Goal: Task Accomplishment & Management: Use online tool/utility

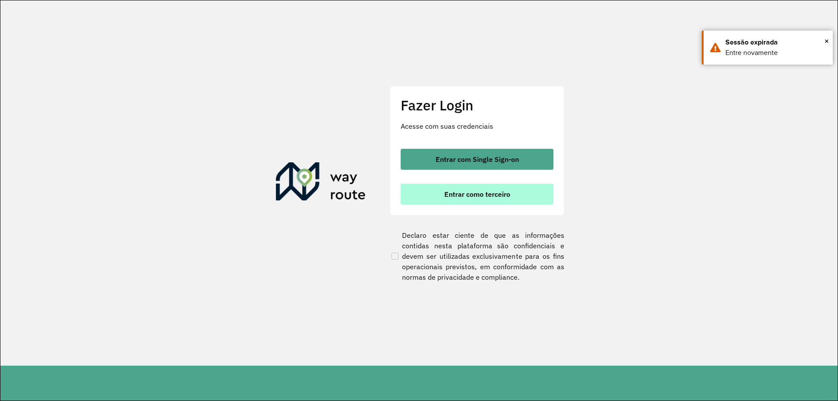
click at [493, 195] on span "Entrar como terceiro" at bounding box center [477, 194] width 66 height 7
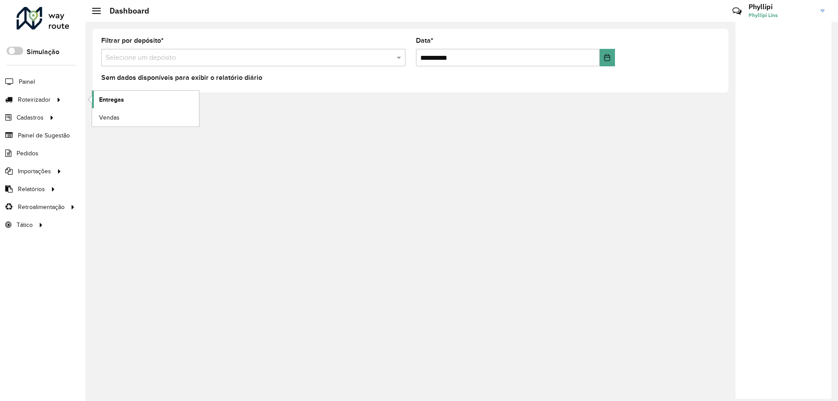
click at [100, 99] on span "Entregas" at bounding box center [111, 99] width 25 height 9
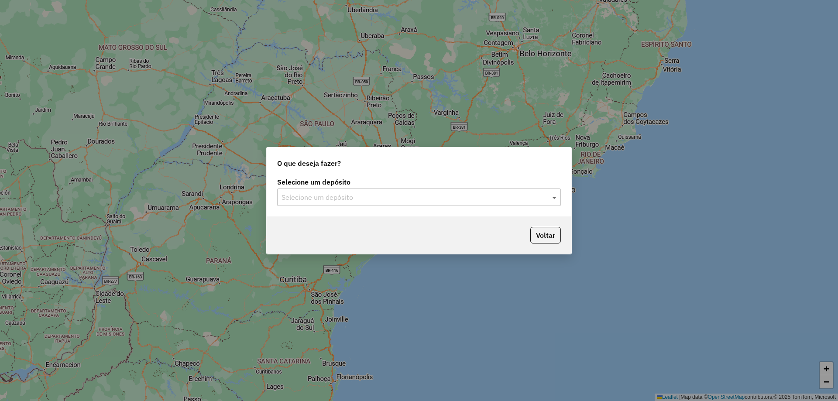
click at [551, 198] on span at bounding box center [555, 197] width 11 height 10
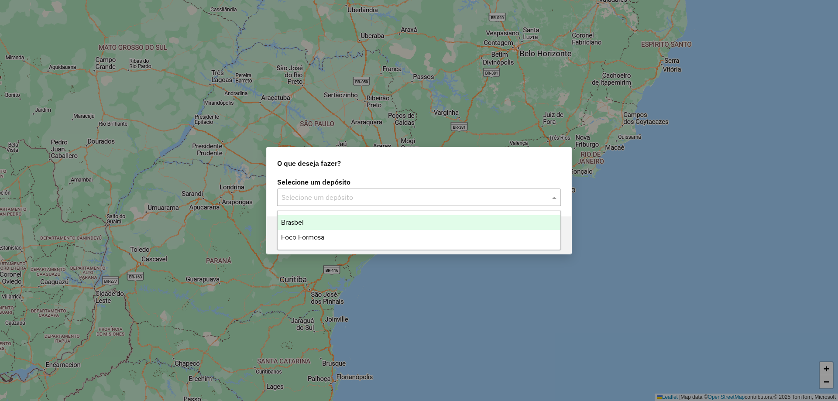
click at [315, 220] on div "Brasbel" at bounding box center [419, 222] width 283 height 15
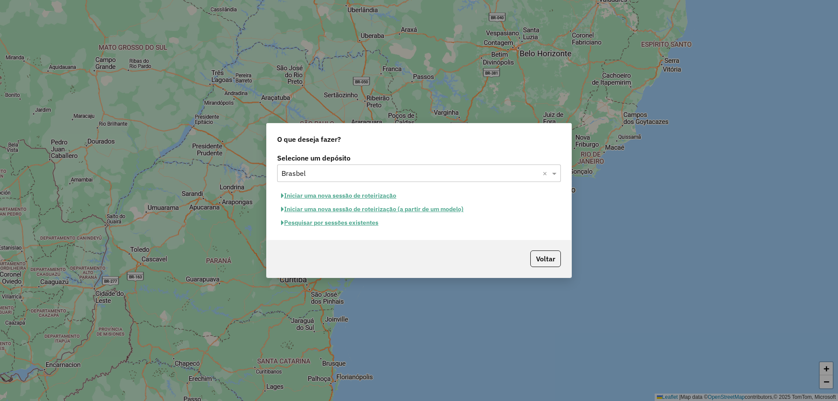
click at [305, 195] on button "Iniciar uma nova sessão de roteirização" at bounding box center [338, 196] width 123 height 14
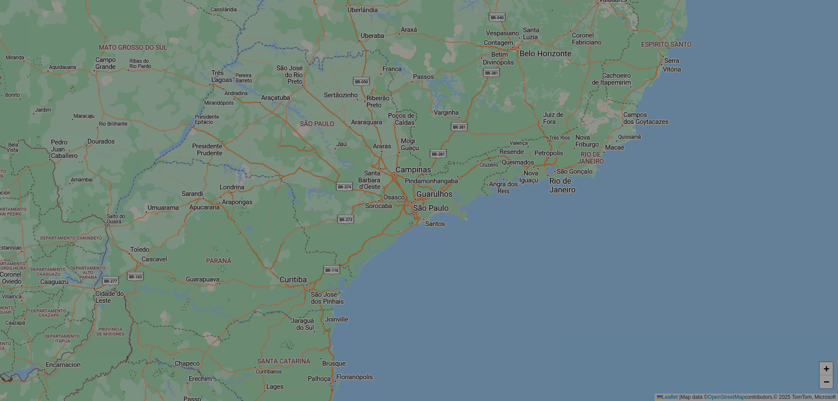
select select "*"
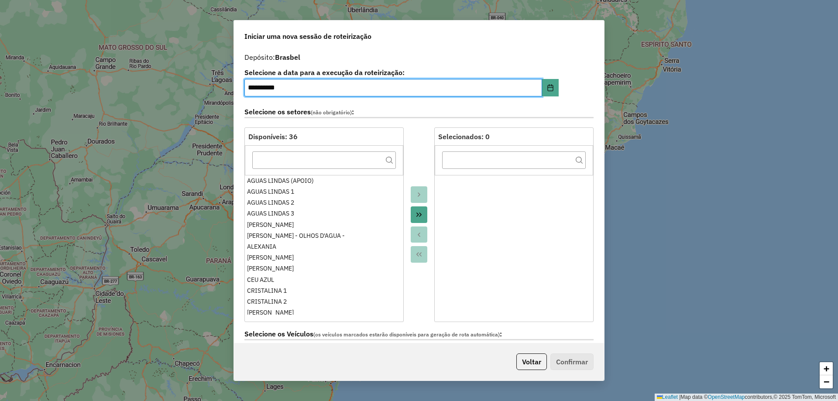
click at [416, 216] on icon "Move All to Target" at bounding box center [418, 214] width 7 height 7
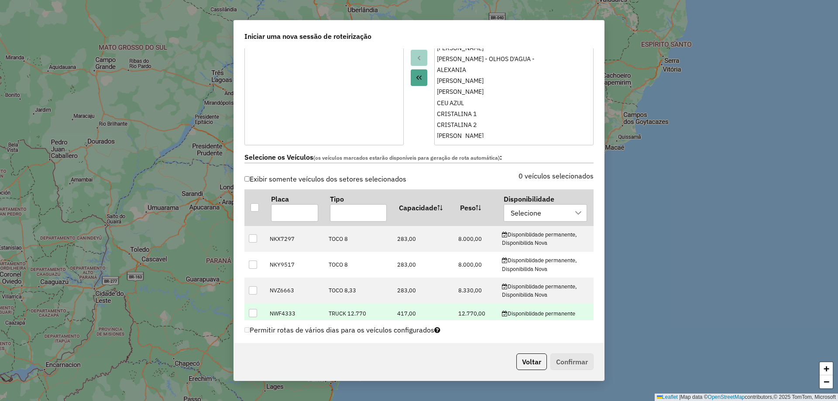
scroll to position [218, 0]
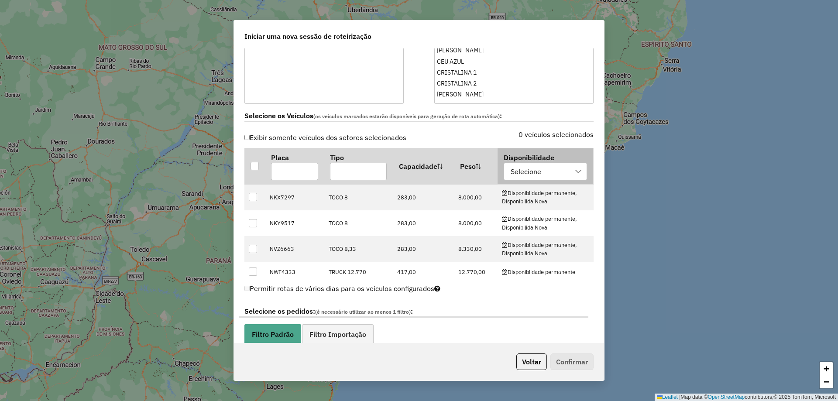
click at [575, 171] on icon at bounding box center [578, 171] width 7 height 7
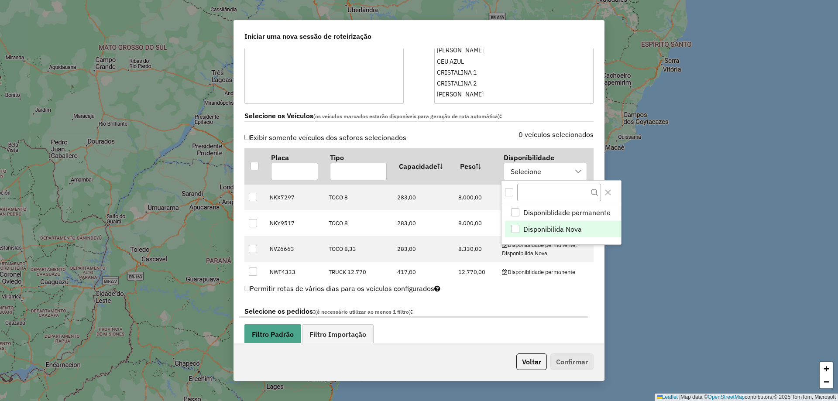
click at [545, 226] on span "Disponibilida Nova" at bounding box center [552, 229] width 58 height 10
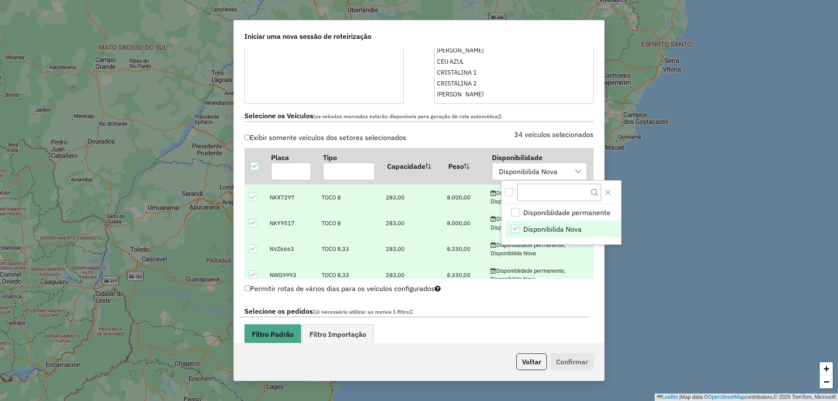
click at [576, 295] on div "Permitir rotas de vários dias para os veículos configurados" at bounding box center [418, 290] width 349 height 17
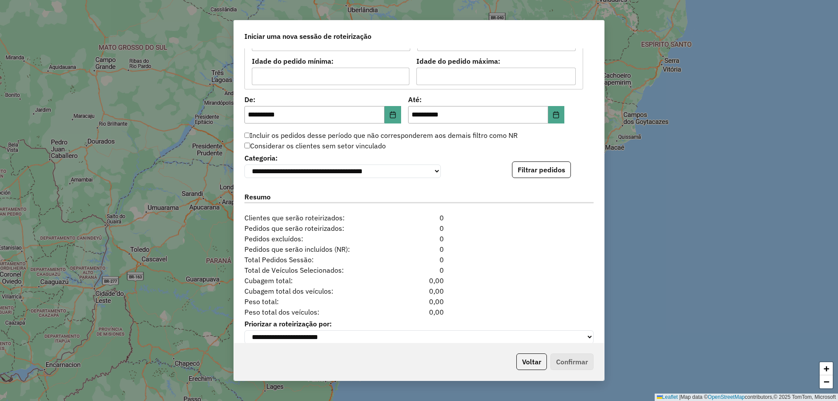
scroll to position [812, 0]
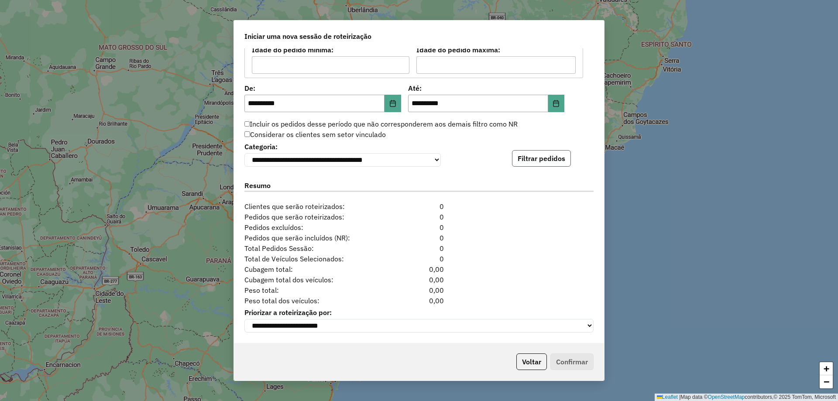
click at [529, 156] on button "Filtrar pedidos" at bounding box center [541, 158] width 59 height 17
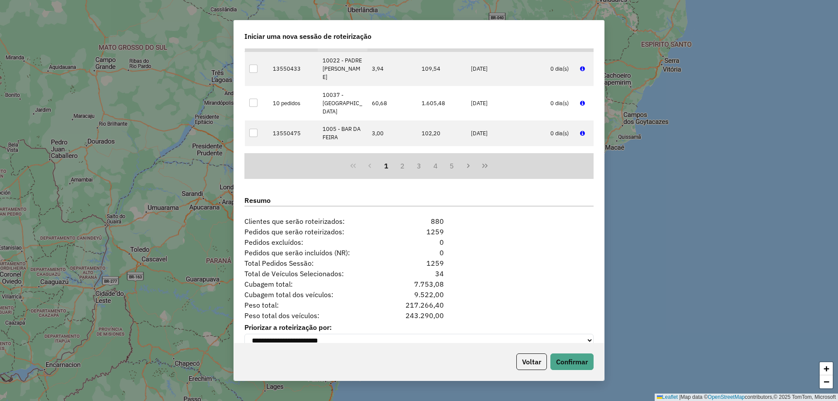
scroll to position [992, 0]
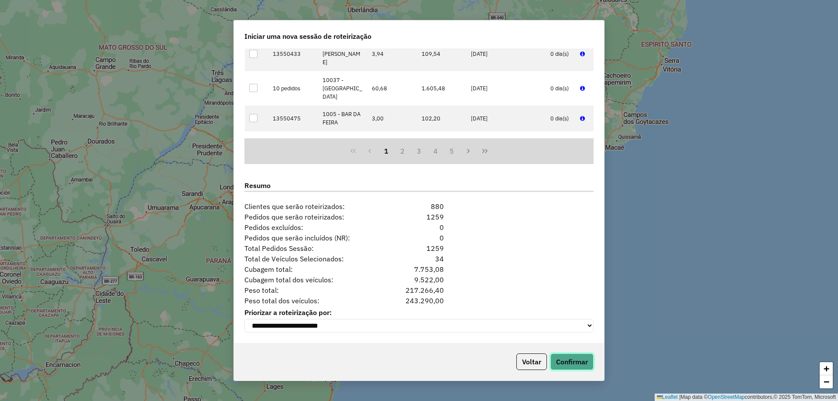
click at [571, 363] on button "Confirmar" at bounding box center [571, 361] width 43 height 17
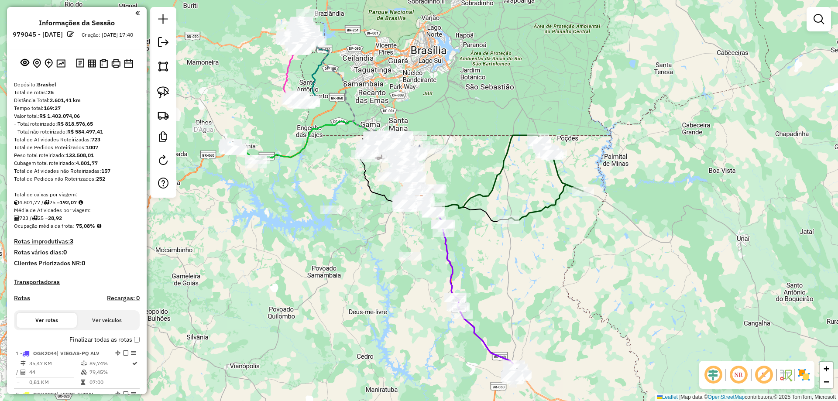
click at [711, 380] on em at bounding box center [712, 374] width 21 height 21
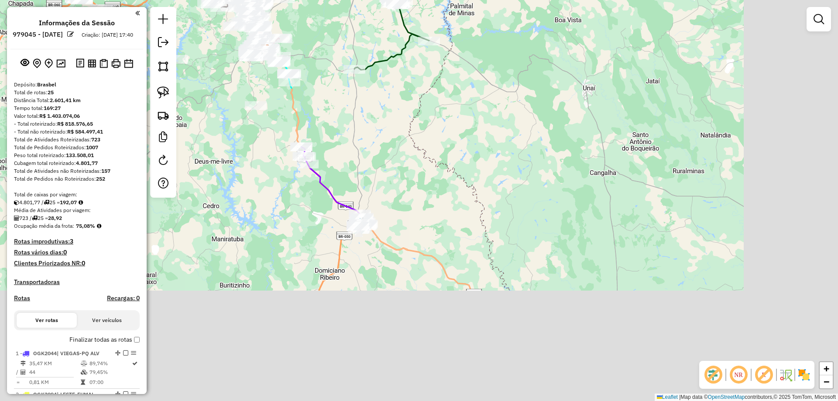
drag, startPoint x: 455, startPoint y: 206, endPoint x: 365, endPoint y: 230, distance: 93.7
click at [449, 194] on div "Janela de atendimento Grade de atendimento Capacidade Transportadoras Veículos …" at bounding box center [419, 200] width 838 height 401
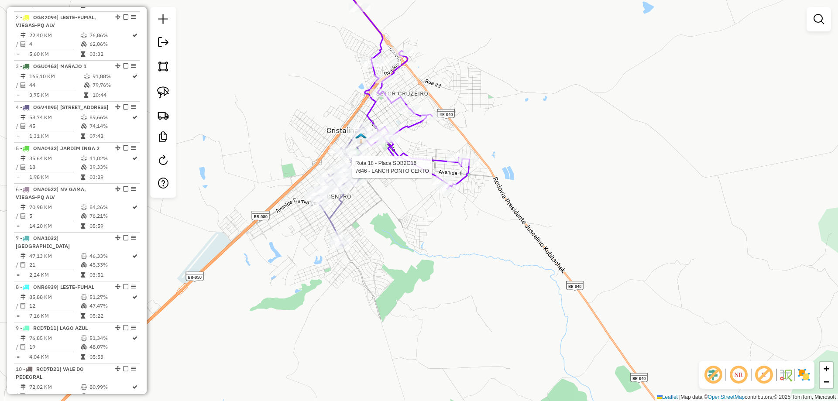
select select "**********"
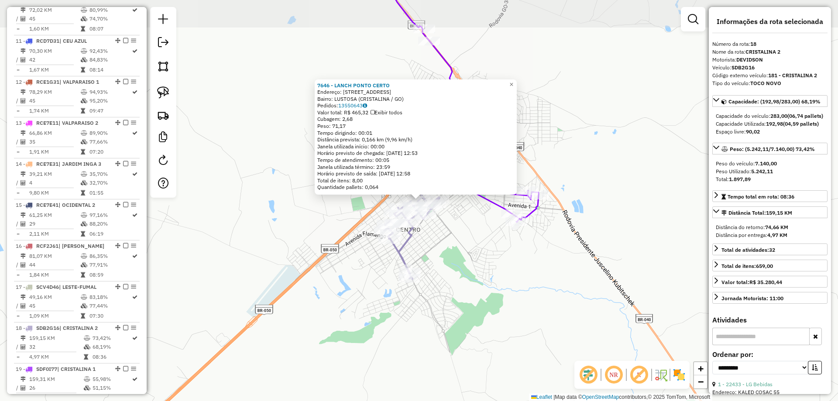
scroll to position [1077, 0]
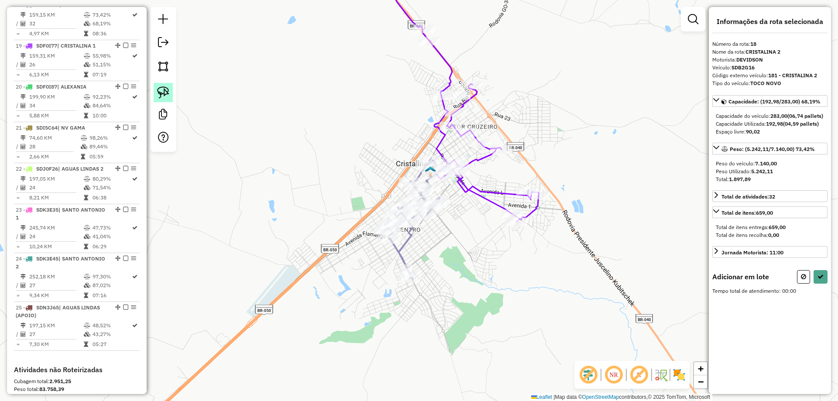
click at [171, 90] on link at bounding box center [163, 92] width 19 height 19
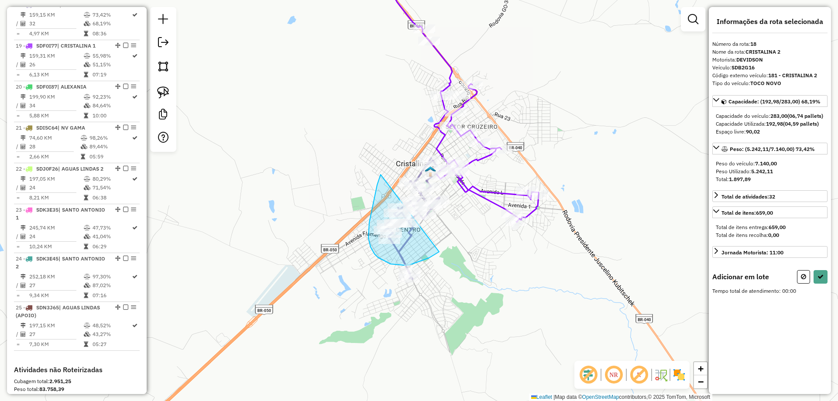
drag, startPoint x: 380, startPoint y: 175, endPoint x: 439, endPoint y: 251, distance: 96.5
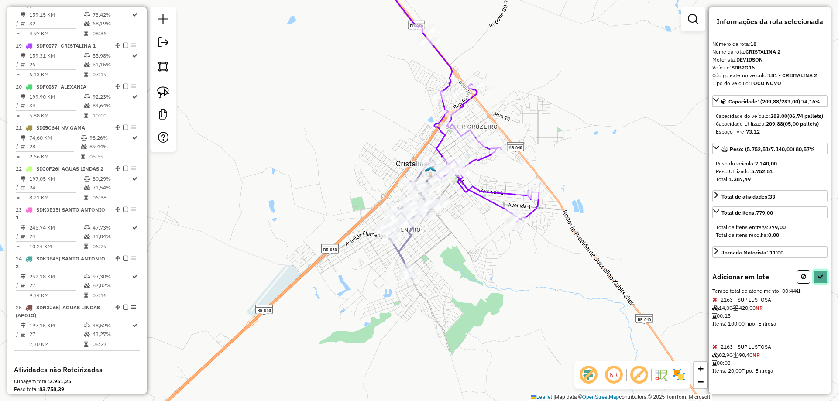
click at [818, 280] on icon at bounding box center [820, 277] width 6 height 6
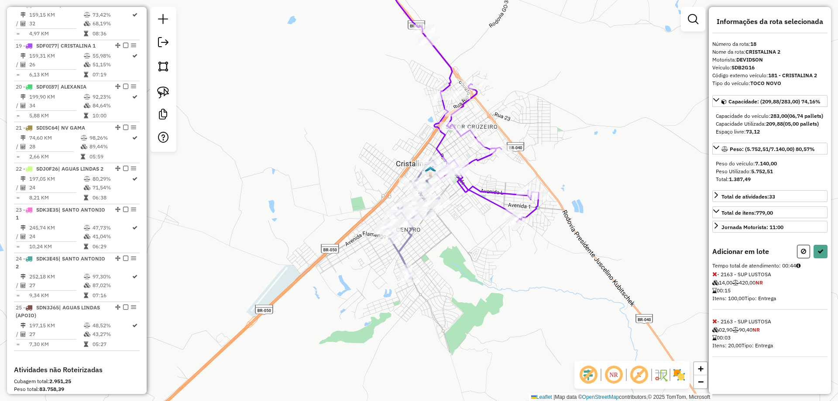
select select "**********"
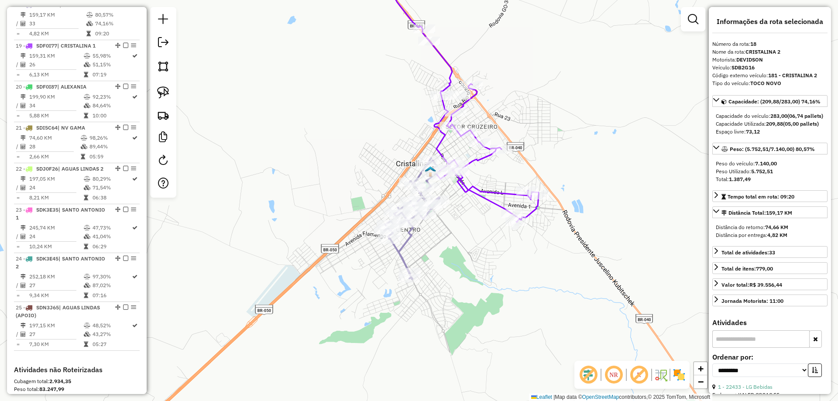
click at [504, 194] on icon at bounding box center [436, 91] width 203 height 262
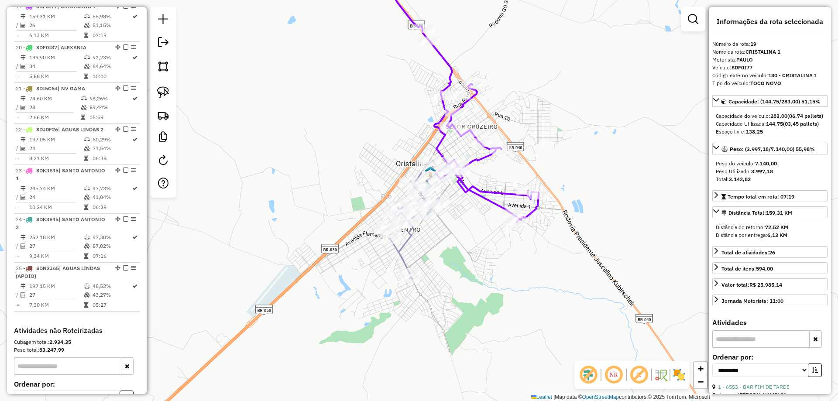
scroll to position [1118, 0]
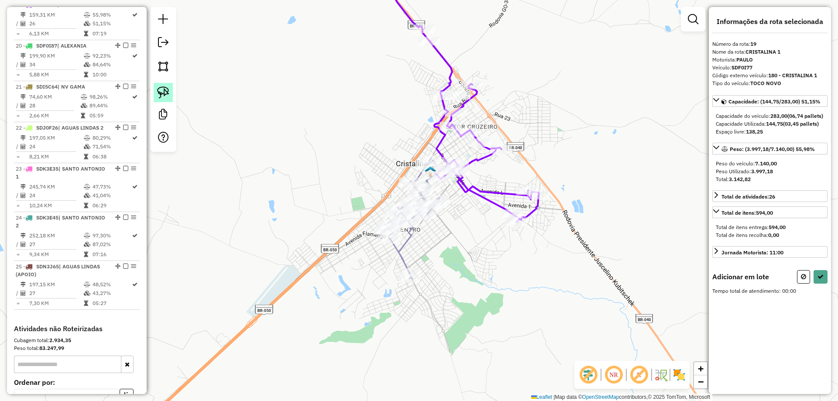
click at [164, 95] on img at bounding box center [163, 92] width 12 height 12
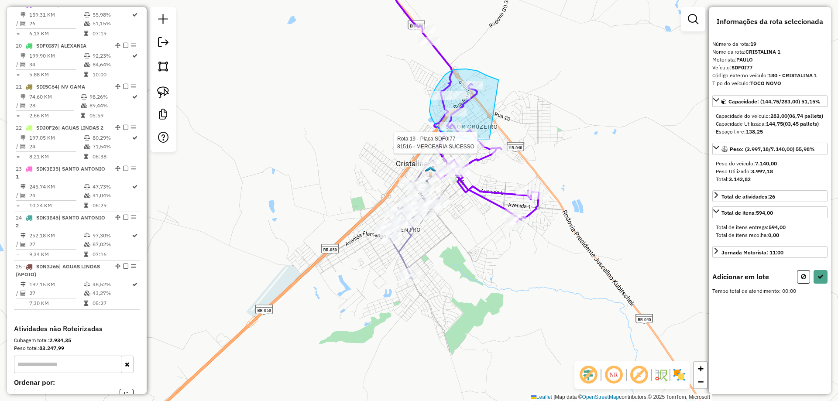
drag, startPoint x: 493, startPoint y: 78, endPoint x: 494, endPoint y: 138, distance: 59.8
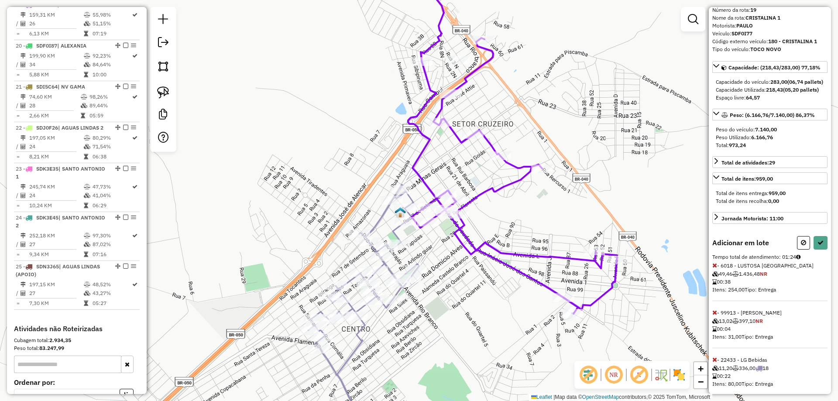
scroll to position [62, 0]
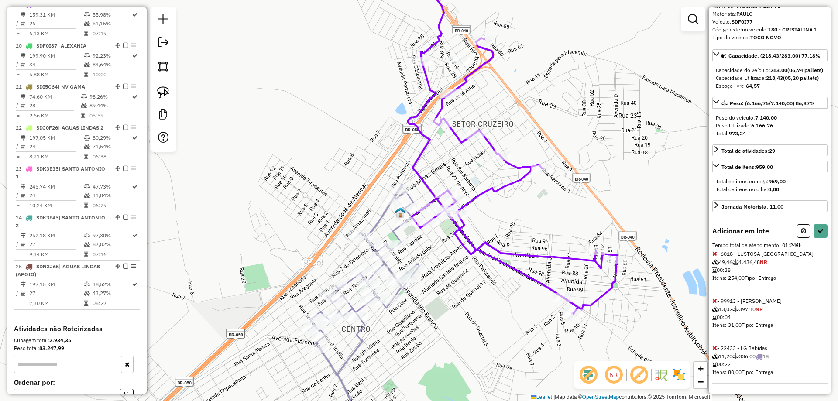
click at [714, 348] on icon at bounding box center [714, 348] width 5 height 6
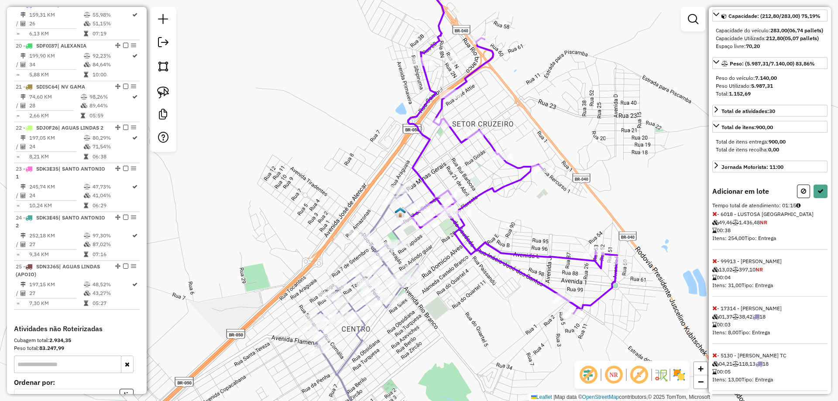
scroll to position [109, 0]
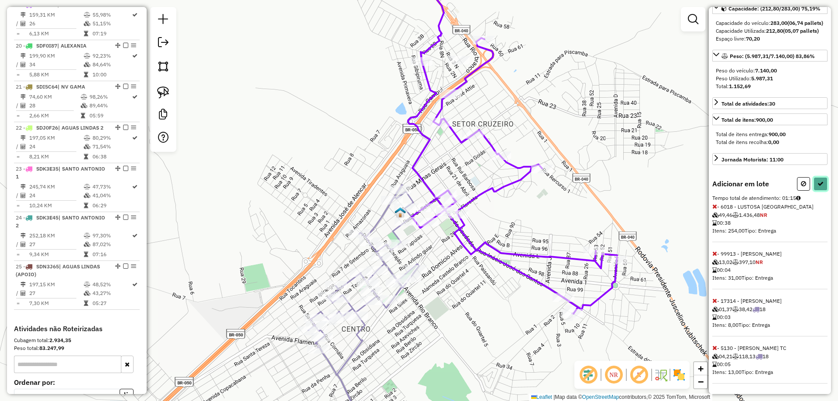
click at [817, 182] on icon at bounding box center [820, 184] width 6 height 6
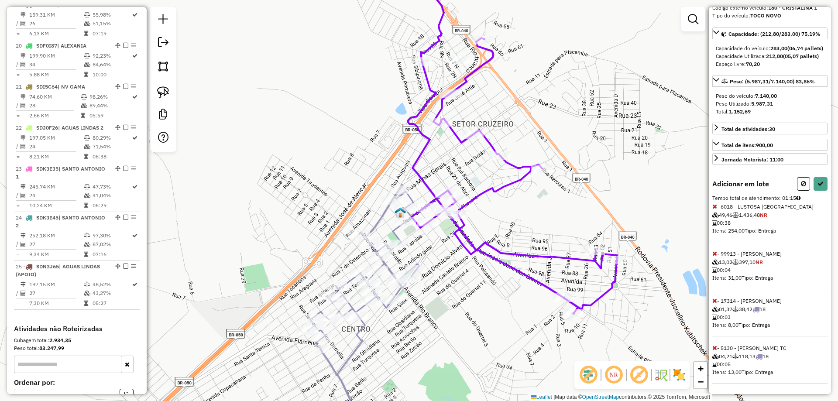
select select "**********"
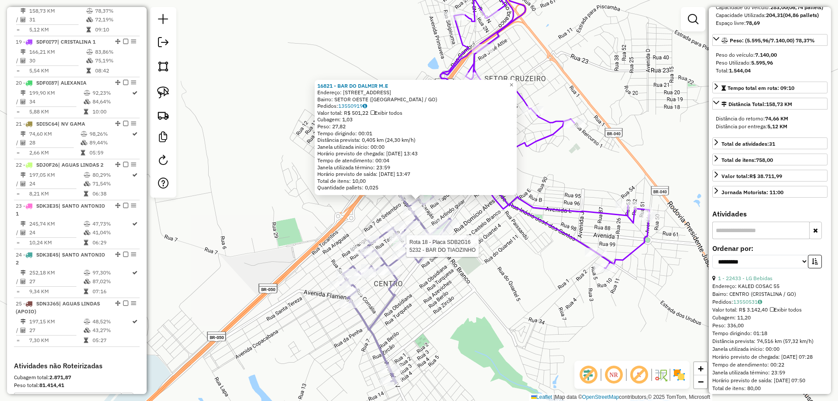
scroll to position [1077, 0]
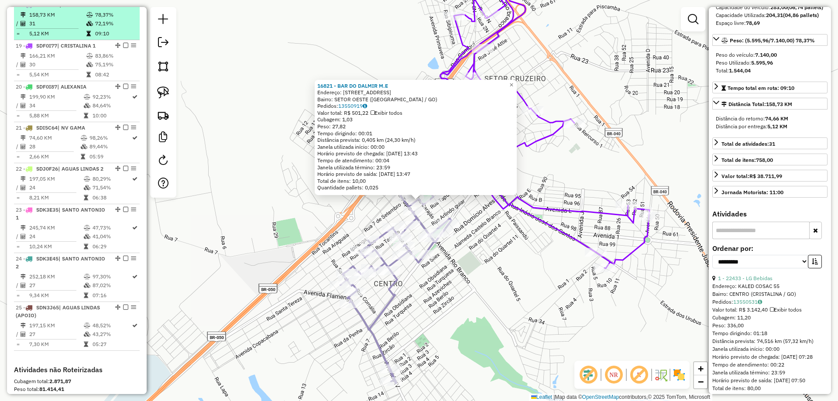
click at [123, 7] on em at bounding box center [125, 4] width 5 height 5
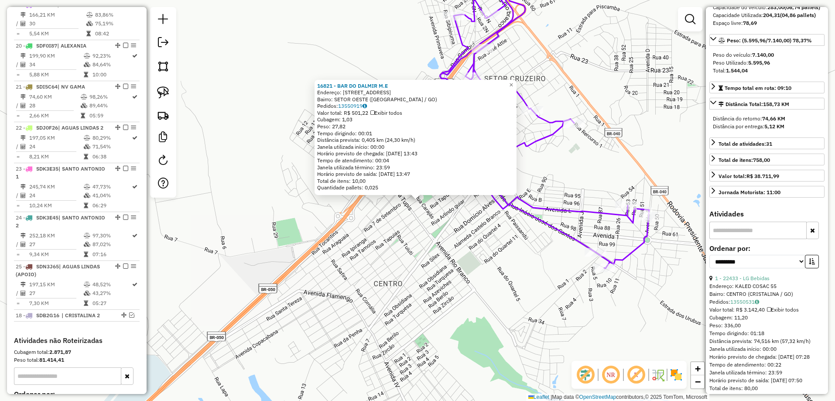
drag, startPoint x: 119, startPoint y: 12, endPoint x: 117, endPoint y: 311, distance: 298.9
click at [123, 7] on em at bounding box center [125, 4] width 5 height 5
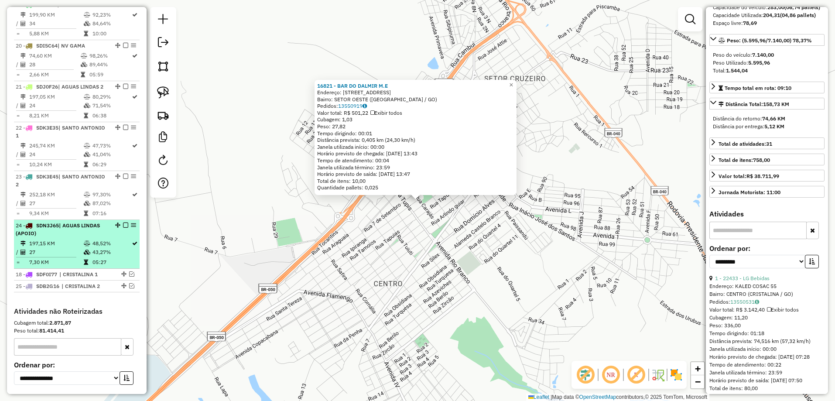
drag, startPoint x: 120, startPoint y: 13, endPoint x: 87, endPoint y: 274, distance: 263.4
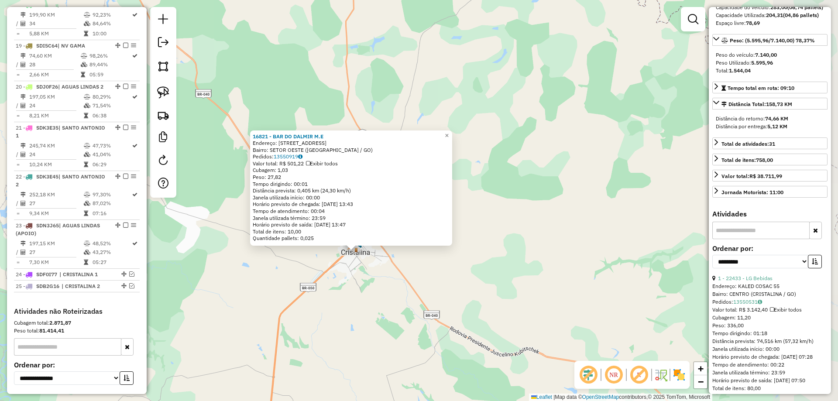
drag, startPoint x: 507, startPoint y: 284, endPoint x: 489, endPoint y: 285, distance: 18.3
click at [505, 285] on div "16821 - BAR DO DALMIR M.E Endereço: Rua Carajas 438 1 Bairro: SETOR OESTE (CRIS…" at bounding box center [419, 200] width 838 height 401
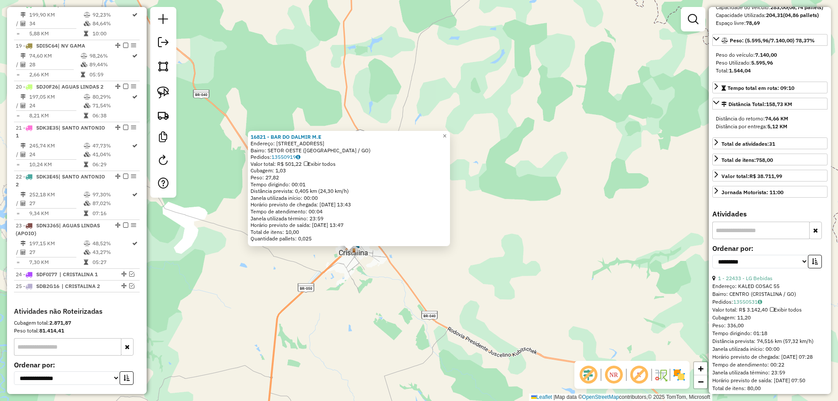
drag, startPoint x: 483, startPoint y: 260, endPoint x: 455, endPoint y: 161, distance: 102.4
click at [483, 260] on div "16821 - BAR DO DALMIR M.E Endereço: Rua Carajas 438 1 Bairro: SETOR OESTE (CRIS…" at bounding box center [419, 200] width 838 height 401
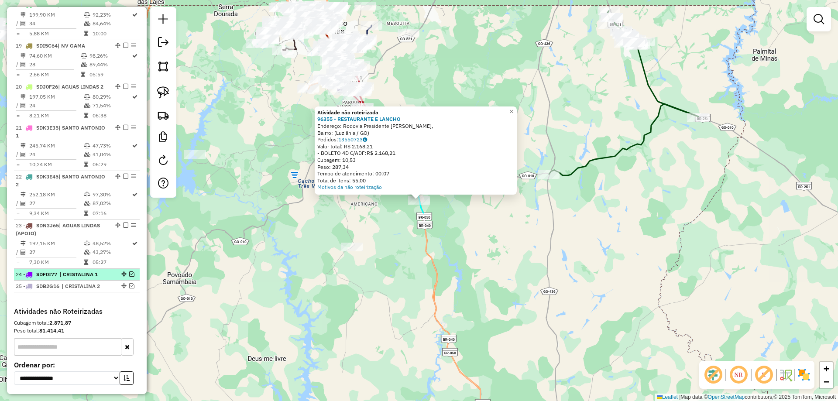
click at [130, 277] on em at bounding box center [131, 273] width 5 height 5
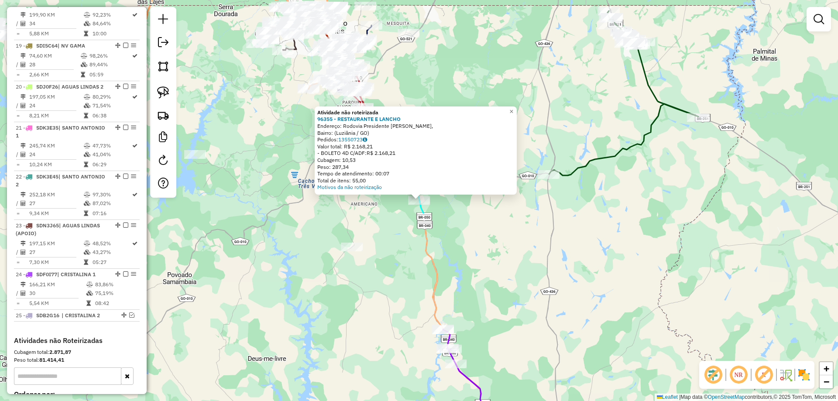
click at [449, 336] on icon at bounding box center [479, 385] width 72 height 112
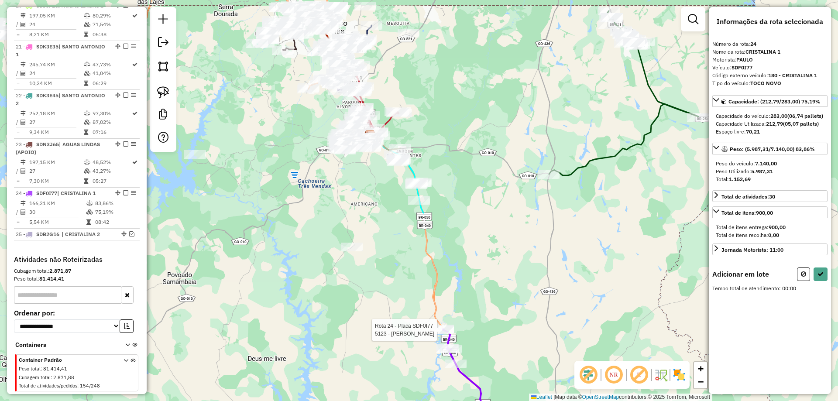
scroll to position [1185, 0]
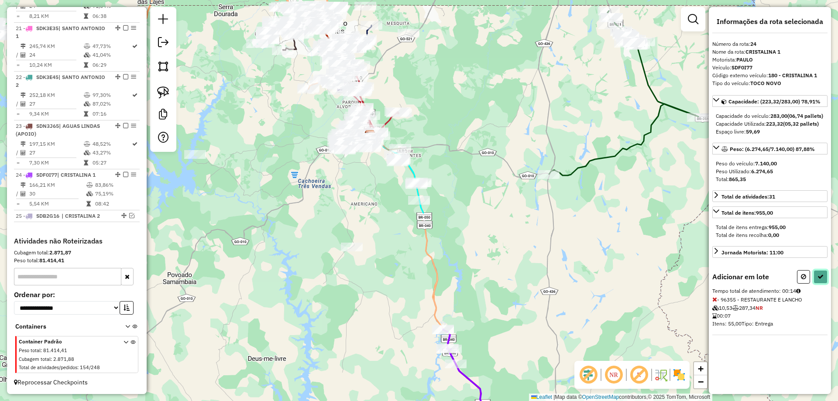
click at [824, 282] on button at bounding box center [820, 277] width 14 height 14
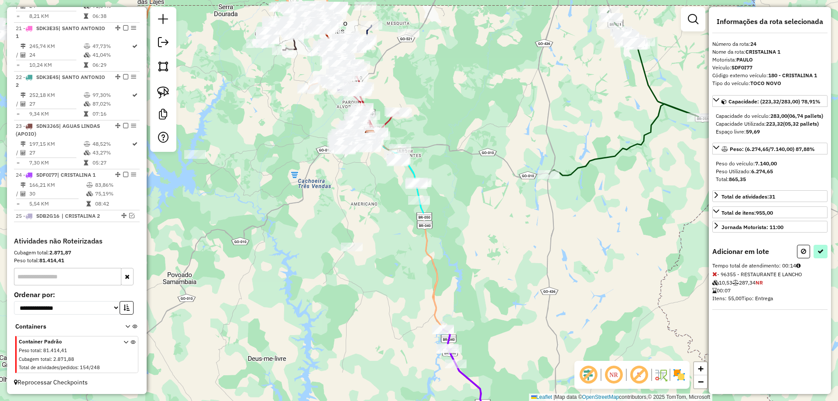
select select "**********"
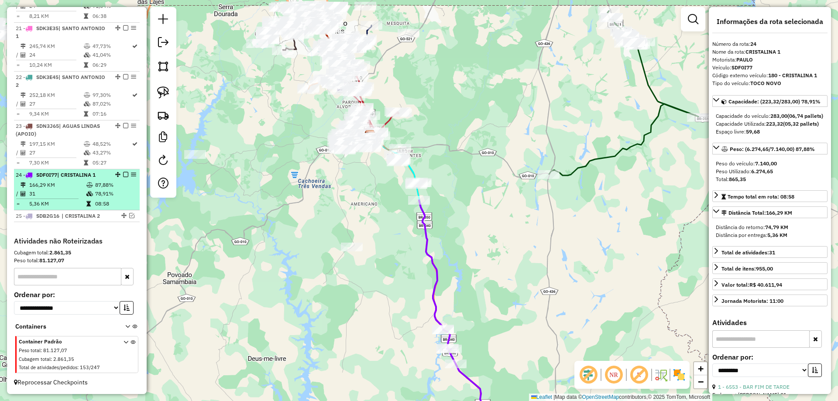
click at [125, 176] on em at bounding box center [125, 174] width 5 height 5
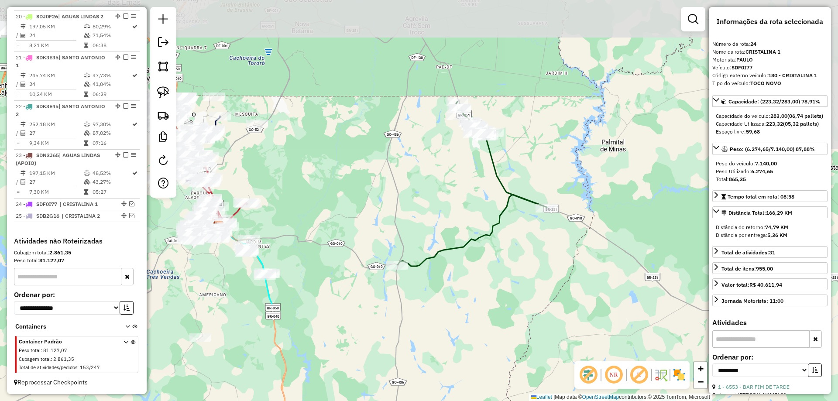
drag, startPoint x: 655, startPoint y: 212, endPoint x: 509, endPoint y: 299, distance: 170.5
click at [509, 299] on div "Janela de atendimento Grade de atendimento Capacidade Transportadoras Veículos …" at bounding box center [419, 200] width 838 height 401
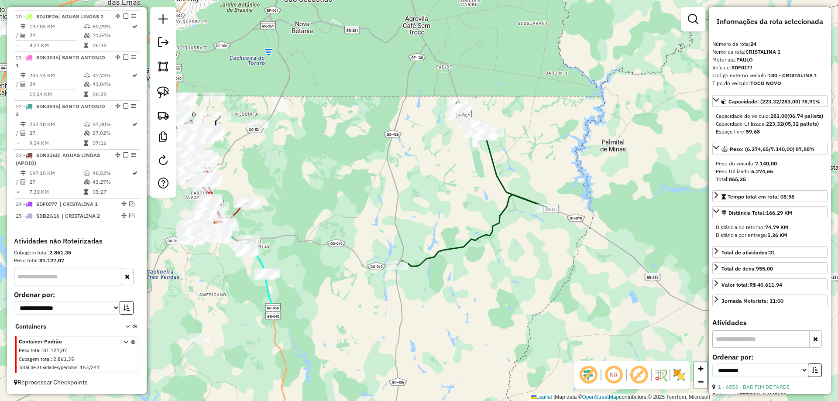
click at [507, 215] on icon at bounding box center [472, 184] width 149 height 164
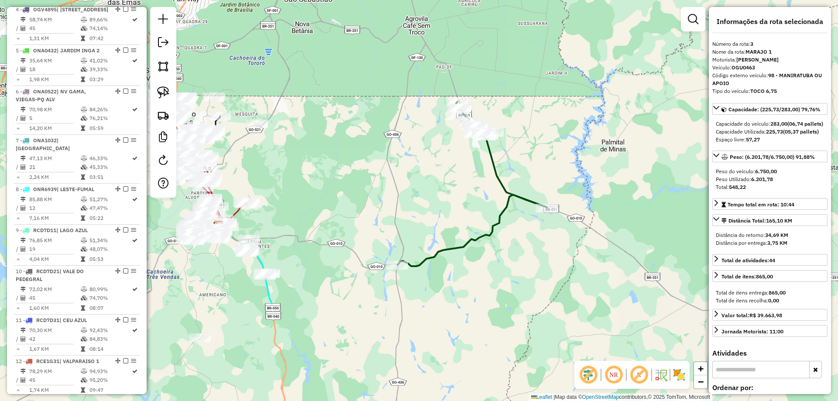
scroll to position [439, 0]
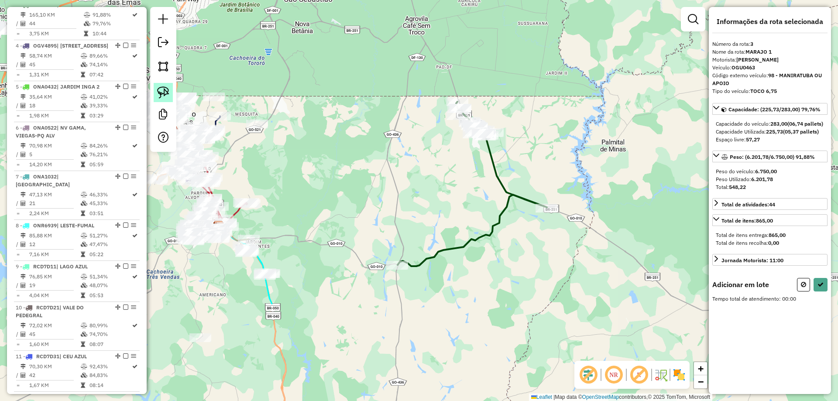
click at [165, 92] on img at bounding box center [163, 92] width 12 height 12
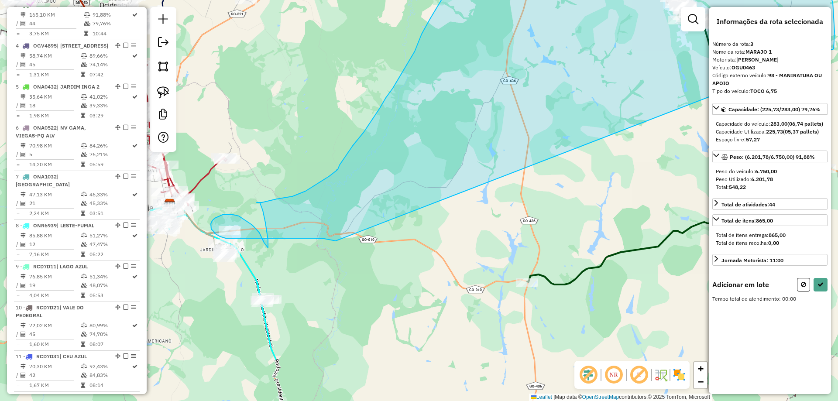
drag, startPoint x: 527, startPoint y: 86, endPoint x: 336, endPoint y: 241, distance: 246.6
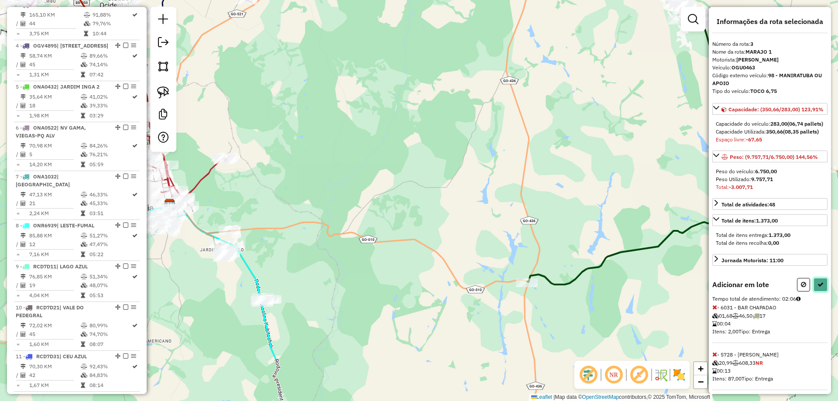
click at [819, 288] on icon at bounding box center [820, 284] width 6 height 6
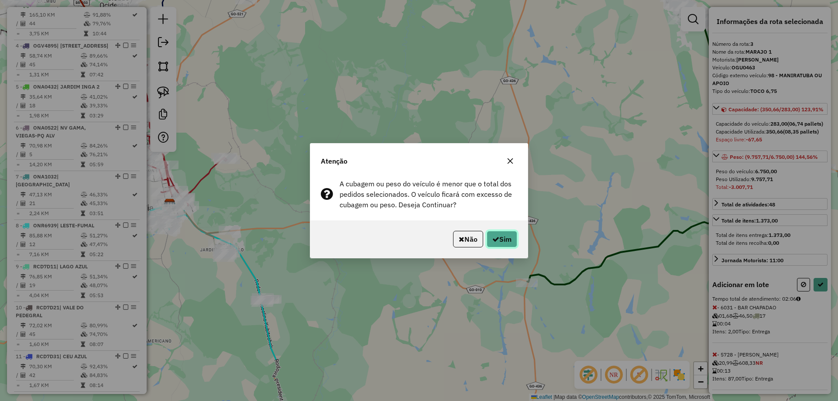
click at [506, 240] on button "Sim" at bounding box center [502, 239] width 31 height 17
select select "**********"
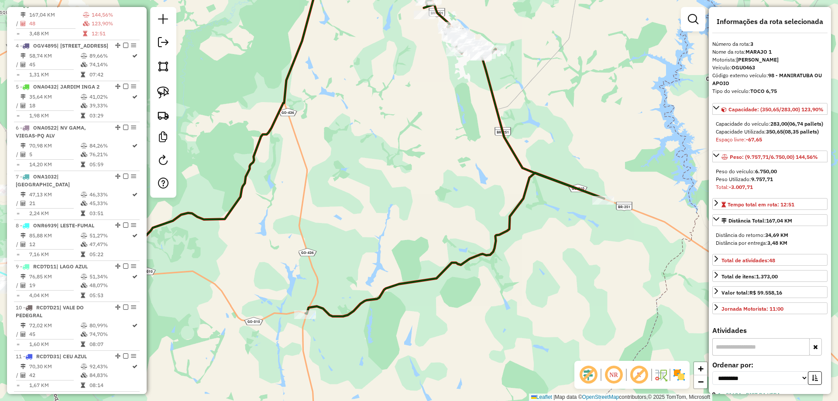
drag, startPoint x: 570, startPoint y: 132, endPoint x: 548, endPoint y: 120, distance: 25.8
click at [545, 119] on div "Janela de atendimento Grade de atendimento Capacidade Transportadoras Veículos …" at bounding box center [419, 200] width 838 height 401
click at [166, 92] on img at bounding box center [163, 92] width 12 height 12
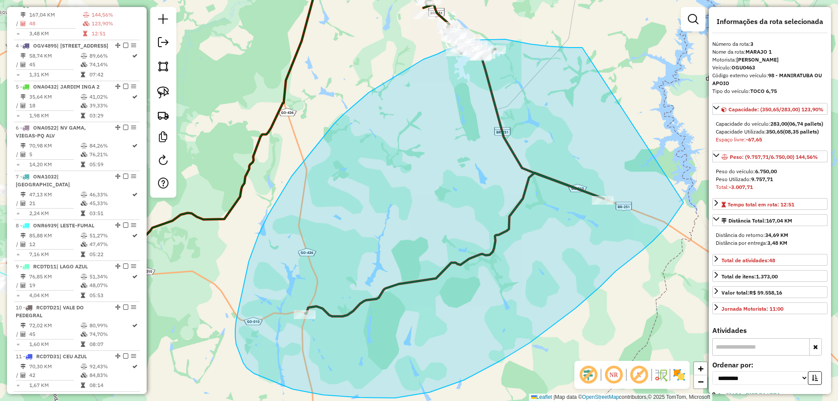
drag, startPoint x: 580, startPoint y: 48, endPoint x: 693, endPoint y: 184, distance: 177.0
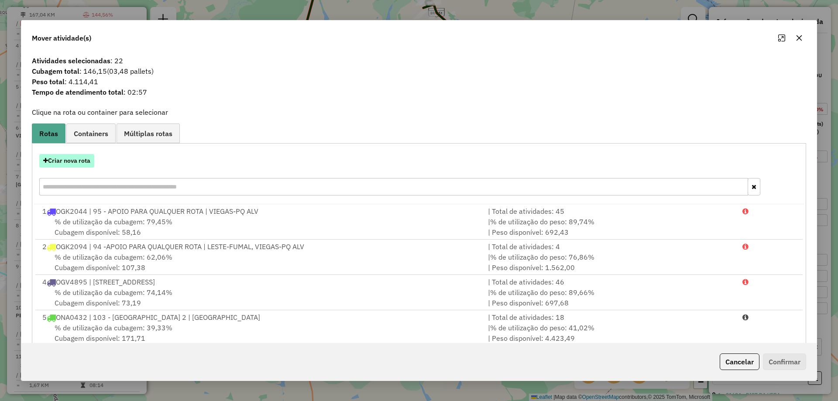
click at [68, 168] on button "Criar nova rota" at bounding box center [66, 161] width 55 height 14
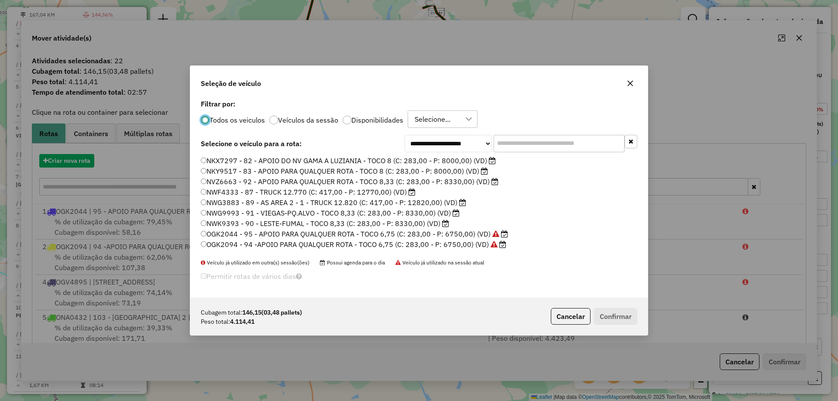
scroll to position [5, 3]
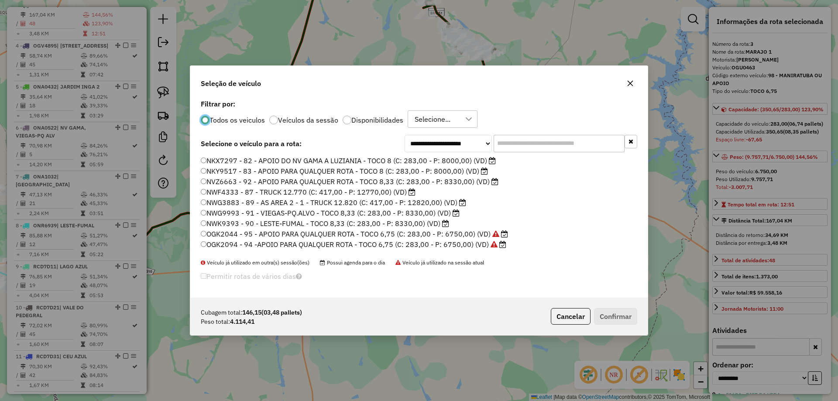
click at [534, 143] on input "text" at bounding box center [558, 143] width 131 height 17
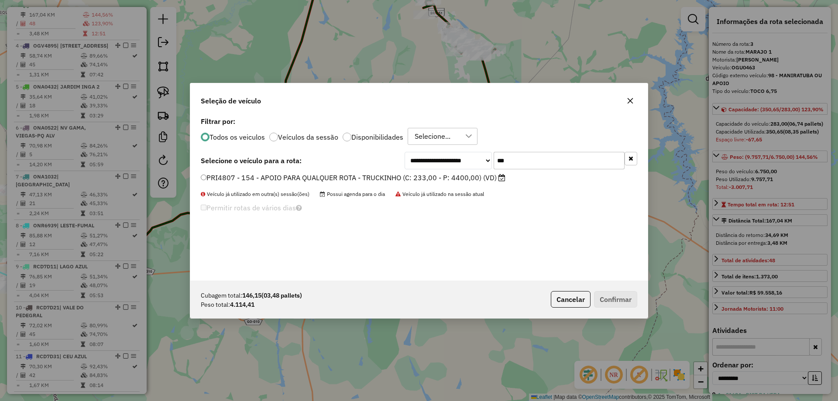
type input "***"
click at [251, 181] on label "PRI4807 - 154 - APOIO PARA QUALQUER ROTA - TRUCKINHO (C: 233,00 - P: 4400,00) (…" at bounding box center [353, 177] width 305 height 10
click at [602, 300] on button "Confirmar" at bounding box center [615, 299] width 43 height 17
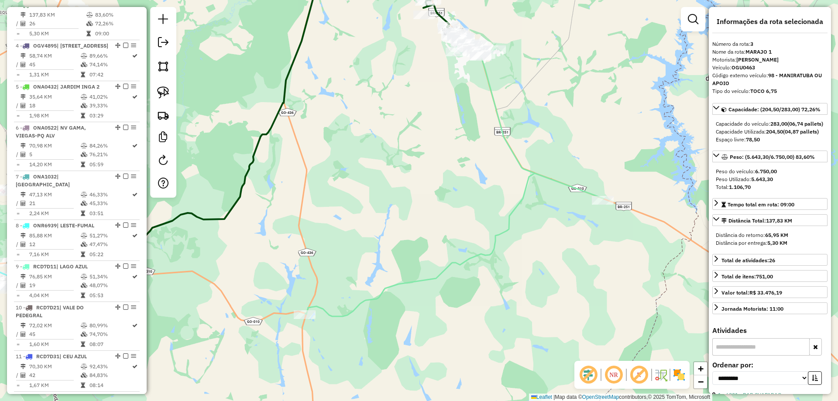
click at [448, 20] on icon at bounding box center [235, 122] width 456 height 292
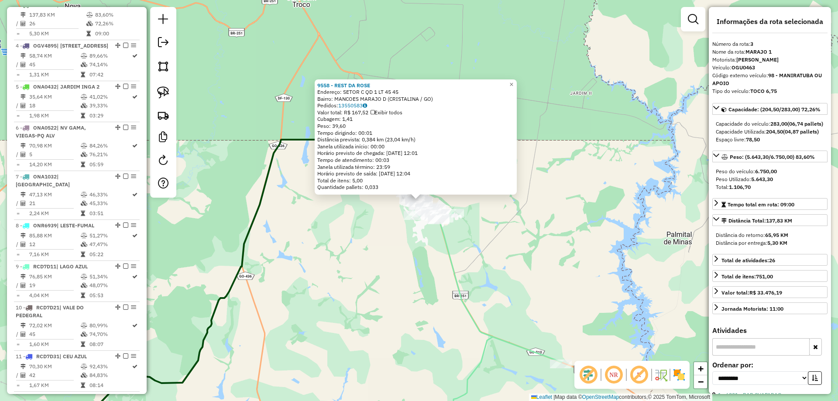
click at [445, 240] on icon at bounding box center [478, 324] width 166 height 234
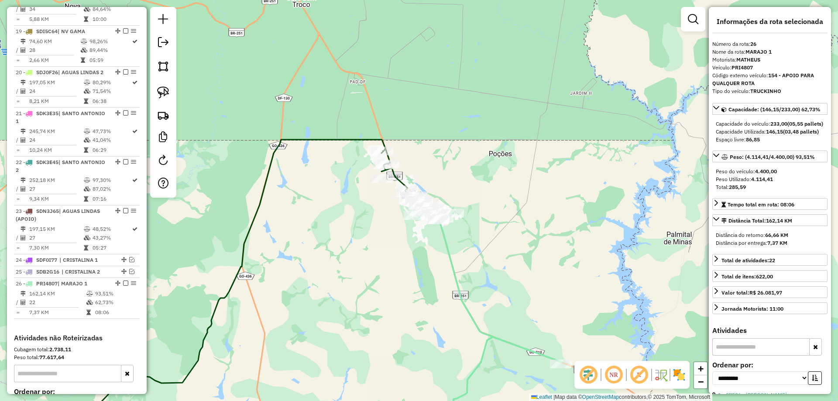
scroll to position [1196, 0]
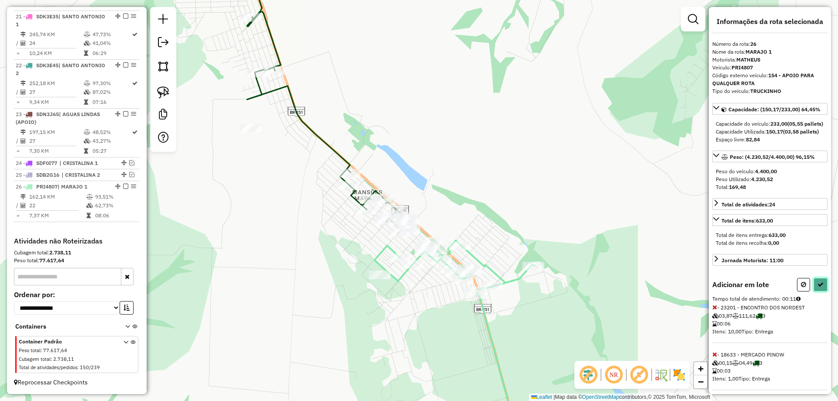
click at [818, 288] on icon at bounding box center [820, 284] width 6 height 6
select select "**********"
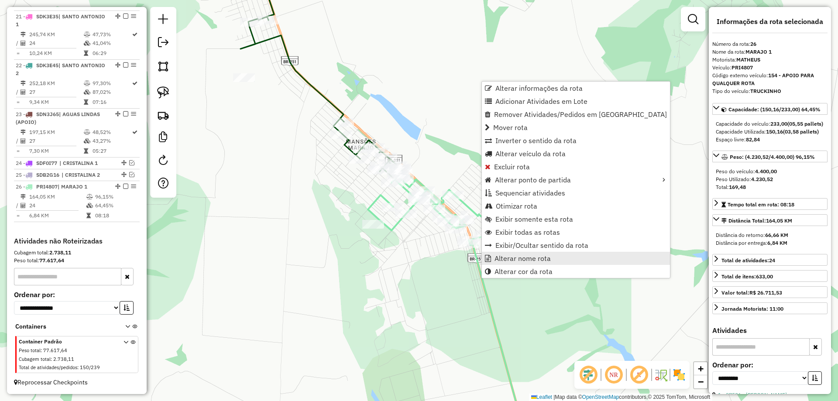
click at [497, 258] on span "Alterar nome rota" at bounding box center [522, 258] width 56 height 7
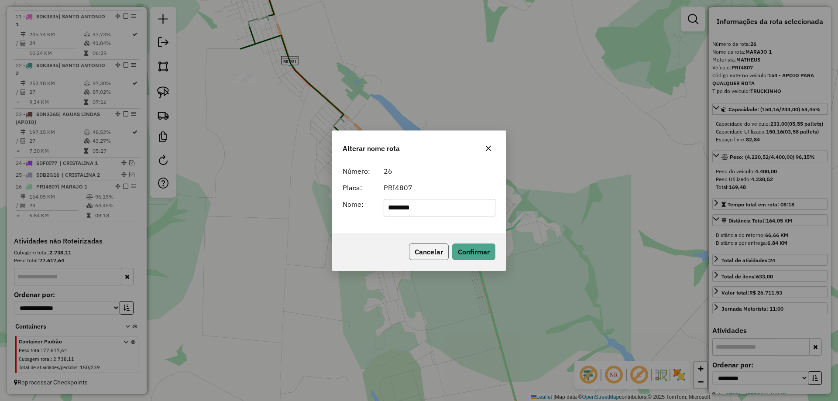
click at [425, 252] on button "Cancelar" at bounding box center [429, 251] width 40 height 17
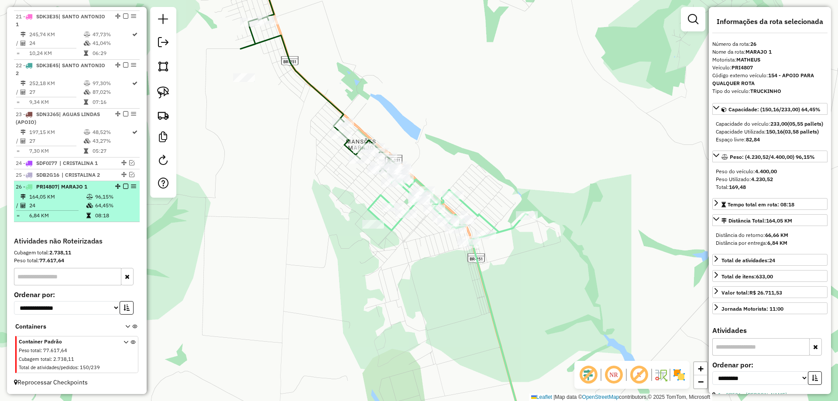
click at [123, 186] on em at bounding box center [125, 186] width 5 height 5
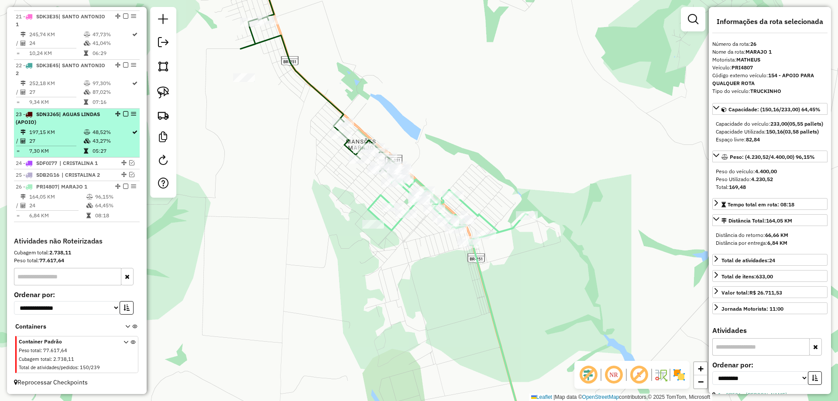
scroll to position [1167, 0]
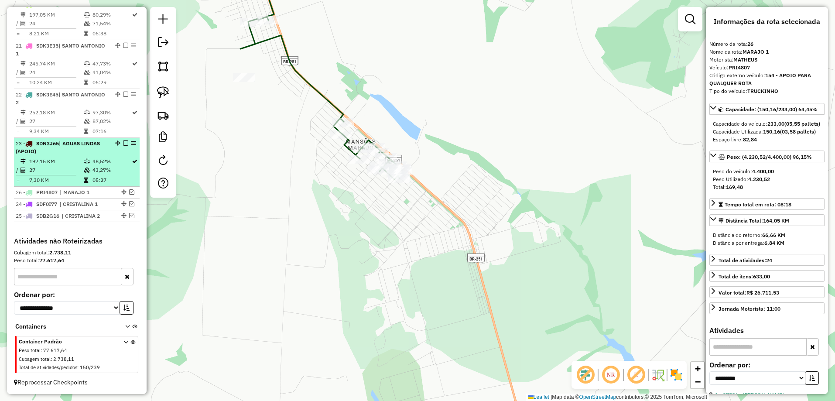
drag, startPoint x: 122, startPoint y: 215, endPoint x: 118, endPoint y: 182, distance: 33.0
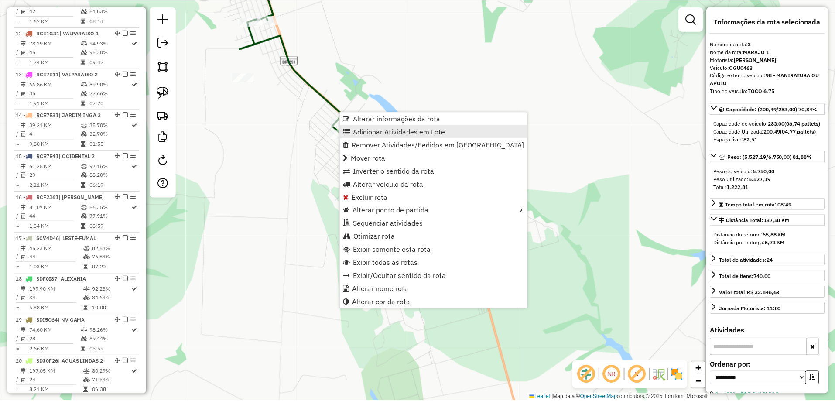
scroll to position [439, 0]
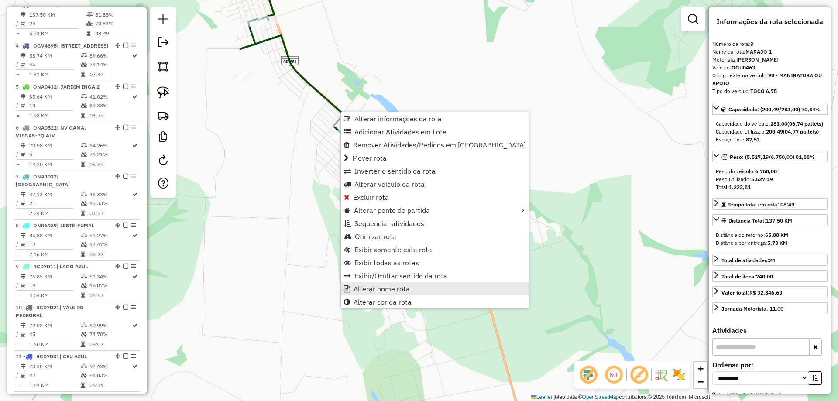
click at [379, 291] on span "Alterar nome rota" at bounding box center [381, 288] width 56 height 7
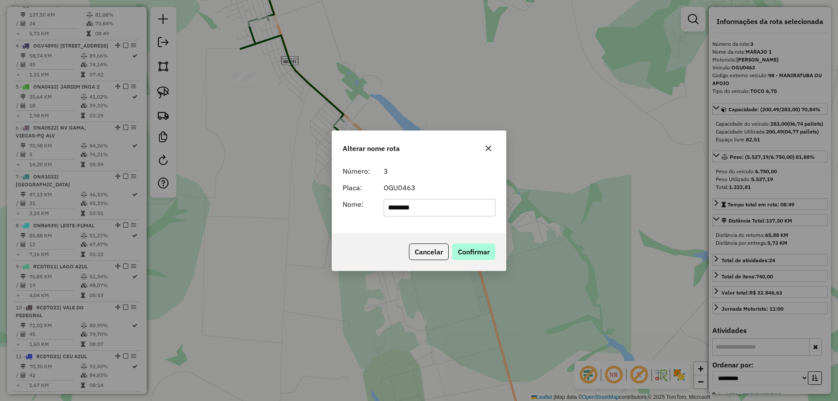
type input "********"
click at [474, 248] on button "Confirmar" at bounding box center [473, 251] width 43 height 17
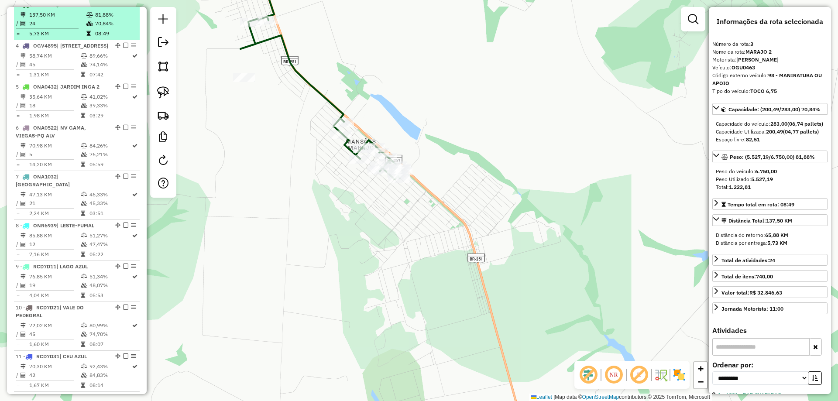
click at [123, 7] on em at bounding box center [125, 4] width 5 height 5
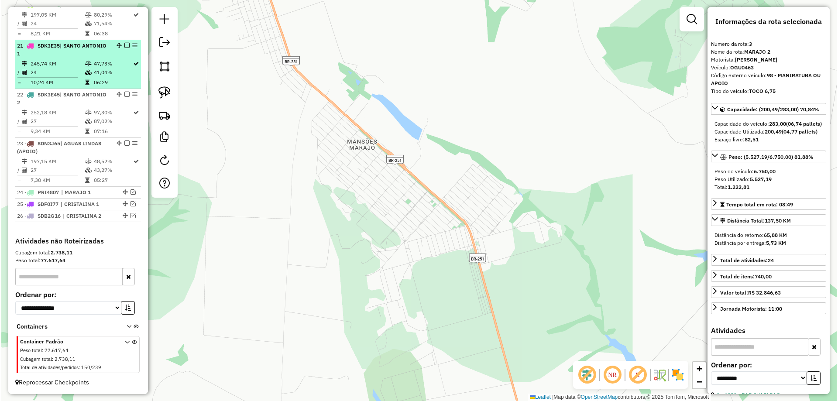
scroll to position [1125, 0]
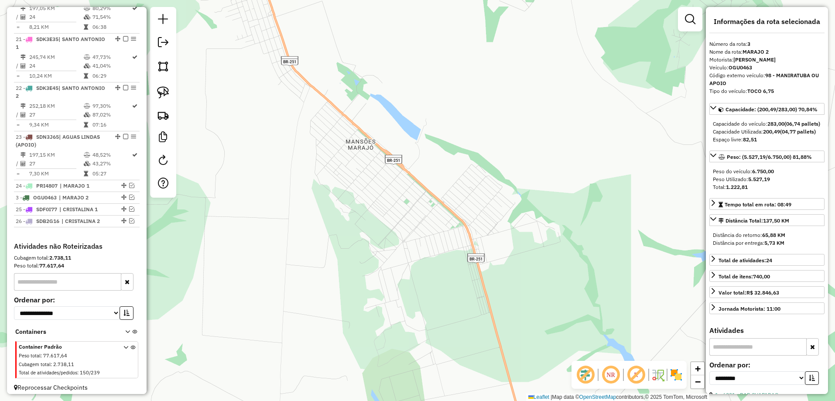
drag, startPoint x: 122, startPoint y: 12, endPoint x: 105, endPoint y: 210, distance: 198.4
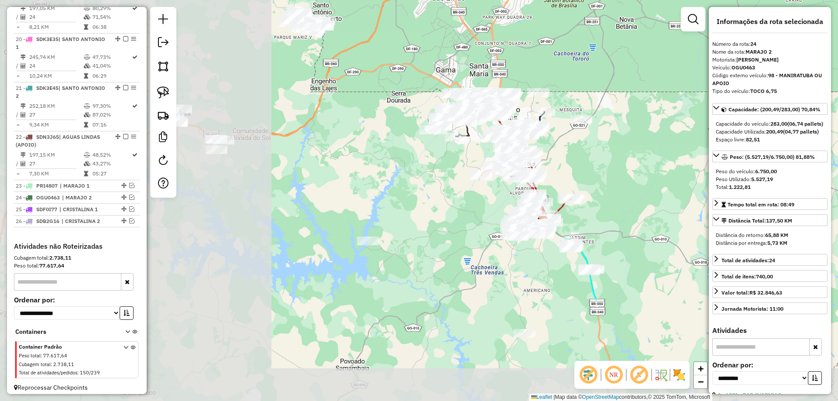
drag, startPoint x: 319, startPoint y: 255, endPoint x: 416, endPoint y: 241, distance: 97.4
click at [629, 176] on div "Janela de atendimento Grade de atendimento Capacidade Transportadoras Veículos …" at bounding box center [419, 200] width 838 height 401
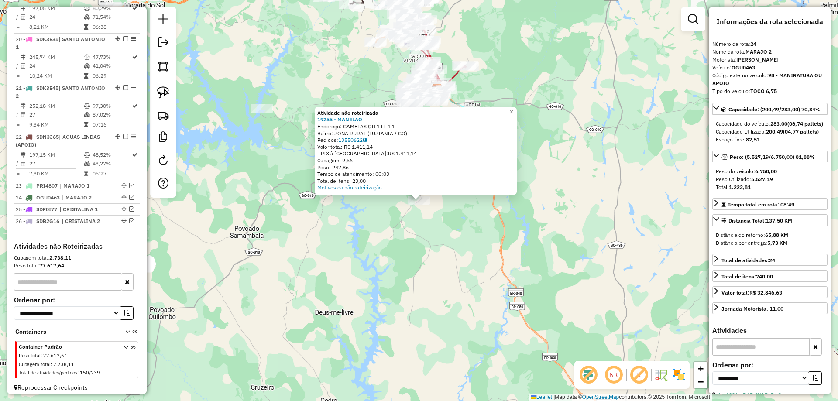
click at [334, 251] on div "Atividade não roteirizada 19255 - MANELAO Endereço: GAMELAS QD 1 LT 1 1 Bairro:…" at bounding box center [419, 200] width 838 height 401
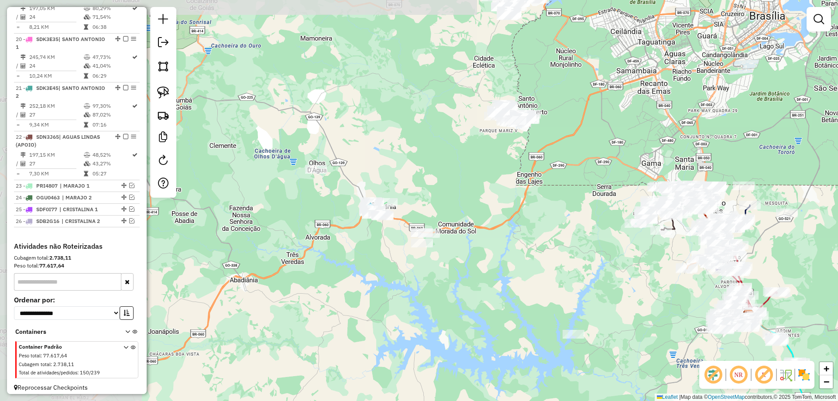
drag, startPoint x: 254, startPoint y: 188, endPoint x: 500, endPoint y: 300, distance: 269.9
click at [565, 401] on html "Aguarde... Pop-up bloqueado! Seu navegador bloqueou automáticamente a abertura …" at bounding box center [419, 200] width 838 height 401
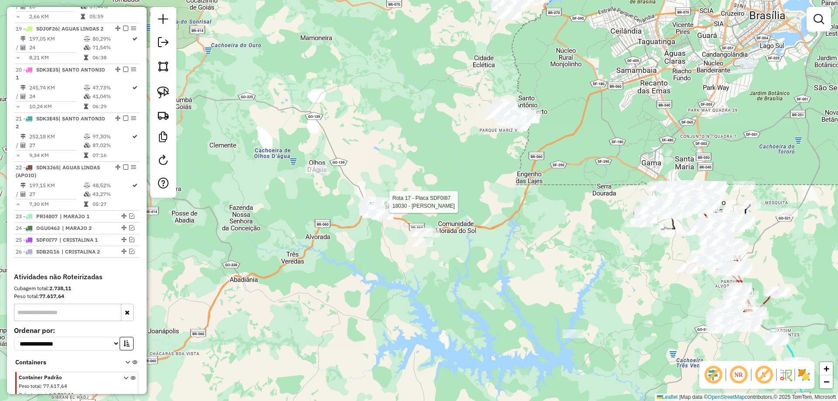
select select "**********"
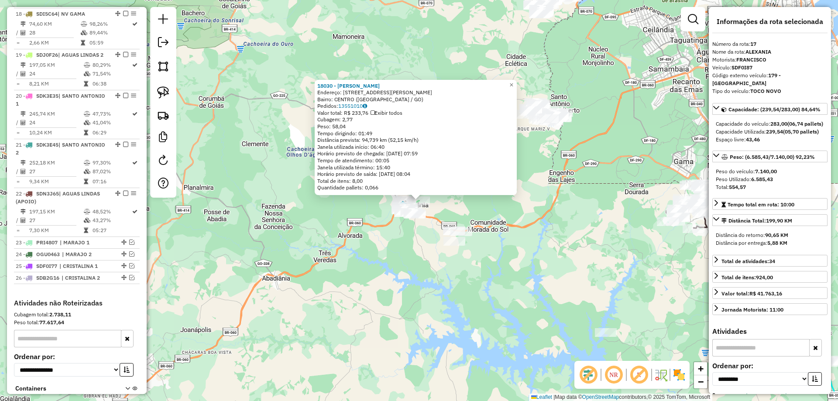
scroll to position [1036, 0]
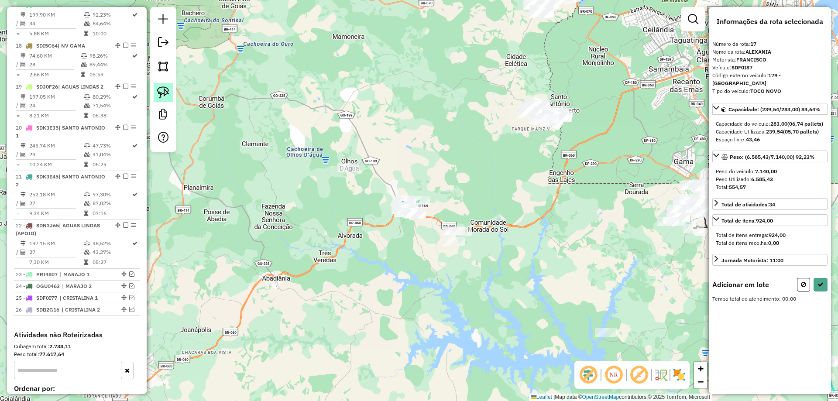
click at [165, 94] on img at bounding box center [163, 92] width 12 height 12
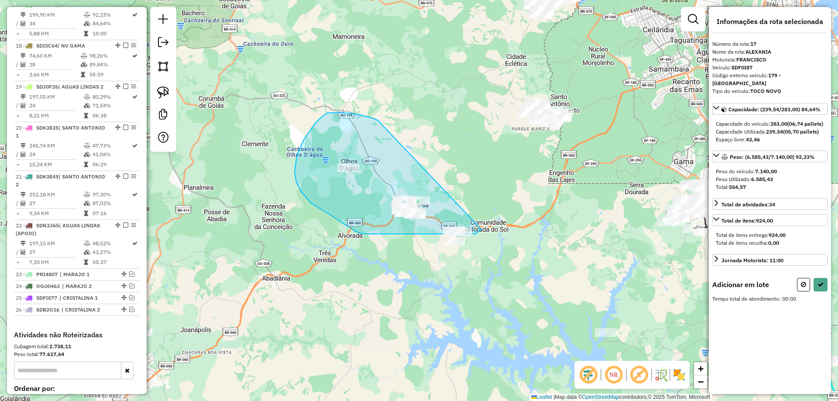
drag, startPoint x: 355, startPoint y: 114, endPoint x: 481, endPoint y: 229, distance: 170.8
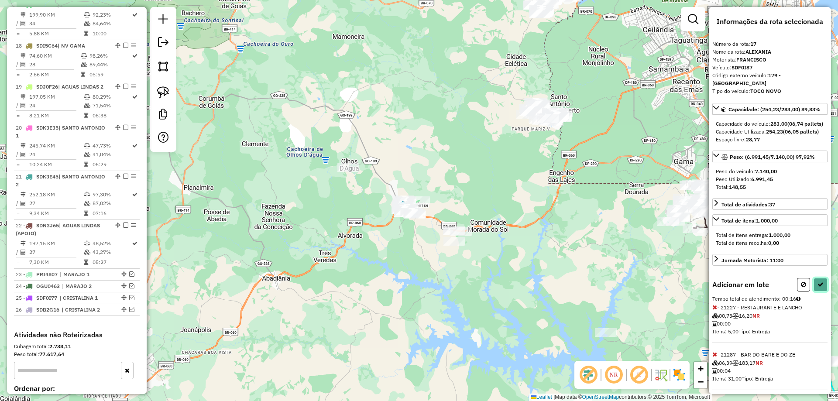
click at [818, 288] on icon at bounding box center [820, 284] width 6 height 6
select select "**********"
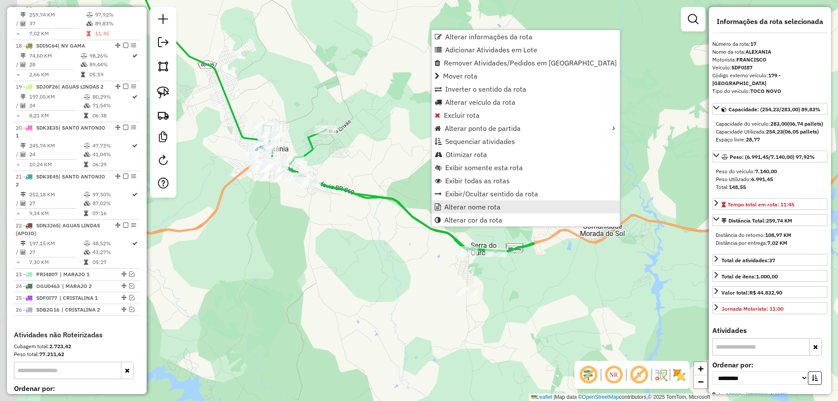
click at [467, 209] on span "Alterar nome rota" at bounding box center [472, 206] width 56 height 7
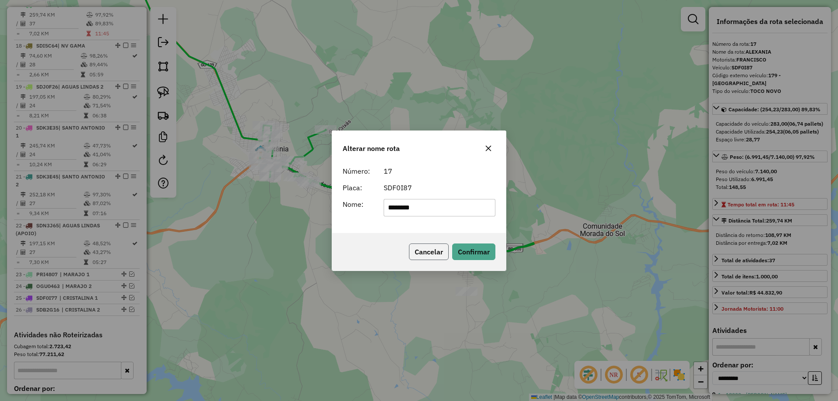
click at [429, 254] on button "Cancelar" at bounding box center [429, 251] width 40 height 17
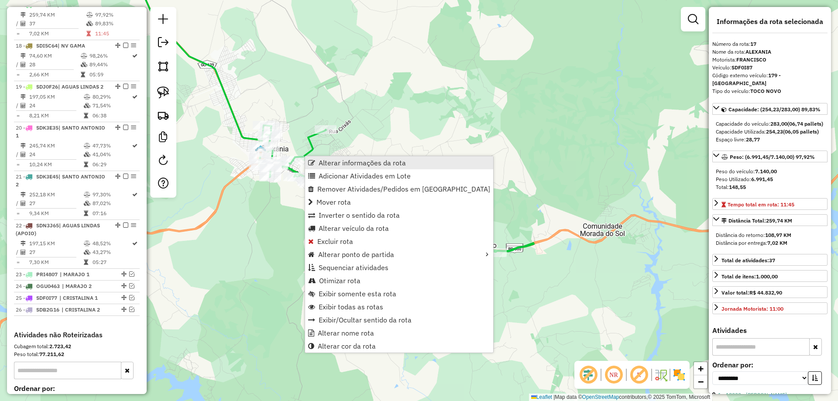
click at [341, 160] on span "Alterar informações da rota" at bounding box center [362, 162] width 87 height 7
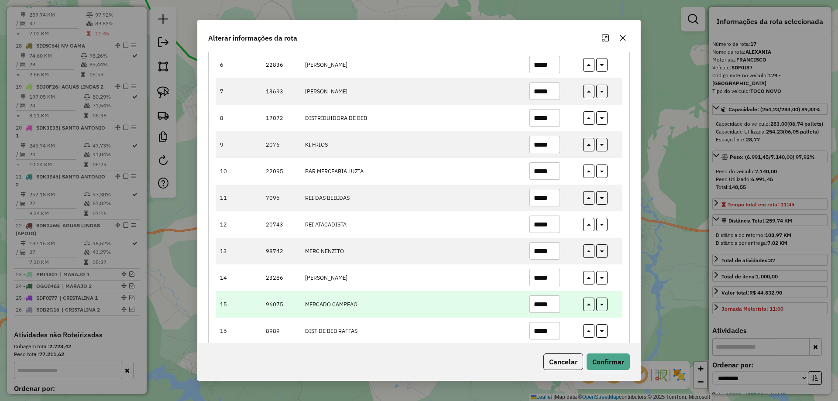
scroll to position [262, 0]
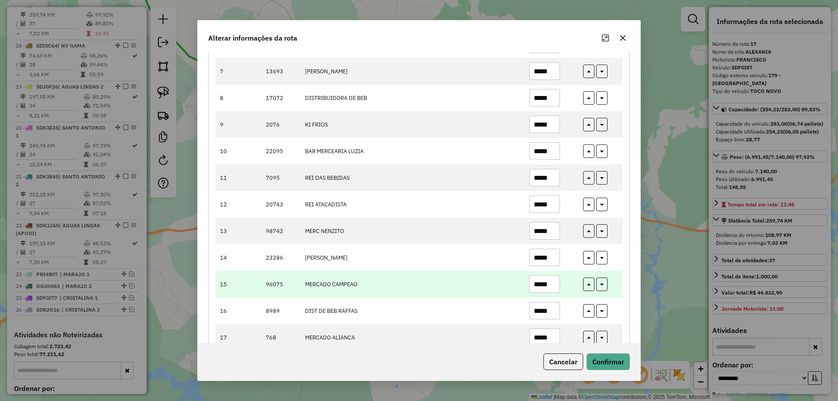
click at [544, 281] on input "*****" at bounding box center [544, 283] width 31 height 17
type input "*****"
click at [589, 284] on button "button" at bounding box center [588, 285] width 11 height 14
type input "*****"
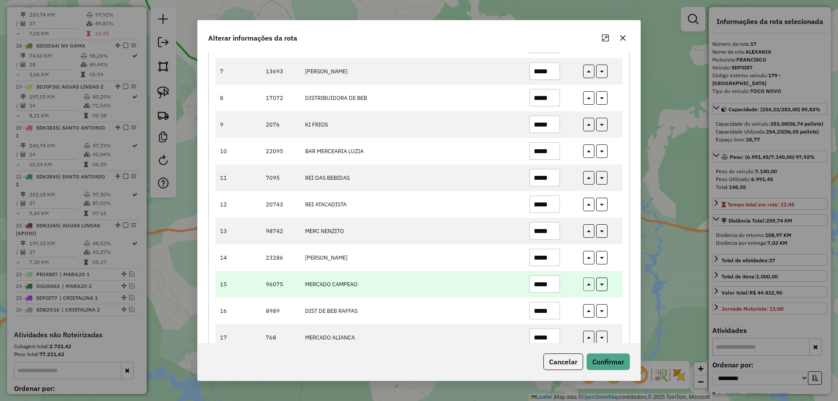
type input "*****"
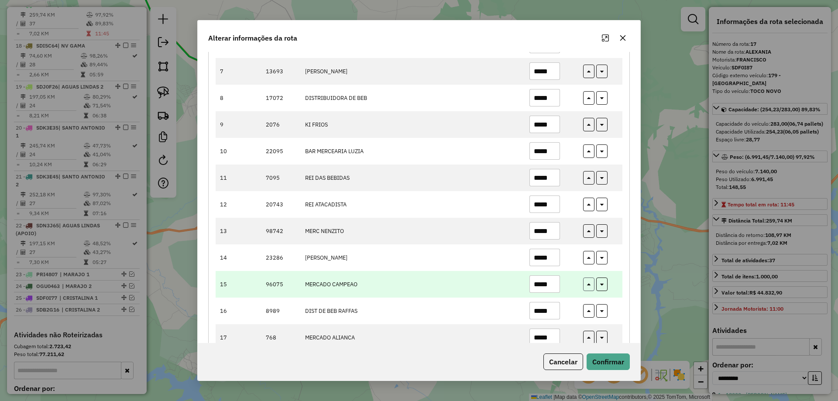
type input "*****"
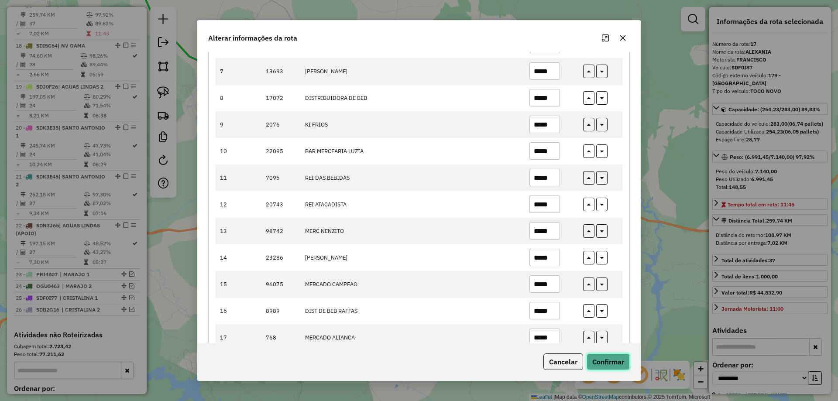
click at [608, 363] on button "Confirmar" at bounding box center [607, 361] width 43 height 17
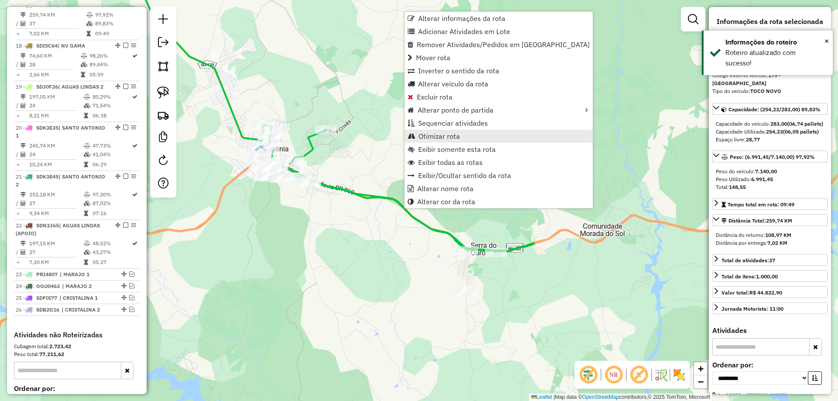
click at [435, 134] on span "Otimizar rota" at bounding box center [438, 136] width 41 height 7
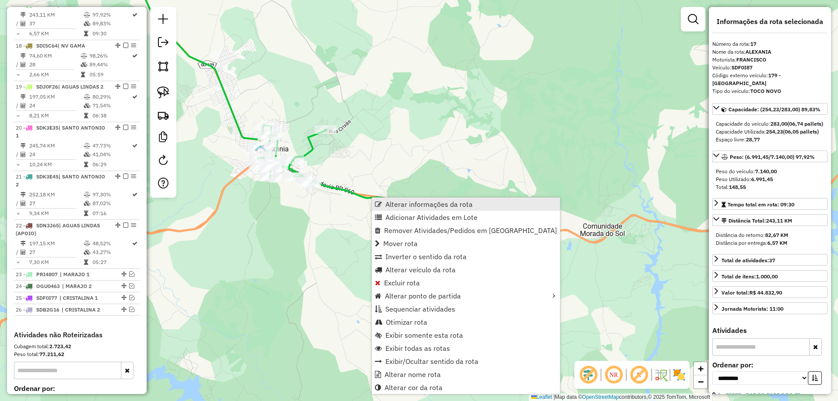
click at [409, 208] on span "Alterar informações da rota" at bounding box center [428, 204] width 87 height 7
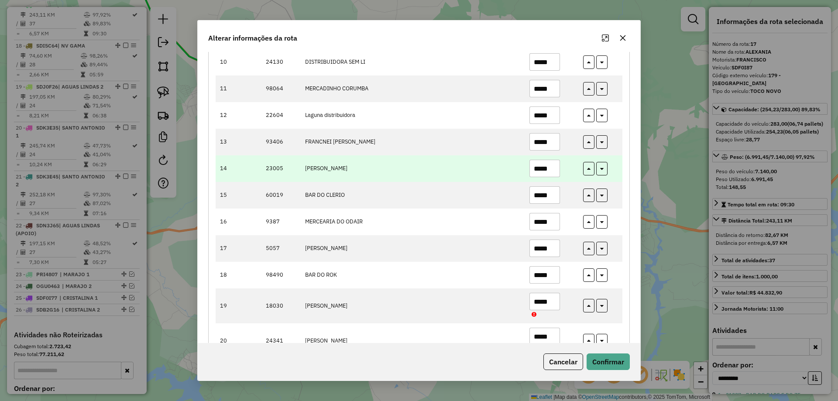
scroll to position [349, 0]
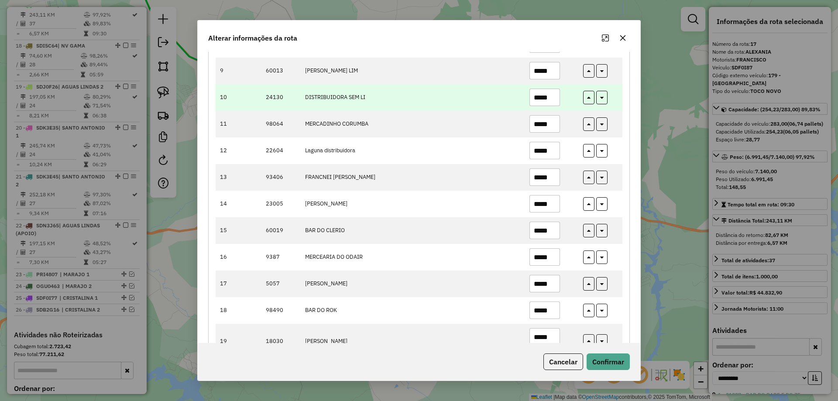
click at [545, 95] on input "*****" at bounding box center [544, 97] width 31 height 17
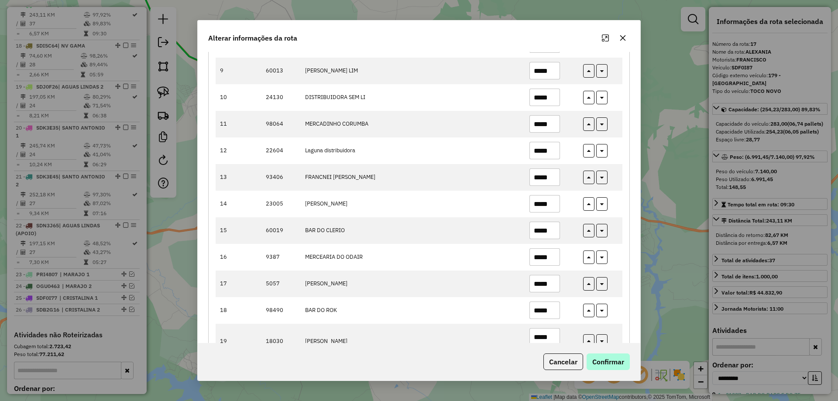
type input "*****"
drag, startPoint x: 624, startPoint y: 360, endPoint x: 616, endPoint y: 361, distance: 7.5
click at [623, 360] on button "Confirmar" at bounding box center [607, 361] width 43 height 17
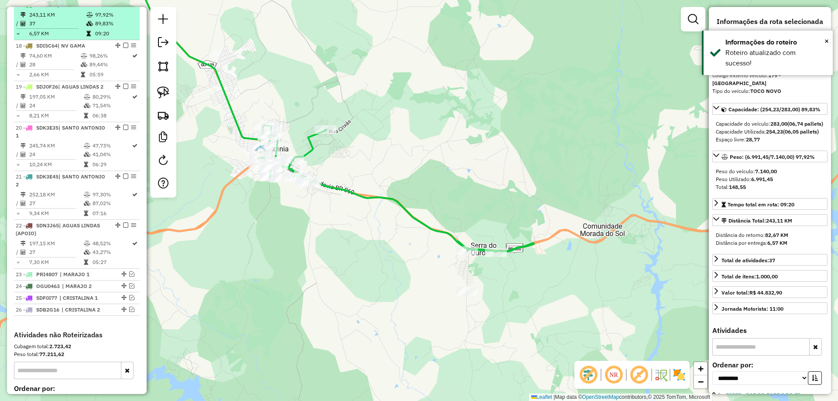
click at [125, 7] on em at bounding box center [125, 4] width 5 height 5
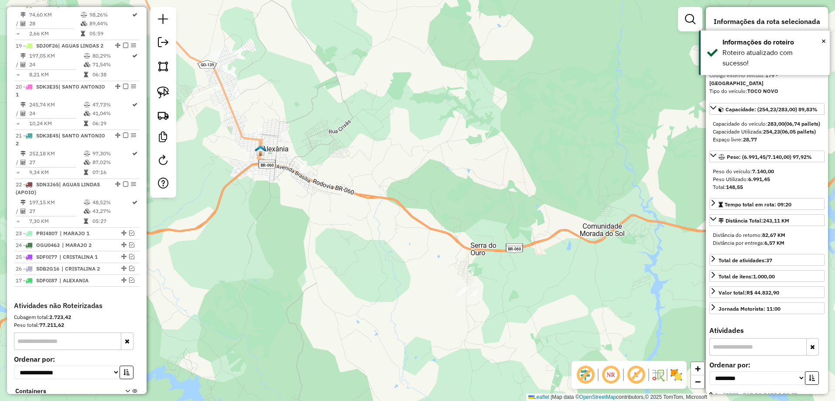
drag, startPoint x: 122, startPoint y: 13, endPoint x: 105, endPoint y: 307, distance: 294.6
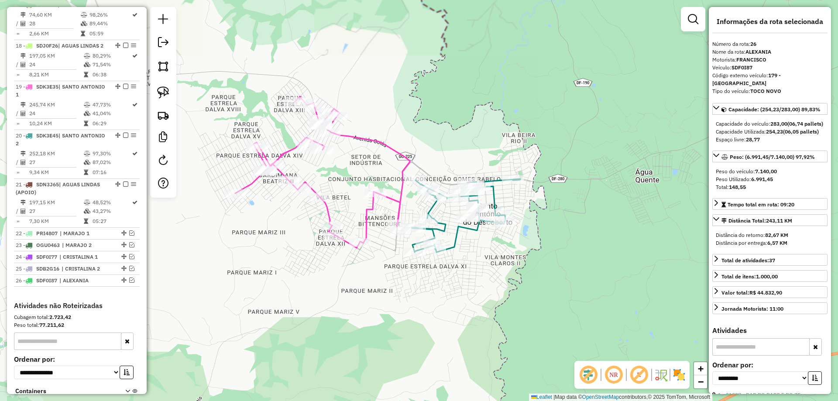
click at [406, 165] on icon at bounding box center [322, 171] width 175 height 151
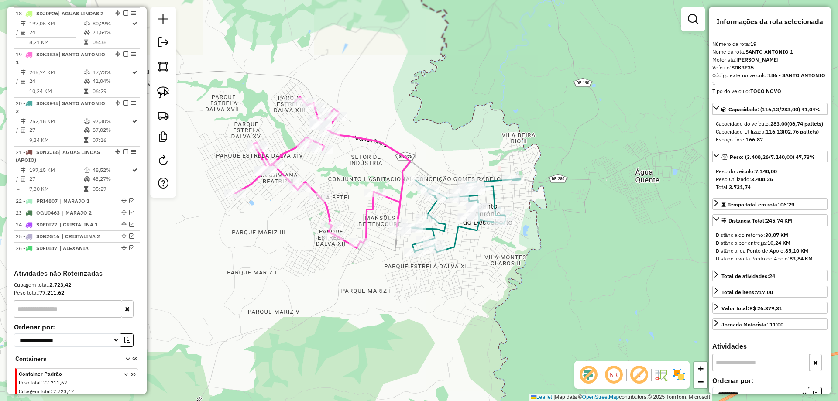
scroll to position [1109, 0]
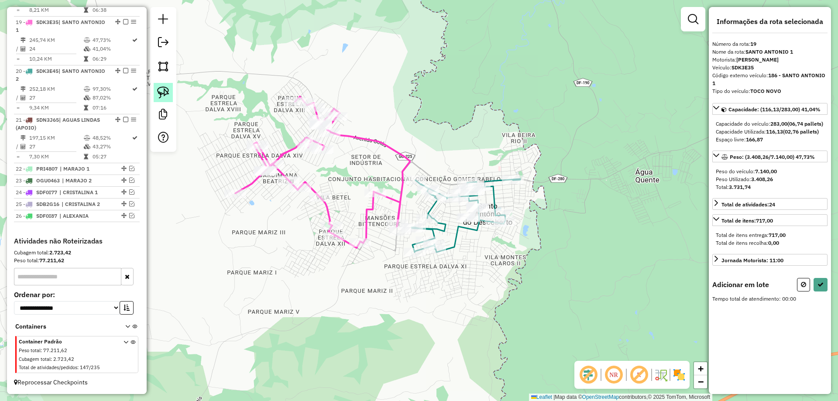
click at [161, 92] on img at bounding box center [163, 92] width 12 height 12
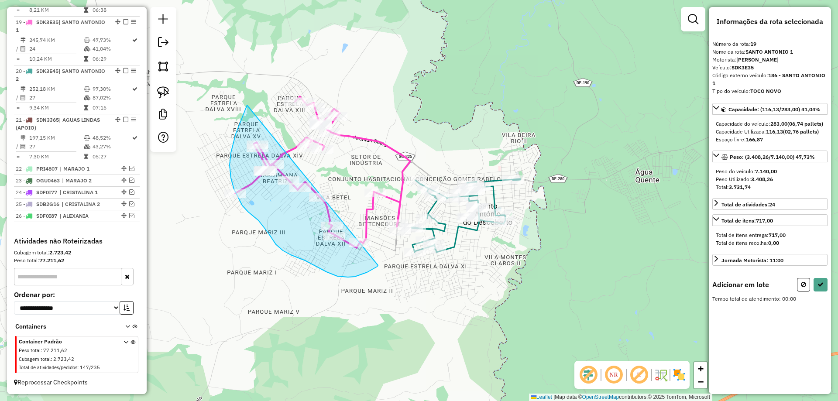
drag, startPoint x: 244, startPoint y: 112, endPoint x: 378, endPoint y: 265, distance: 203.2
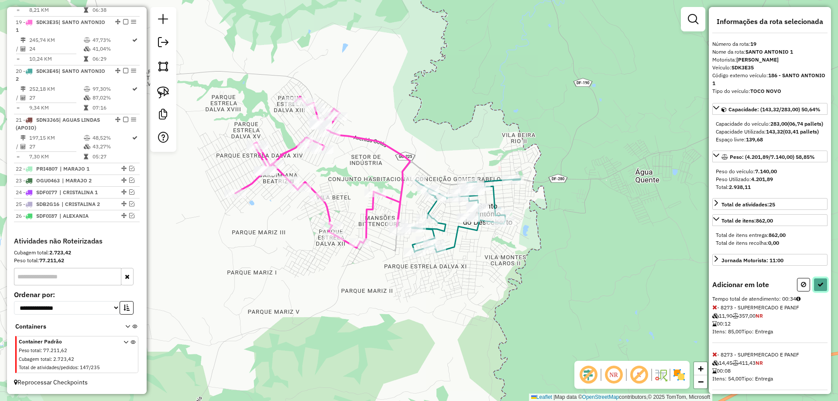
click at [822, 291] on button at bounding box center [820, 285] width 14 height 14
select select "**********"
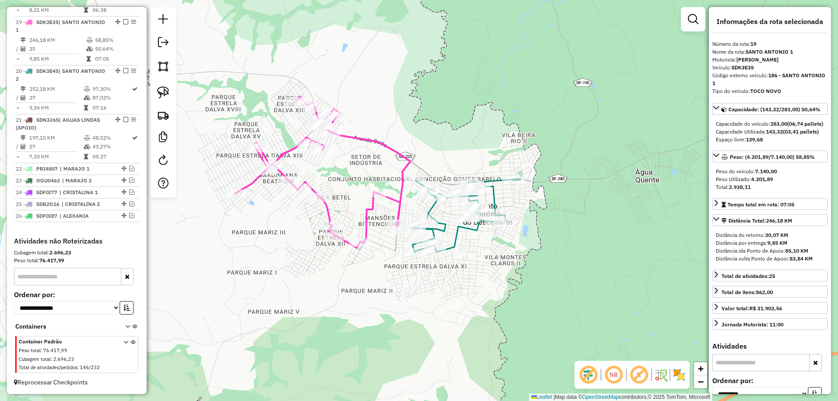
click at [459, 229] on icon at bounding box center [465, 215] width 109 height 73
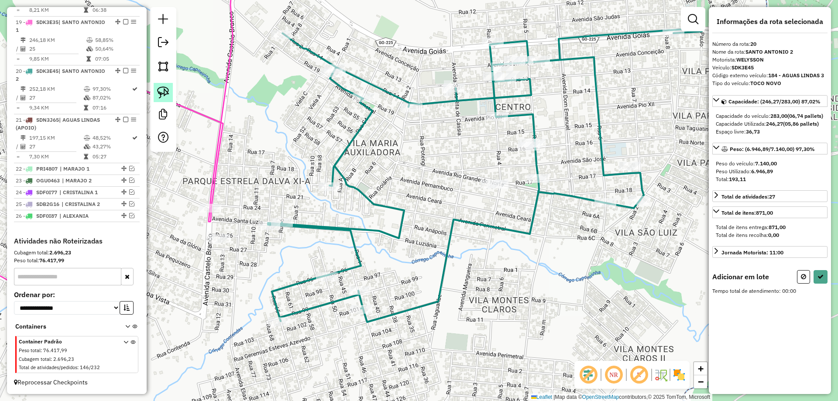
click at [163, 93] on img at bounding box center [163, 92] width 12 height 12
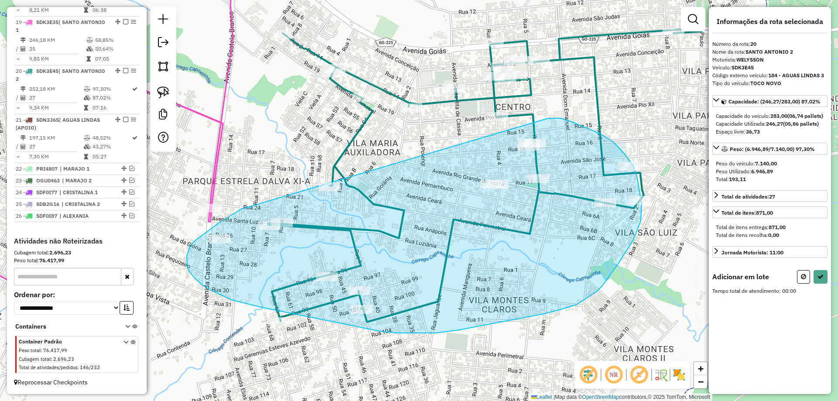
drag, startPoint x: 241, startPoint y: 209, endPoint x: 538, endPoint y: 119, distance: 310.6
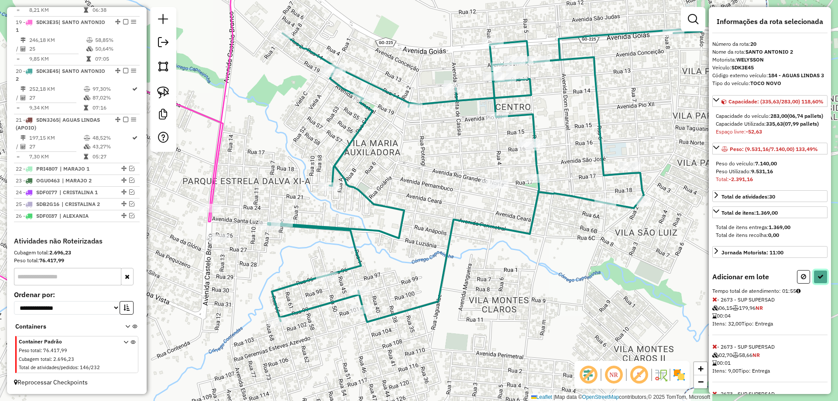
click at [820, 280] on icon at bounding box center [820, 277] width 6 height 6
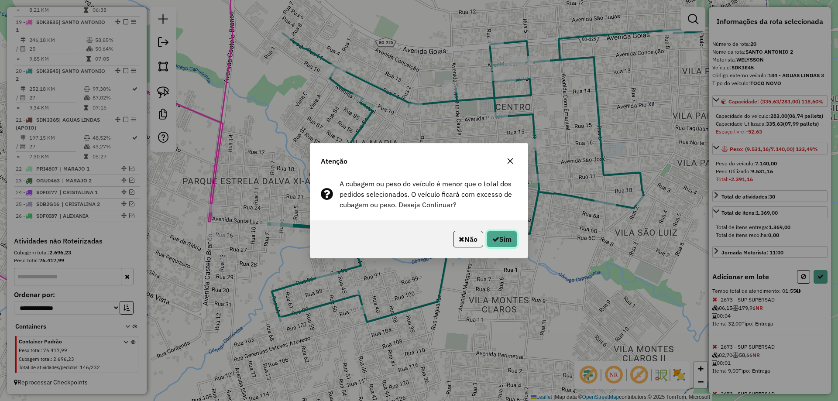
click at [498, 238] on button "Sim" at bounding box center [502, 239] width 31 height 17
select select "**********"
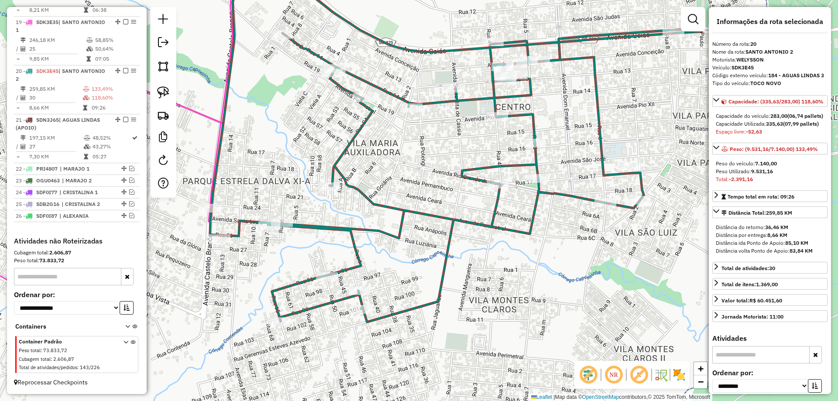
click at [202, 115] on icon at bounding box center [88, 131] width 345 height 343
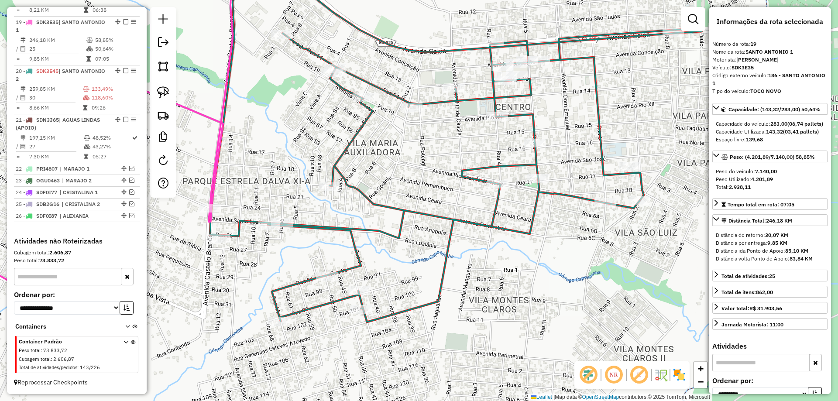
click at [419, 215] on icon at bounding box center [456, 142] width 492 height 359
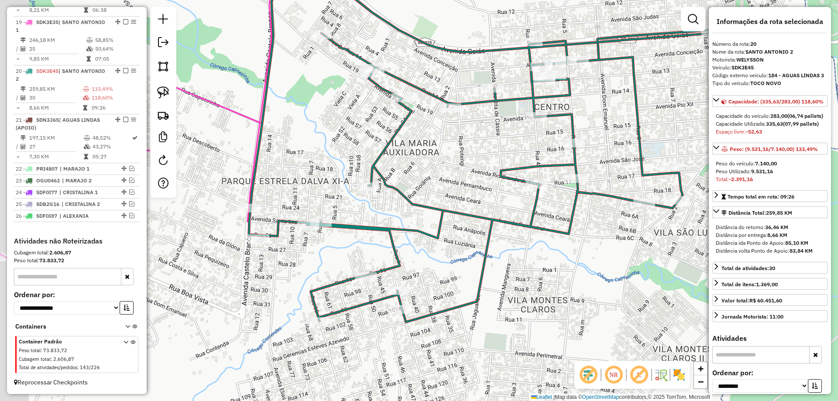
drag, startPoint x: 312, startPoint y: 147, endPoint x: 396, endPoint y: 146, distance: 83.3
click at [396, 146] on div "Janela de atendimento Grade de atendimento Capacidade Transportadoras Veículos …" at bounding box center [419, 200] width 838 height 401
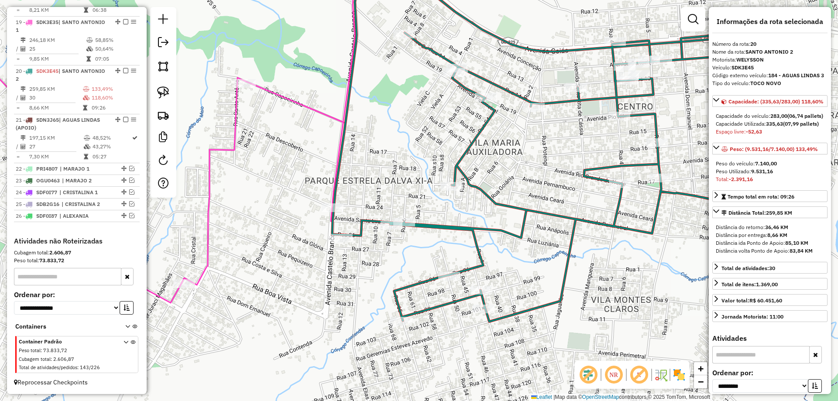
click at [321, 114] on icon at bounding box center [149, 131] width 467 height 343
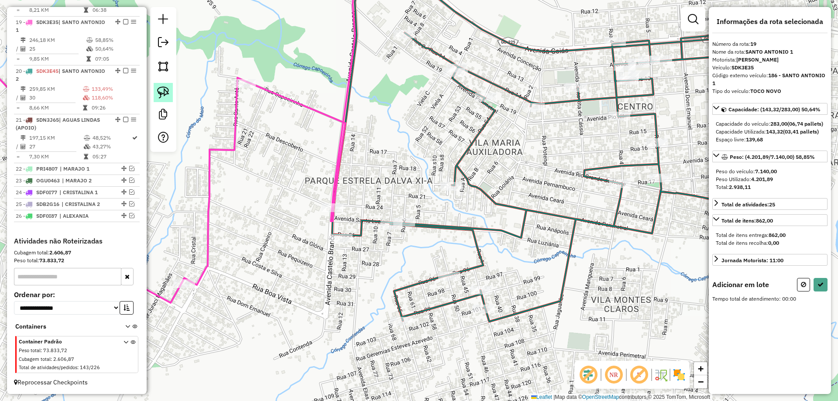
click at [163, 89] on img at bounding box center [163, 92] width 12 height 12
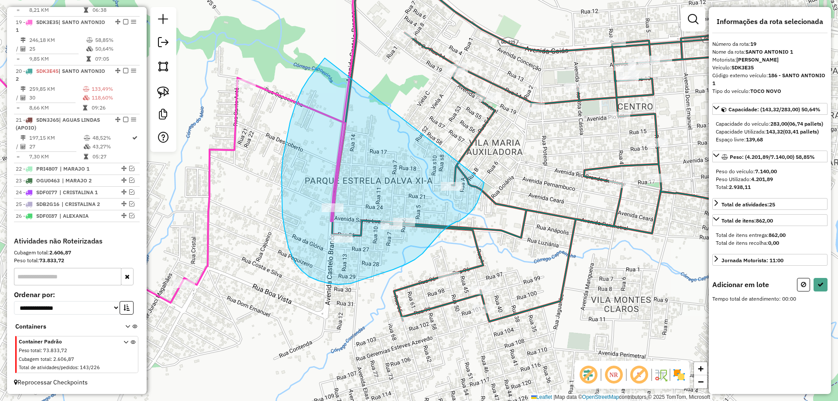
drag, startPoint x: 296, startPoint y: 103, endPoint x: 484, endPoint y: 181, distance: 203.7
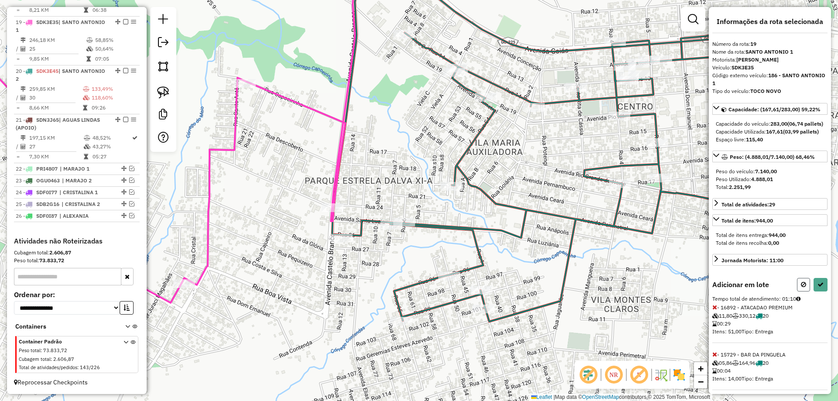
click at [802, 291] on button at bounding box center [803, 285] width 13 height 14
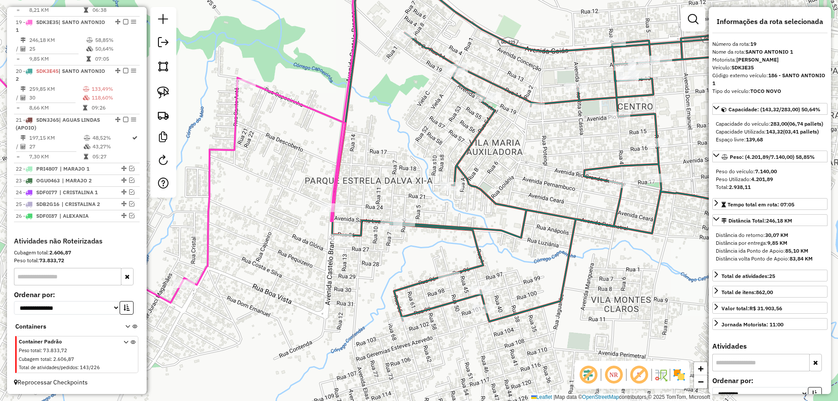
click at [437, 224] on icon at bounding box center [578, 142] width 492 height 359
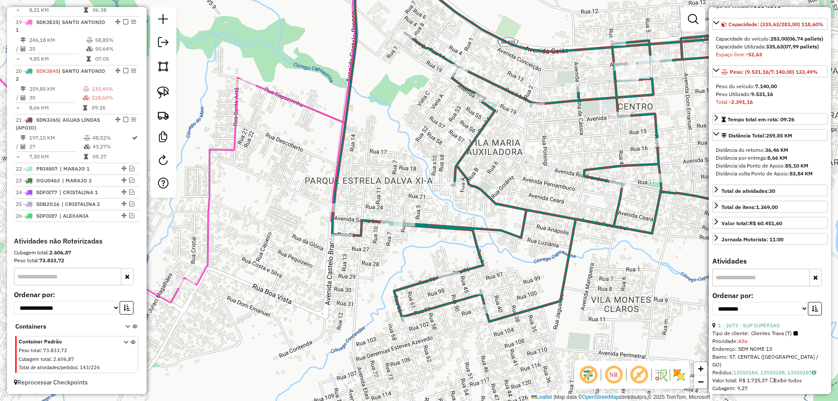
scroll to position [218, 0]
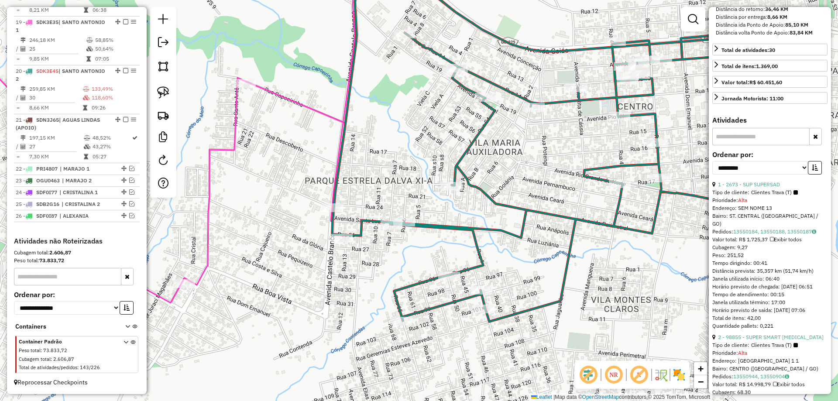
click at [759, 181] on div "**********" at bounding box center [769, 165] width 115 height 29
click at [754, 175] on select "**********" at bounding box center [760, 168] width 96 height 14
select select "*********"
click at [712, 175] on select "**********" at bounding box center [760, 168] width 96 height 14
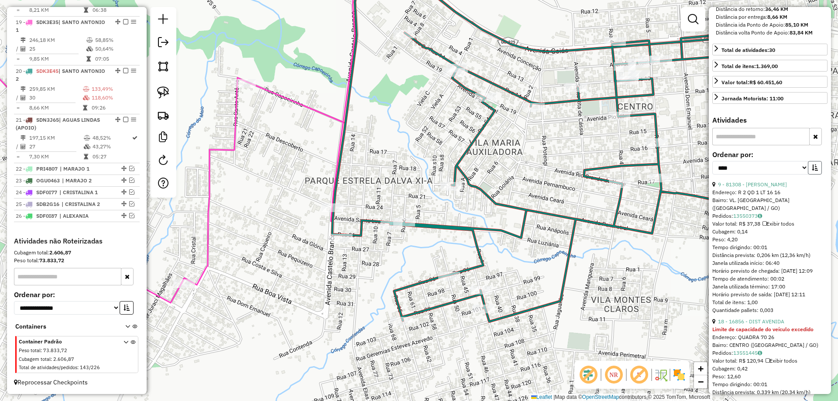
click at [808, 175] on button "button" at bounding box center [815, 168] width 14 height 14
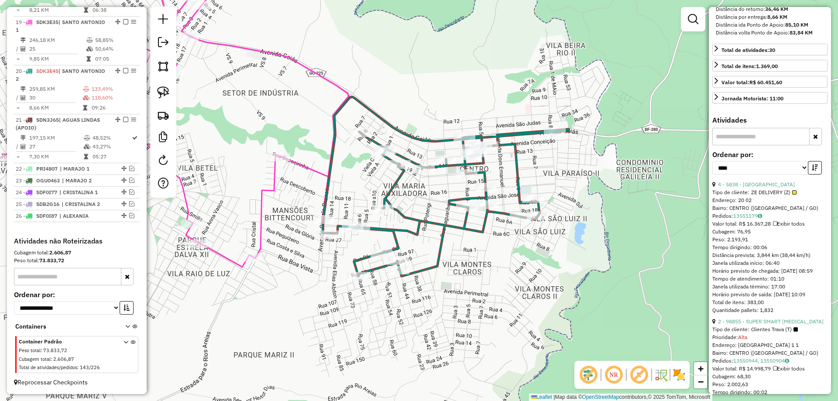
click at [274, 185] on icon at bounding box center [174, 116] width 350 height 302
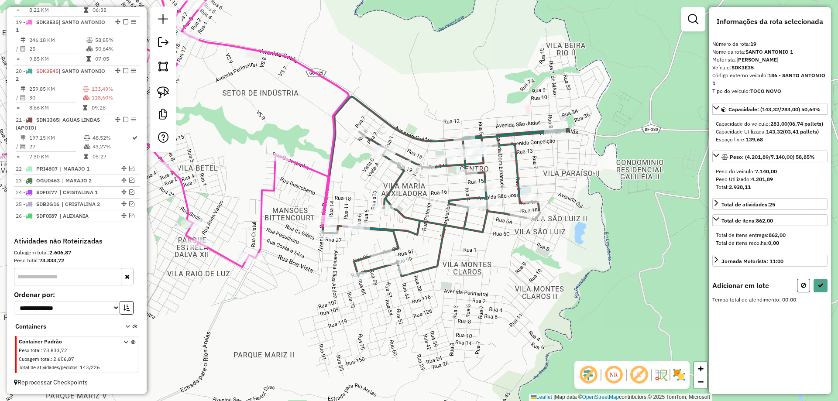
scroll to position [0, 0]
click at [826, 291] on button at bounding box center [820, 285] width 14 height 14
select select "*********"
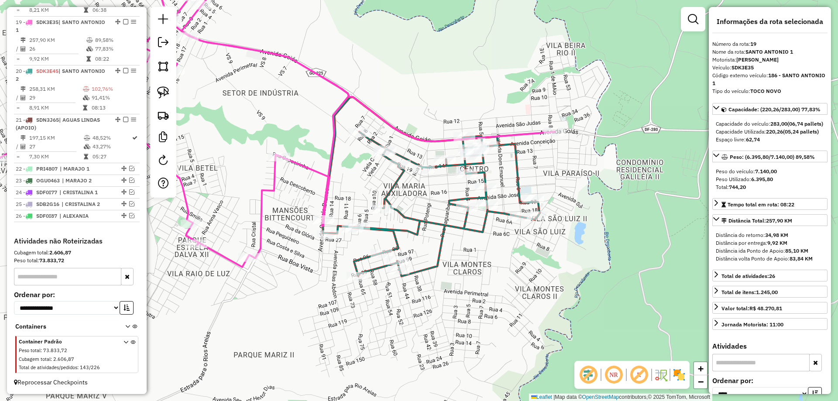
click at [428, 219] on icon at bounding box center [431, 186] width 217 height 179
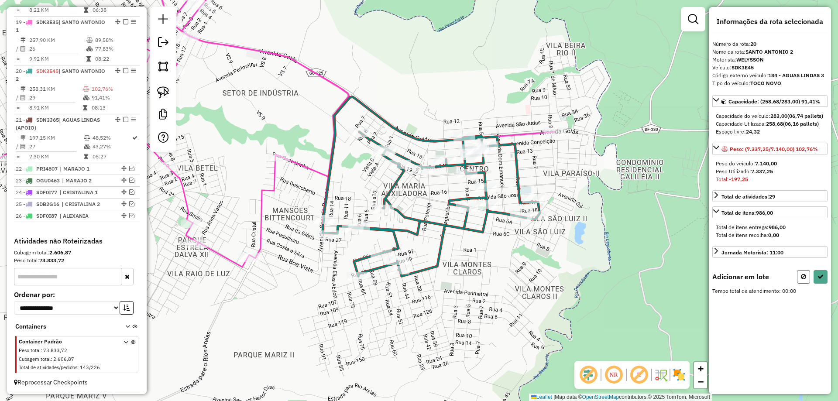
click at [805, 280] on icon at bounding box center [803, 277] width 5 height 6
select select "*********"
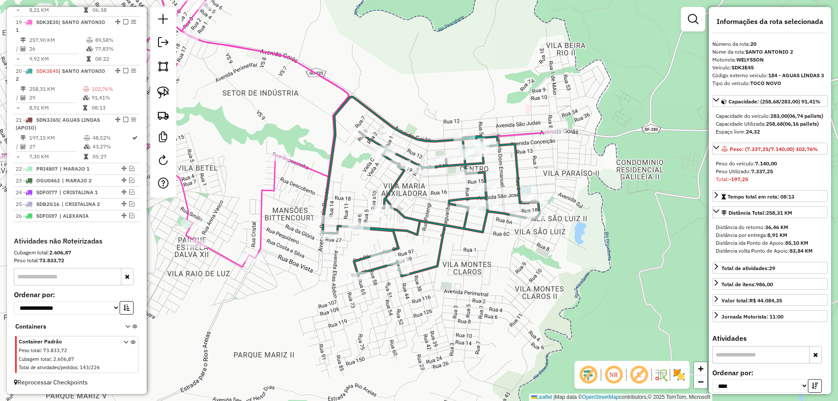
click at [313, 171] on icon at bounding box center [277, 116] width 556 height 302
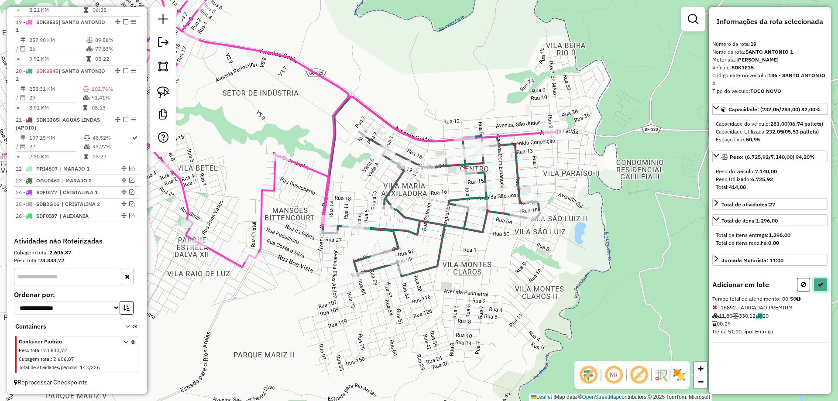
click at [822, 288] on icon at bounding box center [820, 284] width 6 height 6
select select "*********"
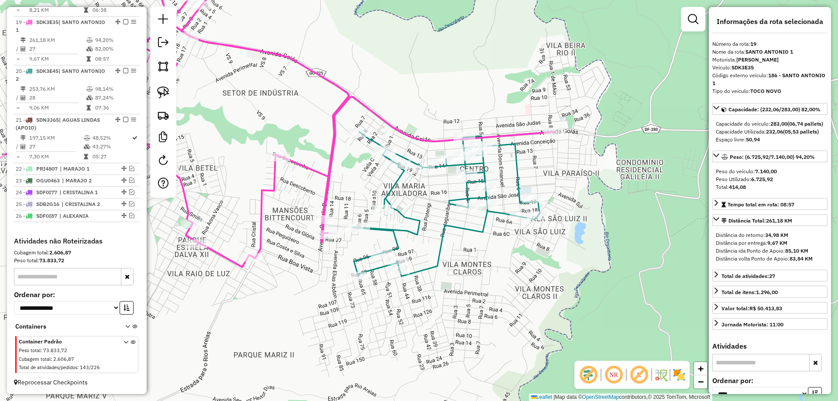
click at [442, 231] on icon at bounding box center [446, 204] width 188 height 144
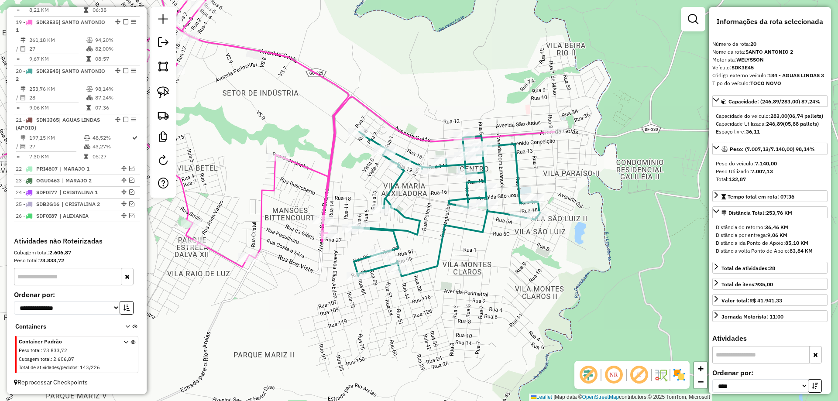
click at [322, 172] on icon at bounding box center [277, 116] width 556 height 302
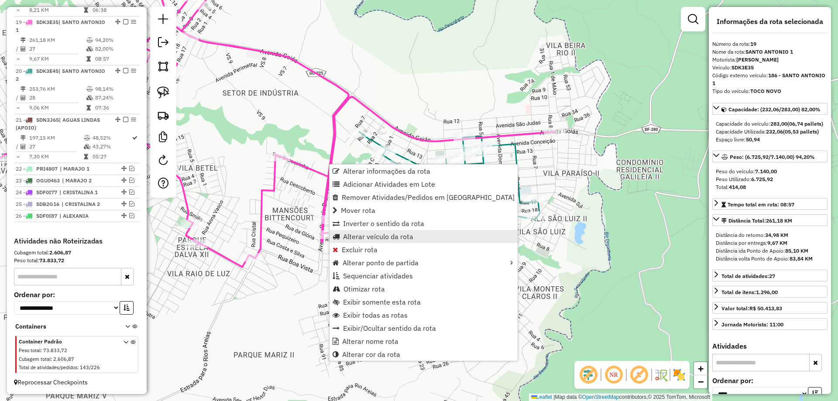
click at [359, 236] on span "Alterar veículo da rota" at bounding box center [378, 236] width 70 height 7
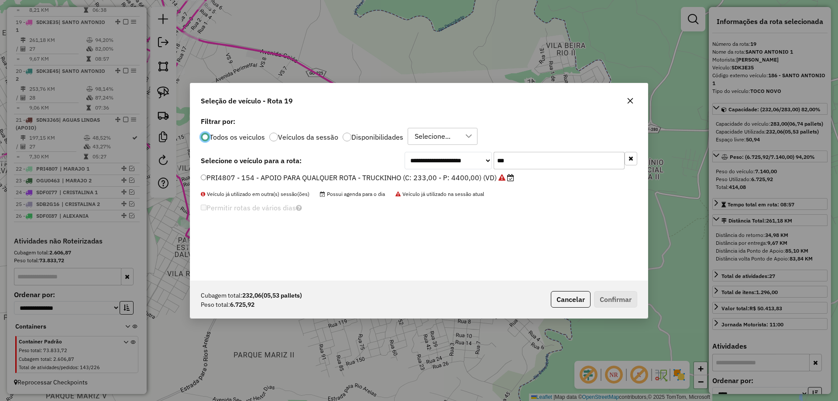
scroll to position [5, 3]
drag, startPoint x: 541, startPoint y: 163, endPoint x: 389, endPoint y: 137, distance: 154.0
click at [389, 137] on div "**********" at bounding box center [418, 198] width 457 height 166
type input "***"
click at [298, 174] on label "RCE7E41 - 167 - VALPARAISO 2 - TOCO 7,15 (C: 283,00 - P: 7150,00) (VD)" at bounding box center [331, 177] width 260 height 10
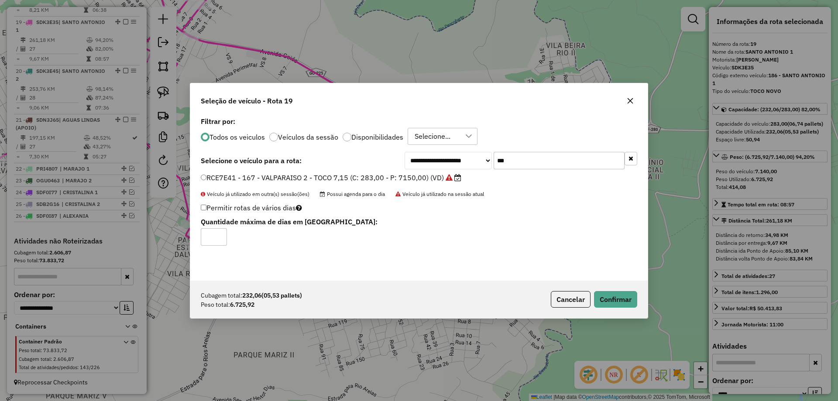
click at [602, 290] on div "Cubagem total: 232,06 (05,53 pallets) Peso total: 6.725,92 Cancelar Confirmar" at bounding box center [418, 300] width 457 height 38
click at [609, 298] on button "Confirmar" at bounding box center [615, 299] width 43 height 17
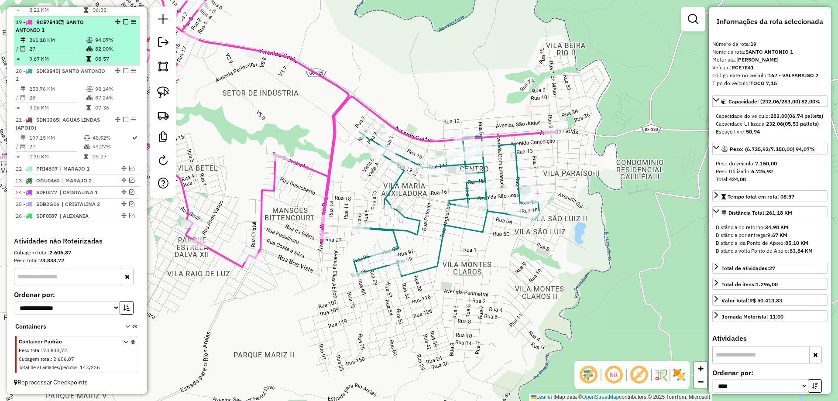
click at [124, 21] on em at bounding box center [125, 21] width 5 height 5
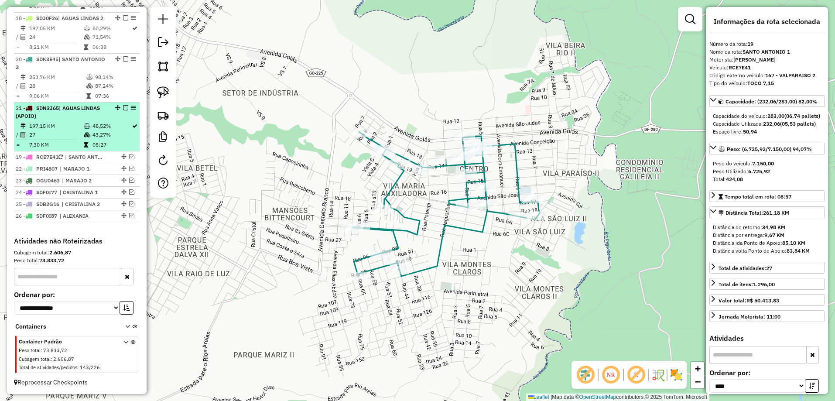
drag, startPoint x: 123, startPoint y: 59, endPoint x: 112, endPoint y: 146, distance: 87.1
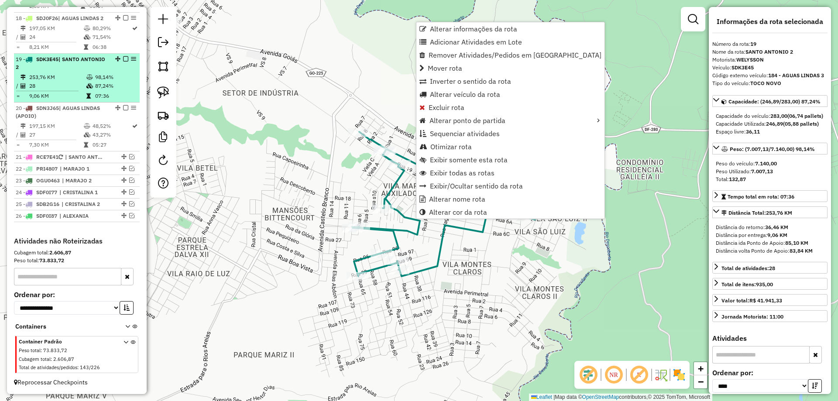
click at [123, 59] on em at bounding box center [125, 58] width 5 height 5
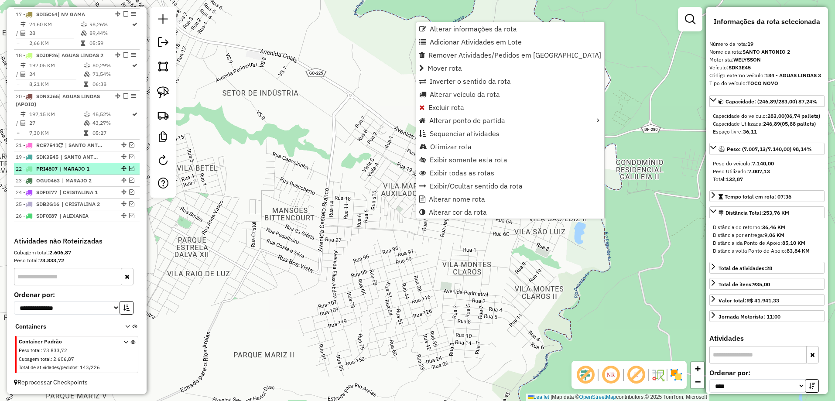
drag, startPoint x: 116, startPoint y: 121, endPoint x: 106, endPoint y: 166, distance: 46.4
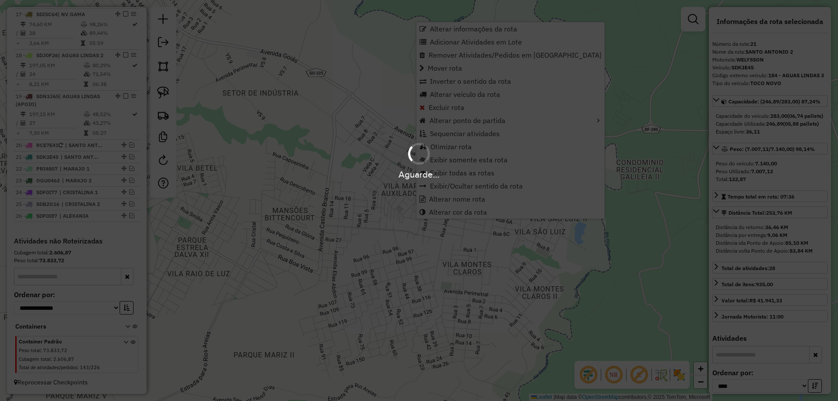
click at [312, 249] on div "Aguarde..." at bounding box center [419, 200] width 838 height 401
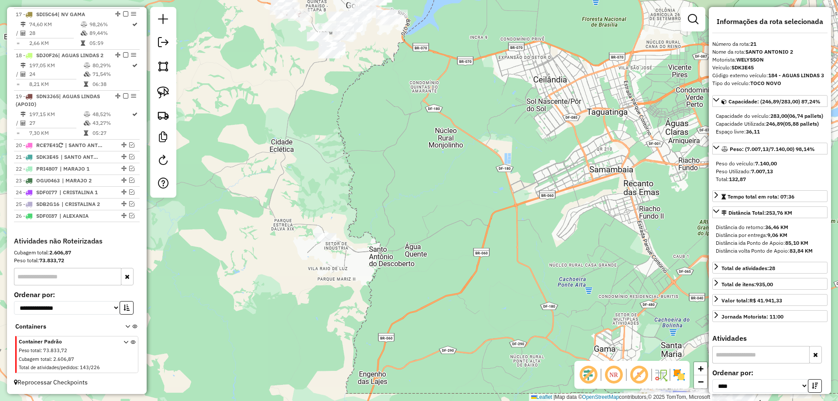
drag, startPoint x: 388, startPoint y: 124, endPoint x: 399, endPoint y: 168, distance: 45.0
click at [399, 168] on div "Janela de atendimento Grade de atendimento Capacidade Transportadoras Veículos …" at bounding box center [419, 200] width 838 height 401
click at [163, 95] on img at bounding box center [163, 92] width 12 height 12
drag, startPoint x: 344, startPoint y: 215, endPoint x: 380, endPoint y: 252, distance: 51.2
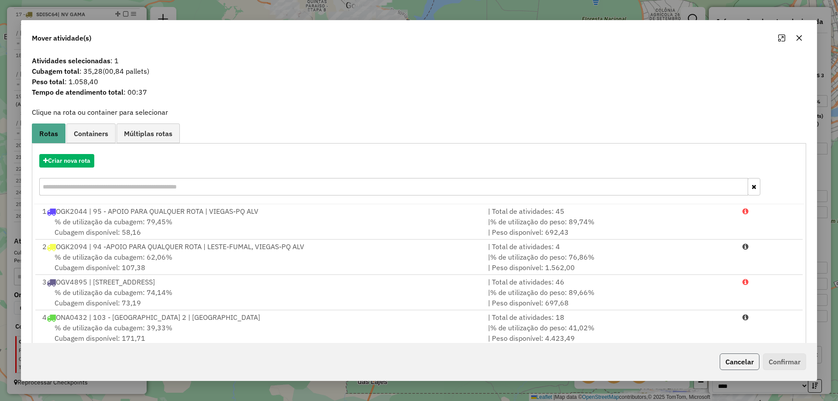
click at [731, 358] on button "Cancelar" at bounding box center [740, 361] width 40 height 17
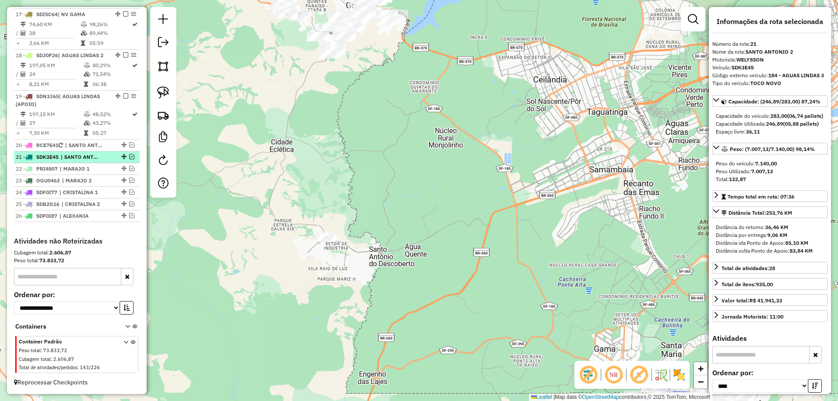
click at [130, 155] on em at bounding box center [131, 156] width 5 height 5
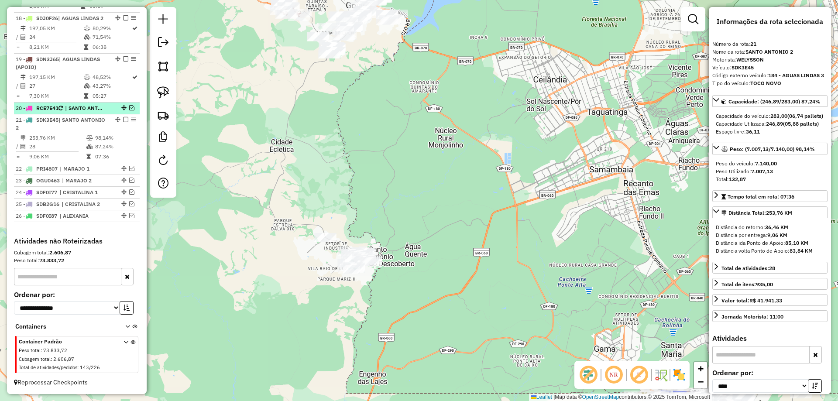
click at [130, 108] on em at bounding box center [131, 107] width 5 height 5
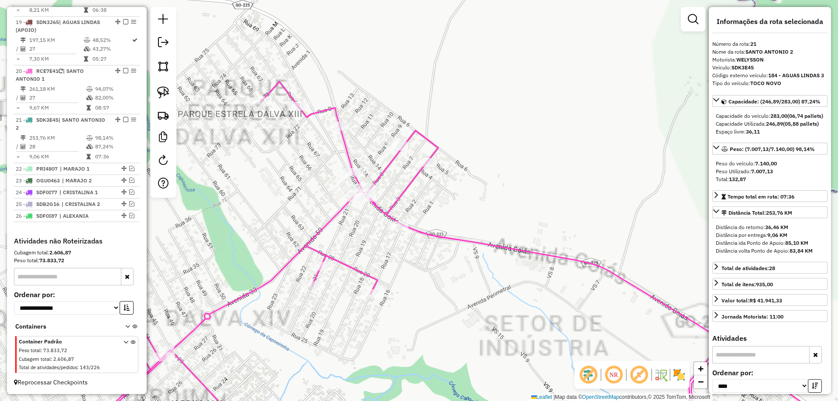
click at [425, 235] on icon at bounding box center [495, 262] width 853 height 360
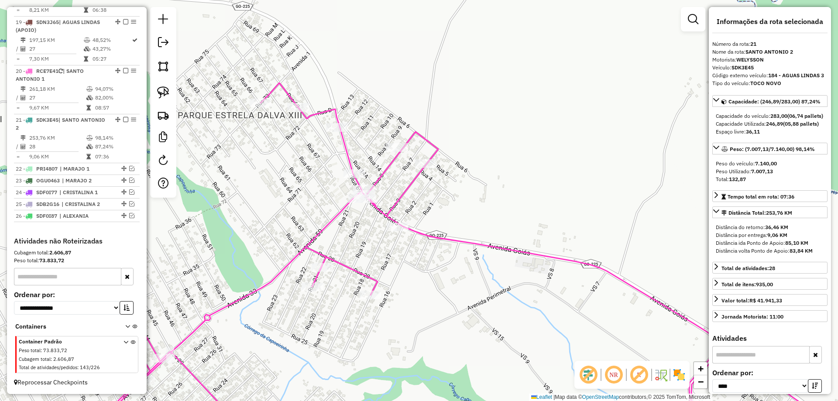
click at [423, 237] on icon at bounding box center [496, 262] width 849 height 358
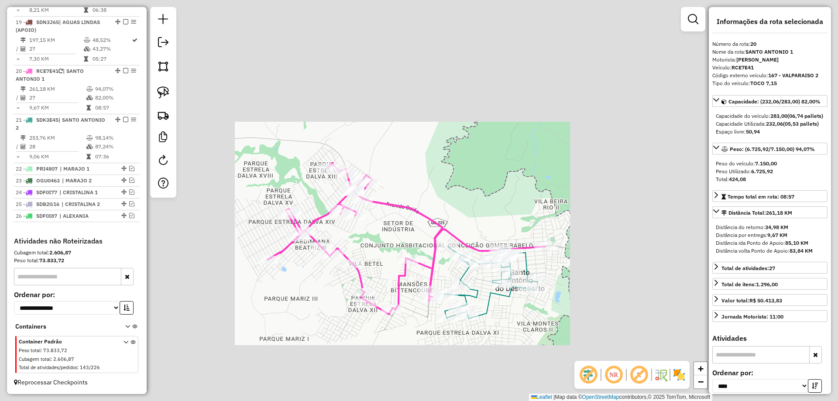
click at [488, 298] on icon at bounding box center [491, 283] width 94 height 72
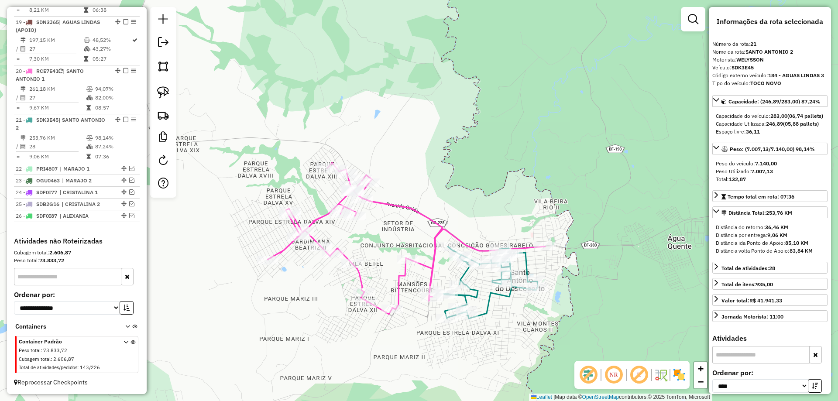
click at [401, 204] on icon at bounding box center [406, 238] width 278 height 151
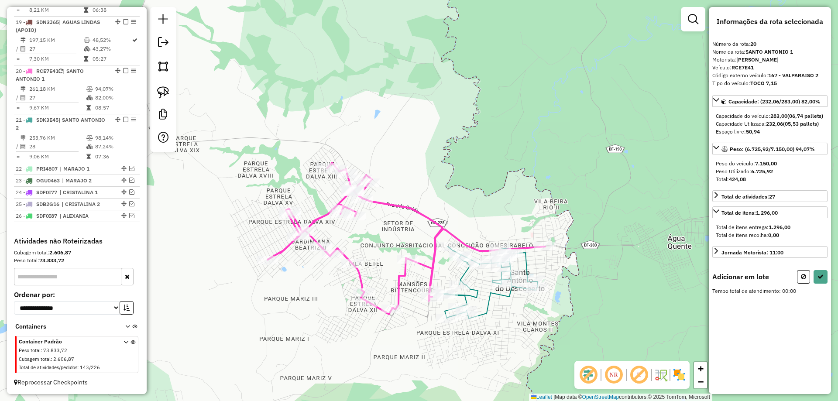
drag, startPoint x: 168, startPoint y: 92, endPoint x: 197, endPoint y: 91, distance: 29.7
click at [168, 91] on img at bounding box center [163, 92] width 12 height 12
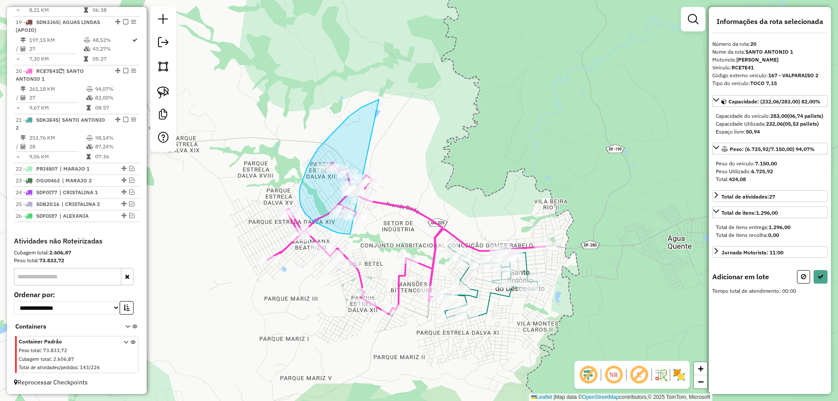
drag, startPoint x: 349, startPoint y: 117, endPoint x: 388, endPoint y: 220, distance: 110.6
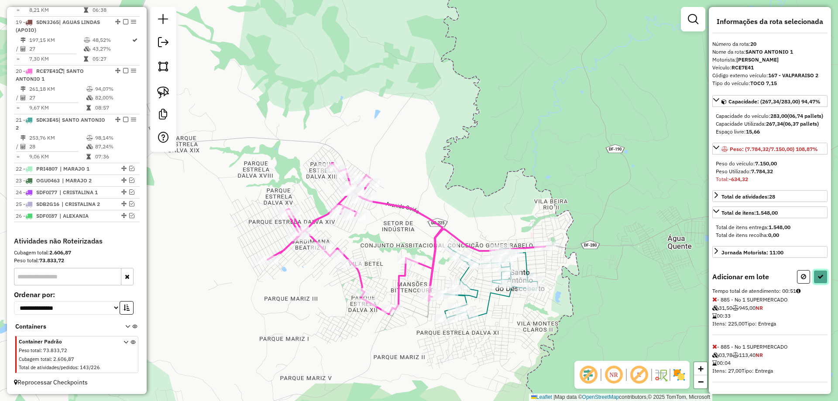
click at [816, 284] on button at bounding box center [820, 277] width 14 height 14
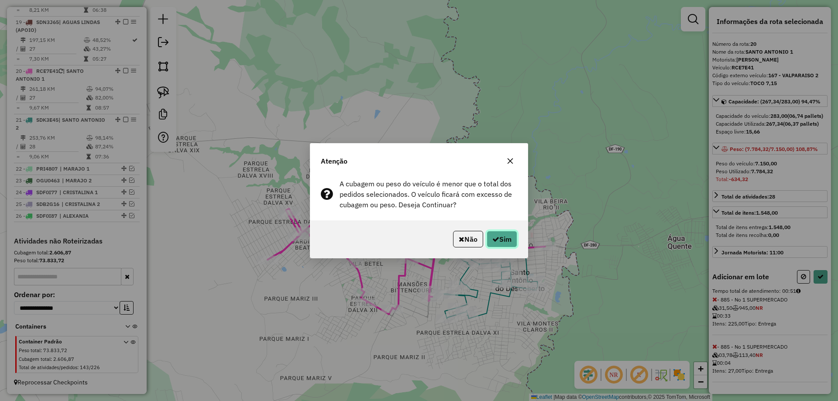
click at [515, 243] on button "Sim" at bounding box center [502, 239] width 31 height 17
select select "*********"
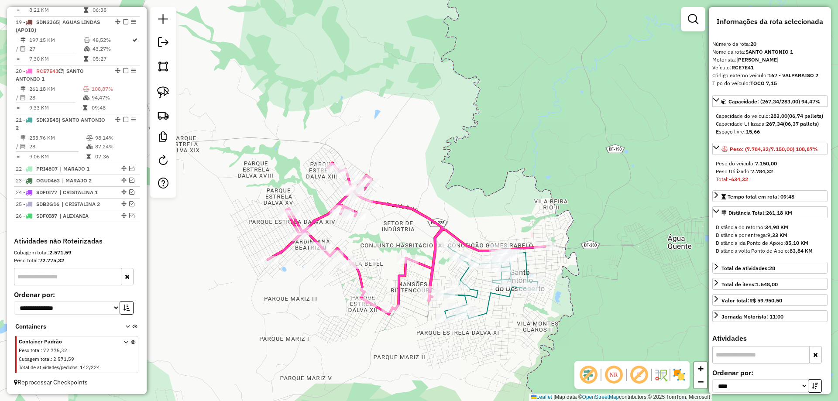
click at [510, 292] on icon at bounding box center [491, 283] width 94 height 72
click at [441, 226] on icon at bounding box center [406, 238] width 278 height 151
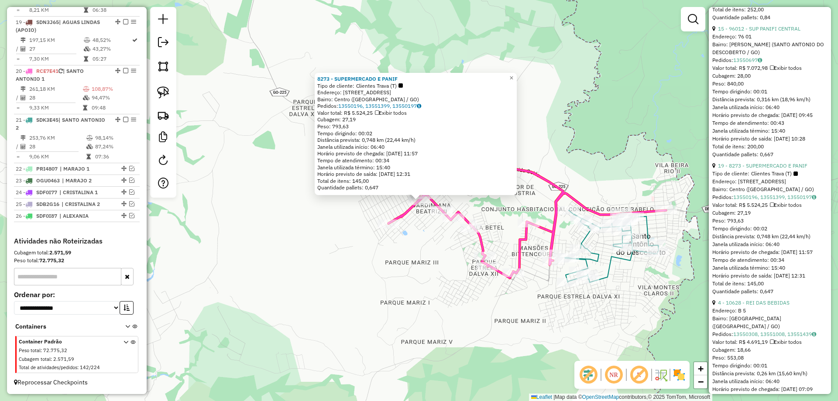
scroll to position [655, 0]
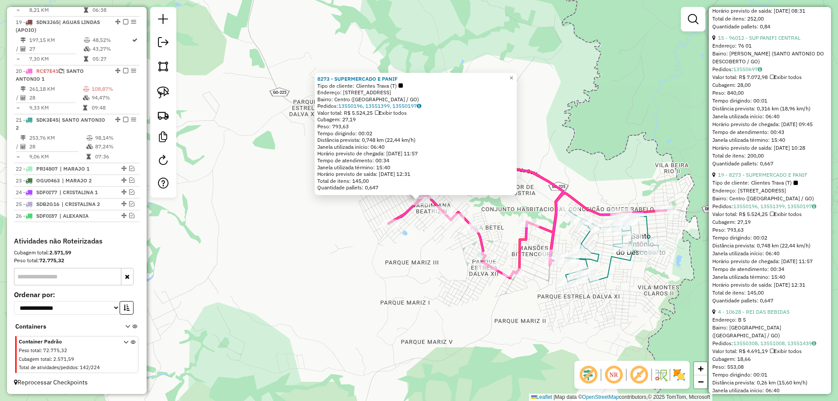
click at [611, 264] on icon at bounding box center [612, 246] width 94 height 72
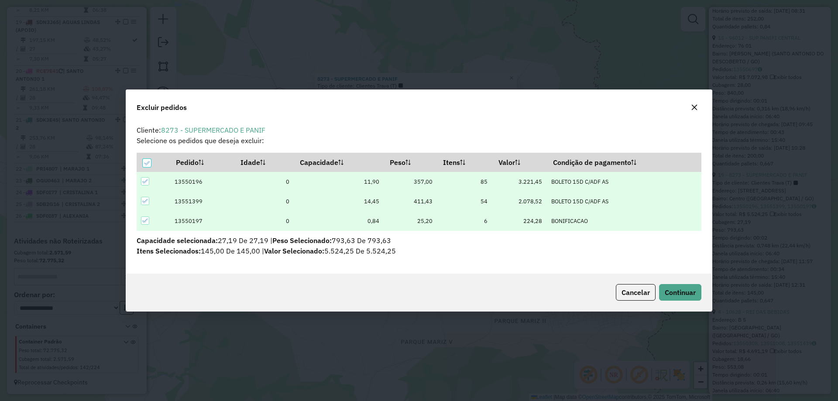
scroll to position [0, 0]
click at [683, 289] on span "Continuar" at bounding box center [680, 292] width 31 height 9
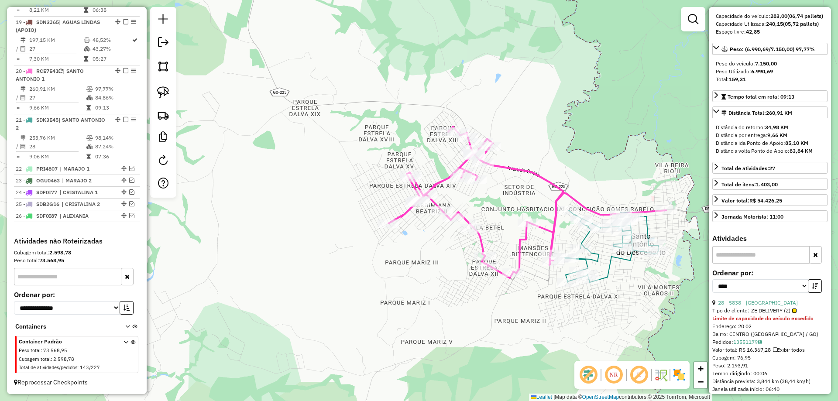
scroll to position [44, 0]
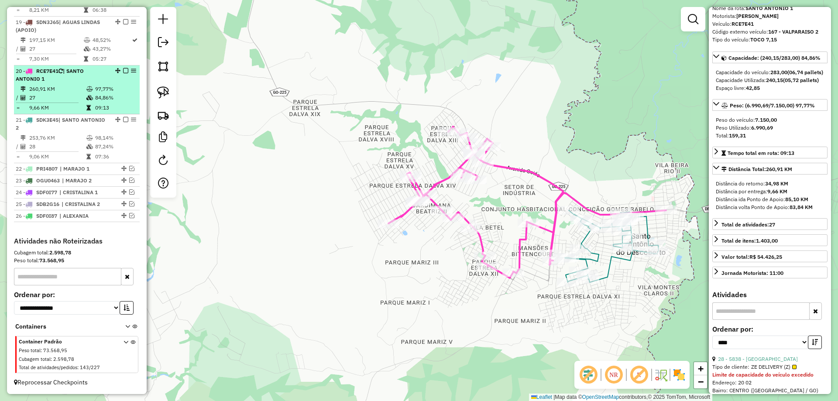
click at [124, 72] on em at bounding box center [125, 70] width 5 height 5
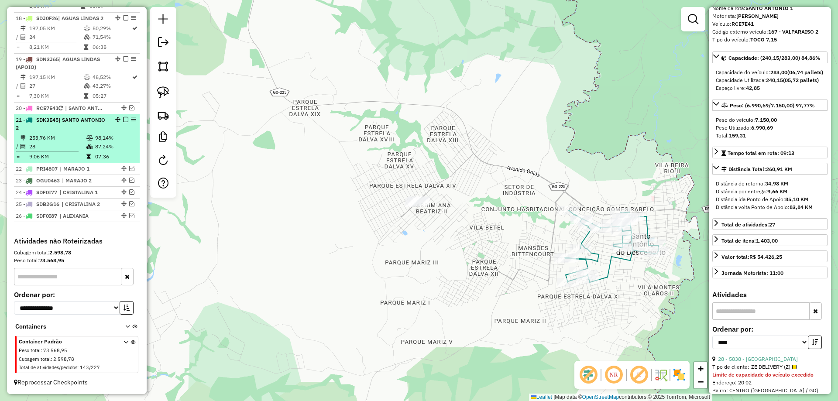
click at [123, 119] on em at bounding box center [125, 119] width 5 height 5
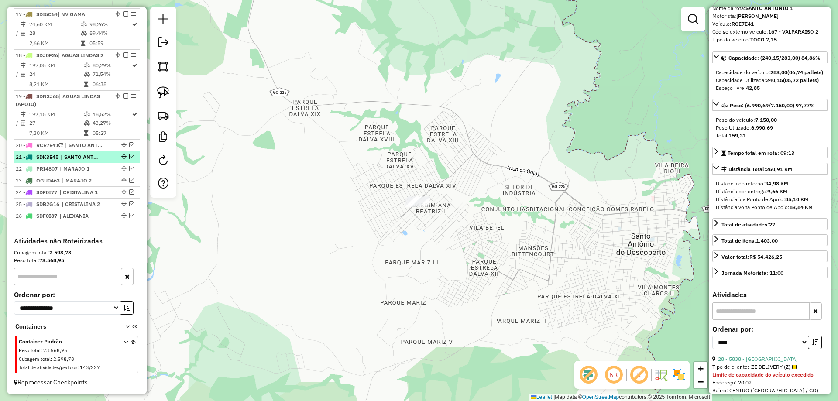
scroll to position [1035, 0]
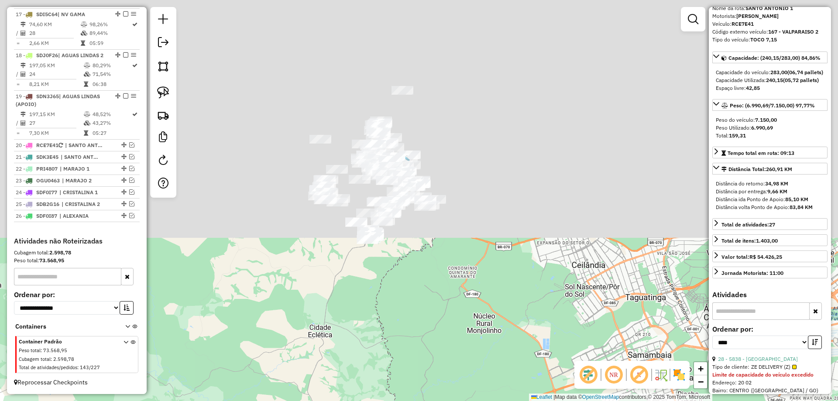
drag, startPoint x: 418, startPoint y: 304, endPoint x: 399, endPoint y: 389, distance: 87.0
click at [400, 388] on div "Janela de atendimento Grade de atendimento Capacidade Transportadoras Veículos …" at bounding box center [419, 200] width 838 height 401
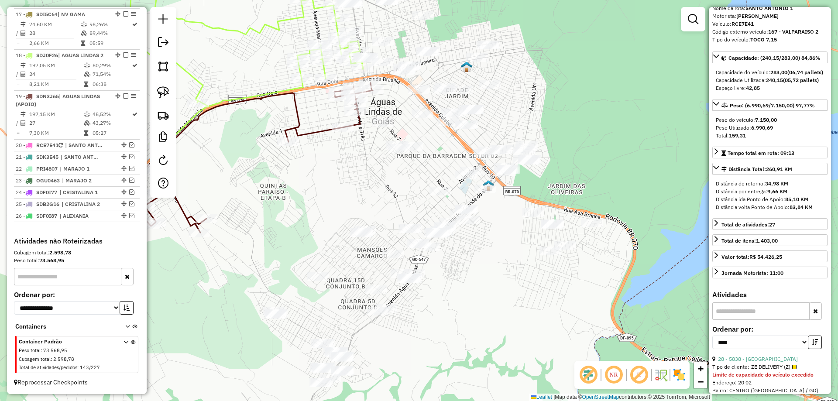
click at [325, 135] on icon at bounding box center [250, 158] width 246 height 150
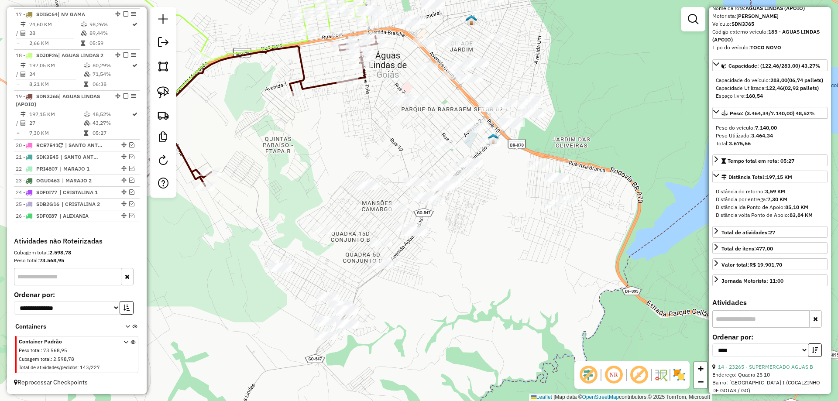
drag, startPoint x: 346, startPoint y: 191, endPoint x: 351, endPoint y: 146, distance: 44.7
click at [351, 146] on div "Janela de atendimento Grade de atendimento Capacidade Transportadoras Veículos …" at bounding box center [419, 200] width 838 height 401
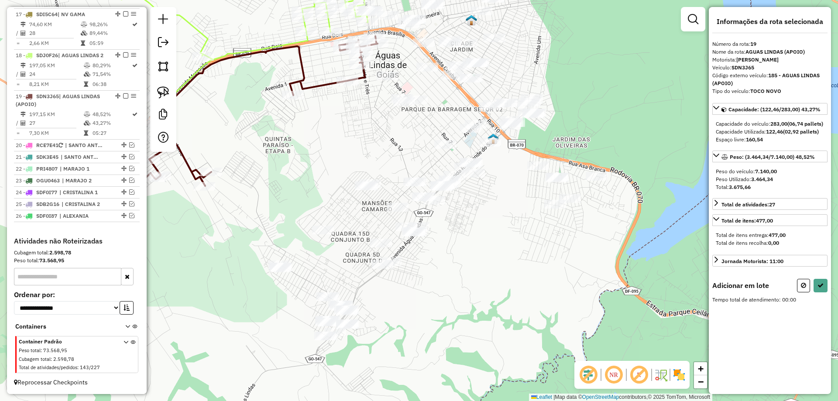
scroll to position [0, 0]
click at [155, 91] on link at bounding box center [163, 92] width 19 height 19
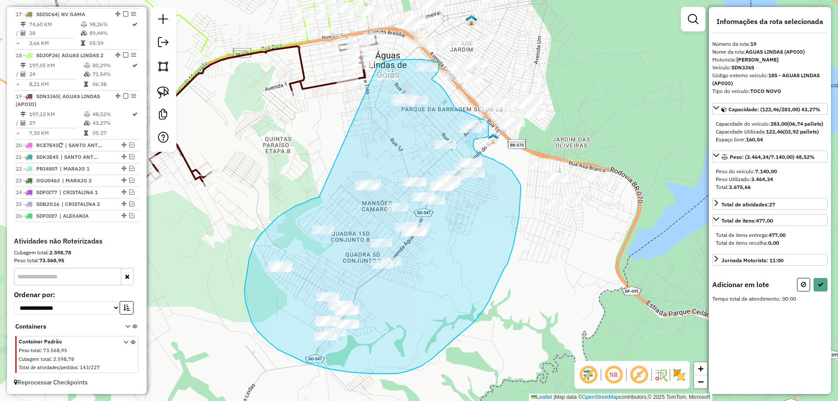
drag, startPoint x: 291, startPoint y: 208, endPoint x: 377, endPoint y: 66, distance: 166.2
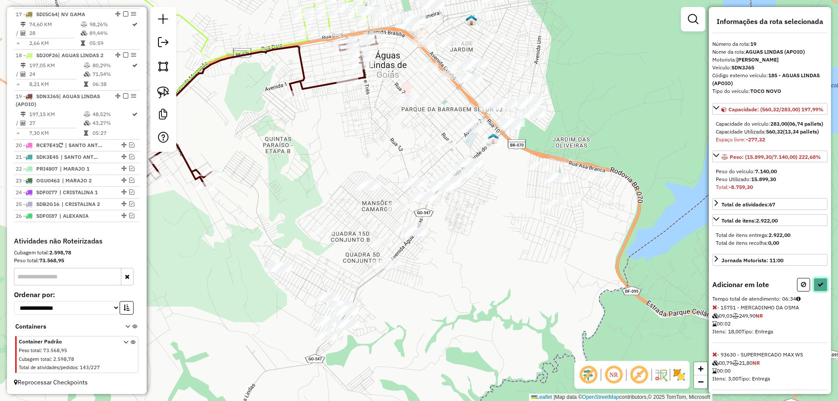
click at [822, 291] on button at bounding box center [820, 285] width 14 height 14
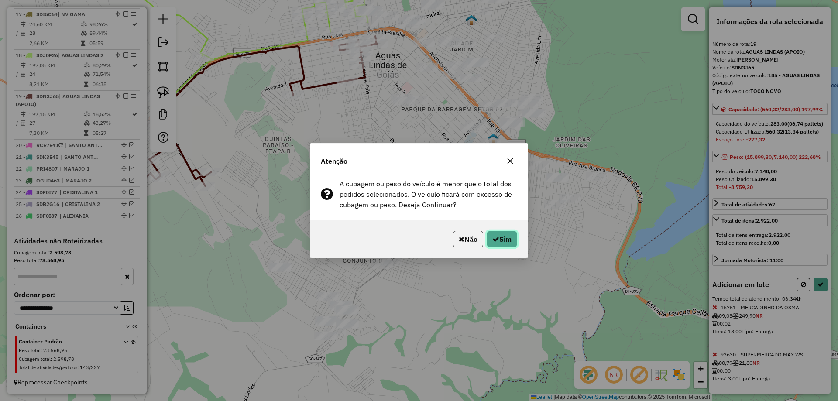
click at [504, 241] on button "Sim" at bounding box center [502, 239] width 31 height 17
select select "*********"
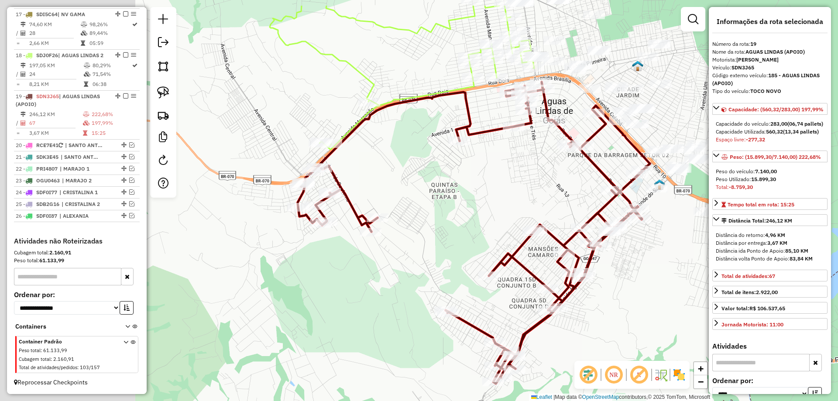
drag, startPoint x: 331, startPoint y: 178, endPoint x: 459, endPoint y: 218, distance: 133.9
click at [459, 218] on div "Janela de atendimento Grade de atendimento Capacidade Transportadoras Veículos …" at bounding box center [419, 200] width 838 height 401
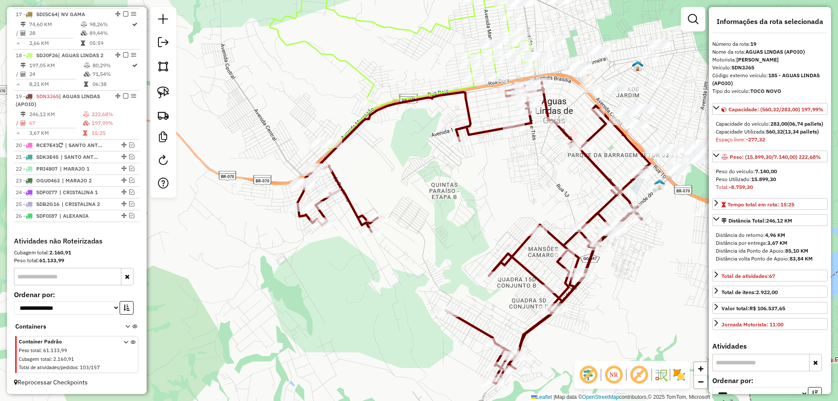
click at [368, 81] on icon at bounding box center [402, 65] width 264 height 168
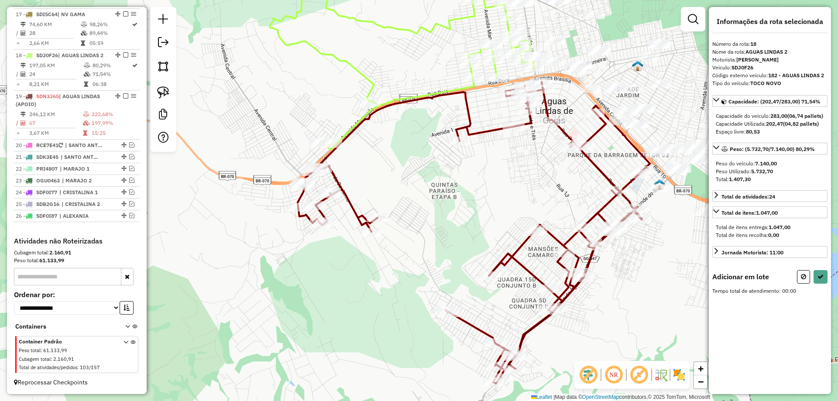
drag, startPoint x: 168, startPoint y: 92, endPoint x: 183, endPoint y: 92, distance: 15.3
click at [168, 92] on img at bounding box center [163, 92] width 12 height 12
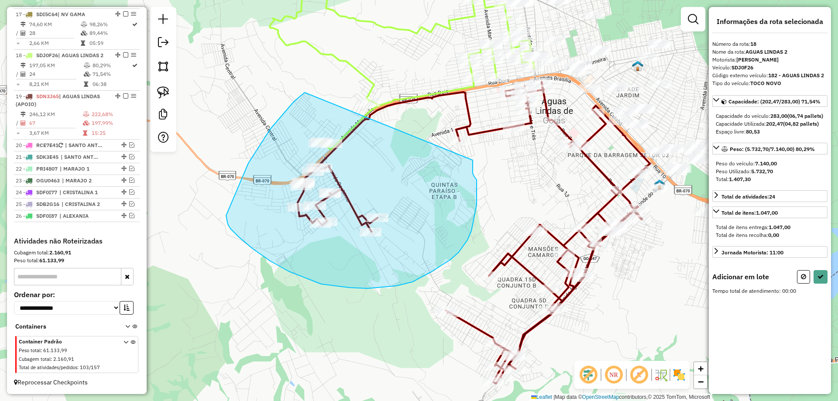
drag, startPoint x: 298, startPoint y: 98, endPoint x: 471, endPoint y: 160, distance: 183.2
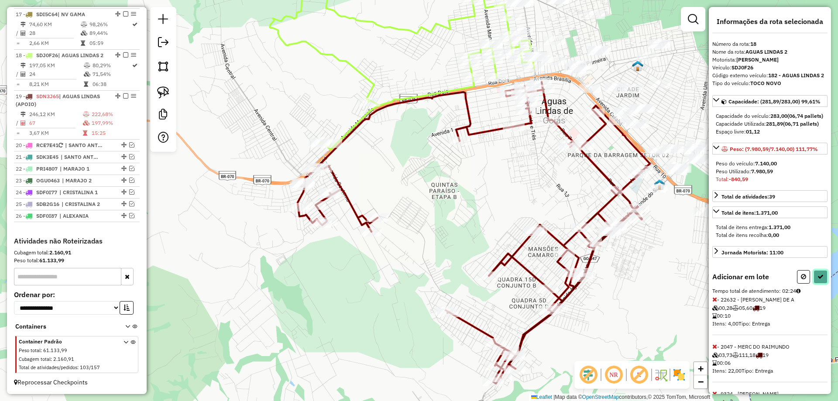
click at [814, 284] on button at bounding box center [820, 277] width 14 height 14
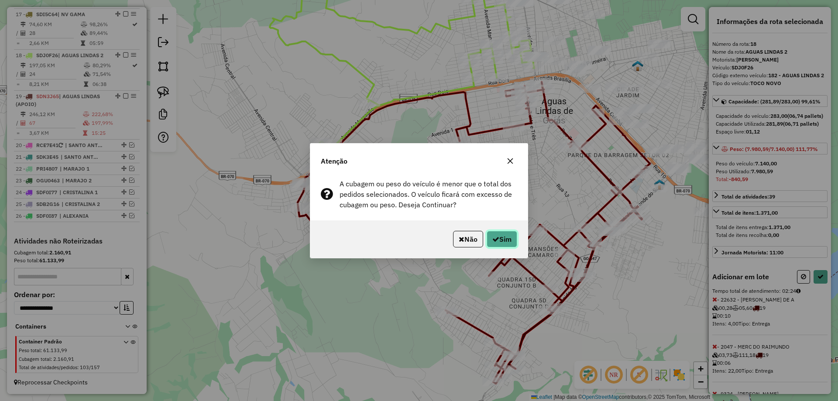
click at [509, 242] on button "Sim" at bounding box center [502, 239] width 31 height 17
select select "*********"
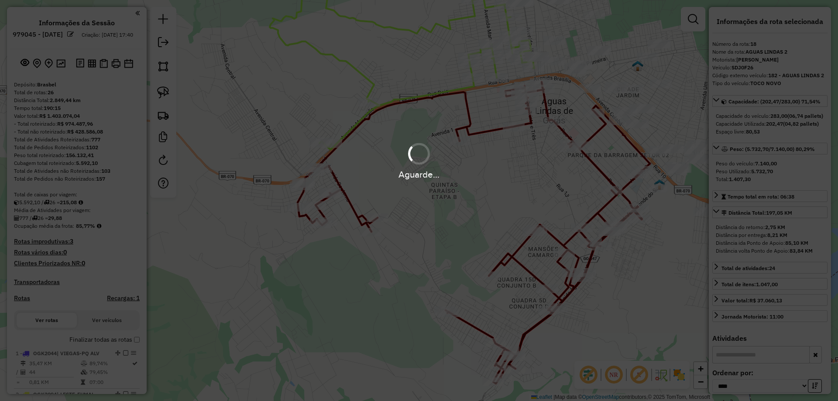
select select "*********"
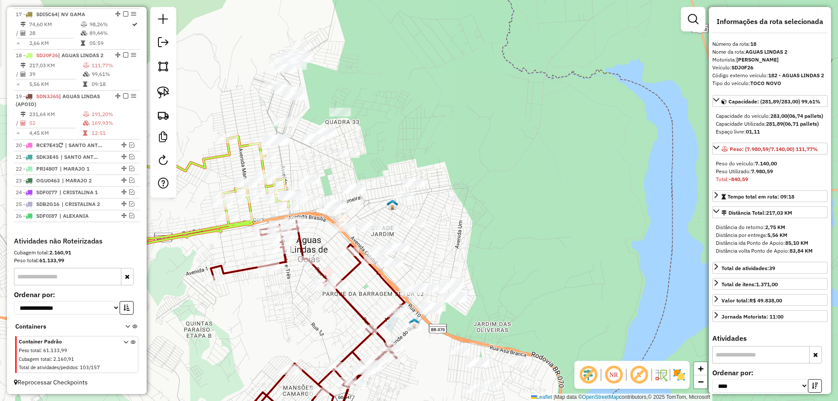
drag, startPoint x: 570, startPoint y: 181, endPoint x: 313, endPoint y: 291, distance: 280.3
click at [332, 315] on div "Janela de atendimento Grade de atendimento Capacidade Transportadoras Veículos …" at bounding box center [419, 200] width 838 height 401
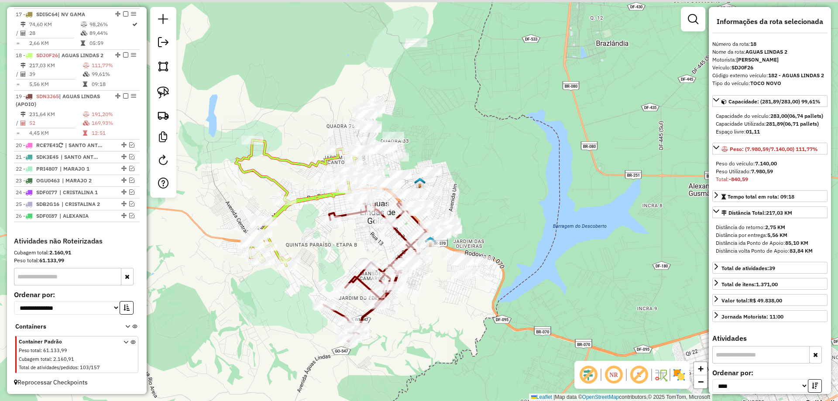
drag, startPoint x: 494, startPoint y: 64, endPoint x: 484, endPoint y: 92, distance: 29.8
click at [484, 92] on div "Janela de atendimento Grade de atendimento Capacidade Transportadoras Veículos …" at bounding box center [419, 200] width 838 height 401
click at [166, 88] on img at bounding box center [163, 92] width 12 height 12
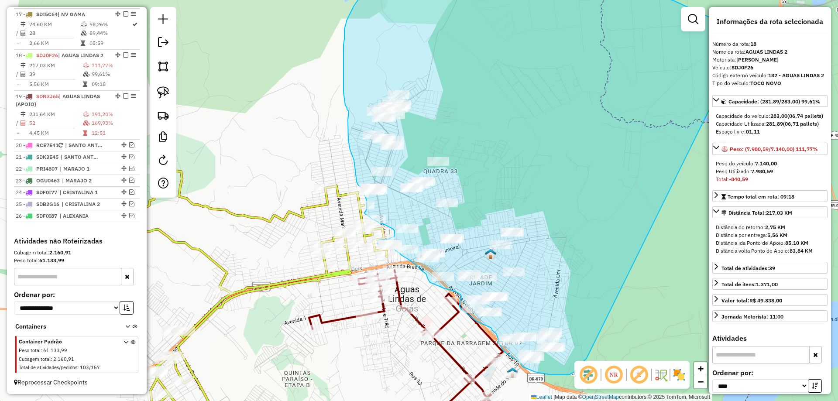
drag, startPoint x: 537, startPoint y: 68, endPoint x: 591, endPoint y: 351, distance: 287.9
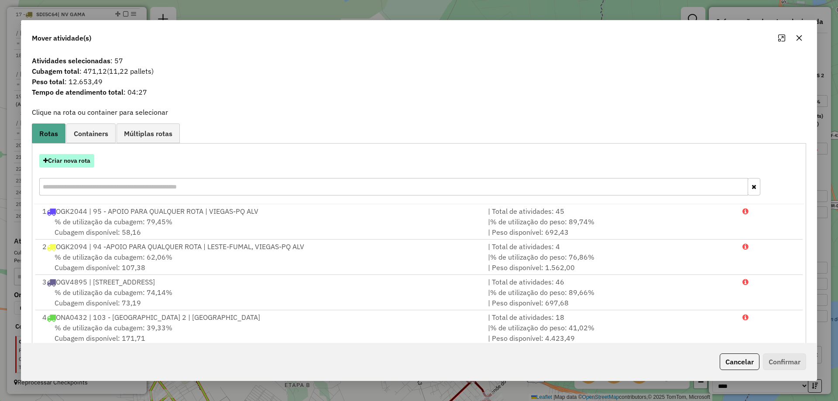
click at [75, 164] on button "Criar nova rota" at bounding box center [66, 161] width 55 height 14
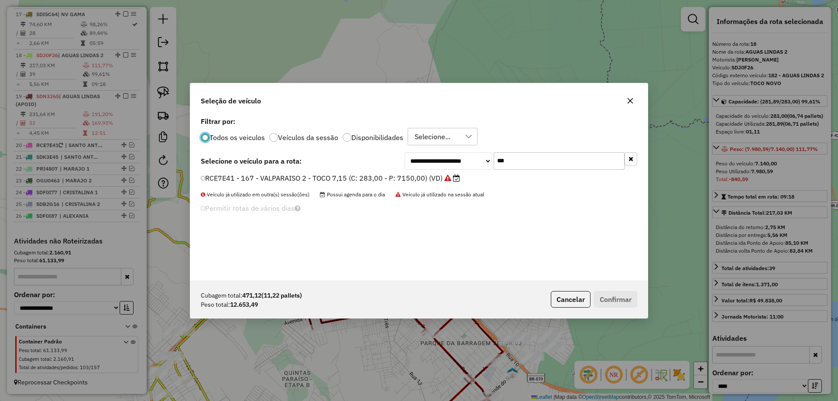
scroll to position [5, 3]
click at [397, 155] on div "**********" at bounding box center [419, 160] width 436 height 17
type input "***"
click at [339, 178] on label "SCV4D46 - 183 - [GEOGRAPHIC_DATA] 2 - TOCO NOVO (C: 283,00 - P: 7140,00) (VD)" at bounding box center [347, 177] width 293 height 10
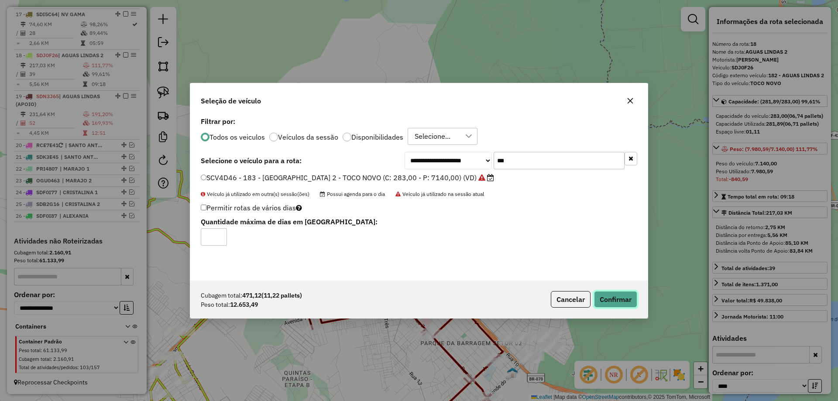
click at [622, 303] on button "Confirmar" at bounding box center [615, 299] width 43 height 17
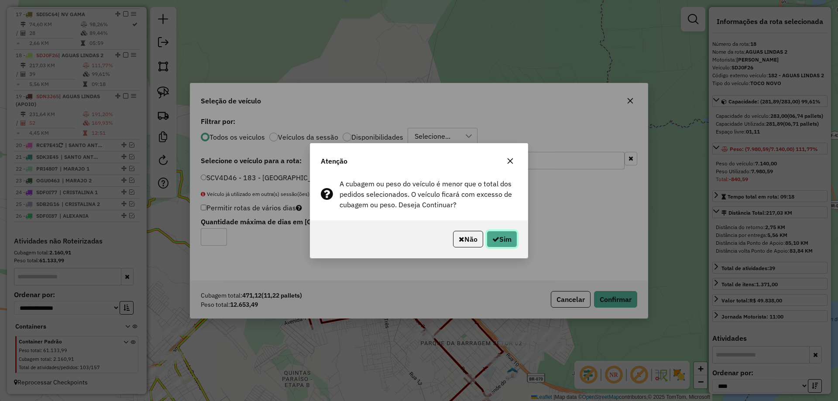
click at [511, 241] on button "Sim" at bounding box center [502, 239] width 31 height 17
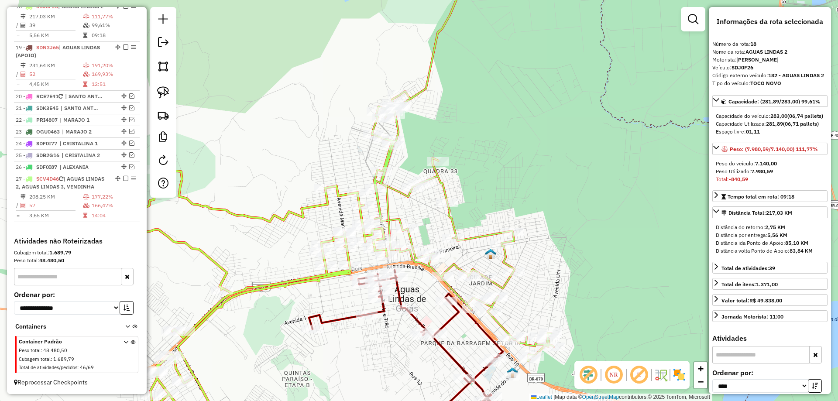
scroll to position [1077, 0]
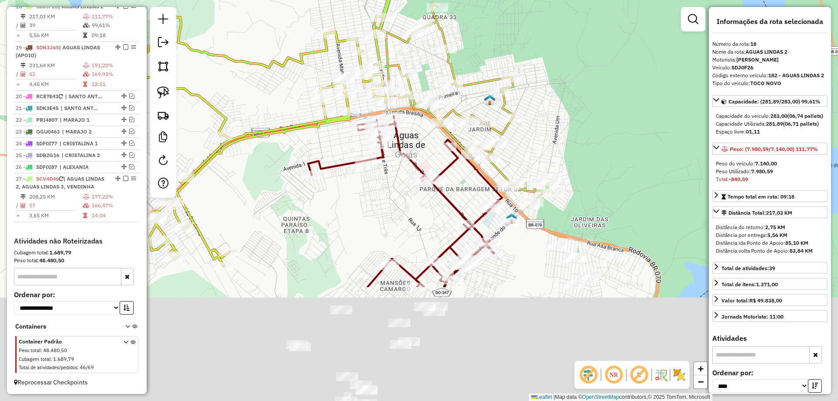
drag, startPoint x: 609, startPoint y: 187, endPoint x: 606, endPoint y: 121, distance: 65.5
click at [606, 121] on div "Janela de atendimento Grade de atendimento Capacidade Transportadoras Veículos …" at bounding box center [419, 200] width 838 height 401
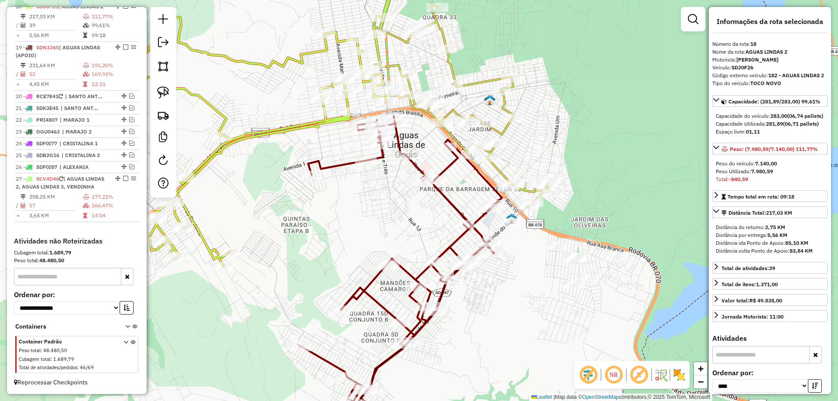
click at [452, 206] on icon at bounding box center [400, 267] width 204 height 302
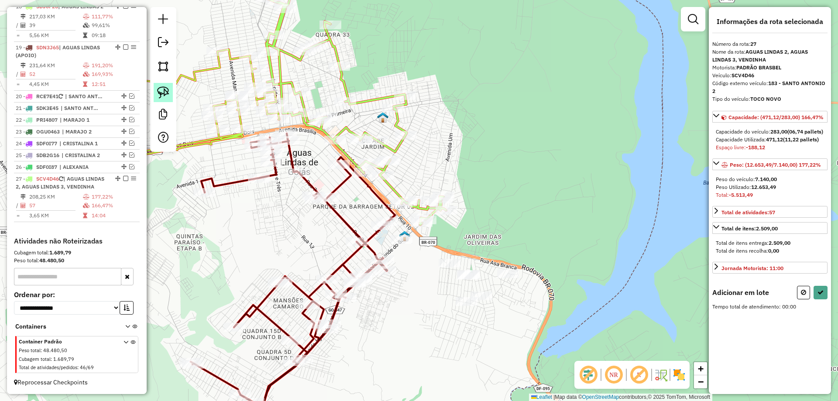
click at [164, 92] on img at bounding box center [163, 92] width 12 height 12
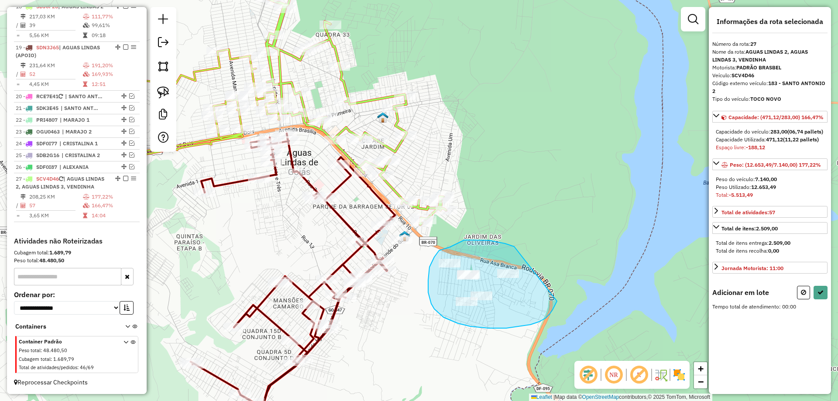
drag, startPoint x: 484, startPoint y: 240, endPoint x: 557, endPoint y: 301, distance: 94.5
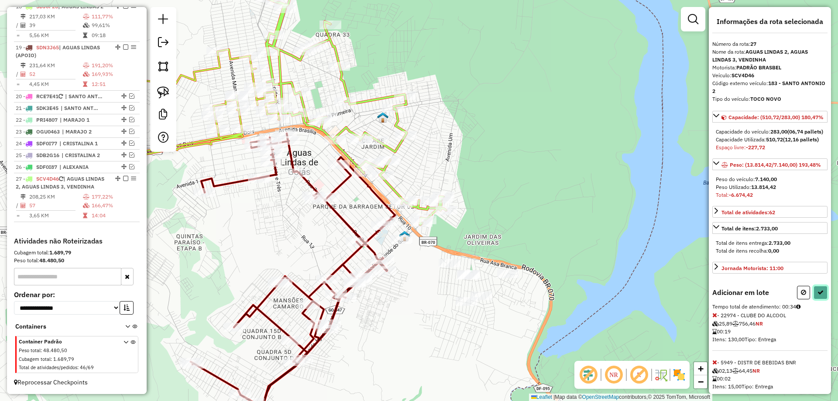
click at [817, 295] on icon at bounding box center [820, 292] width 6 height 6
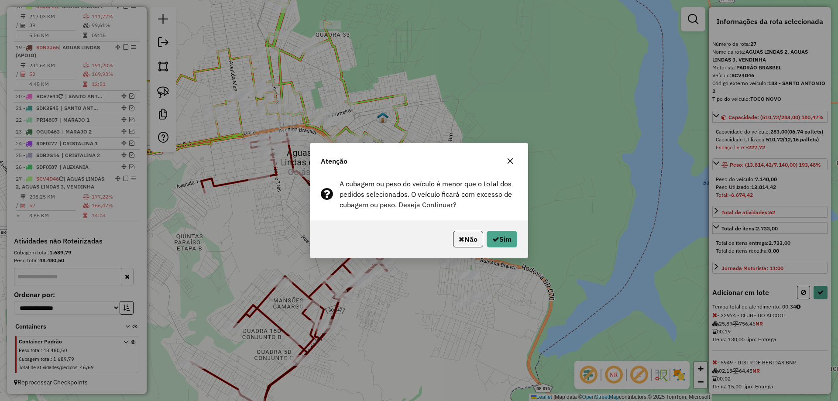
click at [518, 238] on div "Não Sim" at bounding box center [418, 239] width 217 height 38
click at [504, 240] on button "Sim" at bounding box center [502, 239] width 31 height 17
select select "*********"
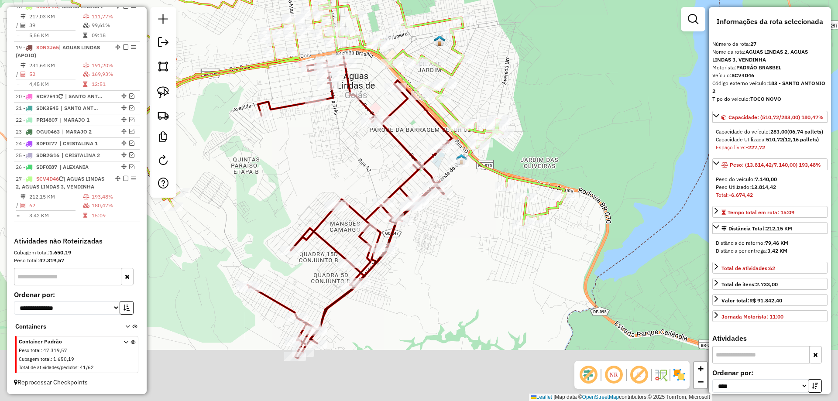
drag, startPoint x: 377, startPoint y: 370, endPoint x: 438, endPoint y: 288, distance: 101.7
click at [438, 288] on div "Janela de atendimento Grade de atendimento Capacidade Transportadoras Veículos …" at bounding box center [419, 200] width 838 height 401
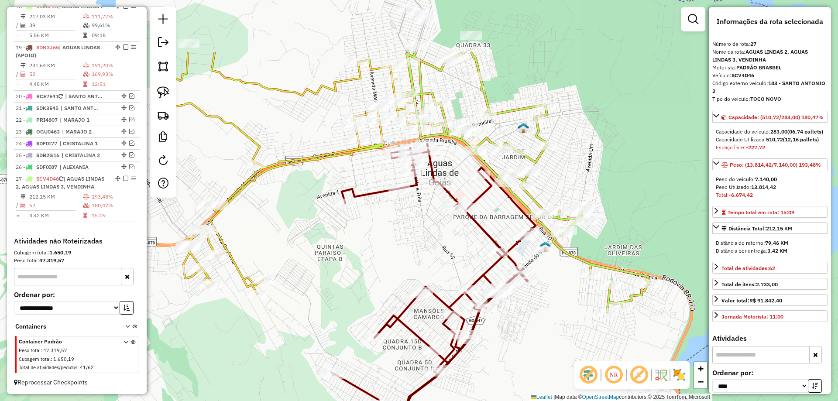
drag, startPoint x: 497, startPoint y: 311, endPoint x: 505, endPoint y: 386, distance: 75.1
click at [506, 387] on div "Janela de atendimento Grade de atendimento Capacidade Transportadoras Veículos …" at bounding box center [419, 200] width 838 height 401
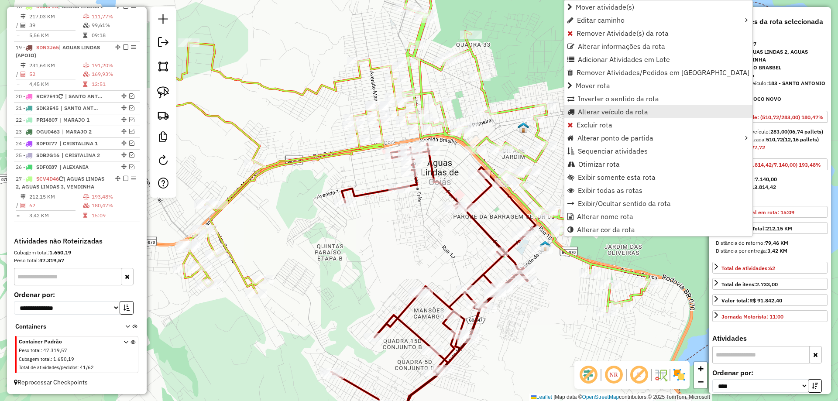
click at [602, 113] on span "Alterar veículo da rota" at bounding box center [613, 111] width 70 height 7
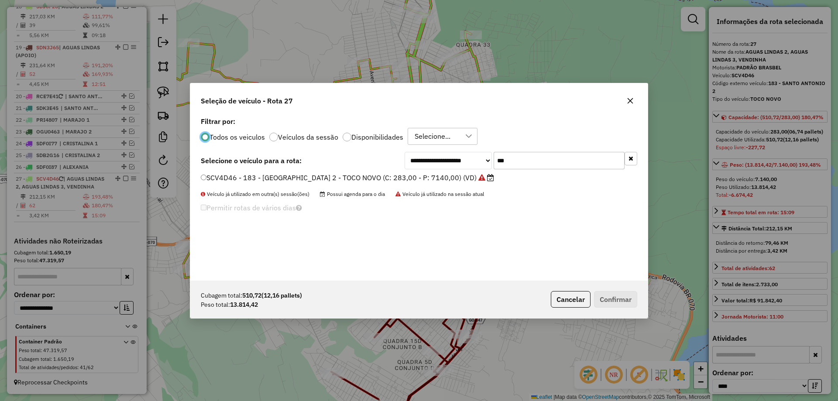
scroll to position [5, 3]
drag, startPoint x: 579, startPoint y: 295, endPoint x: 612, endPoint y: 199, distance: 101.8
click at [579, 296] on button "Cancelar" at bounding box center [571, 299] width 40 height 17
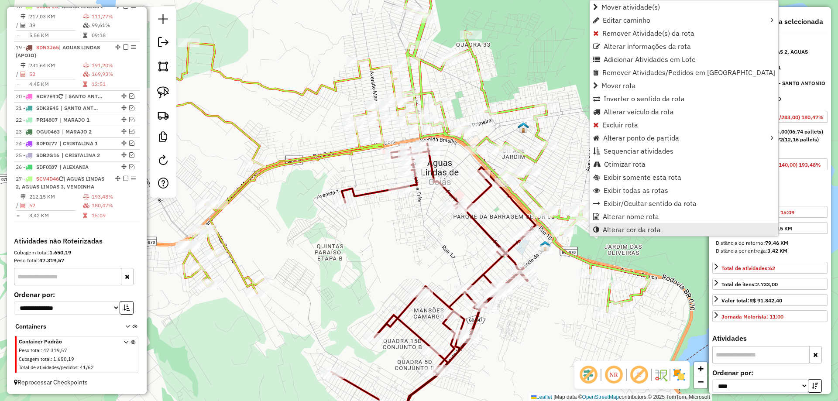
click at [643, 230] on span "Alterar cor da rota" at bounding box center [632, 229] width 58 height 7
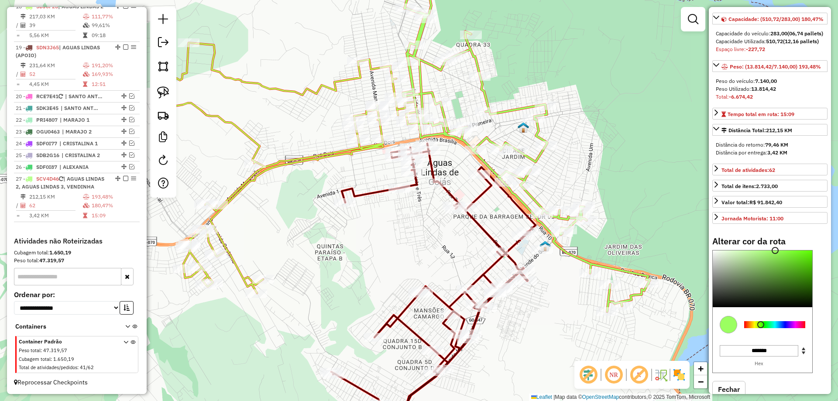
scroll to position [131, 0]
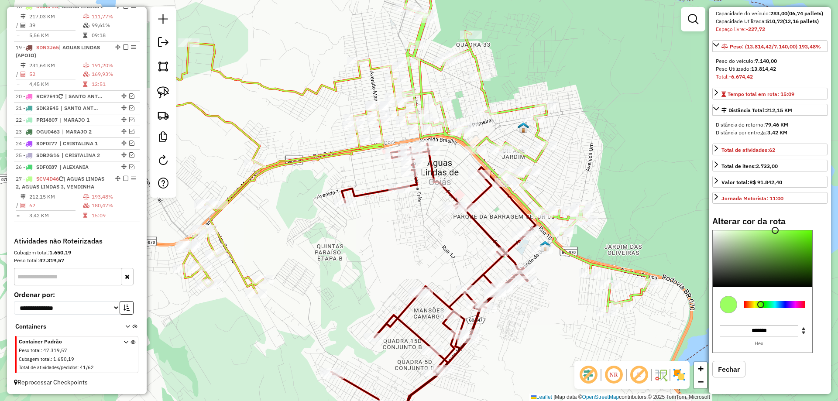
click at [747, 308] on div at bounding box center [774, 304] width 61 height 7
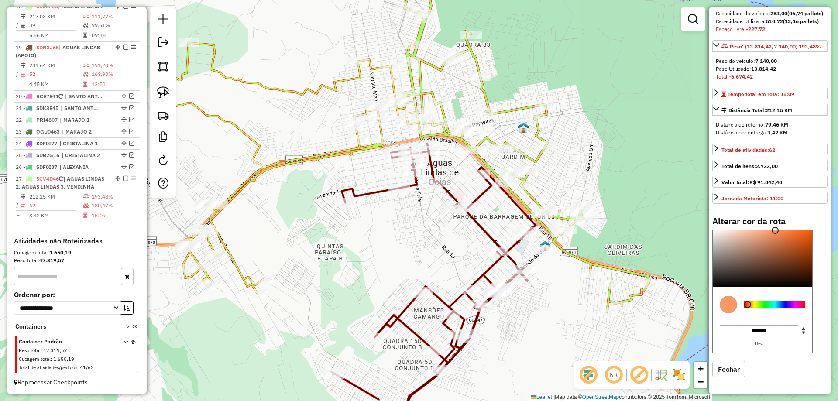
type input "*******"
click at [794, 249] on div at bounding box center [762, 258] width 99 height 57
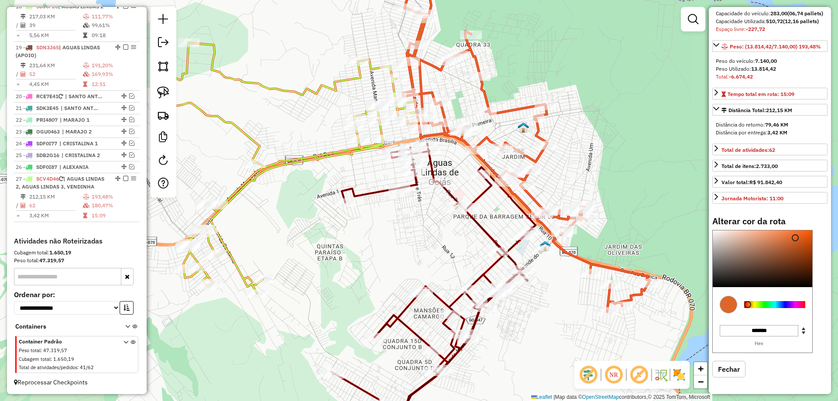
click at [556, 323] on div "Janela de atendimento Grade de atendimento Capacidade Transportadoras Veículos …" at bounding box center [419, 200] width 838 height 401
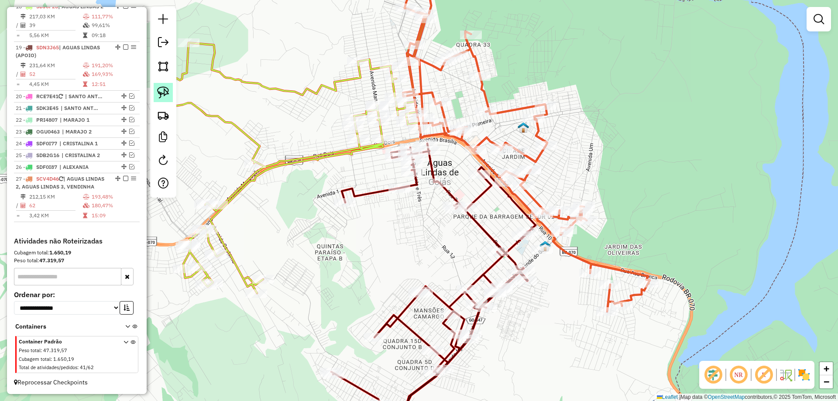
click at [163, 95] on img at bounding box center [163, 92] width 12 height 12
drag, startPoint x: 554, startPoint y: 264, endPoint x: 558, endPoint y: 244, distance: 20.4
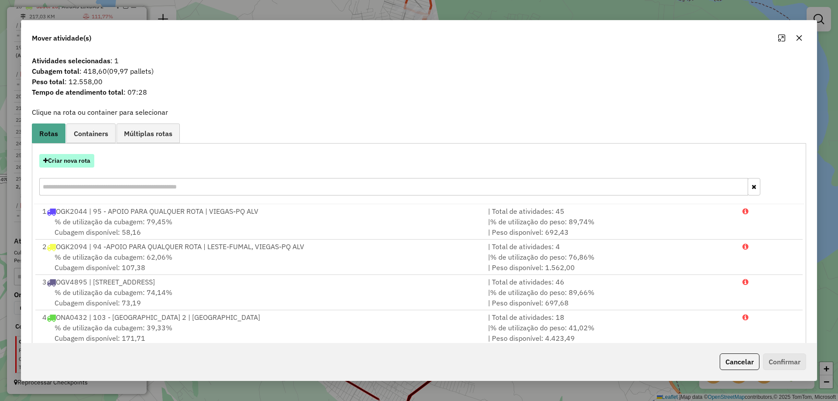
click at [82, 159] on button "Criar nova rota" at bounding box center [66, 161] width 55 height 14
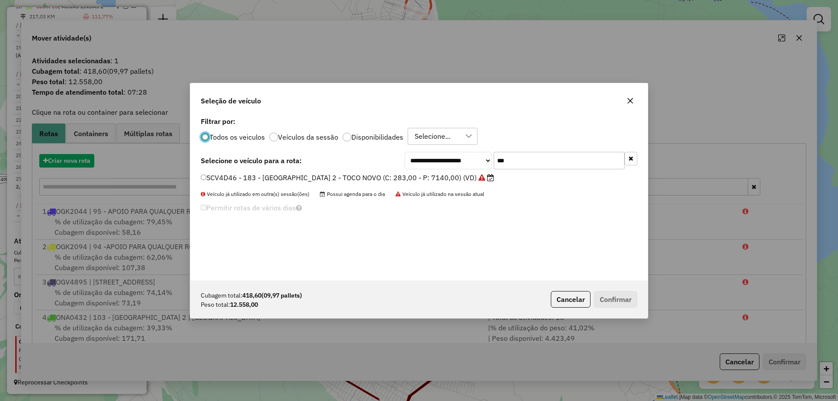
scroll to position [5, 3]
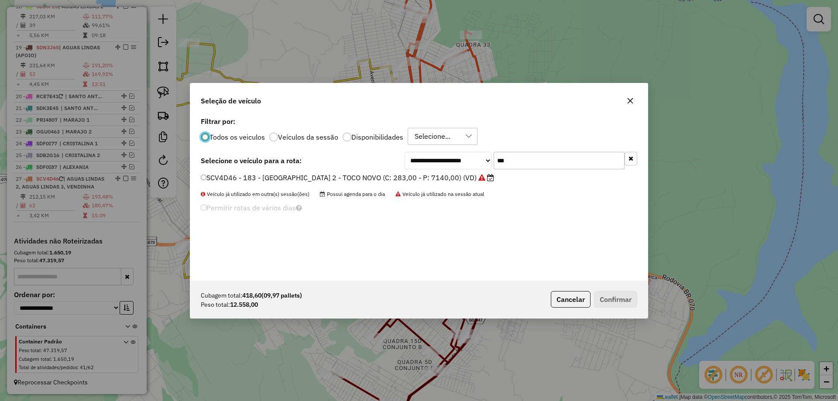
drag, startPoint x: 460, startPoint y: 157, endPoint x: 416, endPoint y: 146, distance: 45.3
click at [416, 146] on div "**********" at bounding box center [418, 198] width 457 height 166
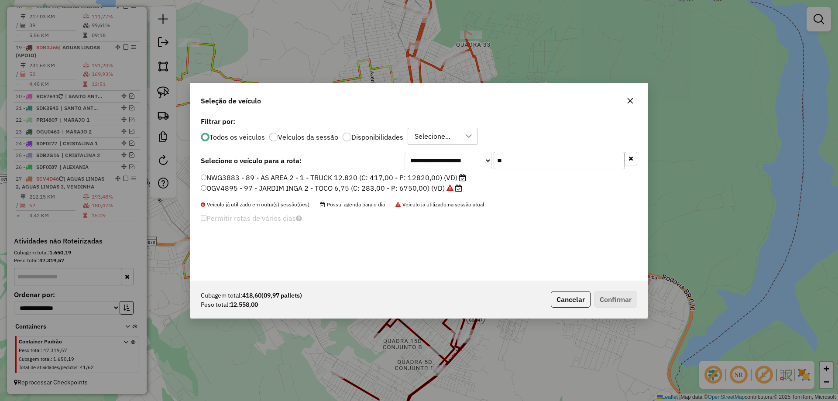
type input "**"
click at [235, 171] on div "**********" at bounding box center [418, 198] width 457 height 166
click at [233, 178] on label "NWG3883 - 89 - AS AREA 2 - 1 - TRUCK 12.820 (C: 417,00 - P: 12820,00) (VD)" at bounding box center [333, 177] width 265 height 10
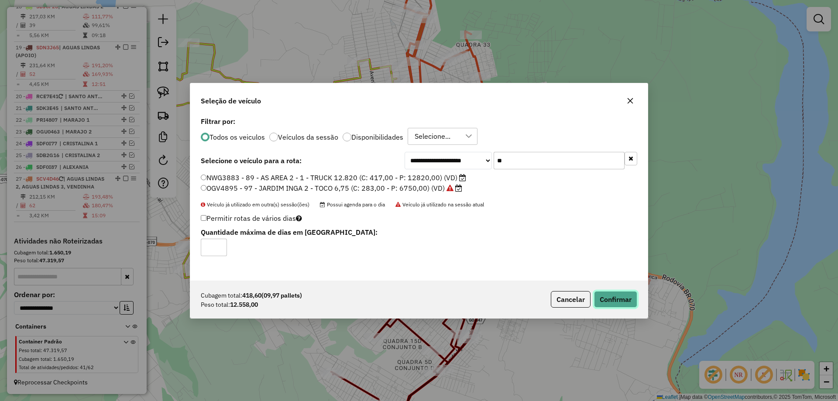
click at [606, 294] on button "Confirmar" at bounding box center [615, 299] width 43 height 17
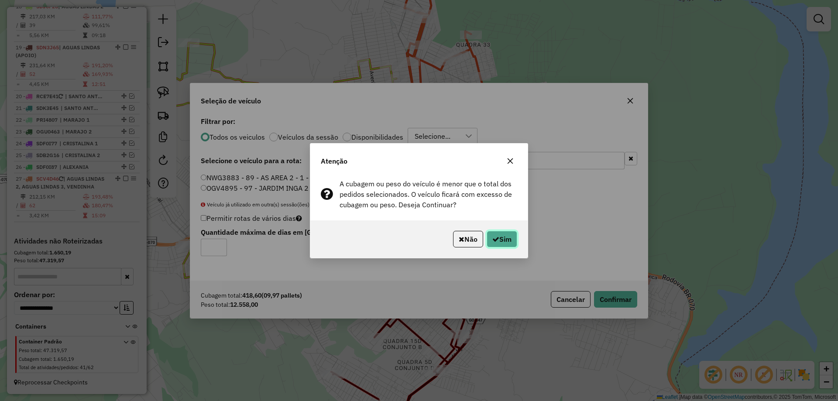
click at [499, 243] on button "Sim" at bounding box center [502, 239] width 31 height 17
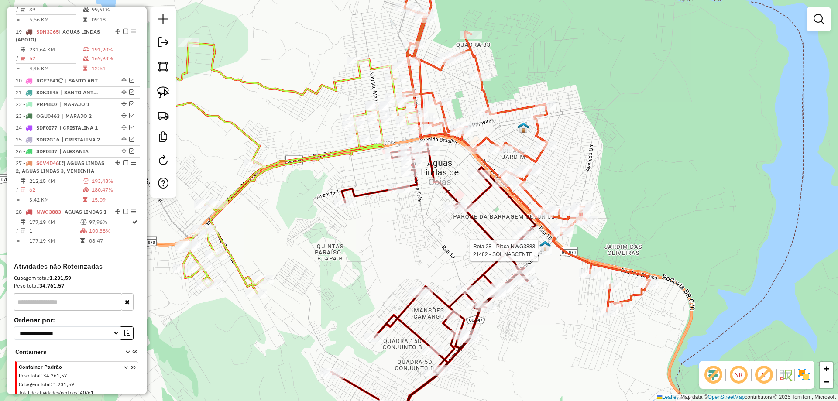
select select "*********"
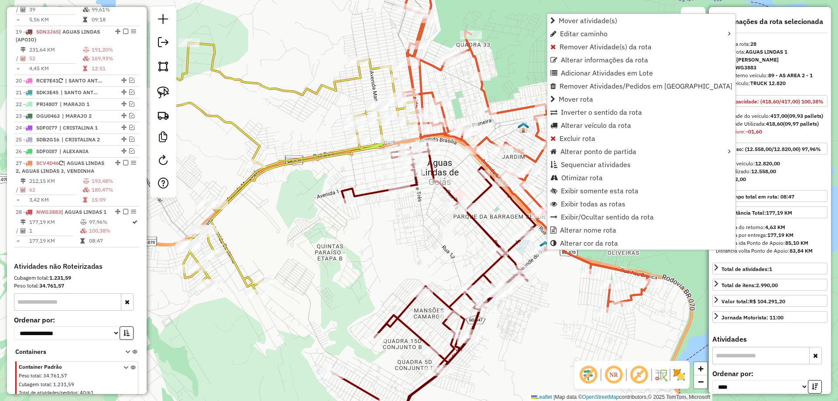
scroll to position [1140, 0]
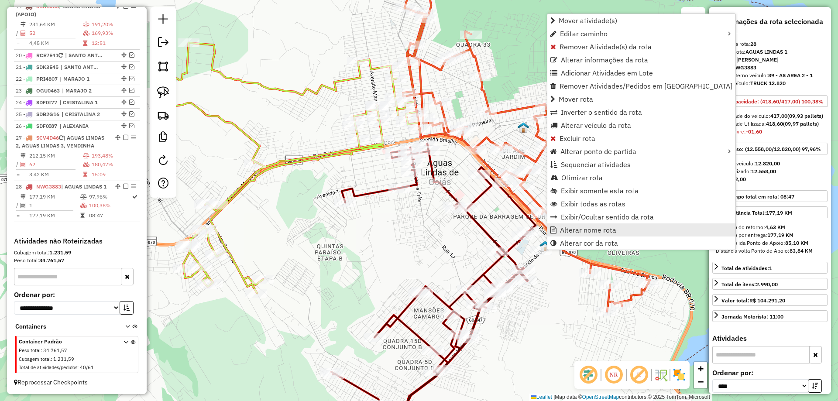
click at [579, 224] on link "Alterar nome rota" at bounding box center [641, 229] width 188 height 13
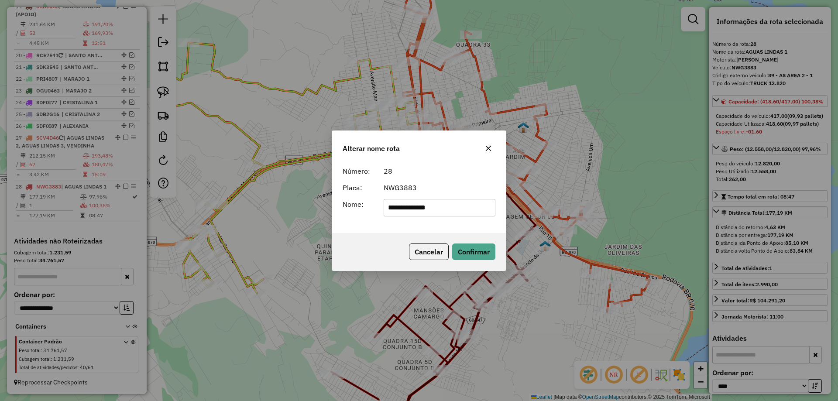
drag, startPoint x: 461, startPoint y: 208, endPoint x: 7, endPoint y: 204, distance: 454.2
click at [7, 204] on div "**********" at bounding box center [419, 200] width 838 height 401
type input "********"
drag, startPoint x: 376, startPoint y: 245, endPoint x: 413, endPoint y: 254, distance: 38.4
click at [381, 248] on div "Cancelar Confirmar" at bounding box center [419, 252] width 174 height 38
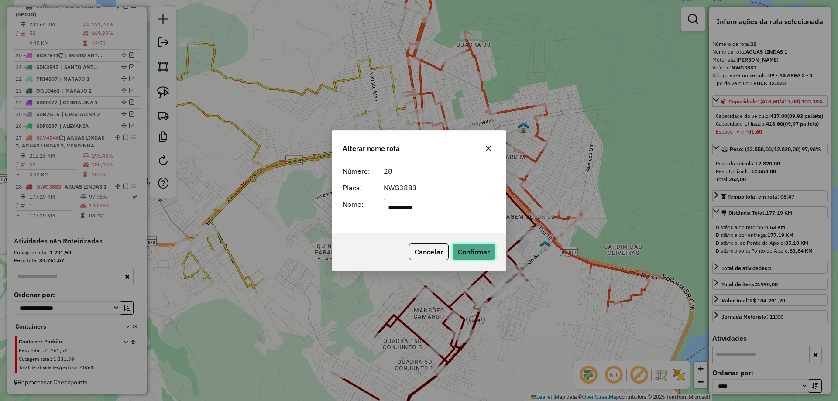
click at [474, 254] on button "Confirmar" at bounding box center [473, 251] width 43 height 17
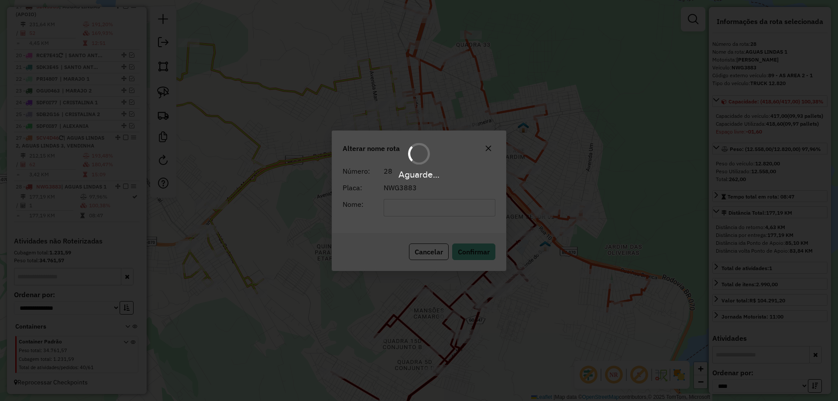
scroll to position [1132, 0]
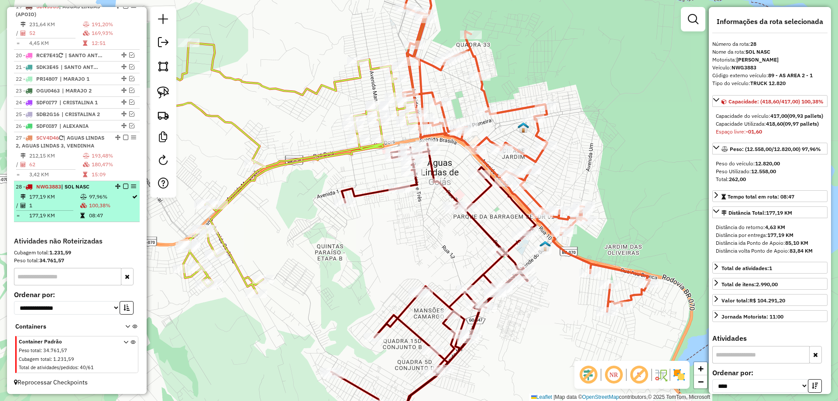
click at [124, 185] on em at bounding box center [125, 186] width 5 height 5
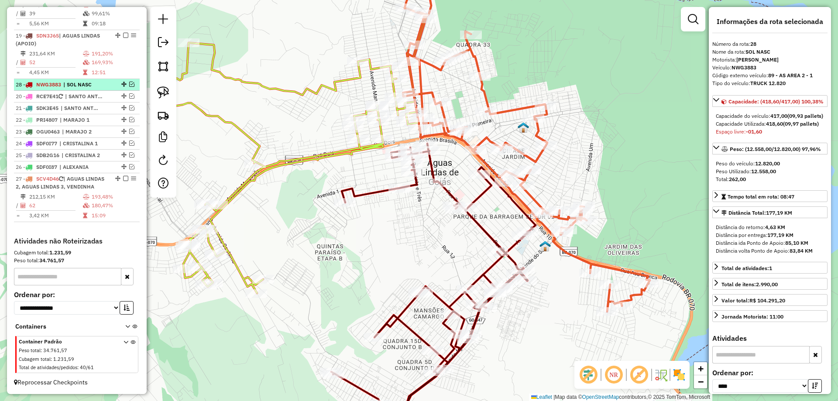
drag, startPoint x: 122, startPoint y: 216, endPoint x: 105, endPoint y: 72, distance: 145.4
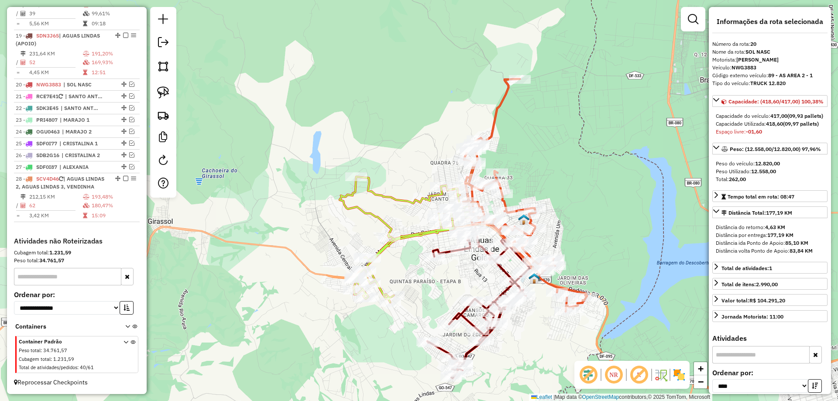
drag, startPoint x: 611, startPoint y: 281, endPoint x: 560, endPoint y: 188, distance: 105.4
click at [561, 189] on div "Janela de atendimento Grade de atendimento Capacidade Transportadoras Veículos …" at bounding box center [419, 200] width 838 height 401
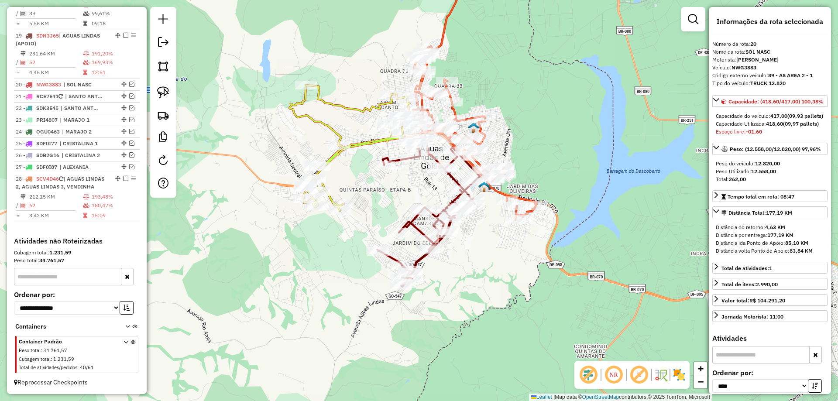
click at [455, 201] on icon at bounding box center [428, 211] width 103 height 151
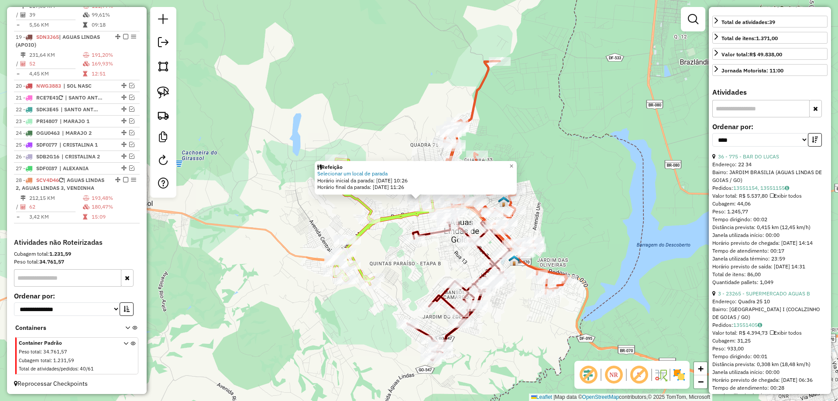
scroll to position [1077, 0]
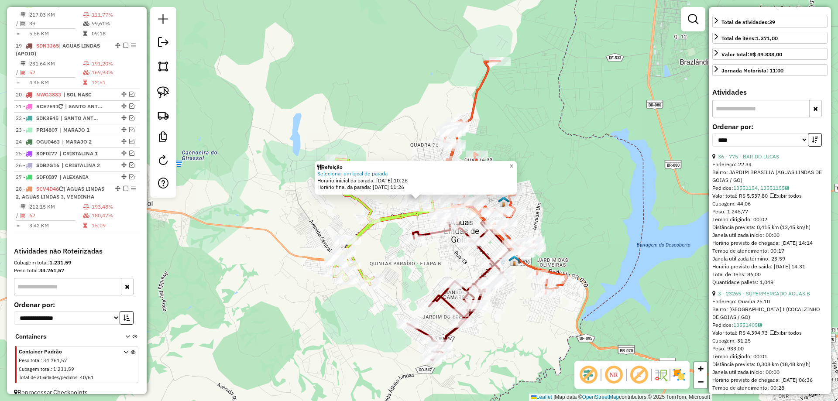
drag, startPoint x: 529, startPoint y: 351, endPoint x: 521, endPoint y: 328, distance: 24.0
click at [528, 349] on div "Refeição Selecionar um local de parada Horário inicial da parada: 14/08/2025 10…" at bounding box center [419, 200] width 838 height 401
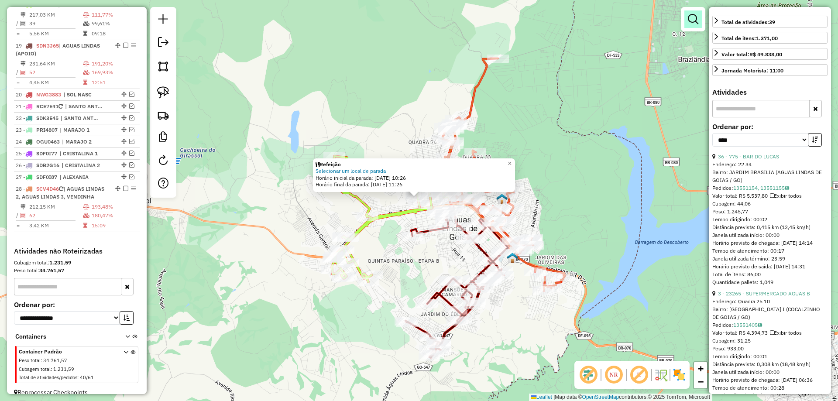
click at [698, 17] on link at bounding box center [692, 18] width 17 height 17
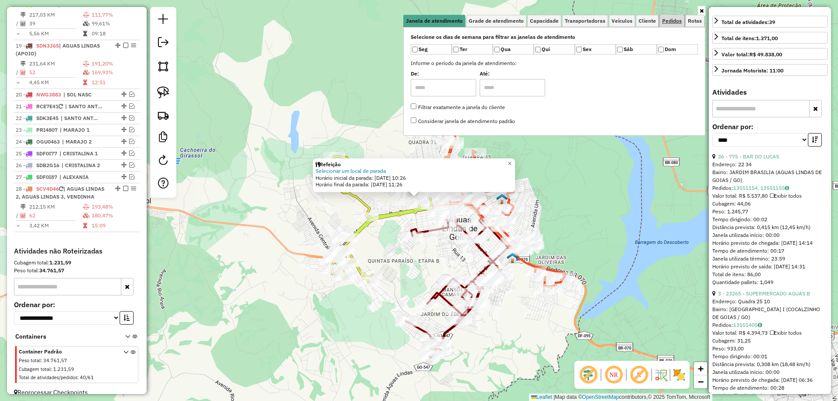
click at [672, 23] on span "Pedidos" at bounding box center [672, 20] width 20 height 5
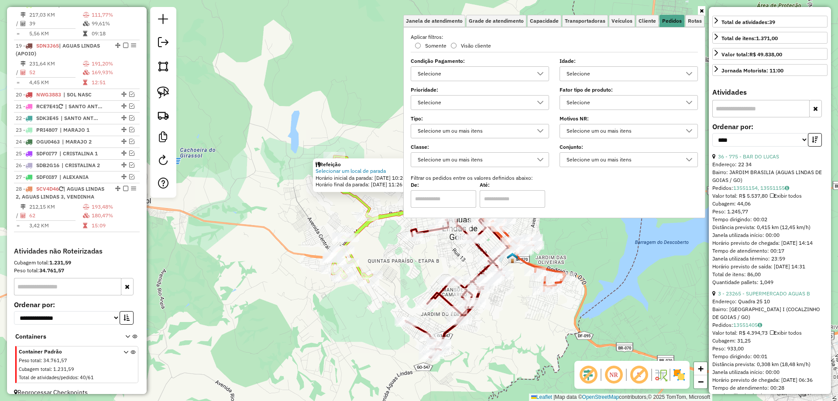
click at [603, 102] on div "Selecione" at bounding box center [621, 103] width 117 height 14
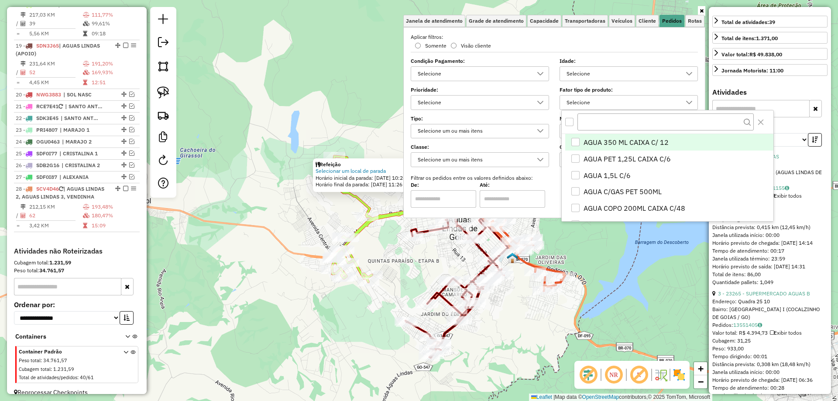
scroll to position [5, 30]
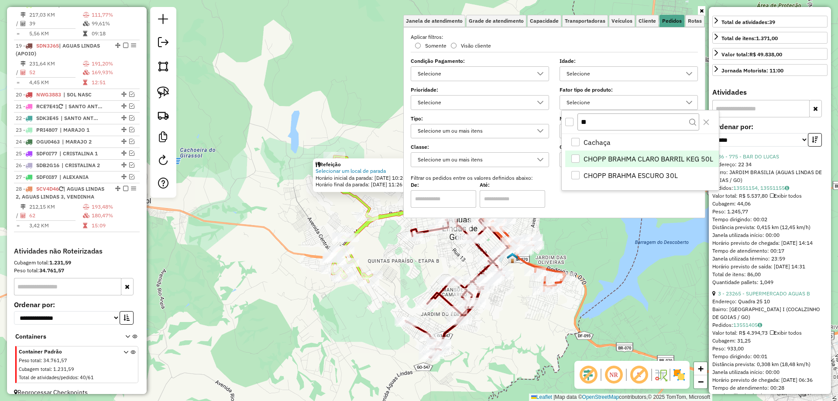
type input "**"
click at [576, 160] on div "CHOPP BRAHMA CLARO BARRIL KEG 50L" at bounding box center [575, 158] width 8 height 8
click at [577, 175] on div "CHOPP BRAHMA ESCURO 30L" at bounding box center [575, 175] width 8 height 8
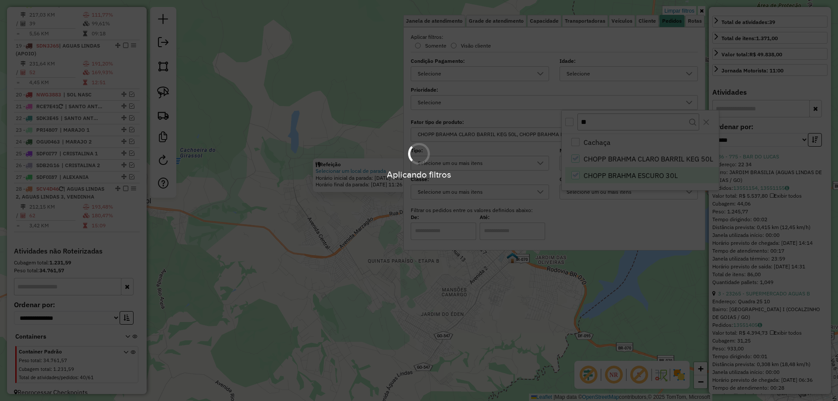
click at [571, 323] on div "Aplicando filtros" at bounding box center [419, 200] width 838 height 401
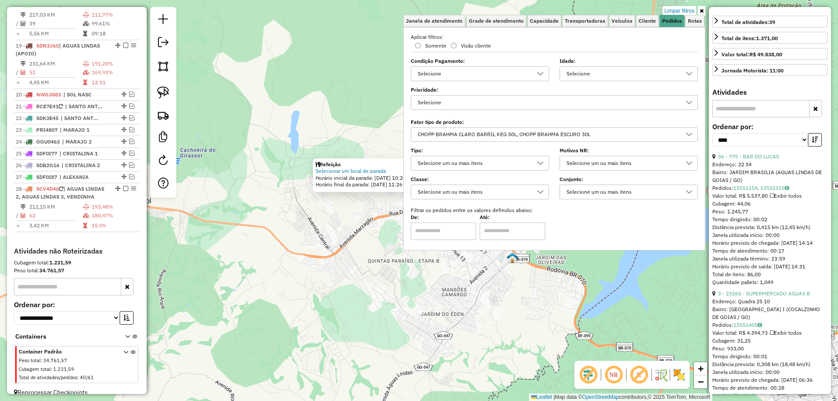
click at [571, 323] on div "Refeição Selecionar um local de parada Horário inicial da parada: 14/08/2025 10…" at bounding box center [419, 200] width 838 height 401
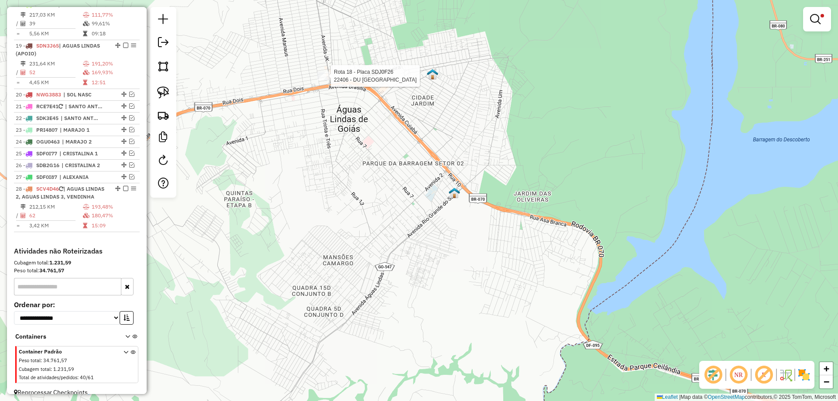
select select "*********"
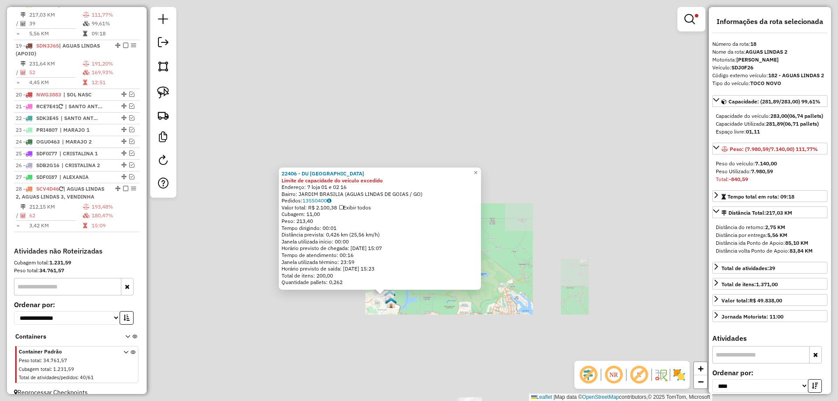
drag, startPoint x: 447, startPoint y: 349, endPoint x: 478, endPoint y: 363, distance: 33.6
click at [511, 392] on div "22406 - DU PORTO GASTROBAR Limite de capacidade do veículo excedido Endereço: 7…" at bounding box center [419, 200] width 838 height 401
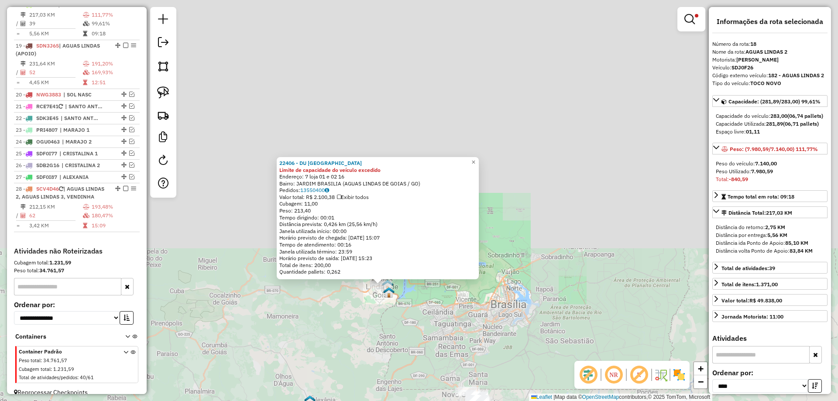
click at [695, 18] on link at bounding box center [691, 18] width 21 height 17
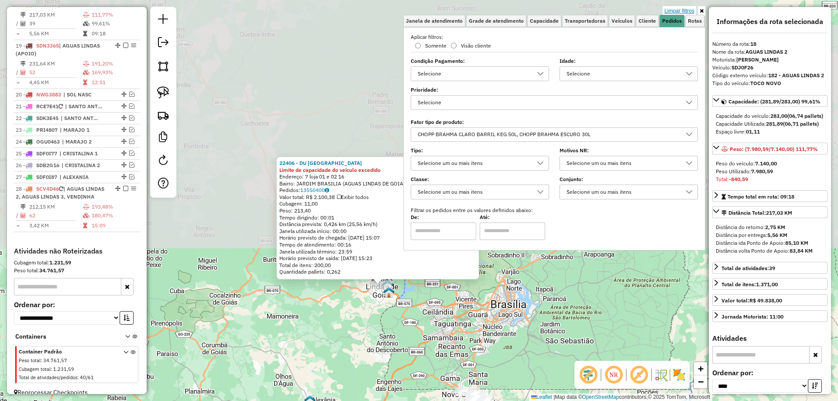
click at [682, 12] on link "Limpar filtros" at bounding box center [679, 11] width 34 height 10
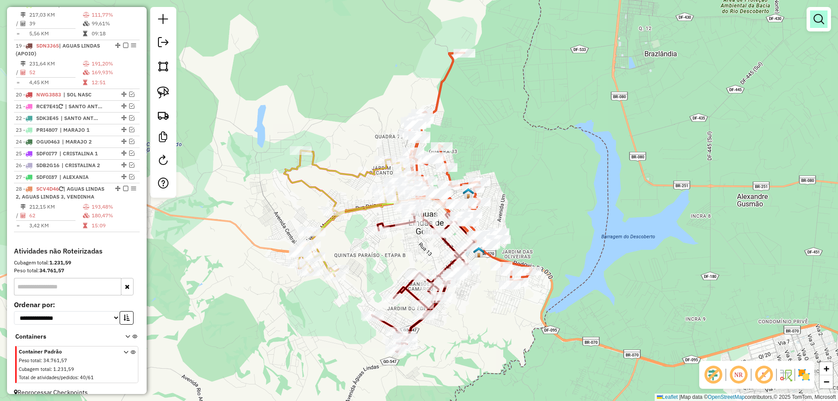
click at [817, 21] on em at bounding box center [818, 19] width 10 height 10
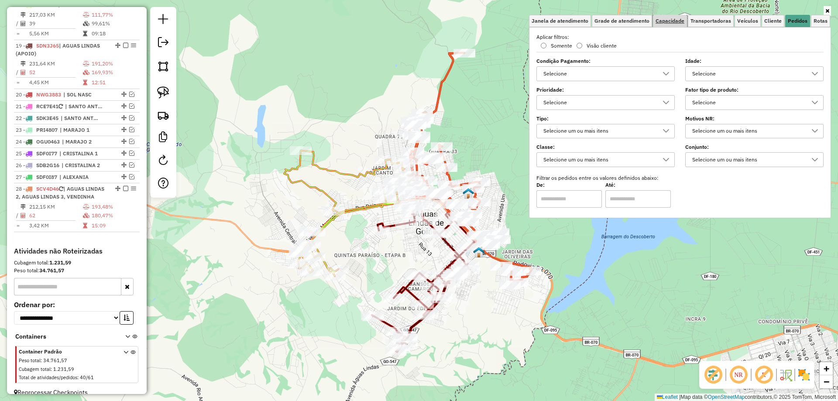
click at [672, 24] on link "Capacidade" at bounding box center [670, 21] width 34 height 12
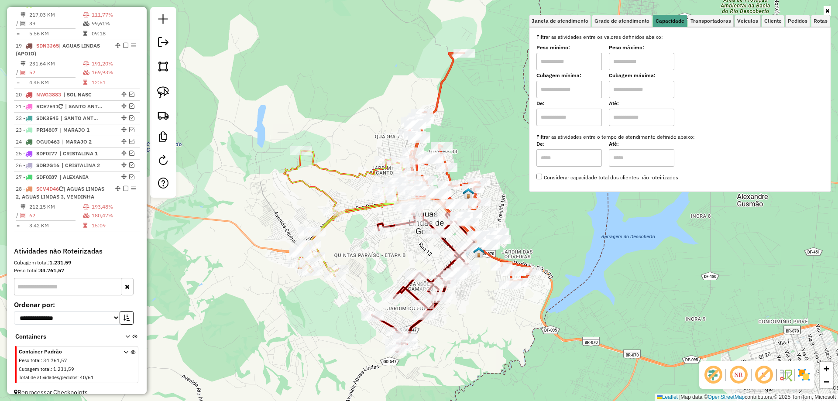
click at [572, 57] on input "text" at bounding box center [568, 61] width 65 height 17
type input "****"
click at [635, 61] on input "text" at bounding box center [641, 61] width 65 height 17
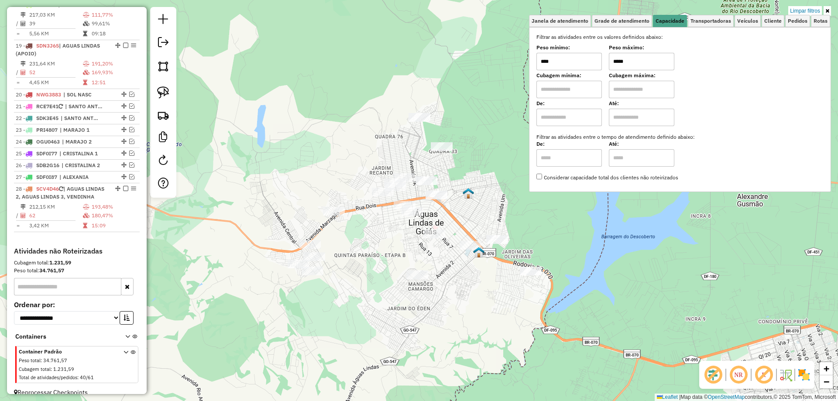
click at [620, 59] on input "*****" at bounding box center [641, 61] width 65 height 17
type input "*****"
click at [477, 315] on div "Limpar filtros Janela de atendimento Grade de atendimento Capacidade Transporta…" at bounding box center [419, 200] width 838 height 401
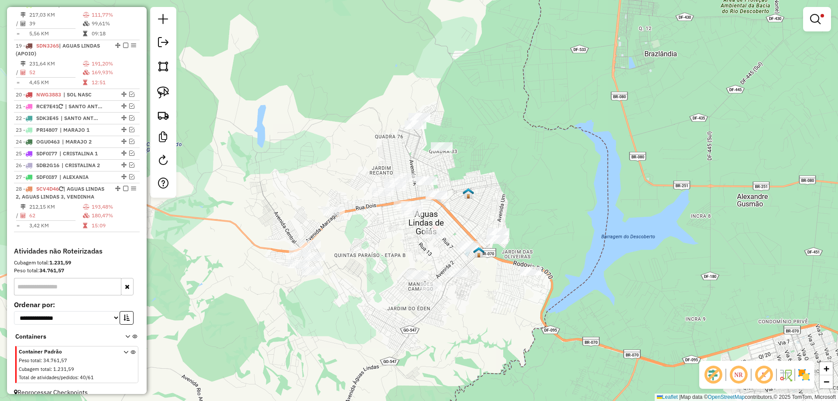
drag, startPoint x: 160, startPoint y: 86, endPoint x: 339, endPoint y: 190, distance: 206.9
click at [161, 86] on link at bounding box center [163, 92] width 19 height 19
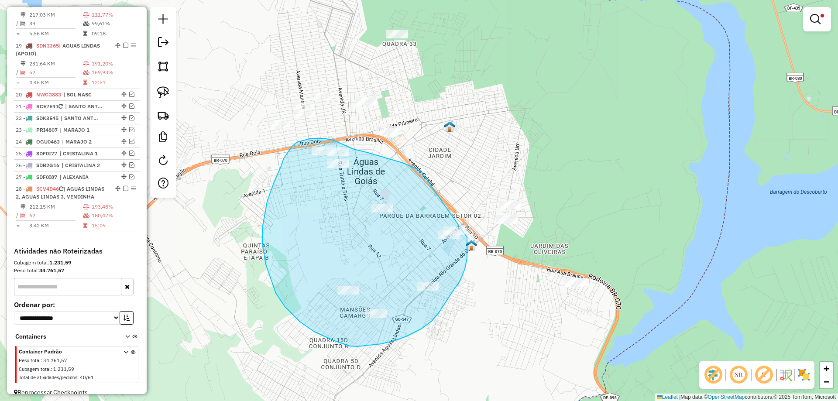
drag, startPoint x: 415, startPoint y: 168, endPoint x: 467, endPoint y: 232, distance: 82.8
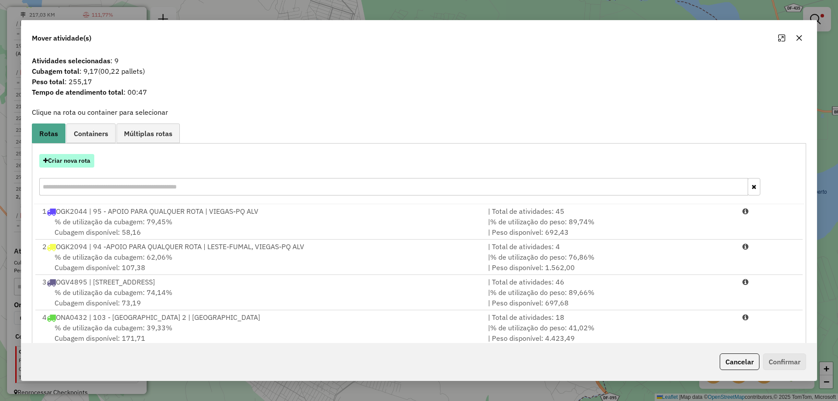
click at [67, 155] on button "Criar nova rota" at bounding box center [66, 161] width 55 height 14
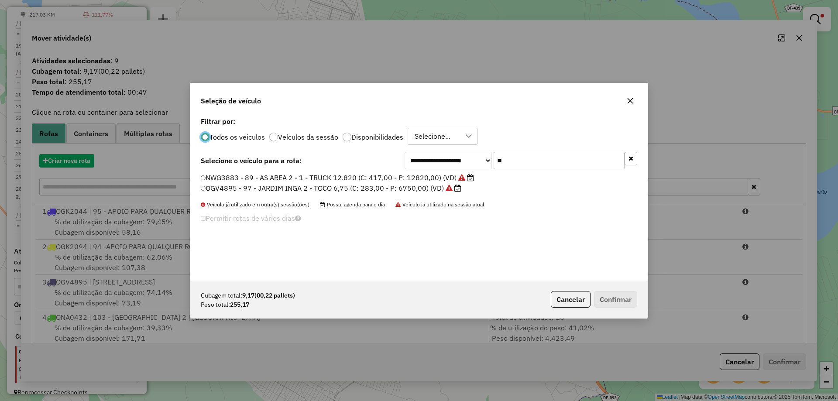
scroll to position [5, 3]
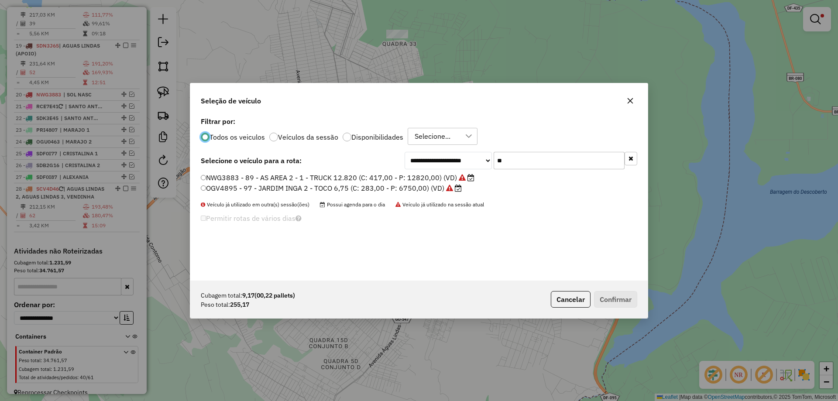
drag, startPoint x: 469, startPoint y: 168, endPoint x: 451, endPoint y: 168, distance: 18.3
click at [451, 168] on div "**********" at bounding box center [520, 160] width 233 height 17
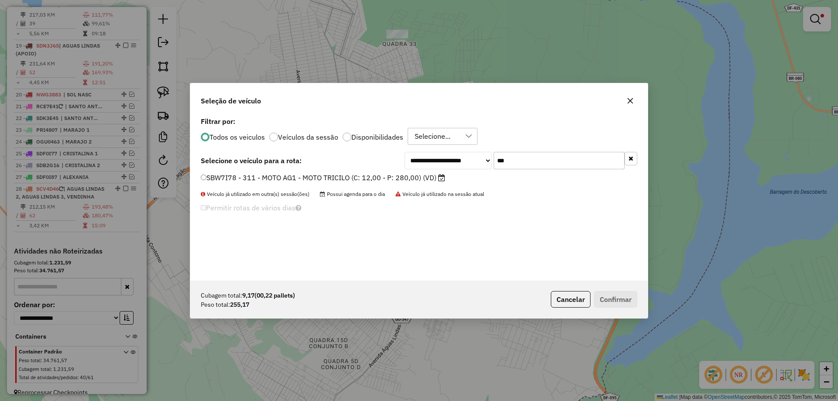
type input "***"
click at [309, 182] on label "SBW7I78 - 311 - MOTO AG1 - MOTO TRICILO (C: 12,00 - P: 280,00) (VD)" at bounding box center [323, 177] width 244 height 10
click at [619, 301] on button "Confirmar" at bounding box center [615, 299] width 43 height 17
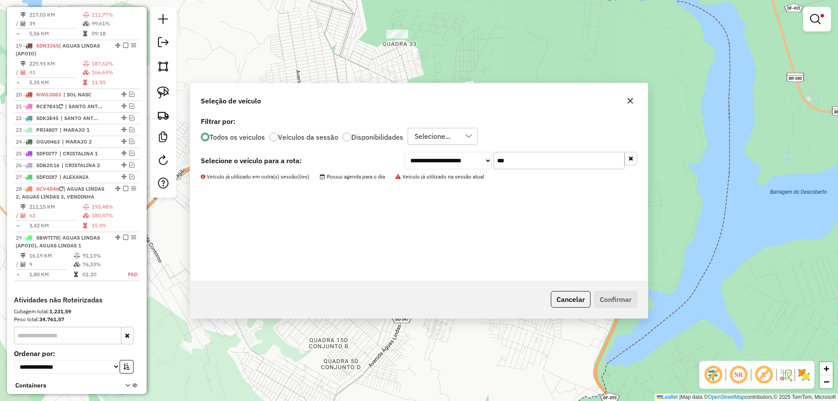
scroll to position [108, 0]
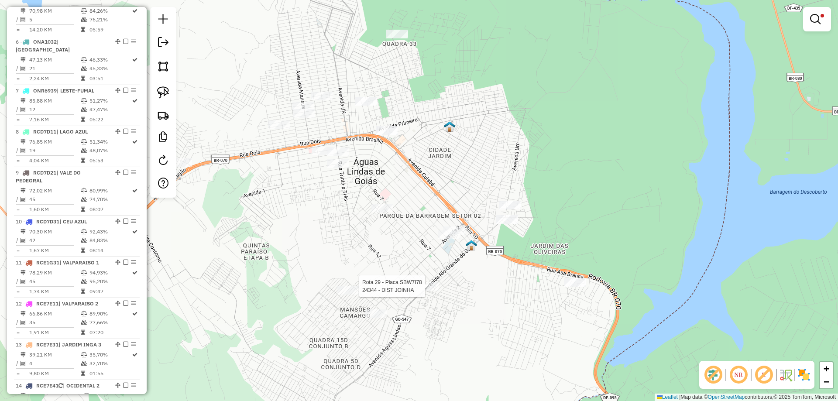
select select "*********"
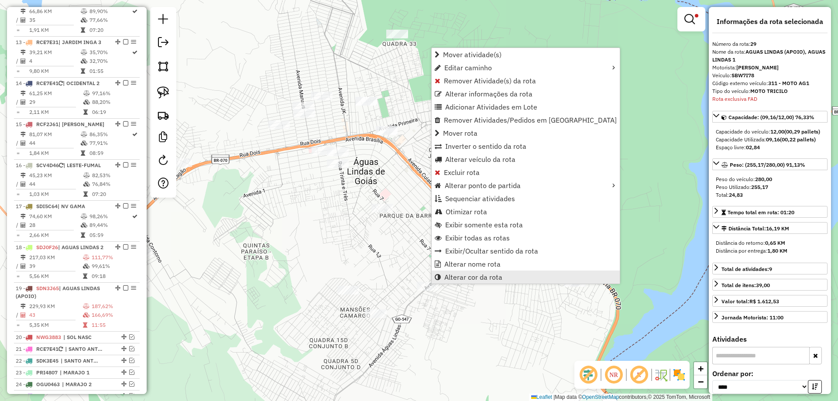
scroll to position [1152, 0]
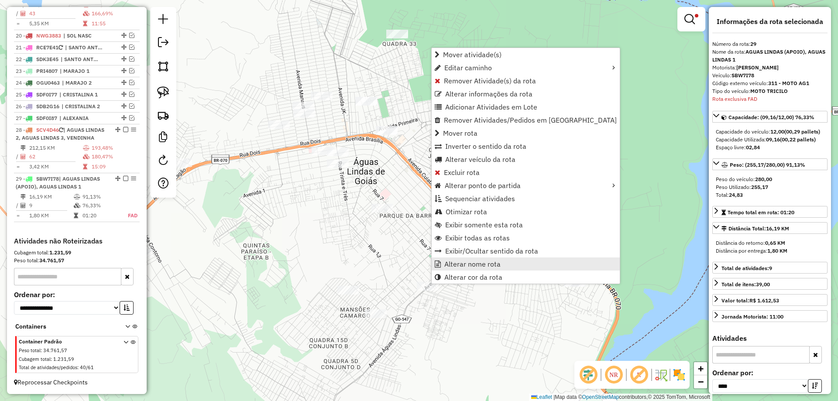
click at [452, 267] on span "Alterar nome rota" at bounding box center [472, 263] width 56 height 7
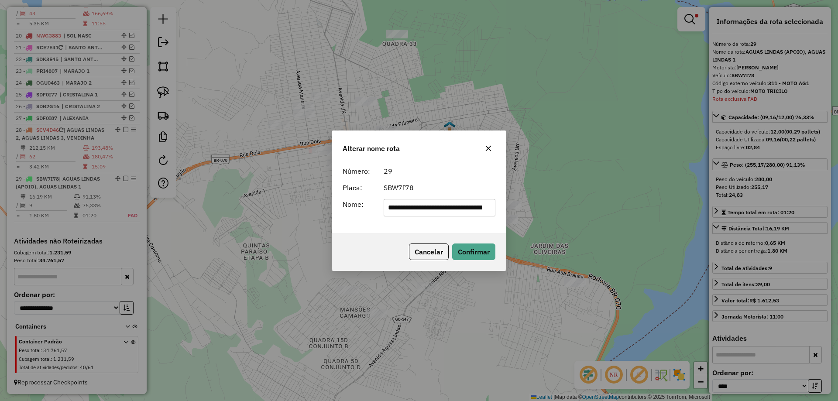
scroll to position [0, 31]
click at [473, 211] on input "**********" at bounding box center [440, 207] width 112 height 17
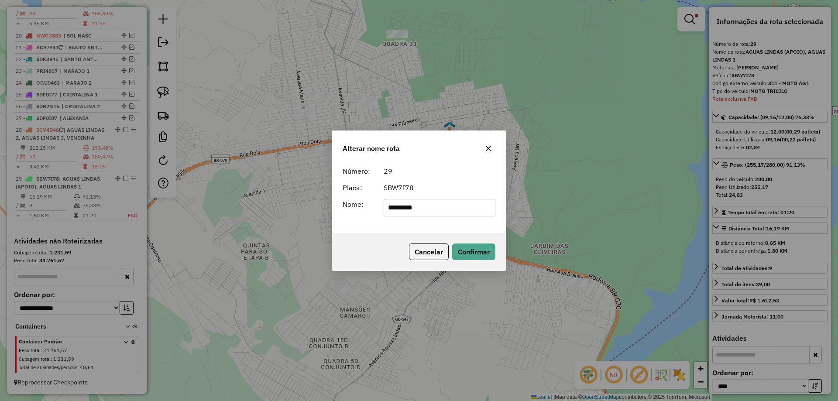
drag, startPoint x: 418, startPoint y: 204, endPoint x: 145, endPoint y: 203, distance: 272.7
click at [145, 203] on div "Alterar nome rota Número: 29 Placa: SBW7I78 Nome: ********* Cancelar Confirmar" at bounding box center [419, 200] width 838 height 401
type input "*********"
click at [387, 234] on div "Cancelar Confirmar" at bounding box center [419, 252] width 174 height 38
click at [473, 247] on button "Confirmar" at bounding box center [473, 251] width 43 height 17
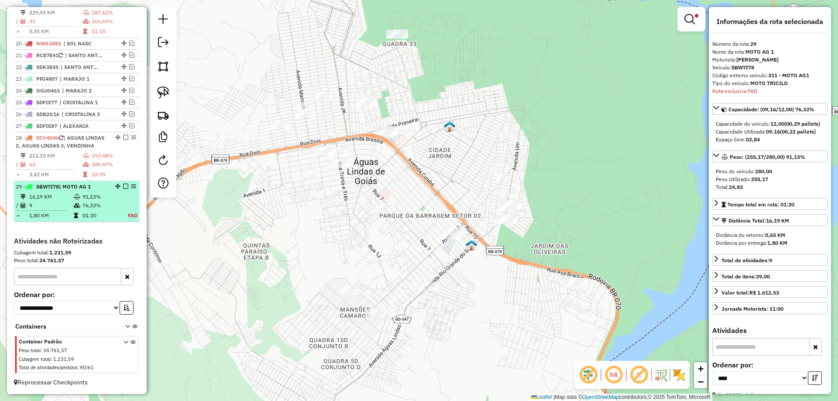
click at [123, 186] on em at bounding box center [125, 186] width 5 height 5
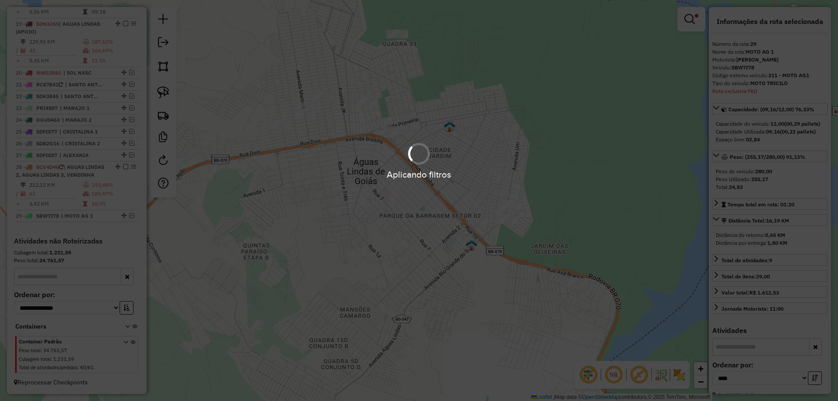
scroll to position [1115, 0]
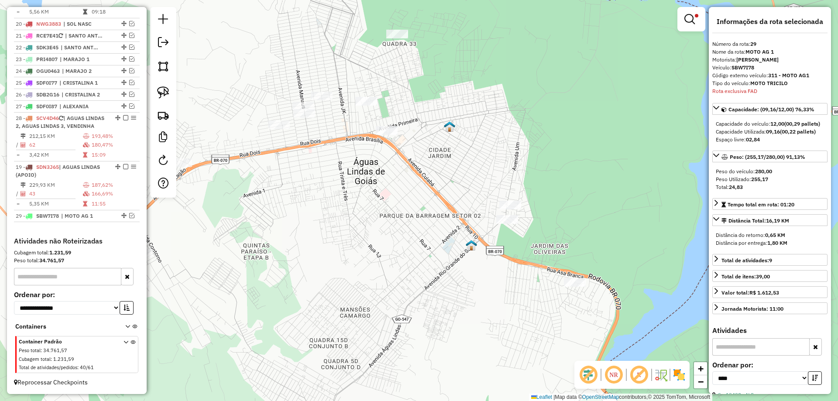
drag, startPoint x: 116, startPoint y: 14, endPoint x: 87, endPoint y: 204, distance: 192.3
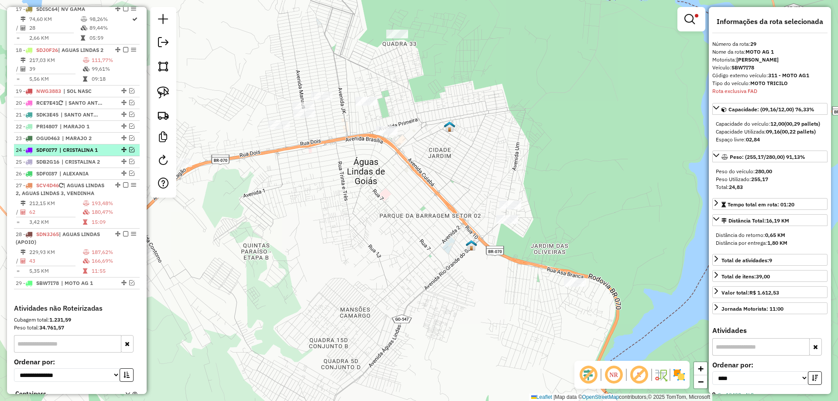
scroll to position [1028, 0]
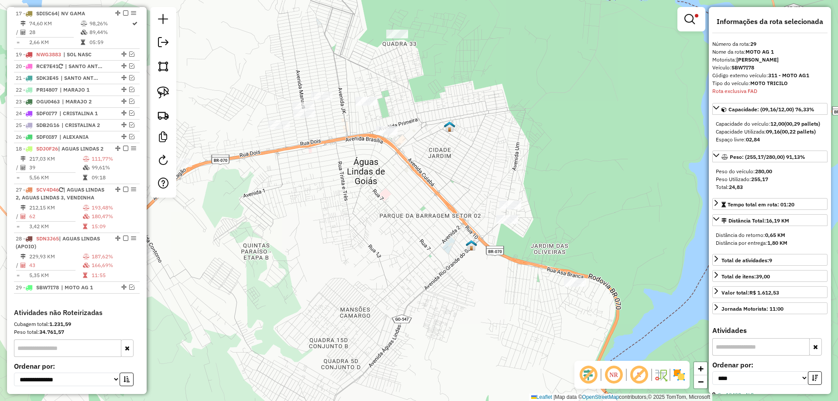
drag, startPoint x: 115, startPoint y: 61, endPoint x: 75, endPoint y: 192, distance: 136.4
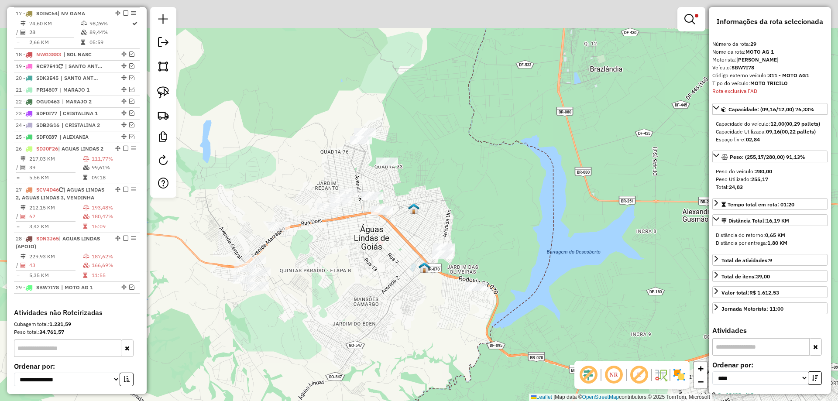
drag, startPoint x: 374, startPoint y: 268, endPoint x: 360, endPoint y: 260, distance: 16.8
click at [374, 270] on div "Limpar filtros Janela de atendimento Grade de atendimento Capacidade Transporta…" at bounding box center [419, 200] width 838 height 401
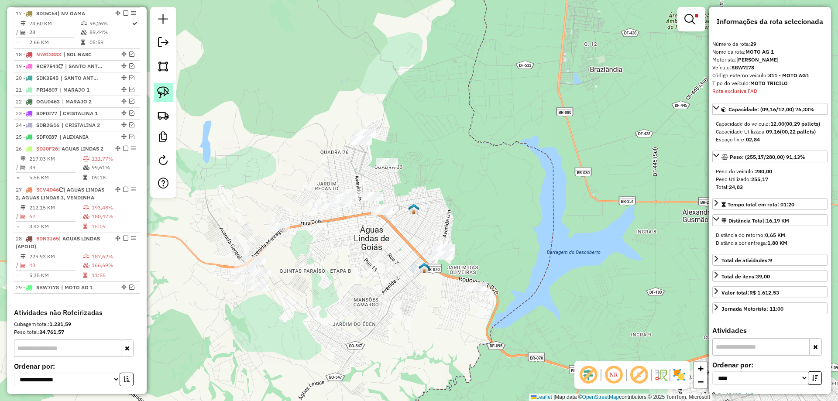
click at [162, 93] on img at bounding box center [163, 92] width 12 height 12
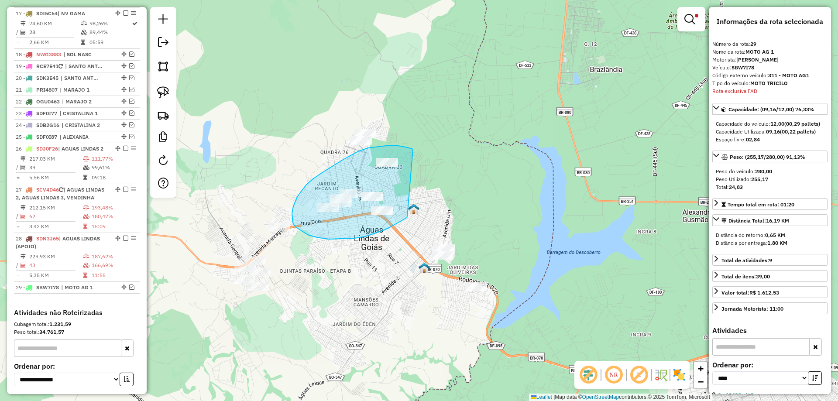
drag, startPoint x: 390, startPoint y: 145, endPoint x: 407, endPoint y: 216, distance: 72.8
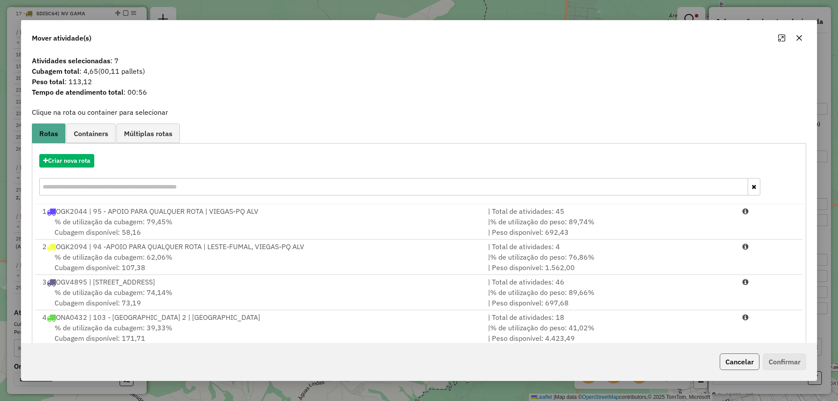
drag, startPoint x: 725, startPoint y: 360, endPoint x: 319, endPoint y: 171, distance: 448.0
click at [725, 359] on button "Cancelar" at bounding box center [740, 361] width 40 height 17
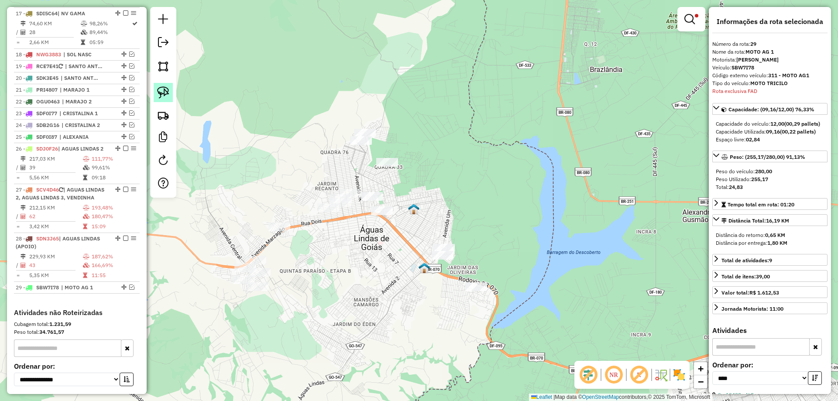
click at [159, 85] on link at bounding box center [163, 92] width 19 height 19
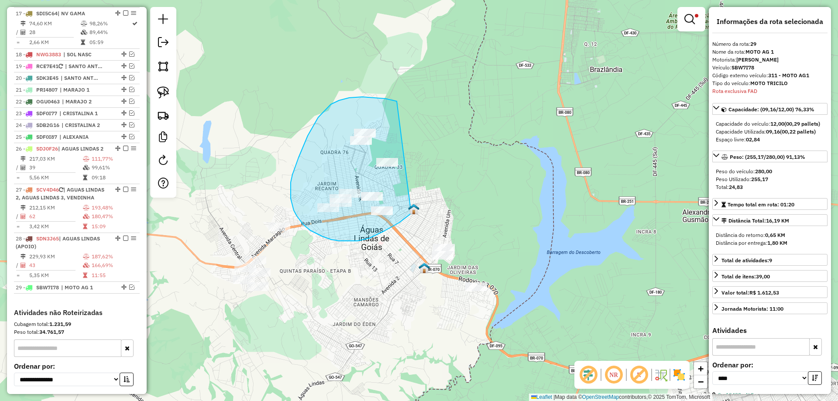
drag, startPoint x: 393, startPoint y: 100, endPoint x: 423, endPoint y: 181, distance: 85.6
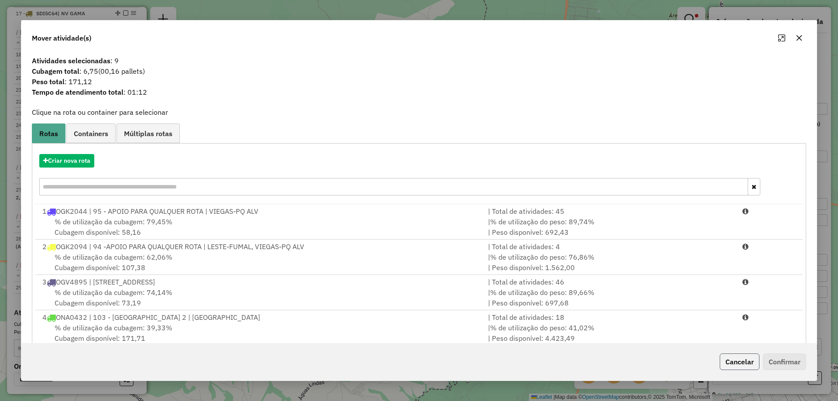
click at [733, 364] on button "Cancelar" at bounding box center [740, 361] width 40 height 17
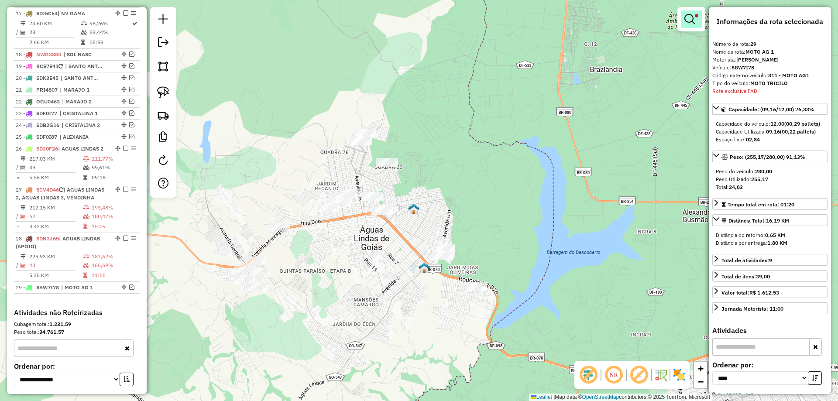
click at [685, 12] on link at bounding box center [691, 18] width 21 height 17
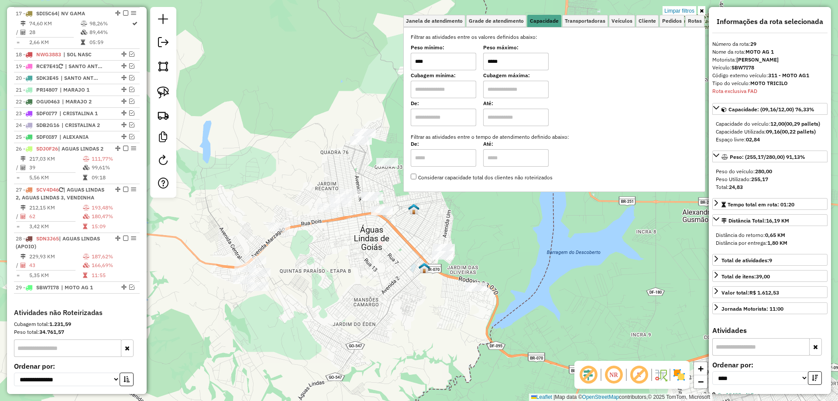
click at [495, 58] on input "*****" at bounding box center [515, 61] width 65 height 17
type input "*****"
click at [414, 226] on div "Limpar filtros Janela de atendimento Grade de atendimento Capacidade Transporta…" at bounding box center [419, 200] width 838 height 401
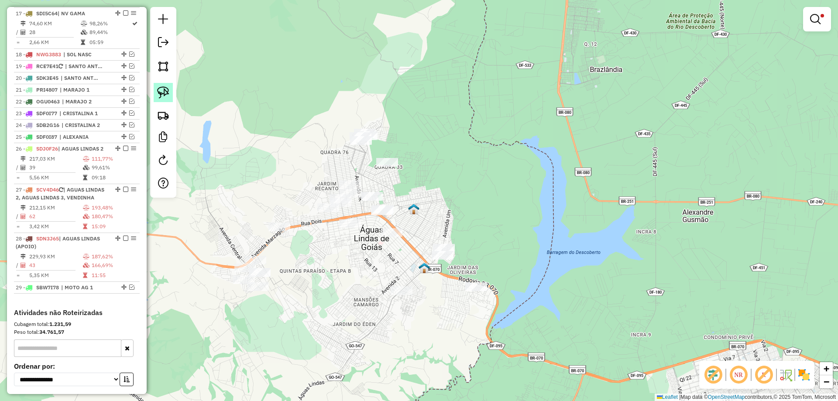
click at [159, 88] on img at bounding box center [163, 92] width 12 height 12
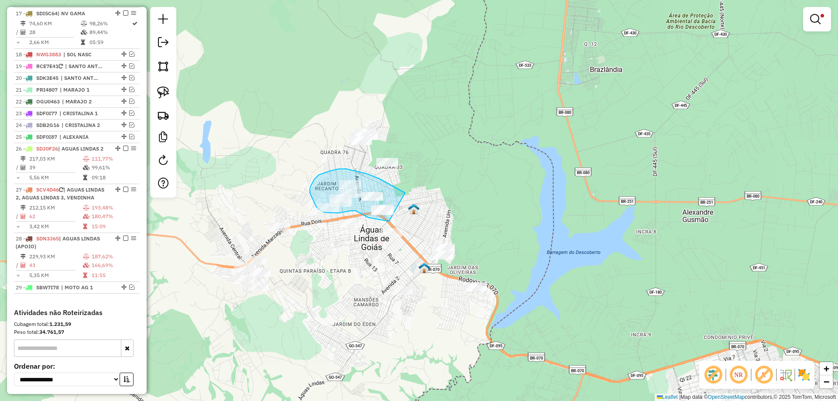
drag, startPoint x: 400, startPoint y: 190, endPoint x: 401, endPoint y: 219, distance: 29.3
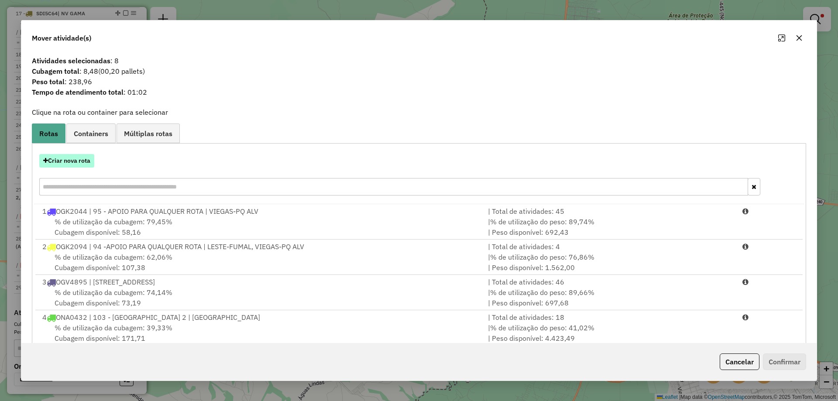
click at [72, 160] on button "Criar nova rota" at bounding box center [66, 161] width 55 height 14
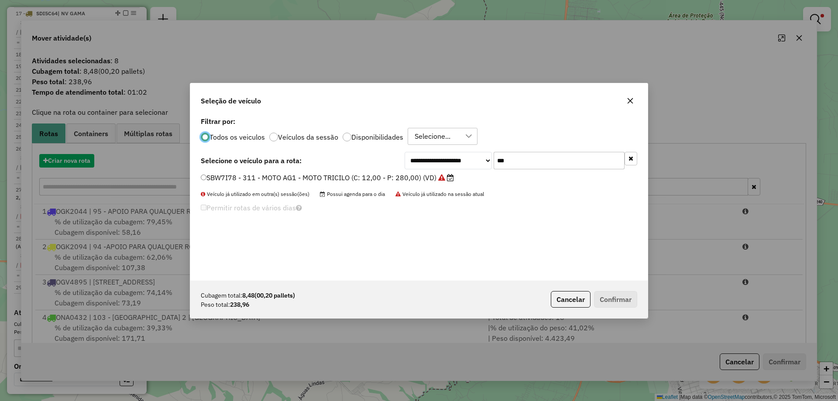
scroll to position [5, 3]
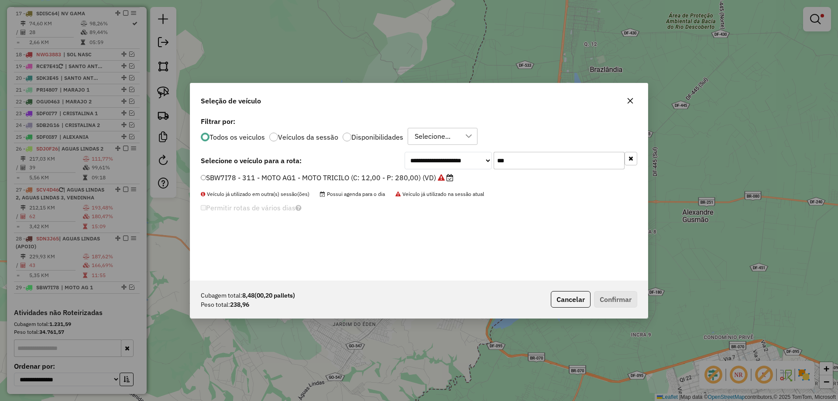
click at [513, 161] on input "***" at bounding box center [558, 160] width 131 height 17
type input "***"
click at [212, 173] on label "SBX1B88 - 312 - MOTO AG 2 - MOTO TRICILO (C: 12,00 - P: 280,00) (VD)" at bounding box center [324, 177] width 246 height 10
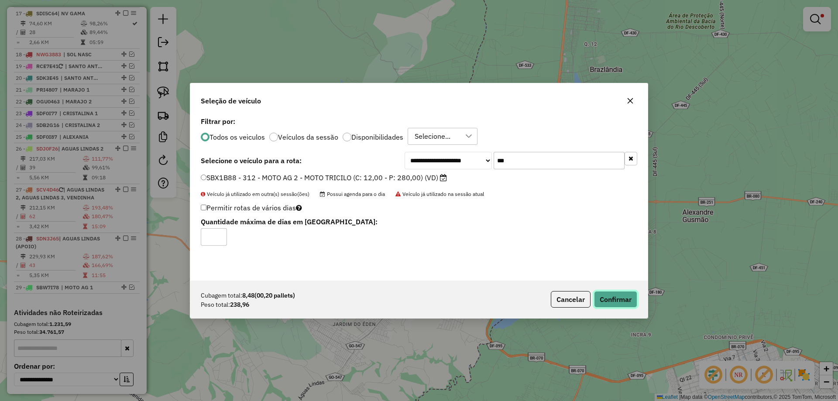
click at [607, 301] on button "Confirmar" at bounding box center [615, 299] width 43 height 17
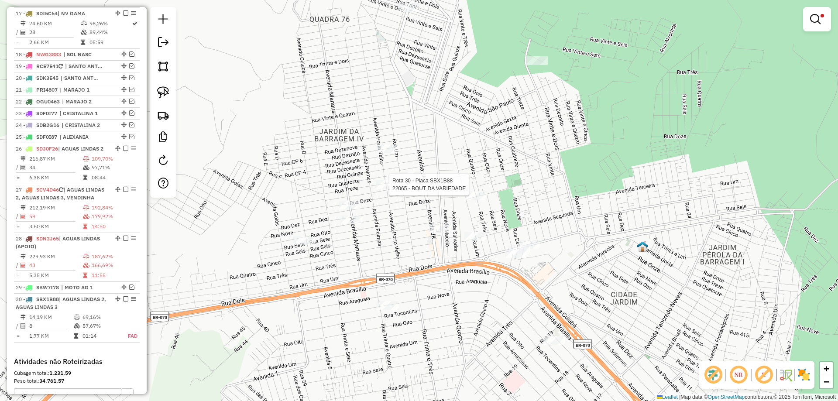
select select "*********"
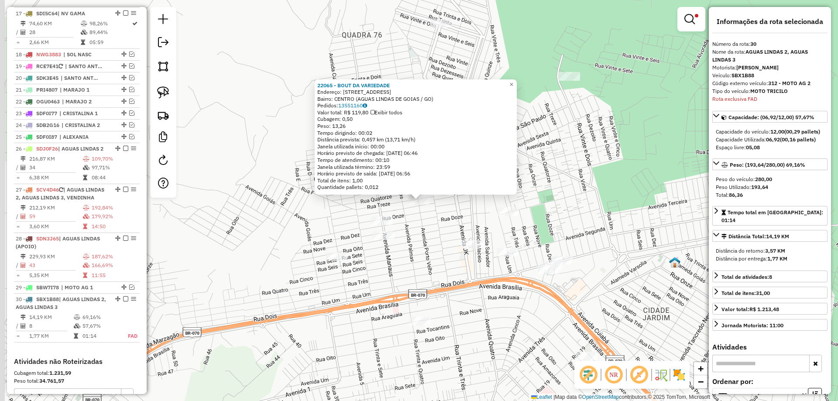
scroll to position [1164, 0]
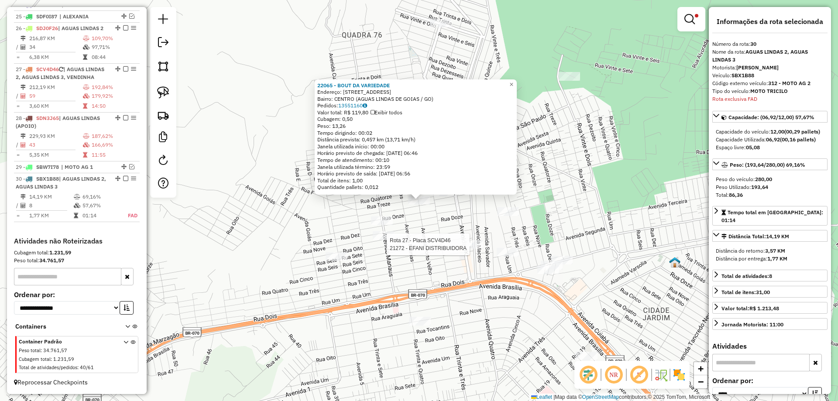
click at [473, 249] on div at bounding box center [472, 244] width 22 height 9
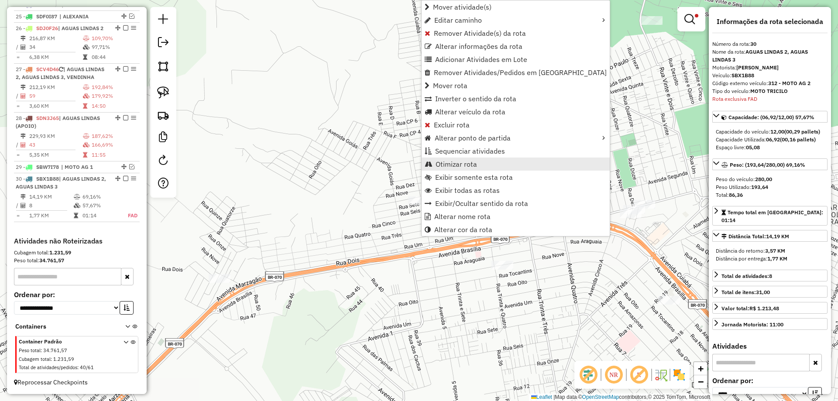
click at [449, 164] on span "Otimizar rota" at bounding box center [455, 164] width 41 height 7
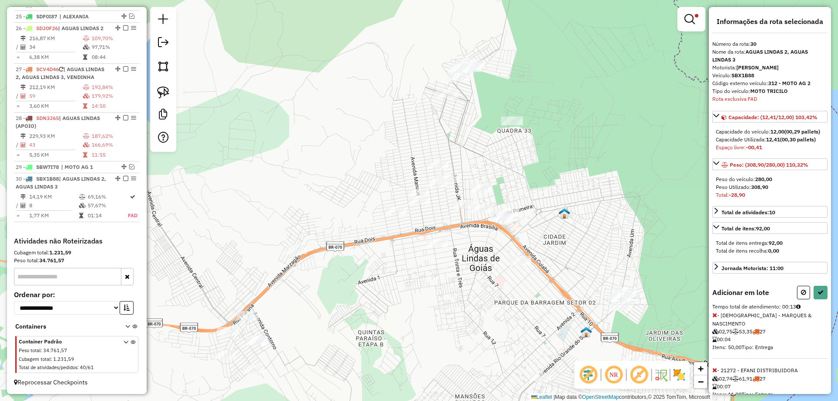
click at [712, 371] on div "Informações da rota selecionada Número da rota: 30 Nome da rota: AGUAS LINDAS 2…" at bounding box center [770, 200] width 122 height 387
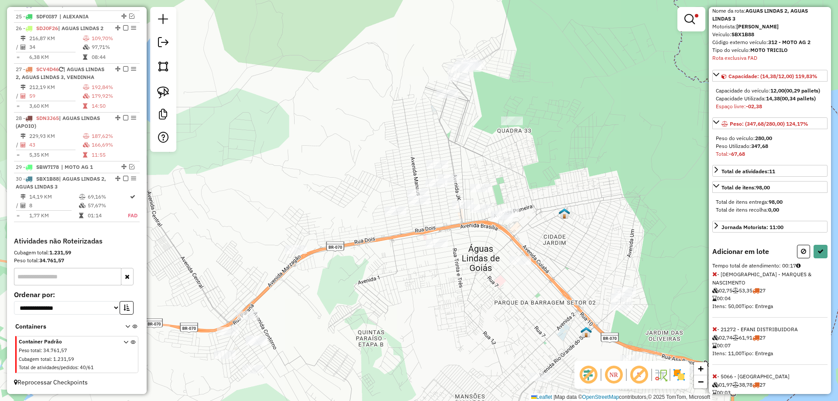
scroll to position [69, 0]
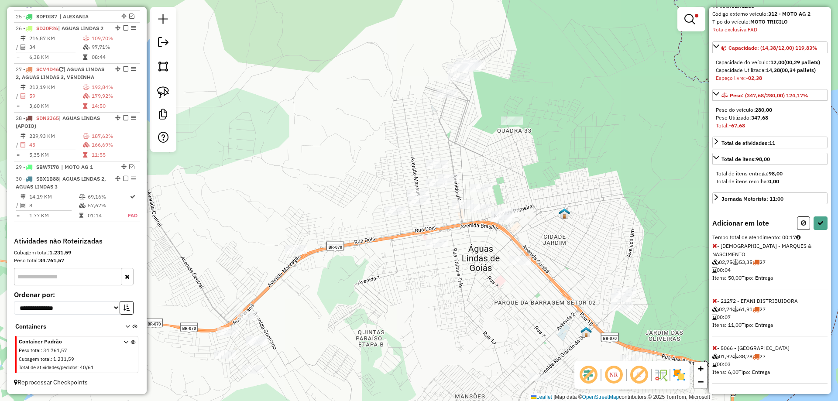
click at [715, 302] on icon at bounding box center [714, 301] width 5 height 6
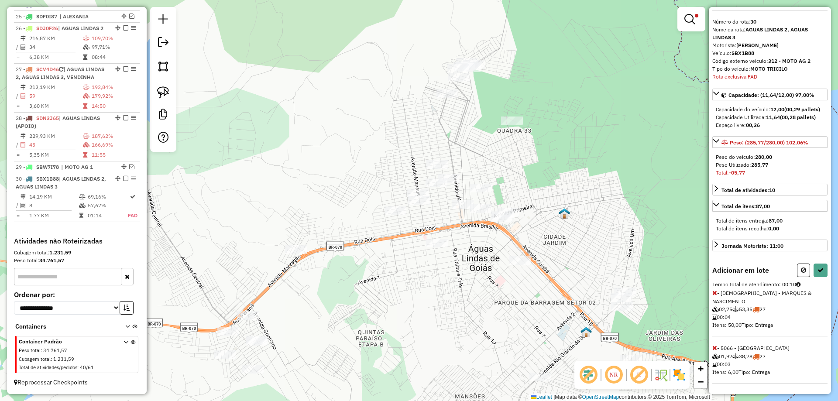
click at [715, 346] on icon at bounding box center [714, 348] width 5 height 6
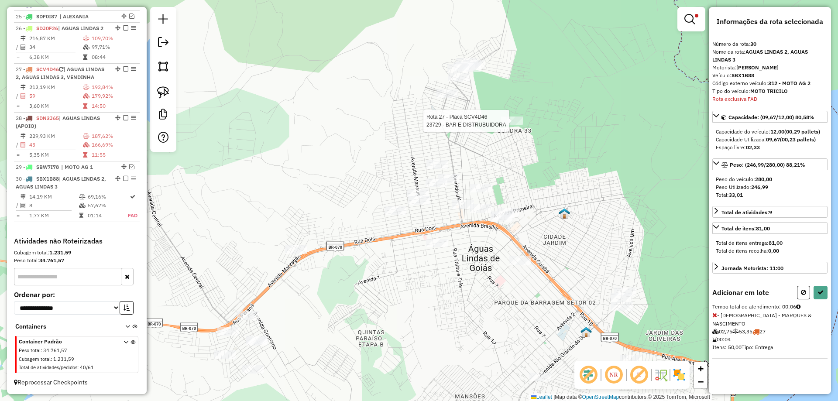
click at [511, 125] on div at bounding box center [512, 121] width 22 height 9
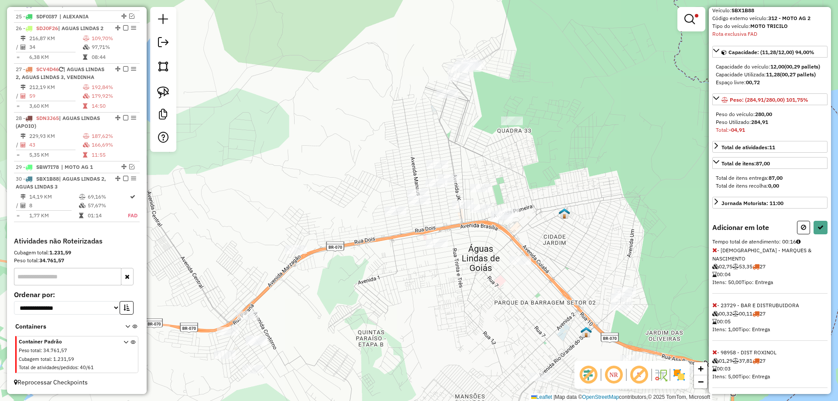
scroll to position [69, 0]
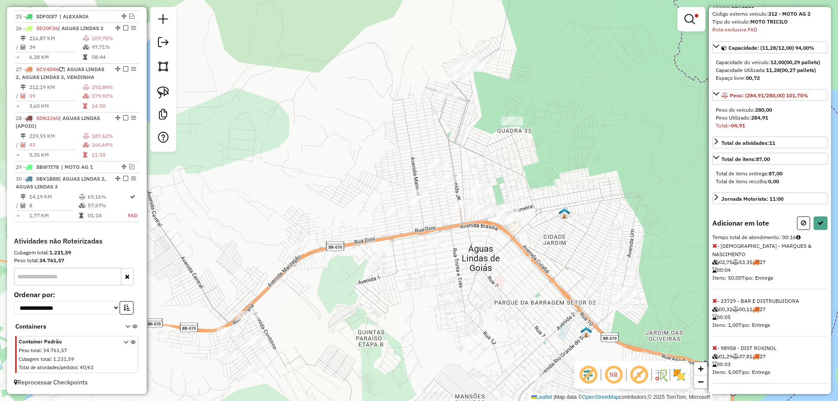
click at [715, 348] on icon at bounding box center [714, 348] width 5 height 6
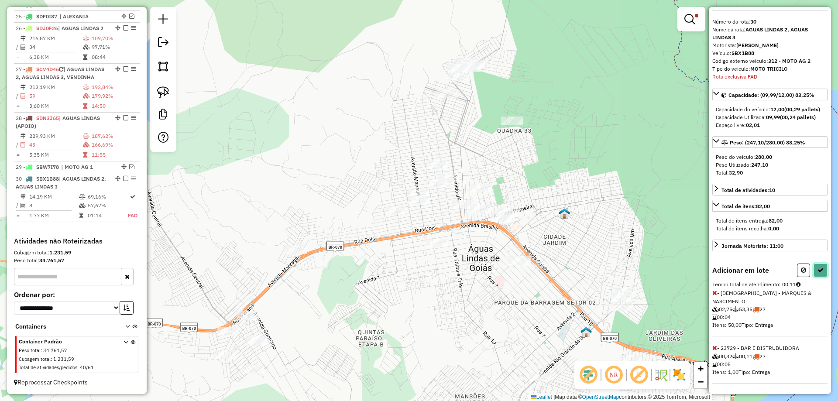
click at [818, 273] on icon at bounding box center [820, 270] width 6 height 6
select select "*********"
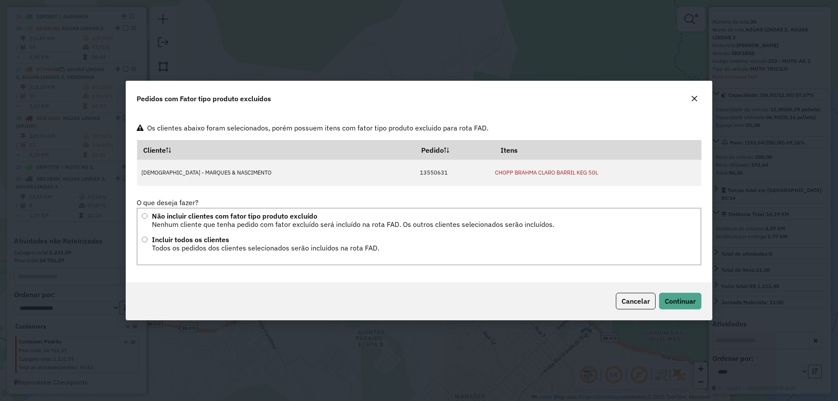
scroll to position [0, 0]
click at [635, 300] on span "Cancelar" at bounding box center [635, 301] width 28 height 9
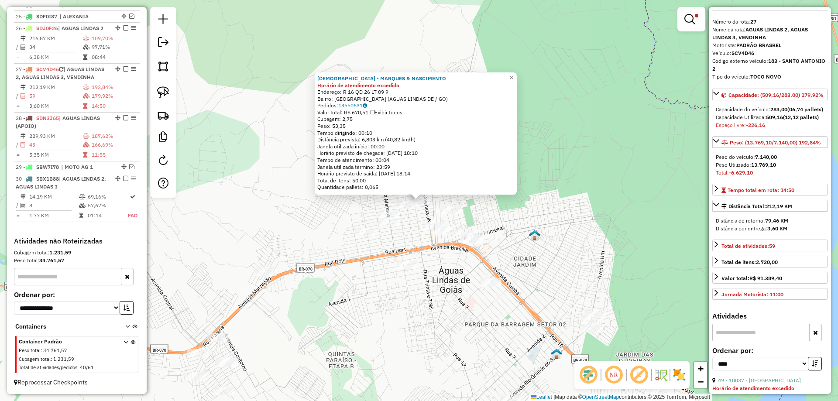
click at [360, 104] on link "13550631" at bounding box center [352, 105] width 29 height 7
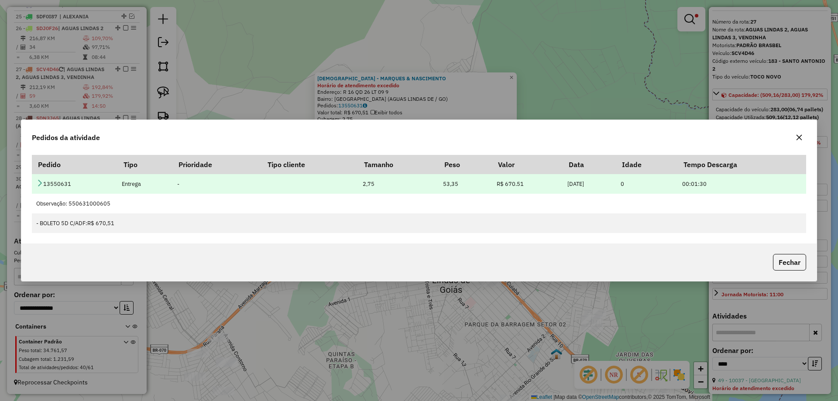
click at [38, 183] on icon at bounding box center [39, 182] width 7 height 7
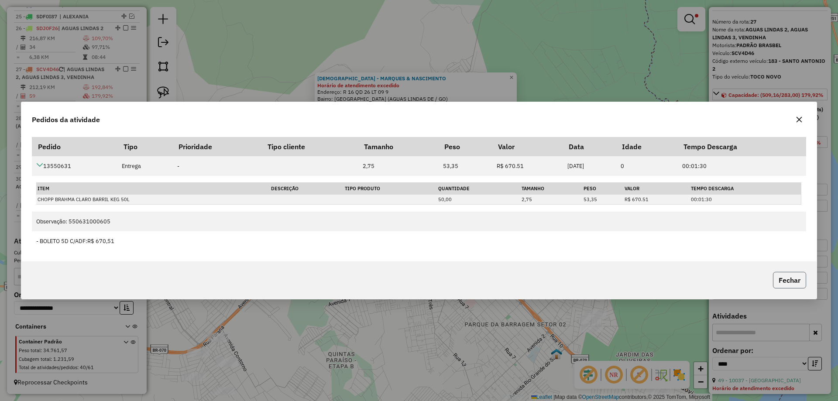
click at [788, 279] on button "Fechar" at bounding box center [789, 280] width 33 height 17
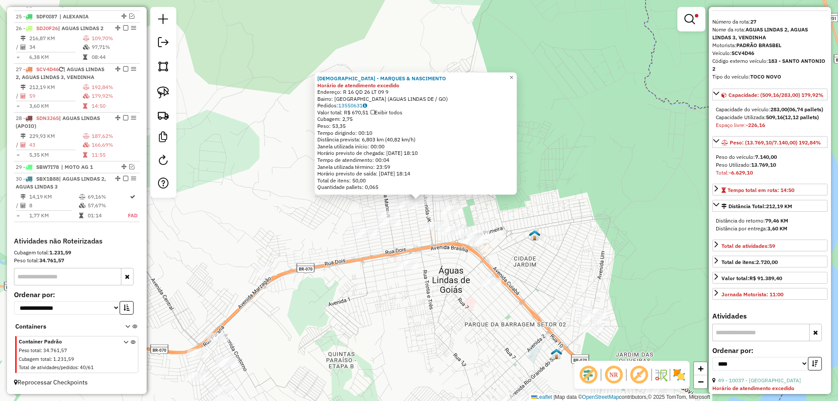
click at [537, 257] on div "1058 - MARQUES & NASCIMENTO Horário de atendimento excedido Endereço: R 16 QD 2…" at bounding box center [419, 200] width 838 height 401
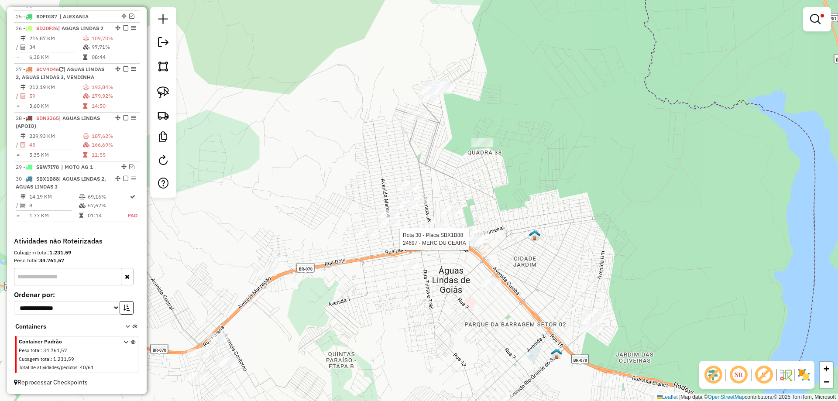
select select "*********"
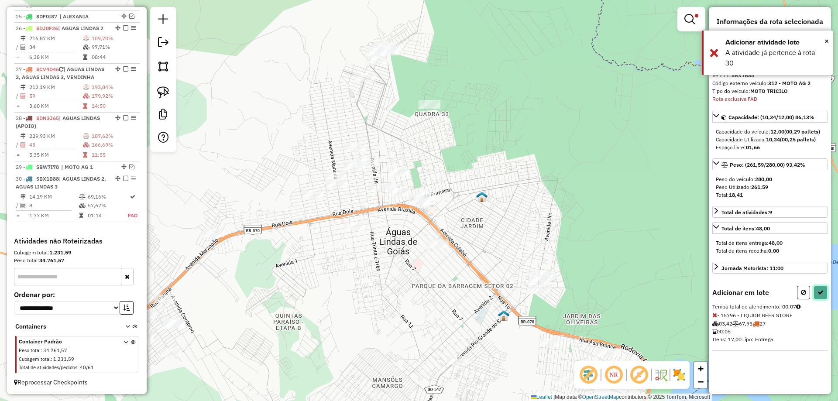
click at [818, 294] on icon at bounding box center [820, 292] width 6 height 6
select select "*********"
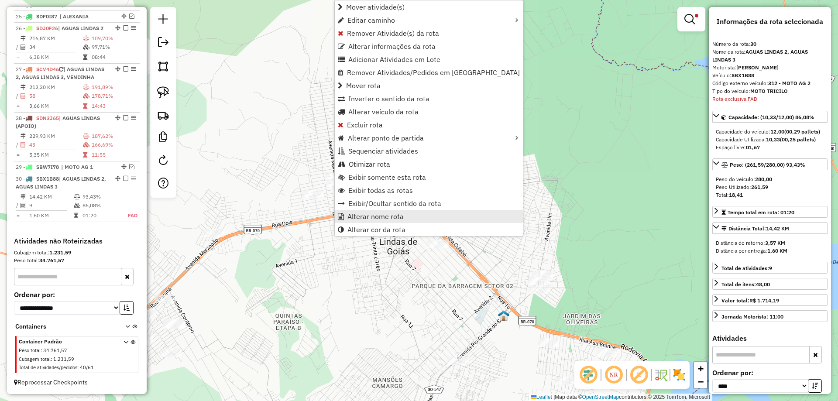
click at [366, 215] on span "Alterar nome rota" at bounding box center [375, 216] width 56 height 7
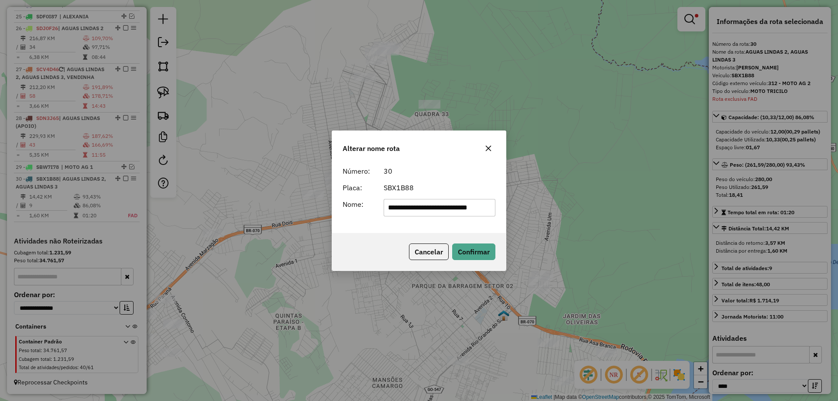
scroll to position [0, 9]
click at [446, 201] on input "**********" at bounding box center [440, 207] width 112 height 17
click at [445, 201] on input "**********" at bounding box center [440, 207] width 112 height 17
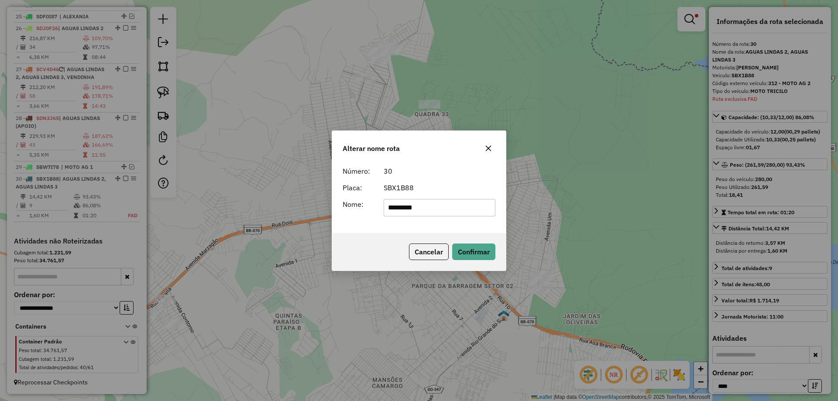
type input "*********"
click at [380, 240] on div "Cancelar Confirmar" at bounding box center [419, 252] width 174 height 38
click at [459, 257] on button "Confirmar" at bounding box center [473, 251] width 43 height 17
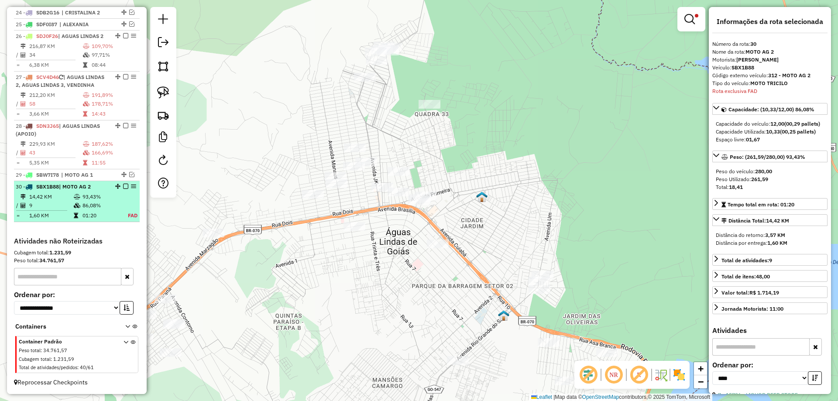
click at [125, 186] on em at bounding box center [125, 186] width 5 height 5
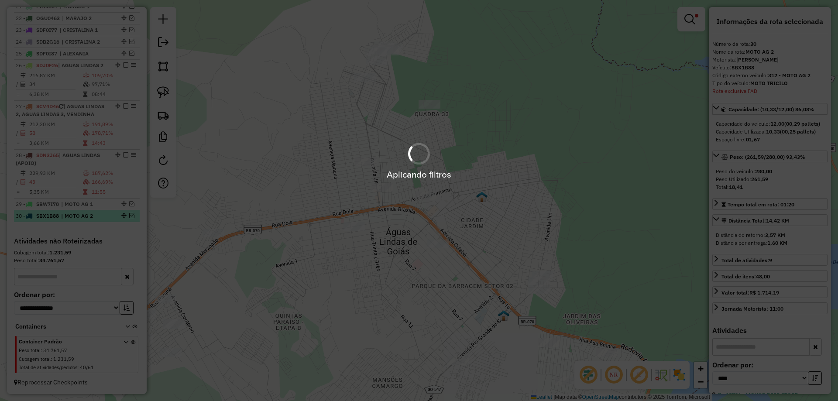
scroll to position [1127, 0]
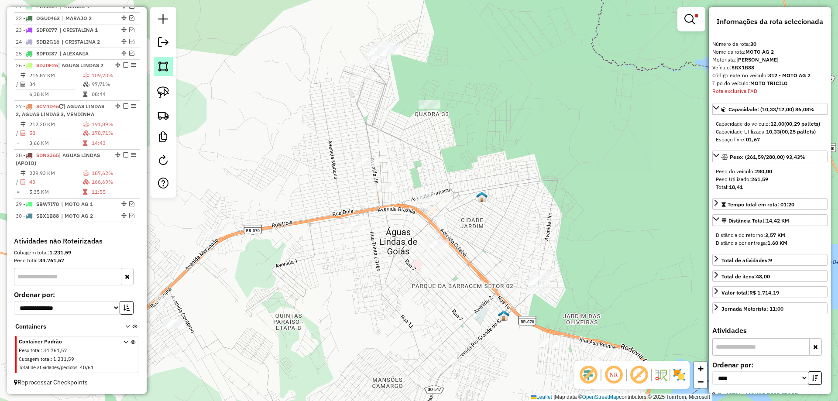
click at [165, 72] on link at bounding box center [163, 66] width 19 height 19
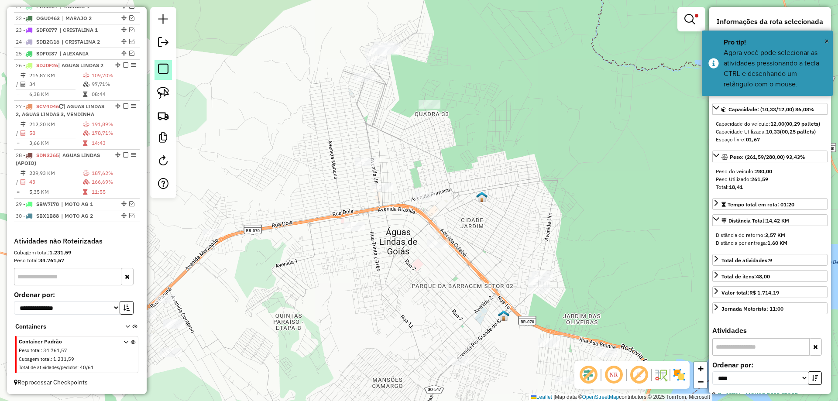
click at [165, 73] on em at bounding box center [163, 69] width 10 height 10
drag, startPoint x: 165, startPoint y: 88, endPoint x: 188, endPoint y: 89, distance: 22.3
click at [166, 88] on img at bounding box center [163, 92] width 12 height 12
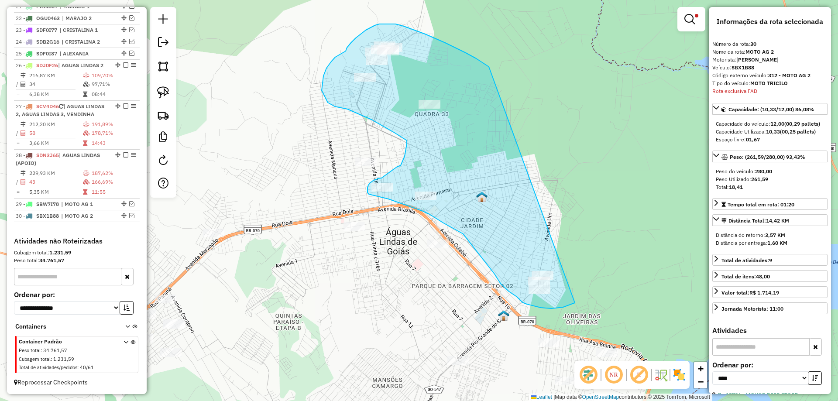
drag, startPoint x: 476, startPoint y: 58, endPoint x: 604, endPoint y: 277, distance: 252.9
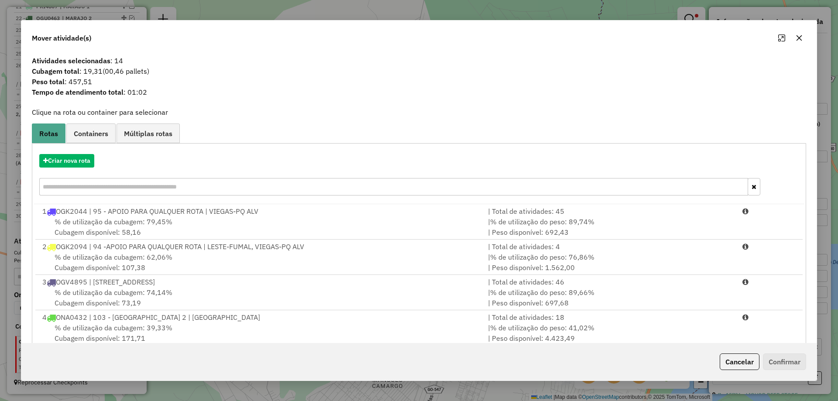
drag, startPoint x: 734, startPoint y: 359, endPoint x: 692, endPoint y: 346, distance: 44.3
click at [731, 359] on button "Cancelar" at bounding box center [740, 361] width 40 height 17
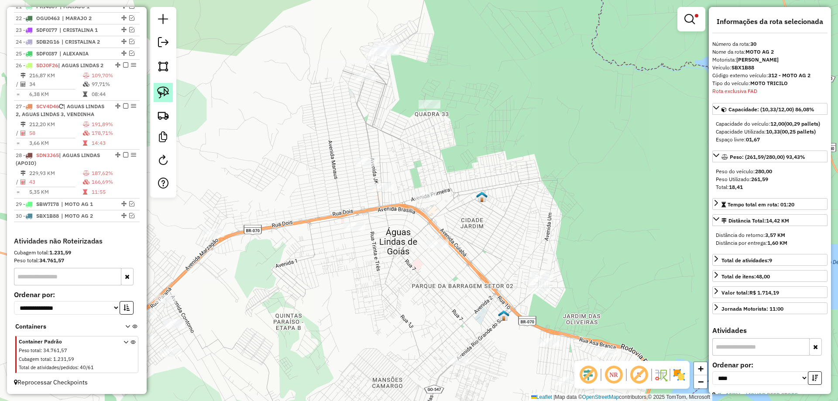
click at [164, 88] on img at bounding box center [163, 92] width 12 height 12
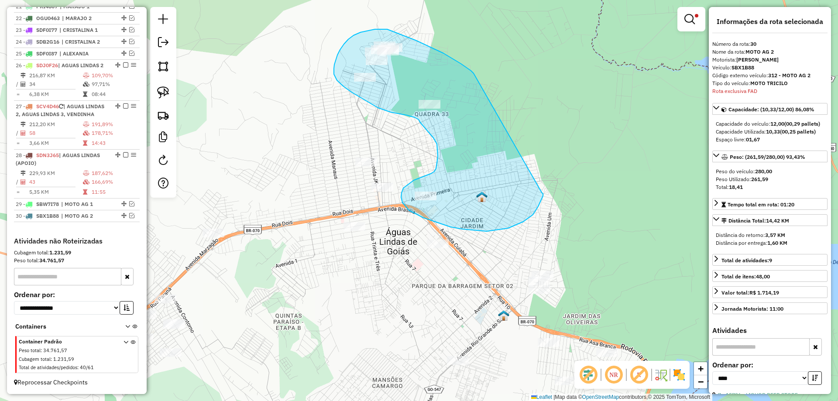
drag, startPoint x: 389, startPoint y: 30, endPoint x: 541, endPoint y: 192, distance: 223.2
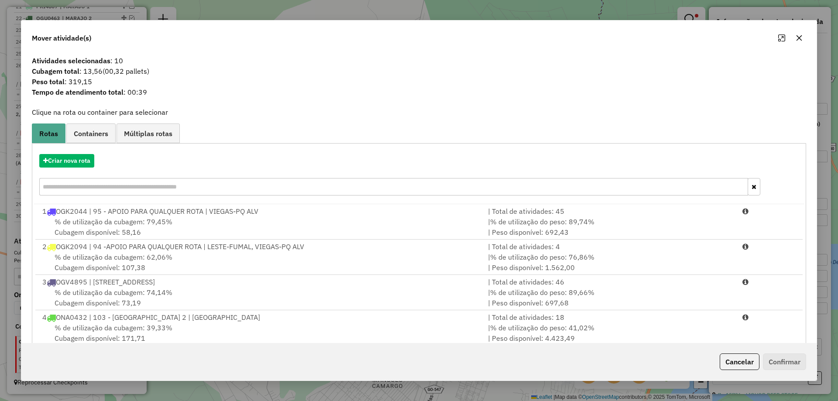
click at [745, 359] on button "Cancelar" at bounding box center [740, 361] width 40 height 17
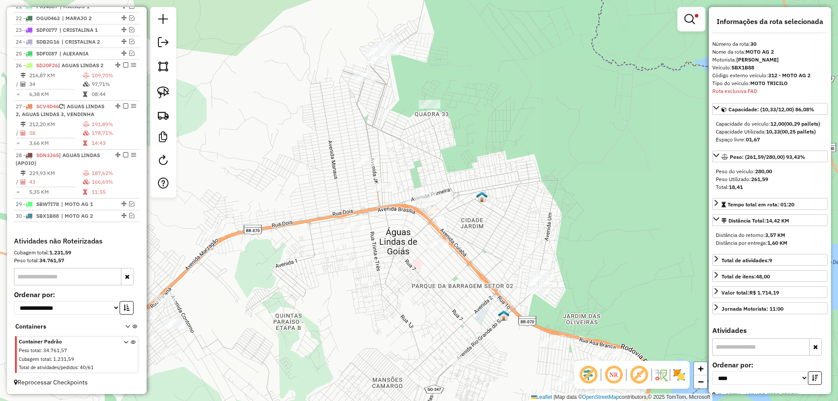
drag, startPoint x: 161, startPoint y: 90, endPoint x: 212, endPoint y: 89, distance: 50.6
click at [162, 89] on img at bounding box center [163, 92] width 12 height 12
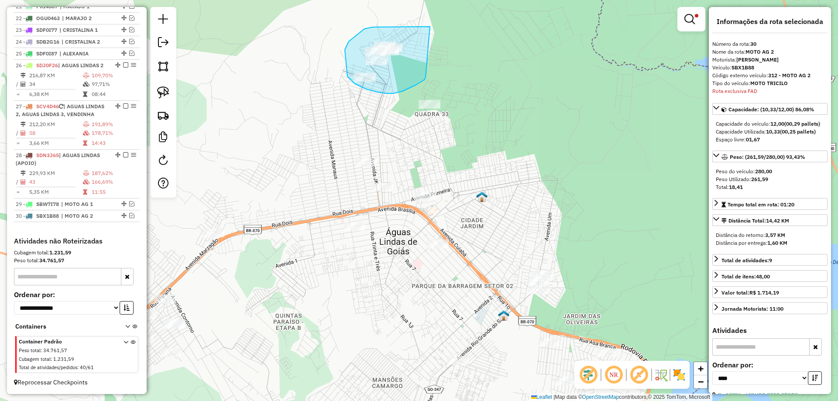
drag, startPoint x: 421, startPoint y: 27, endPoint x: 426, endPoint y: 76, distance: 49.6
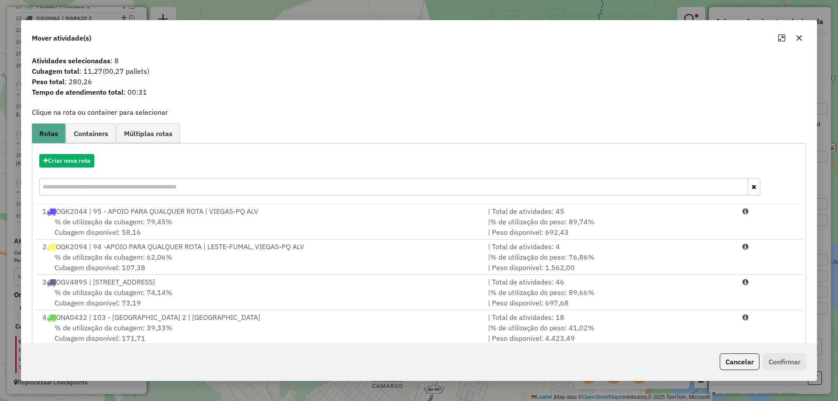
click at [744, 362] on button "Cancelar" at bounding box center [740, 361] width 40 height 17
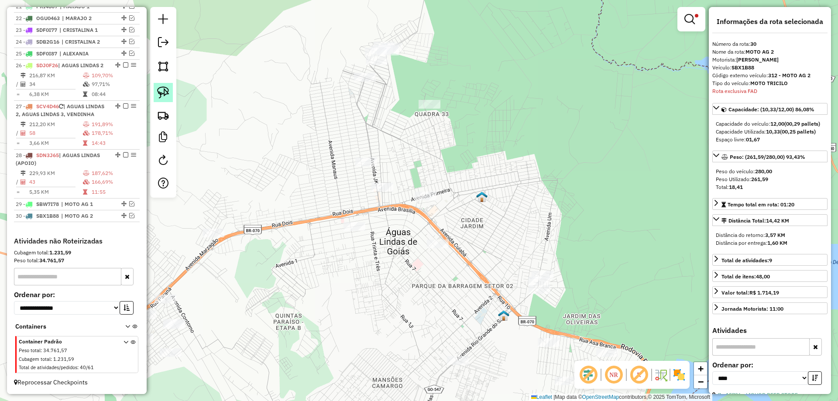
click at [167, 87] on img at bounding box center [163, 92] width 12 height 12
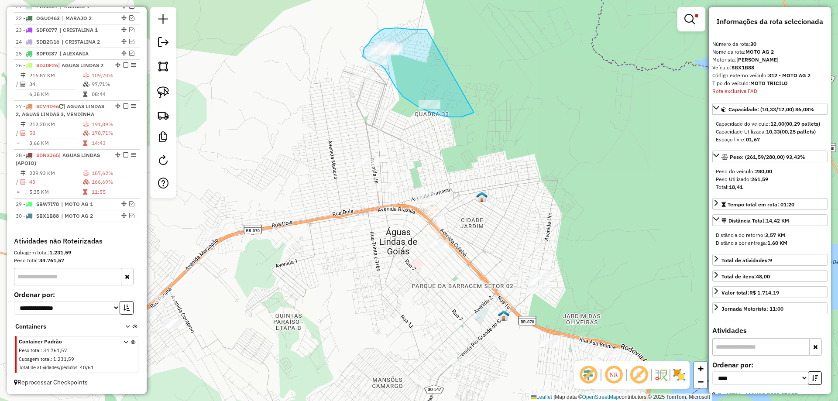
drag, startPoint x: 415, startPoint y: 29, endPoint x: 474, endPoint y: 113, distance: 102.3
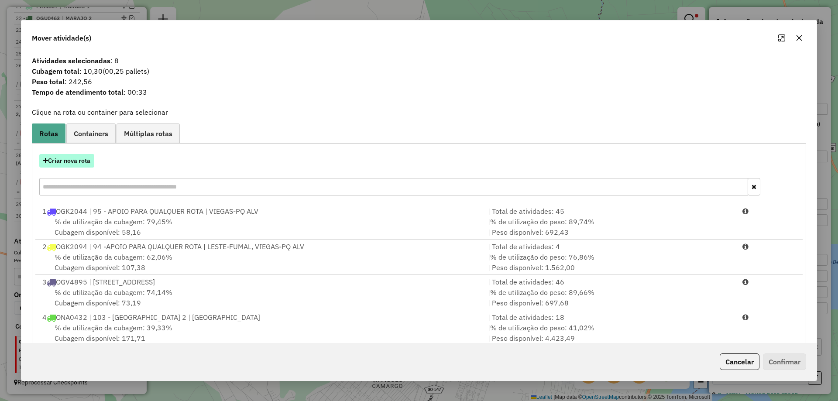
click at [74, 158] on button "Criar nova rota" at bounding box center [66, 161] width 55 height 14
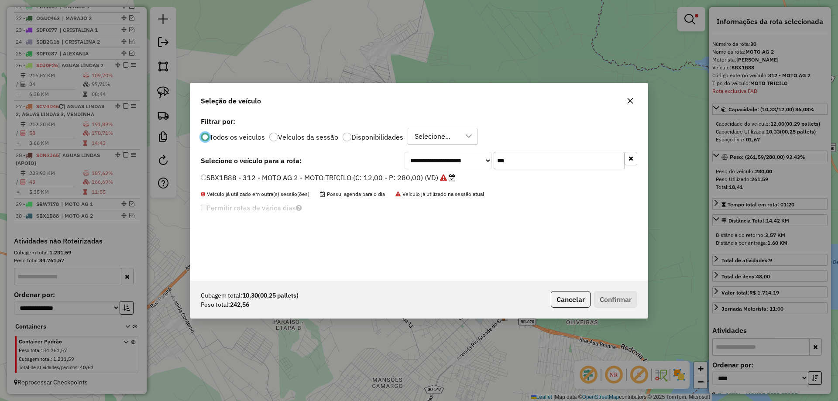
scroll to position [5, 3]
click at [504, 165] on input "***" at bounding box center [558, 160] width 131 height 17
type input "***"
click at [217, 177] on label "SBW7A08 - 313- MOTO AG 3 - MOTO TRICILO (C: 12,00 - P: 280,00) (VD)" at bounding box center [319, 177] width 237 height 10
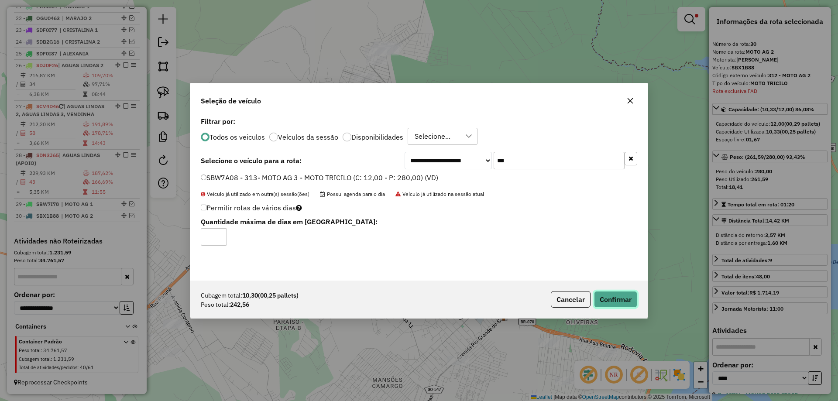
click at [606, 298] on button "Confirmar" at bounding box center [615, 299] width 43 height 17
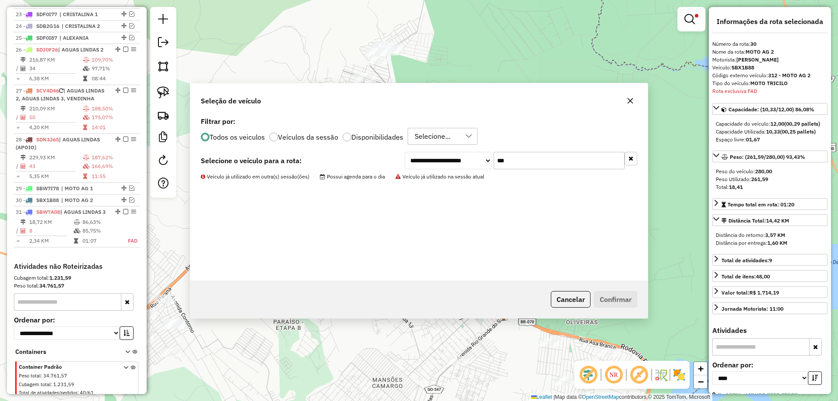
scroll to position [1175, 0]
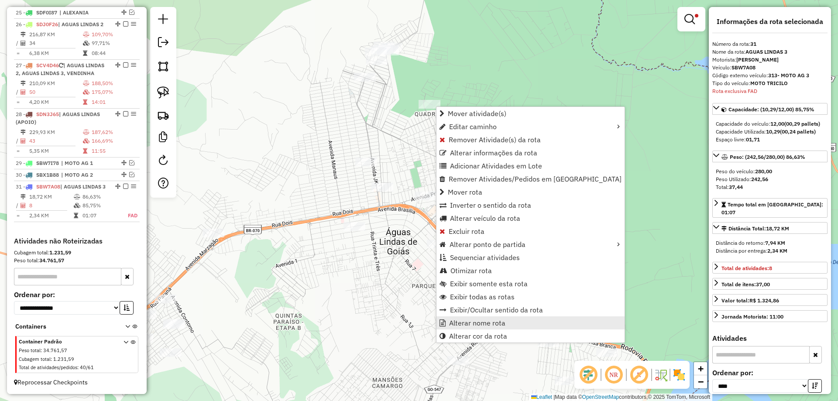
click at [466, 324] on span "Alterar nome rota" at bounding box center [477, 322] width 56 height 7
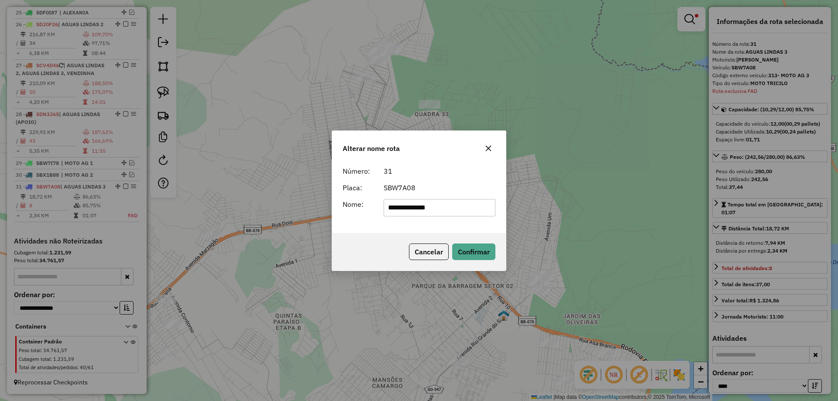
drag, startPoint x: 322, startPoint y: 210, endPoint x: 177, endPoint y: 206, distance: 144.5
click at [177, 206] on div "**********" at bounding box center [419, 200] width 838 height 401
type input "*********"
click at [394, 236] on div "Cancelar Confirmar" at bounding box center [419, 252] width 174 height 38
click at [465, 247] on button "Confirmar" at bounding box center [473, 251] width 43 height 17
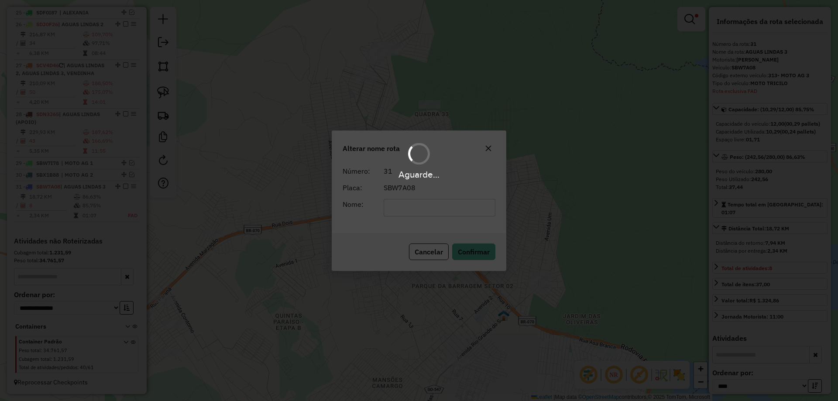
scroll to position [1168, 0]
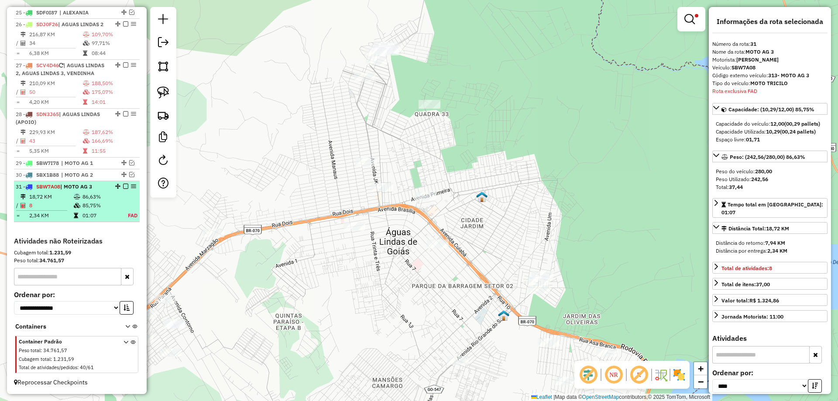
click at [123, 187] on em at bounding box center [125, 186] width 5 height 5
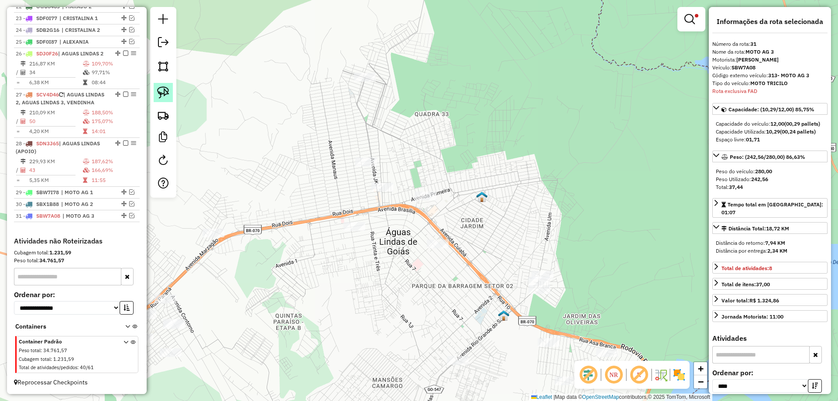
click at [162, 90] on img at bounding box center [163, 92] width 12 height 12
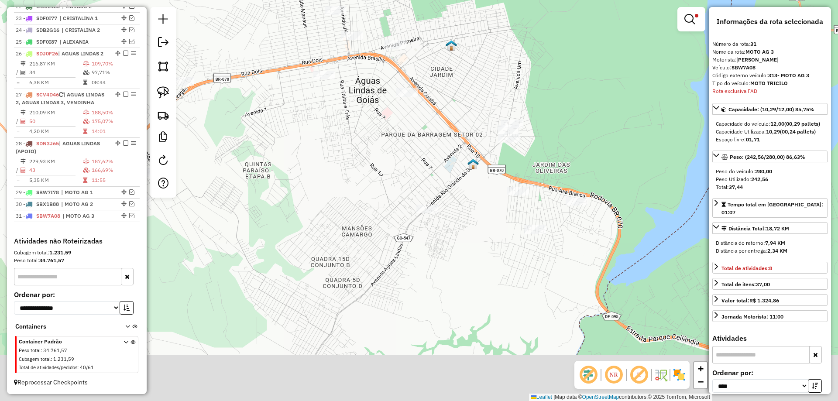
drag, startPoint x: 464, startPoint y: 58, endPoint x: 443, endPoint y: 79, distance: 29.0
click at [460, 45] on div "Limpar filtros Janela de atendimento Grade de atendimento Capacidade Transporta…" at bounding box center [419, 200] width 838 height 401
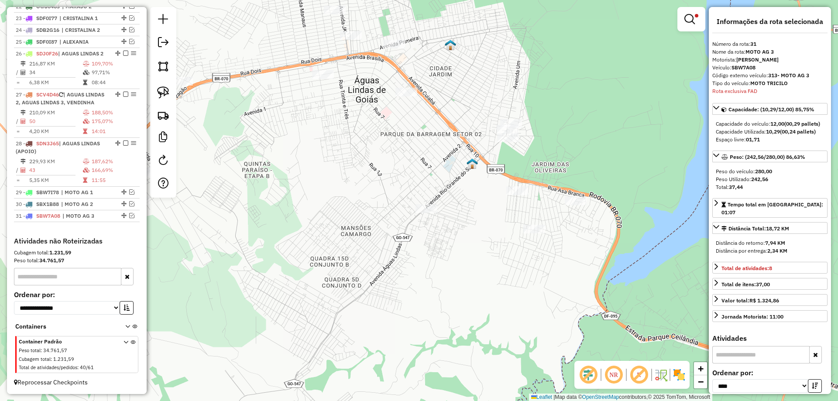
click at [165, 97] on img at bounding box center [163, 92] width 12 height 12
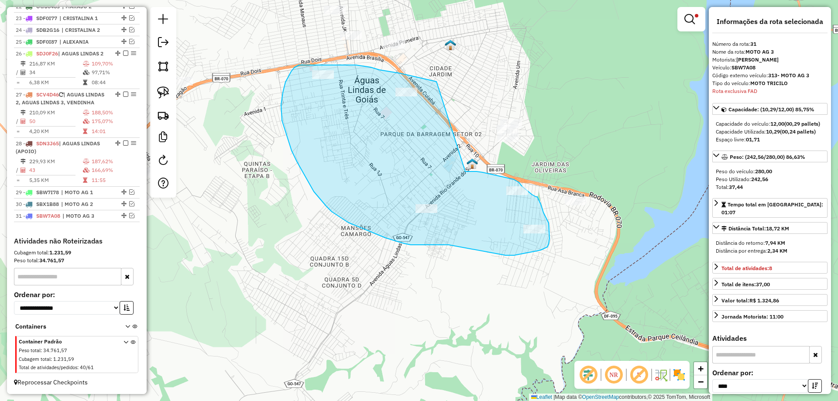
drag, startPoint x: 374, startPoint y: 68, endPoint x: 465, endPoint y: 171, distance: 137.0
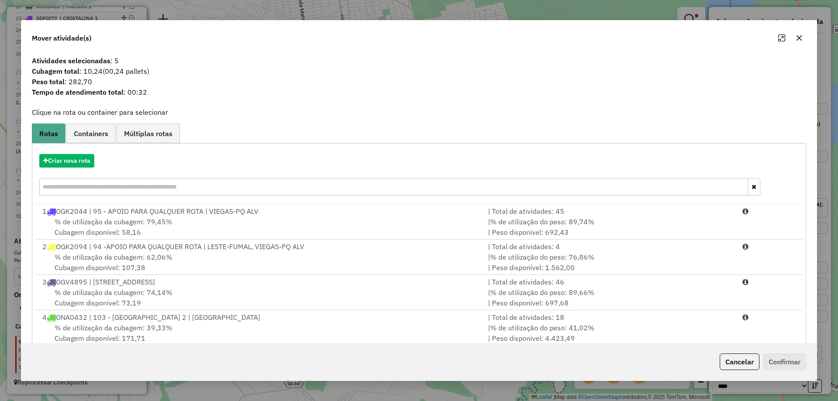
drag, startPoint x: 737, startPoint y: 361, endPoint x: 711, endPoint y: 356, distance: 26.8
click at [732, 360] on button "Cancelar" at bounding box center [740, 361] width 40 height 17
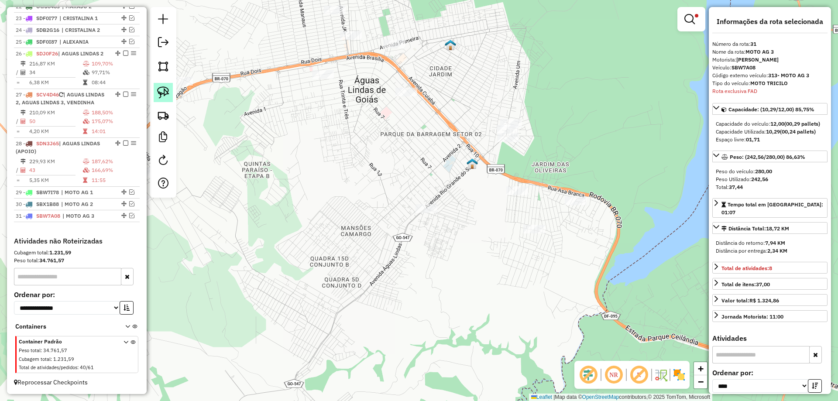
click at [161, 90] on img at bounding box center [163, 92] width 12 height 12
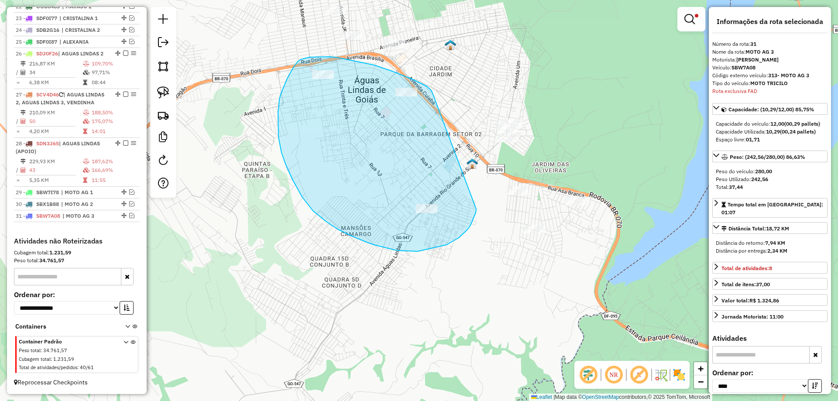
drag, startPoint x: 392, startPoint y: 71, endPoint x: 476, endPoint y: 209, distance: 161.2
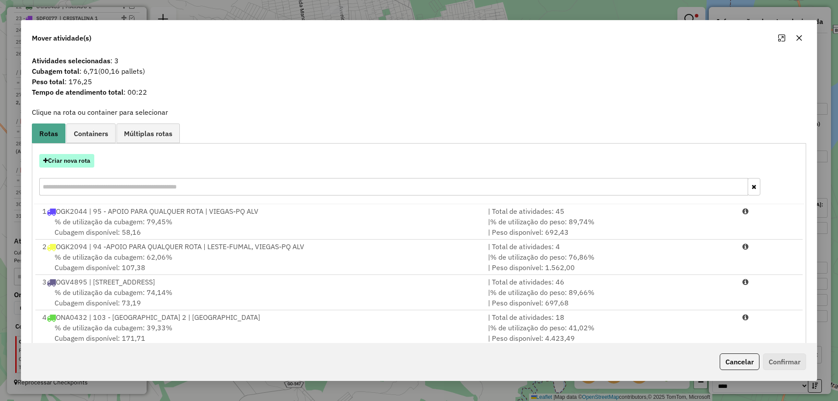
click at [81, 159] on button "Criar nova rota" at bounding box center [66, 161] width 55 height 14
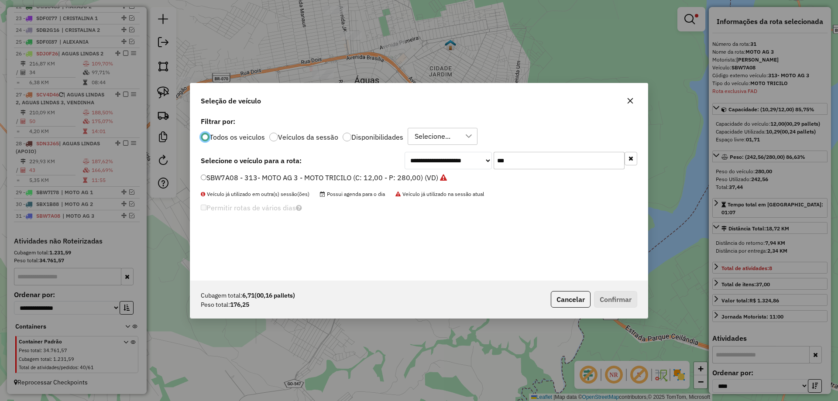
scroll to position [5, 3]
drag, startPoint x: 441, startPoint y: 161, endPoint x: 360, endPoint y: 153, distance: 80.8
click at [360, 153] on div "**********" at bounding box center [419, 160] width 436 height 17
paste input "****"
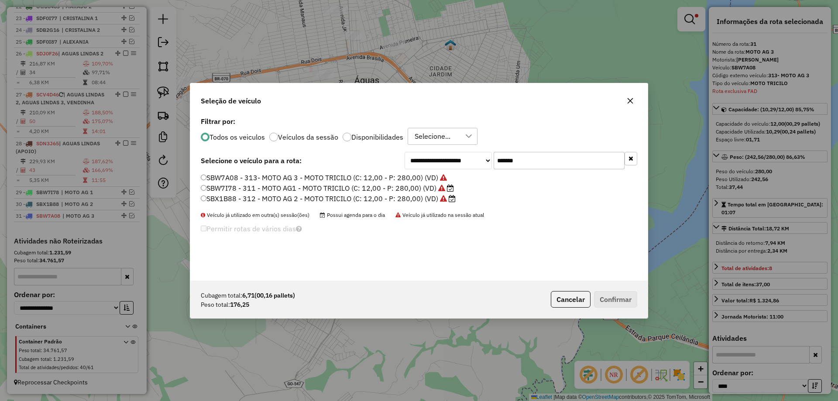
click at [515, 161] on input "*******" at bounding box center [558, 160] width 131 height 17
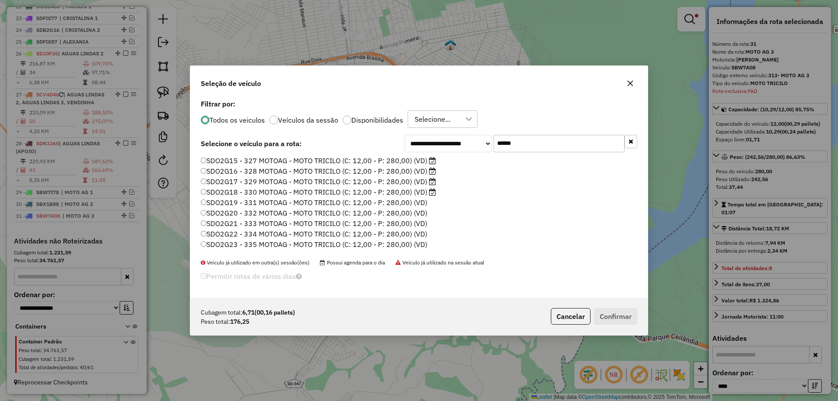
type input "******"
click at [240, 159] on label "SDO2G15 - 327 MOTOAG - MOTO TRICILO (C: 12,00 - P: 280,00) (VD)" at bounding box center [318, 160] width 235 height 10
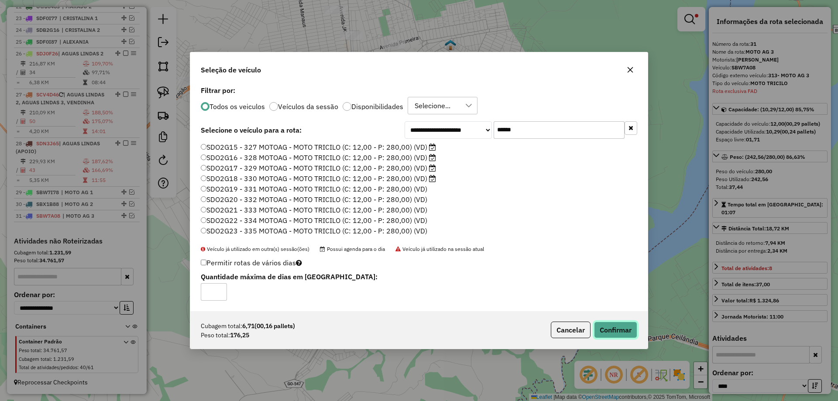
drag, startPoint x: 611, startPoint y: 329, endPoint x: 520, endPoint y: 304, distance: 94.2
click at [610, 329] on button "Confirmar" at bounding box center [615, 330] width 43 height 17
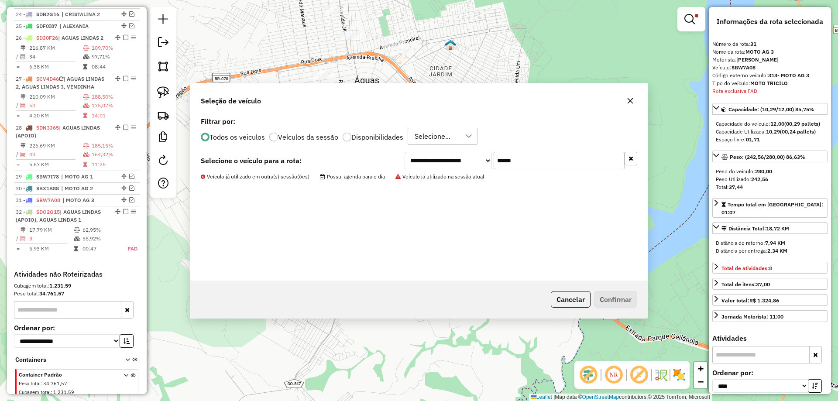
scroll to position [1187, 0]
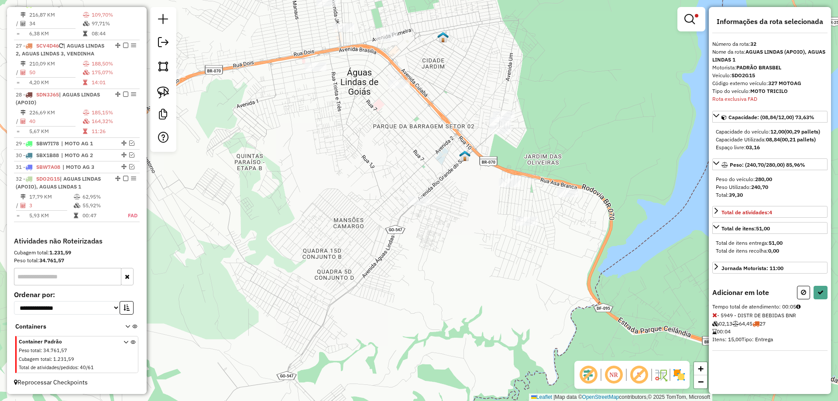
click at [579, 194] on div "Rota 27 - Placa SCV4D46 22073 - DISTRIBUIDORA PONTO Limpar filtros Janela de at…" at bounding box center [419, 200] width 838 height 401
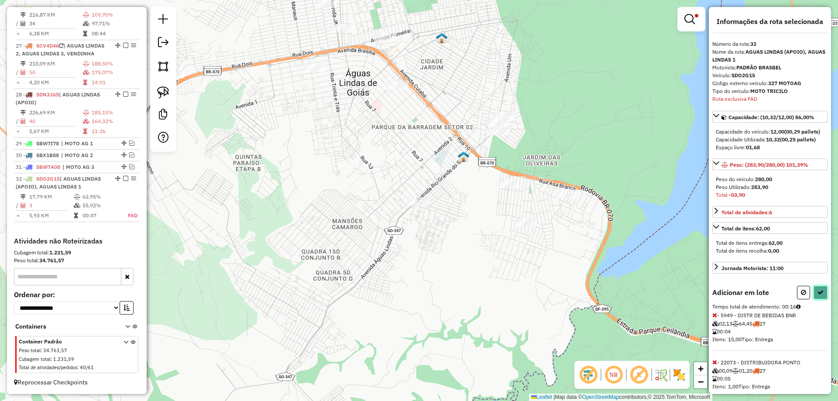
click at [818, 297] on button at bounding box center [820, 293] width 14 height 14
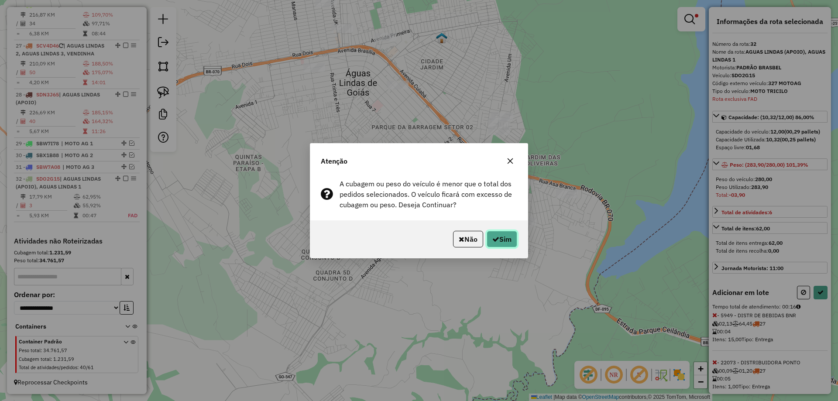
click at [500, 237] on button "Sim" at bounding box center [502, 239] width 31 height 17
select select "*********"
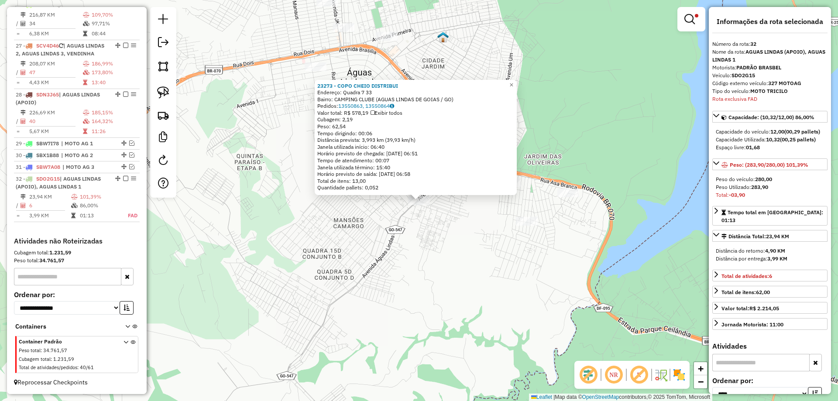
click at [428, 235] on div "23273 - COPO CHEIO DISTRIBUI Endereço: Quadra 7 33 Bairro: CAMPING CLUBE (AGUAS…" at bounding box center [419, 200] width 838 height 401
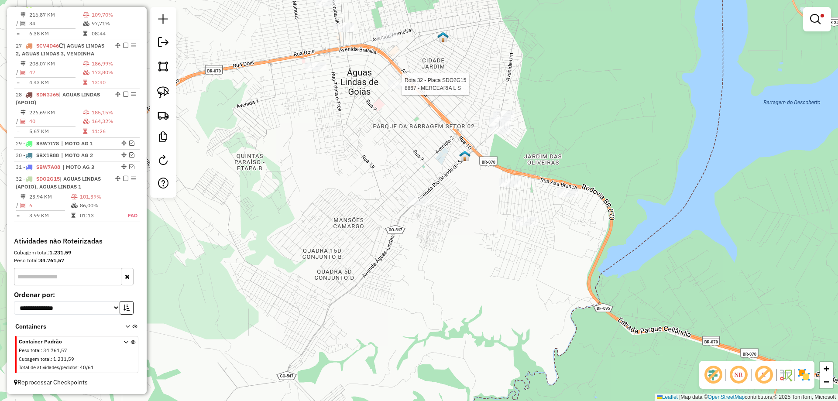
select select "*********"
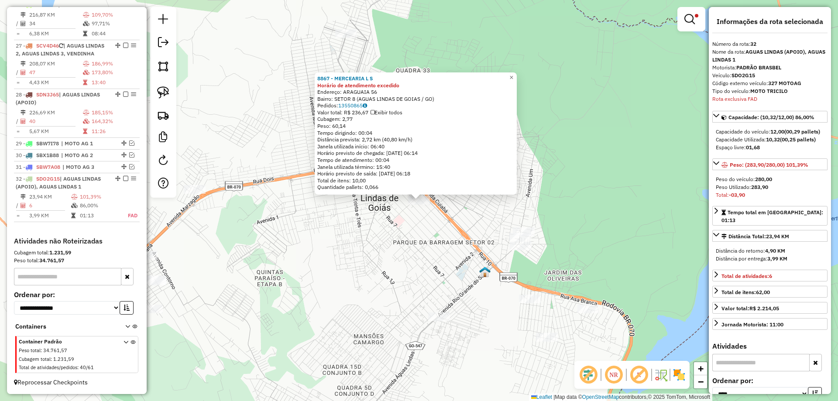
click at [359, 241] on div "8867 - MERCEARIA L S Horário de atendimento excedido Endereço: ARAGUAIA 56 Bair…" at bounding box center [419, 200] width 838 height 401
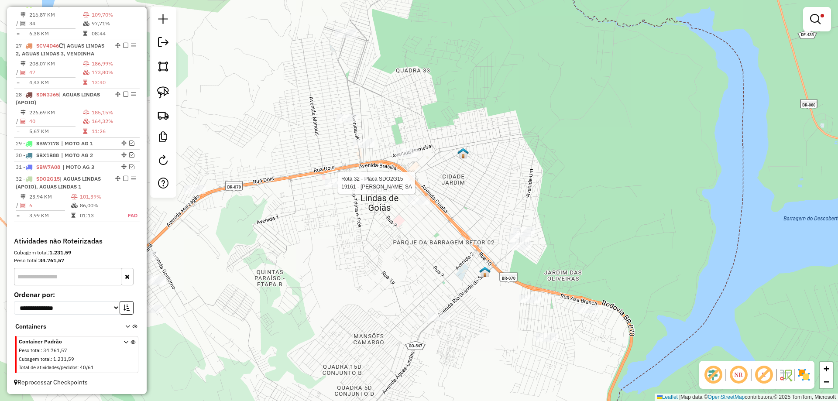
select select "*********"
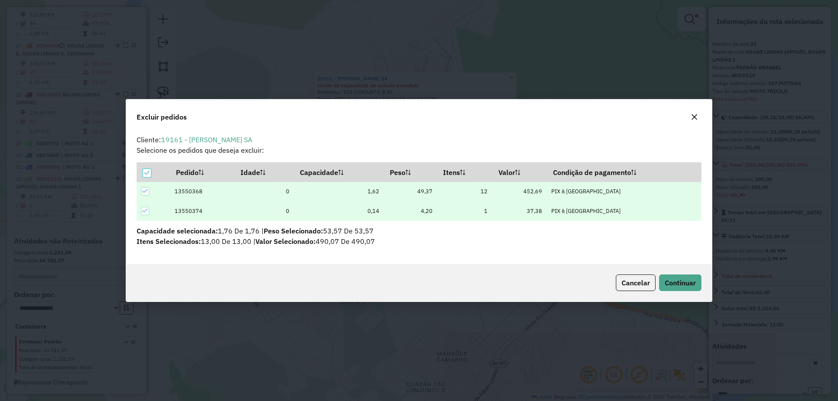
scroll to position [0, 0]
click at [691, 284] on span "Continuar" at bounding box center [680, 282] width 31 height 9
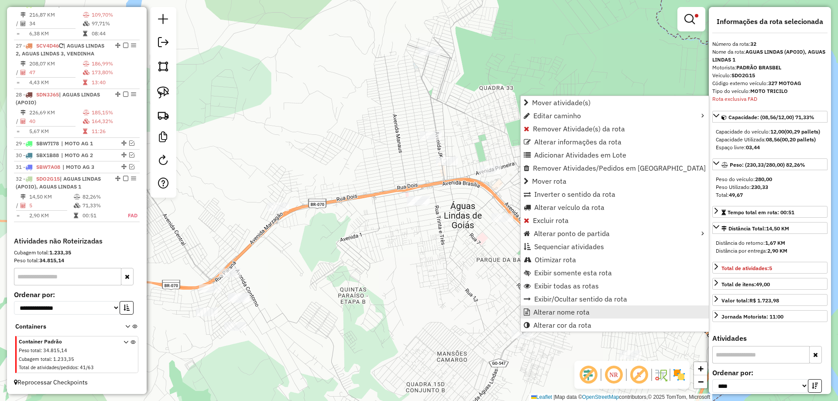
click at [549, 311] on span "Alterar nome rota" at bounding box center [561, 311] width 56 height 7
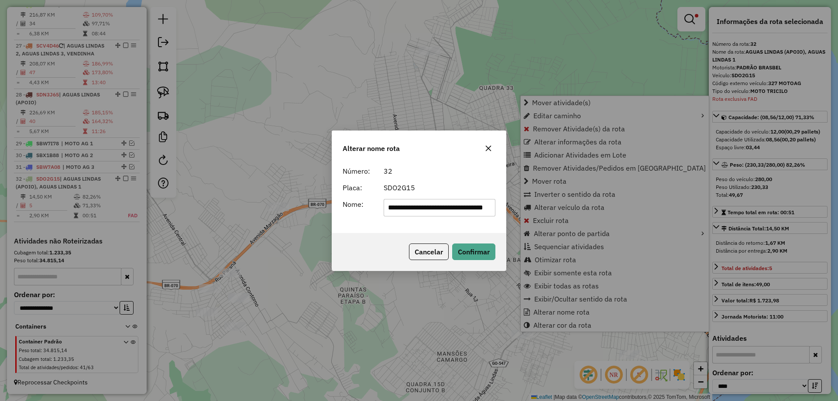
scroll to position [0, 31]
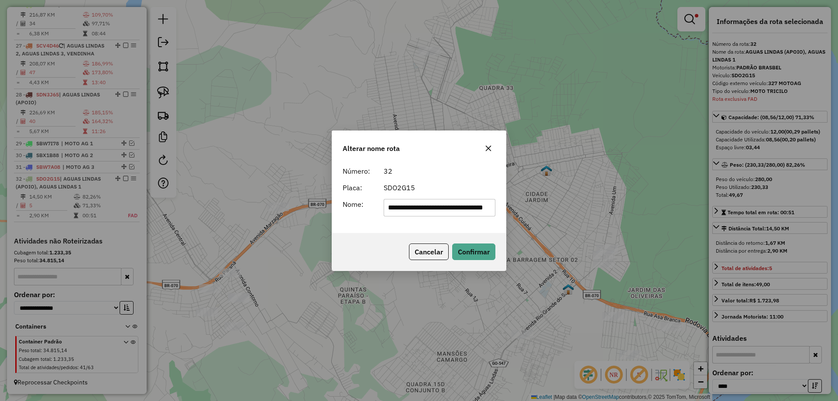
click at [437, 206] on input "**********" at bounding box center [440, 207] width 112 height 17
paste input "text"
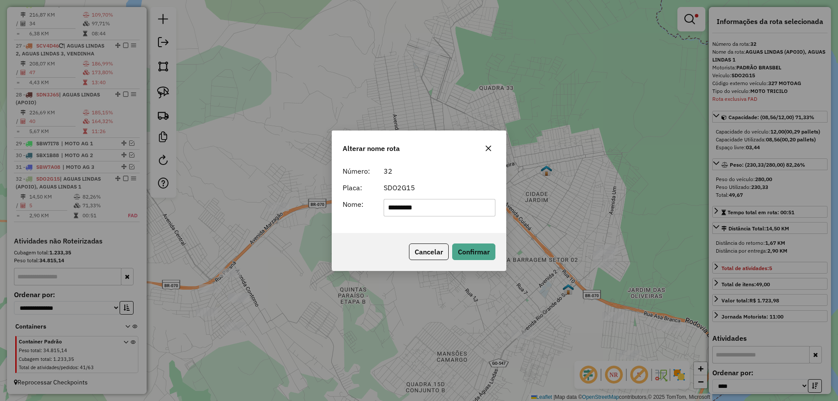
type input "**********"
click at [458, 252] on button "Confirmar" at bounding box center [473, 251] width 43 height 17
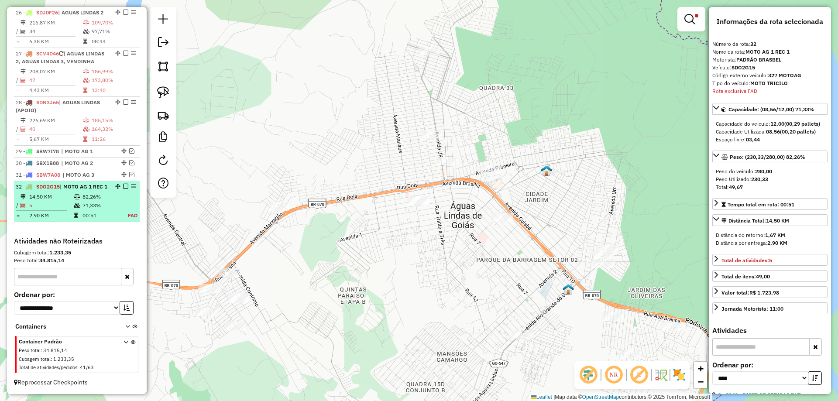
click at [123, 184] on em at bounding box center [125, 186] width 5 height 5
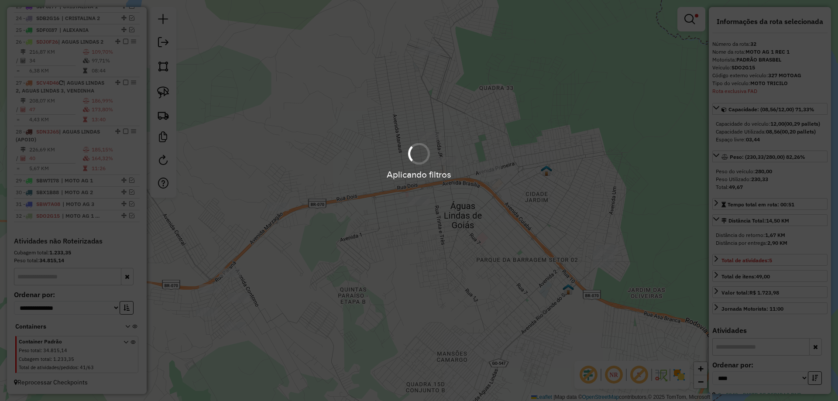
scroll to position [1150, 0]
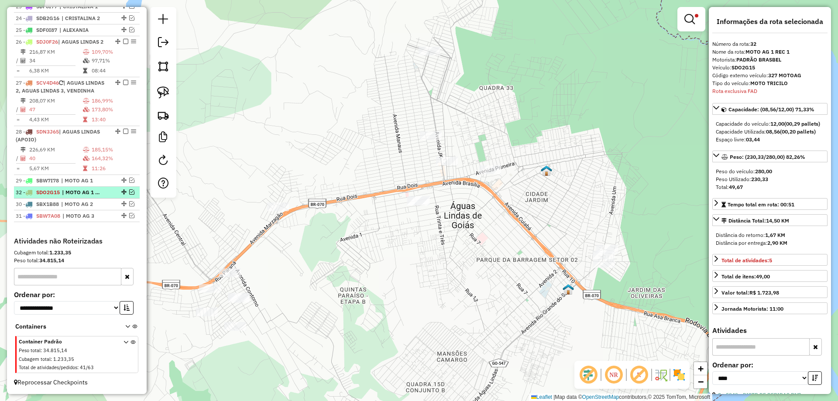
drag, startPoint x: 120, startPoint y: 214, endPoint x: 113, endPoint y: 190, distance: 25.3
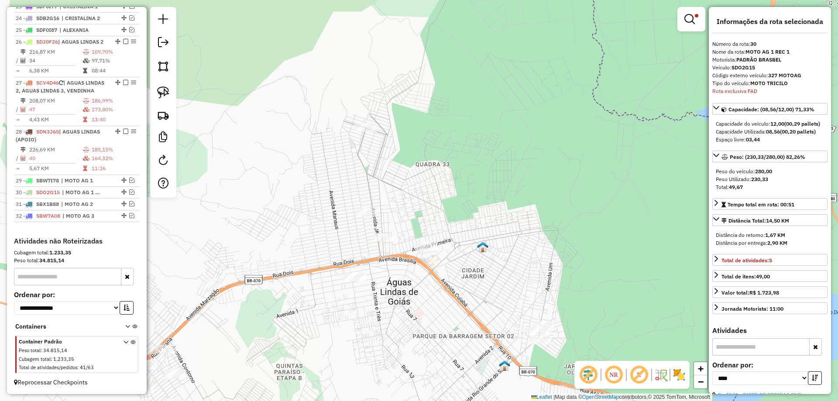
drag, startPoint x: 500, startPoint y: 222, endPoint x: 436, endPoint y: 298, distance: 99.4
click at [436, 298] on div "Limpar filtros Janela de atendimento Grade de atendimento Capacidade Transporta…" at bounding box center [419, 200] width 838 height 401
click at [161, 84] on link at bounding box center [163, 92] width 19 height 19
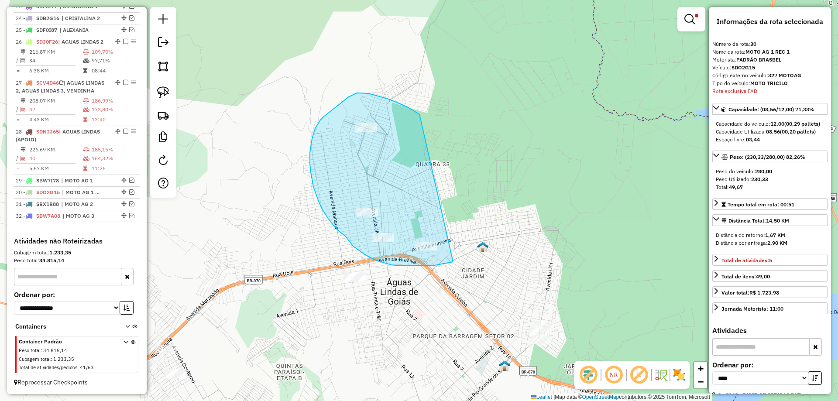
drag, startPoint x: 387, startPoint y: 99, endPoint x: 453, endPoint y: 261, distance: 175.7
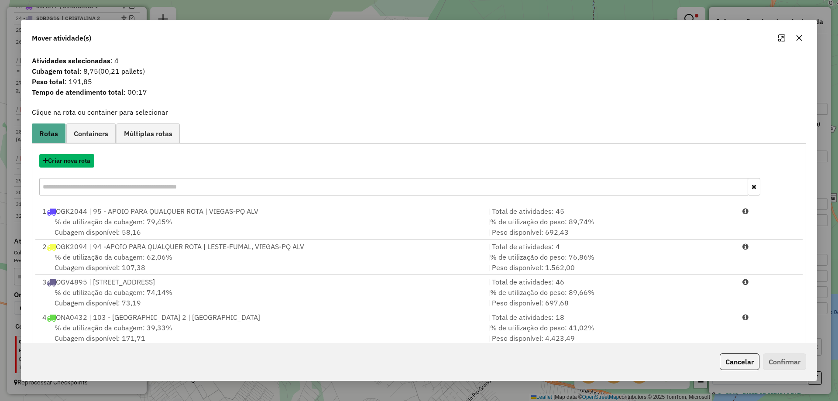
click at [77, 164] on button "Criar nova rota" at bounding box center [66, 161] width 55 height 14
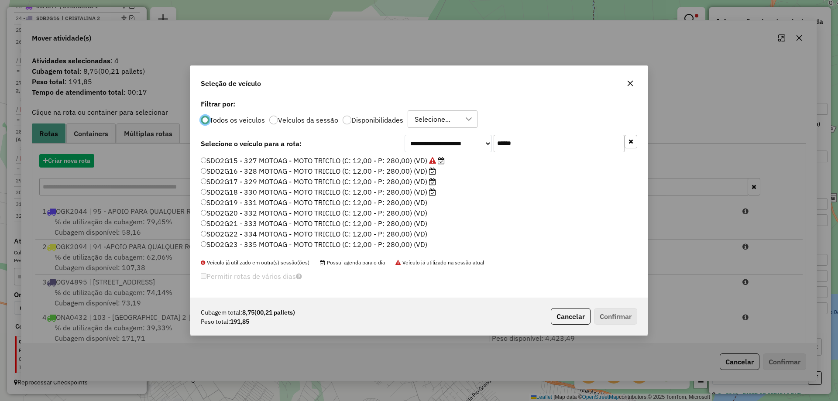
scroll to position [5, 3]
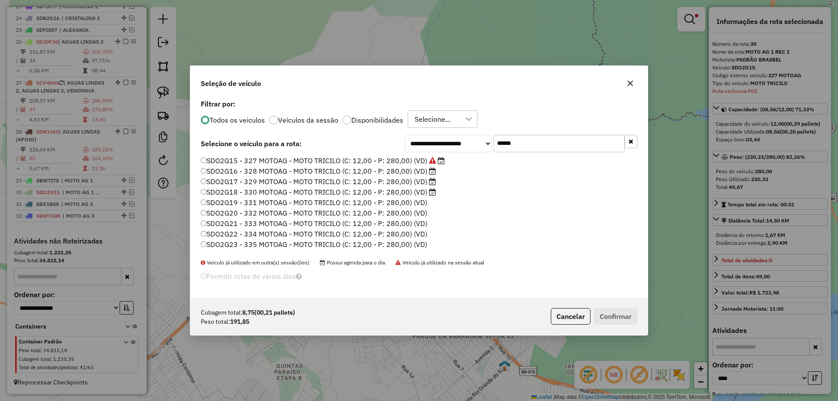
click at [413, 172] on label "SDO2G16 - 328 MOTOAG - MOTO TRICILO (C: 12,00 - P: 280,00) (VD)" at bounding box center [318, 171] width 235 height 10
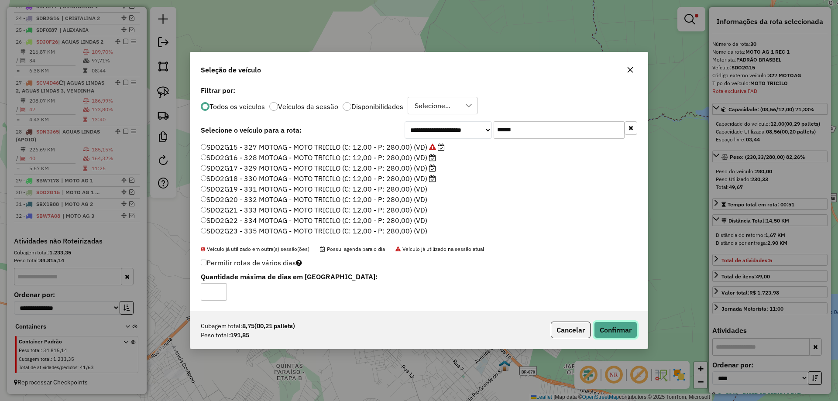
click at [623, 329] on button "Confirmar" at bounding box center [615, 330] width 43 height 17
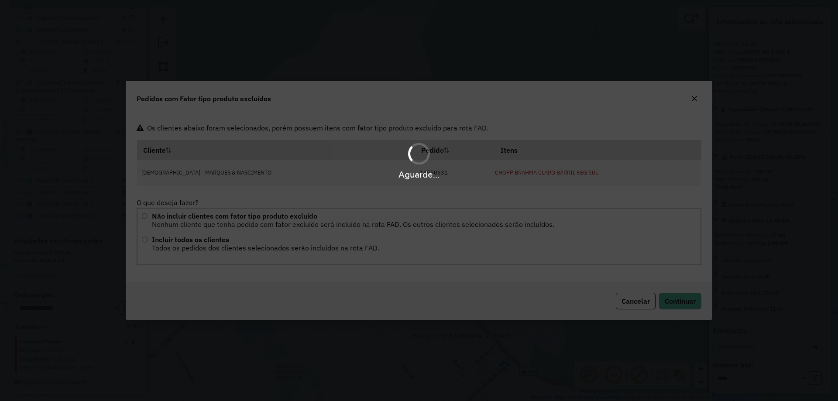
scroll to position [0, 0]
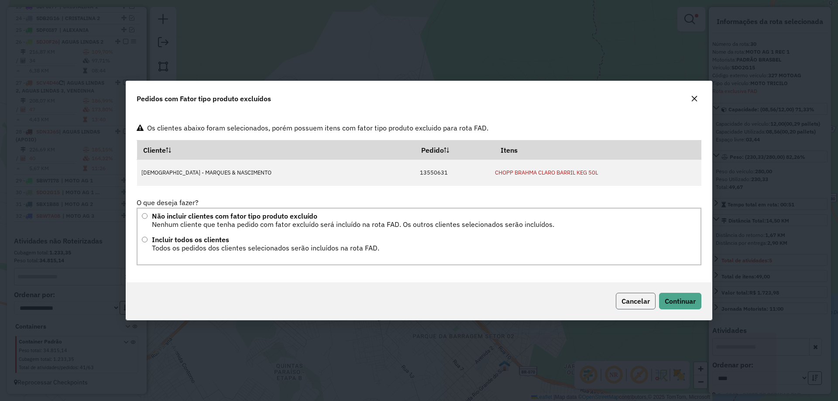
click at [629, 302] on span "Cancelar" at bounding box center [635, 301] width 28 height 9
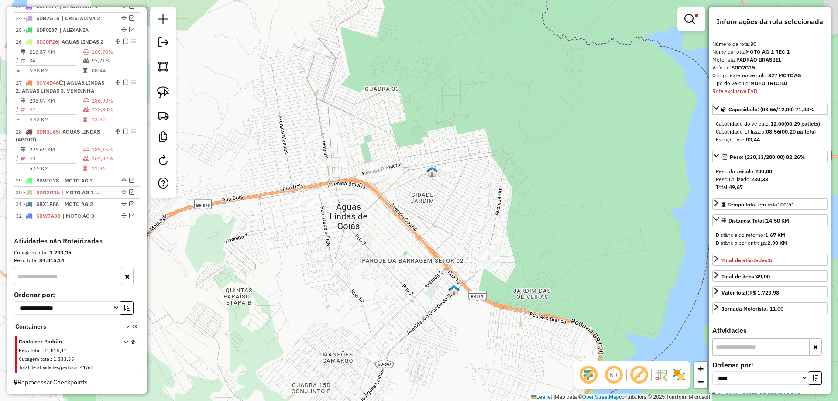
drag, startPoint x: 465, startPoint y: 187, endPoint x: 417, endPoint y: 175, distance: 49.4
click at [464, 186] on div "Limpar filtros Janela de atendimento Grade de atendimento Capacidade Transporta…" at bounding box center [419, 200] width 838 height 401
click at [166, 92] on img at bounding box center [163, 92] width 12 height 12
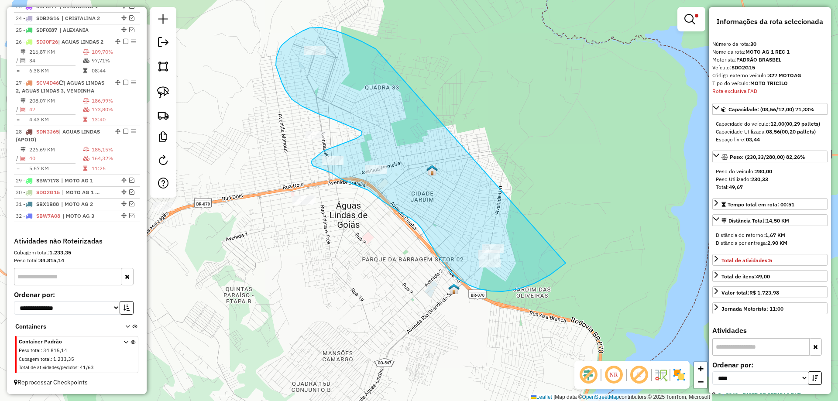
drag, startPoint x: 362, startPoint y: 41, endPoint x: 569, endPoint y: 246, distance: 290.6
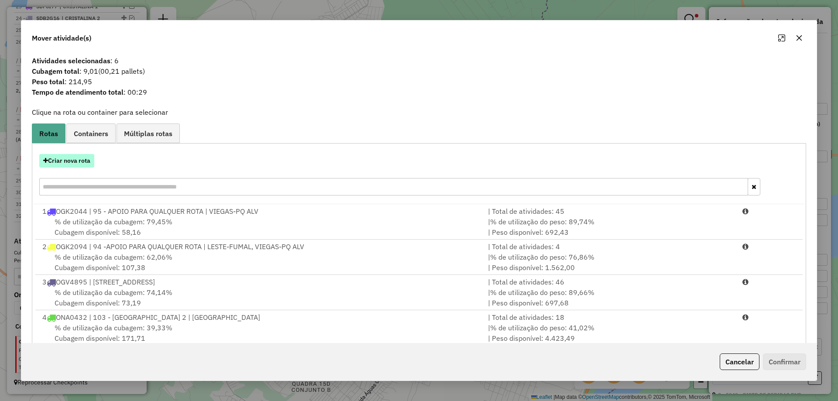
click at [68, 165] on button "Criar nova rota" at bounding box center [66, 161] width 55 height 14
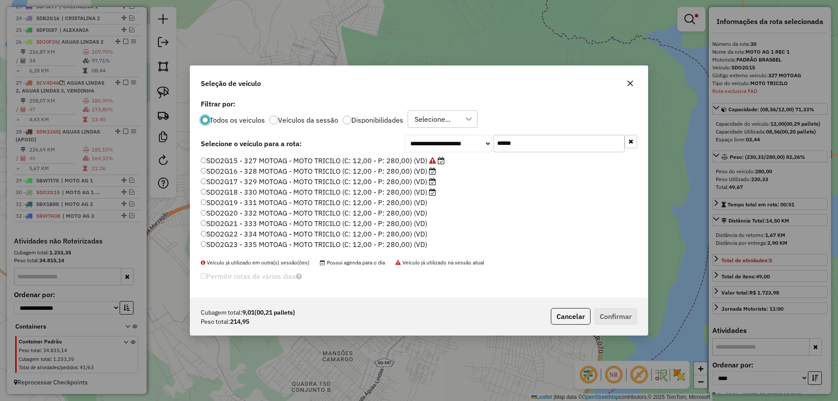
scroll to position [5, 3]
click at [421, 171] on label "SDO2G16 - 328 MOTOAG - MOTO TRICILO (C: 12,00 - P: 280,00) (VD)" at bounding box center [318, 171] width 235 height 10
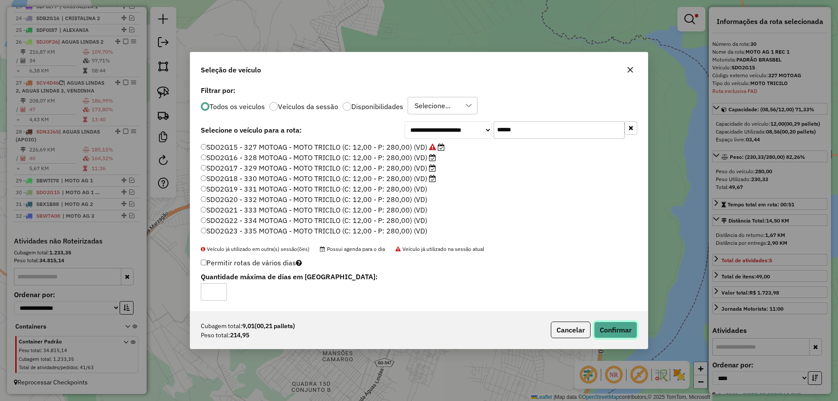
click at [621, 326] on button "Confirmar" at bounding box center [615, 330] width 43 height 17
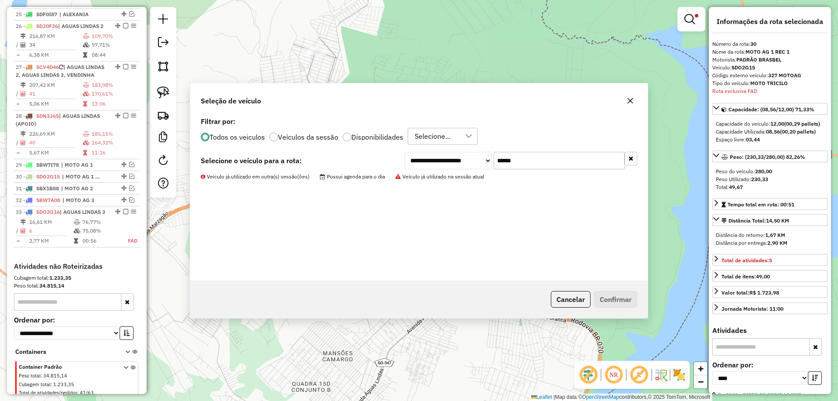
scroll to position [1199, 0]
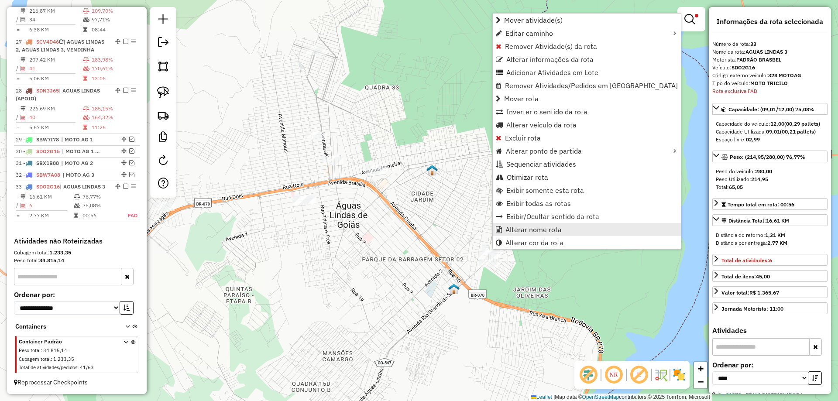
click at [525, 228] on span "Alterar nome rota" at bounding box center [533, 229] width 56 height 7
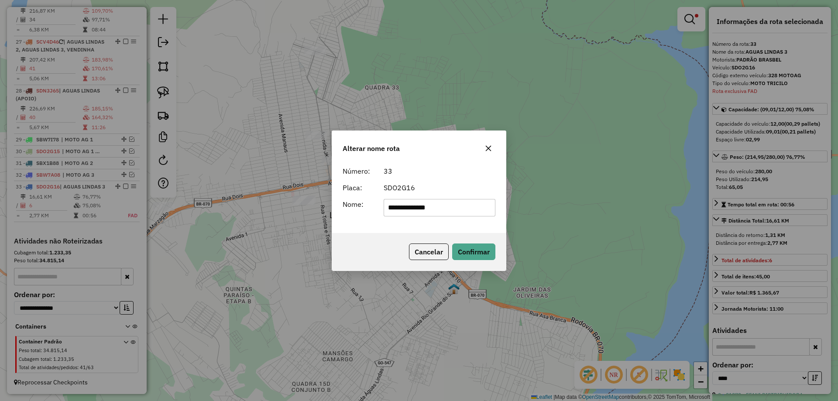
drag, startPoint x: 471, startPoint y: 210, endPoint x: 298, endPoint y: 210, distance: 172.8
click at [298, 210] on div "**********" at bounding box center [419, 200] width 838 height 401
type input "**********"
click at [469, 246] on button "Confirmar" at bounding box center [473, 251] width 43 height 17
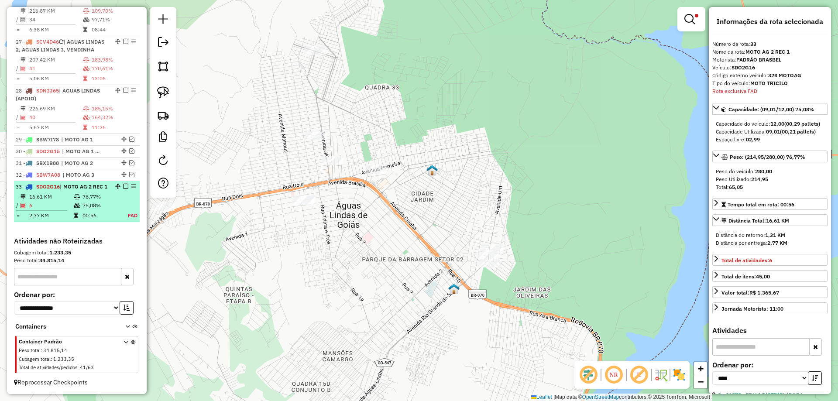
click at [123, 184] on em at bounding box center [125, 186] width 5 height 5
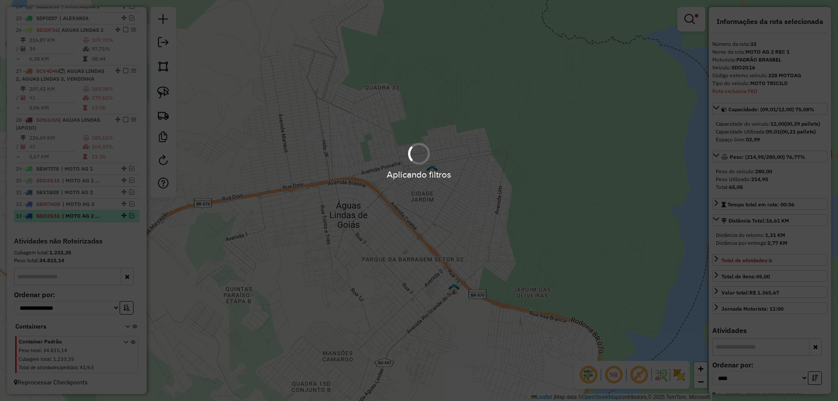
scroll to position [1162, 0]
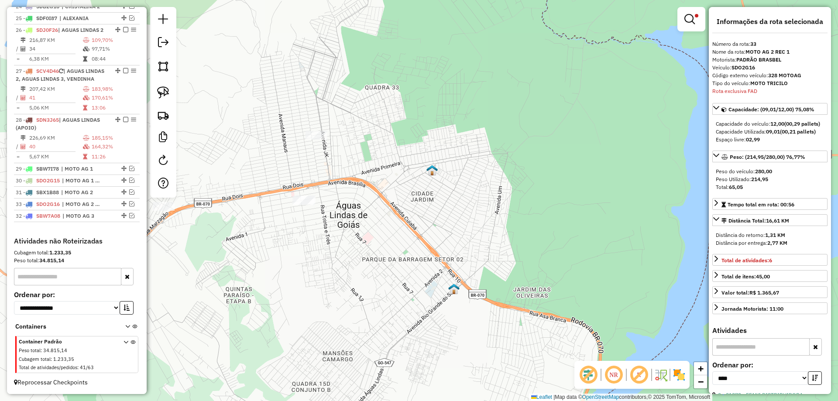
drag, startPoint x: 120, startPoint y: 216, endPoint x: 117, endPoint y: 202, distance: 14.8
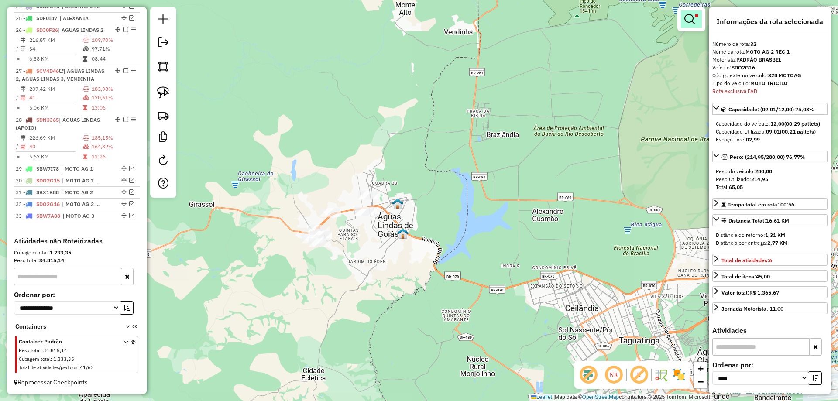
click at [693, 18] on em at bounding box center [689, 19] width 10 height 10
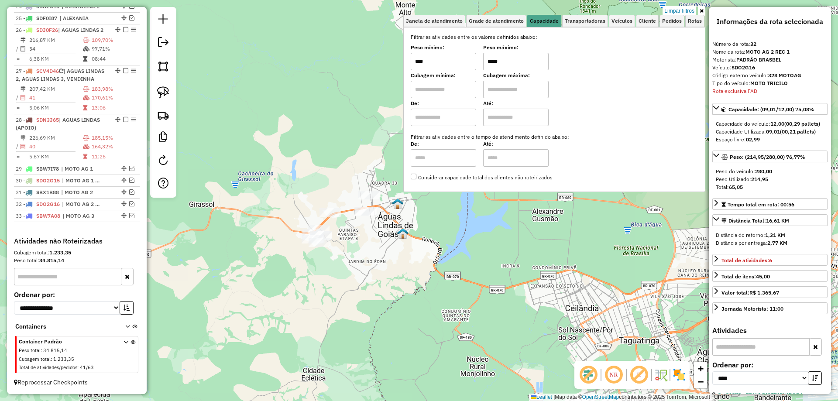
drag, startPoint x: 493, startPoint y: 61, endPoint x: 485, endPoint y: 59, distance: 8.4
click at [485, 59] on div "Peso mínimo: **** Peso máximo: *****" at bounding box center [554, 58] width 287 height 24
type input "*****"
click at [479, 257] on div "Limpar filtros Janela de atendimento Grade de atendimento Capacidade Transporta…" at bounding box center [419, 200] width 838 height 401
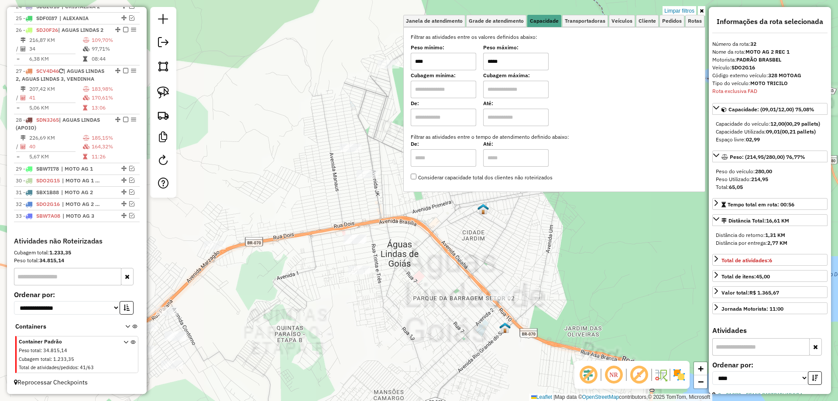
click at [421, 239] on div "Limpar filtros Janela de atendimento Grade de atendimento Capacidade Transporta…" at bounding box center [419, 200] width 838 height 401
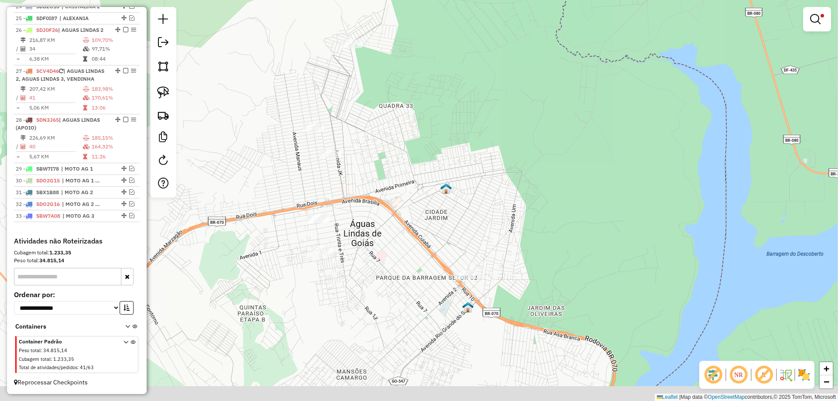
drag, startPoint x: 481, startPoint y: 213, endPoint x: 448, endPoint y: 196, distance: 36.7
click at [448, 196] on div "Limpar filtros Janela de atendimento Grade de atendimento Capacidade Transporta…" at bounding box center [419, 200] width 838 height 401
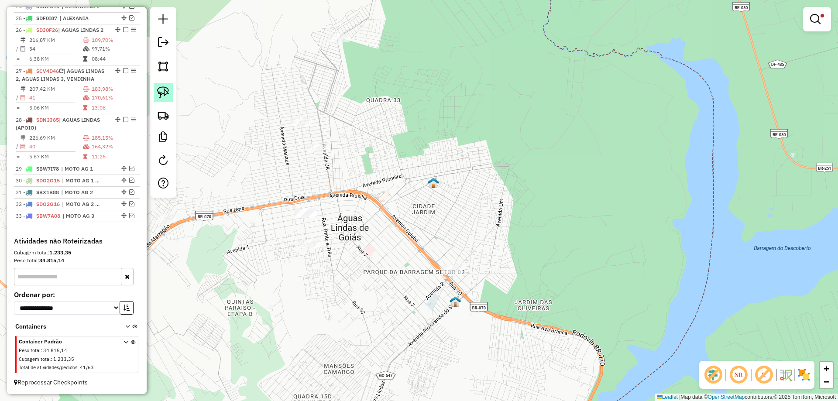
click at [170, 86] on link at bounding box center [163, 92] width 19 height 19
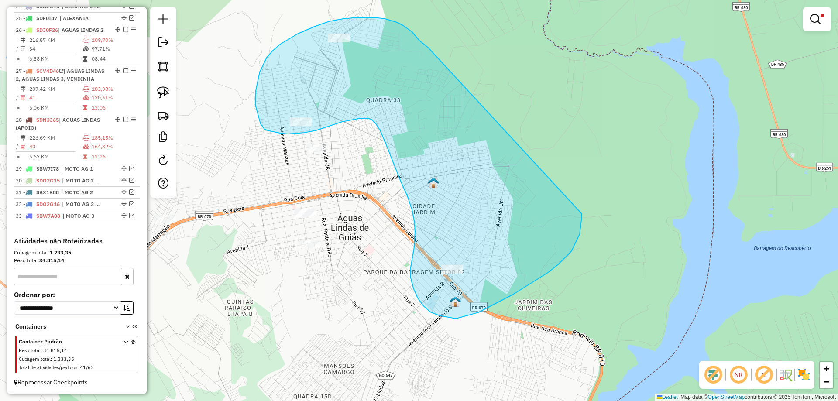
drag, startPoint x: 424, startPoint y: 44, endPoint x: 581, endPoint y: 207, distance: 226.5
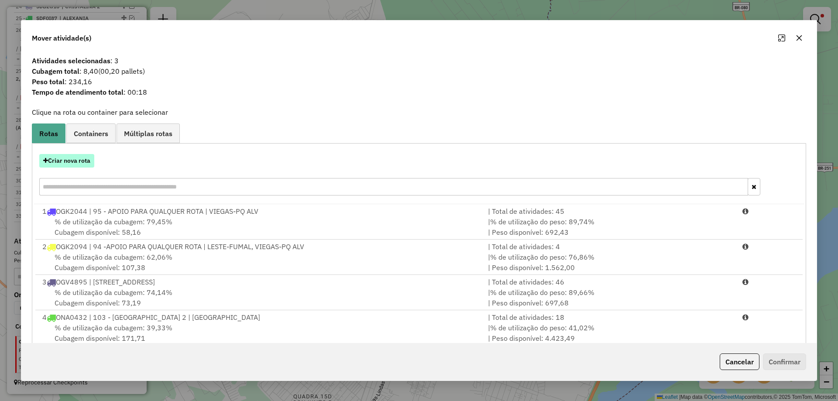
click at [79, 163] on button "Criar nova rota" at bounding box center [66, 161] width 55 height 14
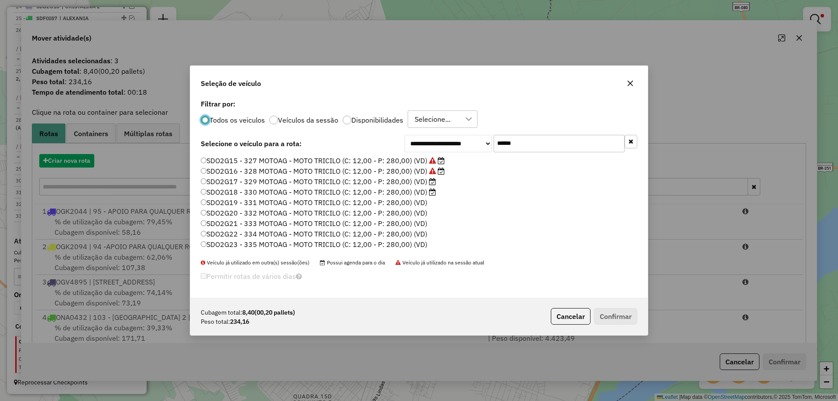
scroll to position [5, 3]
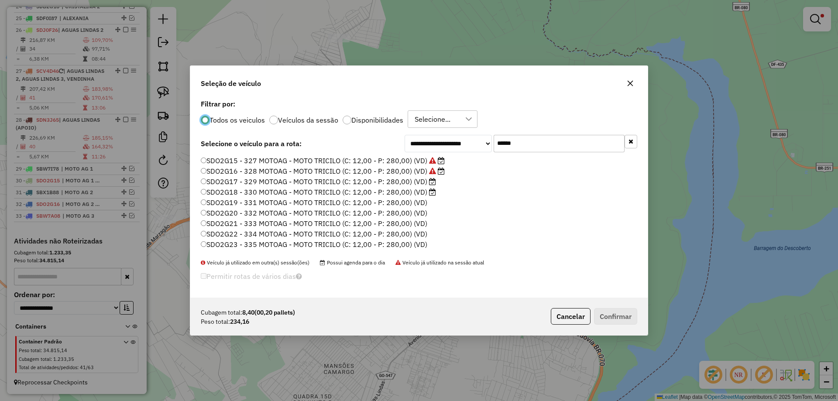
click at [421, 180] on label "SDO2G17 - 329 MOTOAG - MOTO TRICILO (C: 12,00 - P: 280,00) (VD)" at bounding box center [318, 181] width 235 height 10
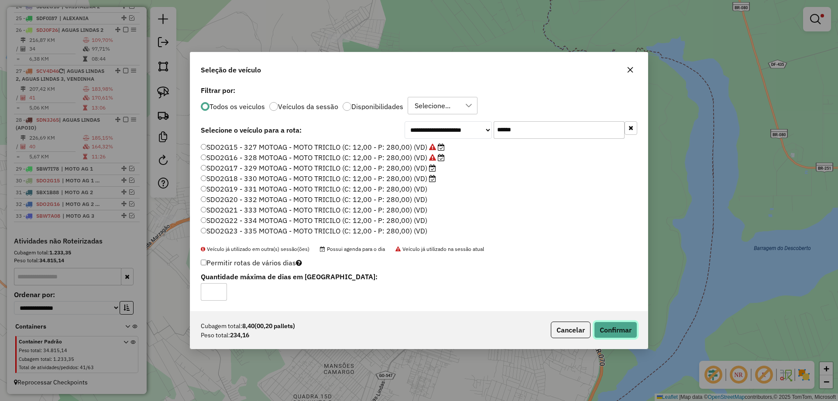
click at [621, 331] on button "Confirmar" at bounding box center [615, 330] width 43 height 17
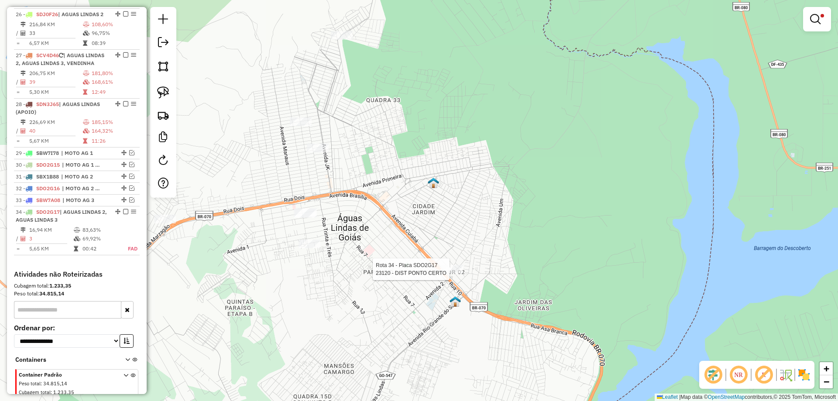
select select "*********"
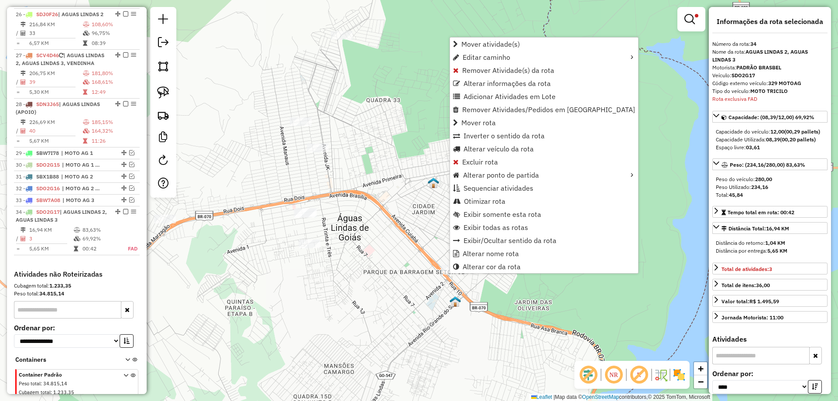
scroll to position [1211, 0]
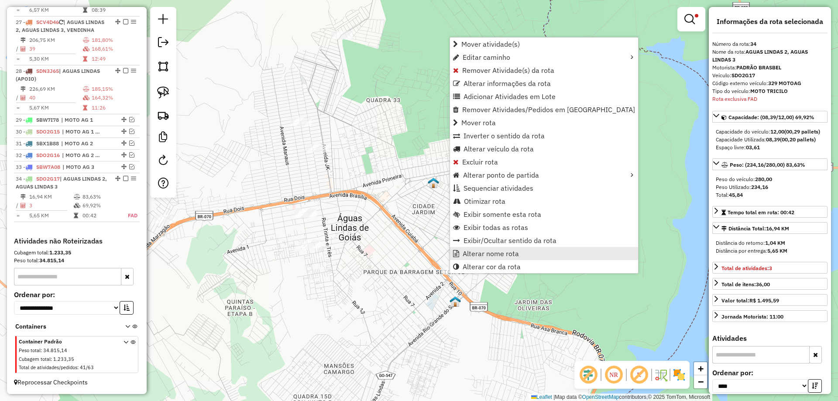
click at [495, 253] on span "Alterar nome rota" at bounding box center [491, 253] width 56 height 7
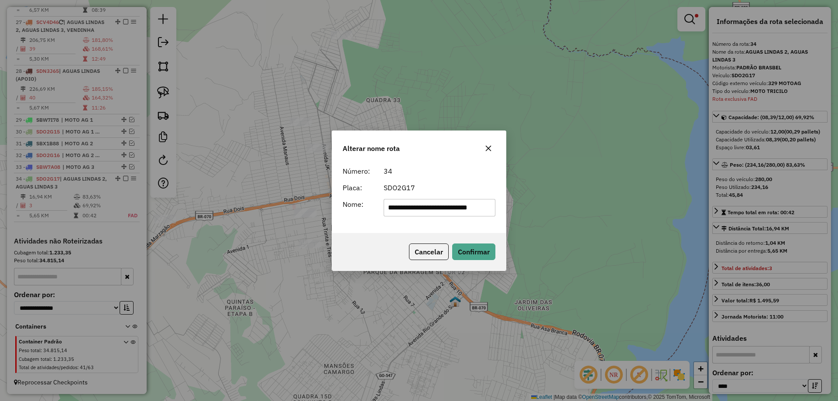
scroll to position [0, 9]
click at [465, 205] on input "**********" at bounding box center [440, 207] width 112 height 17
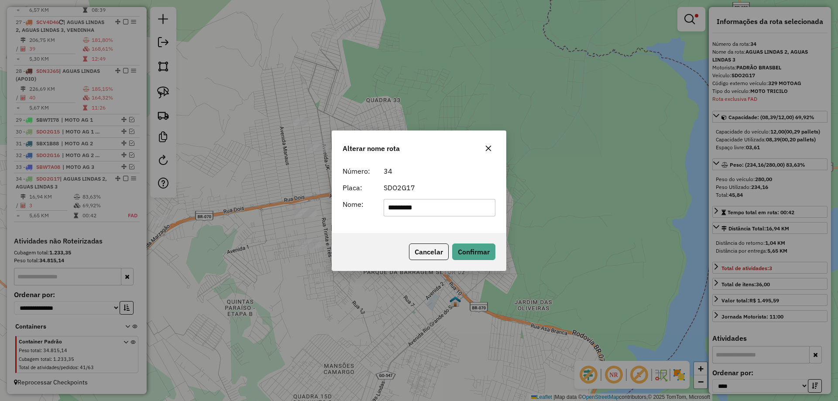
type input "**********"
click at [472, 256] on button "Confirmar" at bounding box center [473, 251] width 43 height 17
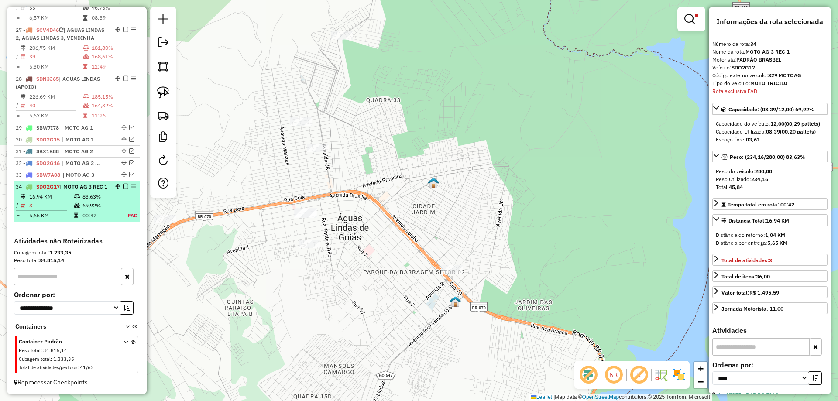
click at [123, 184] on em at bounding box center [125, 186] width 5 height 5
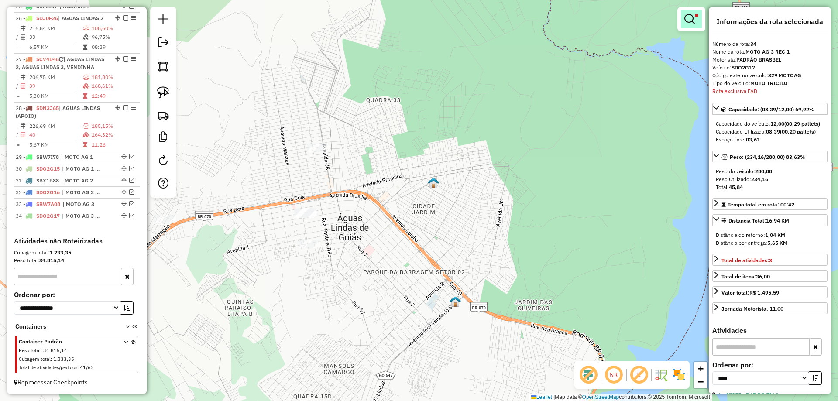
click at [692, 15] on em at bounding box center [689, 19] width 10 height 10
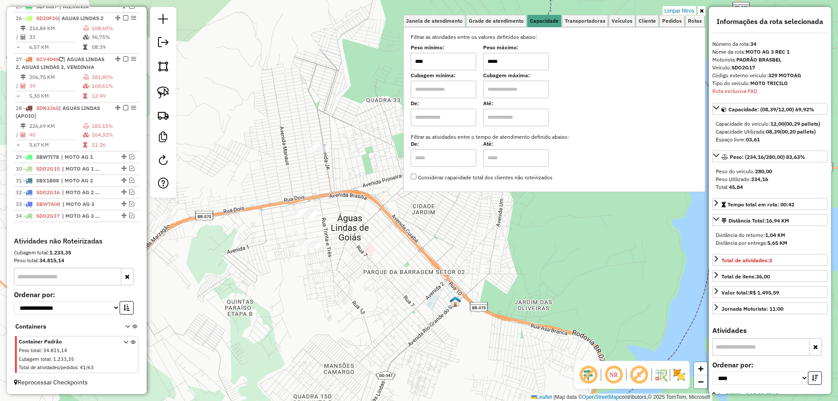
drag, startPoint x: 488, startPoint y: 64, endPoint x: 495, endPoint y: 64, distance: 6.6
click at [495, 64] on input "*****" at bounding box center [515, 61] width 65 height 17
type input "*****"
click at [336, 298] on div "Limpar filtros Janela de atendimento Grade de atendimento Capacidade Transporta…" at bounding box center [419, 200] width 838 height 401
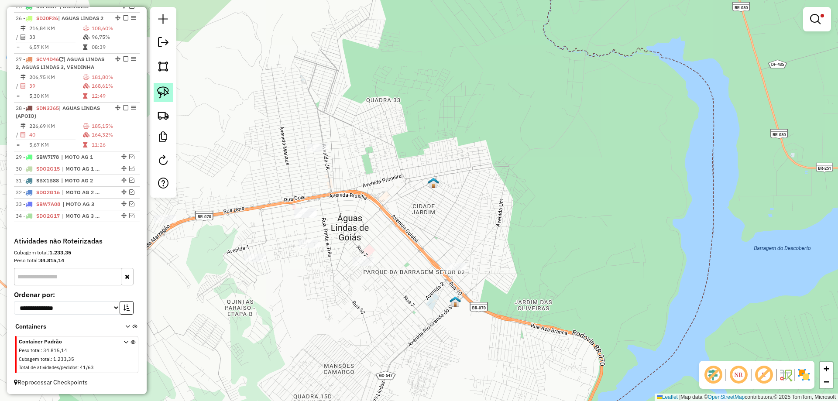
click at [163, 85] on link at bounding box center [163, 92] width 19 height 19
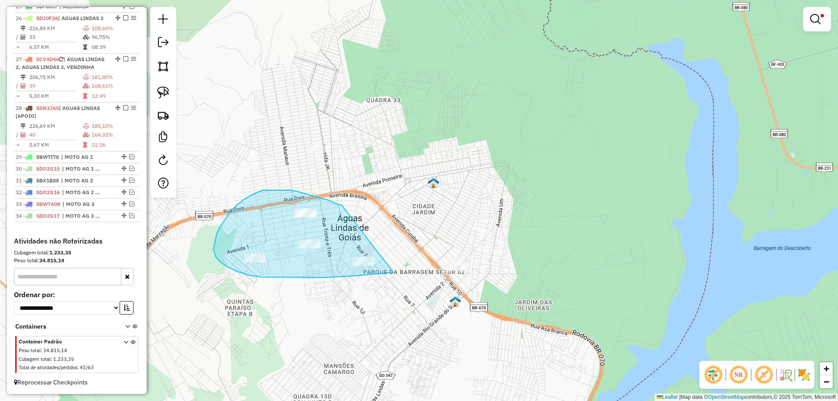
drag, startPoint x: 319, startPoint y: 198, endPoint x: 393, endPoint y: 272, distance: 104.9
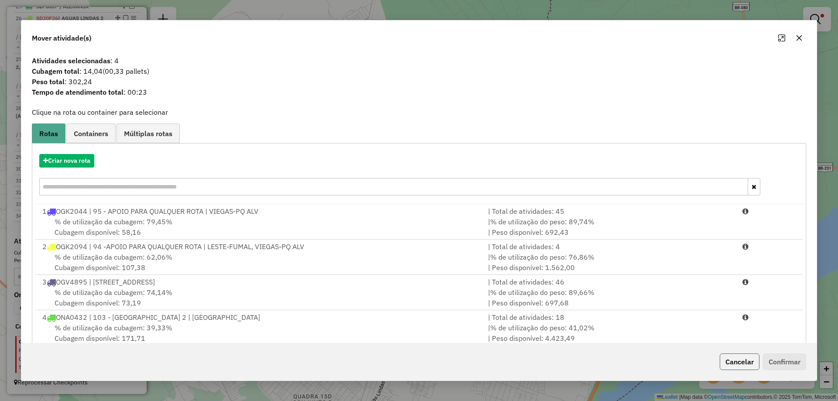
drag, startPoint x: 742, startPoint y: 360, endPoint x: 747, endPoint y: 373, distance: 14.1
click at [741, 360] on button "Cancelar" at bounding box center [740, 361] width 40 height 17
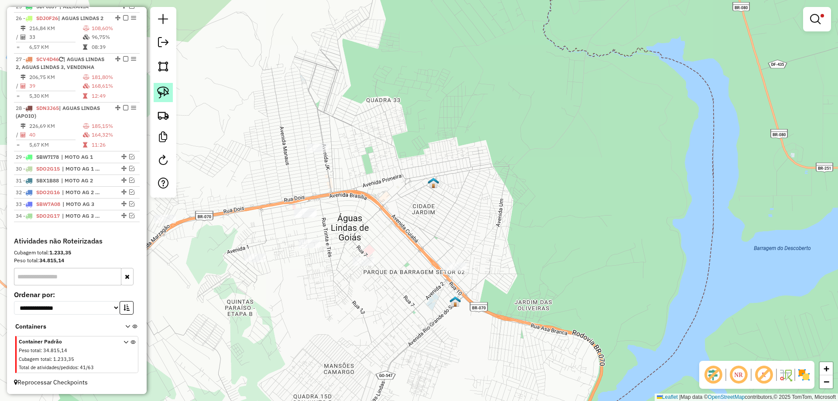
click at [159, 95] on img at bounding box center [163, 92] width 12 height 12
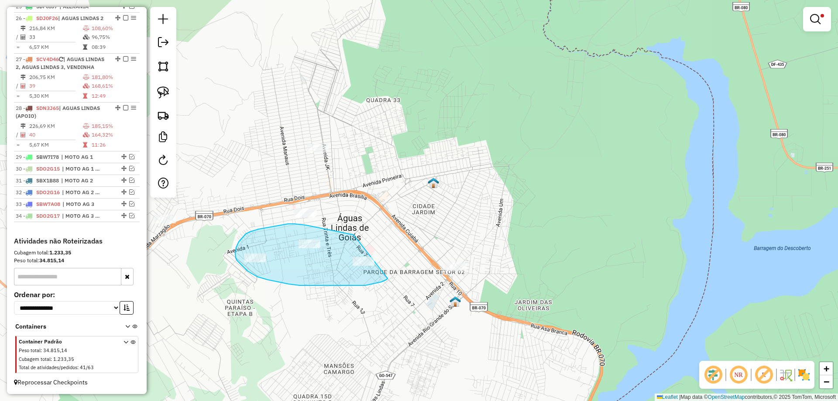
drag, startPoint x: 352, startPoint y: 234, endPoint x: 387, endPoint y: 278, distance: 56.8
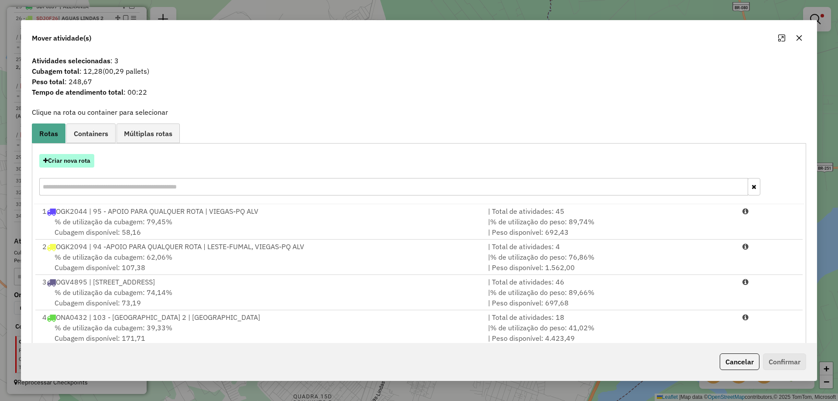
click at [72, 160] on button "Criar nova rota" at bounding box center [66, 161] width 55 height 14
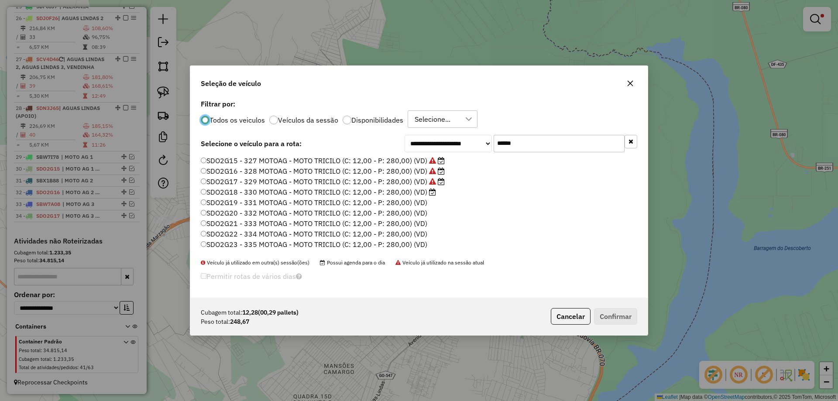
scroll to position [5, 3]
click at [419, 190] on label "SDO2G18 - 330 MOTOAG - MOTO TRICILO (C: 12,00 - P: 280,00) (VD)" at bounding box center [318, 192] width 235 height 10
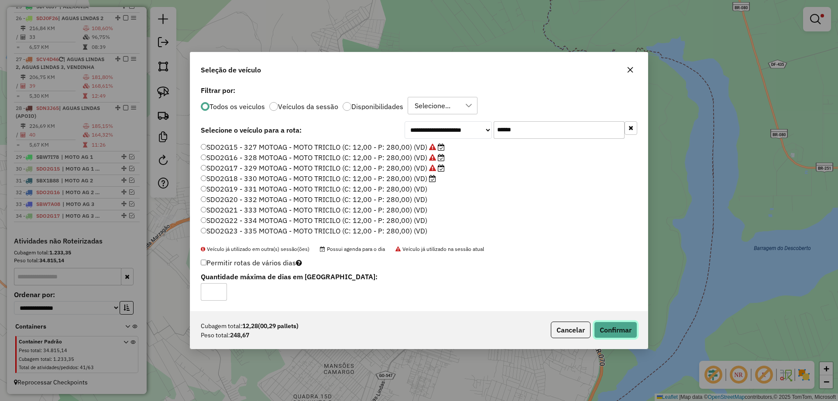
click at [610, 326] on button "Confirmar" at bounding box center [615, 330] width 43 height 17
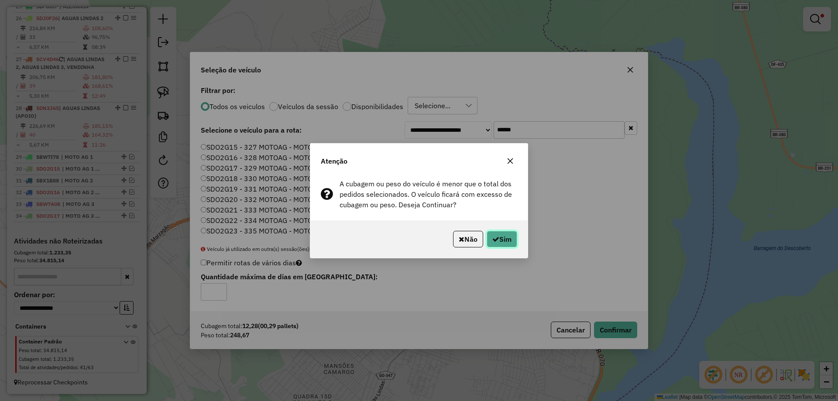
click at [506, 233] on button "Sim" at bounding box center [502, 239] width 31 height 17
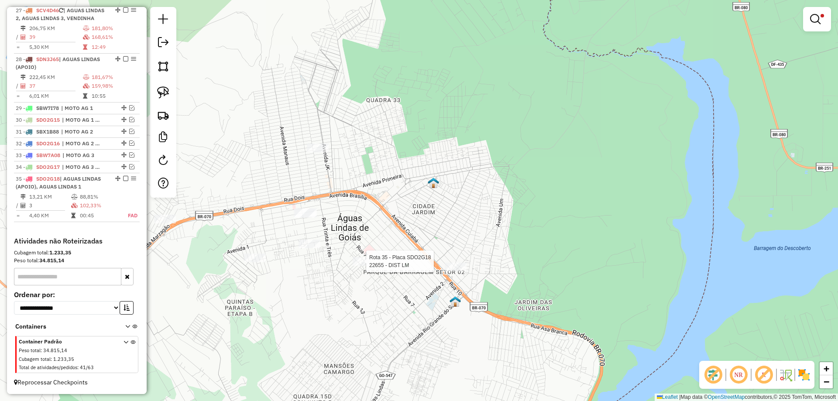
scroll to position [1223, 0]
select select "*********"
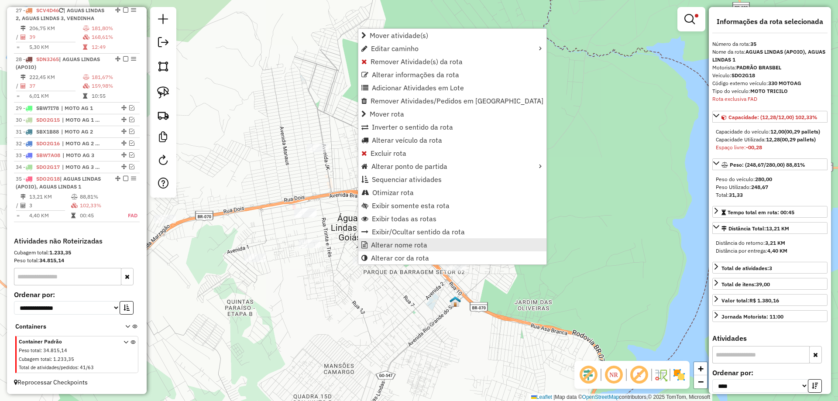
click at [402, 241] on span "Alterar nome rota" at bounding box center [399, 244] width 56 height 7
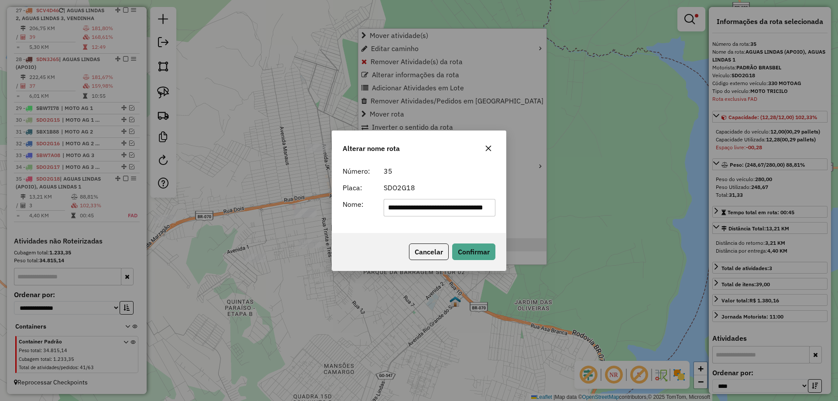
scroll to position [0, 31]
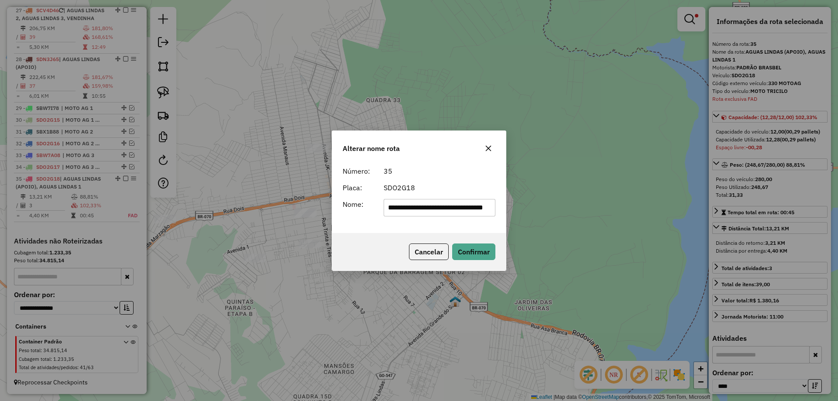
click at [446, 205] on input "**********" at bounding box center [440, 207] width 112 height 17
type input "**********"
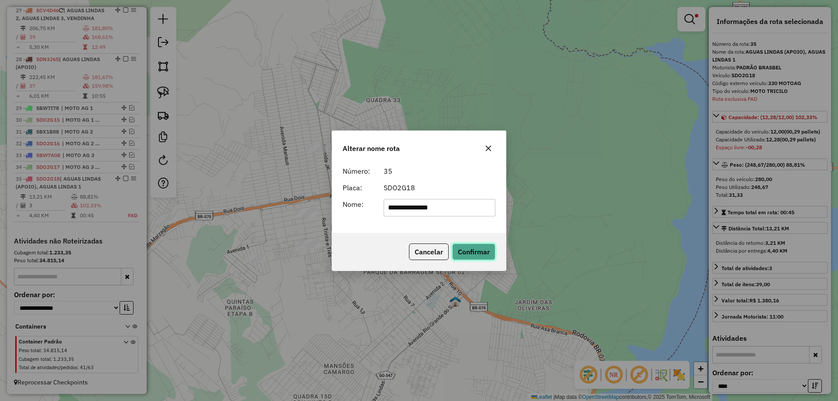
click at [466, 250] on button "Confirmar" at bounding box center [473, 251] width 43 height 17
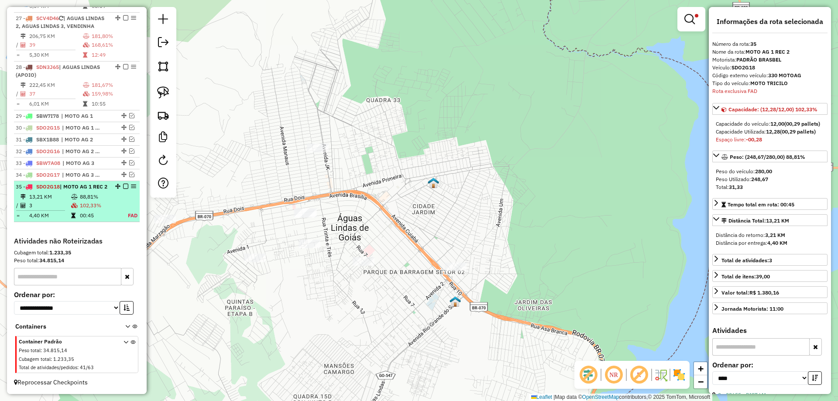
click at [123, 184] on em at bounding box center [125, 186] width 5 height 5
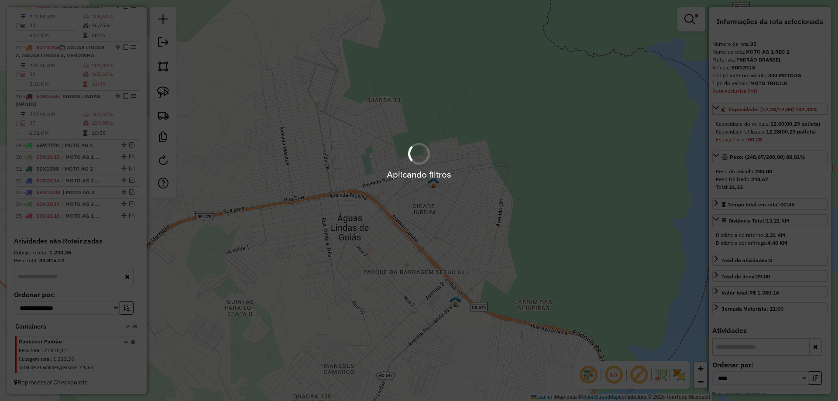
scroll to position [1186, 0]
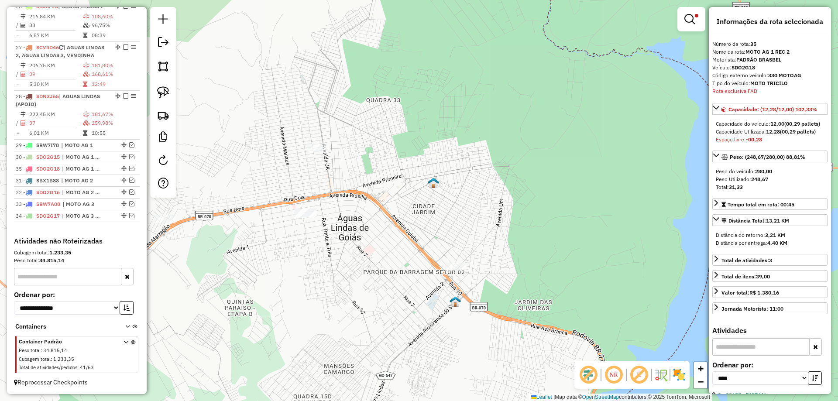
drag, startPoint x: 120, startPoint y: 214, endPoint x: 110, endPoint y: 163, distance: 52.0
click at [697, 24] on link at bounding box center [691, 18] width 21 height 17
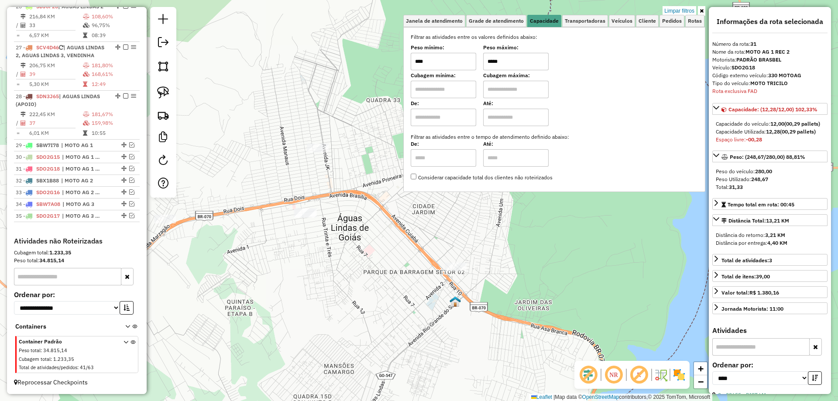
click at [492, 60] on input "*****" at bounding box center [515, 61] width 65 height 17
drag, startPoint x: 493, startPoint y: 61, endPoint x: 483, endPoint y: 61, distance: 9.2
click at [483, 61] on div "Peso mínimo: **** Peso máximo: *****" at bounding box center [554, 58] width 287 height 24
type input "******"
click at [456, 318] on div "Limpar filtros Janela de atendimento Grade de atendimento Capacidade Transporta…" at bounding box center [419, 200] width 838 height 401
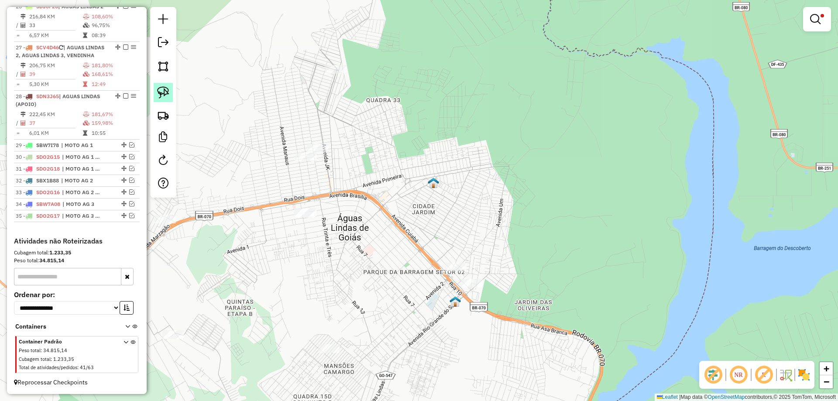
click at [164, 89] on img at bounding box center [163, 92] width 12 height 12
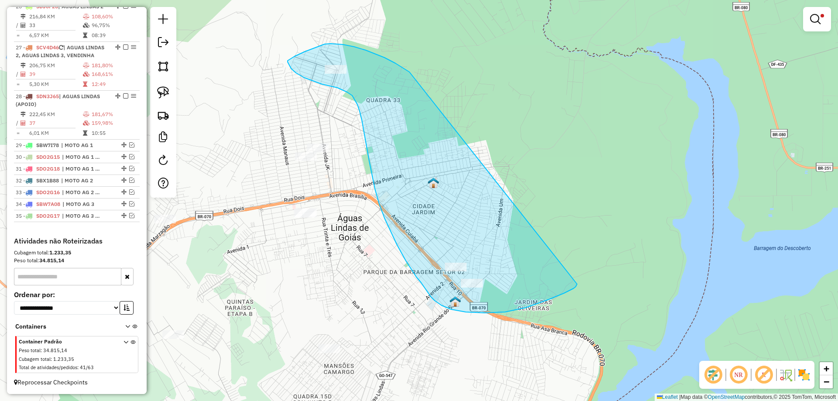
drag, startPoint x: 389, startPoint y: 60, endPoint x: 577, endPoint y: 284, distance: 292.4
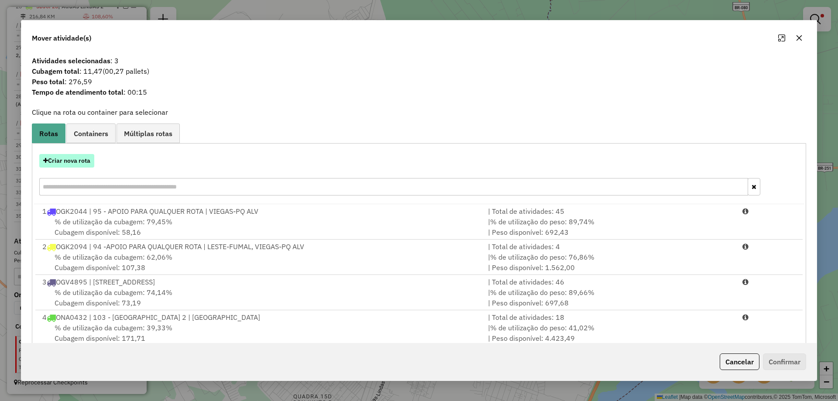
click at [70, 158] on button "Criar nova rota" at bounding box center [66, 161] width 55 height 14
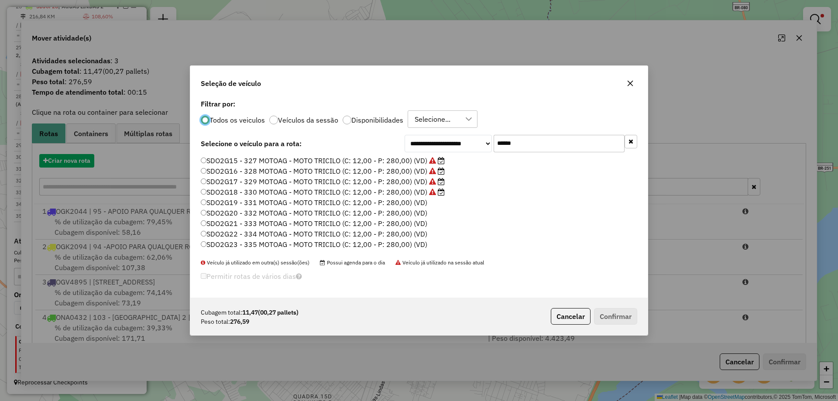
scroll to position [5, 3]
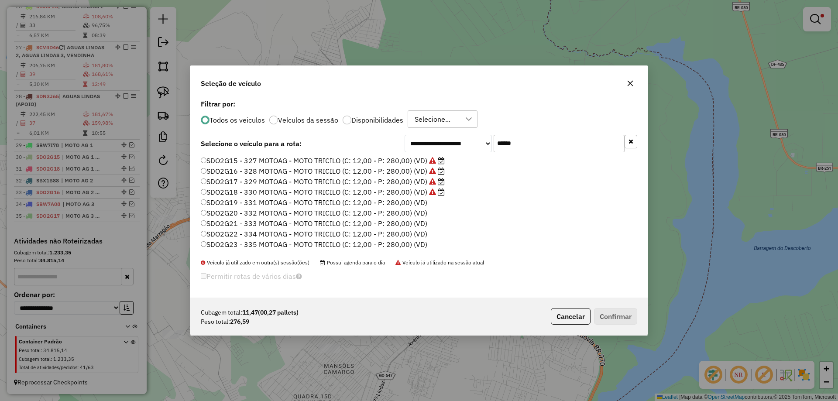
click at [412, 202] on label "SDO2G19 - 331 MOTOAG - MOTO TRICILO (C: 12,00 - P: 280,00) (VD)" at bounding box center [314, 202] width 226 height 10
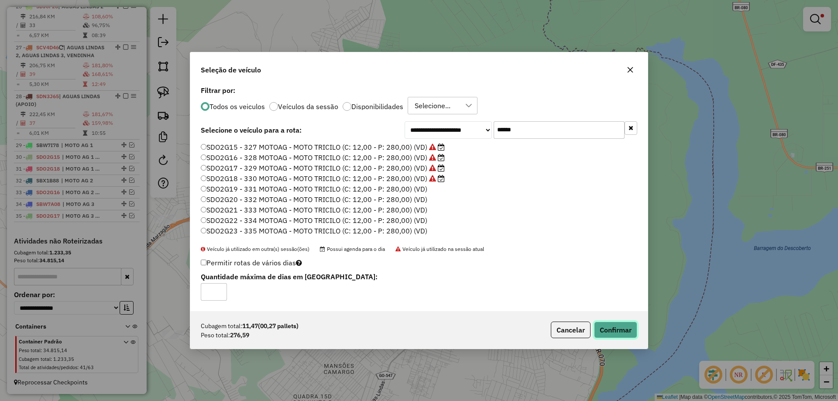
click at [608, 330] on button "Confirmar" at bounding box center [615, 330] width 43 height 17
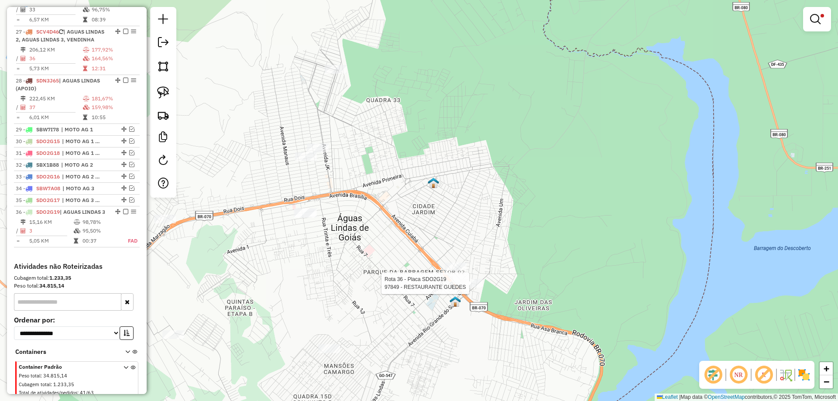
scroll to position [1234, 0]
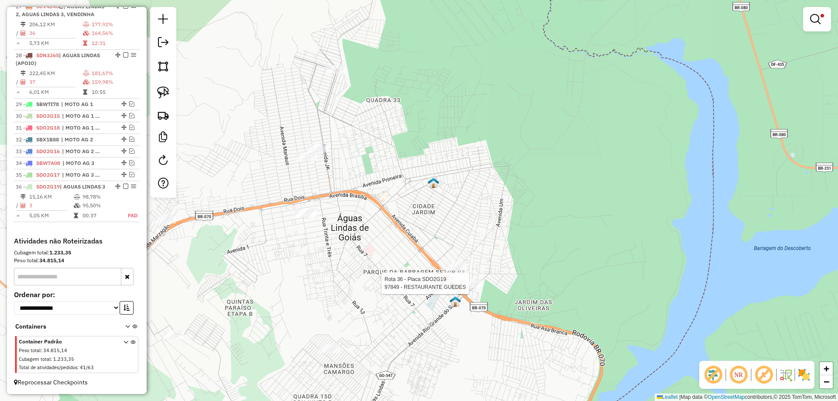
select select "*********"
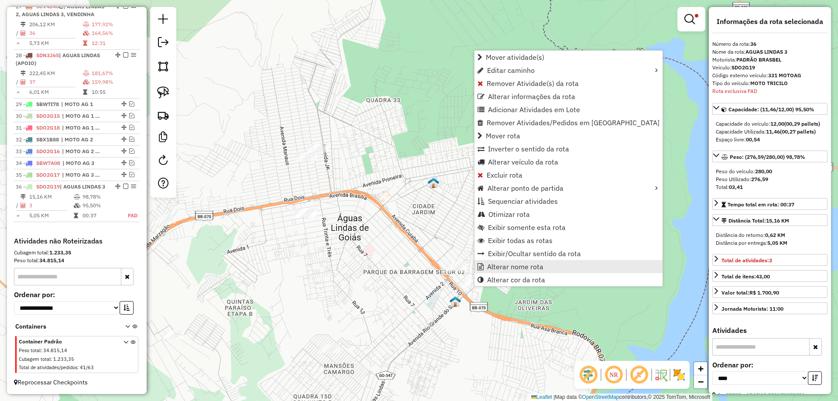
click at [504, 268] on span "Alterar nome rota" at bounding box center [515, 266] width 56 height 7
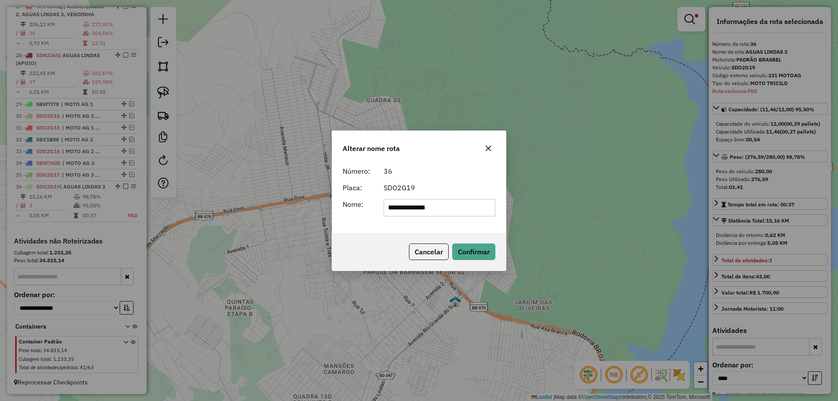
drag, startPoint x: 473, startPoint y: 206, endPoint x: 181, endPoint y: 186, distance: 292.6
click at [181, 186] on div "**********" at bounding box center [419, 200] width 838 height 401
paste input "text"
type input "**********"
click at [468, 253] on button "Confirmar" at bounding box center [473, 251] width 43 height 17
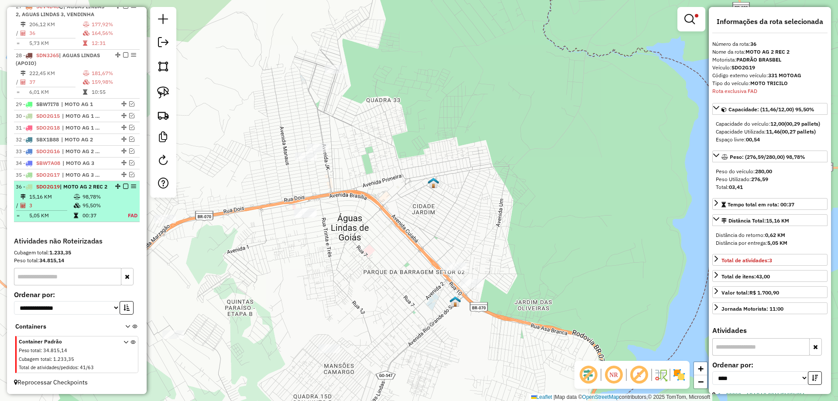
click at [123, 184] on em at bounding box center [125, 186] width 5 height 5
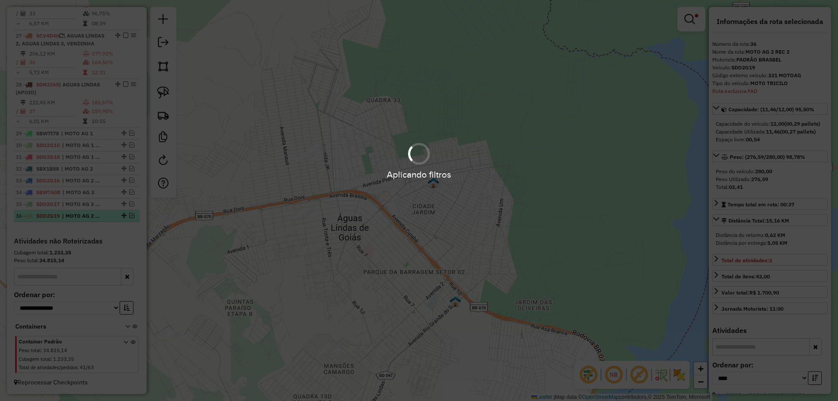
scroll to position [1197, 0]
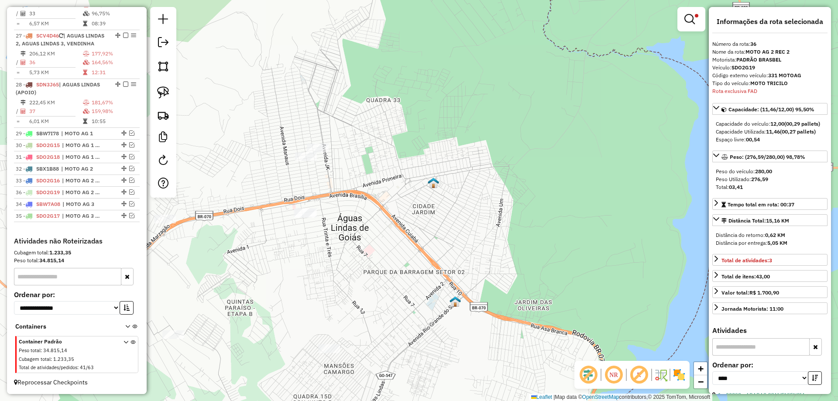
drag, startPoint x: 122, startPoint y: 215, endPoint x: 117, endPoint y: 188, distance: 27.2
click at [167, 92] on img at bounding box center [163, 92] width 12 height 12
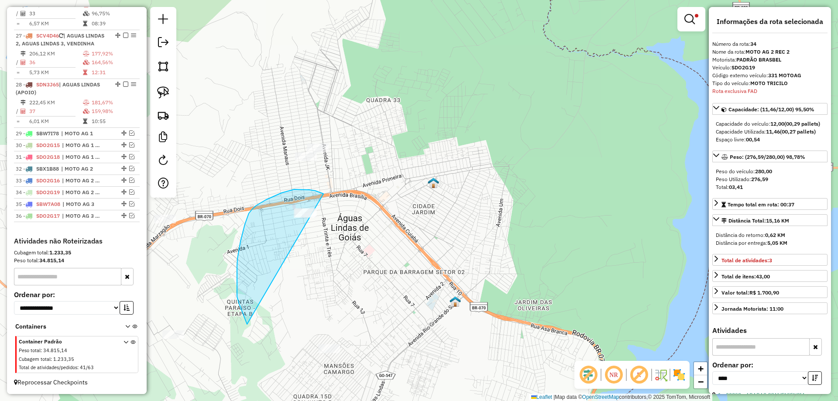
drag, startPoint x: 319, startPoint y: 192, endPoint x: 247, endPoint y: 320, distance: 146.7
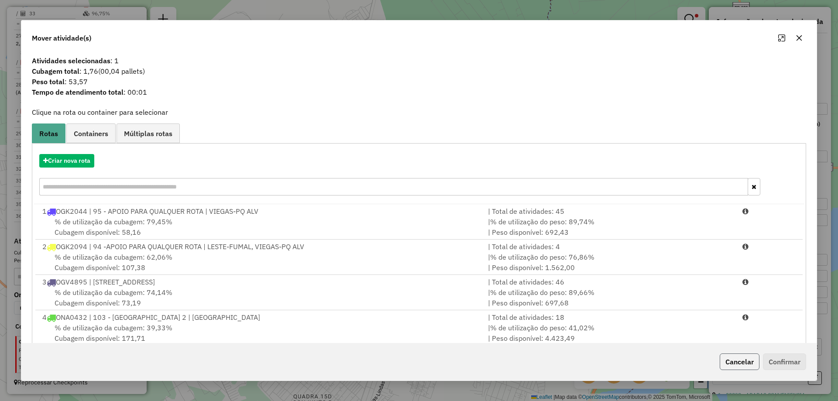
click at [744, 358] on button "Cancelar" at bounding box center [740, 361] width 40 height 17
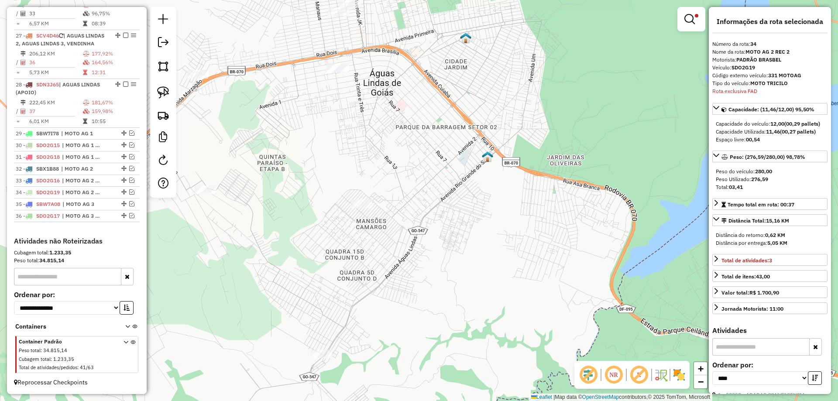
drag, startPoint x: 467, startPoint y: 300, endPoint x: 498, endPoint y: 149, distance: 153.6
click at [500, 152] on div "Limpar filtros Janela de atendimento Grade de atendimento Capacidade Transporta…" at bounding box center [419, 200] width 838 height 401
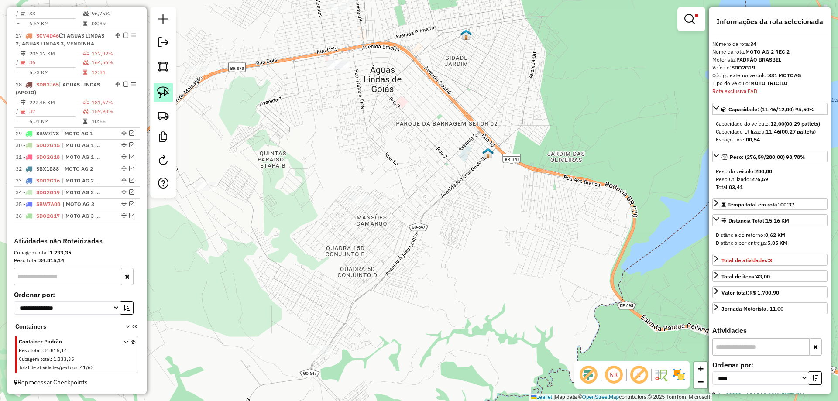
click at [160, 95] on img at bounding box center [163, 92] width 12 height 12
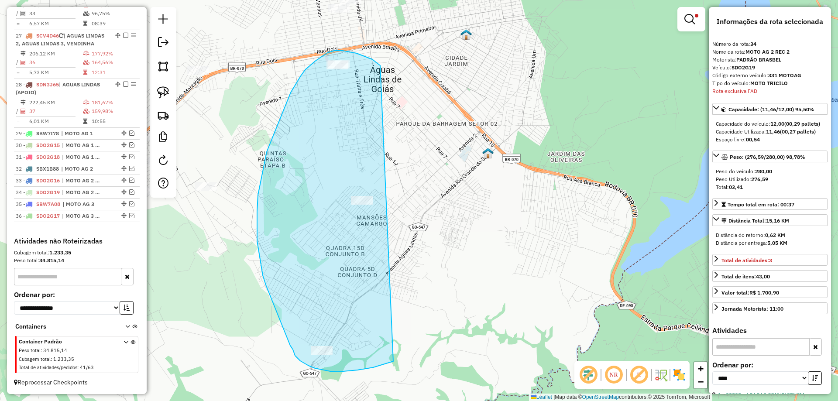
drag, startPoint x: 353, startPoint y: 52, endPoint x: 479, endPoint y: 271, distance: 253.0
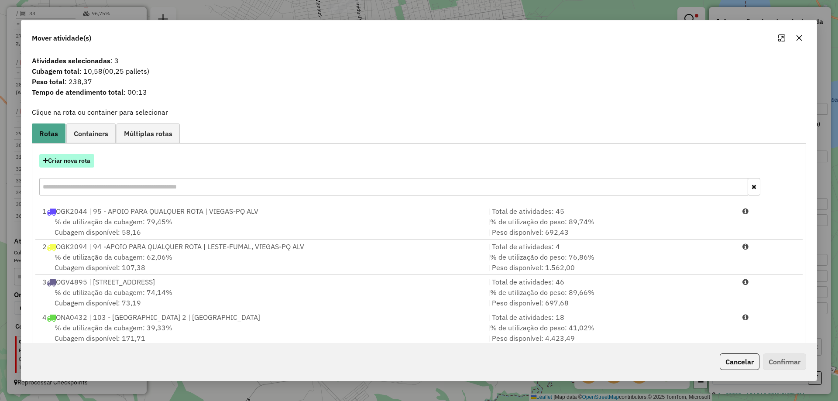
click at [82, 158] on button "Criar nova rota" at bounding box center [66, 161] width 55 height 14
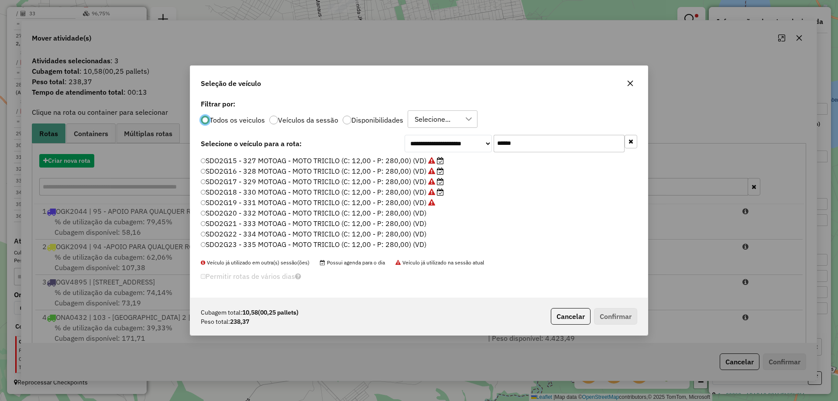
scroll to position [5, 3]
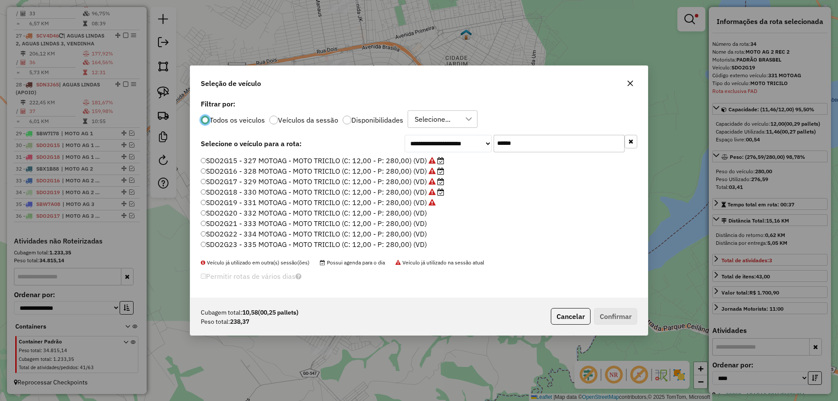
click at [409, 210] on label "SDO2G20 - 332 MOTOAG - MOTO TRICILO (C: 12,00 - P: 280,00) (VD)" at bounding box center [314, 213] width 226 height 10
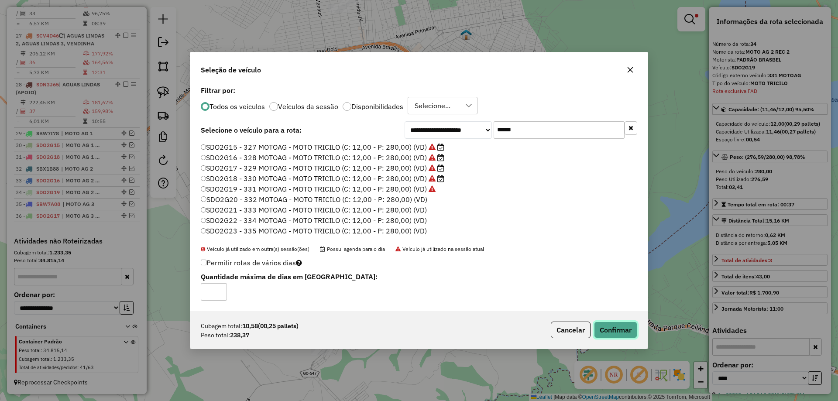
click at [614, 335] on button "Confirmar" at bounding box center [615, 330] width 43 height 17
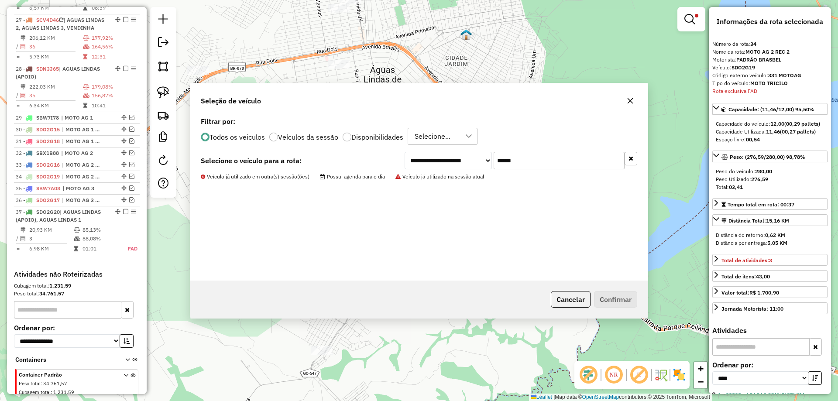
scroll to position [1246, 0]
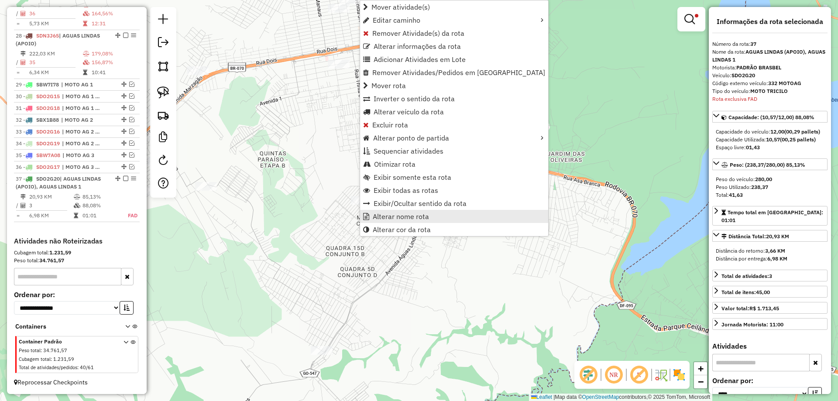
click at [403, 218] on span "Alterar nome rota" at bounding box center [401, 216] width 56 height 7
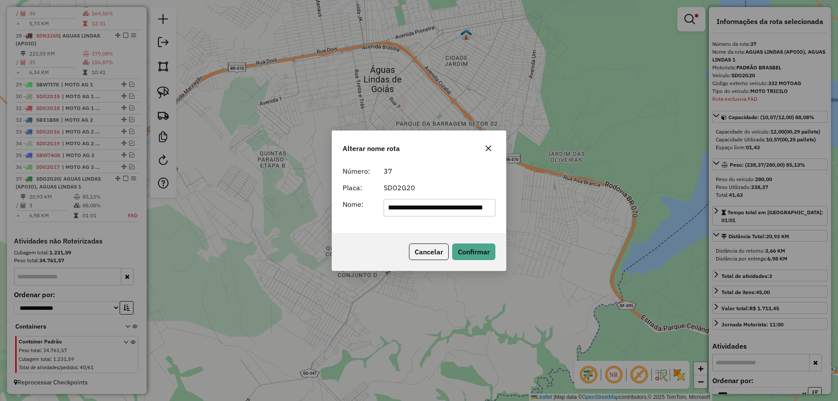
scroll to position [0, 31]
click at [458, 209] on input "**********" at bounding box center [440, 207] width 112 height 17
click at [457, 209] on input "**********" at bounding box center [440, 207] width 112 height 17
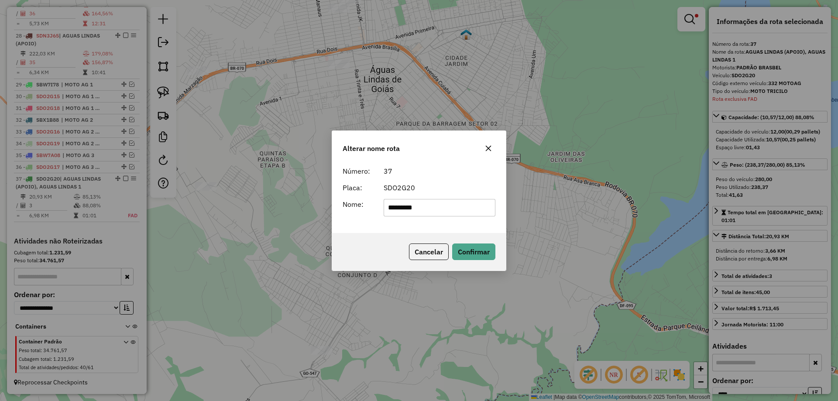
type input "**********"
click at [468, 252] on button "Confirmar" at bounding box center [473, 251] width 43 height 17
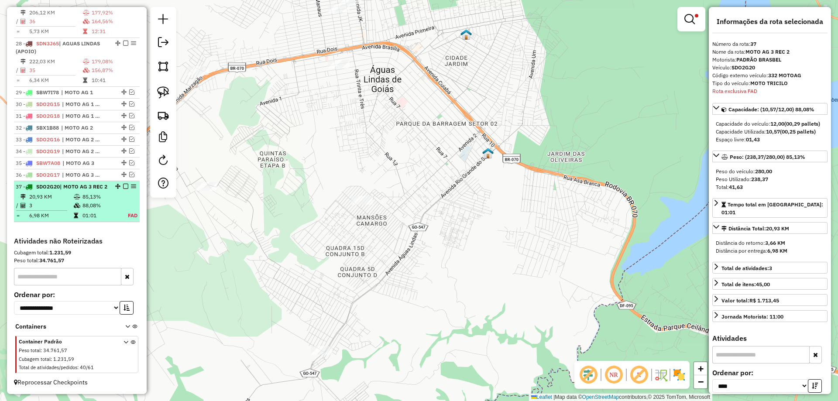
click at [123, 184] on em at bounding box center [125, 186] width 5 height 5
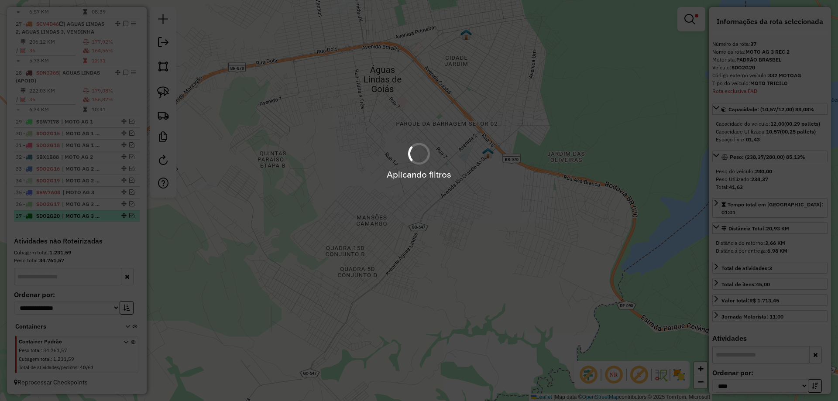
scroll to position [1209, 0]
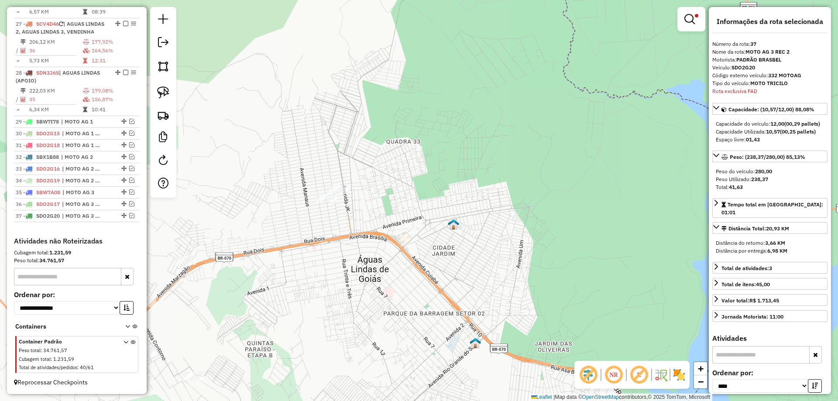
drag, startPoint x: 560, startPoint y: 100, endPoint x: 565, endPoint y: 283, distance: 182.9
click at [564, 284] on div "Limpar filtros Janela de atendimento Grade de atendimento Capacidade Transporta…" at bounding box center [419, 200] width 838 height 401
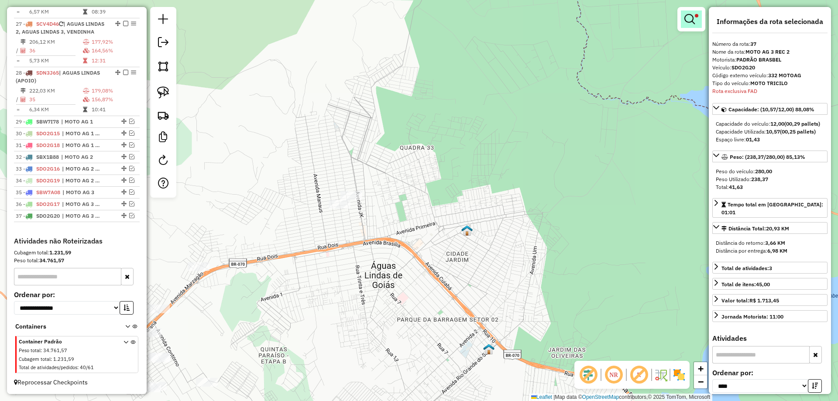
click at [685, 16] on em at bounding box center [689, 19] width 10 height 10
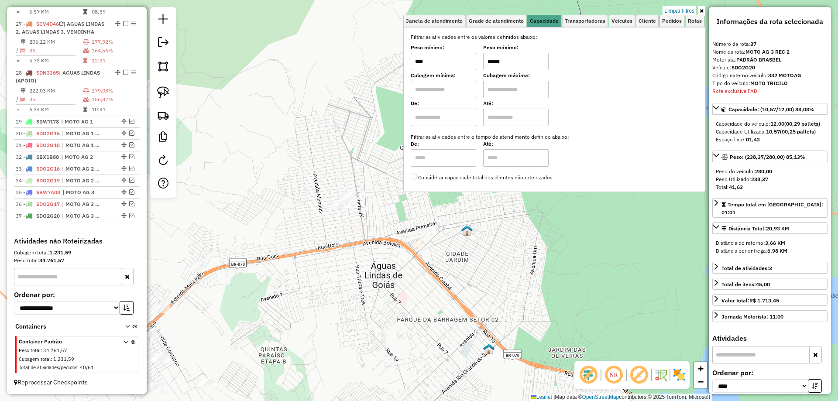
click at [494, 61] on input "******" at bounding box center [515, 61] width 65 height 17
type input "******"
drag, startPoint x: 433, startPoint y: 61, endPoint x: 392, endPoint y: 61, distance: 41.0
click at [392, 61] on div "Limpar filtros Janela de atendimento Grade de atendimento Capacidade Transporta…" at bounding box center [419, 200] width 838 height 401
type input "*****"
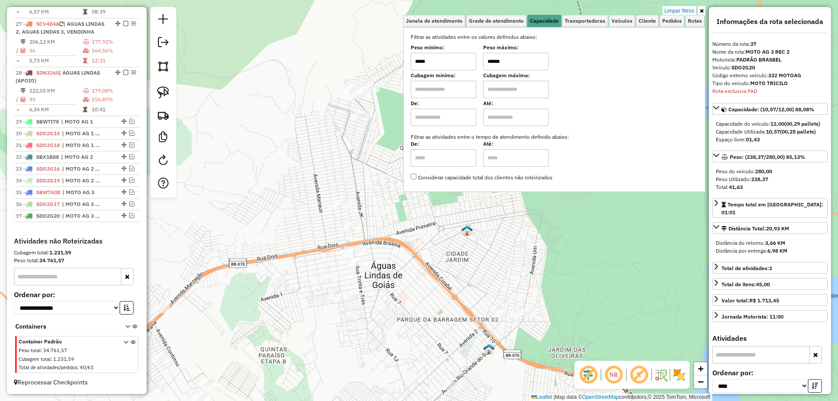
click at [401, 232] on div "Limpar filtros Janela de atendimento Grade de atendimento Capacidade Transporta…" at bounding box center [419, 200] width 838 height 401
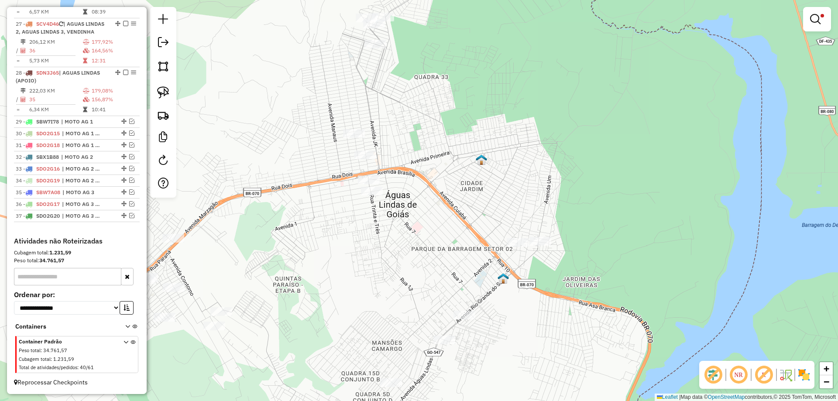
drag, startPoint x: 460, startPoint y: 180, endPoint x: 476, endPoint y: 99, distance: 83.2
click at [476, 99] on div "Limpar filtros Janela de atendimento Grade de atendimento Capacidade Transporta…" at bounding box center [419, 200] width 838 height 401
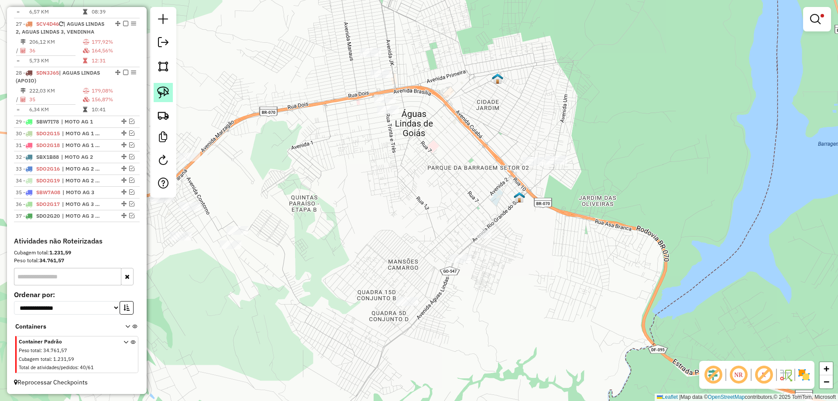
click at [171, 87] on link at bounding box center [163, 92] width 19 height 19
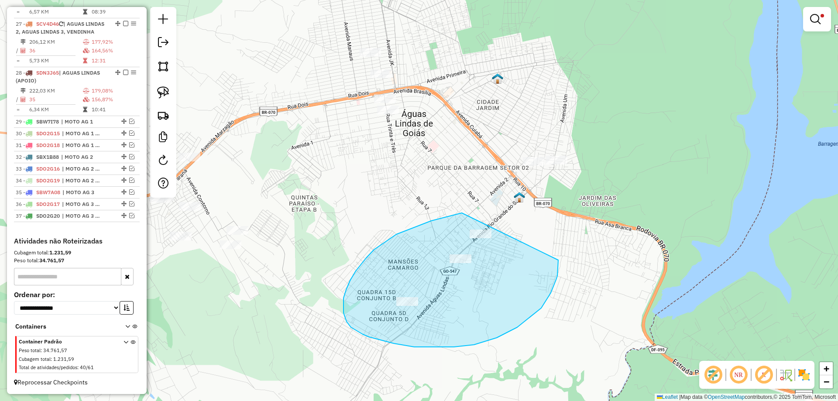
drag, startPoint x: 452, startPoint y: 216, endPoint x: 556, endPoint y: 254, distance: 110.6
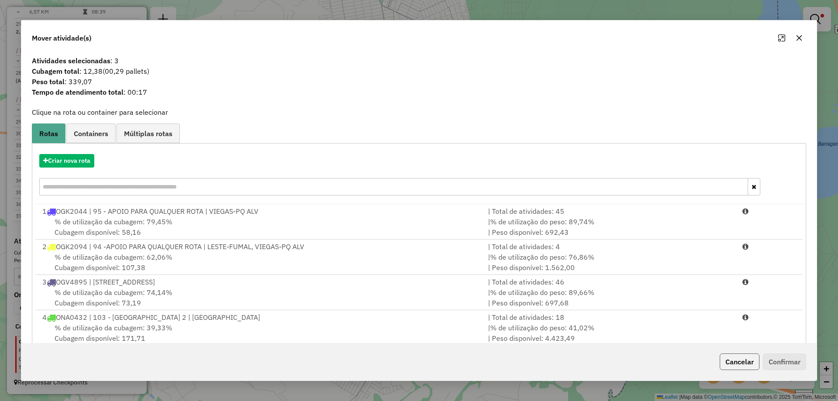
click at [735, 362] on button "Cancelar" at bounding box center [740, 361] width 40 height 17
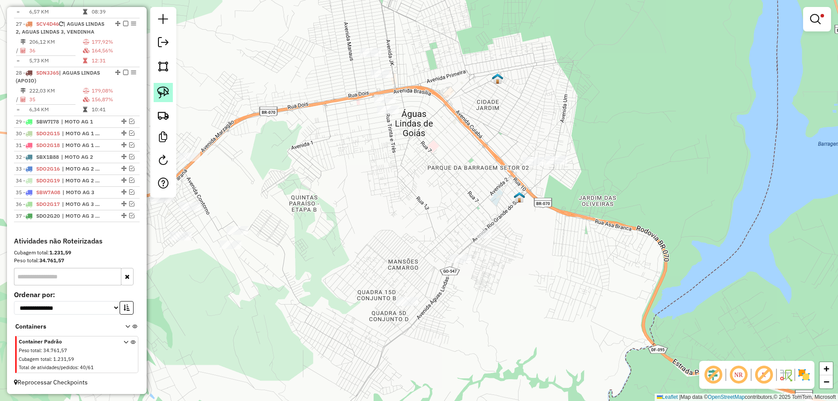
click at [168, 88] on img at bounding box center [163, 92] width 12 height 12
drag, startPoint x: 389, startPoint y: 90, endPoint x: 422, endPoint y: 127, distance: 49.8
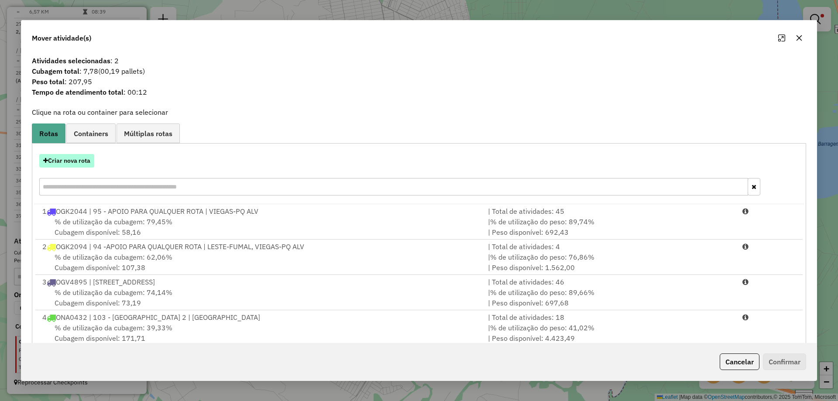
click at [79, 160] on button "Criar nova rota" at bounding box center [66, 161] width 55 height 14
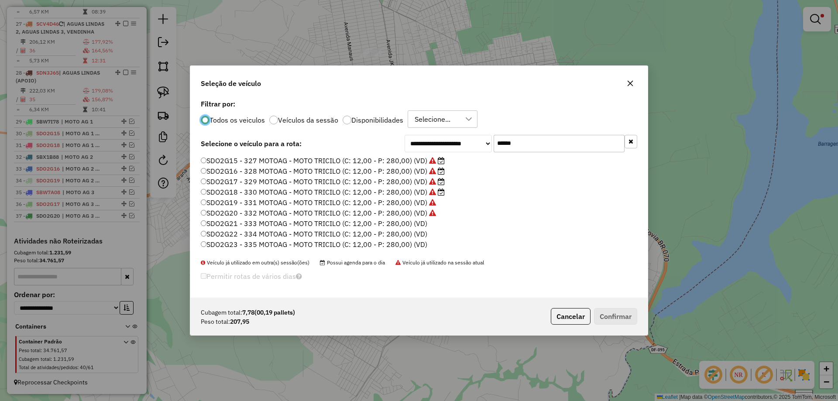
scroll to position [5, 3]
click at [421, 224] on label "SDO2G21 - 333 MOTOAG - MOTO TRICILO (C: 12,00 - P: 280,00) (VD)" at bounding box center [314, 223] width 226 height 10
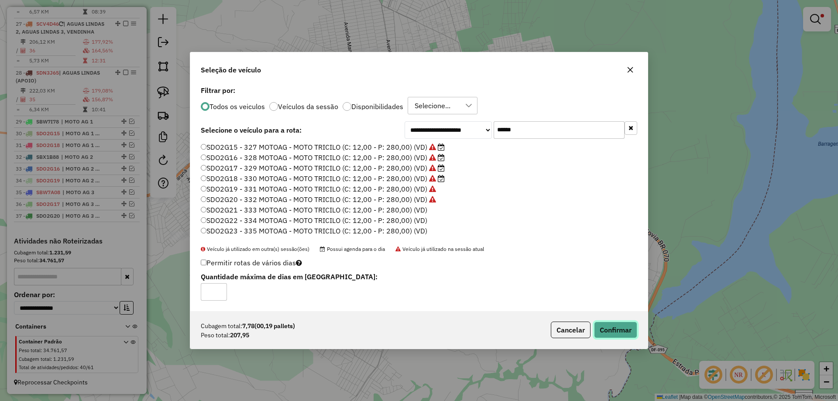
click at [610, 329] on button "Confirmar" at bounding box center [615, 330] width 43 height 17
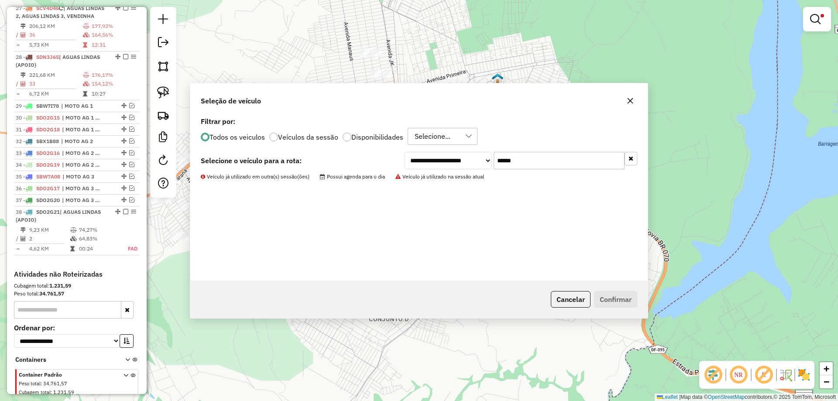
scroll to position [1246, 0]
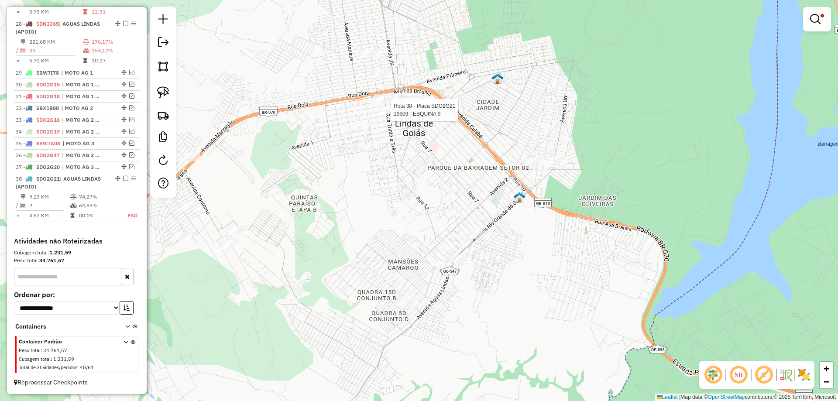
select select "*********"
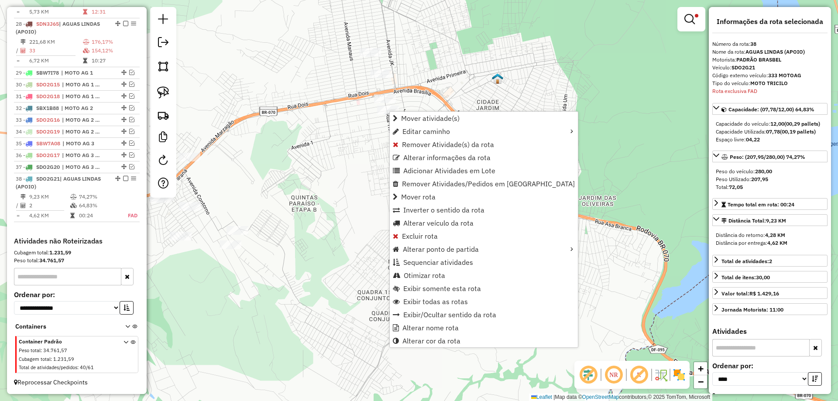
scroll to position [1258, 0]
click at [437, 326] on span "Alterar nome rota" at bounding box center [430, 327] width 56 height 7
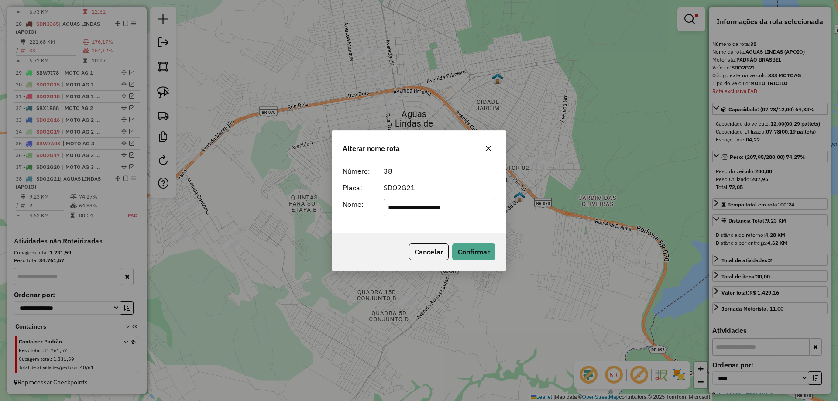
drag, startPoint x: 478, startPoint y: 207, endPoint x: 143, endPoint y: 204, distance: 335.6
click at [143, 205] on div "**********" at bounding box center [419, 200] width 838 height 401
type input "**********"
click at [464, 253] on button "Confirmar" at bounding box center [473, 251] width 43 height 17
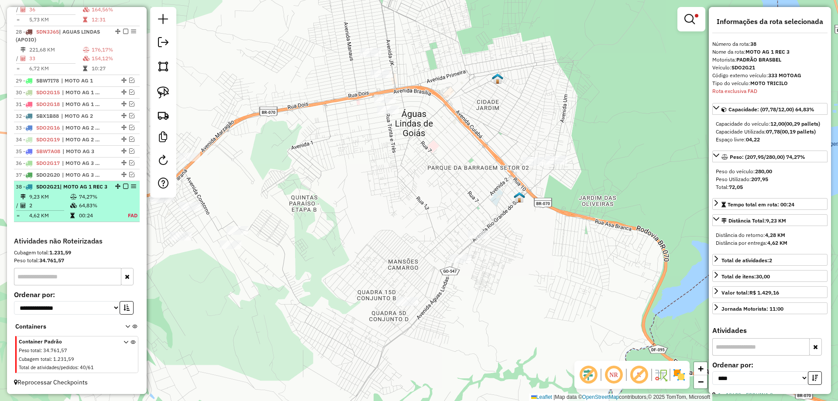
click at [123, 184] on em at bounding box center [125, 186] width 5 height 5
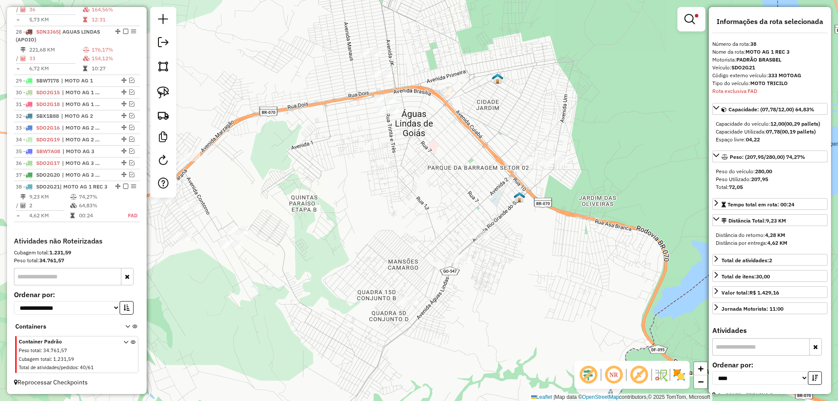
scroll to position [1221, 0]
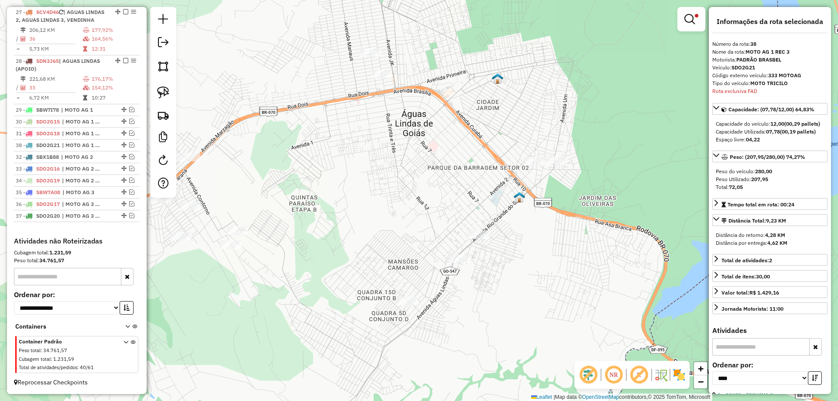
drag, startPoint x: 120, startPoint y: 215, endPoint x: 113, endPoint y: 140, distance: 74.5
click at [164, 93] on img at bounding box center [163, 92] width 12 height 12
drag, startPoint x: 396, startPoint y: 50, endPoint x: 417, endPoint y: 90, distance: 45.9
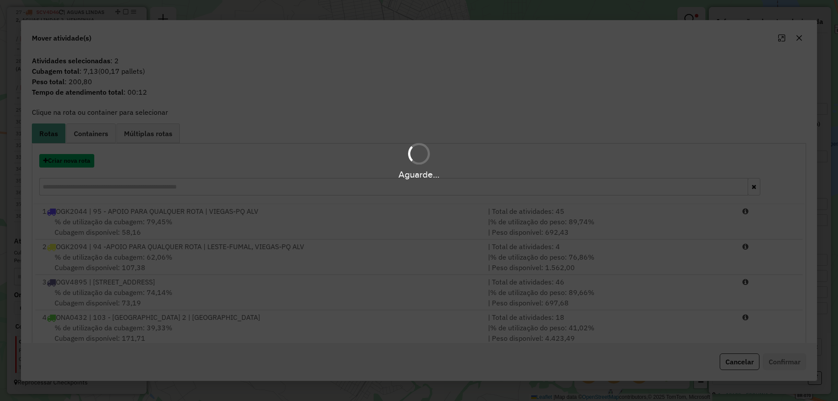
click at [77, 161] on button "Criar nova rota" at bounding box center [66, 161] width 55 height 14
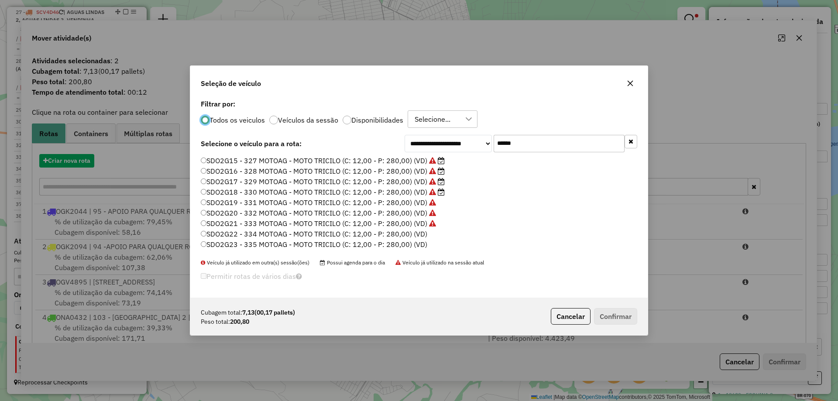
scroll to position [5, 3]
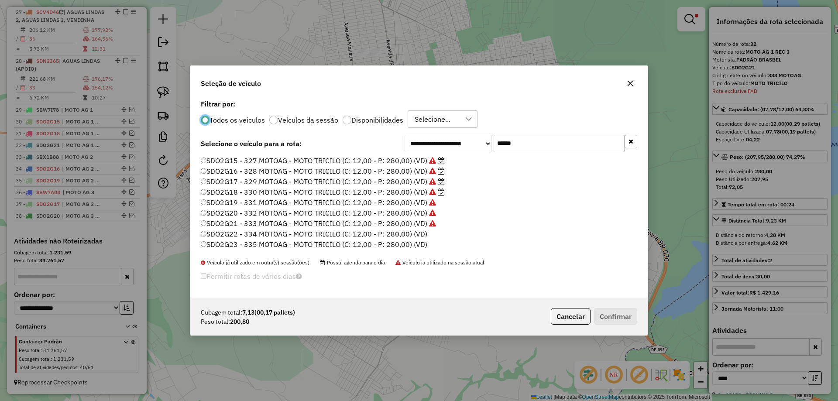
click at [418, 233] on label "SDO2G22 - 334 MOTOAG - MOTO TRICILO (C: 12,00 - P: 280,00) (VD)" at bounding box center [314, 234] width 226 height 10
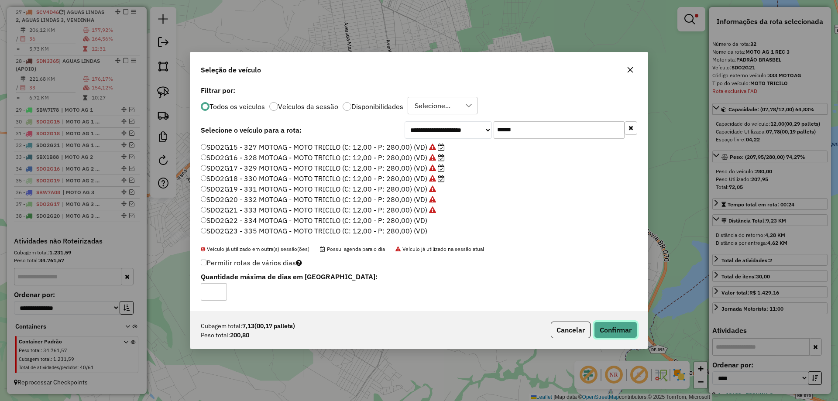
click at [605, 325] on button "Confirmar" at bounding box center [615, 330] width 43 height 17
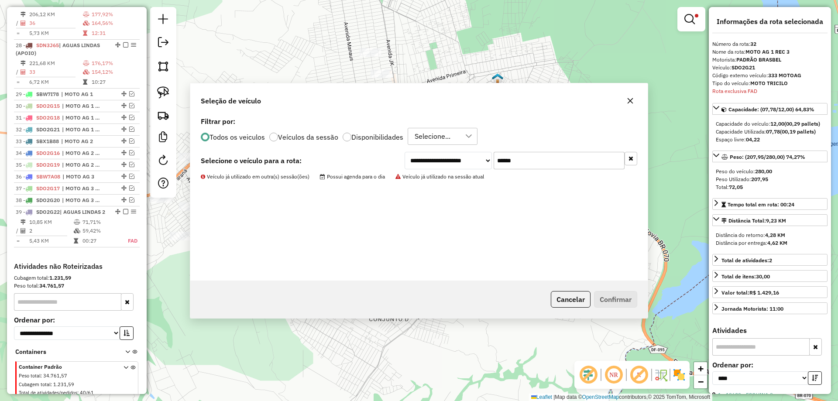
scroll to position [1270, 0]
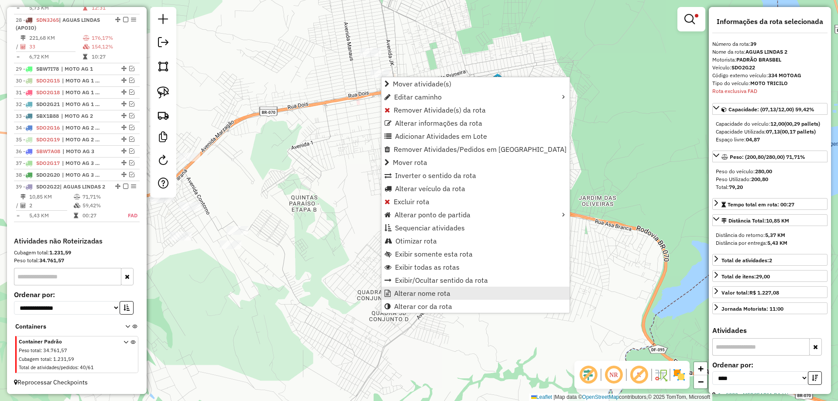
click at [414, 293] on span "Alterar nome rota" at bounding box center [422, 293] width 56 height 7
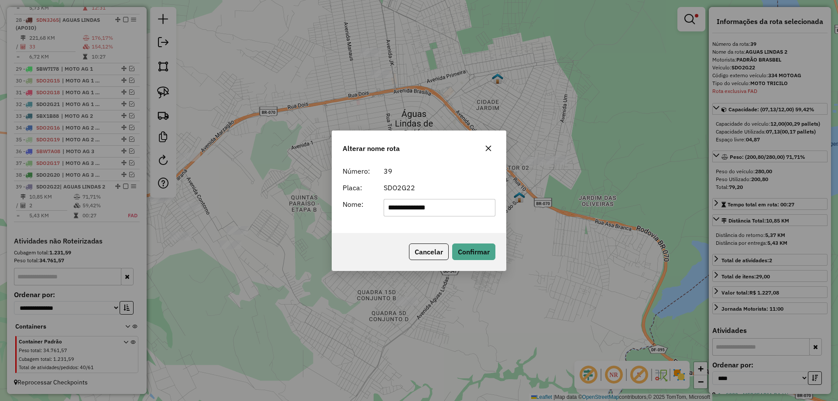
drag, startPoint x: 457, startPoint y: 203, endPoint x: 230, endPoint y: 201, distance: 226.9
click at [230, 201] on div "**********" at bounding box center [419, 200] width 838 height 401
type input "**********"
drag, startPoint x: 482, startPoint y: 254, endPoint x: 454, endPoint y: 251, distance: 27.6
click at [481, 254] on button "Confirmar" at bounding box center [473, 251] width 43 height 17
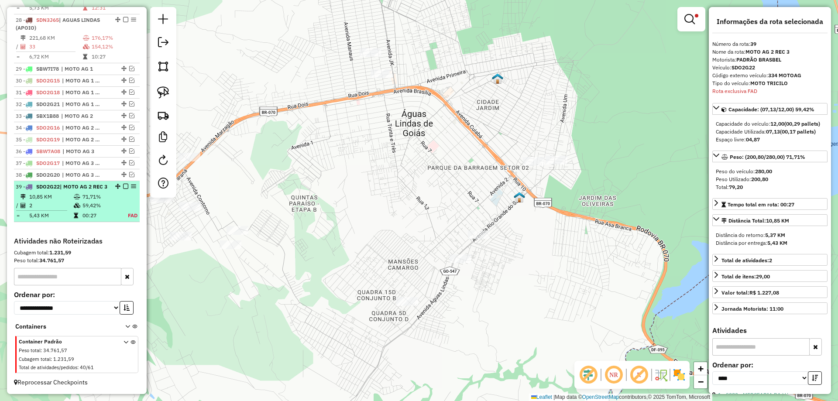
click at [123, 184] on em at bounding box center [125, 186] width 5 height 5
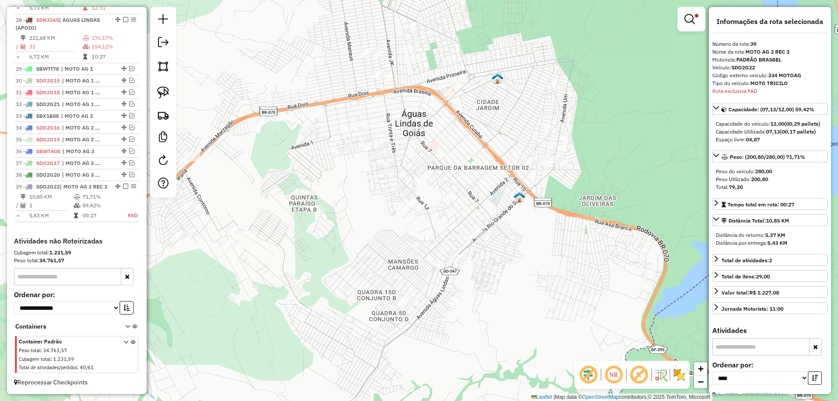
scroll to position [1233, 0]
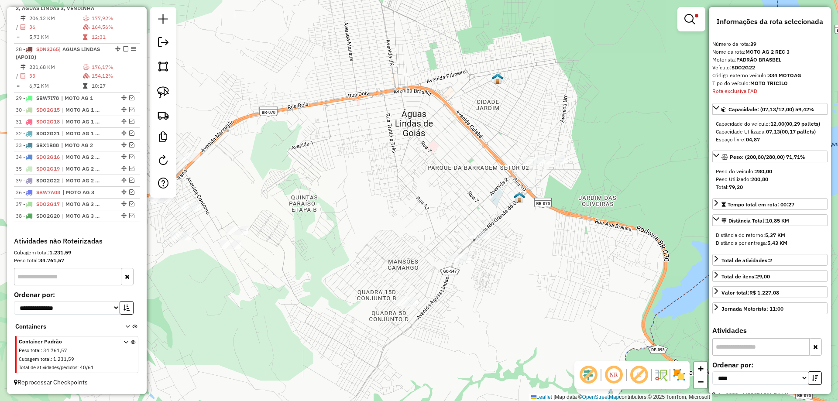
drag, startPoint x: 120, startPoint y: 218, endPoint x: 115, endPoint y: 179, distance: 38.8
click at [161, 91] on img at bounding box center [163, 92] width 12 height 12
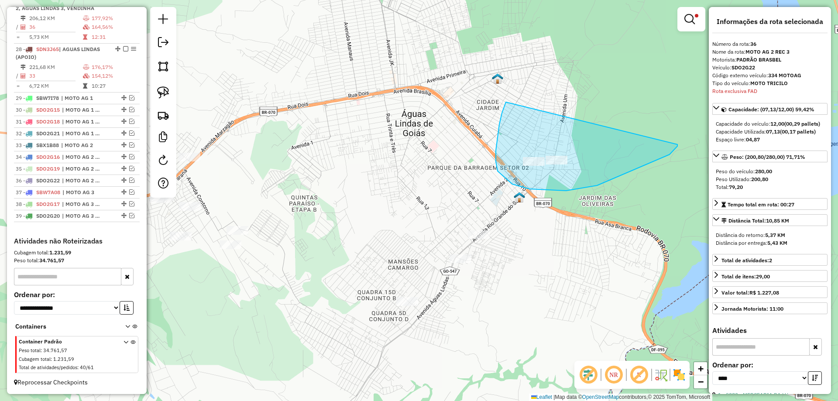
drag, startPoint x: 499, startPoint y: 124, endPoint x: 672, endPoint y: 143, distance: 174.2
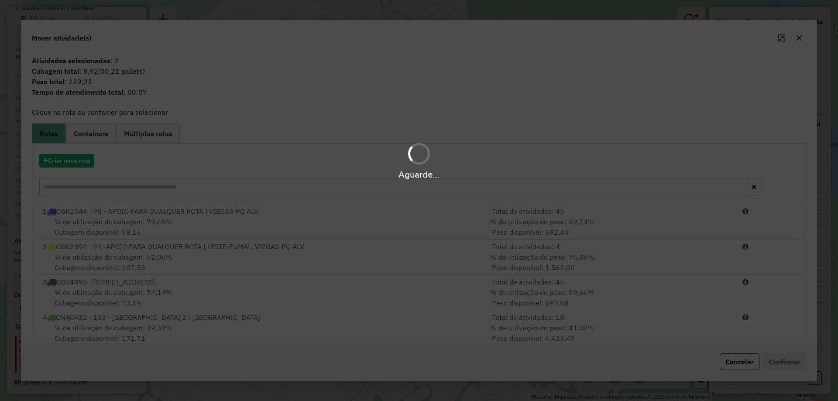
click at [74, 159] on hb-app "Aguarde... Pop-up bloqueado! Seu navegador bloqueou automáticamente a abertura …" at bounding box center [419, 200] width 838 height 401
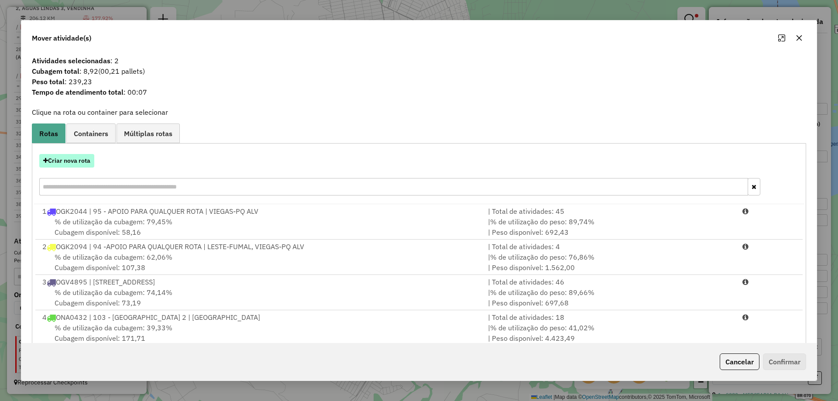
click at [79, 160] on button "Criar nova rota" at bounding box center [66, 161] width 55 height 14
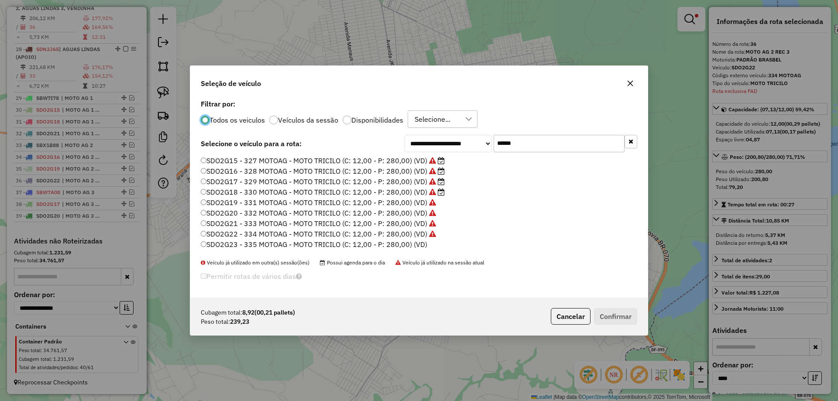
scroll to position [5, 3]
click at [418, 243] on label "SDO2G23 - 335 MOTOAG - MOTO TRICILO (C: 12,00 - P: 280,00) (VD)" at bounding box center [314, 244] width 226 height 10
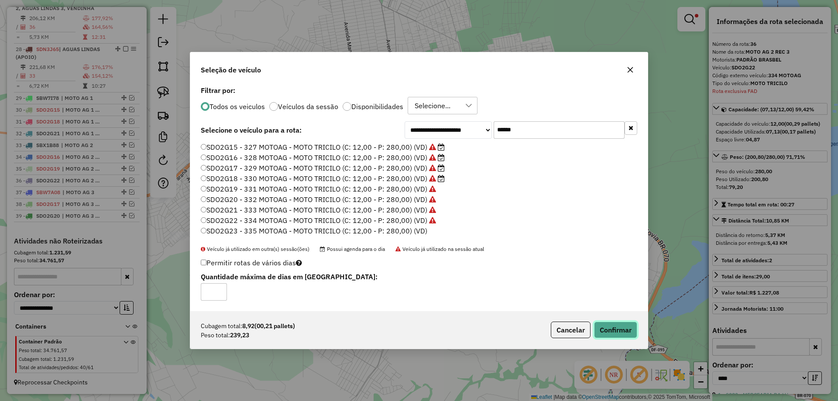
click at [621, 332] on button "Confirmar" at bounding box center [615, 330] width 43 height 17
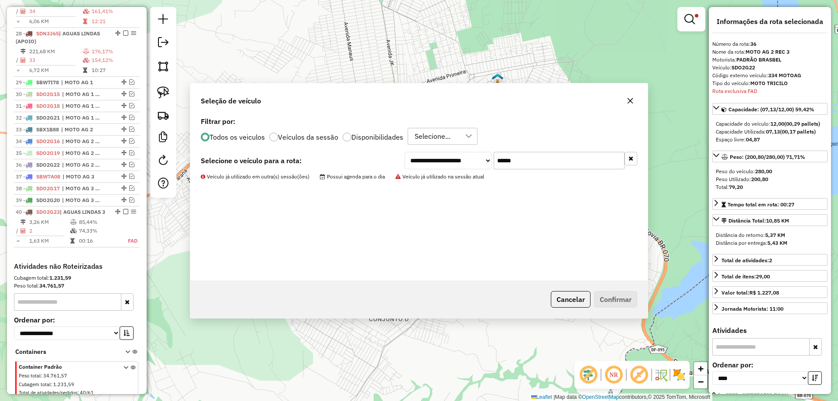
scroll to position [1282, 0]
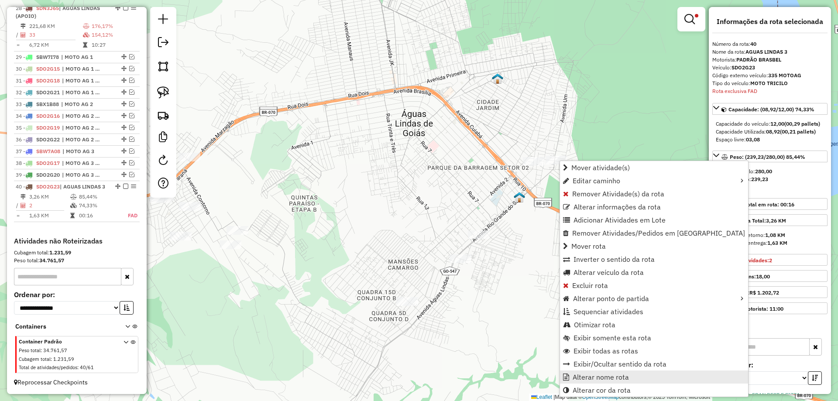
click at [576, 376] on span "Alterar nome rota" at bounding box center [600, 377] width 56 height 7
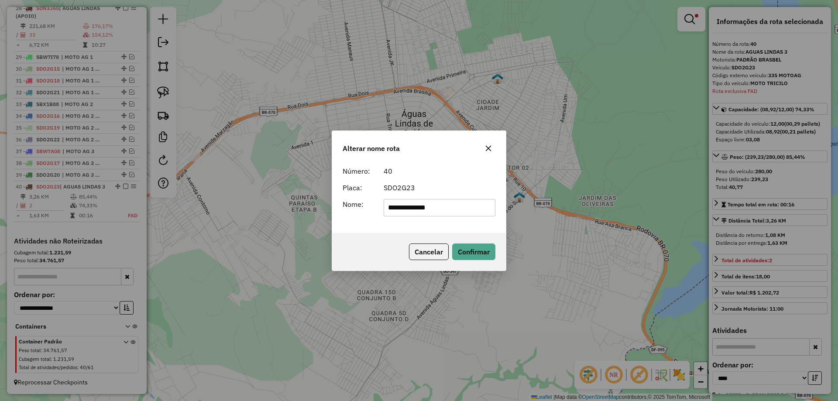
drag, startPoint x: 460, startPoint y: 206, endPoint x: 111, endPoint y: 173, distance: 350.7
click at [112, 173] on div "**********" at bounding box center [419, 200] width 838 height 401
type input "**********"
click at [473, 258] on button "Confirmar" at bounding box center [473, 251] width 43 height 17
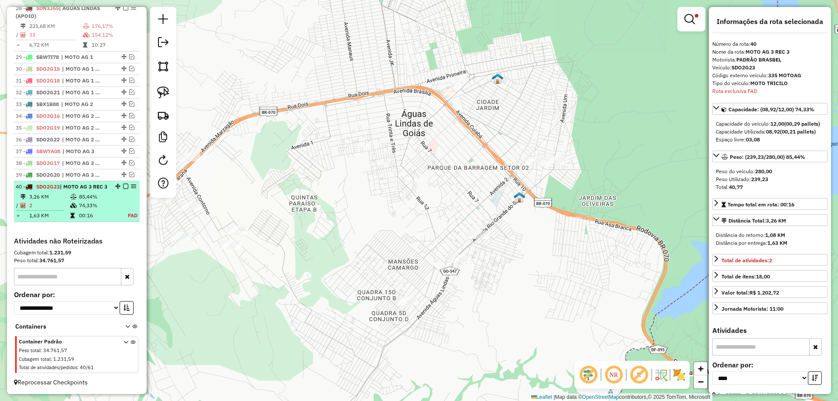
click at [123, 183] on div "40 - SDO2G23 | MOTO AG 3 REC 3" at bounding box center [77, 187] width 122 height 8
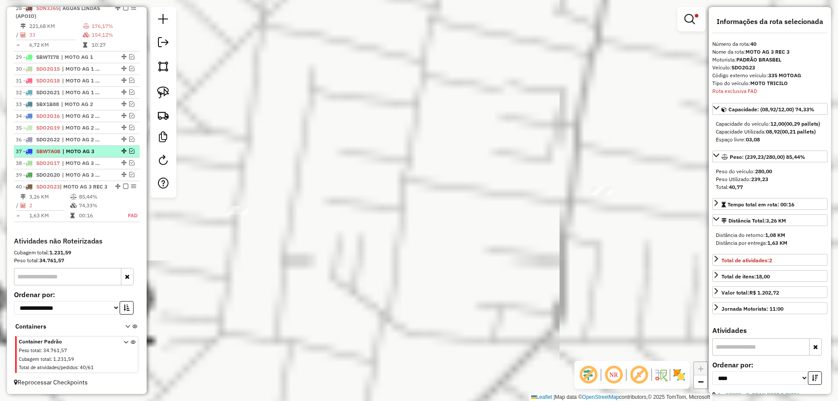
click at [123, 184] on em at bounding box center [125, 186] width 5 height 5
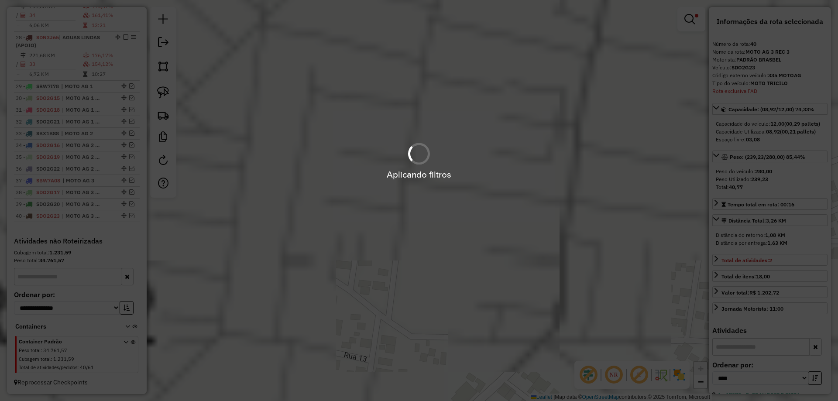
scroll to position [1244, 0]
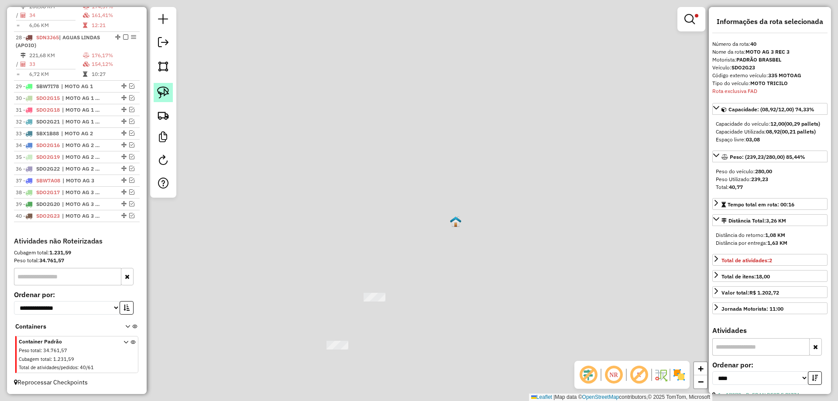
click at [162, 91] on img at bounding box center [163, 92] width 12 height 12
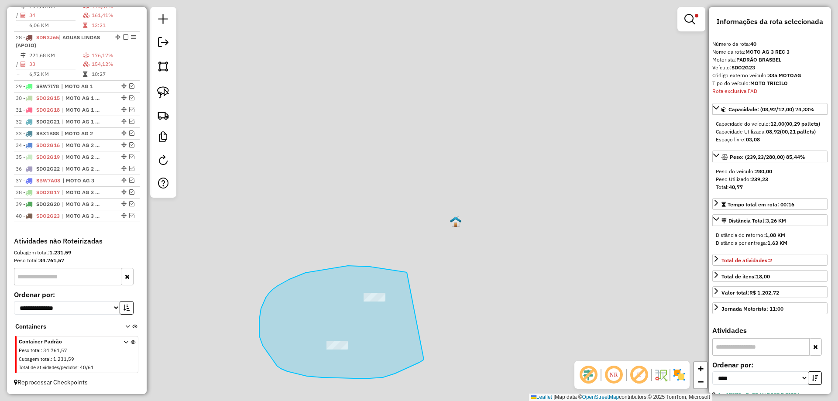
drag, startPoint x: 395, startPoint y: 271, endPoint x: 430, endPoint y: 350, distance: 87.0
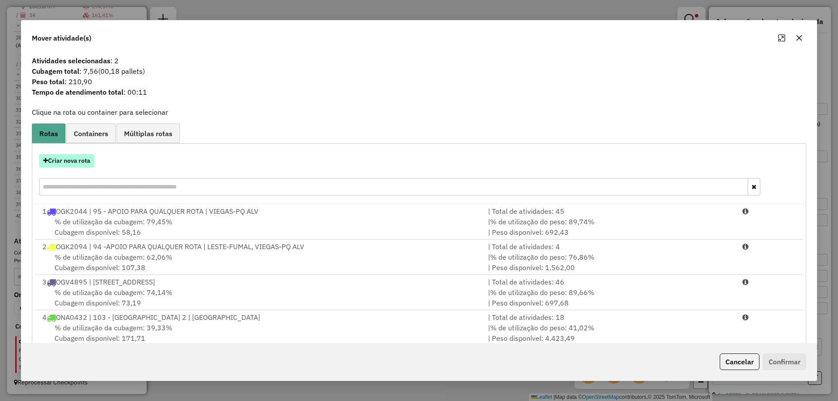
click at [76, 160] on button "Criar nova rota" at bounding box center [66, 161] width 55 height 14
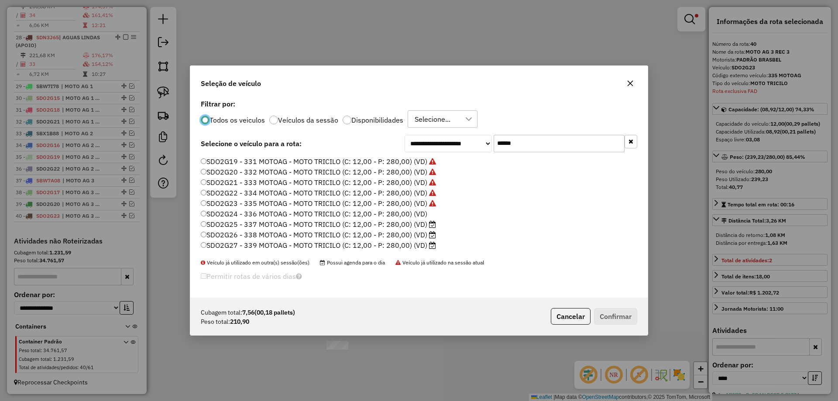
scroll to position [61, 0]
click at [416, 195] on label "SDO2G24 - 336 MOTOAG - MOTO TRICILO (C: 12,00 - P: 280,00) (VD)" at bounding box center [314, 193] width 226 height 10
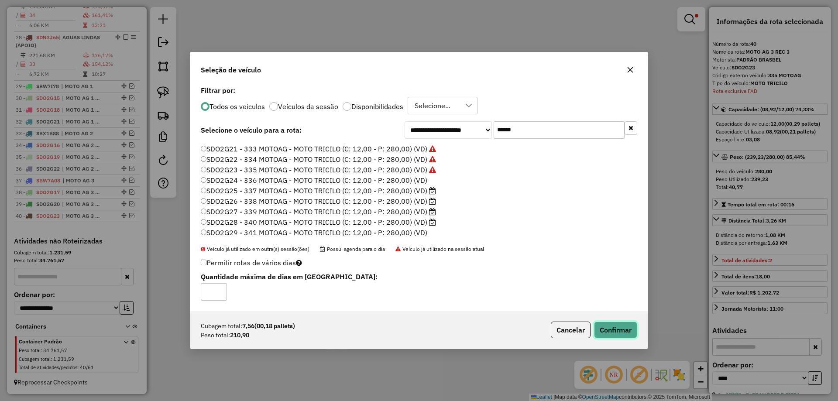
click at [614, 332] on button "Confirmar" at bounding box center [615, 330] width 43 height 17
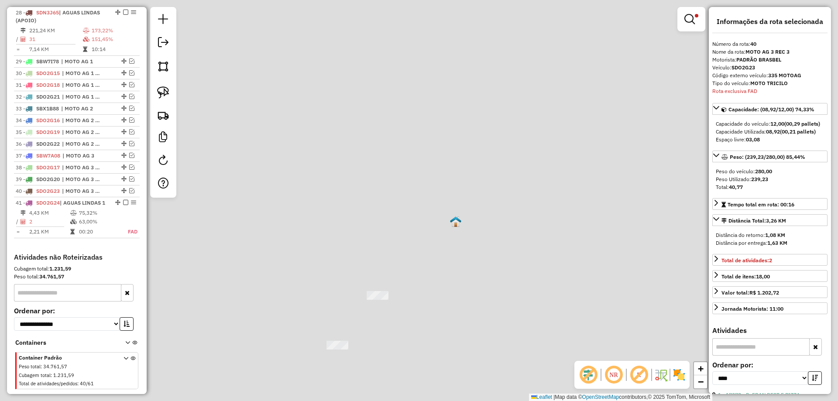
scroll to position [1293, 0]
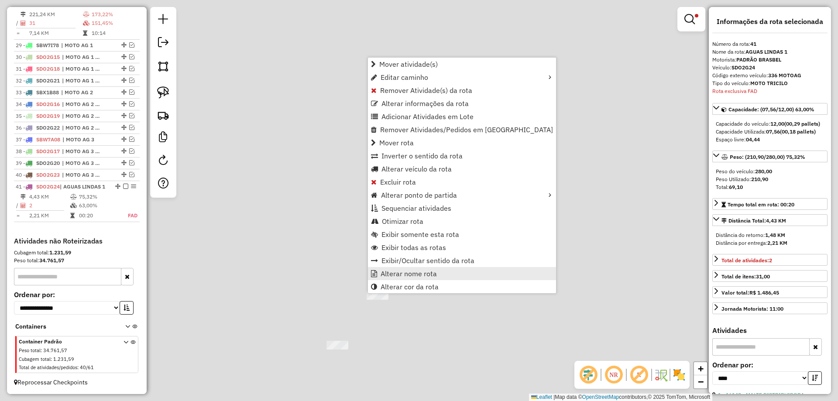
click at [400, 271] on span "Alterar nome rota" at bounding box center [408, 273] width 56 height 7
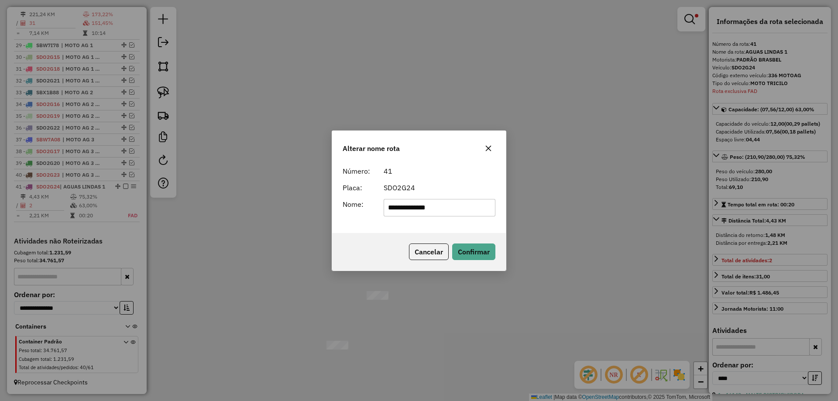
drag, startPoint x: 456, startPoint y: 214, endPoint x: 192, endPoint y: 198, distance: 264.0
click at [192, 199] on div "**********" at bounding box center [419, 200] width 838 height 401
type input "**********"
drag, startPoint x: 468, startPoint y: 254, endPoint x: 464, endPoint y: 252, distance: 4.9
click at [464, 252] on button "Confirmar" at bounding box center [473, 251] width 43 height 17
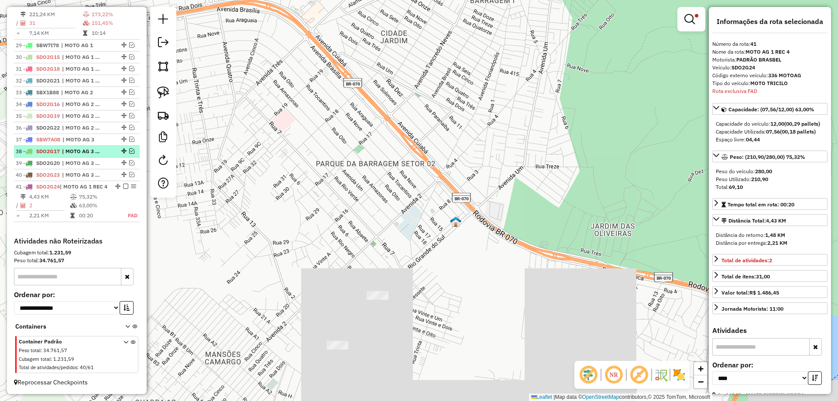
click at [124, 184] on em at bounding box center [125, 186] width 5 height 5
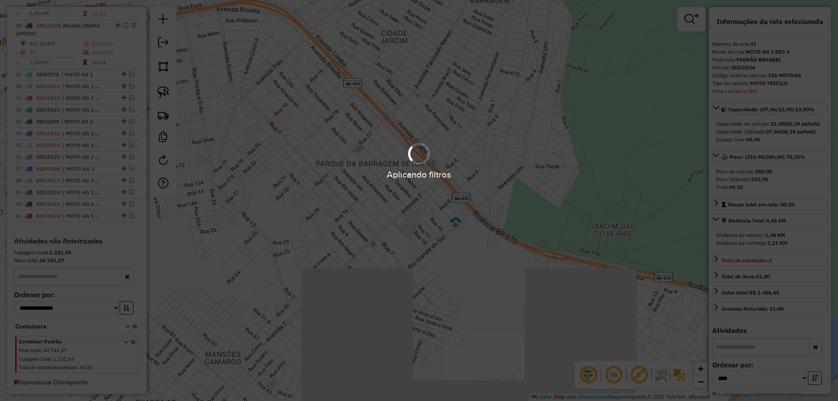
scroll to position [1256, 0]
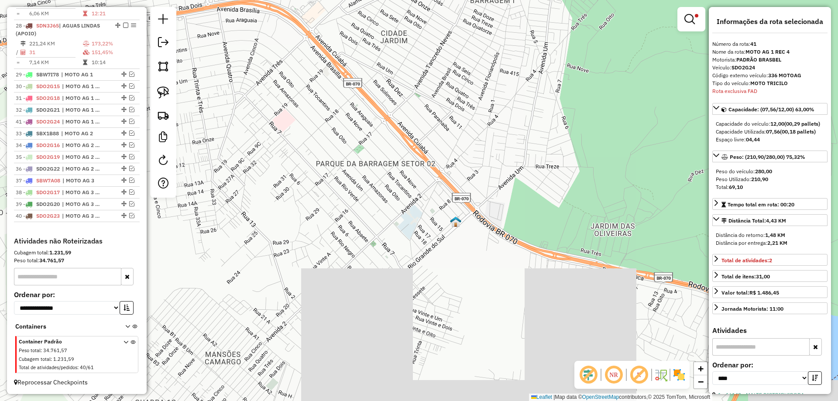
drag, startPoint x: 120, startPoint y: 213, endPoint x: 104, endPoint y: 118, distance: 96.4
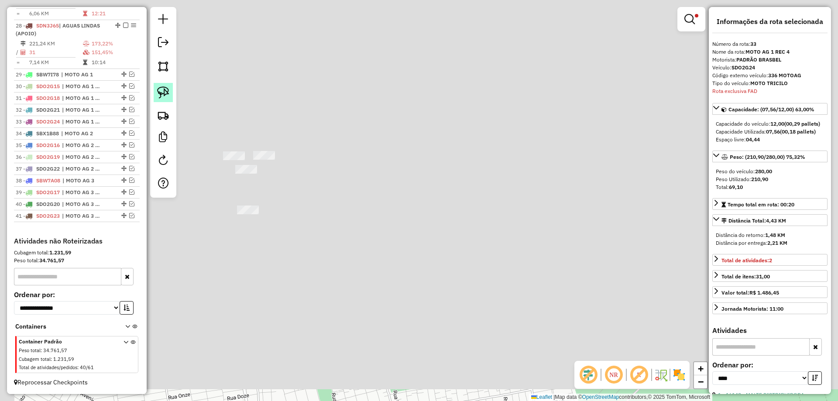
click at [165, 96] on img at bounding box center [163, 92] width 12 height 12
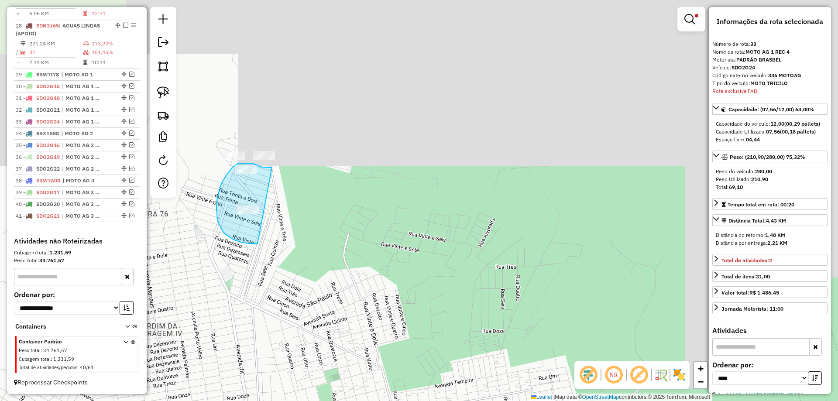
drag, startPoint x: 270, startPoint y: 168, endPoint x: 279, endPoint y: 226, distance: 59.2
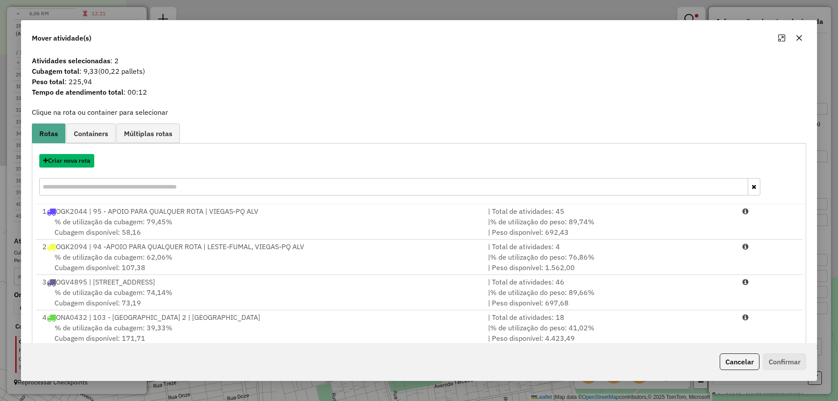
click at [70, 166] on button "Criar nova rota" at bounding box center [66, 161] width 55 height 14
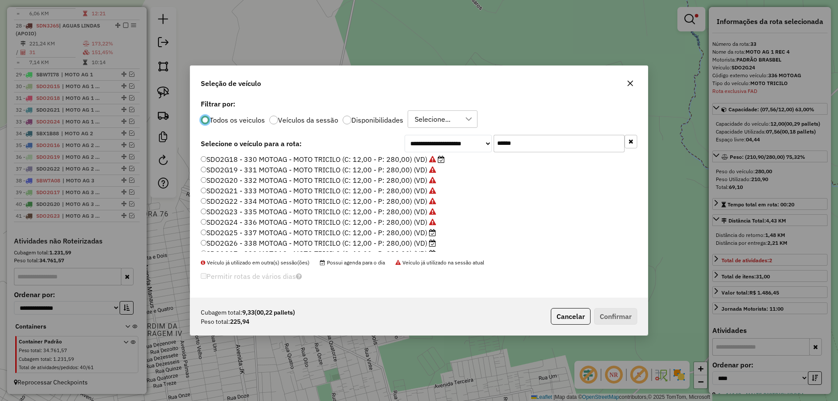
scroll to position [61, 0]
click at [423, 202] on label "SDO2G25 - 337 MOTOAG - MOTO TRICILO (C: 12,00 - P: 280,00) (VD)" at bounding box center [318, 204] width 235 height 10
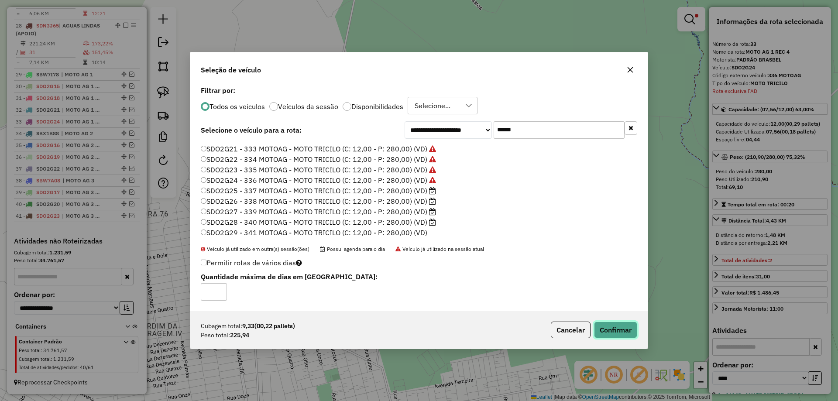
click at [612, 329] on button "Confirmar" at bounding box center [615, 330] width 43 height 17
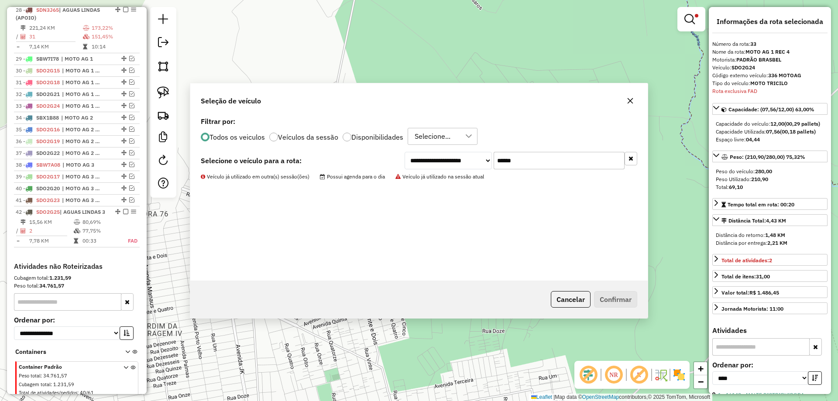
scroll to position [1305, 0]
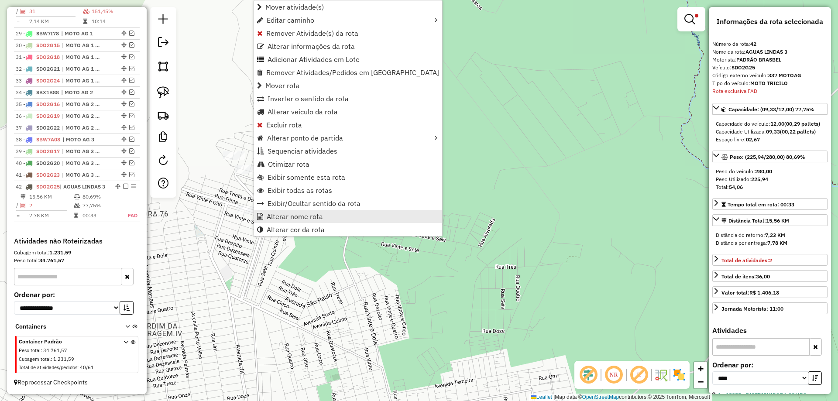
click at [294, 221] on link "Alterar nome rota" at bounding box center [348, 216] width 188 height 13
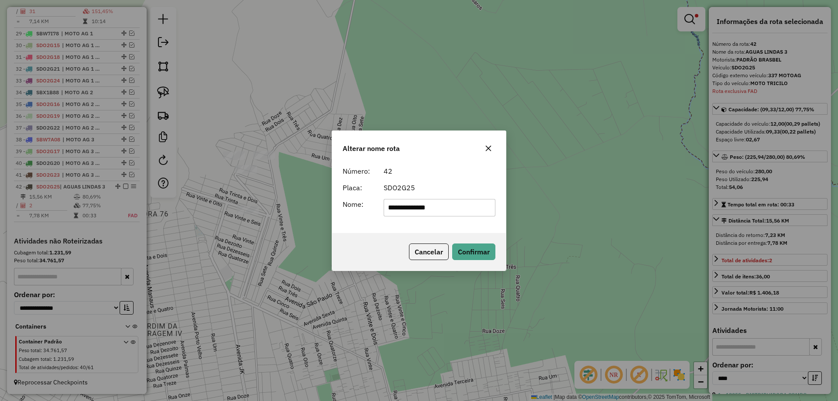
click at [440, 210] on input "**********" at bounding box center [440, 207] width 112 height 17
drag, startPoint x: 446, startPoint y: 208, endPoint x: 269, endPoint y: 194, distance: 177.3
click at [269, 194] on div "**********" at bounding box center [419, 200] width 838 height 401
type input "**********"
click at [465, 252] on button "Confirmar" at bounding box center [473, 251] width 43 height 17
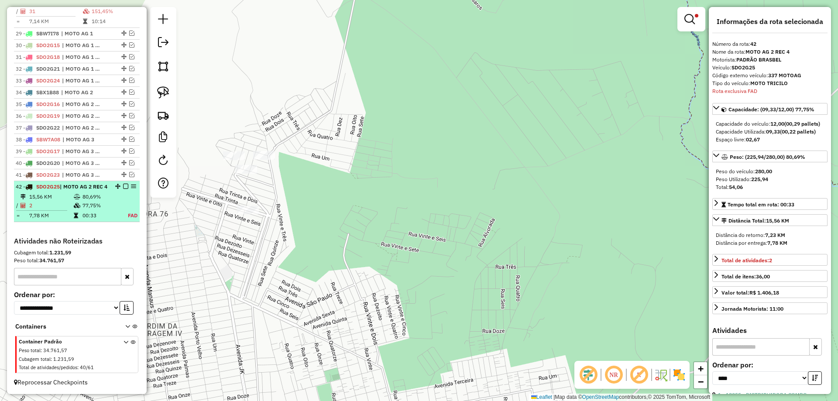
click at [123, 184] on em at bounding box center [125, 186] width 5 height 5
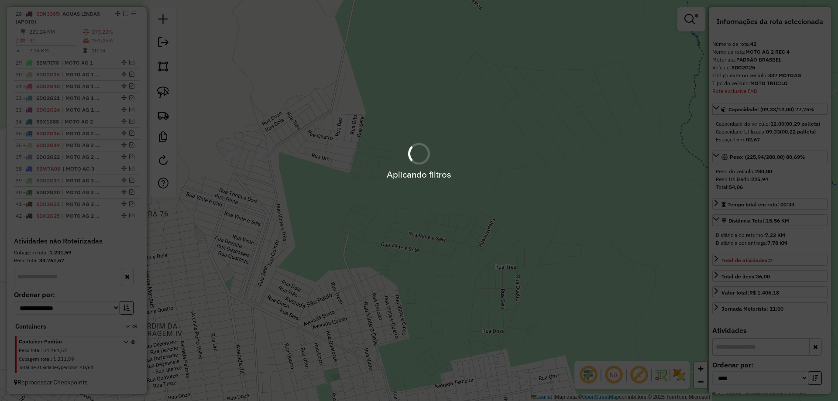
scroll to position [1268, 0]
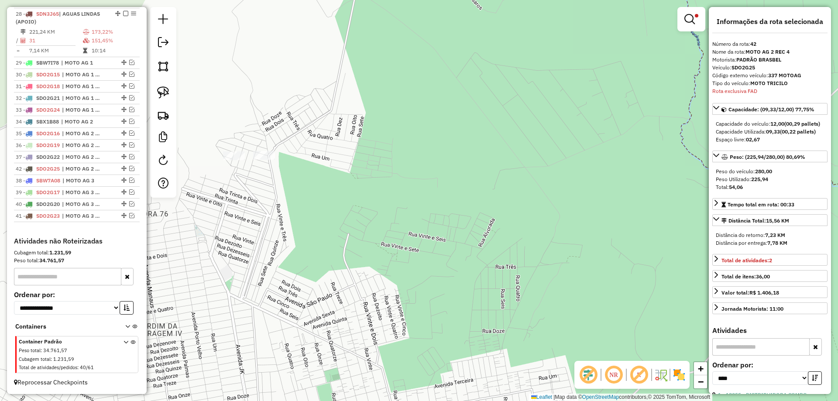
drag, startPoint x: 122, startPoint y: 216, endPoint x: 113, endPoint y: 166, distance: 50.1
click at [165, 90] on img at bounding box center [163, 92] width 12 height 12
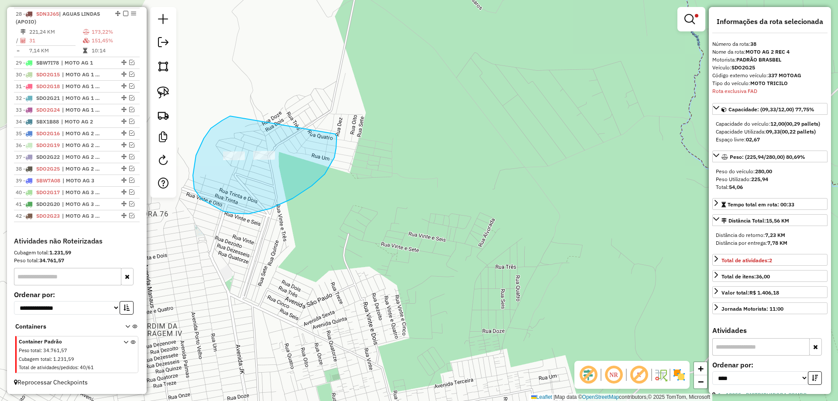
drag, startPoint x: 226, startPoint y: 119, endPoint x: 335, endPoint y: 134, distance: 110.1
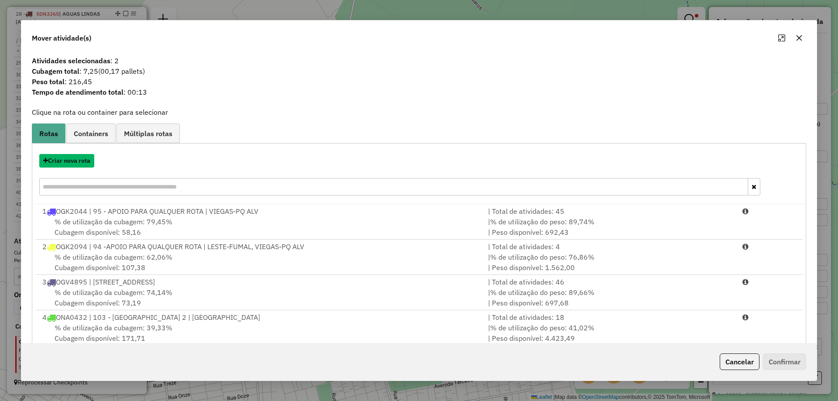
click at [77, 160] on button "Criar nova rota" at bounding box center [66, 161] width 55 height 14
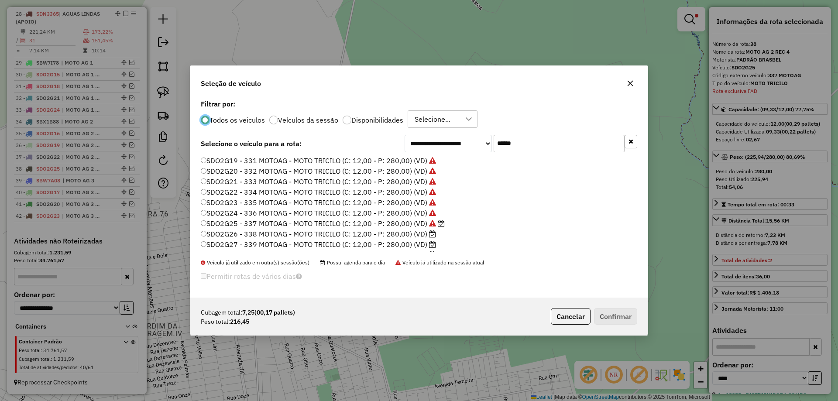
scroll to position [61, 0]
click at [418, 215] on label "SDO2G26 - 338 MOTOAG - MOTO TRICILO (C: 12,00 - P: 280,00) (VD)" at bounding box center [318, 214] width 235 height 10
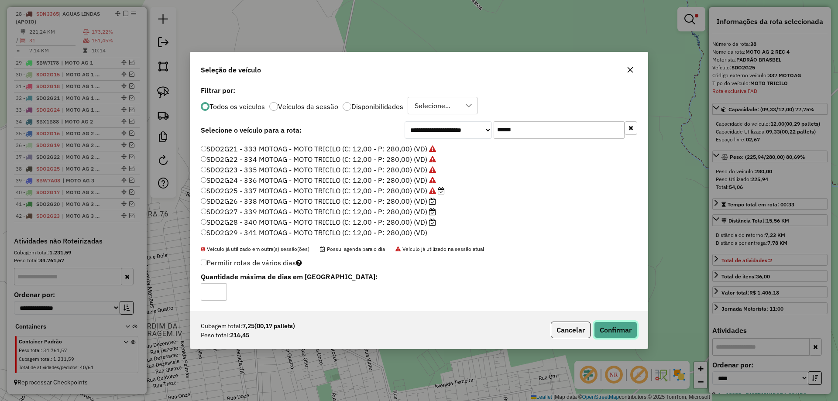
click at [608, 329] on button "Confirmar" at bounding box center [615, 330] width 43 height 17
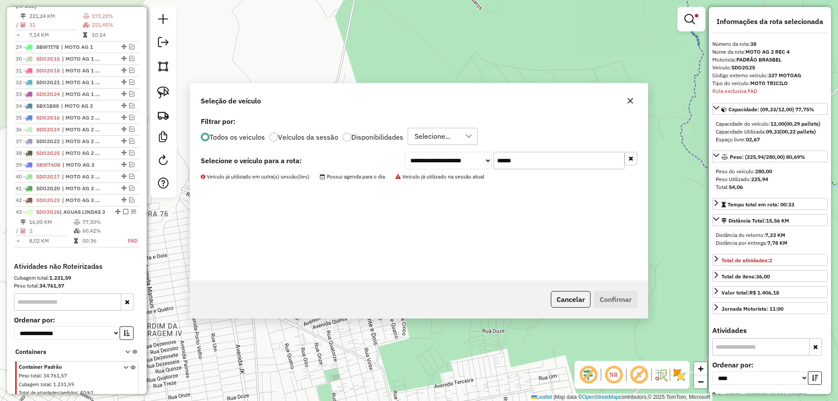
scroll to position [1317, 0]
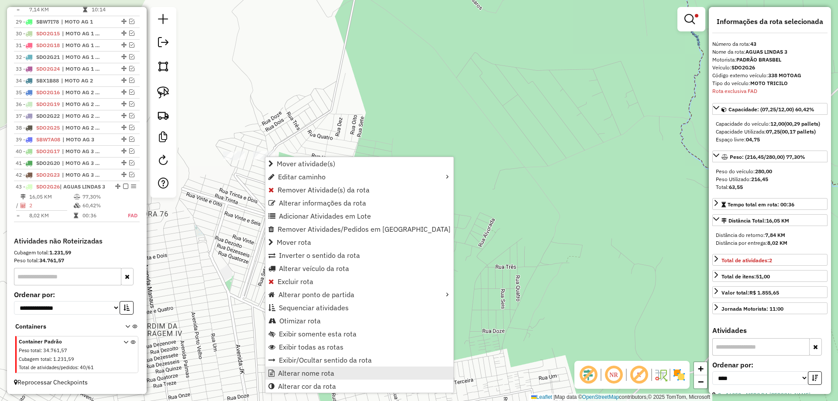
click at [292, 374] on span "Alterar nome rota" at bounding box center [306, 373] width 56 height 7
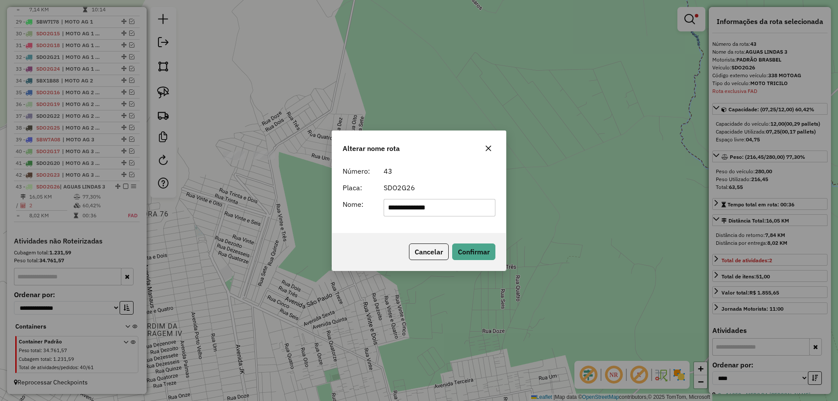
drag, startPoint x: 141, startPoint y: 168, endPoint x: 127, endPoint y: 164, distance: 14.4
click at [127, 164] on div "**********" at bounding box center [419, 200] width 838 height 401
type input "**********"
drag, startPoint x: 471, startPoint y: 244, endPoint x: 458, endPoint y: 244, distance: 13.1
click at [469, 243] on button "Confirmar" at bounding box center [473, 251] width 43 height 17
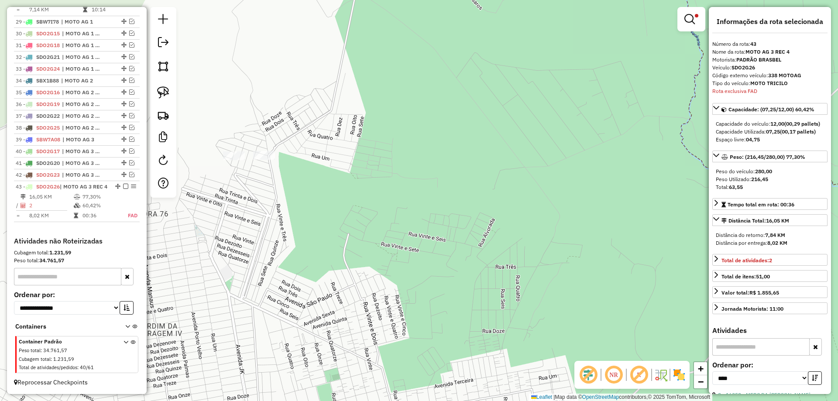
click at [124, 184] on em at bounding box center [125, 186] width 5 height 5
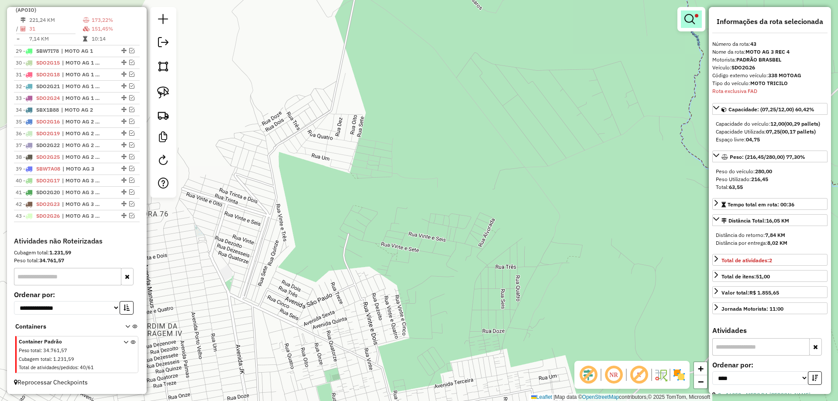
click at [687, 19] on em at bounding box center [689, 19] width 10 height 10
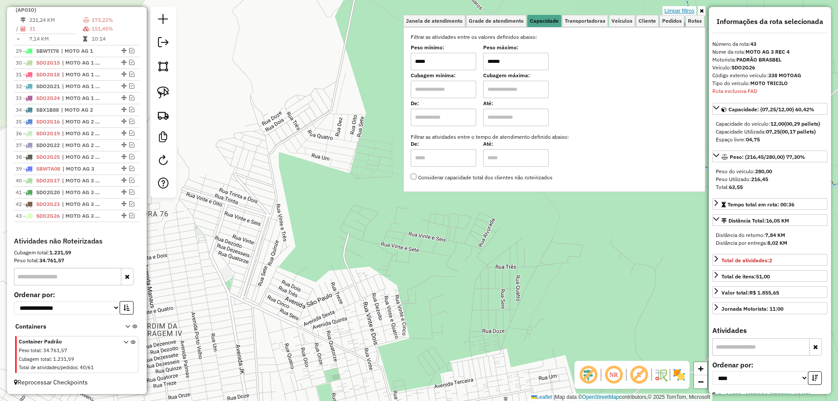
click at [683, 7] on link "Limpar filtros" at bounding box center [679, 11] width 34 height 10
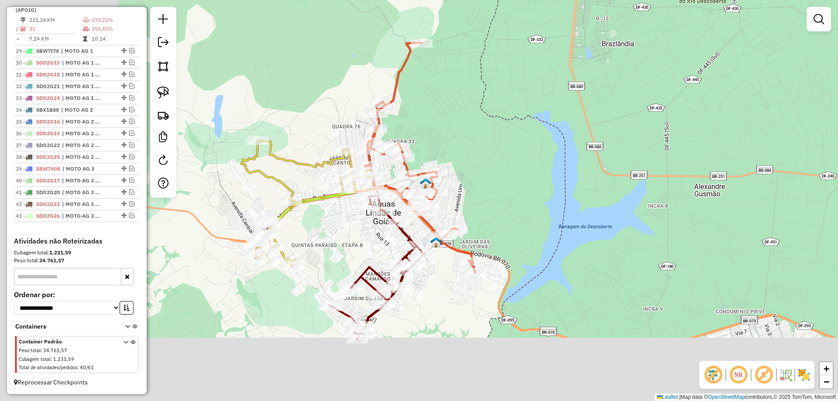
drag, startPoint x: 397, startPoint y: 301, endPoint x: 511, endPoint y: 218, distance: 141.8
click at [531, 217] on div "Janela de atendimento Grade de atendimento Capacidade Transportadoras Veículos …" at bounding box center [419, 200] width 838 height 401
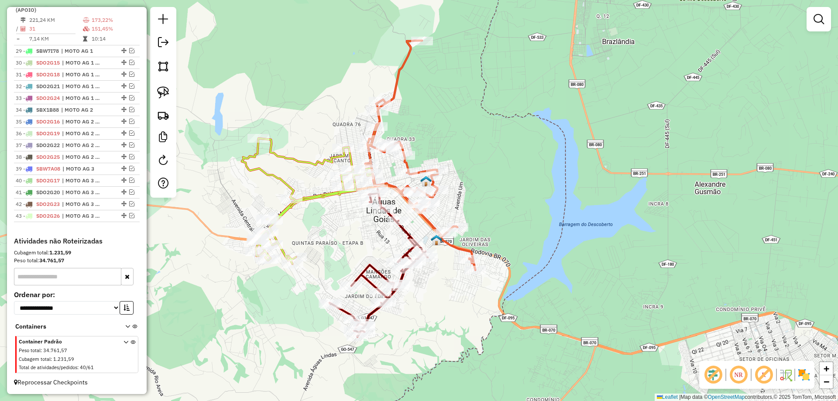
click at [402, 233] on icon at bounding box center [378, 263] width 98 height 148
select select "*********"
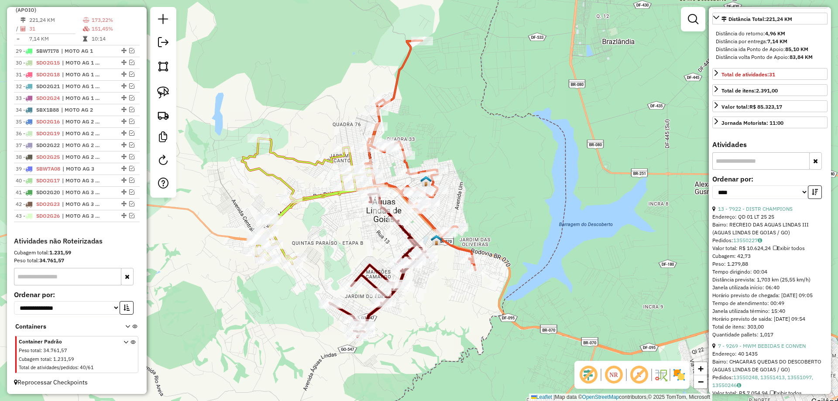
scroll to position [218, 0]
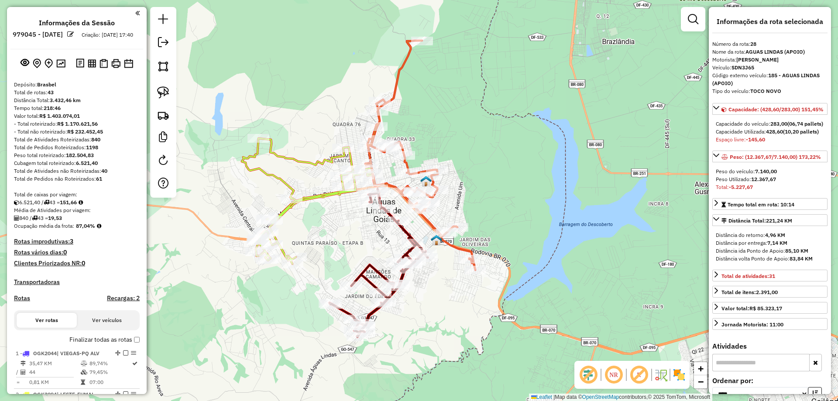
select select "*********"
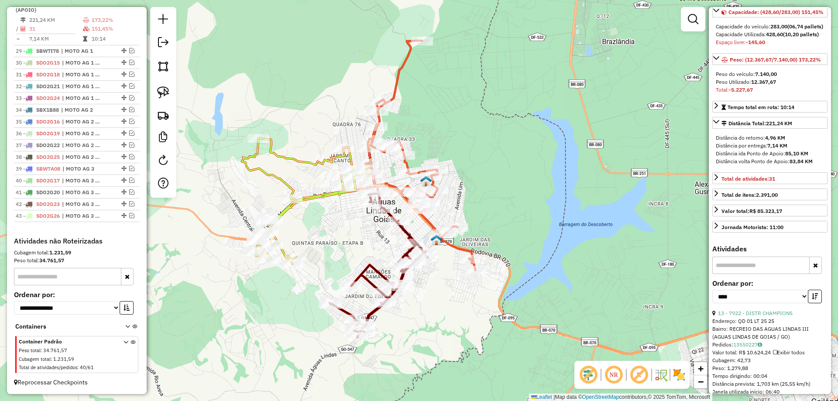
scroll to position [87, 0]
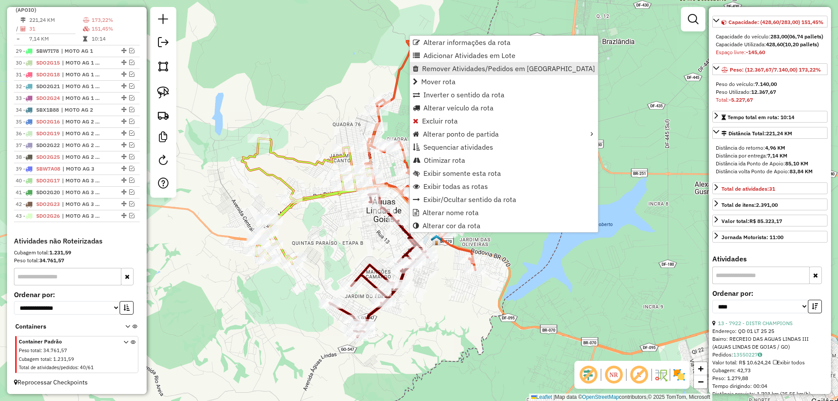
click at [445, 63] on link "Remover Atividades/Pedidos em [GEOGRAPHIC_DATA]" at bounding box center [504, 68] width 188 height 13
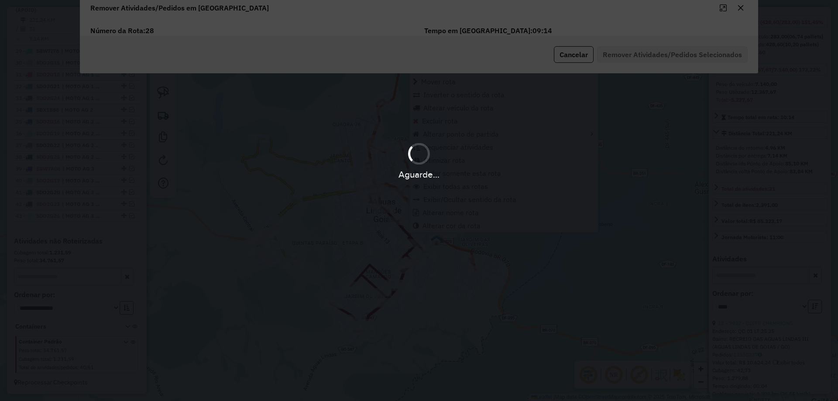
scroll to position [0, 0]
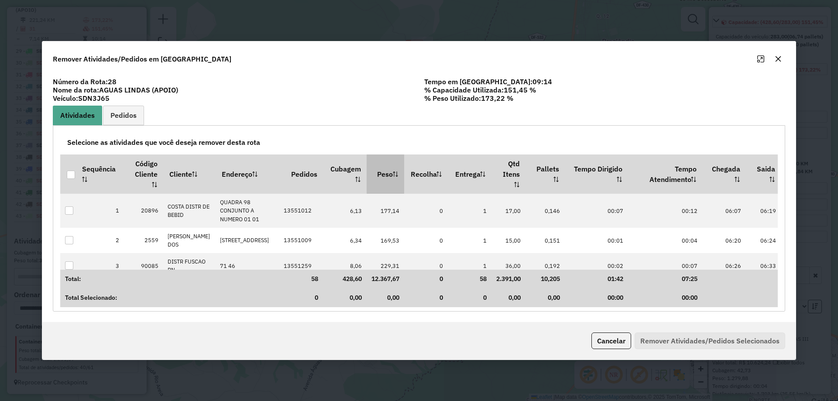
click at [380, 168] on th "Peso" at bounding box center [386, 173] width 38 height 39
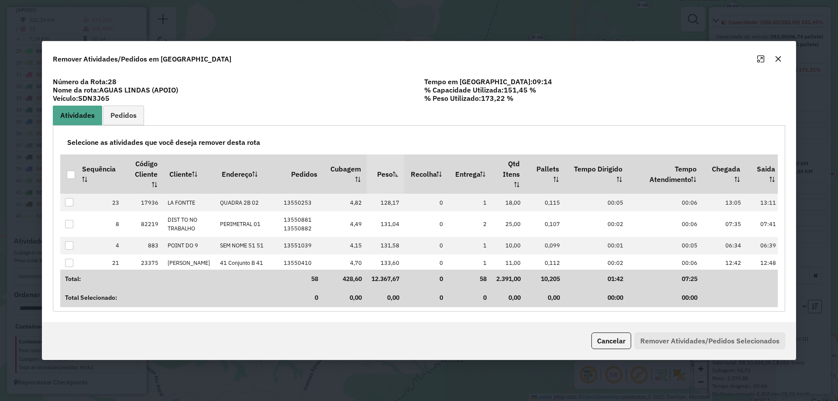
click at [380, 168] on th "Peso" at bounding box center [386, 173] width 38 height 39
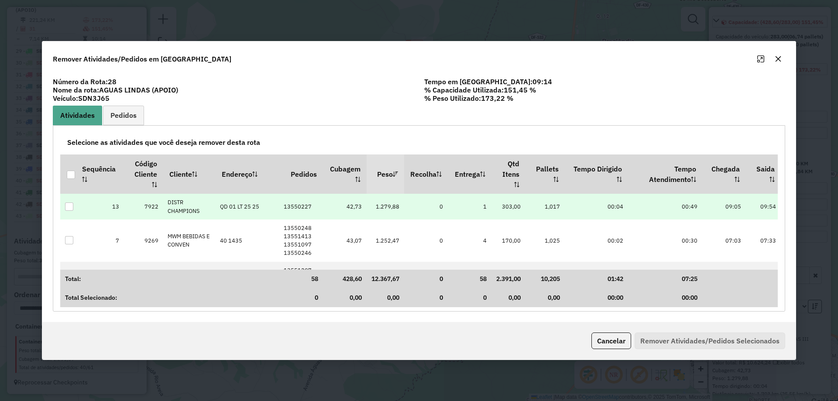
click at [73, 207] on div at bounding box center [69, 206] width 8 height 8
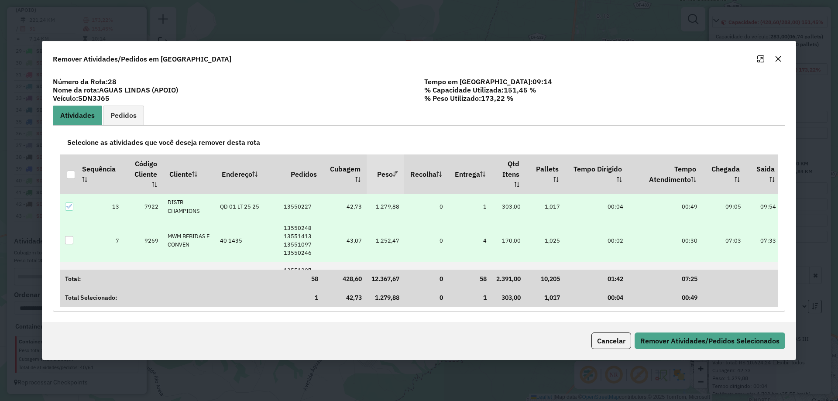
click at [69, 244] on div at bounding box center [69, 240] width 8 height 8
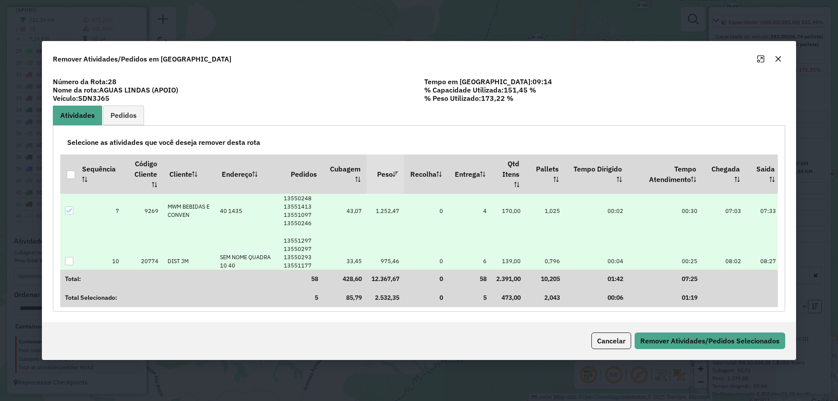
scroll to position [44, 0]
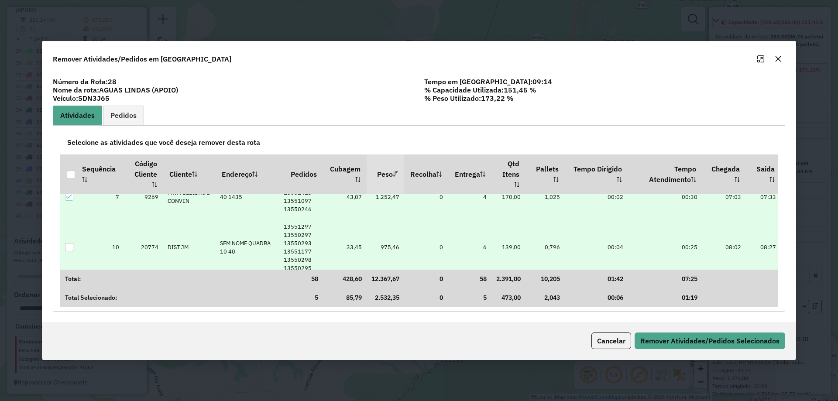
click at [68, 248] on div at bounding box center [69, 247] width 8 height 8
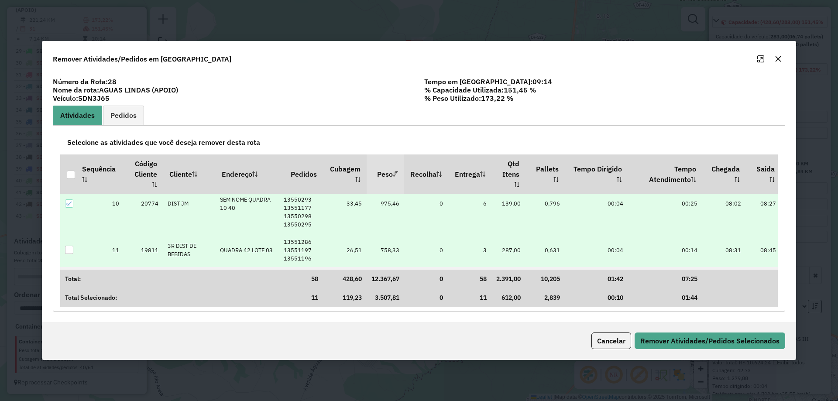
click at [69, 251] on div at bounding box center [69, 250] width 8 height 8
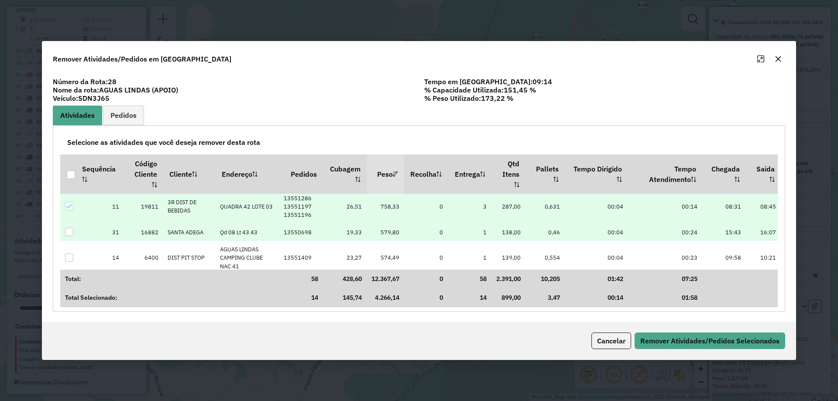
click at [68, 232] on div at bounding box center [69, 232] width 8 height 8
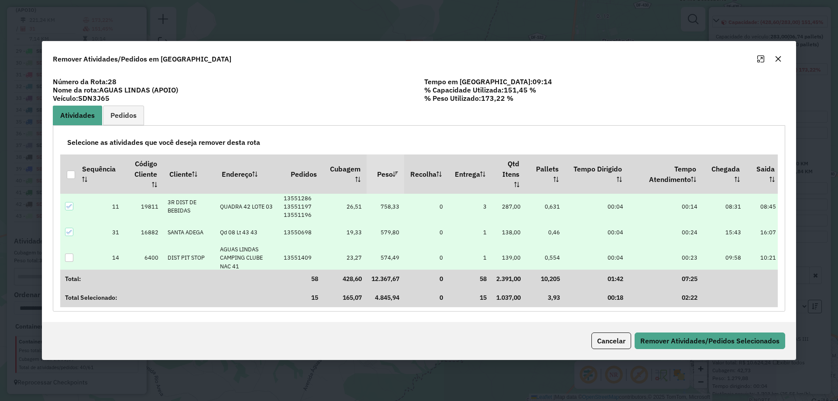
click at [69, 260] on div at bounding box center [69, 258] width 8 height 8
click at [695, 337] on button "Remover Atividades/Pedidos Selecionados" at bounding box center [709, 340] width 151 height 17
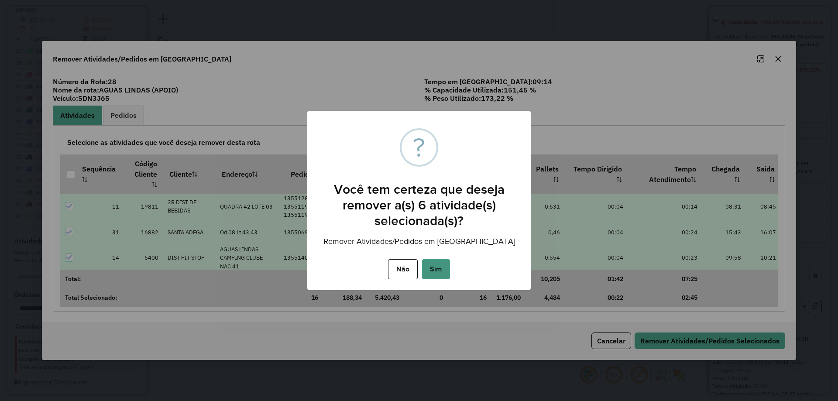
click at [427, 274] on button "Sim" at bounding box center [436, 269] width 28 height 20
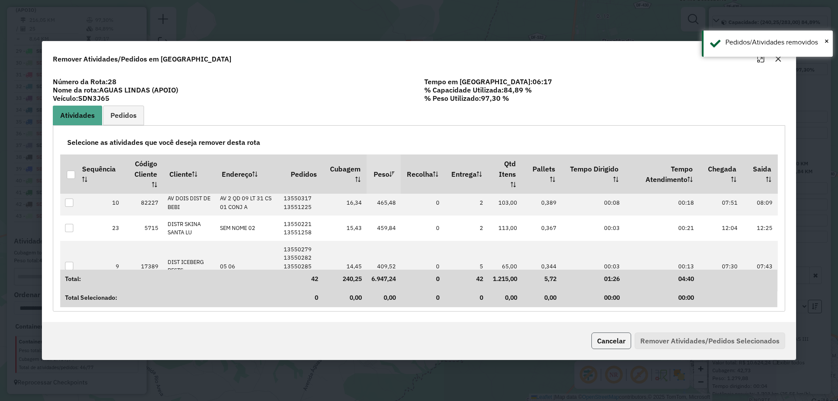
click at [622, 341] on button "Cancelar" at bounding box center [611, 340] width 40 height 17
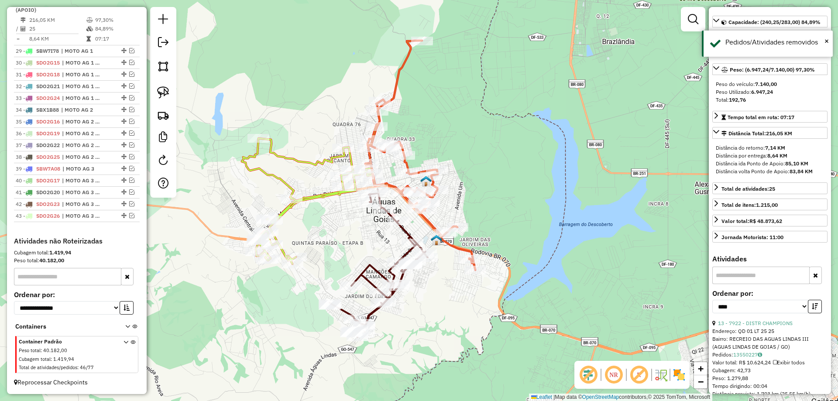
click at [401, 276] on icon at bounding box center [378, 263] width 98 height 148
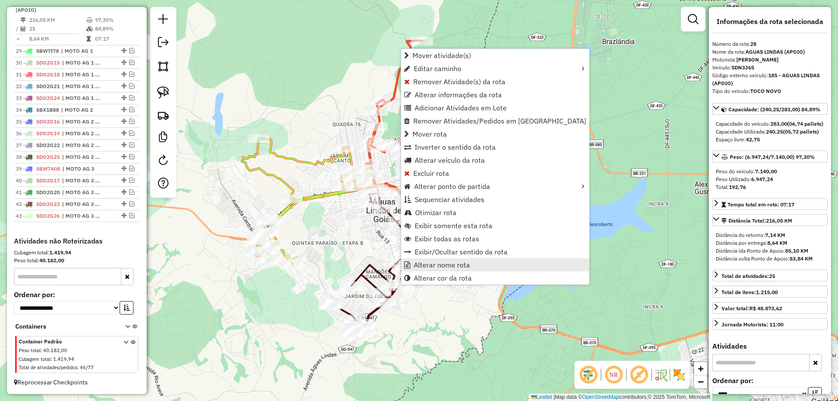
click at [425, 264] on span "Alterar nome rota" at bounding box center [442, 264] width 56 height 7
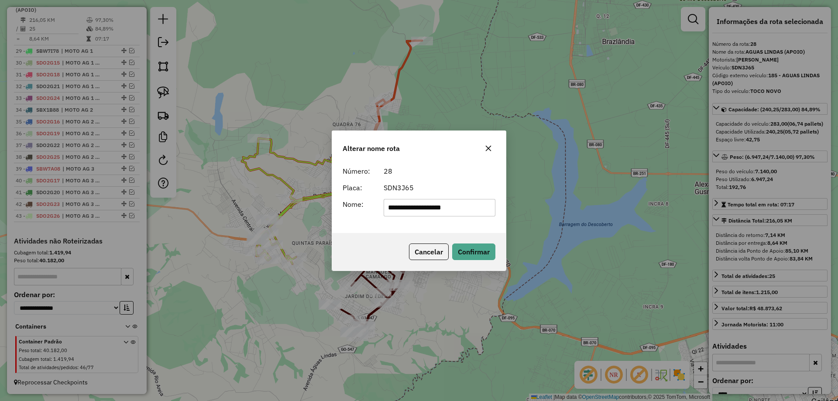
drag, startPoint x: 439, startPoint y: 209, endPoint x: 574, endPoint y: 205, distance: 135.3
click at [575, 206] on div "**********" at bounding box center [419, 200] width 838 height 401
type input "**********"
drag, startPoint x: 368, startPoint y: 248, endPoint x: 377, endPoint y: 248, distance: 8.3
click at [371, 248] on div "Cancelar Confirmar" at bounding box center [419, 252] width 174 height 38
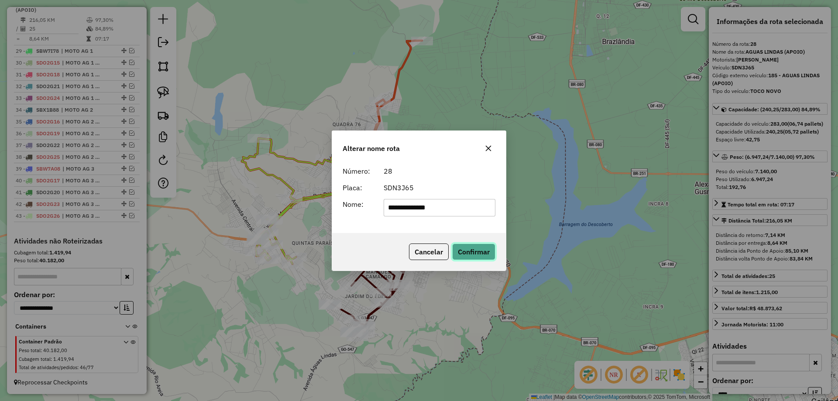
click at [467, 251] on button "Confirmar" at bounding box center [473, 251] width 43 height 17
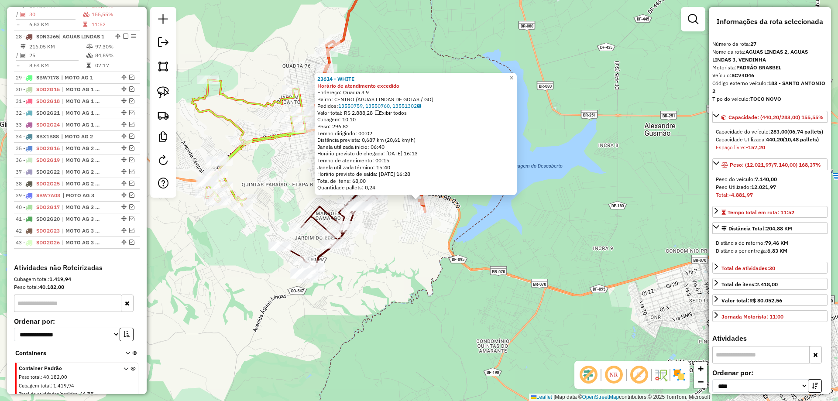
scroll to position [1213, 0]
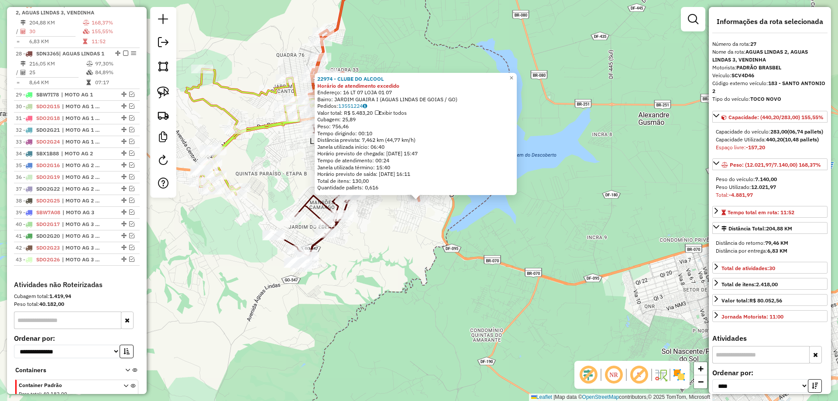
click at [424, 224] on div "22974 - CLUBE DO ALCOOL Horário de atendimento excedido Endereço: 16 LT 07 LOJA…" at bounding box center [419, 200] width 838 height 401
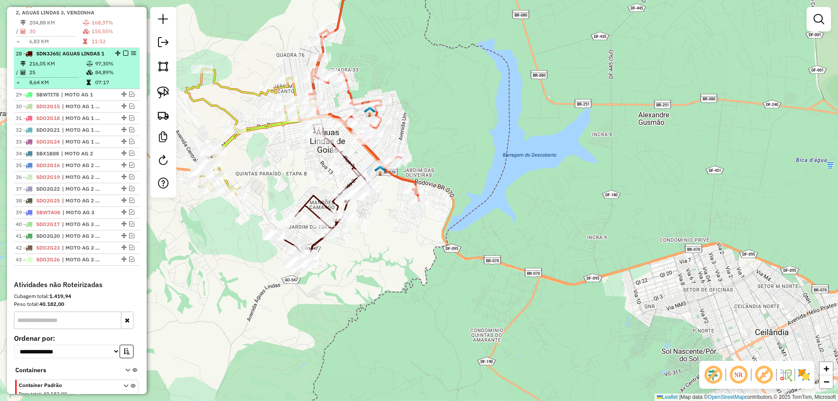
click at [125, 56] on em at bounding box center [125, 53] width 5 height 5
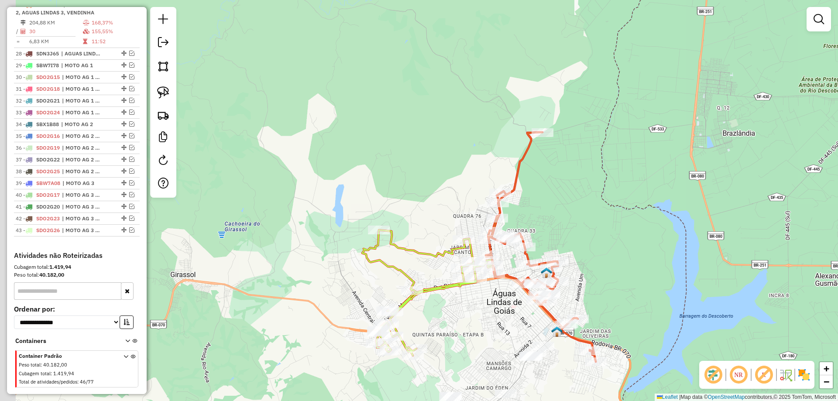
drag, startPoint x: 450, startPoint y: 140, endPoint x: 625, endPoint y: 299, distance: 236.0
click at [627, 301] on div "Janela de atendimento Grade de atendimento Capacidade Transportadoras Veículos …" at bounding box center [419, 200] width 838 height 401
click at [469, 273] on div at bounding box center [474, 268] width 22 height 9
select select "*********"
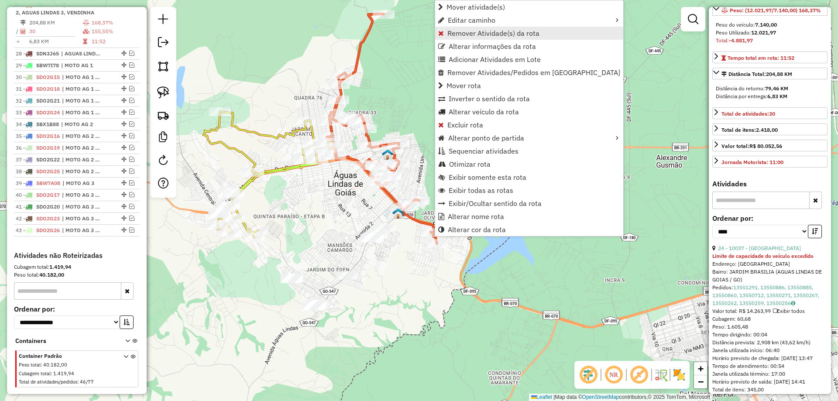
click at [468, 38] on link "Remover Atividade(s) da rota" at bounding box center [529, 33] width 188 height 13
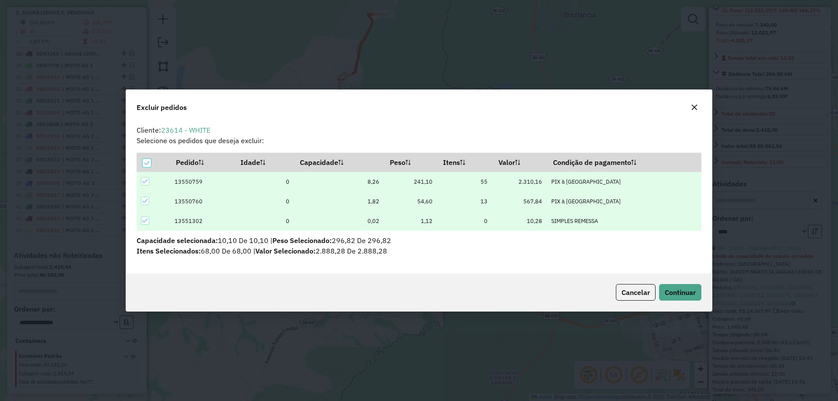
scroll to position [0, 0]
click at [624, 295] on span "Cancelar" at bounding box center [635, 292] width 28 height 9
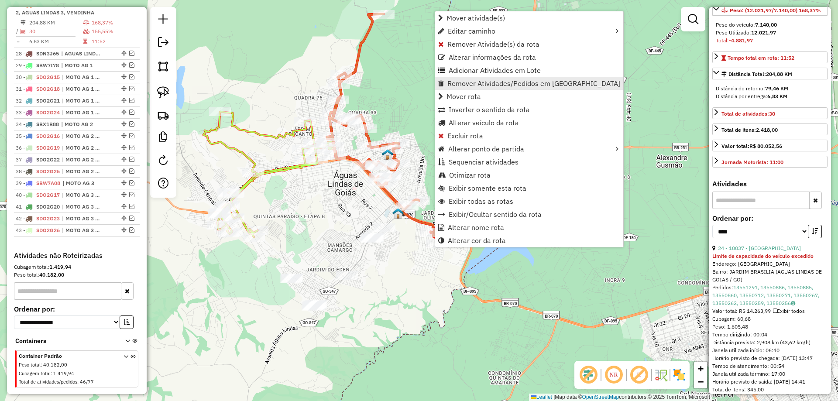
click at [489, 81] on span "Remover Atividades/Pedidos em [GEOGRAPHIC_DATA]" at bounding box center [533, 83] width 173 height 7
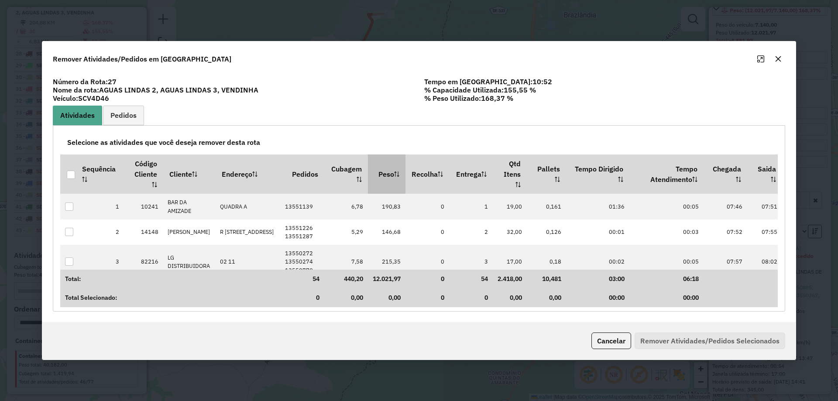
click at [372, 170] on th "Peso" at bounding box center [387, 173] width 38 height 39
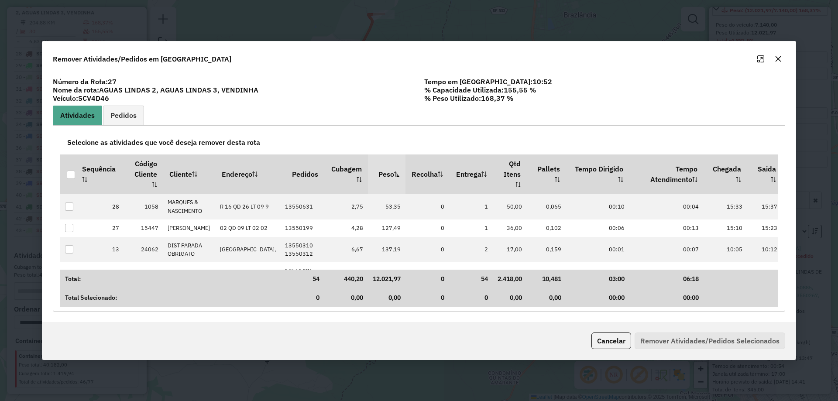
click at [372, 170] on th "Peso" at bounding box center [387, 173] width 38 height 39
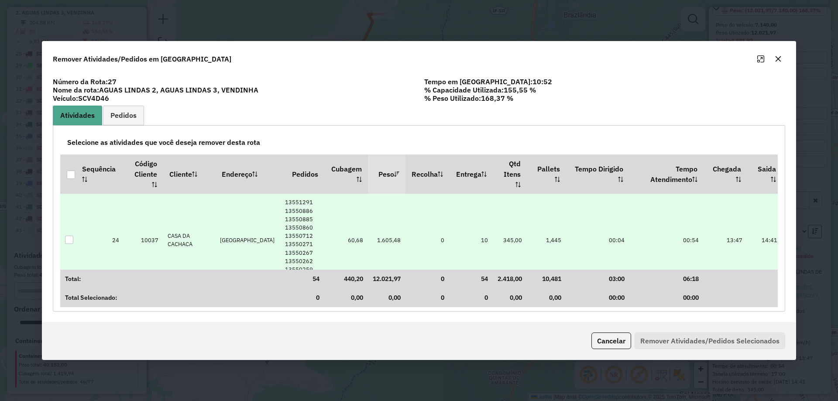
click at [65, 241] on td at bounding box center [68, 240] width 16 height 93
click at [68, 241] on div at bounding box center [69, 240] width 8 height 8
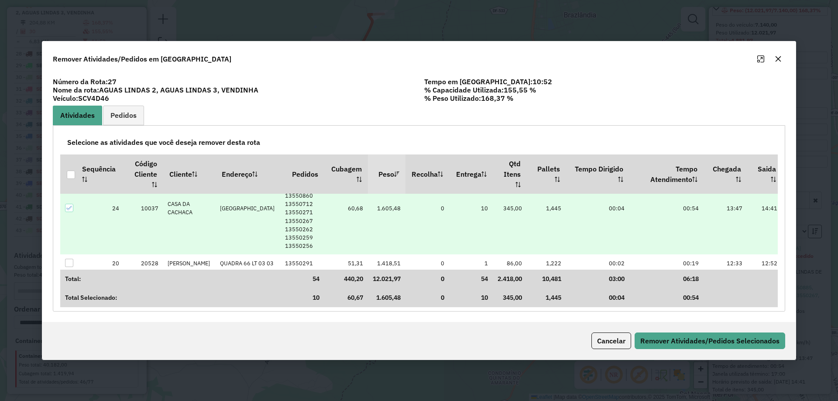
scroll to position [44, 0]
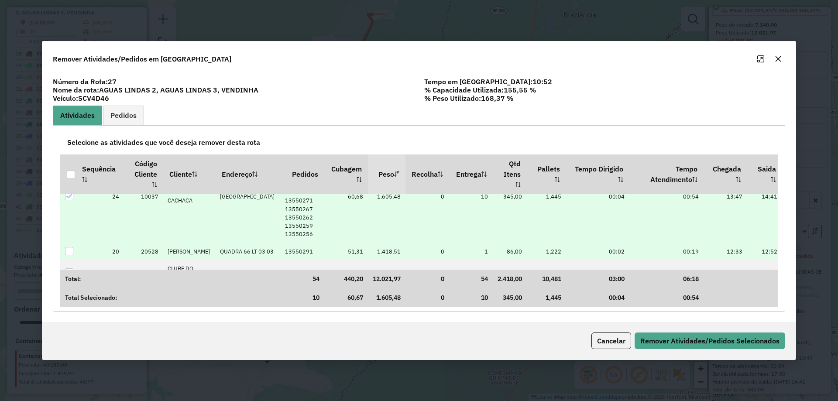
click at [66, 255] on div at bounding box center [69, 251] width 8 height 8
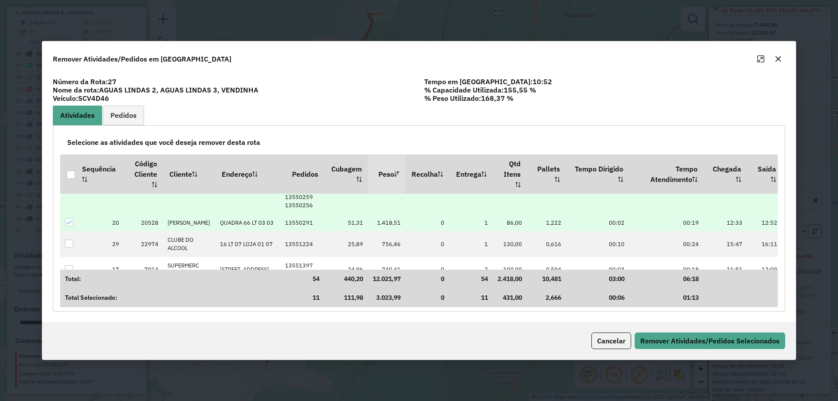
scroll to position [87, 0]
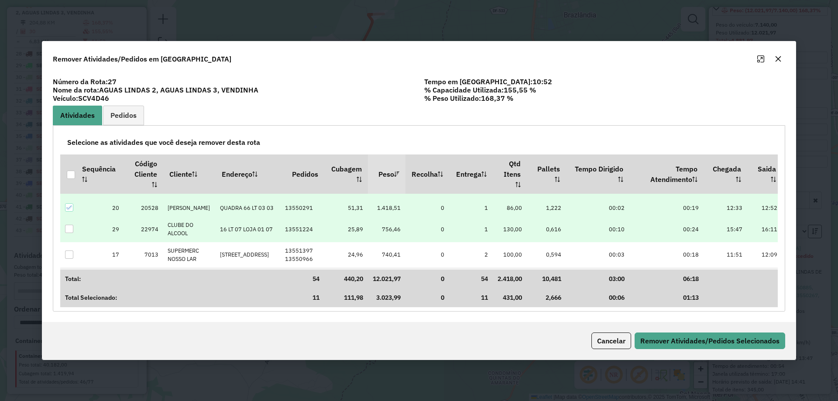
click at [69, 233] on div at bounding box center [69, 229] width 8 height 8
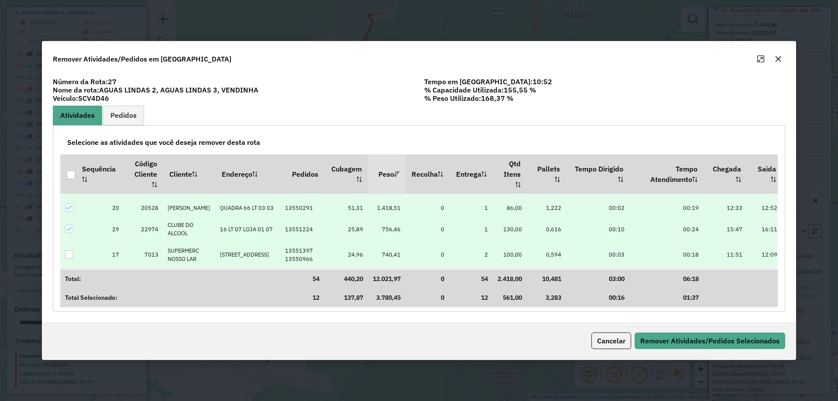
click at [70, 259] on div at bounding box center [69, 254] width 8 height 8
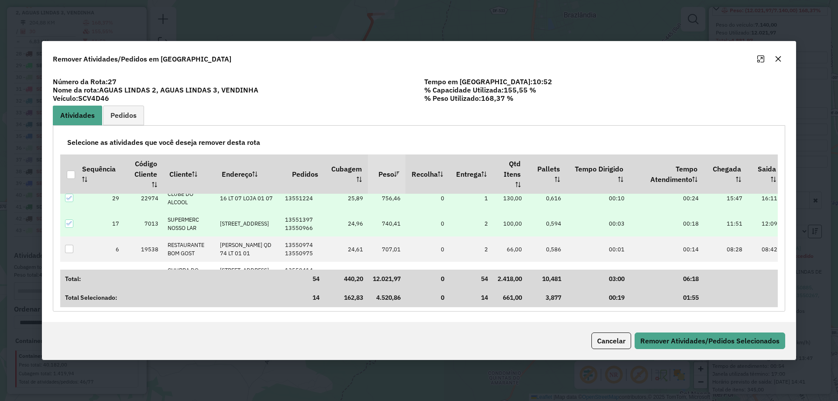
scroll to position [131, 0]
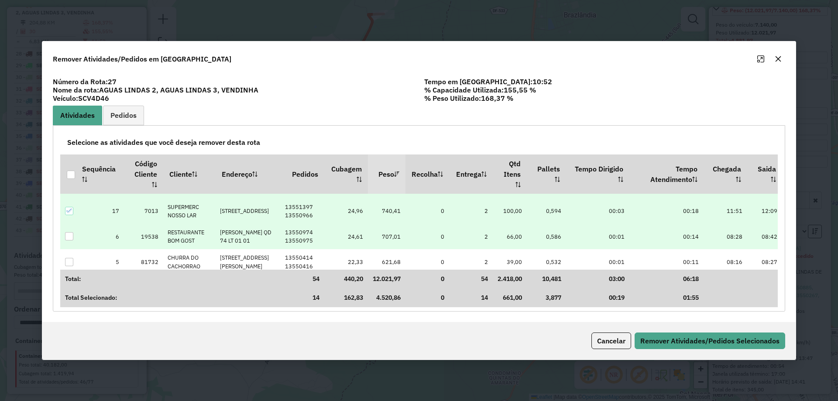
click at [72, 240] on div at bounding box center [69, 236] width 8 height 8
click at [672, 343] on button "Remover Atividades/Pedidos Selecionados" at bounding box center [709, 340] width 151 height 17
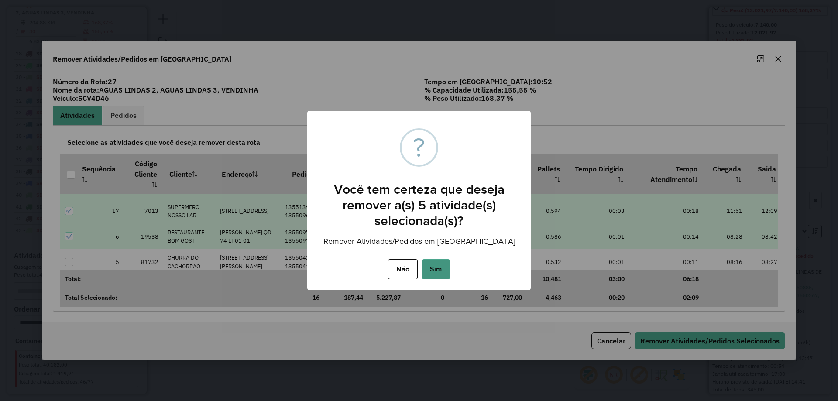
click at [440, 264] on button "Sim" at bounding box center [436, 269] width 28 height 20
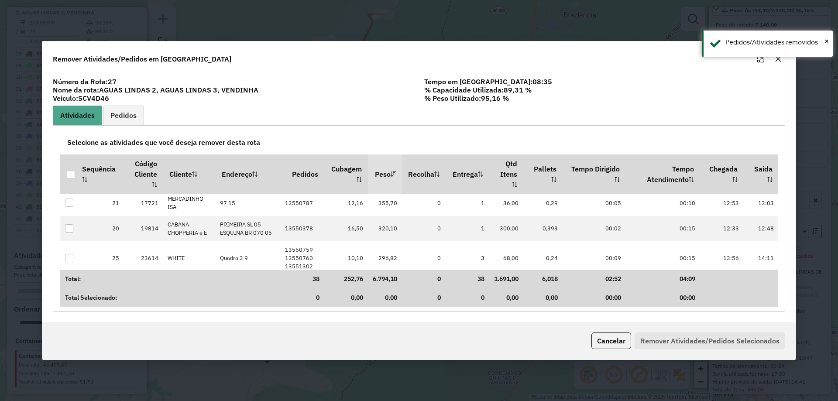
scroll to position [147, 0]
click at [617, 343] on button "Cancelar" at bounding box center [611, 340] width 40 height 17
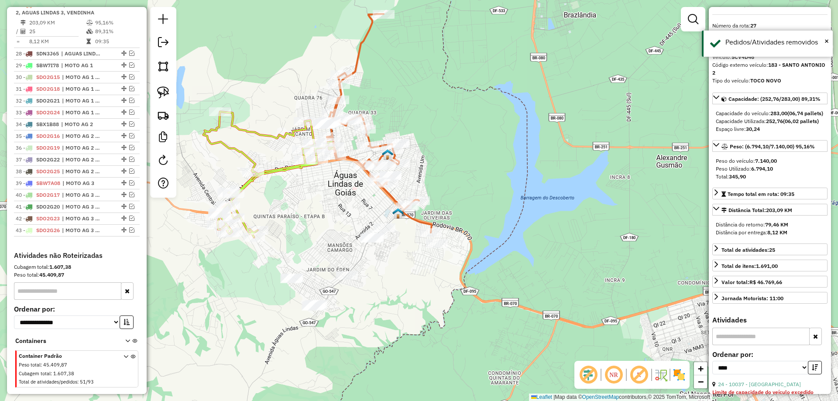
scroll to position [16, 0]
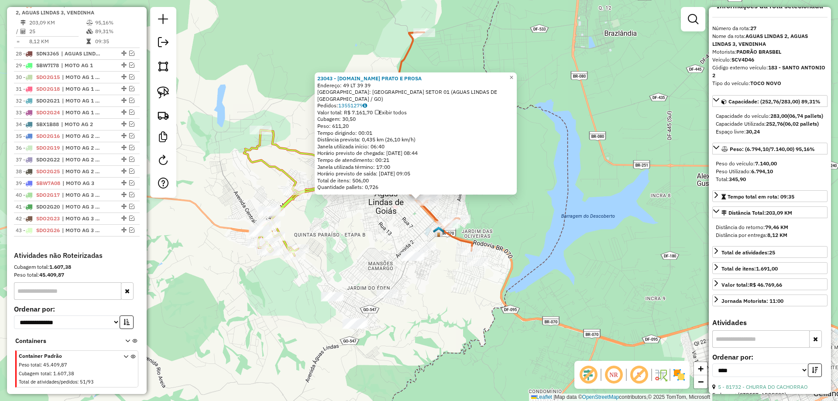
click at [311, 186] on icon at bounding box center [310, 193] width 132 height 126
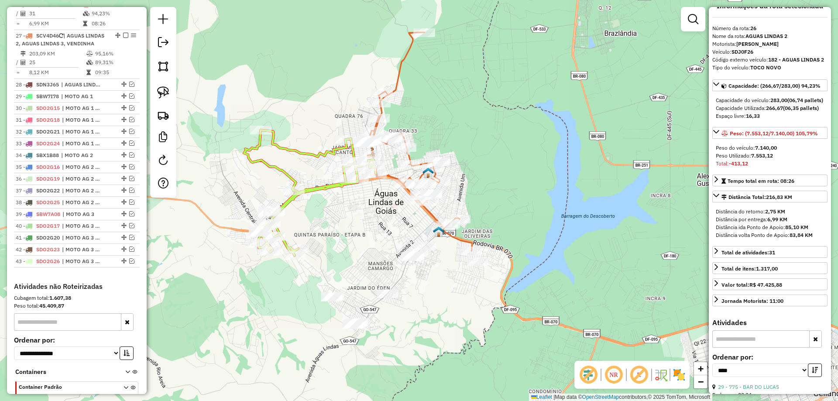
scroll to position [1172, 0]
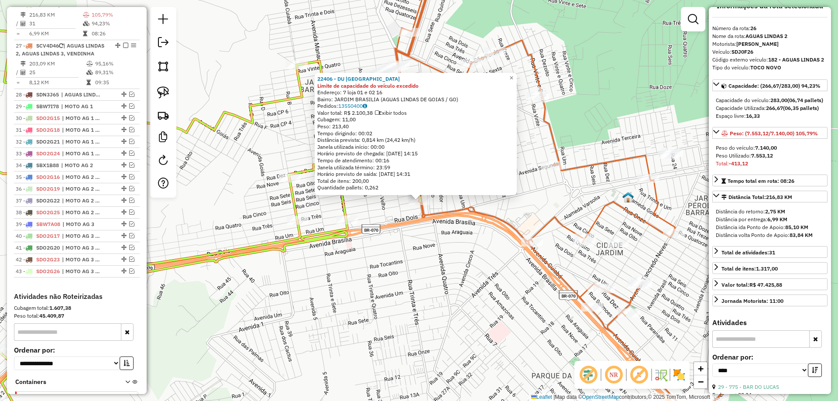
click at [504, 220] on icon at bounding box center [570, 200] width 368 height 481
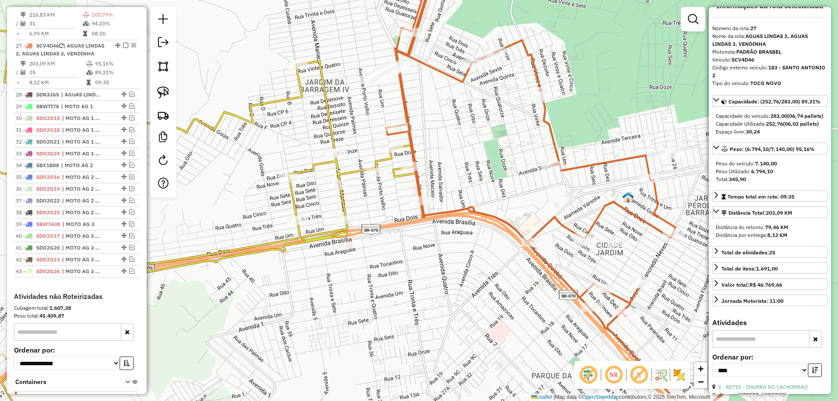
scroll to position [1213, 0]
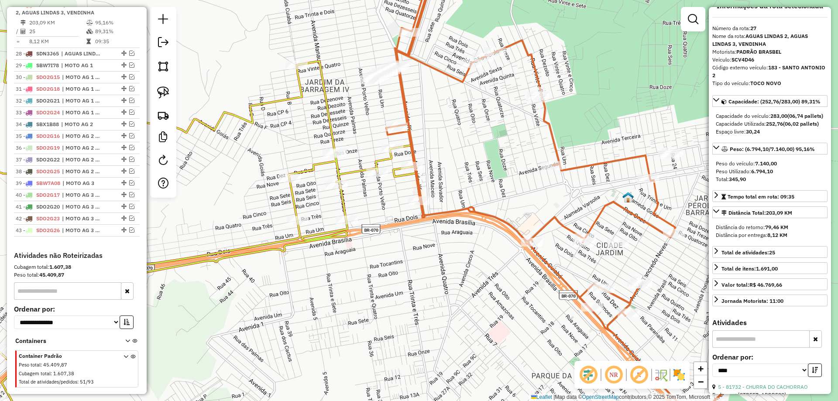
click at [490, 216] on icon at bounding box center [570, 200] width 368 height 481
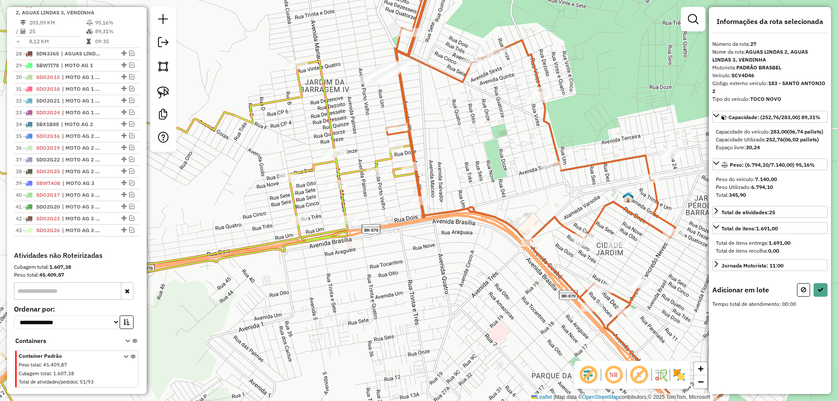
scroll to position [0, 0]
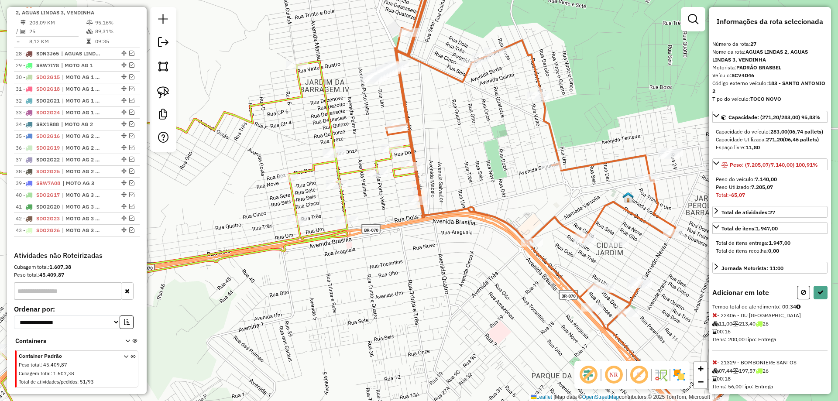
click at [713, 365] on icon at bounding box center [714, 362] width 5 height 6
click at [715, 365] on icon at bounding box center [714, 362] width 5 height 6
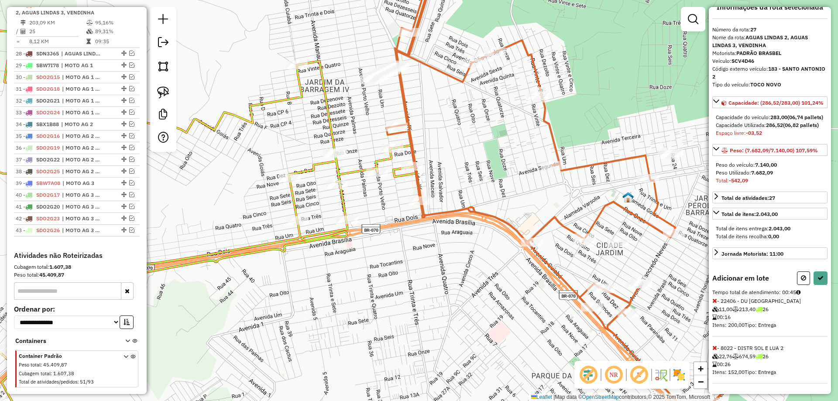
scroll to position [38, 0]
click at [714, 347] on icon at bounding box center [714, 348] width 5 height 6
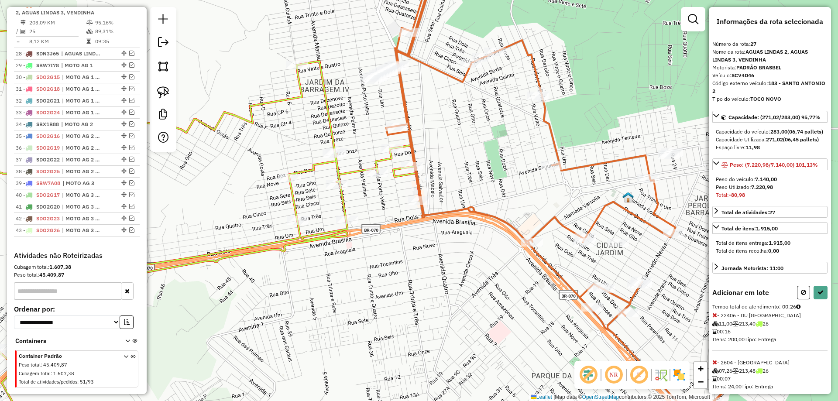
click at [716, 365] on icon at bounding box center [714, 362] width 5 height 6
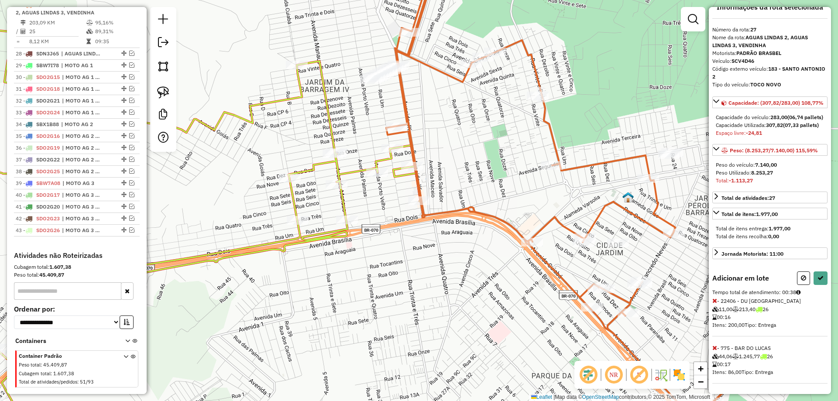
scroll to position [38, 0]
click at [715, 346] on icon at bounding box center [714, 348] width 5 height 6
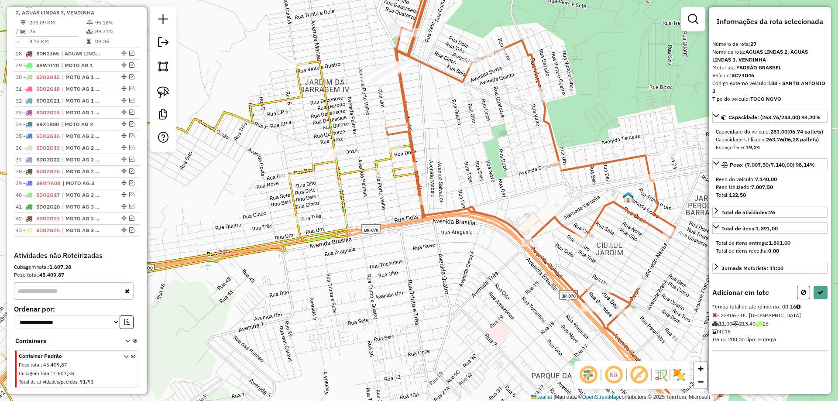
scroll to position [0, 0]
click at [712, 365] on icon at bounding box center [714, 362] width 5 height 6
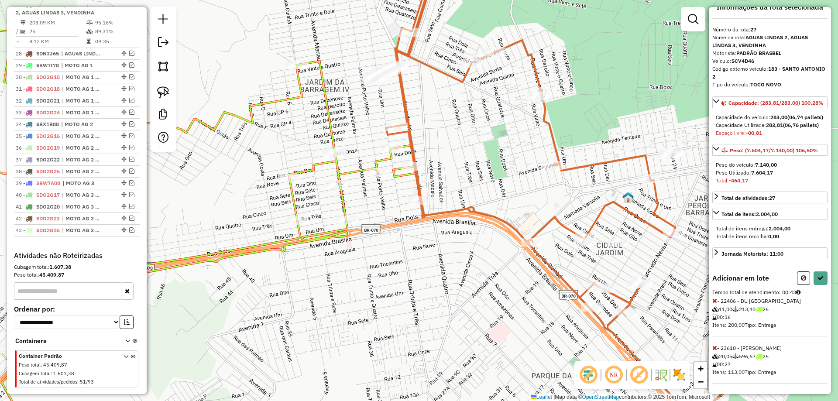
scroll to position [38, 0]
click at [714, 302] on icon at bounding box center [714, 301] width 5 height 6
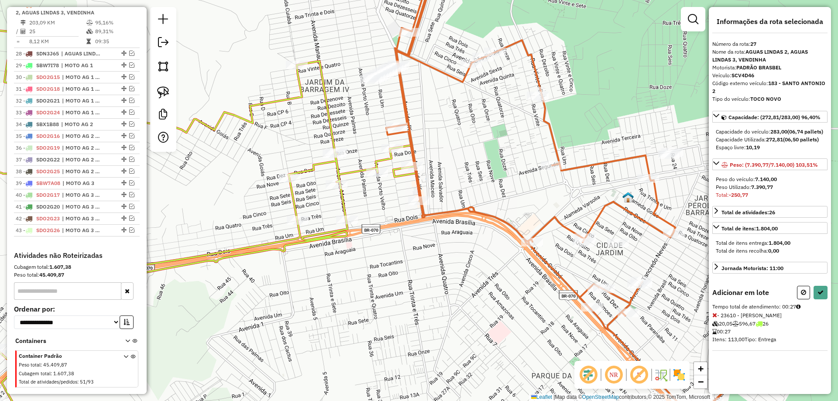
scroll to position [0, 0]
click at [822, 295] on icon at bounding box center [820, 292] width 6 height 6
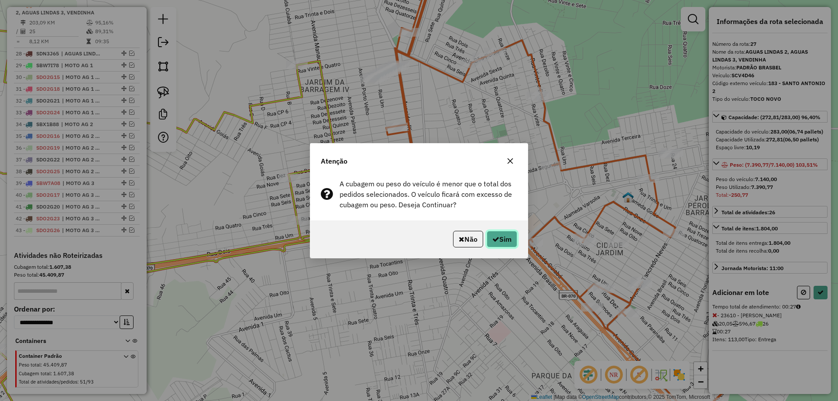
click at [506, 237] on button "Sim" at bounding box center [502, 239] width 31 height 17
select select "*********"
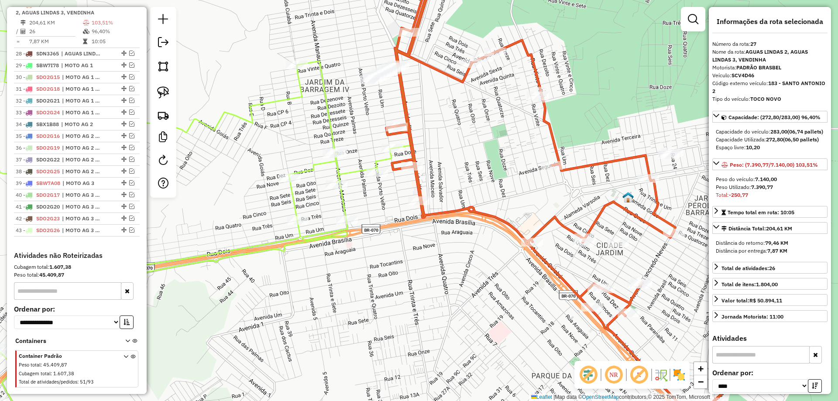
click at [343, 171] on icon at bounding box center [168, 234] width 504 height 414
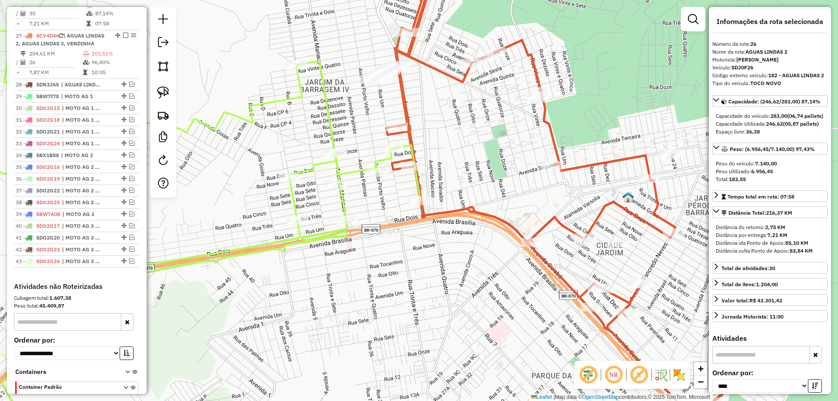
scroll to position [1172, 0]
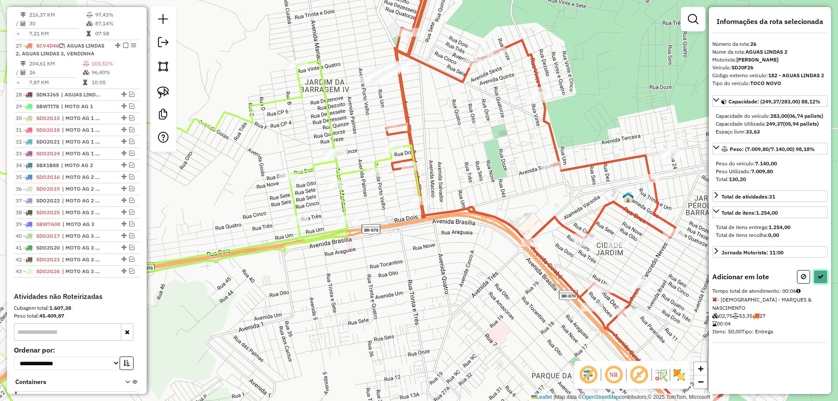
click at [827, 284] on button at bounding box center [820, 277] width 14 height 14
select select "*********"
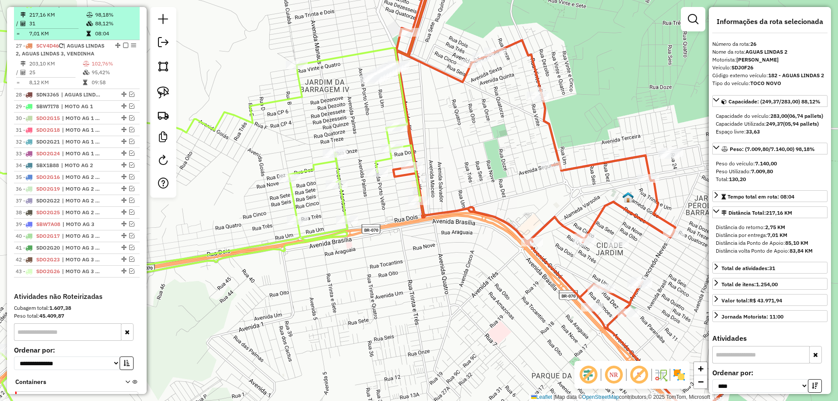
click at [123, 7] on em at bounding box center [125, 4] width 5 height 5
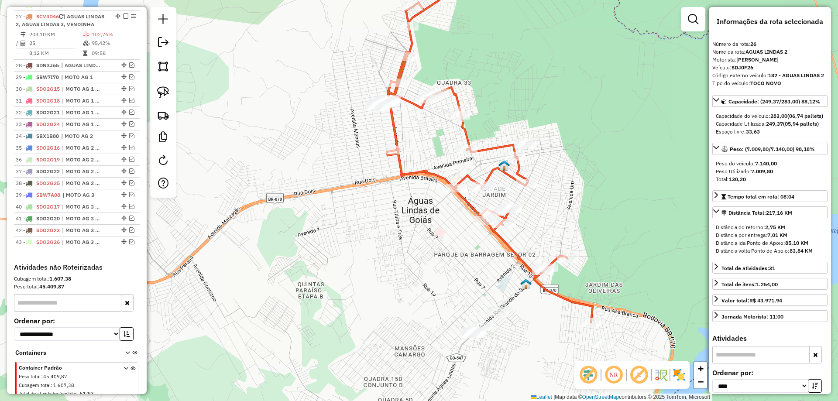
click at [496, 144] on icon at bounding box center [490, 141] width 206 height 363
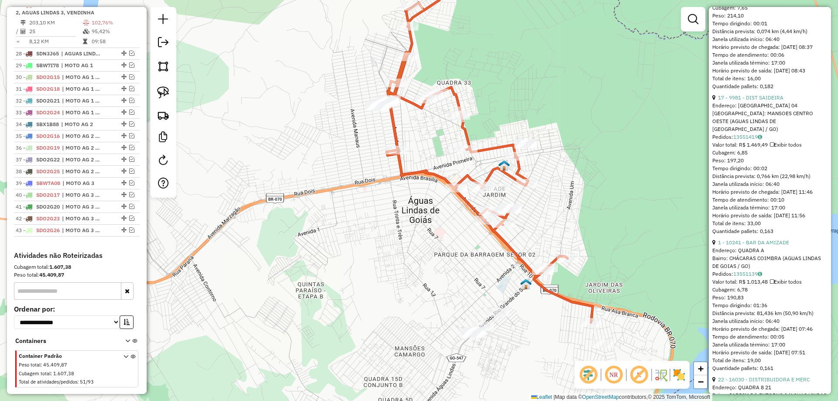
scroll to position [2662, 0]
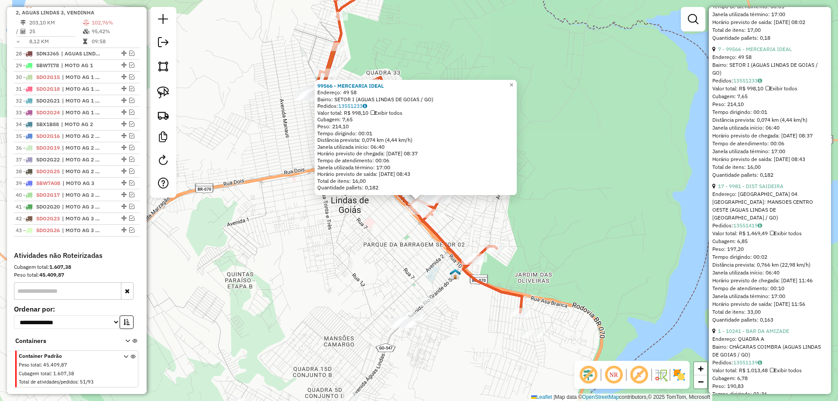
scroll to position [2574, 0]
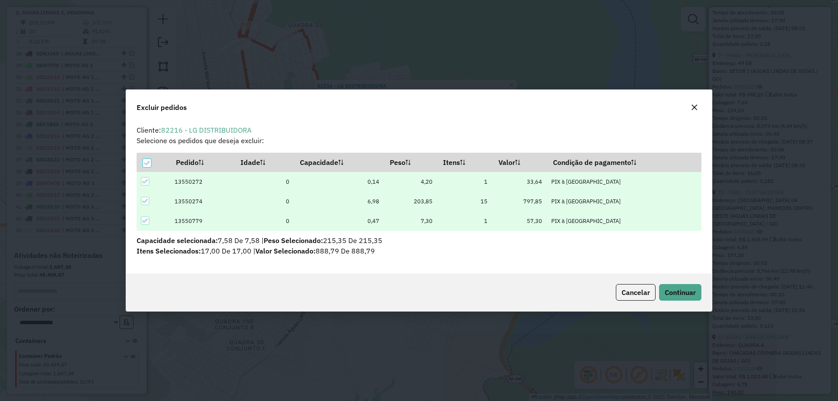
scroll to position [0, 0]
click at [684, 288] on span "Continuar" at bounding box center [680, 292] width 31 height 9
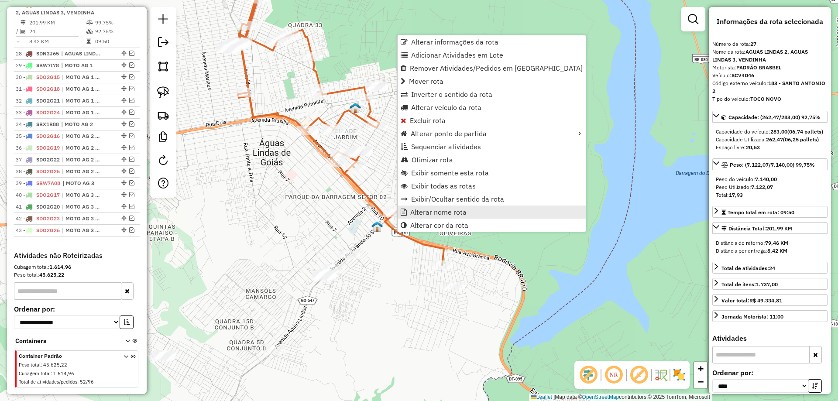
click at [437, 210] on span "Alterar nome rota" at bounding box center [438, 212] width 56 height 7
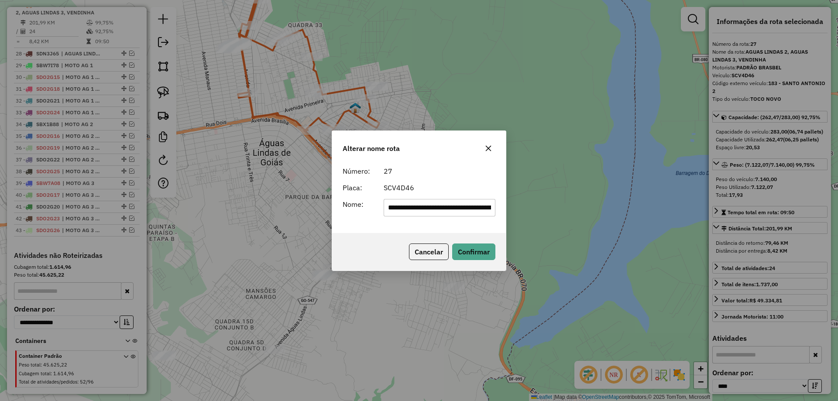
drag, startPoint x: 400, startPoint y: 207, endPoint x: 10, endPoint y: 205, distance: 389.7
click at [10, 205] on div "**********" at bounding box center [419, 200] width 838 height 401
drag, startPoint x: 442, startPoint y: 210, endPoint x: 837, endPoint y: 209, distance: 395.8
click at [837, 209] on div "**********" at bounding box center [419, 200] width 838 height 401
drag, startPoint x: 436, startPoint y: 206, endPoint x: 398, endPoint y: 206, distance: 38.4
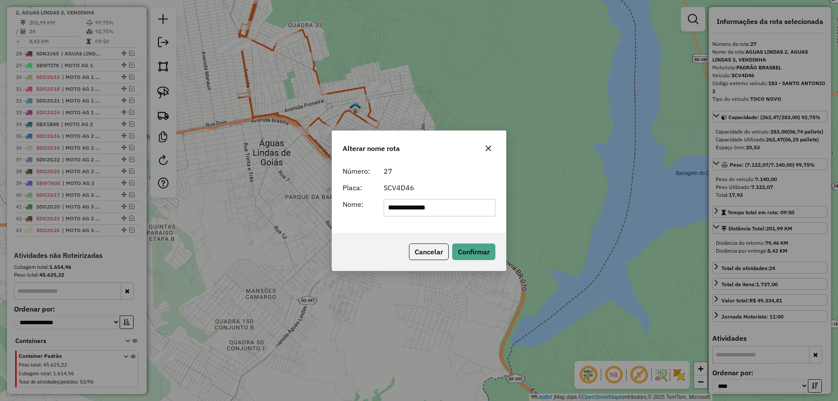
click at [398, 206] on input "**********" at bounding box center [440, 207] width 112 height 17
click at [422, 207] on input "****" at bounding box center [440, 207] width 112 height 17
type input "**********"
click at [479, 253] on button "Confirmar" at bounding box center [473, 251] width 43 height 17
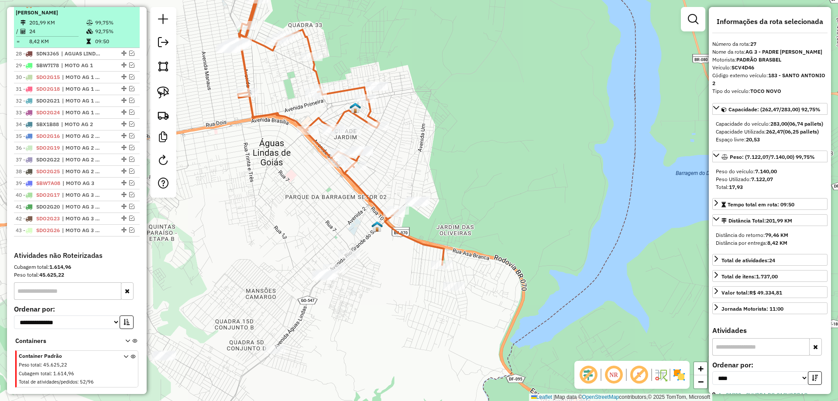
click at [123, 7] on em at bounding box center [125, 4] width 5 height 5
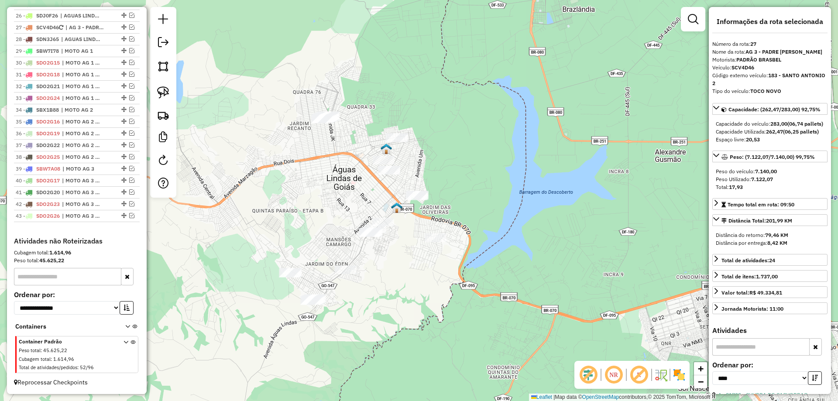
drag, startPoint x: 466, startPoint y: 113, endPoint x: 477, endPoint y: 140, distance: 28.9
click at [477, 140] on div "Janela de atendimento Grade de atendimento Capacidade Transportadoras Veículos …" at bounding box center [419, 200] width 838 height 401
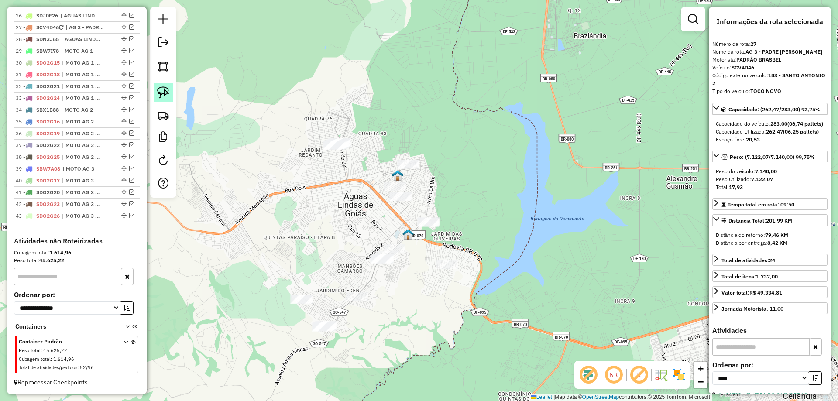
click at [161, 91] on img at bounding box center [163, 92] width 12 height 12
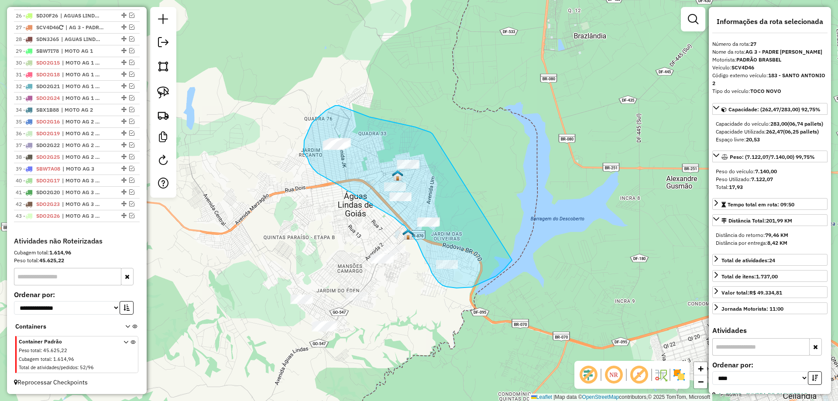
drag, startPoint x: 392, startPoint y: 122, endPoint x: 521, endPoint y: 240, distance: 174.5
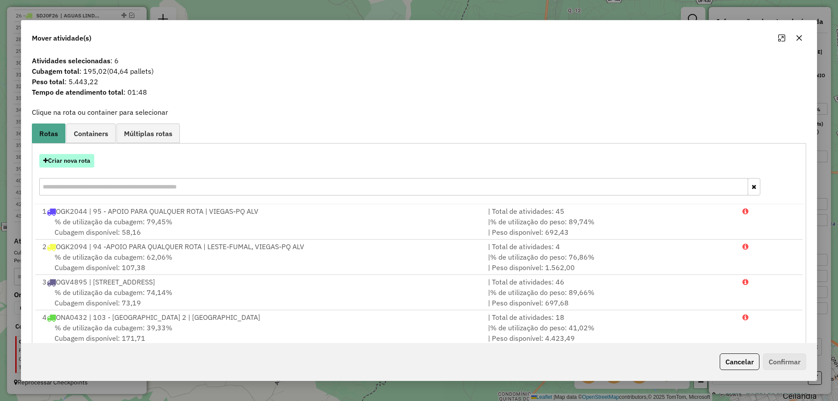
click at [65, 158] on button "Criar nova rota" at bounding box center [66, 161] width 55 height 14
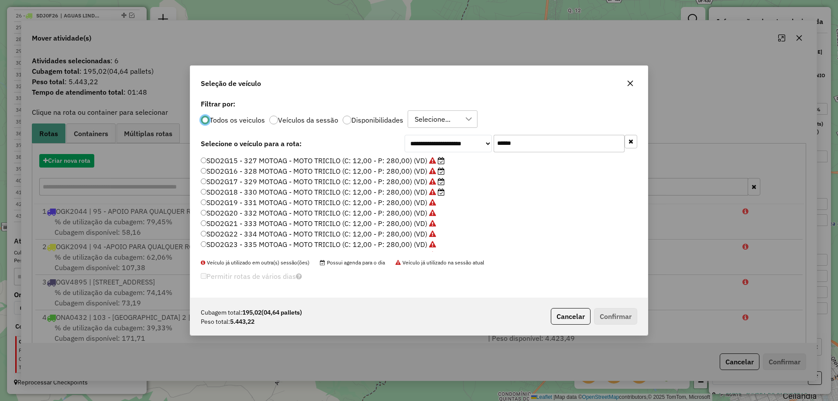
scroll to position [5, 3]
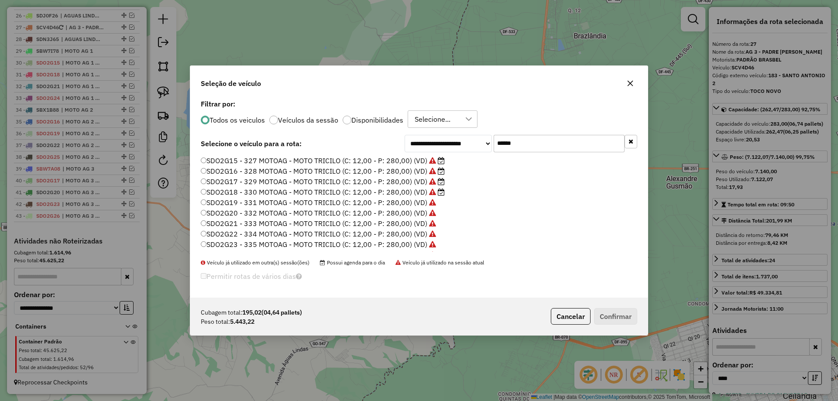
drag, startPoint x: 572, startPoint y: 141, endPoint x: 461, endPoint y: 140, distance: 110.8
click at [461, 140] on div "**********" at bounding box center [520, 143] width 233 height 17
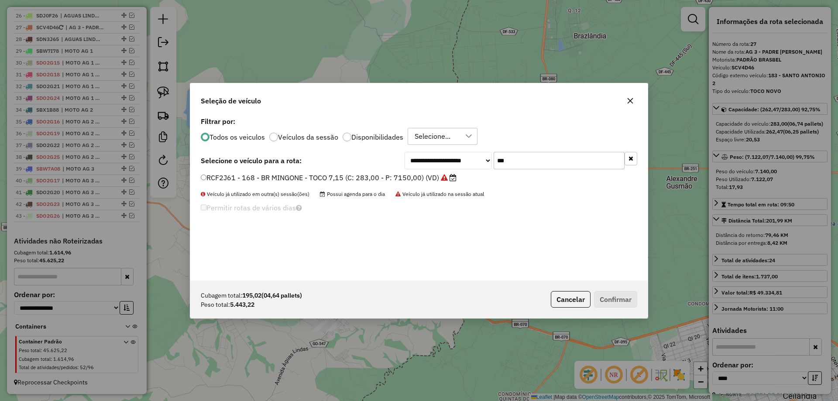
type input "***"
click at [291, 176] on label "RCF2J61 - 168 - BR MINGONE - TOCO 7,15 (C: 283,00 - P: 7150,00) (VD)" at bounding box center [329, 177] width 256 height 10
click at [611, 298] on button "Confirmar" at bounding box center [615, 299] width 43 height 17
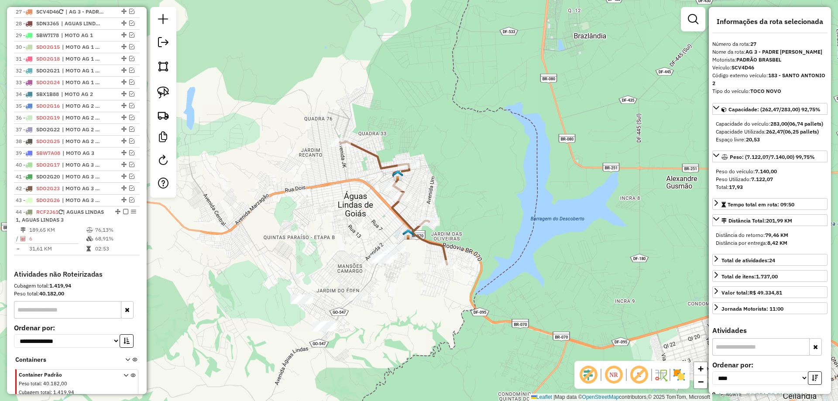
scroll to position [1183, 0]
drag, startPoint x: 161, startPoint y: 86, endPoint x: 377, endPoint y: 272, distance: 284.3
click at [161, 87] on img at bounding box center [163, 92] width 12 height 12
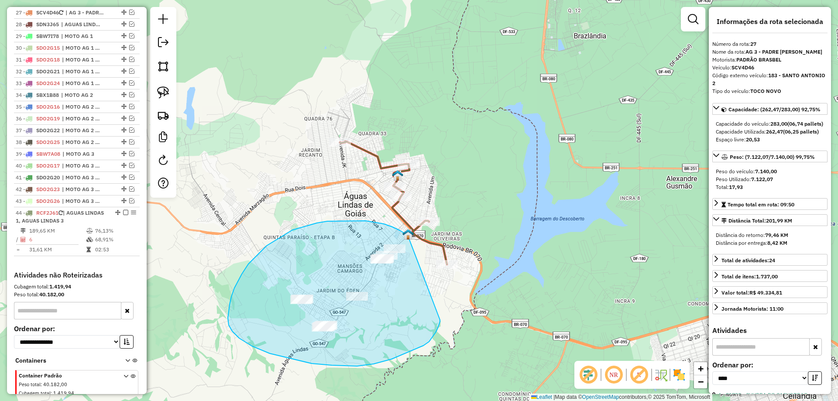
drag, startPoint x: 384, startPoint y: 224, endPoint x: 439, endPoint y: 320, distance: 111.1
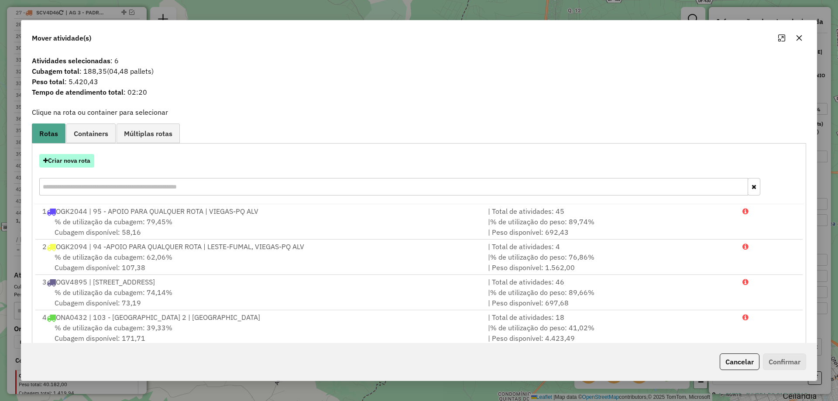
click at [77, 156] on button "Criar nova rota" at bounding box center [66, 161] width 55 height 14
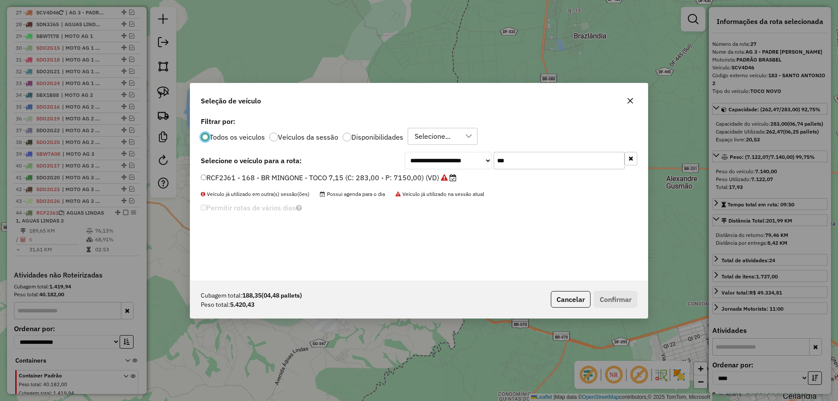
scroll to position [5, 3]
click at [452, 161] on div "**********" at bounding box center [520, 160] width 233 height 17
type input "***"
click at [444, 175] on label "PRI4387 - 151 - APOIO PARA QUALQUER ROTA - TRUCKINHO 1 (C: 233,00 - P: 4800,00)…" at bounding box center [356, 177] width 311 height 10
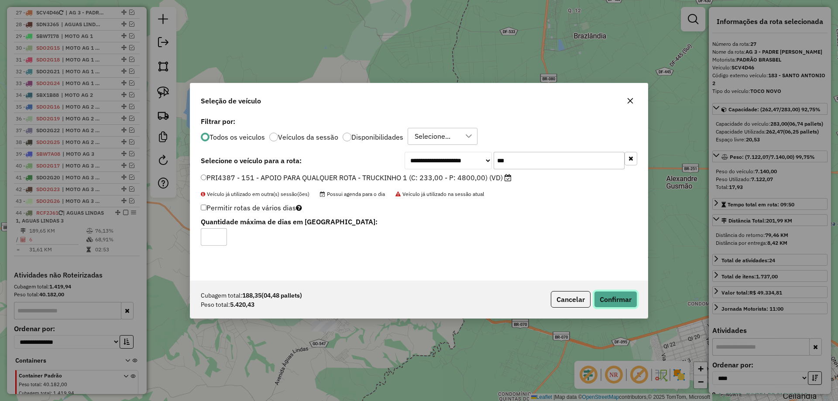
click at [621, 303] on button "Confirmar" at bounding box center [615, 299] width 43 height 17
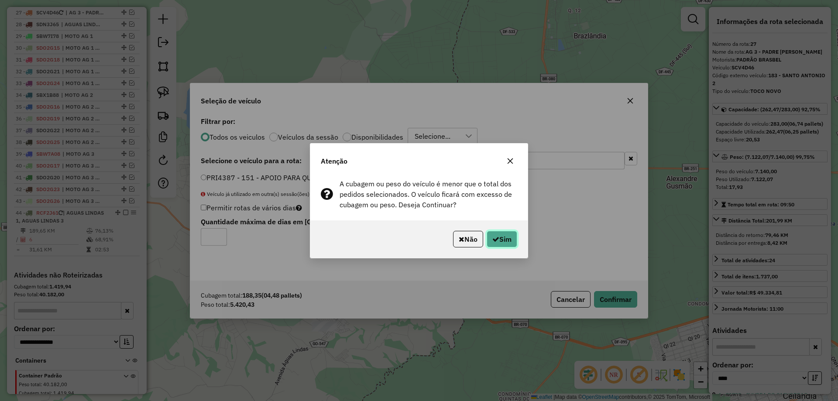
click at [503, 238] on button "Sim" at bounding box center [502, 239] width 31 height 17
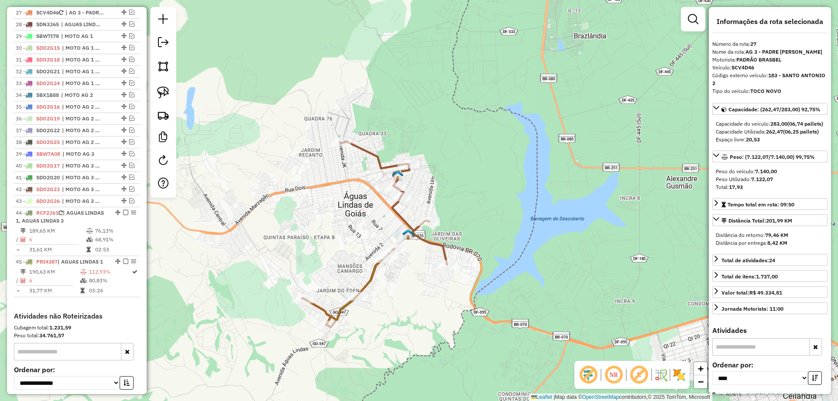
click at [435, 243] on icon at bounding box center [393, 202] width 107 height 123
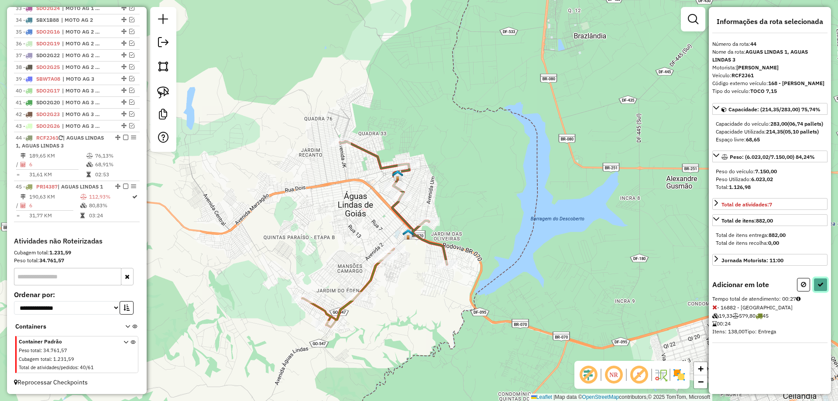
click at [819, 291] on button at bounding box center [820, 285] width 14 height 14
select select "*********"
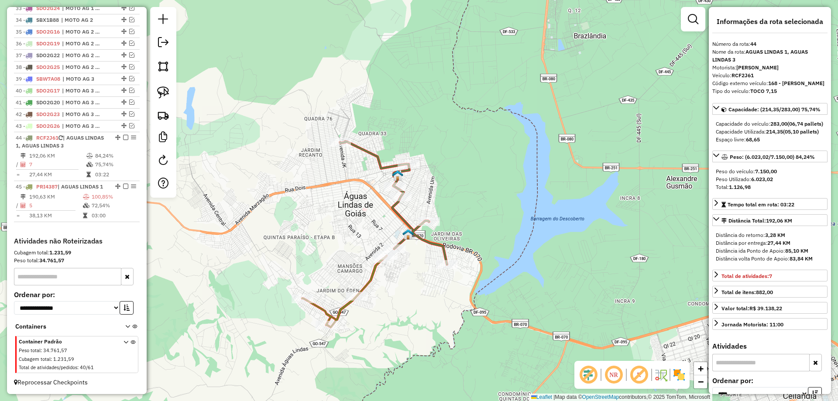
click at [372, 277] on icon at bounding box center [344, 292] width 85 height 72
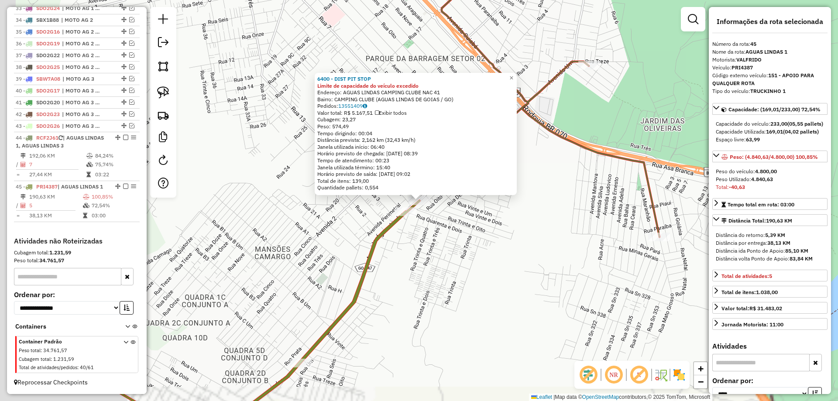
click at [432, 260] on div "6400 - DIST PIT STOP Limite de capacidade do veículo excedido Endereço: AGUAS L…" at bounding box center [419, 200] width 838 height 401
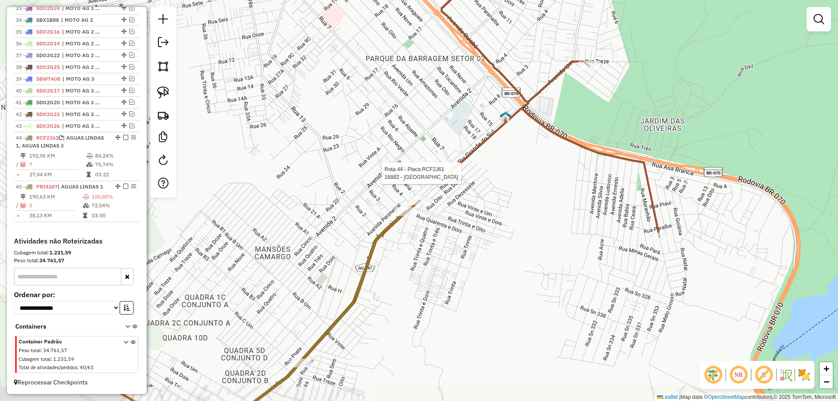
select select "*********"
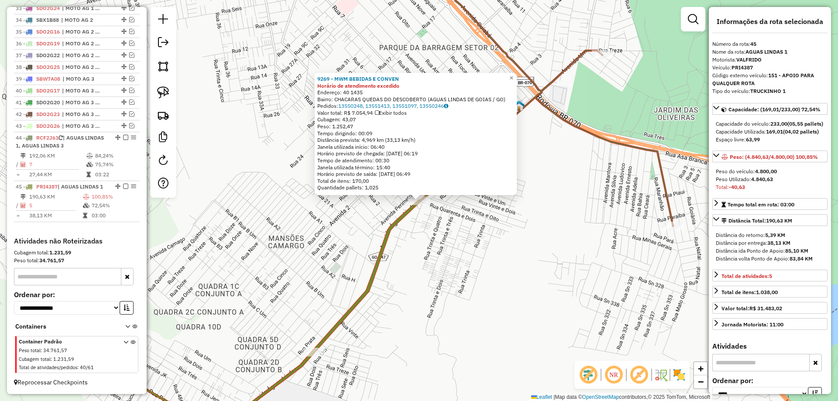
click at [422, 260] on div "9269 - MWM BEBIDAS E CONVEN Horário de atendimento excedido Endereço: 40 1435 B…" at bounding box center [419, 200] width 838 height 401
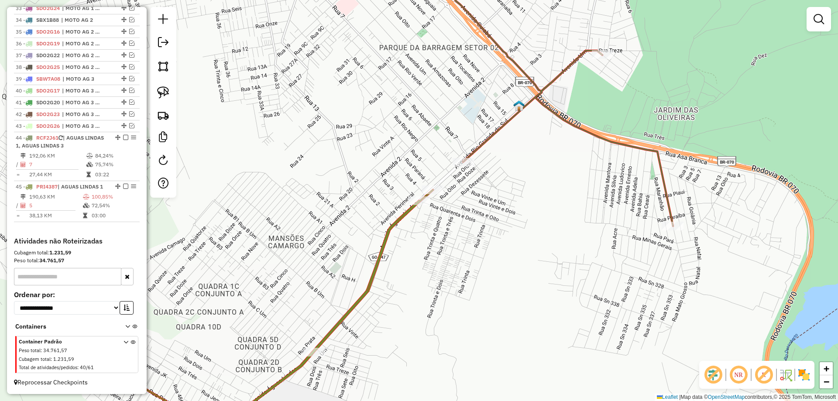
click at [313, 360] on icon at bounding box center [263, 315] width 339 height 251
select select "*********"
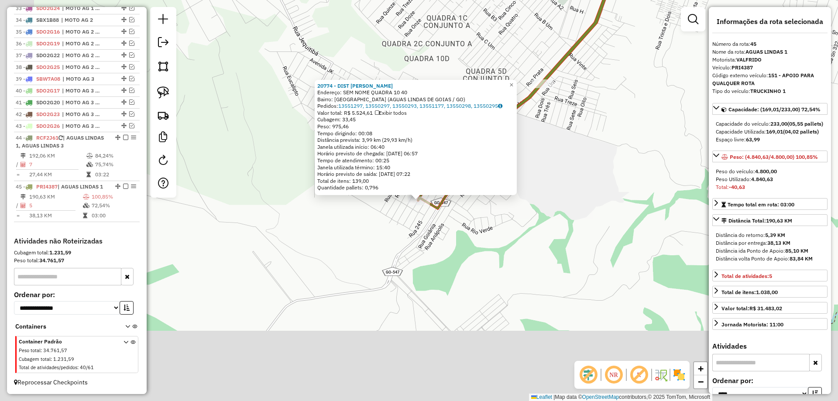
click at [308, 252] on div "20774 - DIST JM Endereço: SEM NOME QUADRA 10 40 Bairro: JARDIM AGUAS LINDAS (AG…" at bounding box center [419, 200] width 838 height 401
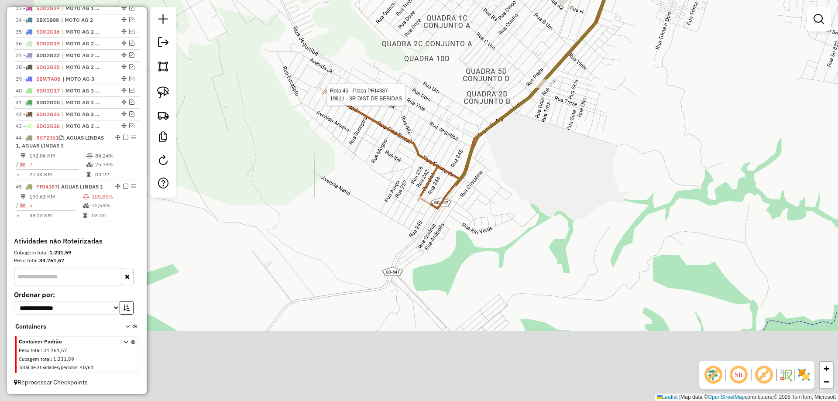
select select "*********"
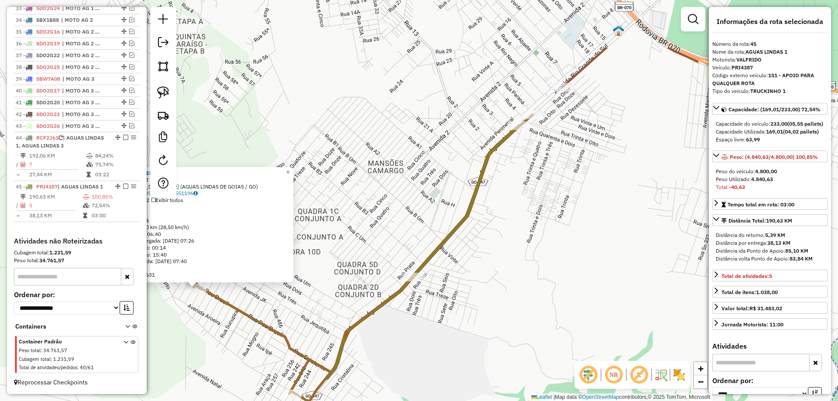
drag, startPoint x: 496, startPoint y: 253, endPoint x: 285, endPoint y: 336, distance: 226.8
click at [284, 337] on div "19811 - 3R DIST DE BEBIDAS Endereço: QUADRA 42 LOTE 03 Bairro: JARDIM SANTA LUC…" at bounding box center [419, 200] width 838 height 401
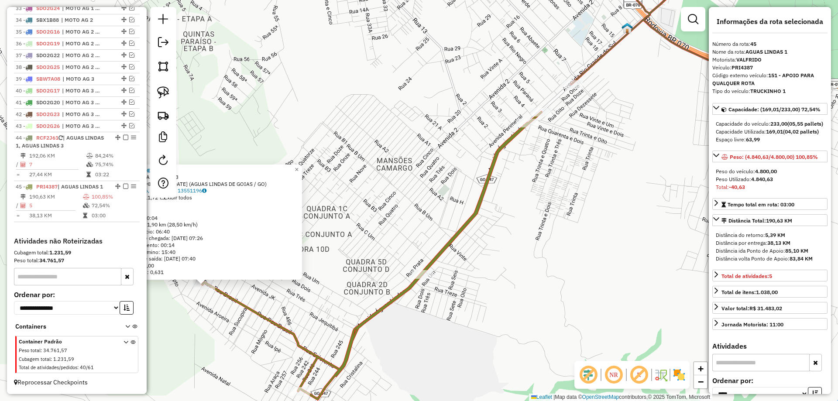
click at [602, 55] on icon at bounding box center [676, 54] width 210 height 188
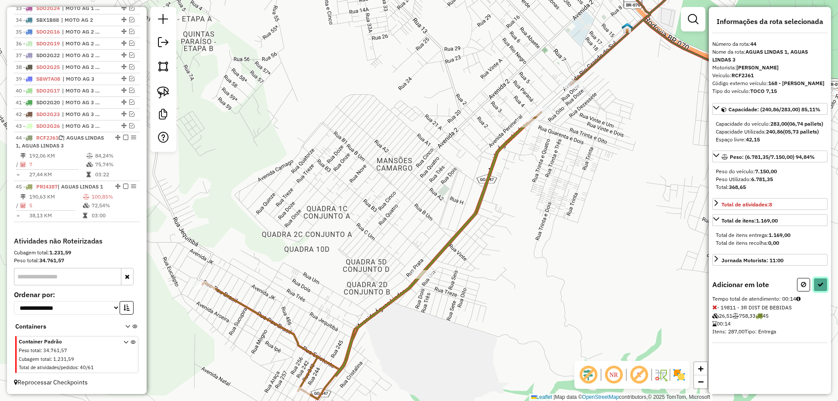
drag, startPoint x: 818, startPoint y: 291, endPoint x: 808, endPoint y: 293, distance: 10.8
click at [818, 288] on icon at bounding box center [820, 284] width 6 height 6
select select "*********"
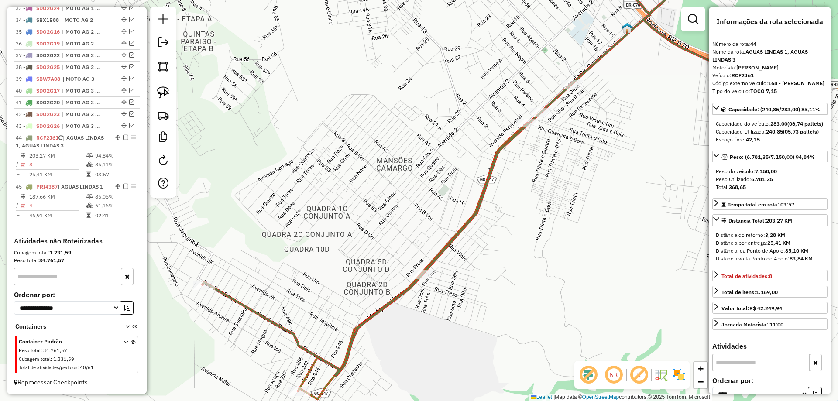
click at [508, 138] on icon at bounding box center [491, 168] width 579 height 416
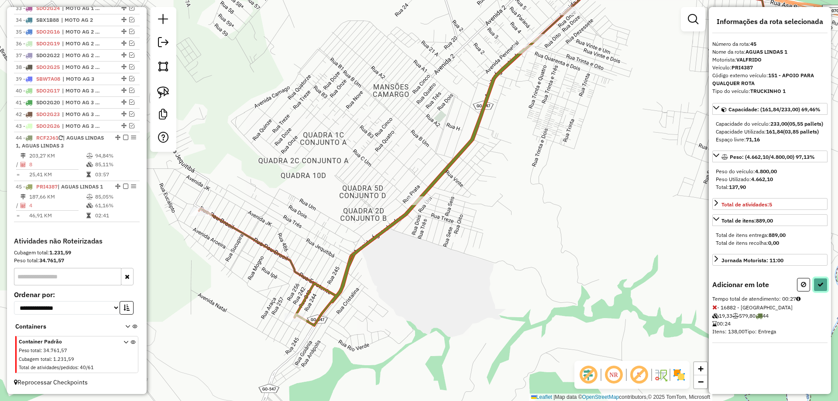
click at [822, 288] on icon at bounding box center [820, 284] width 6 height 6
select select "*********"
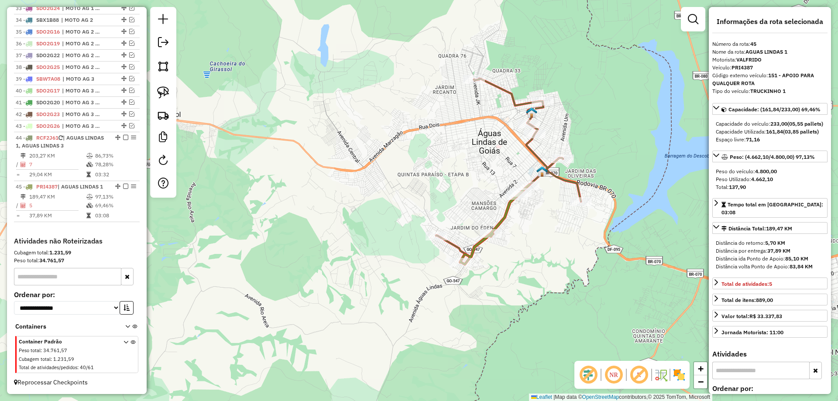
click at [572, 178] on icon at bounding box center [508, 169] width 145 height 180
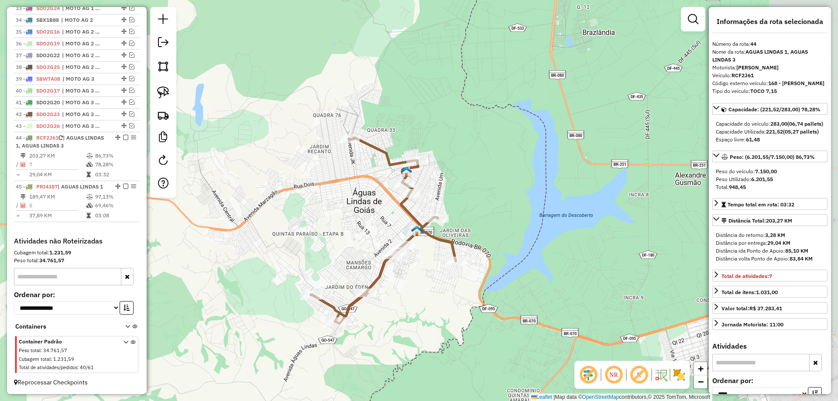
drag, startPoint x: 550, startPoint y: 263, endPoint x: 422, endPoint y: 323, distance: 141.3
click at [422, 323] on div "Janela de atendimento Grade de atendimento Capacidade Transportadoras Veículos …" at bounding box center [419, 200] width 838 height 401
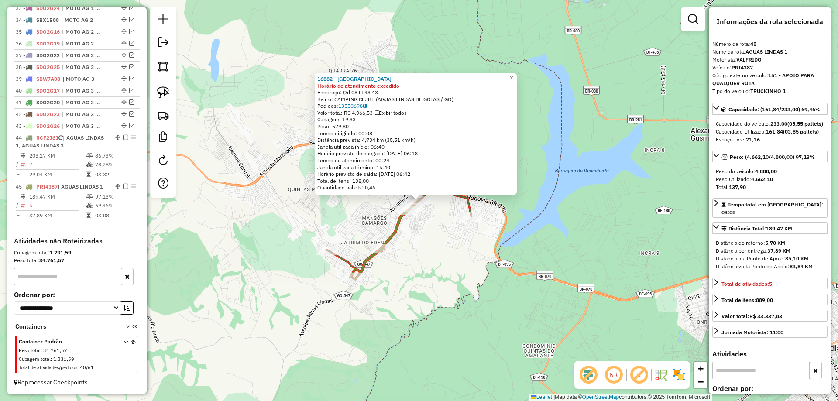
click at [469, 209] on icon at bounding box center [398, 183] width 145 height 180
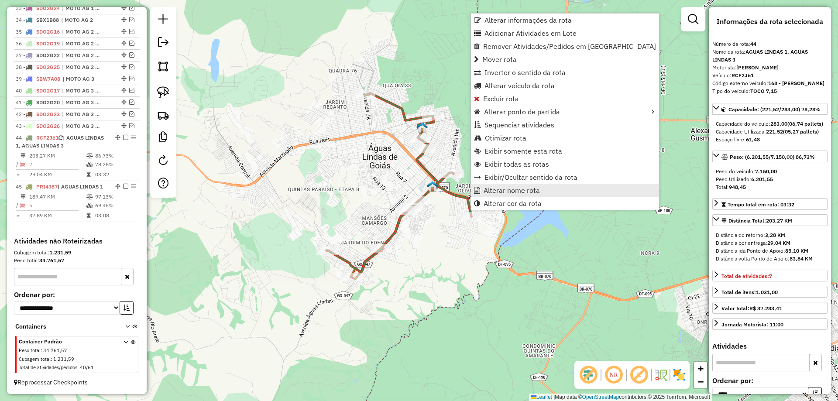
click at [505, 188] on span "Alterar nome rota" at bounding box center [511, 190] width 56 height 7
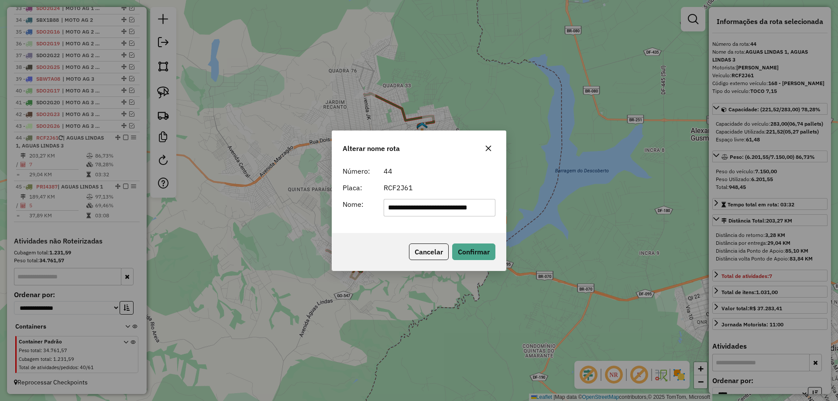
scroll to position [0, 9]
click at [433, 211] on input "**********" at bounding box center [440, 207] width 112 height 17
click at [425, 244] on button "Cancelar" at bounding box center [429, 251] width 40 height 17
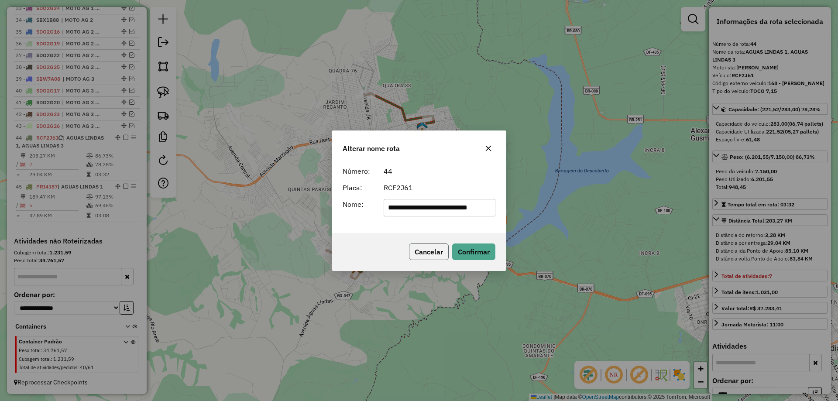
scroll to position [0, 0]
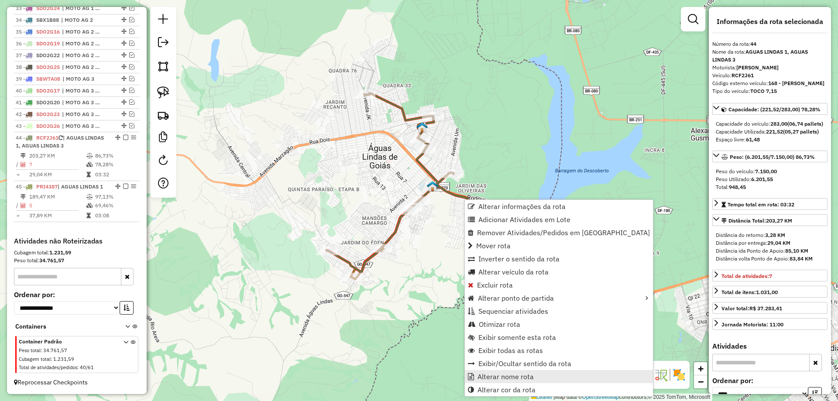
click at [499, 376] on span "Alterar nome rota" at bounding box center [505, 376] width 56 height 7
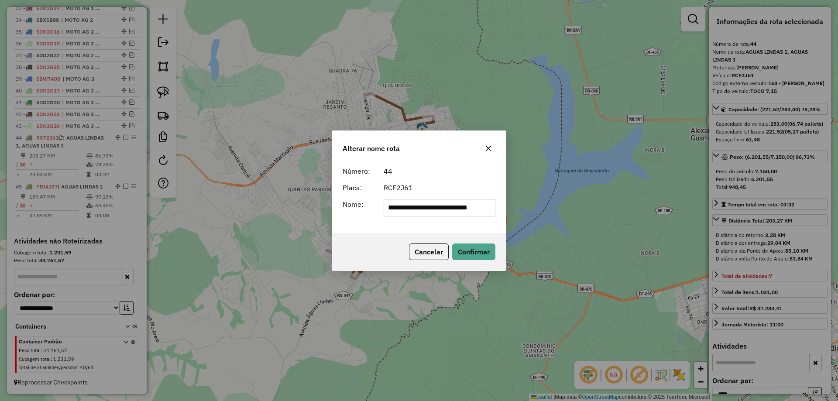
click at [440, 200] on input "**********" at bounding box center [440, 207] width 112 height 17
click at [440, 201] on input "**********" at bounding box center [440, 207] width 112 height 17
click at [444, 207] on input "**********" at bounding box center [440, 207] width 112 height 17
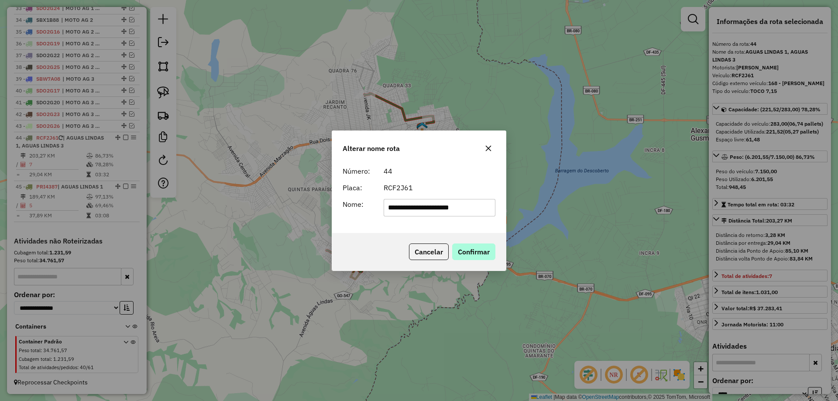
type input "**********"
click at [470, 246] on button "Confirmar" at bounding box center [473, 251] width 43 height 17
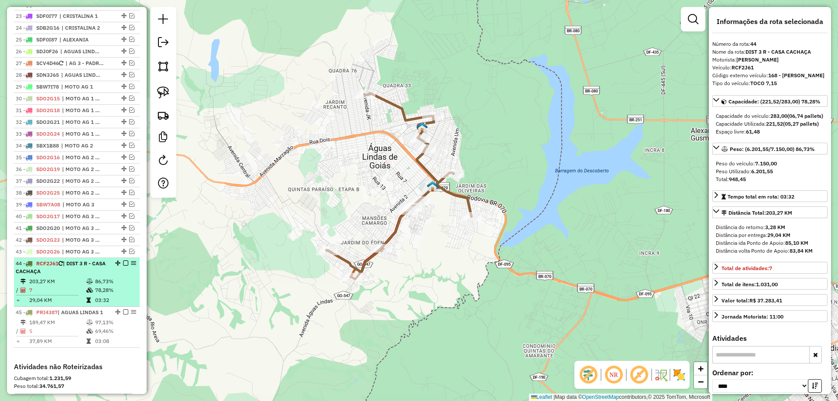
scroll to position [1127, 0]
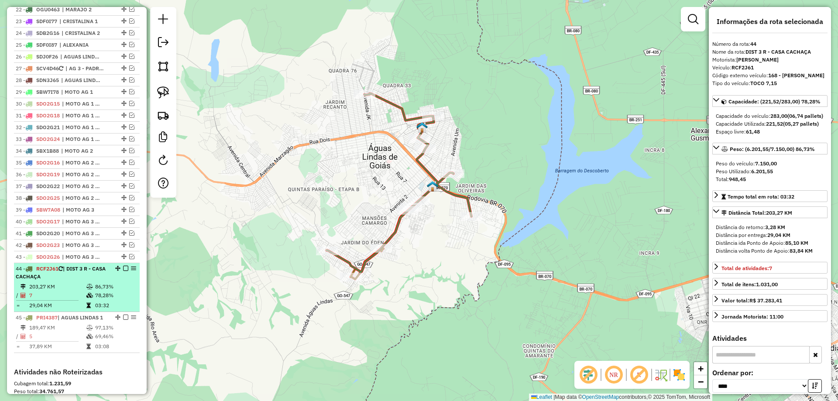
click at [124, 267] on em at bounding box center [125, 268] width 5 height 5
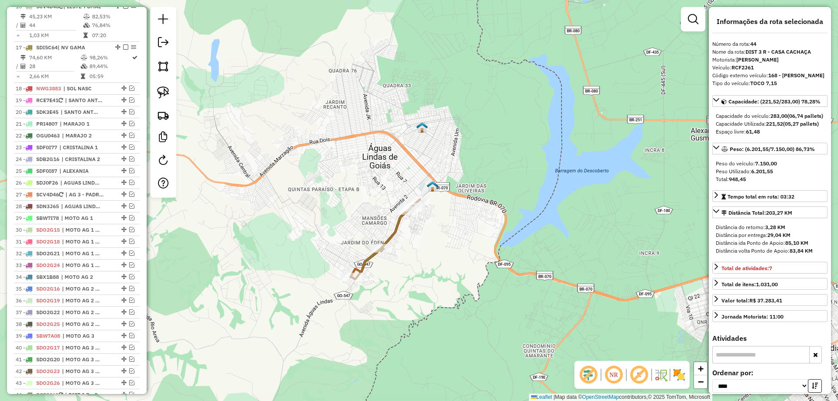
scroll to position [997, 0]
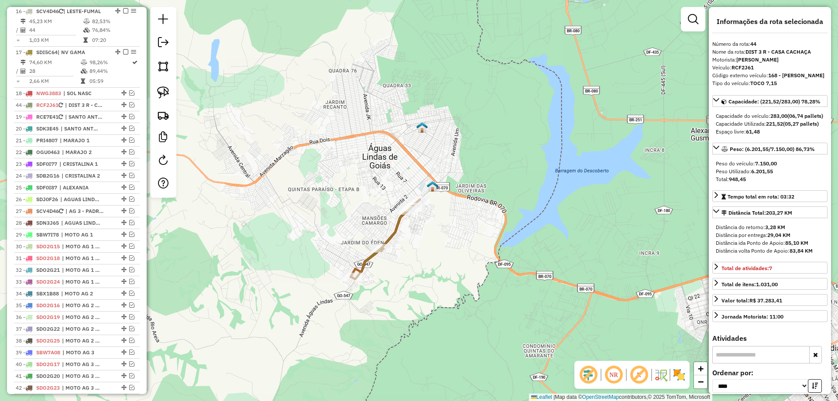
drag, startPoint x: 121, startPoint y: 267, endPoint x: 93, endPoint y: 102, distance: 167.2
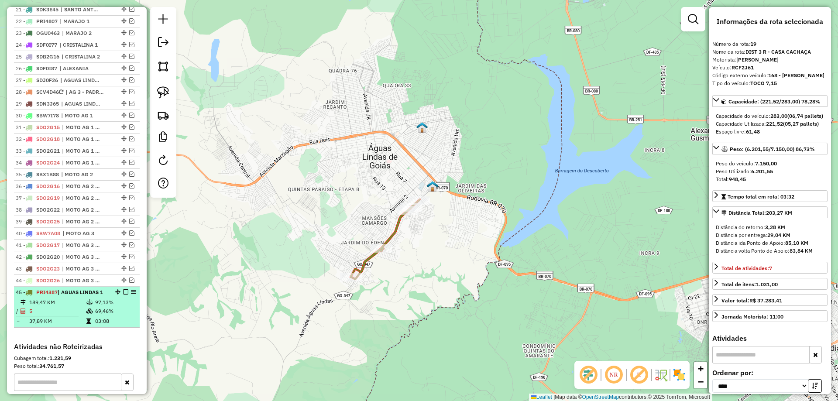
scroll to position [1127, 0]
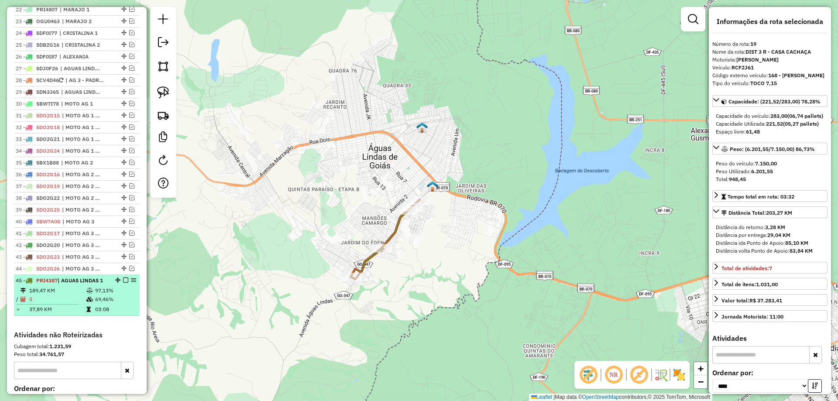
click at [123, 280] on em at bounding box center [125, 280] width 5 height 5
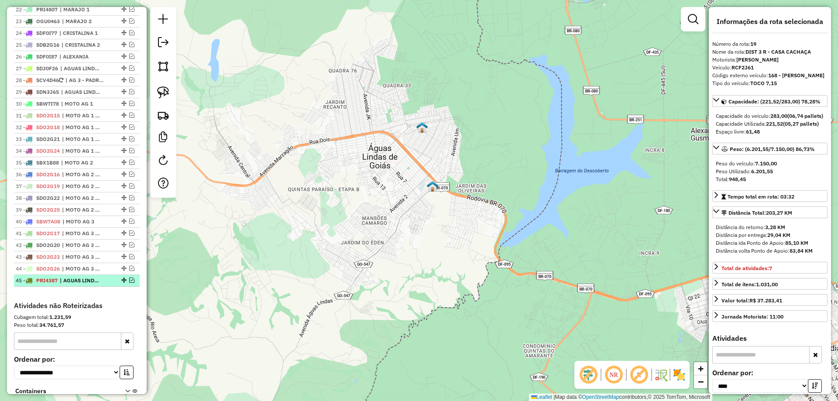
click at [129, 281] on em at bounding box center [131, 280] width 5 height 5
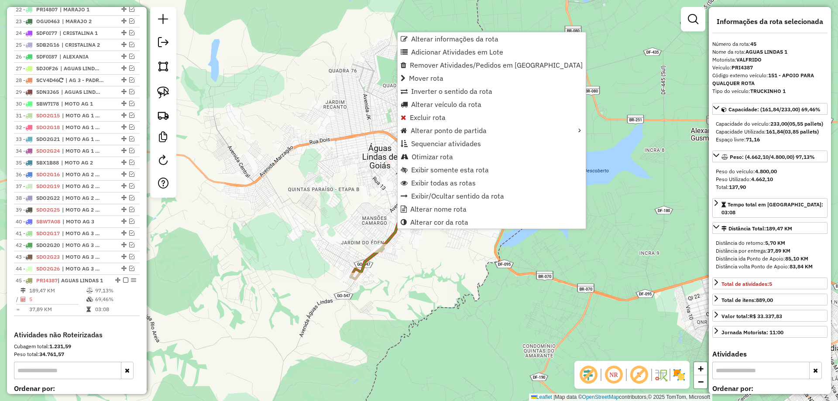
scroll to position [1221, 0]
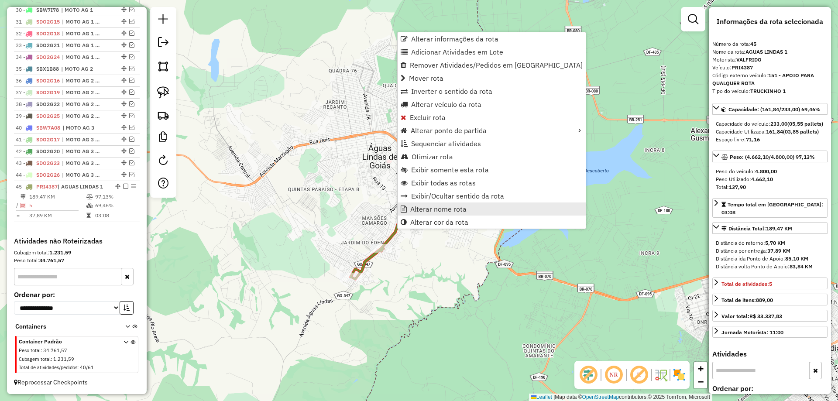
click at [441, 210] on span "Alterar nome rota" at bounding box center [438, 209] width 56 height 7
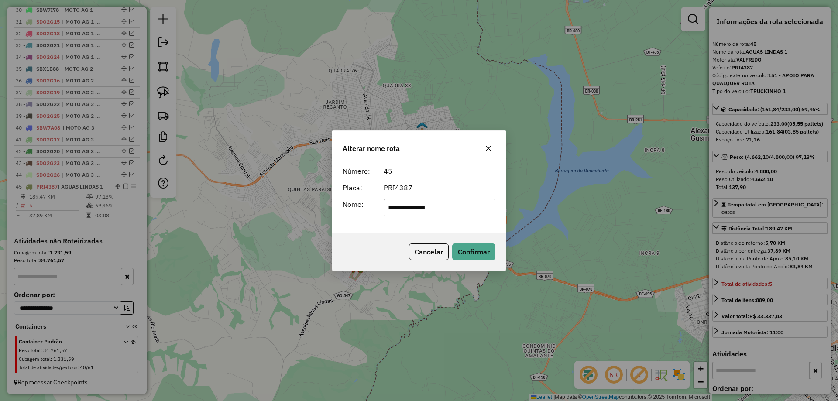
drag, startPoint x: 317, startPoint y: 211, endPoint x: 235, endPoint y: 210, distance: 81.6
click at [236, 210] on div "**********" at bounding box center [419, 200] width 838 height 401
type input "**********"
click at [460, 251] on button "Confirmar" at bounding box center [473, 251] width 43 height 17
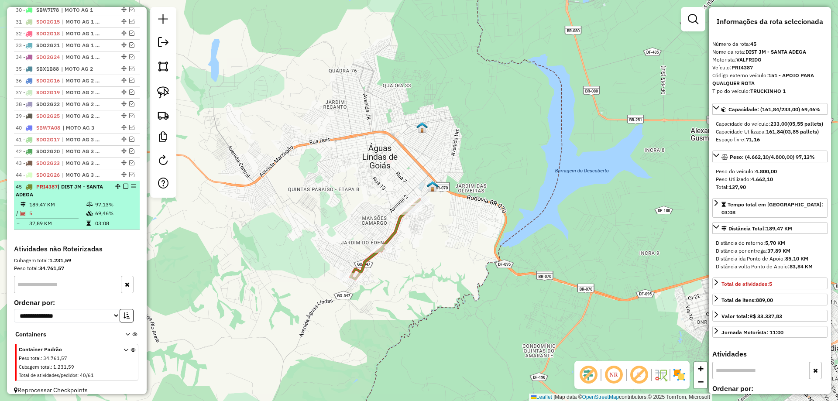
click at [124, 187] on em at bounding box center [125, 186] width 5 height 5
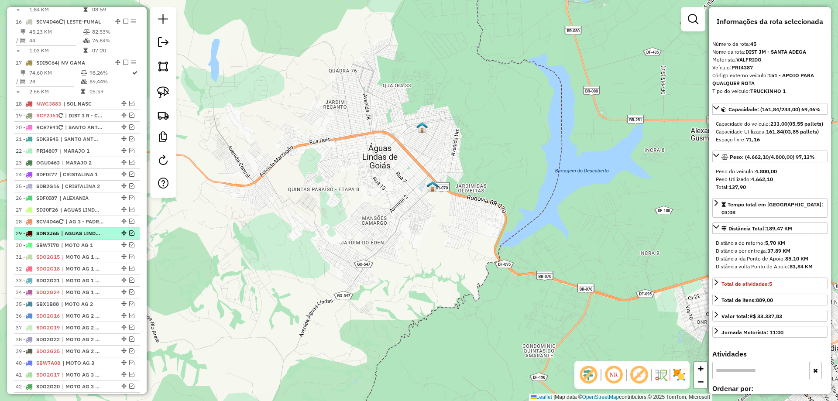
scroll to position [974, 0]
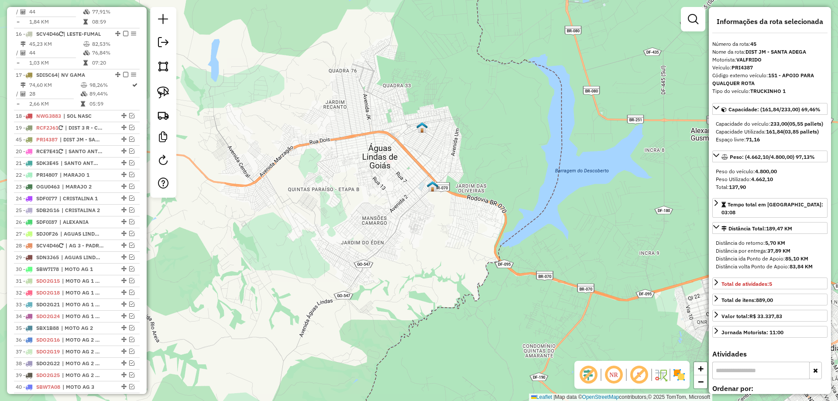
drag, startPoint x: 122, startPoint y: 217, endPoint x: 95, endPoint y: 138, distance: 83.5
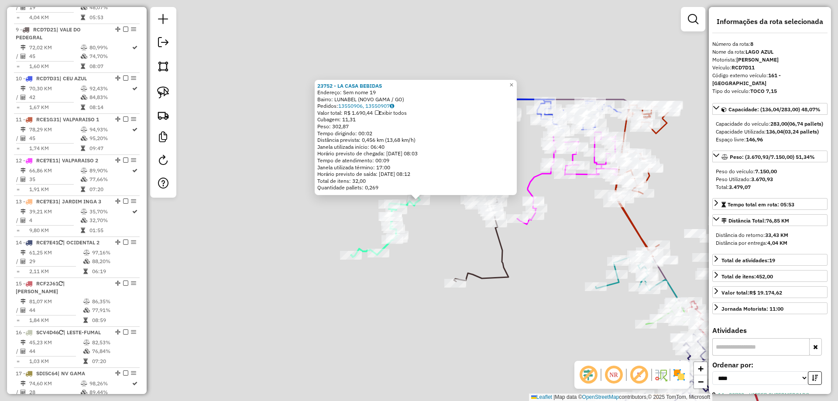
scroll to position [659, 0]
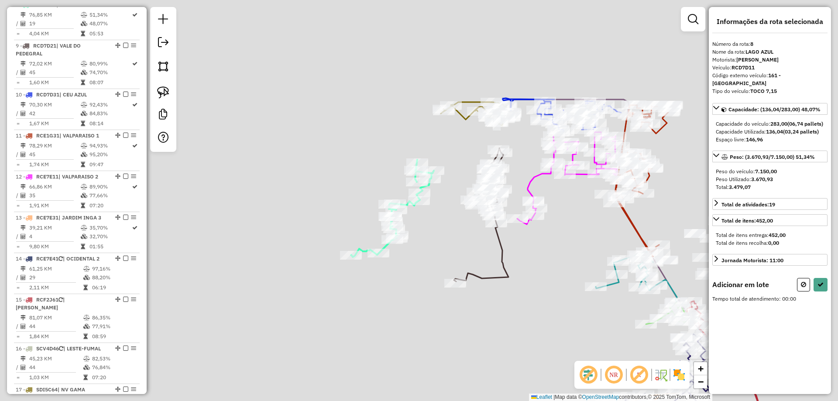
drag, startPoint x: 165, startPoint y: 93, endPoint x: 366, endPoint y: 163, distance: 213.1
click at [165, 93] on img at bounding box center [163, 92] width 12 height 12
drag, startPoint x: 360, startPoint y: 184, endPoint x: 418, endPoint y: 226, distance: 71.0
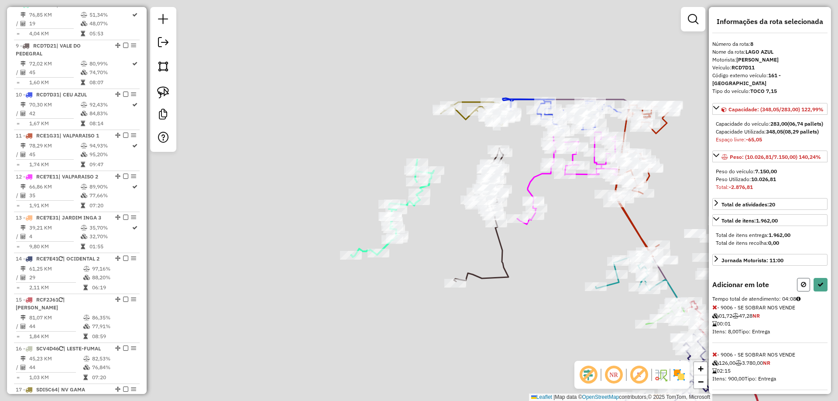
click at [806, 291] on button at bounding box center [803, 285] width 13 height 14
select select "*********"
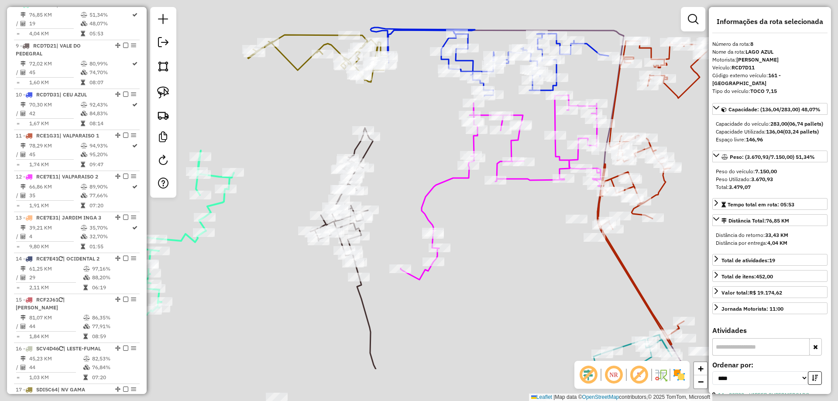
drag, startPoint x: 377, startPoint y: 104, endPoint x: 371, endPoint y: 100, distance: 6.8
click at [369, 100] on div "Janela de atendimento Grade de atendimento Capacidade Transportadoras Veículos …" at bounding box center [419, 200] width 838 height 401
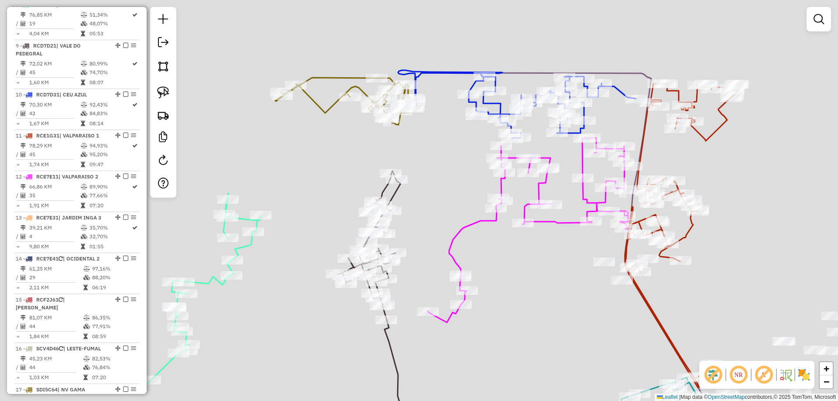
click at [435, 161] on div "Janela de atendimento Grade de atendimento Capacidade Transportadoras Veículos …" at bounding box center [419, 200] width 838 height 401
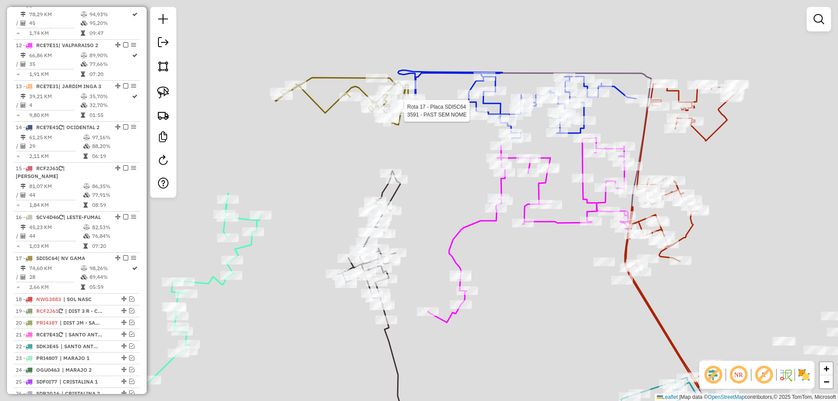
select select "*********"
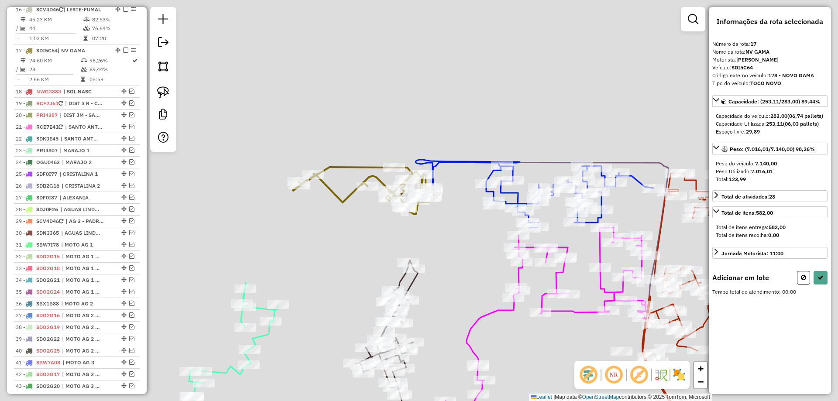
scroll to position [1036, 0]
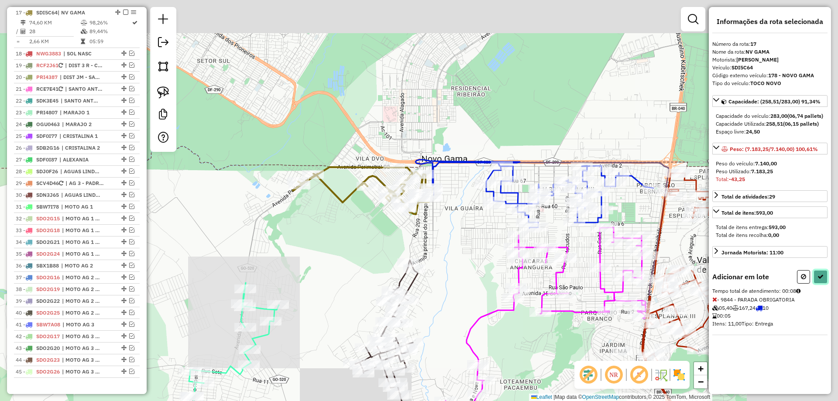
click at [819, 280] on icon at bounding box center [820, 277] width 6 height 6
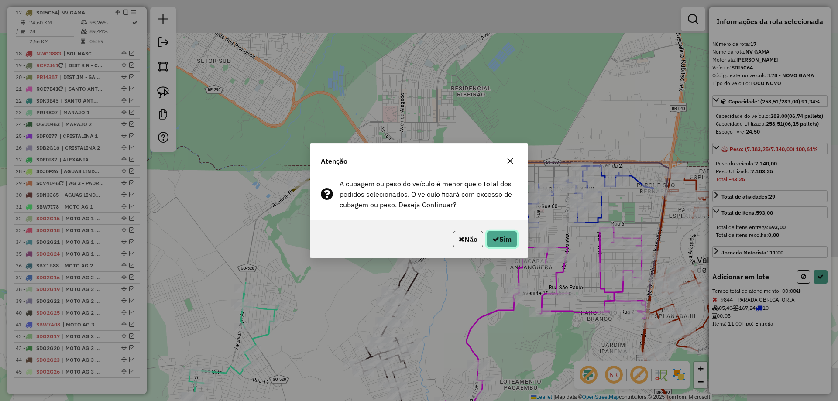
click at [510, 236] on button "Sim" at bounding box center [502, 239] width 31 height 17
select select "*********"
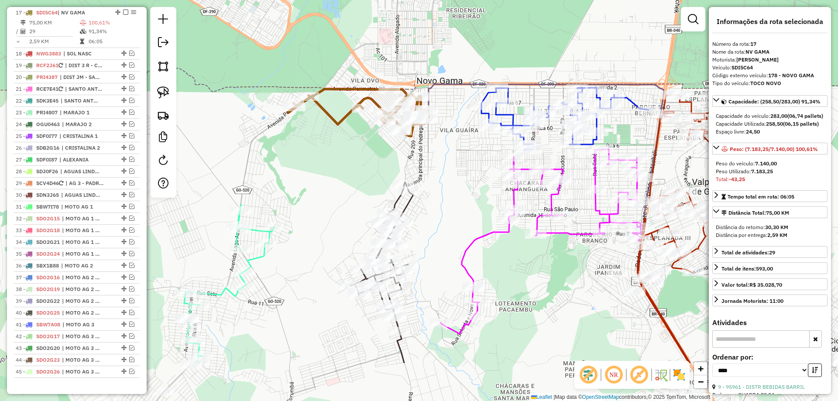
drag, startPoint x: 291, startPoint y: 298, endPoint x: 288, endPoint y: 234, distance: 64.3
click at [288, 234] on div "Janela de atendimento Grade de atendimento Capacidade Transportadoras Veículos …" at bounding box center [419, 200] width 838 height 401
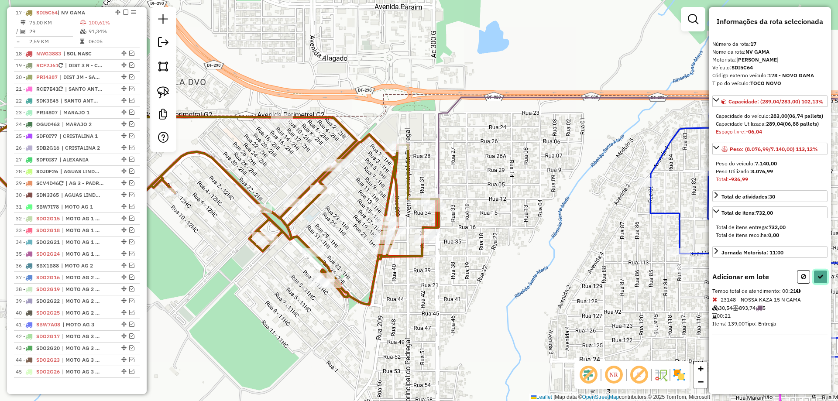
click at [822, 280] on icon at bounding box center [820, 277] width 6 height 6
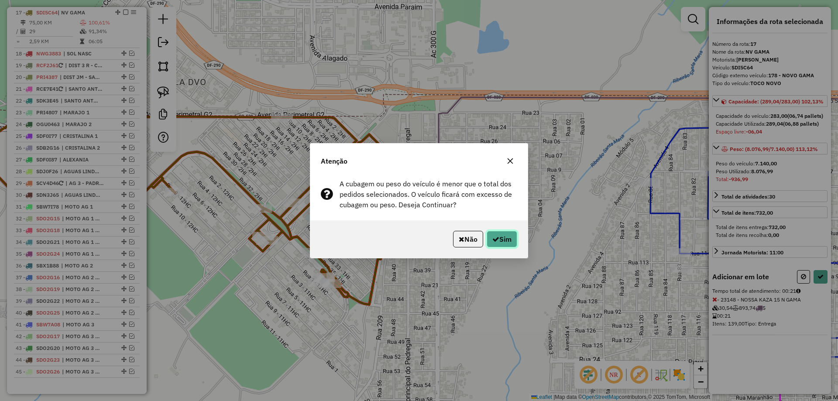
click at [487, 232] on button "Sim" at bounding box center [502, 239] width 31 height 17
select select "*********"
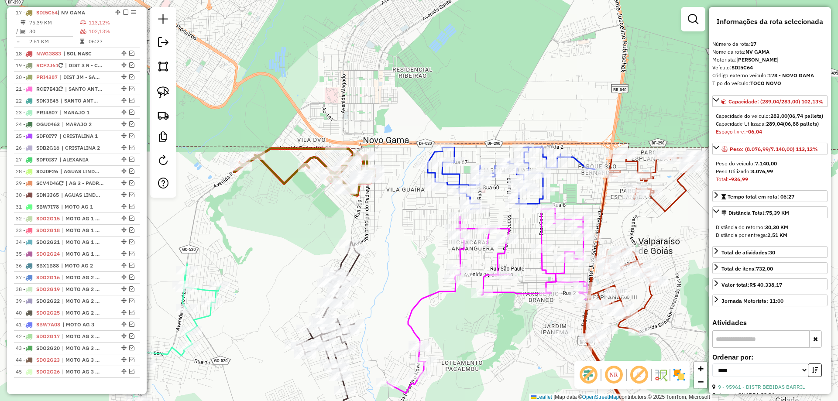
drag, startPoint x: 438, startPoint y: 139, endPoint x: 440, endPoint y: 134, distance: 5.1
click at [440, 134] on div "Janela de atendimento Grade de atendimento Capacidade Transportadoras Veículos …" at bounding box center [419, 200] width 838 height 401
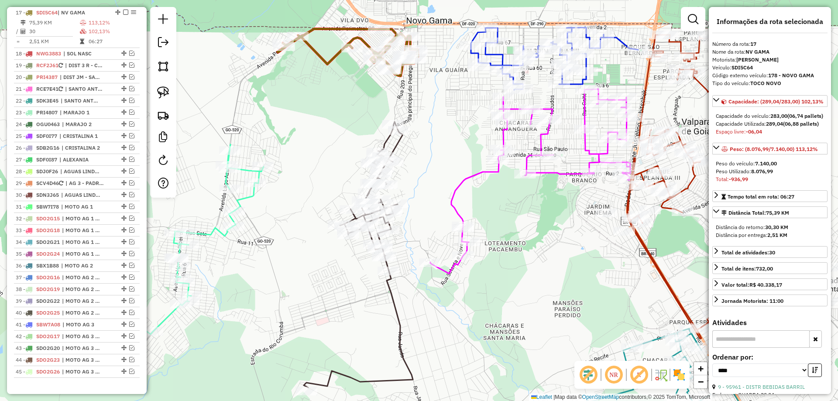
click at [390, 149] on icon at bounding box center [358, 255] width 109 height 266
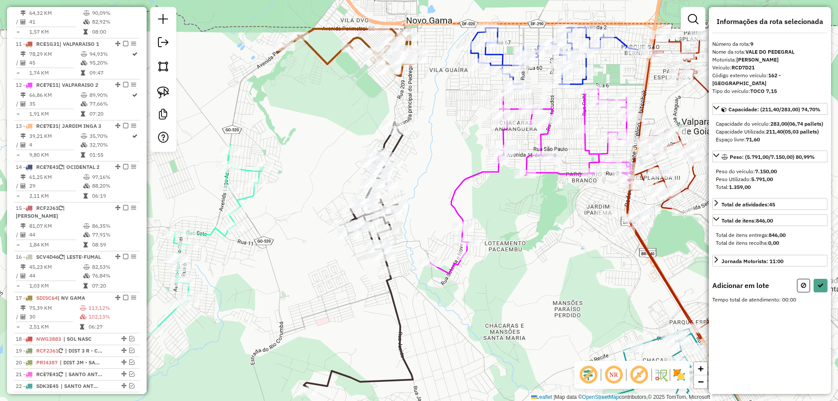
scroll to position [700, 0]
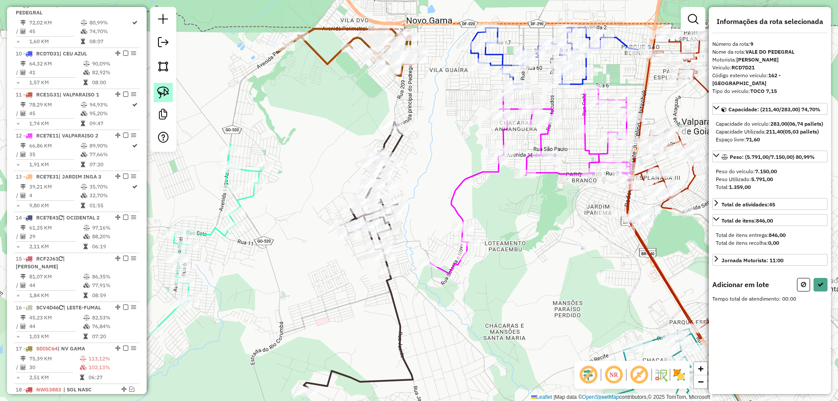
click at [166, 89] on img at bounding box center [163, 92] width 12 height 12
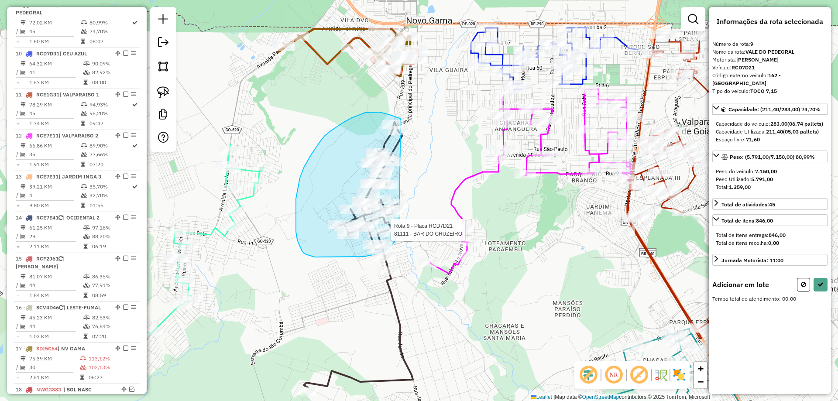
click at [399, 229] on div "Rota 9 - Placa RCD7D21 81111 - BAR DO CRUZEIRO Janela de atendimento Grade de a…" at bounding box center [419, 200] width 838 height 401
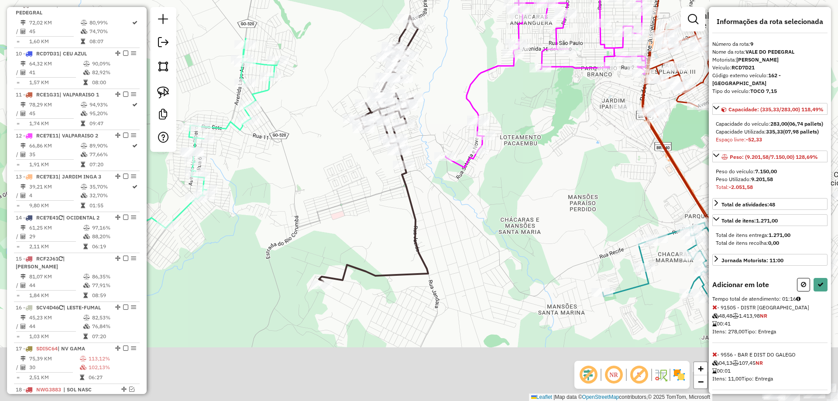
drag, startPoint x: 421, startPoint y: 169, endPoint x: 435, endPoint y: 61, distance: 109.2
click at [435, 61] on div "Janela de atendimento Grade de atendimento Capacidade Transportadoras Veículos …" at bounding box center [419, 200] width 838 height 401
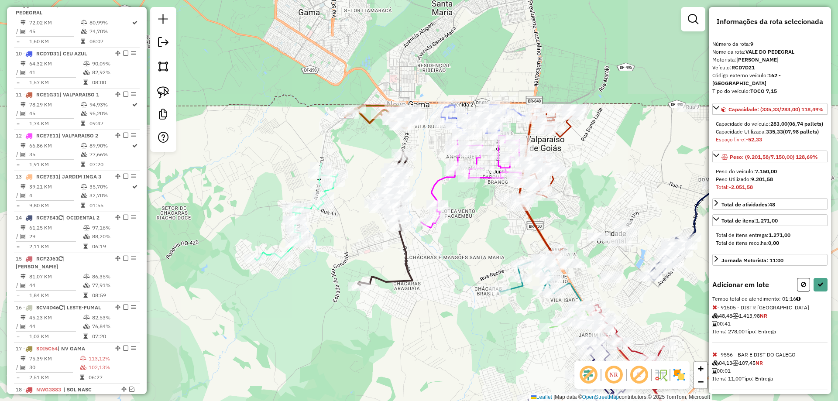
drag, startPoint x: 377, startPoint y: 197, endPoint x: 382, endPoint y: 264, distance: 67.0
click at [382, 264] on div "Janela de atendimento Grade de atendimento Capacidade Transportadoras Veículos …" at bounding box center [419, 200] width 838 height 401
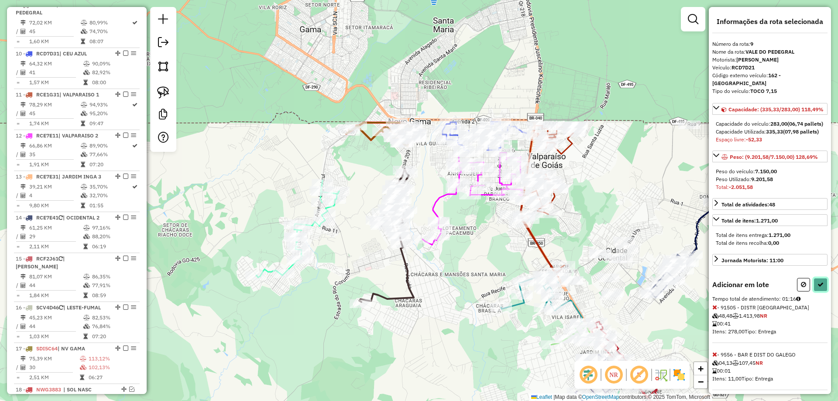
click at [823, 291] on button at bounding box center [820, 285] width 14 height 14
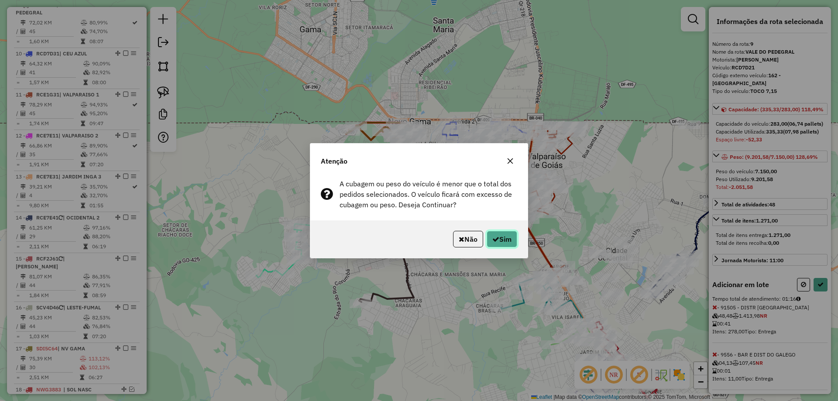
click at [510, 240] on button "Sim" at bounding box center [502, 239] width 31 height 17
select select "*********"
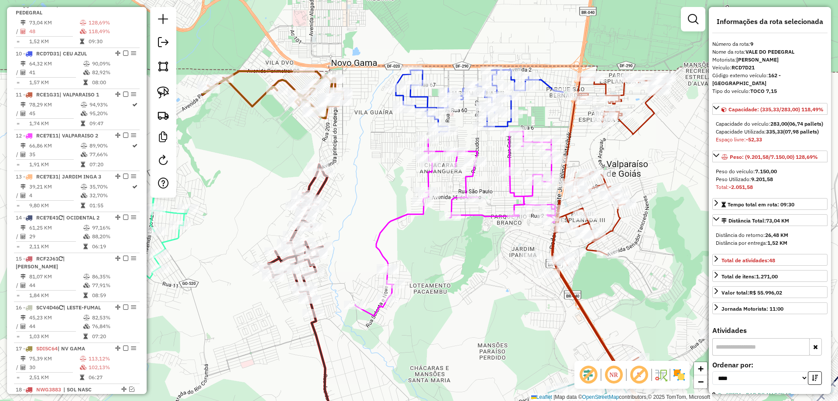
click at [405, 215] on icon at bounding box center [455, 223] width 200 height 185
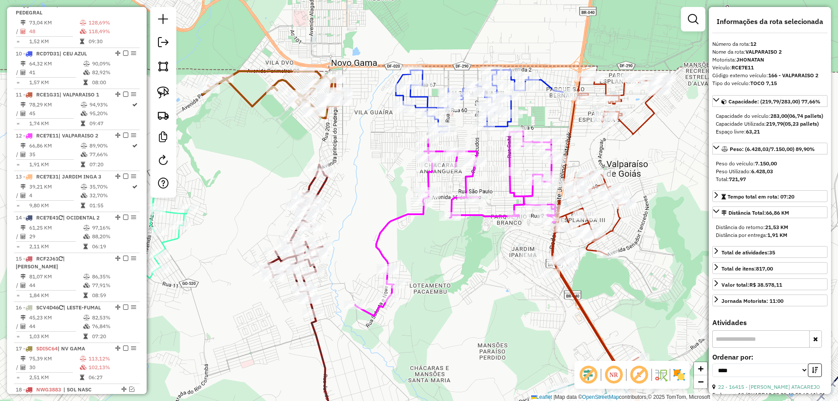
scroll to position [831, 0]
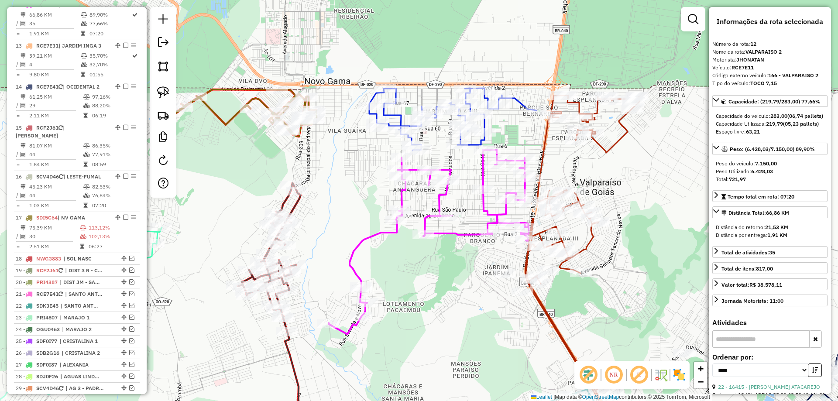
drag, startPoint x: 420, startPoint y: 268, endPoint x: 377, endPoint y: 287, distance: 46.9
click at [377, 287] on div "Janela de atendimento Grade de atendimento Capacidade Transportadoras Veículos …" at bounding box center [419, 200] width 838 height 401
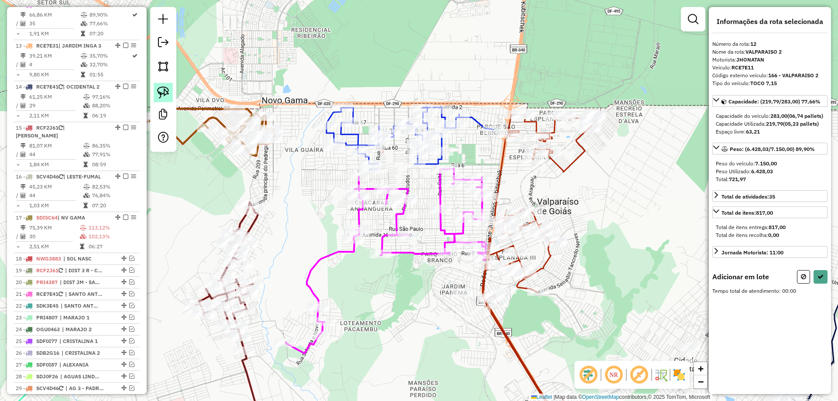
click at [163, 89] on img at bounding box center [163, 92] width 12 height 12
click at [379, 191] on div "Rota 12 - Placa RCE7E11 2243 - DIST DO BAIXINHO Rota 12 - Placa RCE7E11 20144 -…" at bounding box center [419, 200] width 838 height 401
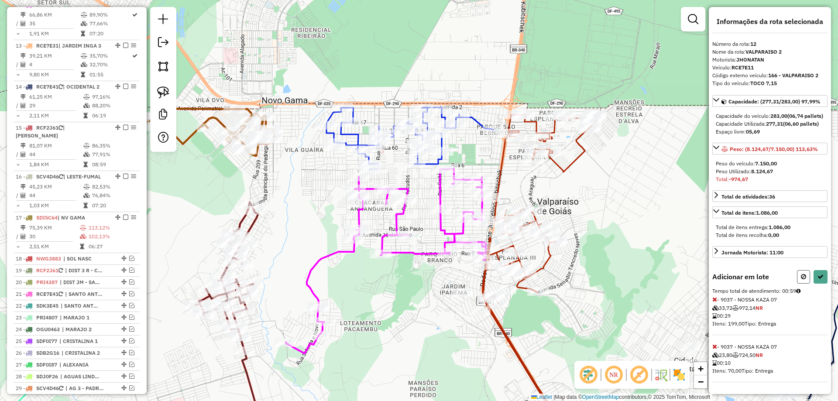
click at [797, 284] on button at bounding box center [803, 277] width 13 height 14
select select "*********"
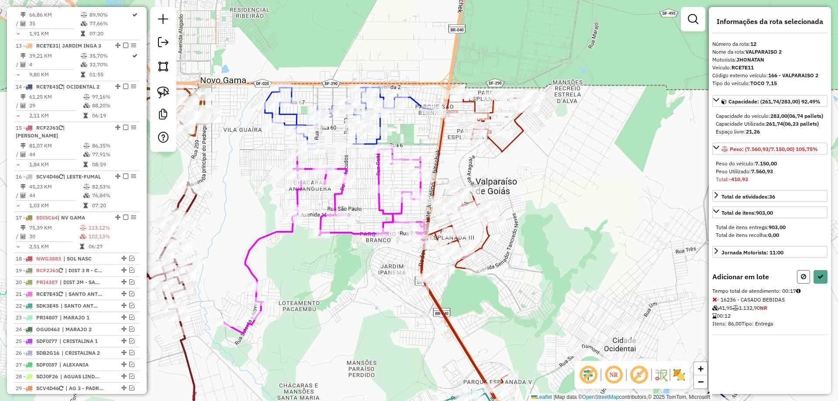
click at [805, 280] on icon at bounding box center [803, 277] width 5 height 6
select select "*********"
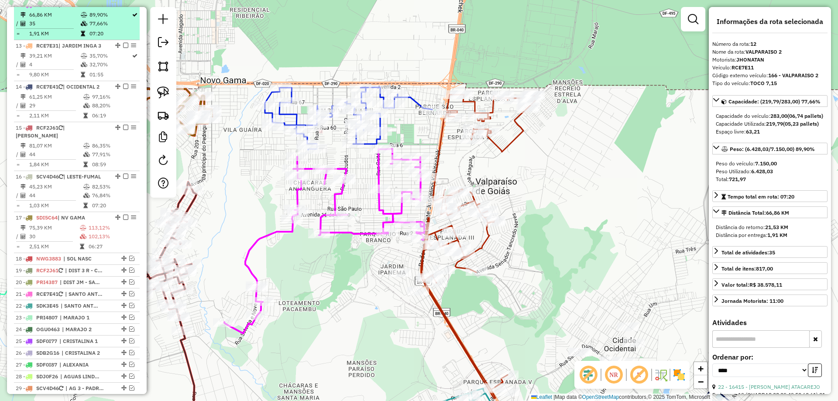
click at [125, 7] on em at bounding box center [125, 4] width 5 height 5
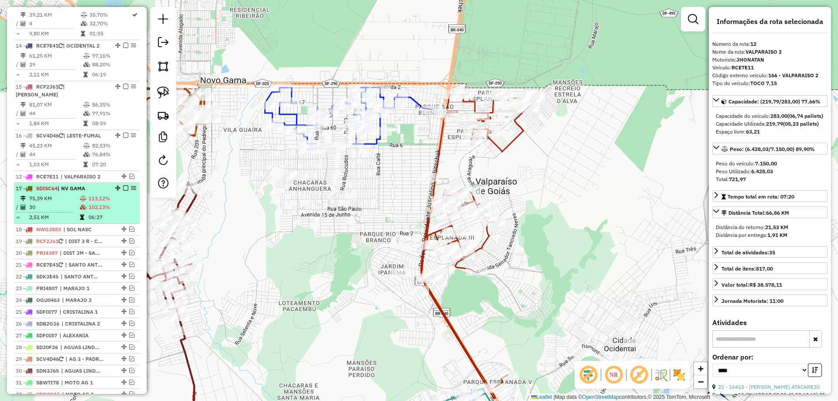
drag, startPoint x: 123, startPoint y: 11, endPoint x: 110, endPoint y: 192, distance: 182.0
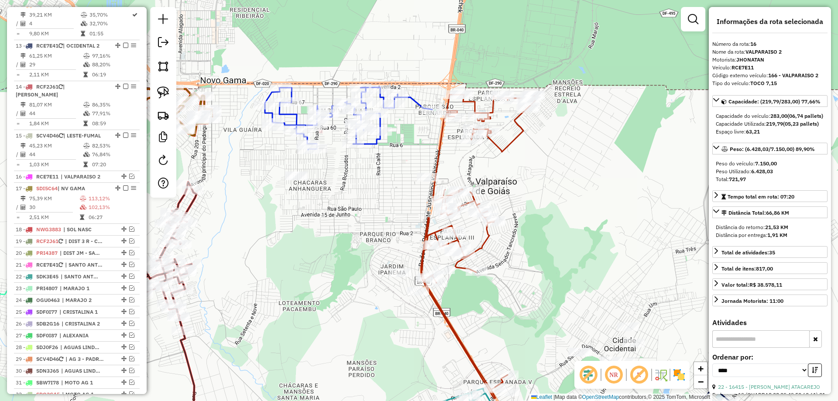
click at [412, 101] on icon at bounding box center [348, 118] width 167 height 62
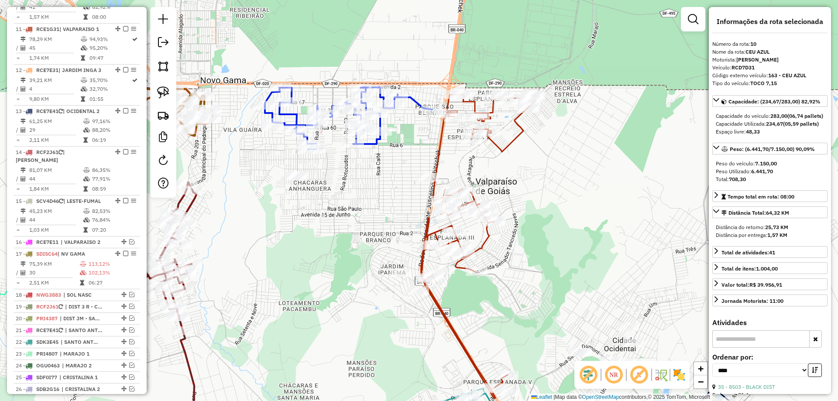
scroll to position [749, 0]
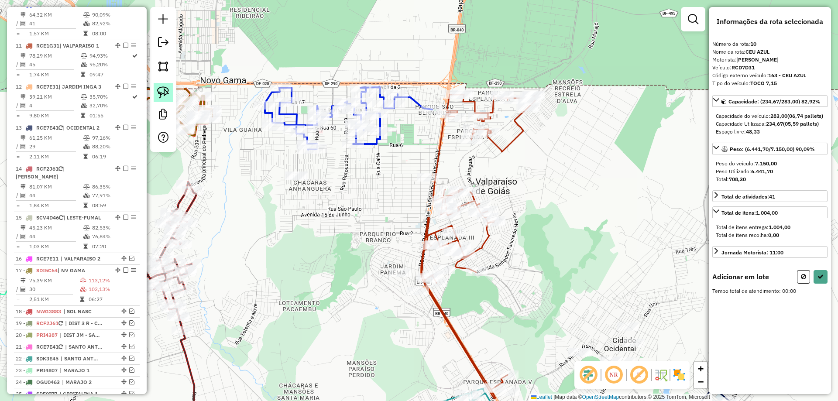
click at [158, 93] on img at bounding box center [163, 92] width 12 height 12
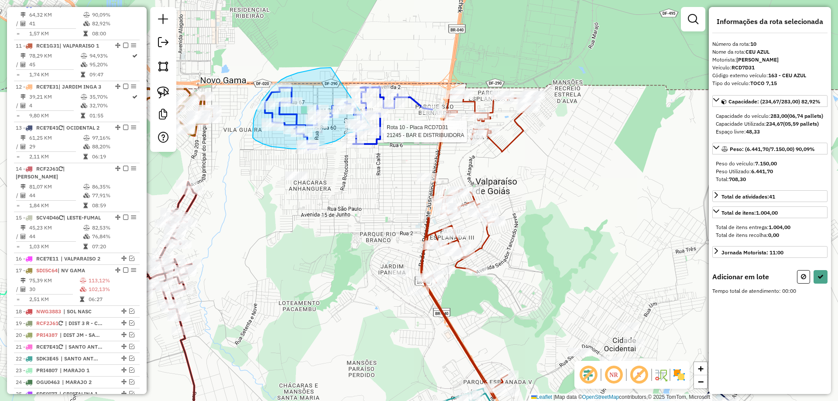
click at [371, 128] on div "Rota 10 - Placa RCD7D31 92789 - BAR DA LAURA Rota 10 - Placa RCD7D31 295 - JONA…" at bounding box center [419, 200] width 838 height 401
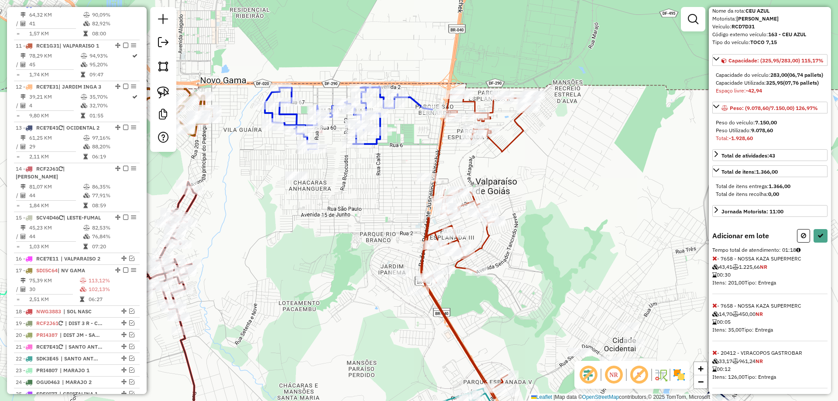
scroll to position [69, 0]
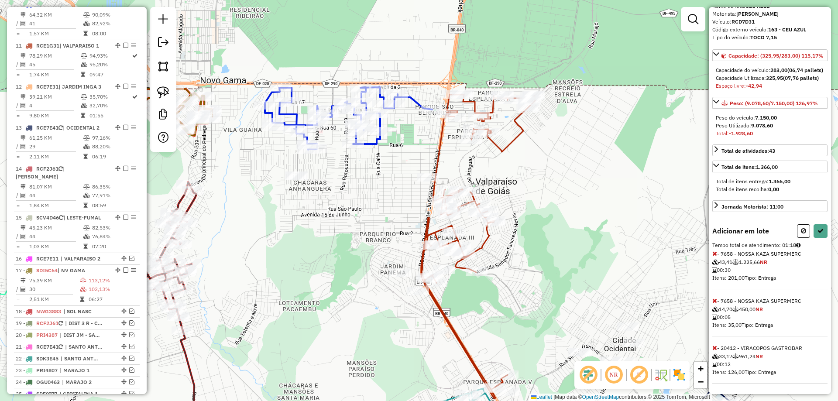
click at [713, 253] on icon at bounding box center [714, 253] width 5 height 6
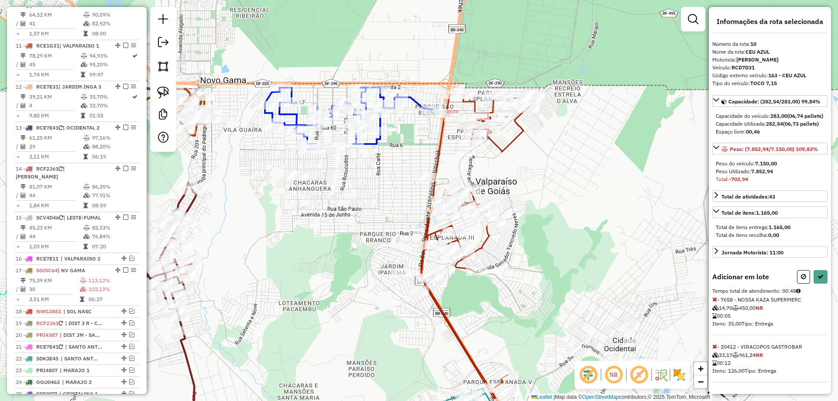
click at [714, 301] on icon at bounding box center [714, 299] width 5 height 6
click at [822, 280] on icon at bounding box center [820, 277] width 6 height 6
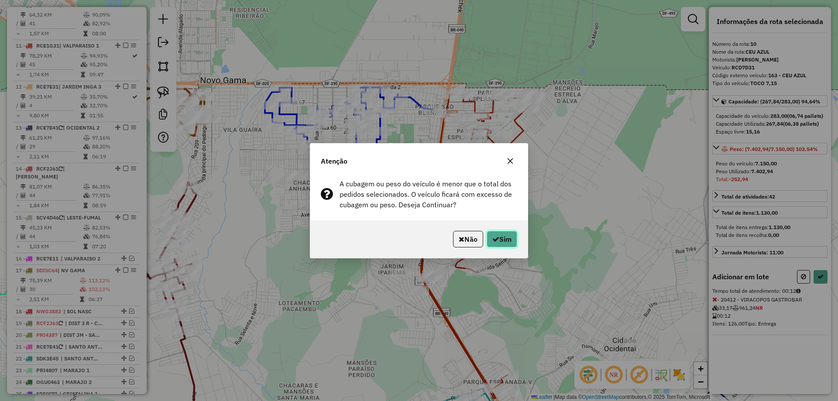
click at [503, 234] on button "Sim" at bounding box center [502, 239] width 31 height 17
select select "*********"
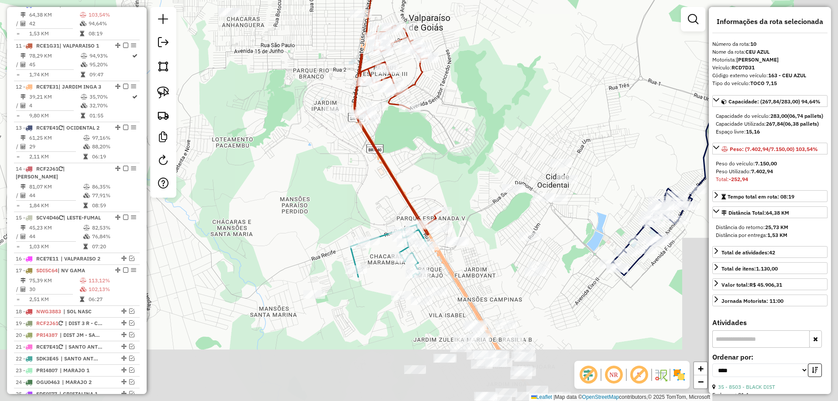
drag, startPoint x: 507, startPoint y: 236, endPoint x: 423, endPoint y: 183, distance: 99.3
click at [469, 166] on div "Janela de atendimento Grade de atendimento Capacidade Transportadoras Veículos …" at bounding box center [419, 200] width 838 height 401
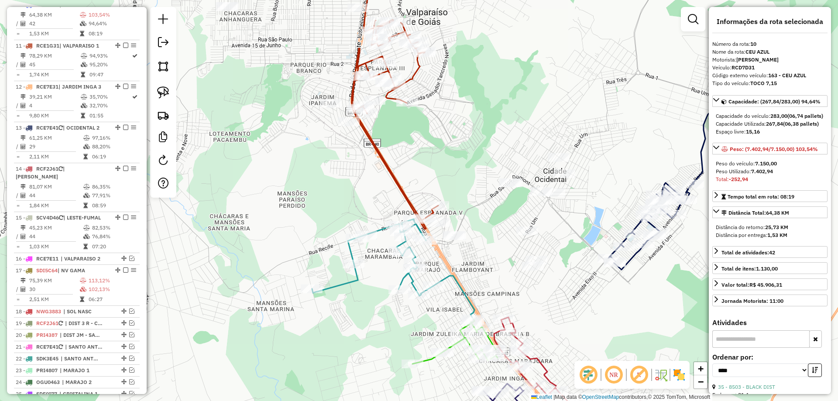
click at [407, 193] on icon at bounding box center [403, 94] width 102 height 269
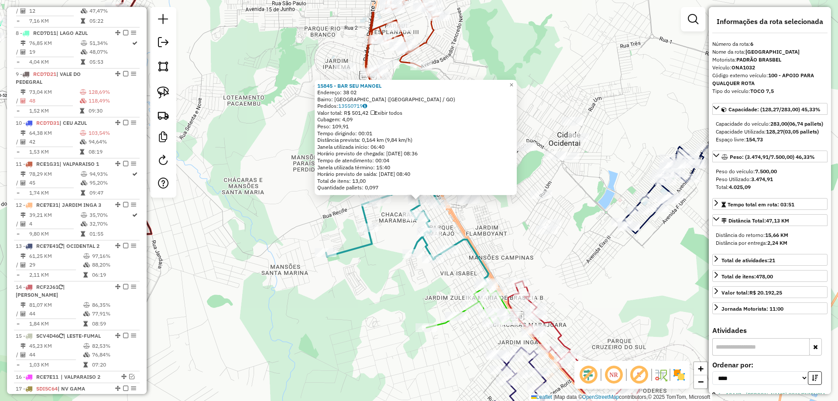
scroll to position [577, 0]
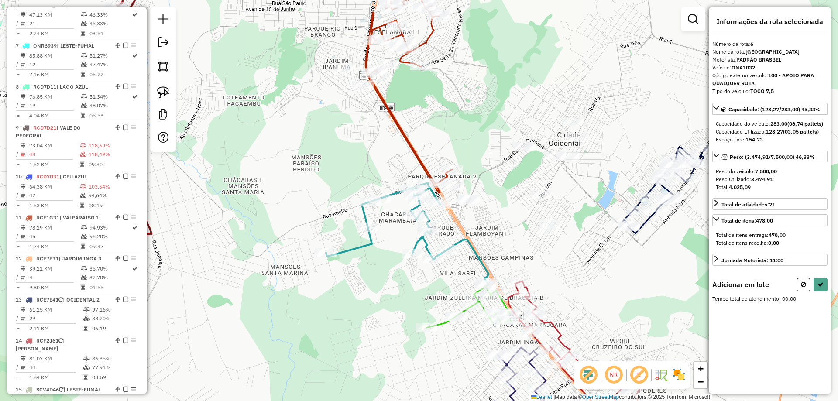
click at [151, 92] on div at bounding box center [163, 79] width 26 height 145
click at [164, 93] on img at bounding box center [163, 92] width 12 height 12
drag, startPoint x: 445, startPoint y: 140, endPoint x: 485, endPoint y: 211, distance: 80.9
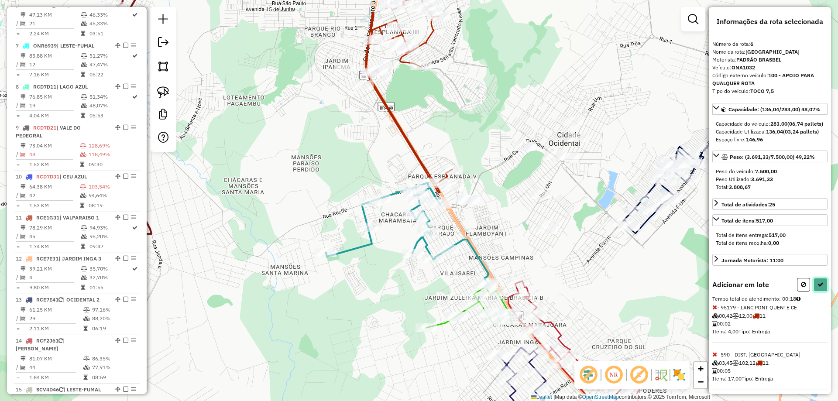
click at [818, 288] on icon at bounding box center [820, 284] width 6 height 6
select select "*********"
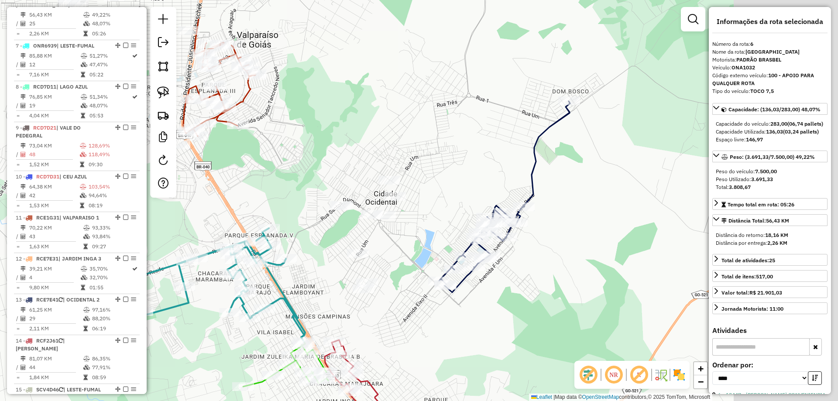
drag, startPoint x: 498, startPoint y: 292, endPoint x: 470, endPoint y: 278, distance: 31.4
click at [477, 296] on div "Janela de atendimento Grade de atendimento Capacidade Transportadoras Veículos …" at bounding box center [419, 200] width 838 height 401
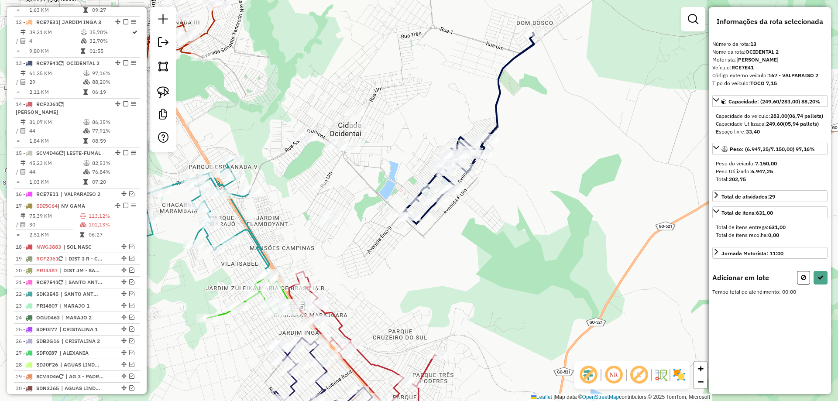
scroll to position [872, 0]
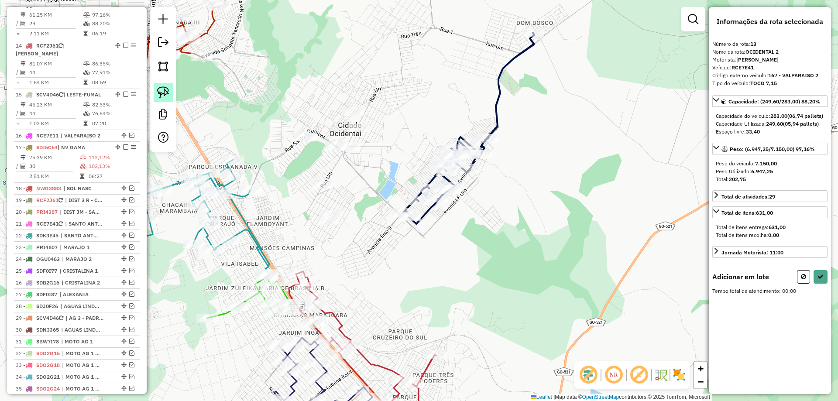
click at [154, 84] on link at bounding box center [163, 92] width 19 height 19
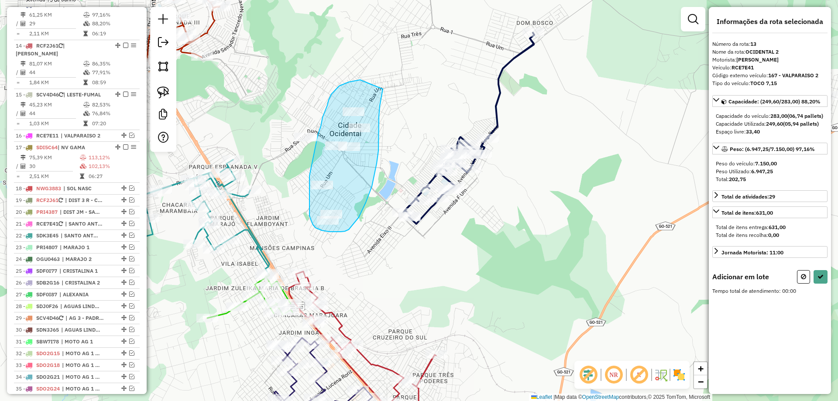
drag, startPoint x: 356, startPoint y: 81, endPoint x: 383, endPoint y: 89, distance: 28.3
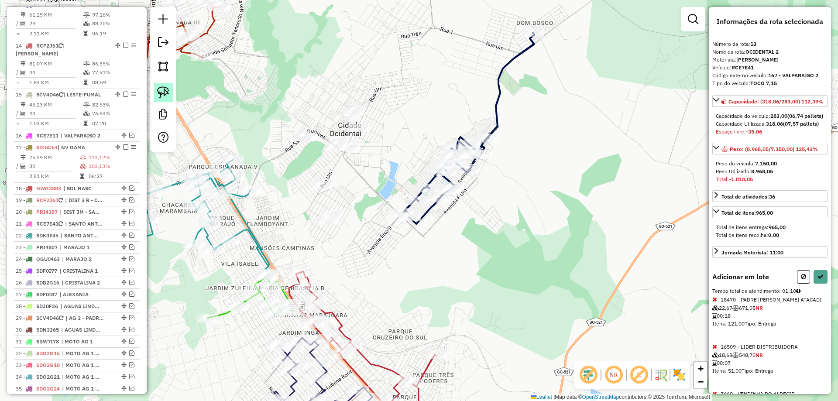
click at [157, 89] on img at bounding box center [163, 92] width 12 height 12
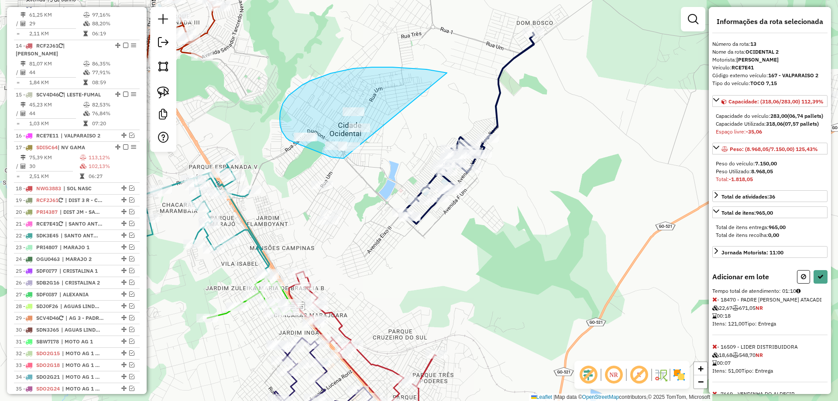
drag, startPoint x: 320, startPoint y: 77, endPoint x: 345, endPoint y: 158, distance: 85.3
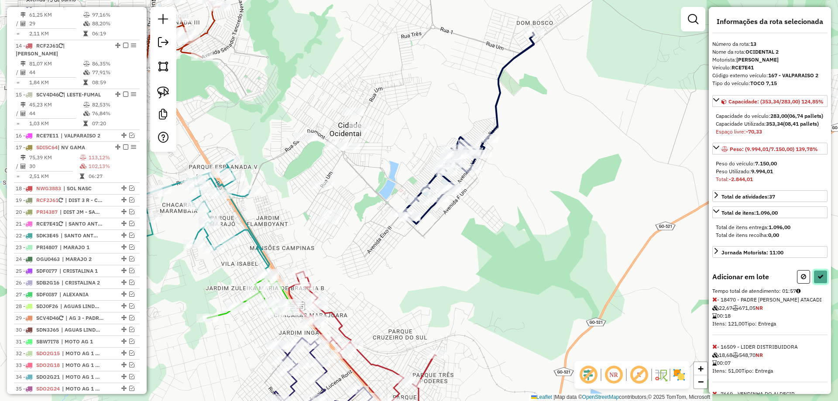
click at [817, 284] on button at bounding box center [820, 277] width 14 height 14
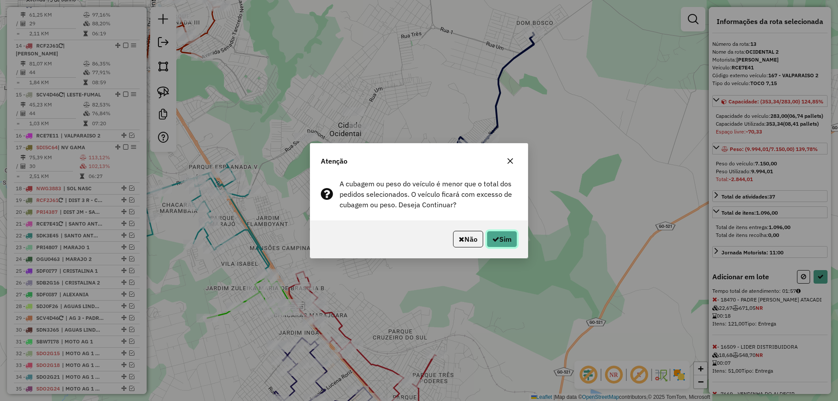
click at [494, 238] on icon "button" at bounding box center [495, 239] width 7 height 7
select select "*********"
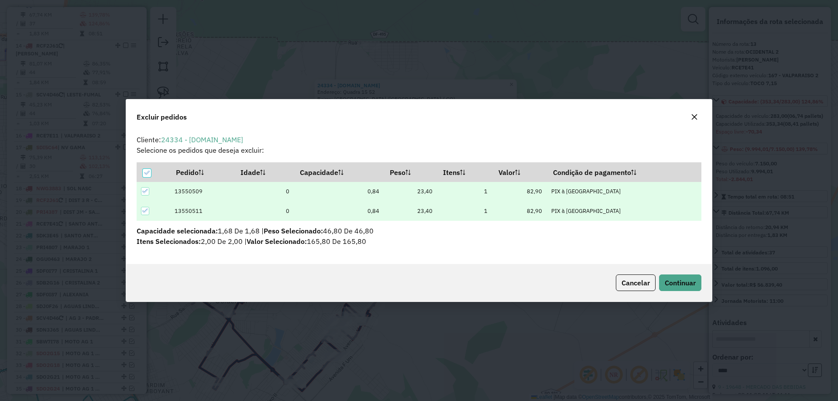
scroll to position [0, 0]
click at [666, 277] on button "Continuar" at bounding box center [680, 282] width 42 height 17
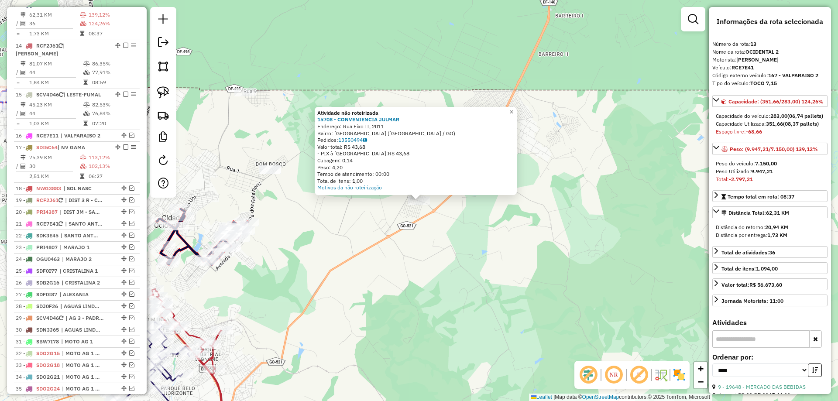
click at [302, 281] on div "Atividade não roteirizada 15708 - CONVENIENCIA JULMAR Endereço: Rua Eixo II, 20…" at bounding box center [419, 200] width 838 height 401
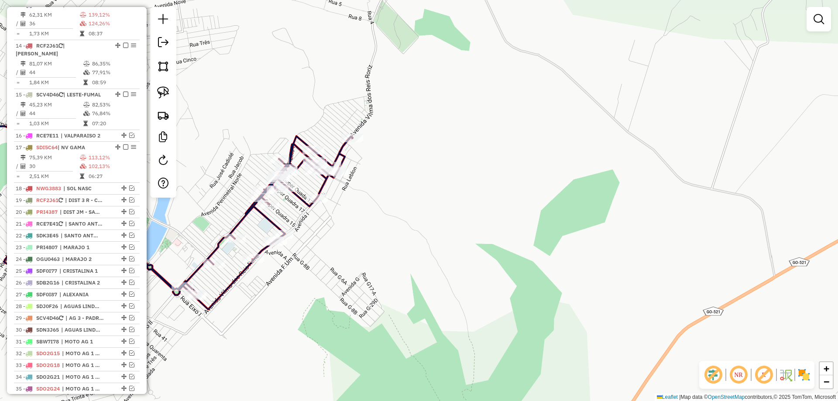
click at [245, 268] on icon at bounding box center [170, 196] width 364 height 225
select select "*********"
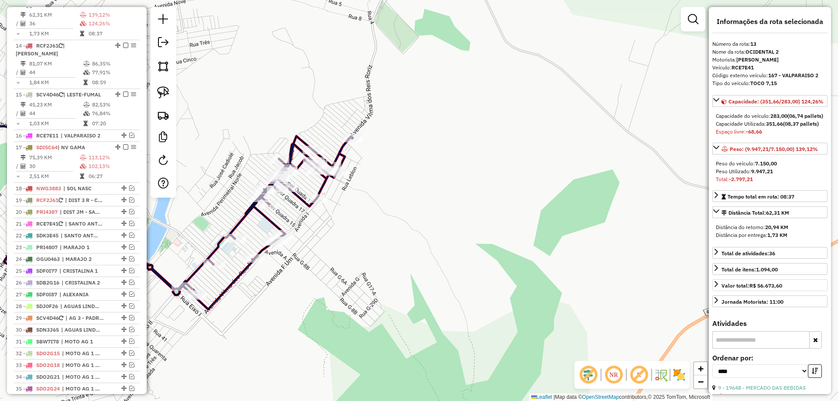
scroll to position [175, 0]
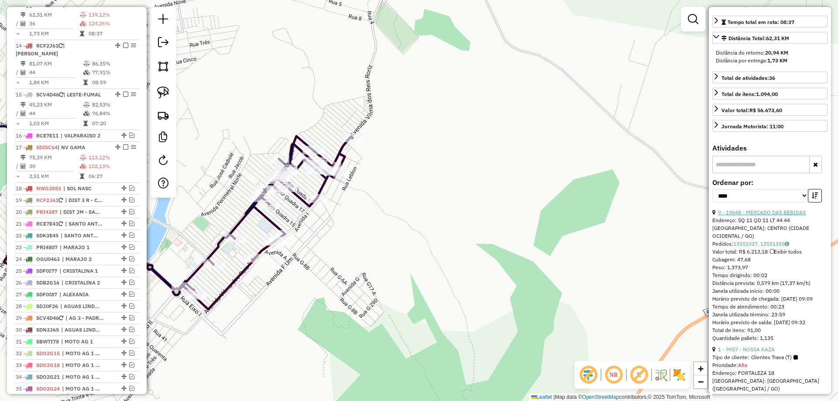
click at [775, 216] on link "9 - 19648 - MERCADO DAS BEBIDAS" at bounding box center [762, 212] width 88 height 7
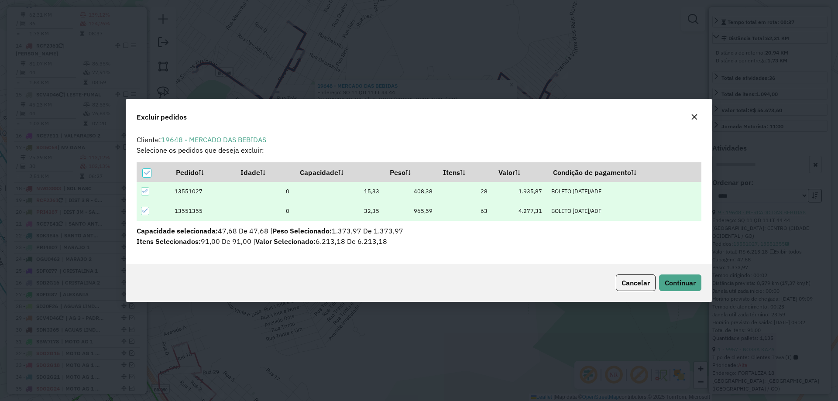
scroll to position [0, 0]
click at [682, 282] on span "Continuar" at bounding box center [680, 282] width 31 height 9
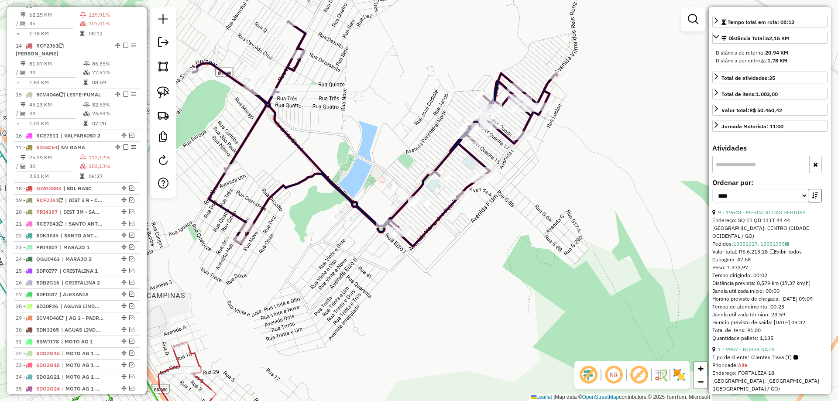
click at [809, 202] on button "button" at bounding box center [815, 196] width 14 height 14
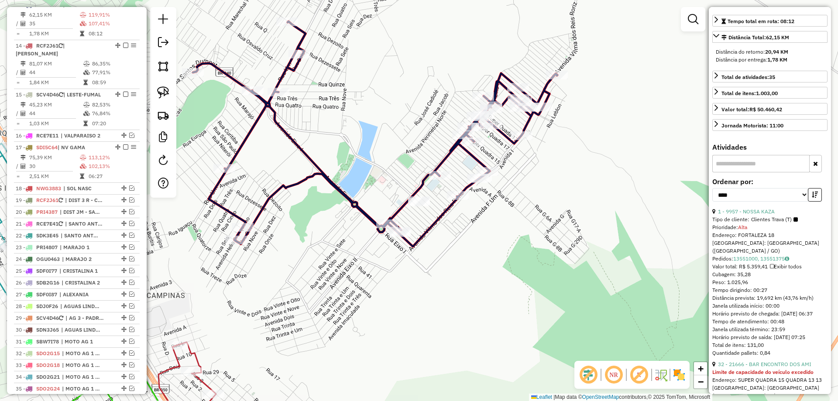
scroll to position [175, 0]
click at [764, 216] on link "1 - 9957 - NOSSA KAZA" at bounding box center [746, 212] width 57 height 7
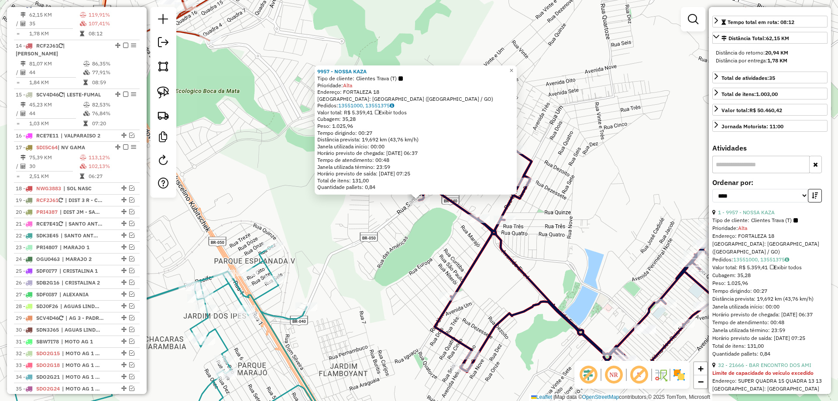
click at [267, 271] on icon at bounding box center [173, 343] width 327 height 195
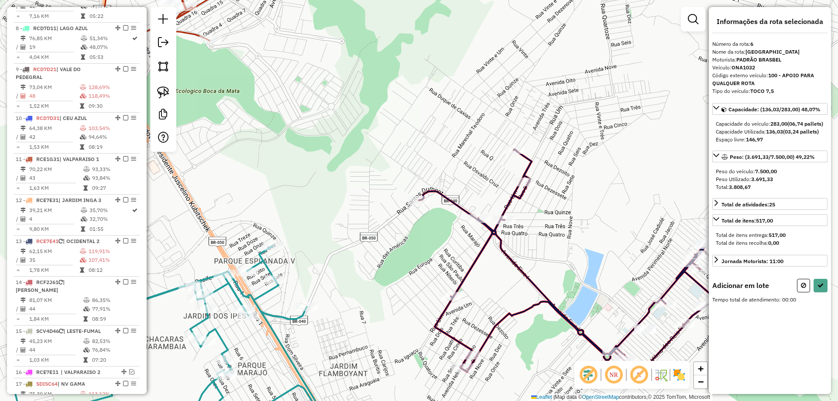
scroll to position [577, 0]
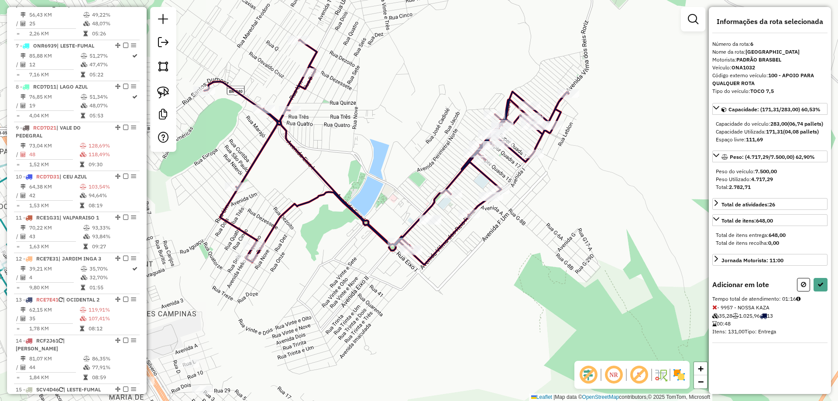
drag, startPoint x: 344, startPoint y: 152, endPoint x: 332, endPoint y: 146, distance: 13.7
click at [332, 146] on div "Janela de atendimento Grade de atendimento Capacidade Transportadoras Veículos …" at bounding box center [419, 200] width 838 height 401
click at [161, 84] on link at bounding box center [163, 92] width 19 height 19
drag, startPoint x: 413, startPoint y: 199, endPoint x: 447, endPoint y: 220, distance: 40.1
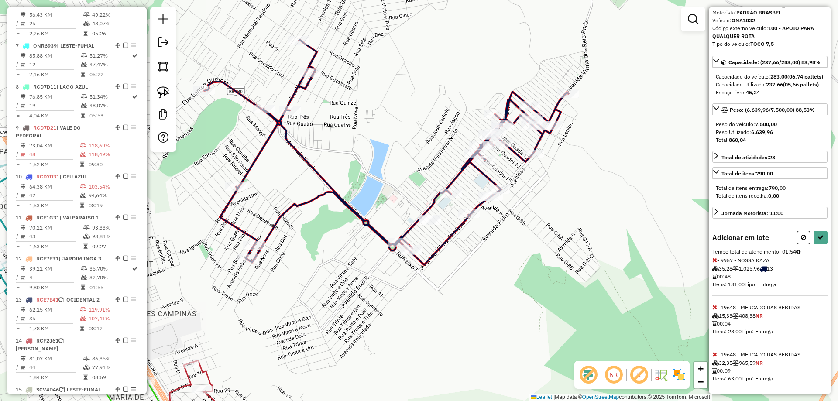
scroll to position [117, 0]
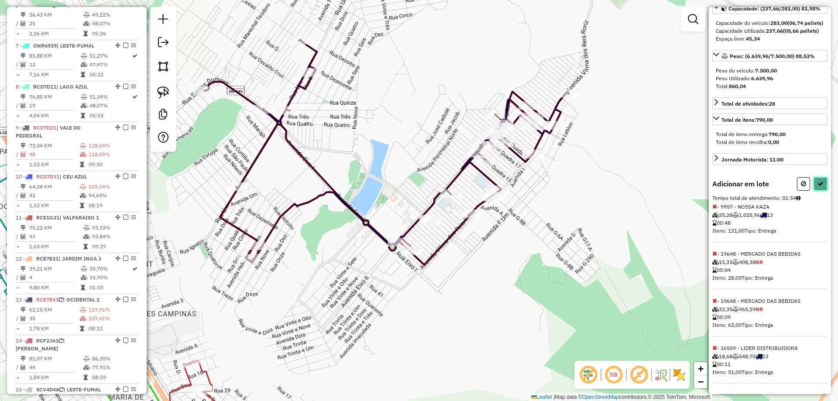
click at [817, 181] on icon at bounding box center [820, 184] width 6 height 6
select select "*********"
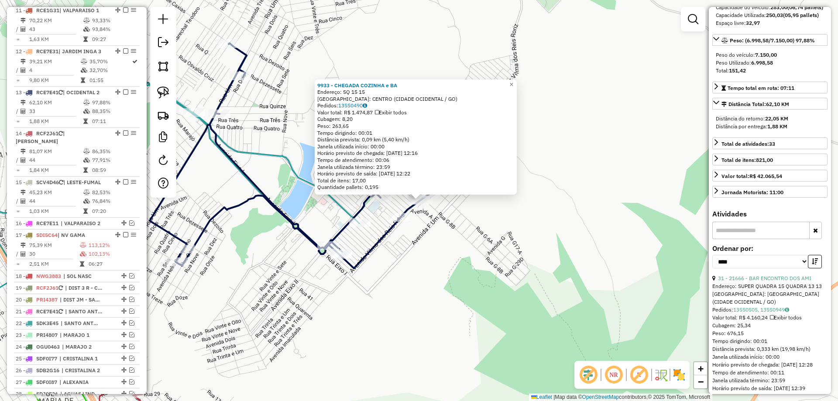
scroll to position [872, 0]
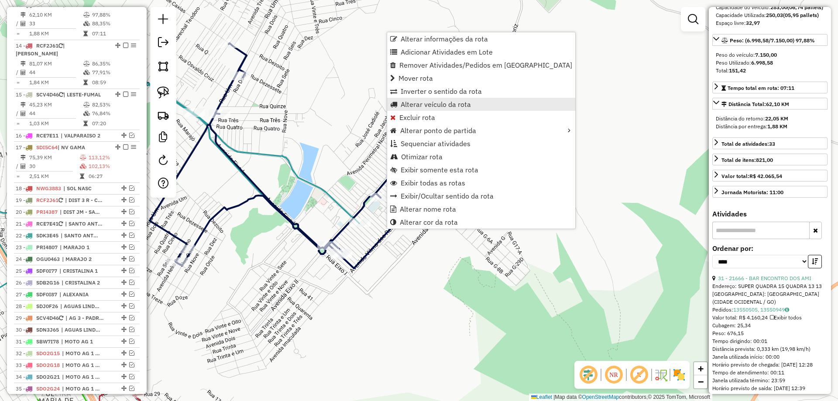
click at [423, 101] on span "Alterar veículo da rota" at bounding box center [436, 104] width 70 height 7
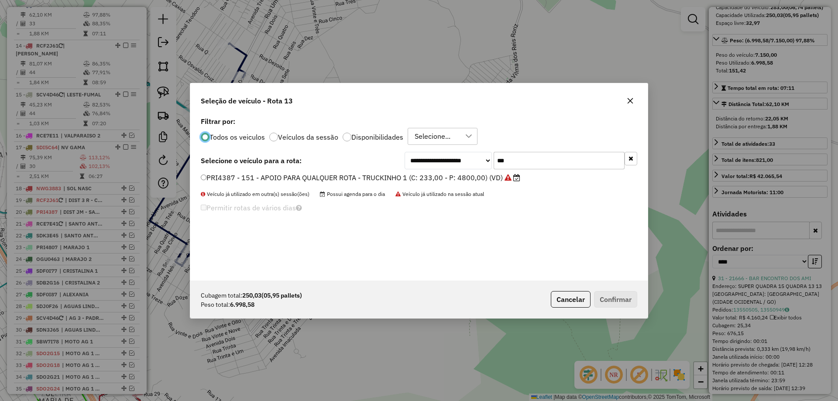
scroll to position [5, 3]
click at [301, 153] on div "**********" at bounding box center [419, 160] width 436 height 17
type input "***"
click at [244, 177] on label "RCE7E31 - 165 - OCIDENTAL 1 - TOCO 7,15 (C: 283,00 - P: 7150,00) (VD)" at bounding box center [329, 177] width 257 height 10
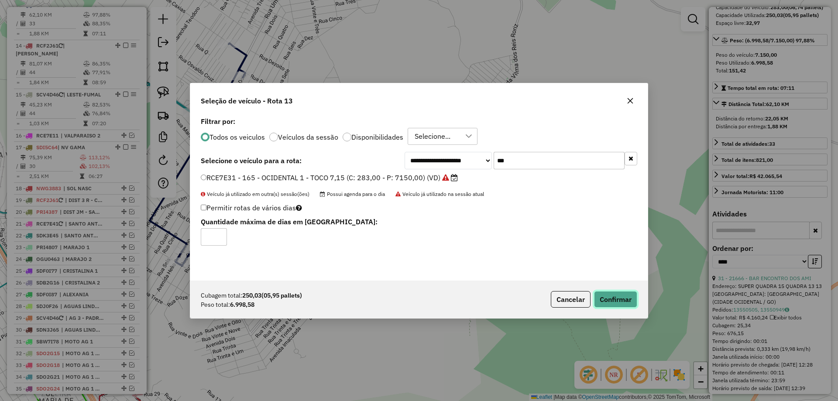
click at [620, 301] on button "Confirmar" at bounding box center [615, 299] width 43 height 17
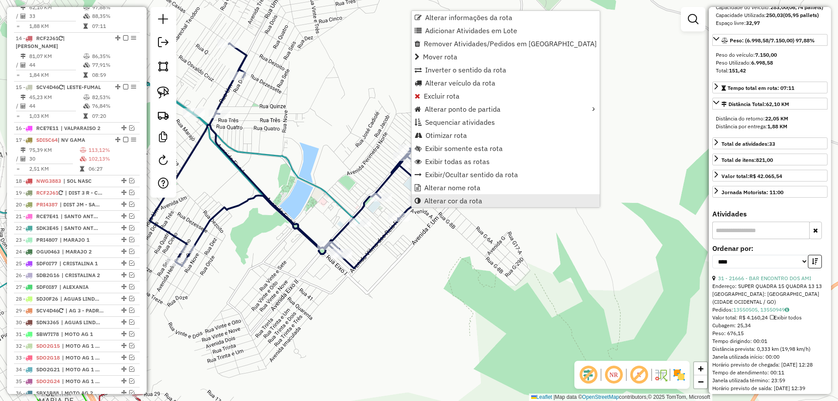
scroll to position [880, 0]
click at [439, 188] on span "Alterar nome rota" at bounding box center [452, 187] width 56 height 7
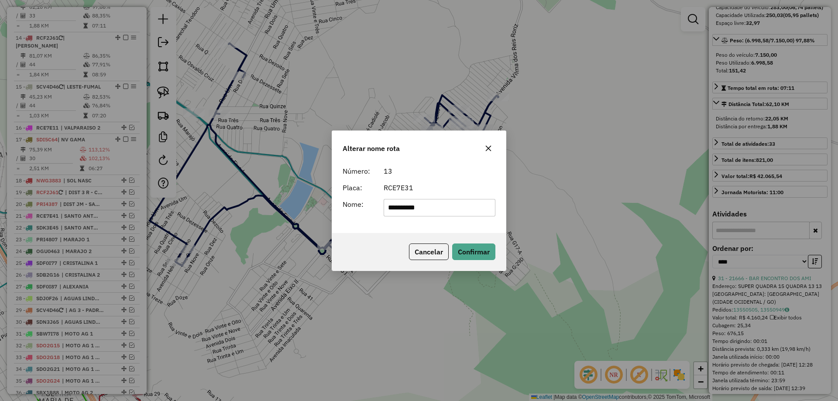
type input "*********"
drag, startPoint x: 375, startPoint y: 234, endPoint x: 394, endPoint y: 237, distance: 19.0
click at [379, 235] on div "Cancelar Confirmar" at bounding box center [419, 252] width 174 height 38
click at [459, 249] on button "Confirmar" at bounding box center [473, 251] width 43 height 17
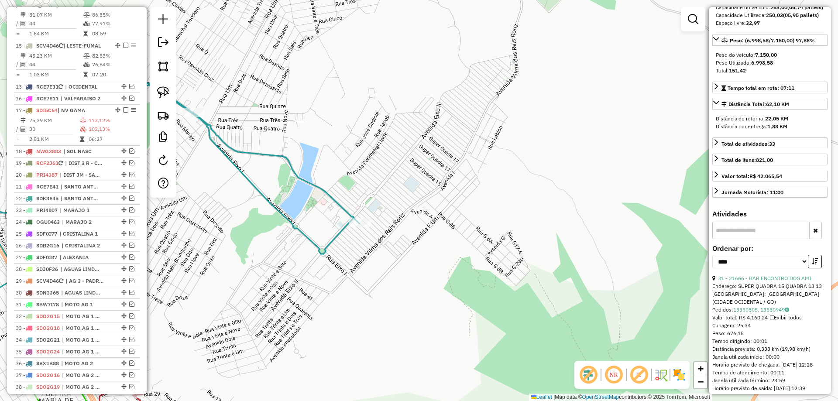
drag, startPoint x: 120, startPoint y: 12, endPoint x: 115, endPoint y: 93, distance: 80.9
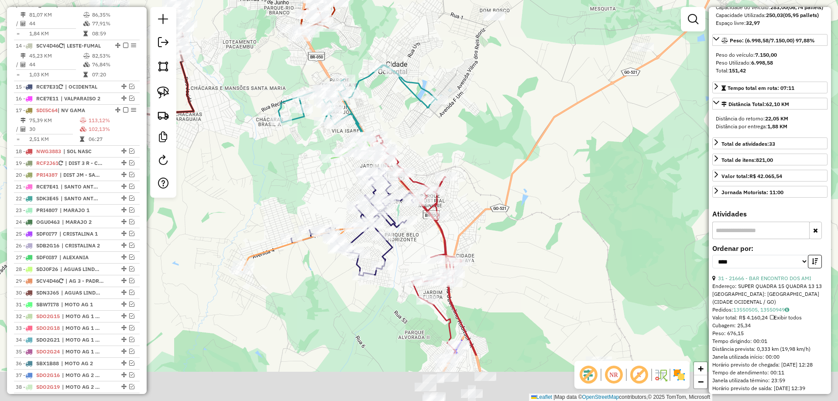
drag, startPoint x: 439, startPoint y: 175, endPoint x: 455, endPoint y: 135, distance: 43.1
click at [455, 135] on div "Janela de atendimento Grade de atendimento Capacidade Transportadoras Veículos …" at bounding box center [419, 200] width 838 height 401
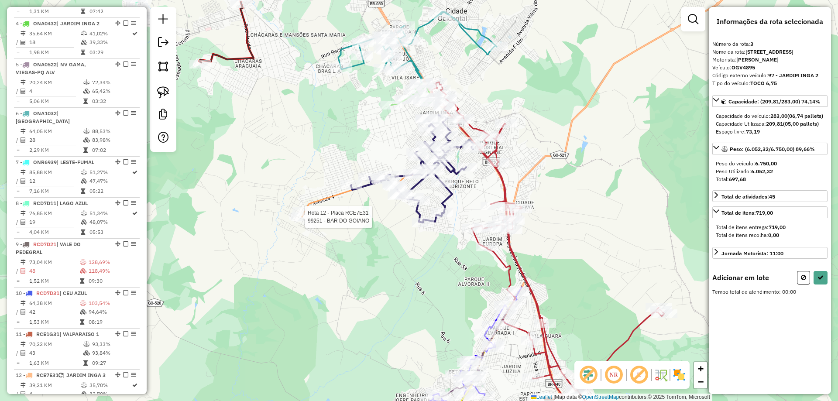
scroll to position [439, 0]
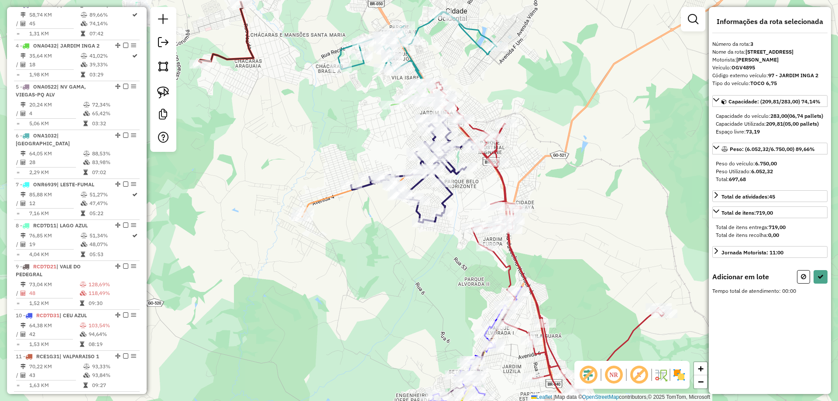
click at [316, 202] on icon at bounding box center [365, 192] width 127 height 48
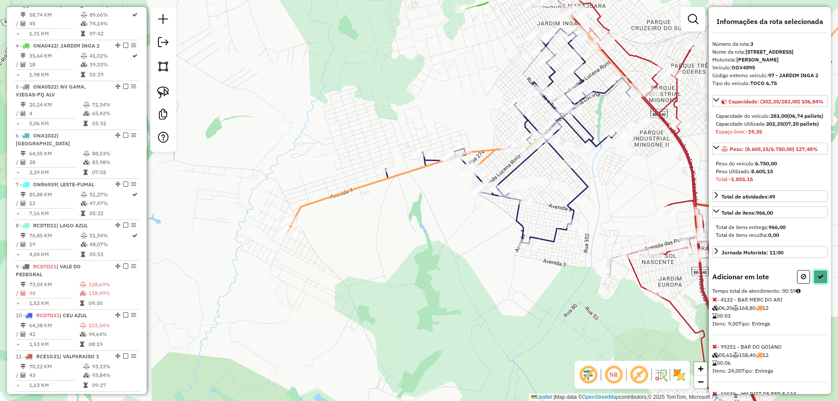
click at [820, 284] on button at bounding box center [820, 277] width 14 height 14
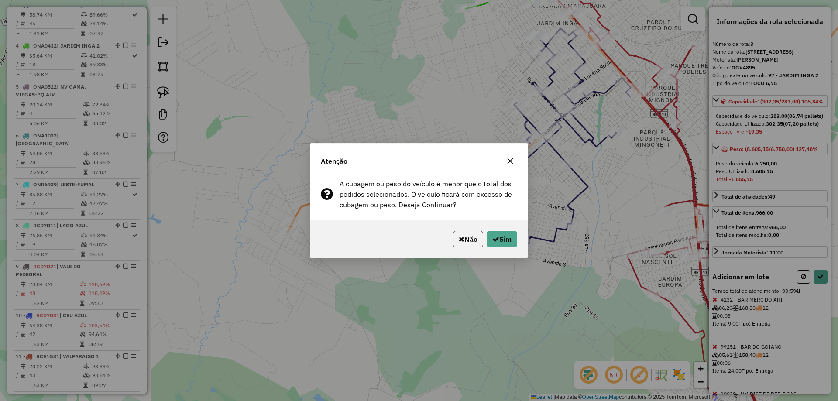
click at [500, 247] on div "Não Sim" at bounding box center [418, 239] width 217 height 38
click at [499, 238] on button "Sim" at bounding box center [502, 239] width 31 height 17
select select "*********"
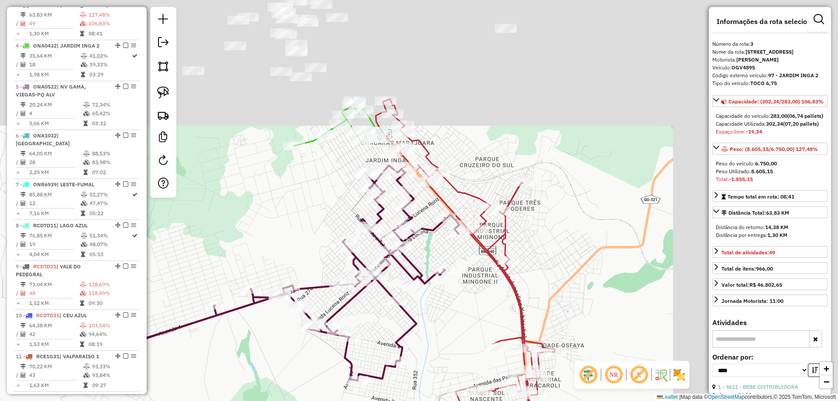
drag, startPoint x: 454, startPoint y: 302, endPoint x: 434, endPoint y: 316, distance: 24.2
click at [439, 327] on div "Janela de atendimento Grade de atendimento Capacidade Transportadoras Veículos …" at bounding box center [419, 200] width 838 height 401
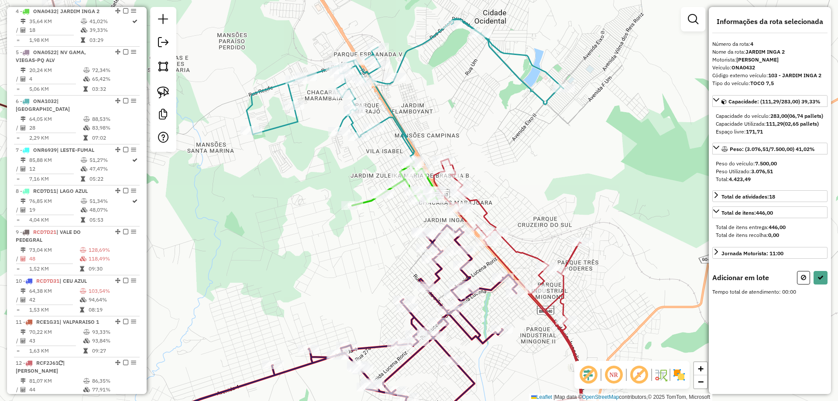
scroll to position [487, 0]
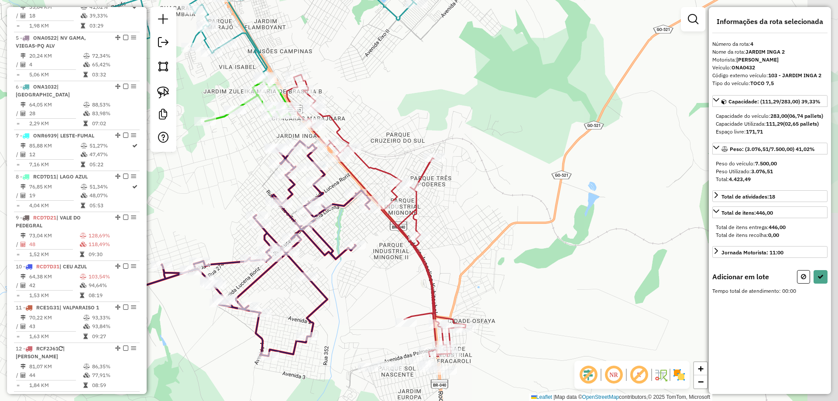
drag, startPoint x: 287, startPoint y: 192, endPoint x: 254, endPoint y: 119, distance: 80.2
click at [225, 156] on div "Janela de atendimento Grade de atendimento Capacidade Transportadoras Veículos …" at bounding box center [419, 200] width 838 height 401
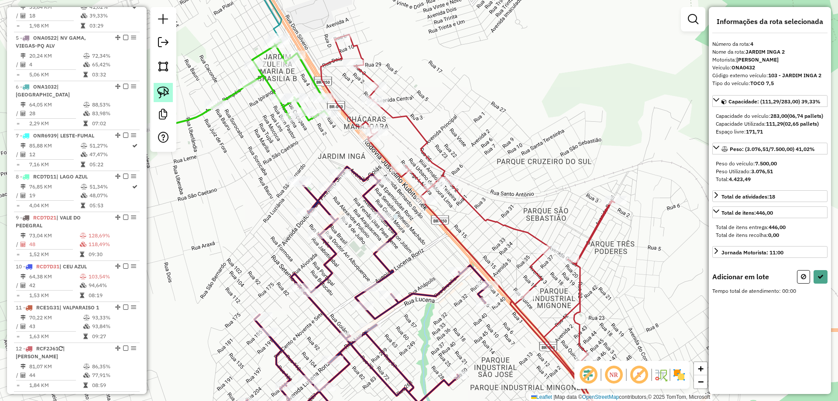
click at [170, 92] on link at bounding box center [163, 92] width 19 height 19
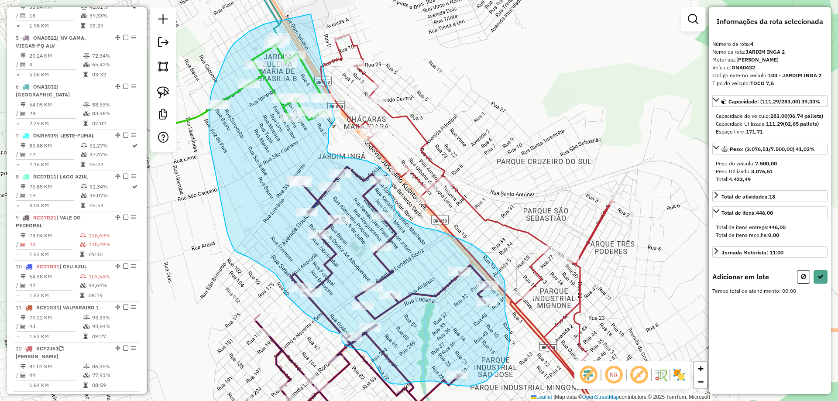
drag, startPoint x: 264, startPoint y: 24, endPoint x: 335, endPoint y: 120, distance: 119.5
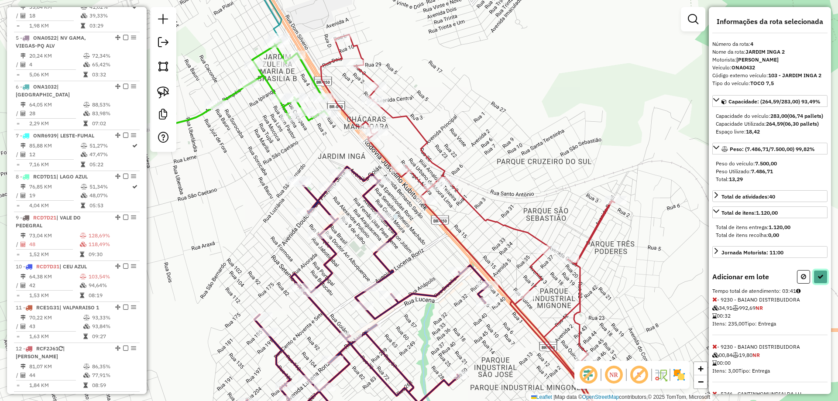
click at [821, 284] on button at bounding box center [820, 277] width 14 height 14
select select "*********"
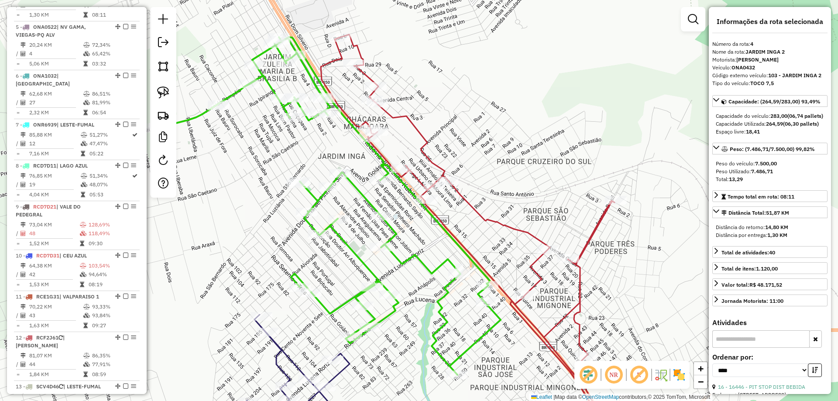
click at [481, 216] on icon at bounding box center [468, 237] width 294 height 407
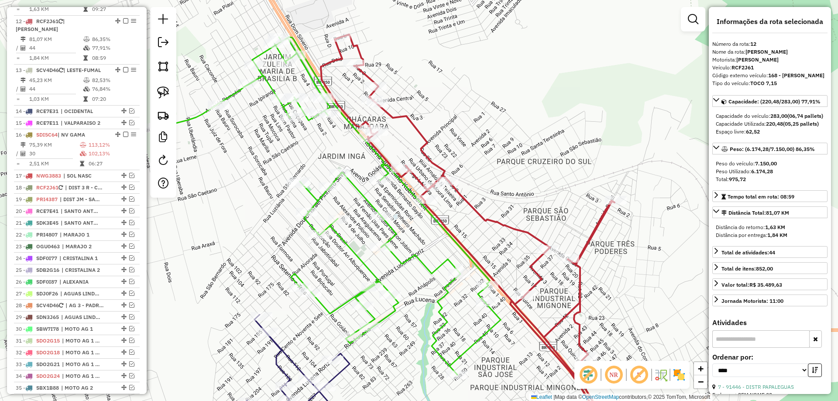
scroll to position [820, 0]
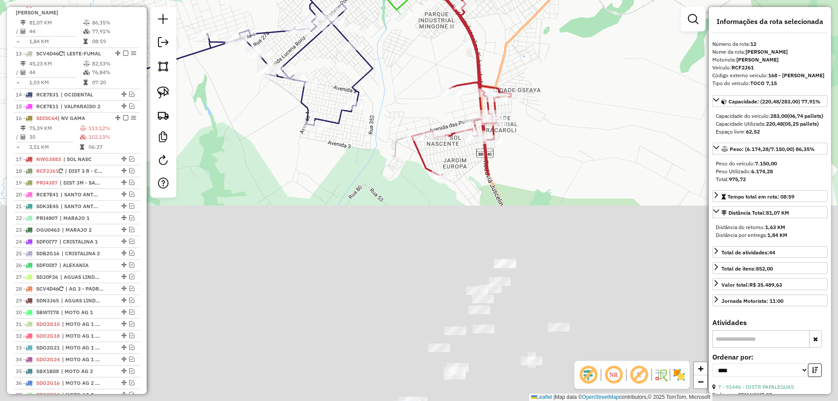
drag, startPoint x: 568, startPoint y: 307, endPoint x: 511, endPoint y: 38, distance: 274.5
click at [509, 35] on div "Janela de atendimento Grade de atendimento Capacidade Transportadoras Veículos …" at bounding box center [419, 200] width 838 height 401
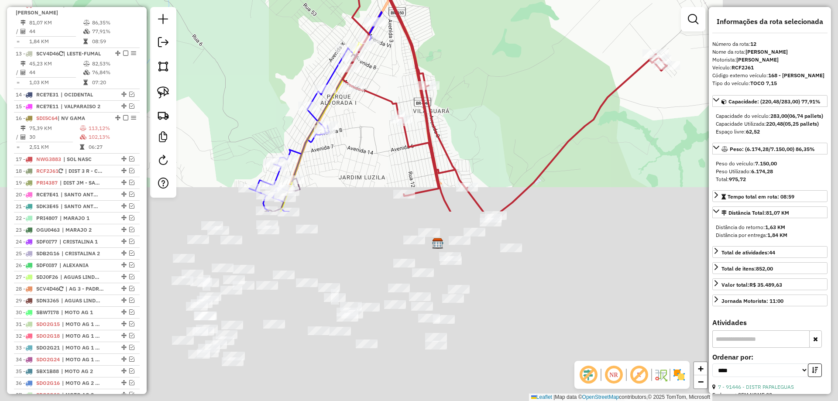
drag, startPoint x: 497, startPoint y: 105, endPoint x: 480, endPoint y: 71, distance: 38.4
click at [480, 71] on div "Janela de atendimento Grade de atendimento Capacidade Transportadoras Veículos …" at bounding box center [419, 200] width 838 height 401
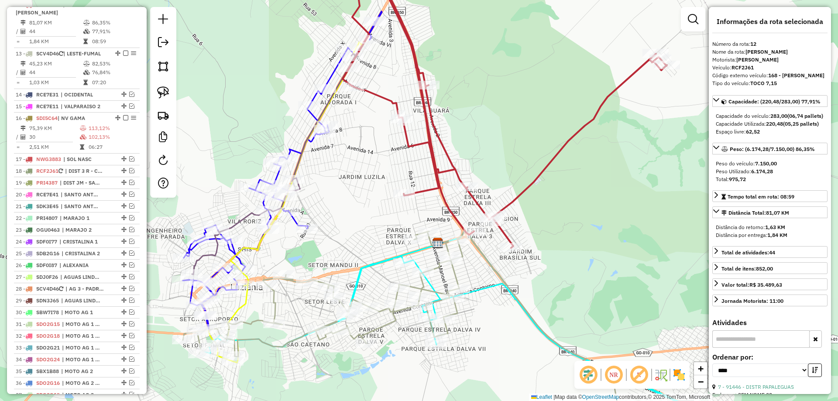
click at [452, 160] on icon at bounding box center [503, 104] width 327 height 288
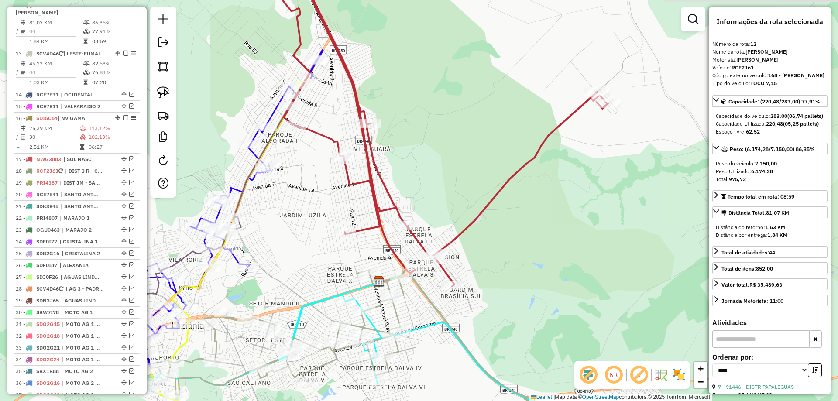
drag, startPoint x: 458, startPoint y: 149, endPoint x: 412, endPoint y: 175, distance: 52.3
click at [413, 177] on div "Janela de atendimento Grade de atendimento Capacidade Transportadoras Veículos …" at bounding box center [419, 200] width 838 height 401
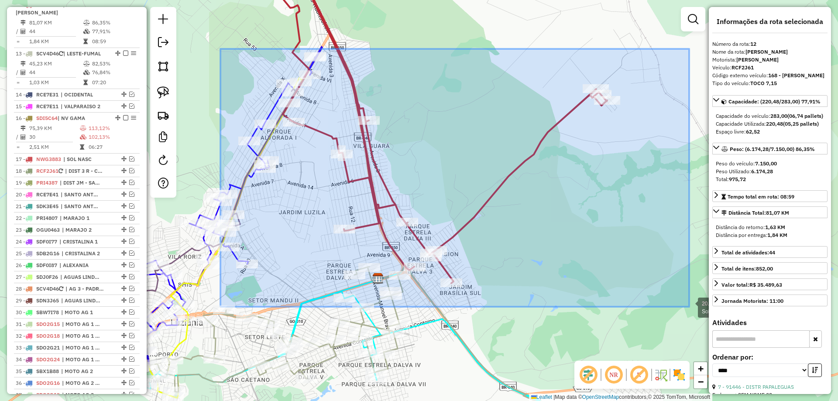
drag, startPoint x: 220, startPoint y: 49, endPoint x: 689, endPoint y: 307, distance: 534.9
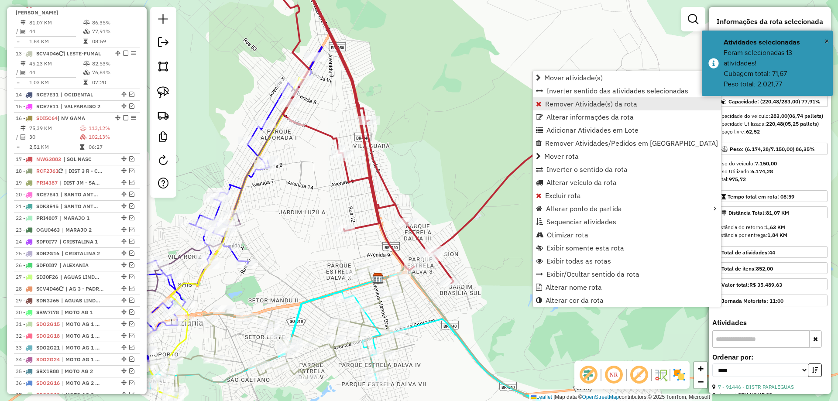
click at [573, 101] on span "Remover Atividade(s) da rota" at bounding box center [591, 103] width 92 height 7
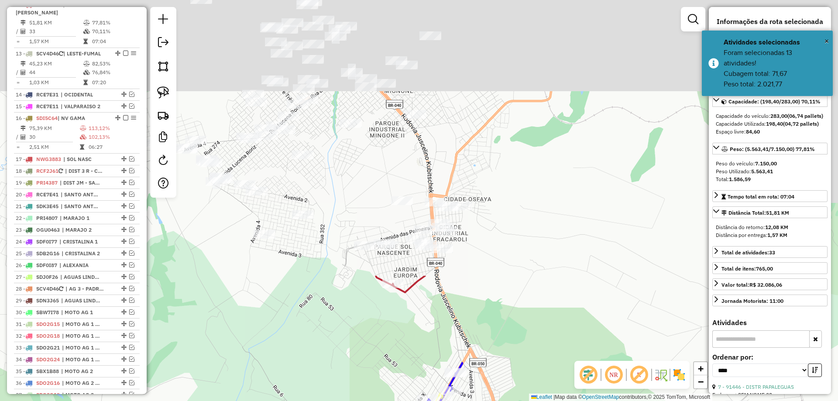
drag, startPoint x: 406, startPoint y: 75, endPoint x: 523, endPoint y: 362, distance: 309.8
click at [547, 391] on div "Janela de atendimento Grade de atendimento Capacidade Transportadoras Veículos …" at bounding box center [419, 200] width 838 height 401
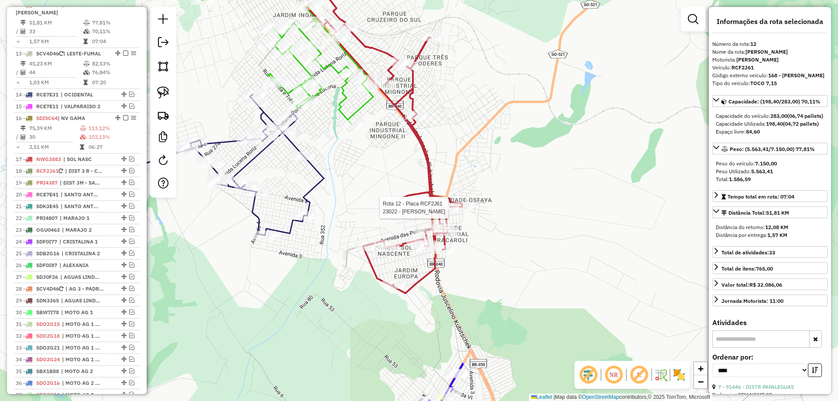
click at [445, 212] on div at bounding box center [448, 207] width 22 height 9
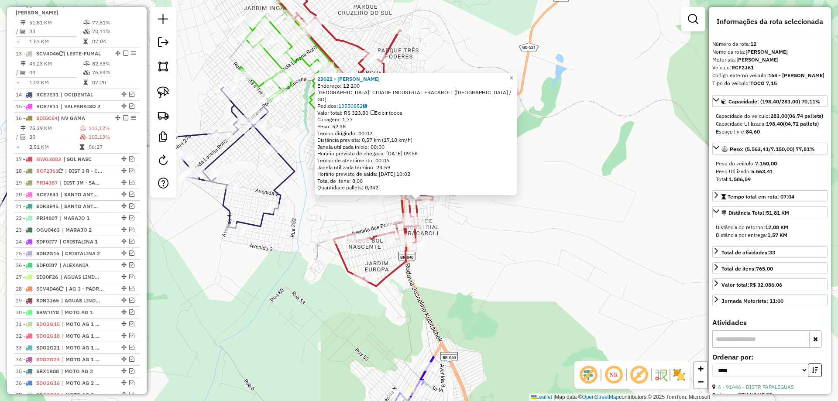
drag, startPoint x: 483, startPoint y: 152, endPoint x: 577, endPoint y: 263, distance: 145.3
click at [596, 318] on div "23022 - MARTA ALVES Endereço: 12 200 Bairro: CIDADE INDUSTRIAL FRACAROLI (LUZIA…" at bounding box center [419, 200] width 838 height 401
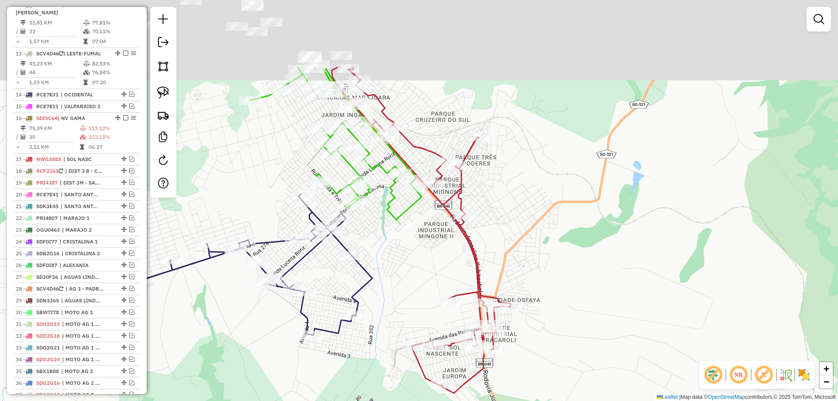
drag, startPoint x: 533, startPoint y: 247, endPoint x: 591, endPoint y: 291, distance: 72.5
click at [593, 291] on div "Janela de atendimento Grade de atendimento Capacidade Transportadoras Veículos …" at bounding box center [419, 200] width 838 height 401
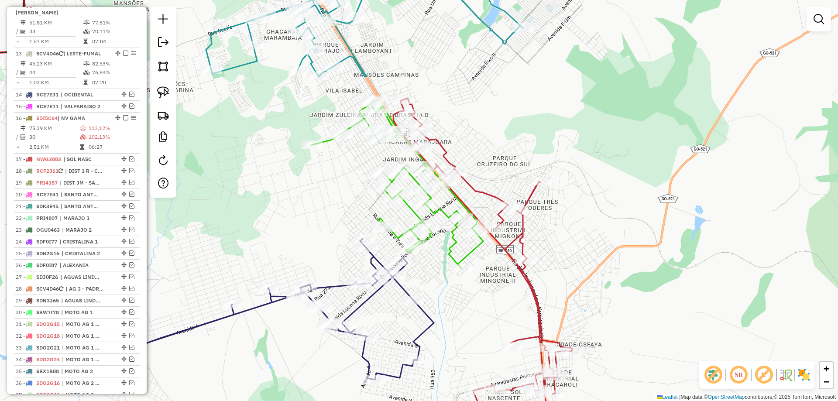
click at [402, 284] on icon at bounding box center [284, 309] width 300 height 141
select select "*********"
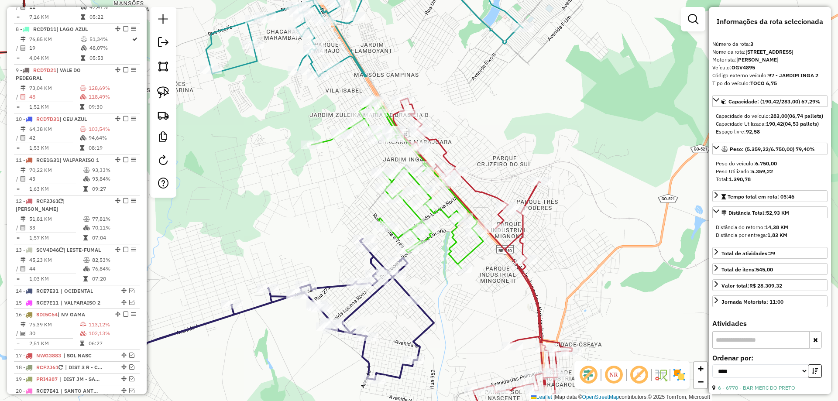
scroll to position [428, 0]
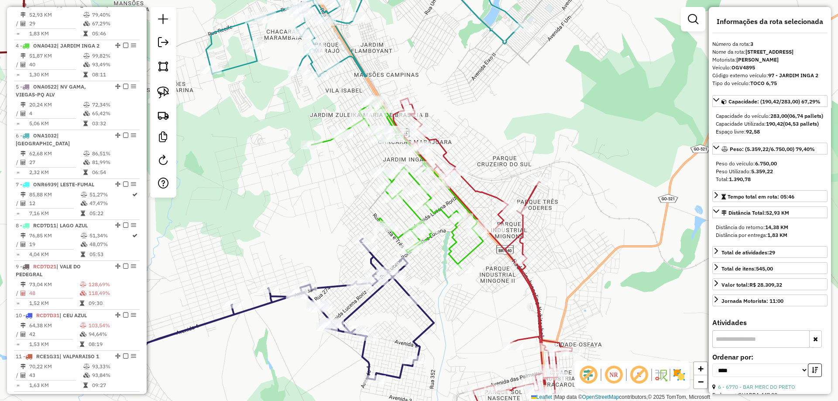
click at [459, 260] on icon at bounding box center [397, 183] width 171 height 169
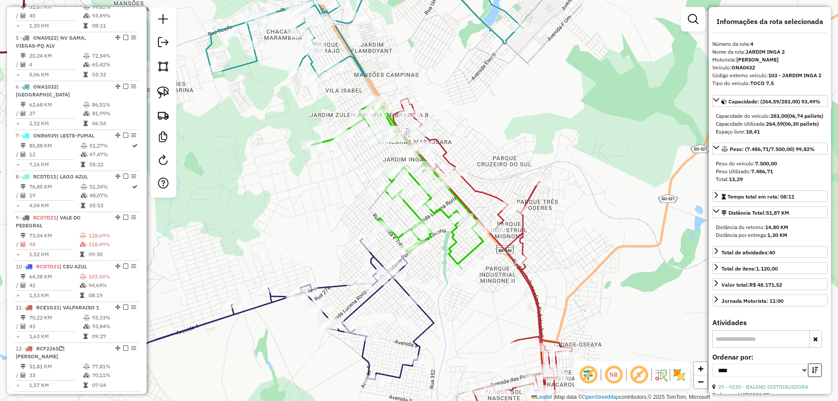
click at [402, 289] on icon at bounding box center [284, 309] width 300 height 141
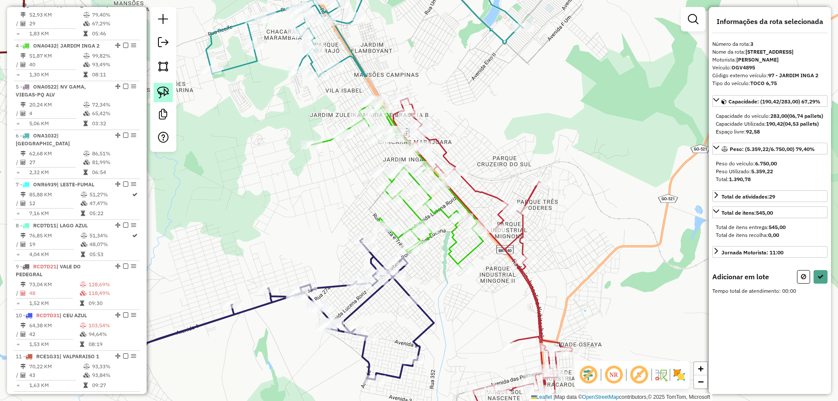
click at [163, 91] on img at bounding box center [163, 92] width 12 height 12
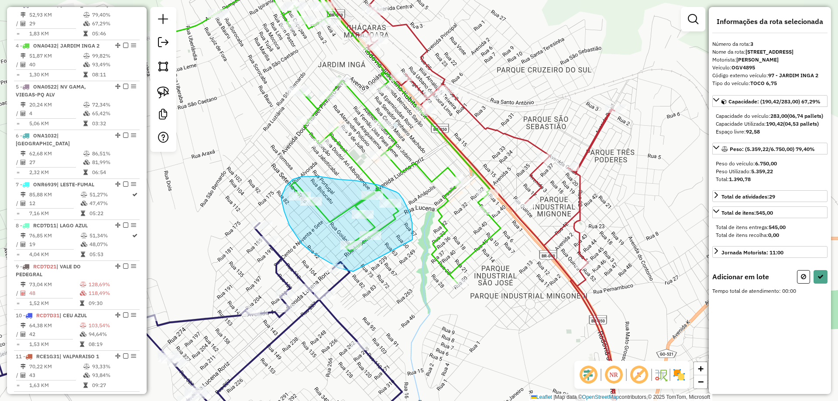
drag, startPoint x: 411, startPoint y: 216, endPoint x: 354, endPoint y: 271, distance: 79.3
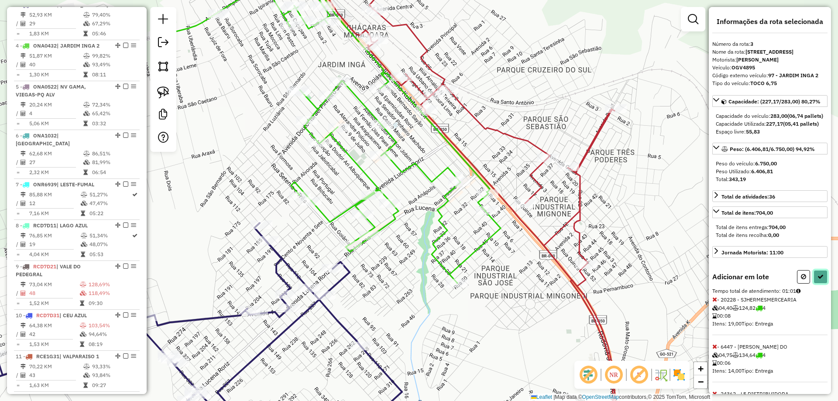
click at [817, 280] on icon at bounding box center [820, 277] width 6 height 6
select select "*********"
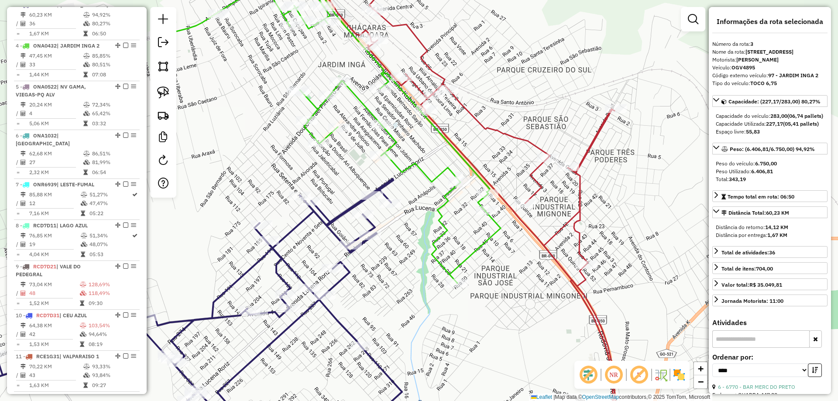
click at [495, 228] on icon at bounding box center [329, 121] width 343 height 323
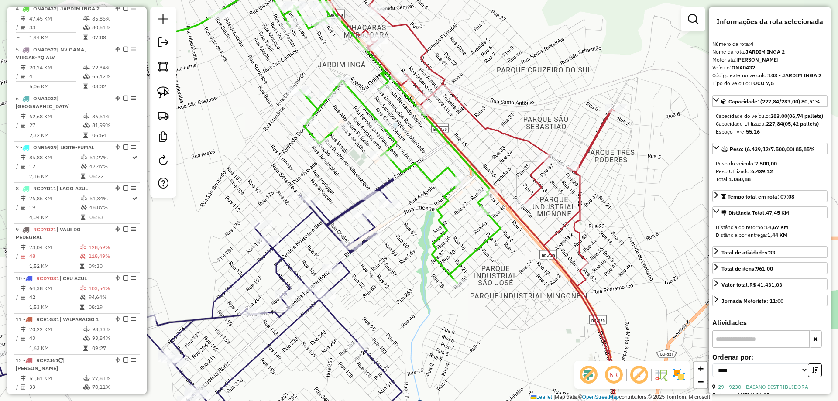
scroll to position [476, 0]
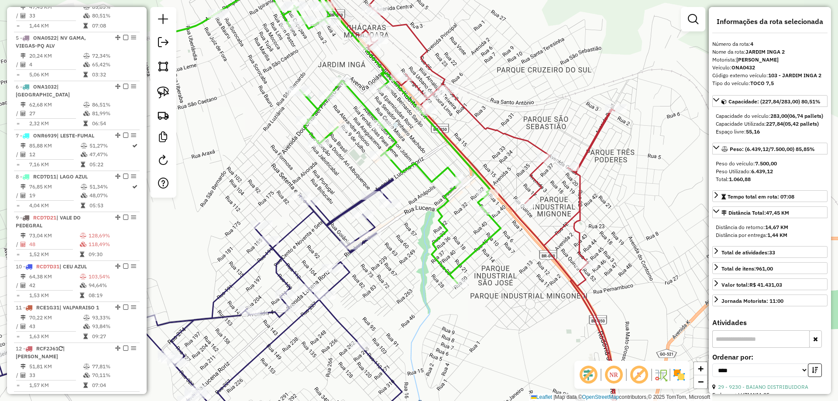
click at [448, 167] on icon at bounding box center [329, 121] width 343 height 323
click at [435, 175] on icon at bounding box center [329, 121] width 343 height 323
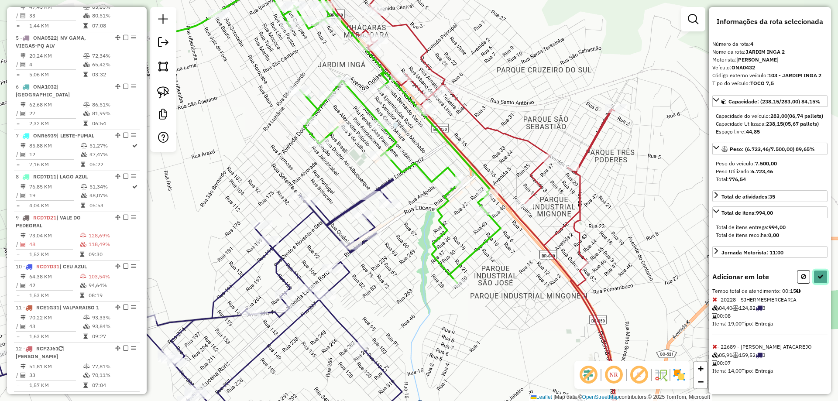
click at [820, 280] on icon at bounding box center [820, 277] width 6 height 6
select select "*********"
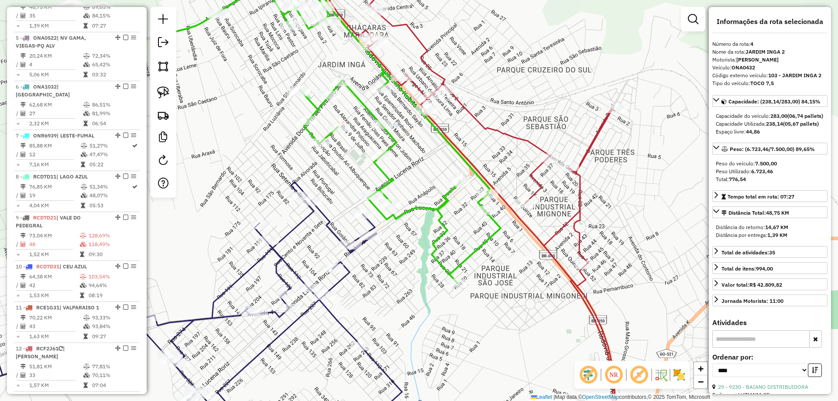
click at [368, 230] on icon at bounding box center [159, 311] width 486 height 259
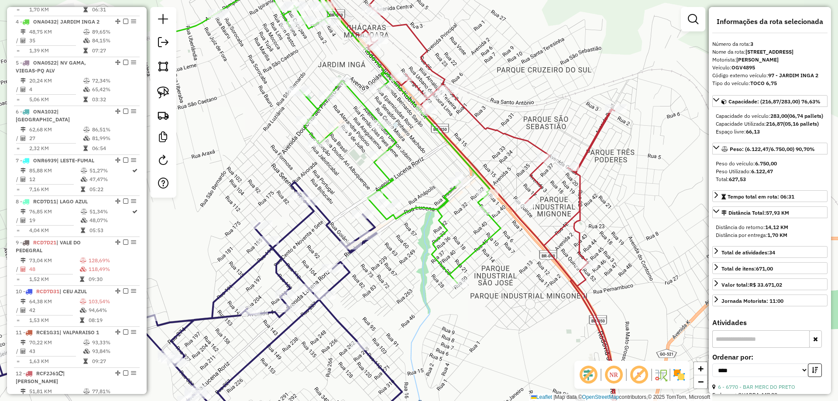
scroll to position [428, 0]
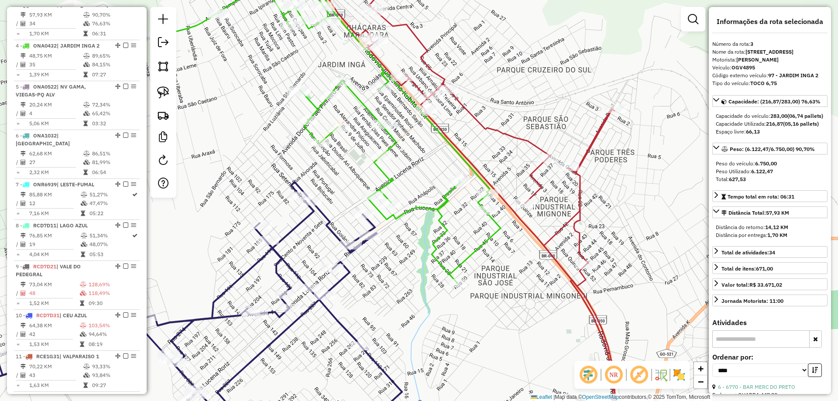
click at [473, 251] on icon at bounding box center [329, 121] width 343 height 323
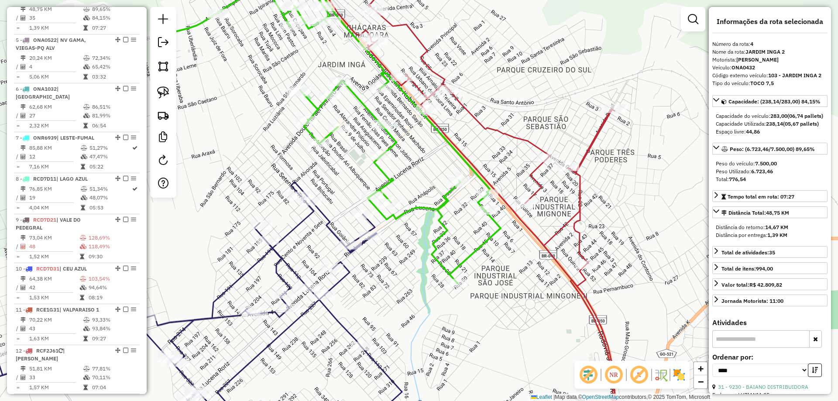
scroll to position [476, 0]
click at [374, 222] on icon at bounding box center [159, 311] width 486 height 259
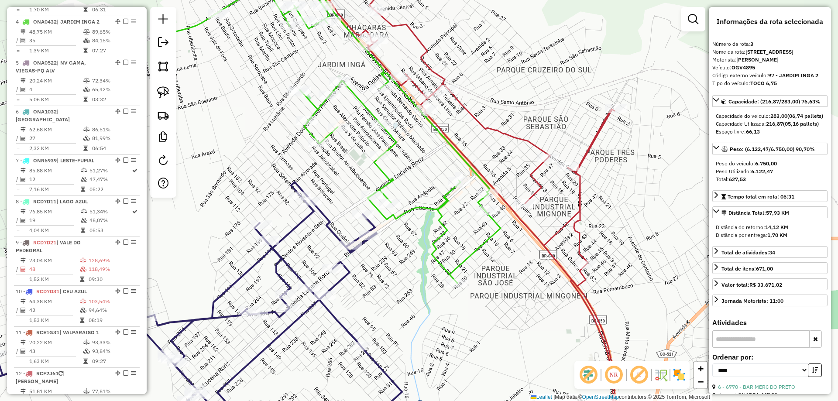
scroll to position [428, 0]
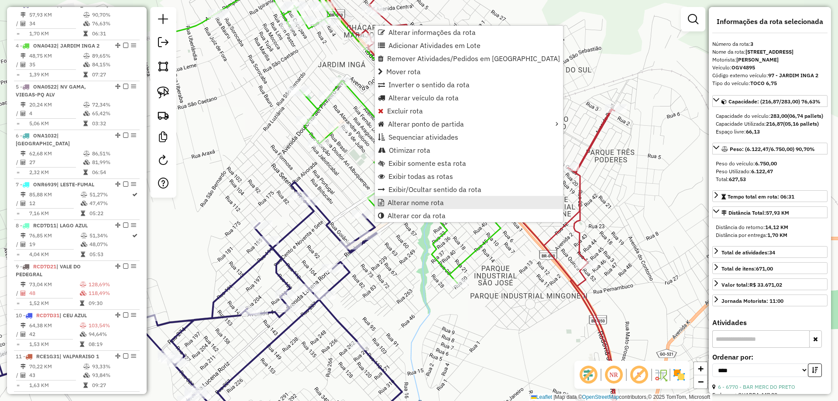
click at [404, 204] on span "Alterar nome rota" at bounding box center [415, 202] width 56 height 7
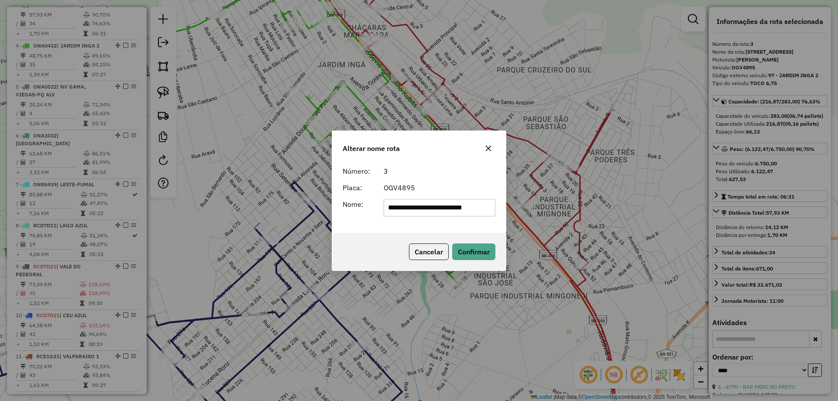
scroll to position [0, 0]
drag, startPoint x: 438, startPoint y: 210, endPoint x: 761, endPoint y: 228, distance: 324.3
click at [761, 228] on div "**********" at bounding box center [419, 200] width 838 height 401
type input "**********"
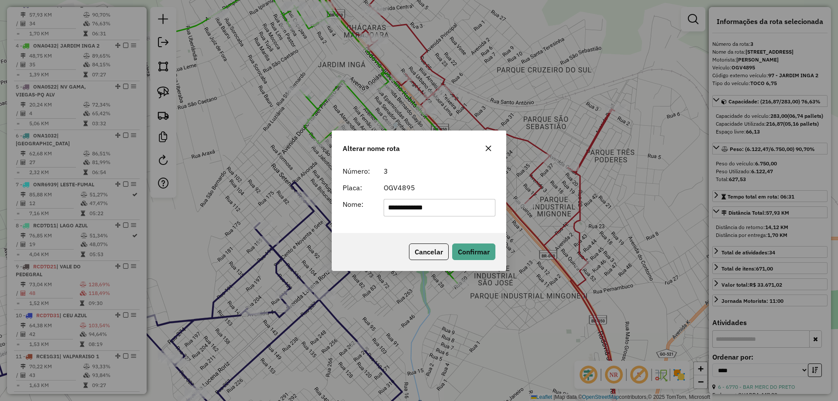
click at [371, 226] on div "**********" at bounding box center [419, 197] width 174 height 71
drag, startPoint x: 467, startPoint y: 248, endPoint x: 452, endPoint y: 248, distance: 14.8
click at [467, 248] on button "Confirmar" at bounding box center [473, 251] width 43 height 17
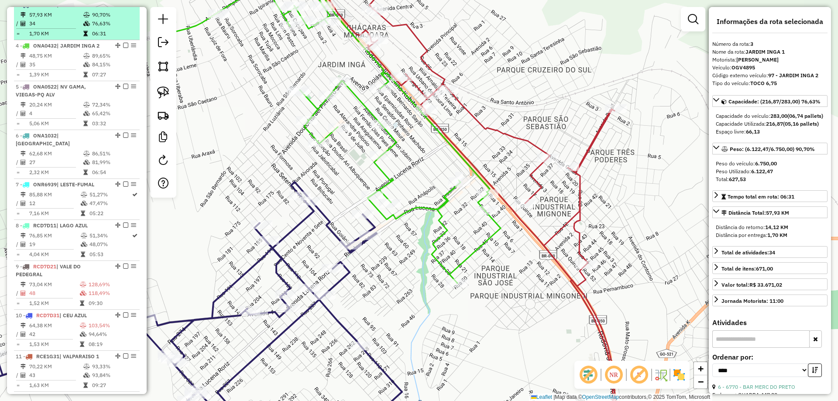
click at [124, 7] on em at bounding box center [125, 4] width 5 height 5
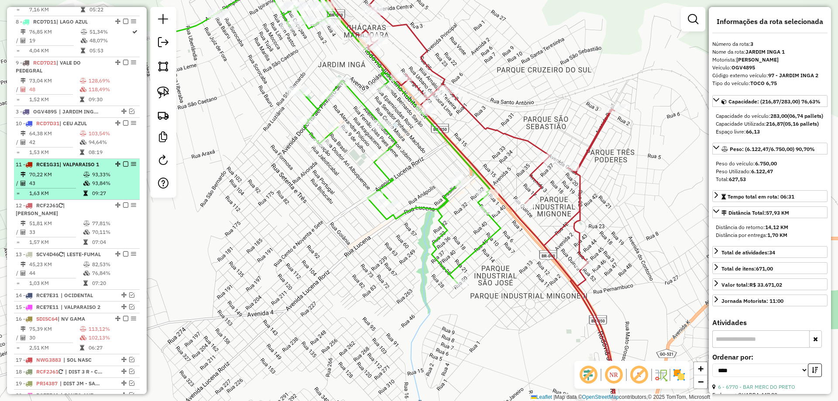
scroll to position [579, 0]
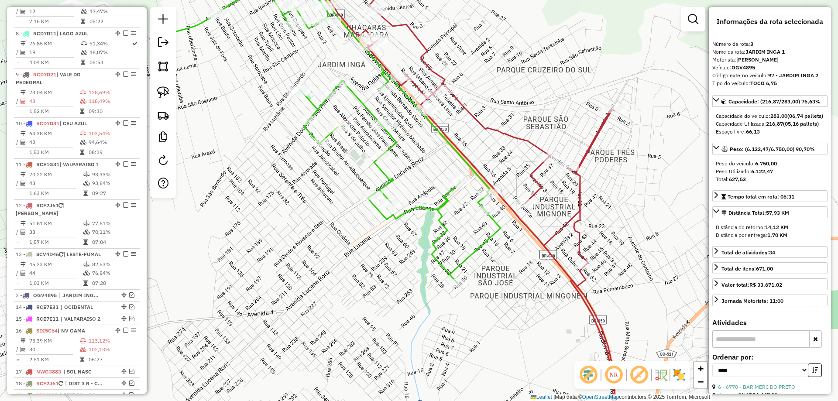
drag, startPoint x: 120, startPoint y: 100, endPoint x: 88, endPoint y: 291, distance: 193.9
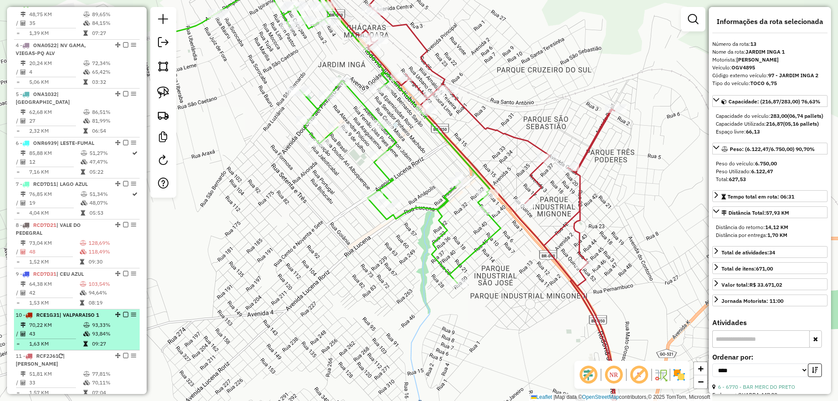
scroll to position [317, 0]
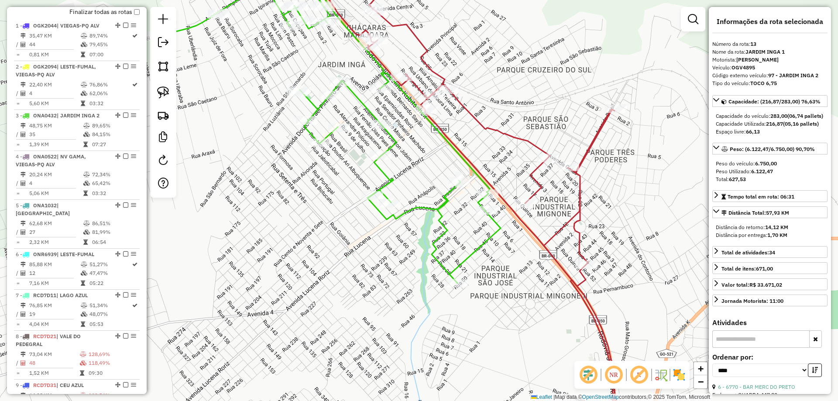
click at [406, 206] on div "Janela de atendimento Grade de atendimento Capacidade Transportadoras Veículos …" at bounding box center [419, 200] width 838 height 401
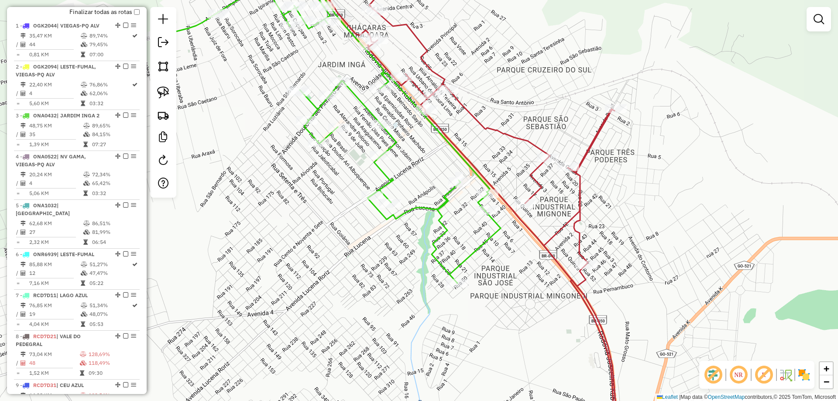
click at [421, 212] on icon at bounding box center [329, 121] width 343 height 323
select select "*********"
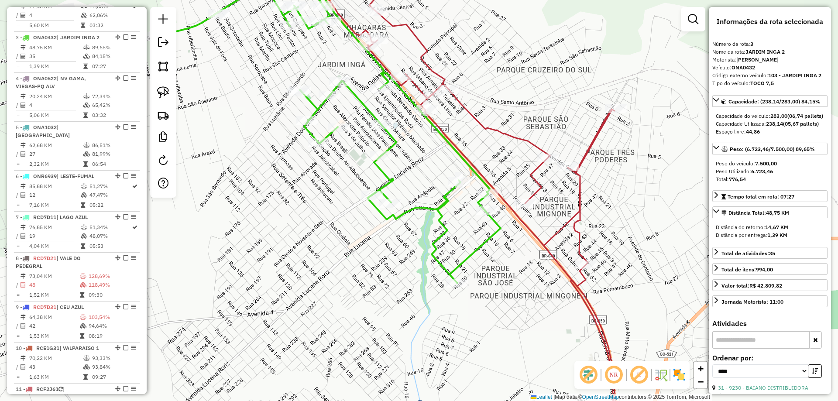
scroll to position [428, 0]
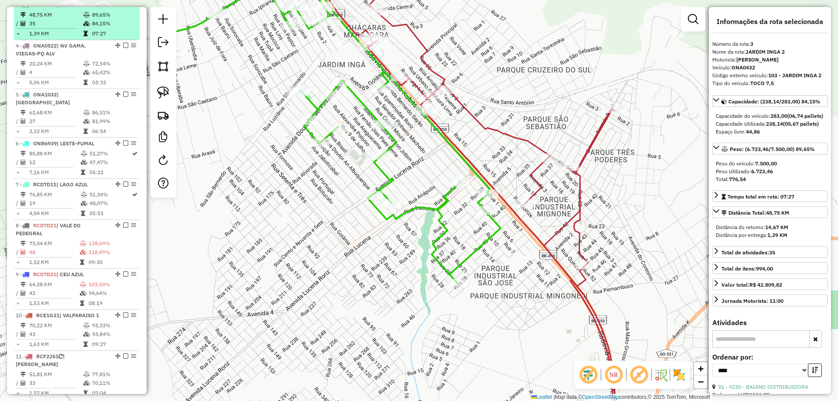
click at [123, 7] on em at bounding box center [125, 4] width 5 height 5
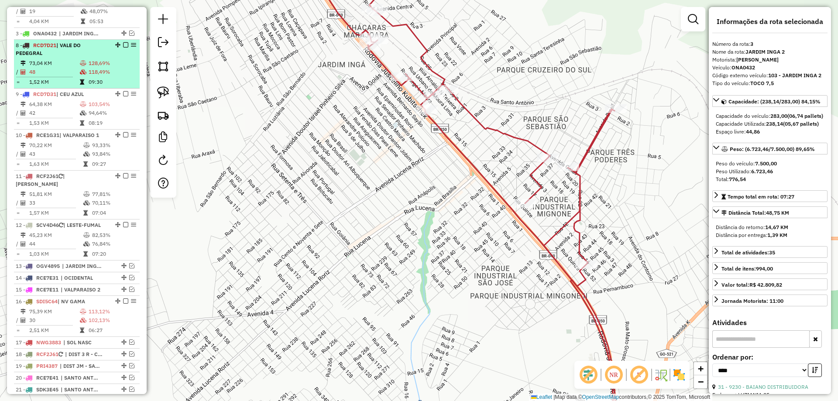
scroll to position [567, 0]
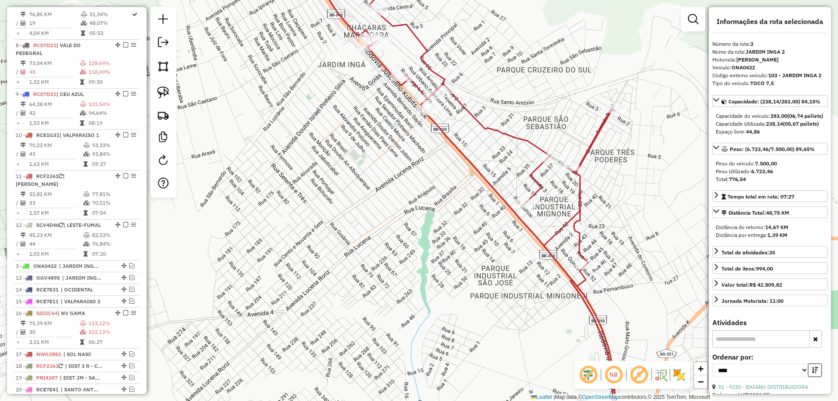
drag, startPoint x: 122, startPoint y: 12, endPoint x: 100, endPoint y: 249, distance: 237.9
click at [479, 173] on icon at bounding box center [493, 200] width 345 height 481
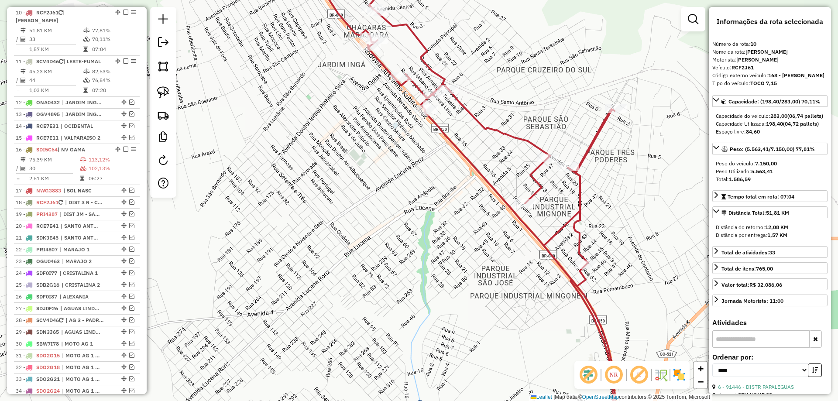
scroll to position [730, 0]
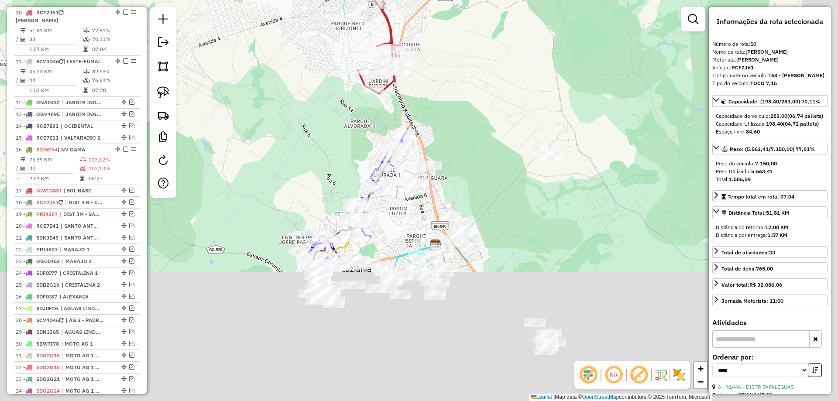
drag, startPoint x: 500, startPoint y: 221, endPoint x: 449, endPoint y: 41, distance: 186.5
click at [449, 41] on div "Janela de atendimento Grade de atendimento Capacidade Transportadoras Veículos …" at bounding box center [419, 200] width 838 height 401
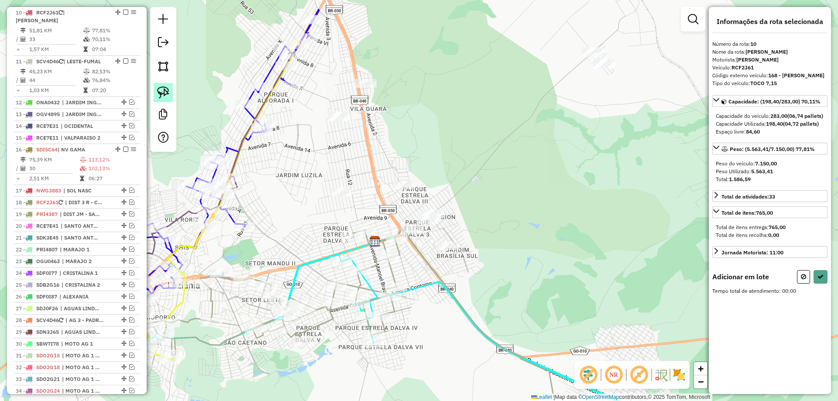
click at [158, 93] on img at bounding box center [163, 92] width 12 height 12
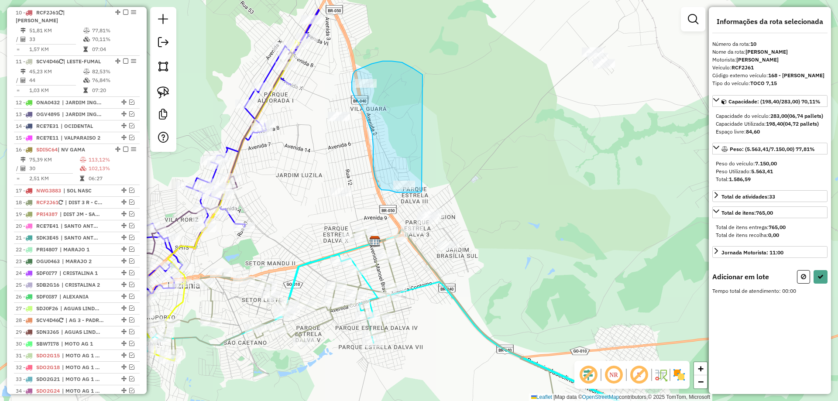
drag, startPoint x: 408, startPoint y: 65, endPoint x: 421, endPoint y: 191, distance: 126.0
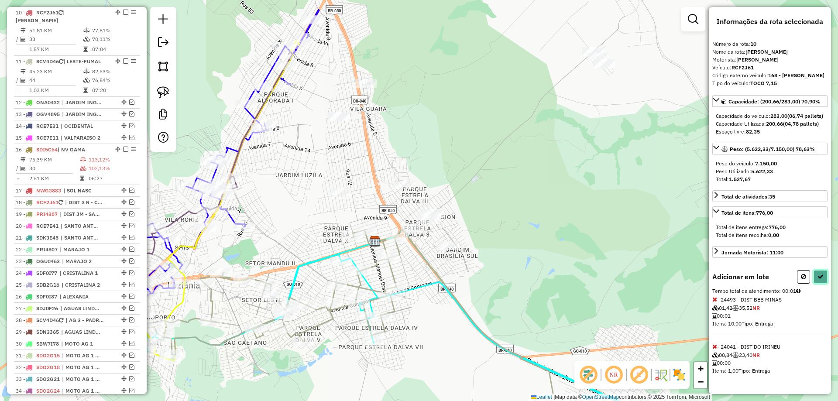
click at [817, 280] on icon at bounding box center [820, 277] width 6 height 6
select select "*********"
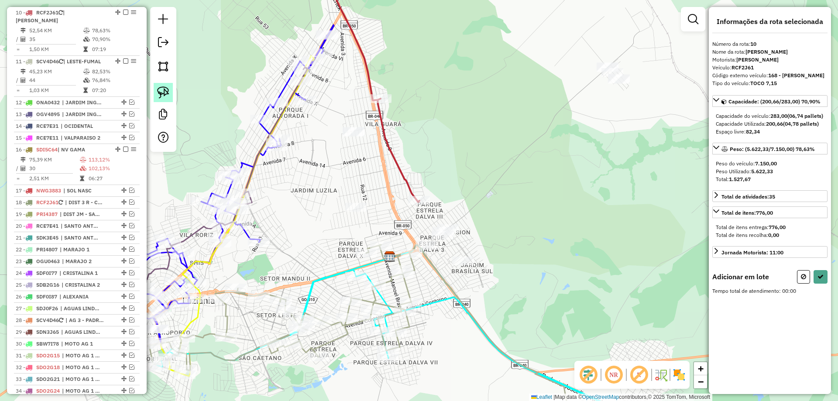
click at [168, 93] on img at bounding box center [163, 92] width 12 height 12
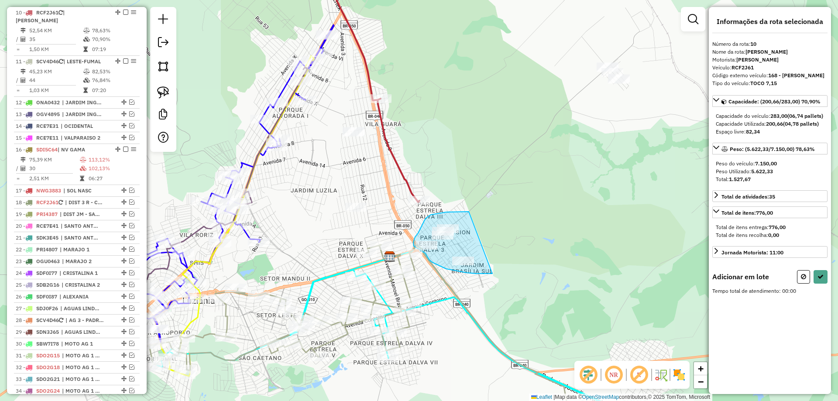
drag, startPoint x: 431, startPoint y: 215, endPoint x: 494, endPoint y: 273, distance: 86.2
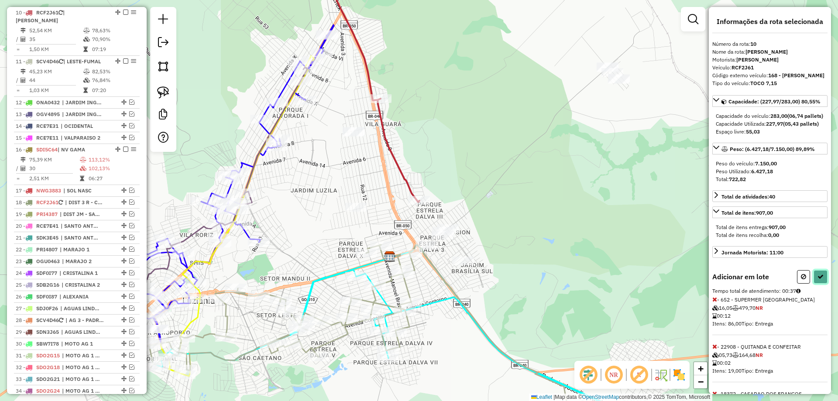
click at [818, 280] on icon at bounding box center [820, 277] width 6 height 6
select select "*********"
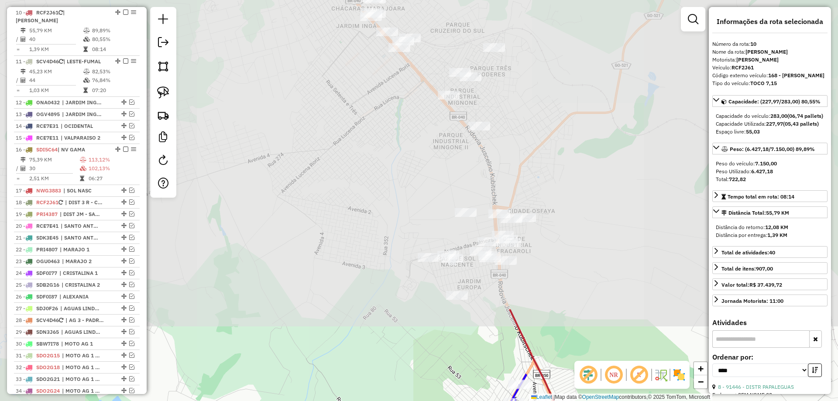
drag, startPoint x: 421, startPoint y: 111, endPoint x: 584, endPoint y: 418, distance: 347.2
click at [584, 401] on html "Aguarde... Pop-up bloqueado! Seu navegador bloqueou automáticamente a abertura …" at bounding box center [419, 200] width 838 height 401
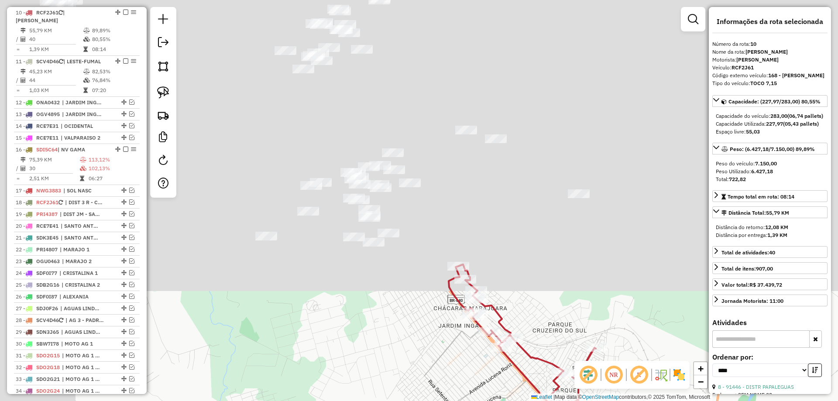
click at [480, 401] on html "Aguarde... Pop-up bloqueado! Seu navegador bloqueou automáticamente a abertura …" at bounding box center [419, 200] width 838 height 401
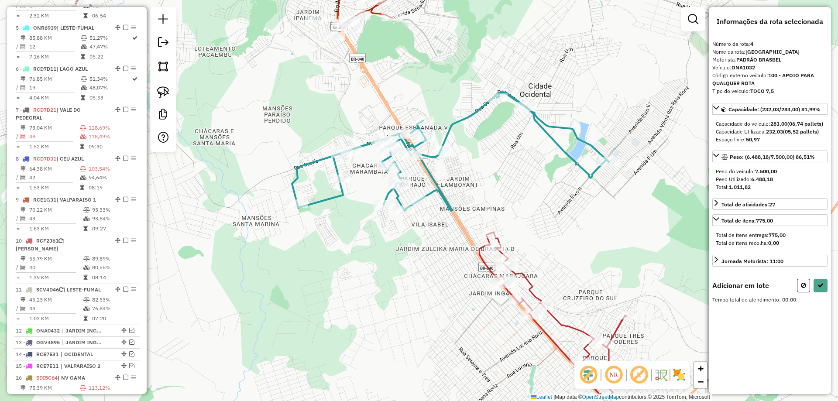
scroll to position [476, 0]
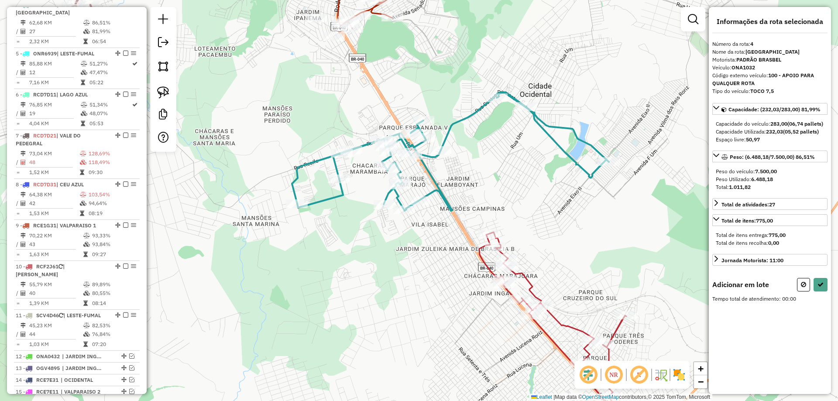
drag, startPoint x: 158, startPoint y: 92, endPoint x: 315, endPoint y: 172, distance: 177.0
click at [158, 92] on img at bounding box center [163, 92] width 12 height 12
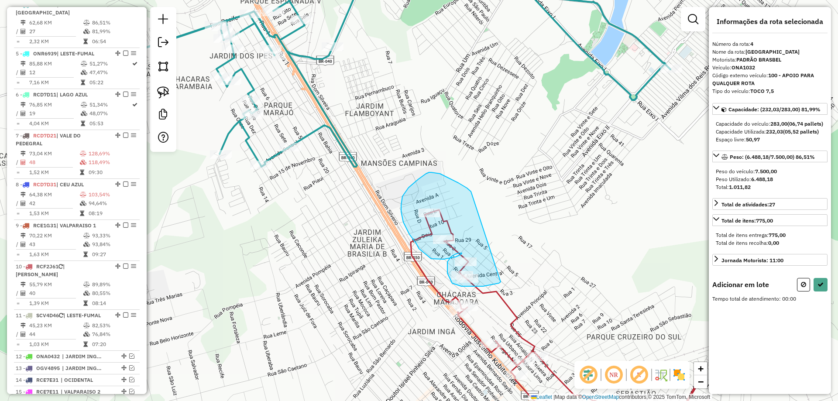
drag, startPoint x: 467, startPoint y: 188, endPoint x: 500, endPoint y: 282, distance: 99.6
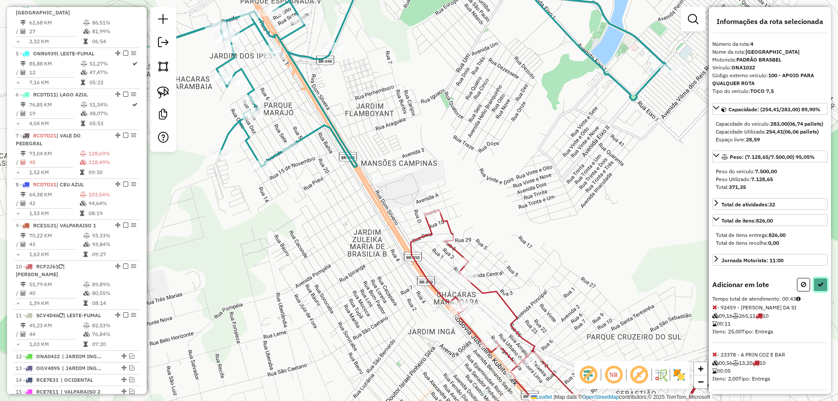
click at [817, 288] on icon at bounding box center [820, 284] width 6 height 6
select select "*********"
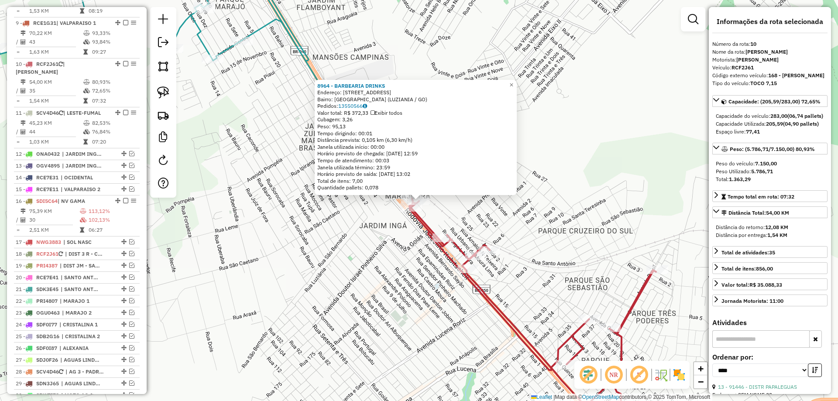
scroll to position [730, 0]
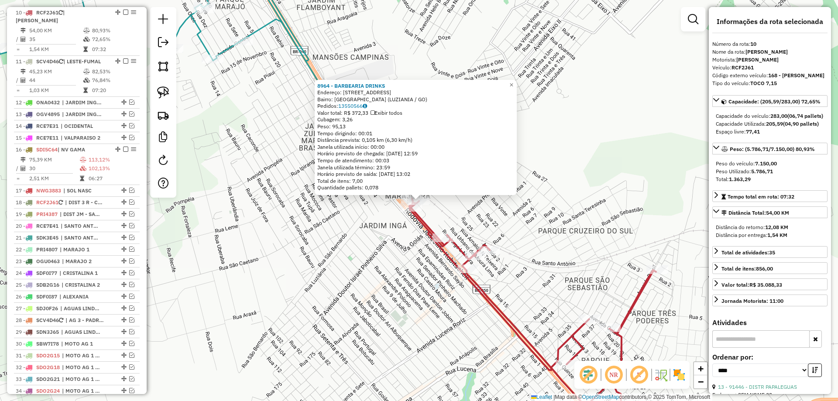
click at [540, 243] on div "8964 - BARBEARIA DRINKS Endereço: RUA SEM NOME QD 3 LOTE 7/8 JAR 7 Bairro: JARD…" at bounding box center [419, 200] width 838 height 401
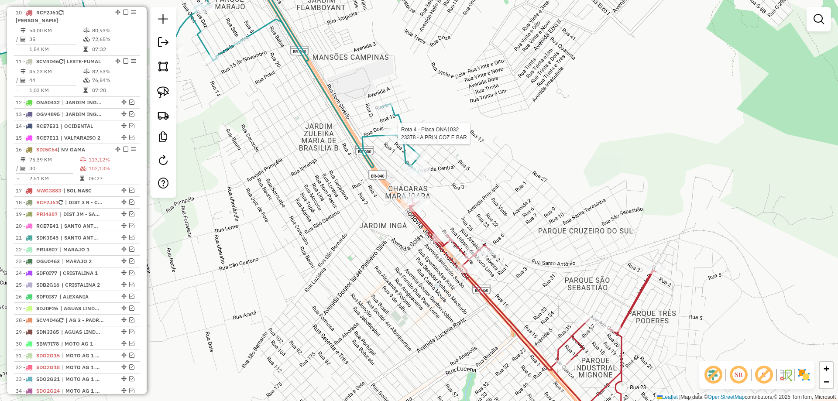
select select "*********"
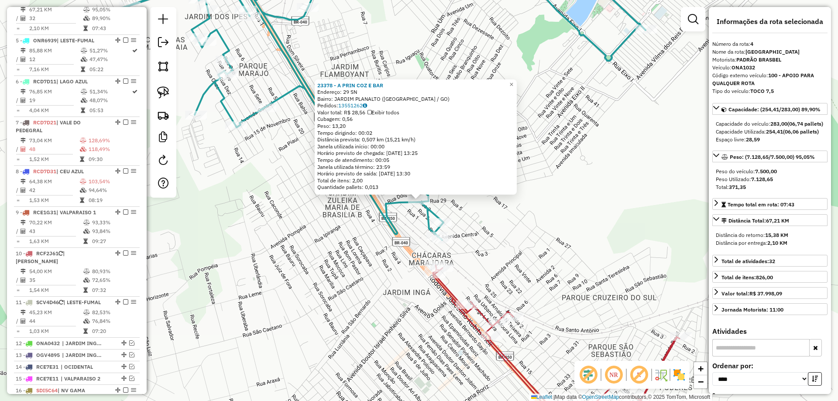
scroll to position [476, 0]
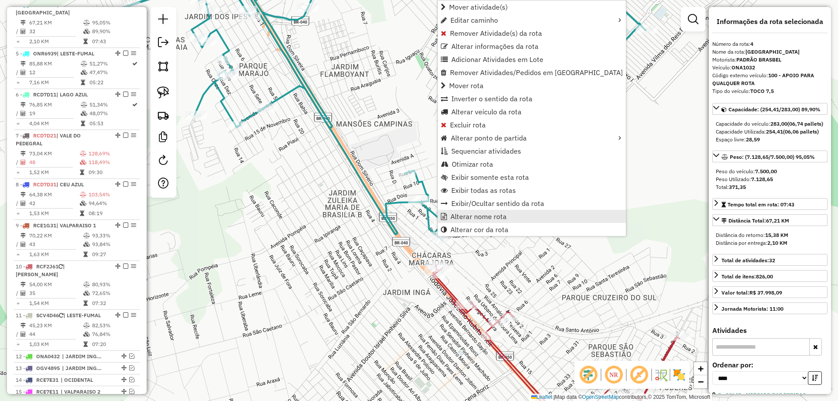
click at [472, 216] on span "Alterar nome rota" at bounding box center [478, 216] width 56 height 7
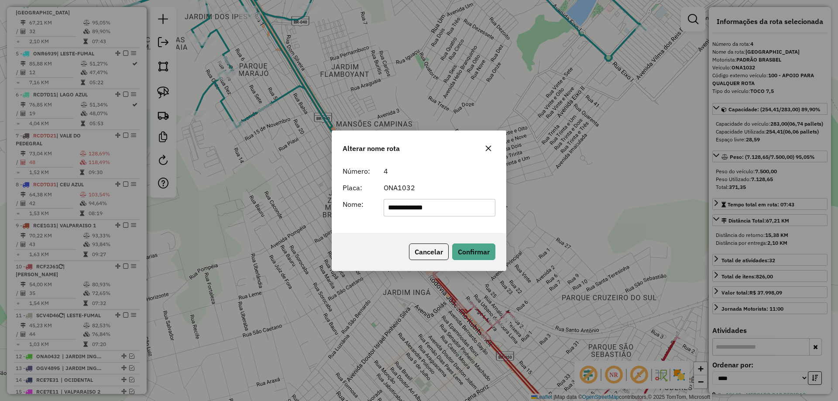
drag, startPoint x: 456, startPoint y: 207, endPoint x: 390, endPoint y: 207, distance: 65.5
click at [390, 207] on input "**********" at bounding box center [440, 207] width 112 height 17
type input "**********"
click at [465, 263] on div "Cancelar Confirmar" at bounding box center [419, 252] width 174 height 38
click at [458, 261] on div "Cancelar Confirmar" at bounding box center [419, 252] width 174 height 38
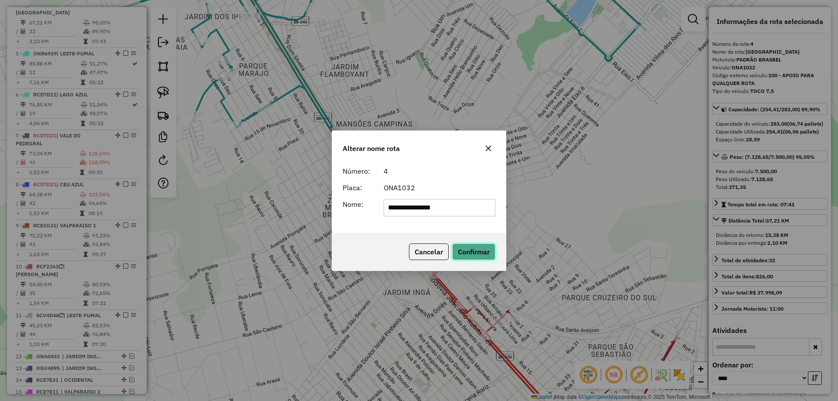
click at [466, 257] on button "Confirmar" at bounding box center [473, 251] width 43 height 17
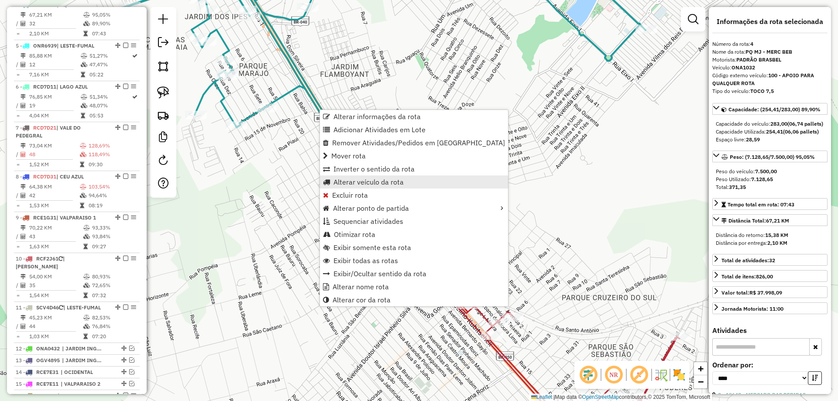
click at [344, 182] on span "Alterar veículo da rota" at bounding box center [368, 181] width 70 height 7
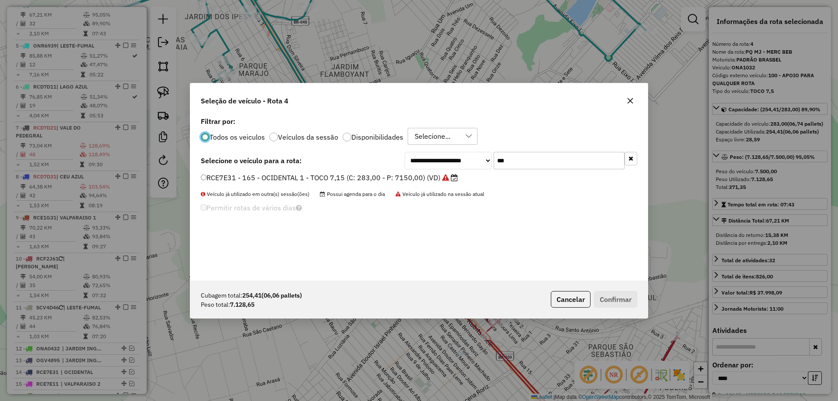
scroll to position [5, 3]
click at [368, 159] on div "**********" at bounding box center [419, 160] width 436 height 17
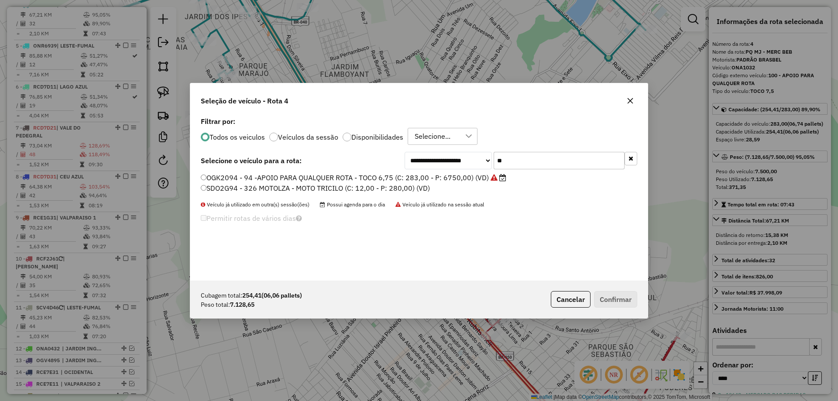
click at [246, 181] on label "OGK2094 - 94 -APOIO PARA QUALQUER ROTA - TOCO 6,75 (C: 283,00 - P: 6750,00) (VD)" at bounding box center [353, 177] width 305 height 10
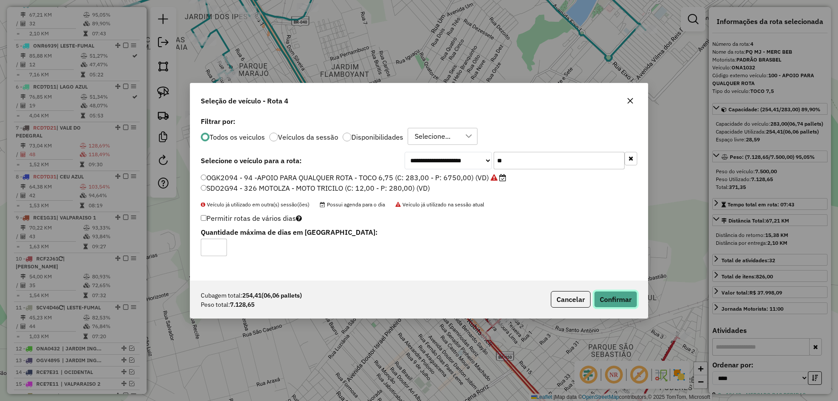
click at [602, 296] on button "Confirmar" at bounding box center [615, 299] width 43 height 17
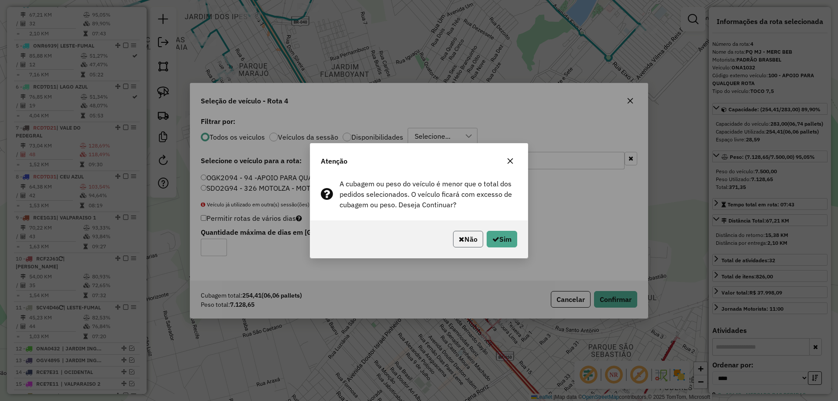
click at [462, 236] on button "Não" at bounding box center [468, 239] width 30 height 17
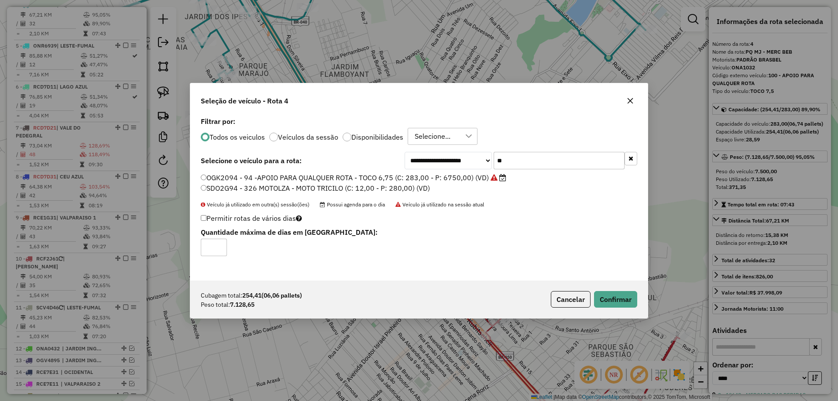
drag, startPoint x: 513, startPoint y: 164, endPoint x: 367, endPoint y: 142, distance: 147.9
click at [371, 143] on div "**********" at bounding box center [418, 198] width 457 height 166
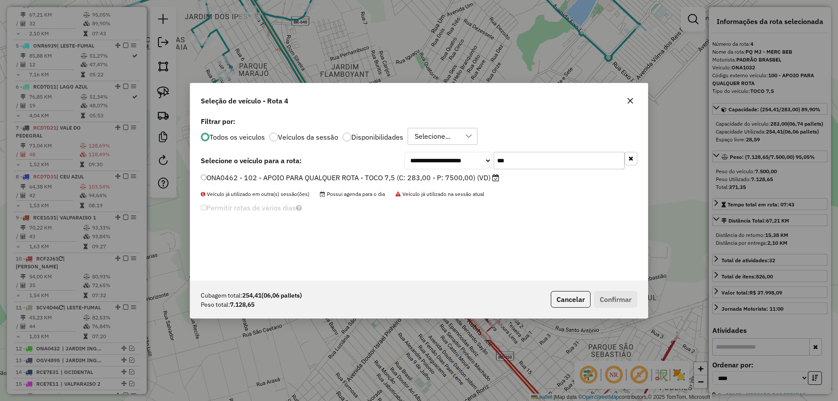
type input "***"
click at [335, 176] on label "ONA0462 - 102 - APOIO PARA QUALQUER ROTA - TOCO 7,5 (C: 283,00 - P: 7500,00) (V…" at bounding box center [350, 177] width 298 height 10
drag, startPoint x: 616, startPoint y: 302, endPoint x: 583, endPoint y: 296, distance: 34.1
click at [615, 302] on button "Confirmar" at bounding box center [615, 299] width 43 height 17
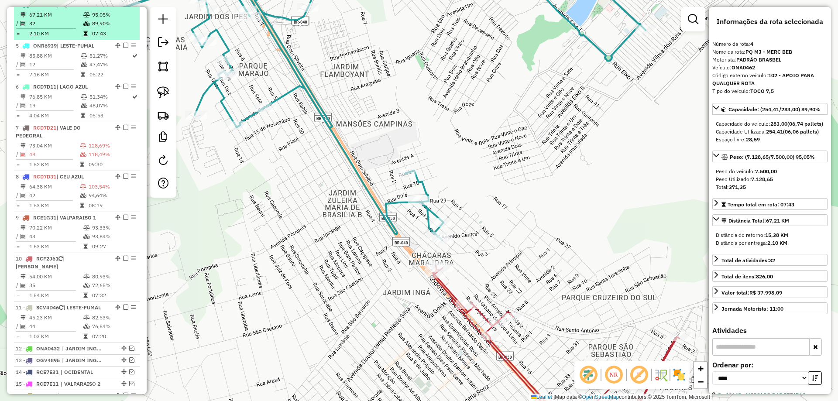
click at [123, 7] on em at bounding box center [125, 4] width 5 height 5
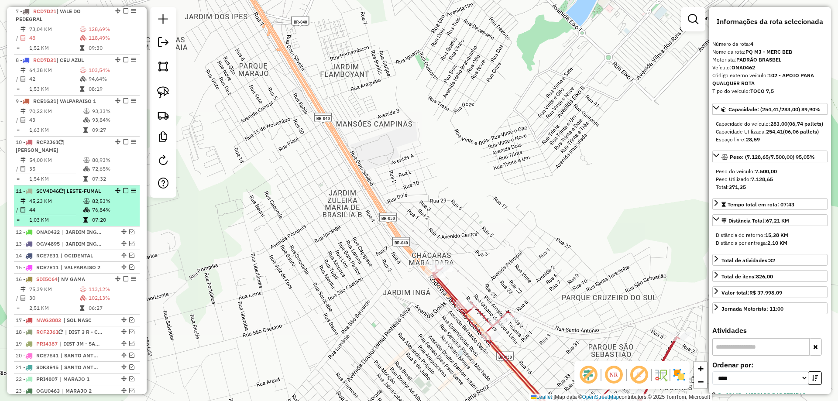
scroll to position [552, 0]
drag, startPoint x: 120, startPoint y: 143, endPoint x: 108, endPoint y: 222, distance: 79.6
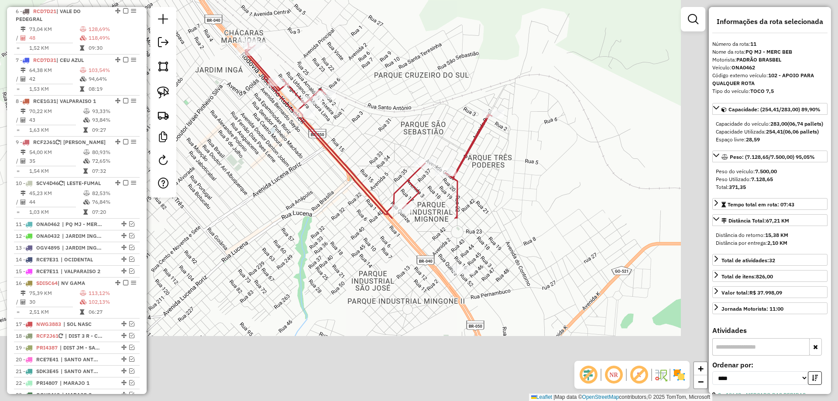
drag, startPoint x: 404, startPoint y: 85, endPoint x: 363, endPoint y: 48, distance: 55.3
click at [363, 48] on div "Janela de atendimento Grade de atendimento Capacidade Transportadoras Veículos …" at bounding box center [419, 200] width 838 height 401
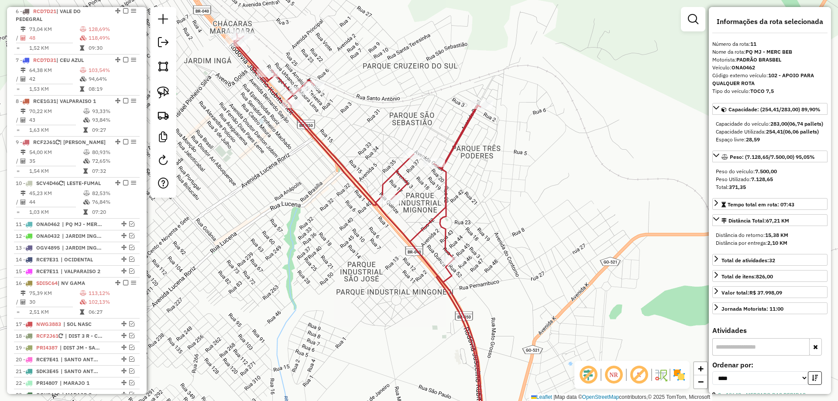
click at [354, 184] on icon at bounding box center [389, 238] width 311 height 408
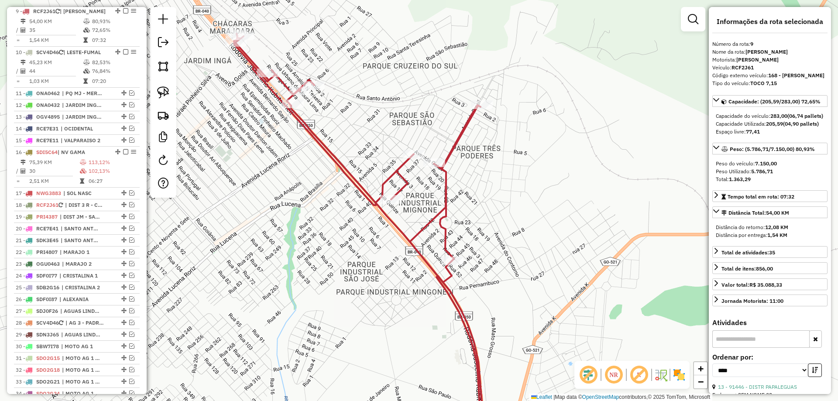
scroll to position [689, 0]
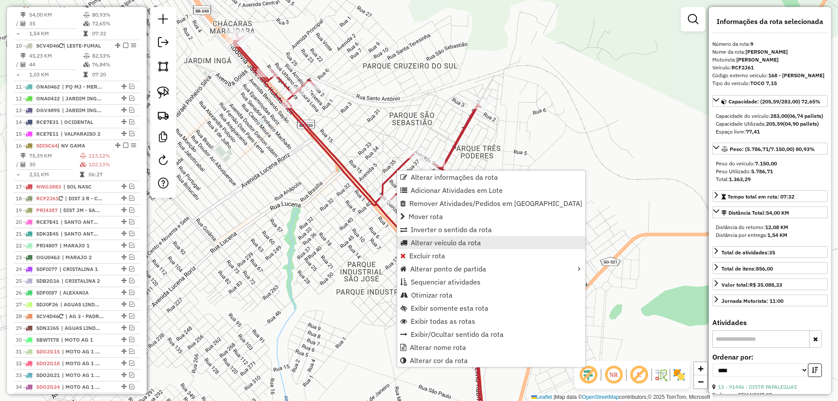
click at [432, 240] on span "Alterar veículo da rota" at bounding box center [446, 242] width 70 height 7
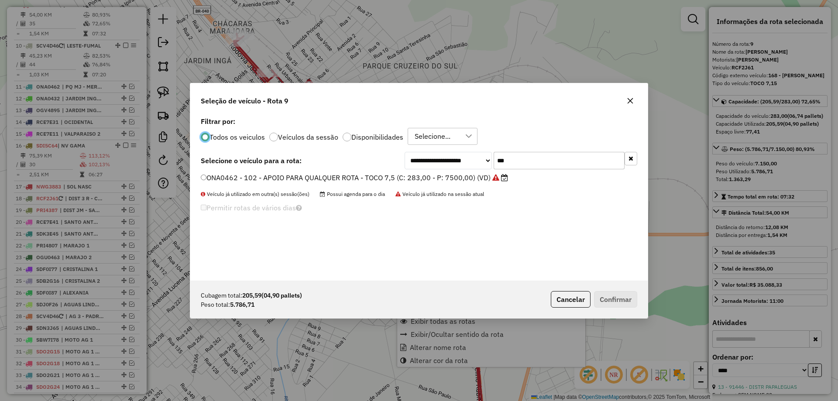
scroll to position [5, 3]
drag, startPoint x: 472, startPoint y: 166, endPoint x: 437, endPoint y: 163, distance: 34.6
click at [437, 163] on div "**********" at bounding box center [520, 160] width 233 height 17
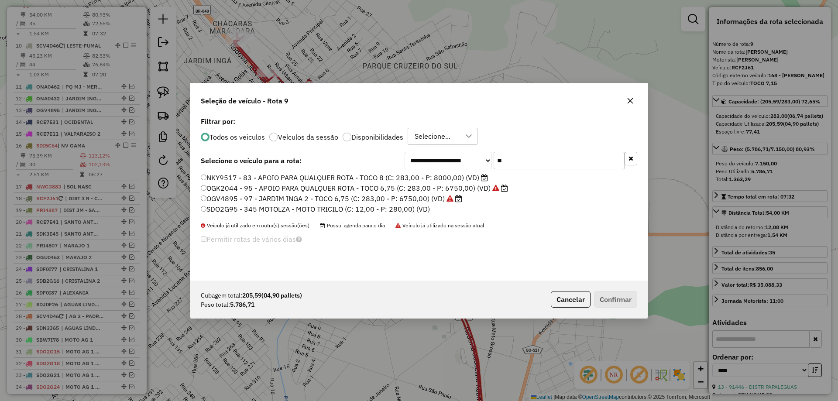
type input "**"
click at [249, 188] on label "OGK2044 - 95 - APOIO PARA QUALQUER ROTA - TOCO 6,75 (C: 283,00 - P: 6750,00) (V…" at bounding box center [354, 188] width 307 height 10
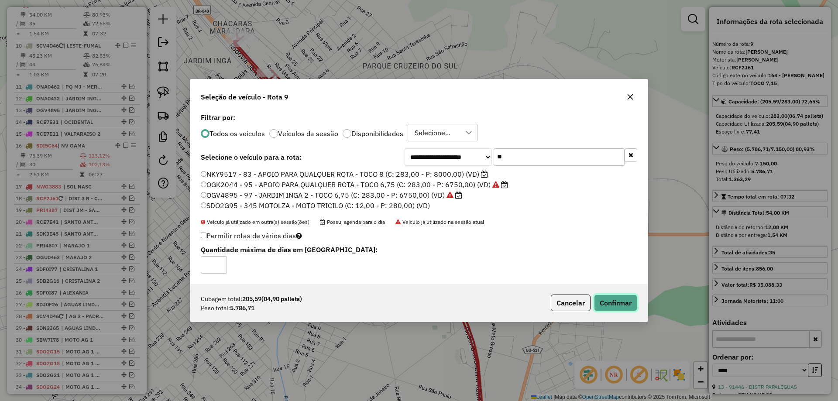
click at [632, 299] on button "Confirmar" at bounding box center [615, 303] width 43 height 17
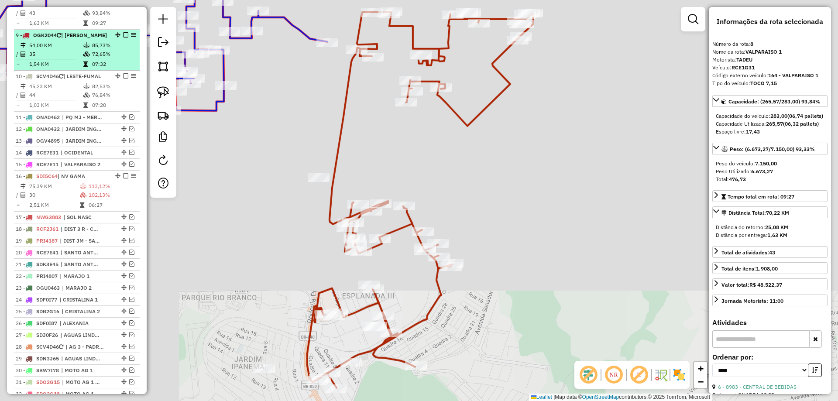
scroll to position [646, 0]
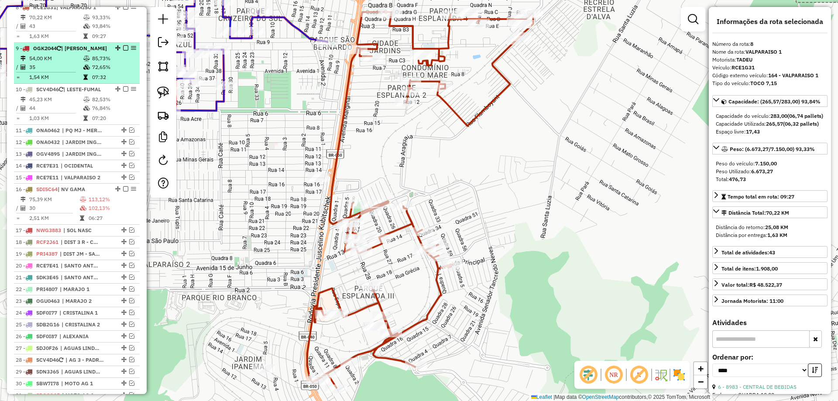
click at [123, 51] on em at bounding box center [125, 47] width 5 height 5
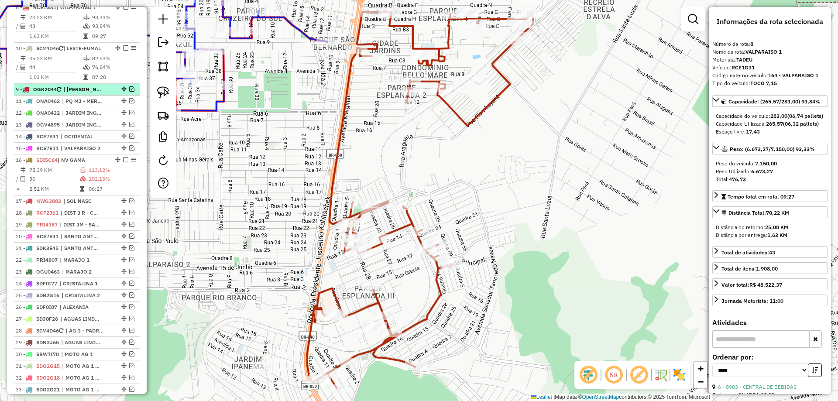
drag, startPoint x: 121, startPoint y: 64, endPoint x: 121, endPoint y: 104, distance: 40.1
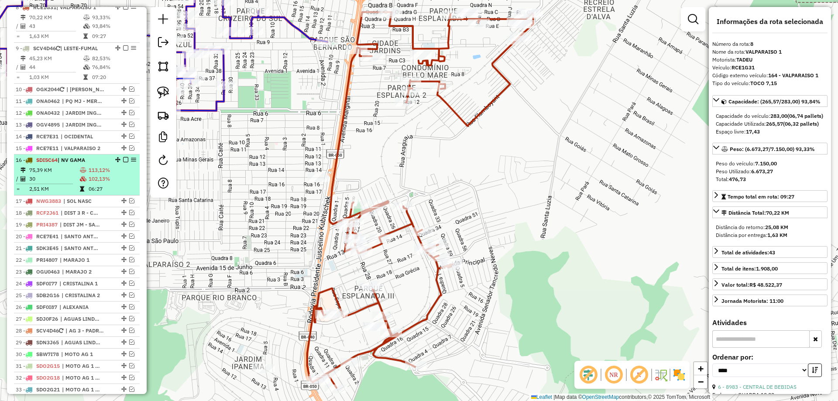
click at [88, 183] on td "102,13%" at bounding box center [112, 179] width 48 height 9
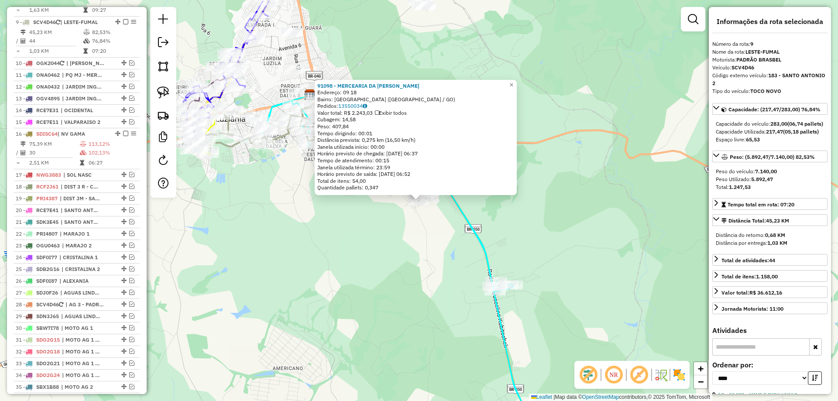
scroll to position [697, 0]
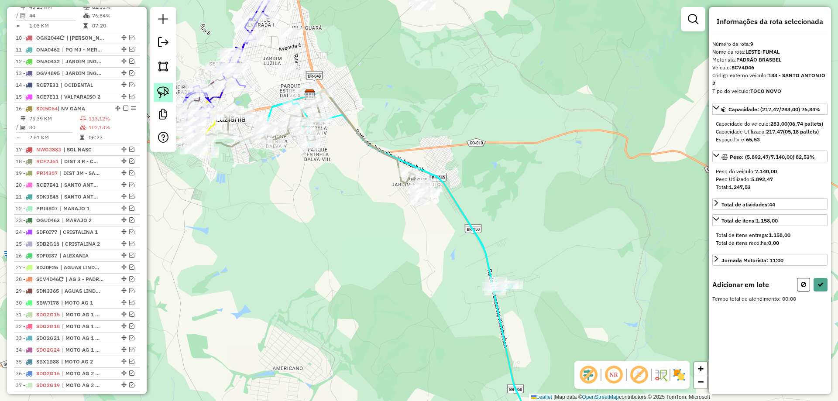
click at [161, 83] on link at bounding box center [163, 92] width 19 height 19
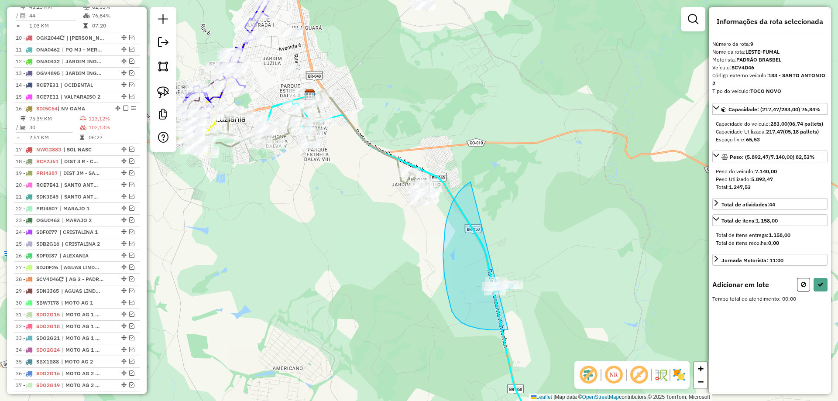
drag, startPoint x: 459, startPoint y: 192, endPoint x: 572, endPoint y: 299, distance: 156.2
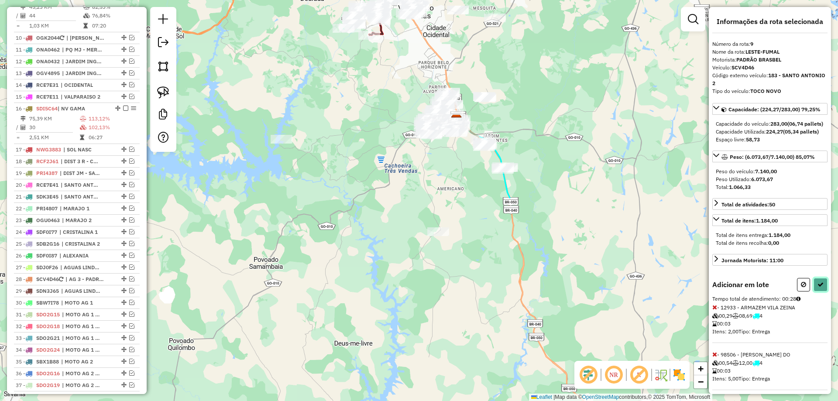
click at [820, 288] on icon at bounding box center [820, 284] width 6 height 6
select select "*********"
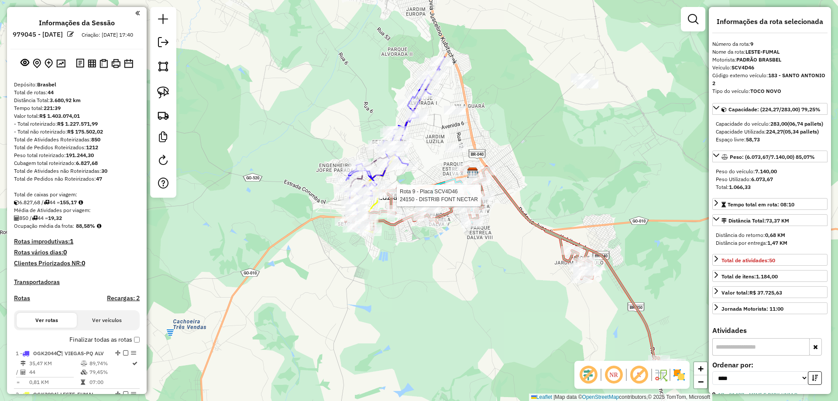
select select "*********"
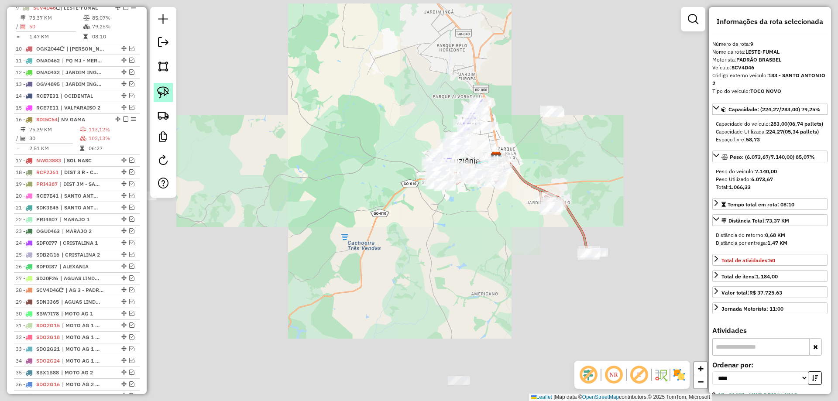
click at [160, 92] on img at bounding box center [163, 92] width 12 height 12
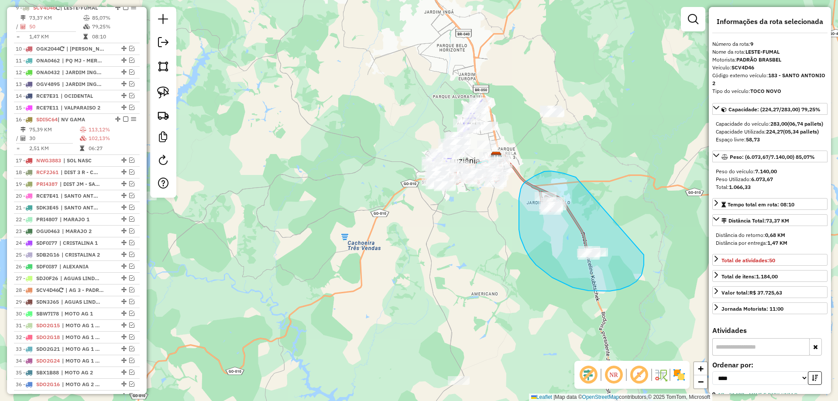
drag, startPoint x: 544, startPoint y: 171, endPoint x: 643, endPoint y: 254, distance: 128.8
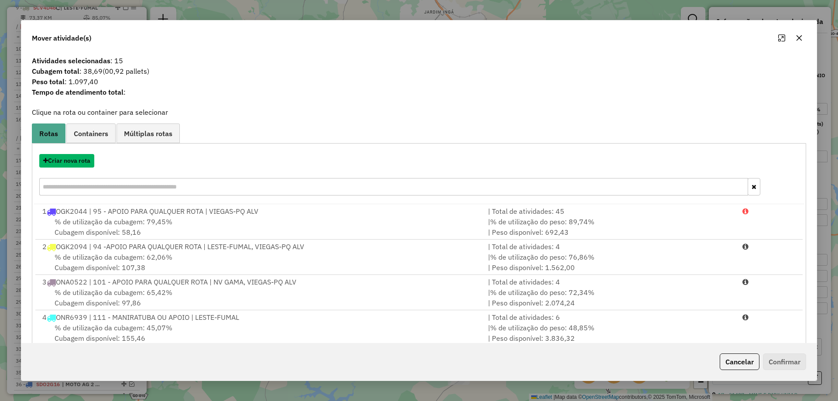
click at [72, 155] on button "Criar nova rota" at bounding box center [66, 161] width 55 height 14
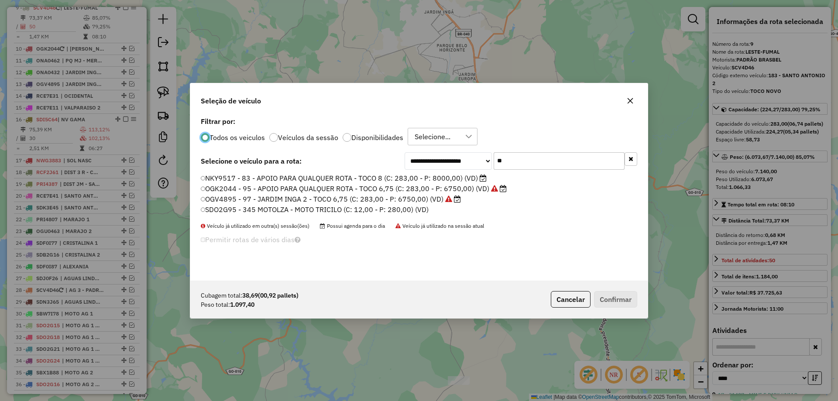
scroll to position [5, 3]
drag, startPoint x: 503, startPoint y: 164, endPoint x: 377, endPoint y: 157, distance: 126.8
click at [371, 151] on div "**********" at bounding box center [418, 198] width 457 height 166
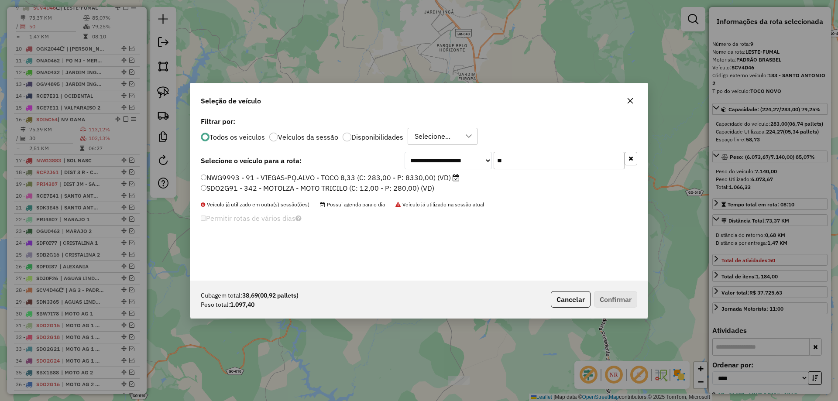
type input "**"
click at [214, 172] on div "**********" at bounding box center [418, 198] width 457 height 166
click at [217, 178] on label "NWG9993 - 91 - VIEGAS-PQ.ALVO - TOCO 8,33 (C: 283,00 - P: 8330,00) (VD)" at bounding box center [330, 177] width 259 height 10
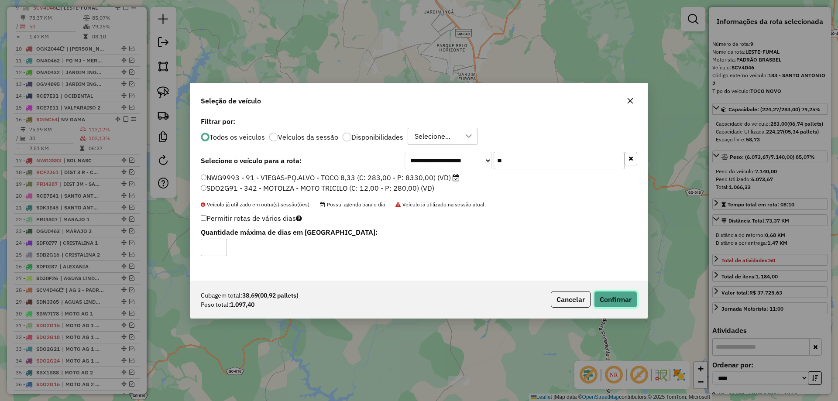
click at [634, 306] on button "Confirmar" at bounding box center [615, 299] width 43 height 17
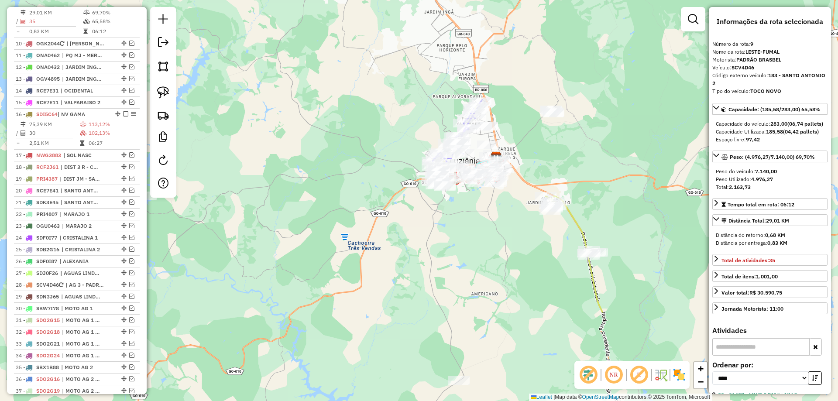
scroll to position [708, 0]
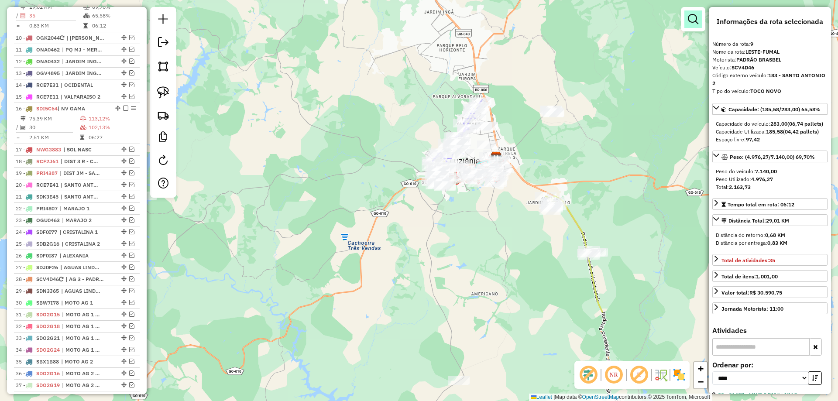
click at [691, 15] on em at bounding box center [693, 19] width 10 height 10
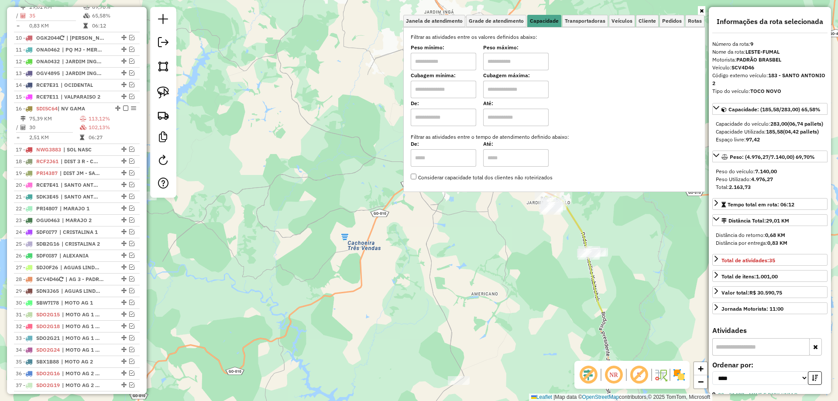
click at [446, 59] on input "text" at bounding box center [443, 61] width 65 height 17
type input "******"
click at [500, 68] on input "text" at bounding box center [515, 61] width 65 height 17
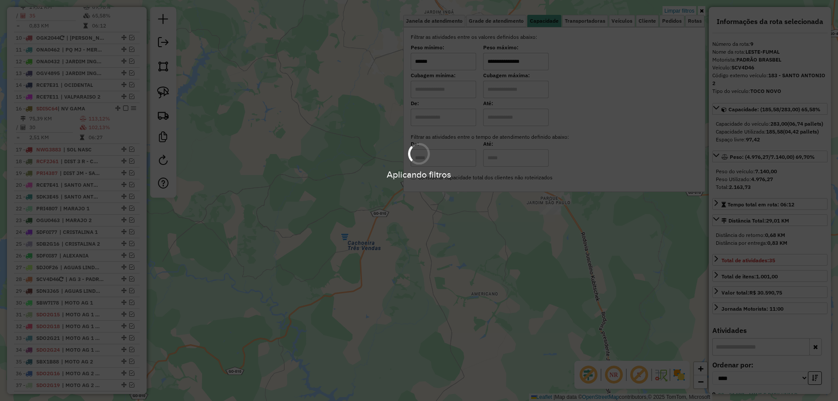
type input "**********"
click at [488, 231] on div "**********" at bounding box center [419, 200] width 838 height 401
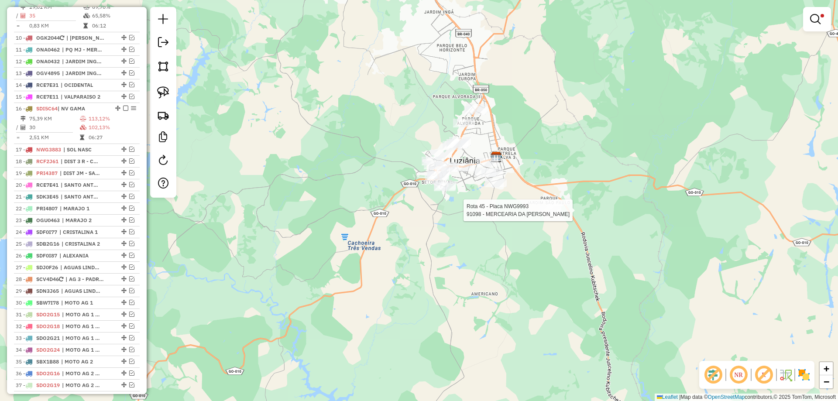
select select "*********"
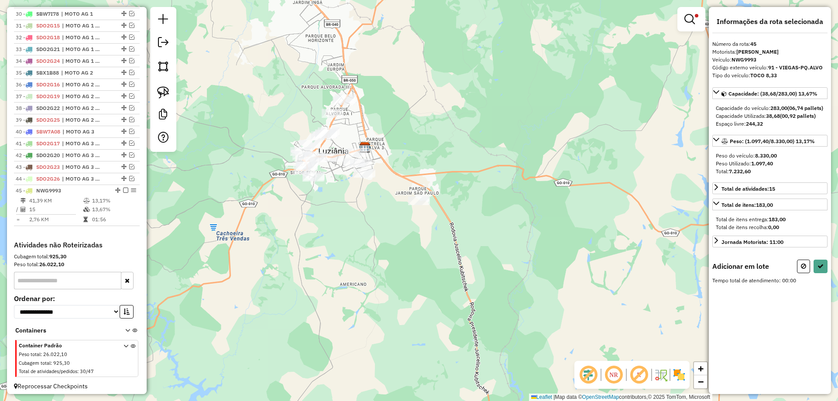
scroll to position [1017, 0]
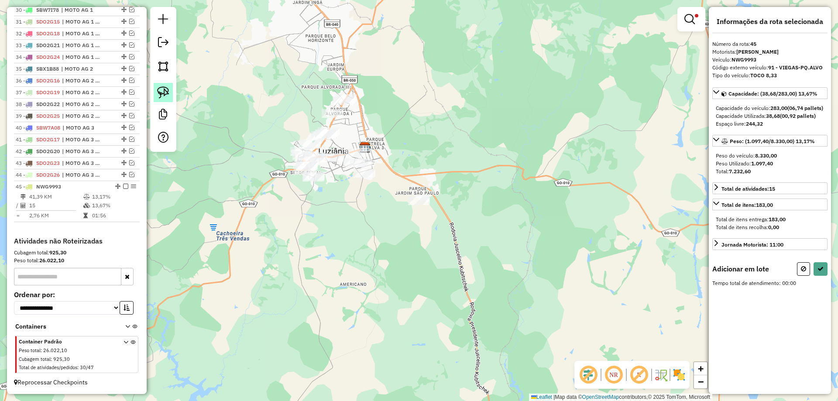
click at [168, 93] on link at bounding box center [163, 92] width 19 height 19
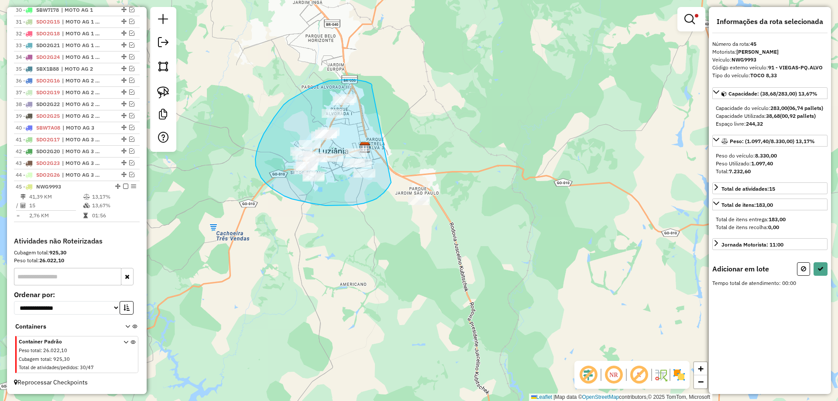
drag, startPoint x: 371, startPoint y: 84, endPoint x: 391, endPoint y: 182, distance: 100.6
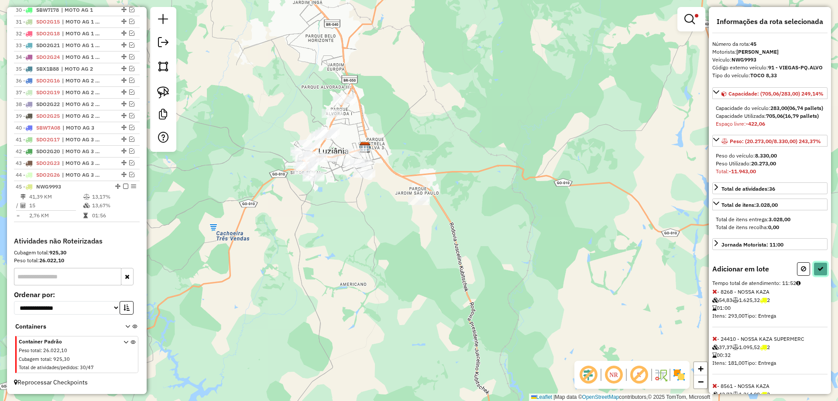
click at [817, 272] on icon at bounding box center [820, 269] width 6 height 6
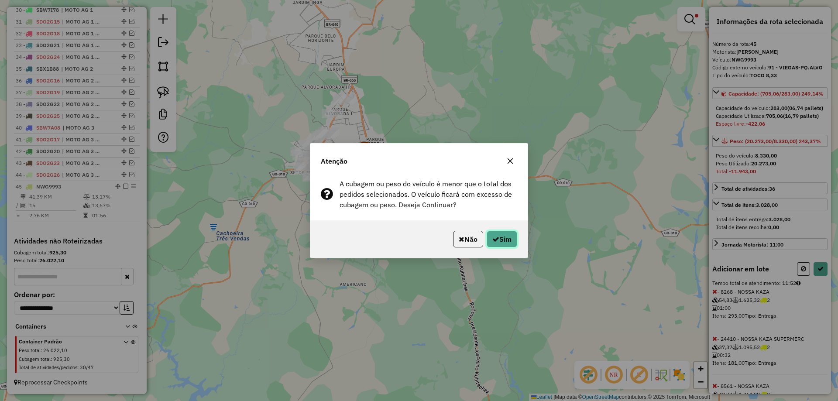
click at [500, 235] on button "Sim" at bounding box center [502, 239] width 31 height 17
select select "*********"
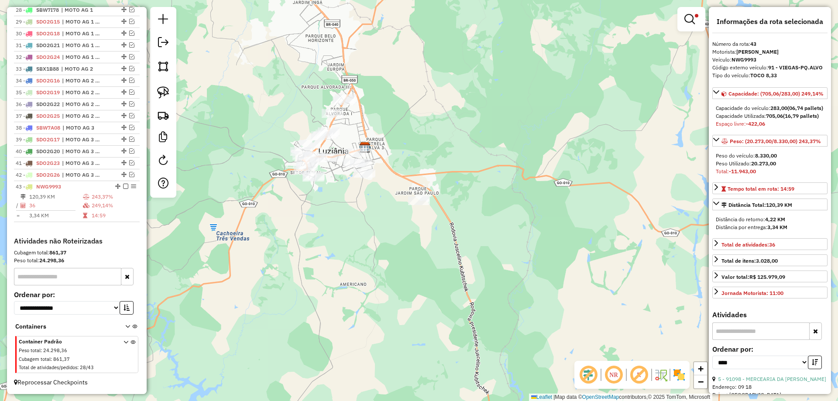
scroll to position [919, 0]
click at [687, 21] on em at bounding box center [689, 19] width 10 height 10
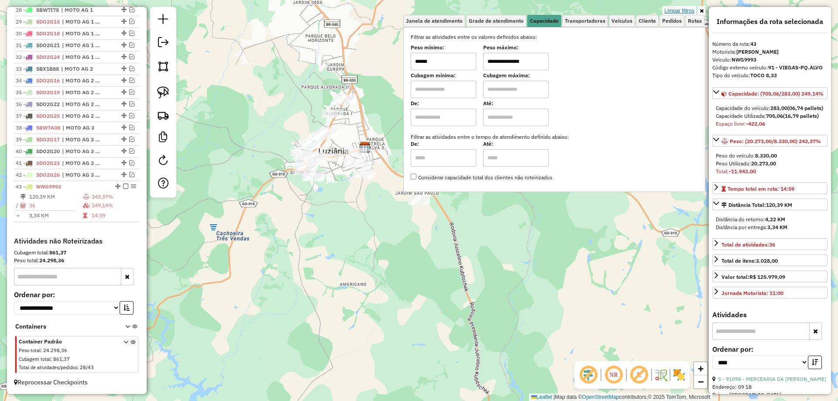
click at [685, 13] on link "Limpar filtros" at bounding box center [679, 11] width 34 height 10
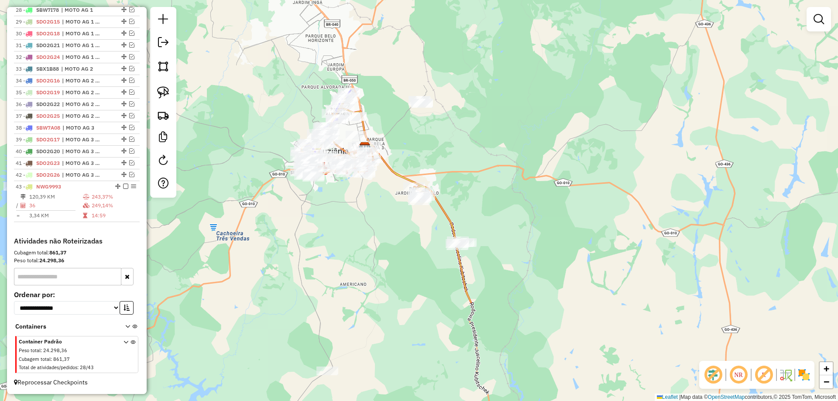
click at [816, 20] on em at bounding box center [818, 19] width 10 height 10
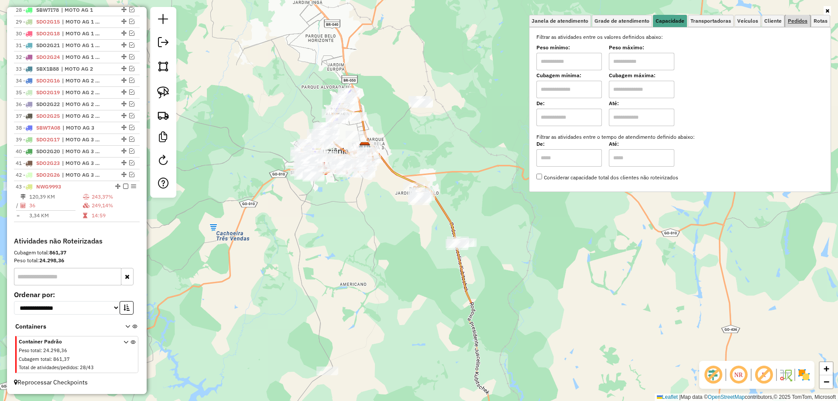
click at [797, 21] on span "Pedidos" at bounding box center [798, 20] width 20 height 5
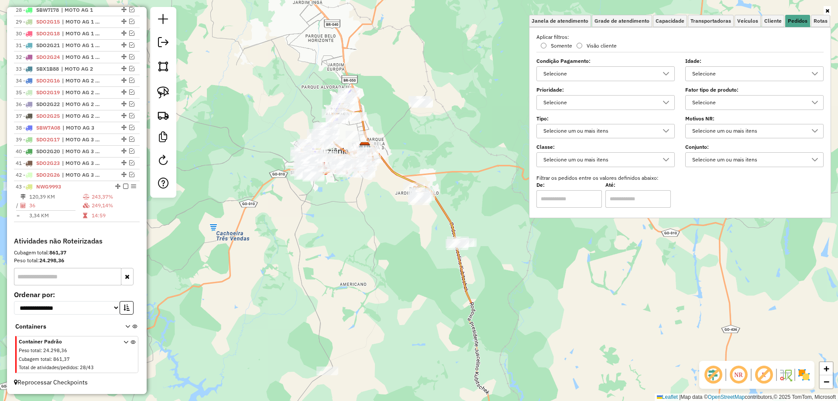
click at [694, 106] on div "Selecione" at bounding box center [747, 103] width 117 height 14
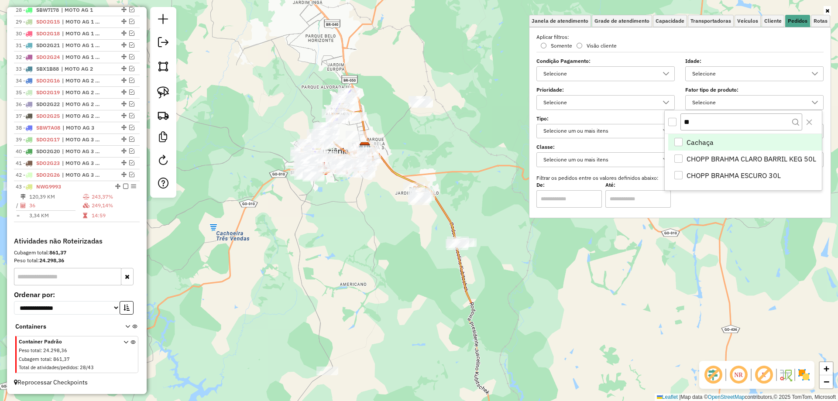
scroll to position [5, 30]
click at [677, 158] on div "CHOPP BRAHMA CLARO BARRIL KEG 50L" at bounding box center [678, 158] width 8 height 8
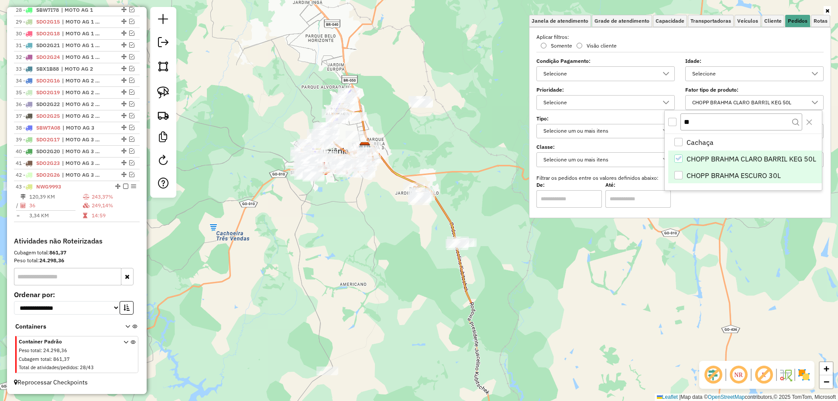
click at [678, 175] on div "CHOPP BRAHMA ESCURO 30L" at bounding box center [678, 175] width 8 height 8
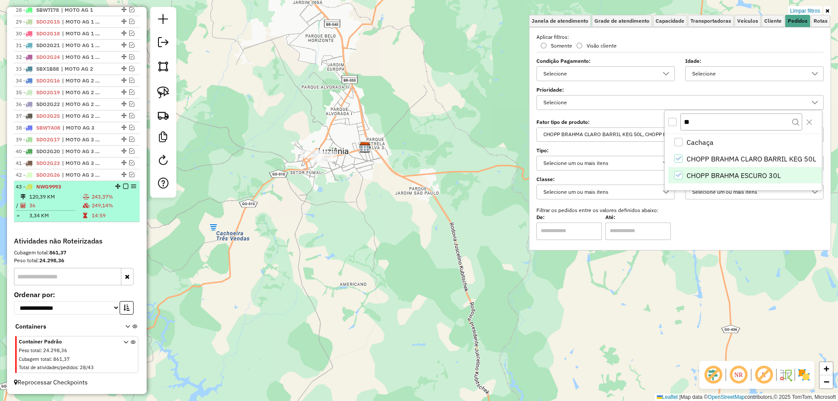
click at [91, 215] on td "14:59" at bounding box center [113, 215] width 45 height 9
select select "*********"
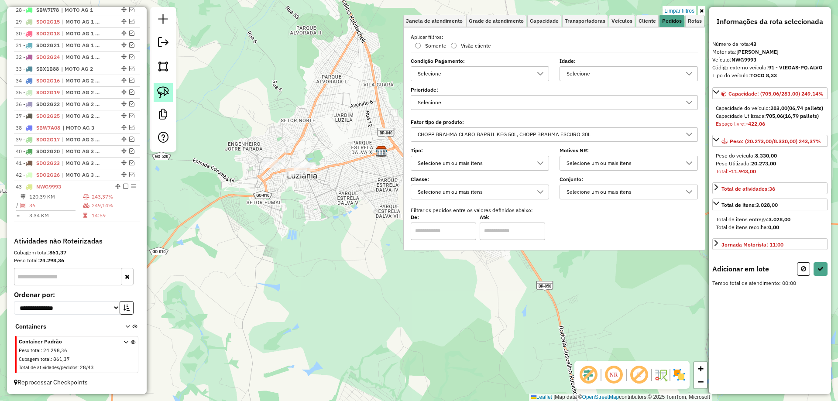
click at [168, 95] on img at bounding box center [163, 92] width 12 height 12
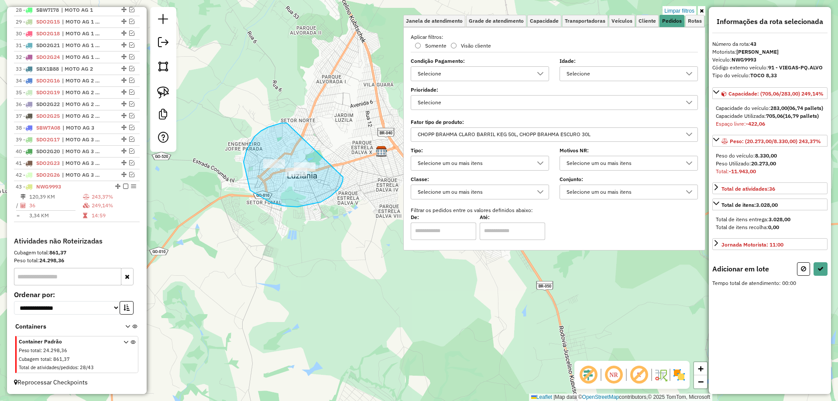
drag, startPoint x: 281, startPoint y: 123, endPoint x: 343, endPoint y: 177, distance: 81.9
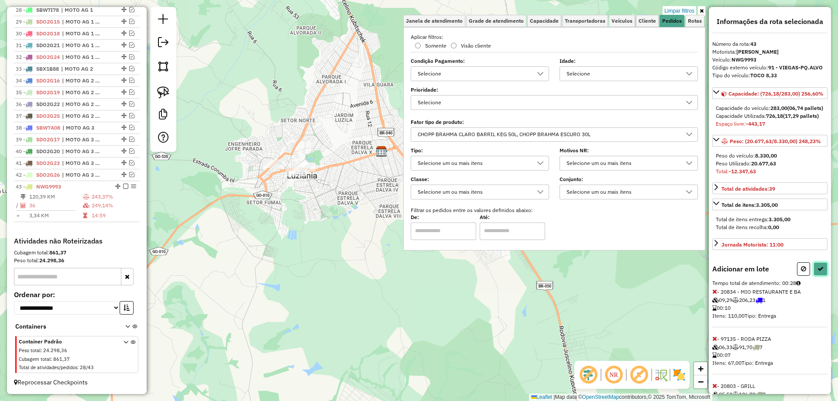
click at [819, 276] on button at bounding box center [820, 269] width 14 height 14
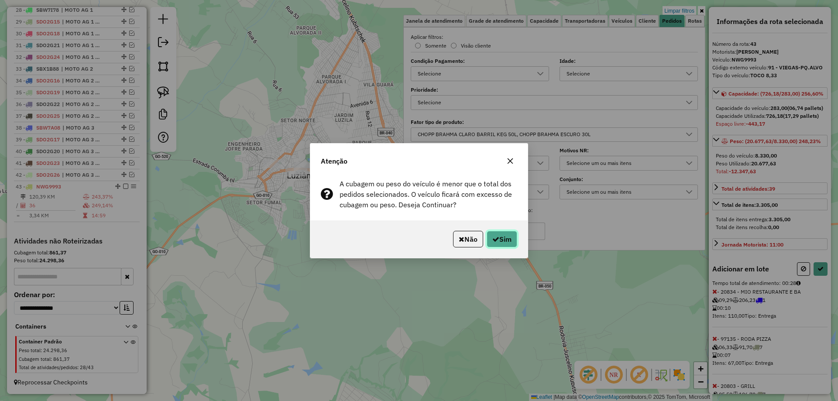
click at [495, 239] on icon "button" at bounding box center [495, 239] width 7 height 7
select select "*********"
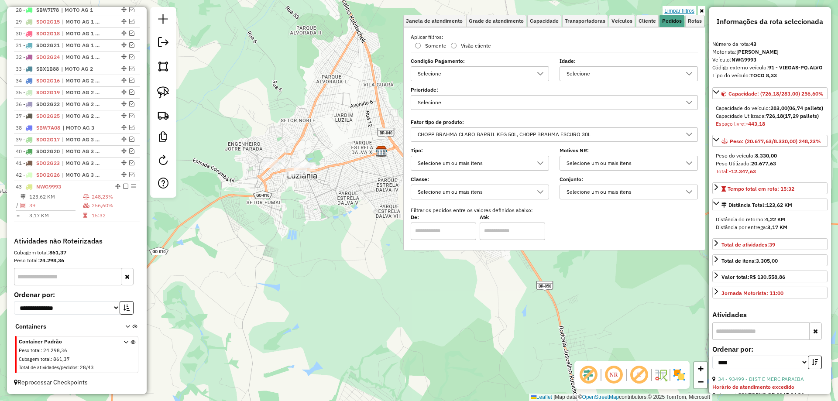
click at [685, 8] on link "Limpar filtros" at bounding box center [679, 11] width 34 height 10
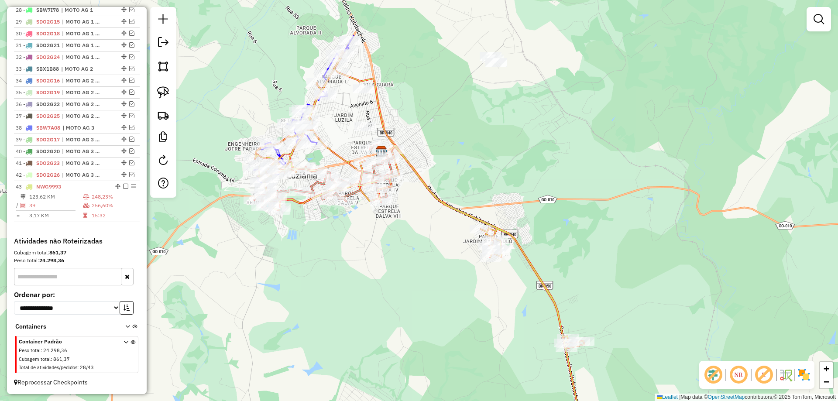
scroll to position [744, 0]
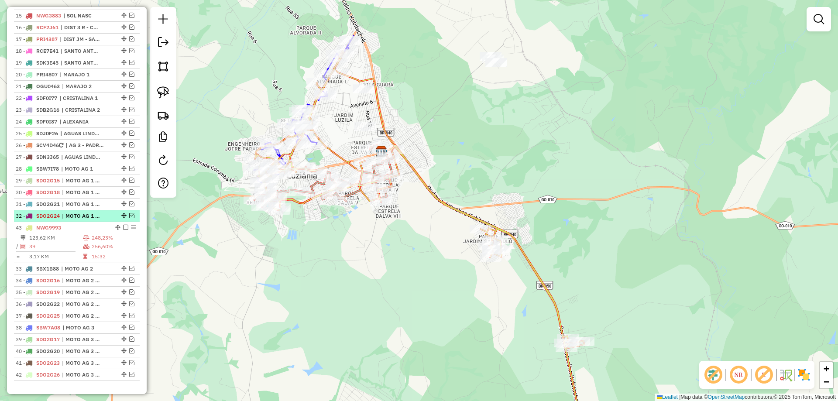
drag, startPoint x: 116, startPoint y: 186, endPoint x: 130, endPoint y: 233, distance: 49.8
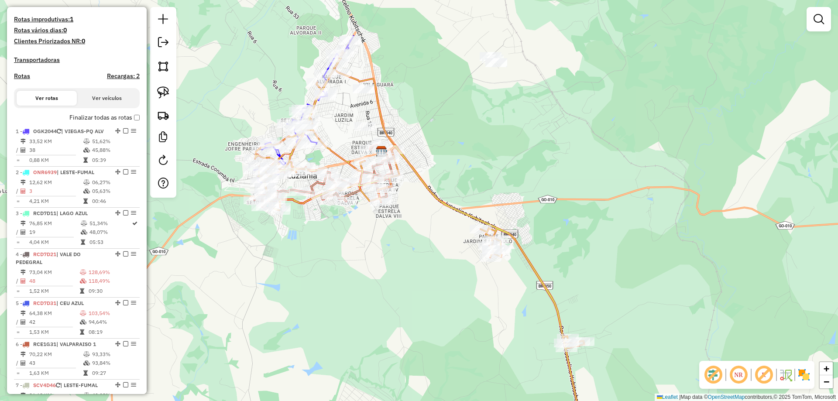
scroll to position [134, 0]
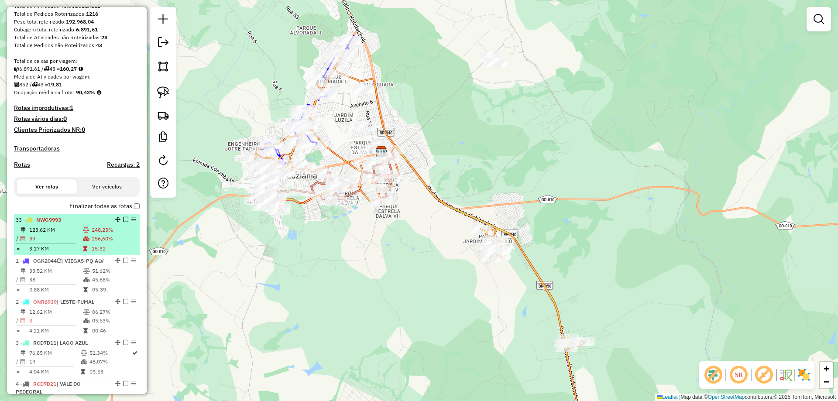
drag, startPoint x: 114, startPoint y: 243, endPoint x: 95, endPoint y: 228, distance: 24.2
click at [123, 222] on em at bounding box center [125, 219] width 5 height 5
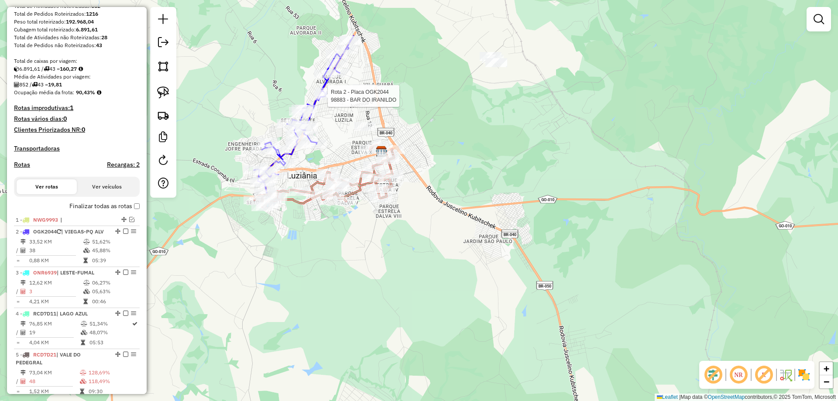
select select "*********"
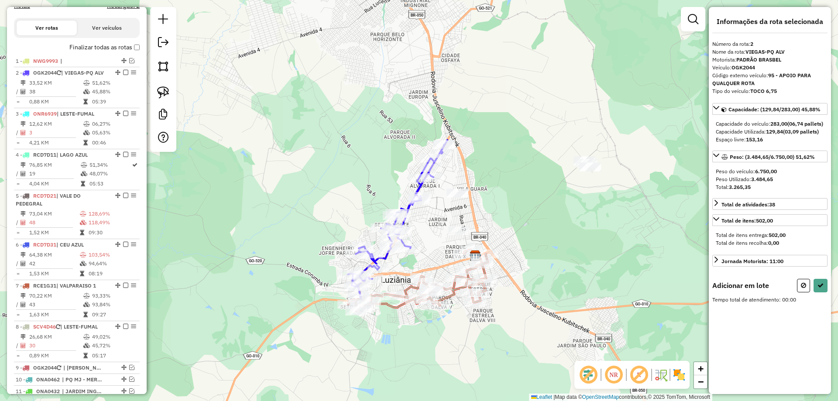
scroll to position [360, 0]
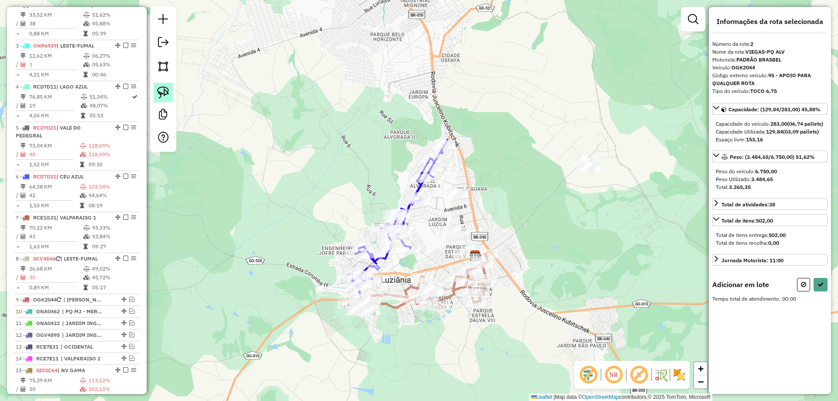
click at [167, 95] on img at bounding box center [163, 92] width 12 height 12
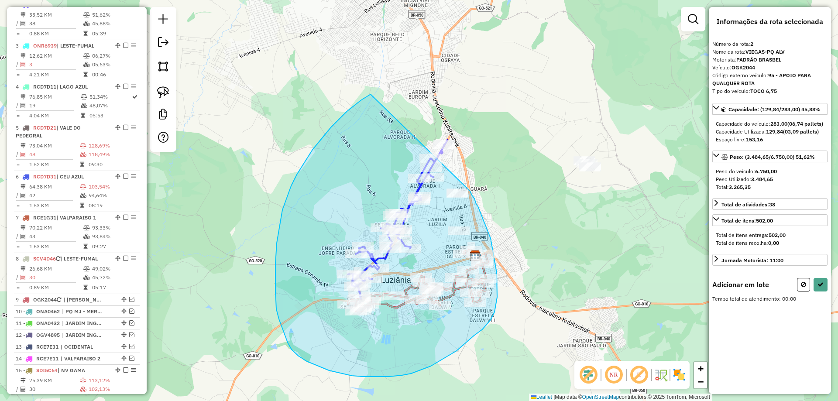
drag, startPoint x: 361, startPoint y: 100, endPoint x: 470, endPoint y: 191, distance: 141.8
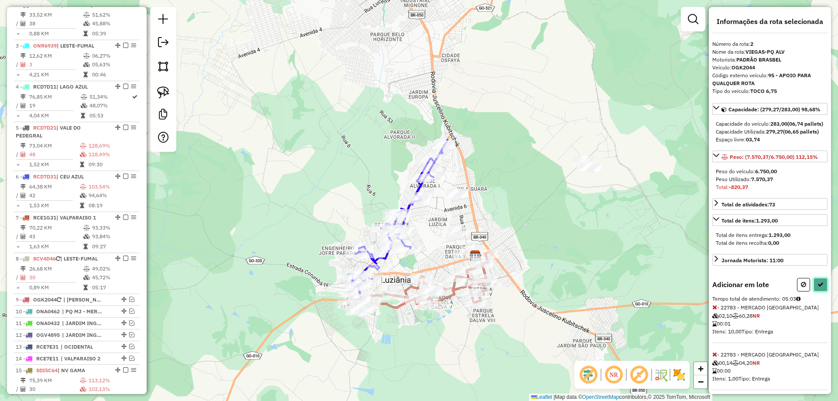
click at [819, 288] on icon at bounding box center [820, 284] width 6 height 6
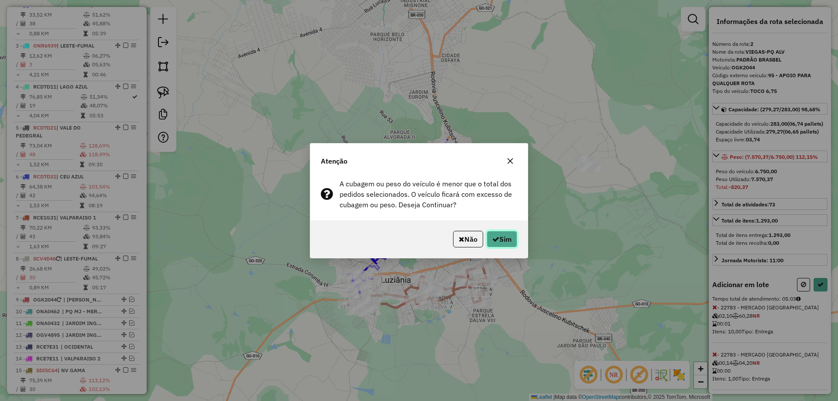
click at [500, 234] on button "Sim" at bounding box center [502, 239] width 31 height 17
select select "*********"
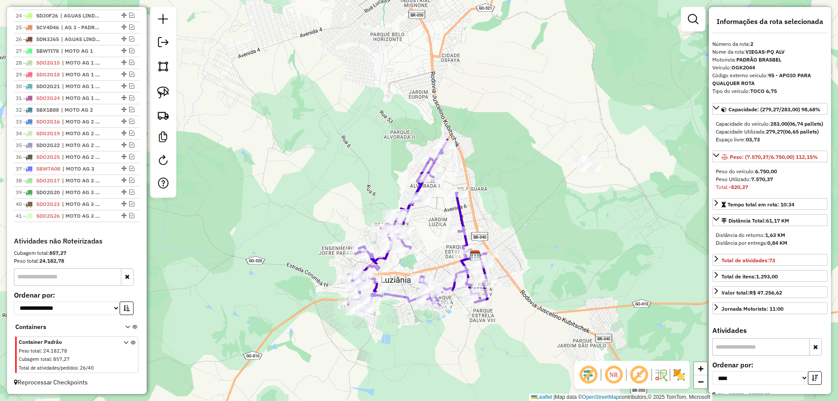
scroll to position [748, 0]
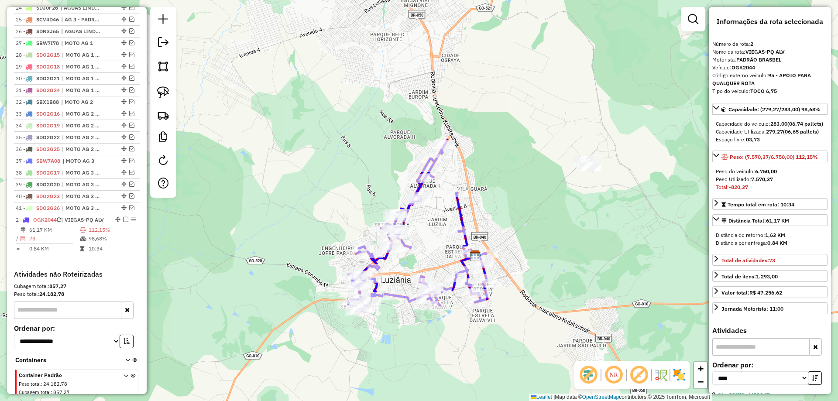
drag, startPoint x: 114, startPoint y: 87, endPoint x: 98, endPoint y: 276, distance: 189.2
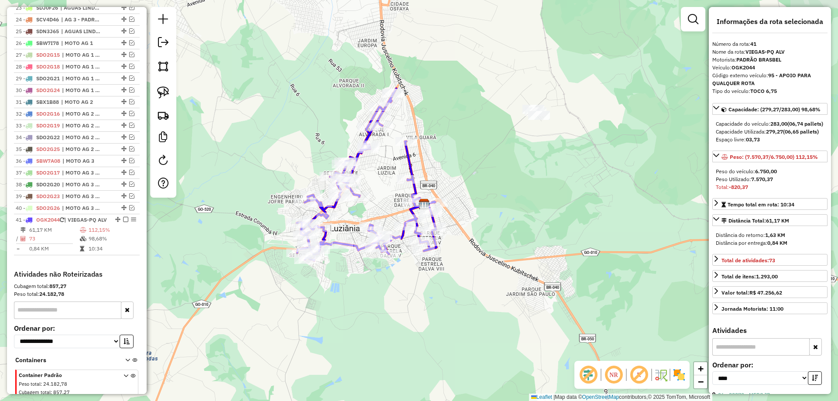
drag, startPoint x: 500, startPoint y: 322, endPoint x: 456, endPoint y: 249, distance: 84.8
click at [442, 253] on div "Janela de atendimento Grade de atendimento Capacidade Transportadoras Veículos …" at bounding box center [419, 200] width 838 height 401
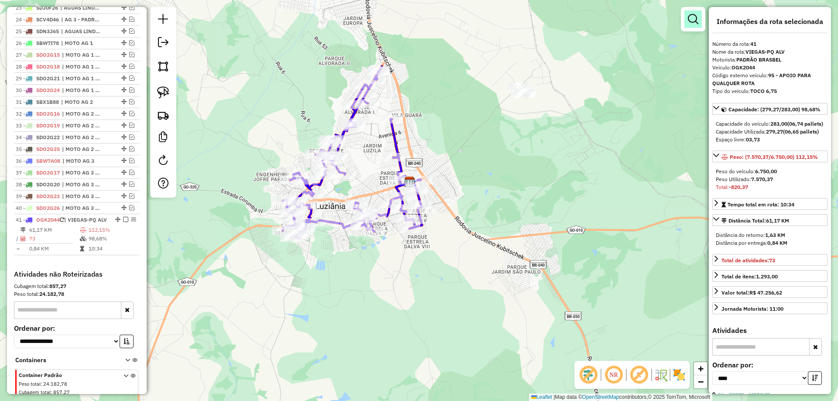
click at [696, 17] on em at bounding box center [693, 19] width 10 height 10
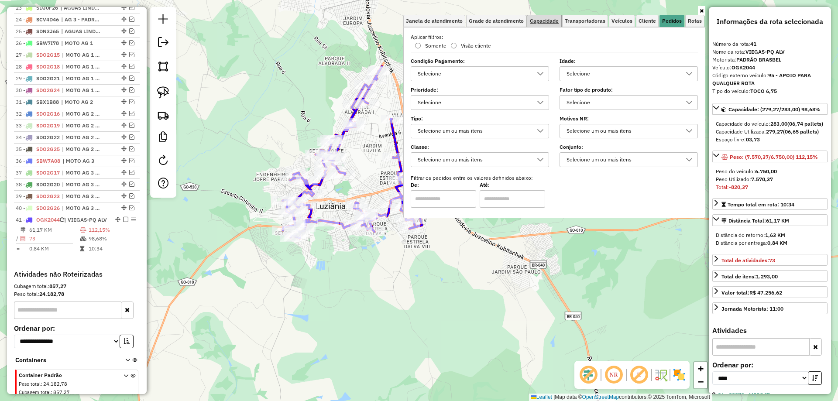
click at [549, 18] on span "Capacidade" at bounding box center [544, 20] width 29 height 5
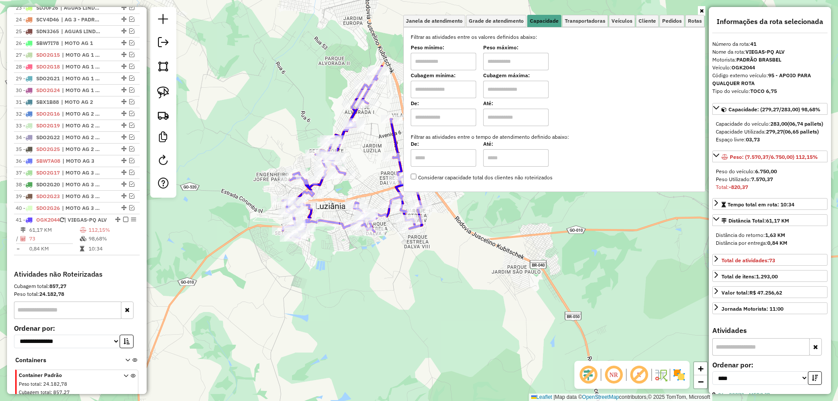
drag, startPoint x: 438, startPoint y: 58, endPoint x: 441, endPoint y: 62, distance: 4.7
click at [438, 58] on input "text" at bounding box center [443, 61] width 65 height 17
type input "****"
click at [506, 64] on input "text" at bounding box center [515, 61] width 65 height 17
type input "*****"
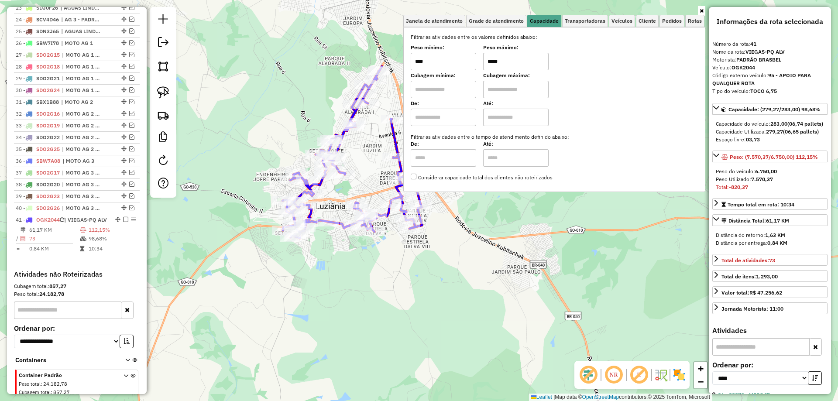
click at [506, 242] on hb-app "Aguarde... Pop-up bloqueado! Seu navegador bloqueou automáticamente a abertura …" at bounding box center [419, 200] width 838 height 401
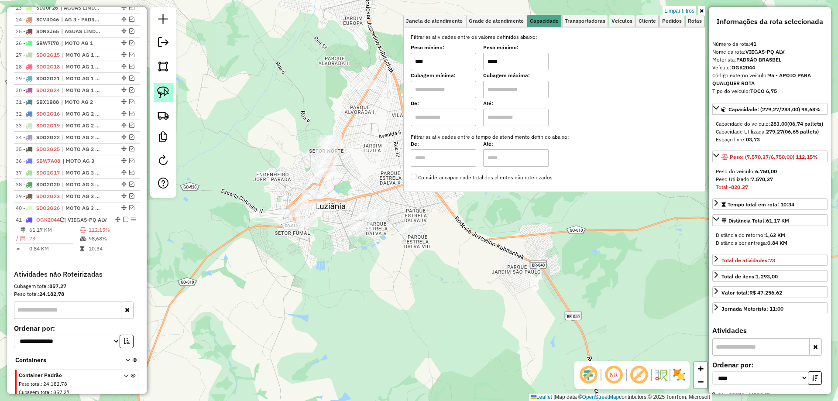
click at [161, 86] on img at bounding box center [163, 92] width 12 height 12
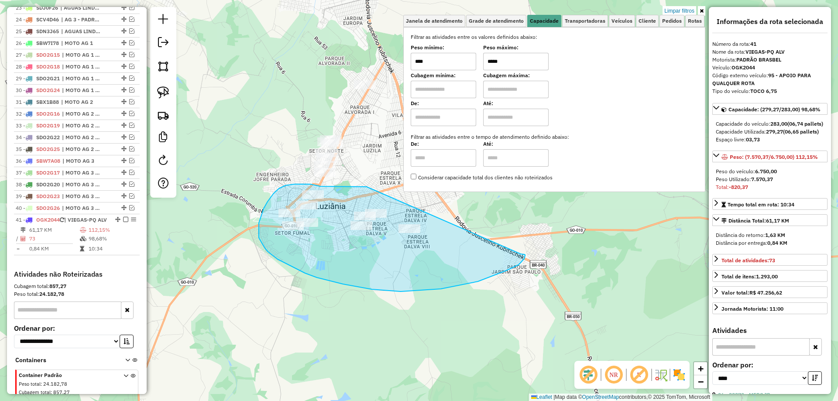
drag, startPoint x: 360, startPoint y: 187, endPoint x: 520, endPoint y: 254, distance: 172.7
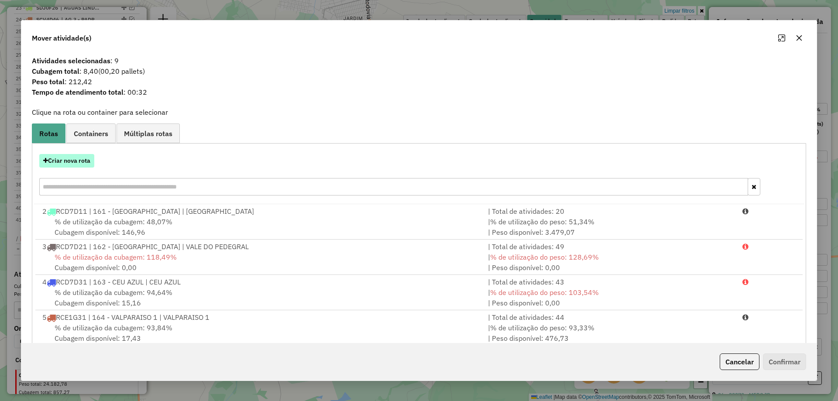
click at [67, 168] on button "Criar nova rota" at bounding box center [66, 161] width 55 height 14
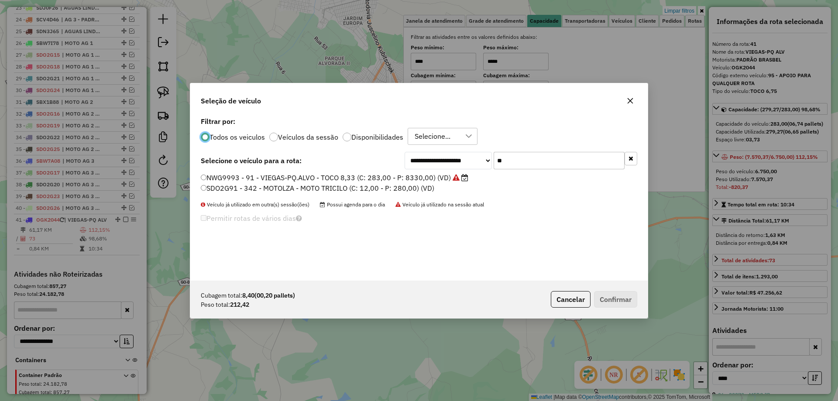
scroll to position [5, 3]
click at [296, 153] on div "**********" at bounding box center [419, 160] width 436 height 17
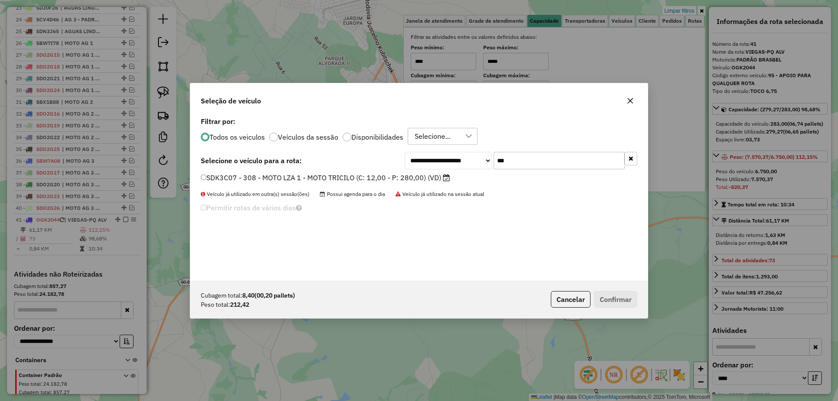
type input "***"
click at [245, 180] on label "SDK3C07 - 308 - MOTO LZA 1 - MOTO TRICILO (C: 12,00 - P: 280,00) (VD)" at bounding box center [325, 177] width 249 height 10
click at [608, 299] on button "Confirmar" at bounding box center [615, 299] width 43 height 17
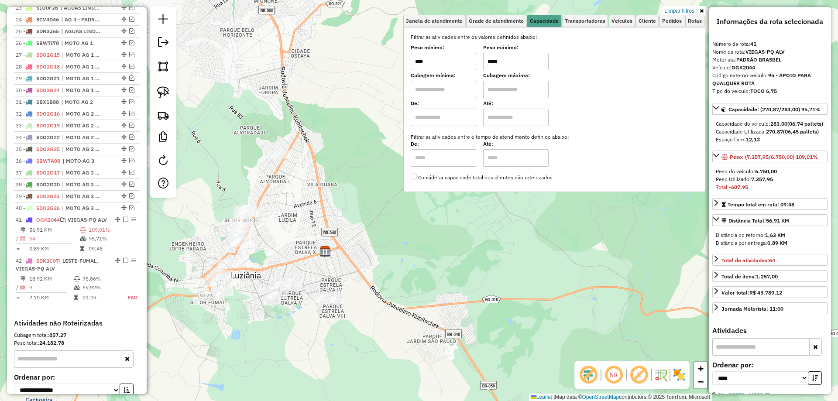
drag, startPoint x: 358, startPoint y: 289, endPoint x: 298, endPoint y: 335, distance: 76.0
click at [298, 335] on div "Limpar filtros Janela de atendimento Grade de atendimento Capacidade Transporta…" at bounding box center [419, 200] width 838 height 401
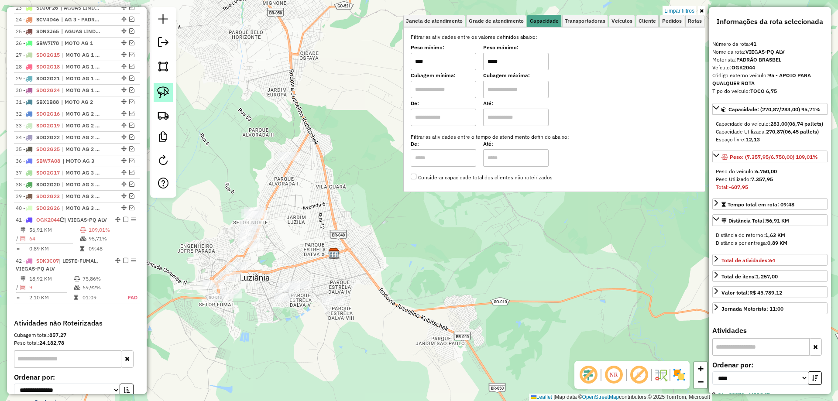
click at [157, 85] on link at bounding box center [163, 92] width 19 height 19
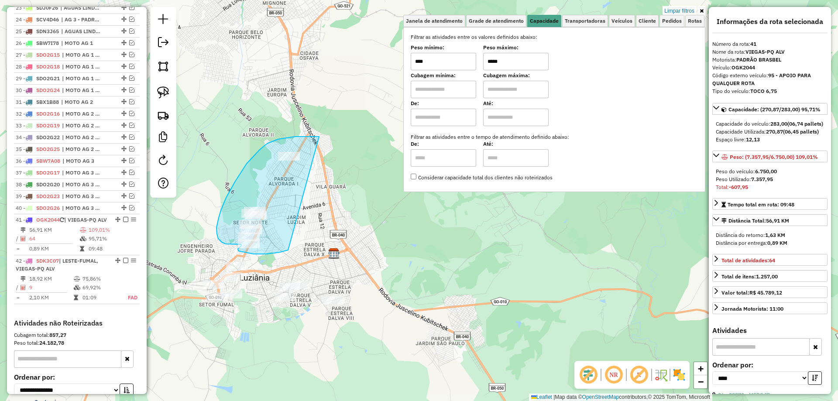
drag, startPoint x: 278, startPoint y: 139, endPoint x: 288, endPoint y: 250, distance: 111.3
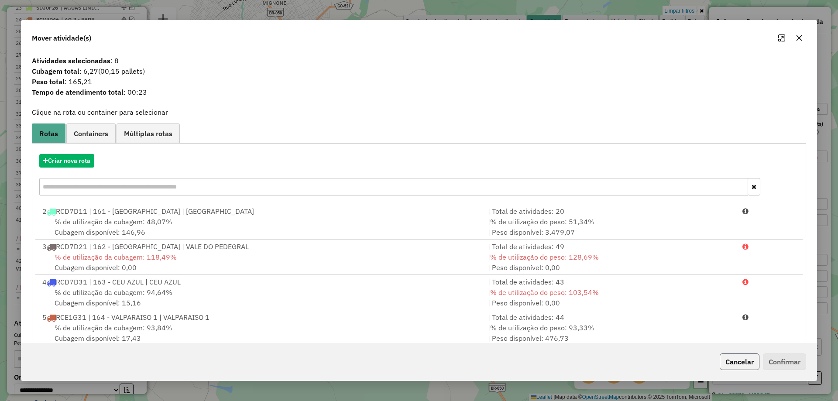
click at [737, 362] on button "Cancelar" at bounding box center [740, 361] width 40 height 17
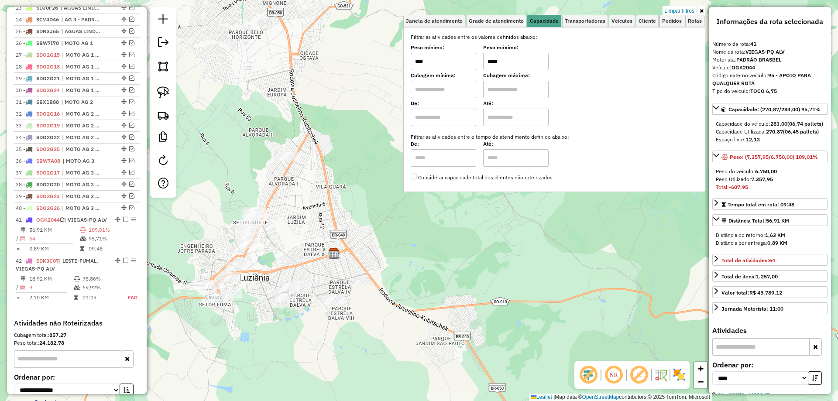
click at [490, 59] on input "*****" at bounding box center [515, 61] width 65 height 17
type input "*****"
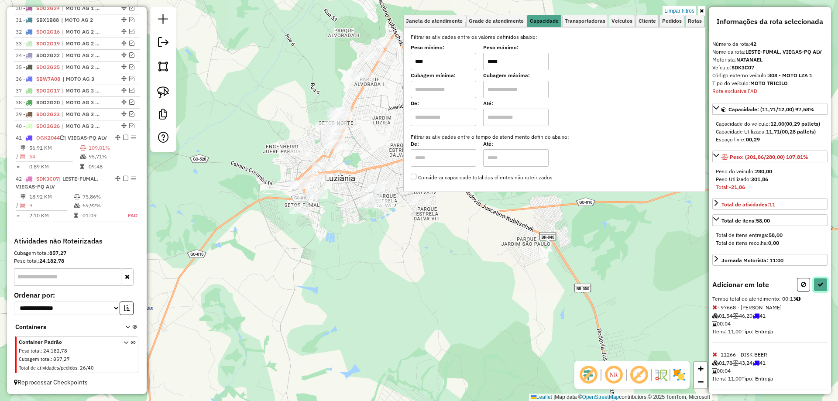
click at [818, 288] on icon at bounding box center [820, 284] width 6 height 6
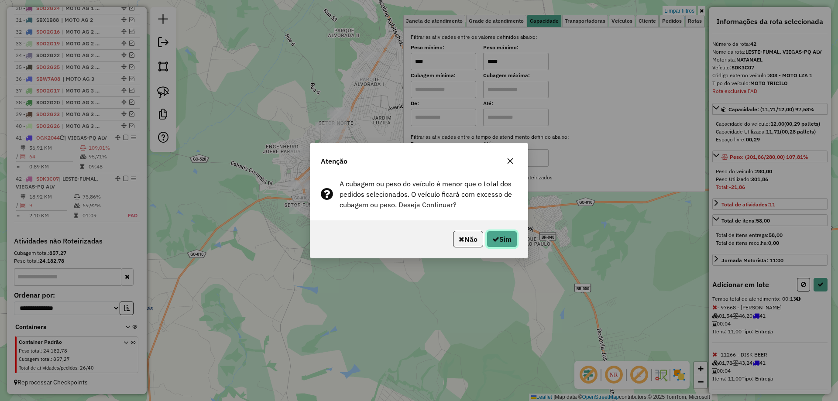
click at [500, 239] on button "Sim" at bounding box center [502, 239] width 31 height 17
select select "*********"
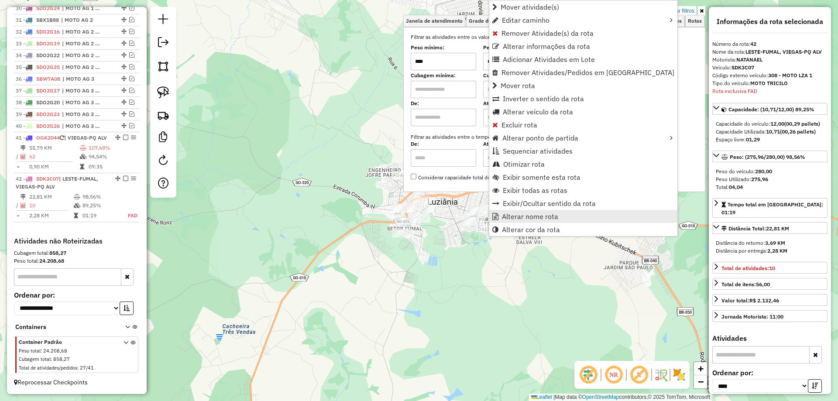
click at [521, 215] on span "Alterar nome rota" at bounding box center [530, 216] width 56 height 7
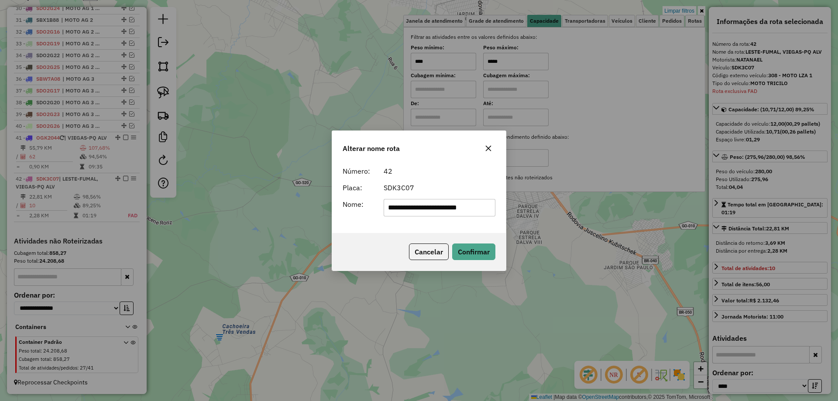
drag, startPoint x: 493, startPoint y: 206, endPoint x: 67, endPoint y: 205, distance: 426.3
click at [73, 208] on div "**********" at bounding box center [419, 200] width 838 height 401
drag, startPoint x: 419, startPoint y: 208, endPoint x: 271, endPoint y: 204, distance: 147.5
click at [271, 204] on div "Alterar nome rota Número: 42 Placa: SDK3C07 Nome: ********* Cancelar Confirmar" at bounding box center [419, 200] width 838 height 401
type input "*********"
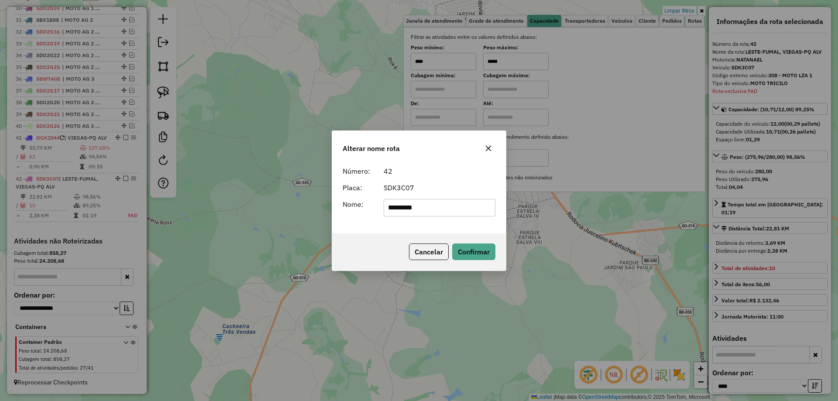
click at [390, 250] on div "Cancelar Confirmar" at bounding box center [419, 252] width 174 height 38
drag, startPoint x: 483, startPoint y: 250, endPoint x: 406, endPoint y: 245, distance: 77.0
click at [482, 250] on button "Confirmar" at bounding box center [473, 251] width 43 height 17
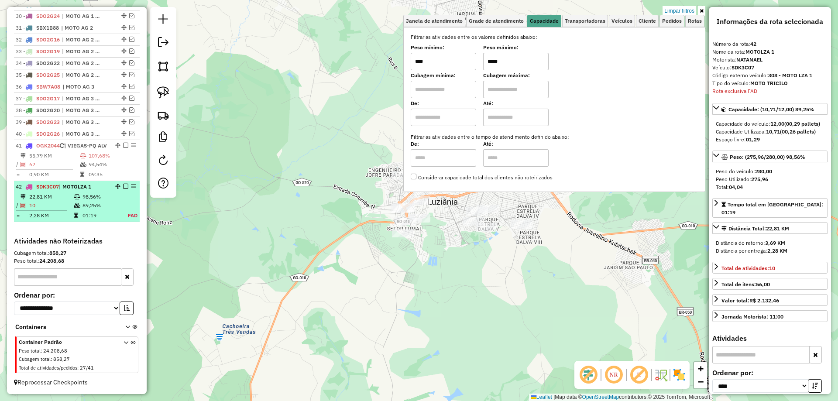
click at [124, 185] on em at bounding box center [125, 186] width 5 height 5
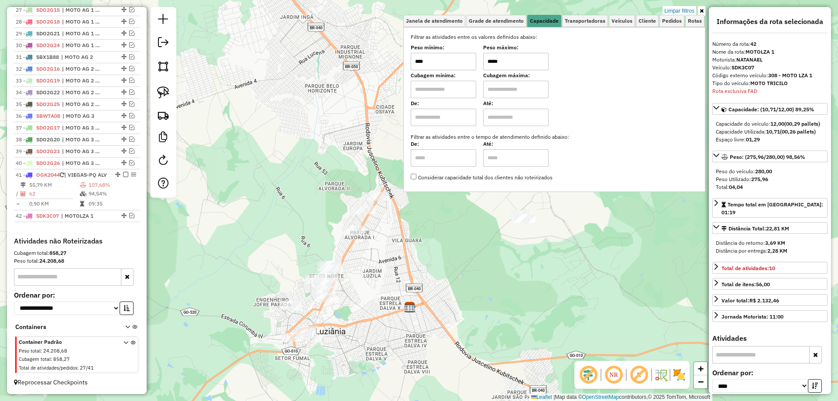
drag, startPoint x: 398, startPoint y: 314, endPoint x: 364, endPoint y: 367, distance: 62.9
click at [364, 367] on div "Limpar filtros Janela de atendimento Grade de atendimento Capacidade Transporta…" at bounding box center [419, 200] width 838 height 401
click at [168, 117] on img at bounding box center [163, 115] width 12 height 12
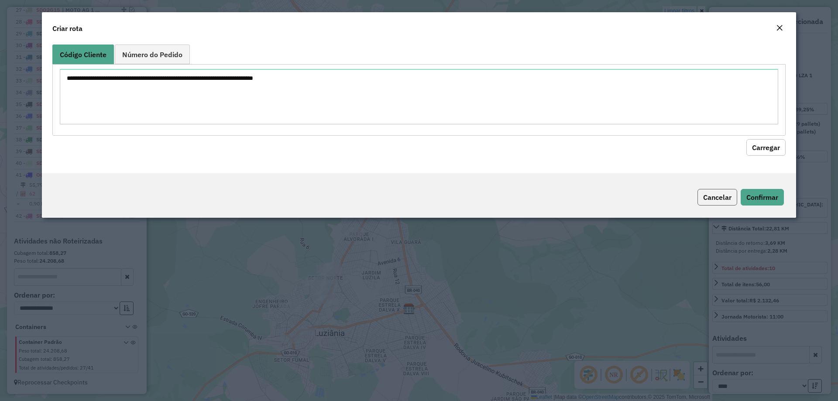
click at [708, 192] on button "Cancelar" at bounding box center [717, 197] width 40 height 17
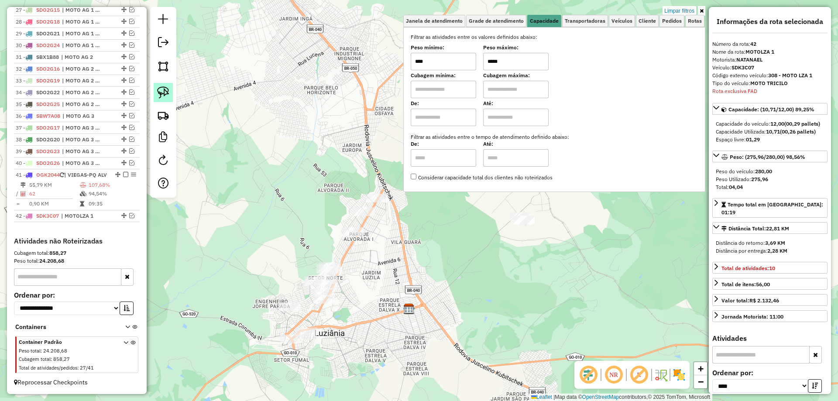
drag, startPoint x: 161, startPoint y: 95, endPoint x: 192, endPoint y: 110, distance: 34.2
click at [162, 95] on img at bounding box center [163, 92] width 12 height 12
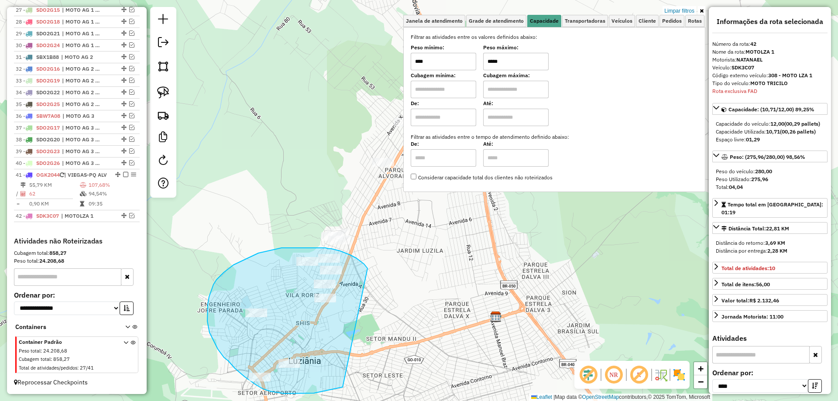
drag, startPoint x: 364, startPoint y: 264, endPoint x: 343, endPoint y: 387, distance: 124.3
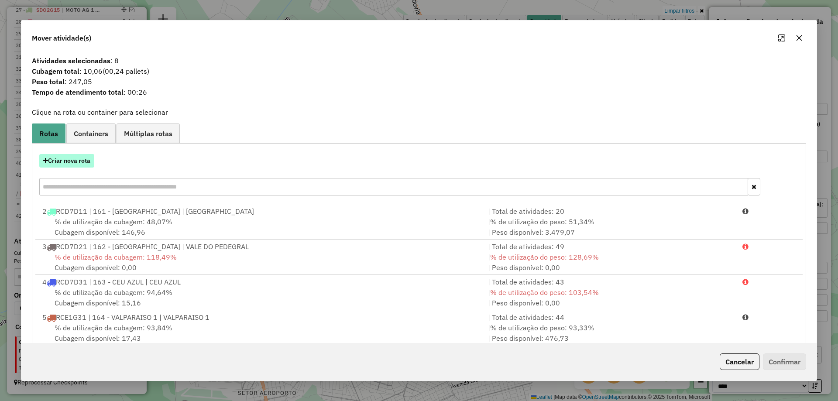
click at [75, 162] on button "Criar nova rota" at bounding box center [66, 161] width 55 height 14
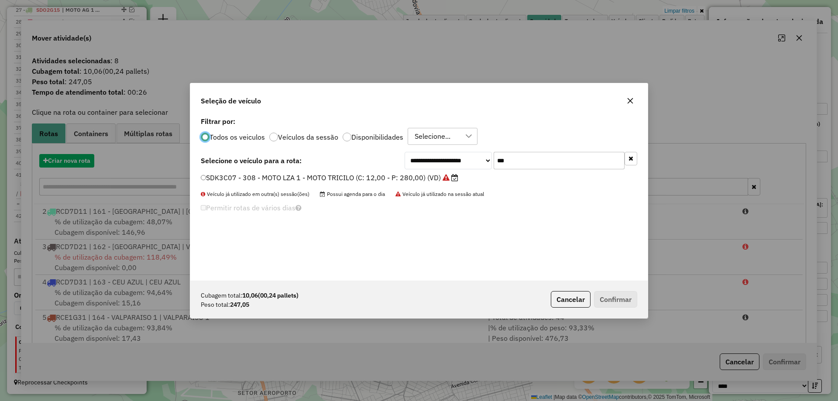
scroll to position [5, 3]
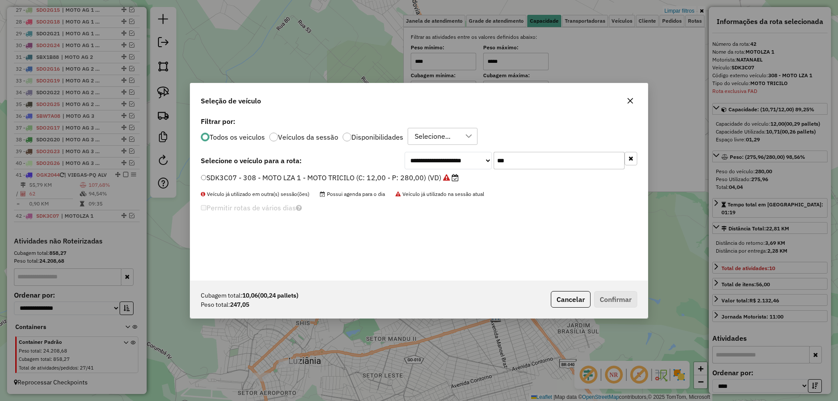
drag, startPoint x: 518, startPoint y: 162, endPoint x: 504, endPoint y: 160, distance: 14.5
click at [504, 160] on input "***" at bounding box center [558, 160] width 131 height 17
type input "***"
click at [303, 178] on label "SDK3C37 - 309 - MOTO LZA 2 - MOTO TRICILO (C: 12,00 - P: 280,00)" at bounding box center [318, 177] width 234 height 10
click at [619, 305] on button "Confirmar" at bounding box center [615, 299] width 43 height 17
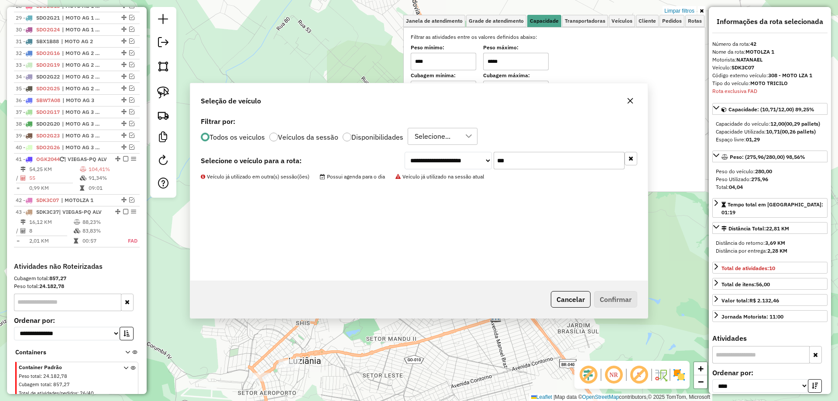
scroll to position [850, 0]
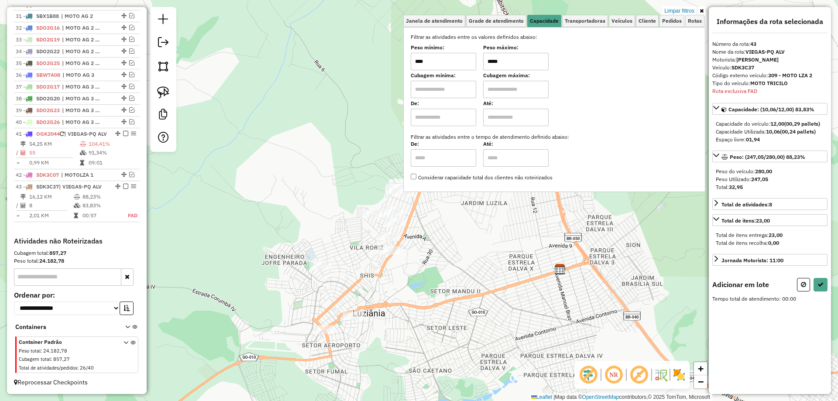
drag, startPoint x: 430, startPoint y: 232, endPoint x: 383, endPoint y: 251, distance: 51.1
click at [383, 254] on div "Limpar filtros Janela de atendimento Grade de atendimento Capacidade Transporta…" at bounding box center [419, 200] width 838 height 401
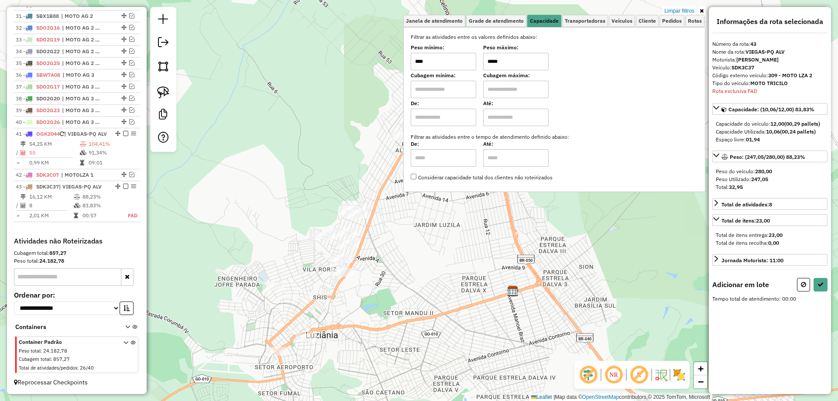
click at [361, 221] on div "Limpar filtros Janela de atendimento Grade de atendimento Capacidade Transporta…" at bounding box center [419, 200] width 838 height 401
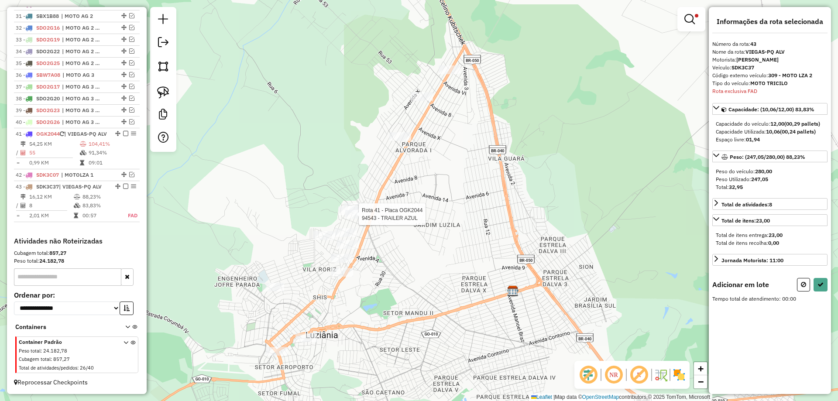
click at [359, 219] on div at bounding box center [356, 214] width 22 height 9
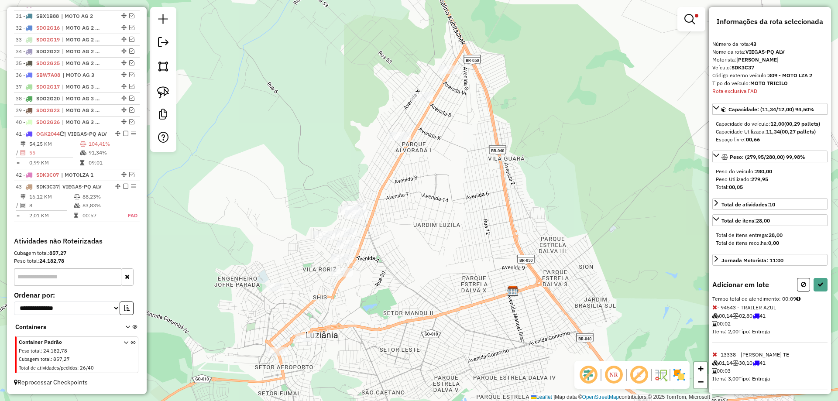
click at [814, 283] on div "Informações da rota selecionada Número da rota: 43 Nome da rota: VIEGAS-PQ ALV …" at bounding box center [770, 200] width 122 height 387
click at [818, 288] on icon at bounding box center [820, 284] width 6 height 6
select select "*********"
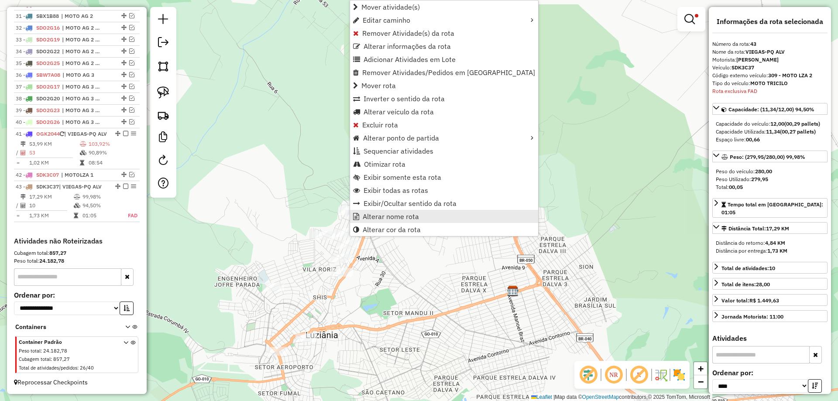
click at [376, 217] on span "Alterar nome rota" at bounding box center [391, 216] width 56 height 7
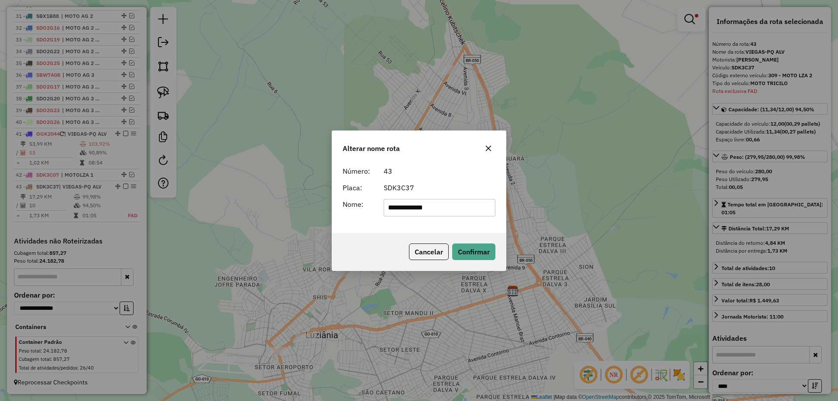
drag, startPoint x: 450, startPoint y: 209, endPoint x: 105, endPoint y: 195, distance: 345.0
click at [104, 195] on div "**********" at bounding box center [419, 200] width 838 height 401
type input "*********"
drag, startPoint x: 396, startPoint y: 240, endPoint x: 419, endPoint y: 242, distance: 22.8
click at [397, 240] on div "Cancelar Confirmar" at bounding box center [419, 252] width 174 height 38
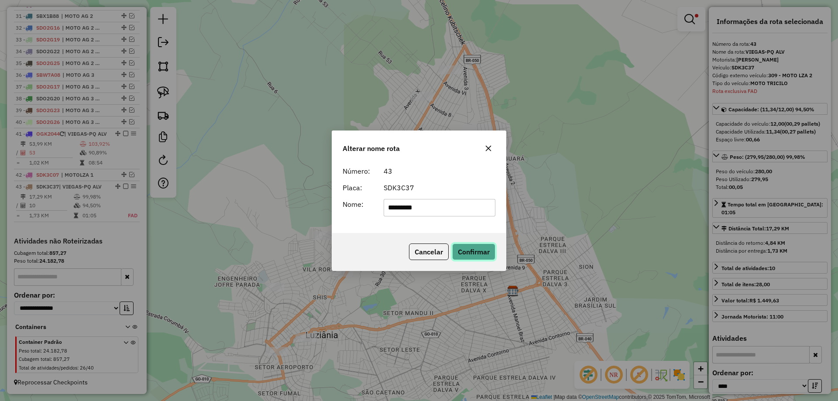
drag, startPoint x: 489, startPoint y: 246, endPoint x: 312, endPoint y: 232, distance: 177.3
click at [489, 247] on button "Confirmar" at bounding box center [473, 251] width 43 height 17
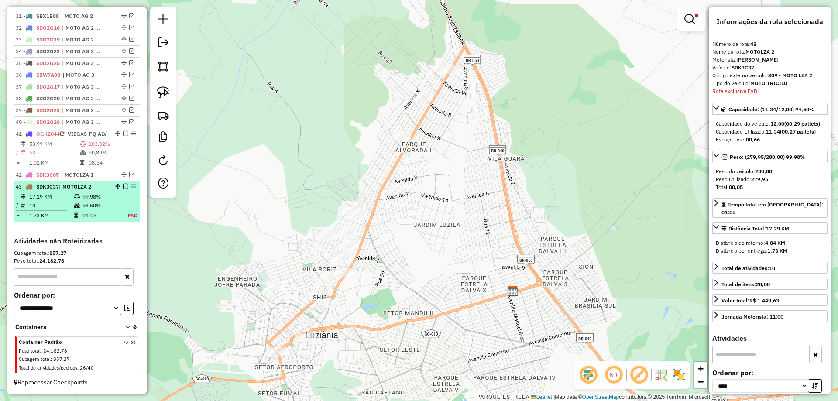
click at [123, 186] on em at bounding box center [125, 186] width 5 height 5
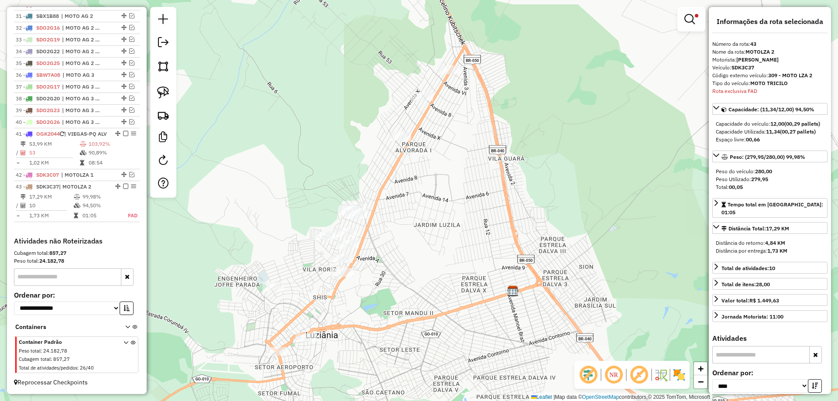
scroll to position [820, 0]
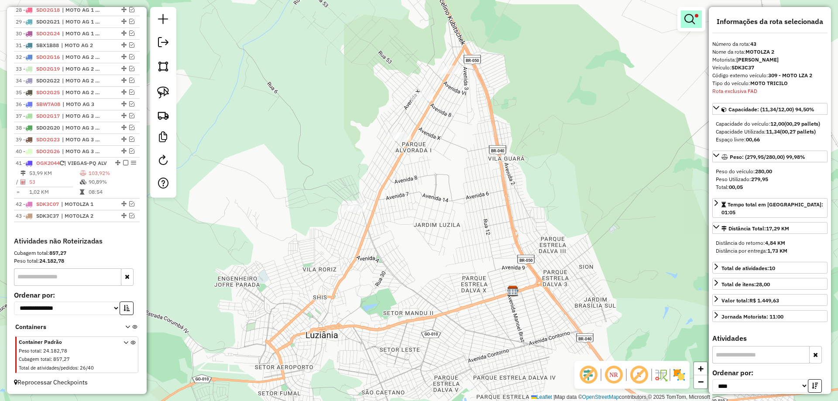
click at [694, 23] on em at bounding box center [689, 19] width 10 height 10
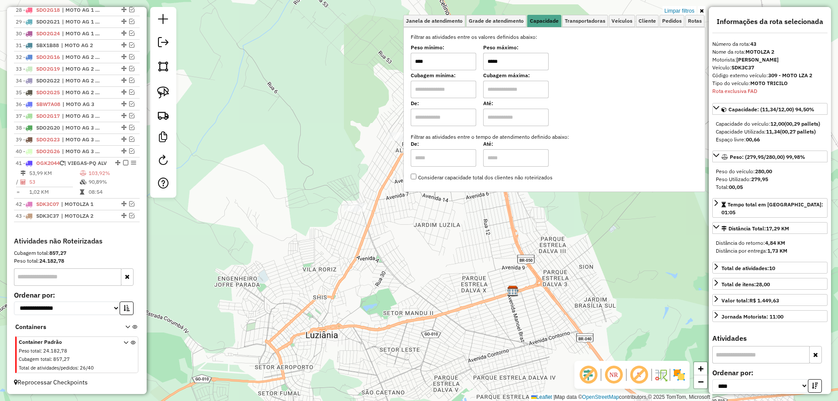
drag, startPoint x: 493, startPoint y: 59, endPoint x: 482, endPoint y: 59, distance: 10.5
click at [482, 59] on div "Peso mínimo: **** Peso máximo: *****" at bounding box center [554, 58] width 287 height 24
type input "*****"
click at [401, 267] on div "Limpar filtros Janela de atendimento Grade de atendimento Capacidade Transporta…" at bounding box center [419, 200] width 838 height 401
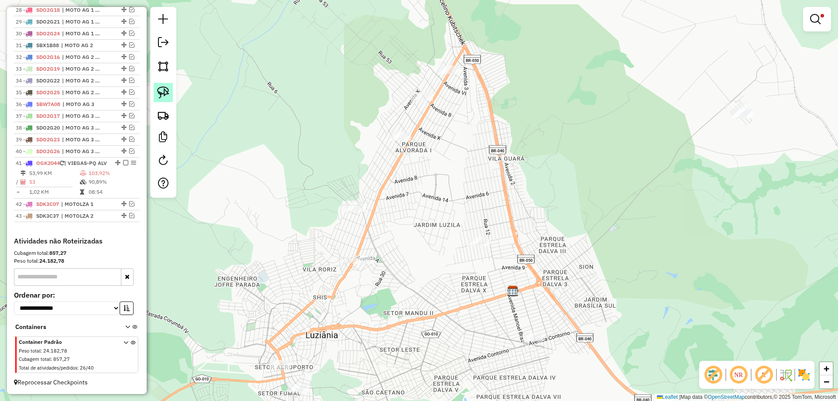
click at [164, 93] on img at bounding box center [163, 92] width 12 height 12
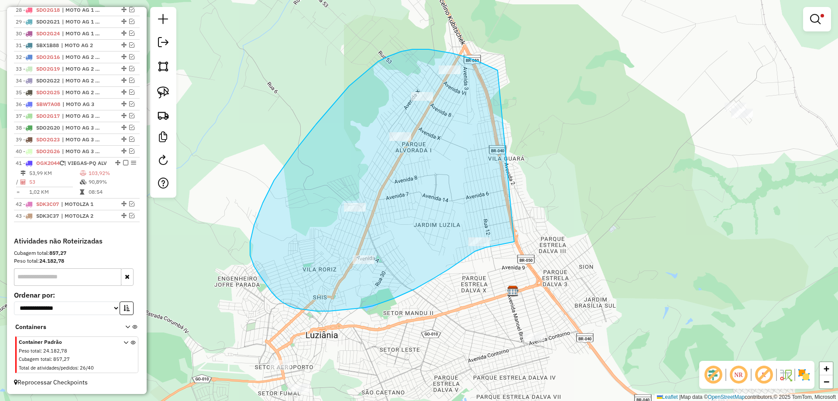
drag, startPoint x: 452, startPoint y: 53, endPoint x: 515, endPoint y: 242, distance: 198.7
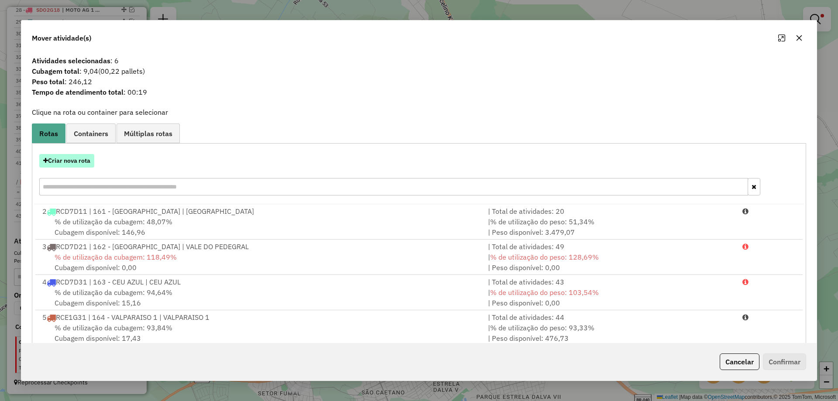
click at [82, 157] on button "Criar nova rota" at bounding box center [66, 161] width 55 height 14
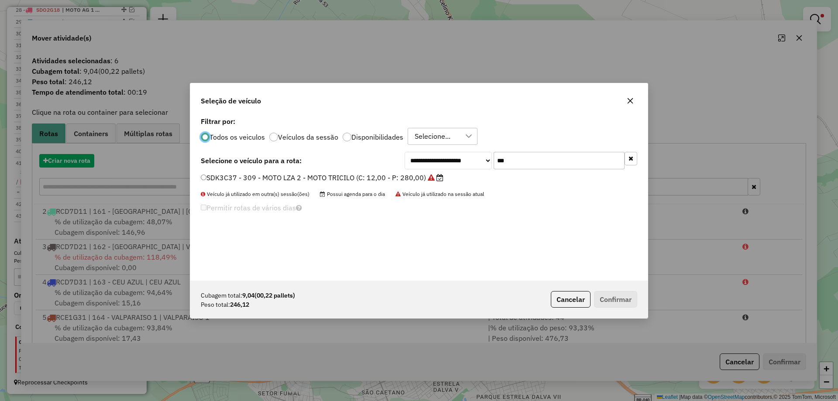
scroll to position [5, 3]
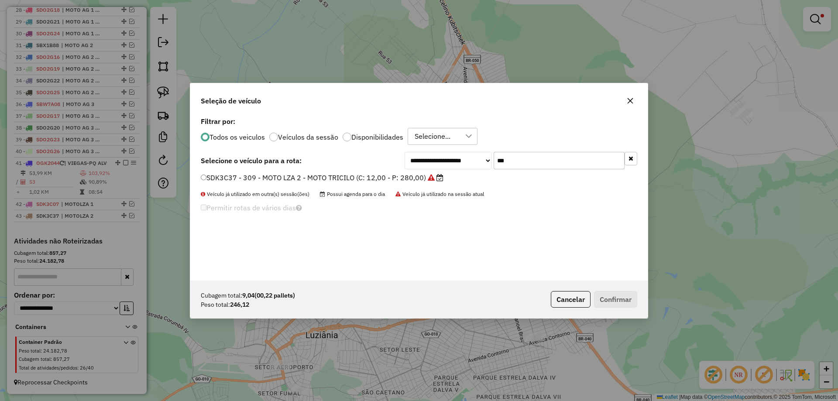
drag, startPoint x: 523, startPoint y: 161, endPoint x: 502, endPoint y: 158, distance: 21.1
click at [502, 158] on input "***" at bounding box center [558, 160] width 131 height 17
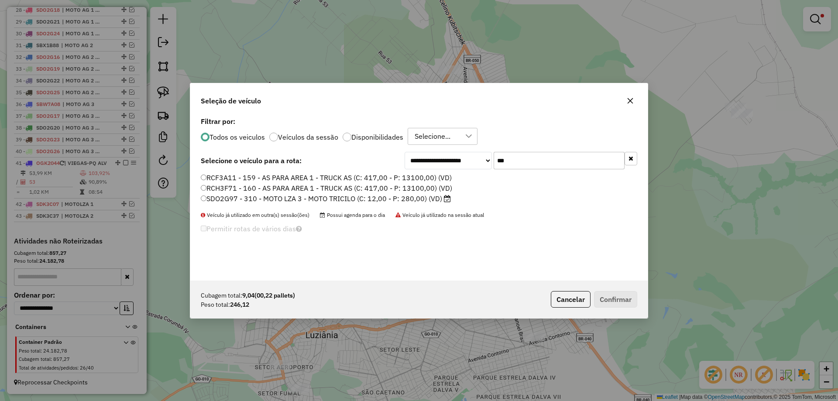
type input "***"
click at [225, 200] on label "SDO2G97 - 310 - MOTO LZA 3 - MOTO TRICILO (C: 12,00 - P: 280,00) (VD)" at bounding box center [326, 198] width 250 height 10
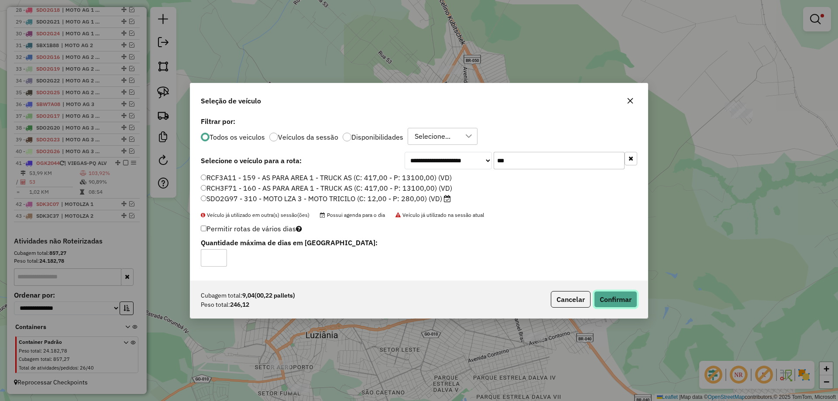
click at [619, 305] on button "Confirmar" at bounding box center [615, 299] width 43 height 17
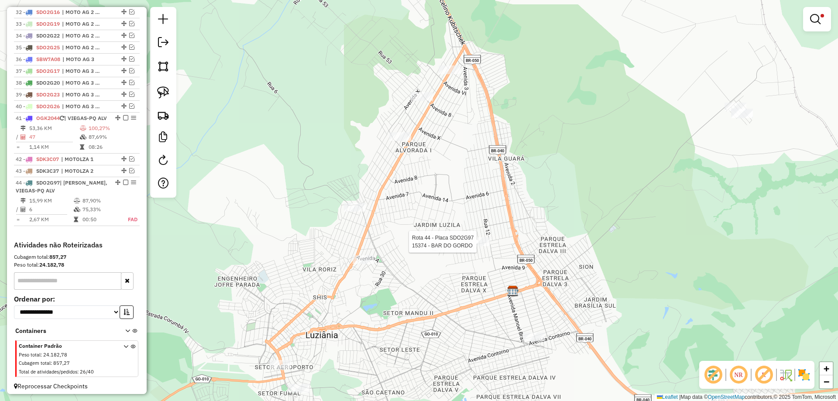
scroll to position [869, 0]
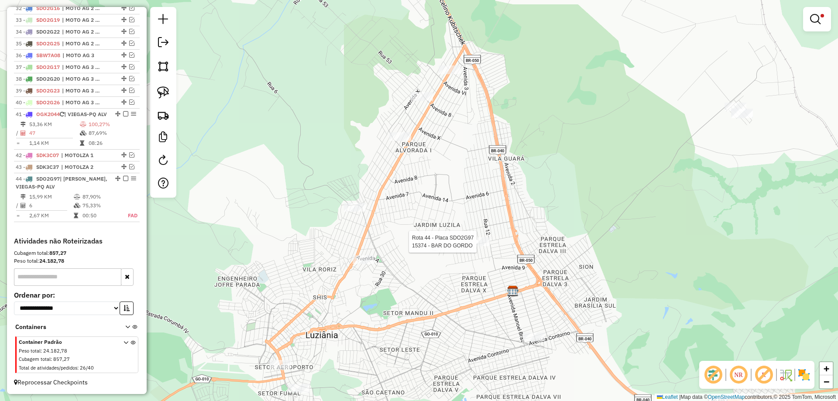
select select "*********"
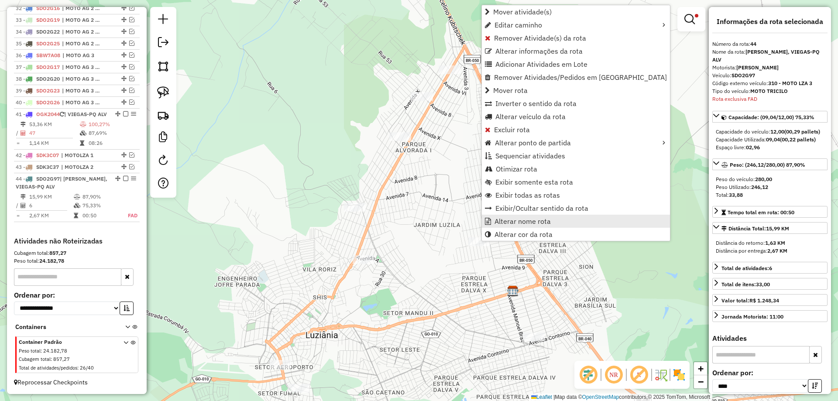
click at [529, 224] on span "Alterar nome rota" at bounding box center [522, 221] width 56 height 7
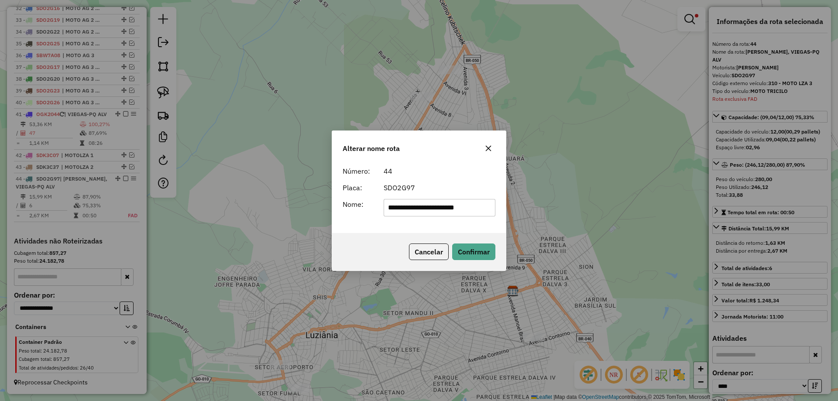
click at [477, 209] on input "**********" at bounding box center [440, 207] width 112 height 17
type input "*"
click at [440, 208] on input "**********" at bounding box center [440, 207] width 112 height 17
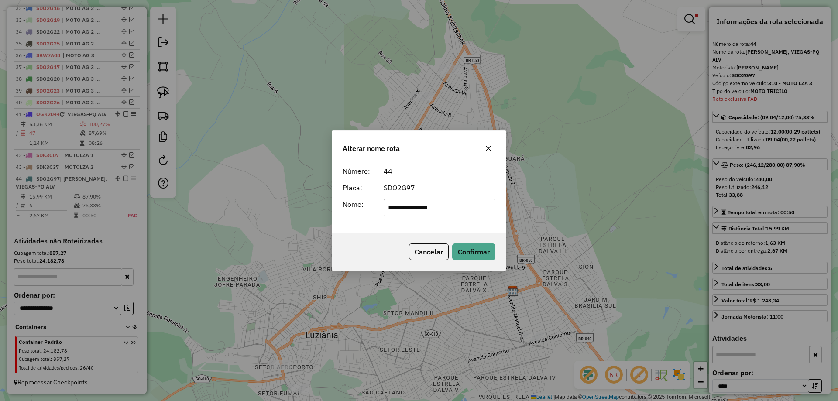
drag, startPoint x: 443, startPoint y: 211, endPoint x: 705, endPoint y: 235, distance: 262.9
click at [705, 235] on div "**********" at bounding box center [419, 200] width 838 height 401
type input "*********"
drag, startPoint x: 382, startPoint y: 233, endPoint x: 421, endPoint y: 235, distance: 38.9
click at [382, 233] on div "Cancelar Confirmar" at bounding box center [419, 252] width 174 height 38
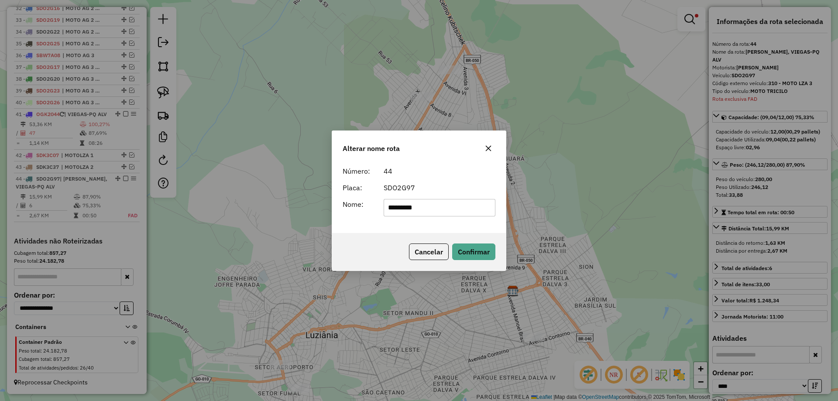
click at [496, 252] on div "Cancelar Confirmar" at bounding box center [419, 252] width 174 height 38
click at [472, 247] on button "Confirmar" at bounding box center [473, 251] width 43 height 17
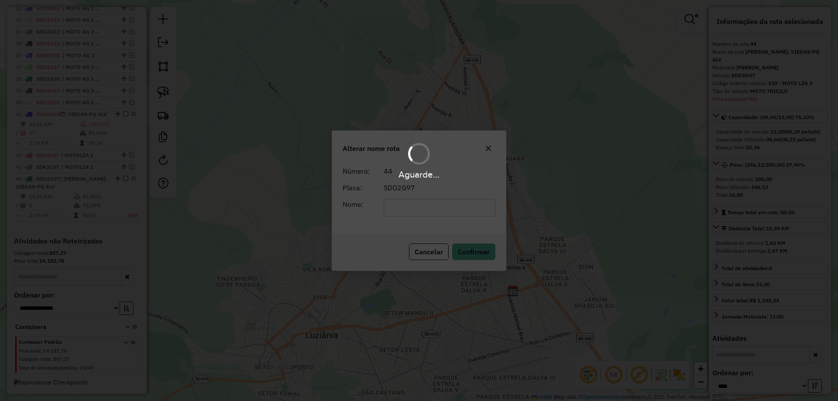
scroll to position [861, 0]
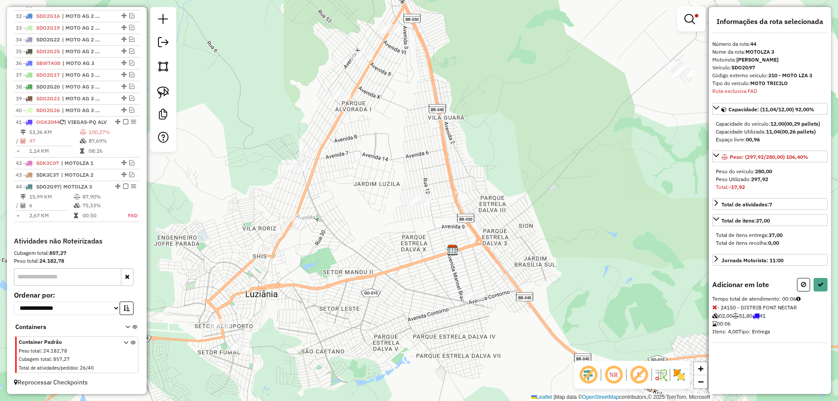
click at [714, 308] on icon at bounding box center [714, 307] width 5 height 6
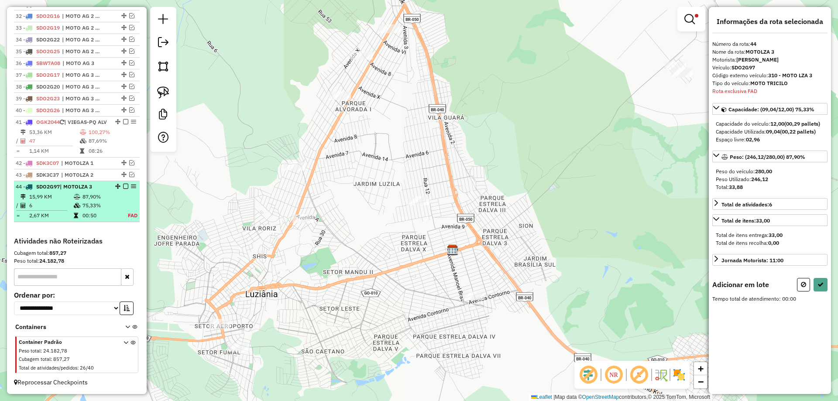
click at [123, 186] on em at bounding box center [125, 186] width 5 height 5
select select "*********"
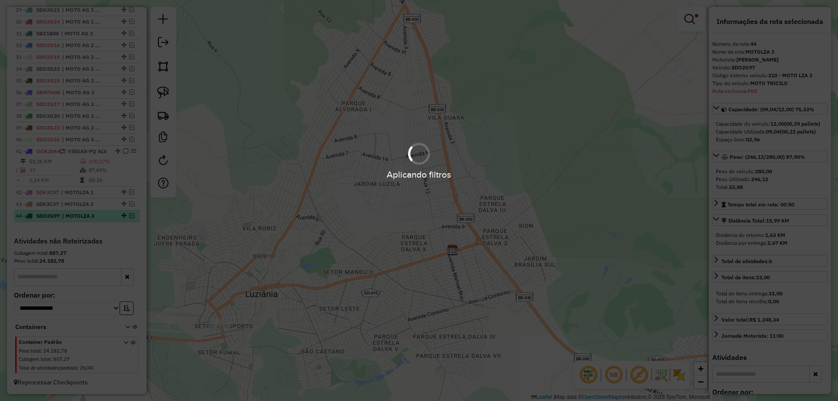
scroll to position [832, 0]
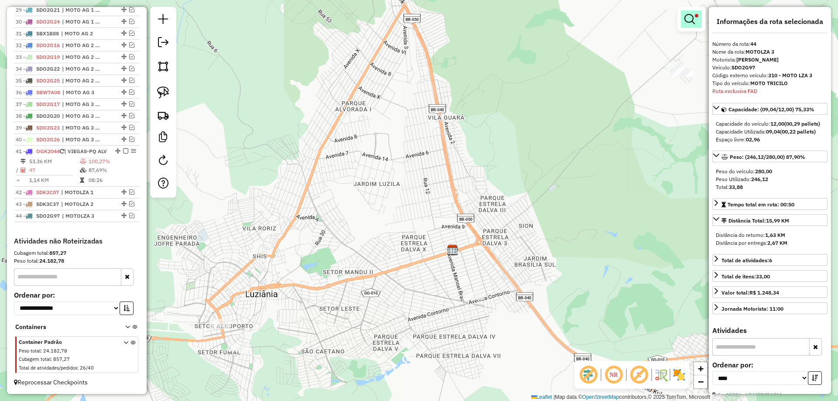
click at [690, 15] on em at bounding box center [689, 19] width 10 height 10
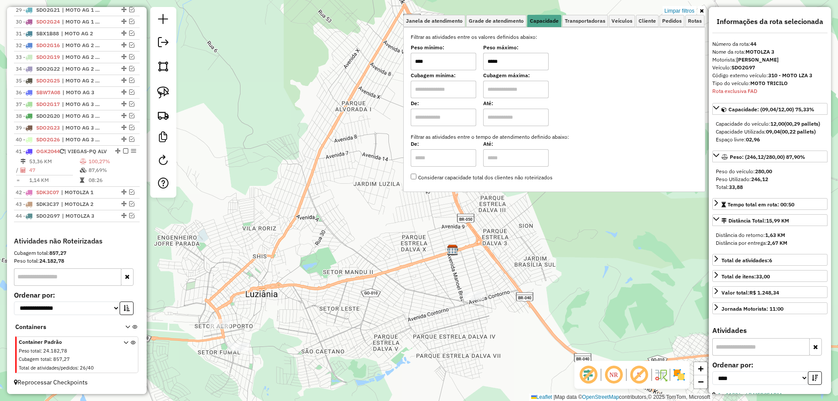
click at [493, 59] on input "*****" at bounding box center [515, 61] width 65 height 17
drag, startPoint x: 493, startPoint y: 57, endPoint x: 488, endPoint y: 58, distance: 5.0
click at [488, 58] on input "*****" at bounding box center [515, 61] width 65 height 17
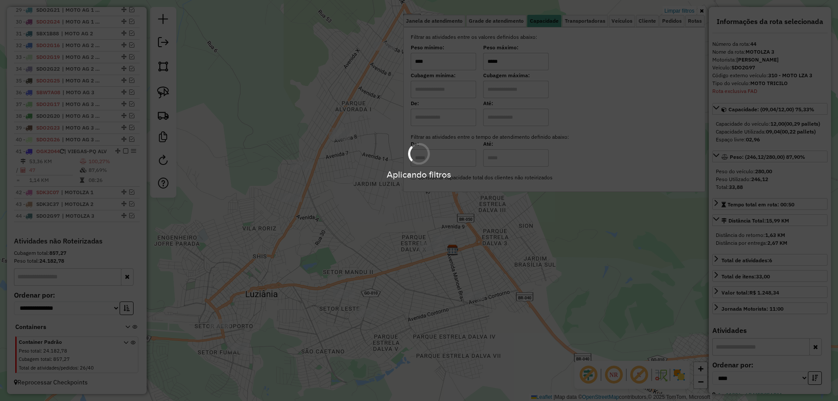
type input "*****"
click at [545, 254] on hb-app "Aplicando filtros Pop-up bloqueado! Seu navegador bloqueou automáticamente a ab…" at bounding box center [419, 200] width 838 height 401
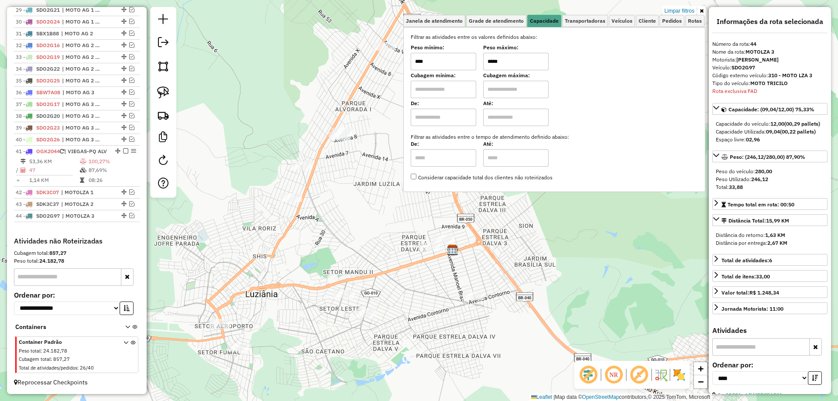
click at [482, 247] on div "Limpar filtros Janela de atendimento Grade de atendimento Capacidade Transporta…" at bounding box center [419, 200] width 838 height 401
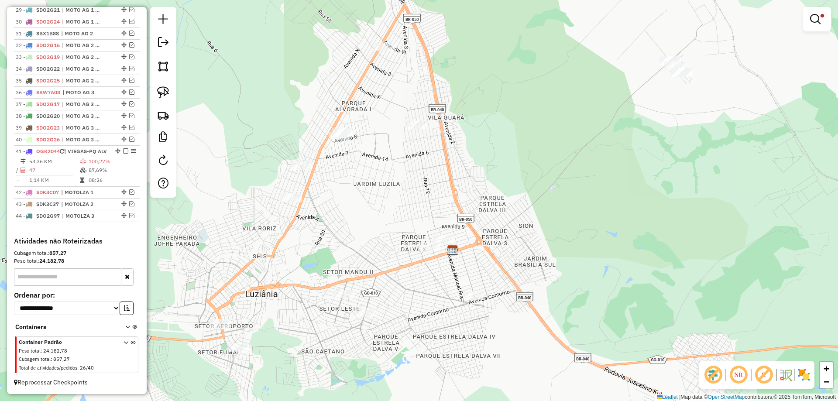
drag, startPoint x: 160, startPoint y: 91, endPoint x: 352, endPoint y: 209, distance: 225.5
click at [160, 91] on img at bounding box center [163, 92] width 12 height 12
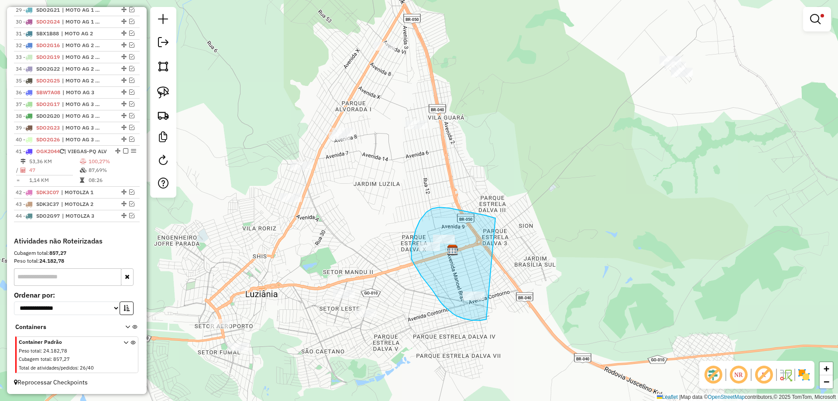
drag, startPoint x: 449, startPoint y: 208, endPoint x: 486, endPoint y: 319, distance: 117.1
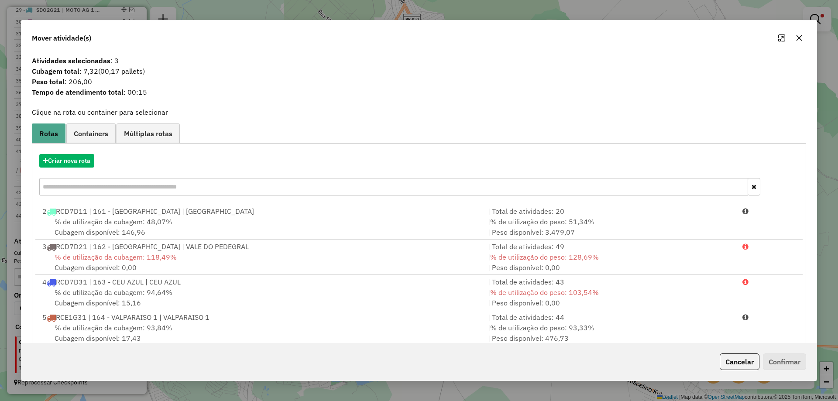
drag, startPoint x: 747, startPoint y: 359, endPoint x: 685, endPoint y: 333, distance: 66.5
click at [747, 359] on button "Cancelar" at bounding box center [740, 361] width 40 height 17
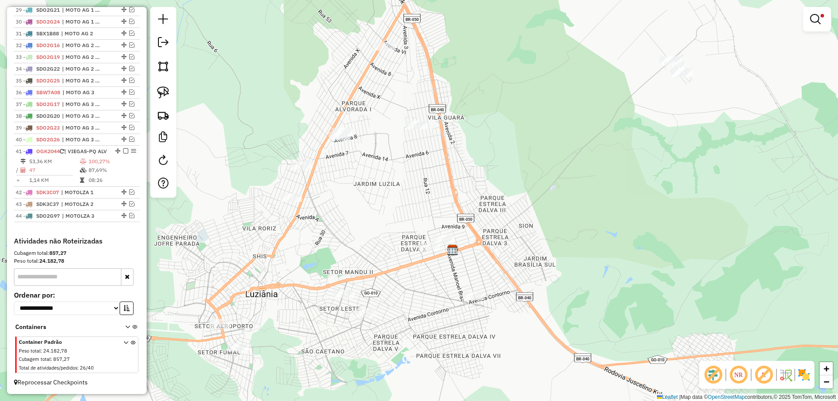
drag, startPoint x: 169, startPoint y: 92, endPoint x: 360, endPoint y: 130, distance: 194.8
click at [170, 93] on link at bounding box center [163, 92] width 19 height 19
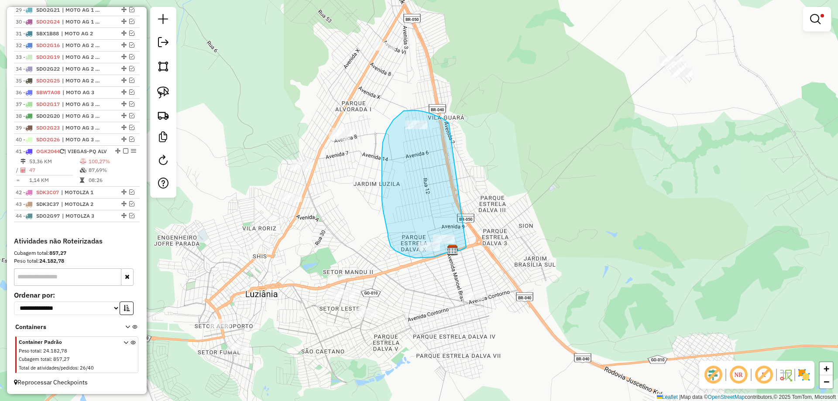
drag, startPoint x: 442, startPoint y: 118, endPoint x: 466, endPoint y: 247, distance: 131.4
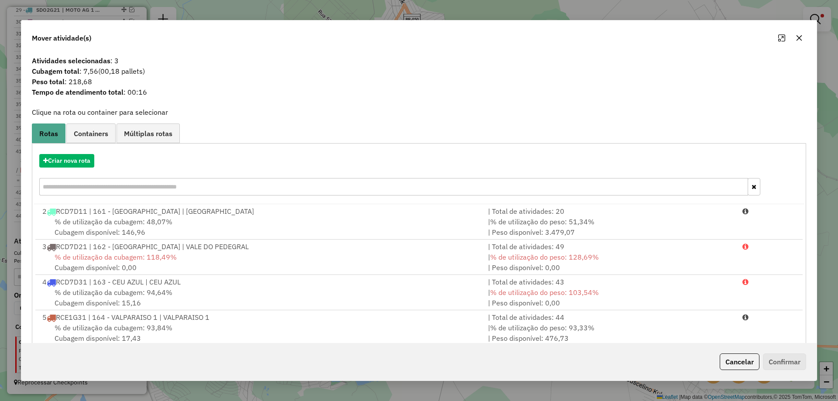
drag, startPoint x: 747, startPoint y: 358, endPoint x: 414, endPoint y: 209, distance: 365.0
click at [744, 358] on button "Cancelar" at bounding box center [740, 361] width 40 height 17
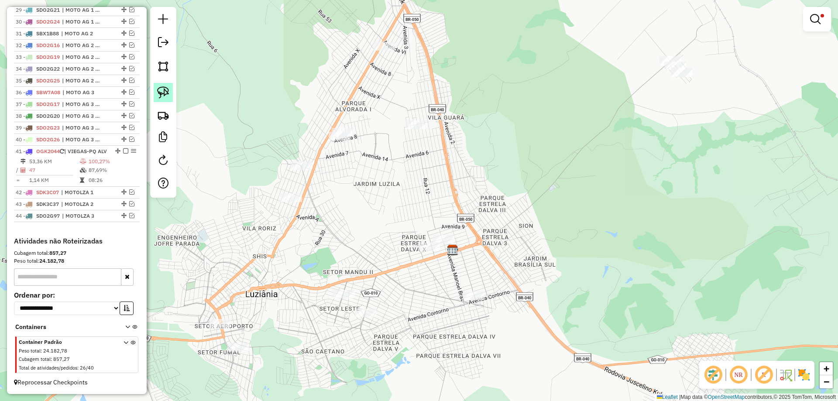
click at [153, 91] on div at bounding box center [163, 102] width 26 height 191
click at [163, 91] on img at bounding box center [163, 92] width 12 height 12
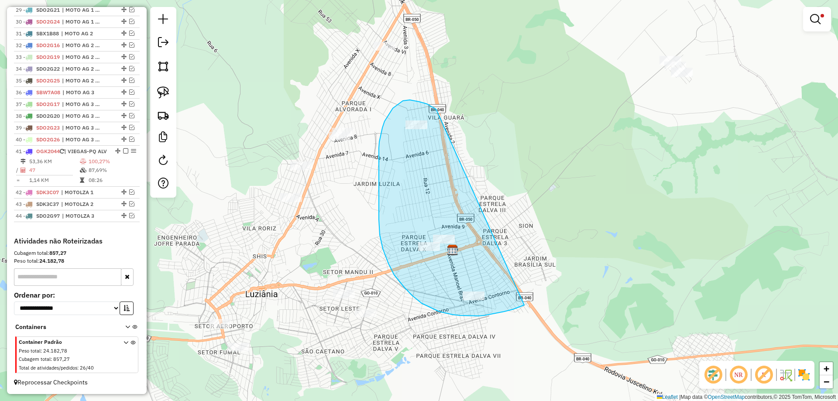
drag, startPoint x: 427, startPoint y: 104, endPoint x: 533, endPoint y: 297, distance: 220.5
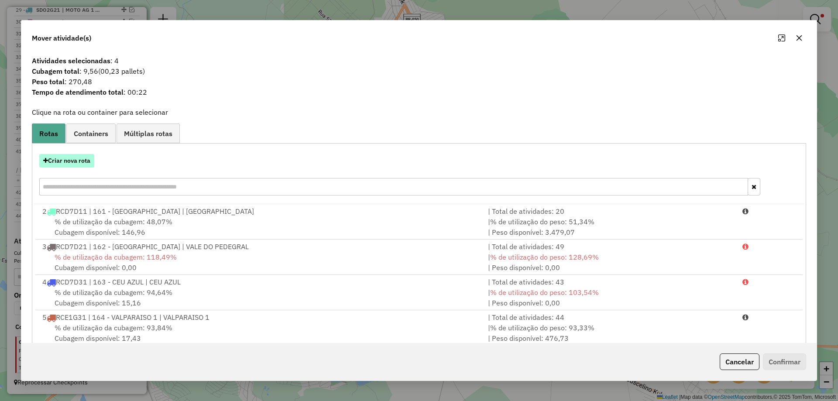
click at [75, 154] on button "Criar nova rota" at bounding box center [66, 161] width 55 height 14
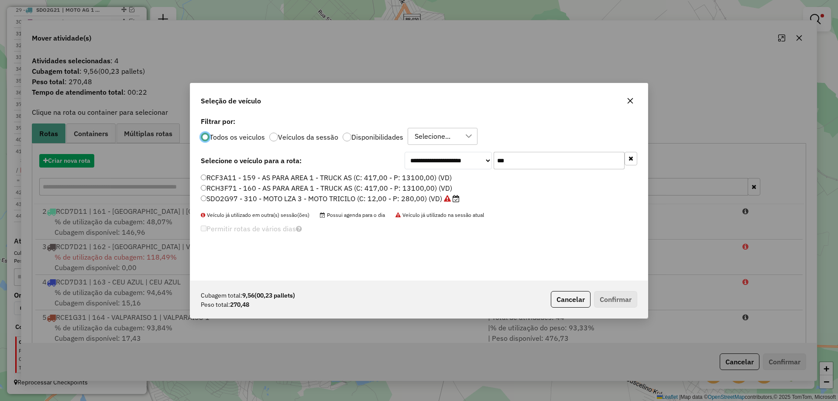
scroll to position [5, 3]
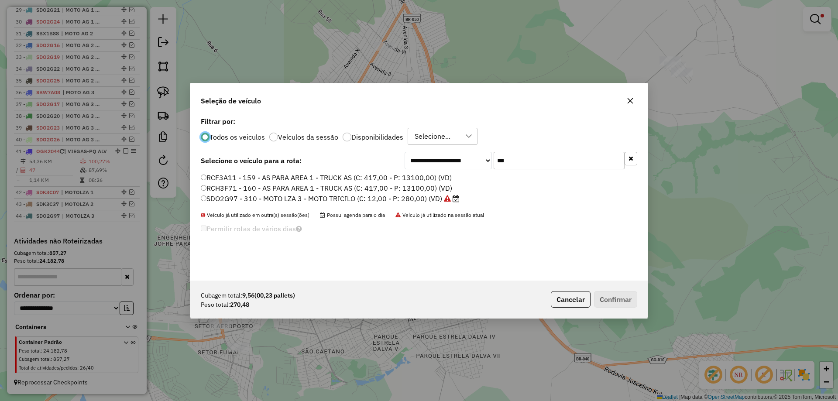
click at [342, 157] on div "**********" at bounding box center [419, 160] width 436 height 17
paste input "****"
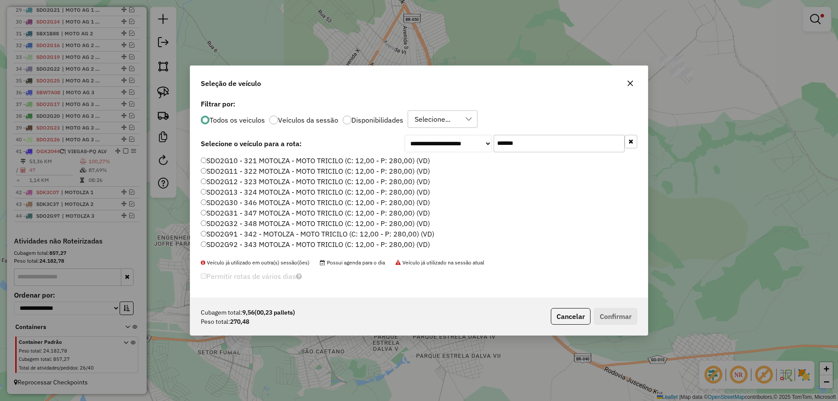
type input "*******"
click at [289, 161] on label "SDO2G10 - 321 MOTOLZA - MOTO TRICILO (C: 12,00 - P: 280,00) (VD)" at bounding box center [315, 160] width 229 height 10
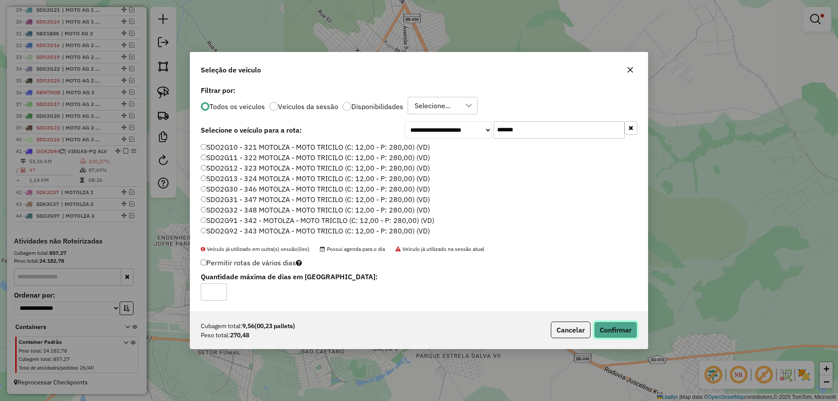
click at [634, 332] on button "Confirmar" at bounding box center [615, 330] width 43 height 17
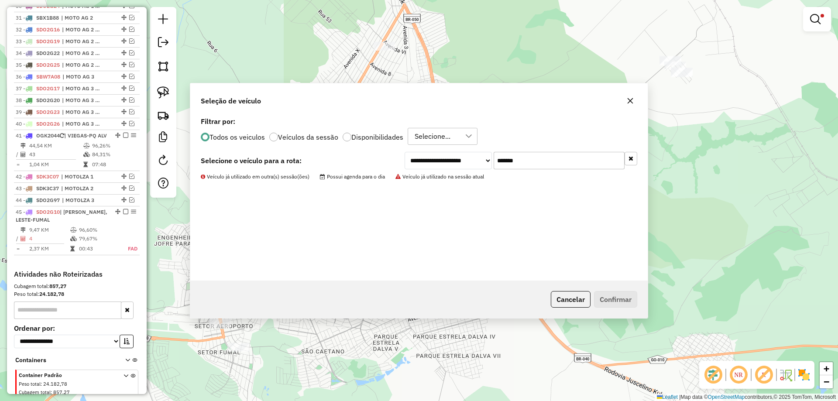
scroll to position [869, 0]
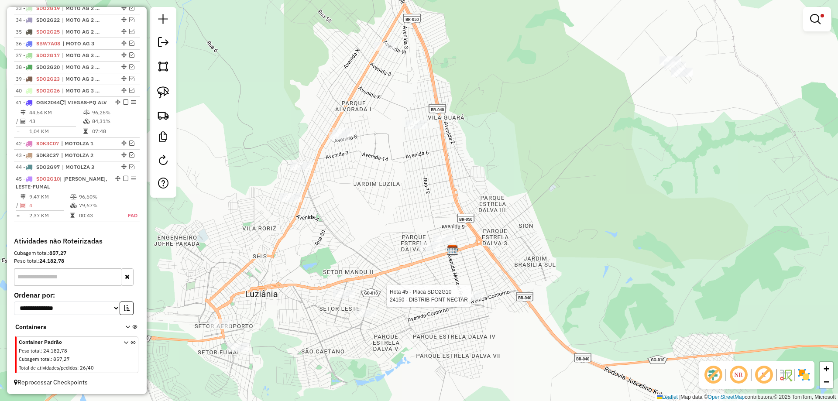
select select "*********"
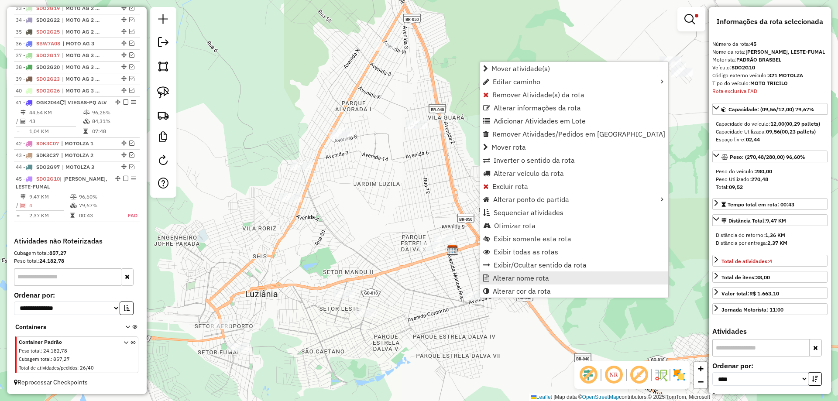
scroll to position [881, 0]
click at [512, 275] on span "Alterar nome rota" at bounding box center [521, 277] width 56 height 7
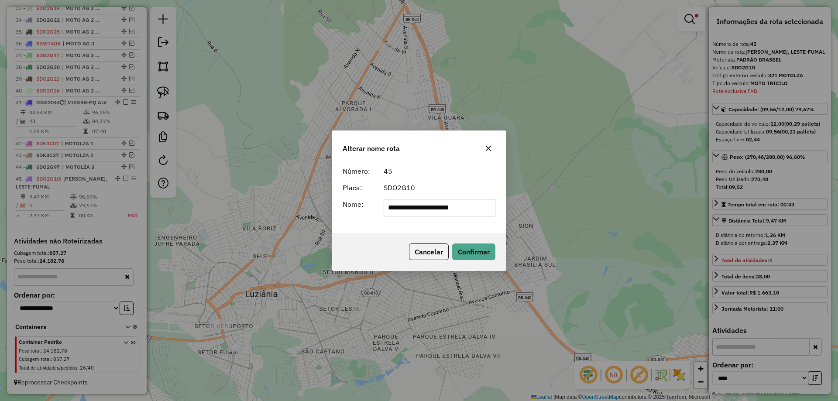
drag, startPoint x: 490, startPoint y: 210, endPoint x: 218, endPoint y: 210, distance: 272.7
click at [218, 210] on div "**********" at bounding box center [419, 200] width 838 height 401
type input "**********"
click at [466, 247] on button "Confirmar" at bounding box center [473, 251] width 43 height 17
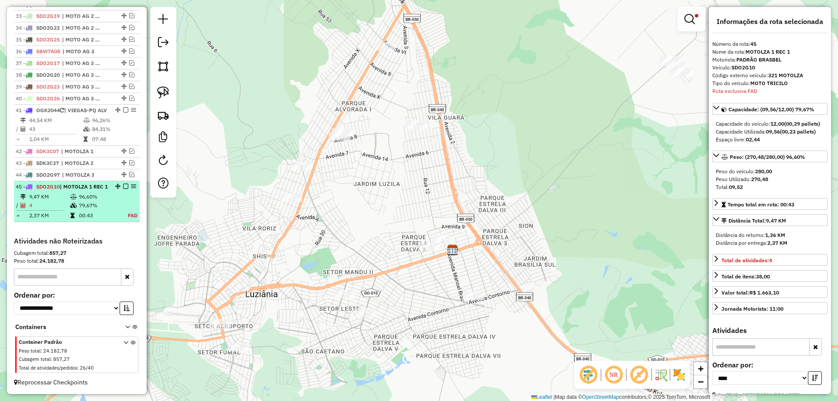
click at [124, 184] on em at bounding box center [125, 186] width 5 height 5
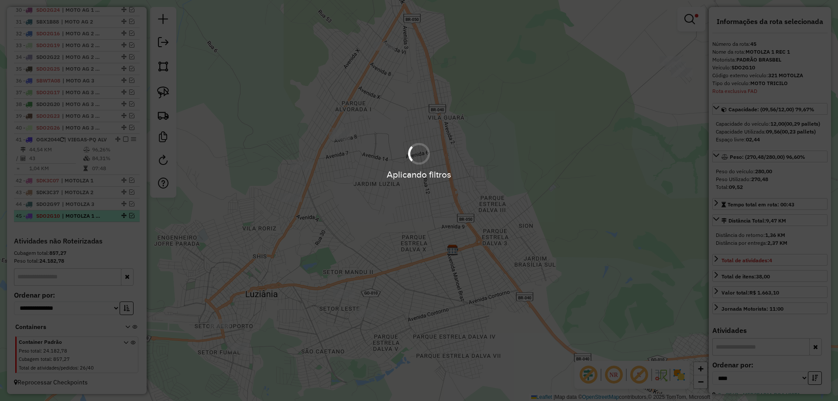
scroll to position [844, 0]
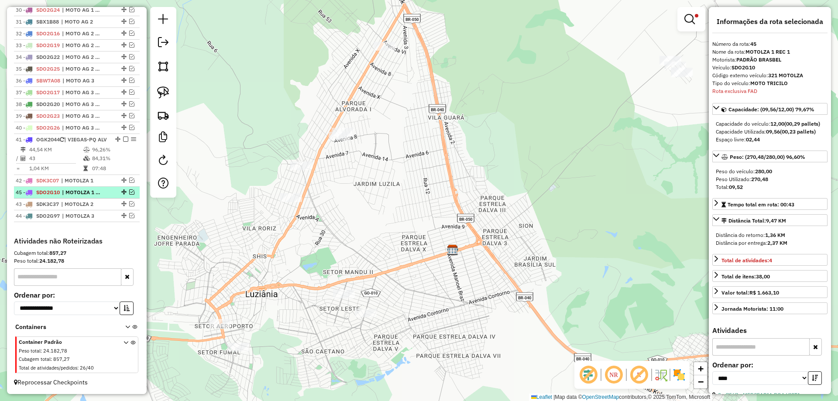
drag, startPoint x: 121, startPoint y: 216, endPoint x: 113, endPoint y: 190, distance: 27.8
click at [161, 115] on img at bounding box center [163, 115] width 12 height 12
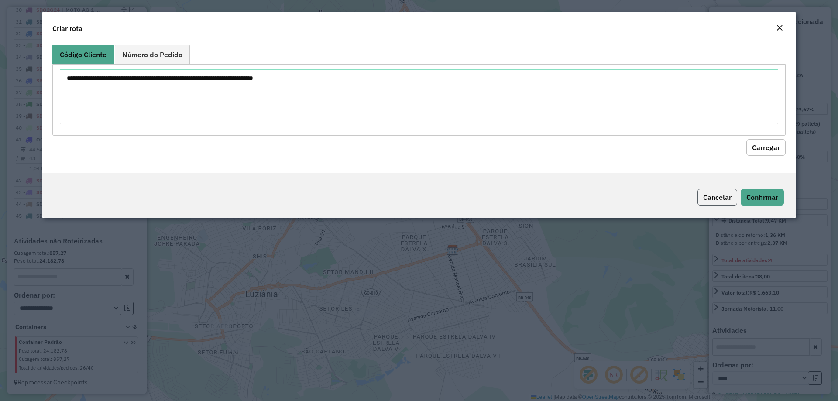
click at [711, 203] on button "Cancelar" at bounding box center [717, 197] width 40 height 17
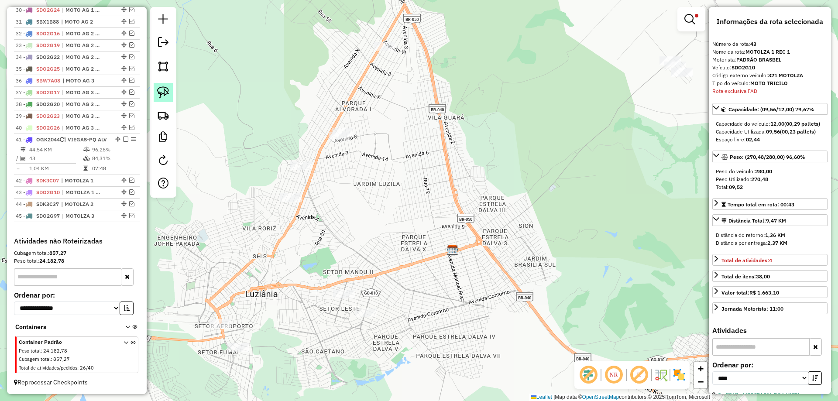
click at [166, 89] on img at bounding box center [163, 92] width 12 height 12
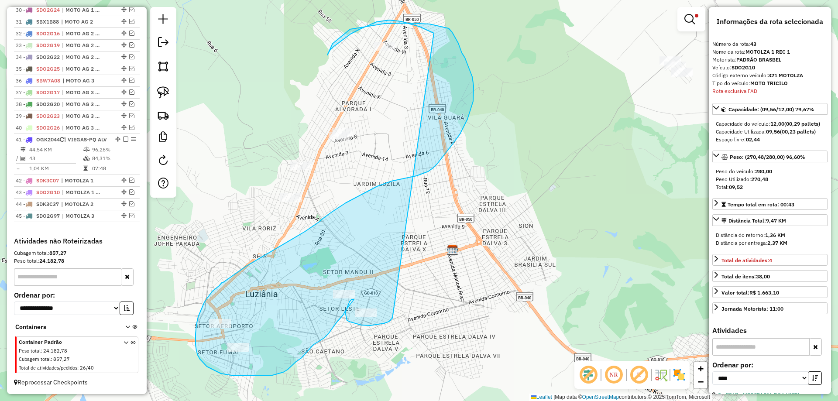
drag, startPoint x: 401, startPoint y: 21, endPoint x: 393, endPoint y: 318, distance: 296.8
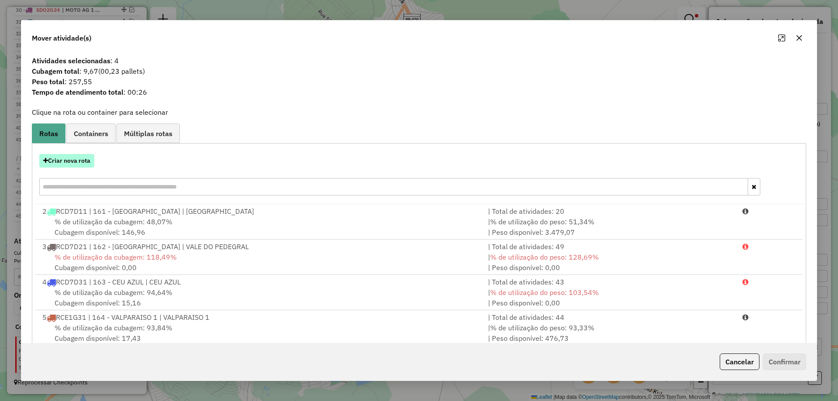
click at [77, 159] on button "Criar nova rota" at bounding box center [66, 161] width 55 height 14
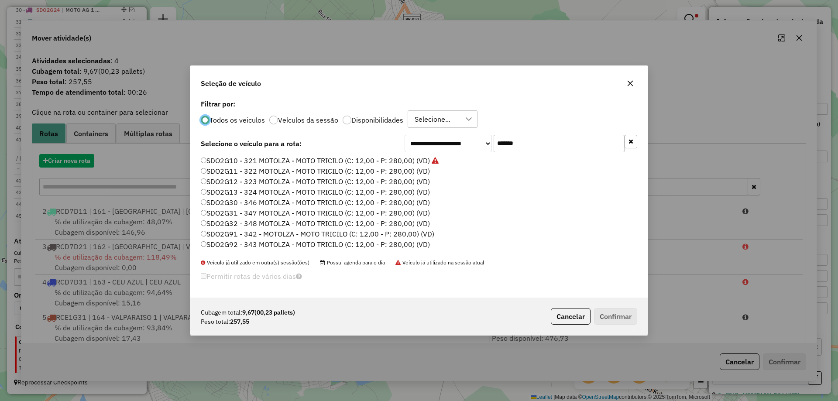
scroll to position [5, 3]
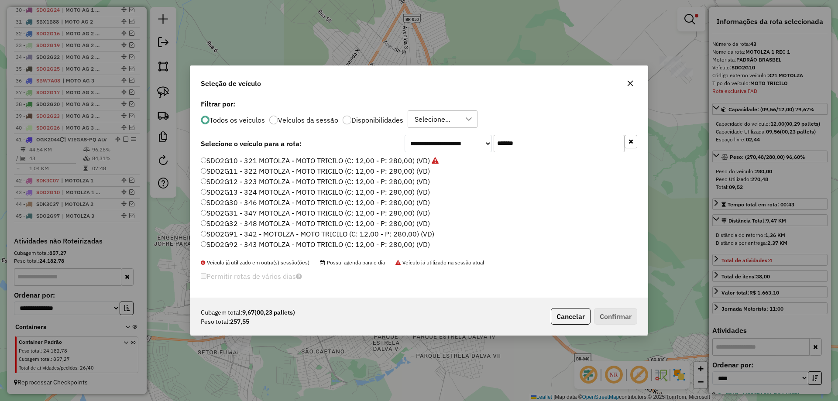
click at [421, 170] on label "SDO2G11 - 322 MOTOLZA - MOTO TRICILO (C: 12,00 - P: 280,00) (VD)" at bounding box center [315, 171] width 229 height 10
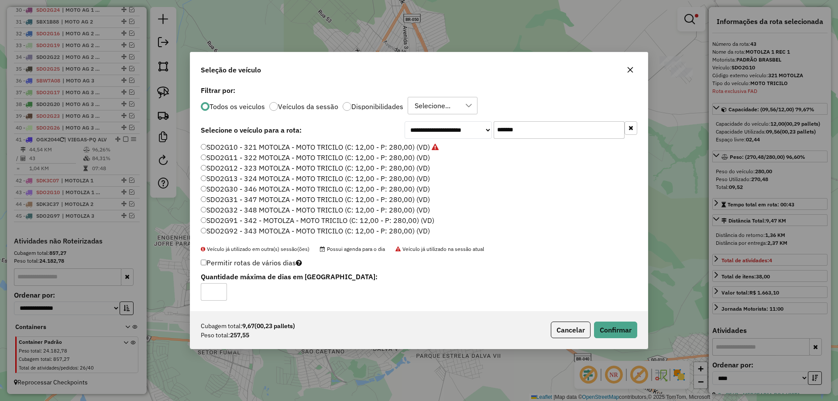
click at [624, 339] on div "Cubagem total: 9,67 (00,23 pallets) Peso total: 257,55 Cancelar Confirmar" at bounding box center [418, 330] width 457 height 38
click at [620, 328] on button "Confirmar" at bounding box center [615, 330] width 43 height 17
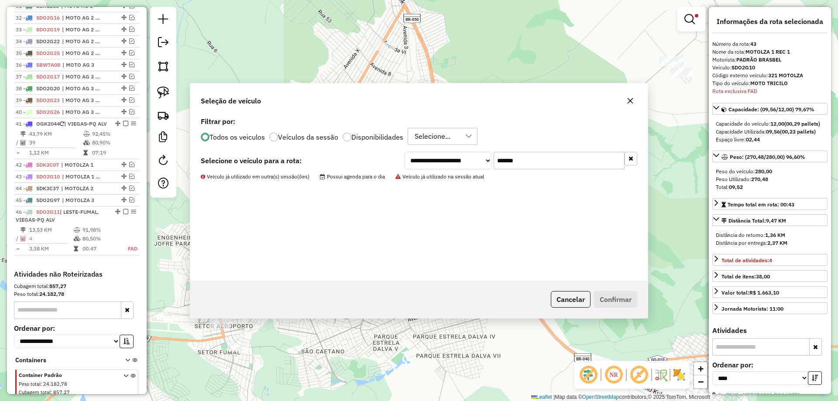
scroll to position [893, 0]
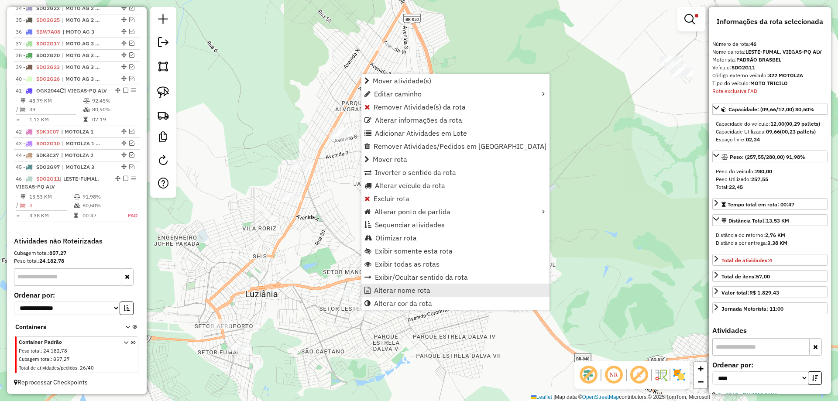
click at [384, 287] on span "Alterar nome rota" at bounding box center [402, 290] width 56 height 7
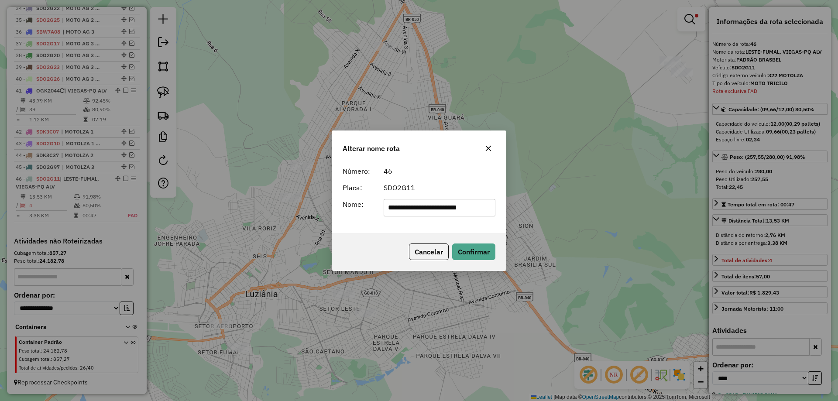
click at [427, 209] on input "**********" at bounding box center [440, 207] width 112 height 17
type input "**********"
drag, startPoint x: 474, startPoint y: 251, endPoint x: 395, endPoint y: 251, distance: 79.4
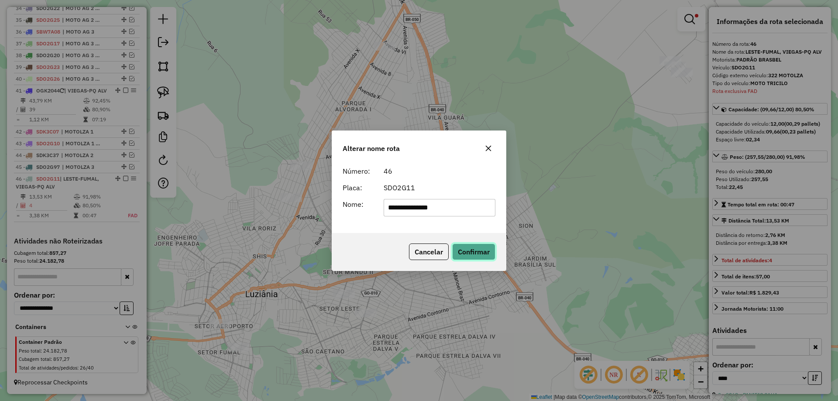
click at [473, 251] on button "Confirmar" at bounding box center [473, 251] width 43 height 17
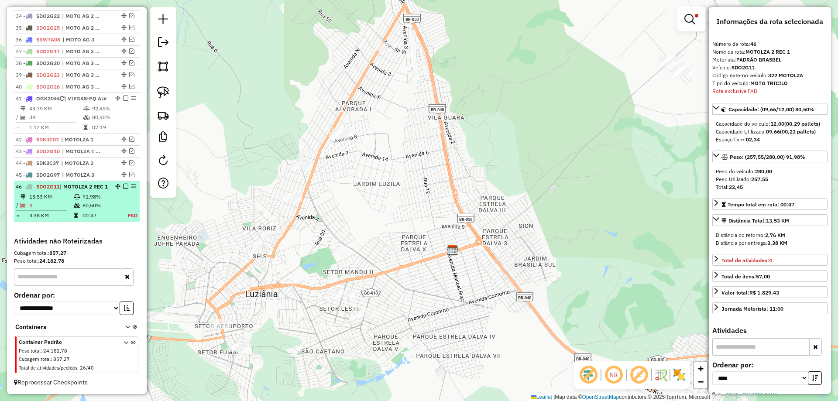
click at [124, 184] on em at bounding box center [125, 186] width 5 height 5
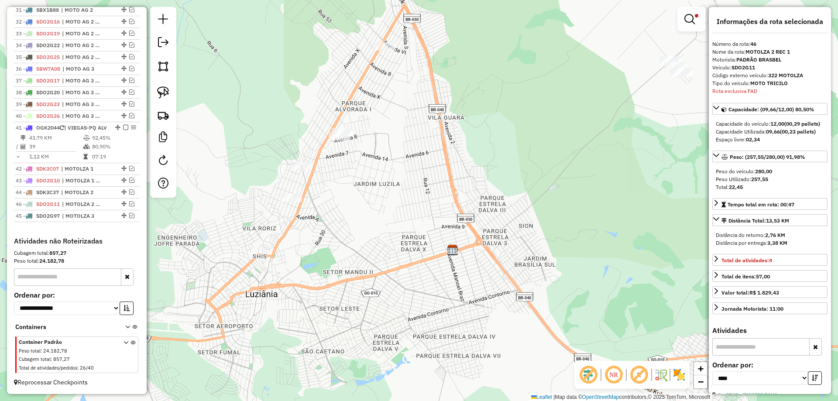
drag, startPoint x: 120, startPoint y: 215, endPoint x: 116, endPoint y: 199, distance: 16.7
click at [164, 89] on img at bounding box center [163, 92] width 12 height 12
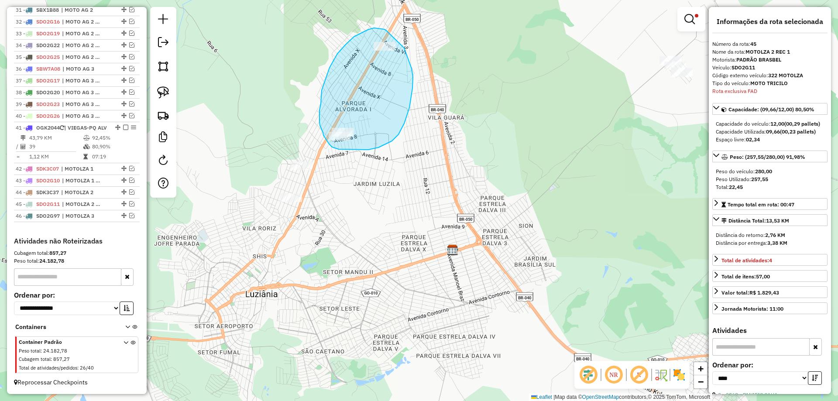
drag, startPoint x: 374, startPoint y: 28, endPoint x: 402, endPoint y: 45, distance: 32.7
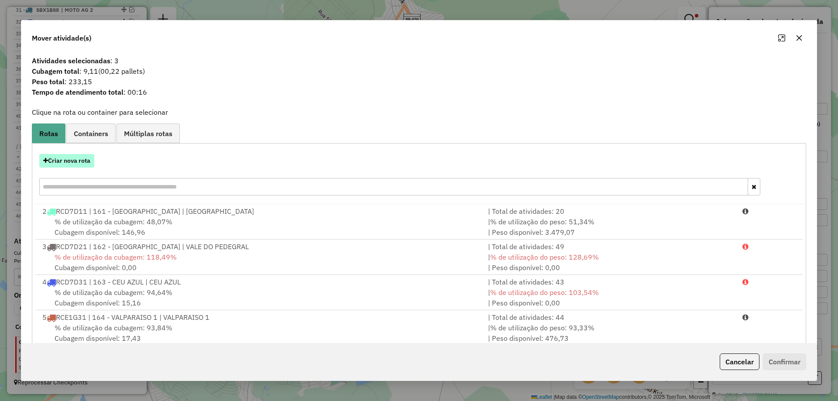
click at [86, 165] on button "Criar nova rota" at bounding box center [66, 161] width 55 height 14
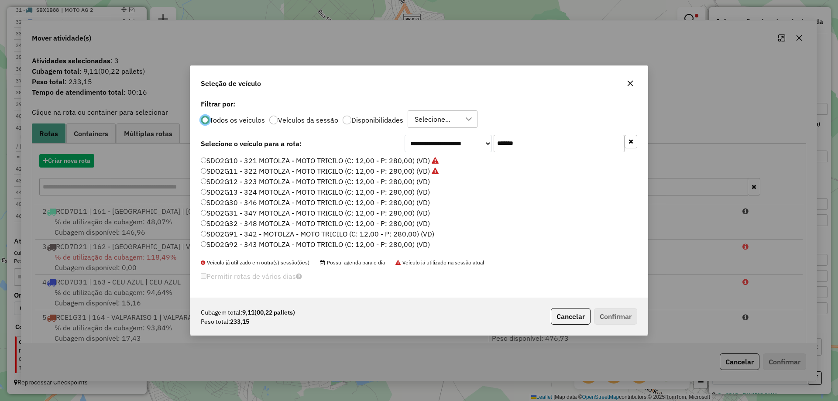
scroll to position [5, 3]
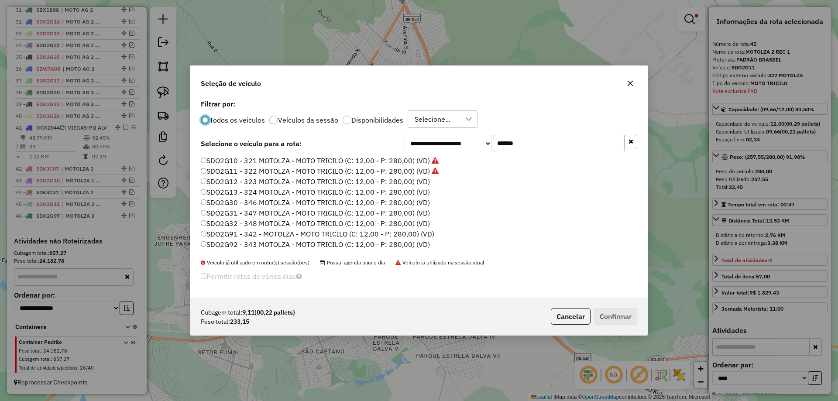
click at [421, 181] on label "SDO2G12 - 323 MOTOLZA - MOTO TRICILO (C: 12,00 - P: 280,00) (VD)" at bounding box center [315, 181] width 229 height 10
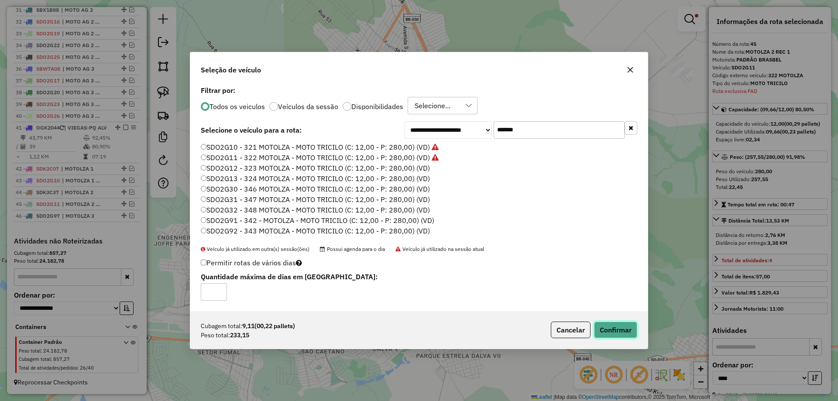
click at [601, 325] on button "Confirmar" at bounding box center [615, 330] width 43 height 17
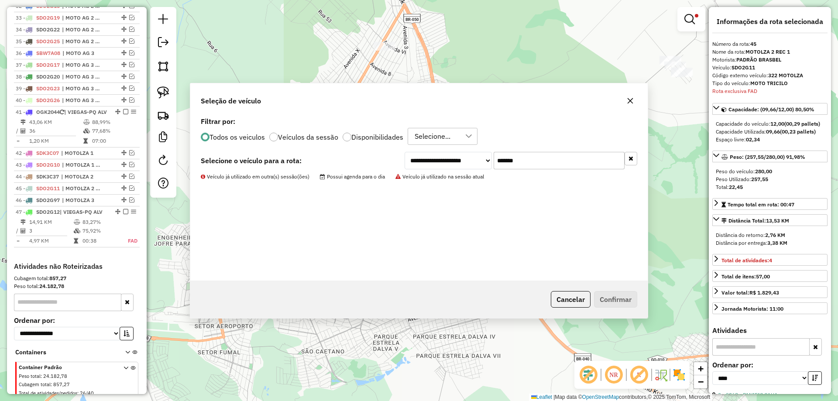
scroll to position [897, 0]
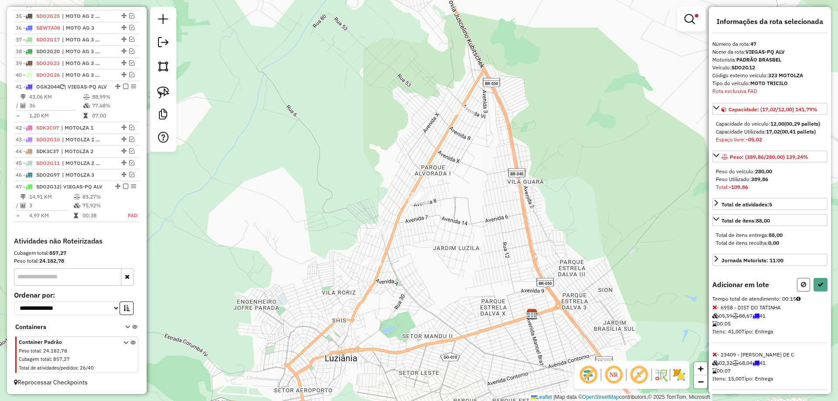
click at [802, 288] on icon at bounding box center [803, 284] width 5 height 6
select select "*********"
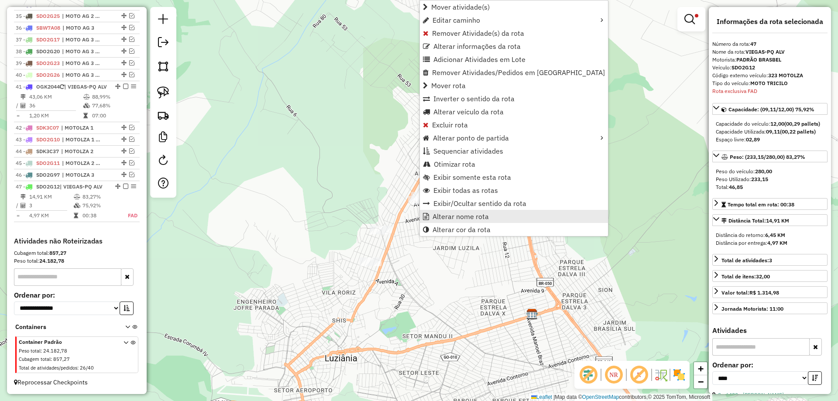
click at [448, 219] on span "Alterar nome rota" at bounding box center [460, 216] width 56 height 7
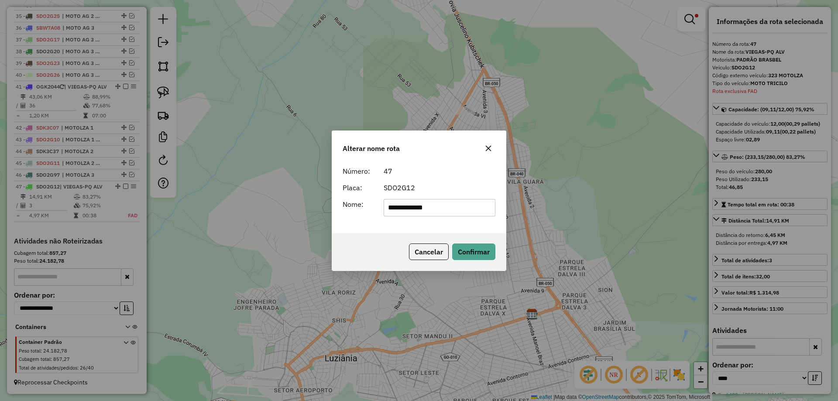
drag, startPoint x: 474, startPoint y: 209, endPoint x: 212, endPoint y: 209, distance: 261.8
click at [212, 209] on div "**********" at bounding box center [419, 200] width 838 height 401
type input "**********"
drag, startPoint x: 468, startPoint y: 252, endPoint x: 463, endPoint y: 252, distance: 5.7
click at [468, 252] on button "Confirmar" at bounding box center [473, 251] width 43 height 17
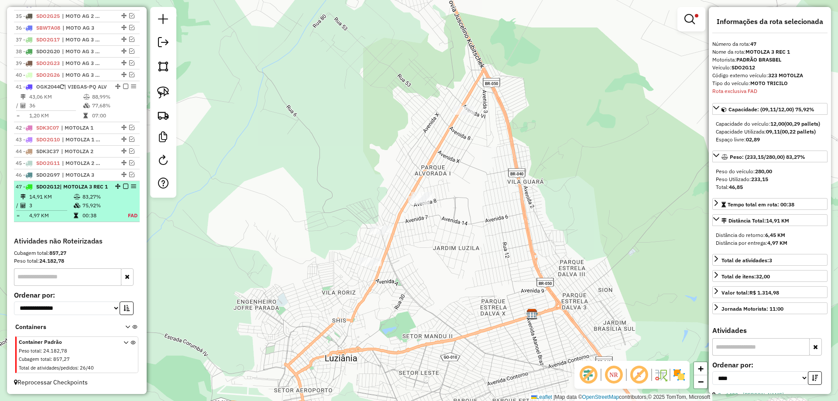
click at [123, 186] on em at bounding box center [125, 186] width 5 height 5
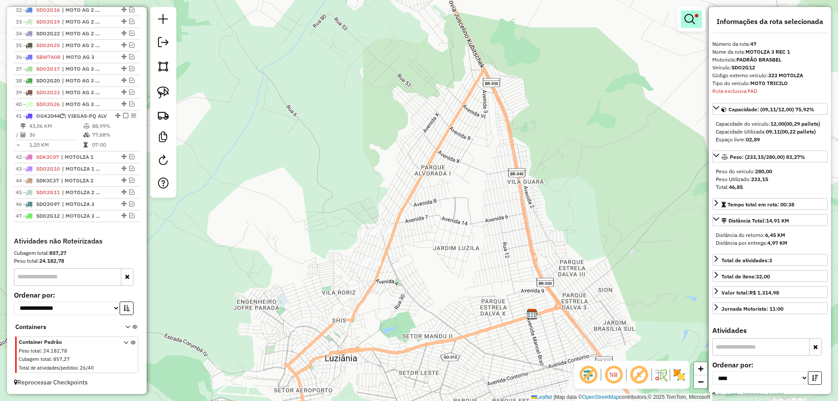
click at [688, 13] on link at bounding box center [691, 18] width 21 height 17
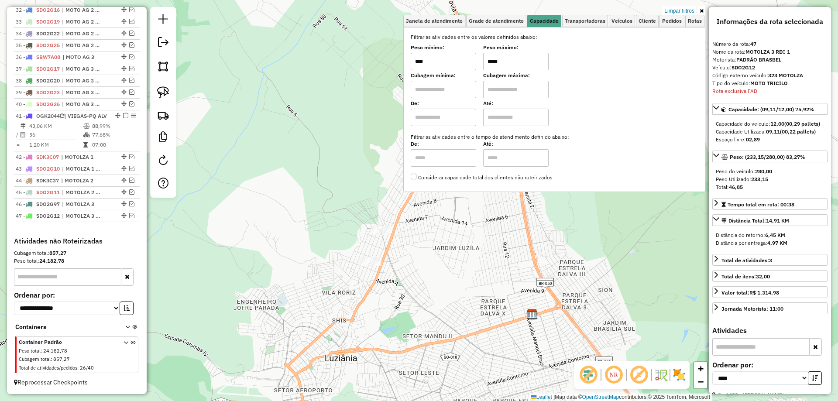
drag, startPoint x: 494, startPoint y: 61, endPoint x: 484, endPoint y: 61, distance: 10.0
click at [484, 61] on div "Peso mínimo: **** Peso máximo: *****" at bounding box center [554, 58] width 287 height 24
type input "******"
click at [401, 284] on div "Limpar filtros Janela de atendimento Grade de atendimento Capacidade Transporta…" at bounding box center [419, 200] width 838 height 401
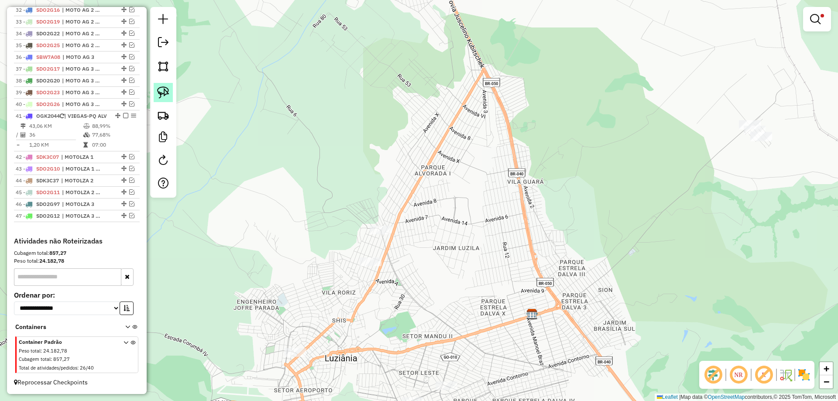
click at [160, 93] on img at bounding box center [163, 92] width 12 height 12
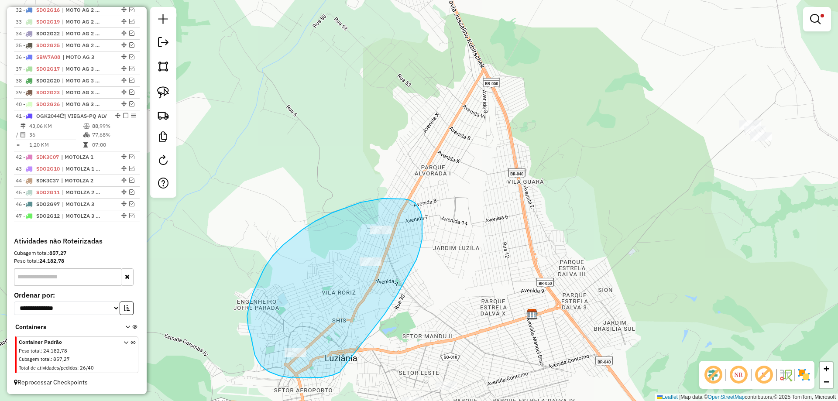
drag, startPoint x: 408, startPoint y: 276, endPoint x: 344, endPoint y: 372, distance: 114.8
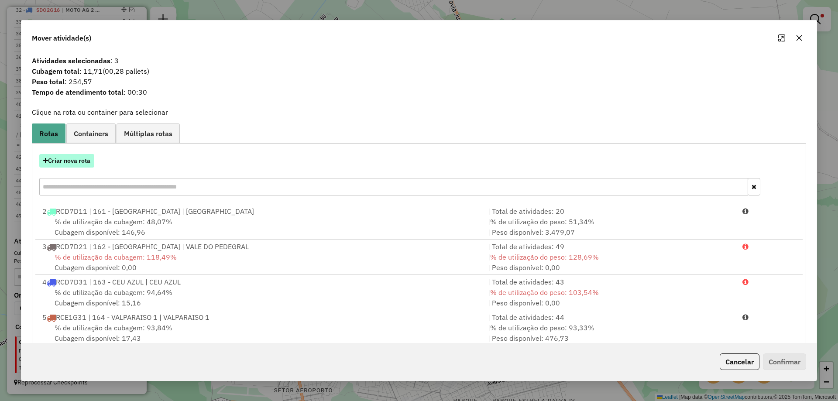
click at [84, 167] on button "Criar nova rota" at bounding box center [66, 161] width 55 height 14
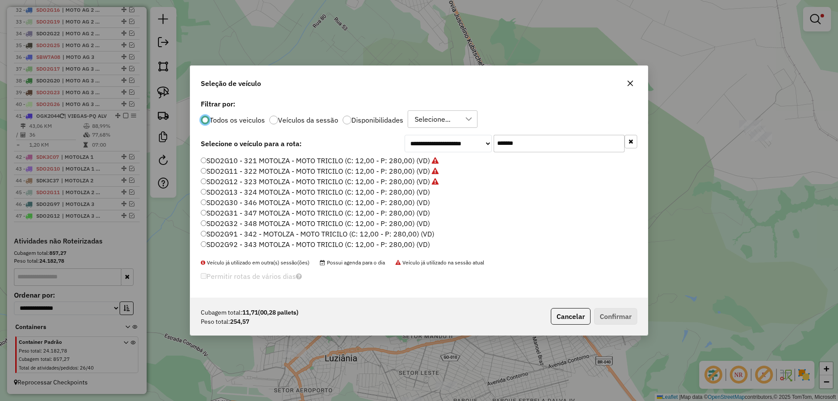
scroll to position [5, 3]
click at [424, 192] on label "SDO2G13 - 324 MOTOLZA - MOTO TRICILO (C: 12,00 - P: 280,00) (VD)" at bounding box center [315, 192] width 229 height 10
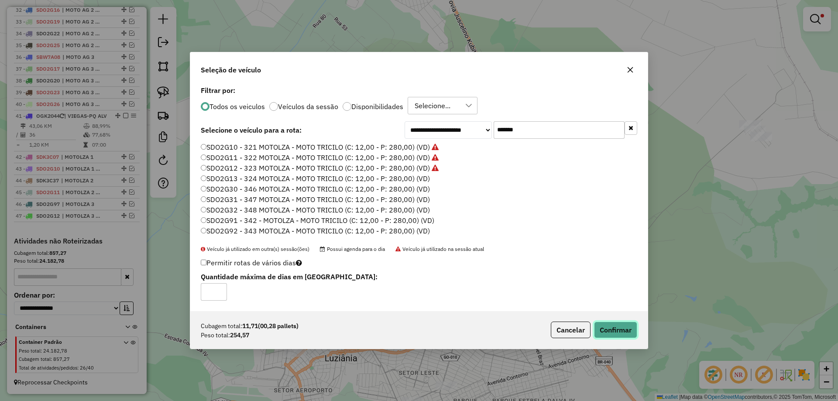
drag, startPoint x: 606, startPoint y: 329, endPoint x: 598, endPoint y: 329, distance: 7.9
click at [606, 329] on button "Confirmar" at bounding box center [615, 330] width 43 height 17
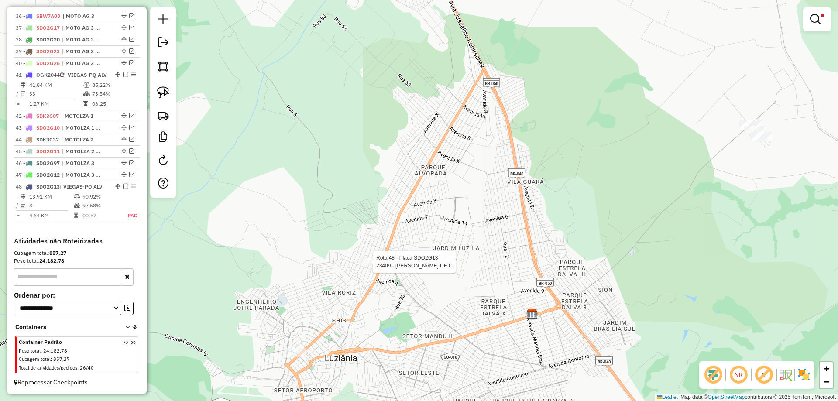
scroll to position [908, 0]
select select "*********"
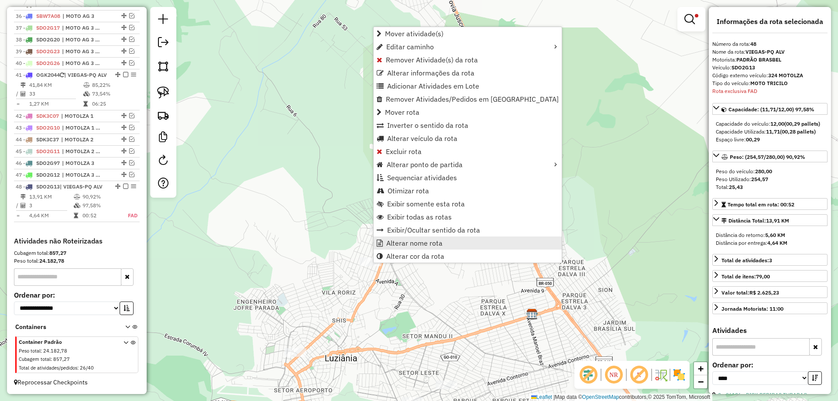
click at [409, 240] on span "Alterar nome rota" at bounding box center [414, 243] width 56 height 7
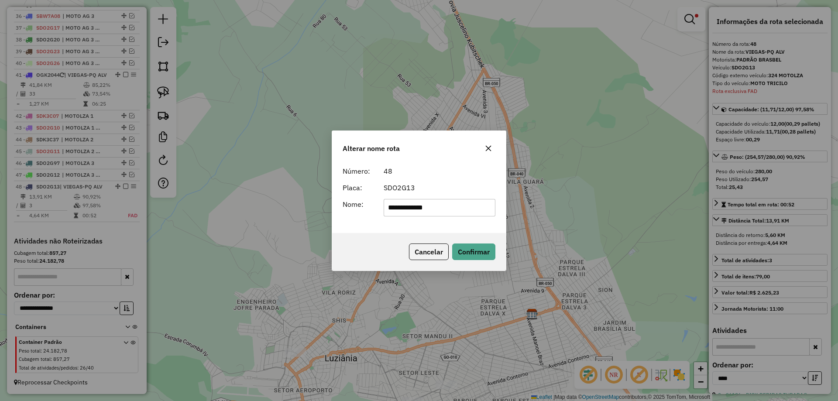
drag, startPoint x: 459, startPoint y: 207, endPoint x: 249, endPoint y: 171, distance: 212.9
click at [249, 171] on div "**********" at bounding box center [419, 200] width 838 height 401
type input "**********"
click at [475, 245] on button "Confirmar" at bounding box center [473, 251] width 43 height 17
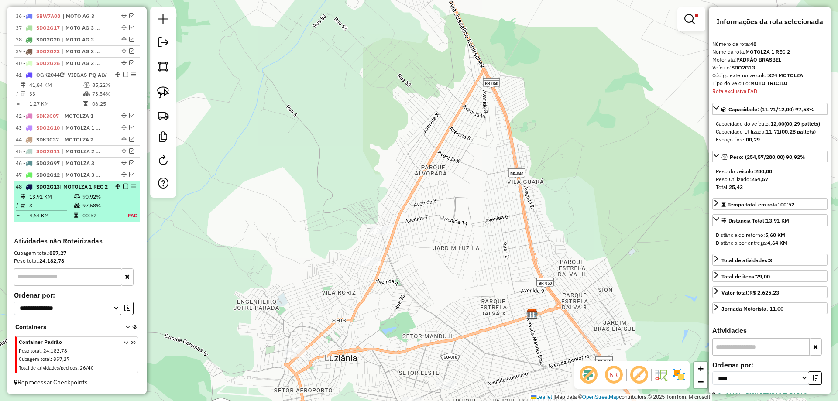
click at [124, 187] on em at bounding box center [125, 186] width 5 height 5
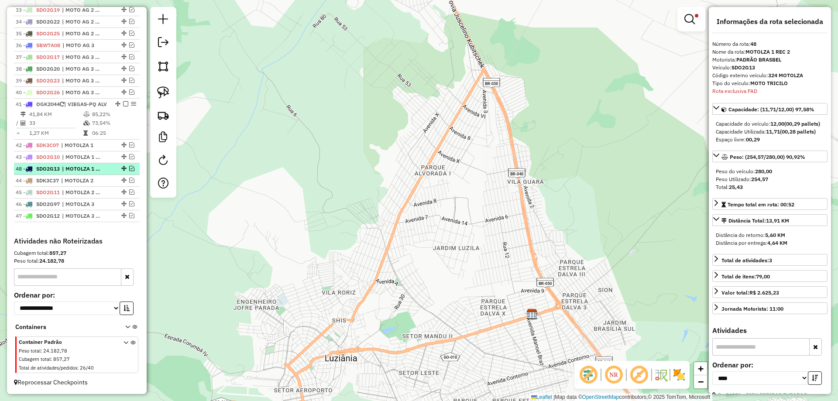
drag, startPoint x: 121, startPoint y: 216, endPoint x: 116, endPoint y: 164, distance: 52.2
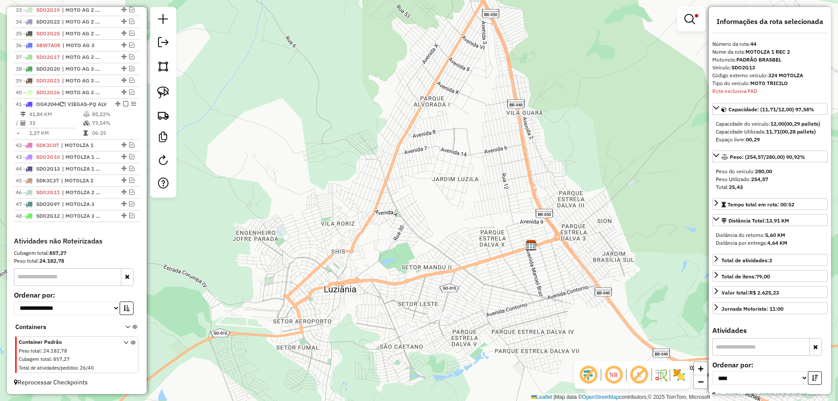
drag, startPoint x: 488, startPoint y: 322, endPoint x: 468, endPoint y: 195, distance: 127.7
click at [468, 195] on div "Limpar filtros Janela de atendimento Grade de atendimento Capacidade Transporta…" at bounding box center [419, 200] width 838 height 401
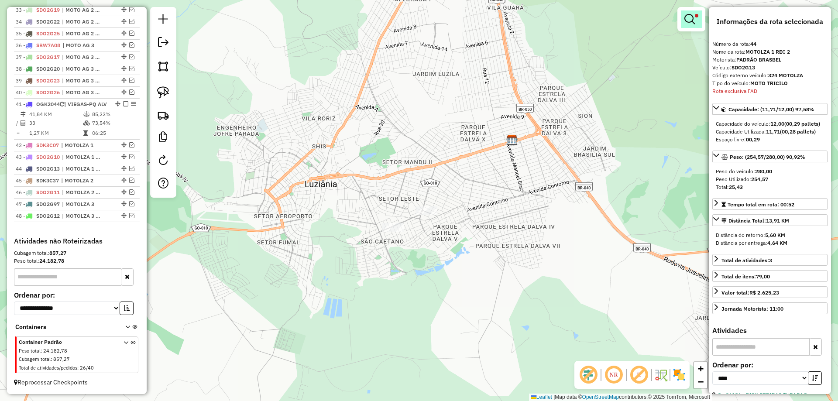
click at [690, 18] on em at bounding box center [689, 19] width 10 height 10
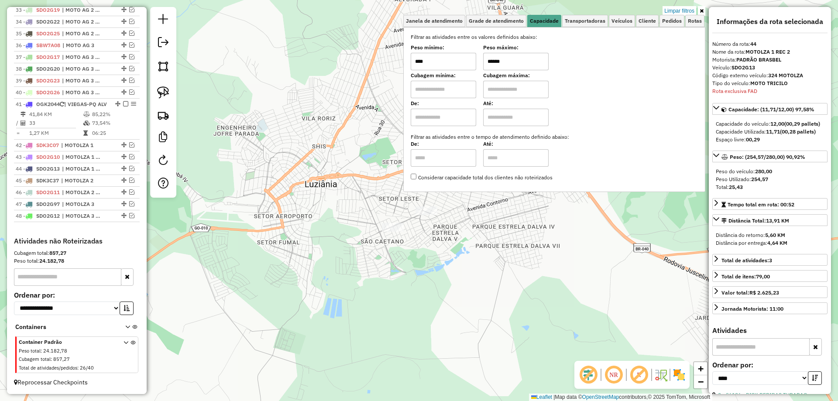
click at [497, 58] on input "******" at bounding box center [515, 61] width 65 height 17
type input "******"
click at [498, 242] on div "Limpar filtros Janela de atendimento Grade de atendimento Capacidade Transporta…" at bounding box center [419, 200] width 838 height 401
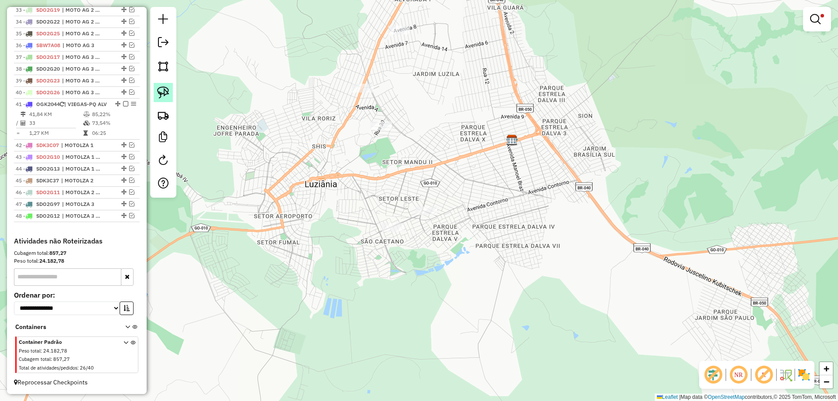
click at [161, 90] on img at bounding box center [163, 92] width 12 height 12
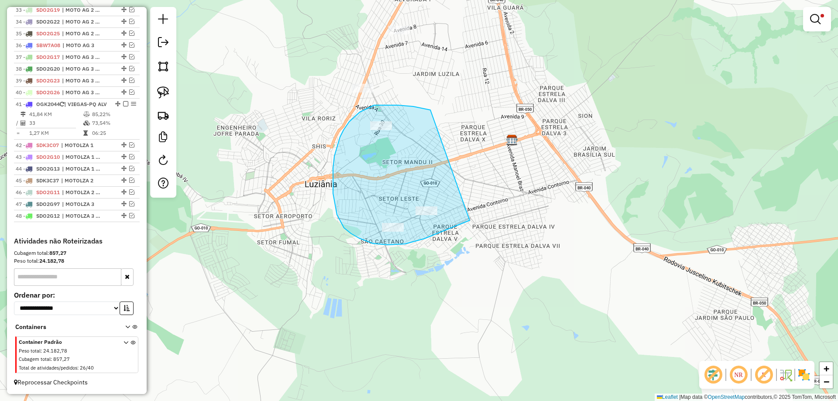
drag, startPoint x: 362, startPoint y: 111, endPoint x: 473, endPoint y: 217, distance: 153.7
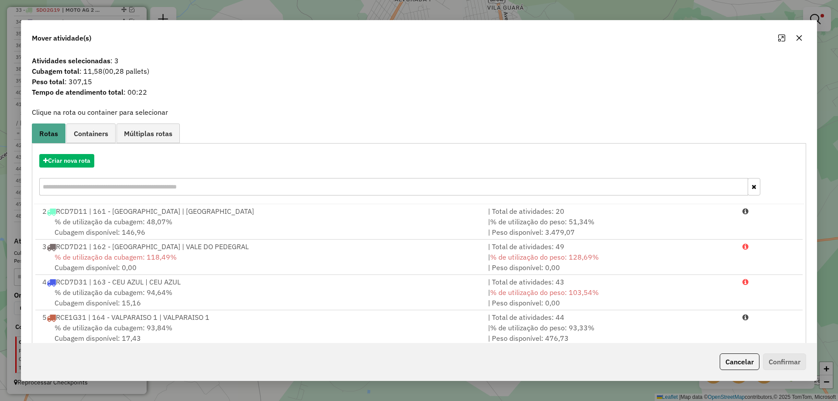
drag, startPoint x: 735, startPoint y: 359, endPoint x: 456, endPoint y: 231, distance: 306.3
click at [733, 359] on button "Cancelar" at bounding box center [740, 361] width 40 height 17
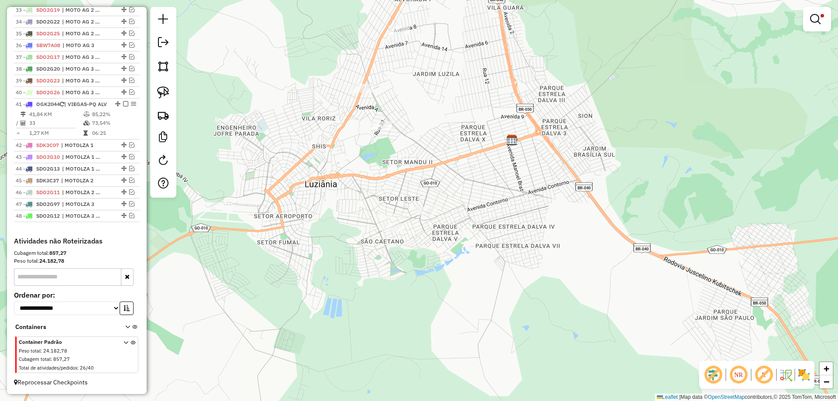
click at [378, 120] on div "Rota 41 - Placa OGK2044 23934 - [DEMOGRAPHIC_DATA][PERSON_NAME] filtros Janela …" at bounding box center [419, 200] width 838 height 401
select select "*********"
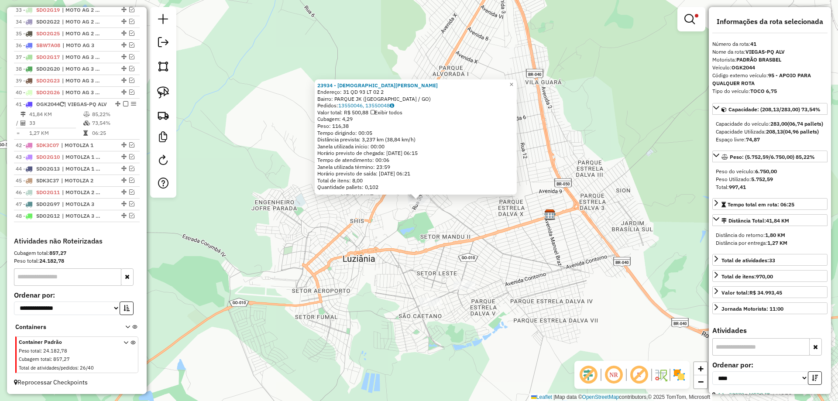
click at [418, 230] on div "23934 - [DEMOGRAPHIC_DATA][PERSON_NAME]: 31 QD 93 LT 02 2 Bairro: [GEOGRAPHIC_D…" at bounding box center [419, 200] width 838 height 401
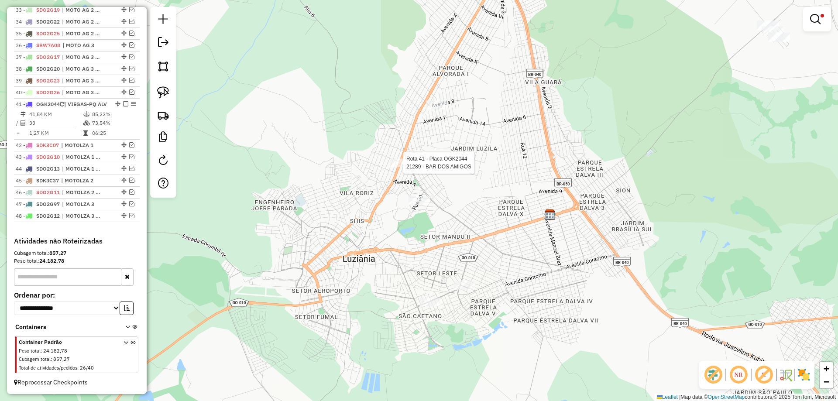
select select "*********"
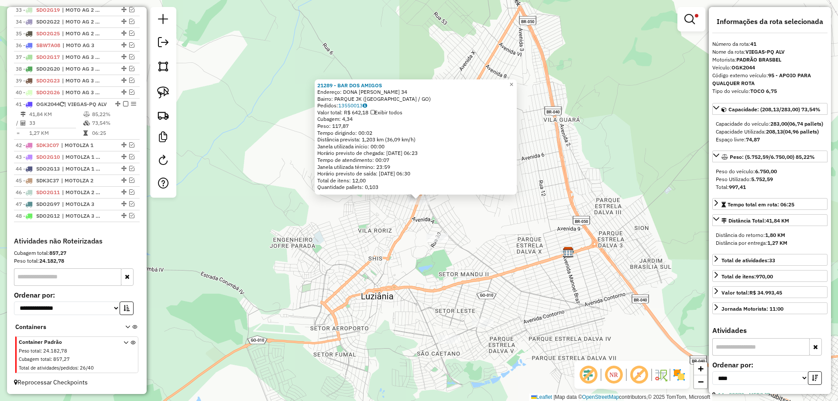
click at [499, 223] on div "21289 - BAR DOS AMIGOS Endereço: DONA [PERSON_NAME] 34 Bairro: [GEOGRAPHIC_DATA…" at bounding box center [419, 200] width 838 height 401
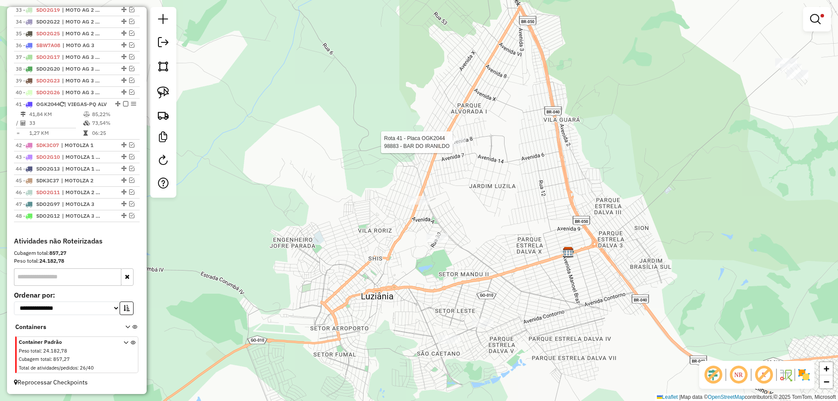
select select "*********"
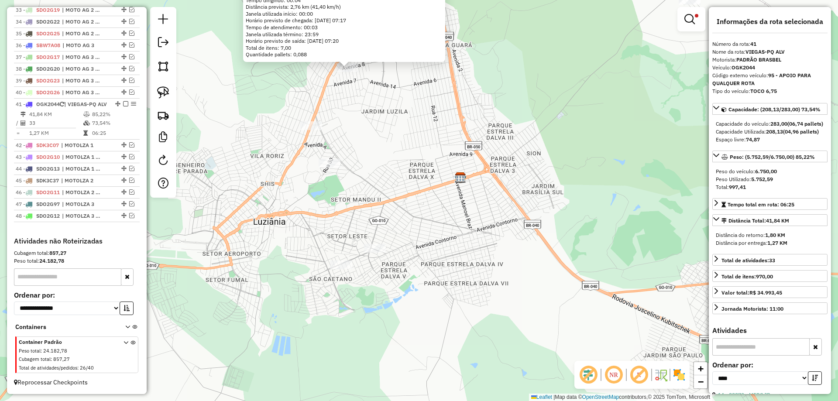
drag, startPoint x: 459, startPoint y: 236, endPoint x: 407, endPoint y: 149, distance: 100.8
click at [407, 149] on div "98883 - BAR DO IRANILDO Endereço: 34 02 Bairro: [GEOGRAPHIC_DATA] ([GEOGRAPHIC_…" at bounding box center [419, 200] width 838 height 401
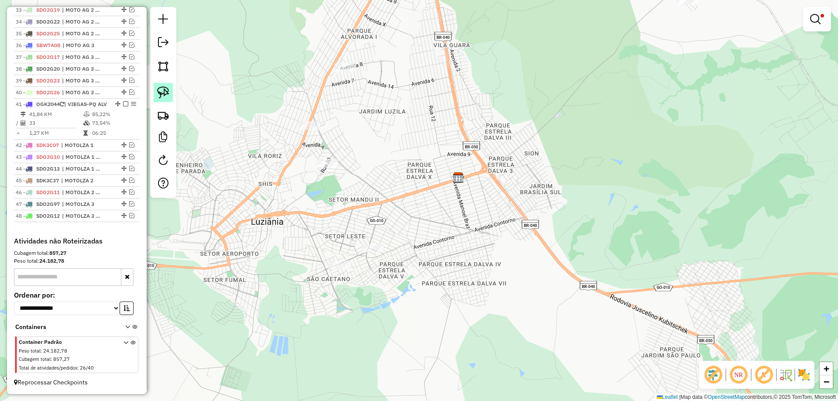
click at [162, 85] on link at bounding box center [163, 92] width 19 height 19
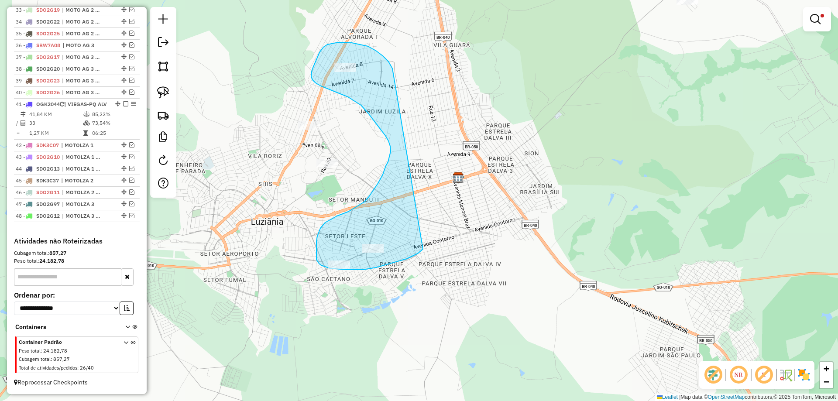
drag, startPoint x: 368, startPoint y: 46, endPoint x: 423, endPoint y: 248, distance: 209.1
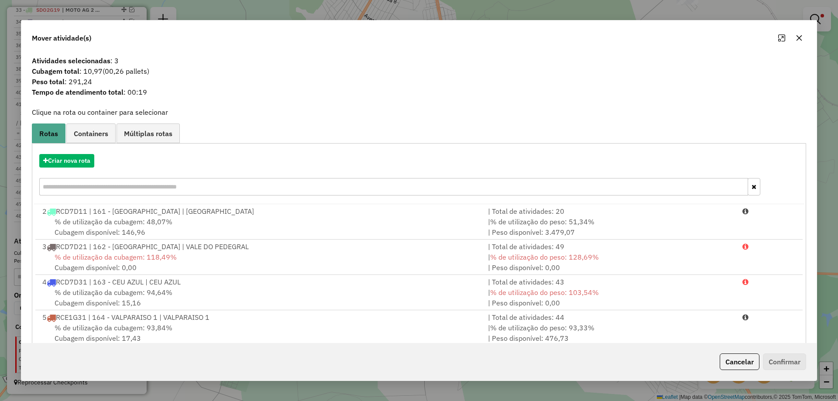
click at [739, 351] on div "Cancelar Confirmar" at bounding box center [418, 362] width 795 height 38
click at [738, 361] on button "Cancelar" at bounding box center [740, 361] width 40 height 17
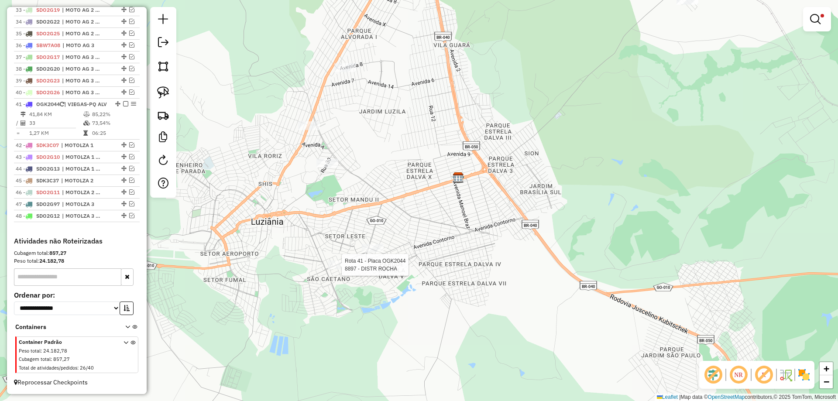
select select "*********"
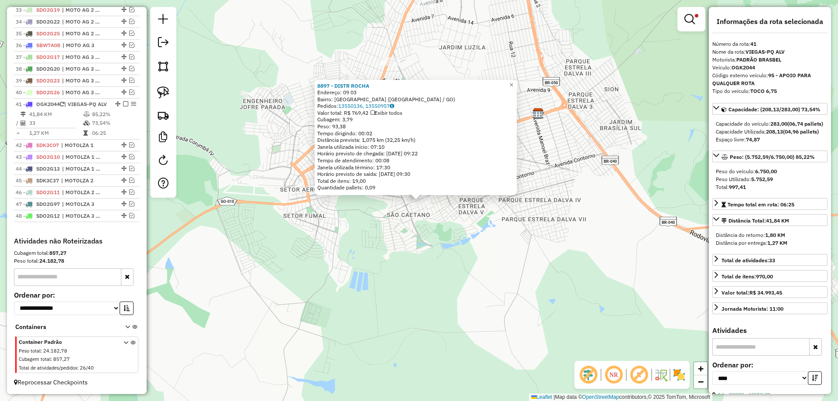
click at [449, 264] on div "8897 - DISTR [PERSON_NAME]: 09 03 Bairro: [GEOGRAPHIC_DATA] ([GEOGRAPHIC_DATA] …" at bounding box center [419, 200] width 838 height 401
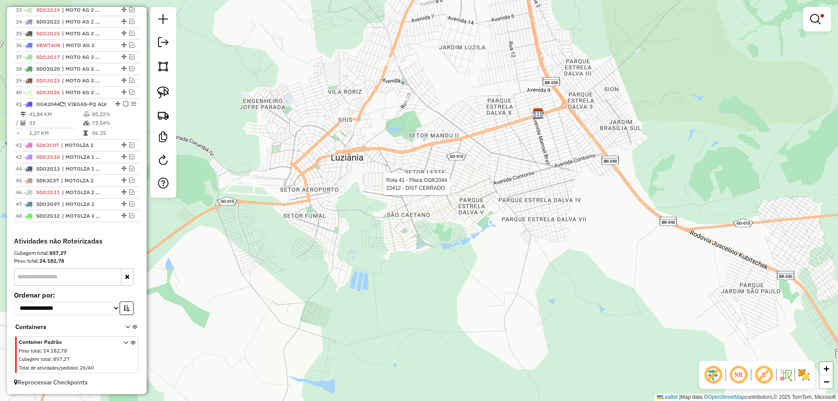
select select "*********"
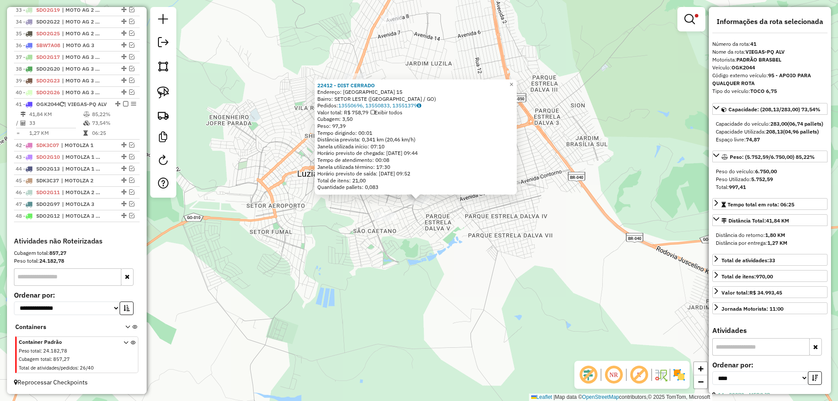
click at [458, 261] on div "22412 - DIST CERRADO Endereço: [GEOGRAPHIC_DATA] 15 Bairro: SETOR LESTE ([GEOGR…" at bounding box center [419, 200] width 838 height 401
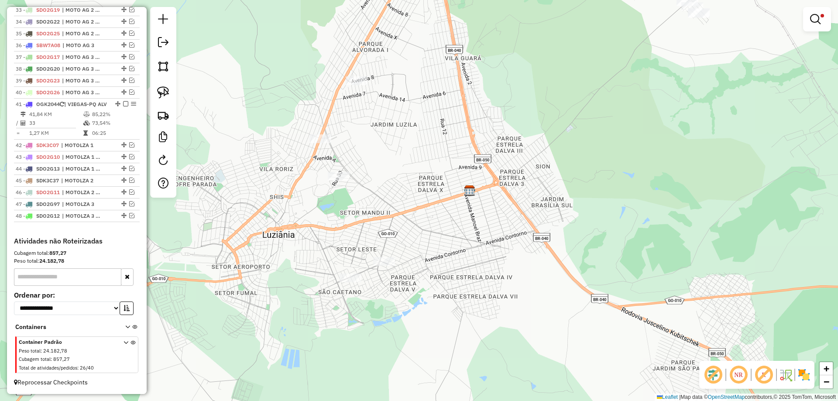
drag, startPoint x: 384, startPoint y: 153, endPoint x: 283, endPoint y: 147, distance: 101.0
click at [379, 163] on div "Limpar filtros Janela de atendimento Grade de atendimento Capacidade Transporta…" at bounding box center [419, 200] width 838 height 401
click at [164, 89] on img at bounding box center [163, 92] width 12 height 12
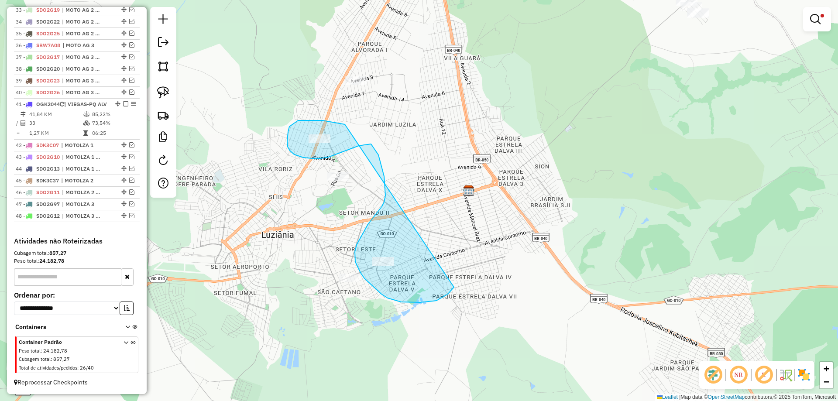
drag, startPoint x: 343, startPoint y: 124, endPoint x: 458, endPoint y: 268, distance: 184.1
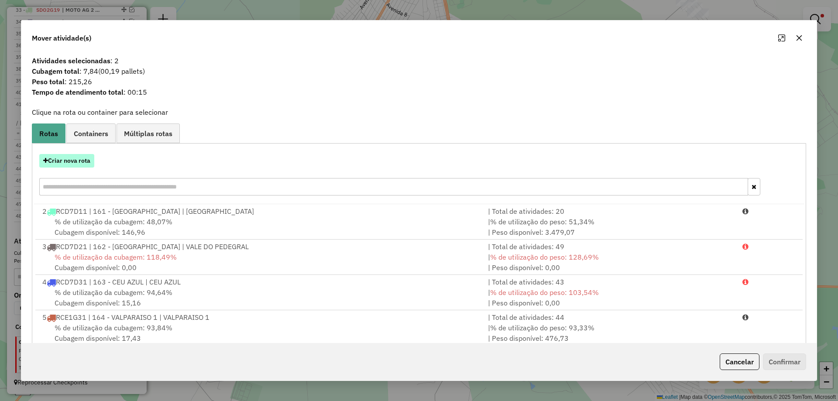
click at [79, 157] on button "Criar nova rota" at bounding box center [66, 161] width 55 height 14
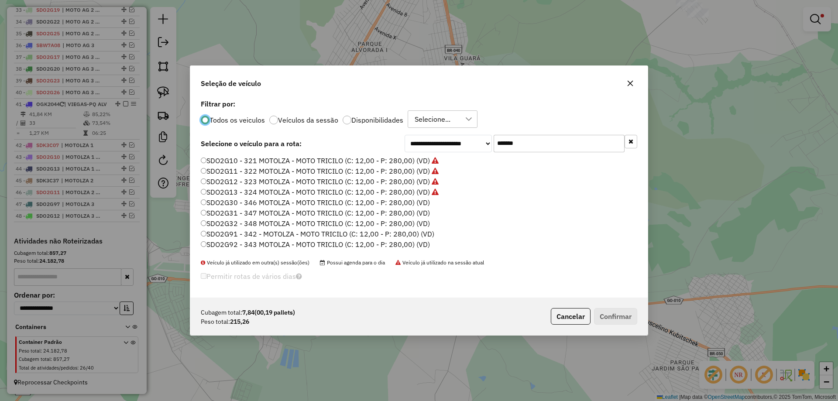
scroll to position [5, 3]
click at [423, 200] on label "SDO2G30 - 346 MOTOLZA - MOTO TRICILO (C: 12,00 - P: 280,00) (VD)" at bounding box center [315, 202] width 229 height 10
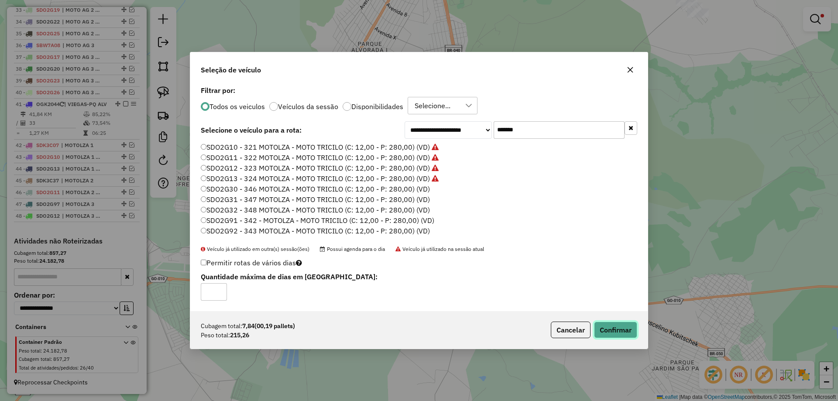
click at [623, 331] on button "Confirmar" at bounding box center [615, 330] width 43 height 17
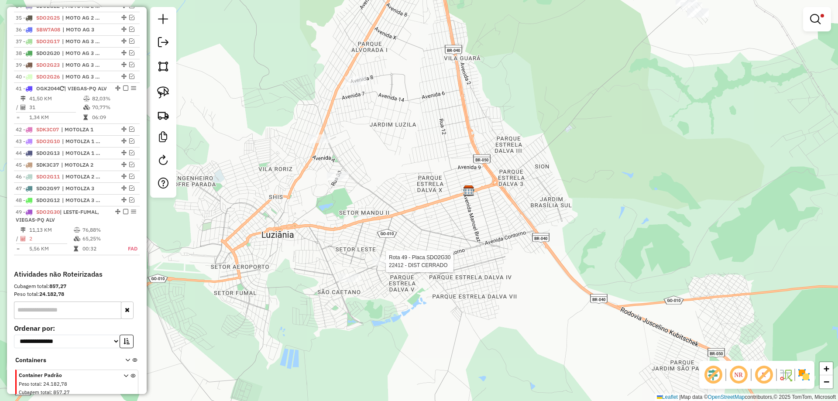
select select "*********"
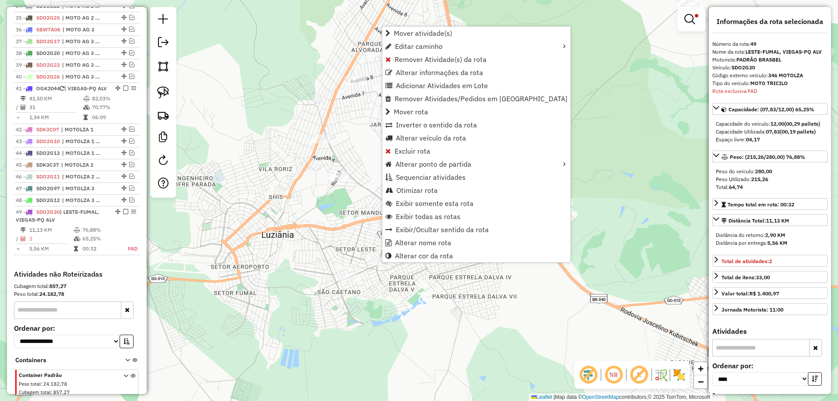
scroll to position [928, 0]
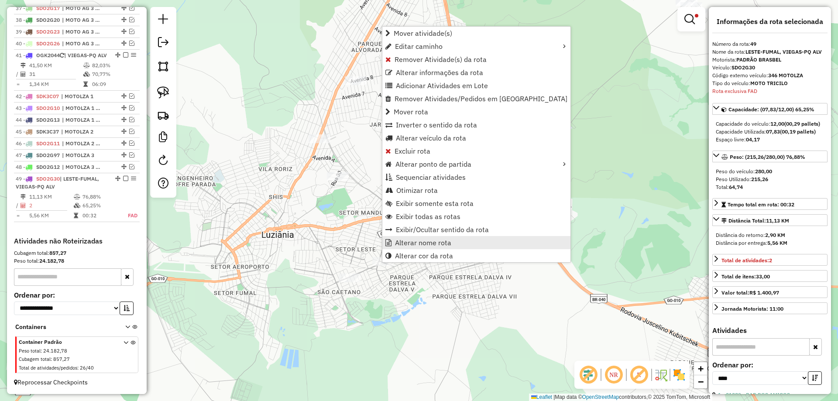
click at [443, 244] on span "Alterar nome rota" at bounding box center [423, 242] width 56 height 7
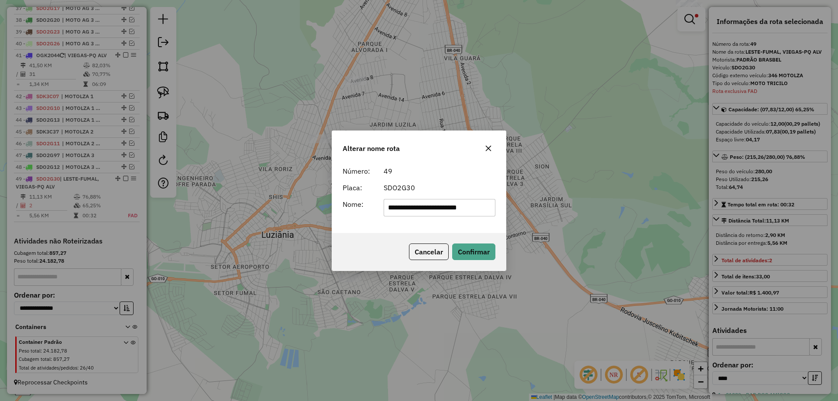
click at [476, 205] on input "**********" at bounding box center [440, 207] width 112 height 17
type input "**********"
click at [473, 259] on button "Confirmar" at bounding box center [473, 251] width 43 height 17
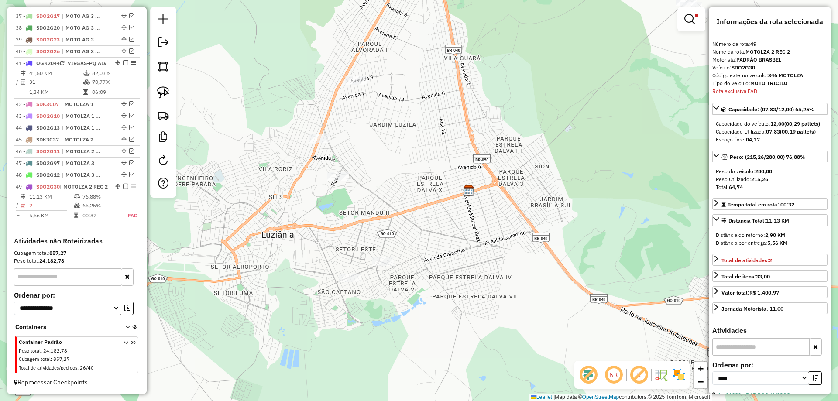
click at [124, 184] on em at bounding box center [125, 186] width 5 height 5
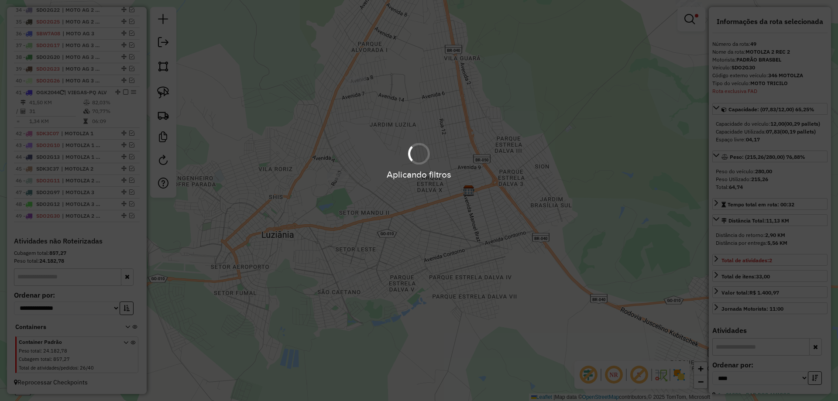
scroll to position [891, 0]
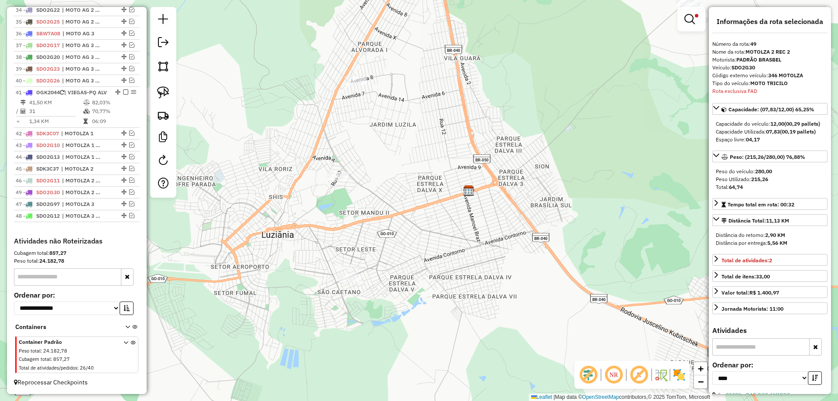
drag, startPoint x: 120, startPoint y: 215, endPoint x: 112, endPoint y: 189, distance: 27.5
click at [166, 92] on img at bounding box center [163, 92] width 12 height 12
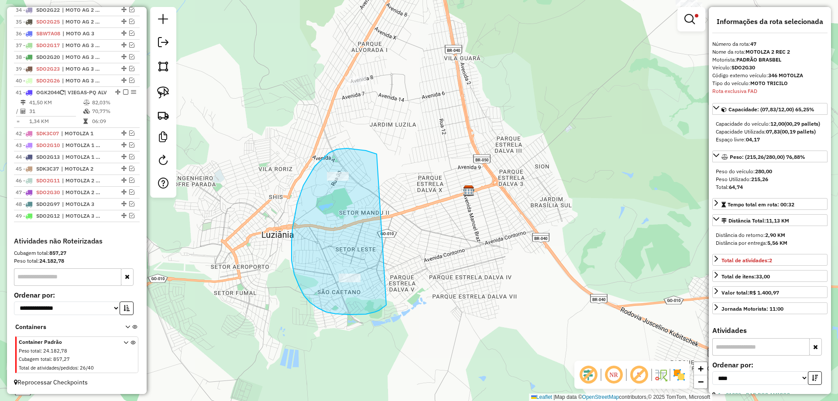
drag, startPoint x: 377, startPoint y: 154, endPoint x: 389, endPoint y: 302, distance: 148.0
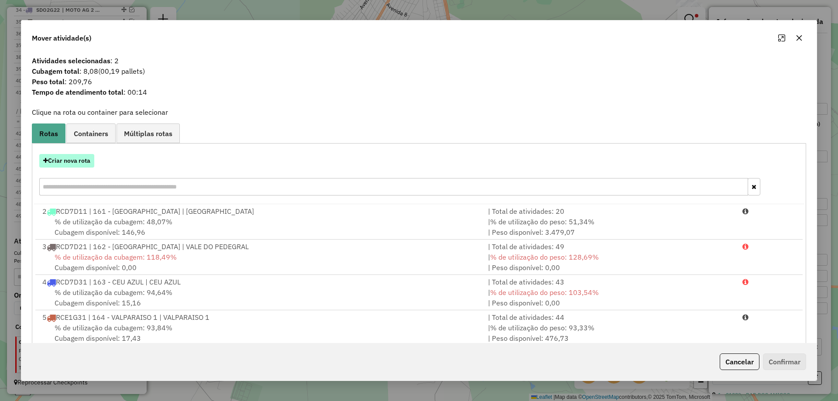
click at [82, 163] on button "Criar nova rota" at bounding box center [66, 161] width 55 height 14
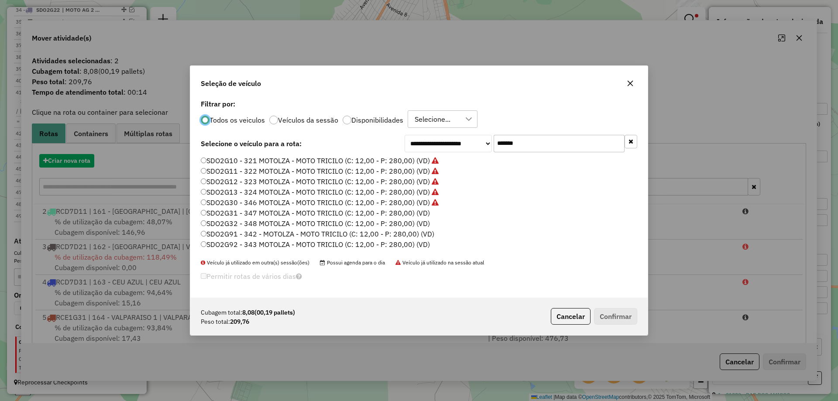
scroll to position [5, 3]
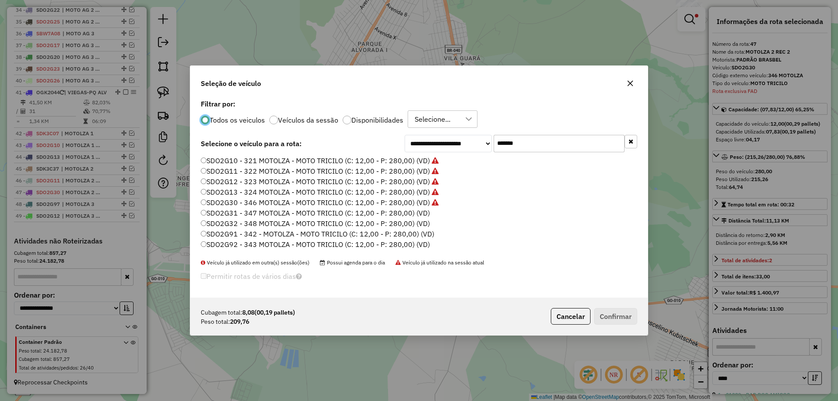
click at [426, 215] on label "SDO2G31 - 347 MOTOLZA - MOTO TRICILO (C: 12,00 - P: 280,00) (VD)" at bounding box center [315, 213] width 229 height 10
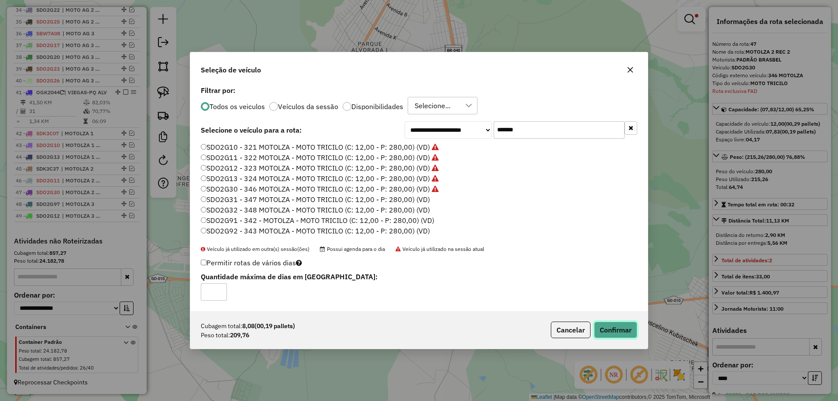
click at [618, 330] on button "Confirmar" at bounding box center [615, 330] width 43 height 17
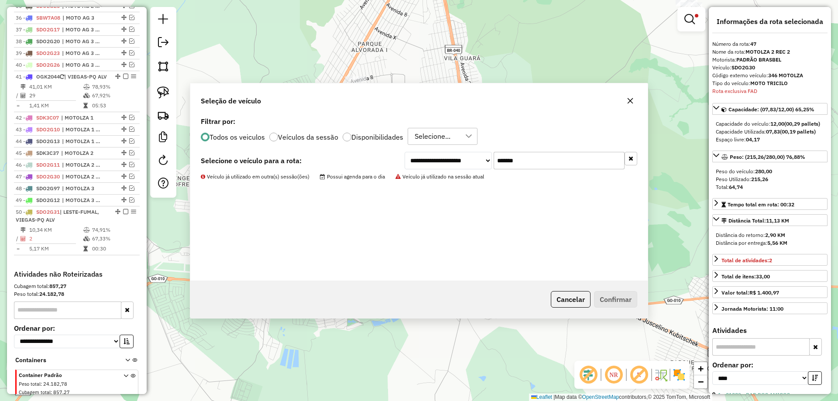
scroll to position [940, 0]
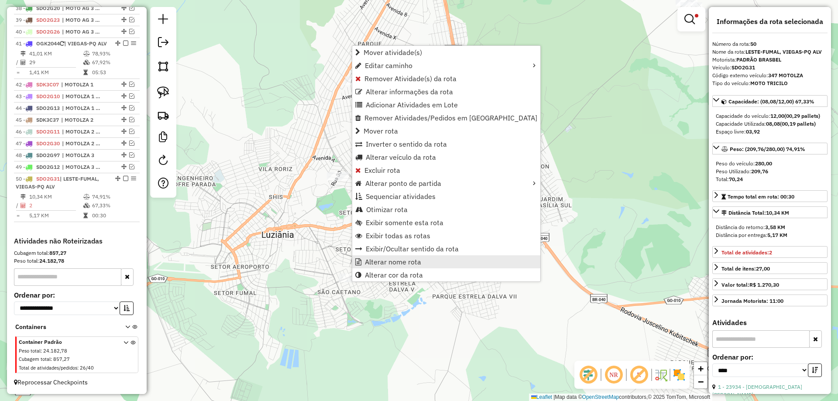
click at [389, 260] on span "Alterar nome rota" at bounding box center [393, 261] width 56 height 7
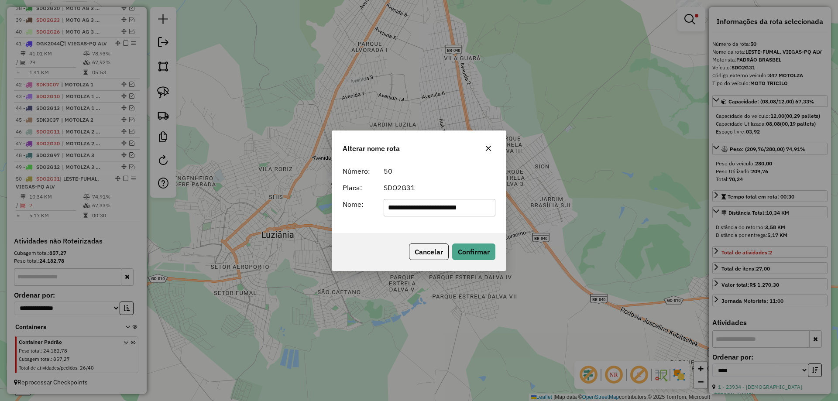
click at [463, 202] on input "**********" at bounding box center [440, 207] width 112 height 17
type input "**********"
click at [474, 245] on button "Confirmar" at bounding box center [473, 251] width 43 height 17
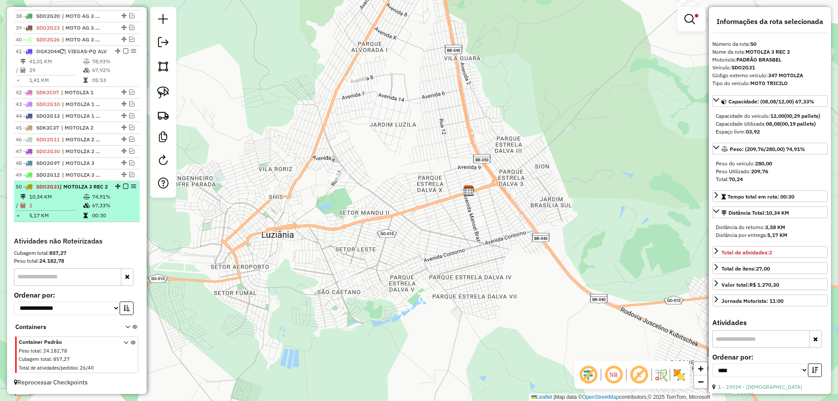
click at [124, 184] on em at bounding box center [125, 186] width 5 height 5
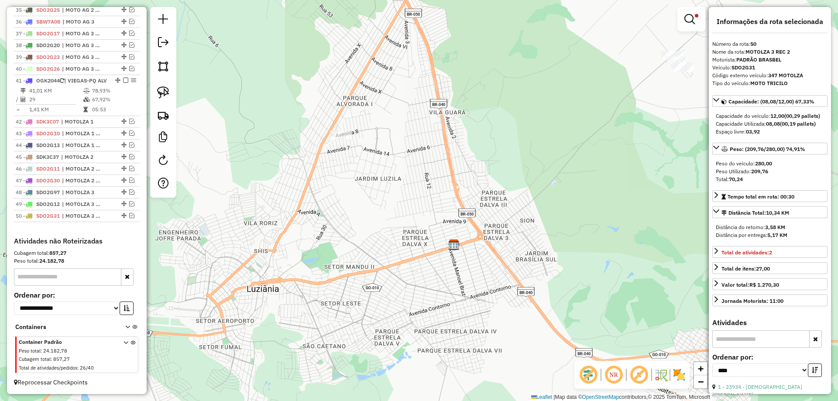
drag, startPoint x: 486, startPoint y: 119, endPoint x: 554, endPoint y: 101, distance: 70.4
click at [481, 155] on div "Limpar filtros Janela de atendimento Grade de atendimento Capacidade Transporta…" at bounding box center [419, 200] width 838 height 401
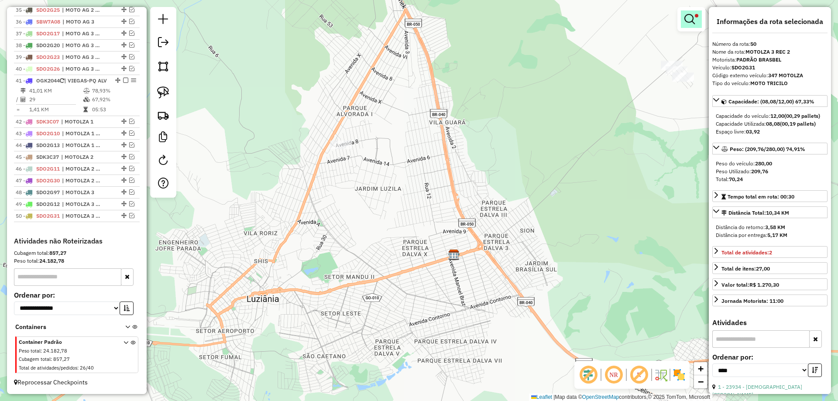
click at [692, 21] on em at bounding box center [689, 19] width 10 height 10
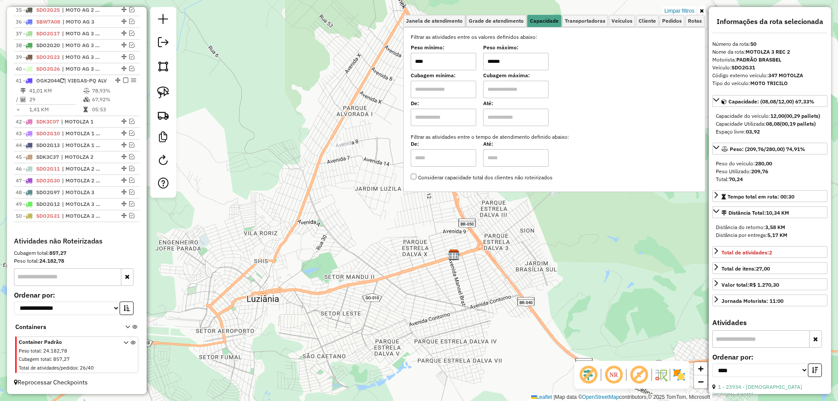
drag, startPoint x: 499, startPoint y: 61, endPoint x: 493, endPoint y: 61, distance: 5.7
click at [493, 61] on input "******" at bounding box center [515, 61] width 65 height 17
type input "******"
click at [337, 236] on div "Limpar filtros Janela de atendimento Grade de atendimento Capacidade Transporta…" at bounding box center [419, 200] width 838 height 401
click at [168, 93] on img at bounding box center [163, 92] width 12 height 12
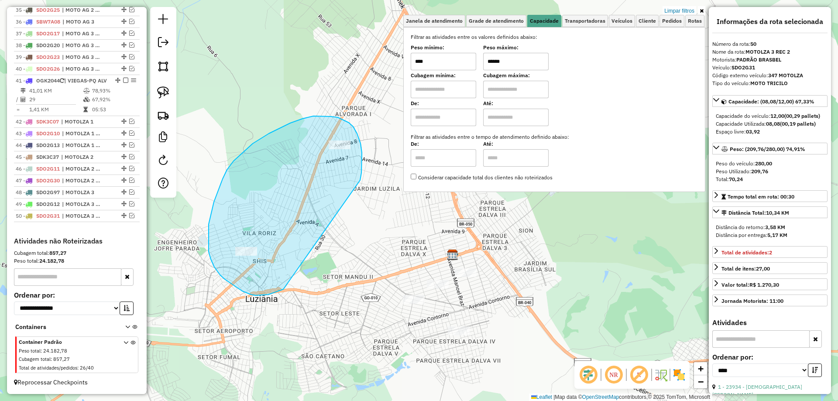
drag, startPoint x: 357, startPoint y: 134, endPoint x: 283, endPoint y: 289, distance: 172.3
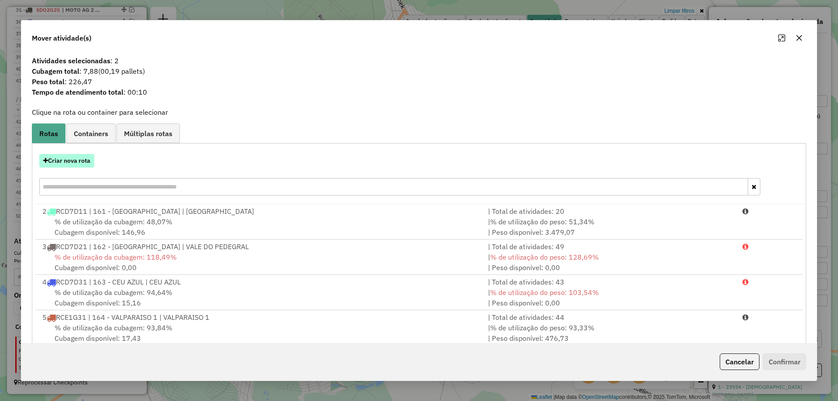
click at [77, 159] on button "Criar nova rota" at bounding box center [66, 161] width 55 height 14
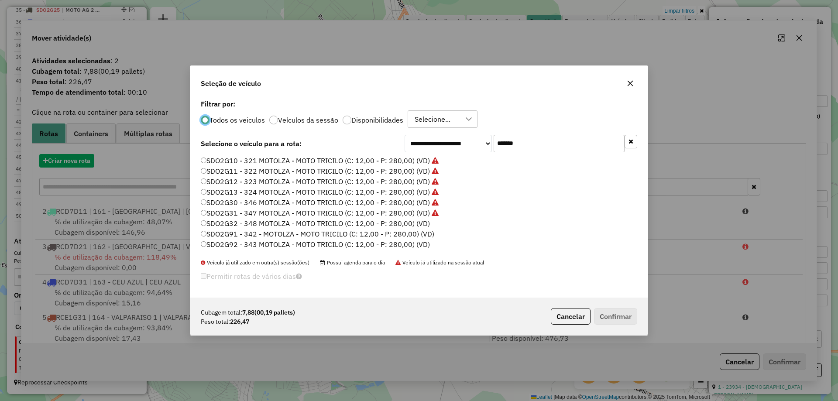
scroll to position [5, 3]
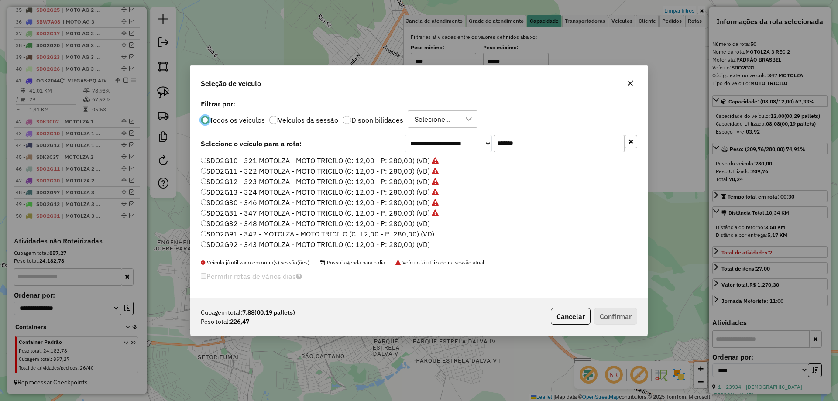
click at [418, 224] on label "SDO2G32 - 348 MOTOLZA - MOTO TRICILO (C: 12,00 - P: 280,00) (VD)" at bounding box center [315, 223] width 229 height 10
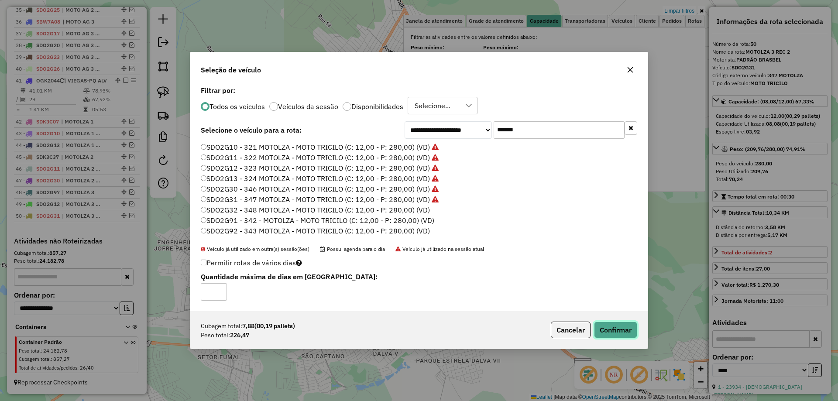
click at [617, 329] on button "Confirmar" at bounding box center [615, 330] width 43 height 17
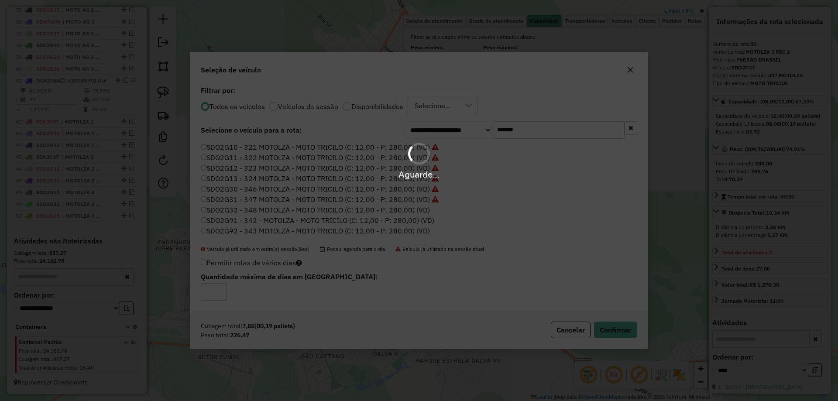
scroll to position [944, 0]
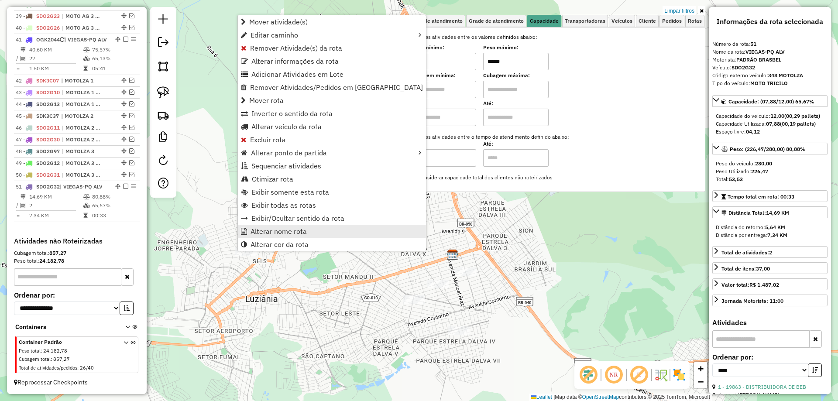
click at [284, 230] on span "Alterar nome rota" at bounding box center [278, 231] width 56 height 7
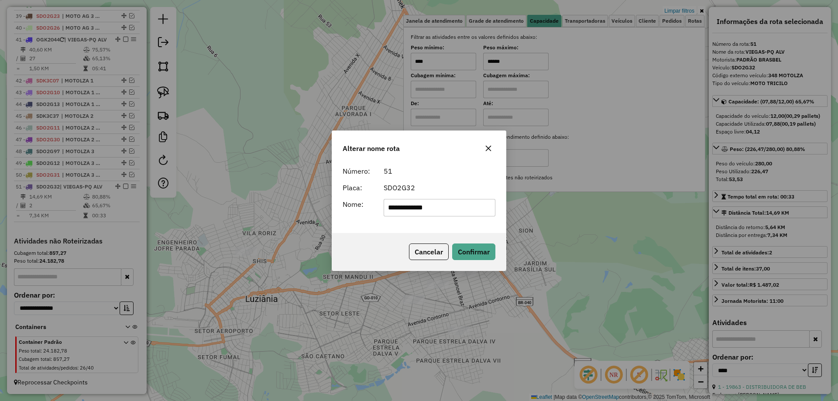
drag, startPoint x: 455, startPoint y: 210, endPoint x: 195, endPoint y: 195, distance: 260.9
click at [195, 195] on div "**********" at bounding box center [419, 200] width 838 height 401
type input "**********"
click at [473, 244] on button "Confirmar" at bounding box center [473, 251] width 43 height 17
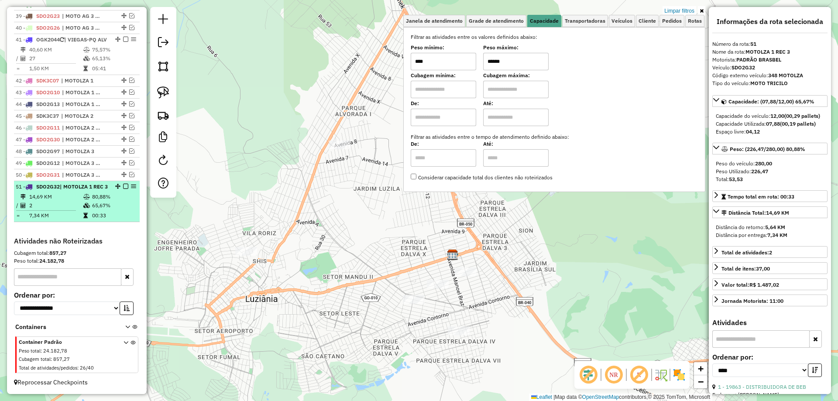
click at [123, 186] on em at bounding box center [125, 186] width 5 height 5
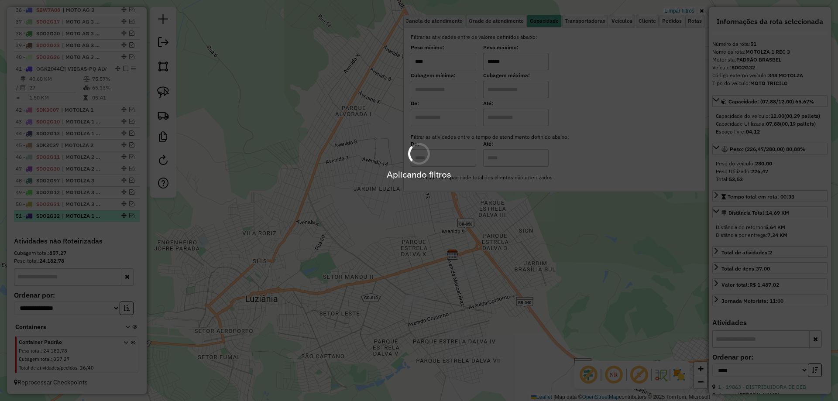
scroll to position [915, 0]
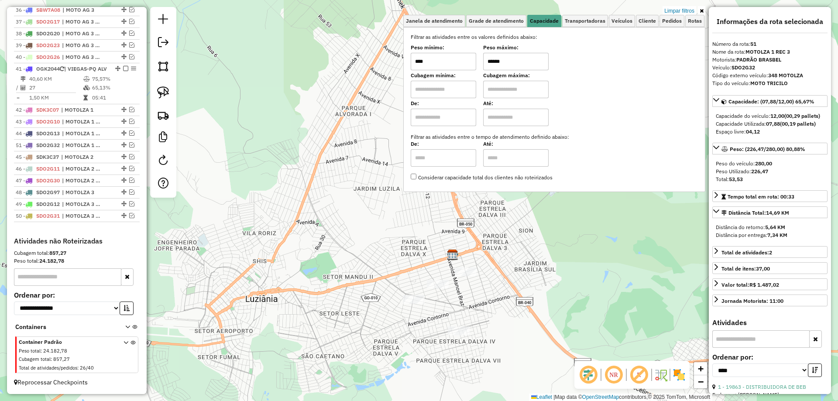
drag, startPoint x: 120, startPoint y: 216, endPoint x: 110, endPoint y: 142, distance: 74.9
click at [160, 90] on img at bounding box center [163, 92] width 12 height 12
drag, startPoint x: 458, startPoint y: 295, endPoint x: 405, endPoint y: 314, distance: 55.9
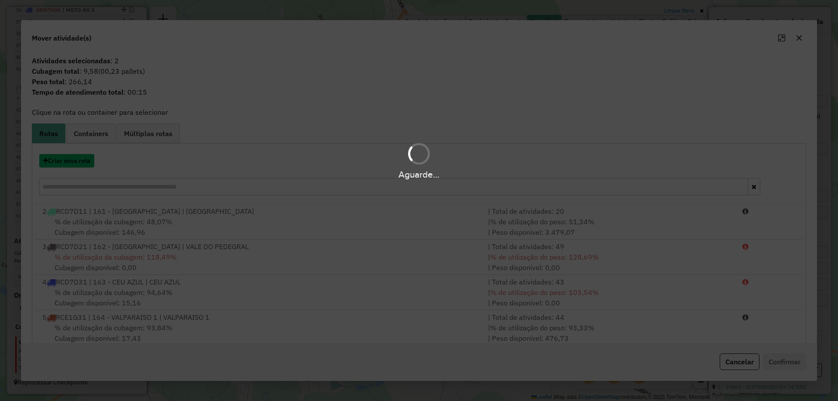
click at [78, 159] on button "Criar nova rota" at bounding box center [66, 161] width 55 height 14
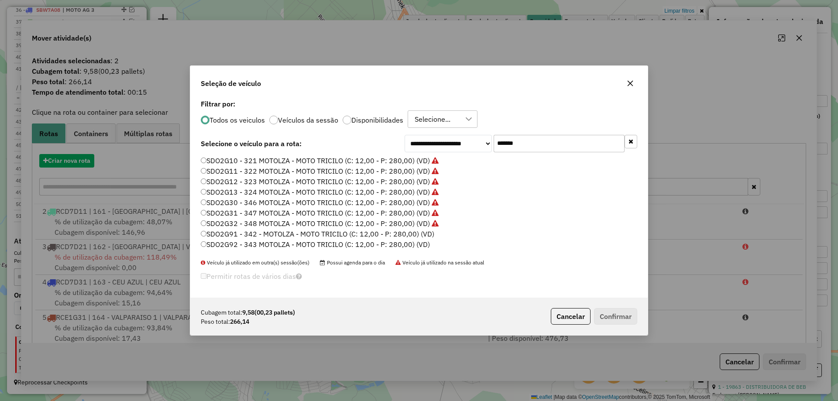
scroll to position [5, 3]
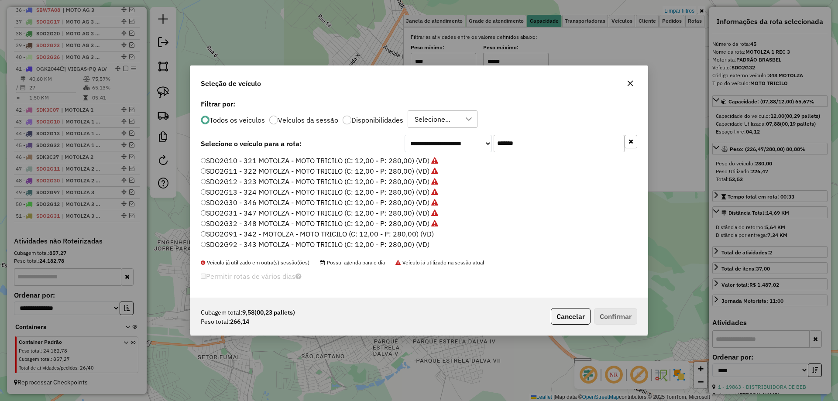
click at [420, 232] on label "SDO2G91 - 342 - MOTOLZA - MOTO TRICILO (C: 12,00 - P: 280,00) (VD)" at bounding box center [317, 234] width 233 height 10
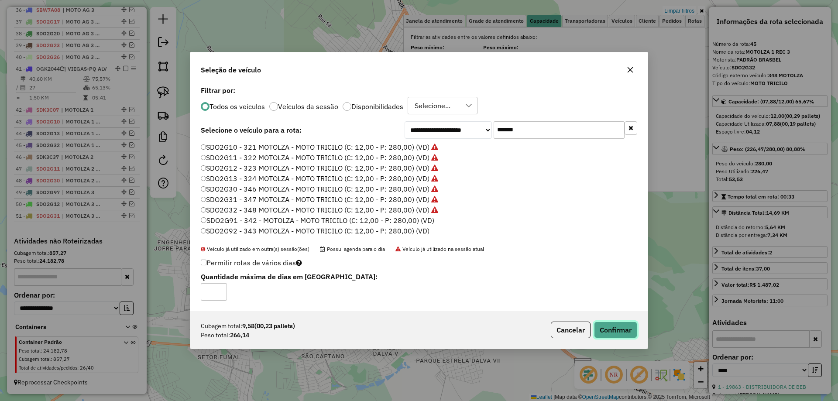
click at [610, 328] on button "Confirmar" at bounding box center [615, 330] width 43 height 17
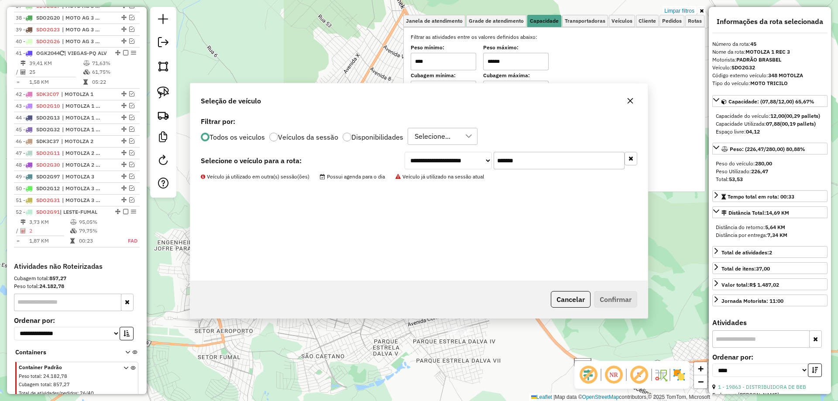
scroll to position [956, 0]
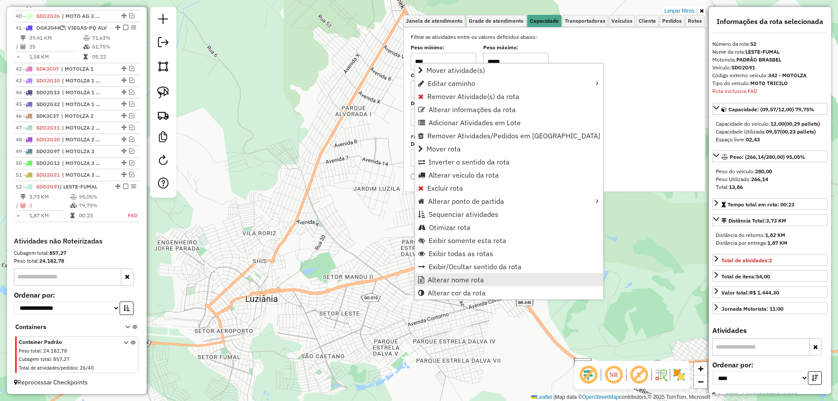
click at [443, 280] on span "Alterar nome rota" at bounding box center [456, 279] width 56 height 7
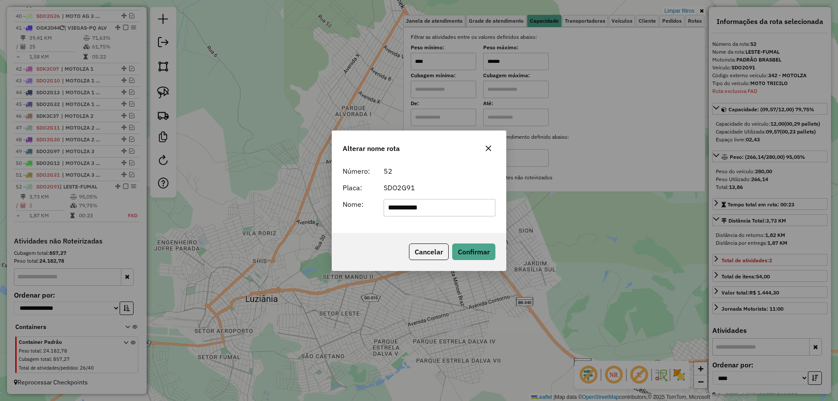
drag, startPoint x: 461, startPoint y: 208, endPoint x: 143, endPoint y: 201, distance: 318.2
click at [144, 201] on div "**********" at bounding box center [419, 200] width 838 height 401
type input "**********"
drag, startPoint x: 475, startPoint y: 251, endPoint x: 207, endPoint y: 239, distance: 268.2
click at [474, 251] on button "Confirmar" at bounding box center [473, 251] width 43 height 17
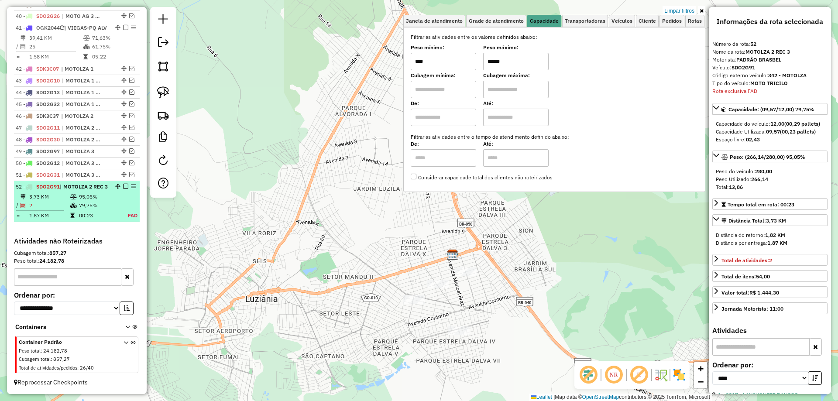
click at [124, 187] on em at bounding box center [125, 186] width 5 height 5
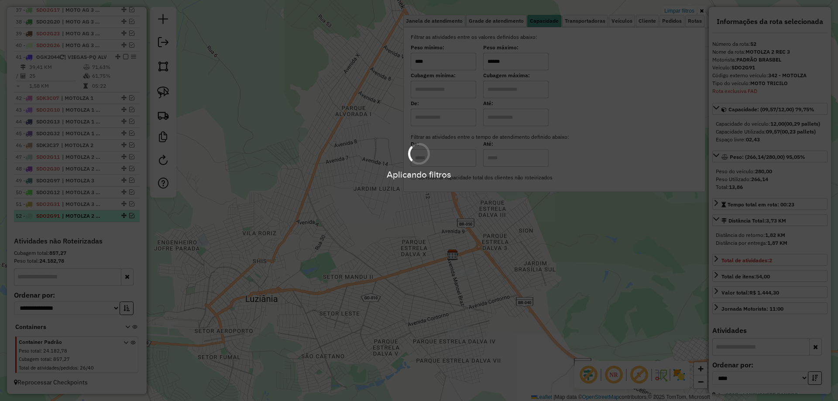
scroll to position [926, 0]
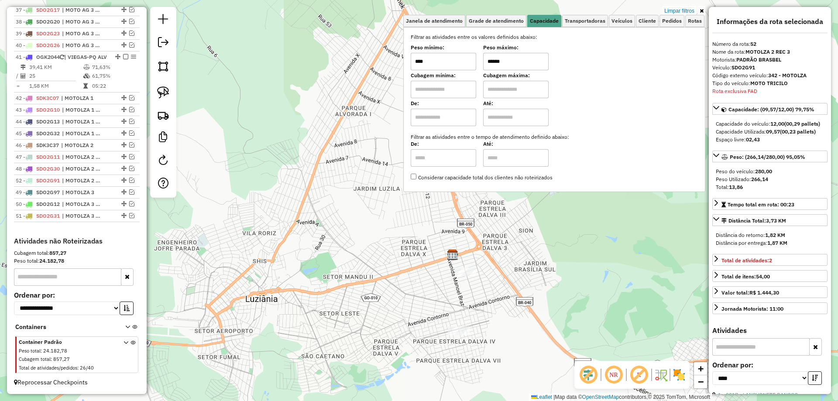
drag, startPoint x: 121, startPoint y: 216, endPoint x: 114, endPoint y: 179, distance: 36.9
click at [167, 93] on img at bounding box center [163, 92] width 12 height 12
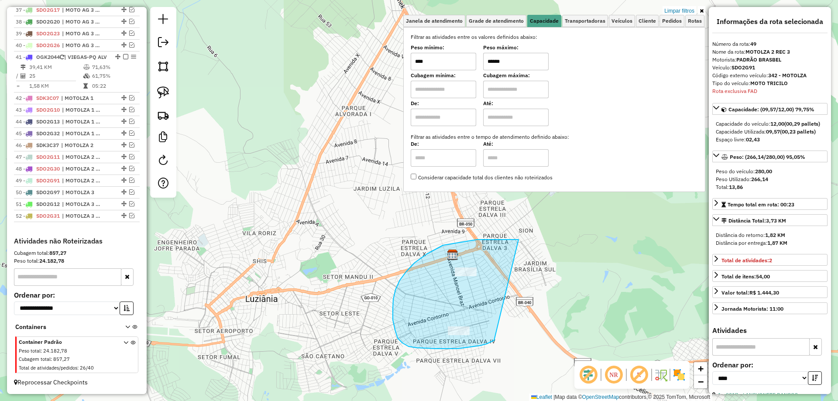
drag, startPoint x: 477, startPoint y: 240, endPoint x: 497, endPoint y: 338, distance: 100.7
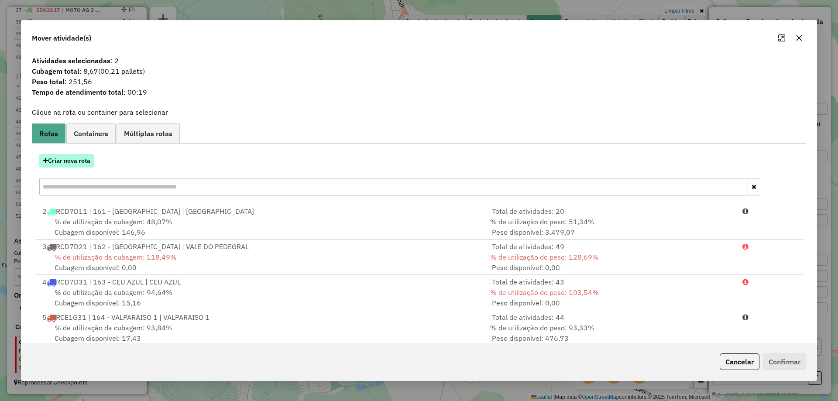
click at [67, 159] on button "Criar nova rota" at bounding box center [66, 161] width 55 height 14
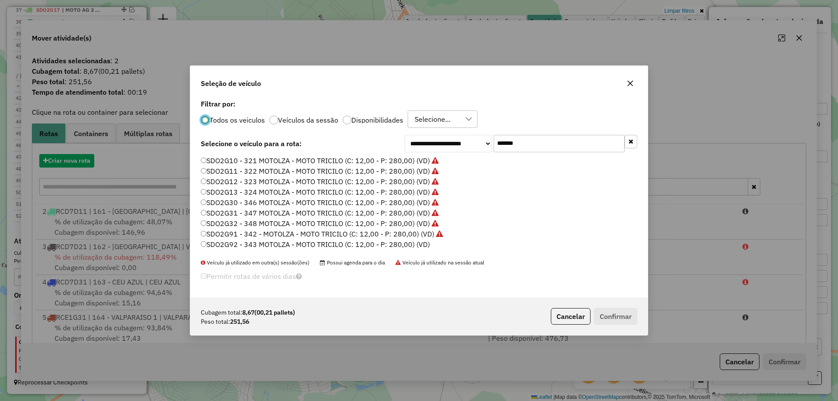
scroll to position [5, 3]
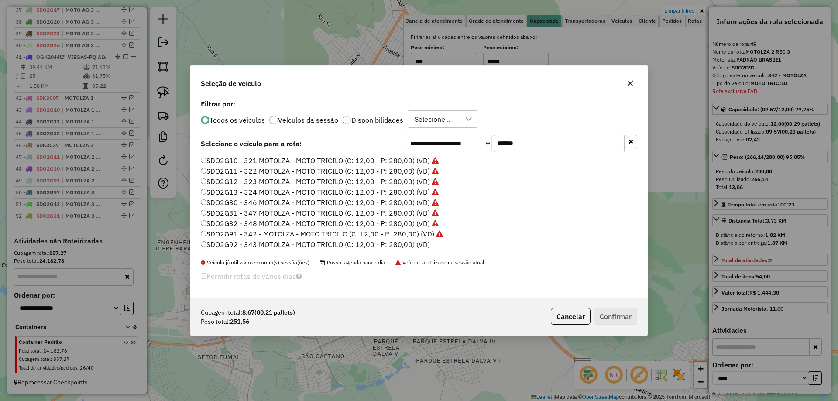
click at [422, 246] on label "SDO2G92 - 343 MOTOLZA - MOTO TRICILO (C: 12,00 - P: 280,00) (VD)" at bounding box center [315, 244] width 229 height 10
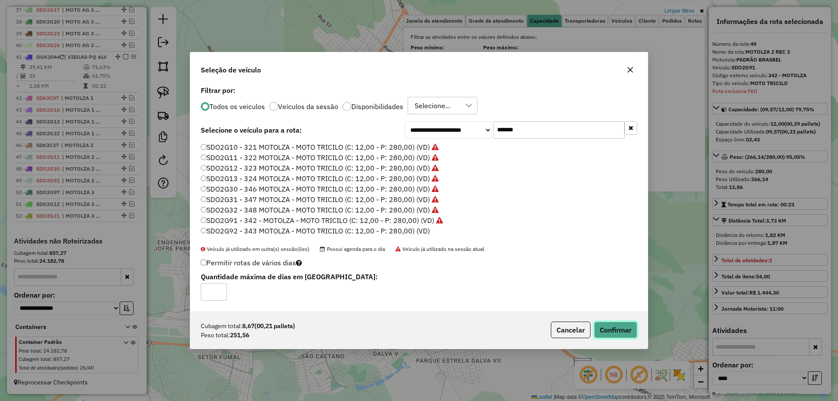
click at [614, 328] on button "Confirmar" at bounding box center [615, 330] width 43 height 17
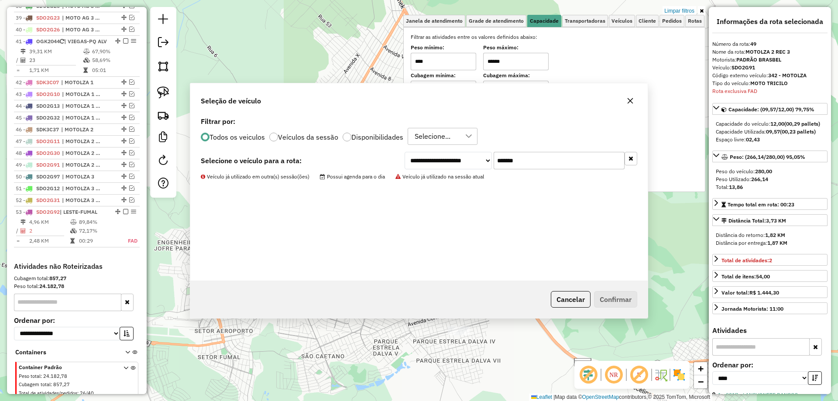
scroll to position [967, 0]
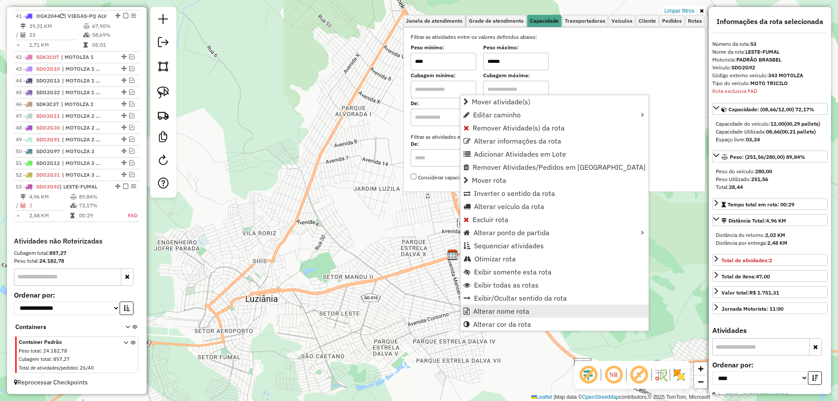
click at [490, 311] on span "Alterar nome rota" at bounding box center [501, 311] width 56 height 7
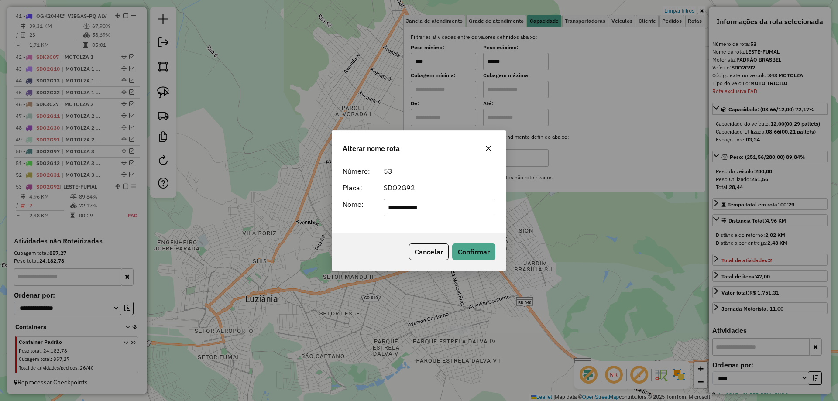
drag, startPoint x: 462, startPoint y: 213, endPoint x: 201, endPoint y: 204, distance: 260.7
click at [201, 204] on div "**********" at bounding box center [419, 200] width 838 height 401
type input "**********"
click at [479, 250] on button "Confirmar" at bounding box center [473, 251] width 43 height 17
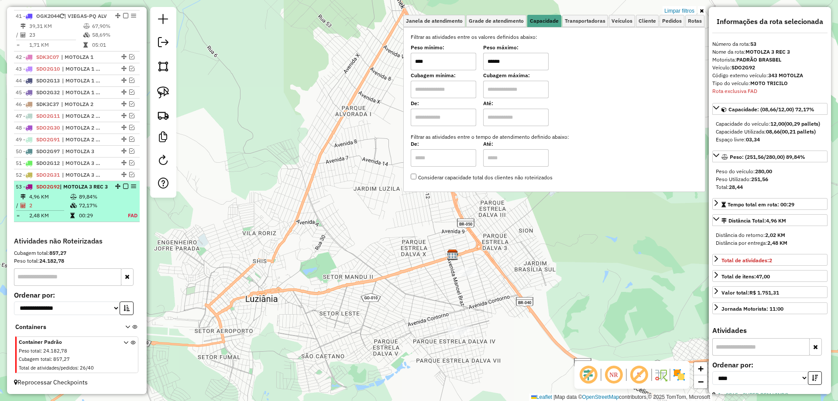
click at [123, 187] on em at bounding box center [125, 186] width 5 height 5
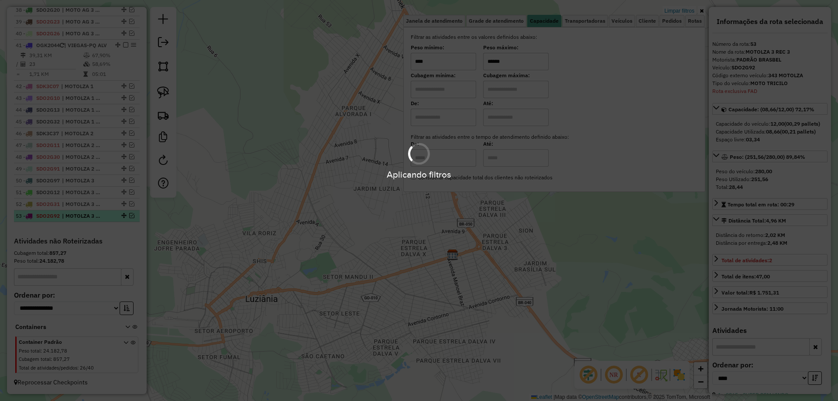
scroll to position [938, 0]
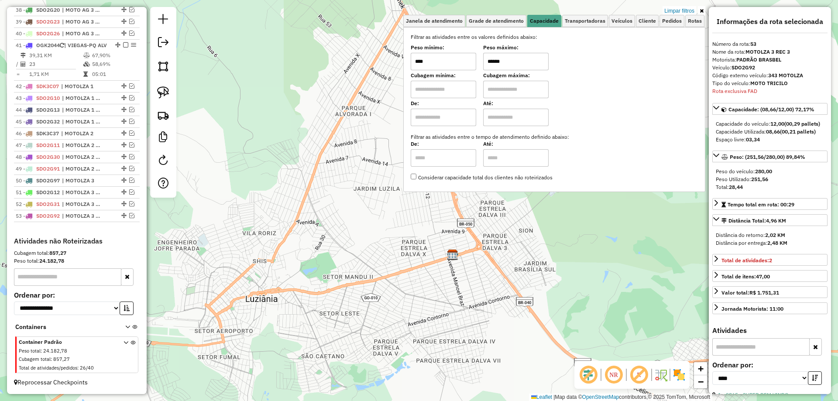
click at [497, 60] on input "******" at bounding box center [515, 61] width 65 height 17
type input "******"
click at [348, 161] on div "Limpar filtros Janela de atendimento Grade de atendimento Capacidade Transporta…" at bounding box center [419, 200] width 838 height 401
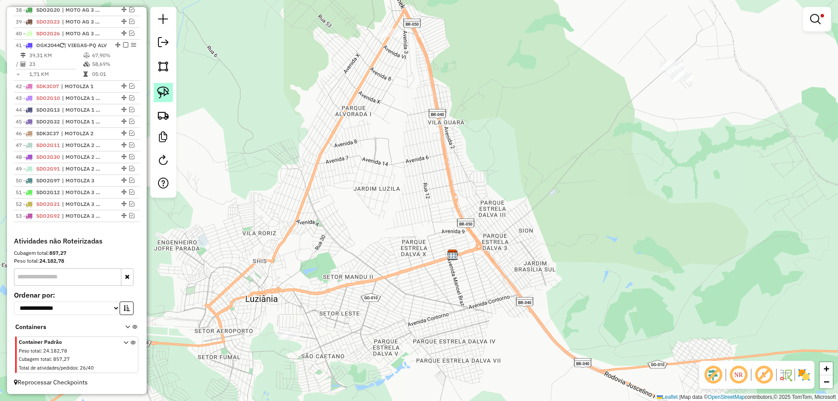
click at [154, 92] on link at bounding box center [163, 92] width 19 height 19
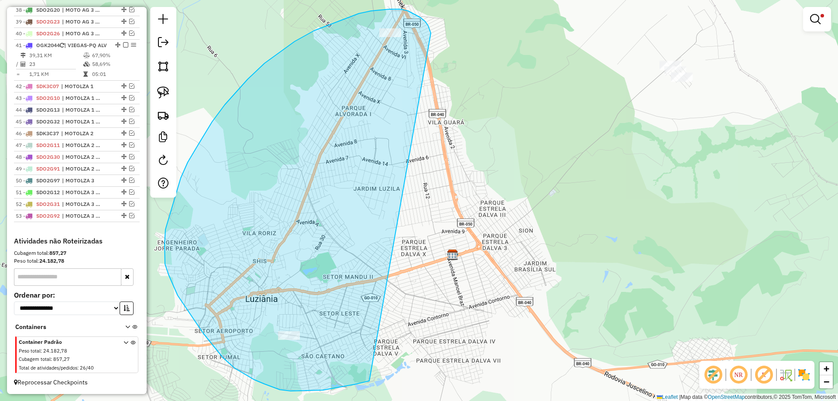
drag, startPoint x: 428, startPoint y: 26, endPoint x: 404, endPoint y: 365, distance: 340.3
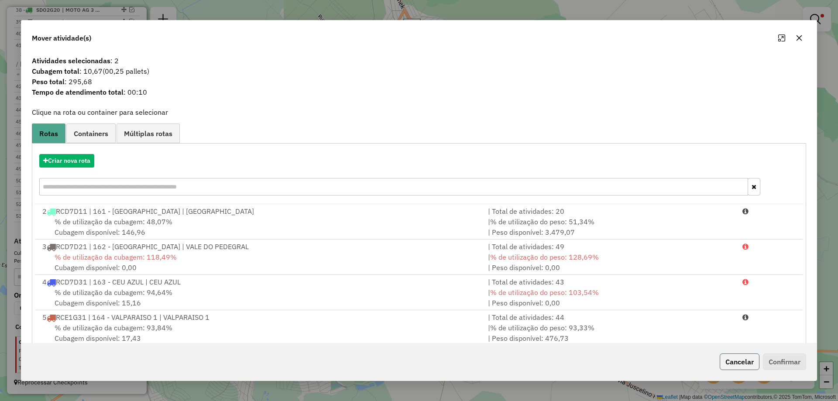
click at [736, 363] on button "Cancelar" at bounding box center [740, 361] width 40 height 17
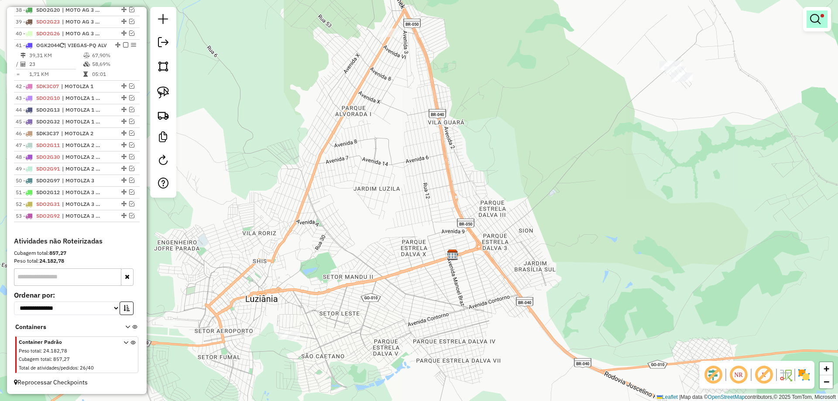
click at [814, 19] on em at bounding box center [815, 19] width 10 height 10
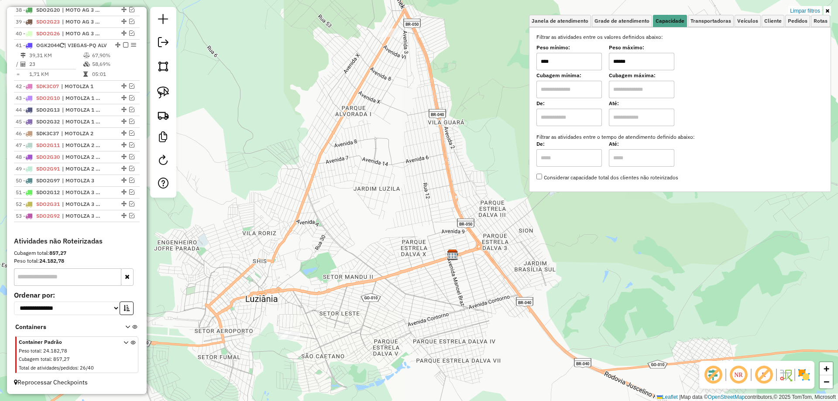
click at [813, 4] on div "Limpar filtros Janela de atendimento Grade de atendimento Capacidade Transporta…" at bounding box center [419, 200] width 838 height 401
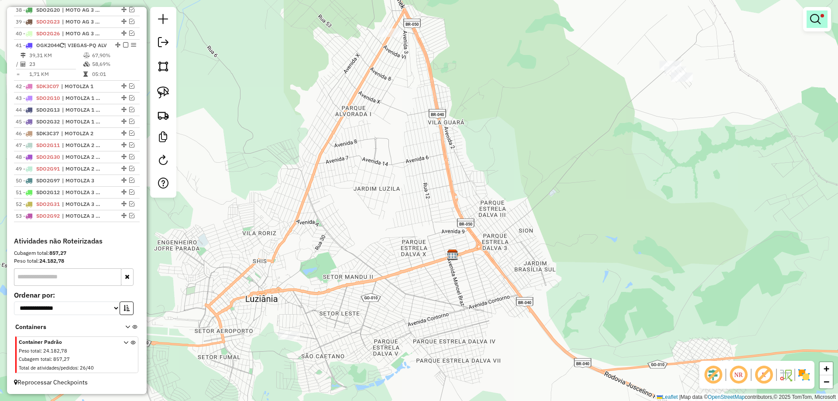
click at [815, 15] on em at bounding box center [815, 19] width 10 height 10
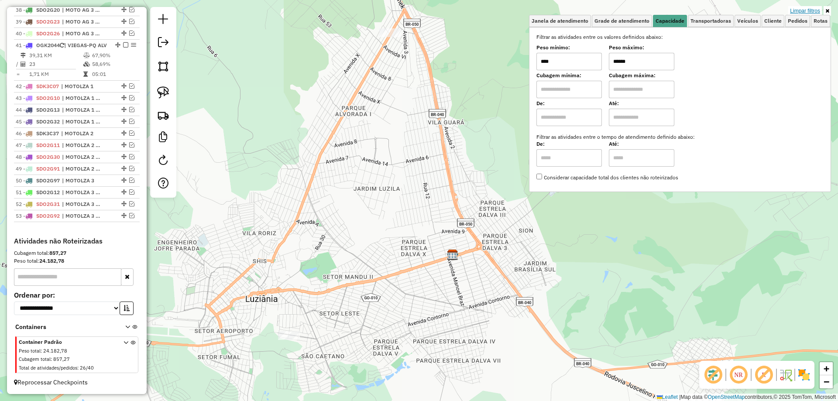
click at [815, 8] on link "Limpar filtros" at bounding box center [805, 11] width 34 height 10
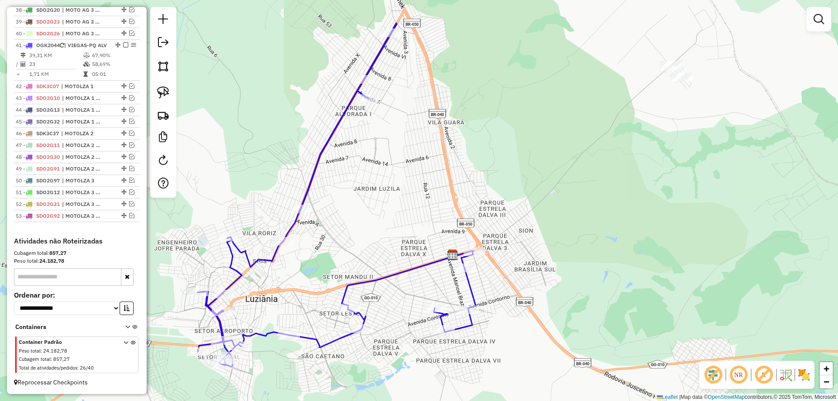
click at [415, 269] on icon at bounding box center [337, 195] width 278 height 344
select select "*********"
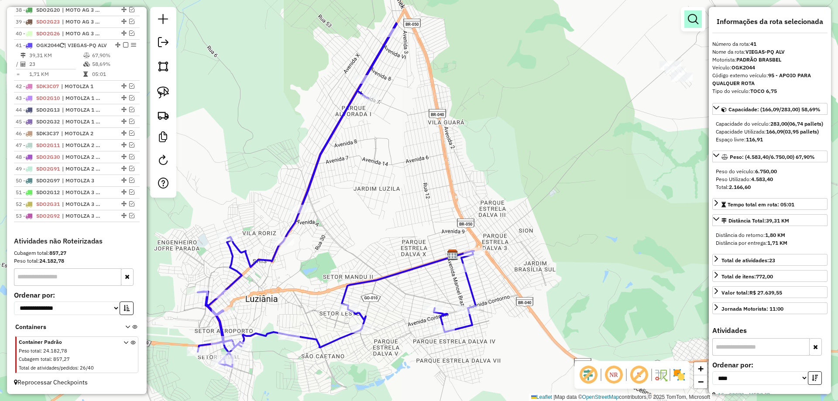
click at [697, 18] on em at bounding box center [693, 19] width 10 height 10
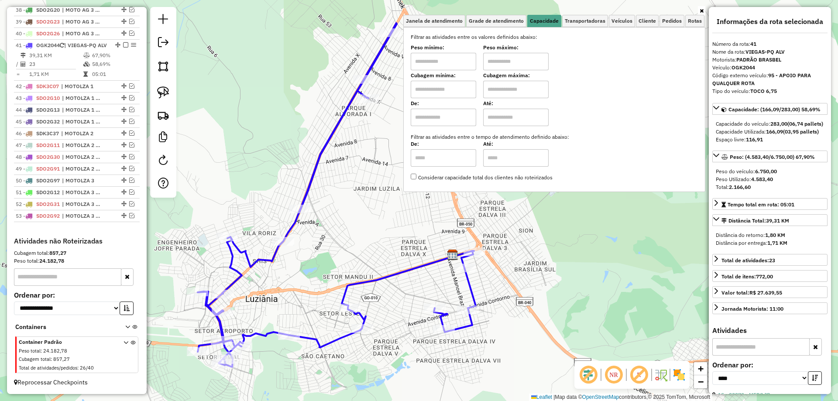
click at [448, 64] on input "text" at bounding box center [443, 61] width 65 height 17
type input "******"
click at [510, 61] on input "text" at bounding box center [515, 61] width 65 height 17
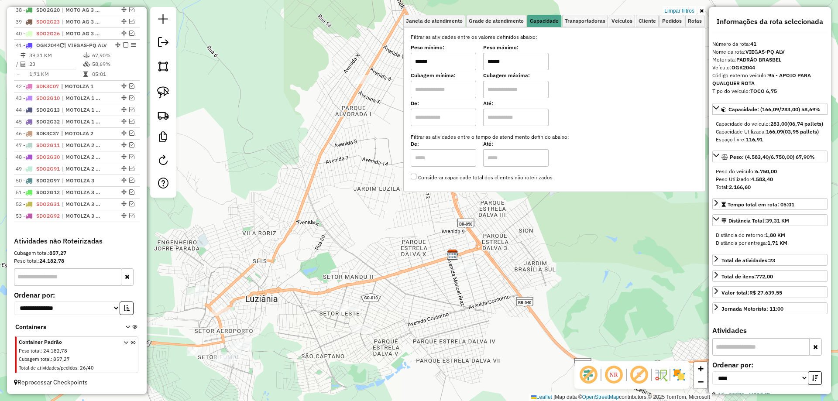
type input "******"
click at [403, 341] on div "Rota 41 - Placa OGK2044 22573 - DIST BOM DRINK Limpar filtros Janela de atendim…" at bounding box center [419, 200] width 838 height 401
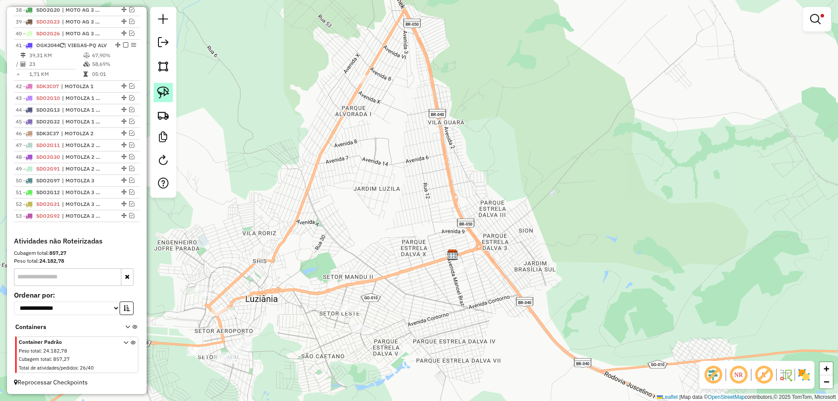
click at [159, 93] on img at bounding box center [163, 92] width 12 height 12
drag, startPoint x: 464, startPoint y: 241, endPoint x: 510, endPoint y: 276, distance: 57.9
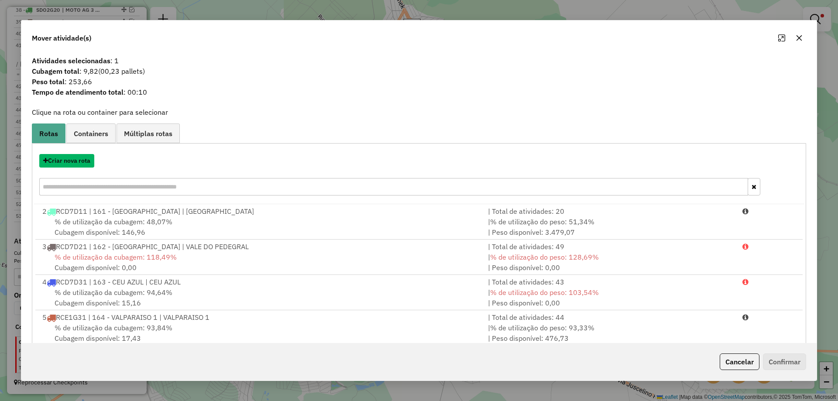
click at [93, 162] on button "Criar nova rota" at bounding box center [66, 161] width 55 height 14
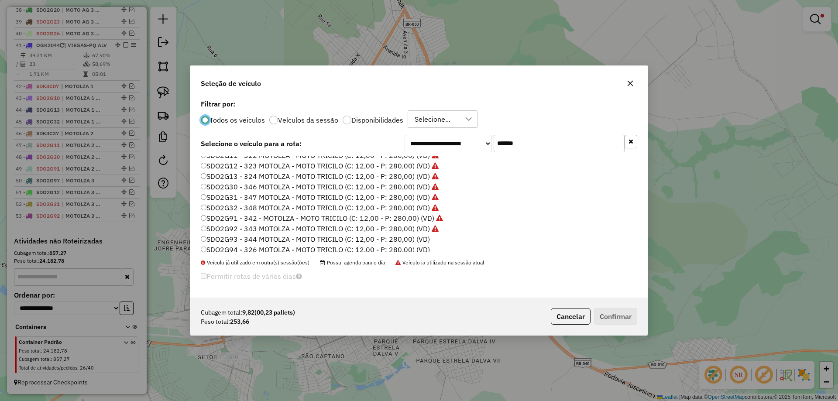
scroll to position [61, 0]
click at [428, 195] on label "SDO2G93 - 344 MOTOLZA - MOTO TRICILO (C: 12,00 - P: 280,00) (VD)" at bounding box center [315, 193] width 229 height 10
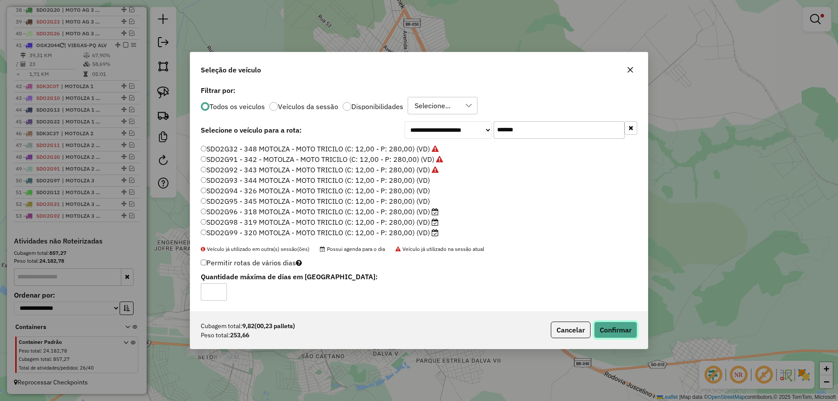
click at [610, 327] on button "Confirmar" at bounding box center [615, 330] width 43 height 17
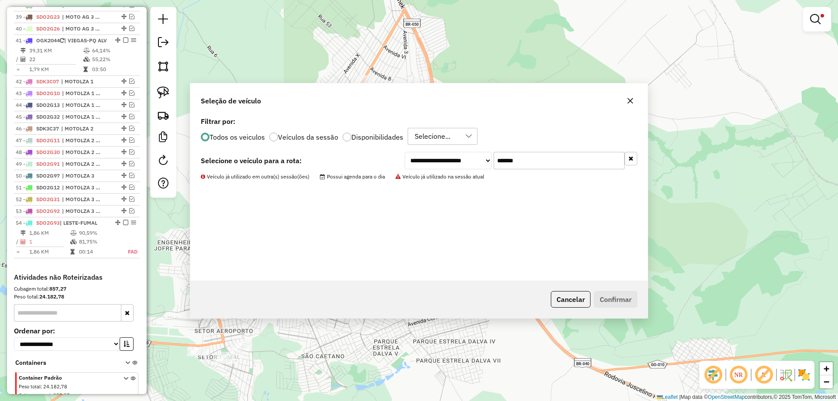
scroll to position [929, 0]
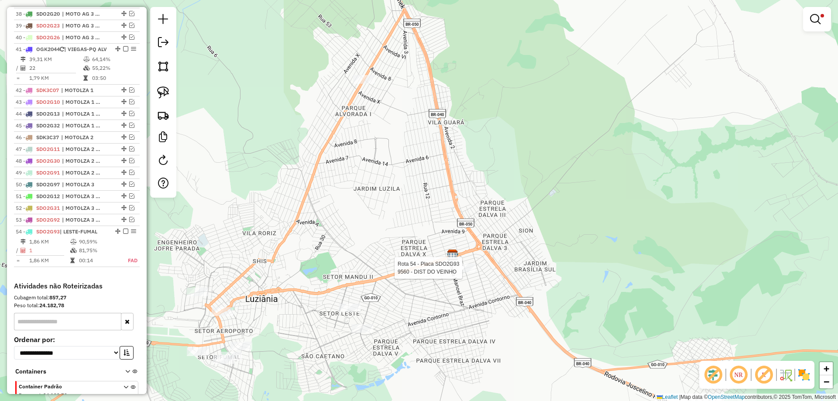
select select "*********"
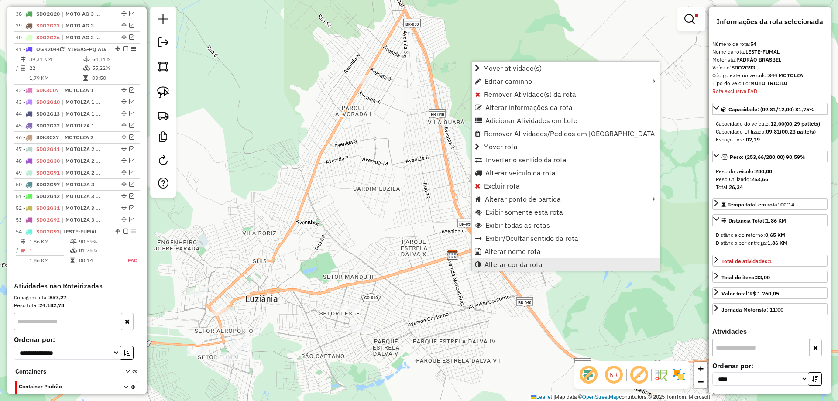
scroll to position [990, 0]
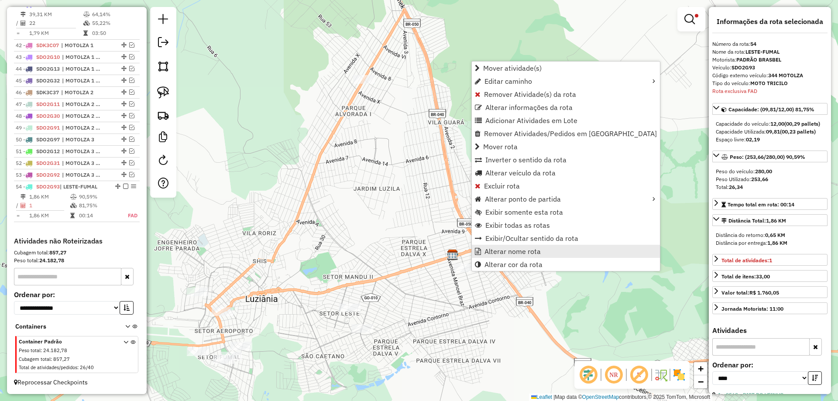
click at [492, 254] on span "Alterar nome rota" at bounding box center [512, 251] width 56 height 7
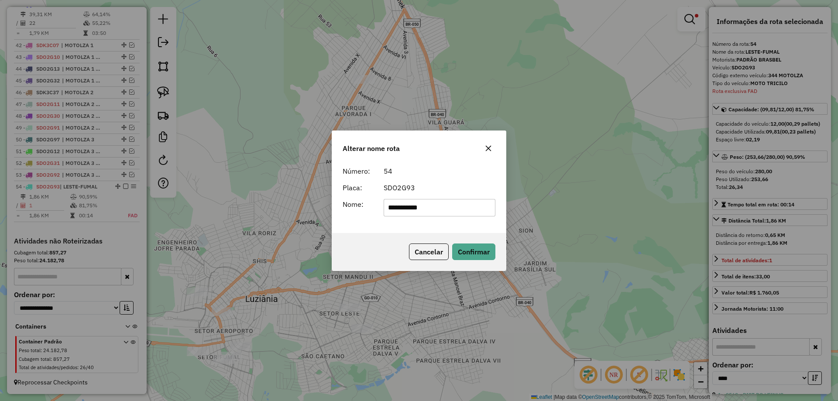
drag, startPoint x: 267, startPoint y: 209, endPoint x: 236, endPoint y: 206, distance: 30.7
click at [236, 208] on div "**********" at bounding box center [419, 200] width 838 height 401
type input "**********"
drag, startPoint x: 459, startPoint y: 248, endPoint x: 378, endPoint y: 252, distance: 80.8
click at [458, 247] on button "Confirmar" at bounding box center [473, 251] width 43 height 17
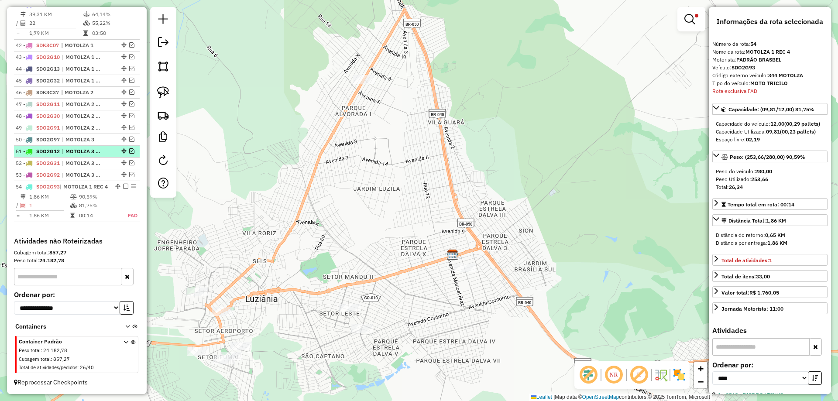
click at [123, 186] on em at bounding box center [125, 186] width 5 height 5
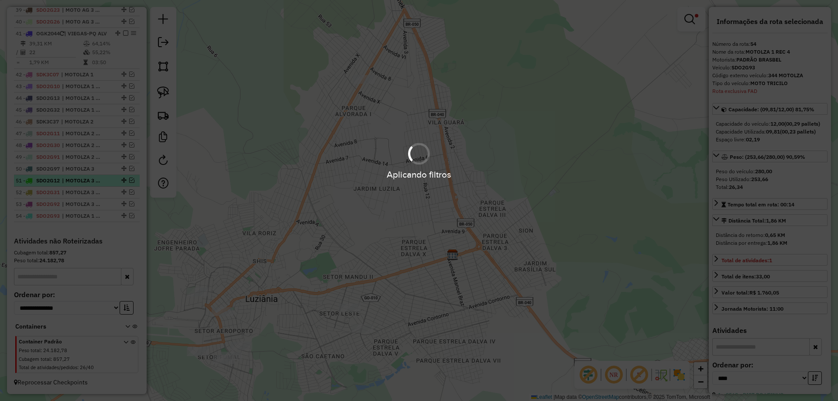
scroll to position [961, 0]
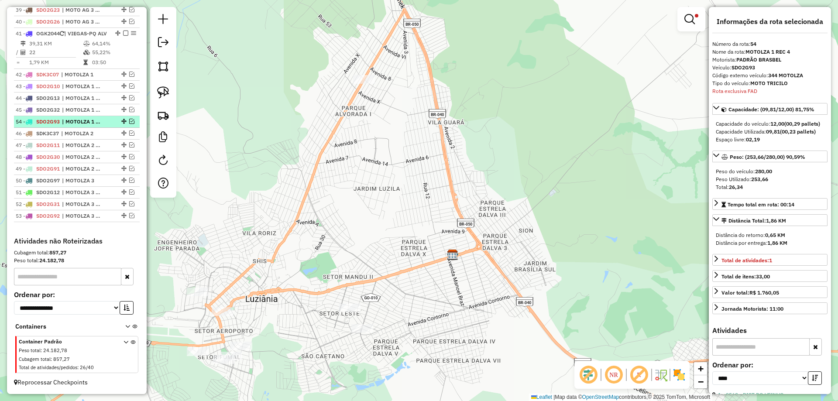
drag, startPoint x: 122, startPoint y: 215, endPoint x: 117, endPoint y: 120, distance: 95.3
click at [162, 89] on img at bounding box center [163, 92] width 12 height 12
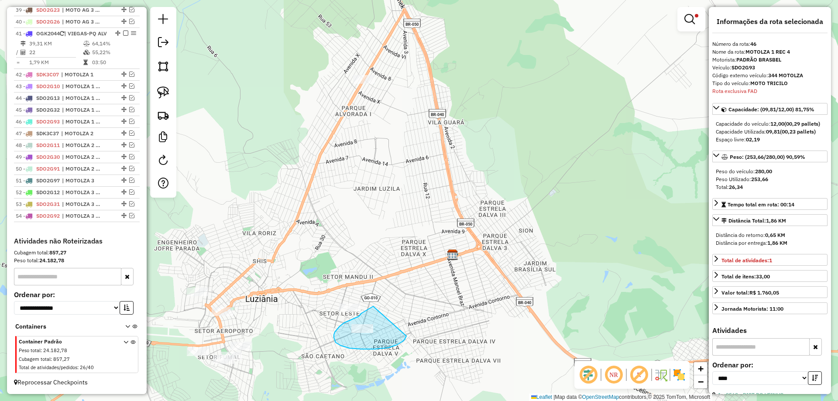
drag, startPoint x: 372, startPoint y: 307, endPoint x: 407, endPoint y: 335, distance: 44.7
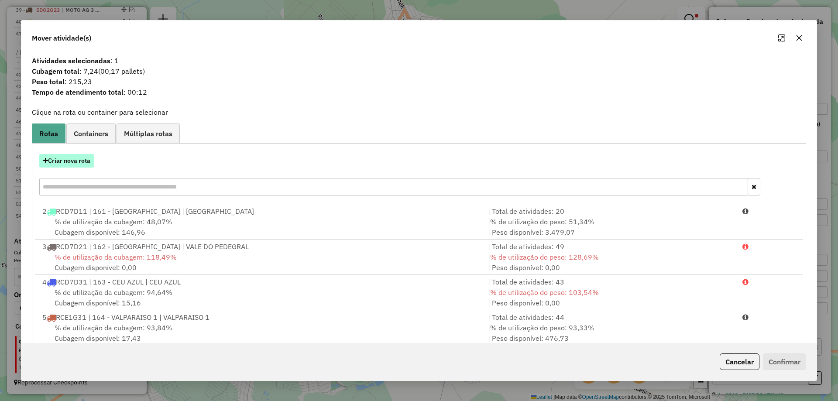
click at [76, 158] on button "Criar nova rota" at bounding box center [66, 161] width 55 height 14
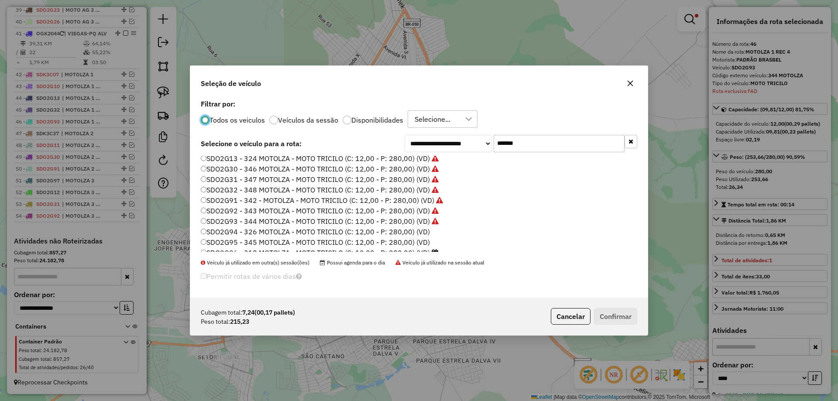
scroll to position [61, 0]
click at [428, 205] on label "SDO2G94 - 326 MOTOLZA - MOTO TRICILO (C: 12,00 - P: 280,00) (VD)" at bounding box center [315, 204] width 229 height 10
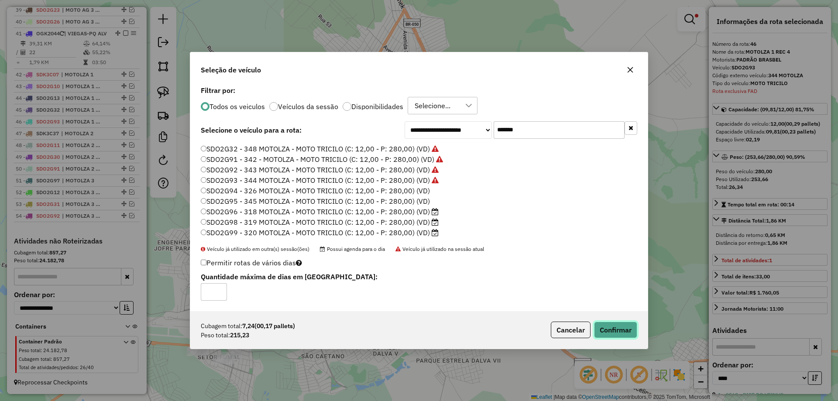
click at [622, 328] on button "Confirmar" at bounding box center [615, 330] width 43 height 17
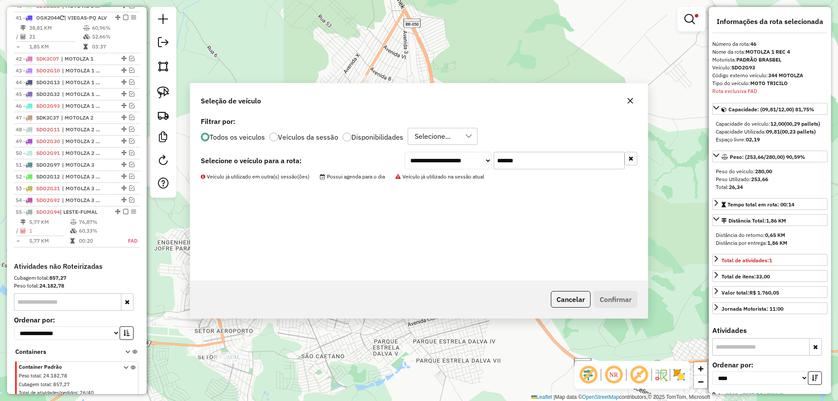
scroll to position [1002, 0]
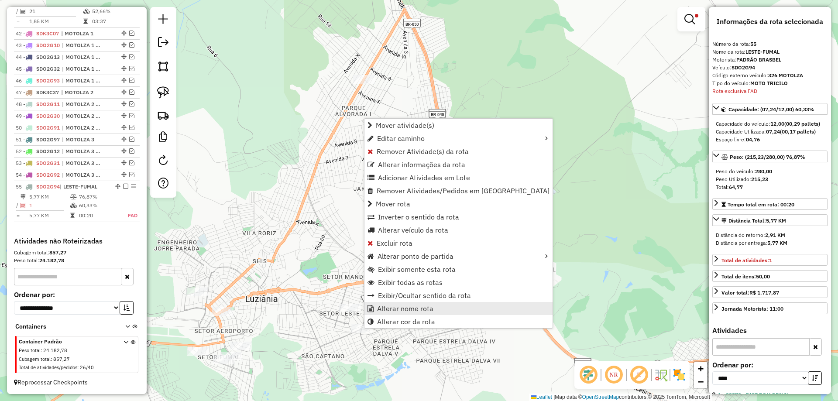
click at [399, 305] on span "Alterar nome rota" at bounding box center [405, 308] width 56 height 7
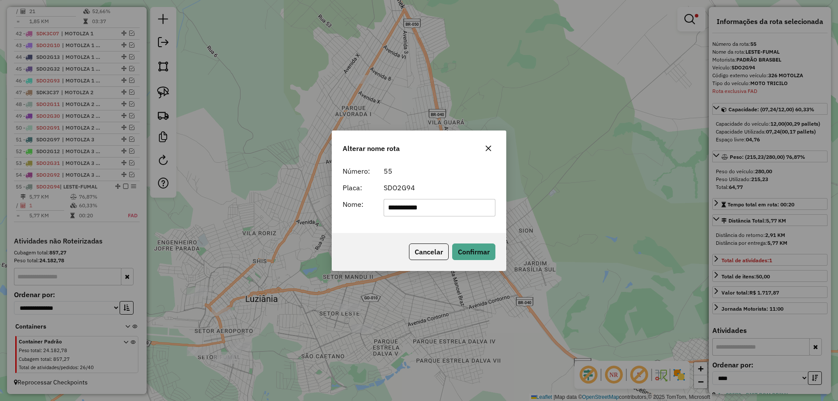
drag, startPoint x: 470, startPoint y: 208, endPoint x: 205, endPoint y: 192, distance: 265.8
click at [205, 192] on div "**********" at bounding box center [419, 200] width 838 height 401
type input "**********"
click at [466, 250] on button "Confirmar" at bounding box center [473, 251] width 43 height 17
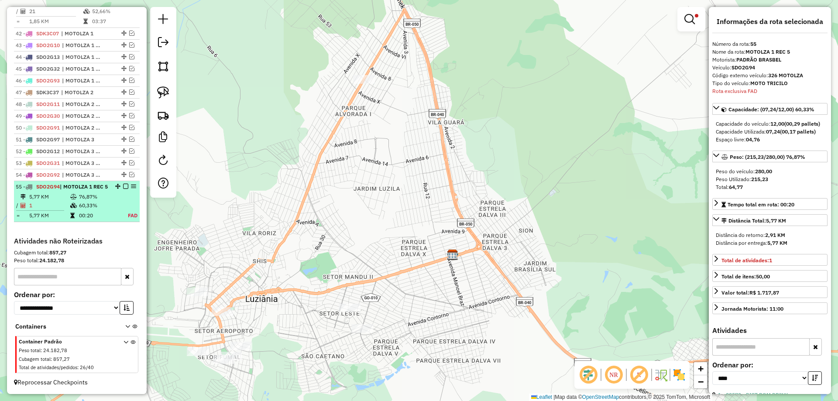
click at [125, 186] on em at bounding box center [125, 186] width 5 height 5
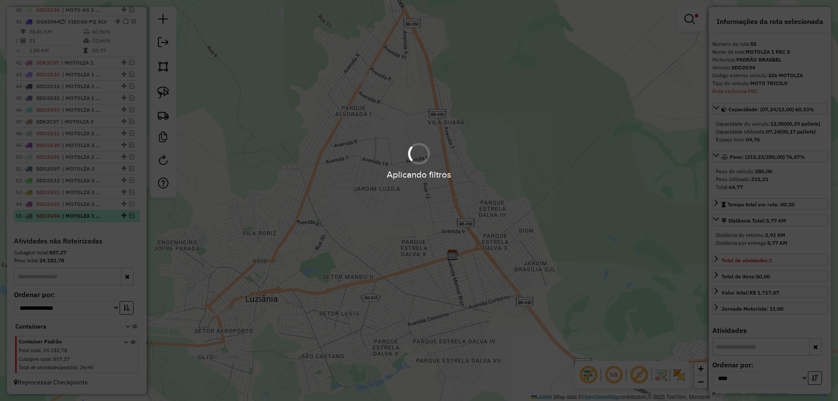
scroll to position [973, 0]
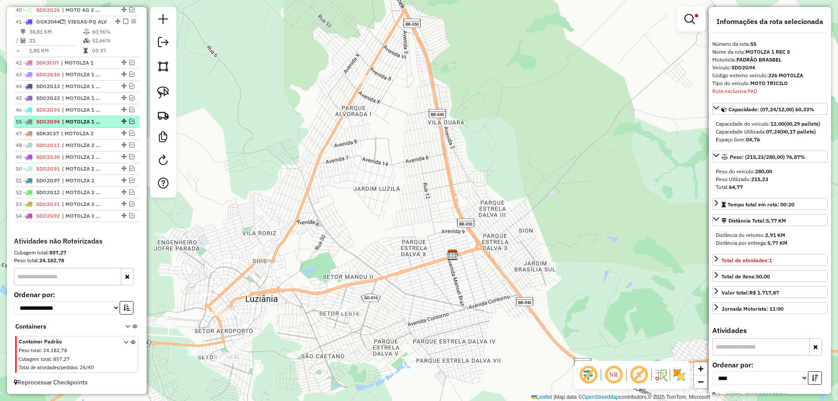
drag, startPoint x: 123, startPoint y: 215, endPoint x: 113, endPoint y: 119, distance: 97.0
click at [161, 89] on img at bounding box center [163, 92] width 12 height 12
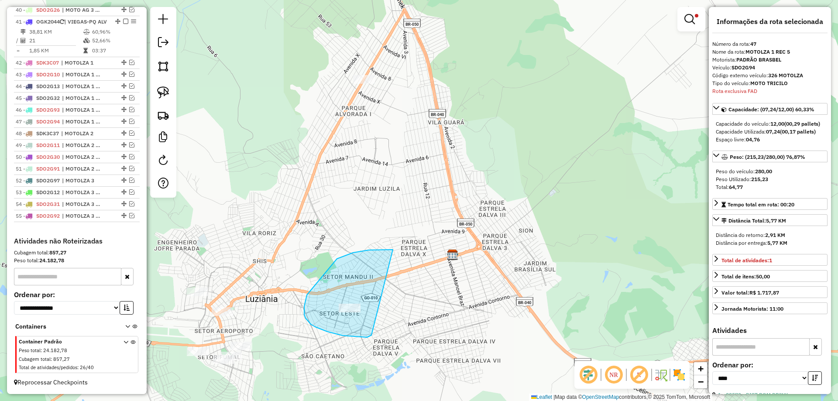
drag, startPoint x: 382, startPoint y: 250, endPoint x: 385, endPoint y: 325, distance: 75.1
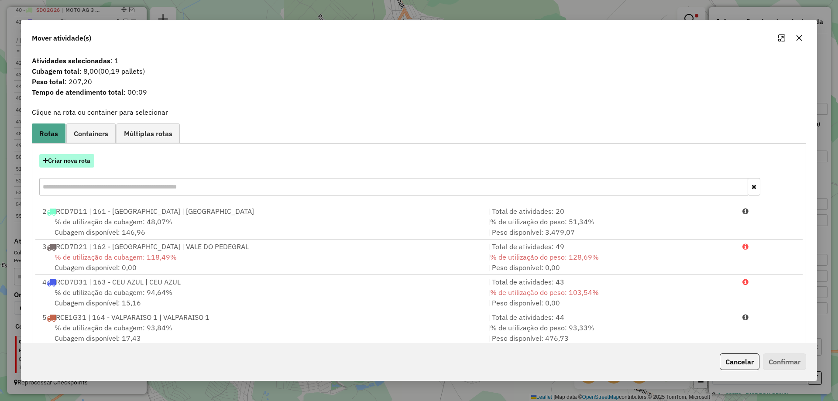
click at [75, 160] on button "Criar nova rota" at bounding box center [66, 161] width 55 height 14
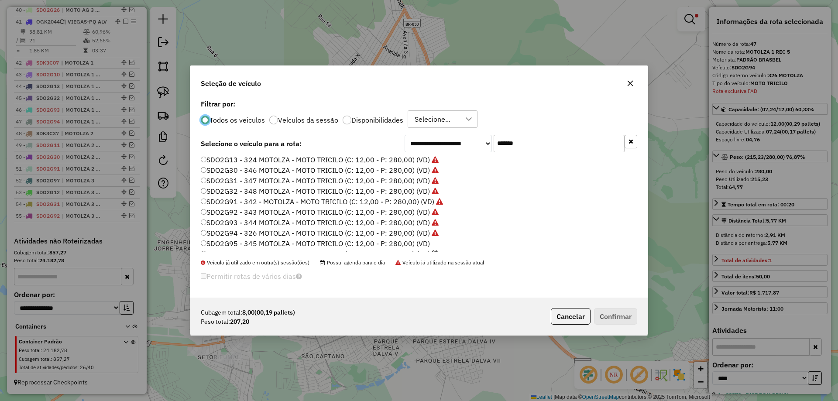
scroll to position [61, 0]
drag, startPoint x: 531, startPoint y: 142, endPoint x: 369, endPoint y: 122, distance: 163.9
click at [369, 122] on div "**********" at bounding box center [418, 197] width 457 height 200
click at [562, 322] on button "Cancelar" at bounding box center [571, 316] width 40 height 17
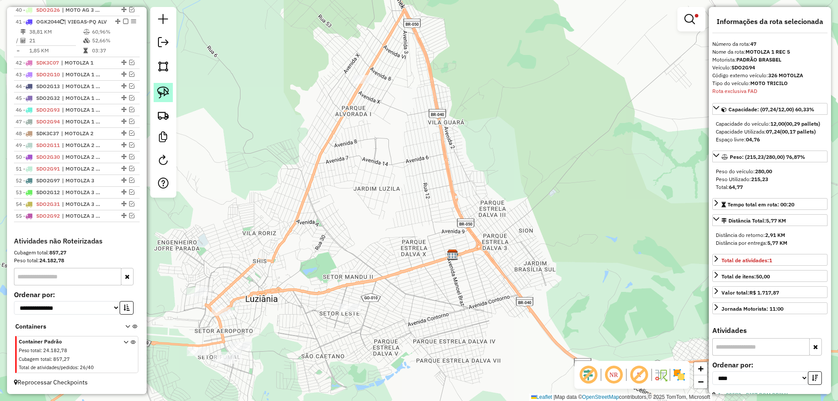
click at [165, 95] on img at bounding box center [163, 92] width 12 height 12
drag, startPoint x: 352, startPoint y: 278, endPoint x: 381, endPoint y: 309, distance: 43.5
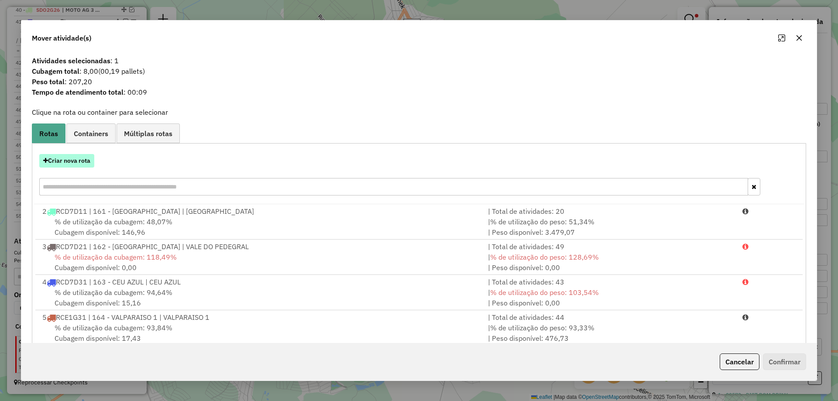
click at [66, 163] on button "Criar nova rota" at bounding box center [66, 161] width 55 height 14
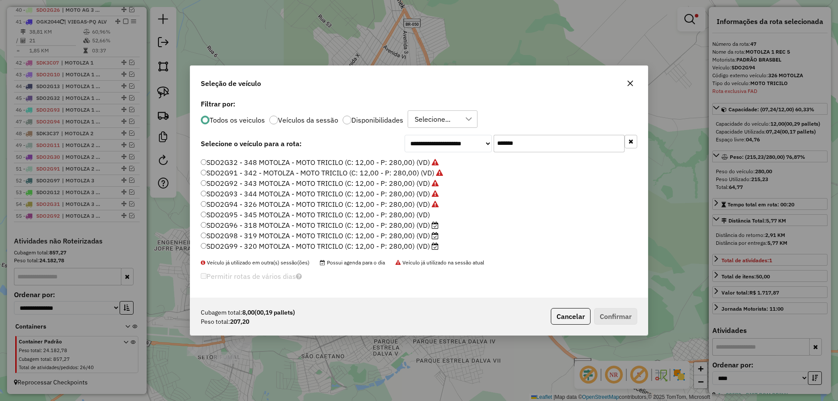
click at [425, 216] on label "SDO2G95 - 345 MOTOLZA - MOTO TRICILO (C: 12,00 - P: 280,00) (VD)" at bounding box center [315, 214] width 229 height 10
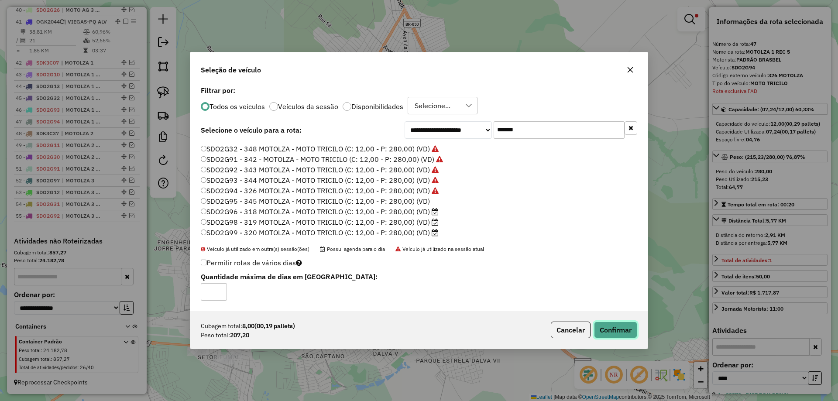
click at [608, 330] on button "Confirmar" at bounding box center [615, 330] width 43 height 17
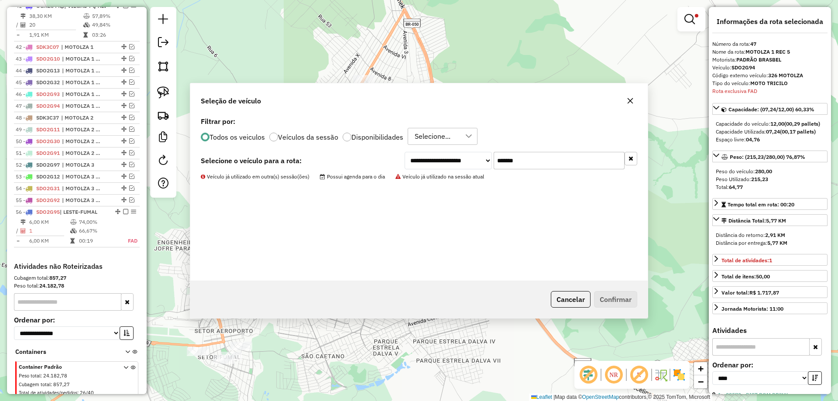
scroll to position [1014, 0]
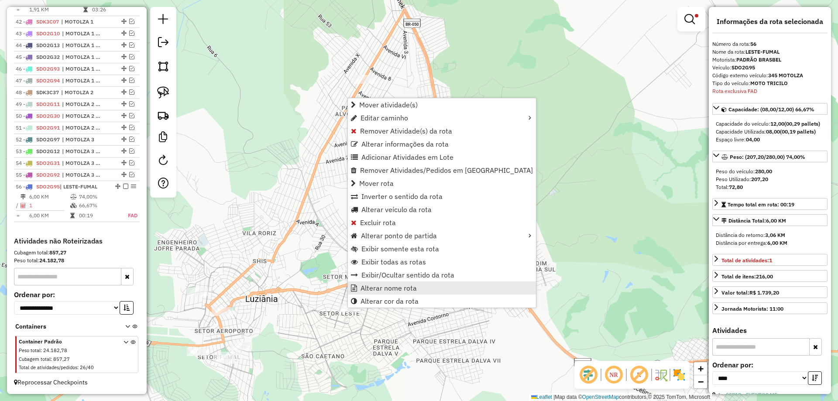
click at [385, 291] on span "Alterar nome rota" at bounding box center [388, 287] width 56 height 7
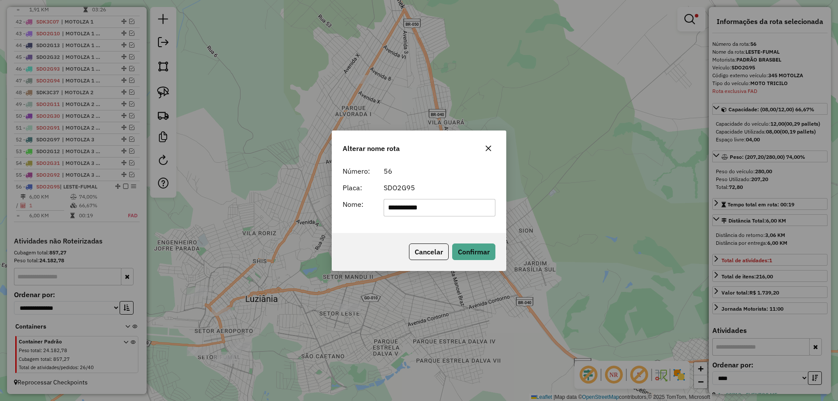
drag, startPoint x: 442, startPoint y: 207, endPoint x: 212, endPoint y: 195, distance: 230.3
click at [212, 195] on div "**********" at bounding box center [419, 200] width 838 height 401
type input "**********"
click at [465, 256] on button "Confirmar" at bounding box center [473, 251] width 43 height 17
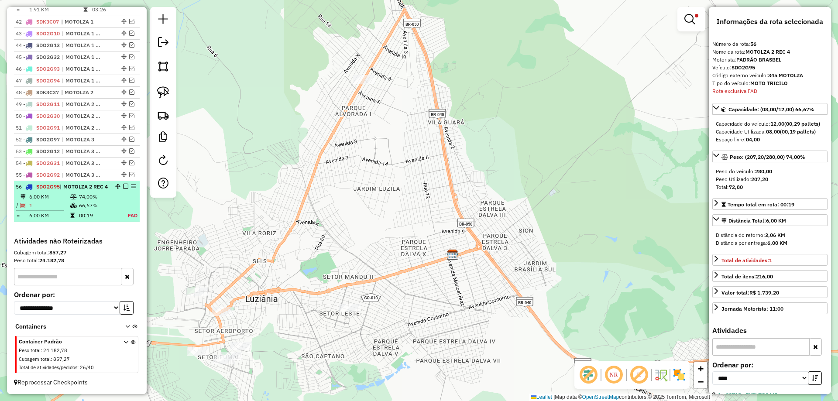
click at [123, 186] on em at bounding box center [125, 186] width 5 height 5
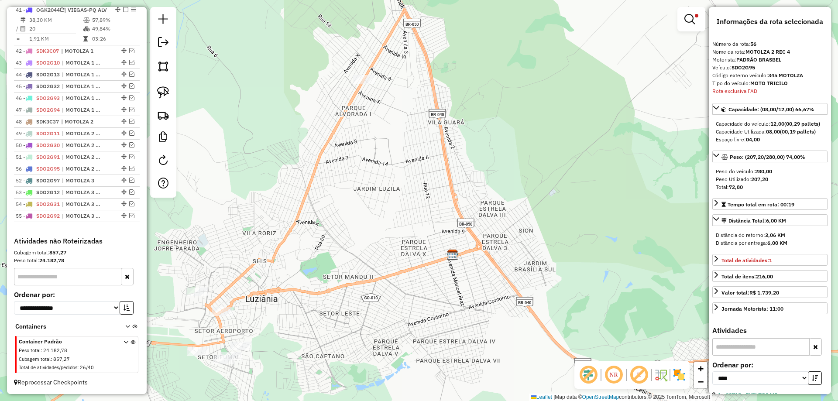
drag, startPoint x: 122, startPoint y: 215, endPoint x: 119, endPoint y: 168, distance: 47.6
click at [164, 90] on img at bounding box center [163, 92] width 12 height 12
drag, startPoint x: 248, startPoint y: 333, endPoint x: 262, endPoint y: 350, distance: 22.3
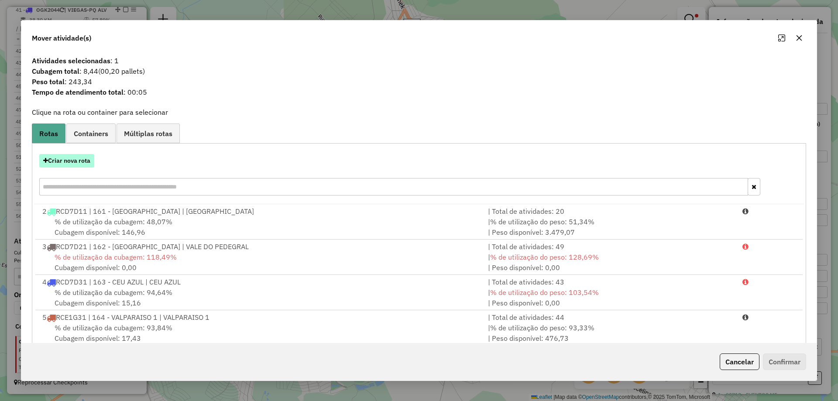
click at [75, 166] on button "Criar nova rota" at bounding box center [66, 161] width 55 height 14
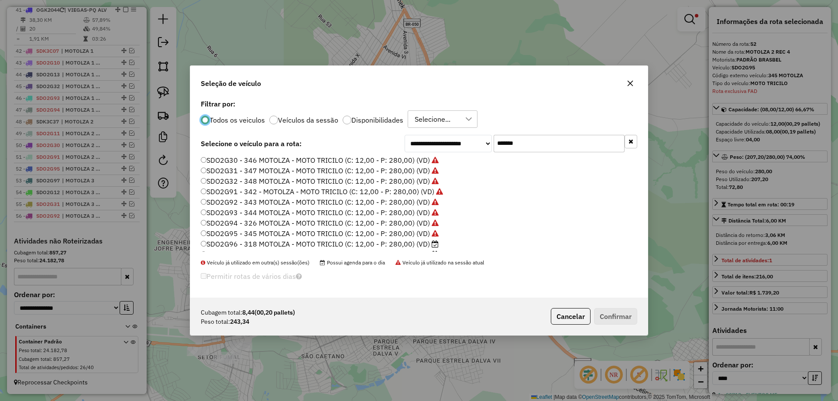
scroll to position [61, 0]
click at [418, 227] on label "SDO2G96 - 318 MOTOLZA - MOTO TRICILO (C: 12,00 - P: 280,00) (VD)" at bounding box center [320, 225] width 238 height 10
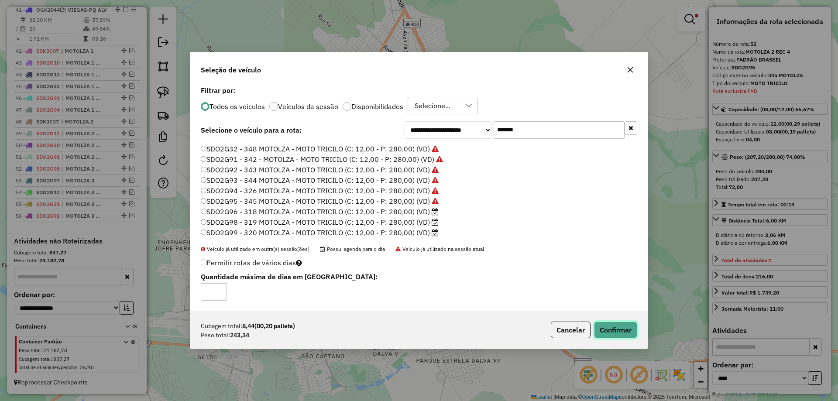
click at [613, 329] on button "Confirmar" at bounding box center [615, 330] width 43 height 17
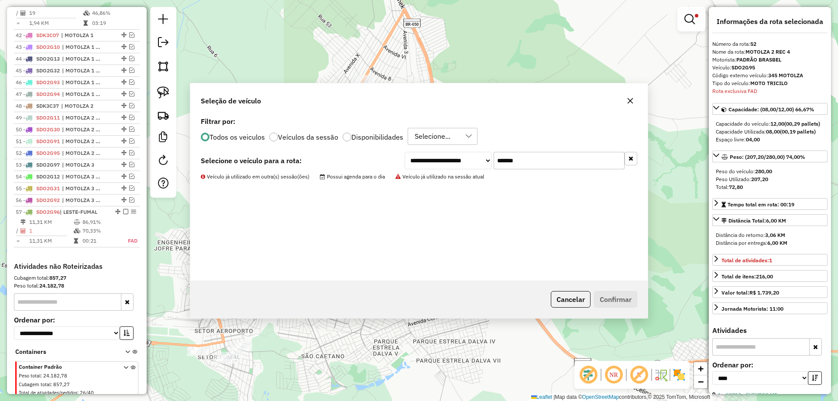
scroll to position [1025, 0]
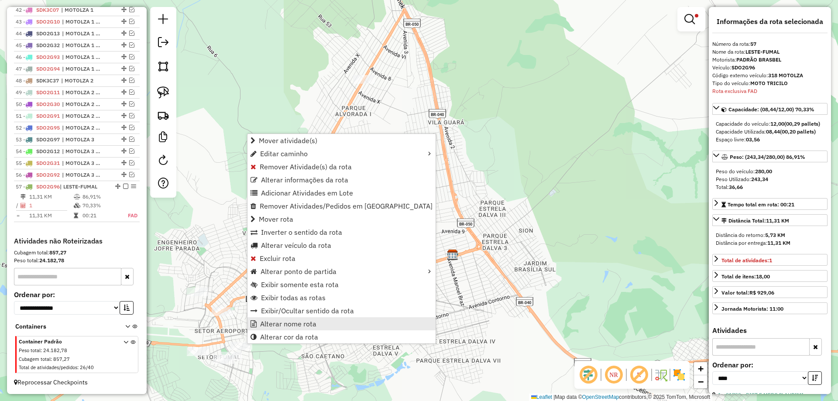
click at [308, 322] on span "Alterar nome rota" at bounding box center [288, 323] width 56 height 7
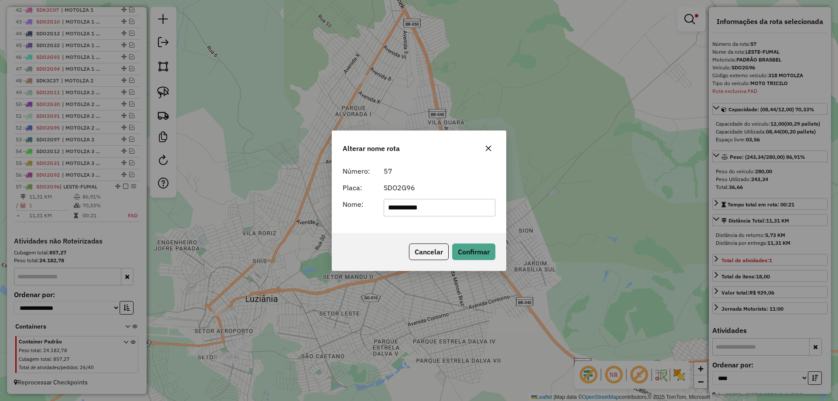
drag, startPoint x: 444, startPoint y: 206, endPoint x: 160, endPoint y: 191, distance: 284.9
click at [157, 193] on div "**********" at bounding box center [419, 200] width 838 height 401
type input "**********"
drag, startPoint x: 470, startPoint y: 253, endPoint x: 342, endPoint y: 238, distance: 129.1
click at [469, 252] on button "Confirmar" at bounding box center [473, 251] width 43 height 17
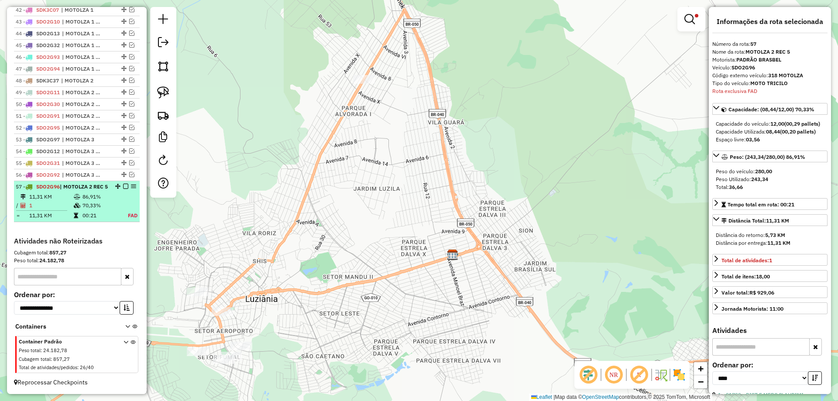
click at [123, 186] on em at bounding box center [125, 186] width 5 height 5
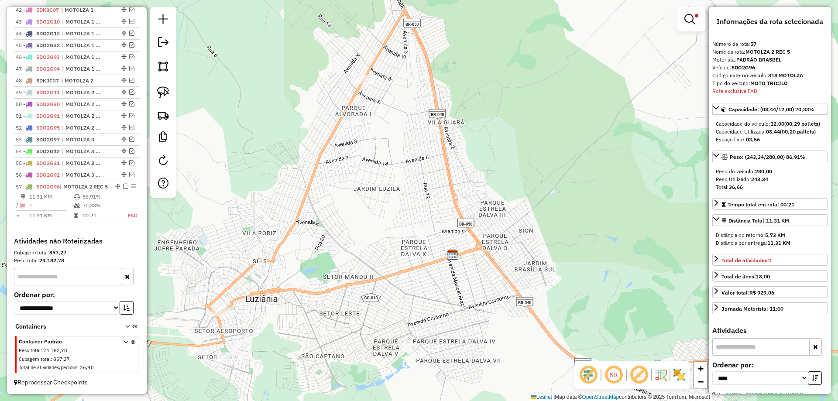
scroll to position [996, 0]
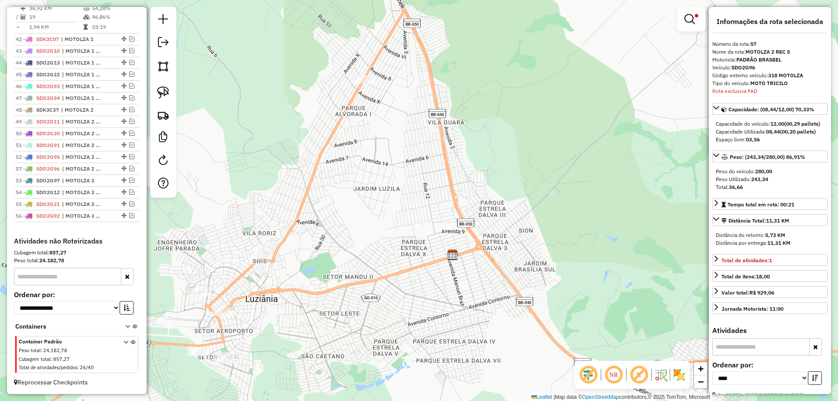
drag, startPoint x: 120, startPoint y: 215, endPoint x: 110, endPoint y: 167, distance: 49.2
click at [164, 91] on img at bounding box center [163, 92] width 12 height 12
drag, startPoint x: 379, startPoint y: 77, endPoint x: 378, endPoint y: 100, distance: 23.2
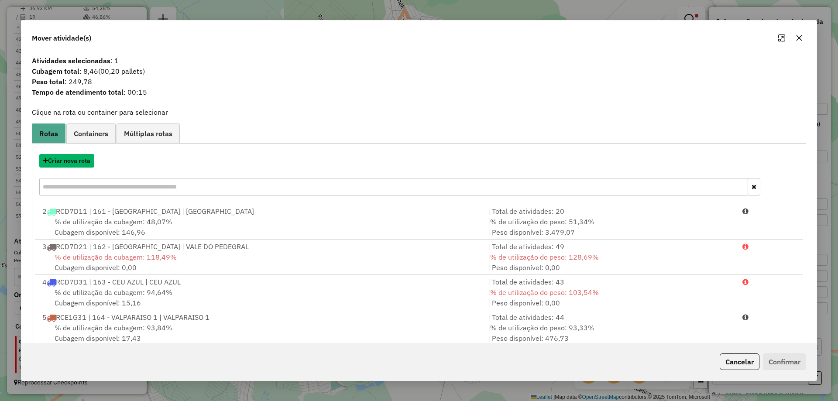
click at [77, 160] on button "Criar nova rota" at bounding box center [66, 161] width 55 height 14
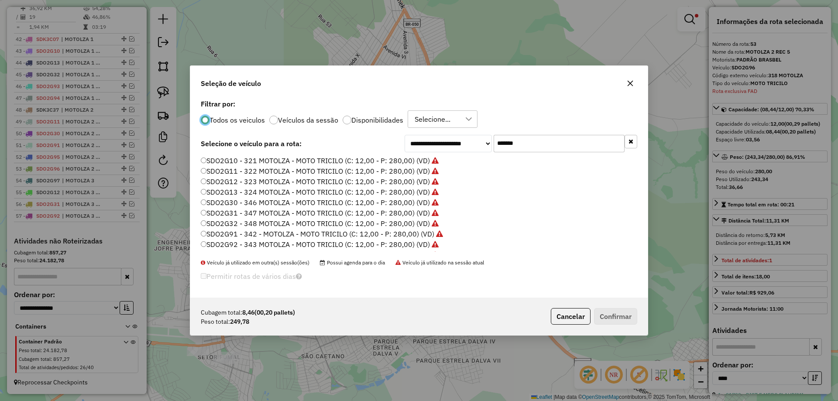
scroll to position [61, 0]
click at [423, 233] on label "SDO2G98 - 319 MOTOLZA - MOTO TRICILO (C: 12,00 - P: 280,00) (VD)" at bounding box center [320, 235] width 238 height 10
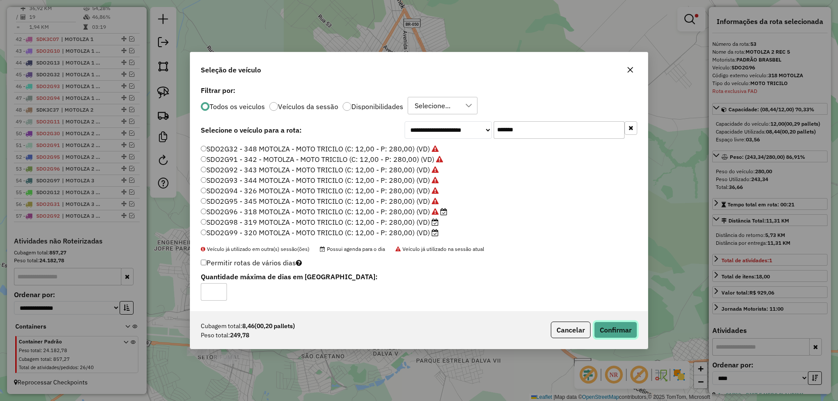
click at [624, 327] on button "Confirmar" at bounding box center [615, 330] width 43 height 17
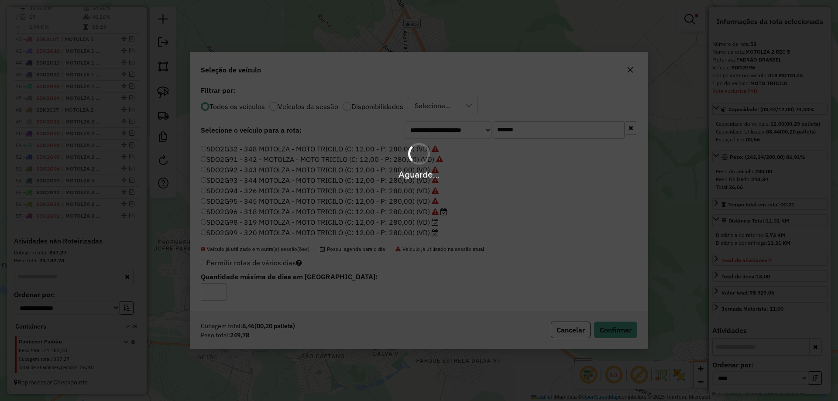
scroll to position [1037, 0]
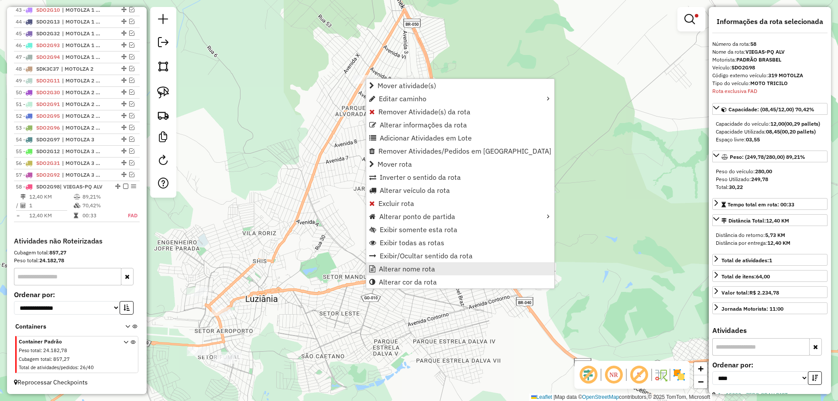
click at [425, 269] on span "Alterar nome rota" at bounding box center [407, 268] width 56 height 7
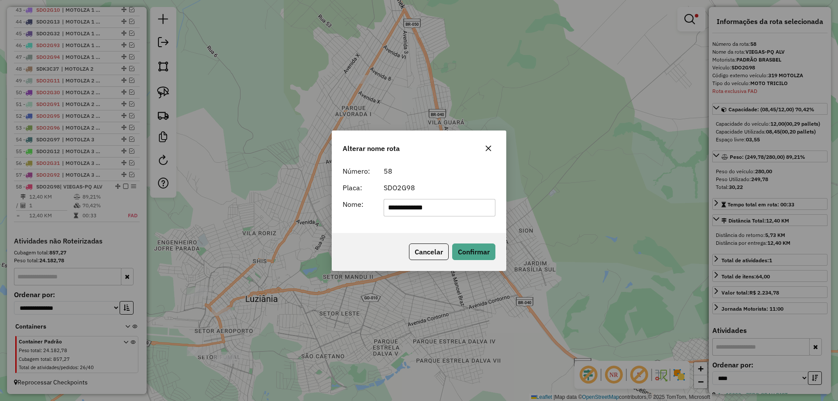
drag, startPoint x: 455, startPoint y: 206, endPoint x: 176, endPoint y: 173, distance: 280.3
click at [176, 173] on div "**********" at bounding box center [419, 200] width 838 height 401
type input "**********"
drag, startPoint x: 470, startPoint y: 247, endPoint x: 339, endPoint y: 238, distance: 132.0
click at [466, 245] on button "Confirmar" at bounding box center [473, 251] width 43 height 17
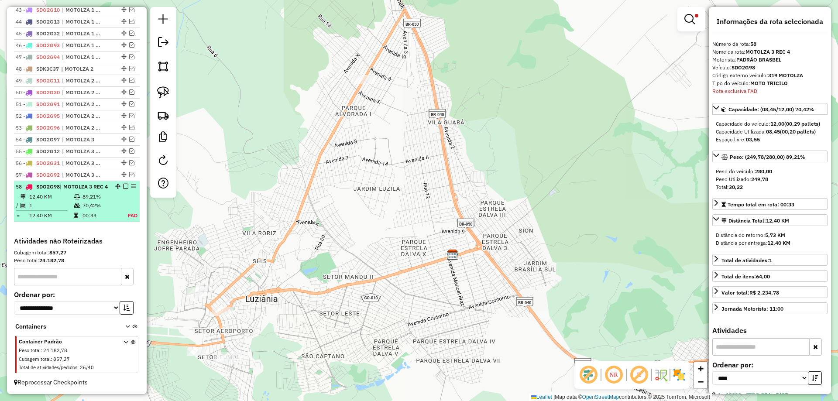
click at [123, 185] on em at bounding box center [125, 186] width 5 height 5
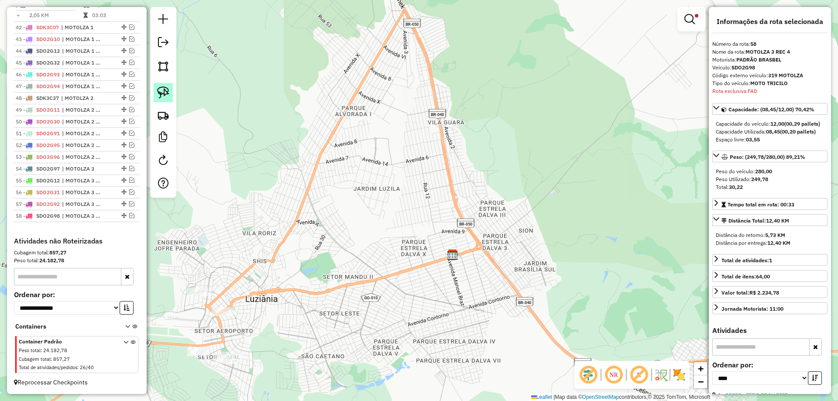
click at [167, 92] on img at bounding box center [163, 92] width 12 height 12
drag, startPoint x: 220, startPoint y: 295, endPoint x: 282, endPoint y: 312, distance: 63.8
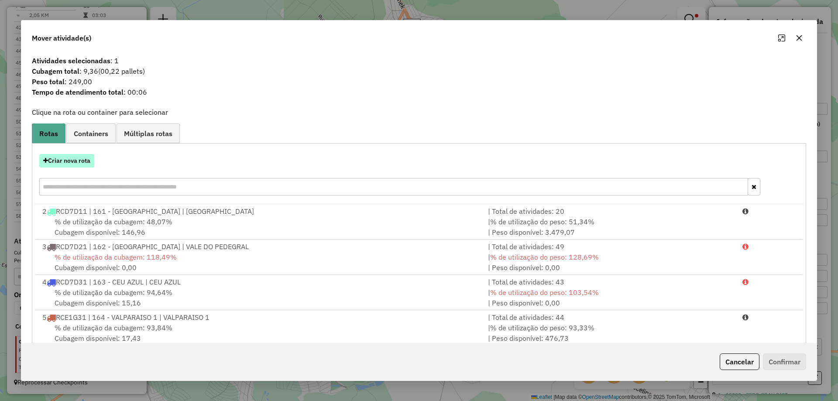
click at [82, 161] on button "Criar nova rota" at bounding box center [66, 161] width 55 height 14
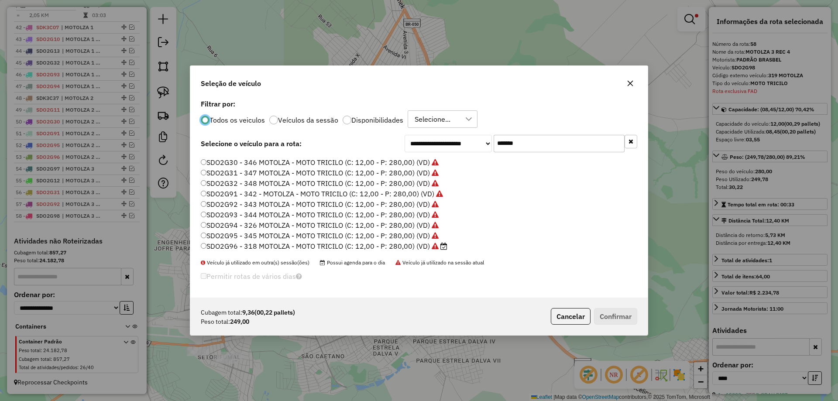
scroll to position [61, 0]
click at [422, 244] on label "SDO2G99 - 320 MOTOLZA - MOTO TRICILO (C: 12,00 - P: 280,00) (VD)" at bounding box center [320, 246] width 238 height 10
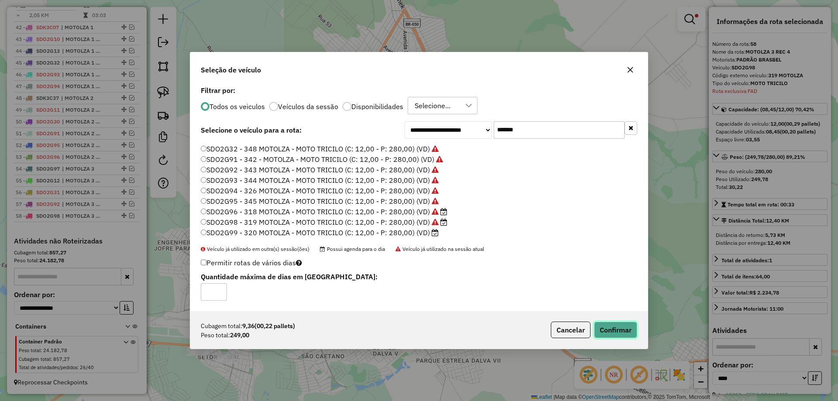
click at [598, 327] on button "Confirmar" at bounding box center [615, 330] width 43 height 17
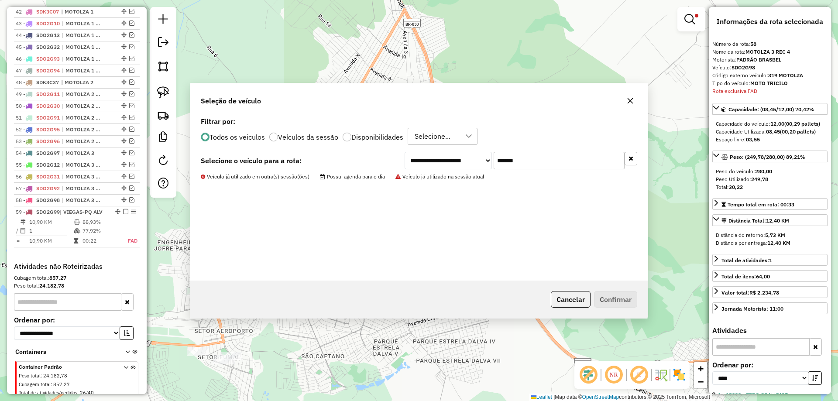
scroll to position [1049, 0]
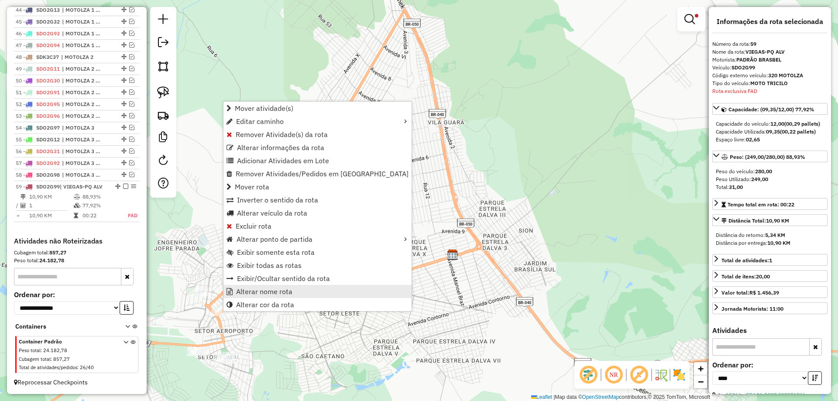
click at [282, 294] on span "Alterar nome rota" at bounding box center [264, 291] width 56 height 7
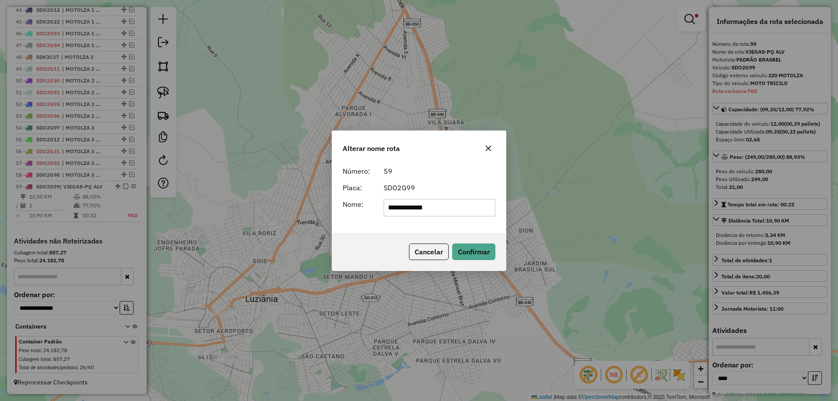
drag, startPoint x: 443, startPoint y: 209, endPoint x: 235, endPoint y: 188, distance: 209.2
click at [237, 188] on div "**********" at bounding box center [419, 200] width 838 height 401
type input "**********"
drag, startPoint x: 474, startPoint y: 251, endPoint x: 342, endPoint y: 250, distance: 132.2
click at [471, 250] on button "Confirmar" at bounding box center [473, 251] width 43 height 17
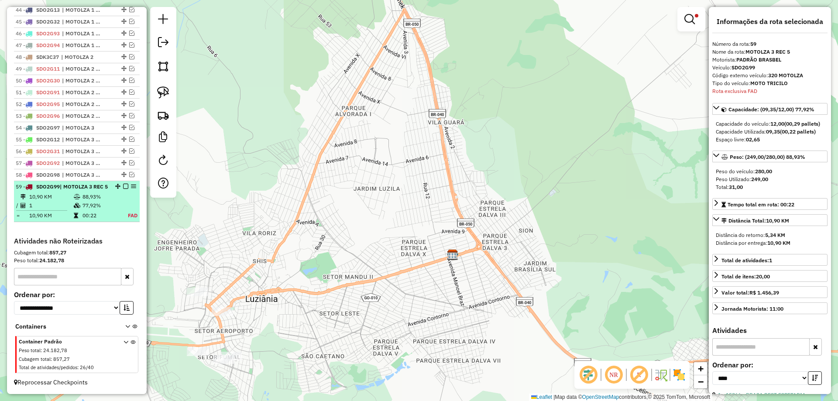
click at [123, 187] on em at bounding box center [125, 186] width 5 height 5
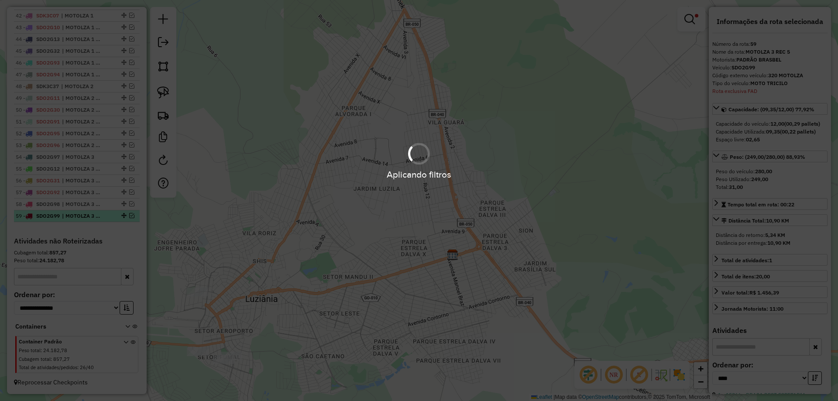
scroll to position [1020, 0]
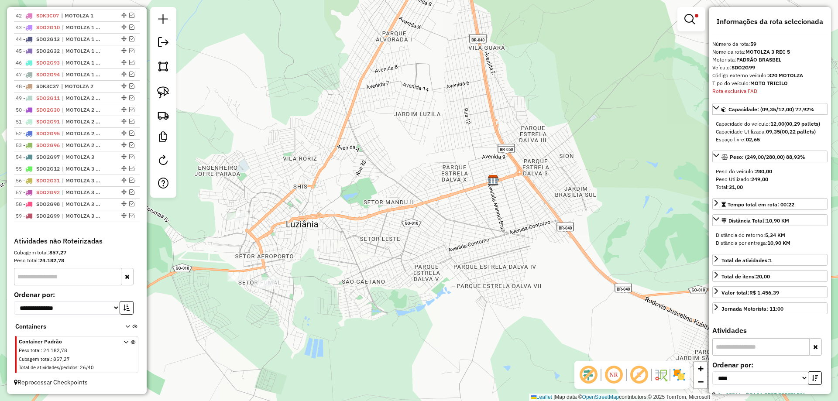
drag, startPoint x: 315, startPoint y: 297, endPoint x: 353, endPoint y: 211, distance: 93.6
click at [355, 217] on div "Limpar filtros Janela de atendimento Grade de atendimento Capacidade Transporta…" at bounding box center [419, 200] width 838 height 401
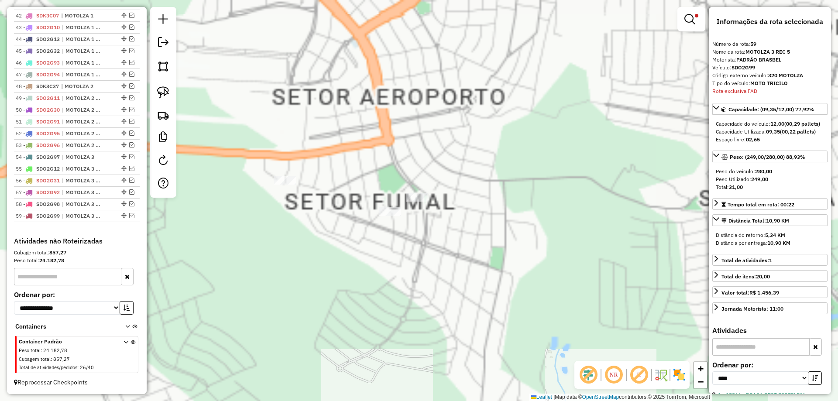
drag, startPoint x: 306, startPoint y: 238, endPoint x: 290, endPoint y: 242, distance: 16.5
click at [290, 242] on div "Limpar filtros Janela de atendimento Grade de atendimento Capacidade Transporta…" at bounding box center [419, 200] width 838 height 401
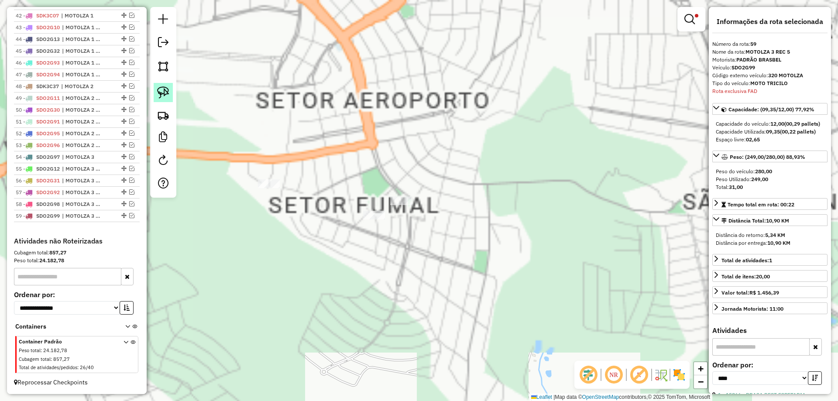
click at [162, 94] on img at bounding box center [163, 92] width 12 height 12
drag, startPoint x: 388, startPoint y: 160, endPoint x: 445, endPoint y: 206, distance: 72.9
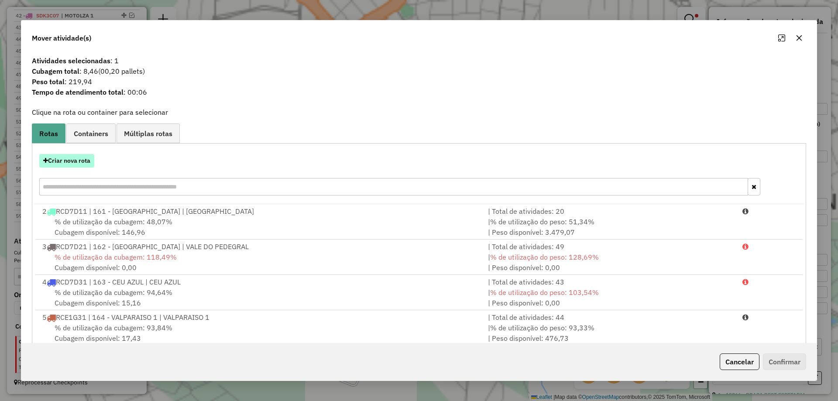
click at [72, 158] on button "Criar nova rota" at bounding box center [66, 161] width 55 height 14
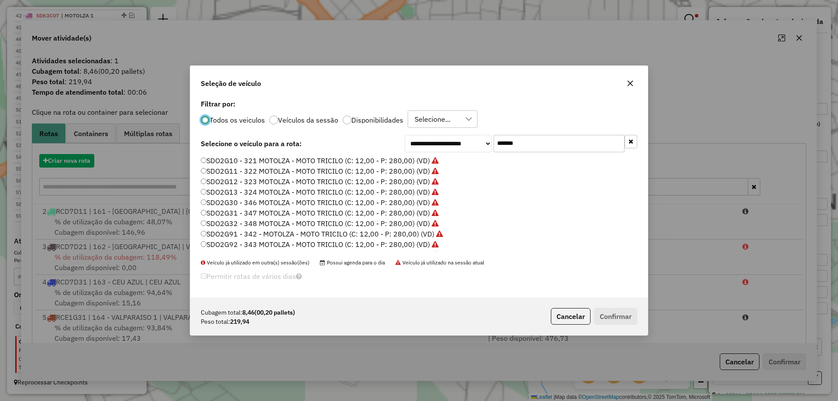
scroll to position [5, 3]
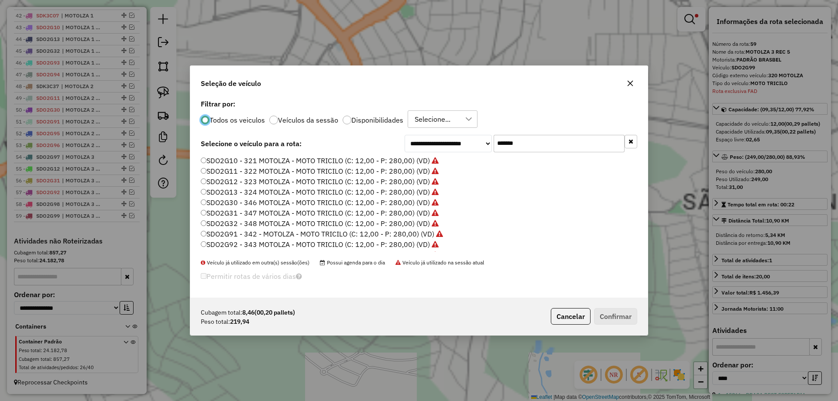
drag, startPoint x: 449, startPoint y: 140, endPoint x: 305, endPoint y: 131, distance: 144.2
click at [305, 131] on div "**********" at bounding box center [418, 197] width 457 height 200
paste input "text"
type input "******"
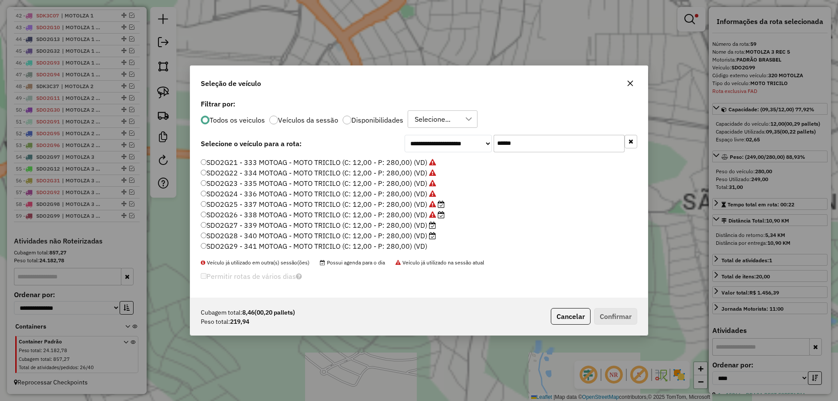
click at [410, 225] on label "SDO2G27 - 339 MOTOAG - MOTO TRICILO (C: 12,00 - P: 280,00) (VD)" at bounding box center [318, 225] width 235 height 10
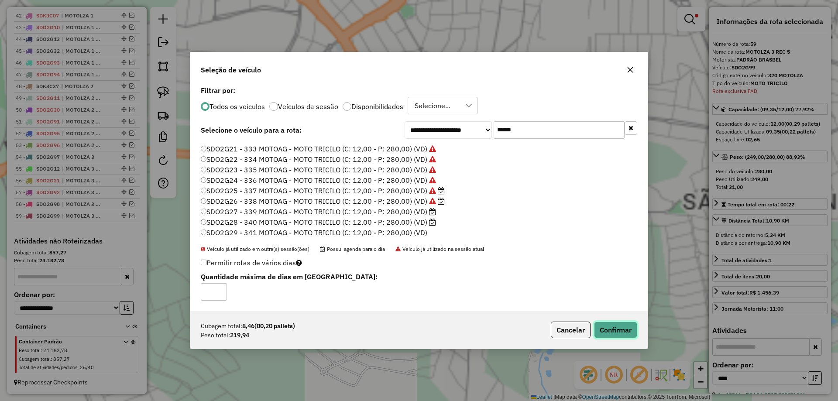
click at [609, 334] on button "Confirmar" at bounding box center [615, 330] width 43 height 17
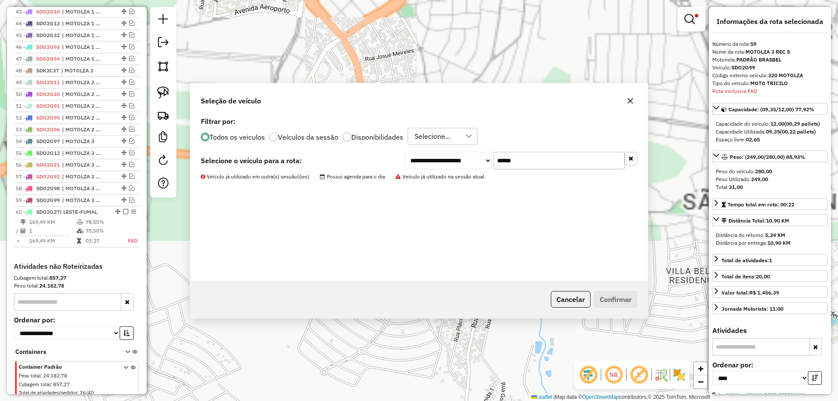
scroll to position [1061, 0]
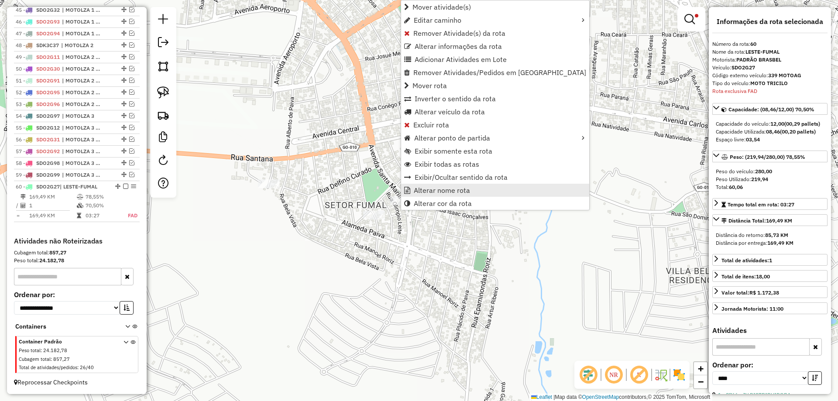
click at [468, 193] on span "Alterar nome rota" at bounding box center [442, 190] width 56 height 7
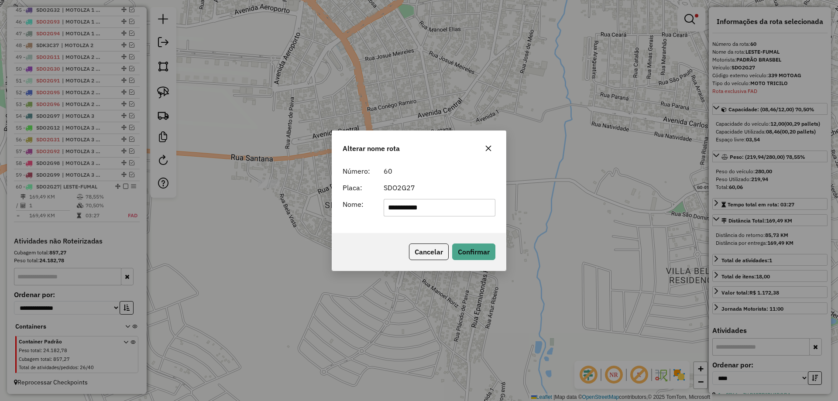
drag, startPoint x: 360, startPoint y: 207, endPoint x: 164, endPoint y: 205, distance: 195.9
click at [164, 206] on div "**********" at bounding box center [419, 200] width 838 height 401
type input "**********"
click at [469, 245] on button "Confirmar" at bounding box center [473, 251] width 43 height 17
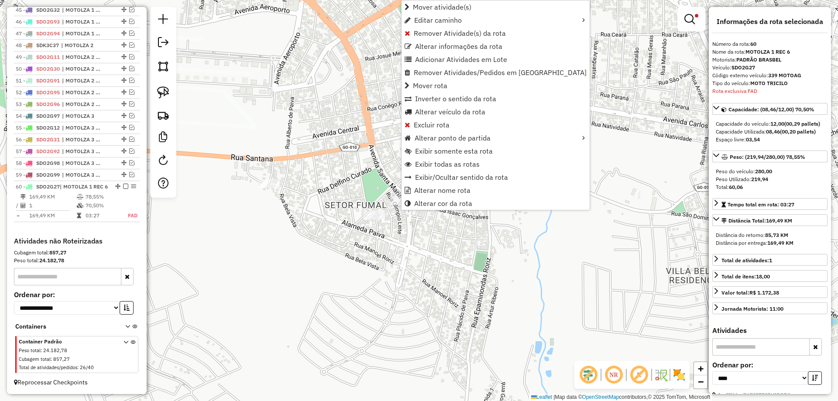
scroll to position [1069, 0]
click at [520, 139] on link "Alterar ponto de partida" at bounding box center [495, 137] width 188 height 13
click at [583, 140] on icon "Alterar ponto de partida" at bounding box center [584, 137] width 2 height 3
click at [549, 137] on span "Brasbel" at bounding box center [549, 138] width 24 height 7
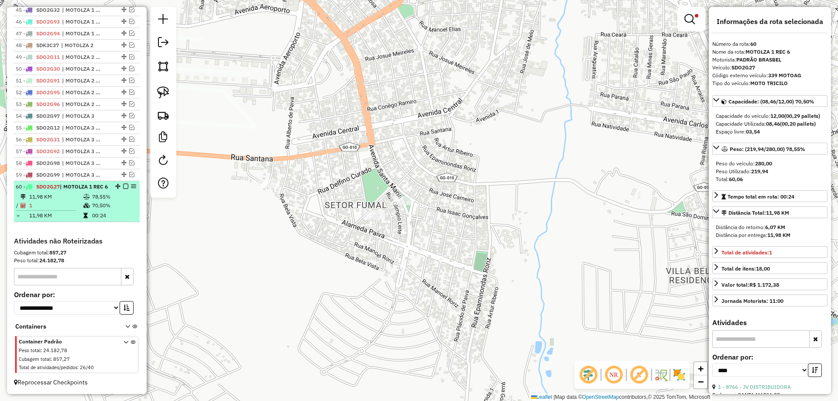
click at [123, 184] on em at bounding box center [125, 186] width 5 height 5
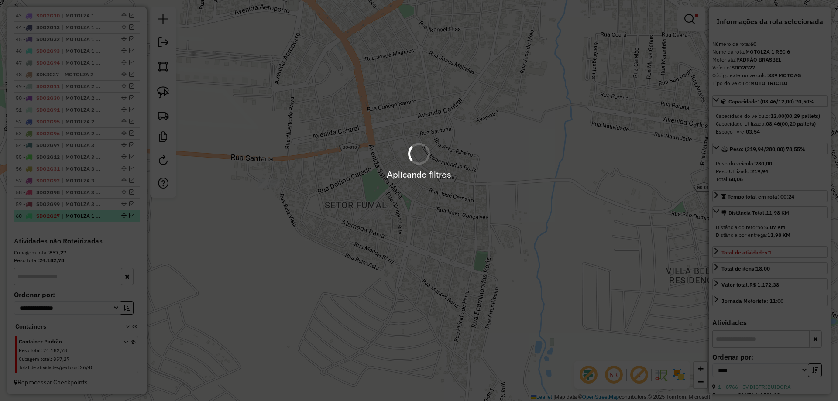
scroll to position [1031, 0]
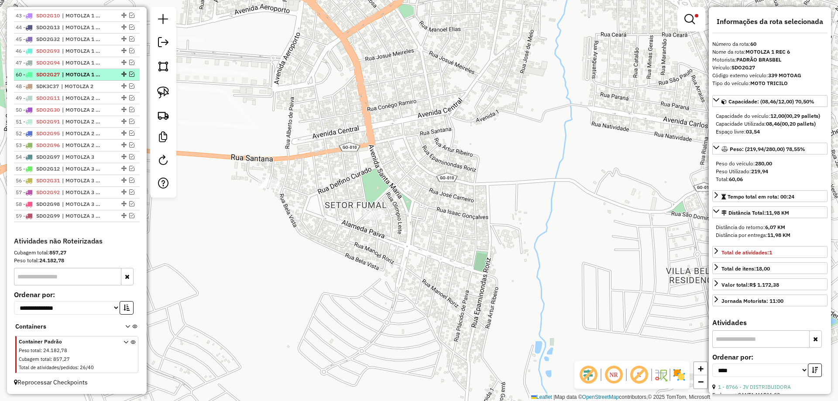
drag, startPoint x: 120, startPoint y: 214, endPoint x: 100, endPoint y: 72, distance: 143.7
click at [166, 91] on img at bounding box center [163, 92] width 12 height 12
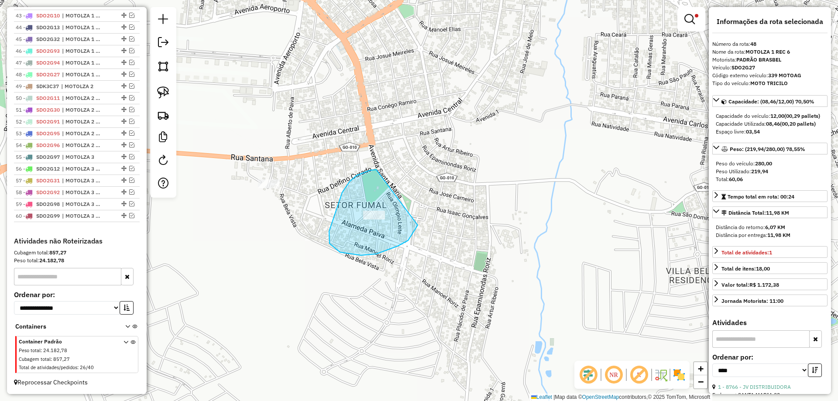
drag, startPoint x: 370, startPoint y: 170, endPoint x: 416, endPoint y: 220, distance: 67.9
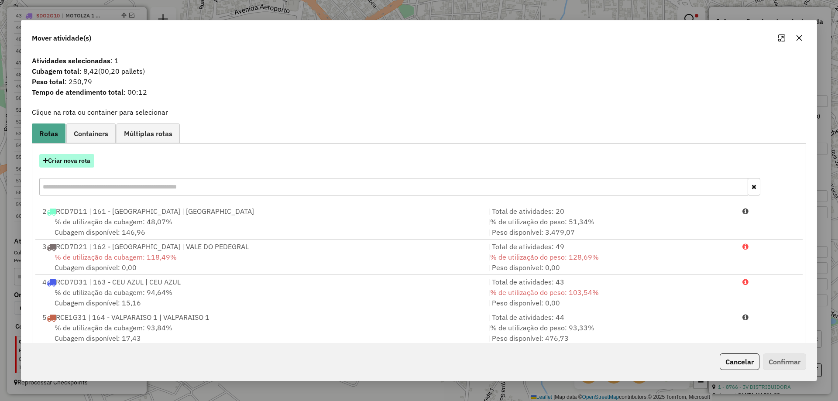
click at [83, 164] on button "Criar nova rota" at bounding box center [66, 161] width 55 height 14
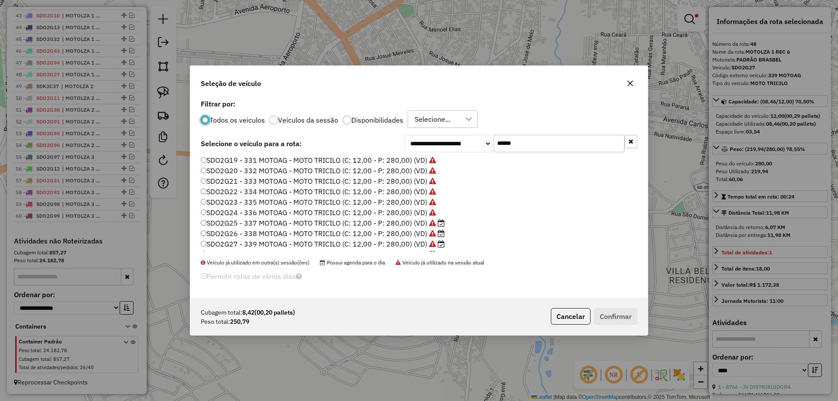
scroll to position [61, 0]
click at [418, 238] on label "SDO2G28 - 340 MOTOAG - MOTO TRICILO (C: 12,00 - P: 280,00) (VD)" at bounding box center [318, 235] width 235 height 10
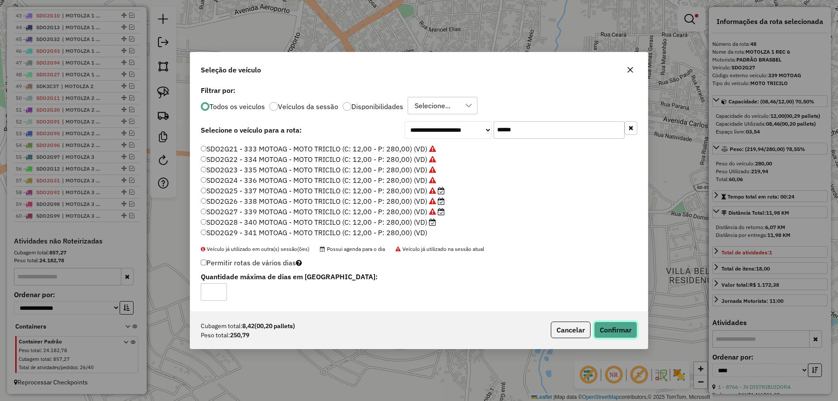
click at [604, 332] on button "Confirmar" at bounding box center [615, 330] width 43 height 17
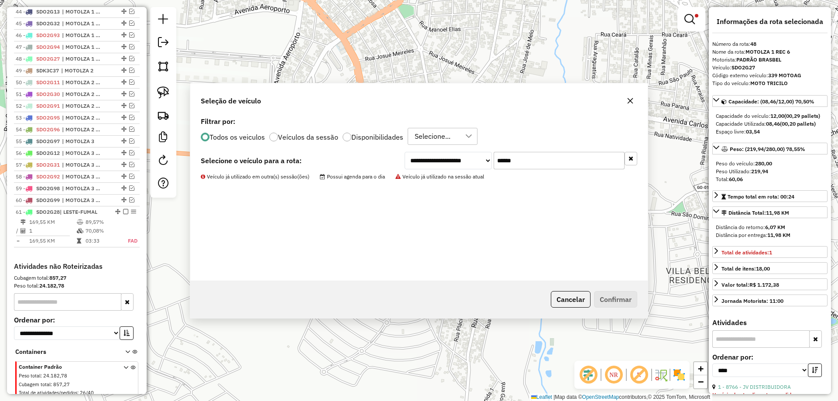
scroll to position [1073, 0]
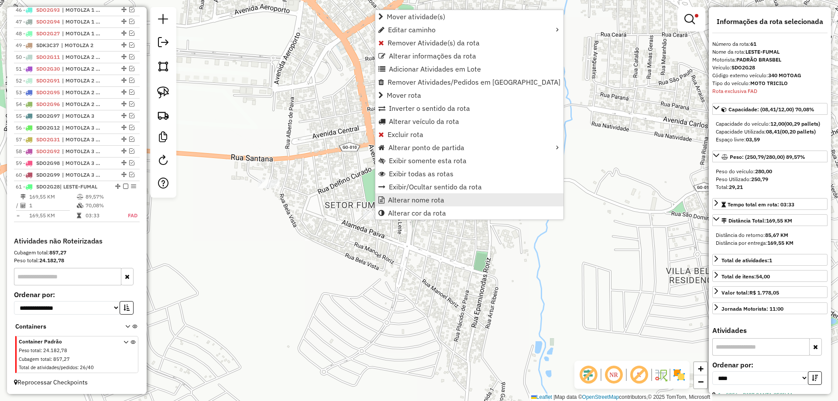
click at [422, 202] on span "Alterar nome rota" at bounding box center [416, 199] width 56 height 7
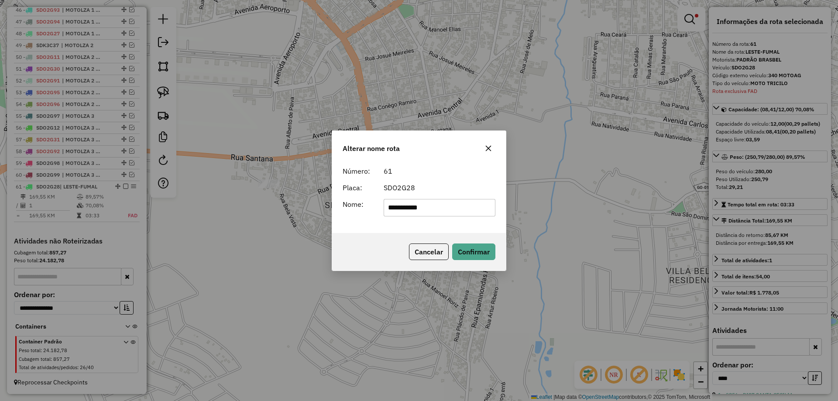
drag, startPoint x: 465, startPoint y: 207, endPoint x: 117, endPoint y: 206, distance: 348.2
click at [117, 206] on div "**********" at bounding box center [419, 200] width 838 height 401
type input "**********"
click at [465, 255] on button "Confirmar" at bounding box center [473, 251] width 43 height 17
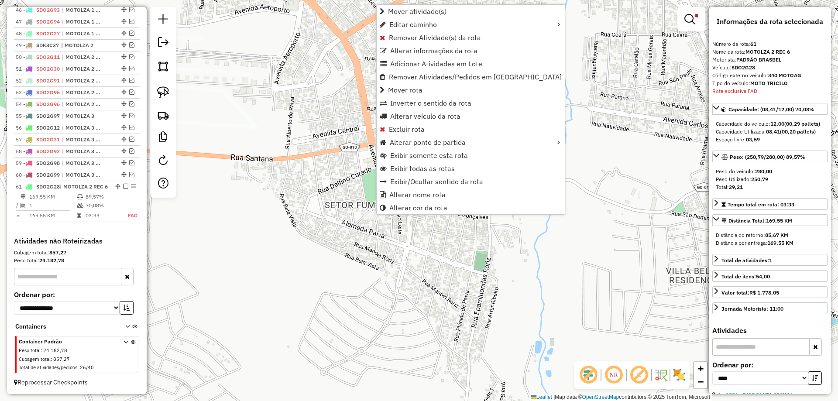
scroll to position [1080, 0]
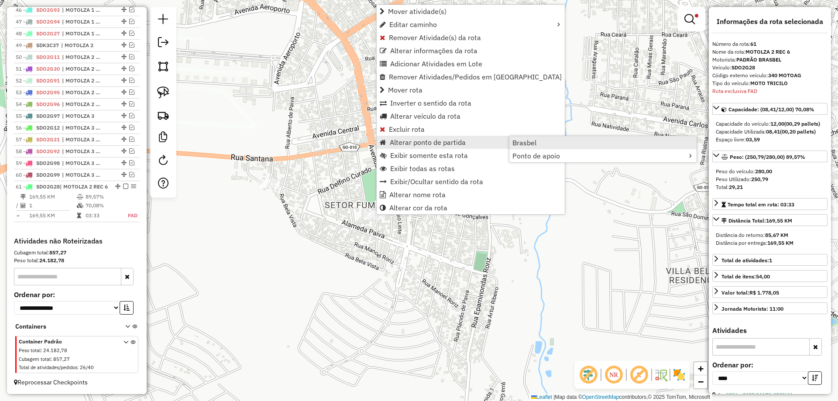
click at [531, 146] on span "Brasbel" at bounding box center [524, 142] width 24 height 7
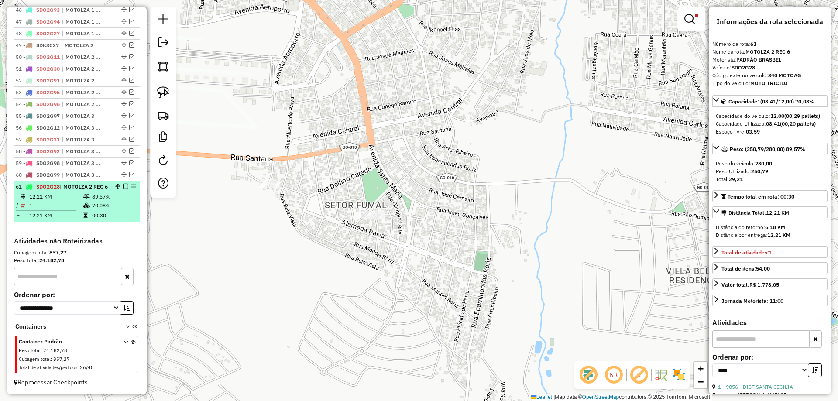
click at [123, 184] on em at bounding box center [125, 186] width 5 height 5
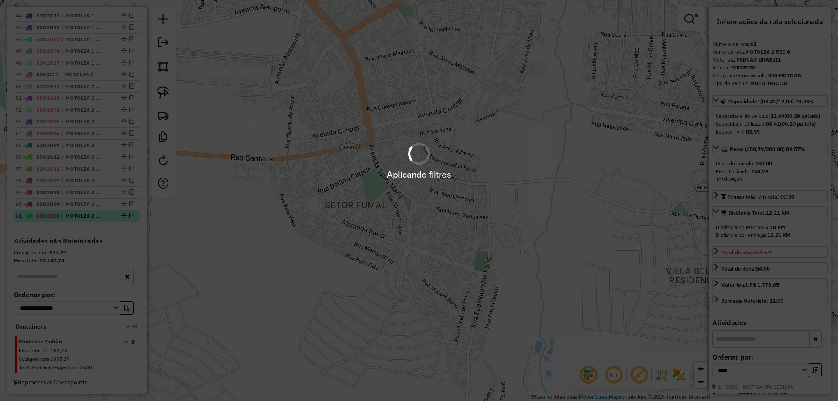
scroll to position [1043, 0]
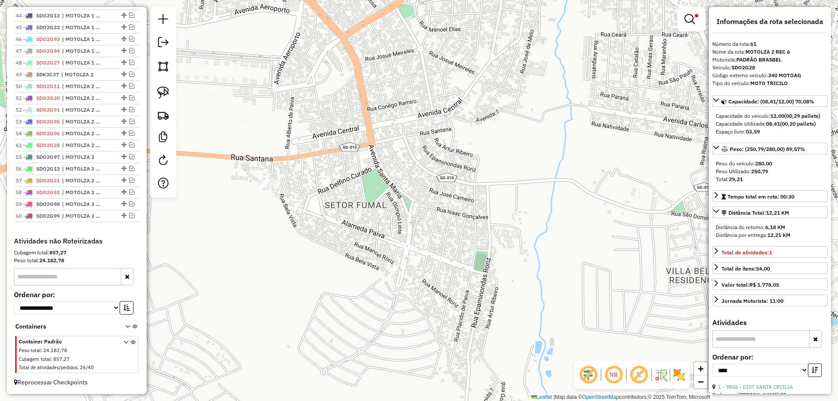
drag, startPoint x: 122, startPoint y: 215, endPoint x: 111, endPoint y: 141, distance: 74.9
click at [171, 94] on link at bounding box center [163, 92] width 19 height 19
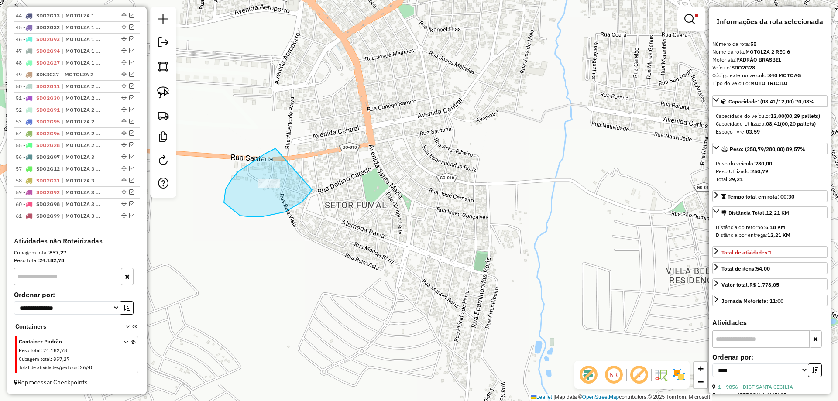
drag, startPoint x: 265, startPoint y: 154, endPoint x: 312, endPoint y: 187, distance: 57.3
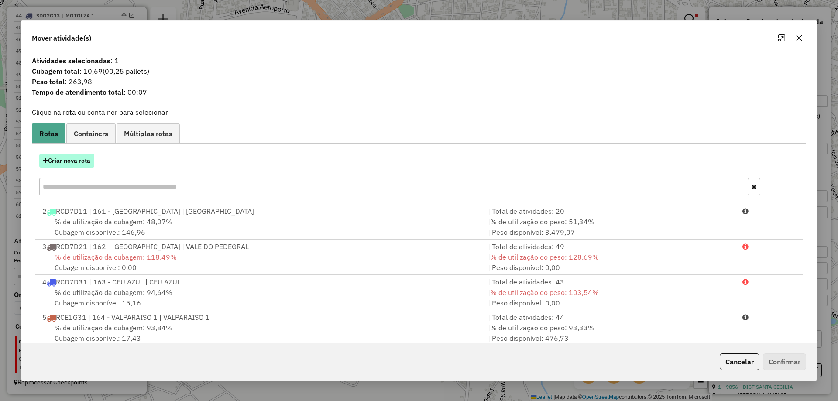
click at [75, 159] on button "Criar nova rota" at bounding box center [66, 161] width 55 height 14
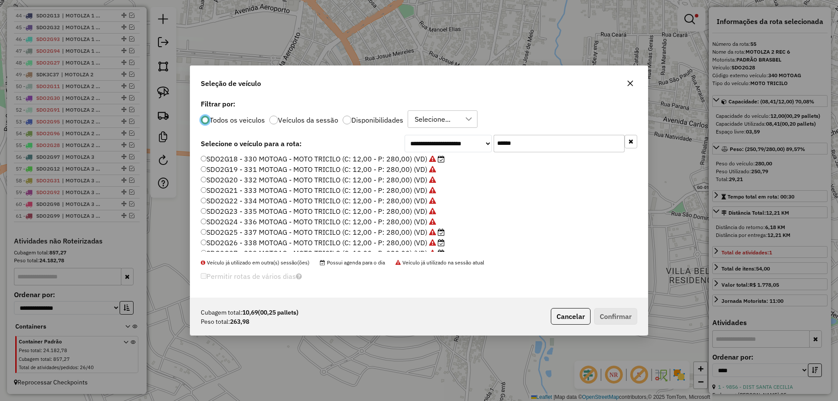
scroll to position [61, 0]
click at [420, 246] on label "SDO2G29 - 341 MOTOAG - MOTO TRICILO (C: 12,00 - P: 280,00) (VD)" at bounding box center [314, 246] width 226 height 10
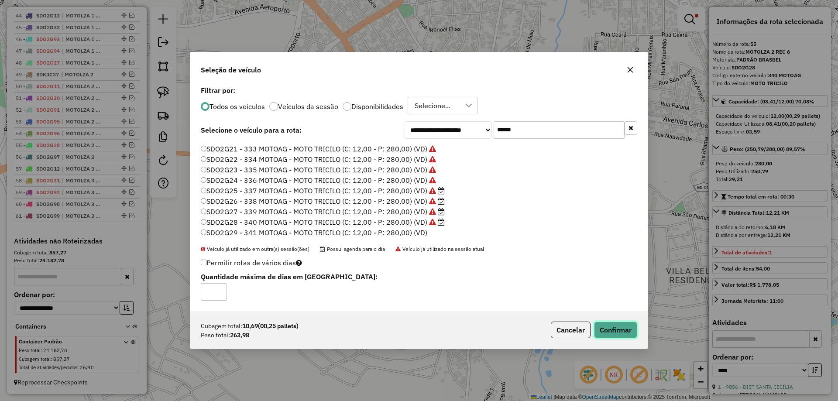
click at [600, 326] on button "Confirmar" at bounding box center [615, 330] width 43 height 17
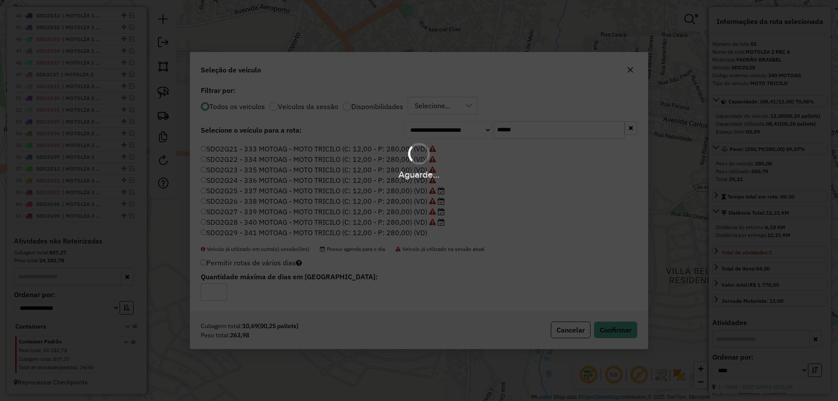
scroll to position [1084, 0]
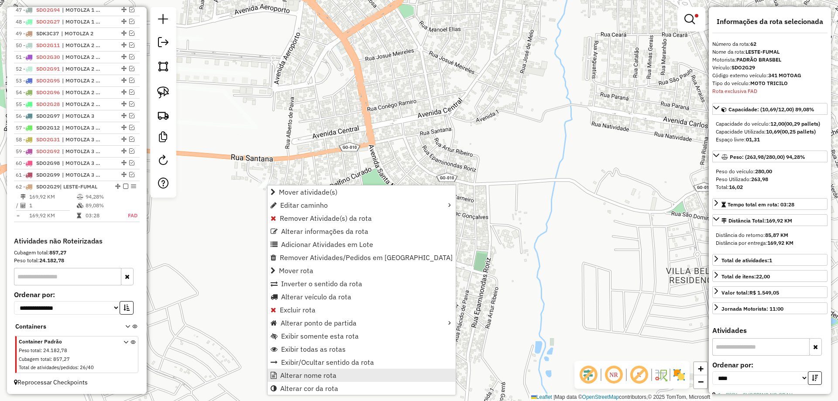
click at [331, 376] on span "Alterar nome rota" at bounding box center [308, 375] width 56 height 7
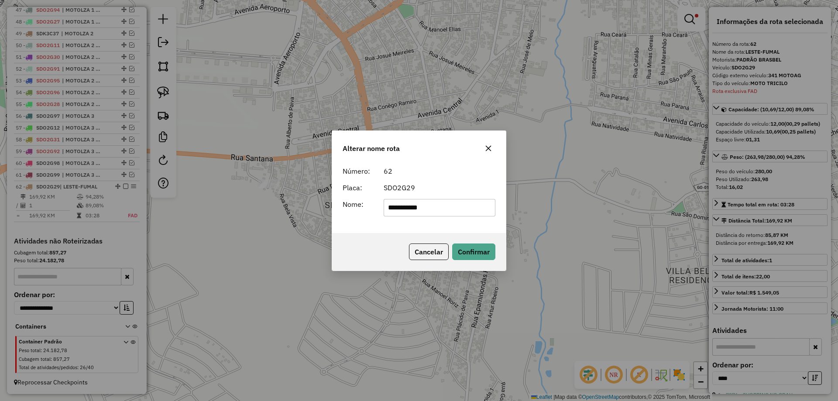
drag, startPoint x: 457, startPoint y: 204, endPoint x: 200, endPoint y: 202, distance: 257.0
click at [200, 202] on div "**********" at bounding box center [419, 200] width 838 height 401
type input "**********"
click at [467, 253] on button "Confirmar" at bounding box center [473, 251] width 43 height 17
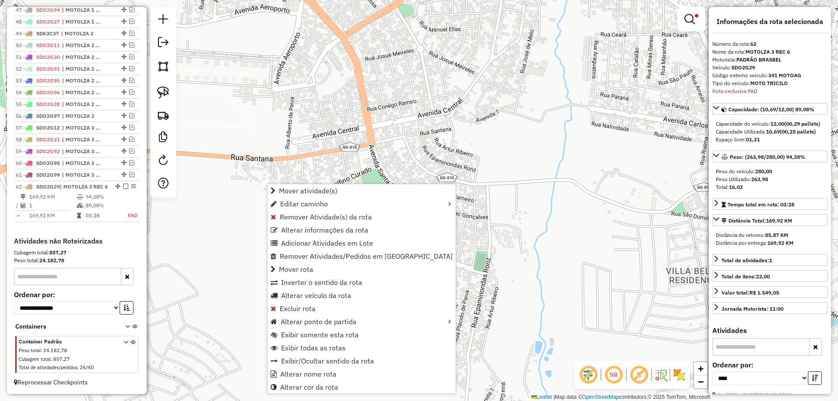
scroll to position [1092, 0]
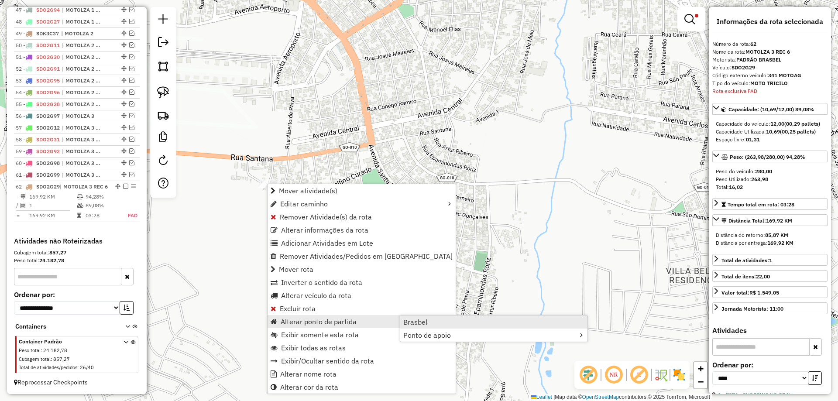
click at [416, 321] on span "Brasbel" at bounding box center [415, 322] width 24 height 7
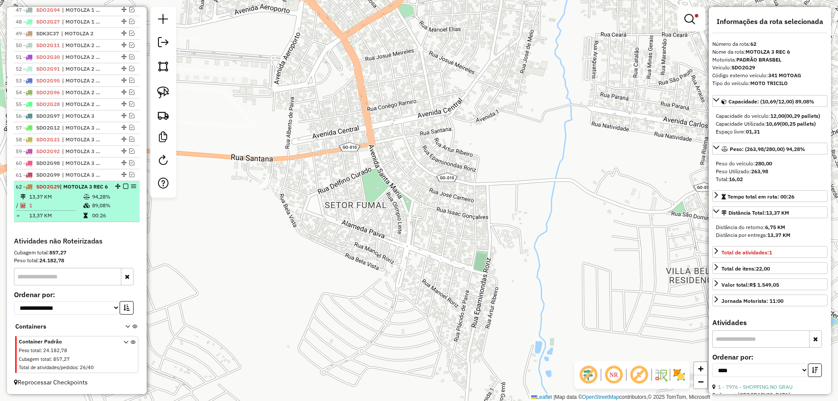
click at [123, 184] on em at bounding box center [125, 186] width 5 height 5
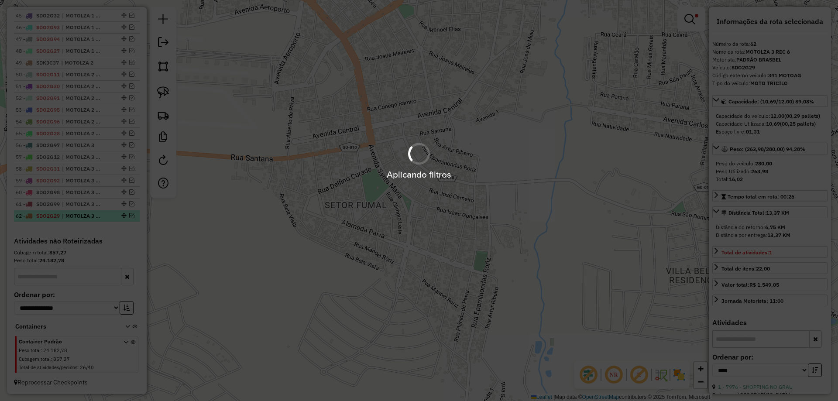
scroll to position [1055, 0]
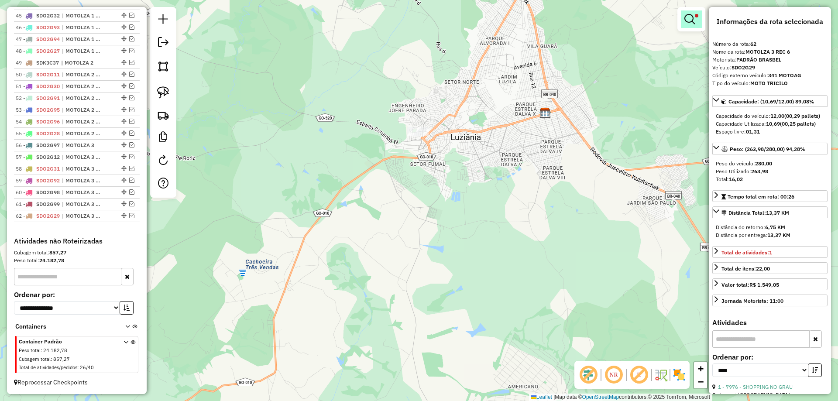
click at [696, 11] on link at bounding box center [691, 18] width 21 height 17
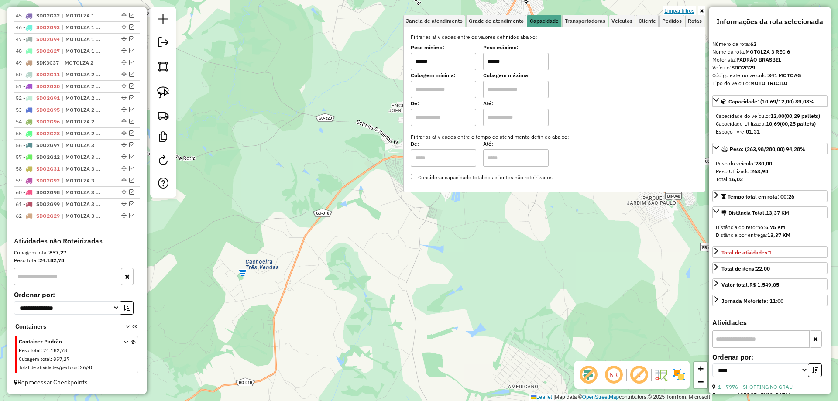
click at [684, 8] on link "Limpar filtros" at bounding box center [679, 11] width 34 height 10
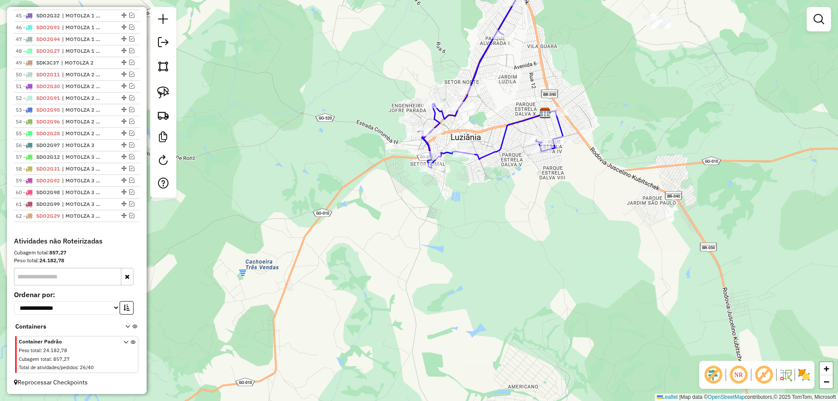
click at [500, 144] on icon at bounding box center [490, 82] width 145 height 171
select select "*********"
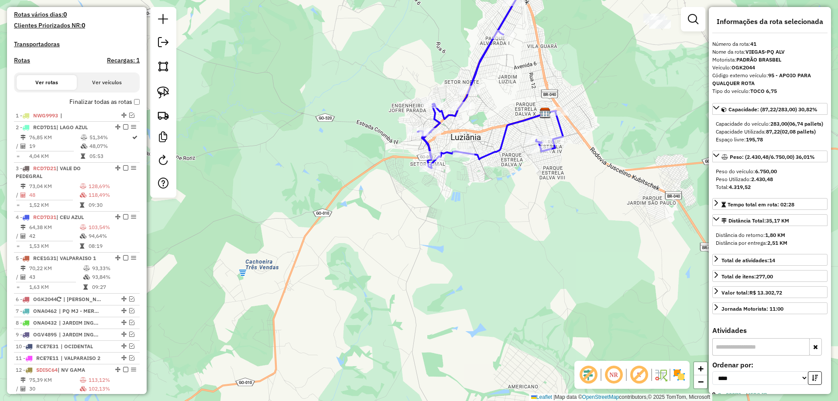
scroll to position [232, 0]
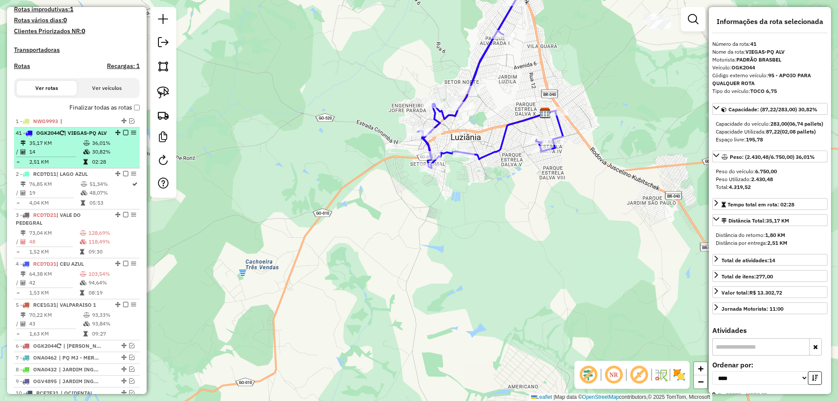
drag, startPoint x: 114, startPoint y: 143, endPoint x: 107, endPoint y: 138, distance: 8.4
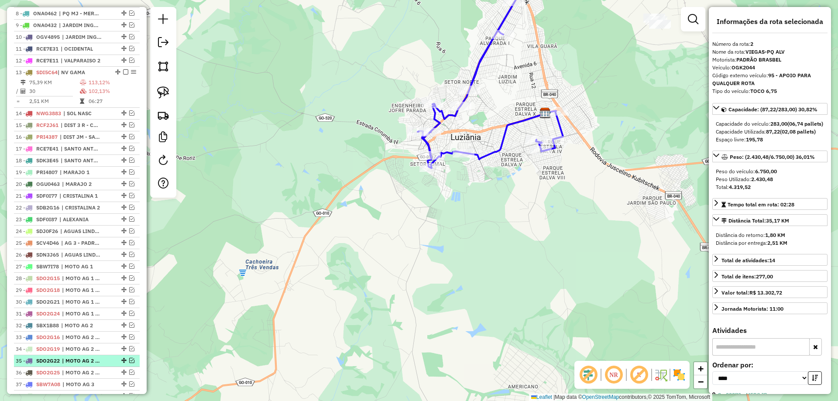
scroll to position [531, 0]
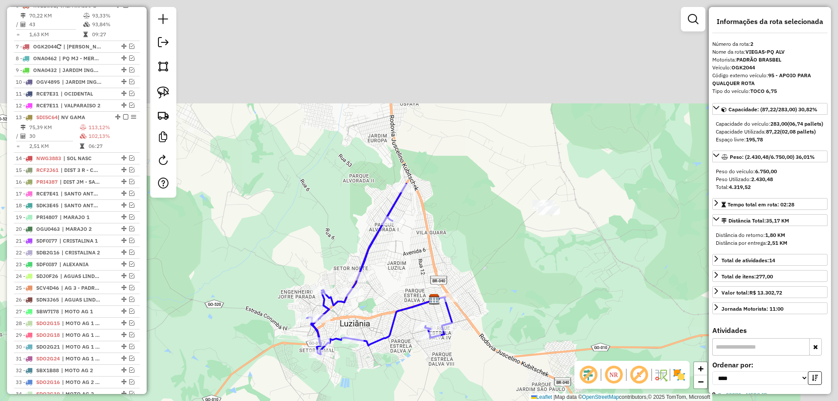
drag, startPoint x: 498, startPoint y: 228, endPoint x: 397, endPoint y: 400, distance: 199.3
click at [398, 400] on div "Janela de atendimento Grade de atendimento Capacidade Transportadoras Veículos …" at bounding box center [419, 200] width 838 height 401
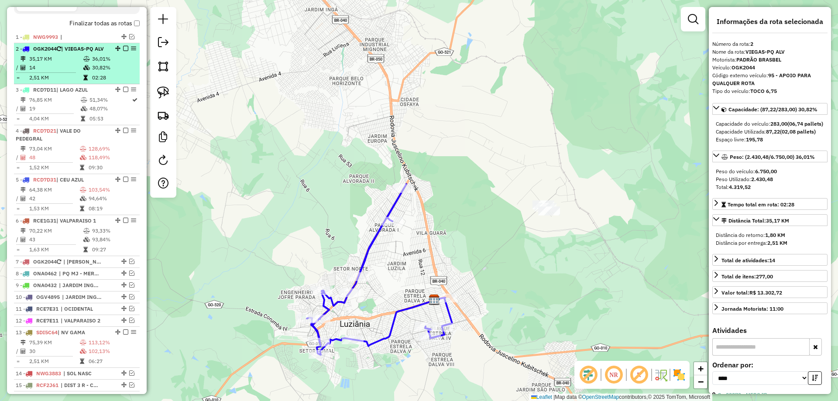
scroll to position [313, 0]
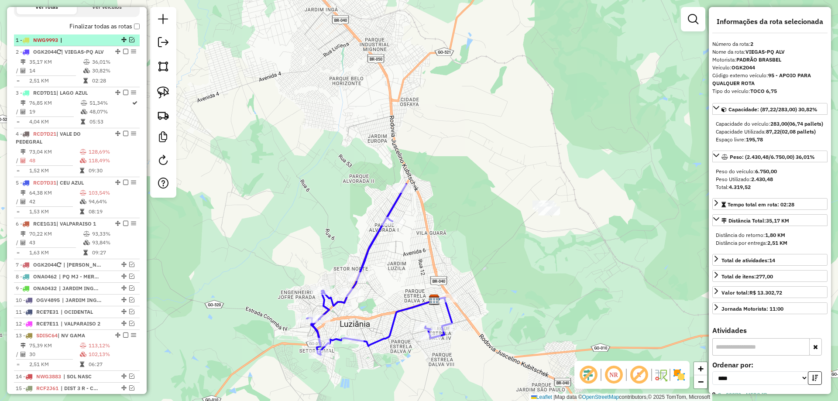
click at [129, 42] on em at bounding box center [131, 39] width 5 height 5
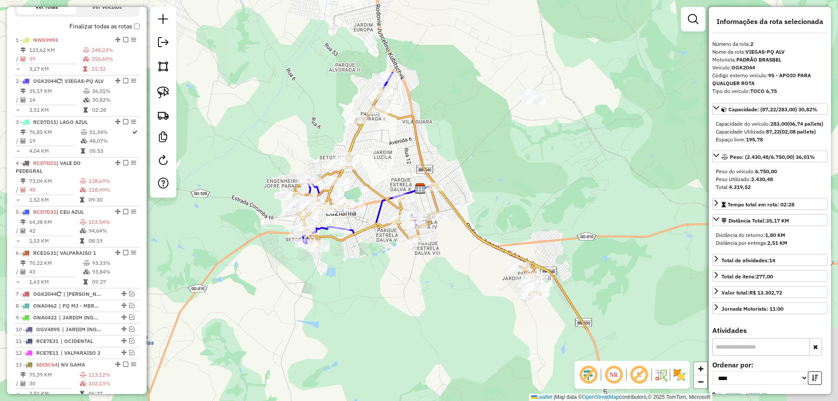
drag, startPoint x: 478, startPoint y: 278, endPoint x: 462, endPoint y: 166, distance: 112.4
click at [462, 166] on div "Janela de atendimento Grade de atendimento Capacidade Transportadoras Veículos …" at bounding box center [419, 200] width 838 height 401
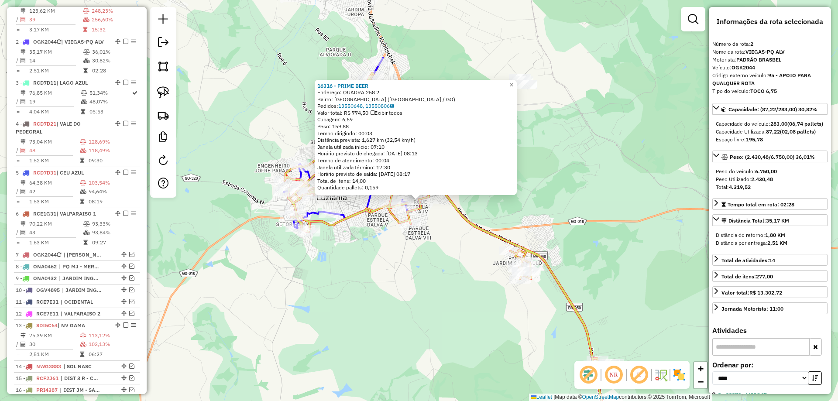
scroll to position [390, 0]
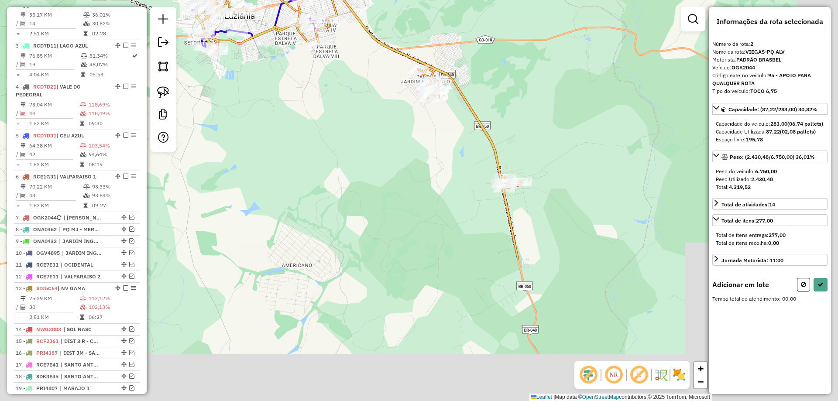
drag, startPoint x: 432, startPoint y: 341, endPoint x: 335, endPoint y: 150, distance: 214.8
click at [335, 150] on div "Janela de atendimento Grade de atendimento Capacidade Transportadoras Veículos …" at bounding box center [419, 200] width 838 height 401
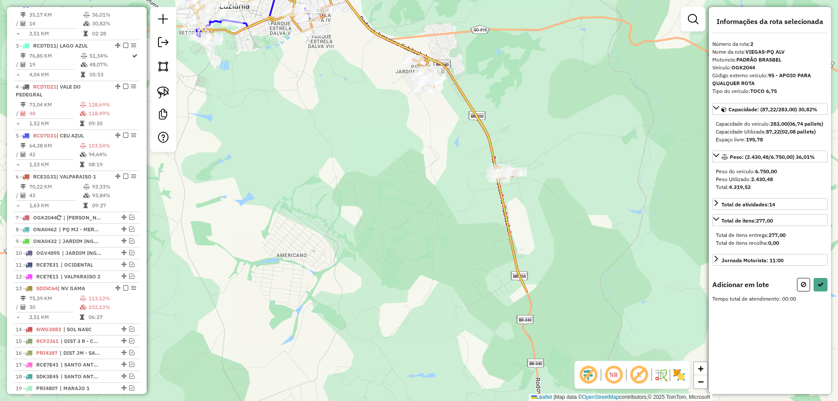
drag, startPoint x: 170, startPoint y: 97, endPoint x: 294, endPoint y: 96, distance: 123.9
click at [169, 97] on link at bounding box center [163, 92] width 19 height 19
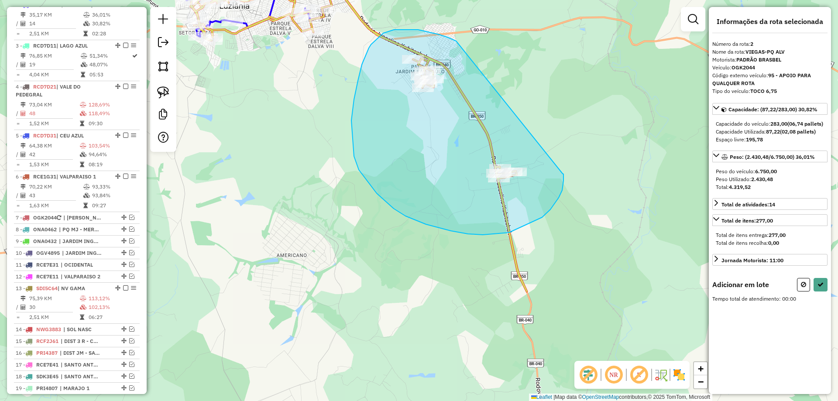
drag, startPoint x: 408, startPoint y: 29, endPoint x: 562, endPoint y: 173, distance: 211.2
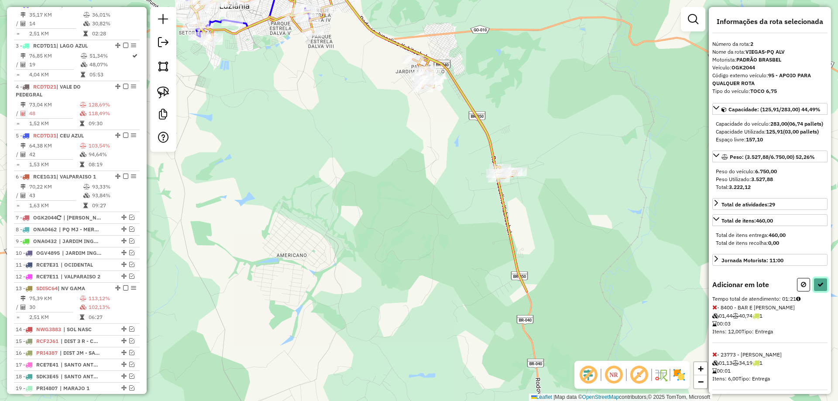
click at [817, 288] on icon at bounding box center [820, 284] width 6 height 6
select select "*********"
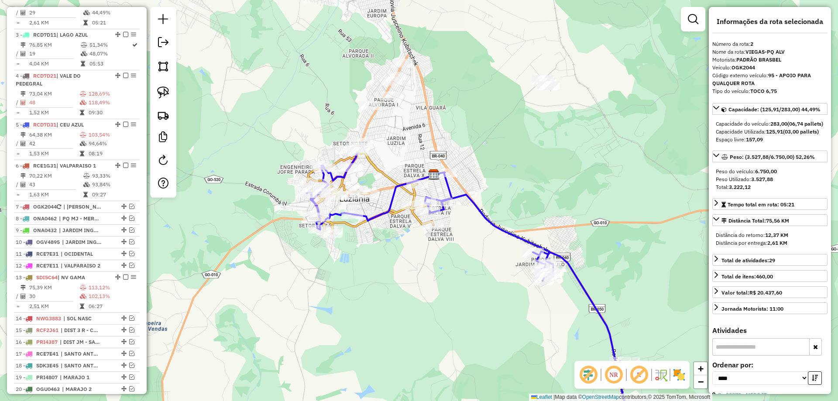
drag, startPoint x: 349, startPoint y: 107, endPoint x: 470, endPoint y: 301, distance: 228.7
click at [470, 301] on div "Janela de atendimento Grade de atendimento Capacidade Transportadoras Veículos …" at bounding box center [419, 200] width 838 height 401
click at [387, 174] on icon at bounding box center [371, 154] width 126 height 159
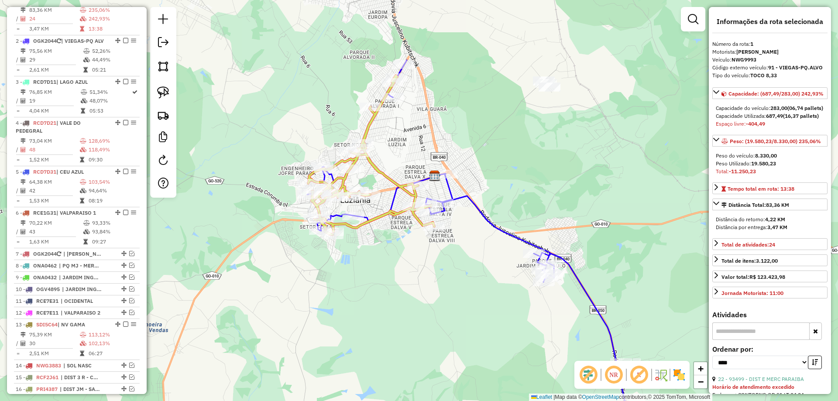
scroll to position [338, 0]
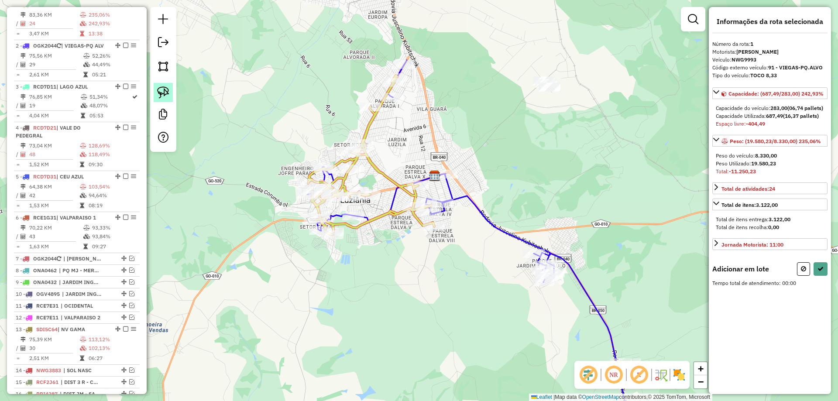
click at [164, 92] on img at bounding box center [163, 92] width 12 height 12
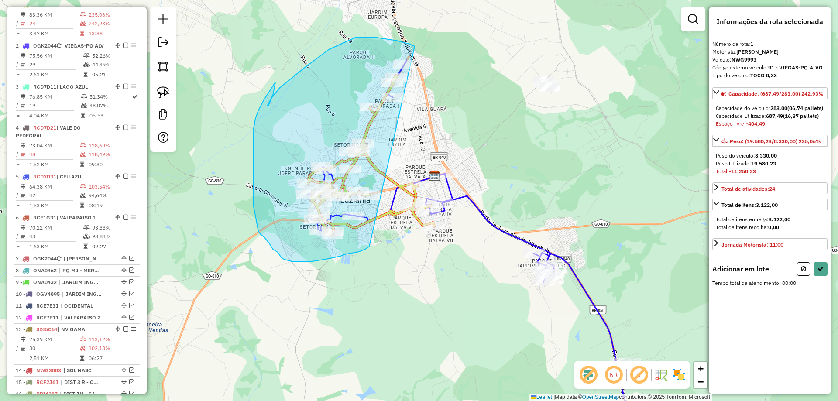
drag, startPoint x: 410, startPoint y: 44, endPoint x: 371, endPoint y: 243, distance: 203.2
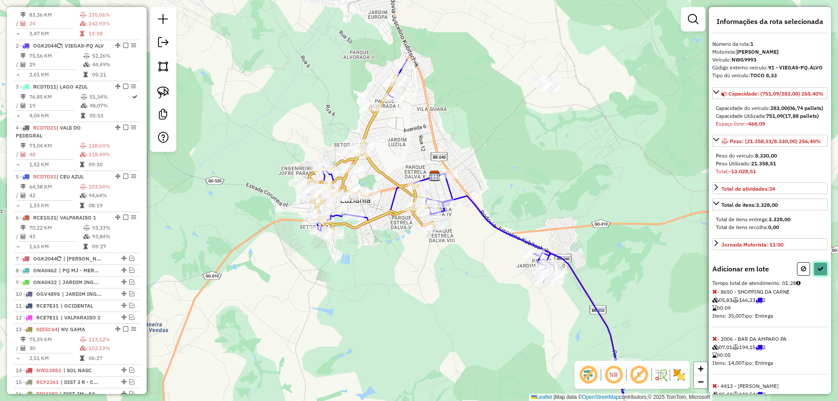
click at [821, 276] on button at bounding box center [820, 269] width 14 height 14
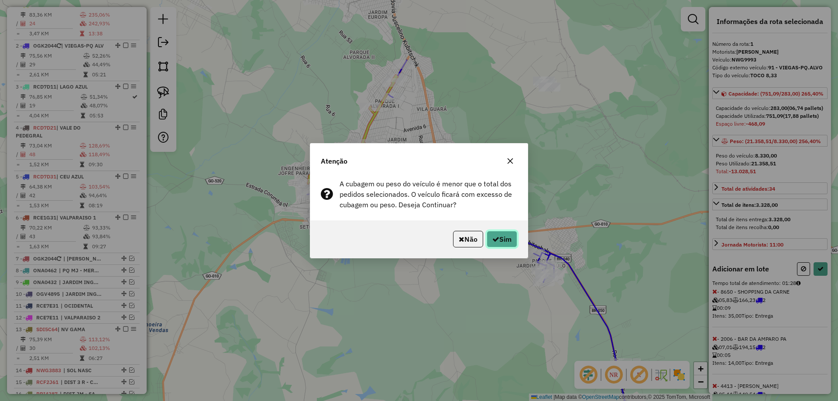
click at [495, 236] on icon "button" at bounding box center [495, 239] width 7 height 7
select select "*********"
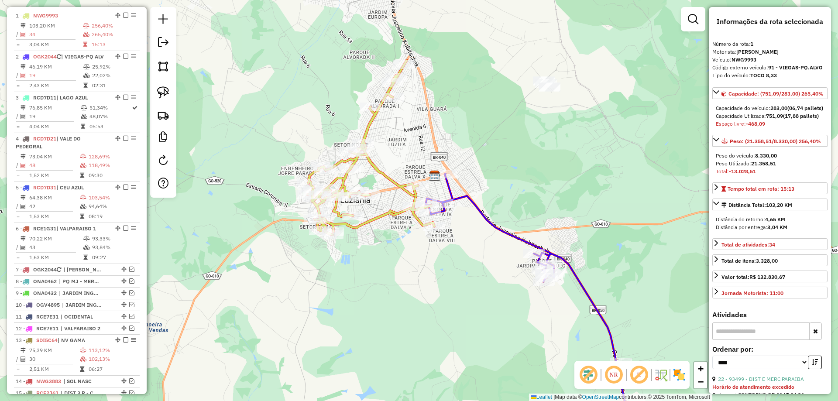
click at [502, 227] on icon at bounding box center [530, 307] width 211 height 267
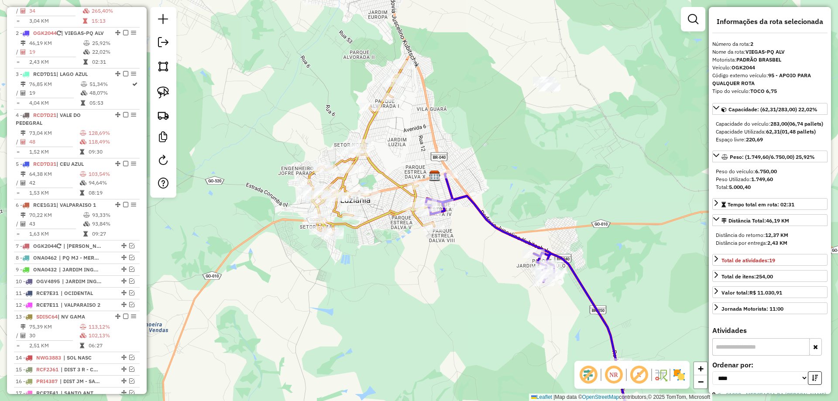
scroll to position [390, 0]
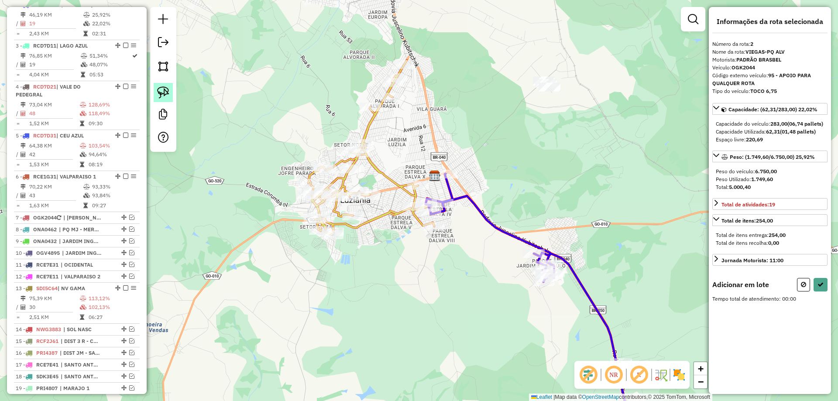
click at [161, 94] on img at bounding box center [163, 92] width 12 height 12
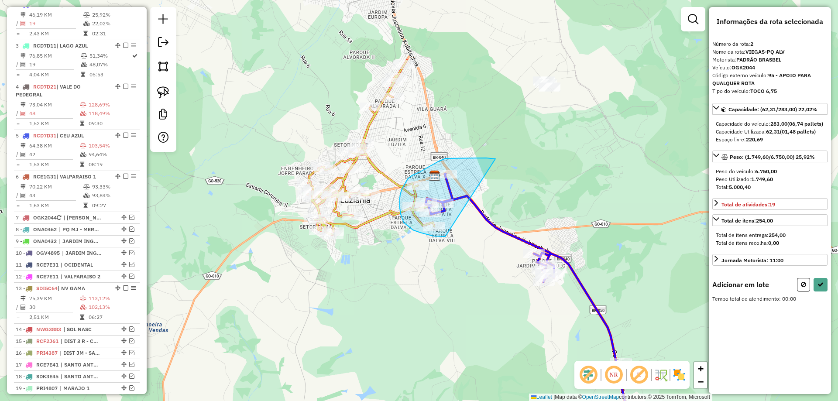
drag, startPoint x: 473, startPoint y: 158, endPoint x: 462, endPoint y: 236, distance: 79.4
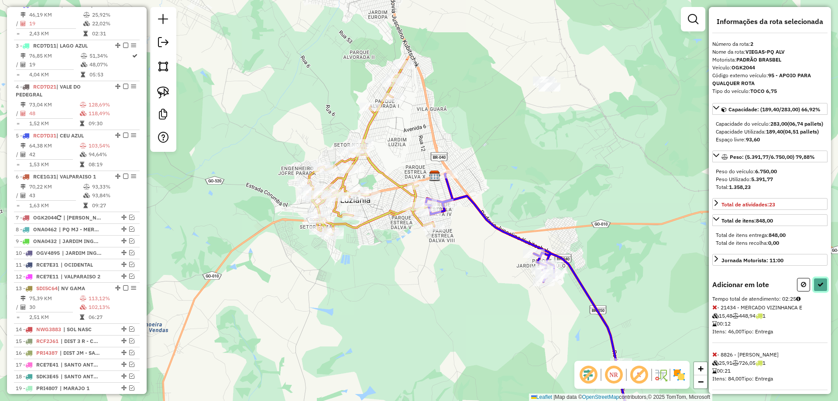
click at [819, 288] on icon at bounding box center [820, 284] width 6 height 6
select select "*********"
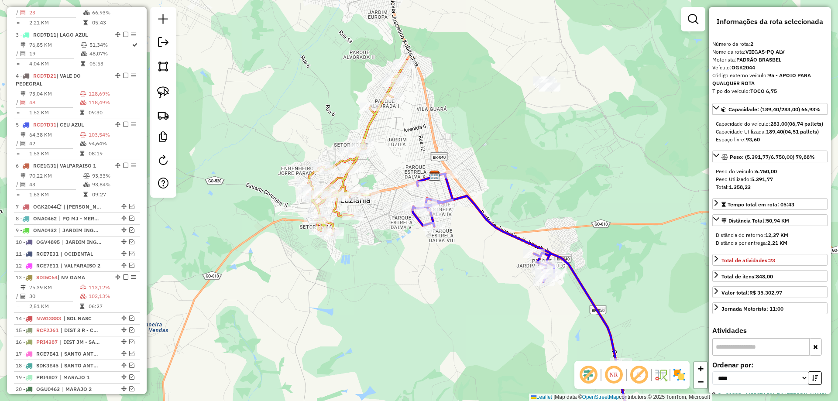
click at [479, 214] on icon at bounding box center [524, 307] width 224 height 267
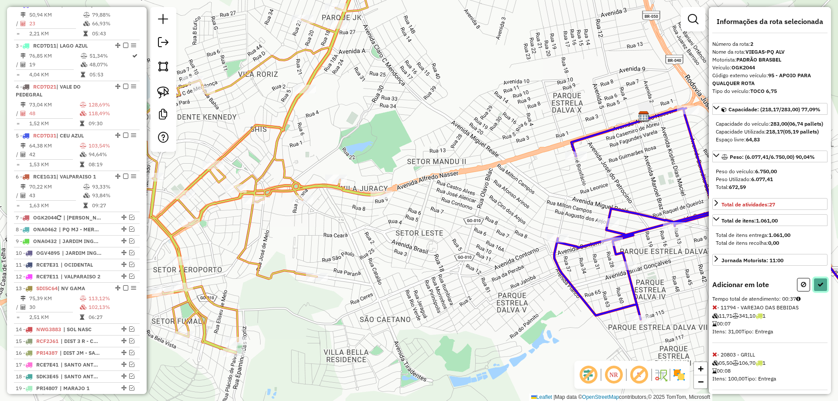
click at [817, 288] on icon at bounding box center [820, 284] width 6 height 6
select select "*********"
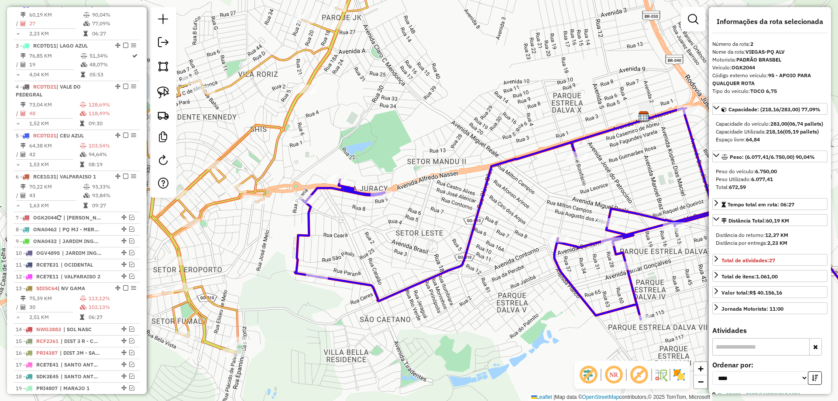
click at [264, 174] on icon at bounding box center [251, 157] width 234 height 394
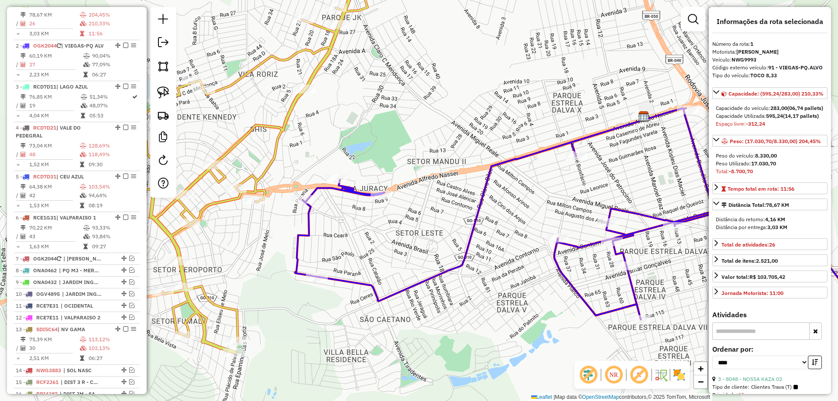
scroll to position [262, 0]
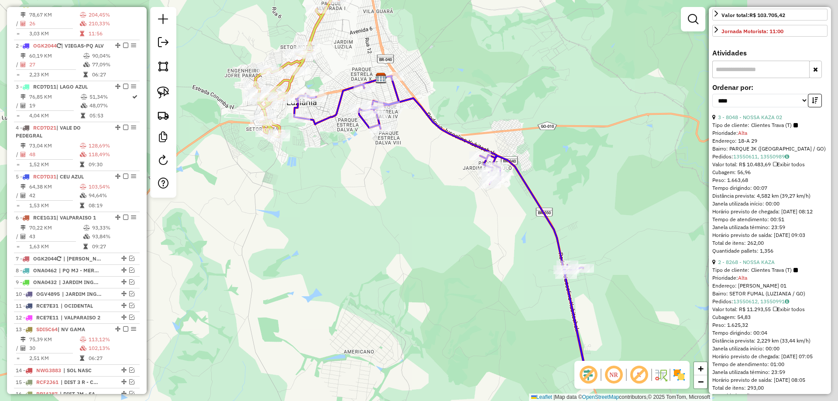
drag, startPoint x: 631, startPoint y: 162, endPoint x: 470, endPoint y: 103, distance: 171.2
click at [470, 103] on div "Janela de atendimento Grade de atendimento Capacidade Transportadoras Veículos …" at bounding box center [419, 200] width 838 height 401
click at [449, 129] on icon at bounding box center [444, 232] width 300 height 312
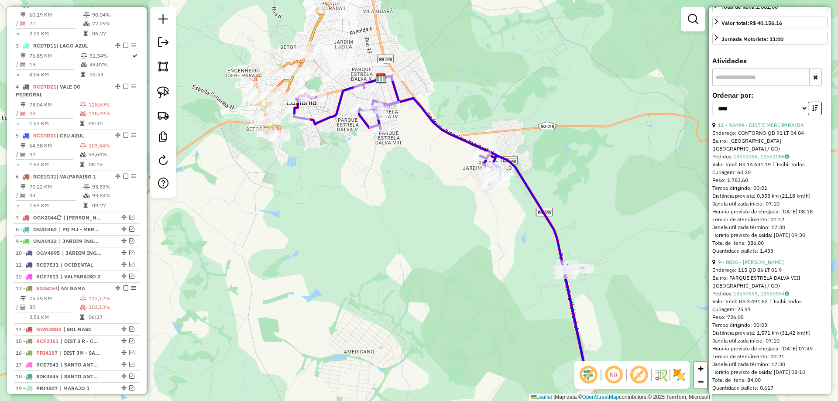
scroll to position [379, 0]
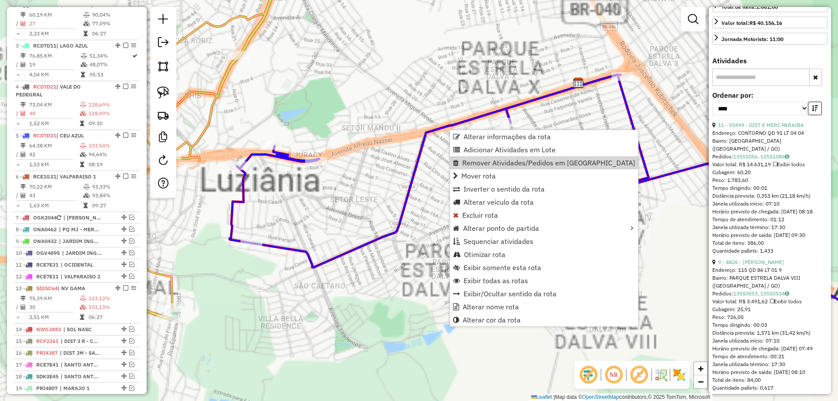
click at [341, 99] on div "Janela de atendimento Grade de atendimento Capacidade Transportadoras Veículos …" at bounding box center [419, 200] width 838 height 401
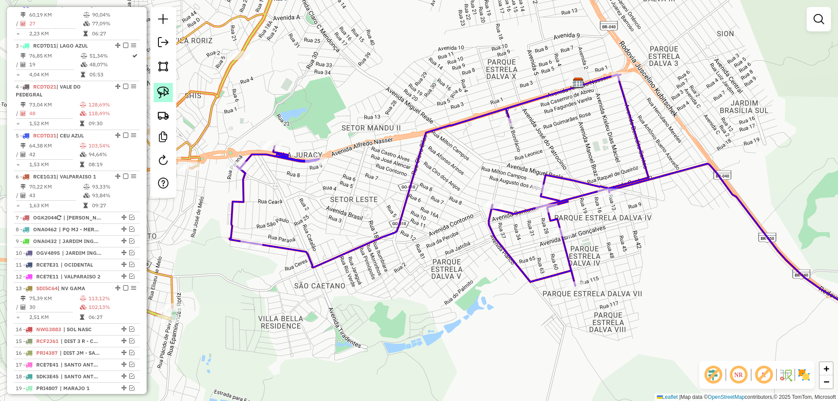
click at [162, 93] on img at bounding box center [163, 92] width 12 height 12
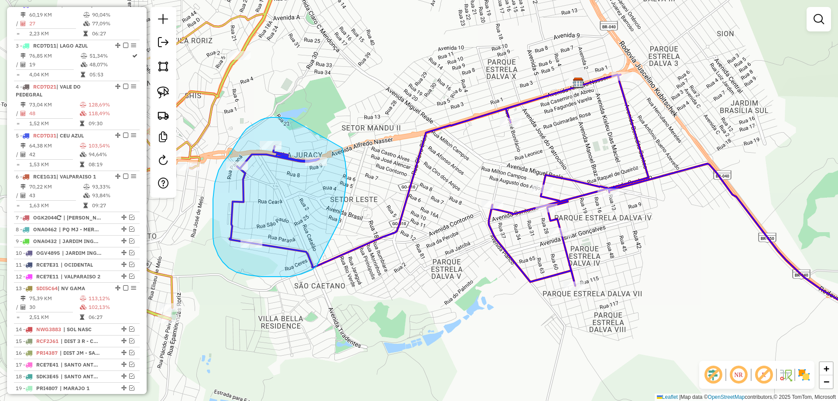
drag, startPoint x: 278, startPoint y: 117, endPoint x: 342, endPoint y: 148, distance: 71.0
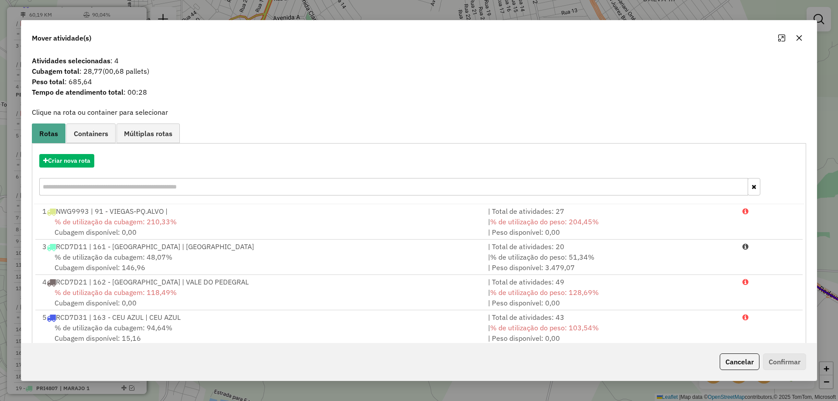
drag, startPoint x: 743, startPoint y: 383, endPoint x: 743, endPoint y: 376, distance: 7.4
click at [743, 381] on div "Mover atividade(s) Atividades selecionadas : 4 Cubagem total : 28,77 (00,68 pal…" at bounding box center [419, 200] width 838 height 401
click at [740, 364] on button "Cancelar" at bounding box center [740, 361] width 40 height 17
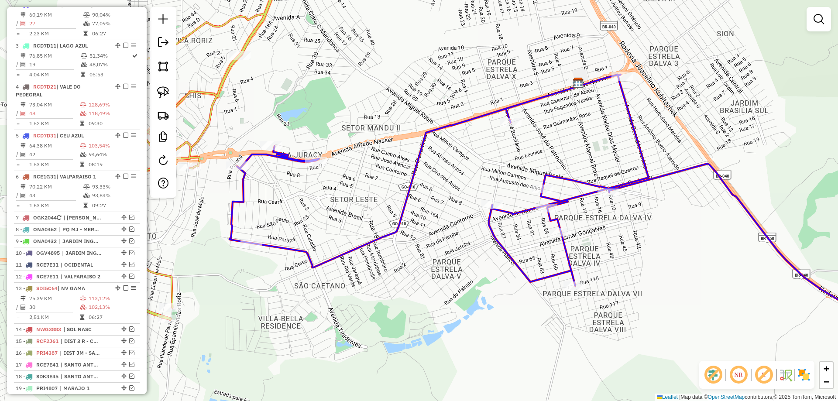
click at [208, 120] on icon at bounding box center [185, 140] width 234 height 360
select select "*********"
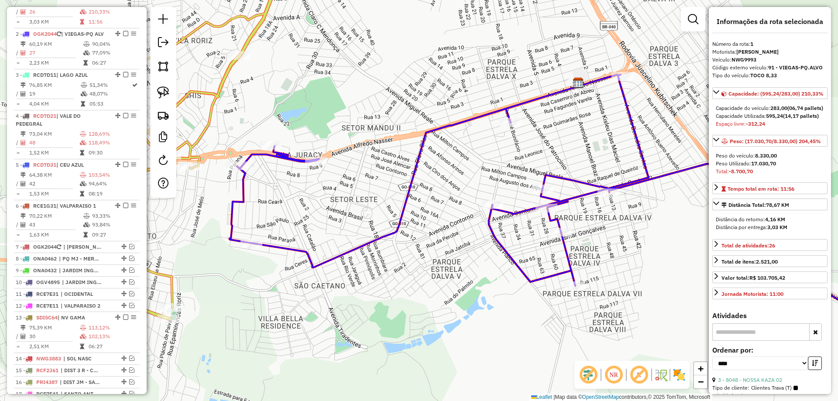
scroll to position [338, 0]
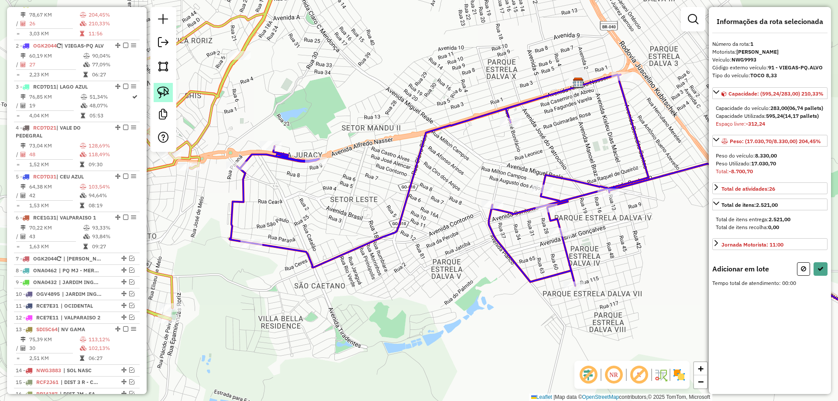
click at [164, 91] on img at bounding box center [163, 92] width 12 height 12
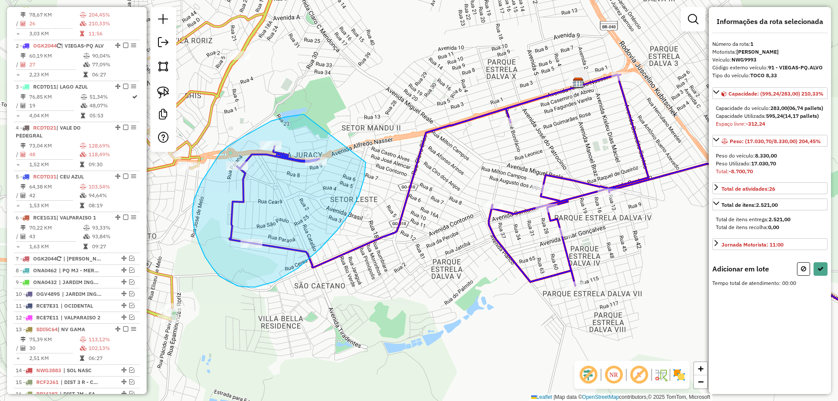
drag, startPoint x: 295, startPoint y: 115, endPoint x: 358, endPoint y: 130, distance: 64.5
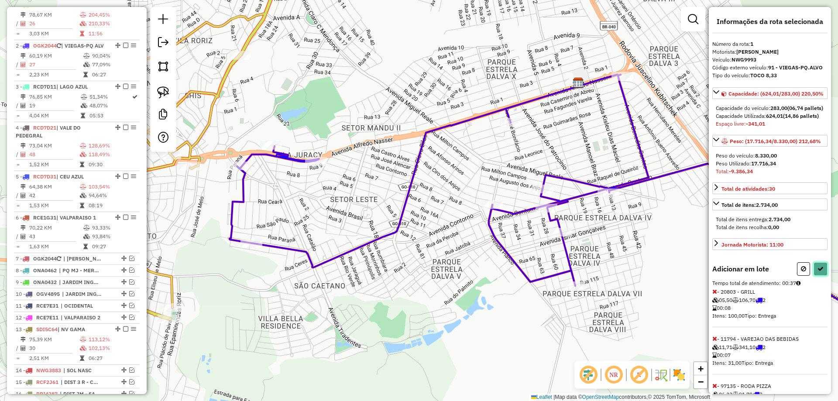
click at [820, 276] on button at bounding box center [820, 269] width 14 height 14
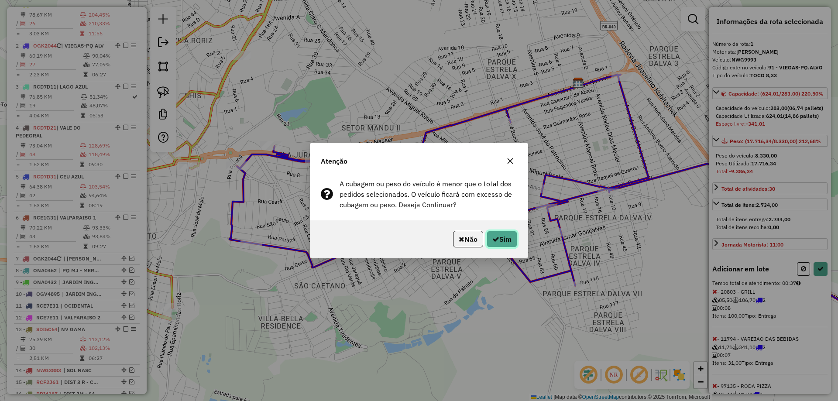
click at [501, 241] on button "Sim" at bounding box center [502, 239] width 31 height 17
select select "*********"
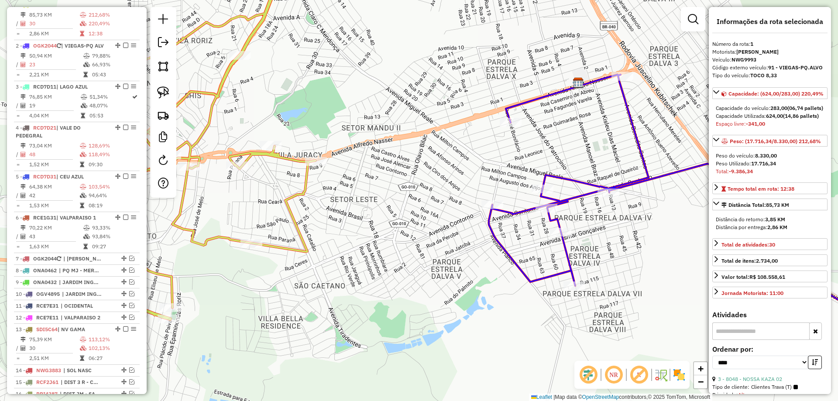
click at [564, 248] on icon at bounding box center [705, 207] width 433 height 264
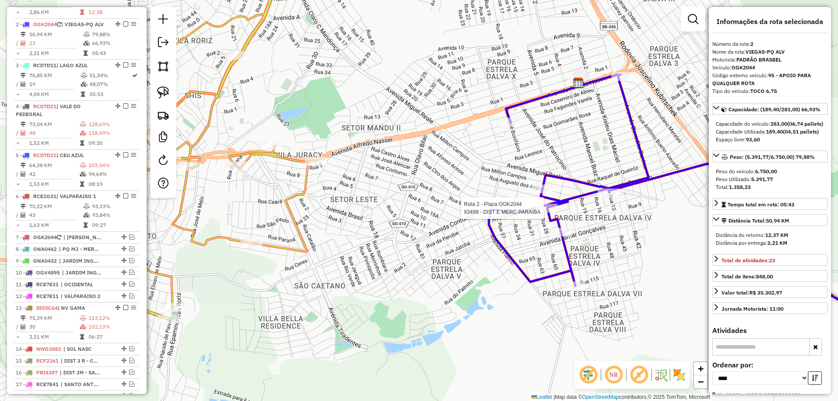
scroll to position [379, 0]
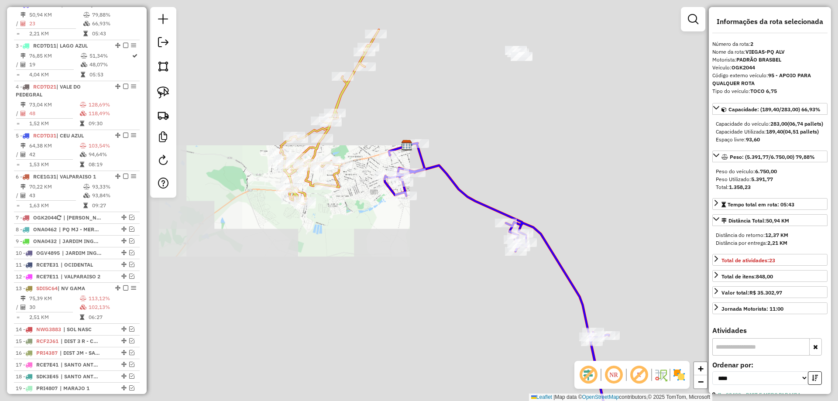
drag, startPoint x: 652, startPoint y: 164, endPoint x: 514, endPoint y: 171, distance: 138.9
click at [514, 171] on div "Janela de atendimento Grade de atendimento Capacidade Transportadoras Veículos …" at bounding box center [419, 200] width 838 height 401
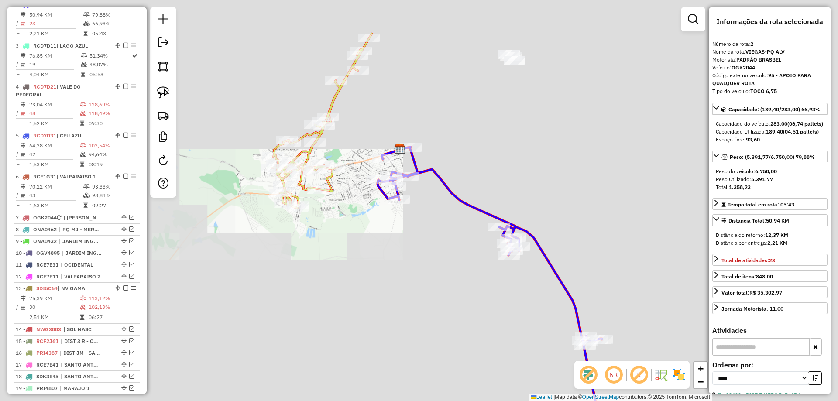
click at [482, 212] on icon at bounding box center [490, 294] width 227 height 294
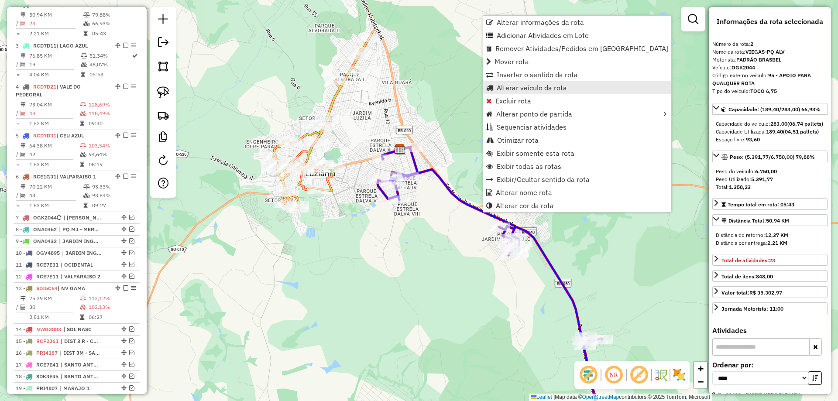
click at [528, 88] on span "Alterar veículo da rota" at bounding box center [532, 87] width 70 height 7
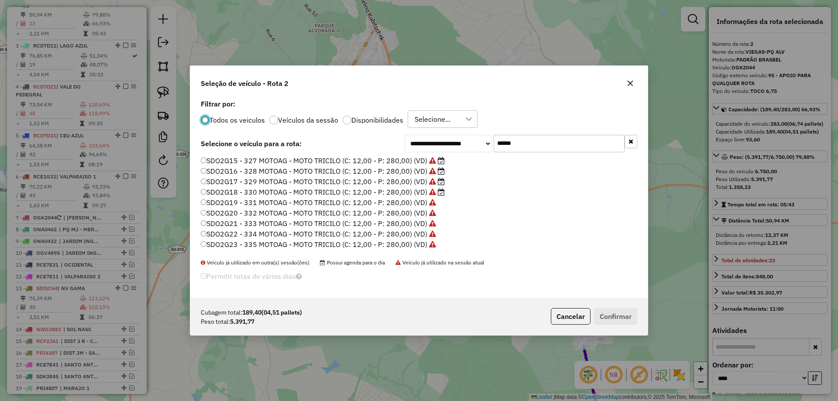
scroll to position [5, 3]
drag, startPoint x: 532, startPoint y: 145, endPoint x: 332, endPoint y: 113, distance: 202.4
click at [332, 113] on div "**********" at bounding box center [418, 197] width 457 height 200
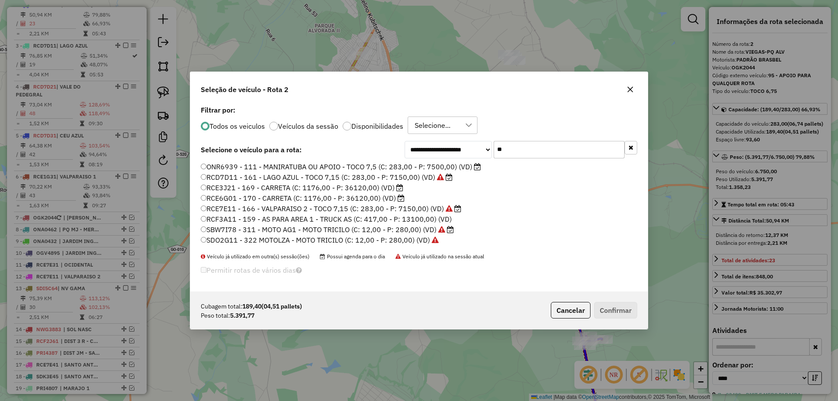
type input "**"
click at [279, 166] on label "ONR6939 - 111 - MANIRATUBA OU APOIO - TOCO 7,5 (C: 283,00 - P: 7500,00) (VD)" at bounding box center [341, 166] width 280 height 10
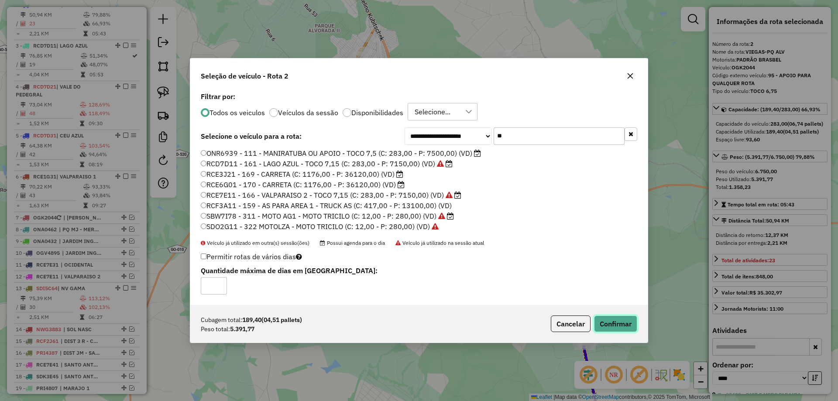
click at [613, 328] on button "Confirmar" at bounding box center [615, 323] width 43 height 17
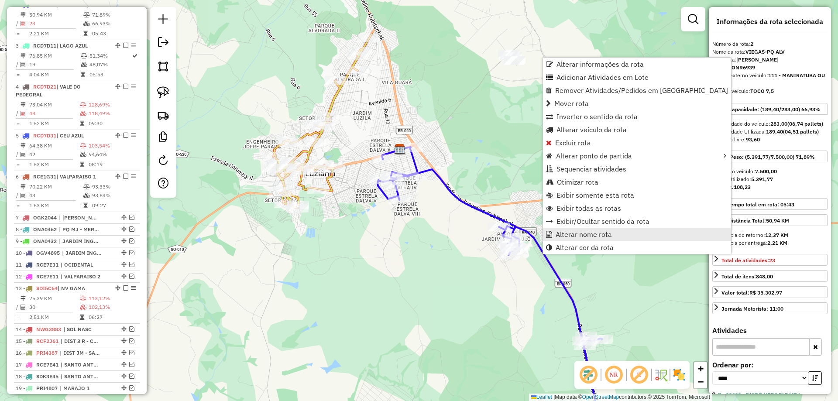
click at [566, 232] on span "Alterar nome rota" at bounding box center [583, 234] width 56 height 7
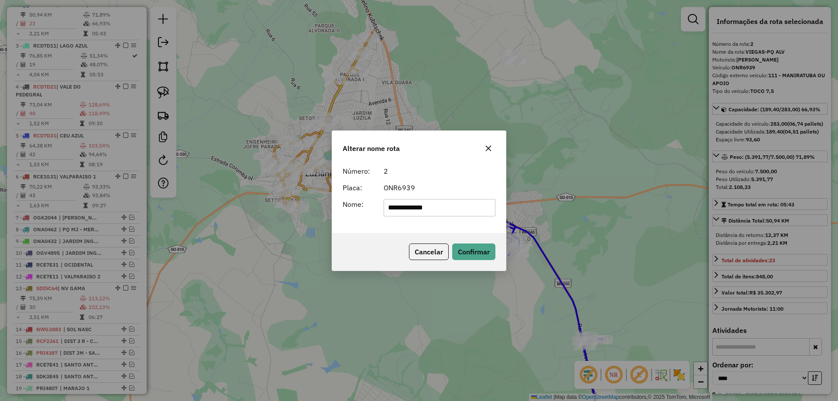
drag, startPoint x: 450, startPoint y: 206, endPoint x: 200, endPoint y: 194, distance: 250.7
click at [203, 195] on div "**********" at bounding box center [419, 200] width 838 height 401
type input "**********"
click at [476, 253] on button "Confirmar" at bounding box center [473, 251] width 43 height 17
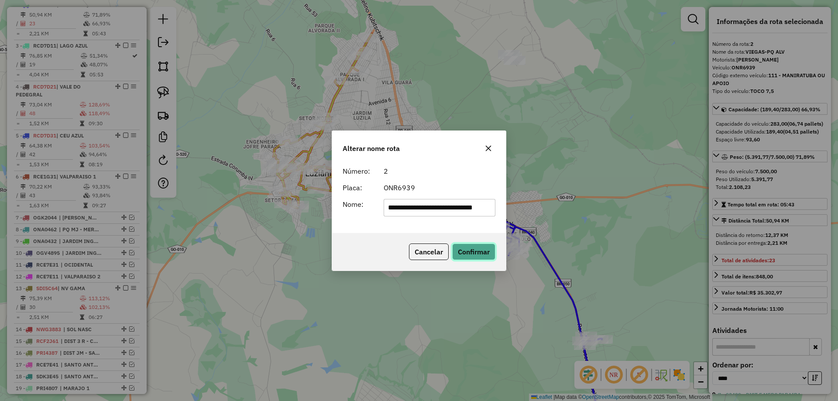
scroll to position [0, 0]
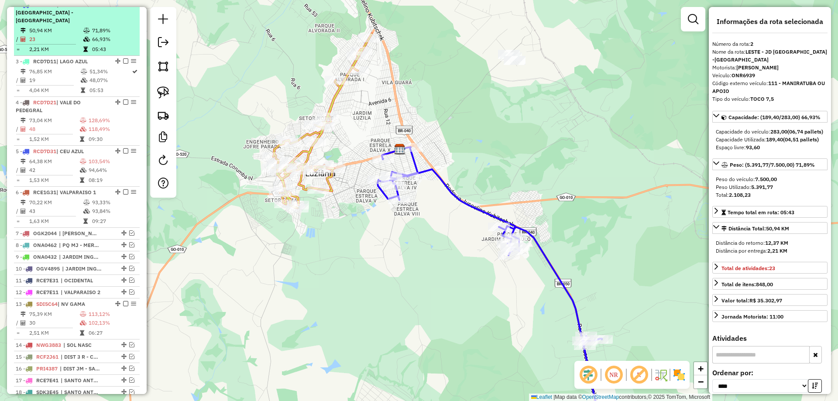
click at [123, 7] on em at bounding box center [125, 4] width 5 height 5
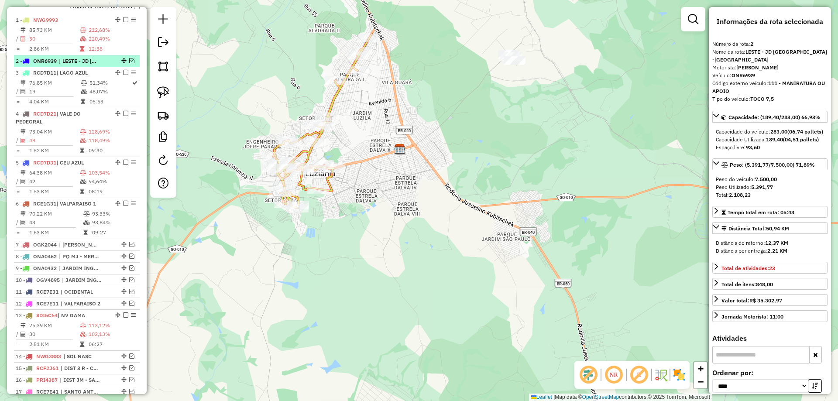
scroll to position [291, 0]
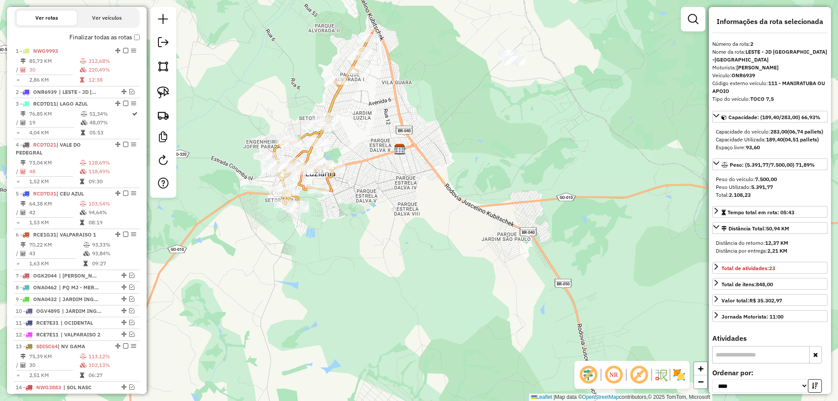
click at [337, 96] on icon at bounding box center [321, 121] width 99 height 175
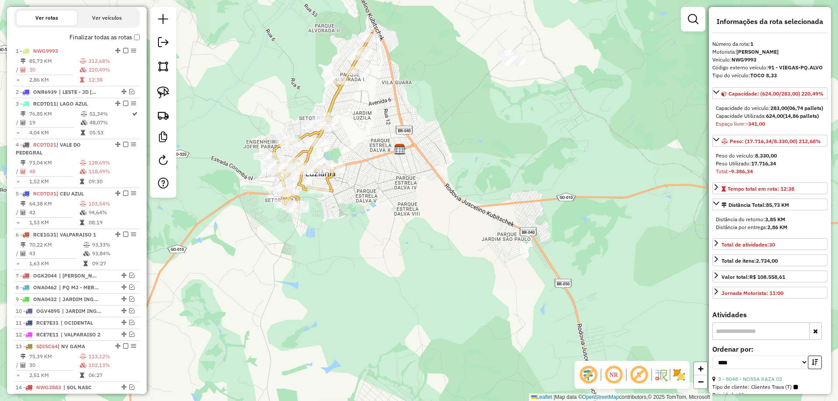
scroll to position [338, 0]
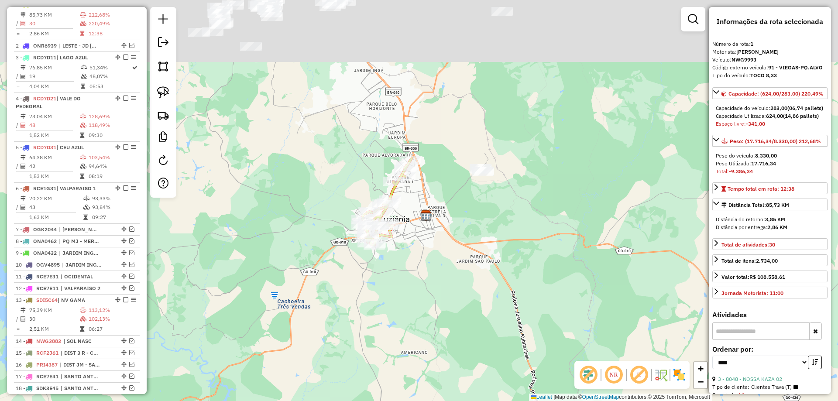
drag, startPoint x: 449, startPoint y: 204, endPoint x: 445, endPoint y: 223, distance: 19.6
click at [445, 223] on div "Janela de atendimento Grade de atendimento Capacidade Transportadoras Veículos …" at bounding box center [419, 200] width 838 height 401
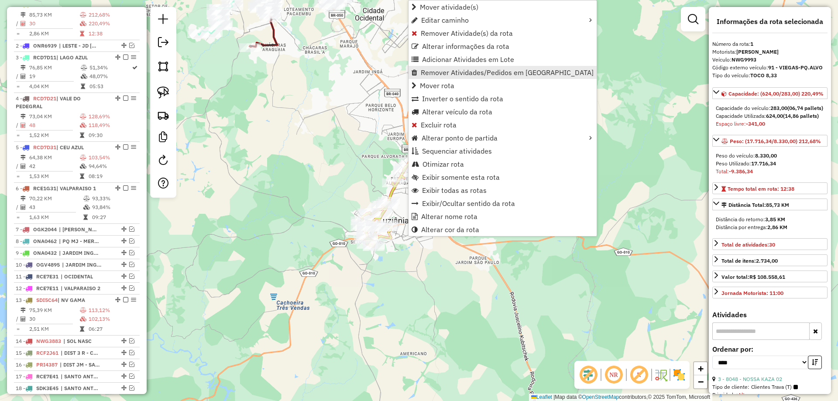
click at [441, 69] on span "Remover Atividades/Pedidos em [GEOGRAPHIC_DATA]" at bounding box center [507, 72] width 173 height 7
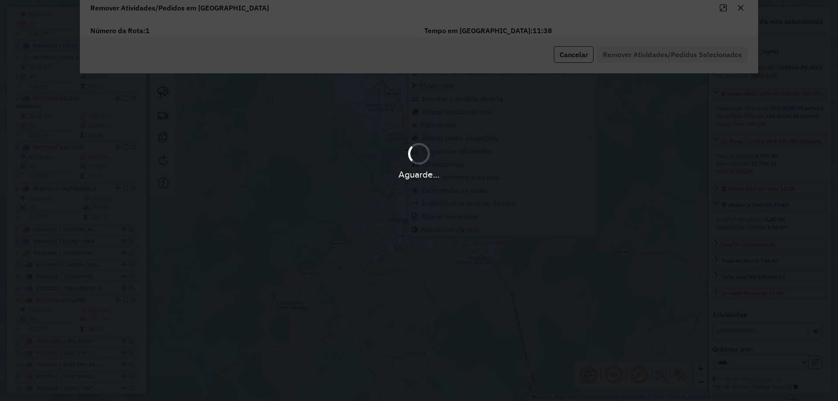
scroll to position [0, 0]
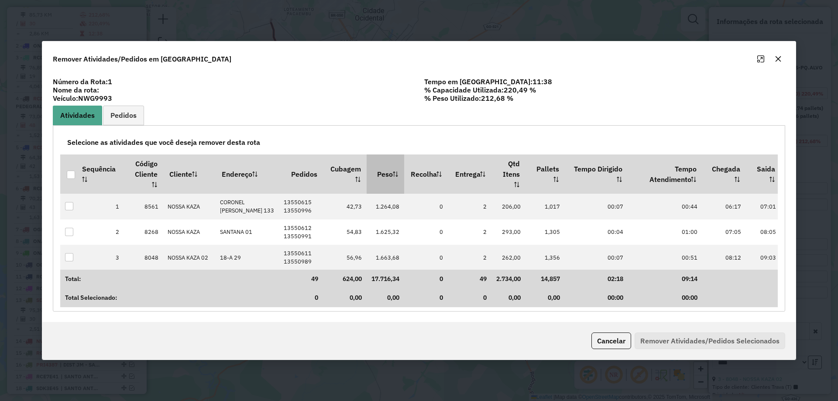
click at [367, 170] on th "Peso" at bounding box center [386, 173] width 38 height 39
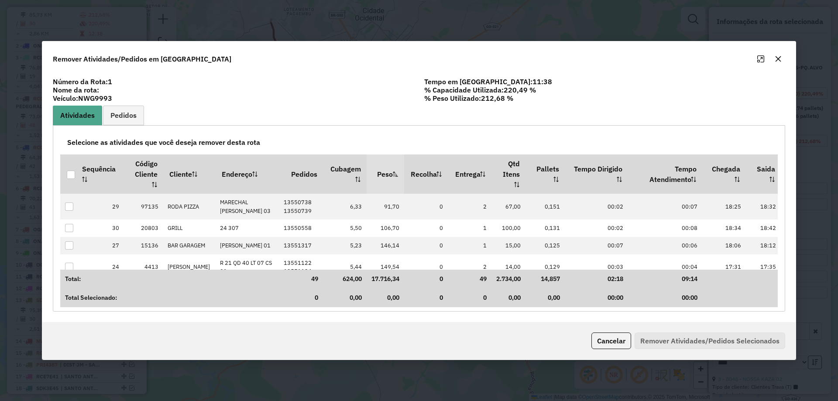
click at [367, 170] on th "Peso" at bounding box center [386, 173] width 38 height 39
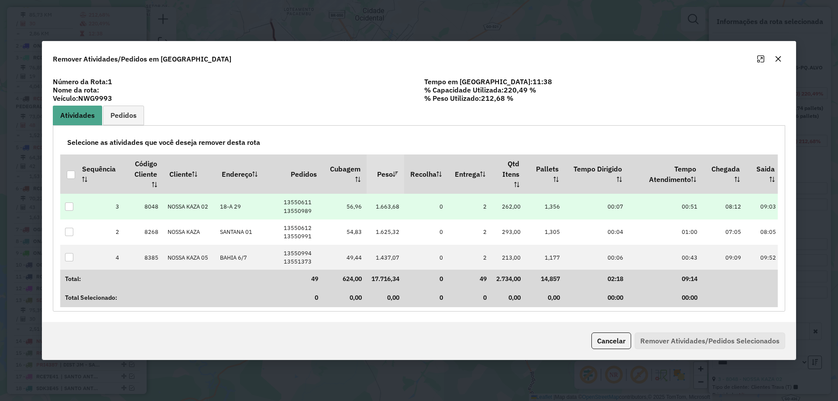
click at [69, 204] on div at bounding box center [69, 206] width 8 height 8
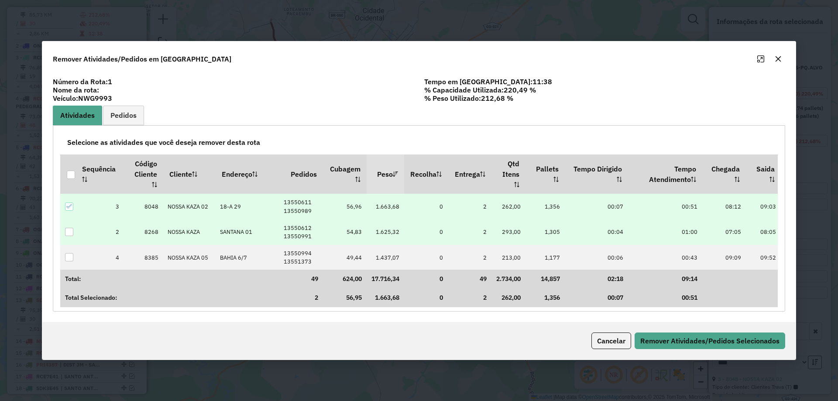
click at [70, 232] on div at bounding box center [69, 232] width 8 height 8
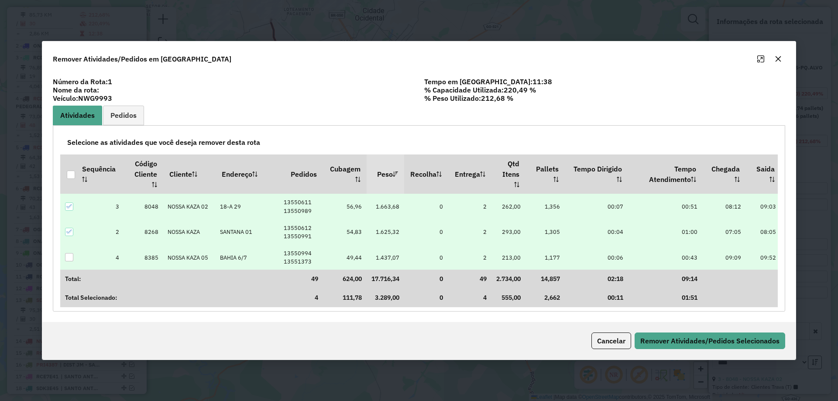
click at [68, 260] on div at bounding box center [69, 257] width 8 height 8
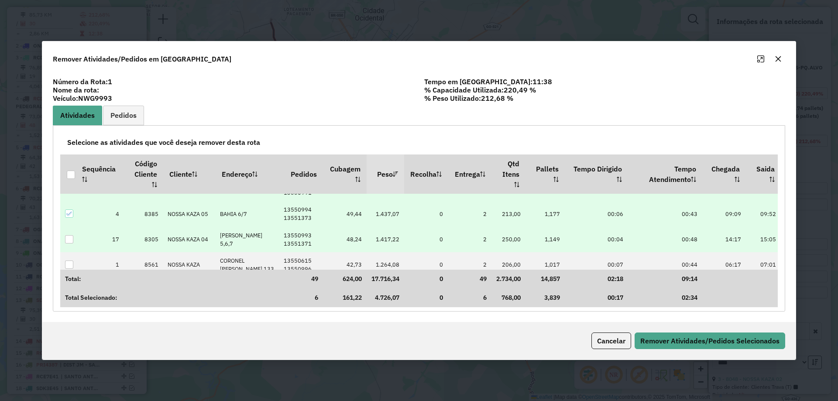
click at [72, 243] on div at bounding box center [69, 239] width 8 height 8
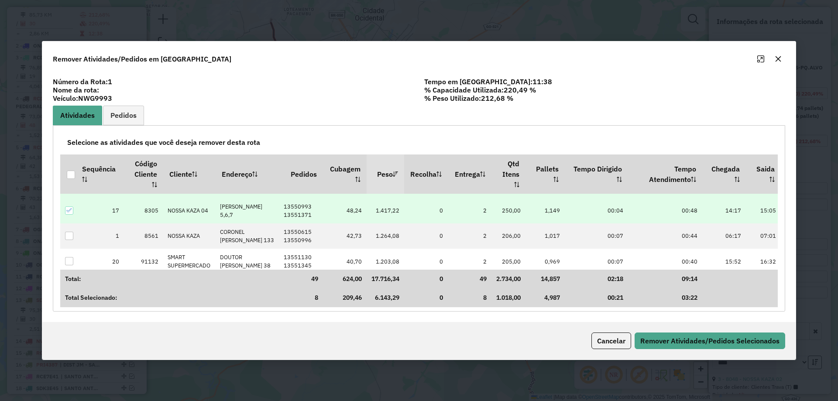
scroll to position [87, 0]
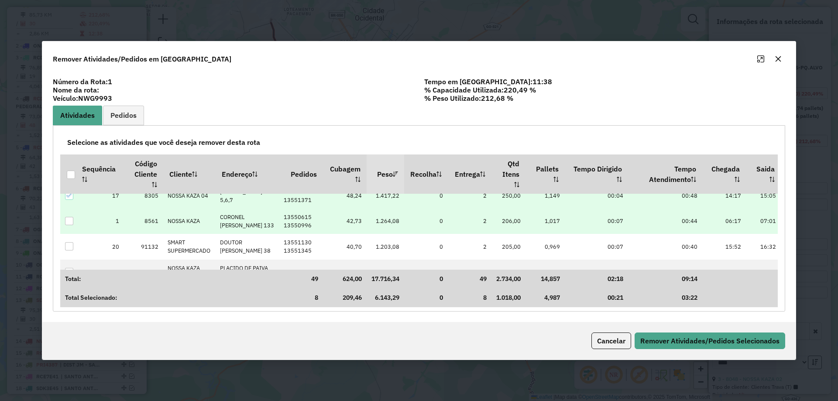
click at [70, 225] on div at bounding box center [69, 221] width 8 height 8
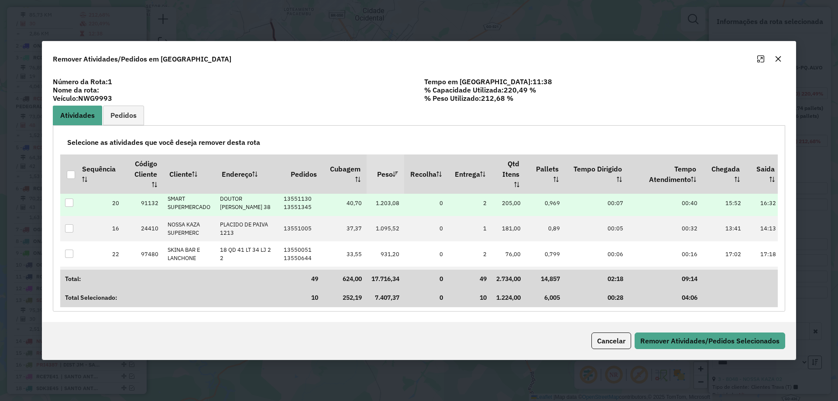
click at [71, 207] on div at bounding box center [69, 203] width 8 height 8
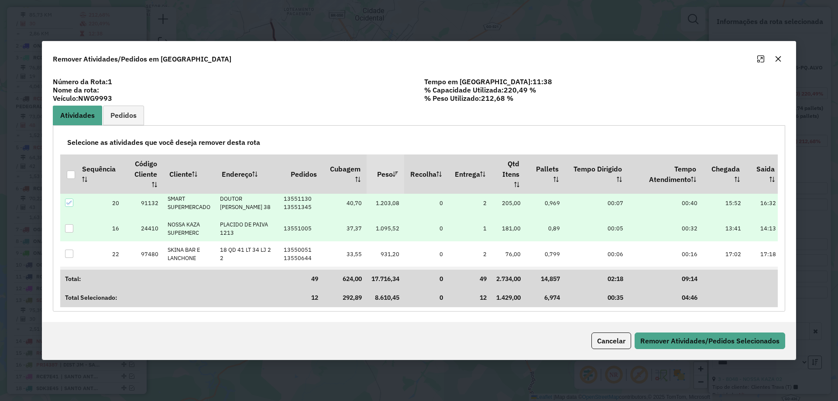
click at [71, 233] on div at bounding box center [69, 228] width 8 height 8
click at [675, 340] on button "Remover Atividades/Pedidos Selecionados" at bounding box center [709, 340] width 151 height 17
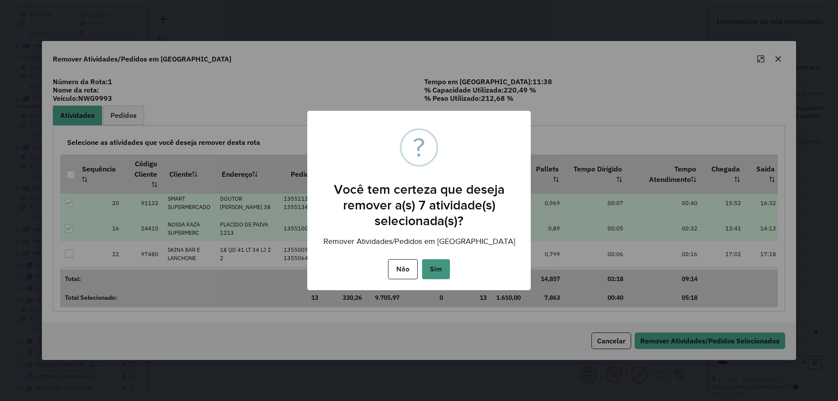
click at [438, 266] on button "Sim" at bounding box center [436, 269] width 28 height 20
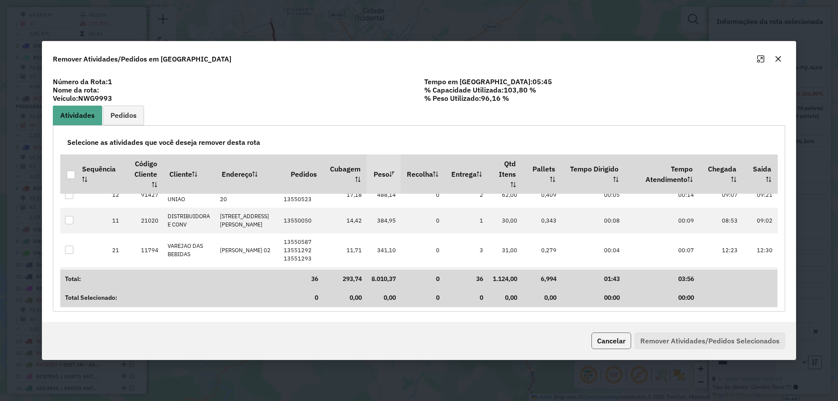
click at [594, 335] on button "Cancelar" at bounding box center [611, 340] width 40 height 17
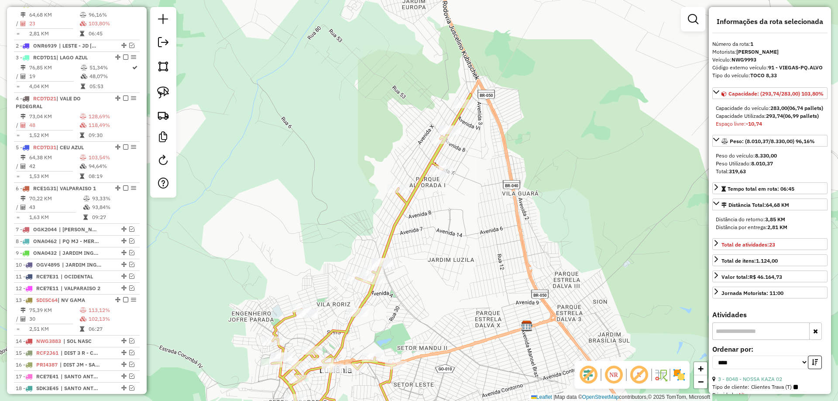
click at [395, 223] on icon at bounding box center [371, 266] width 199 height 344
drag, startPoint x: 415, startPoint y: 185, endPoint x: 411, endPoint y: 170, distance: 15.2
click at [411, 171] on div "Janela de atendimento Grade de atendimento Capacidade Transportadoras Veículos …" at bounding box center [419, 200] width 838 height 401
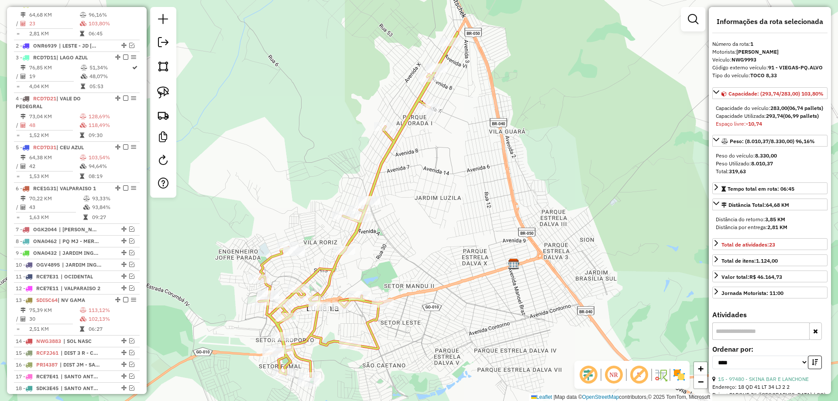
click at [392, 140] on icon at bounding box center [358, 204] width 199 height 344
click at [386, 158] on icon at bounding box center [358, 204] width 199 height 344
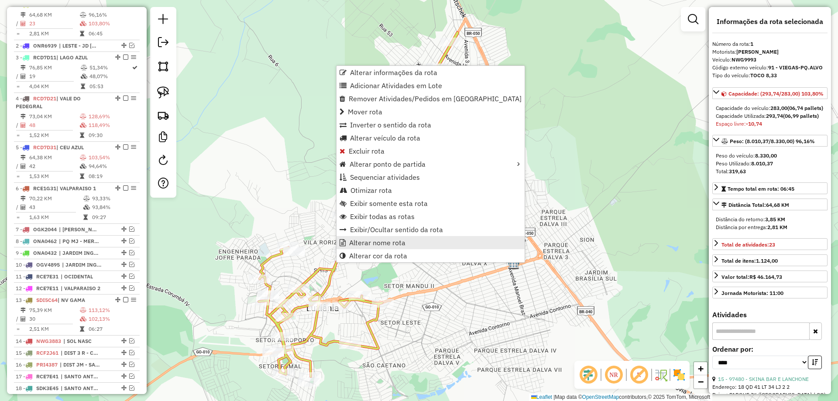
click at [370, 242] on span "Alterar nome rota" at bounding box center [377, 242] width 56 height 7
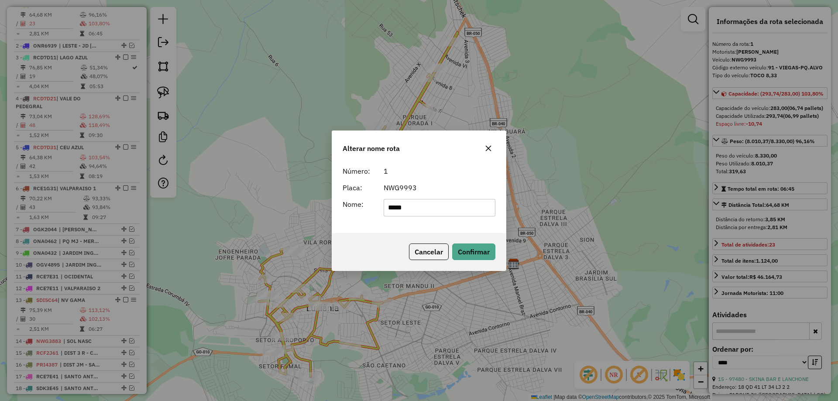
type input "**********"
click at [475, 241] on div "Cancelar Confirmar" at bounding box center [419, 252] width 174 height 38
click at [477, 248] on button "Confirmar" at bounding box center [473, 251] width 43 height 17
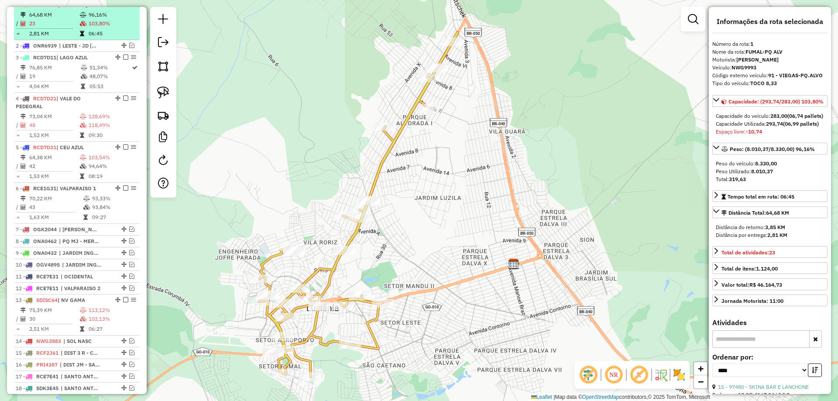
click at [123, 7] on em at bounding box center [125, 4] width 5 height 5
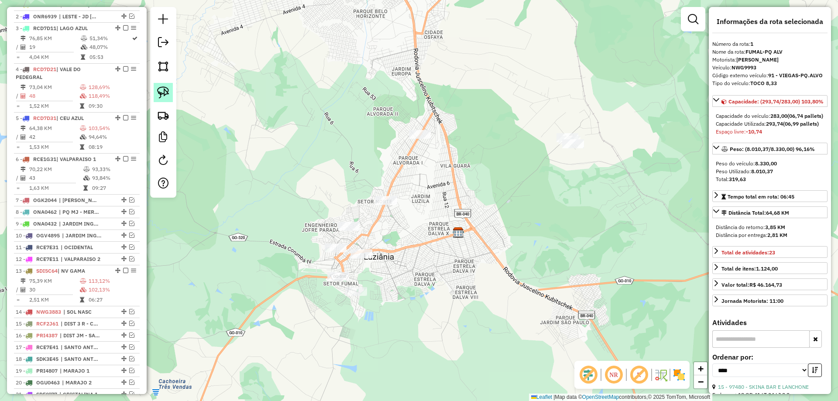
click at [171, 97] on link at bounding box center [163, 92] width 19 height 19
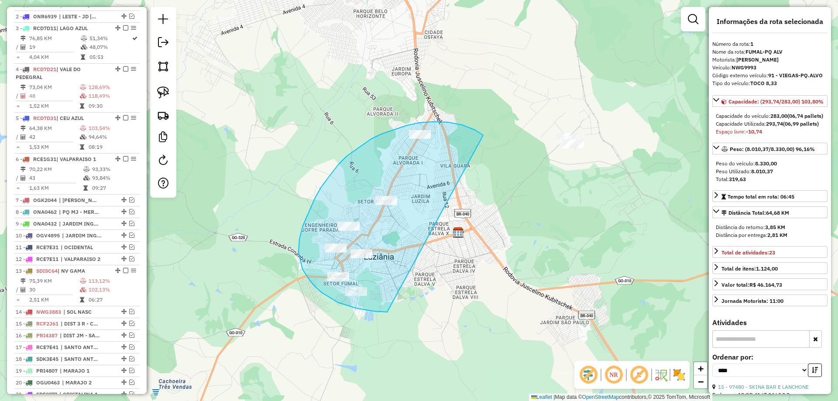
drag, startPoint x: 475, startPoint y: 130, endPoint x: 388, endPoint y: 311, distance: 200.8
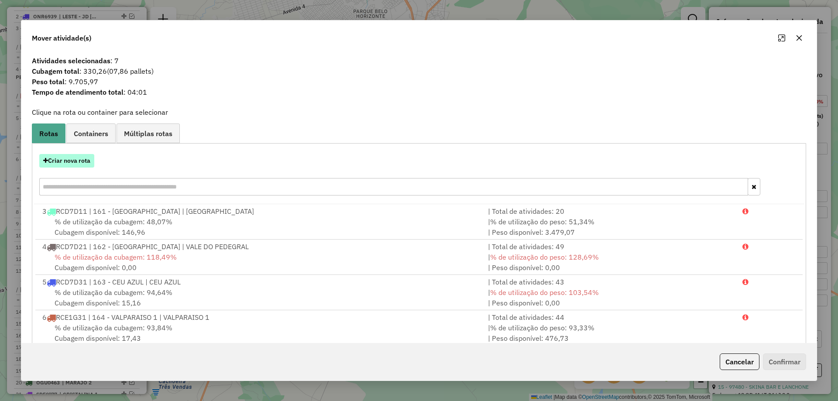
click at [65, 164] on button "Criar nova rota" at bounding box center [66, 161] width 55 height 14
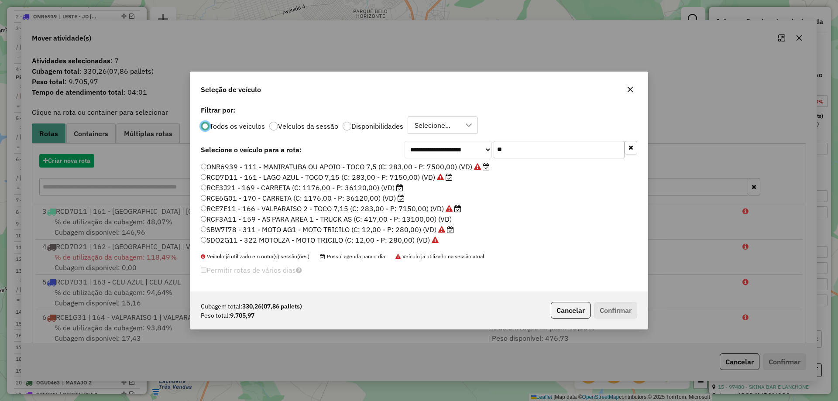
scroll to position [5, 3]
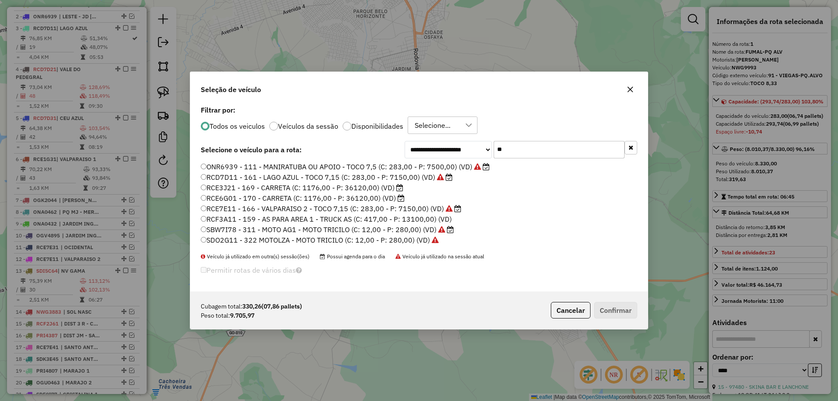
drag, startPoint x: 528, startPoint y: 151, endPoint x: 365, endPoint y: 121, distance: 165.4
click at [366, 121] on div "**********" at bounding box center [418, 197] width 457 height 188
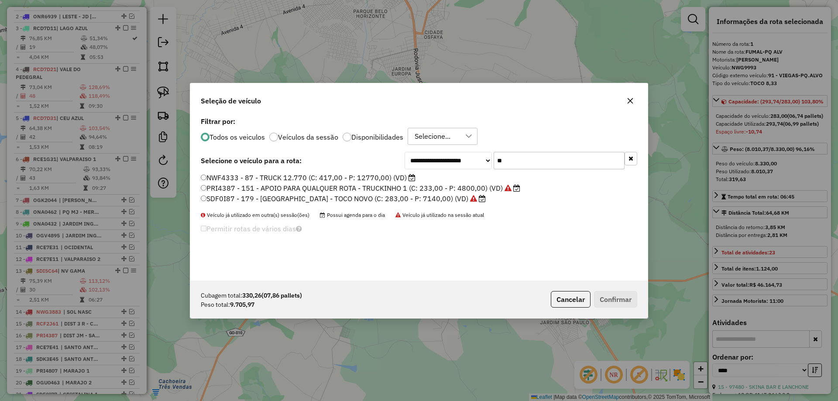
type input "**"
click at [297, 177] on label "NWF4333 - 87 - TRUCK 12.770 (C: 417,00 - P: 12770,00) (VD)" at bounding box center [308, 177] width 215 height 10
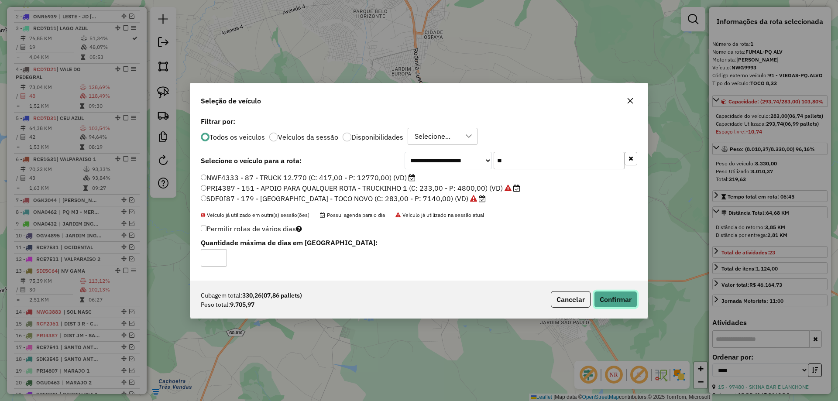
click at [631, 302] on button "Confirmar" at bounding box center [615, 299] width 43 height 17
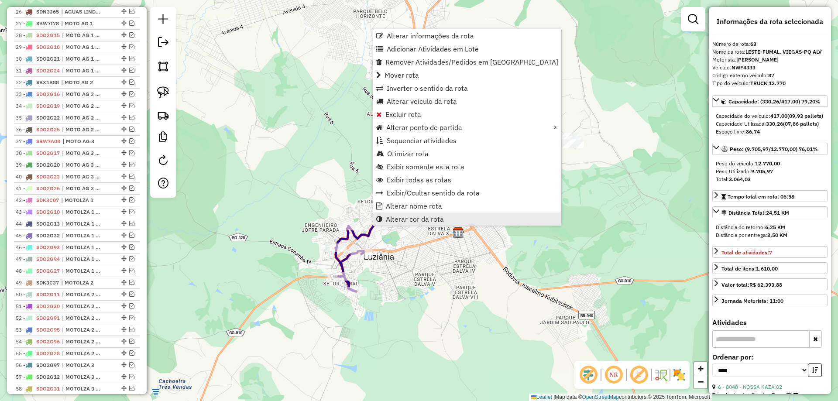
scroll to position [1056, 0]
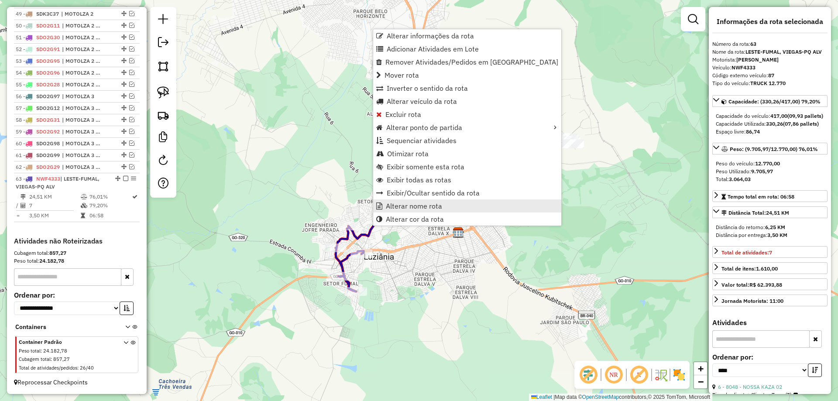
click at [409, 207] on span "Alterar nome rota" at bounding box center [414, 205] width 56 height 7
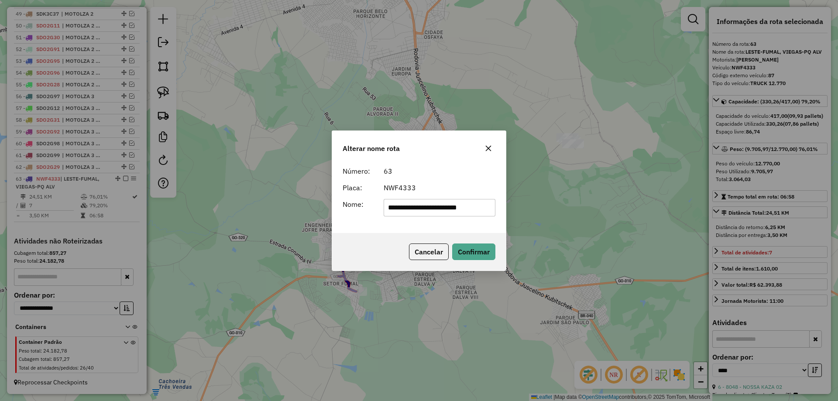
click at [445, 204] on input "**********" at bounding box center [440, 207] width 112 height 17
type input "**********"
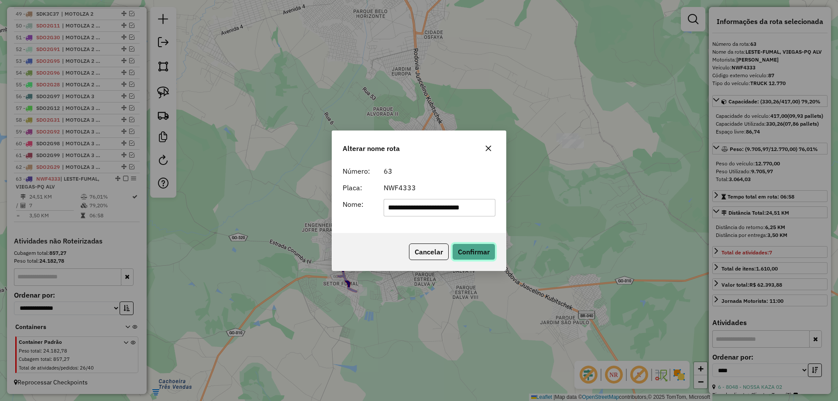
click at [481, 255] on button "Confirmar" at bounding box center [473, 251] width 43 height 17
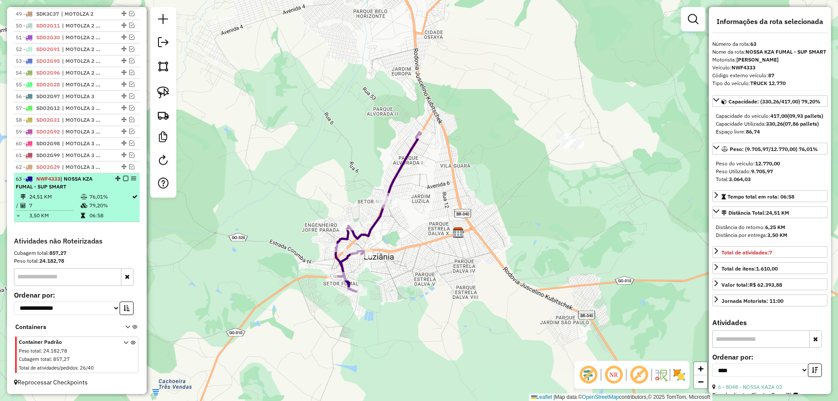
click at [123, 179] on em at bounding box center [125, 178] width 5 height 5
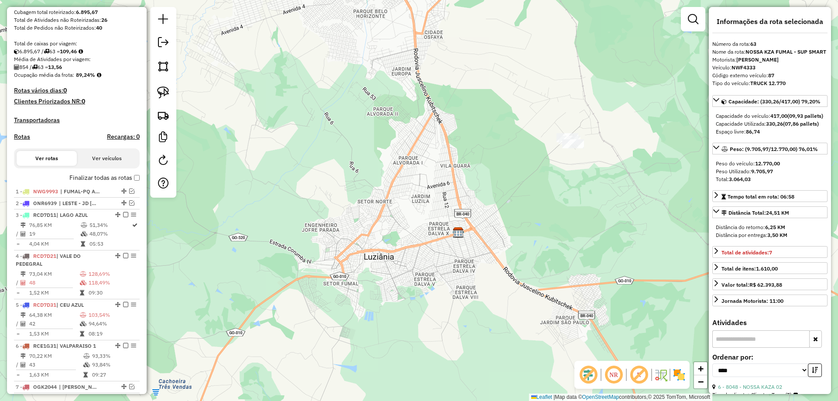
scroll to position [146, 0]
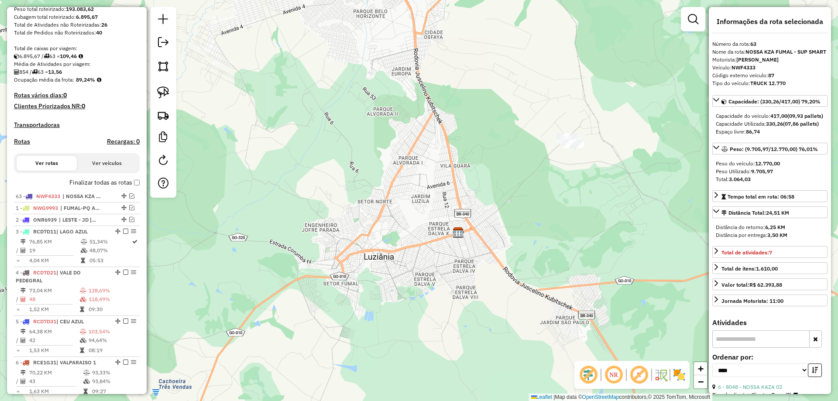
drag, startPoint x: 120, startPoint y: 216, endPoint x: 106, endPoint y: 193, distance: 26.4
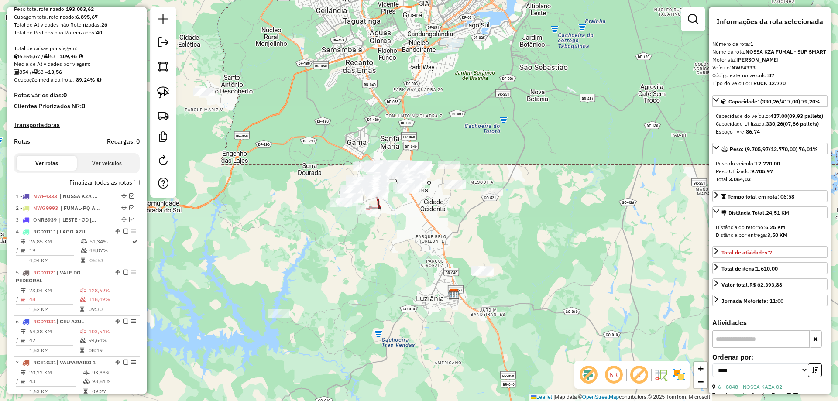
drag, startPoint x: 418, startPoint y: 158, endPoint x: 436, endPoint y: 259, distance: 102.8
click at [440, 267] on div "Janela de atendimento Grade de atendimento Capacidade Transportadoras Veículos …" at bounding box center [419, 200] width 838 height 401
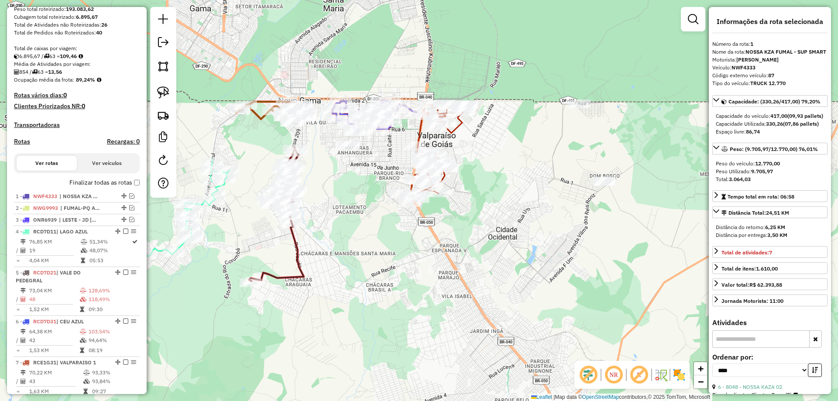
click at [457, 122] on icon at bounding box center [439, 152] width 57 height 94
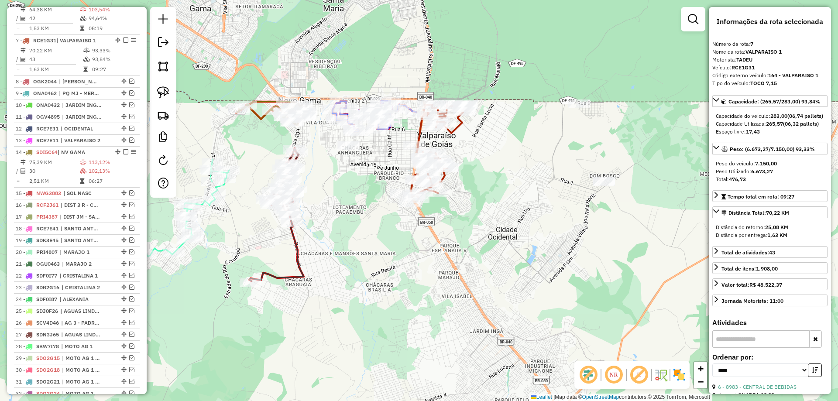
scroll to position [504, 0]
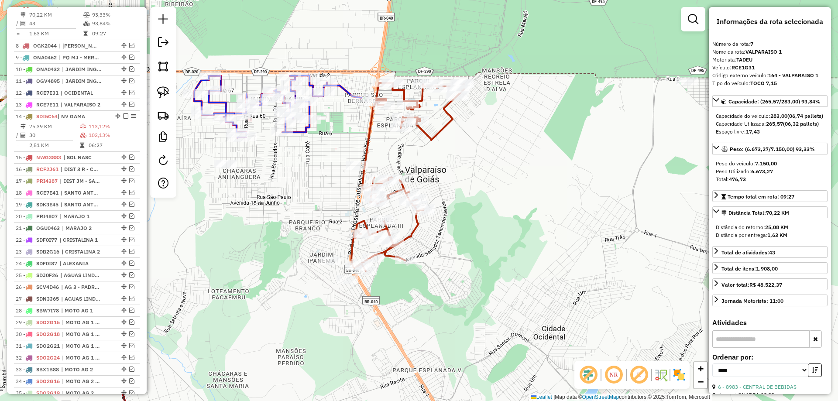
drag, startPoint x: 466, startPoint y: 189, endPoint x: 457, endPoint y: 148, distance: 41.6
click at [458, 148] on div "Janela de atendimento Grade de atendimento Capacidade Transportadoras Veículos …" at bounding box center [419, 200] width 838 height 401
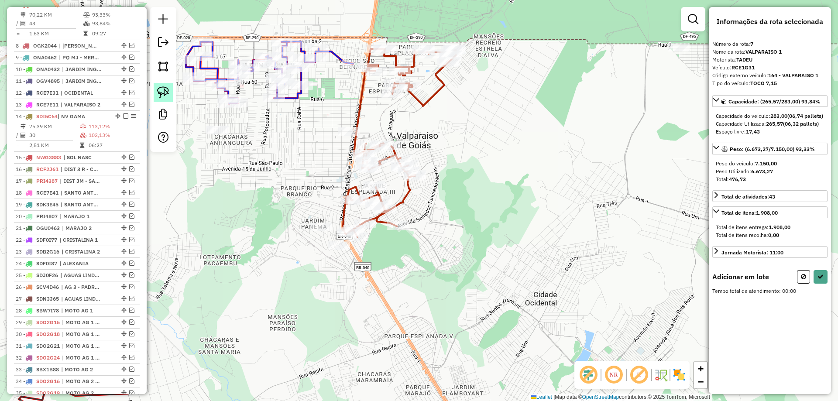
click at [154, 88] on link at bounding box center [163, 92] width 19 height 19
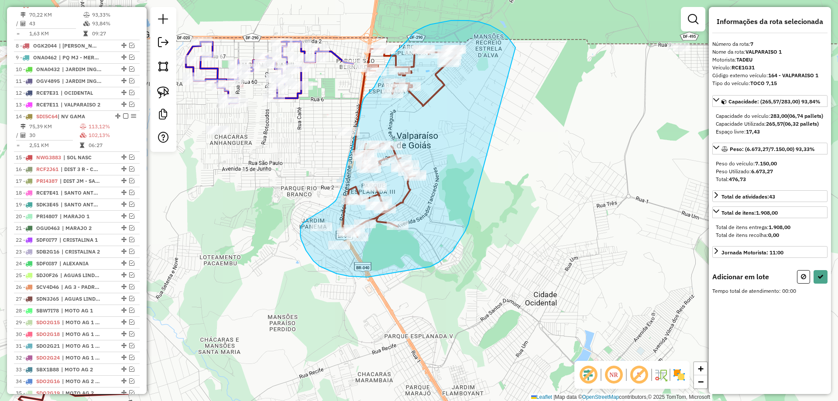
drag, startPoint x: 490, startPoint y: 25, endPoint x: 466, endPoint y: 211, distance: 187.0
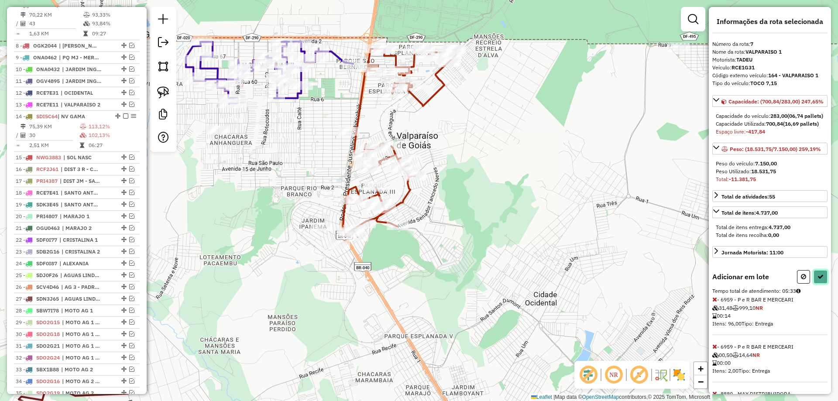
click at [817, 284] on button at bounding box center [820, 277] width 14 height 14
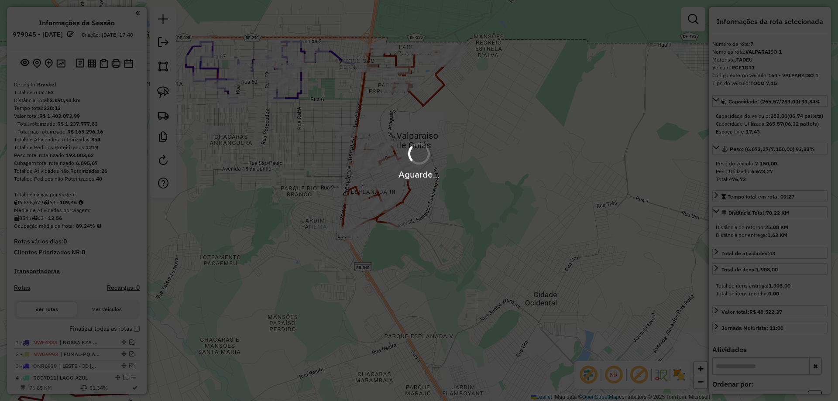
select select "*********"
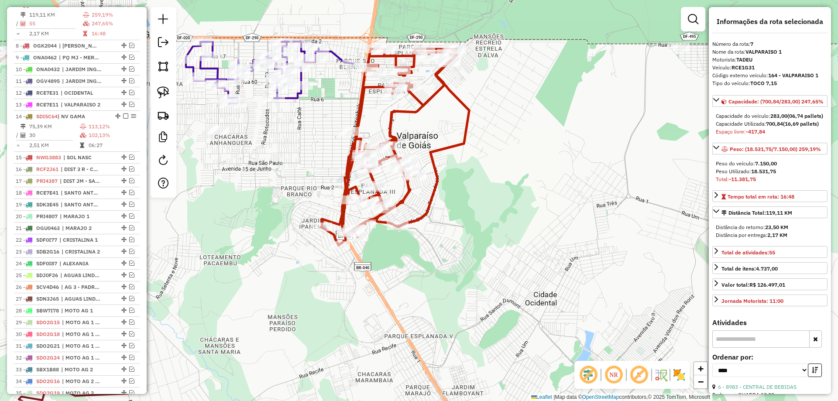
click at [428, 99] on icon at bounding box center [395, 147] width 148 height 196
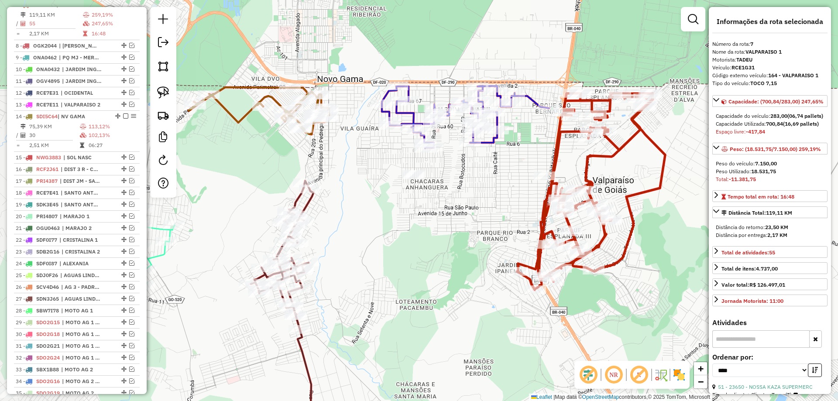
drag, startPoint x: 451, startPoint y: 214, endPoint x: 417, endPoint y: 220, distance: 34.7
click at [455, 216] on div "Janela de atendimento Grade de atendimento Capacidade Transportadoras Veículos …" at bounding box center [419, 200] width 838 height 401
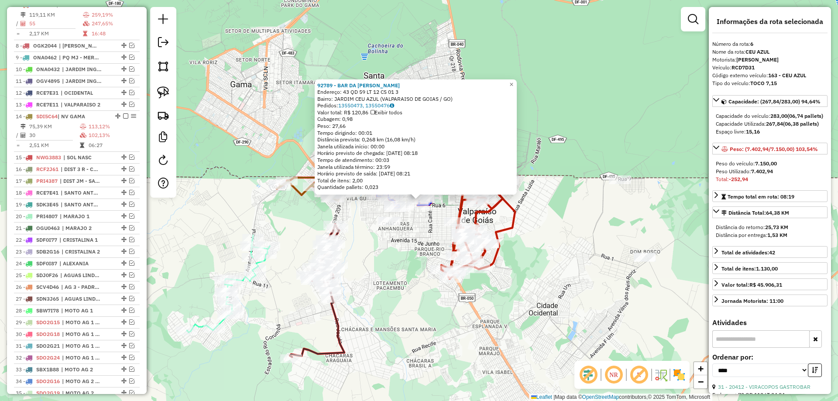
scroll to position [463, 0]
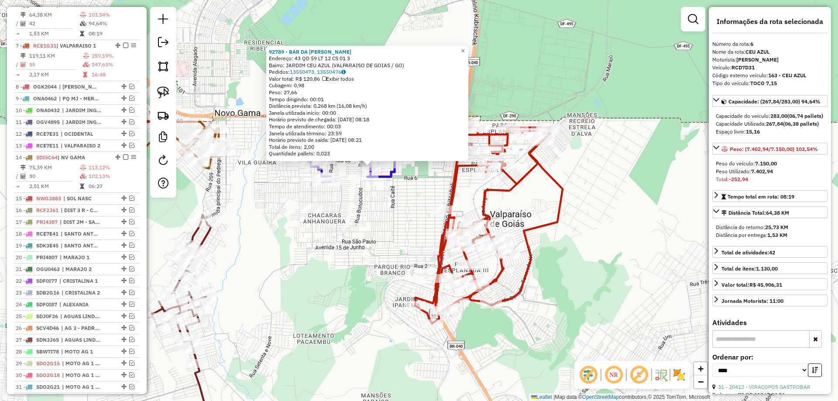
click at [593, 160] on div "92789 - BAR DA [PERSON_NAME]: 43 QD 59 LT 12 CS 01 3 Bairro: [GEOGRAPHIC_DATA] …" at bounding box center [419, 200] width 838 height 401
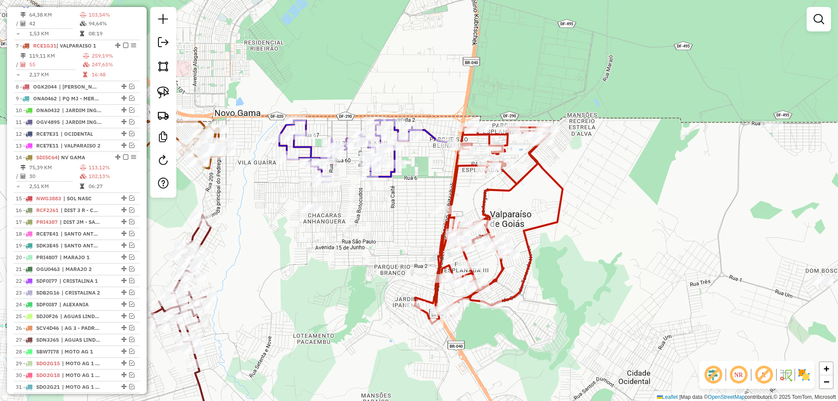
click at [539, 164] on icon at bounding box center [489, 225] width 148 height 196
select select "*********"
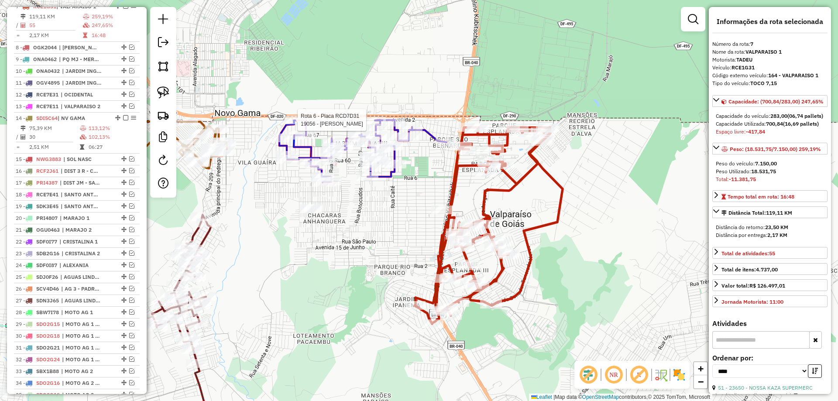
scroll to position [504, 0]
click at [157, 92] on link at bounding box center [163, 92] width 19 height 19
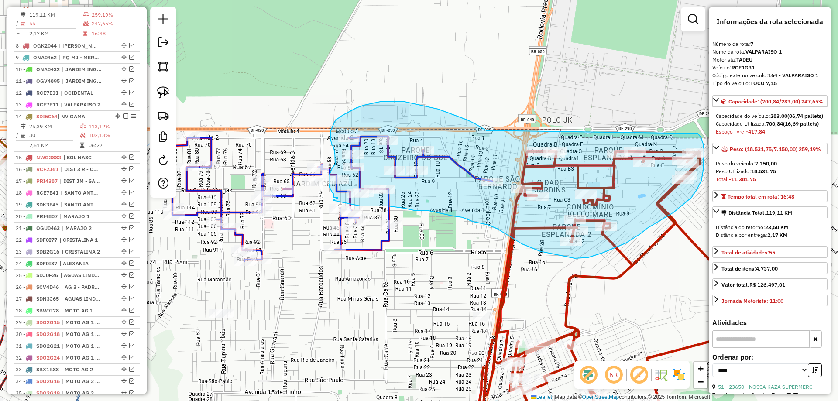
drag, startPoint x: 444, startPoint y: 111, endPoint x: 698, endPoint y: 134, distance: 254.5
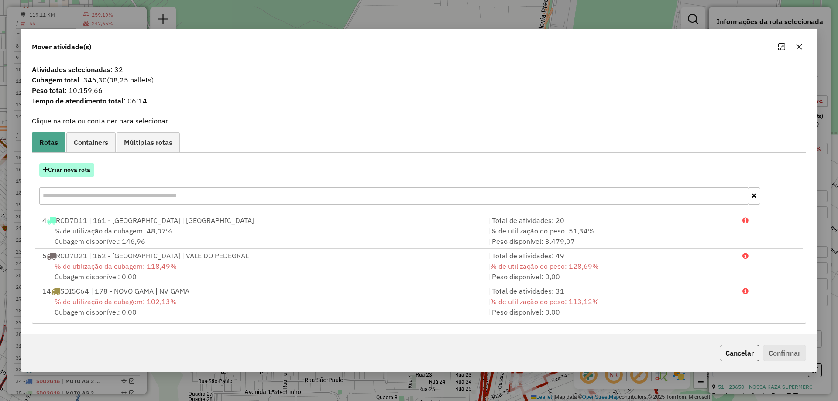
click at [57, 172] on button "Criar nova rota" at bounding box center [66, 170] width 55 height 14
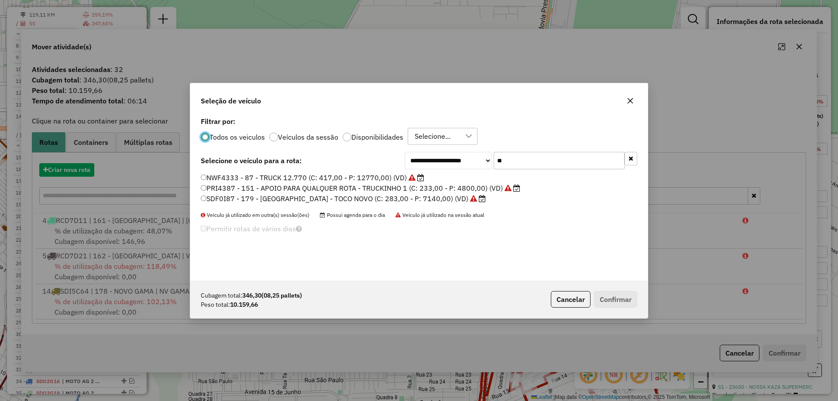
scroll to position [5, 3]
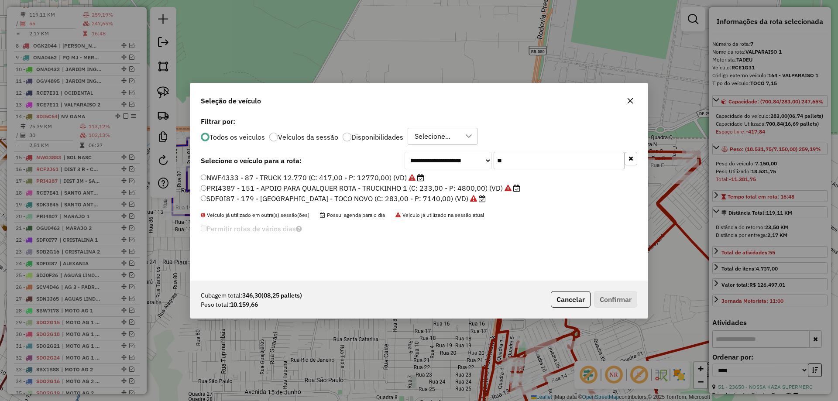
drag, startPoint x: 514, startPoint y: 158, endPoint x: 431, endPoint y: 151, distance: 83.7
click at [431, 151] on div "**********" at bounding box center [418, 198] width 457 height 166
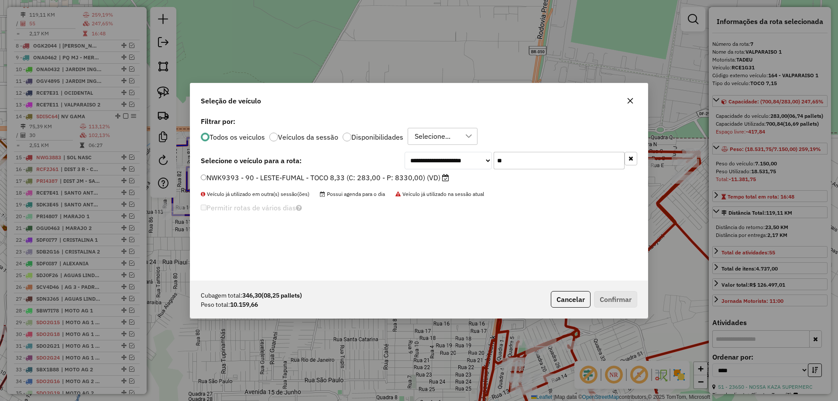
type input "**"
click at [380, 181] on label "NWK9393 - 90 - LESTE-FUMAL - TOCO 8,33 (C: 283,00 - P: 8330,00) (VD)" at bounding box center [325, 177] width 248 height 10
click at [617, 300] on button "Confirmar" at bounding box center [615, 299] width 43 height 17
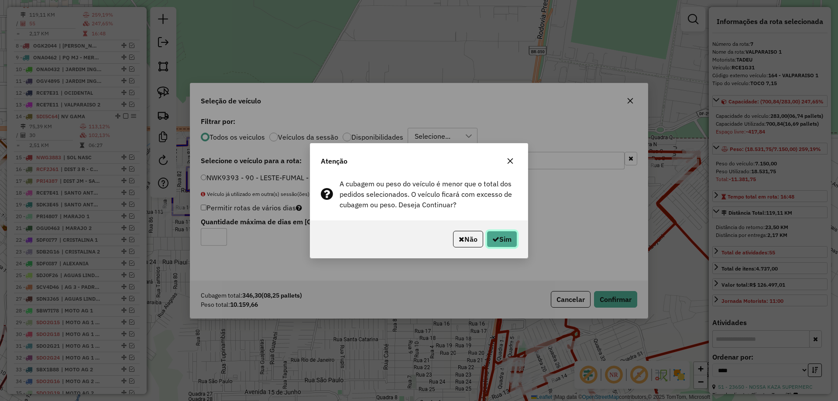
click at [489, 238] on button "Sim" at bounding box center [502, 239] width 31 height 17
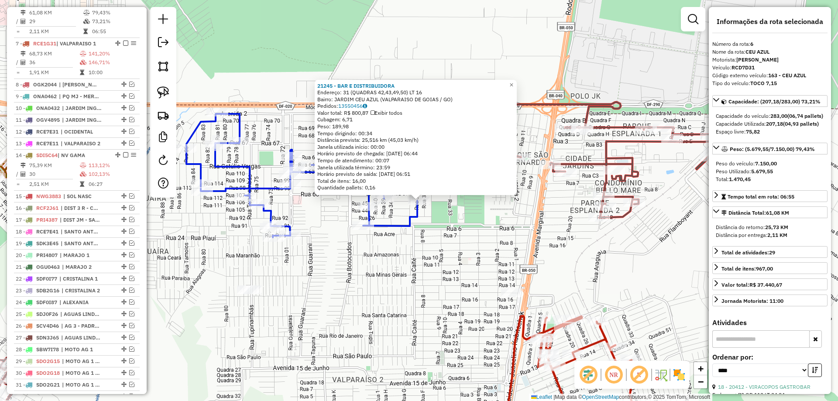
scroll to position [463, 0]
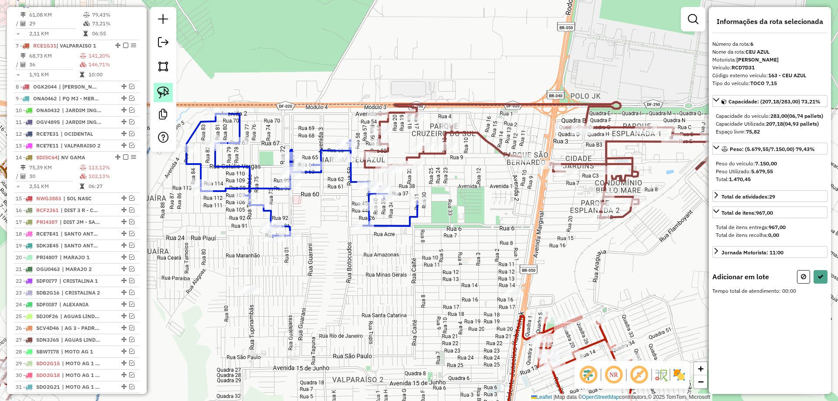
click at [161, 93] on img at bounding box center [163, 92] width 12 height 12
click at [355, 153] on div "Rota 64 - Placa NWK9393 23411 - BAR DO PALMEIRENSE Janela de atendimento Grade …" at bounding box center [419, 200] width 838 height 401
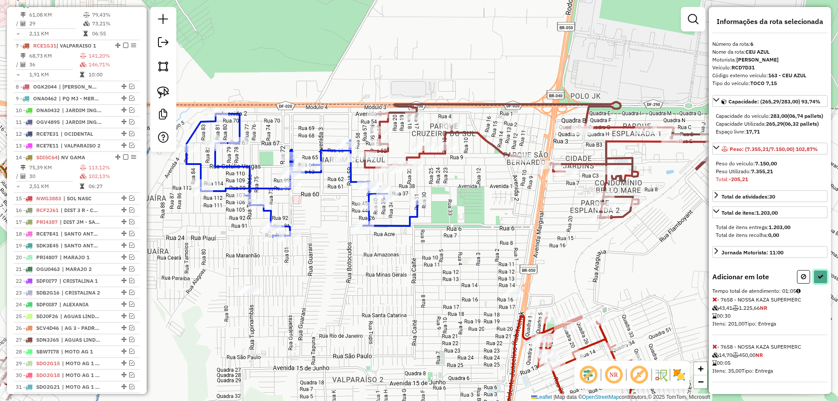
click at [818, 280] on icon at bounding box center [820, 277] width 6 height 6
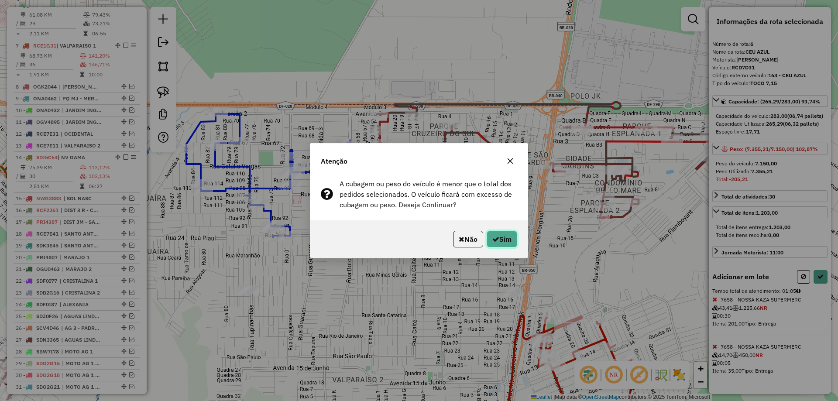
click at [498, 240] on button "Sim" at bounding box center [502, 239] width 31 height 17
select select "*********"
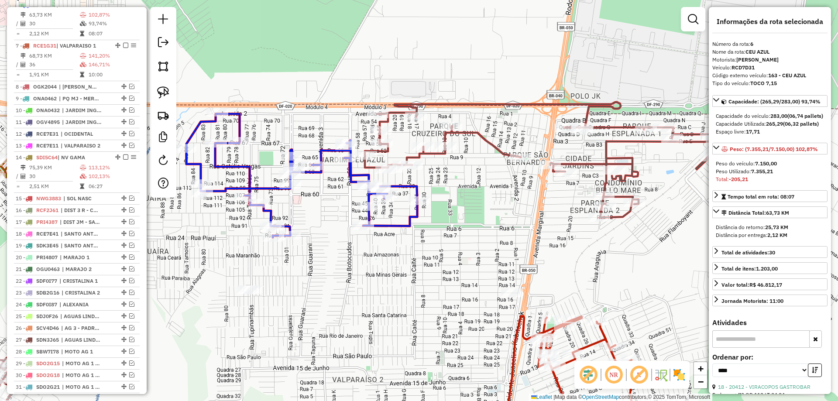
click at [418, 157] on icon at bounding box center [546, 160] width 363 height 116
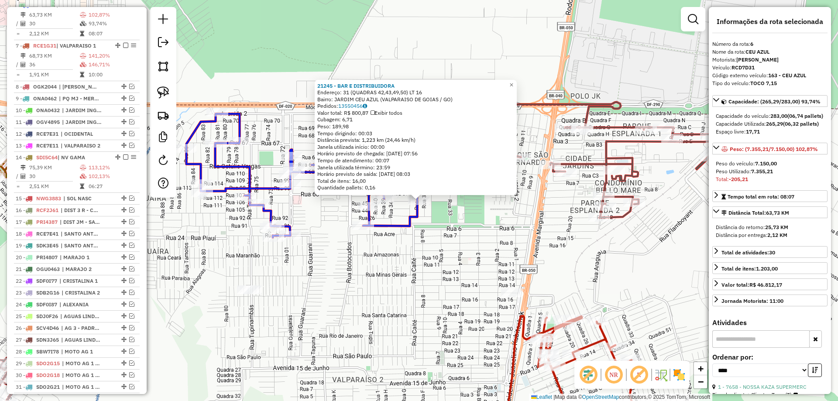
click at [417, 233] on div "21245 - BAR E DISTRIBUIDORA Endereço: 31 (QUADRAS 42,43,49,50) LT 16 Bairro: [G…" at bounding box center [419, 200] width 838 height 401
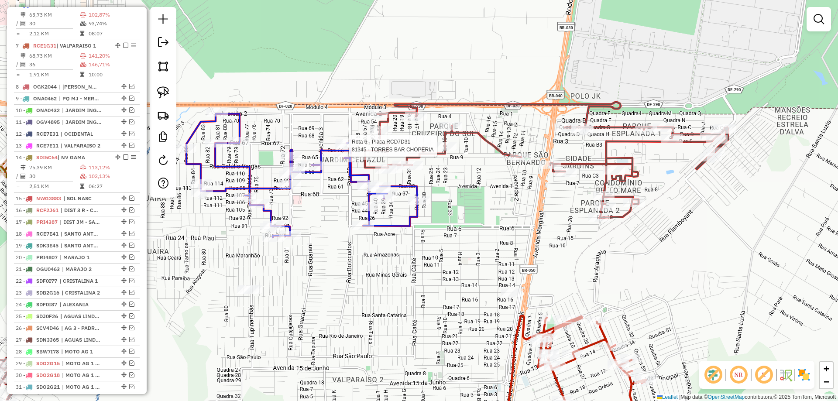
select select "*********"
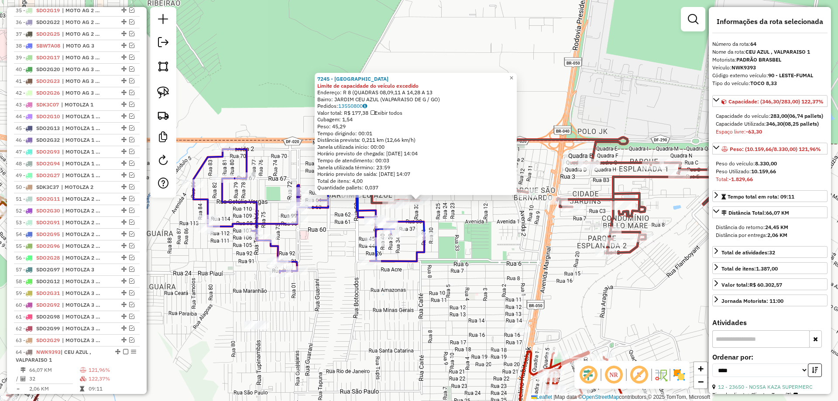
scroll to position [1068, 0]
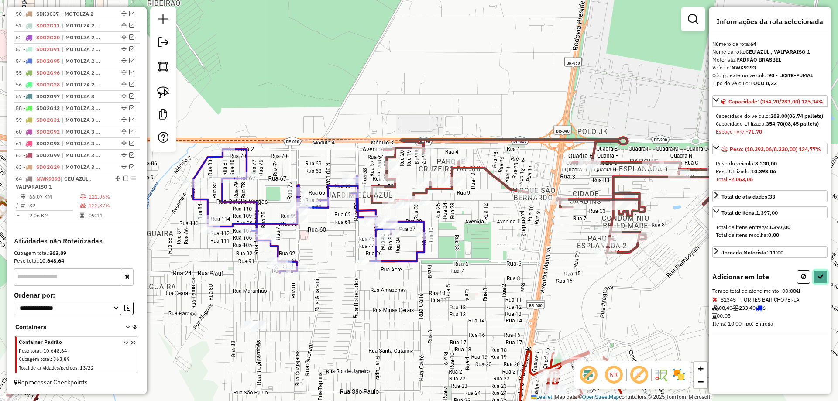
click at [821, 284] on button at bounding box center [820, 277] width 14 height 14
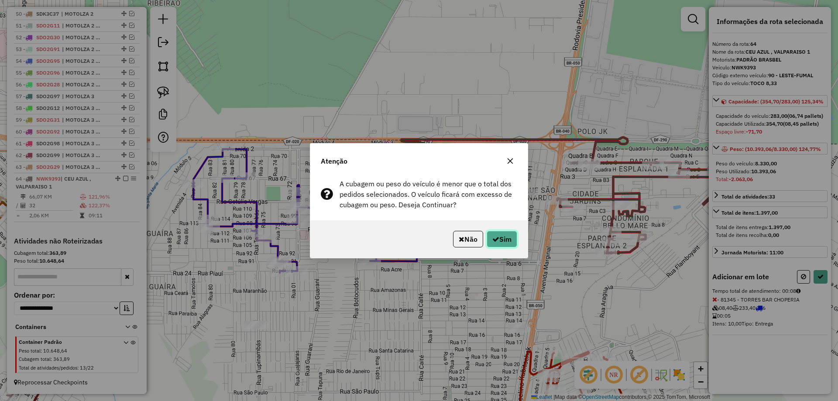
click at [508, 238] on button "Sim" at bounding box center [502, 239] width 31 height 17
select select "*********"
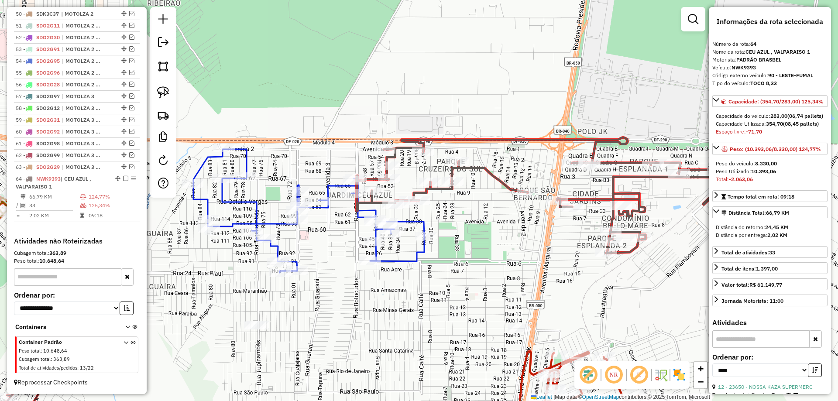
click at [411, 217] on icon at bounding box center [308, 210] width 231 height 123
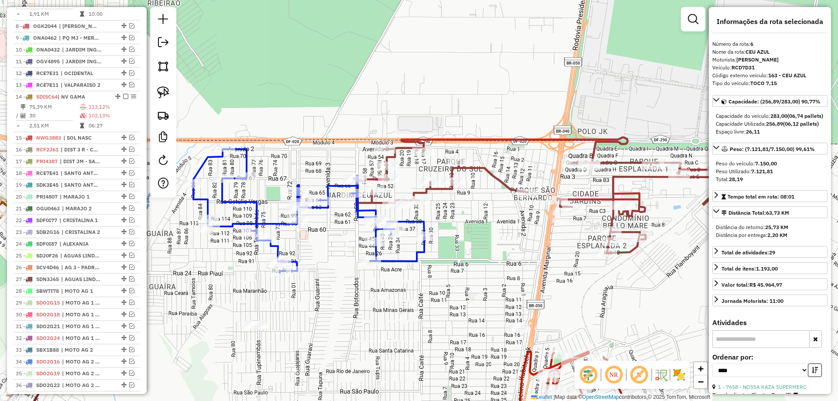
scroll to position [463, 0]
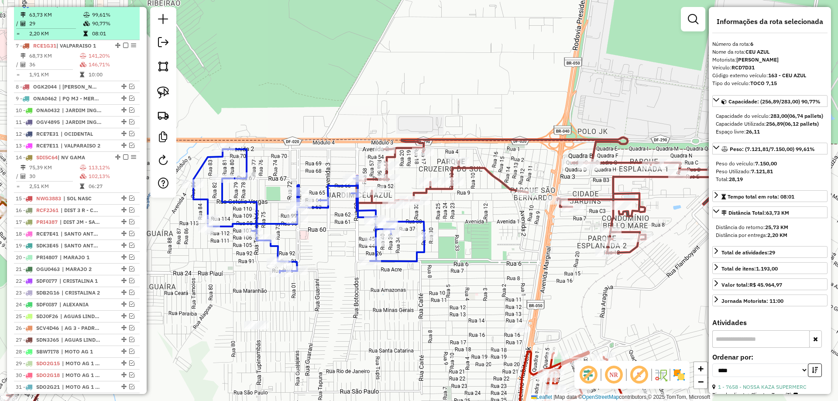
click at [125, 7] on em at bounding box center [125, 4] width 5 height 5
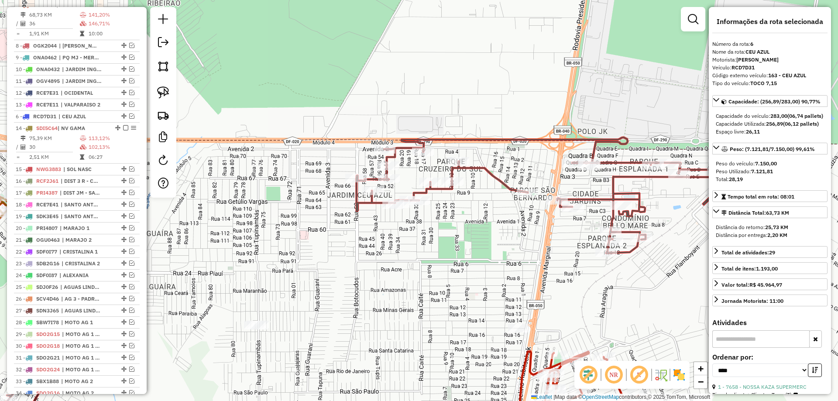
drag, startPoint x: 120, startPoint y: 13, endPoint x: 92, endPoint y: 128, distance: 118.7
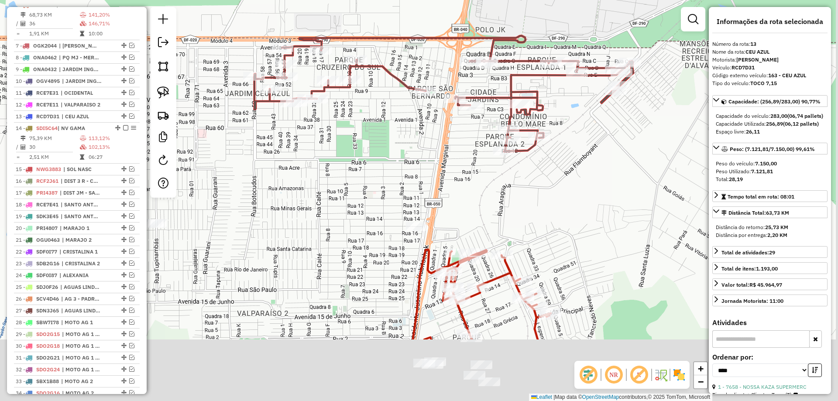
drag, startPoint x: 550, startPoint y: 261, endPoint x: 405, endPoint y: 94, distance: 220.9
click at [406, 90] on div "Janela de atendimento Grade de atendimento Capacidade Transportadoras Veículos …" at bounding box center [419, 200] width 838 height 401
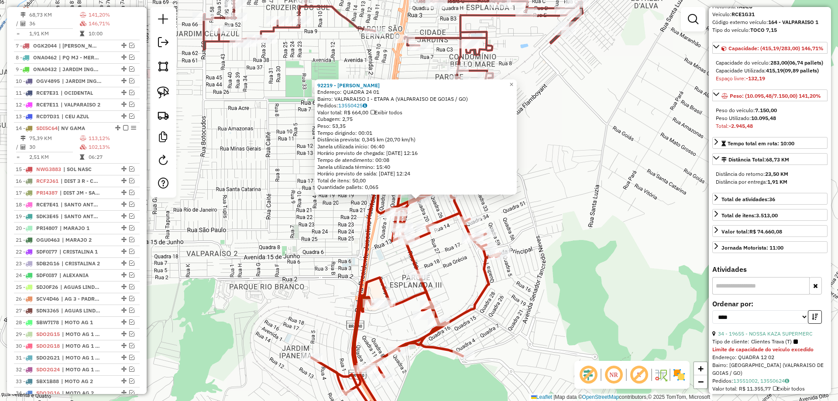
scroll to position [131, 0]
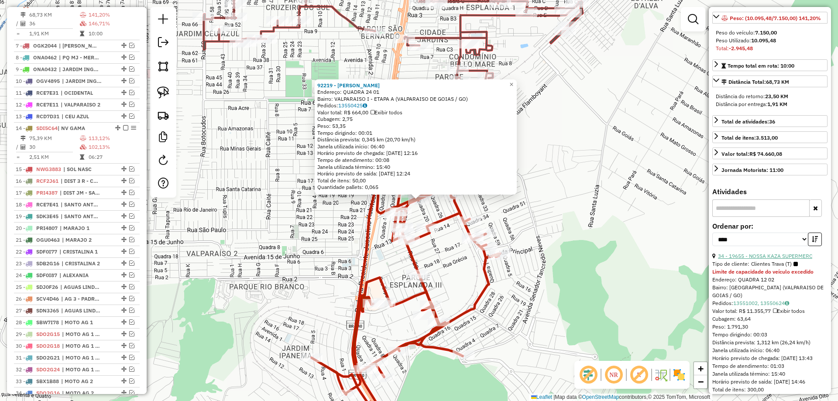
click at [778, 259] on link "34 - 19655 - NOSSA KAZA SUPERMERC" at bounding box center [765, 256] width 94 height 7
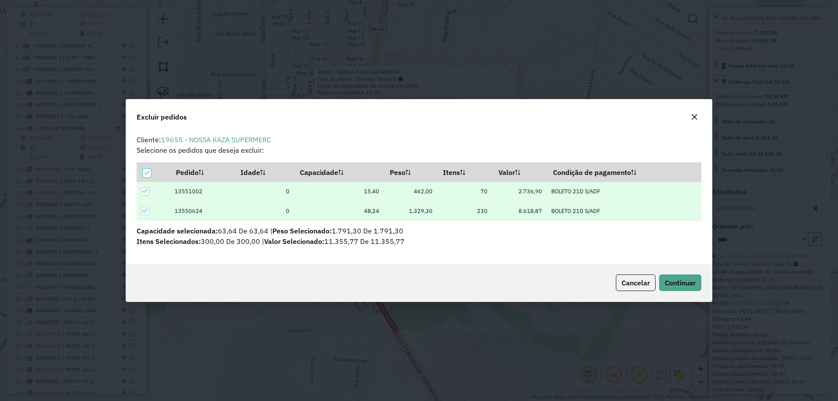
scroll to position [0, 0]
click at [682, 284] on span "Continuar" at bounding box center [680, 282] width 31 height 9
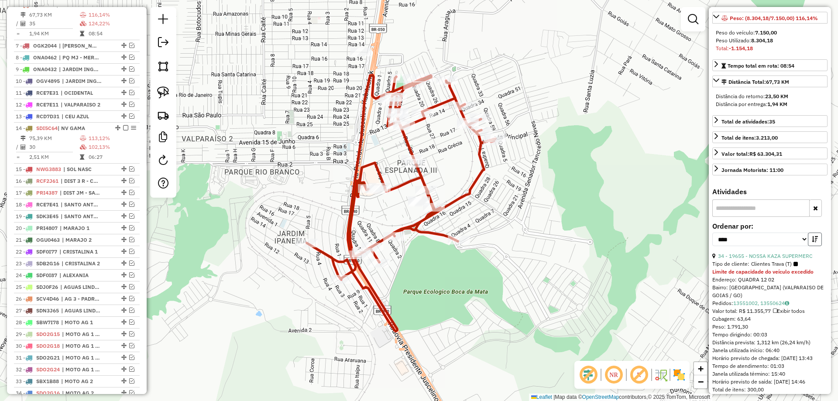
click at [812, 242] on icon "button" at bounding box center [815, 239] width 6 height 6
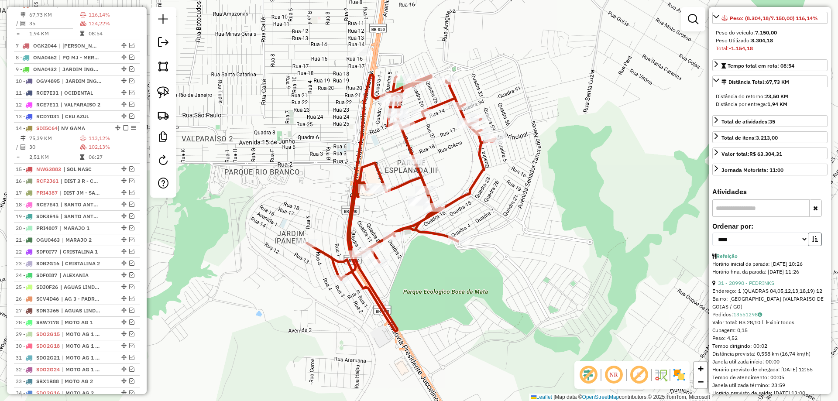
click at [812, 242] on icon "button" at bounding box center [815, 239] width 6 height 6
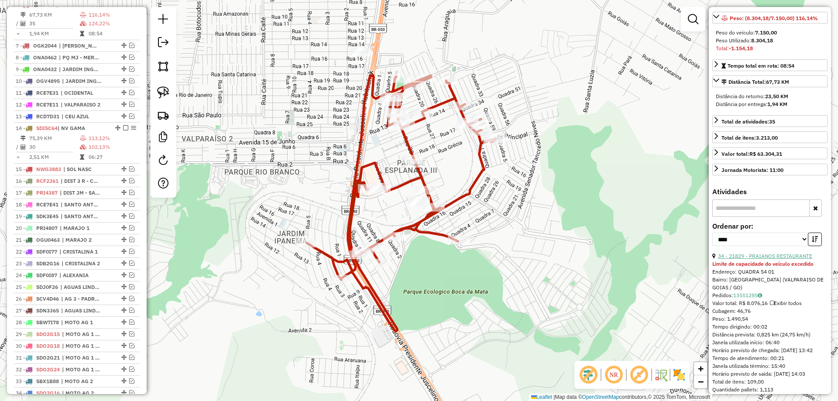
click at [774, 259] on link "34 - 21829 - PRAIANOS RESTAURANTE" at bounding box center [765, 256] width 94 height 7
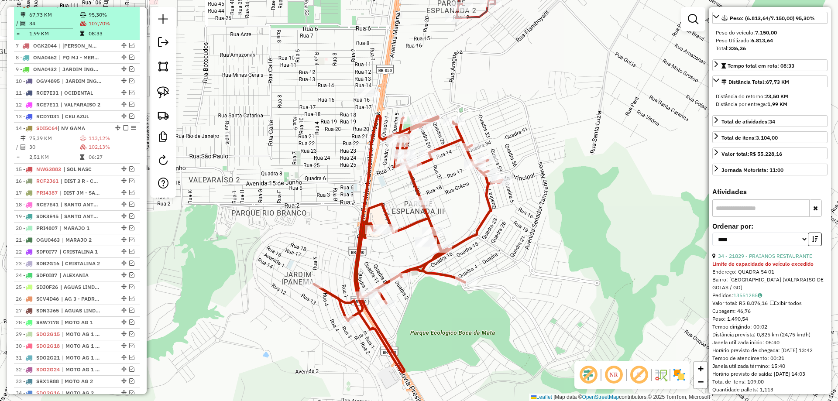
click at [123, 7] on em at bounding box center [125, 4] width 5 height 5
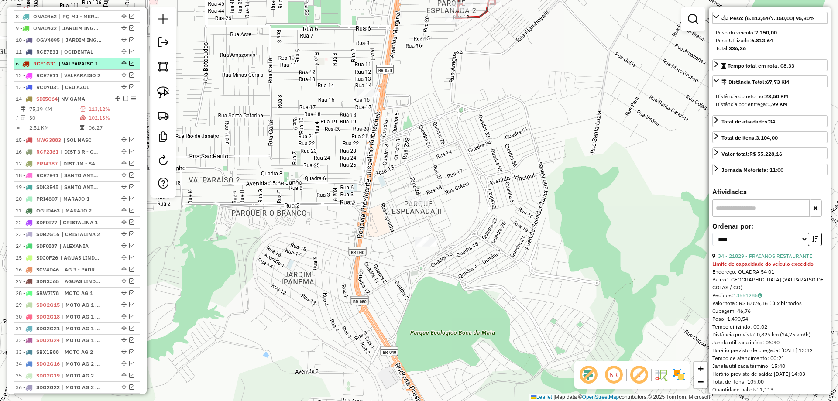
drag, startPoint x: 123, startPoint y: 10, endPoint x: 106, endPoint y: 75, distance: 66.4
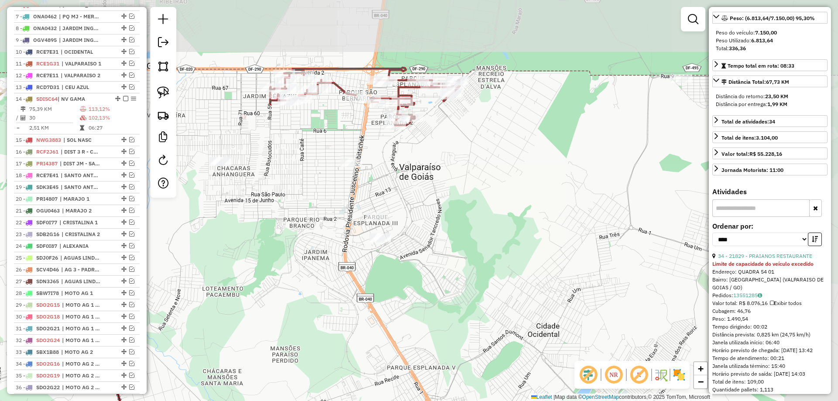
click at [463, 142] on div "Janela de atendimento Grade de atendimento Capacidade Transportadoras Veículos …" at bounding box center [419, 200] width 838 height 401
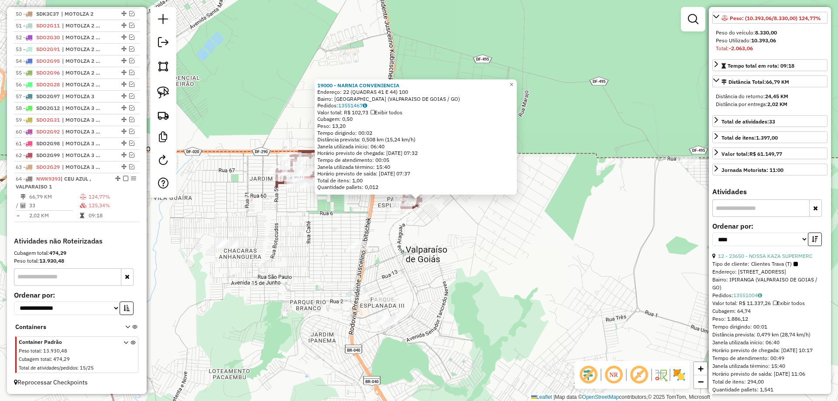
scroll to position [175, 0]
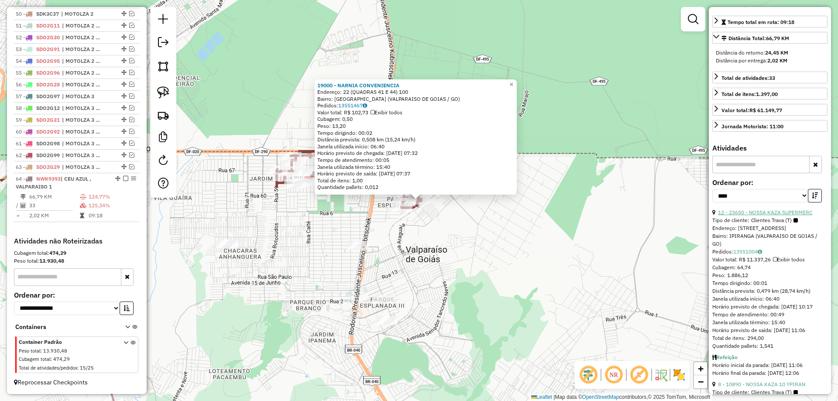
click at [760, 216] on link "12 - 23650 - NOSSA KAZA SUPERMERC" at bounding box center [765, 212] width 94 height 7
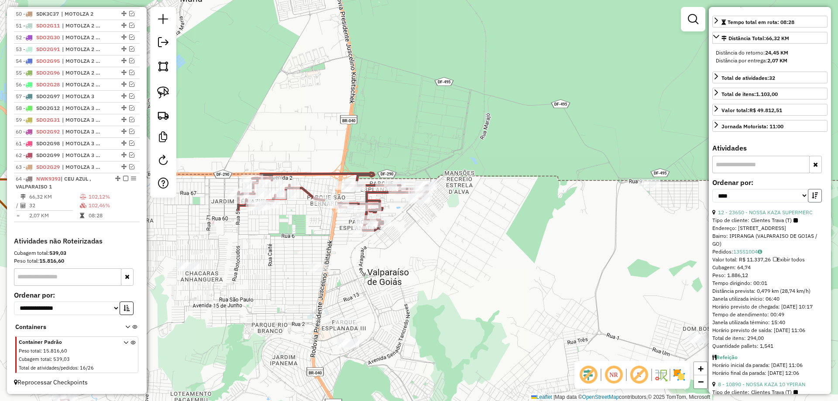
click at [812, 199] on icon "button" at bounding box center [815, 195] width 6 height 6
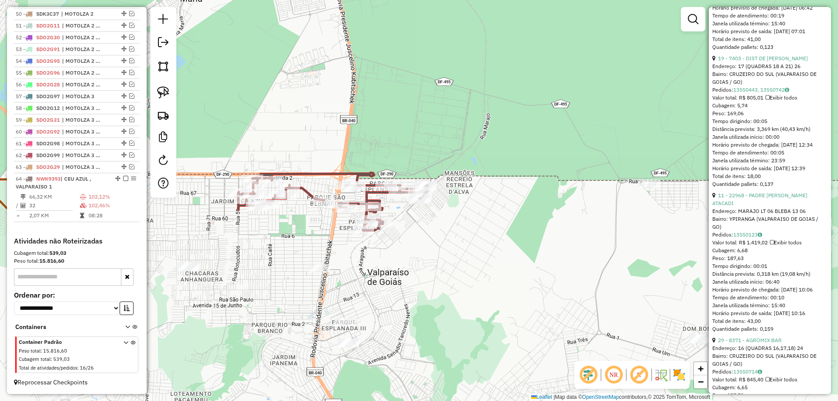
scroll to position [2793, 0]
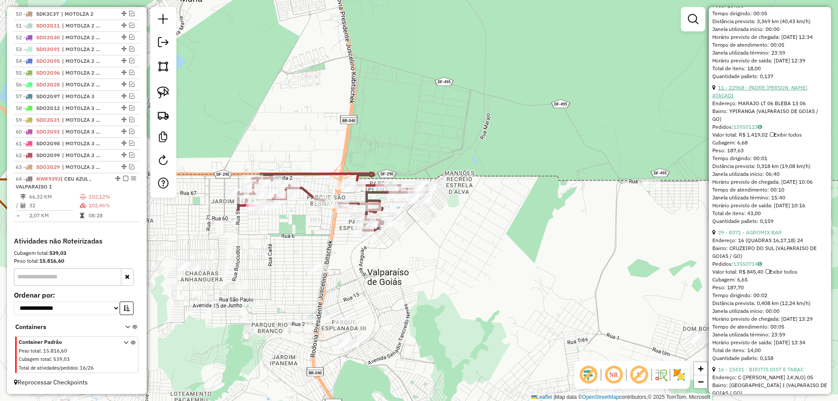
click at [754, 99] on link "11 - 22968 - PADRE [PERSON_NAME] ATACADI" at bounding box center [759, 91] width 95 height 14
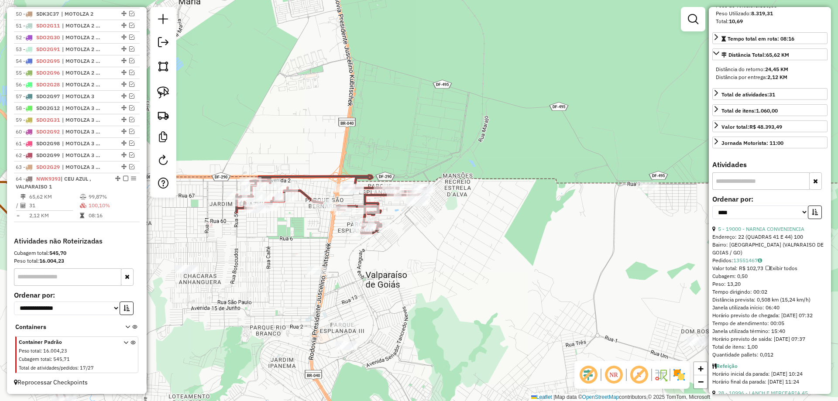
scroll to position [27, 0]
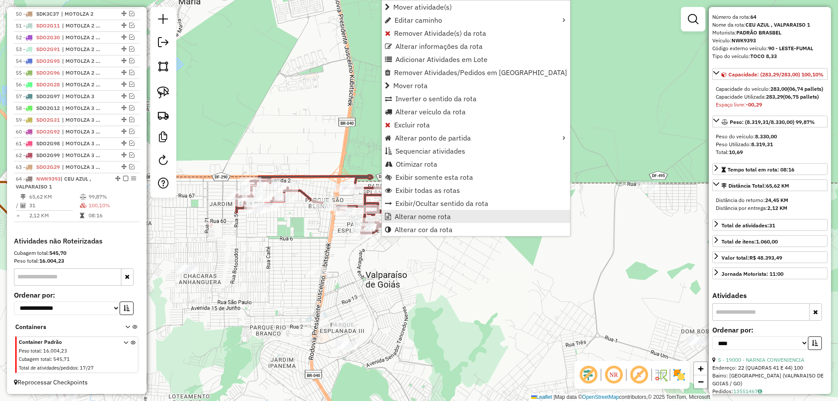
click at [428, 215] on span "Alterar nome rota" at bounding box center [422, 216] width 56 height 7
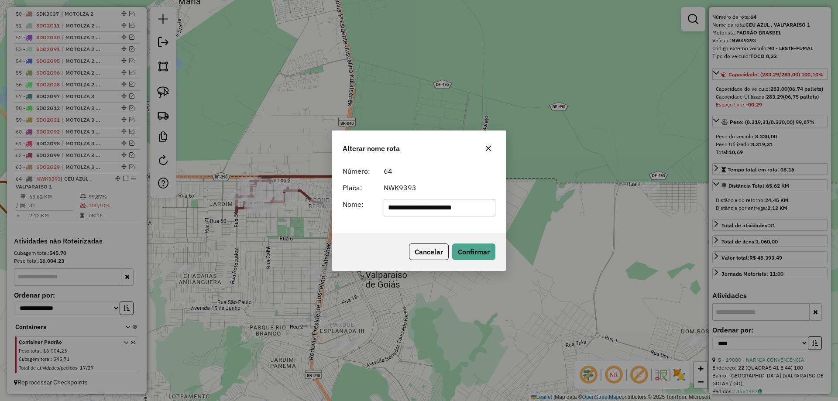
drag, startPoint x: 486, startPoint y: 204, endPoint x: 321, endPoint y: 195, distance: 165.2
click at [321, 195] on div "**********" at bounding box center [419, 200] width 838 height 401
type input "**********"
click at [471, 255] on button "Confirmar" at bounding box center [473, 251] width 43 height 17
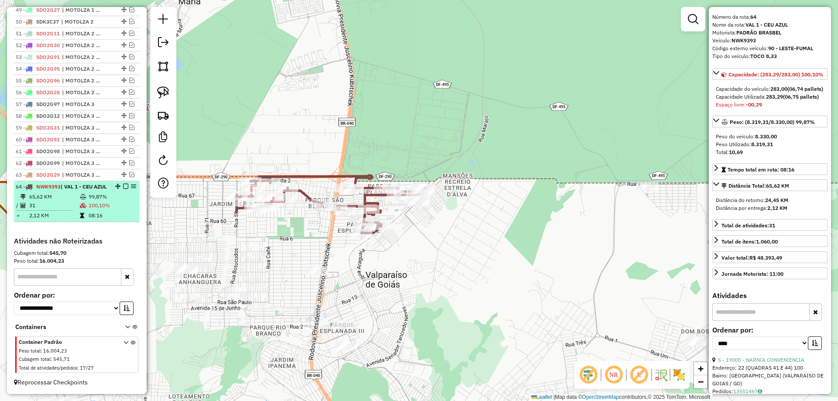
click at [124, 184] on em at bounding box center [125, 186] width 5 height 5
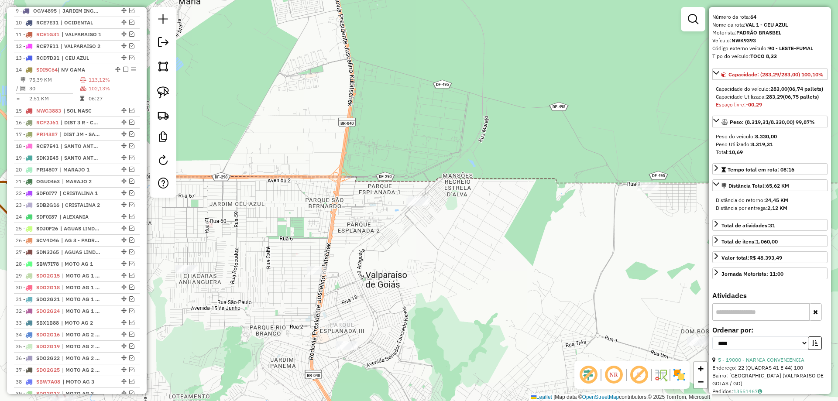
scroll to position [449, 0]
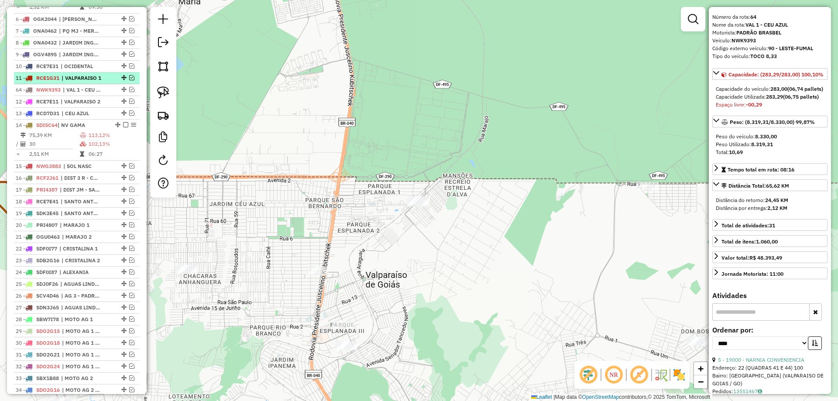
drag, startPoint x: 122, startPoint y: 216, endPoint x: 106, endPoint y: 92, distance: 124.5
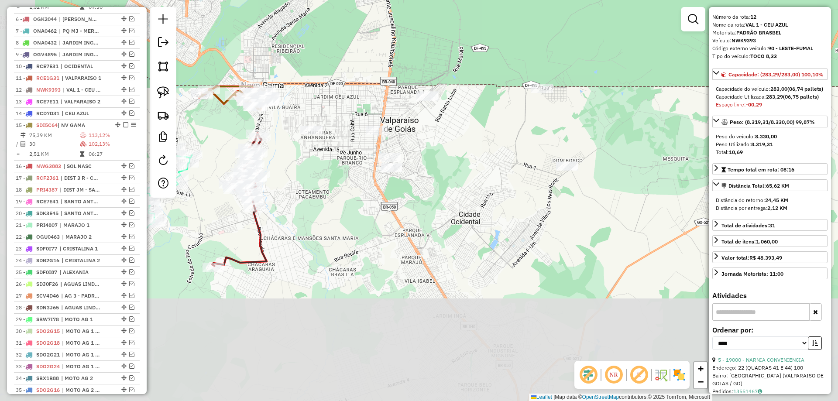
drag, startPoint x: 418, startPoint y: 308, endPoint x: 459, endPoint y: 200, distance: 115.5
click at [459, 201] on div "Janela de atendimento Grade de atendimento Capacidade Transportadoras Veículos …" at bounding box center [419, 200] width 838 height 401
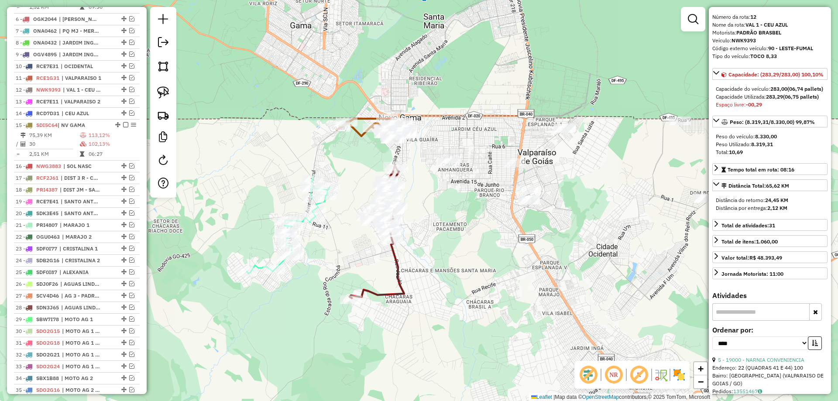
click at [323, 202] on icon at bounding box center [288, 224] width 83 height 97
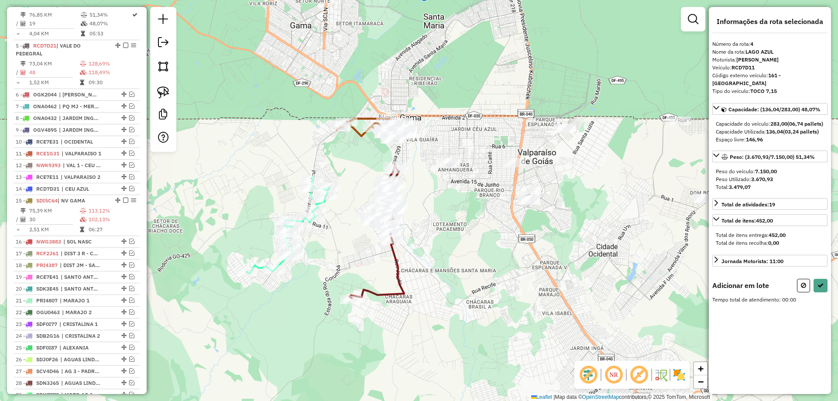
scroll to position [0, 0]
click at [151, 86] on div at bounding box center [163, 79] width 26 height 145
click at [160, 88] on img at bounding box center [163, 92] width 12 height 12
drag, startPoint x: 333, startPoint y: 94, endPoint x: 366, endPoint y: 109, distance: 35.4
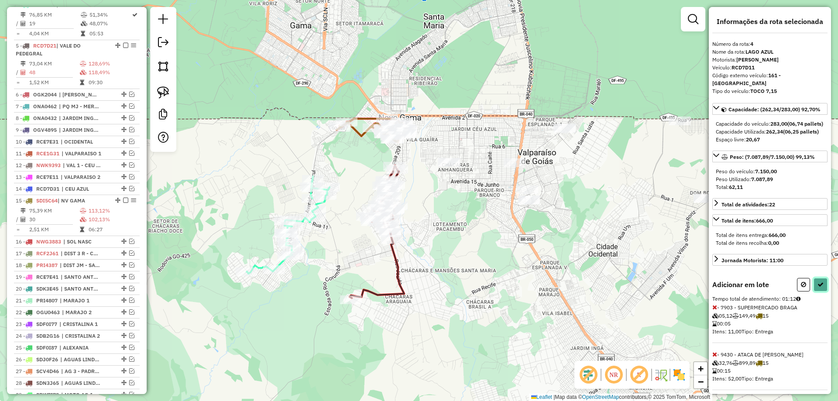
click at [818, 288] on icon at bounding box center [820, 284] width 6 height 6
select select "*********"
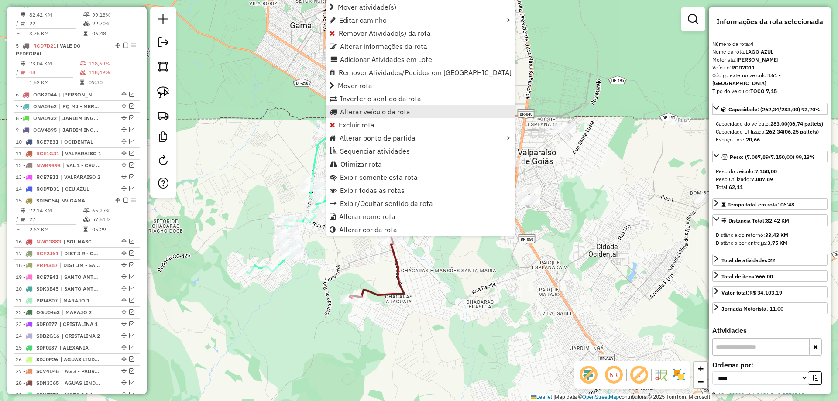
click at [372, 112] on span "Alterar veículo da rota" at bounding box center [375, 111] width 70 height 7
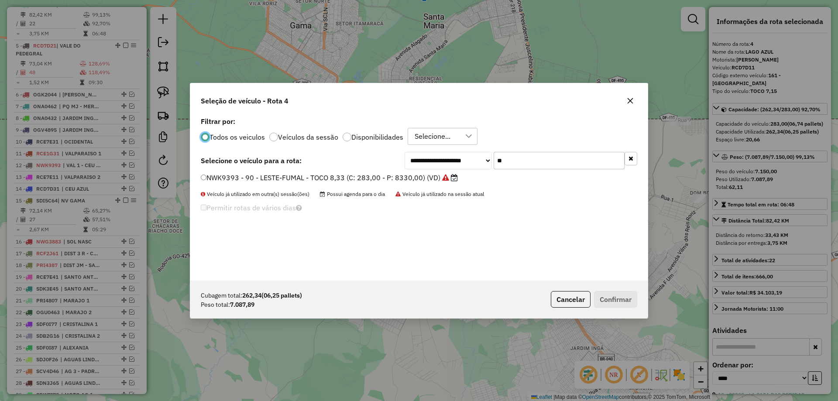
scroll to position [5, 3]
drag, startPoint x: 538, startPoint y: 164, endPoint x: 416, endPoint y: 146, distance: 123.4
click at [416, 146] on div "**********" at bounding box center [418, 198] width 457 height 166
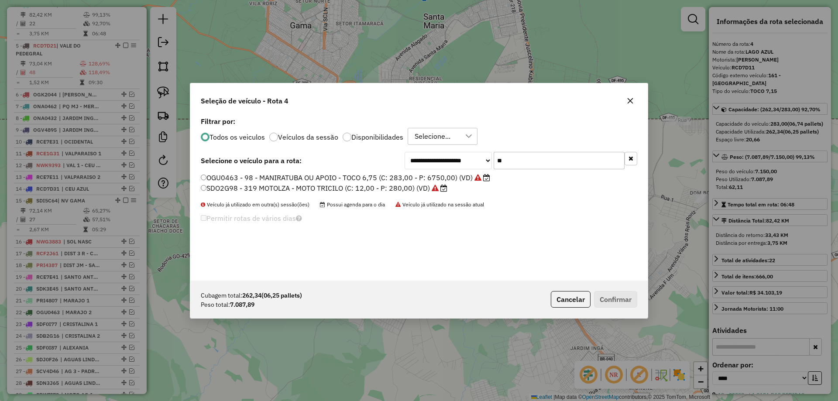
click at [300, 180] on label "OGU0463 - 98 - MANIRATUBA OU APOIO - TOCO 6,75 (C: 283,00 - P: 6750,00) (VD)" at bounding box center [345, 177] width 289 height 10
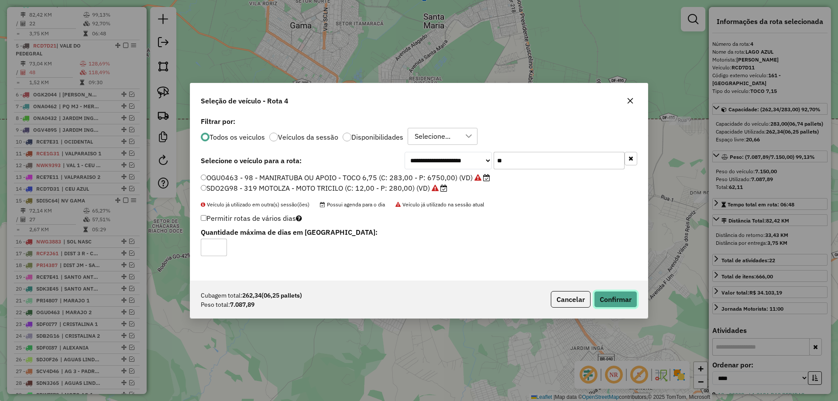
click at [610, 304] on button "Confirmar" at bounding box center [615, 299] width 43 height 17
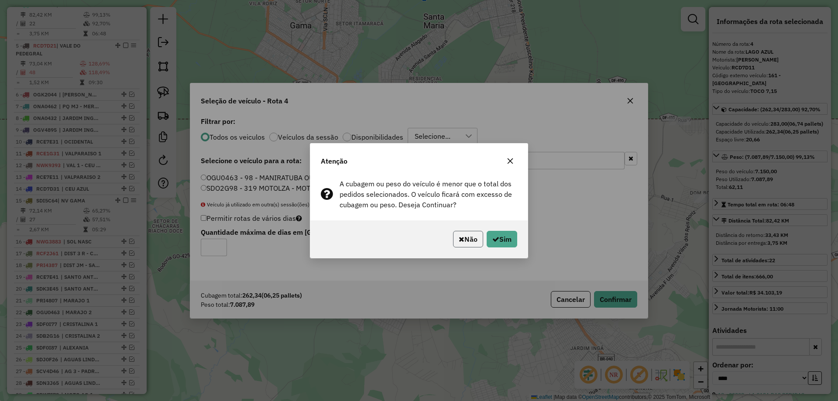
click at [469, 240] on button "Não" at bounding box center [468, 239] width 30 height 17
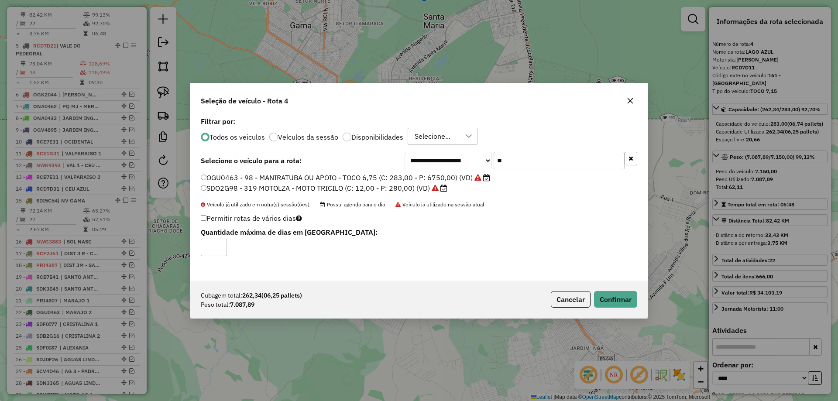
click at [466, 154] on div "**********" at bounding box center [520, 160] width 233 height 17
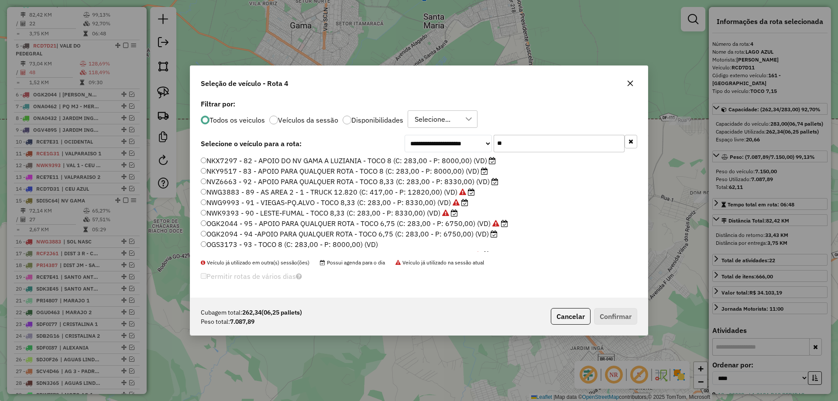
type input "**"
click at [229, 166] on label "NKY9517 - 83 - APOIO PARA QUALQUER ROTA - TOCO 8 (C: 283,00 - P: 8000,00) (VD)" at bounding box center [344, 171] width 287 height 10
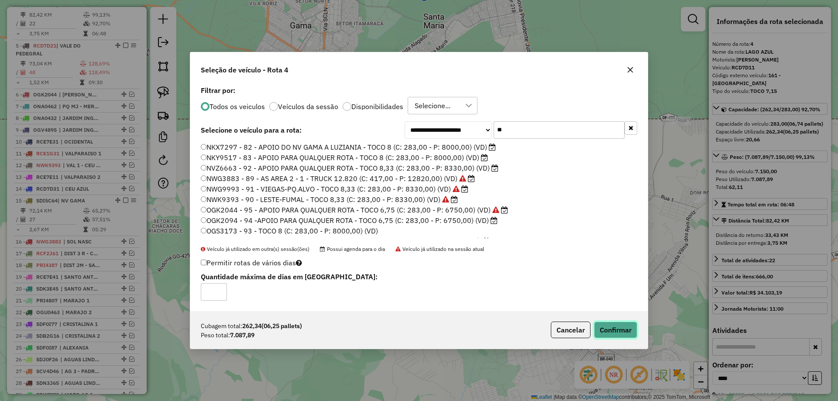
click at [617, 332] on button "Confirmar" at bounding box center [615, 330] width 43 height 17
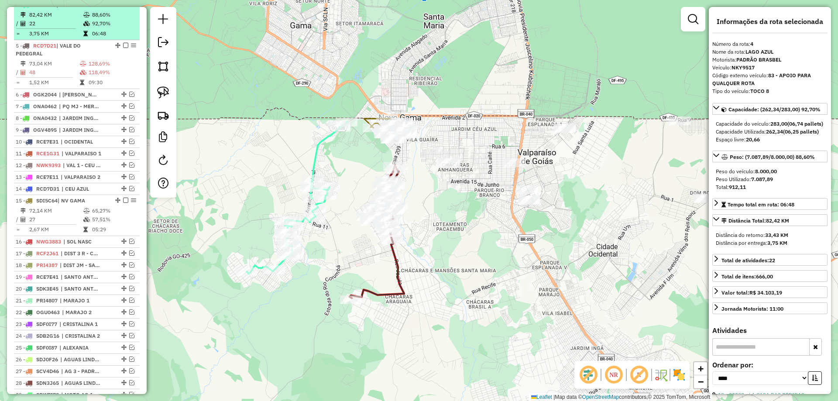
click at [123, 7] on em at bounding box center [125, 4] width 5 height 5
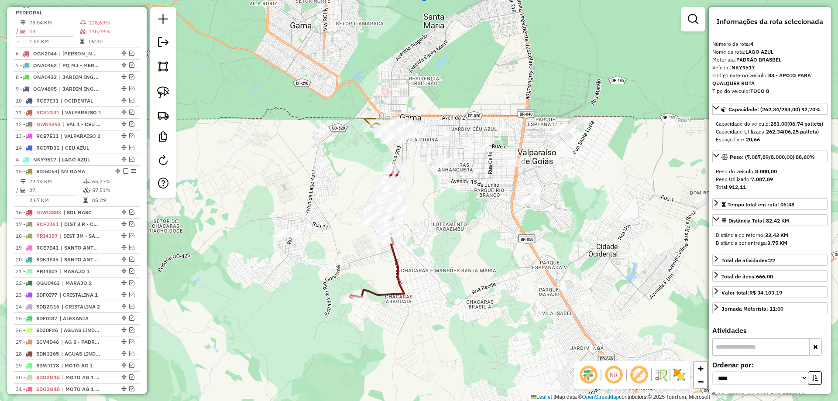
drag, startPoint x: 120, startPoint y: 12, endPoint x: 83, endPoint y: 171, distance: 163.0
click at [394, 264] on icon at bounding box center [377, 231] width 55 height 133
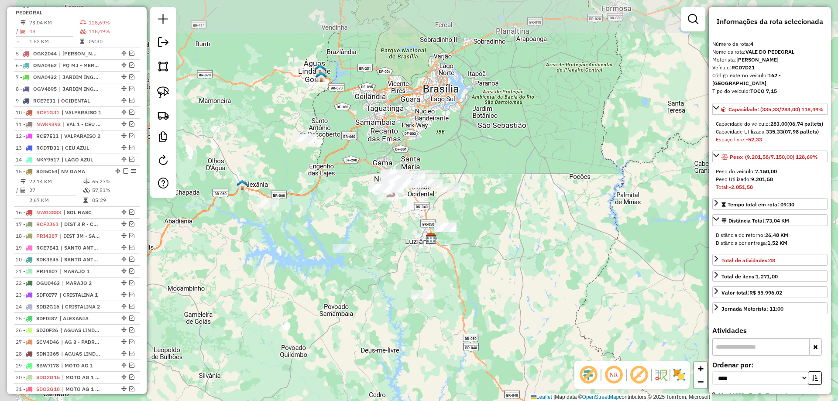
click at [387, 128] on div "Janela de atendimento Grade de atendimento Capacidade Transportadoras Veículos …" at bounding box center [419, 200] width 838 height 401
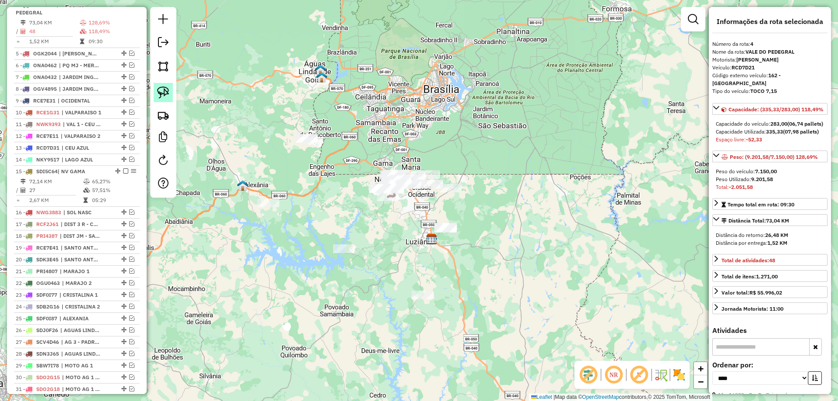
click at [164, 88] on img at bounding box center [163, 92] width 12 height 12
drag, startPoint x: 337, startPoint y: 125, endPoint x: 322, endPoint y: 158, distance: 35.9
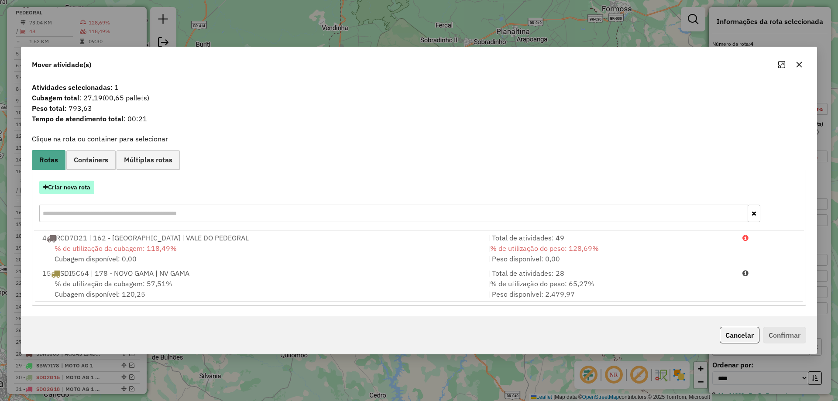
click at [81, 192] on button "Criar nova rota" at bounding box center [66, 188] width 55 height 14
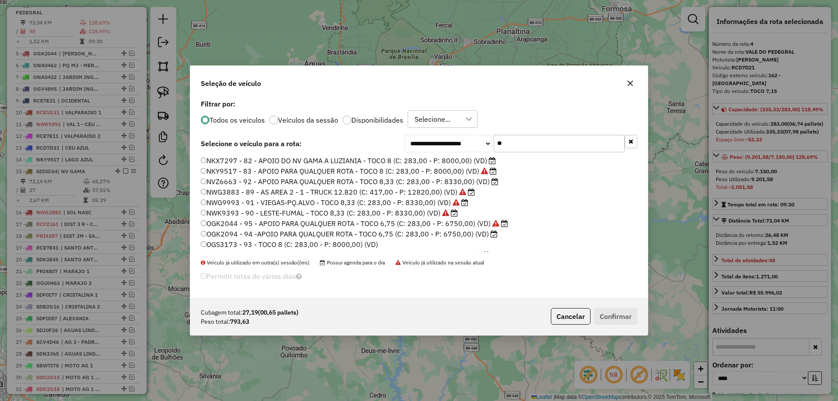
drag, startPoint x: 514, startPoint y: 144, endPoint x: 472, endPoint y: 134, distance: 43.3
click at [472, 134] on div "**********" at bounding box center [418, 197] width 457 height 200
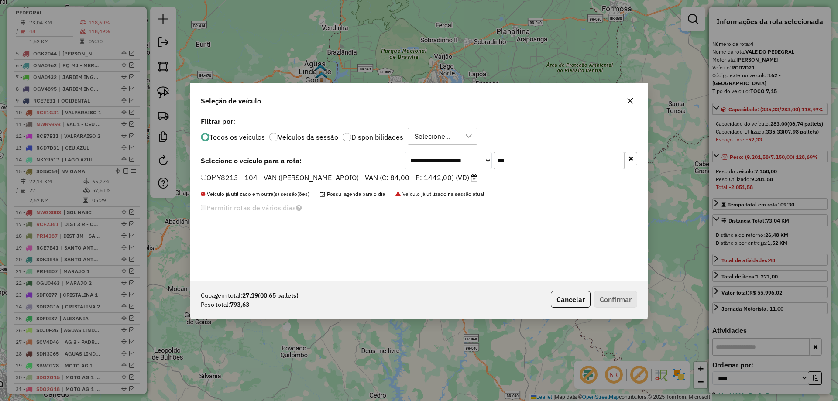
type input "***"
click at [305, 182] on label "OMY8213 - 104 - VAN ([PERSON_NAME] APOIO) - VAN (C: 84,00 - P: 1442,00) (VD)" at bounding box center [339, 177] width 277 height 10
click at [613, 298] on button "Confirmar" at bounding box center [615, 299] width 43 height 17
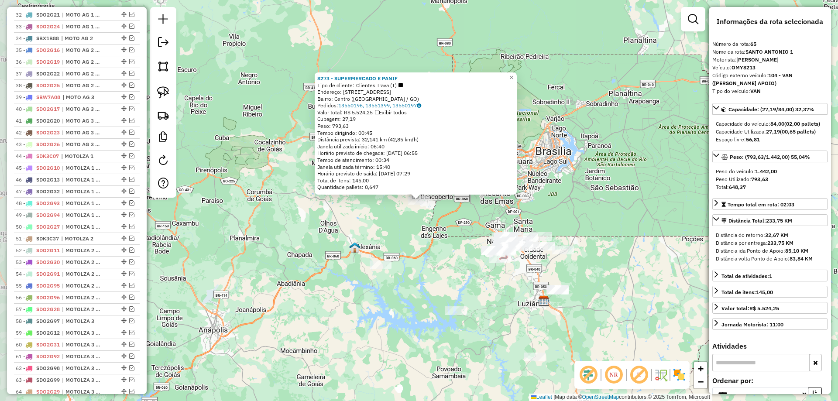
scroll to position [1003, 0]
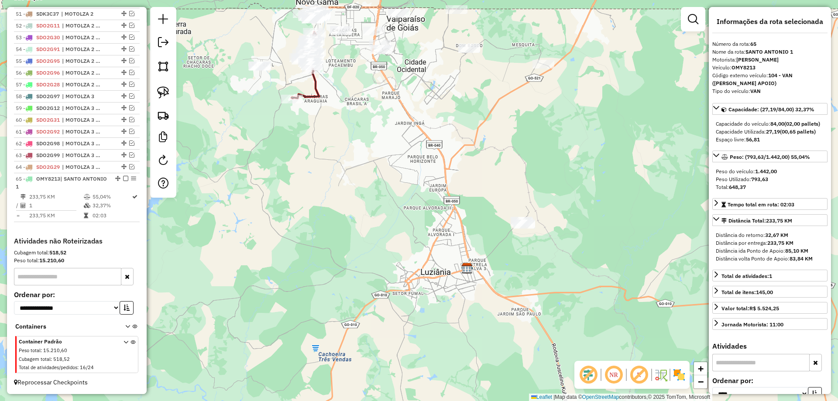
drag, startPoint x: 692, startPoint y: 22, endPoint x: 680, endPoint y: 21, distance: 11.8
click at [692, 22] on em at bounding box center [693, 19] width 10 height 10
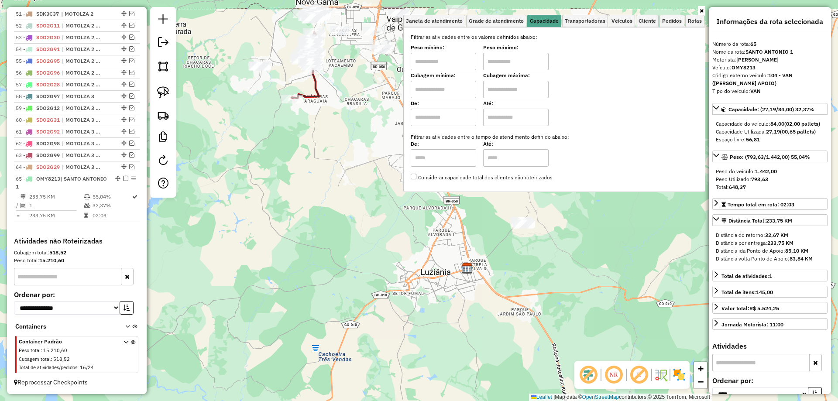
click at [473, 54] on input "text" at bounding box center [443, 61] width 65 height 17
type input "****"
click at [507, 57] on input "text" at bounding box center [515, 61] width 65 height 17
type input "*****"
click at [350, 160] on div "8273 - SUPERMERCADO E PANIF Tipo de cliente: Clientes Trava (T) Endereço: [GEOG…" at bounding box center [419, 200] width 838 height 401
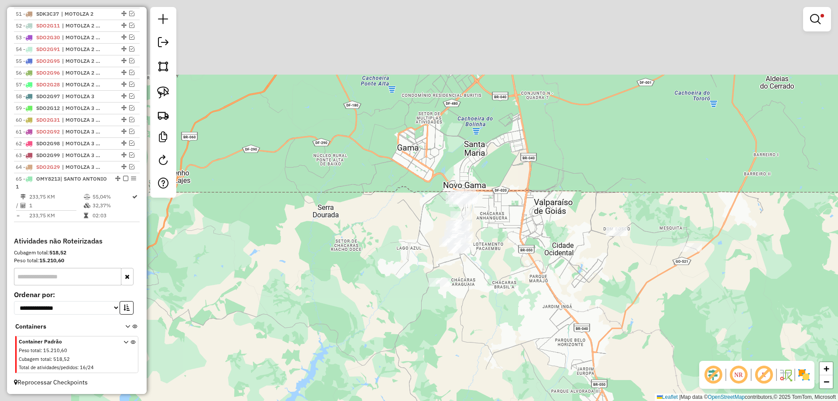
drag, startPoint x: 468, startPoint y: 241, endPoint x: 472, endPoint y: 257, distance: 15.9
click at [504, 291] on div "Limpar filtros Janela de atendimento Grade de atendimento Capacidade Transporta…" at bounding box center [419, 200] width 838 height 401
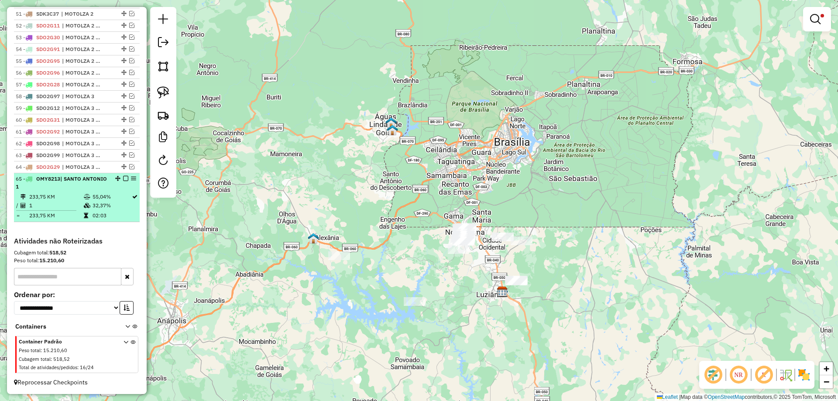
click at [87, 187] on div "65 - OMY8213 | [GEOGRAPHIC_DATA] 1" at bounding box center [62, 183] width 93 height 16
select select "*********"
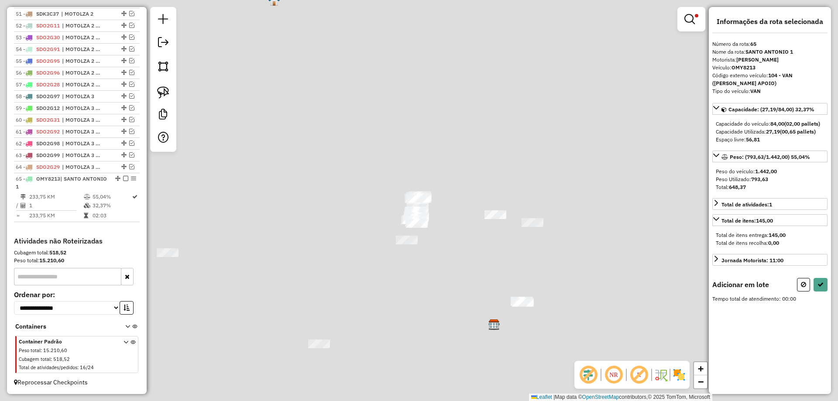
drag, startPoint x: 505, startPoint y: 237, endPoint x: 357, endPoint y: 151, distance: 170.5
click at [355, 146] on div "Limpar filtros Janela de atendimento Grade de atendimento Capacidade Transporta…" at bounding box center [419, 200] width 838 height 401
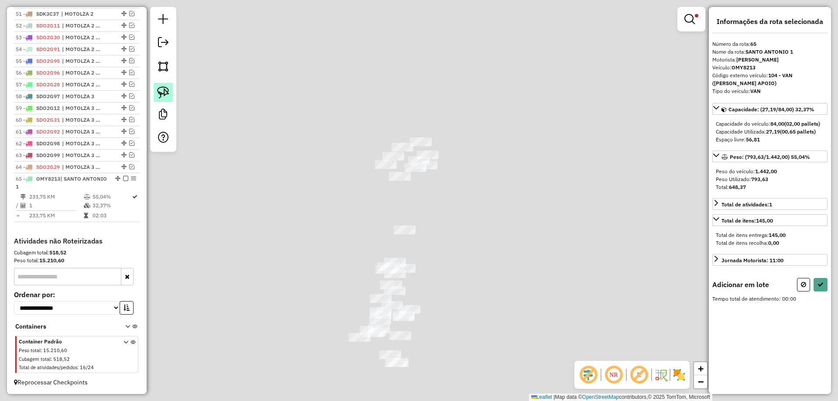
click at [158, 93] on img at bounding box center [163, 92] width 12 height 12
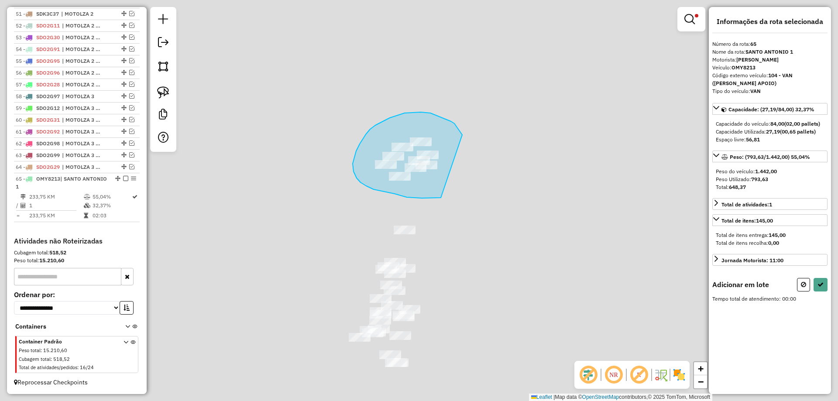
drag, startPoint x: 451, startPoint y: 121, endPoint x: 464, endPoint y: 192, distance: 71.5
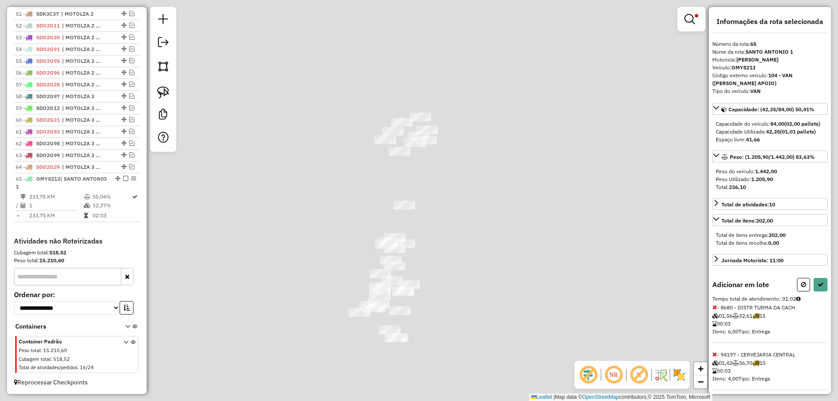
drag, startPoint x: 493, startPoint y: 246, endPoint x: 490, endPoint y: 154, distance: 92.1
click at [491, 154] on div "Limpar filtros Janela de atendimento Grade de atendimento Capacidade Transporta…" at bounding box center [419, 200] width 838 height 401
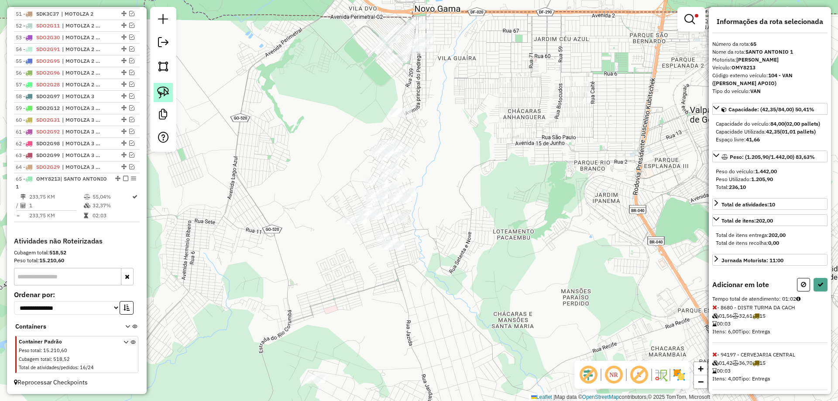
click at [166, 90] on img at bounding box center [163, 92] width 12 height 12
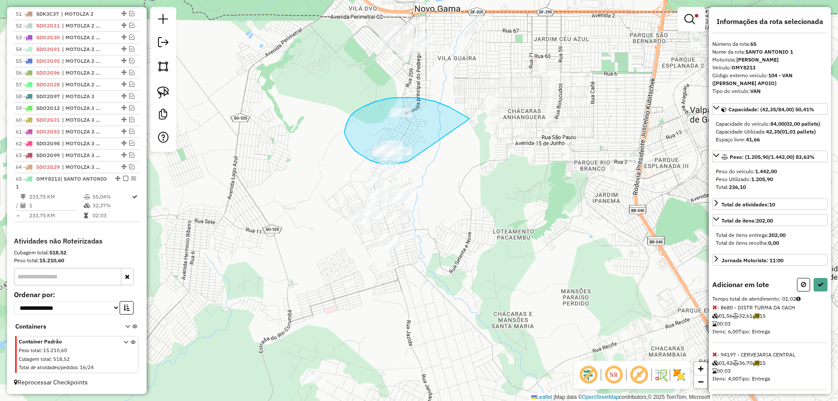
drag, startPoint x: 449, startPoint y: 107, endPoint x: 408, endPoint y: 161, distance: 68.2
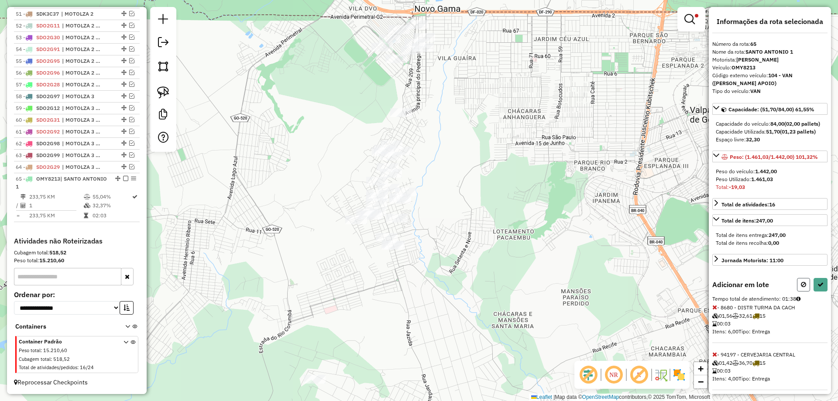
click at [801, 288] on icon at bounding box center [803, 284] width 5 height 6
select select "*********"
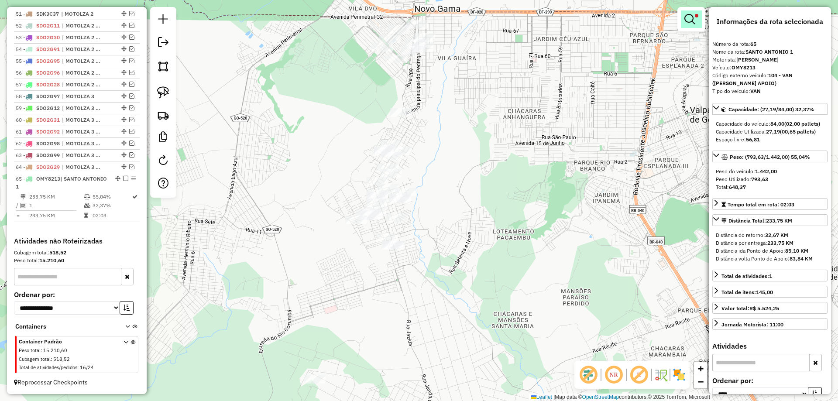
click at [687, 16] on em at bounding box center [689, 19] width 10 height 10
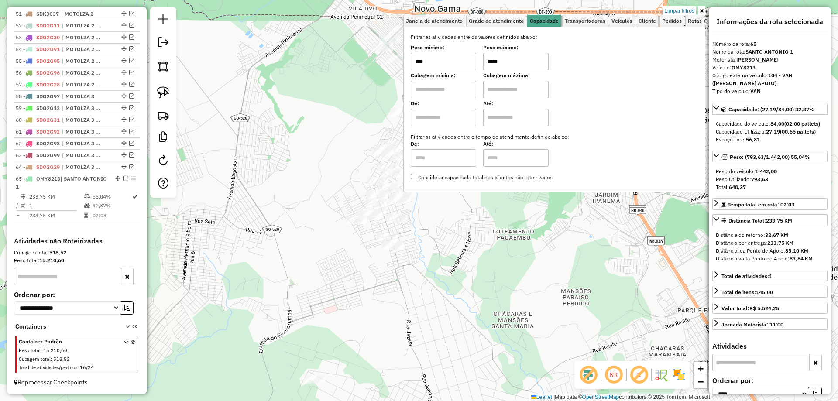
click at [490, 58] on input "*****" at bounding box center [515, 61] width 65 height 17
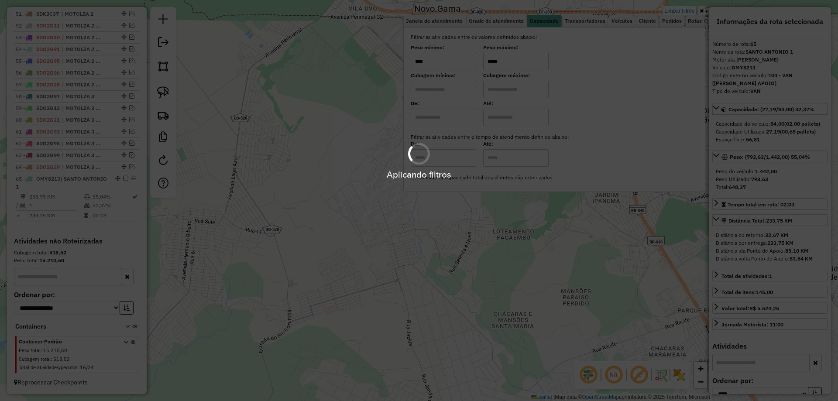
type input "*****"
click at [497, 236] on div "Limpar filtros Janela de atendimento Grade de atendimento Capacidade Transporta…" at bounding box center [419, 200] width 838 height 401
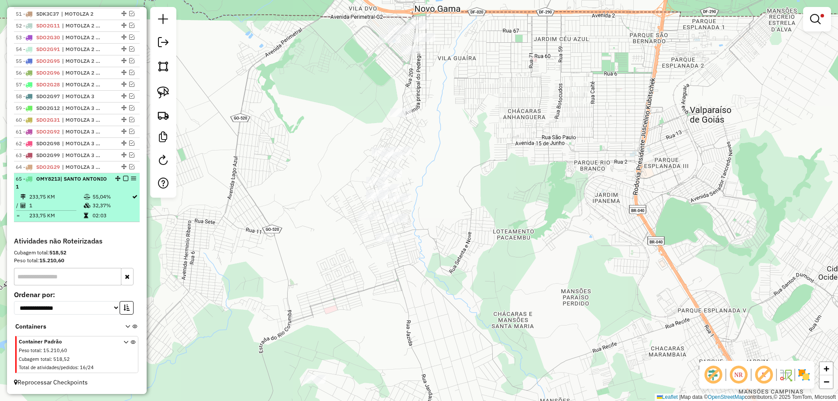
click at [92, 197] on td "55,04%" at bounding box center [111, 196] width 39 height 9
select select "*********"
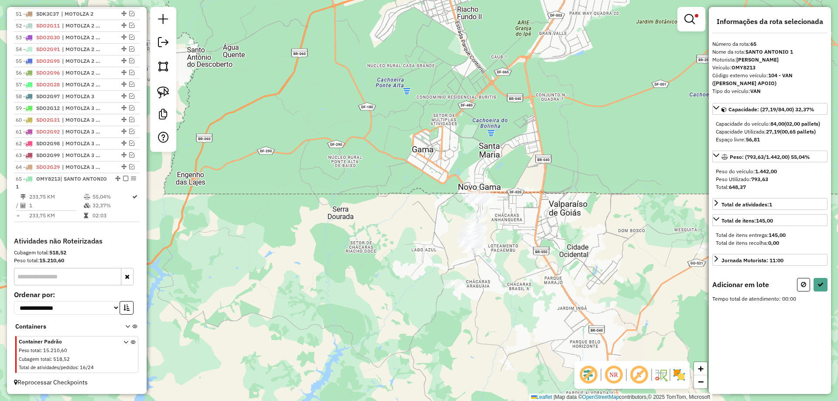
click at [178, 92] on div "Limpar filtros Janela de atendimento Grade de atendimento Capacidade Transporta…" at bounding box center [419, 200] width 838 height 401
click at [164, 92] on img at bounding box center [163, 92] width 12 height 12
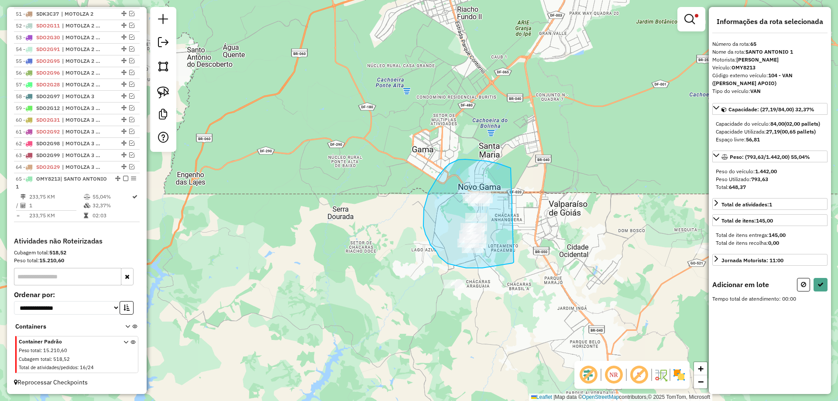
drag, startPoint x: 486, startPoint y: 161, endPoint x: 514, endPoint y: 262, distance: 105.1
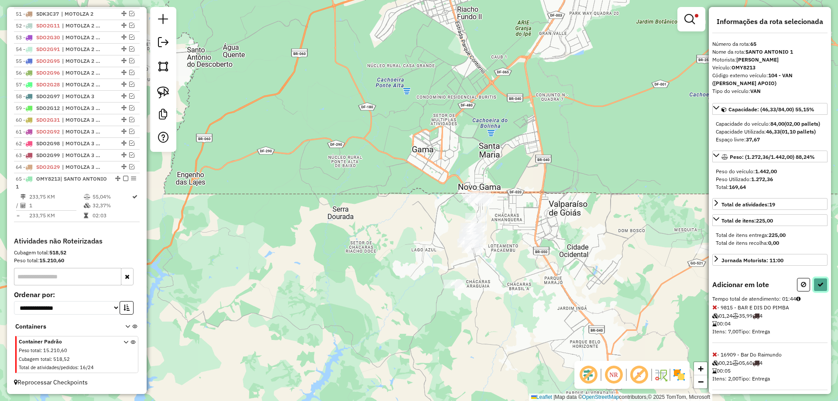
click at [817, 288] on icon at bounding box center [820, 284] width 6 height 6
select select "*********"
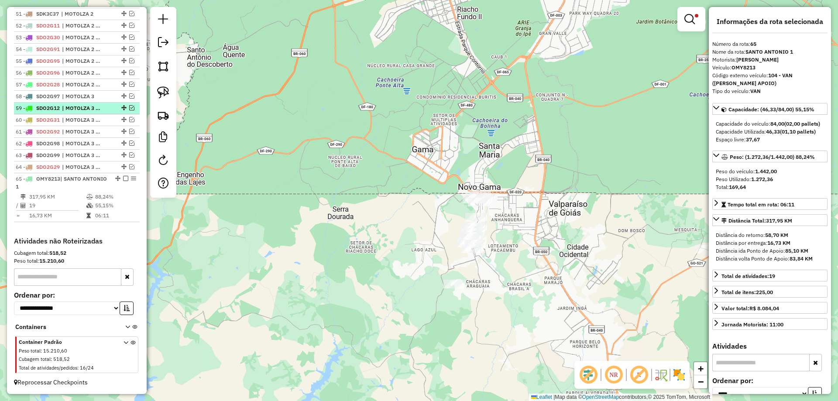
scroll to position [992, 0]
click at [685, 28] on div at bounding box center [691, 19] width 28 height 24
click at [692, 22] on em at bounding box center [689, 19] width 10 height 10
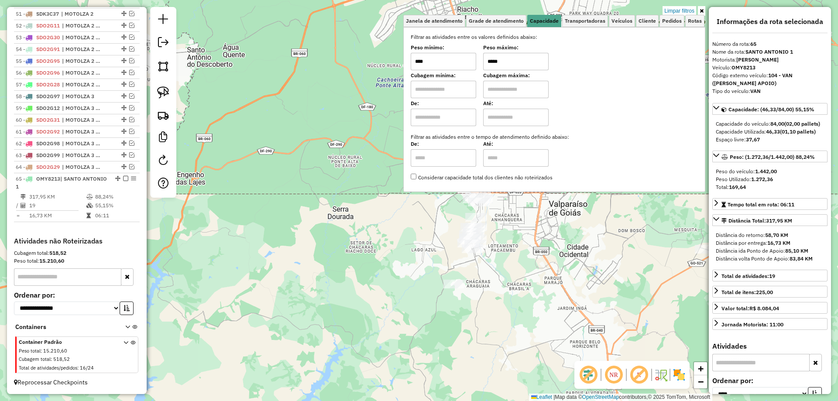
click at [496, 59] on input "*****" at bounding box center [515, 61] width 65 height 17
click at [487, 61] on input "*****" at bounding box center [515, 61] width 65 height 17
click at [491, 59] on input "*****" at bounding box center [515, 61] width 65 height 17
type input "*****"
click at [525, 245] on div "Limpar filtros Janela de atendimento Grade de atendimento Capacidade Transporta…" at bounding box center [419, 200] width 838 height 401
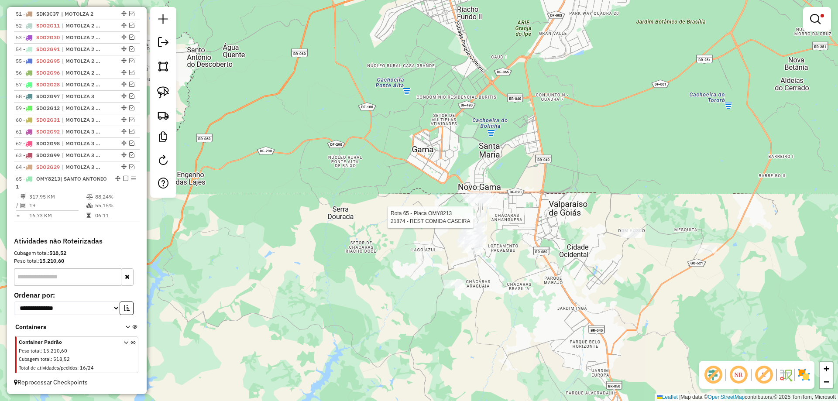
select select "*********"
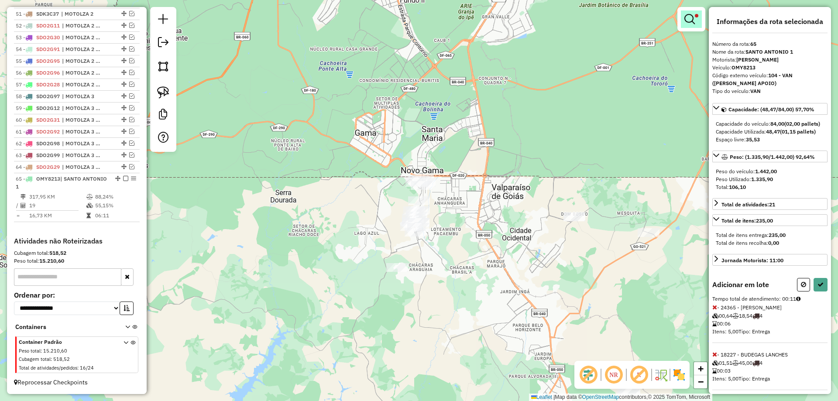
click at [694, 25] on link at bounding box center [691, 18] width 21 height 17
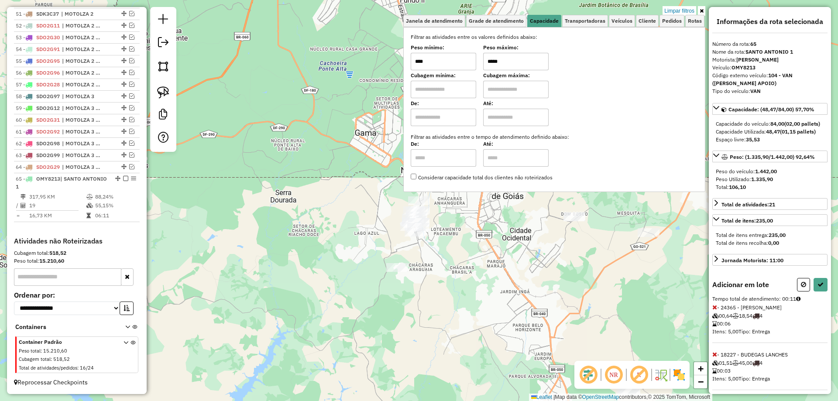
click at [493, 57] on input "*****" at bounding box center [515, 61] width 65 height 17
type input "*****"
click at [553, 292] on div "Limpar filtros Janela de atendimento Grade de atendimento Capacidade Transporta…" at bounding box center [419, 200] width 838 height 401
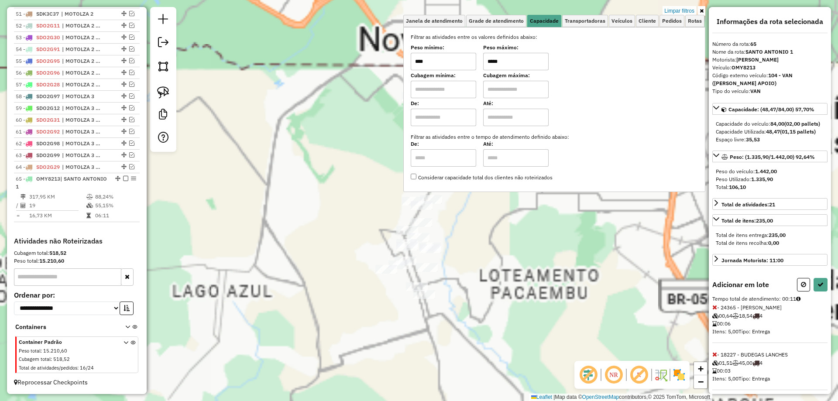
click at [472, 230] on div "Limpar filtros Janela de atendimento Grade de atendimento Capacidade Transporta…" at bounding box center [419, 200] width 838 height 401
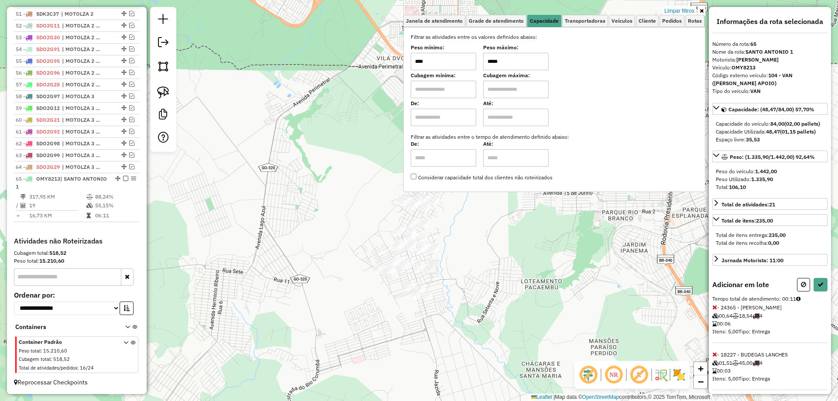
click at [381, 116] on div "Limpar filtros Janela de atendimento Grade de atendimento Capacidade Transporta…" at bounding box center [419, 200] width 838 height 401
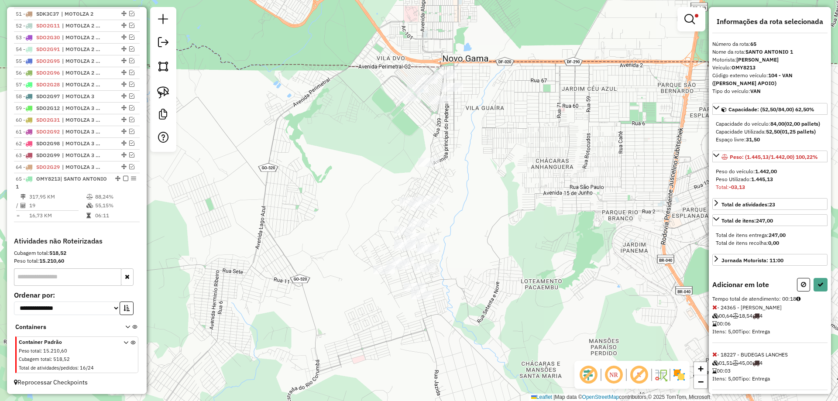
click at [714, 310] on icon at bounding box center [714, 307] width 5 height 6
click at [817, 289] on button at bounding box center [820, 285] width 14 height 14
select select "*********"
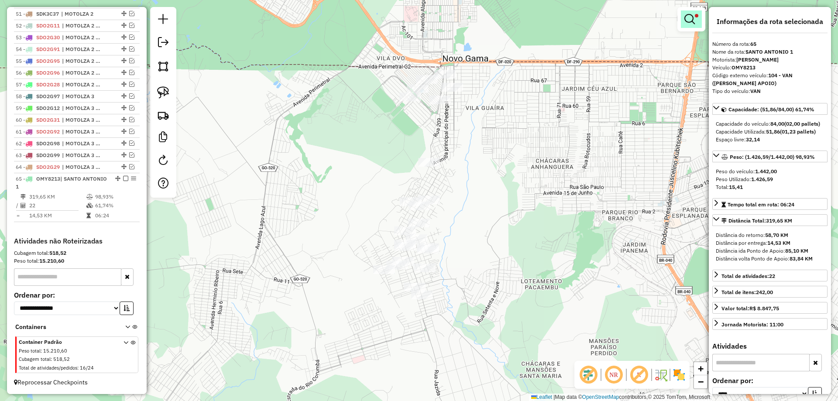
click at [697, 18] on link at bounding box center [691, 18] width 21 height 17
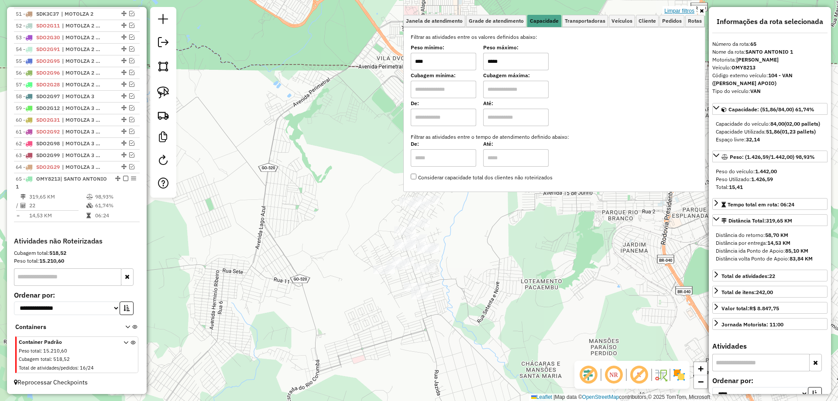
click at [683, 10] on link "Limpar filtros" at bounding box center [679, 11] width 34 height 10
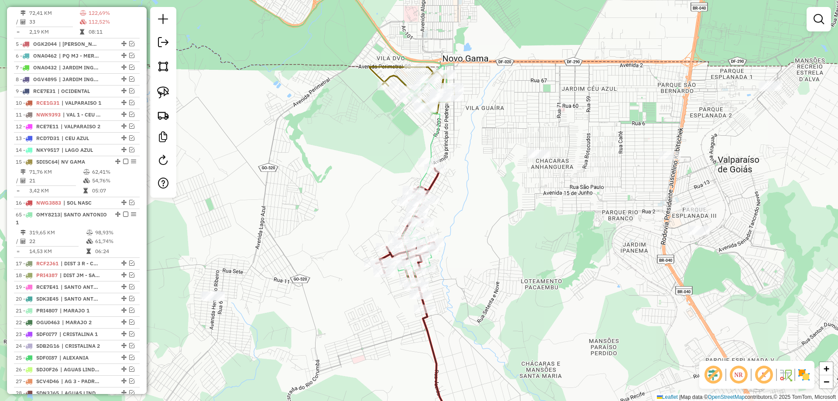
scroll to position [337, 0]
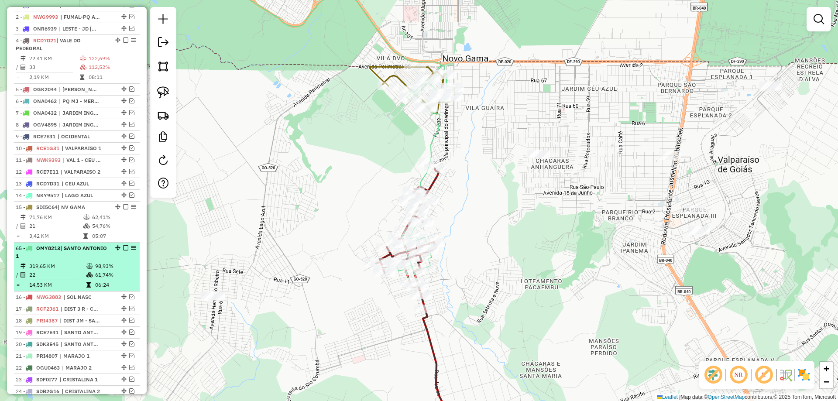
drag, startPoint x: 116, startPoint y: 177, endPoint x: 86, endPoint y: 295, distance: 121.2
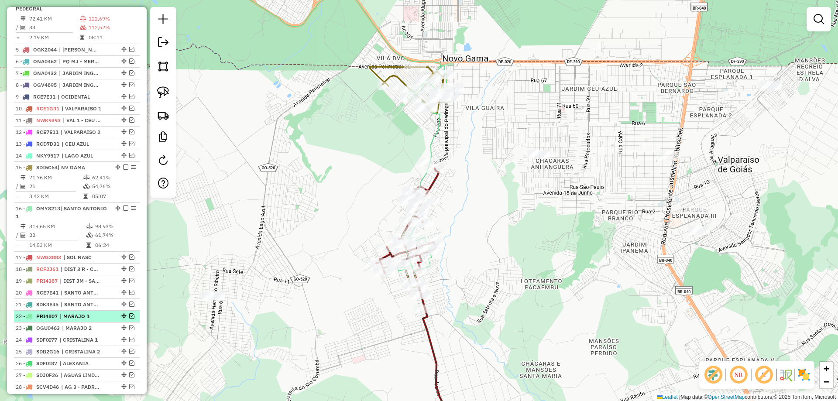
scroll to position [425, 0]
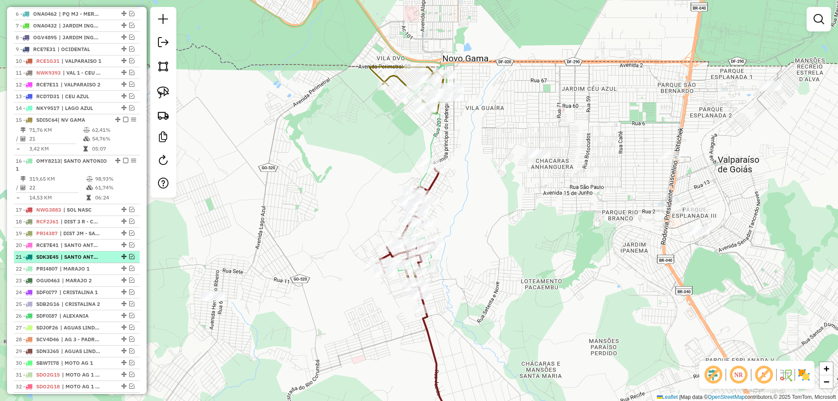
click at [129, 259] on em at bounding box center [131, 256] width 5 height 5
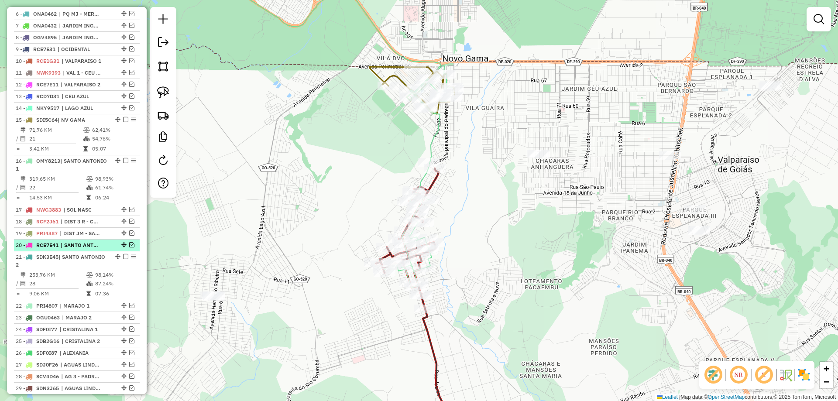
click at [129, 247] on em at bounding box center [131, 244] width 5 height 5
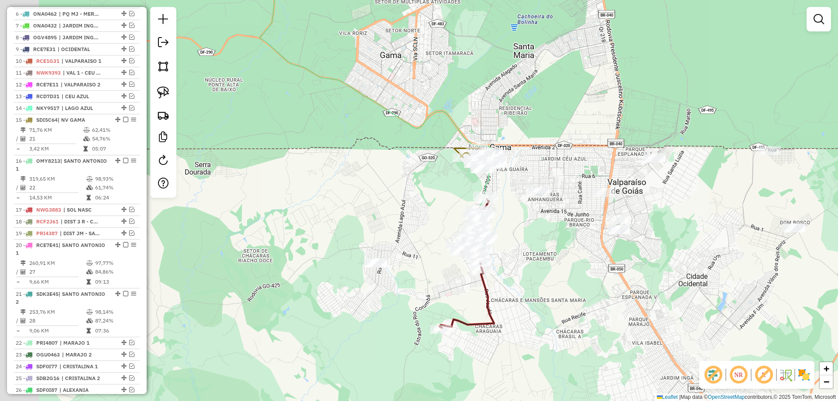
drag, startPoint x: 316, startPoint y: 182, endPoint x: 420, endPoint y: 189, distance: 103.6
click at [429, 181] on div "Janela de atendimento Grade de atendimento Capacidade Transportadoras Veículos …" at bounding box center [419, 200] width 838 height 401
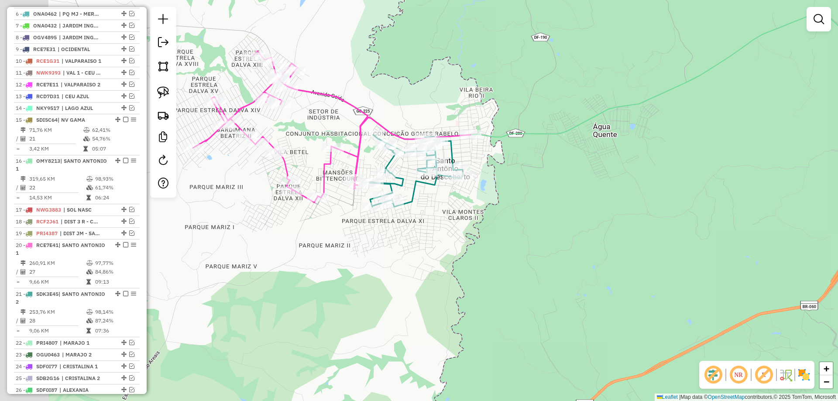
drag, startPoint x: 431, startPoint y: 271, endPoint x: 471, endPoint y: 267, distance: 39.9
click at [471, 269] on div "Janela de atendimento Grade de atendimento Capacidade Transportadoras Veículos …" at bounding box center [419, 200] width 838 height 401
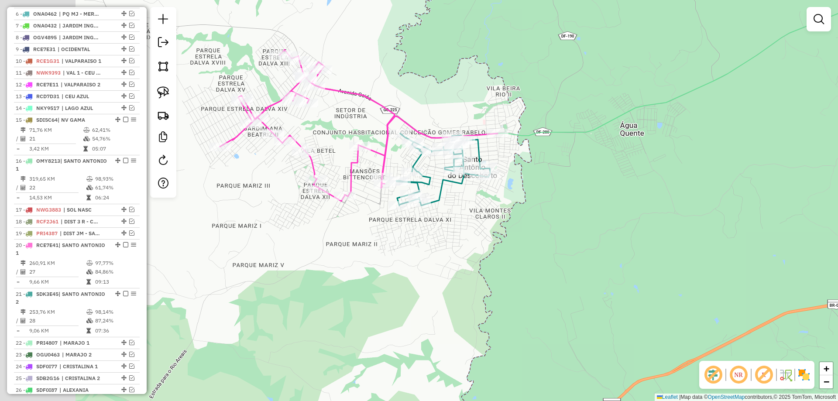
click at [384, 151] on icon at bounding box center [359, 125] width 278 height 151
select select "*********"
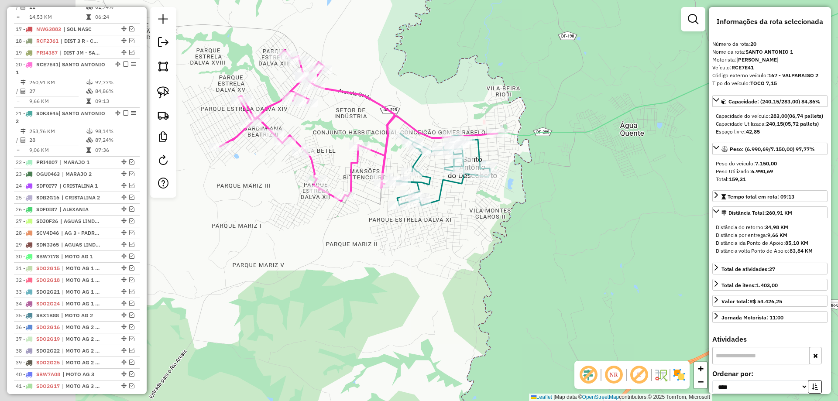
scroll to position [665, 0]
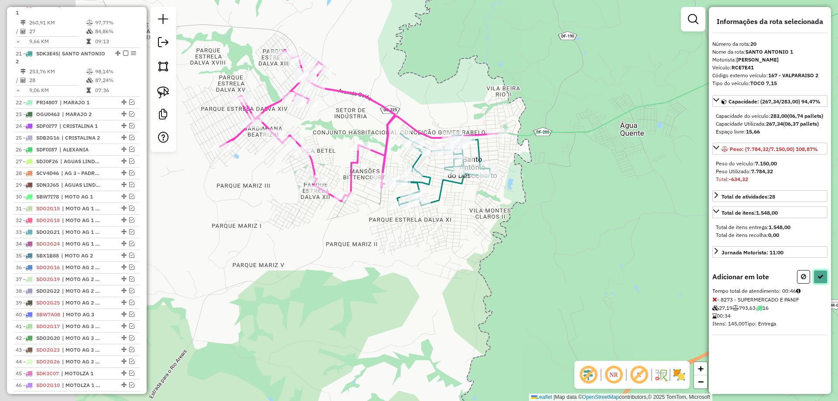
click at [818, 280] on icon at bounding box center [820, 277] width 6 height 6
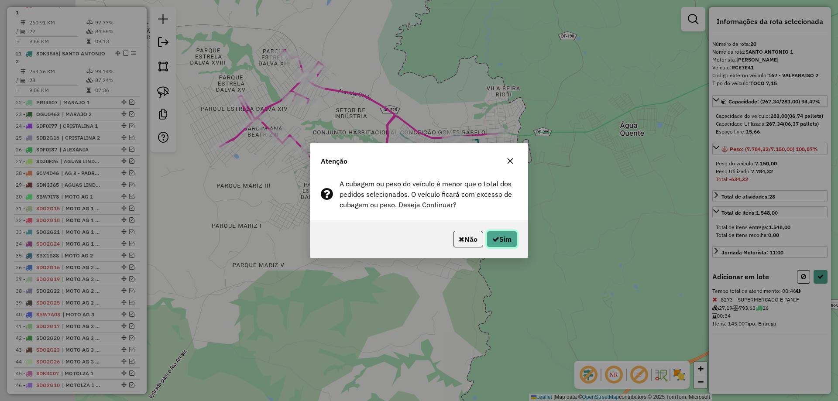
click at [498, 236] on button "Sim" at bounding box center [502, 239] width 31 height 17
select select "*********"
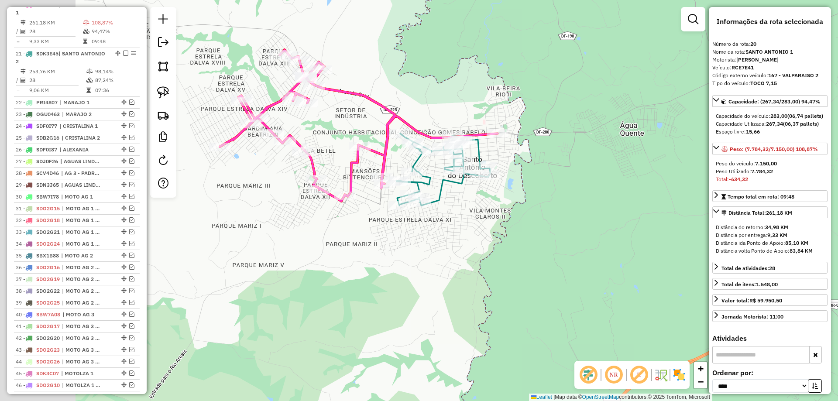
click at [477, 144] on icon at bounding box center [443, 170] width 94 height 72
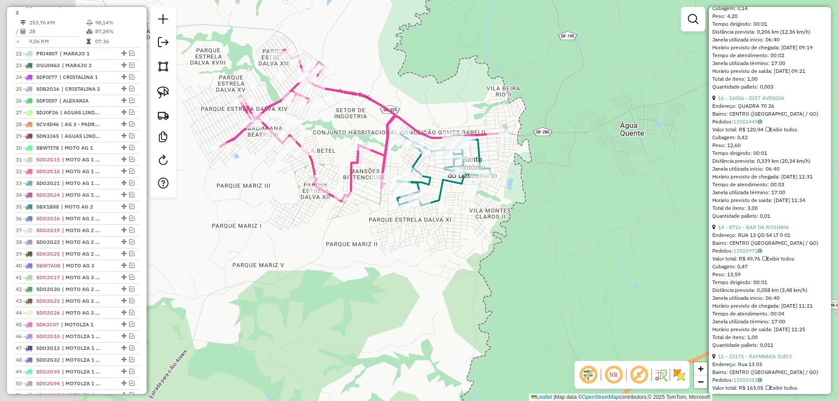
scroll to position [349, 0]
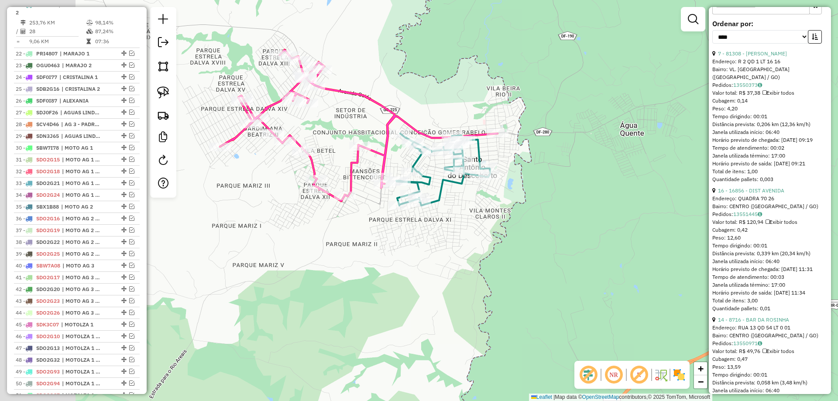
click at [807, 45] on div "**********" at bounding box center [769, 35] width 115 height 29
click at [819, 44] on button "button" at bounding box center [815, 37] width 14 height 14
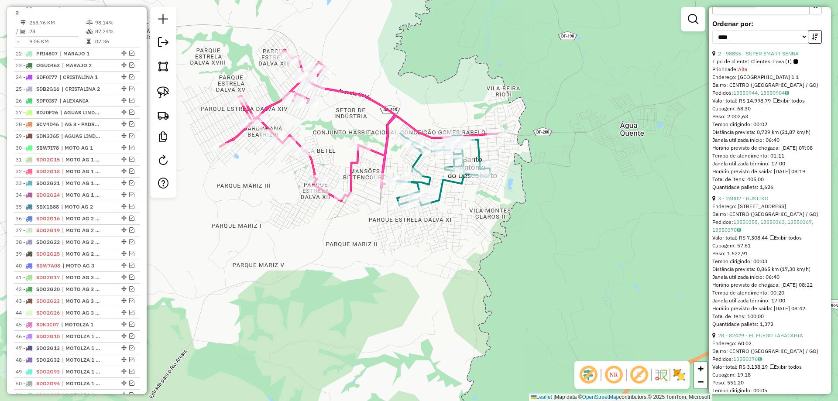
scroll to position [611, 0]
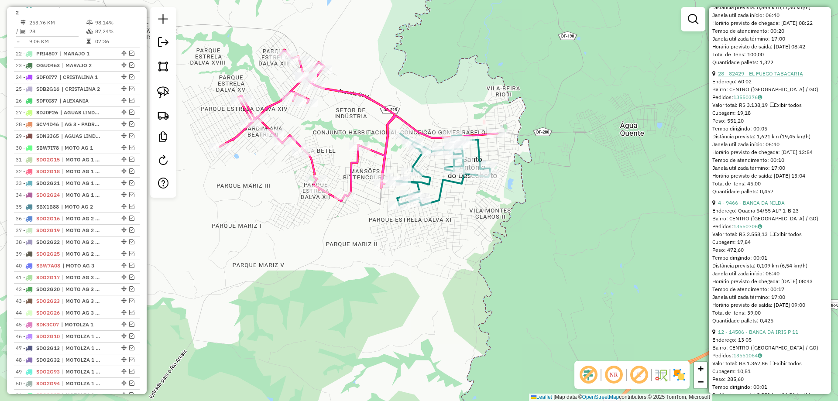
click at [763, 77] on link "28 - 82429 - EL FUEGO TABACARIA" at bounding box center [760, 73] width 85 height 7
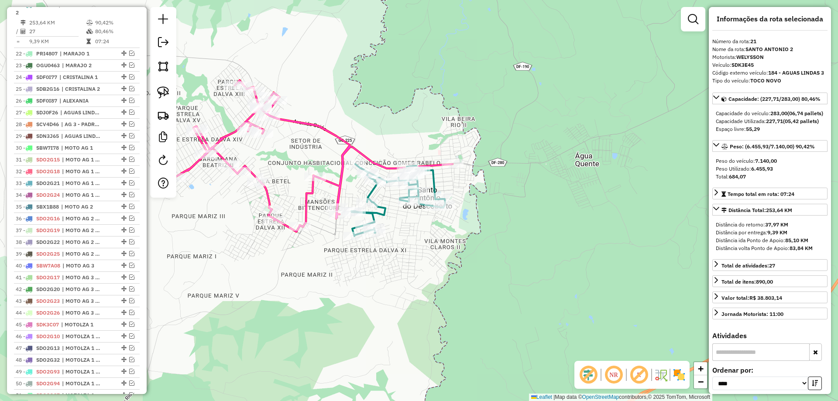
scroll to position [0, 0]
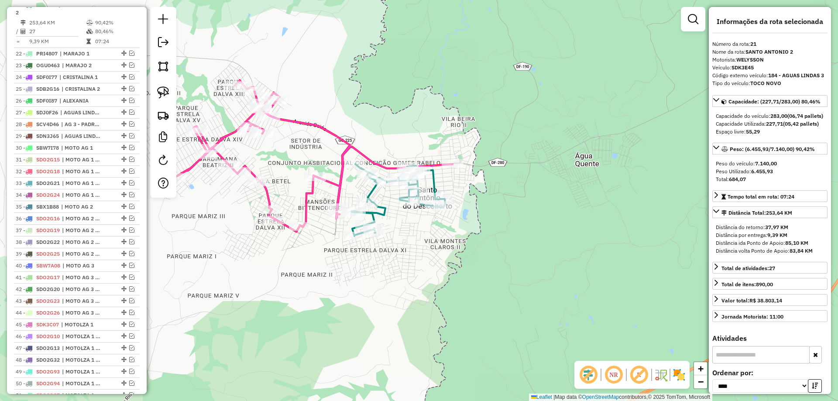
click at [380, 206] on icon at bounding box center [398, 200] width 94 height 72
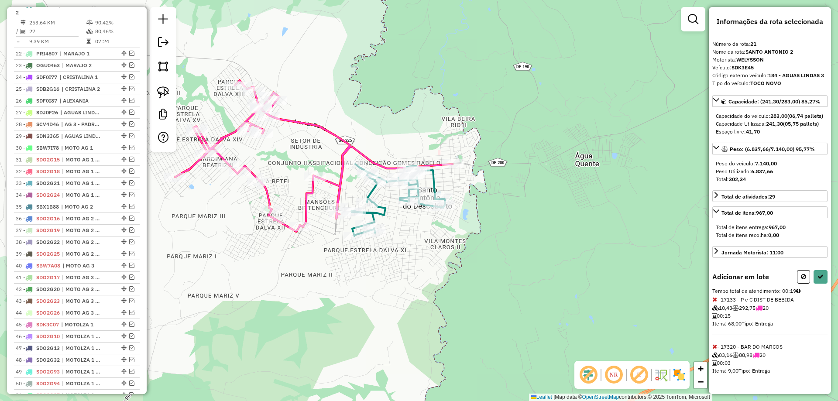
click at [714, 350] on icon at bounding box center [714, 346] width 5 height 6
click at [821, 284] on button at bounding box center [820, 277] width 14 height 14
select select "*********"
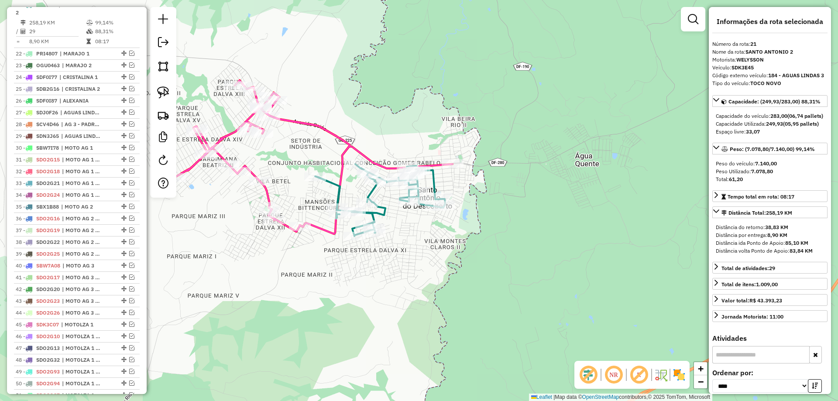
click at [351, 139] on icon at bounding box center [314, 157] width 278 height 154
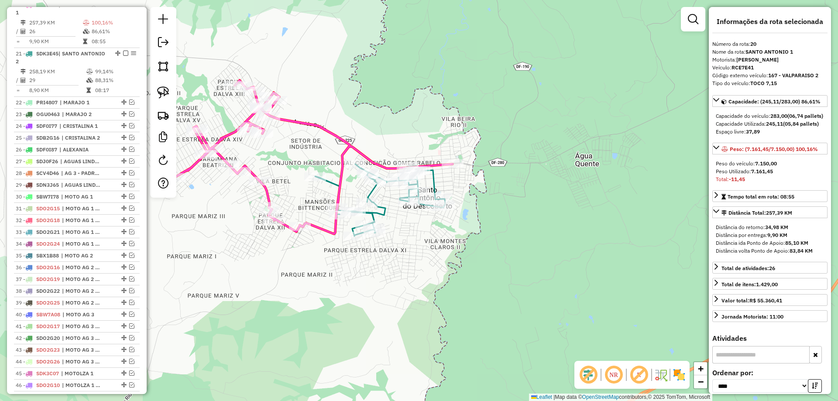
click at [382, 214] on icon at bounding box center [380, 200] width 130 height 72
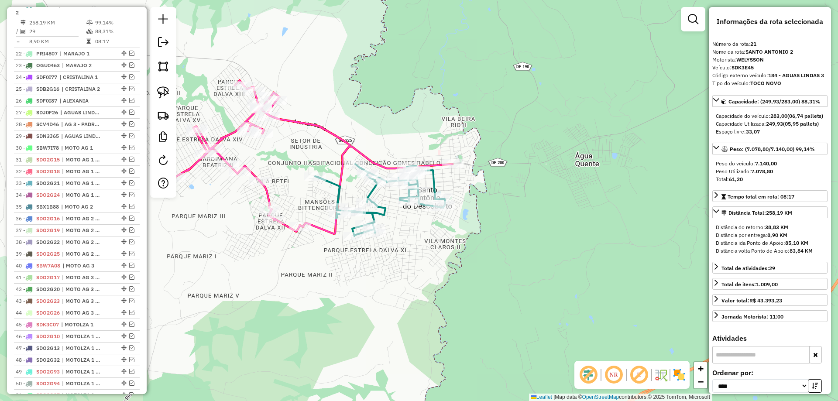
click at [340, 179] on icon at bounding box center [314, 157] width 278 height 154
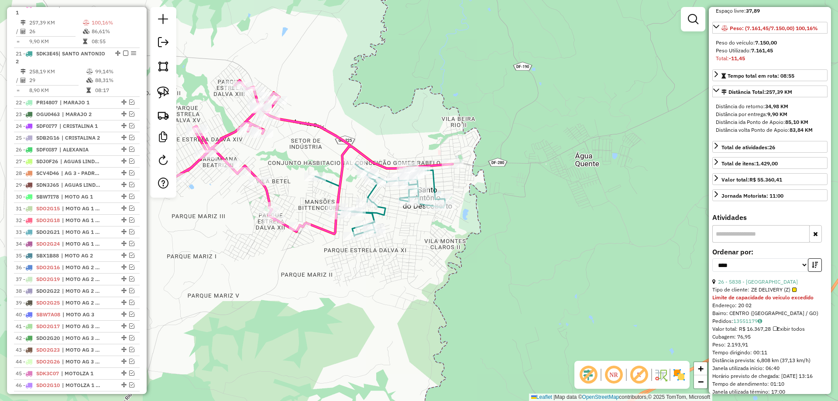
scroll to position [175, 0]
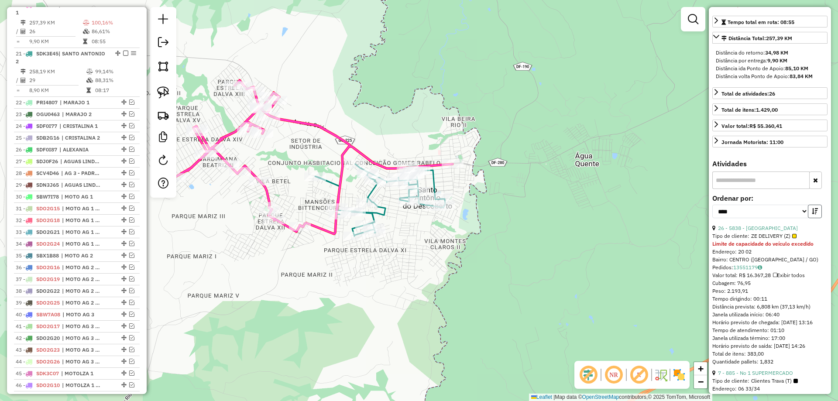
click at [816, 218] on button "button" at bounding box center [815, 212] width 14 height 14
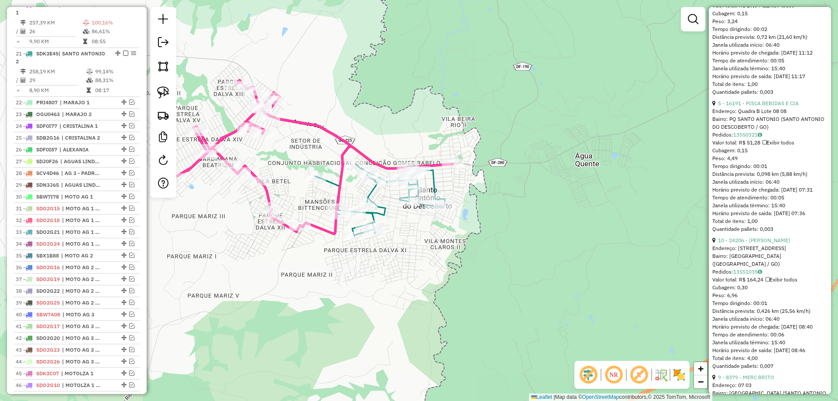
scroll to position [655, 0]
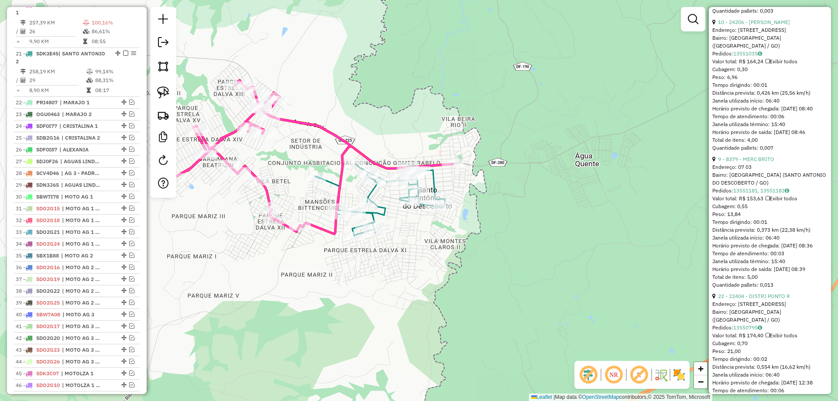
click at [382, 213] on icon at bounding box center [380, 200] width 130 height 72
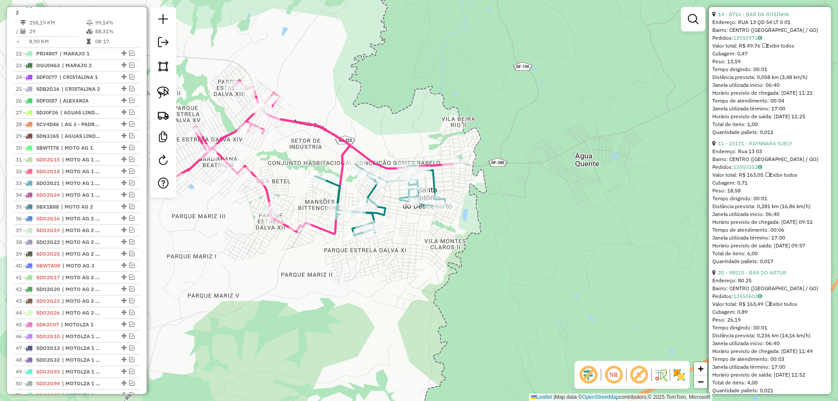
scroll to position [0, 0]
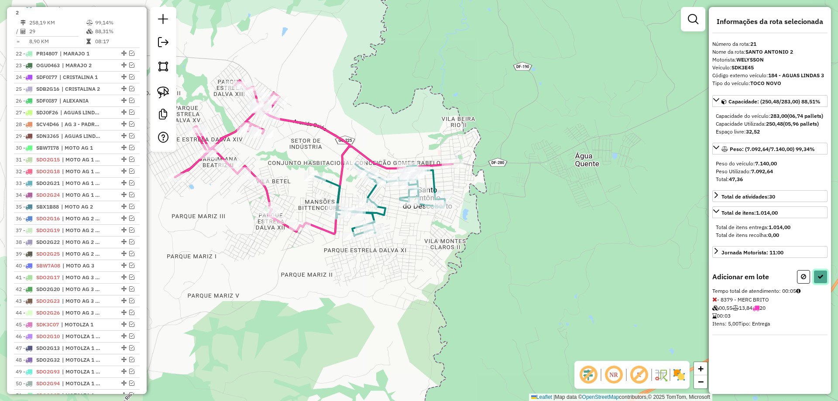
click at [822, 280] on icon at bounding box center [820, 277] width 6 height 6
select select "*********"
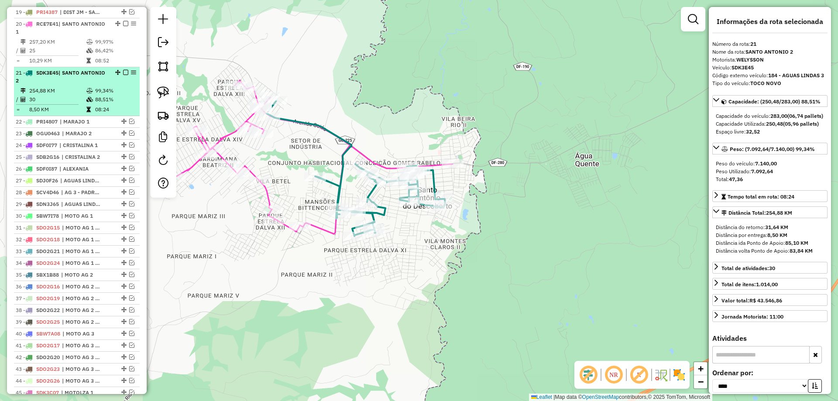
scroll to position [627, 0]
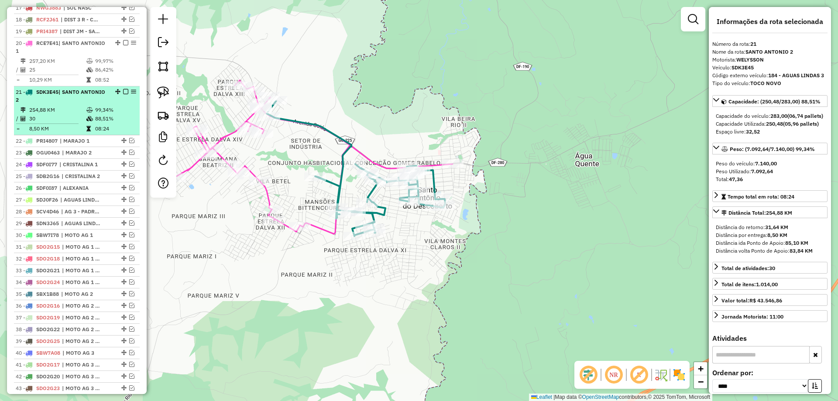
click at [124, 94] on em at bounding box center [125, 91] width 5 height 5
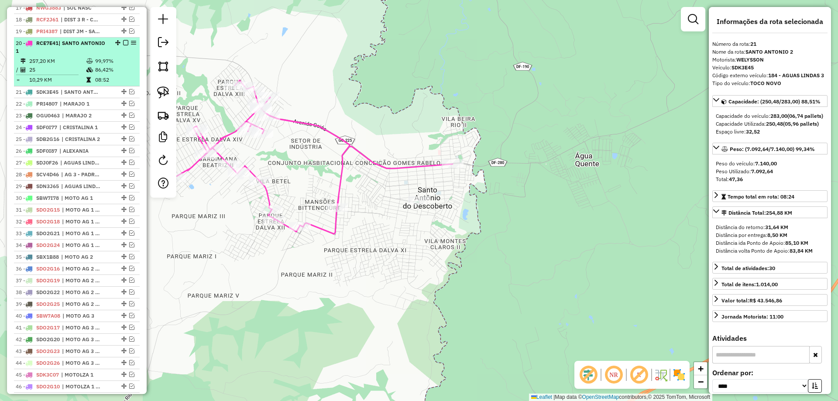
click at [123, 45] on em at bounding box center [125, 42] width 5 height 5
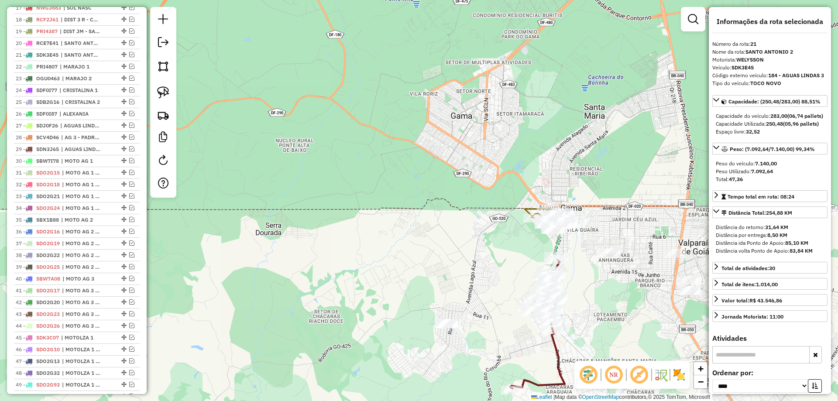
click at [556, 247] on icon at bounding box center [549, 265] width 34 height 106
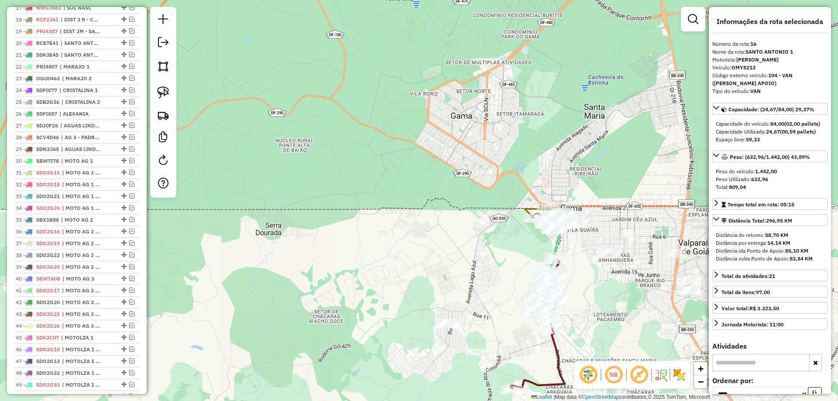
scroll to position [581, 0]
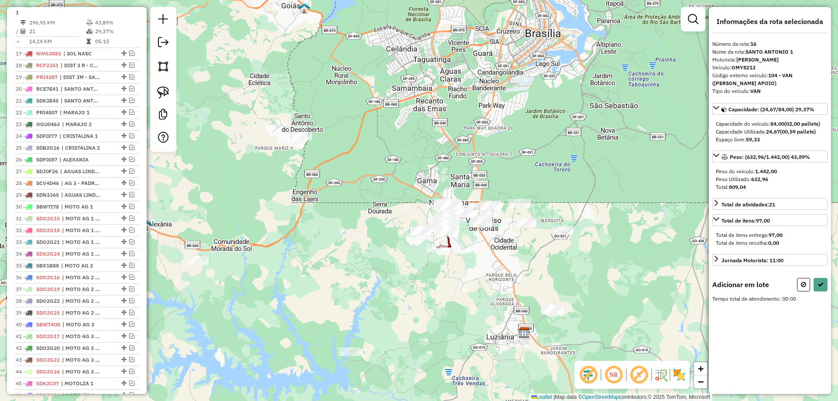
click at [174, 96] on div at bounding box center [163, 79] width 26 height 145
drag, startPoint x: 167, startPoint y: 89, endPoint x: 189, endPoint y: 91, distance: 22.4
click at [167, 88] on img at bounding box center [163, 92] width 12 height 12
drag, startPoint x: 355, startPoint y: 124, endPoint x: 333, endPoint y: 158, distance: 40.6
click at [820, 281] on icon at bounding box center [820, 284] width 6 height 6
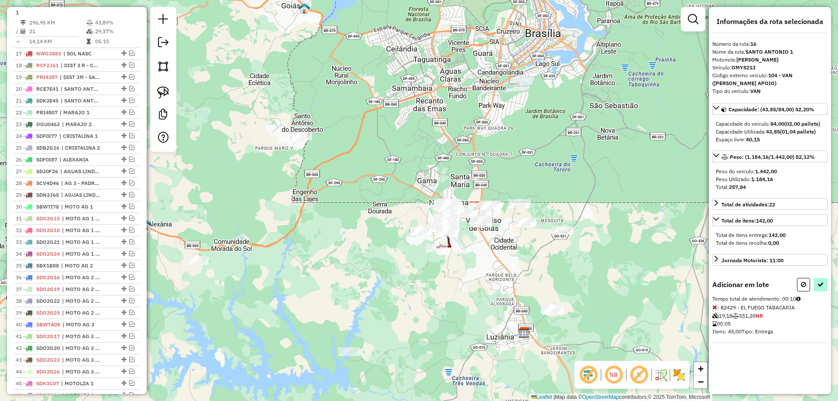
select select "*********"
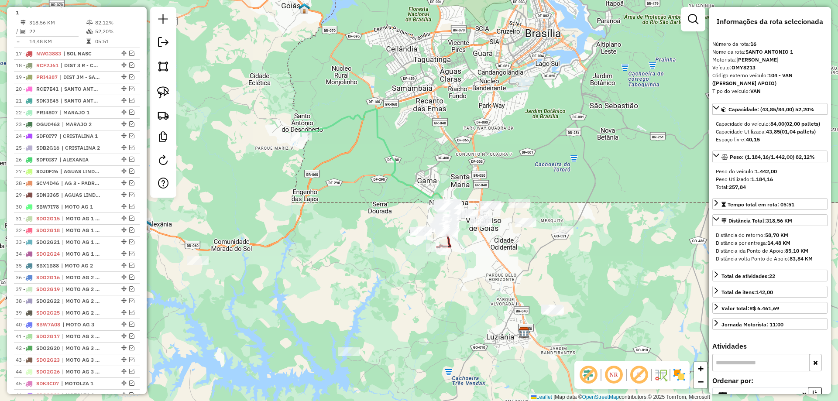
click at [689, 17] on em at bounding box center [693, 19] width 10 height 10
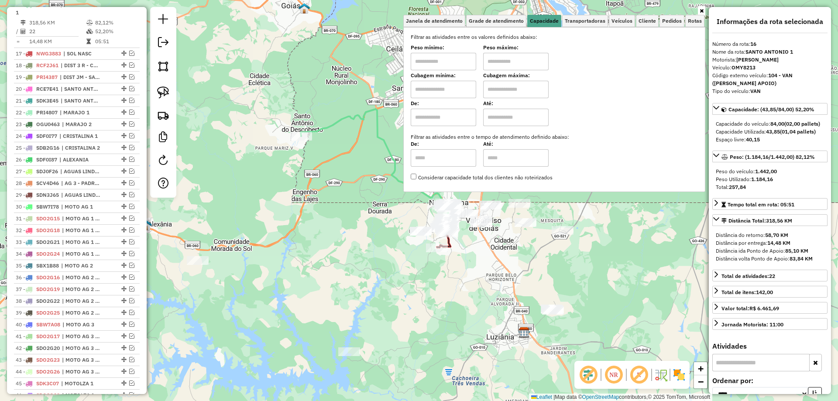
click at [424, 61] on input "text" at bounding box center [443, 61] width 65 height 17
type input "****"
click at [519, 56] on input "text" at bounding box center [515, 61] width 65 height 17
type input "*****"
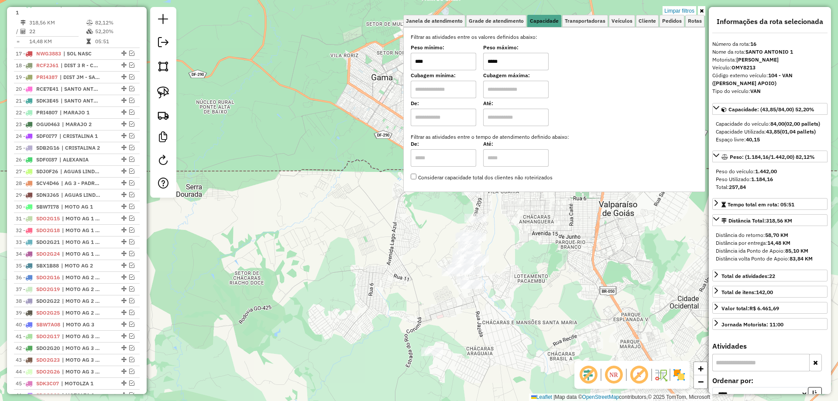
click at [525, 237] on div "Limpar filtros Janela de atendimento Grade de atendimento Capacidade Transporta…" at bounding box center [419, 200] width 838 height 401
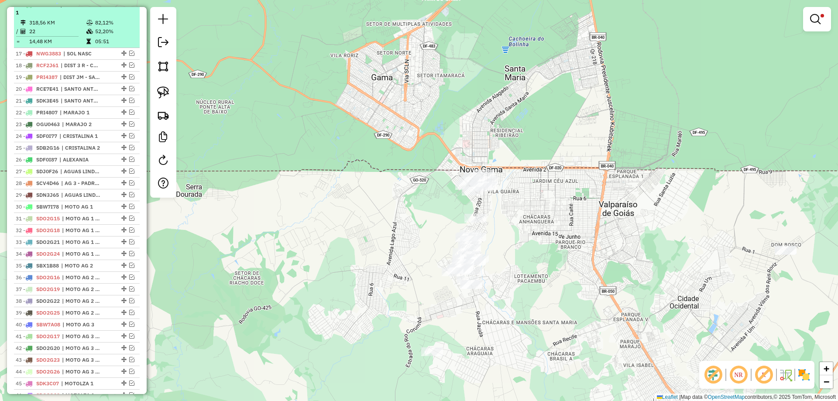
click at [75, 27] on td "318,56 KM" at bounding box center [57, 22] width 57 height 9
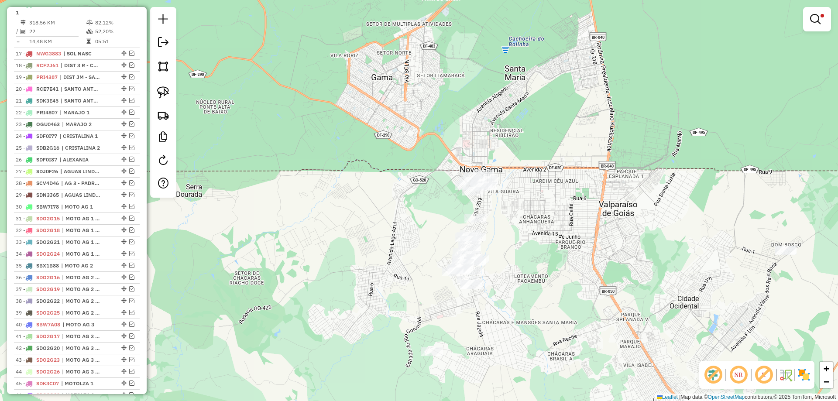
select select "*********"
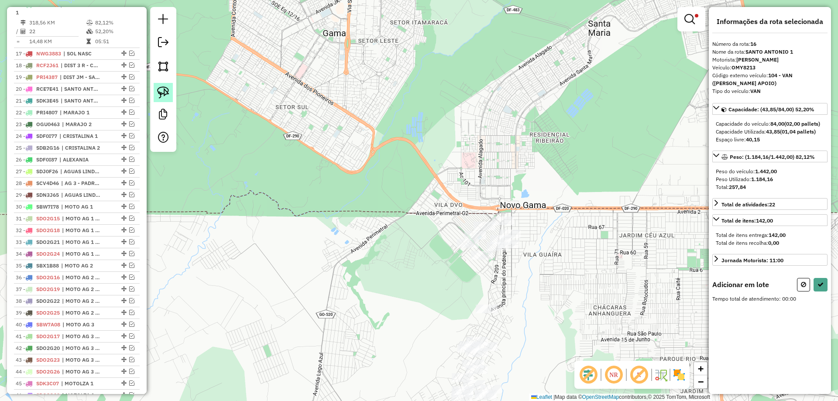
click at [165, 94] on img at bounding box center [163, 92] width 12 height 12
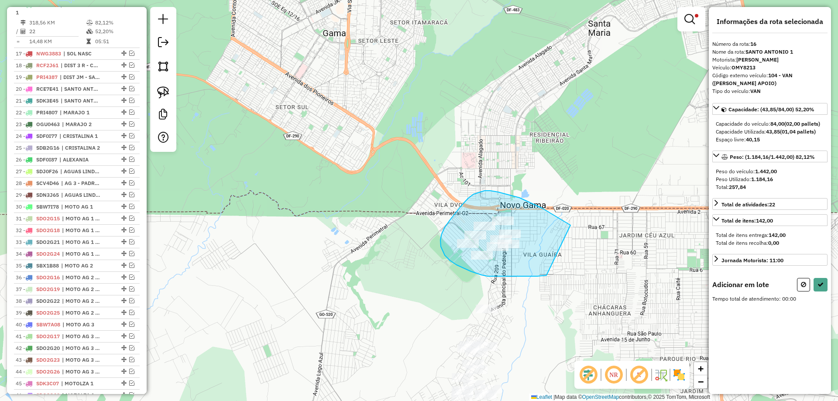
drag, startPoint x: 568, startPoint y: 223, endPoint x: 549, endPoint y: 274, distance: 54.4
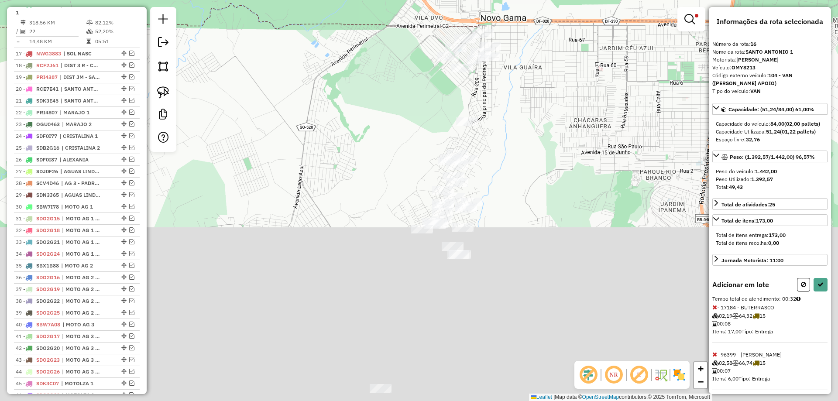
drag, startPoint x: 561, startPoint y: 274, endPoint x: 524, endPoint y: 122, distance: 155.9
click at [546, 110] on div "Limpar filtros Janela de atendimento Grade de atendimento Capacidade Transporta…" at bounding box center [419, 200] width 838 height 401
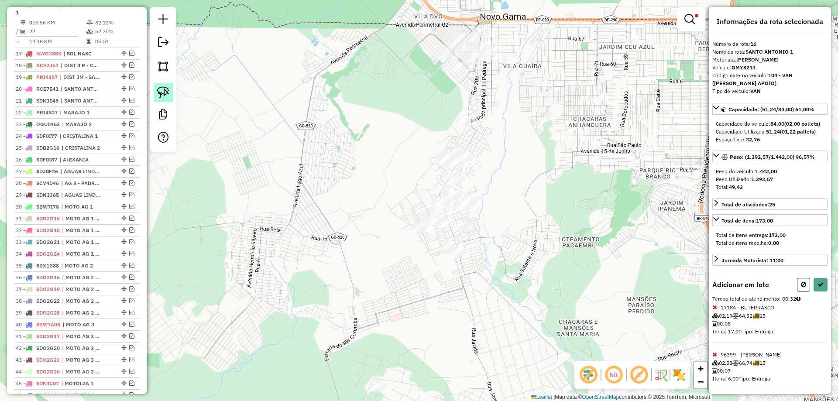
click at [168, 89] on img at bounding box center [163, 92] width 12 height 12
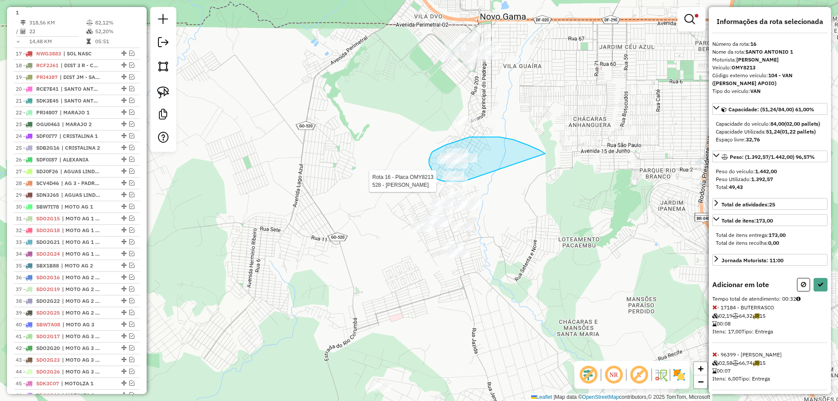
click at [466, 183] on div "Rota 4 - Placa RCD7D21 94601 - BAR DA TONHA Rota 16 - Placa OMY8213 528 - FRANC…" at bounding box center [419, 200] width 838 height 401
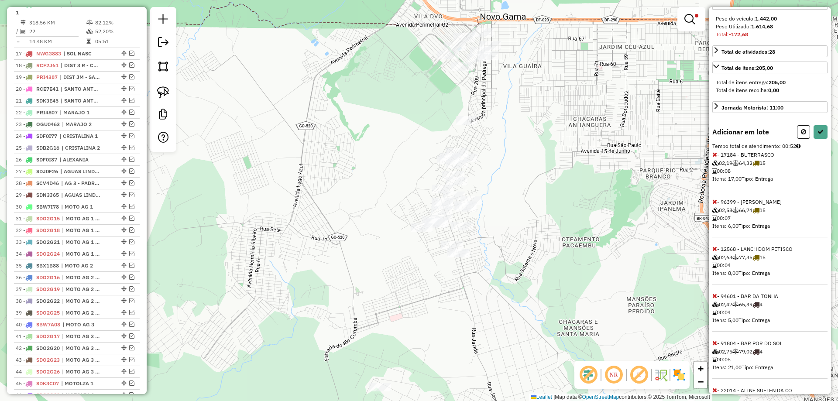
scroll to position [203, 0]
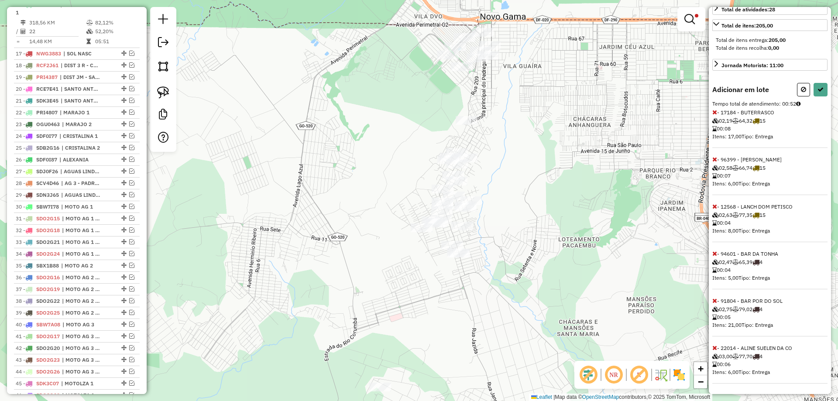
click at [715, 346] on icon at bounding box center [714, 348] width 5 height 6
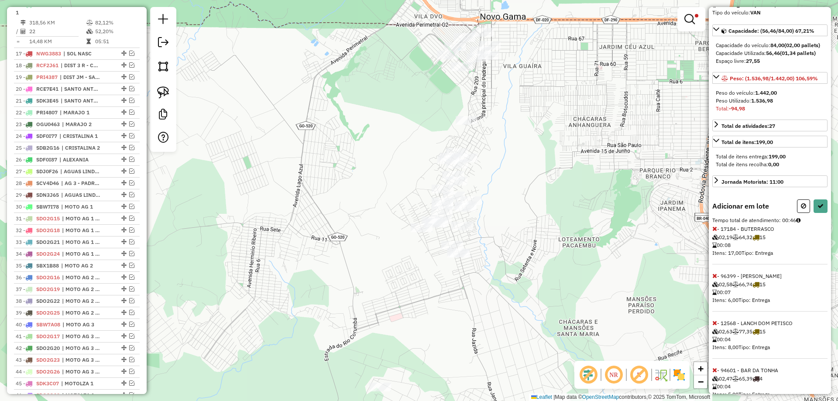
scroll to position [69, 0]
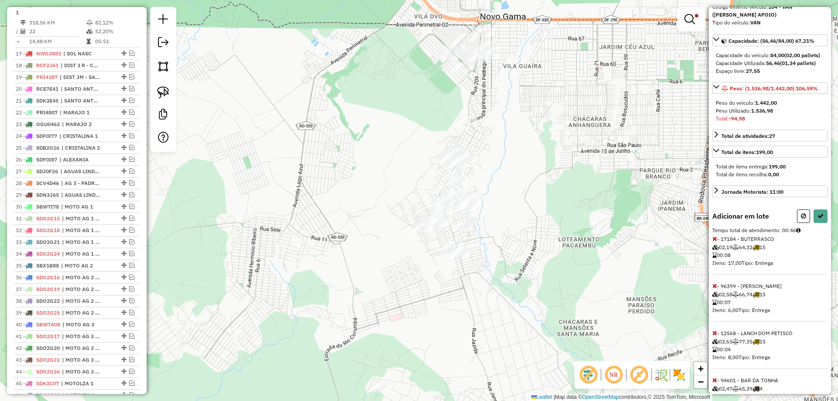
click at [713, 336] on icon at bounding box center [714, 333] width 5 height 6
click at [818, 219] on icon at bounding box center [820, 216] width 6 height 6
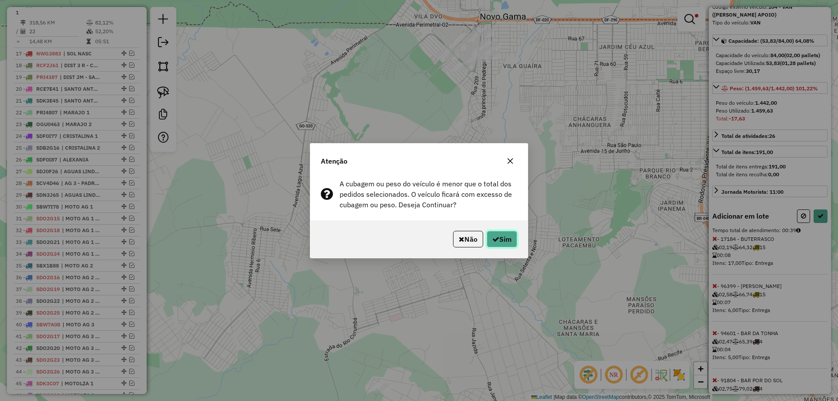
click at [511, 240] on button "Sim" at bounding box center [502, 239] width 31 height 17
select select "*********"
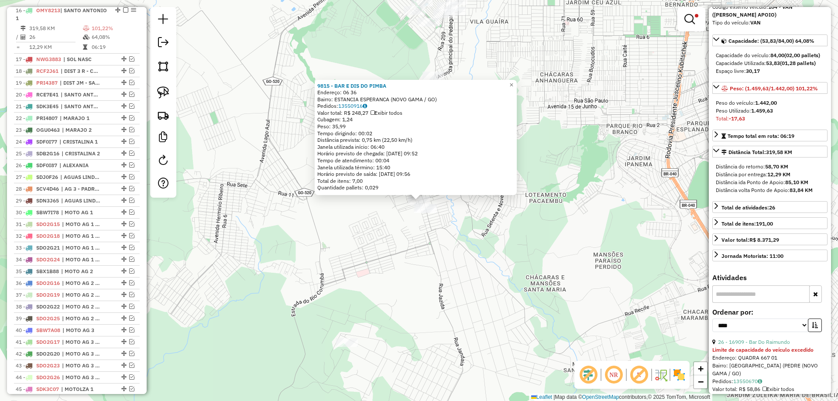
scroll to position [592, 0]
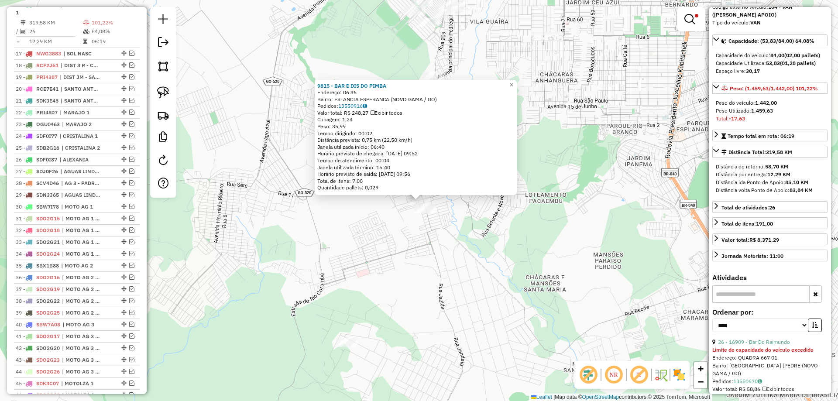
click at [449, 240] on div "9815 - BAR E DIS DO PIMBA Endereço: 06 36 Bairro: ESTANCIA ESPERANCA (NOVO GAMA…" at bounding box center [419, 200] width 838 height 401
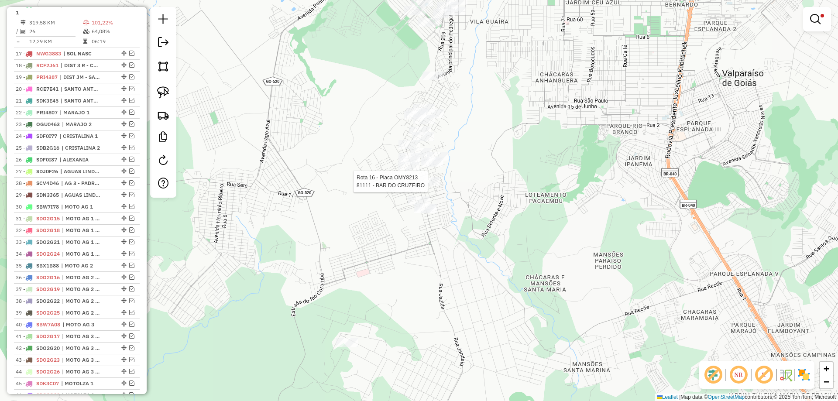
select select "*********"
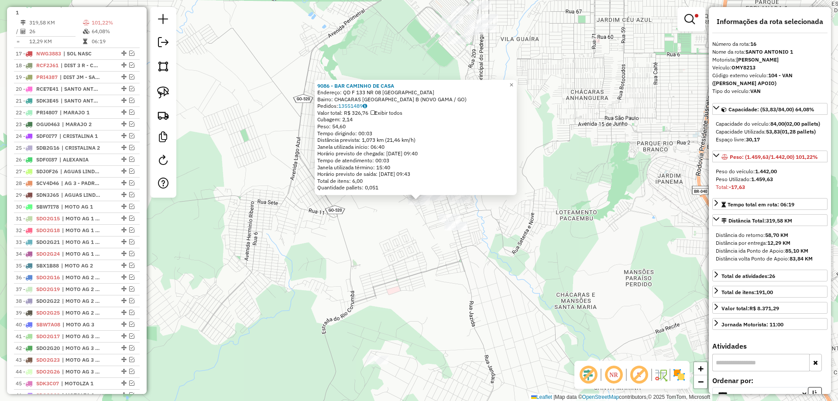
click at [408, 232] on div "9086 - BAR CAMINHO DE CASA Endereço: QD F 133 NR 08 B CH 133 ESTANCIA ESPERANÇA…" at bounding box center [419, 200] width 838 height 401
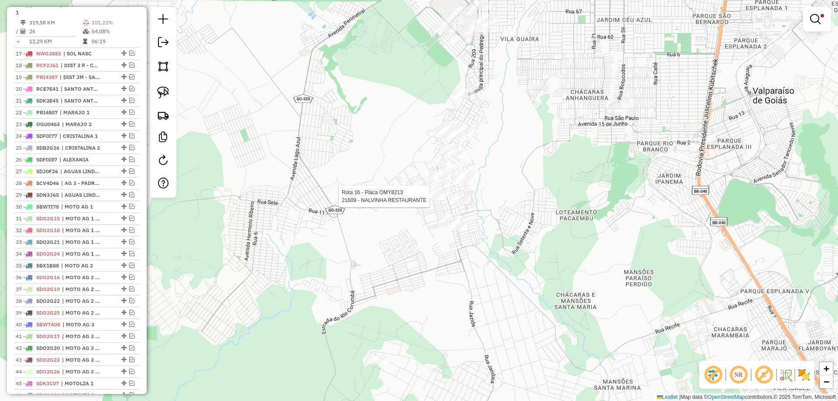
select select "*********"
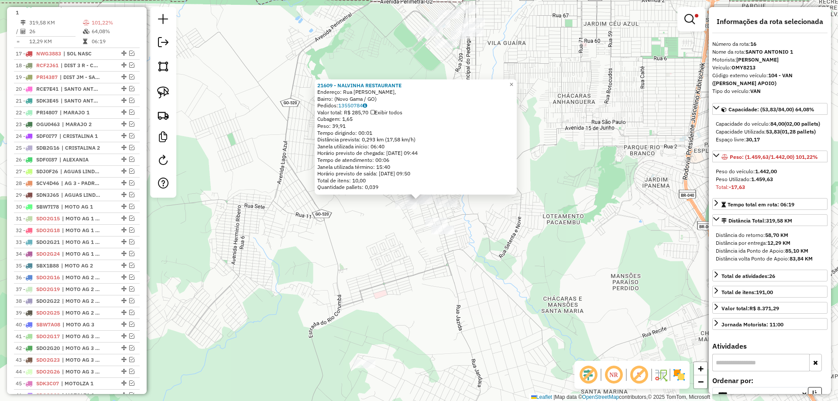
click at [442, 273] on div "21609 - NALVINHA RESTAURANTE Endereço: Rua Getúlio Vargas, Bairro: (Novo Gama /…" at bounding box center [419, 200] width 838 height 401
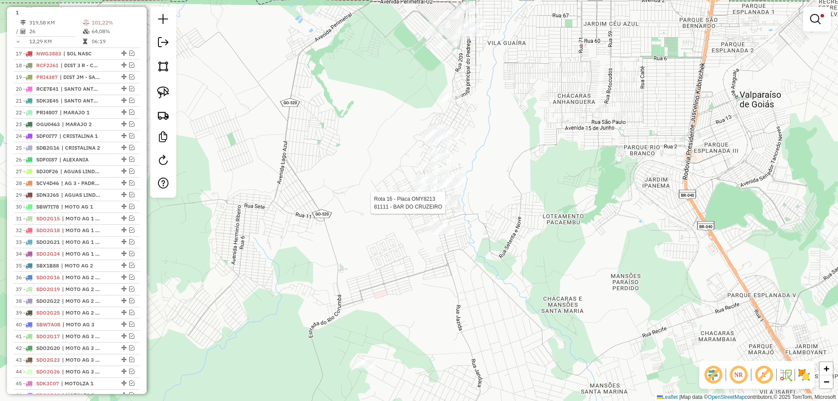
click at [443, 207] on div at bounding box center [446, 203] width 22 height 9
select select "*********"
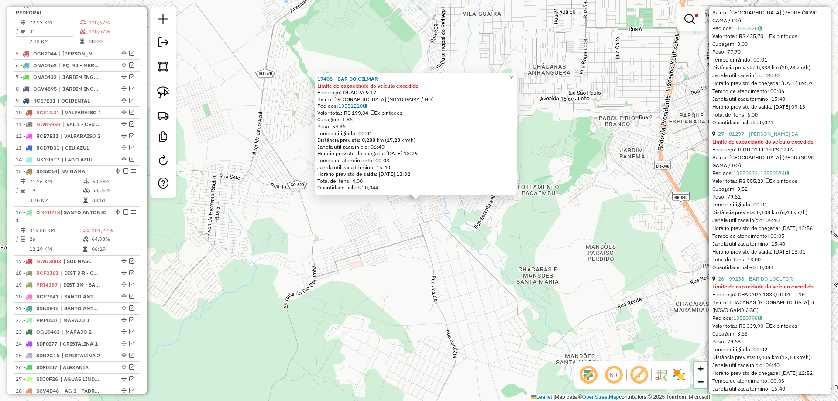
scroll to position [0, 0]
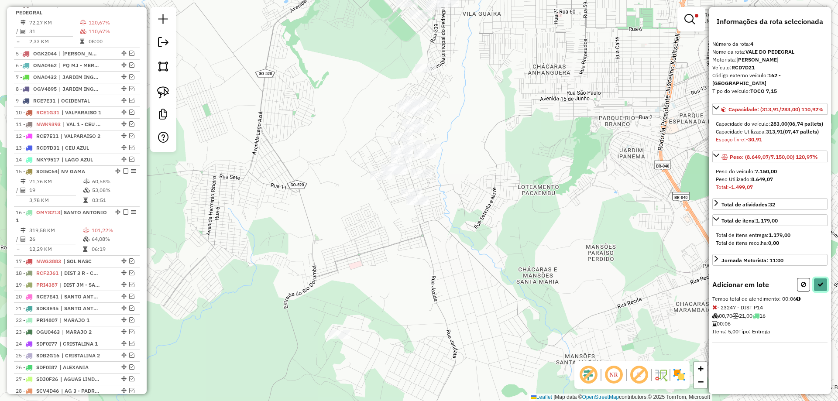
click at [825, 288] on button at bounding box center [820, 285] width 14 height 14
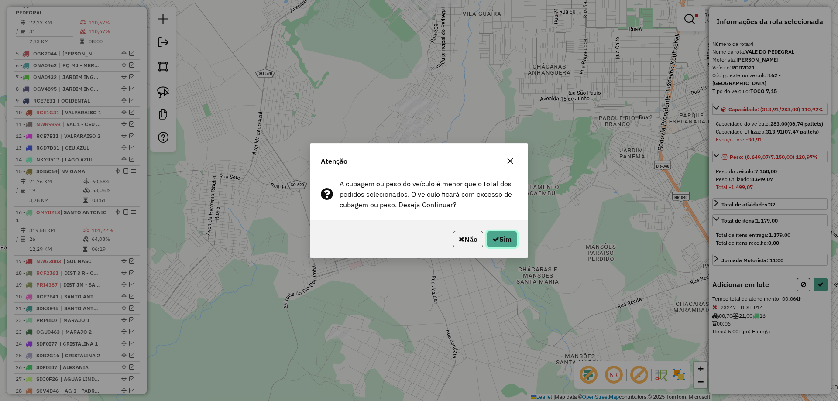
click at [509, 240] on button "Sim" at bounding box center [502, 239] width 31 height 17
select select "*********"
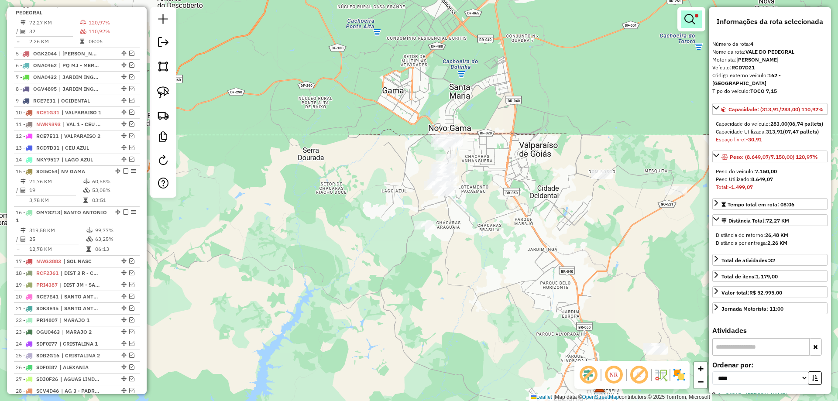
click at [685, 17] on em at bounding box center [689, 19] width 10 height 10
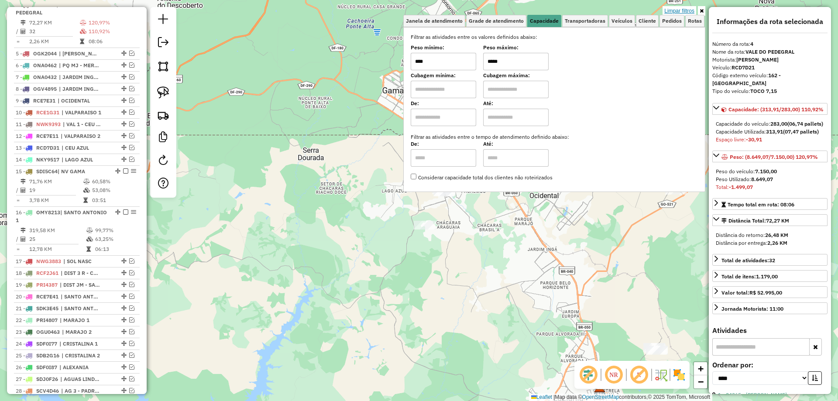
click at [683, 12] on link "Limpar filtros" at bounding box center [679, 11] width 34 height 10
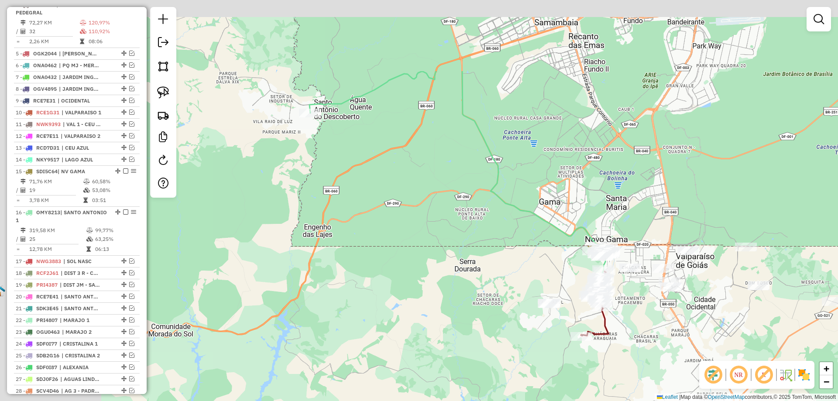
drag, startPoint x: 432, startPoint y: 224, endPoint x: 504, endPoint y: 262, distance: 81.4
click at [507, 264] on div "Janela de atendimento Grade de atendimento Capacidade Transportadoras Veículos …" at bounding box center [419, 200] width 838 height 401
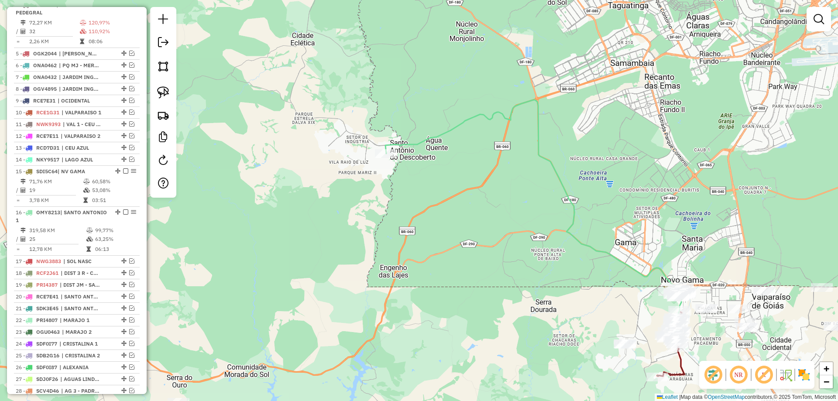
select select "*********"
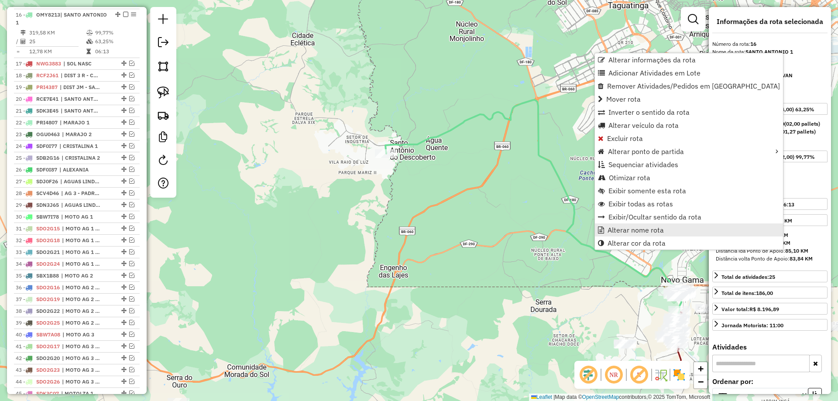
scroll to position [592, 0]
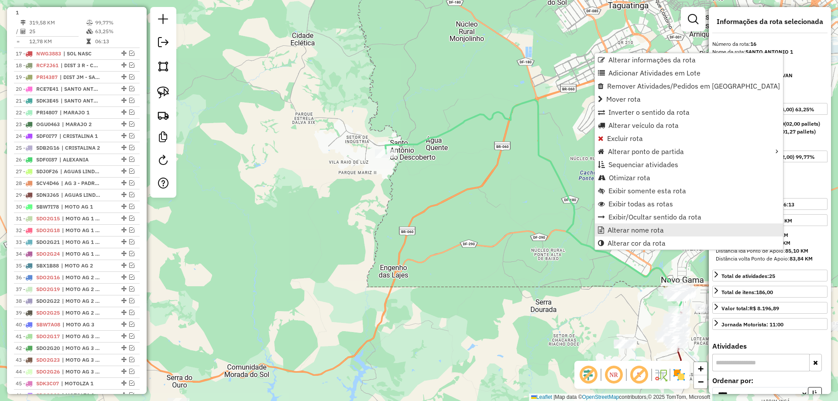
click at [614, 226] on span "Alterar nome rota" at bounding box center [635, 229] width 56 height 7
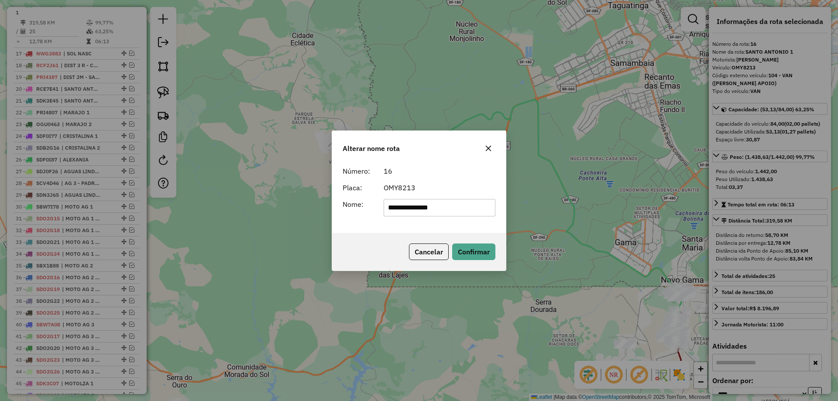
drag, startPoint x: 460, startPoint y: 205, endPoint x: 81, endPoint y: 178, distance: 379.7
click at [82, 179] on div "**********" at bounding box center [419, 200] width 838 height 401
type input "**********"
click at [468, 253] on button "Confirmar" at bounding box center [473, 251] width 43 height 17
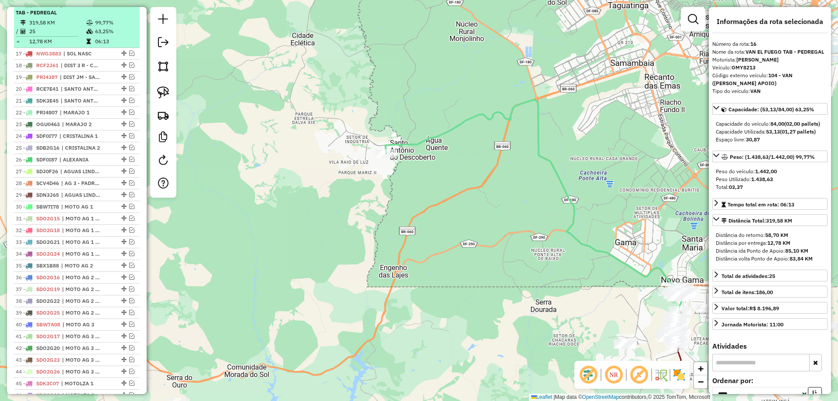
click at [123, 7] on em at bounding box center [125, 4] width 5 height 5
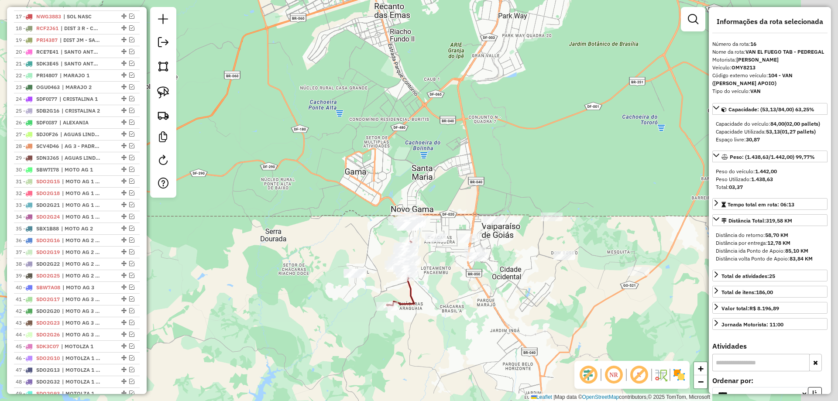
drag, startPoint x: 346, startPoint y: 197, endPoint x: 290, endPoint y: 203, distance: 55.8
click at [203, 154] on div "Janela de atendimento Grade de atendimento Capacidade Transportadoras Veículos …" at bounding box center [419, 200] width 838 height 401
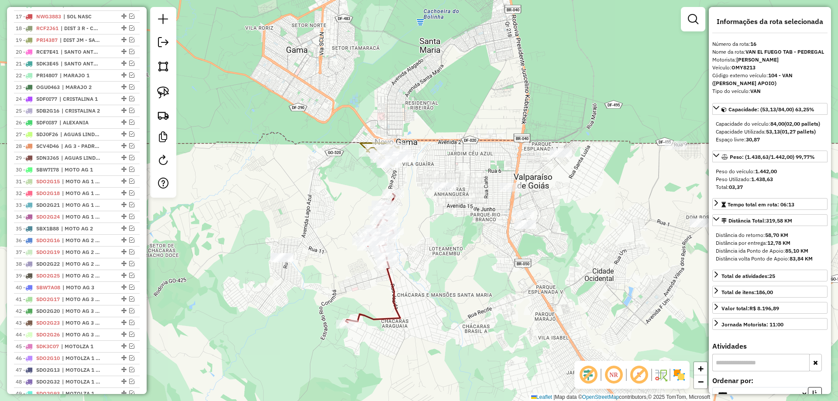
click at [387, 287] on div "Janela de atendimento Grade de atendimento Capacidade Transportadoras Veículos …" at bounding box center [419, 200] width 838 height 401
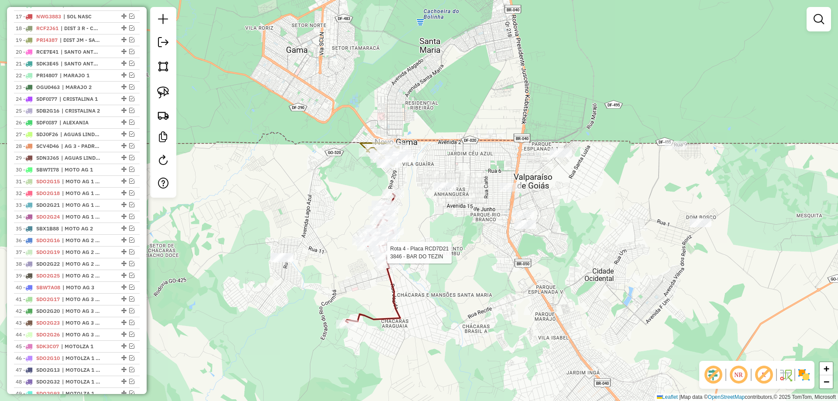
select select "*********"
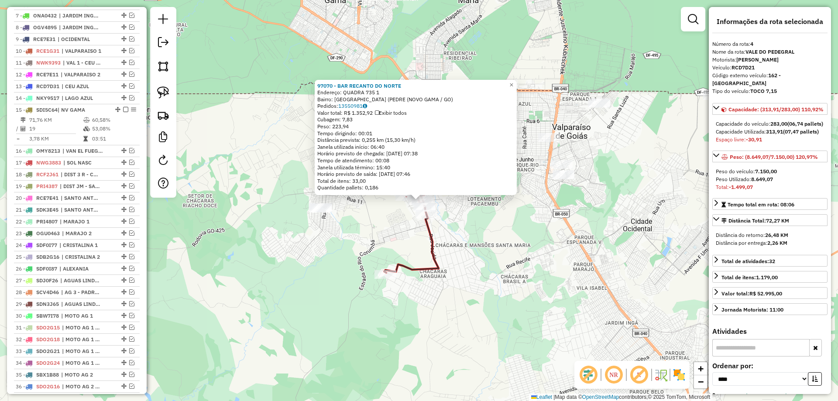
scroll to position [384, 0]
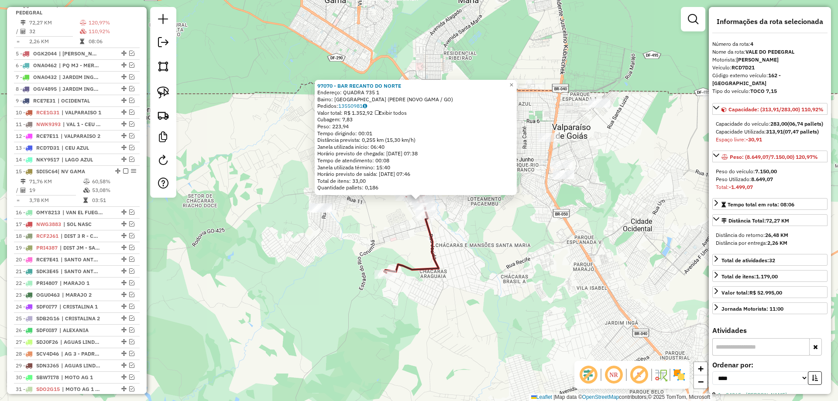
click at [456, 305] on div "97070 - BAR RECANTO DO NORTE Endereço: QUADRA 735 1 Bairro: PARQUE ESTRELA DALV…" at bounding box center [419, 200] width 838 height 401
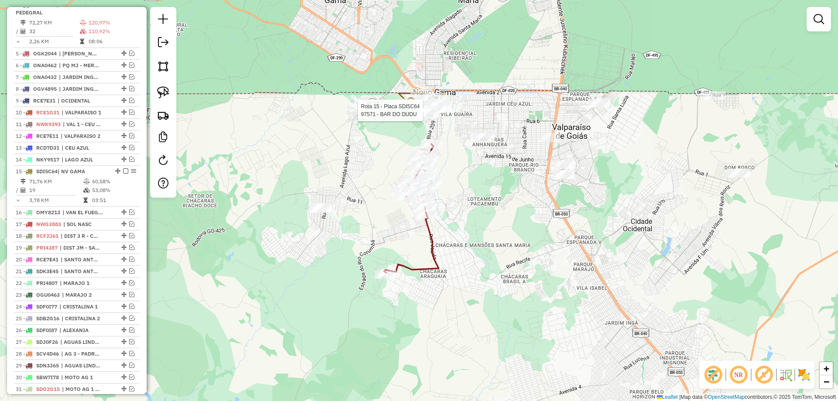
select select "*********"
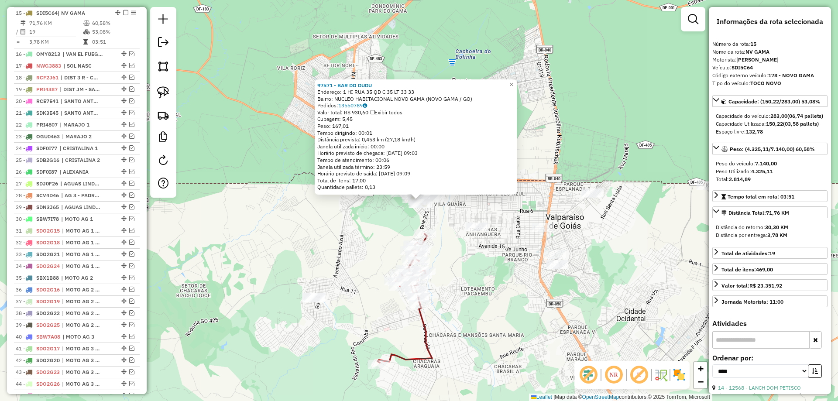
scroll to position [551, 0]
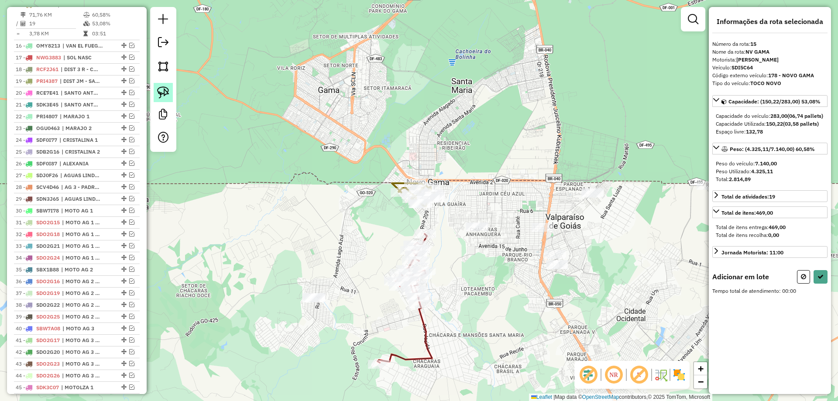
click at [171, 90] on link at bounding box center [163, 92] width 19 height 19
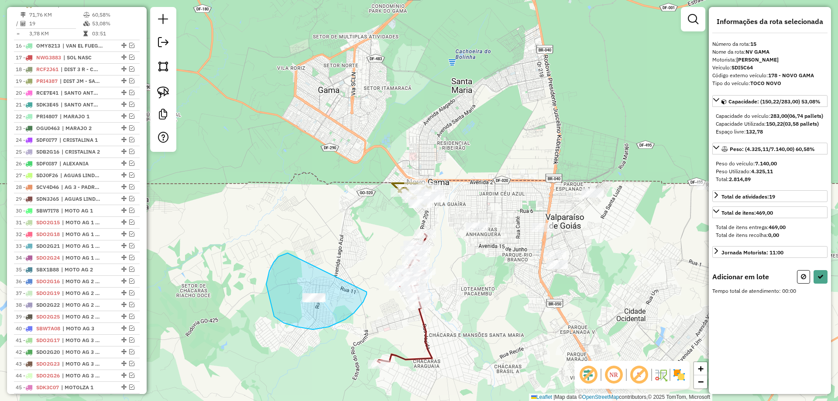
drag, startPoint x: 284, startPoint y: 254, endPoint x: 363, endPoint y: 290, distance: 86.7
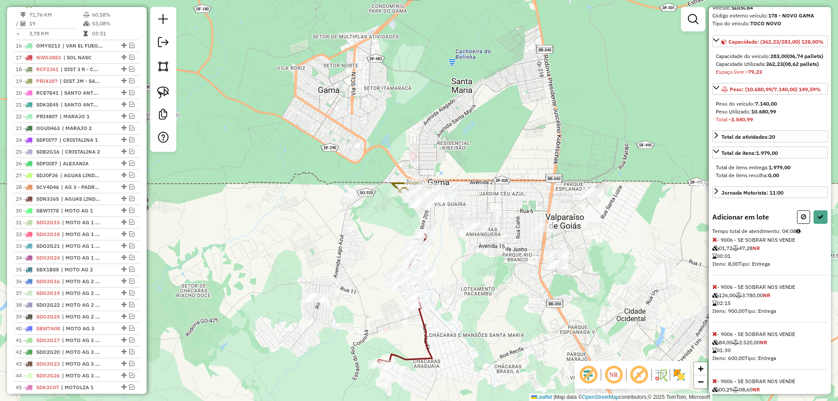
scroll to position [117, 0]
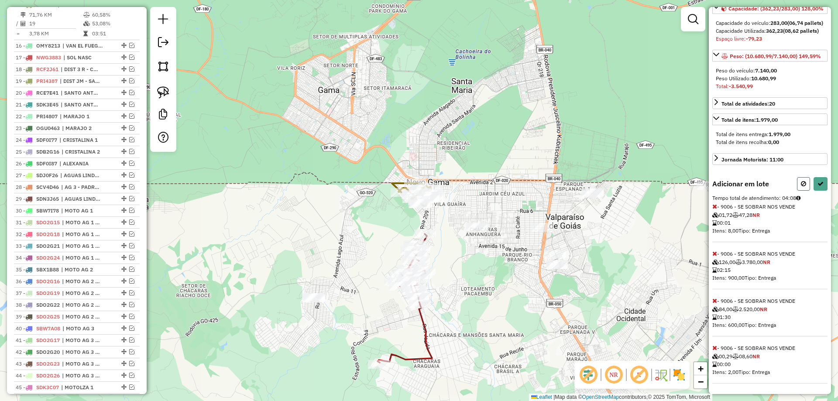
click at [797, 186] on button at bounding box center [803, 184] width 13 height 14
select select "*********"
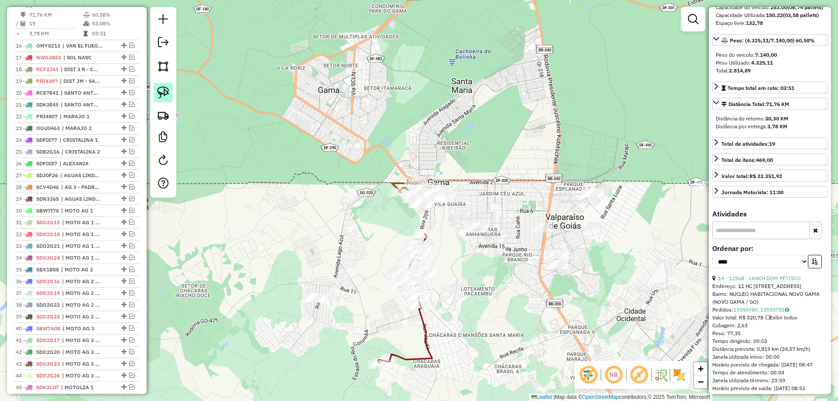
click at [161, 90] on img at bounding box center [163, 92] width 12 height 12
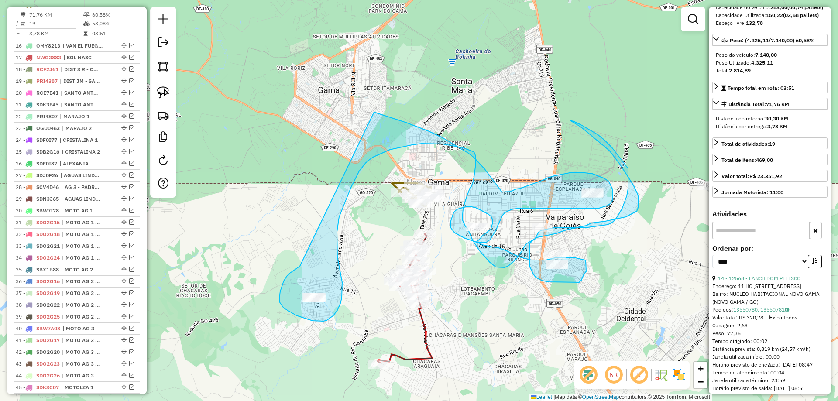
drag, startPoint x: 299, startPoint y: 267, endPoint x: 374, endPoint y: 112, distance: 171.7
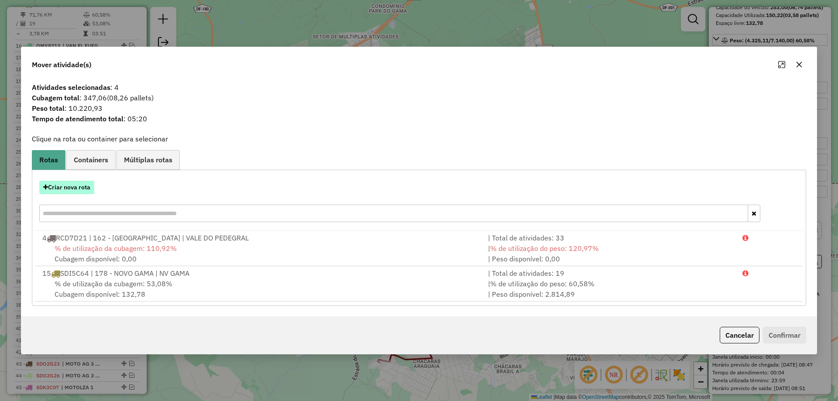
click at [72, 185] on button "Criar nova rota" at bounding box center [66, 188] width 55 height 14
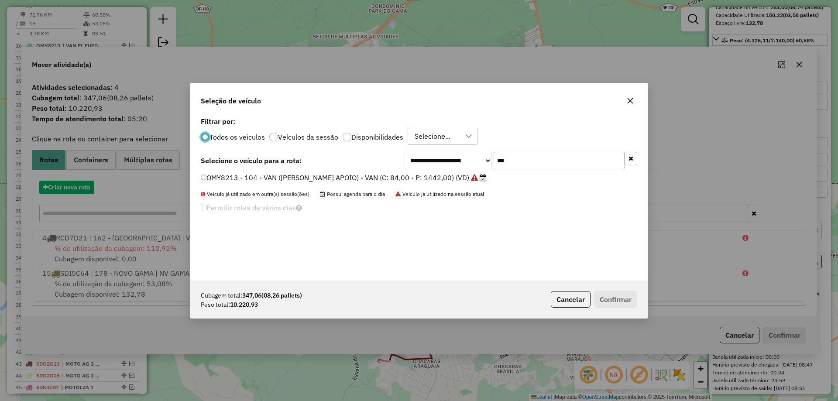
scroll to position [5, 3]
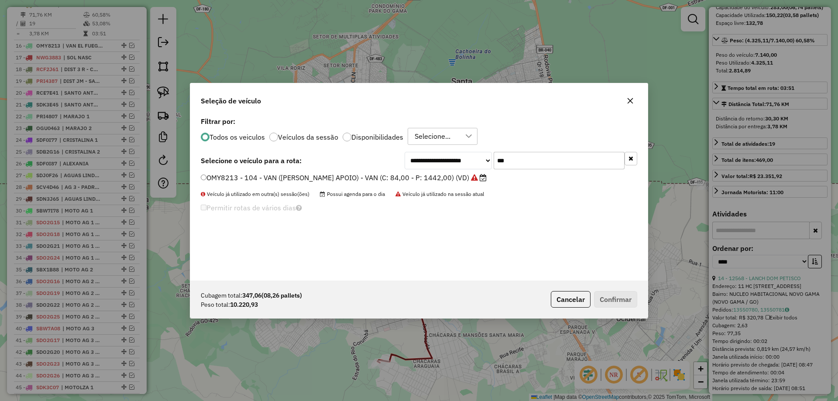
drag, startPoint x: 531, startPoint y: 159, endPoint x: 356, endPoint y: 159, distance: 175.0
click at [356, 159] on div "**********" at bounding box center [419, 160] width 436 height 17
type input "***"
click at [374, 178] on label "RCF3A11 - 159 - AS PARA AREA 1 - TRUCK AS (C: 417,00 - P: 13100,00) (VD)" at bounding box center [326, 177] width 251 height 10
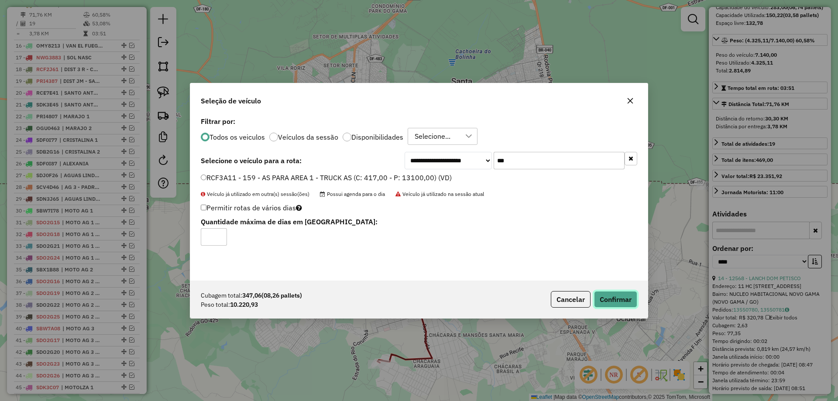
click at [614, 302] on button "Confirmar" at bounding box center [615, 299] width 43 height 17
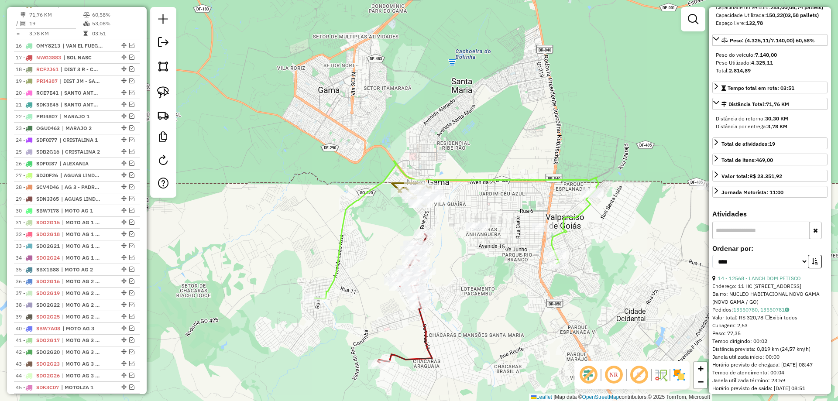
click at [509, 175] on icon at bounding box center [457, 230] width 284 height 138
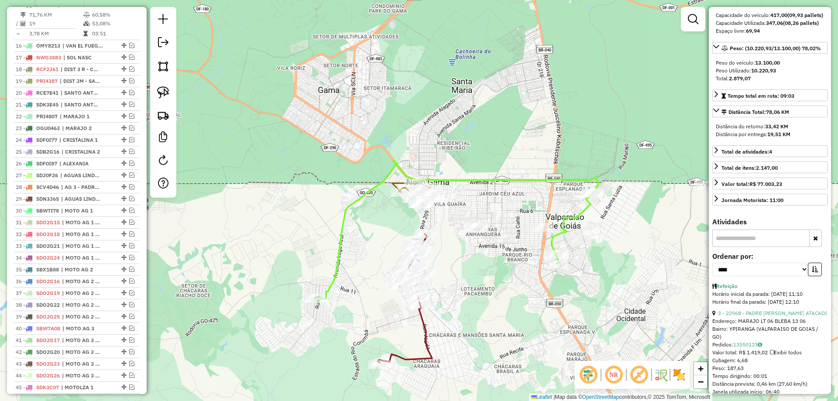
scroll to position [1014, 0]
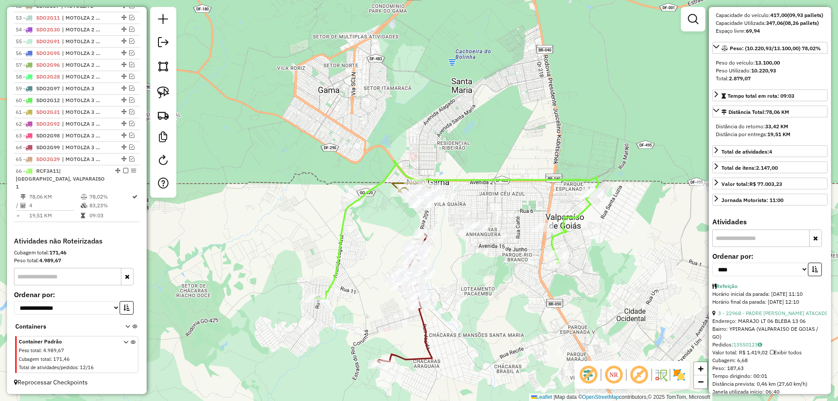
click at [562, 231] on icon at bounding box center [457, 230] width 284 height 138
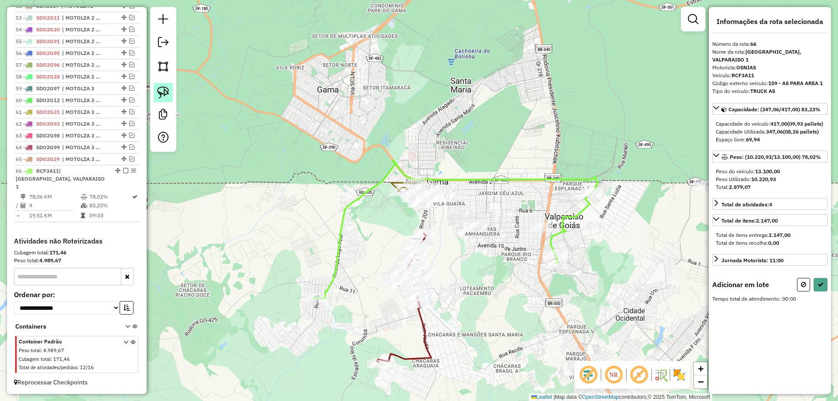
click at [163, 96] on img at bounding box center [163, 92] width 12 height 12
drag, startPoint x: 457, startPoint y: 208, endPoint x: 506, endPoint y: 235, distance: 55.3
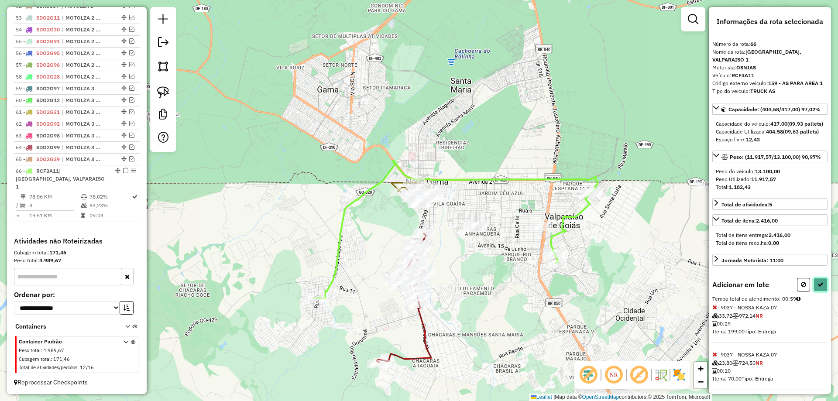
click at [819, 291] on button at bounding box center [820, 285] width 14 height 14
select select "*********"
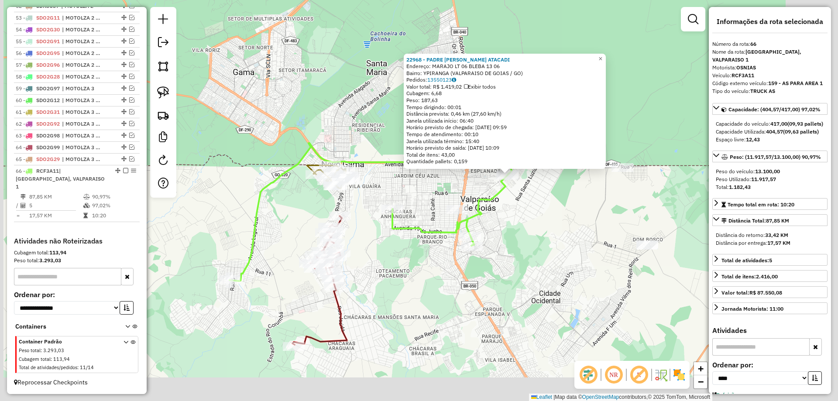
drag, startPoint x: 482, startPoint y: 295, endPoint x: 538, endPoint y: 214, distance: 98.1
click at [538, 214] on div "22968 - PADRE CICERO ATACADI Endereço: MARAJO LT 06 BLEBA 13 06 Bairro: YPIRANG…" at bounding box center [419, 200] width 838 height 401
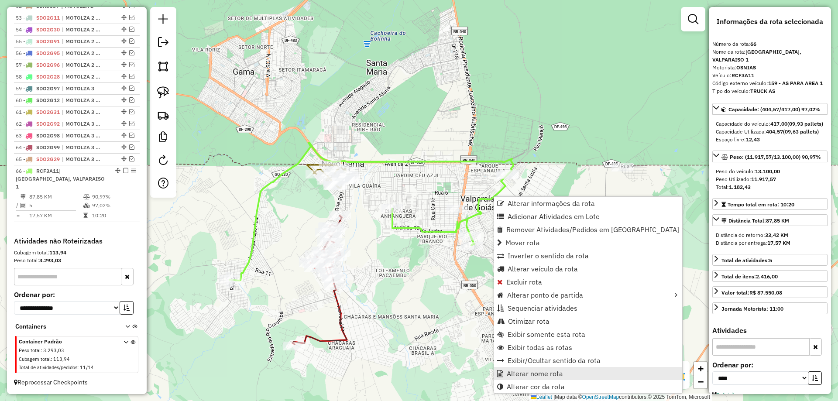
click at [513, 368] on link "Alterar nome rota" at bounding box center [588, 373] width 188 height 13
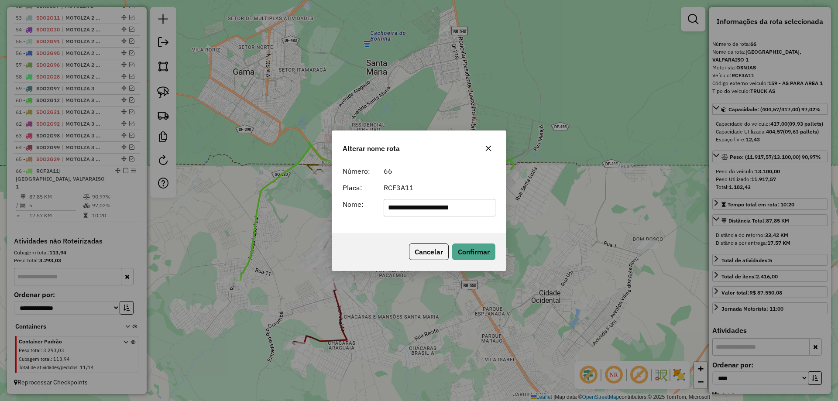
drag, startPoint x: 483, startPoint y: 208, endPoint x: 59, endPoint y: 181, distance: 424.5
click at [62, 182] on div "**********" at bounding box center [419, 200] width 838 height 401
type input "**********"
click at [473, 247] on button "Confirmar" at bounding box center [473, 251] width 43 height 17
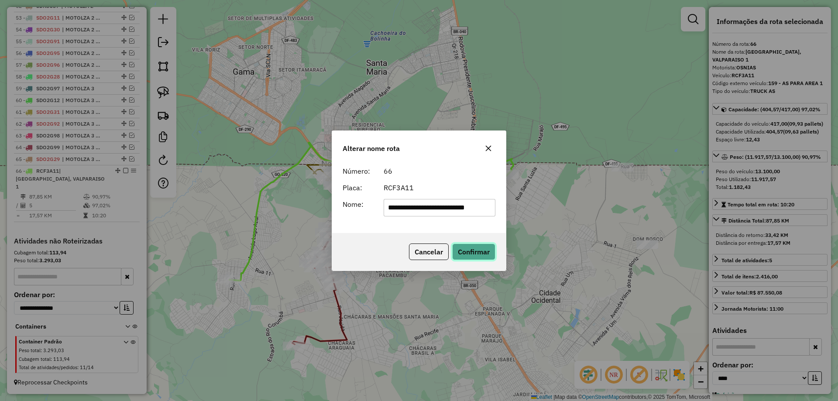
scroll to position [0, 0]
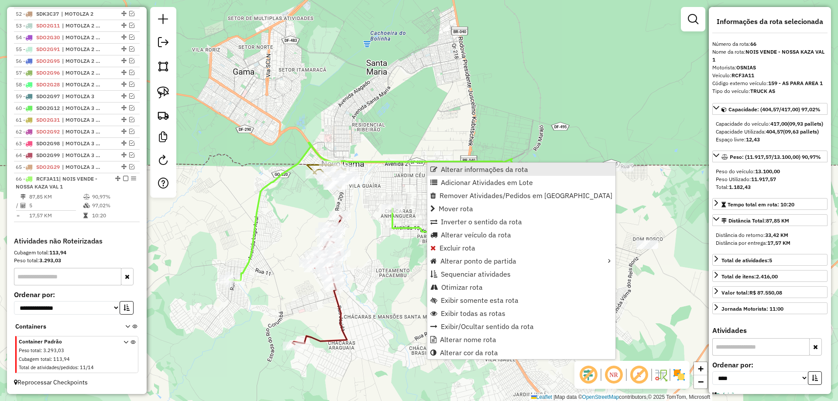
click at [466, 168] on span "Alterar informações da rota" at bounding box center [484, 169] width 87 height 7
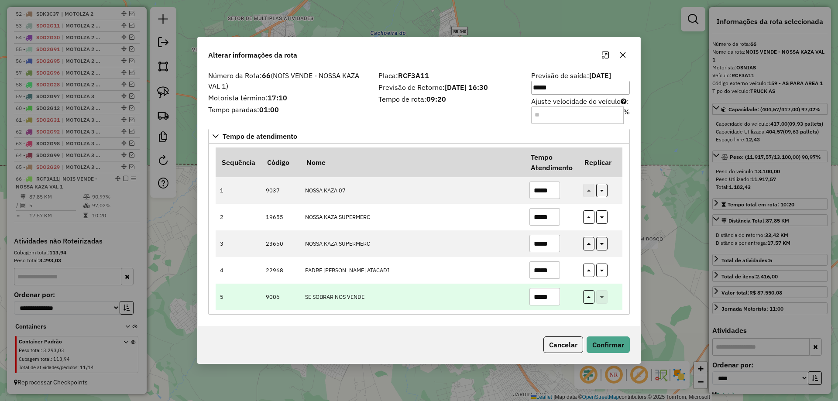
click at [540, 292] on input "*****" at bounding box center [544, 296] width 31 height 17
drag, startPoint x: 543, startPoint y: 295, endPoint x: 538, endPoint y: 294, distance: 5.3
click at [538, 294] on input "*****" at bounding box center [544, 296] width 31 height 17
click at [541, 299] on input "*****" at bounding box center [544, 296] width 31 height 17
click at [538, 295] on input "*****" at bounding box center [544, 296] width 31 height 17
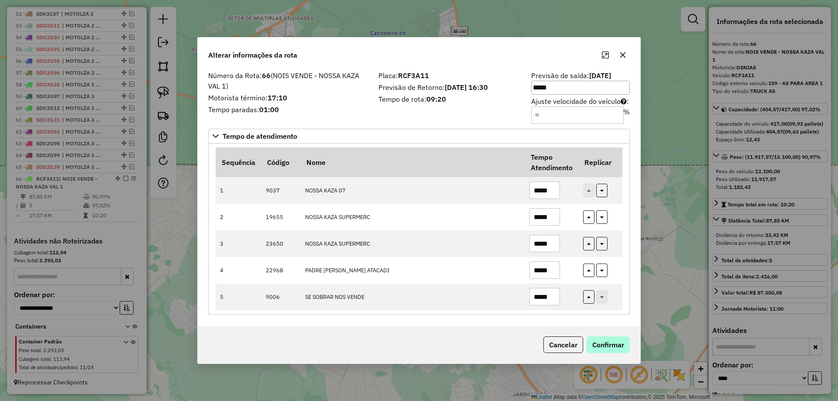
type input "*****"
click at [608, 352] on button "Confirmar" at bounding box center [607, 344] width 43 height 17
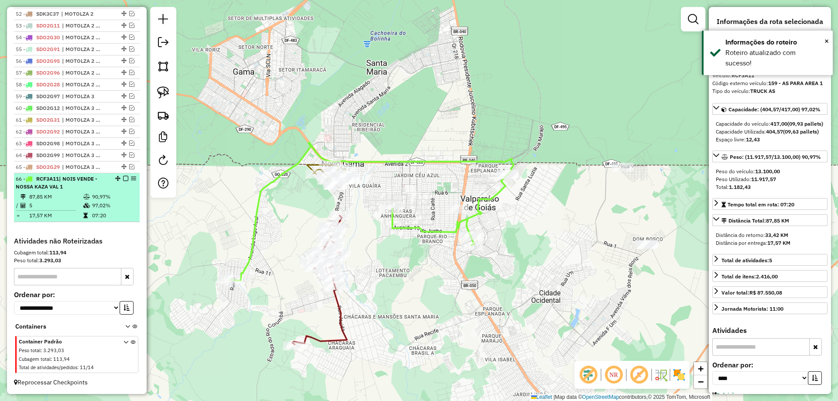
click at [123, 178] on em at bounding box center [125, 178] width 5 height 5
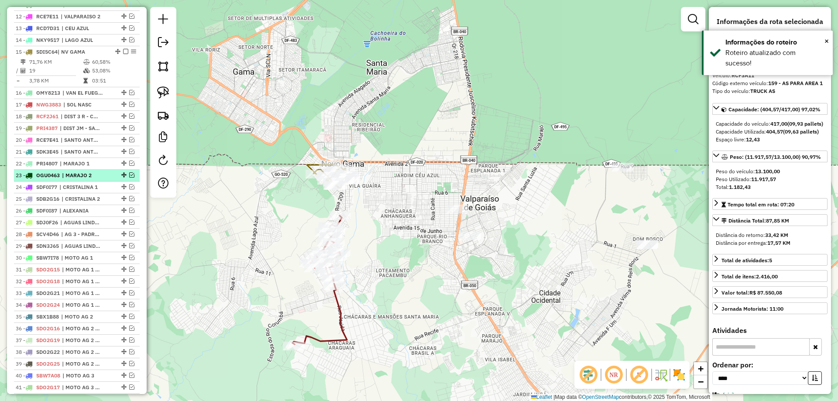
scroll to position [497, 0]
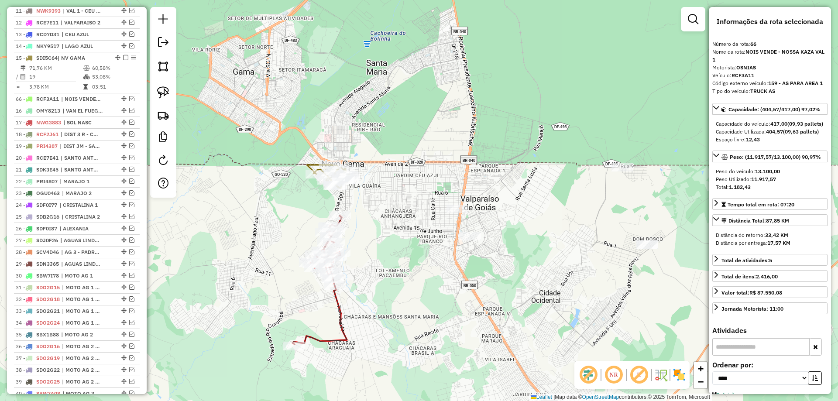
drag, startPoint x: 122, startPoint y: 216, endPoint x: 72, endPoint y: 91, distance: 134.3
click at [339, 305] on icon at bounding box center [319, 280] width 55 height 129
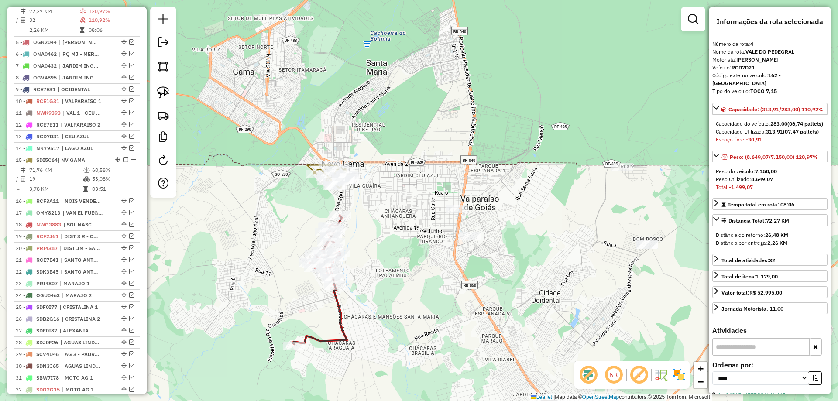
scroll to position [384, 0]
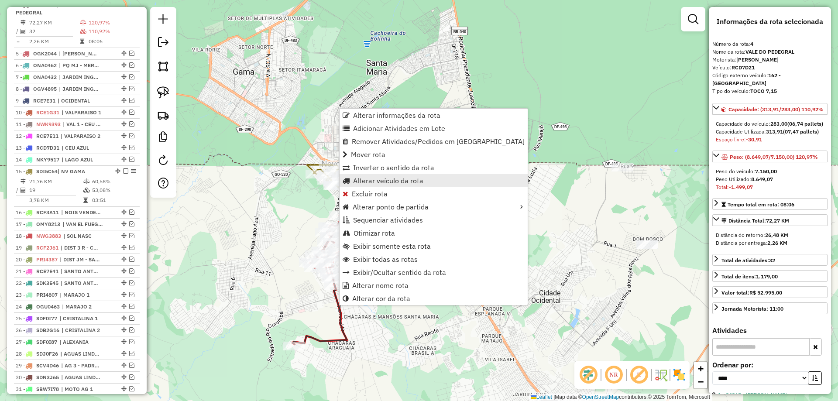
click at [369, 178] on span "Alterar veículo da rota" at bounding box center [388, 180] width 70 height 7
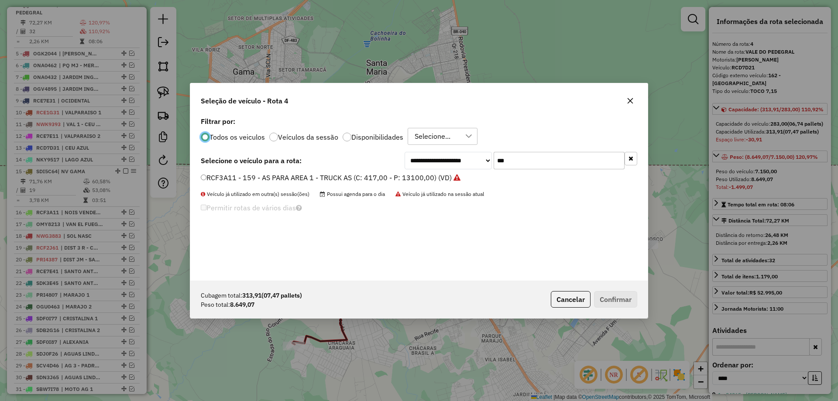
scroll to position [5, 3]
click at [628, 158] on button "button" at bounding box center [630, 159] width 13 height 14
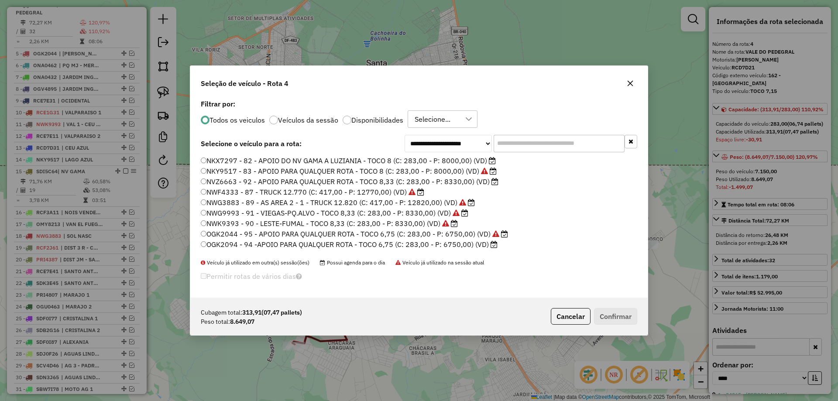
click at [324, 246] on label "OGK2094 - 94 -APOIO PARA QUALQUER ROTA - TOCO 6,75 (C: 283,00 - P: 6750,00) (VD)" at bounding box center [349, 244] width 297 height 10
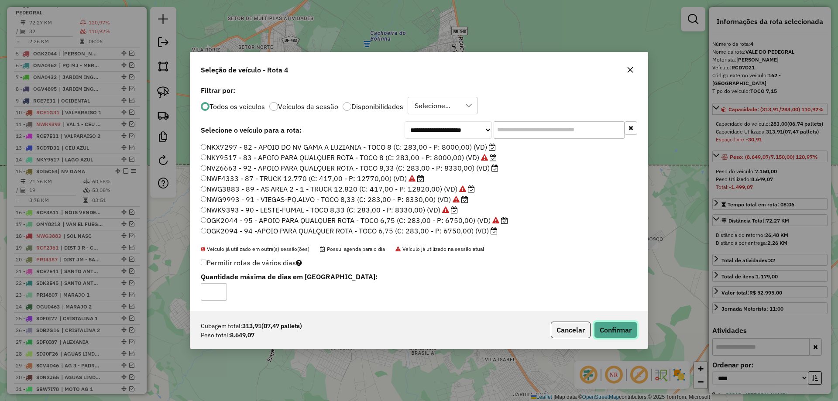
click at [613, 326] on button "Confirmar" at bounding box center [615, 330] width 43 height 17
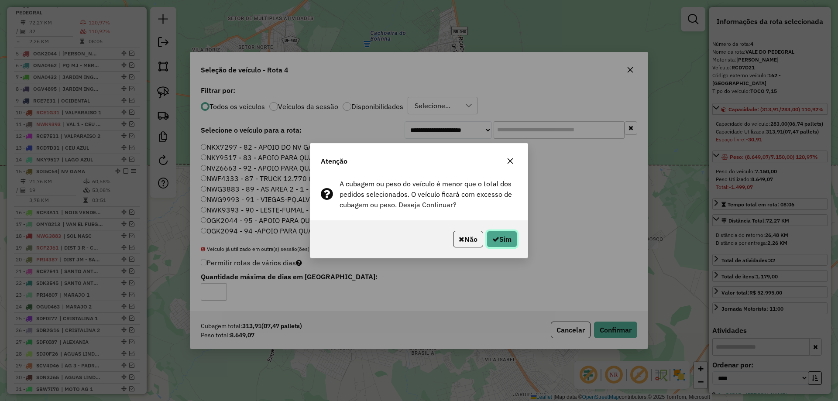
click at [507, 237] on button "Sim" at bounding box center [502, 239] width 31 height 17
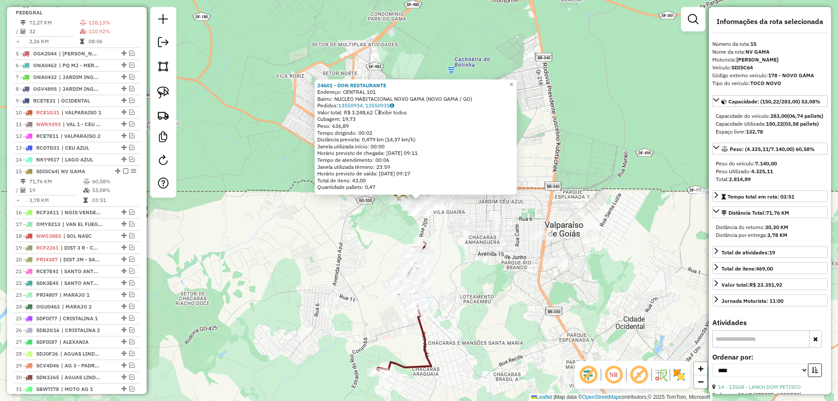
scroll to position [551, 0]
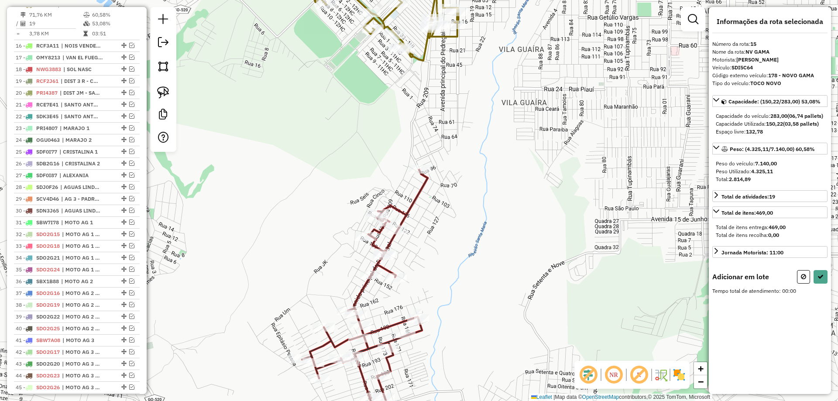
drag, startPoint x: 166, startPoint y: 92, endPoint x: 300, endPoint y: 131, distance: 139.2
click at [166, 92] on img at bounding box center [163, 92] width 12 height 12
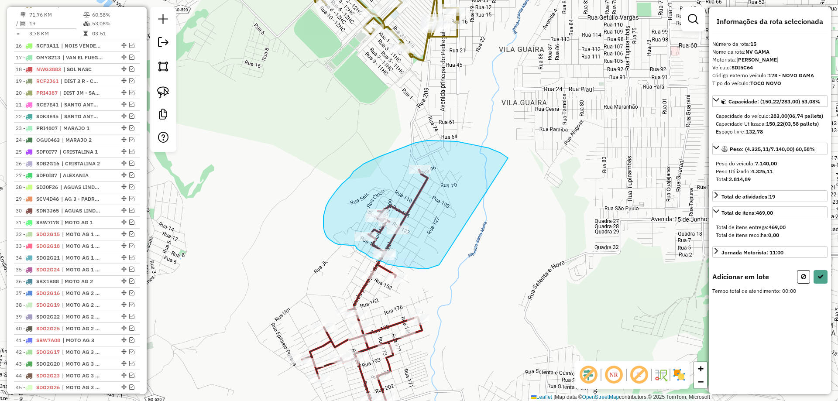
drag, startPoint x: 472, startPoint y: 144, endPoint x: 439, endPoint y: 265, distance: 124.9
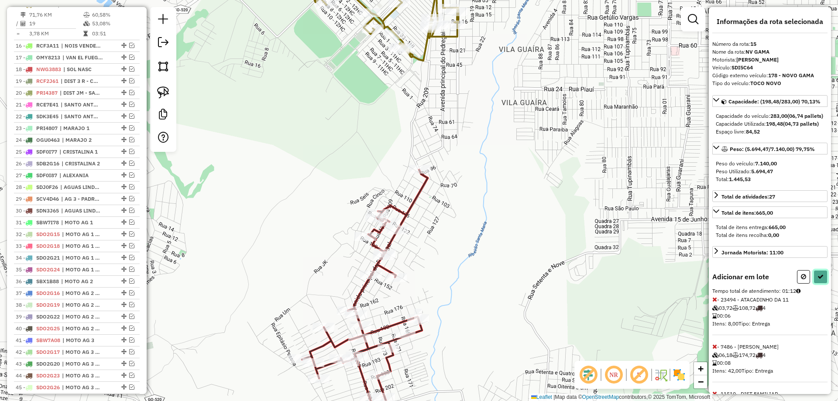
drag, startPoint x: 818, startPoint y: 293, endPoint x: 706, endPoint y: 299, distance: 112.7
click at [818, 280] on icon at bounding box center [820, 277] width 6 height 6
select select "*********"
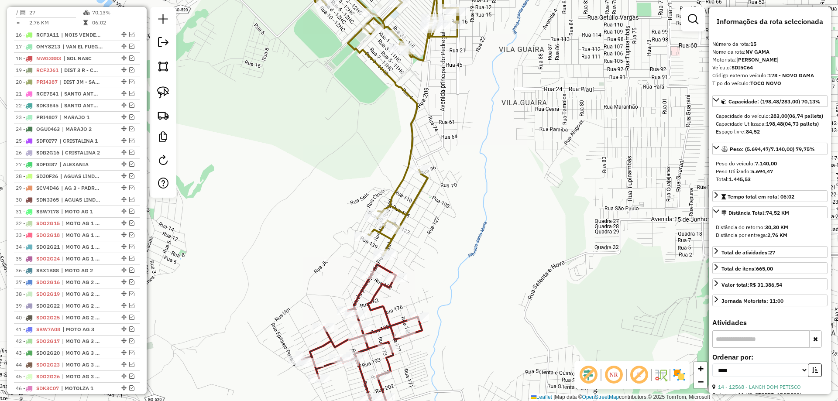
click at [384, 267] on icon at bounding box center [362, 352] width 120 height 177
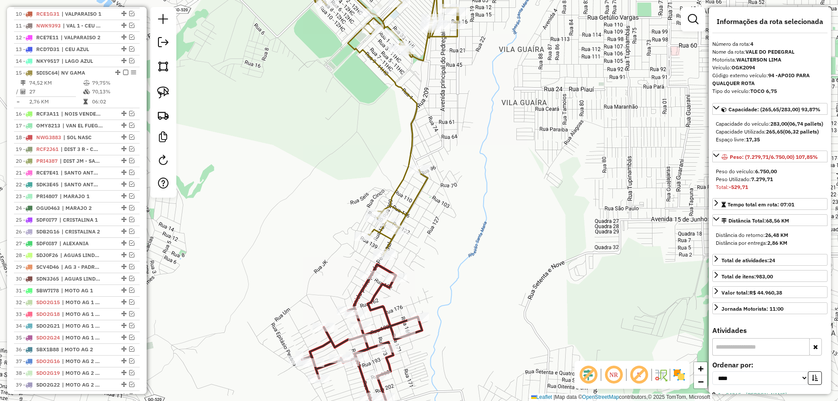
scroll to position [373, 0]
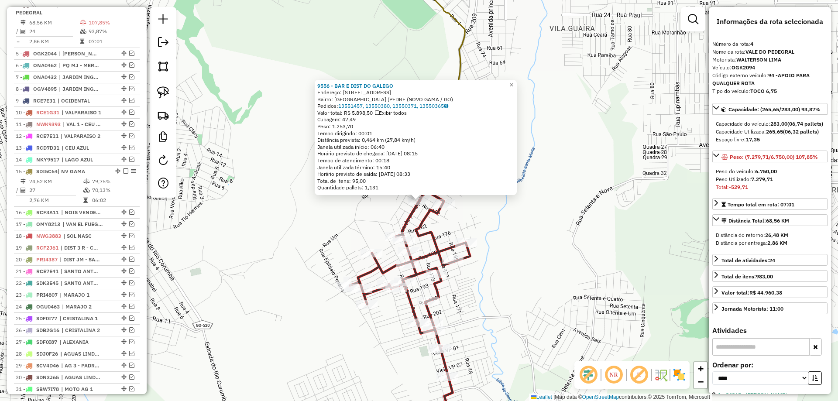
click at [499, 217] on div "Rota 4 - Placa OGK2094 98758 - BAR DA BAIXINHA I 9556 - BAR E DIST DO GALEGO En…" at bounding box center [419, 200] width 838 height 401
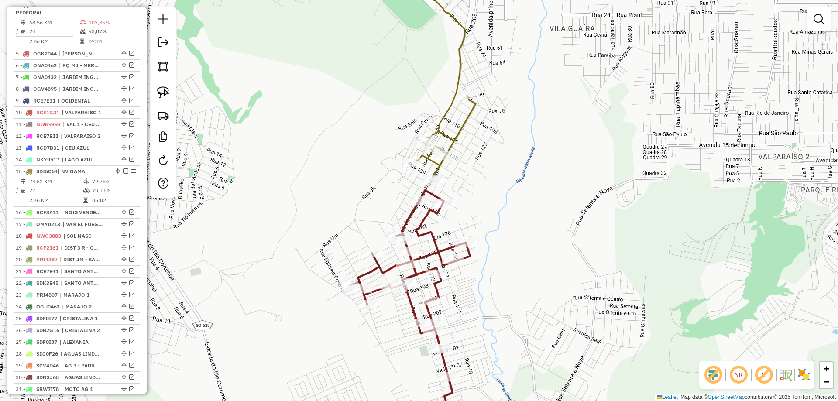
click at [439, 165] on icon at bounding box center [451, 70] width 110 height 221
select select "*********"
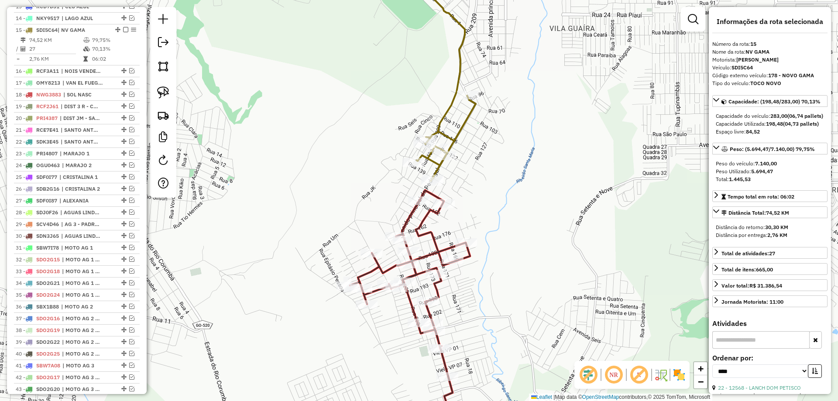
scroll to position [540, 0]
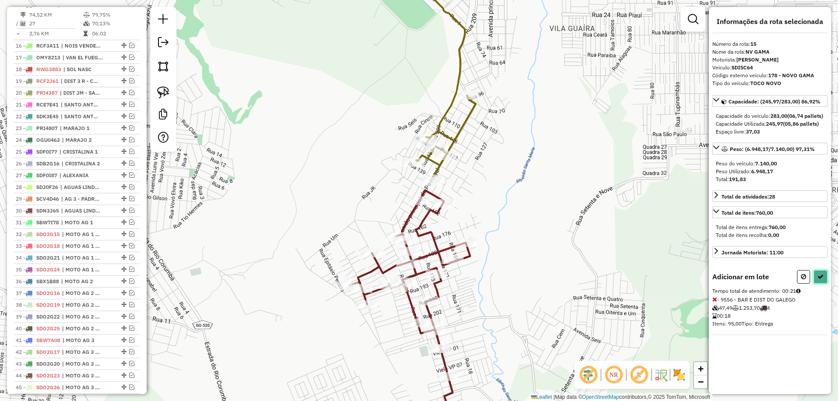
click at [822, 284] on button at bounding box center [820, 277] width 14 height 14
select select "*********"
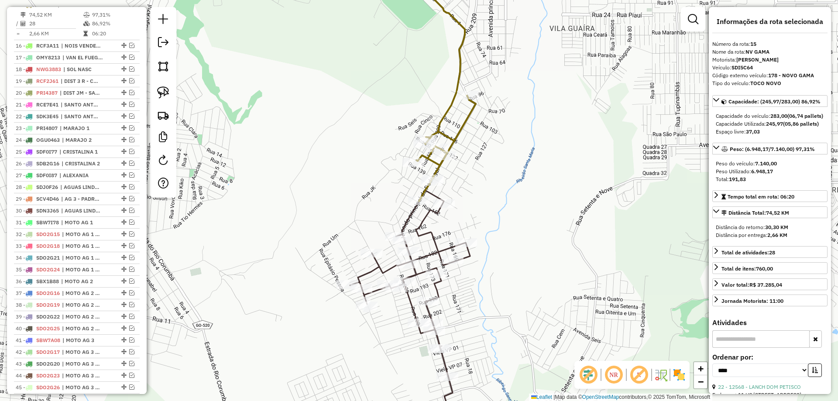
click at [431, 212] on icon at bounding box center [410, 315] width 120 height 251
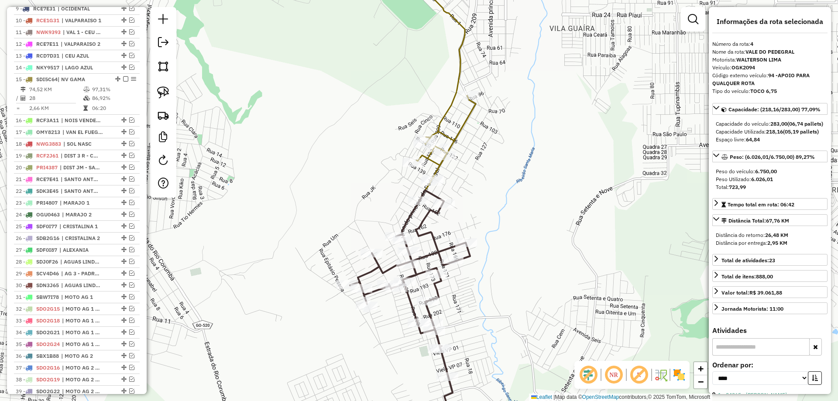
scroll to position [373, 0]
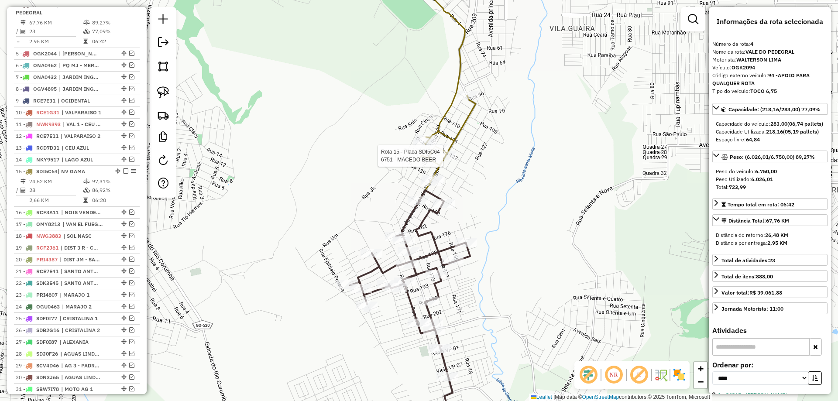
click at [439, 160] on div at bounding box center [446, 155] width 22 height 9
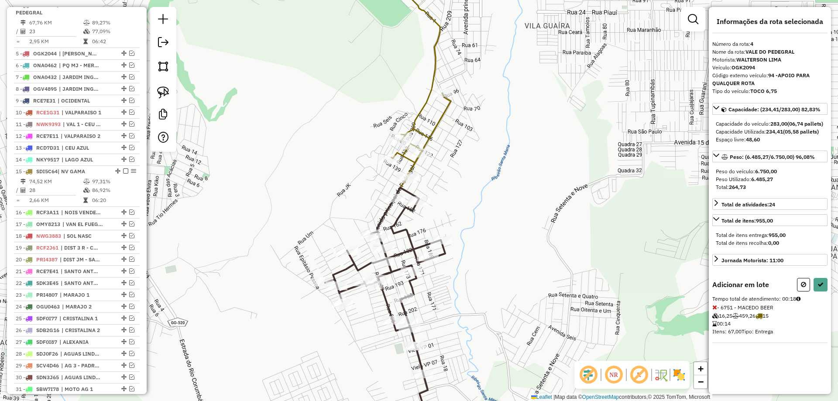
click at [714, 310] on icon at bounding box center [714, 307] width 5 height 6
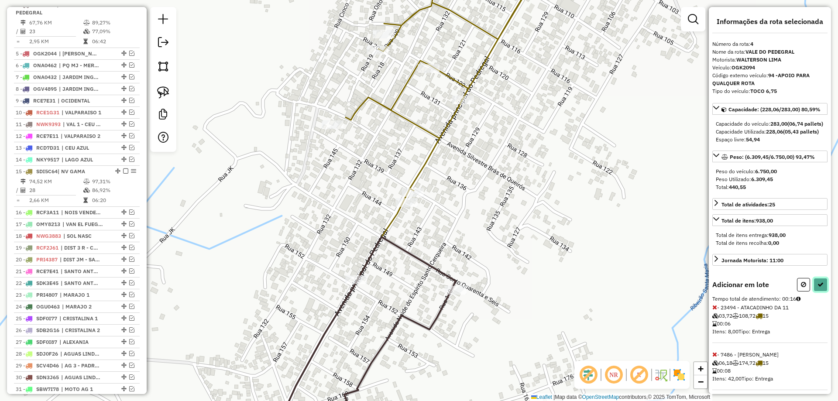
click at [817, 288] on icon at bounding box center [820, 284] width 6 height 6
select select "*********"
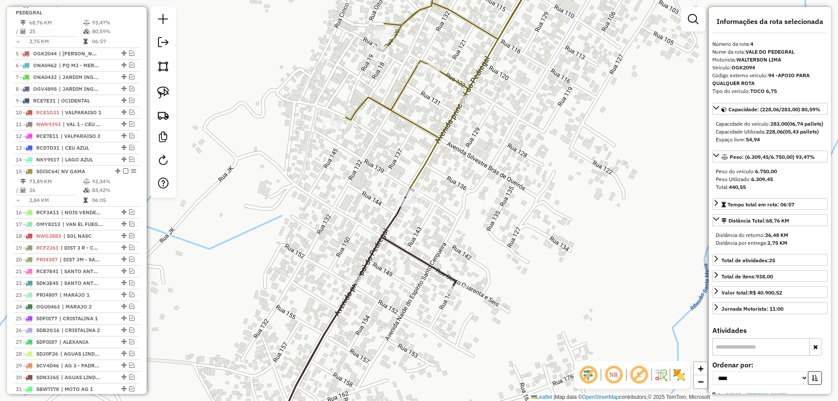
click at [444, 127] on icon at bounding box center [446, 120] width 200 height 320
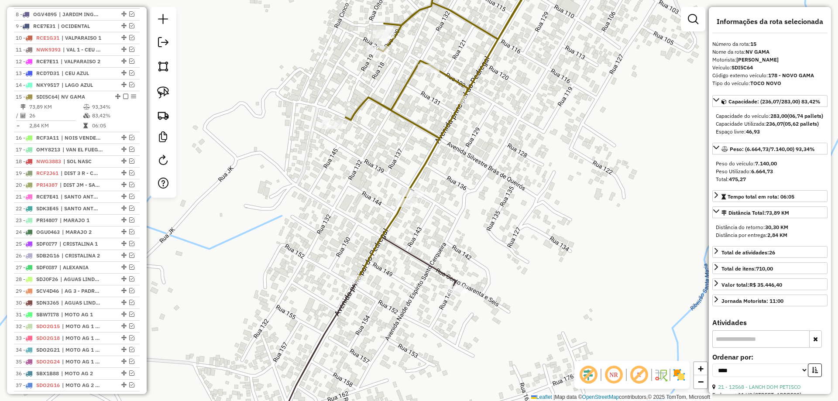
scroll to position [540, 0]
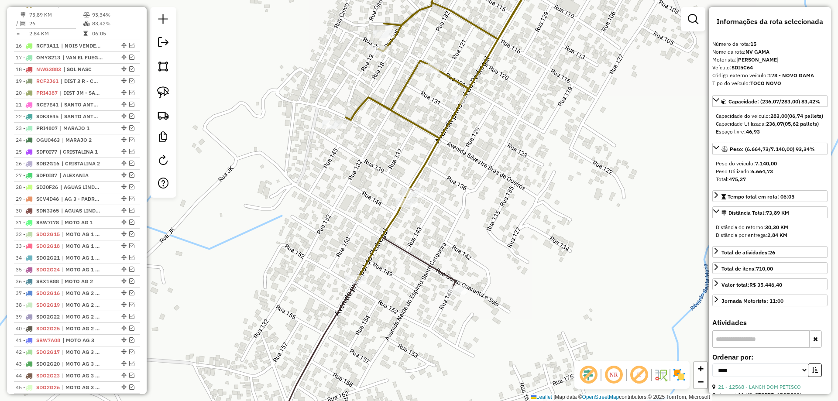
click at [428, 266] on icon at bounding box center [359, 314] width 192 height 253
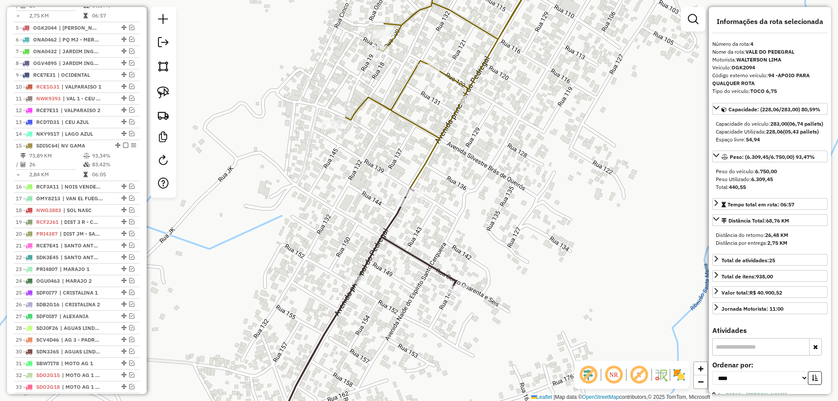
scroll to position [373, 0]
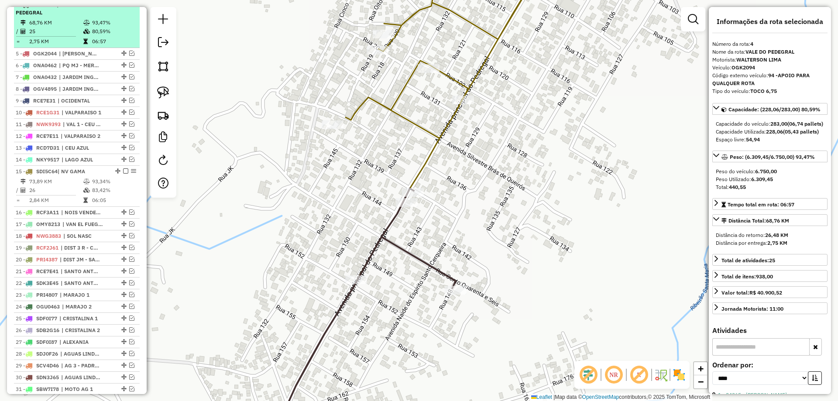
click at [124, 7] on em at bounding box center [125, 4] width 5 height 5
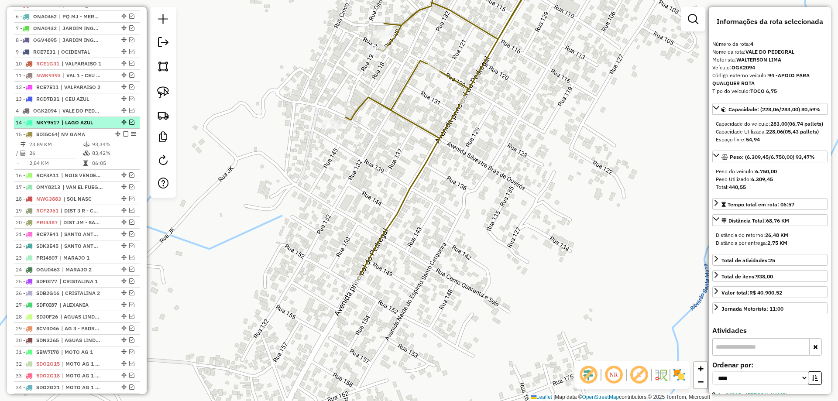
drag, startPoint x: 120, startPoint y: 10, endPoint x: 99, endPoint y: 127, distance: 119.7
click at [440, 129] on icon at bounding box center [446, 120] width 200 height 320
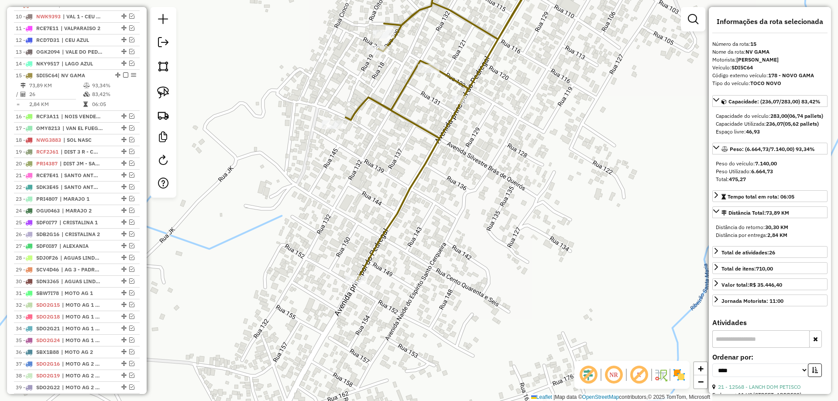
scroll to position [503, 0]
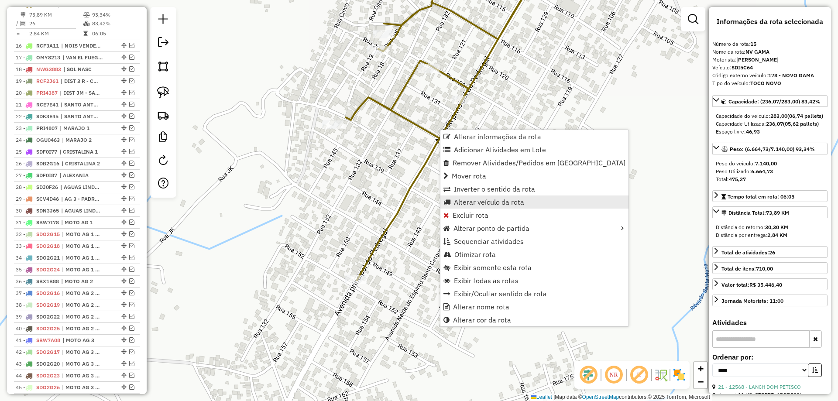
click at [463, 200] on span "Alterar veículo da rota" at bounding box center [489, 202] width 70 height 7
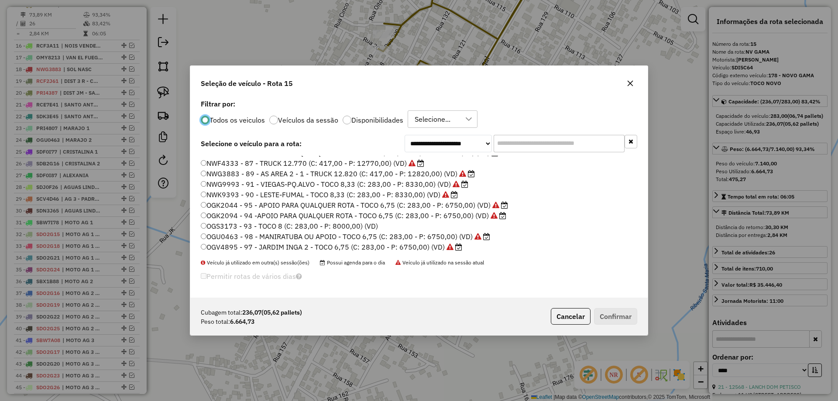
scroll to position [0, 0]
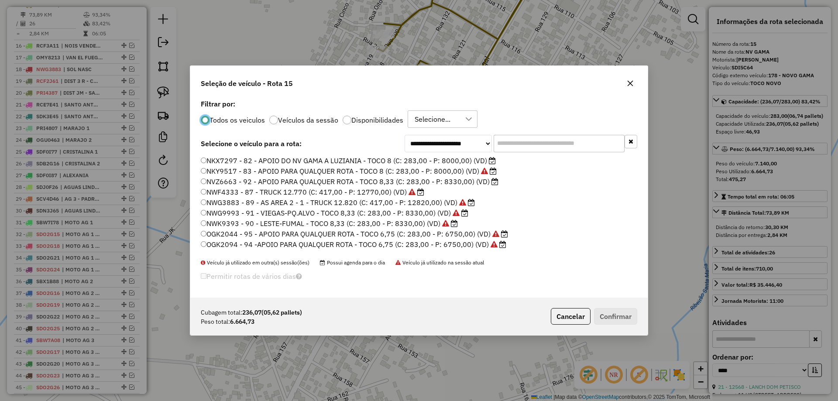
click at [271, 161] on label "NKX7297 - 82 - APOIO DO NV GAMA A LUZIANIA - TOCO 8 (C: 283,00 - P: 8000,00) (V…" at bounding box center [348, 160] width 295 height 10
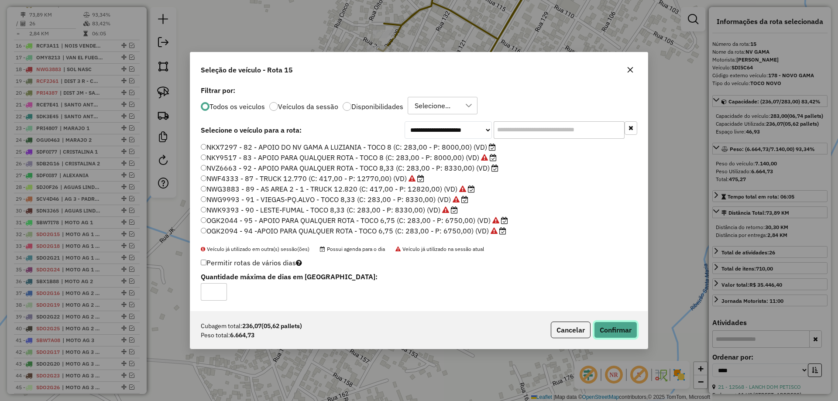
click at [621, 327] on button "Confirmar" at bounding box center [615, 330] width 43 height 17
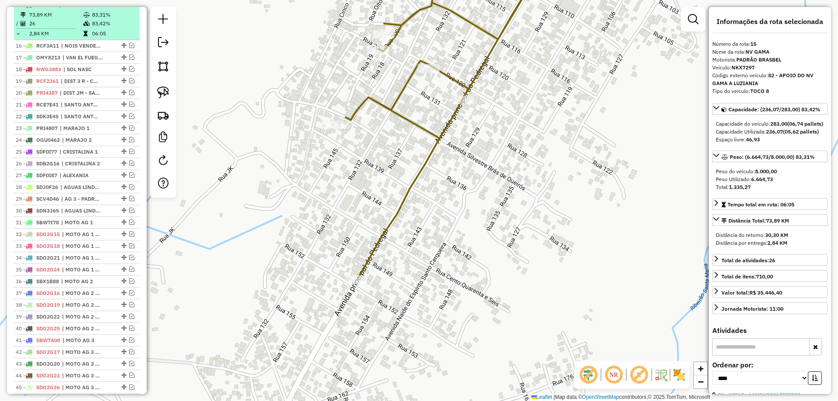
click at [123, 7] on em at bounding box center [125, 4] width 5 height 5
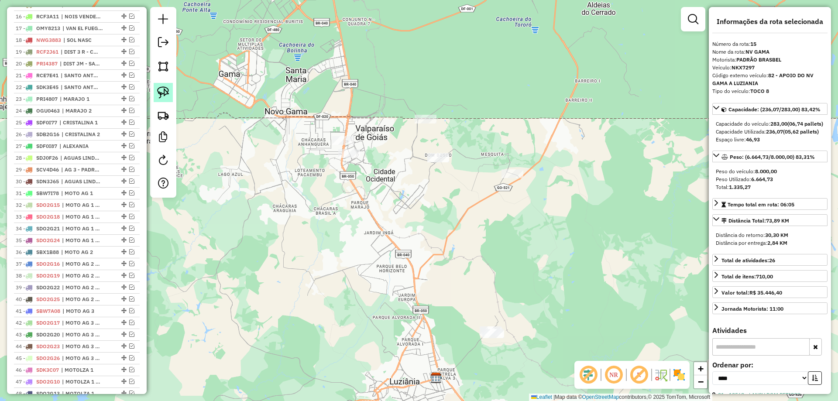
click at [161, 89] on img at bounding box center [163, 92] width 12 height 12
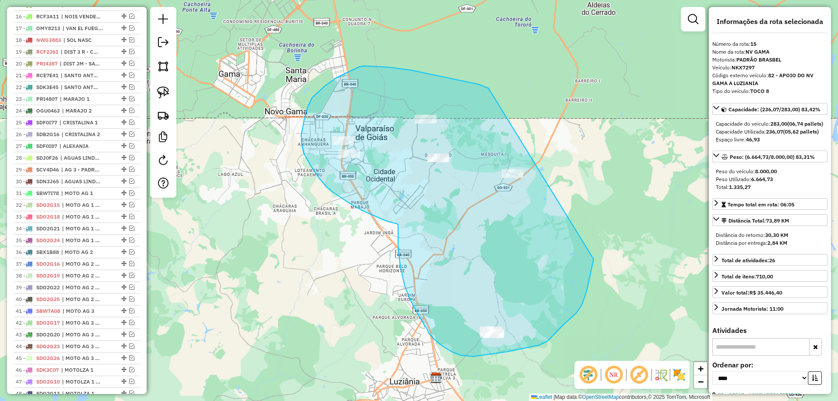
drag, startPoint x: 364, startPoint y: 66, endPoint x: 594, endPoint y: 219, distance: 276.3
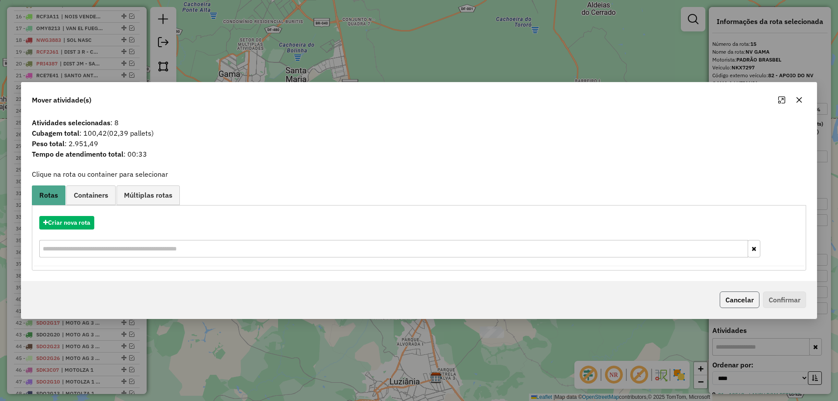
click at [738, 301] on button "Cancelar" at bounding box center [740, 299] width 40 height 17
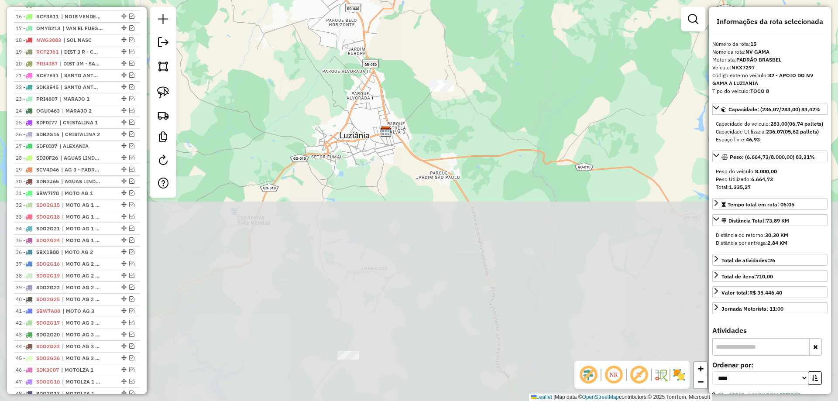
drag, startPoint x: 519, startPoint y: 152, endPoint x: 508, endPoint y: 69, distance: 83.2
click at [508, 69] on div "Janela de atendimento Grade de atendimento Capacidade Transportadoras Veículos …" at bounding box center [419, 200] width 838 height 401
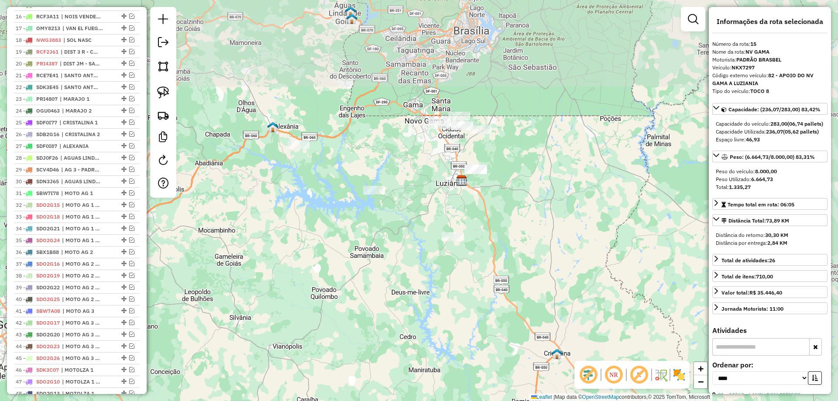
drag, startPoint x: 551, startPoint y: 43, endPoint x: 530, endPoint y: 163, distance: 122.3
click at [530, 163] on div "Janela de atendimento Grade de atendimento Capacidade Transportadoras Veículos …" at bounding box center [419, 200] width 838 height 401
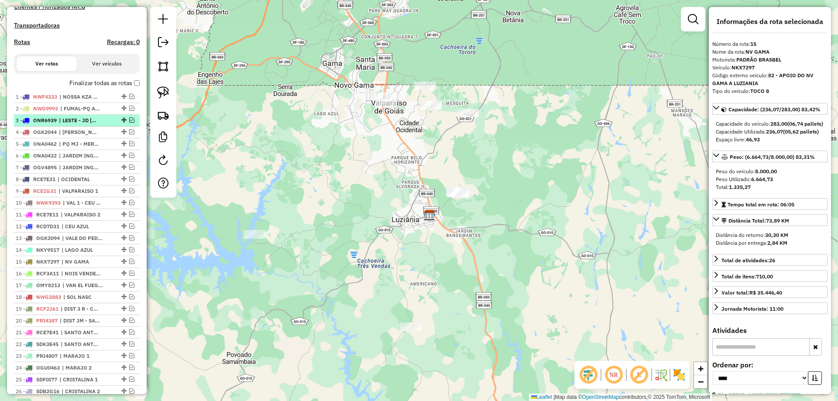
scroll to position [154, 0]
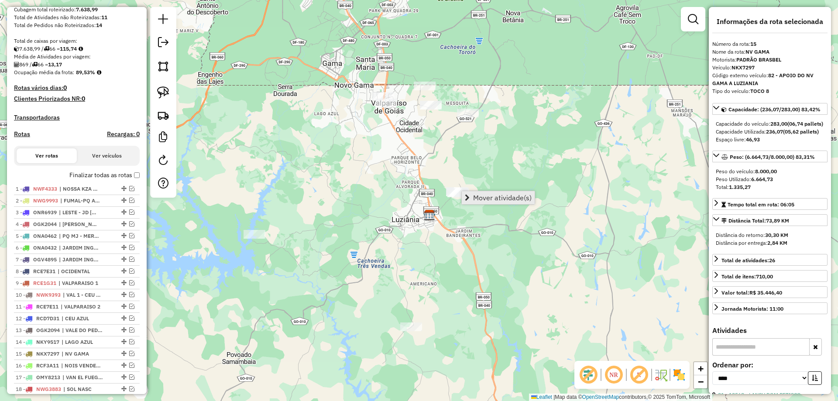
click at [502, 199] on span "Mover atividade(s)" at bounding box center [502, 197] width 58 height 7
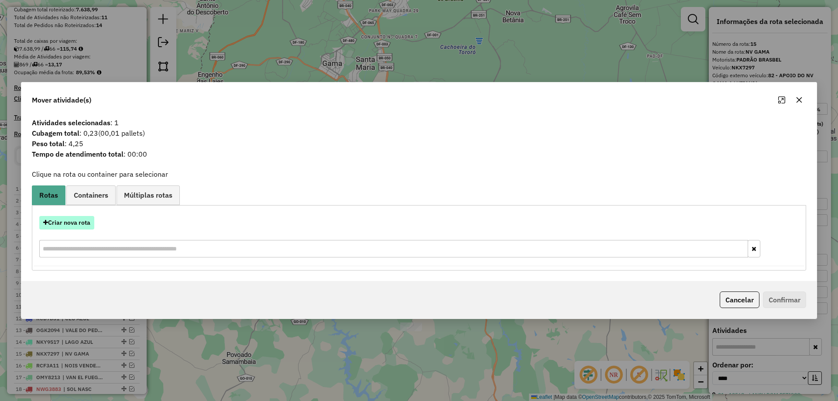
click at [54, 223] on button "Criar nova rota" at bounding box center [66, 223] width 55 height 14
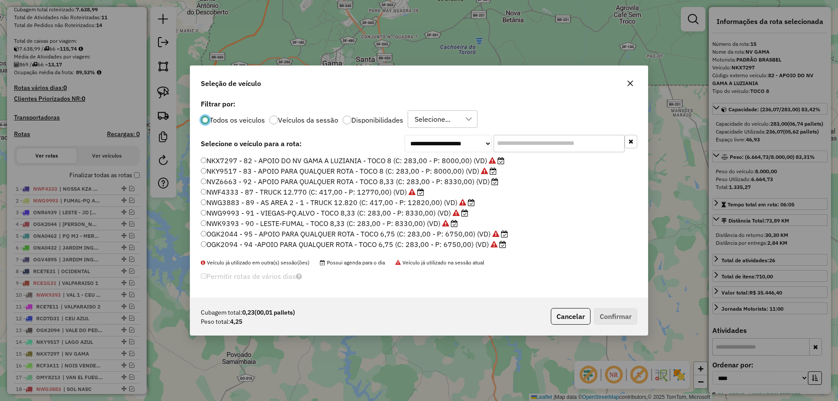
scroll to position [5, 3]
click at [610, 145] on input "text" at bounding box center [558, 143] width 131 height 17
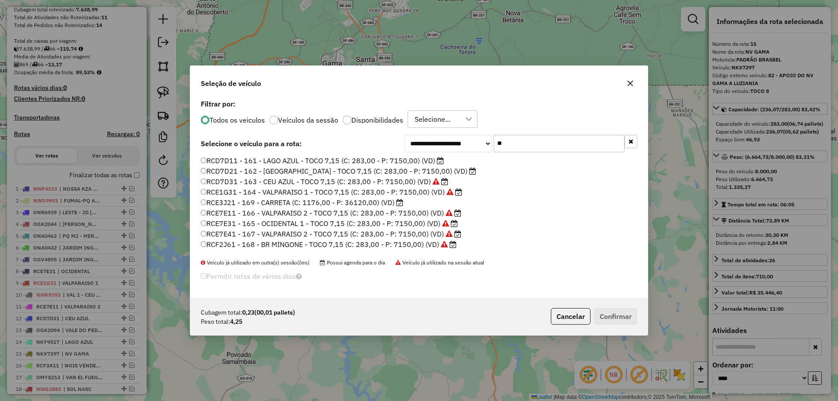
type input "*"
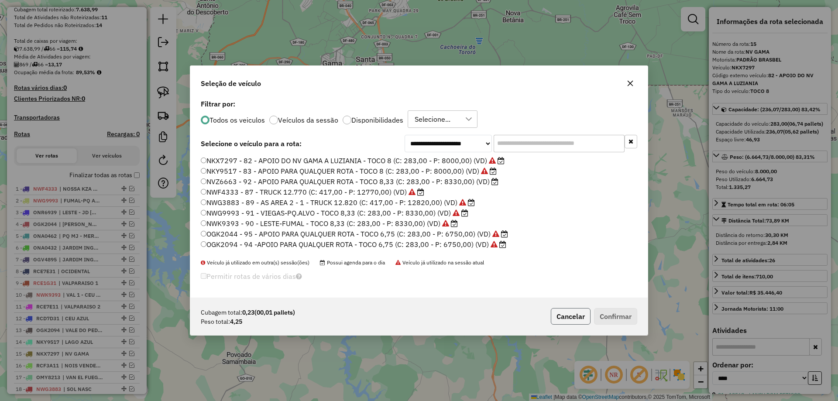
click at [565, 323] on button "Cancelar" at bounding box center [571, 316] width 40 height 17
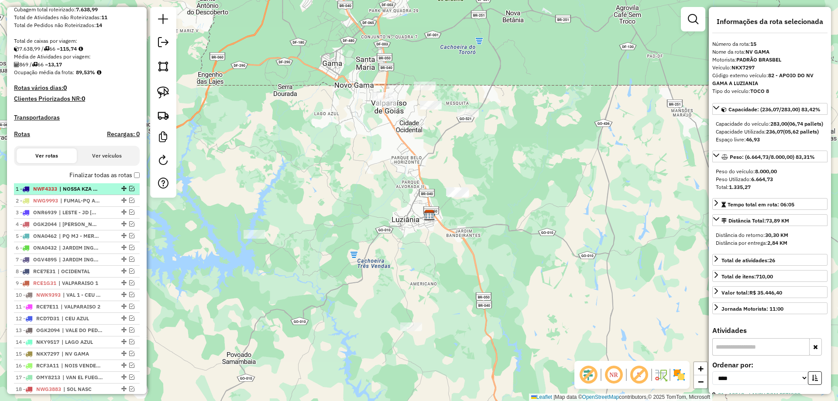
click at [129, 191] on em at bounding box center [131, 188] width 5 height 5
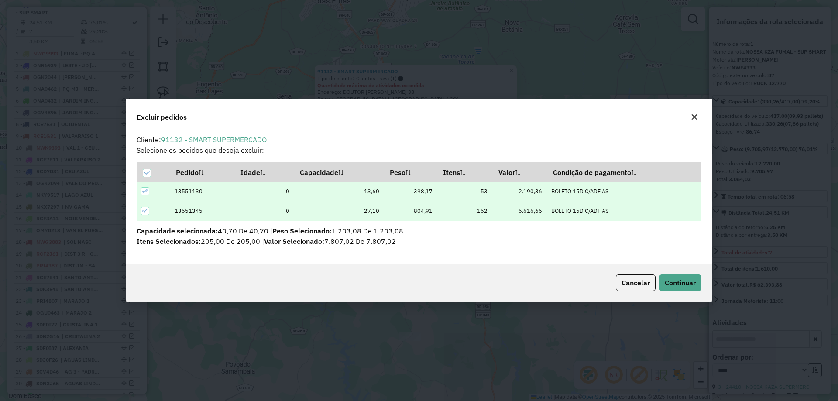
click at [672, 296] on div "Cancelar Continuar" at bounding box center [419, 283] width 586 height 38
click at [671, 278] on span "Continuar" at bounding box center [680, 282] width 31 height 9
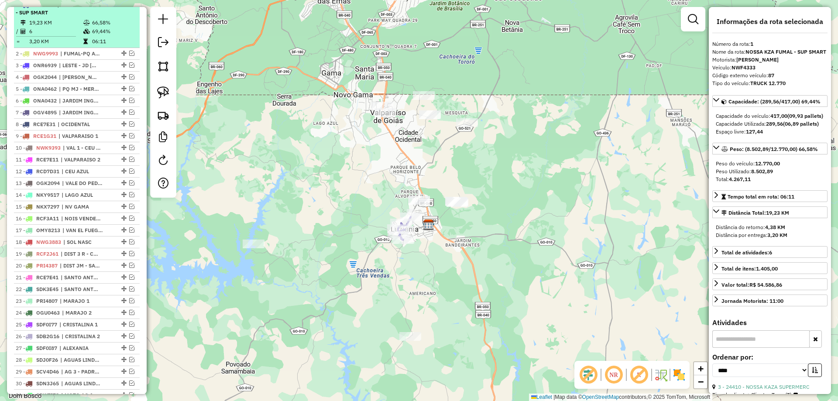
click at [124, 7] on em at bounding box center [125, 4] width 5 height 5
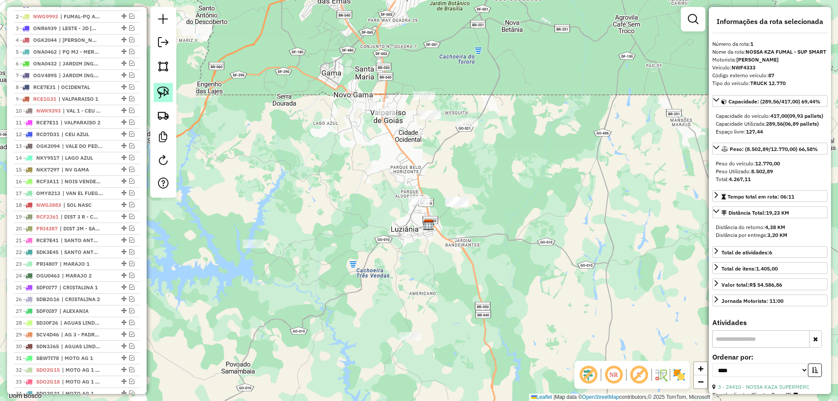
click at [169, 92] on img at bounding box center [163, 92] width 12 height 12
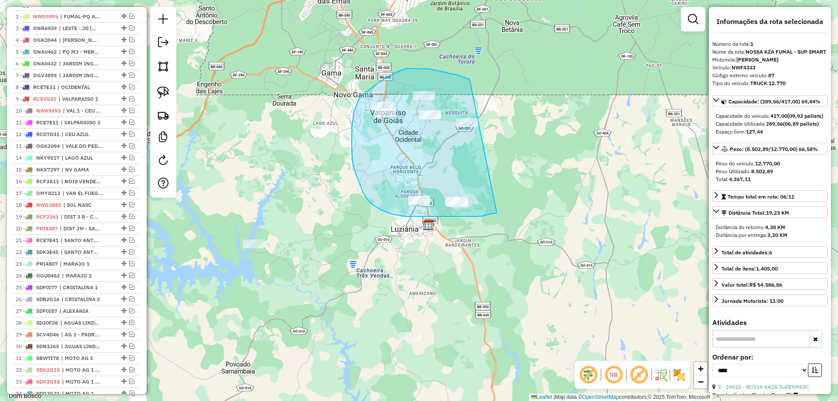
drag, startPoint x: 449, startPoint y: 73, endPoint x: 497, endPoint y: 212, distance: 147.1
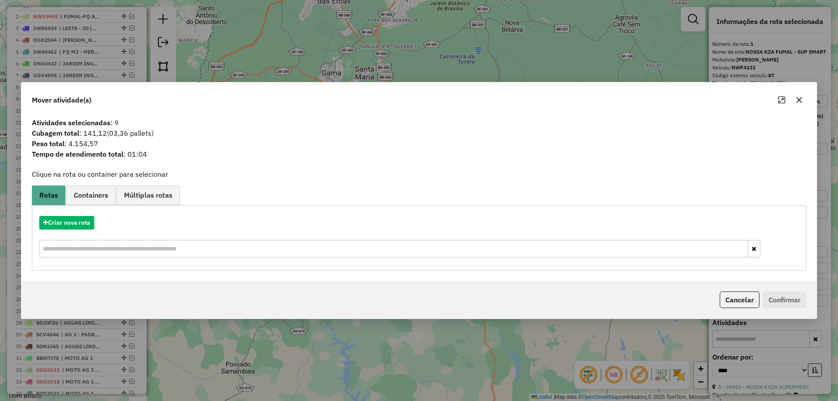
click at [733, 297] on button "Cancelar" at bounding box center [740, 299] width 40 height 17
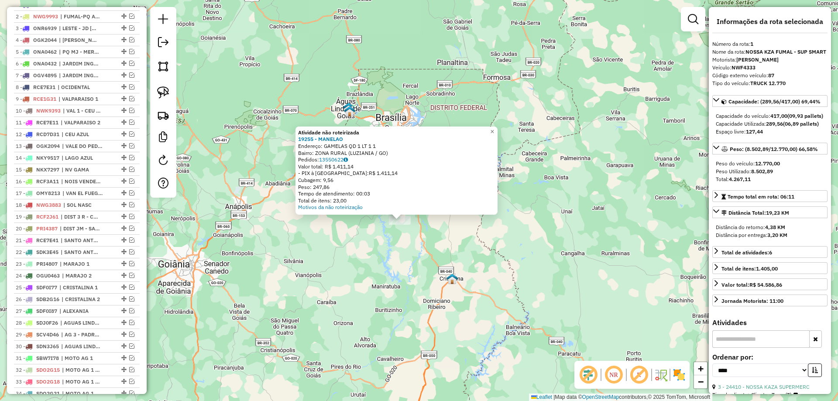
click at [423, 303] on div "Atividade não roteirizada 19255 - MANELAO Endereço: GAMELAS QD 1 LT 1 1 Bairro:…" at bounding box center [419, 200] width 838 height 401
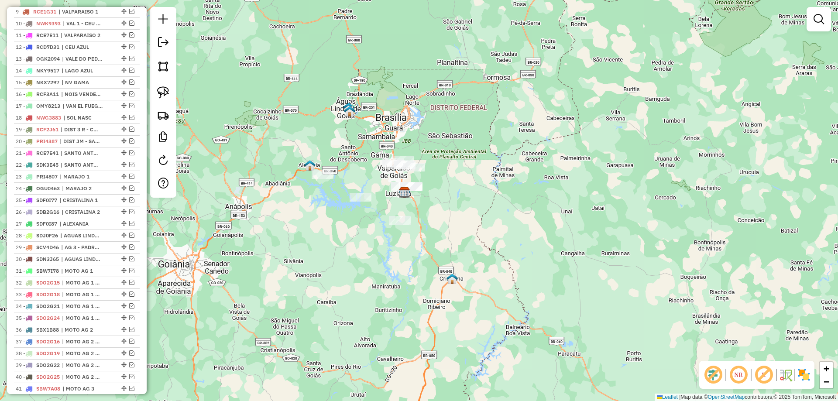
scroll to position [469, 0]
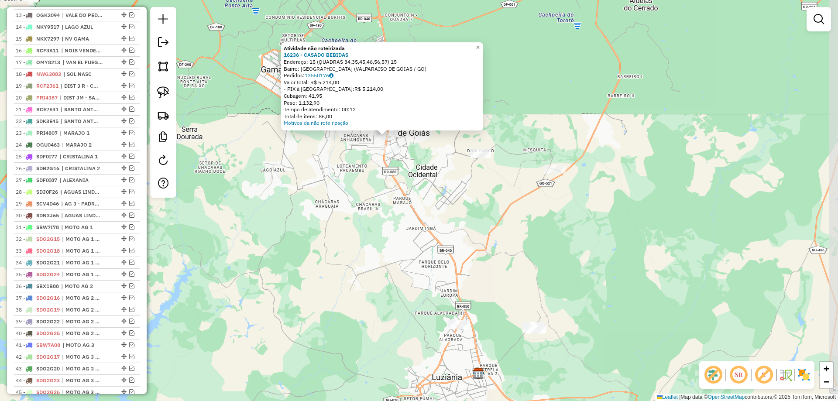
drag, startPoint x: 468, startPoint y: 283, endPoint x: 446, endPoint y: 237, distance: 50.7
click at [446, 238] on div "Atividade não roteirizada 16236 - CASADO BEBIDAS Endereço: 15 (QUADRAS 34,35,45…" at bounding box center [419, 200] width 838 height 401
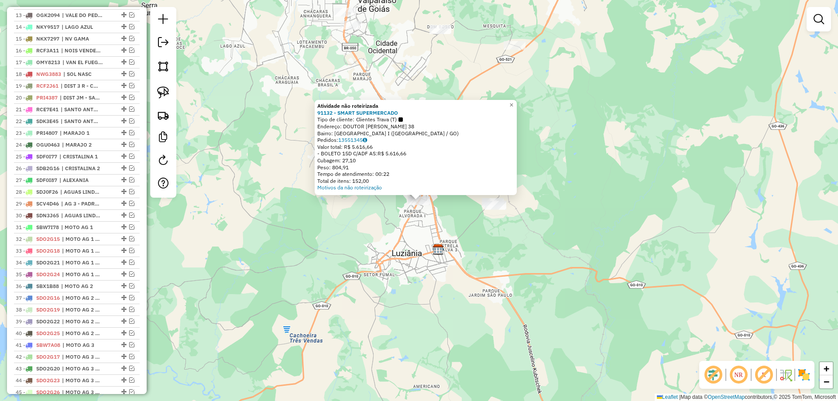
click at [429, 297] on div "Atividade não roteirizada 91132 - SMART SUPERMERCADO Tipo de cliente: Clientes …" at bounding box center [419, 200] width 838 height 401
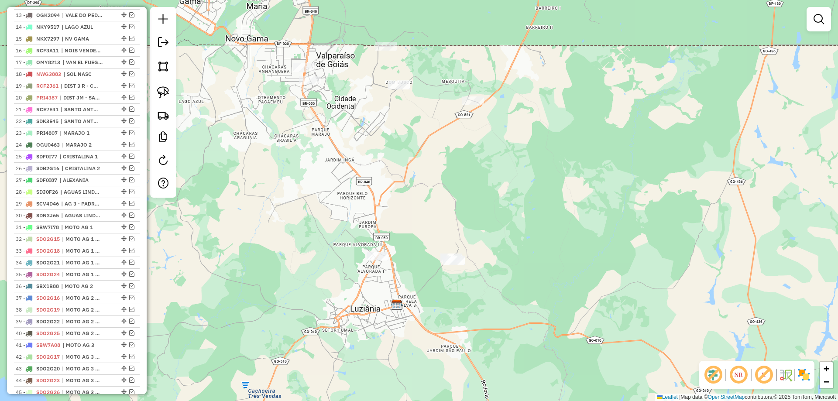
drag, startPoint x: 403, startPoint y: 93, endPoint x: 361, endPoint y: 149, distance: 69.6
click at [361, 149] on div "Janela de atendimento Grade de atendimento Capacidade Transportadoras Veículos …" at bounding box center [419, 200] width 838 height 401
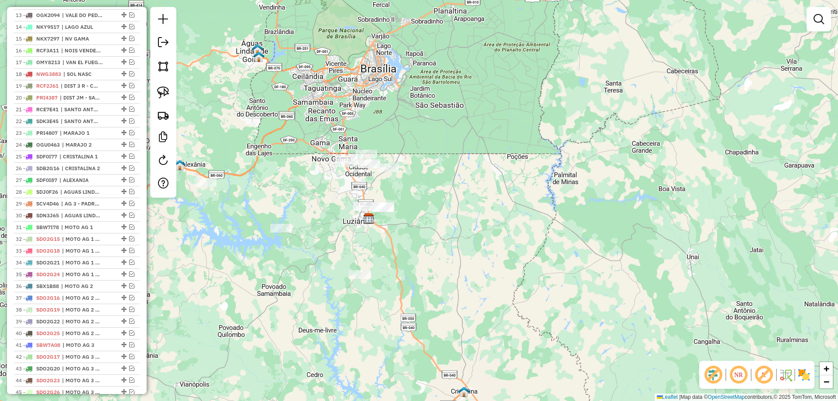
drag, startPoint x: 328, startPoint y: 166, endPoint x: 329, endPoint y: 178, distance: 12.3
click at [329, 178] on div "Janela de atendimento Grade de atendimento Capacidade Transportadoras Veículos …" at bounding box center [419, 200] width 838 height 401
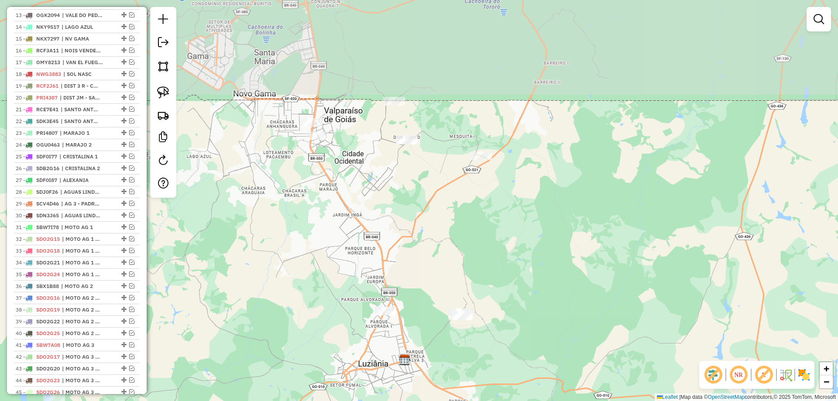
drag, startPoint x: 420, startPoint y: 141, endPoint x: 470, endPoint y: 223, distance: 96.2
click at [475, 231] on div "Janela de atendimento Grade de atendimento Capacidade Transportadoras Veículos …" at bounding box center [419, 200] width 838 height 401
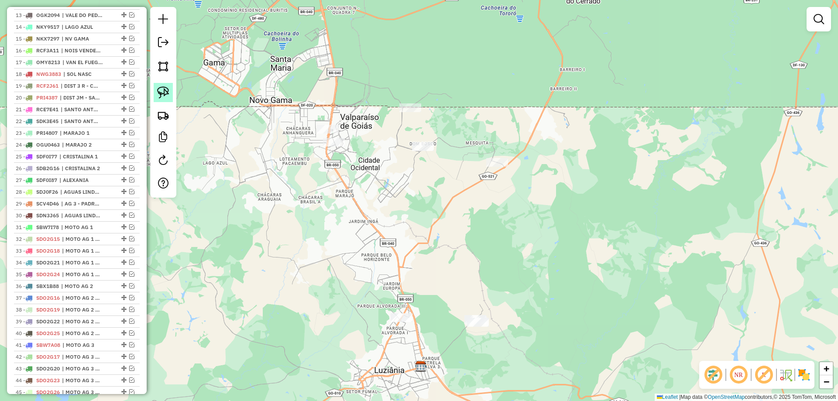
click at [167, 89] on img at bounding box center [163, 92] width 12 height 12
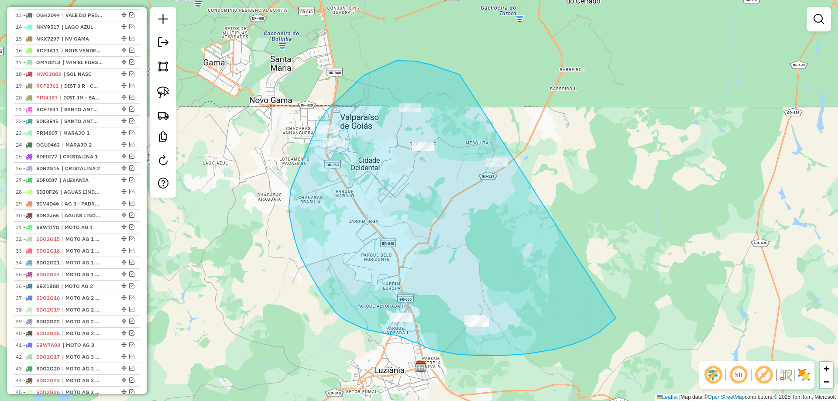
drag, startPoint x: 456, startPoint y: 73, endPoint x: 620, endPoint y: 308, distance: 286.9
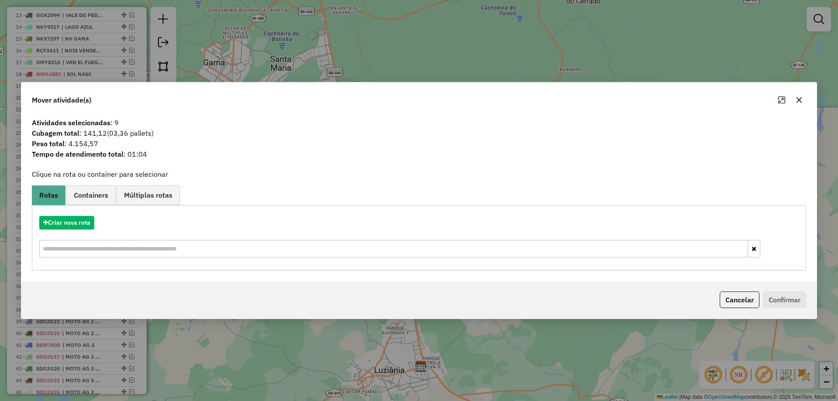
drag, startPoint x: 748, startPoint y: 300, endPoint x: 563, endPoint y: 253, distance: 190.8
click at [746, 299] on button "Cancelar" at bounding box center [740, 299] width 40 height 17
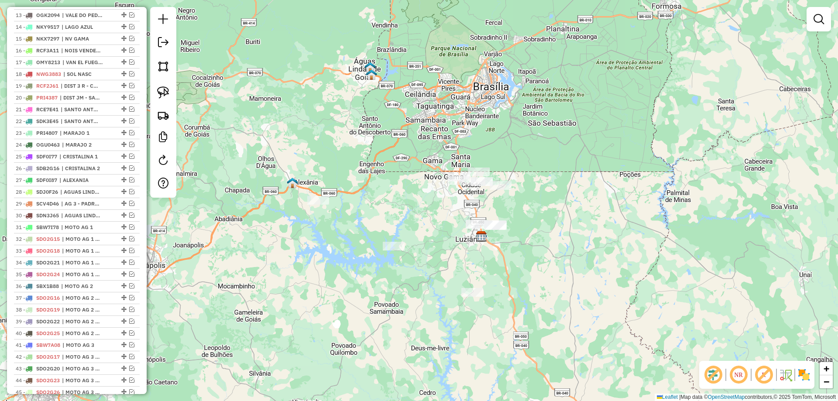
click at [594, 213] on div "Janela de atendimento Grade de atendimento Capacidade Transportadoras Veículos …" at bounding box center [419, 200] width 838 height 401
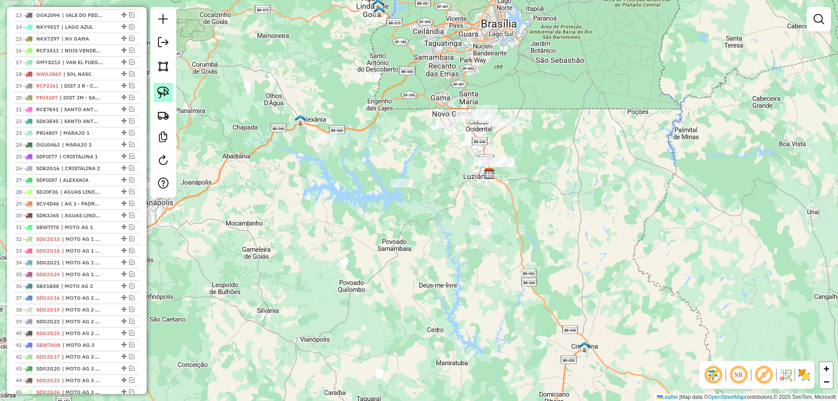
click at [159, 92] on img at bounding box center [163, 92] width 12 height 12
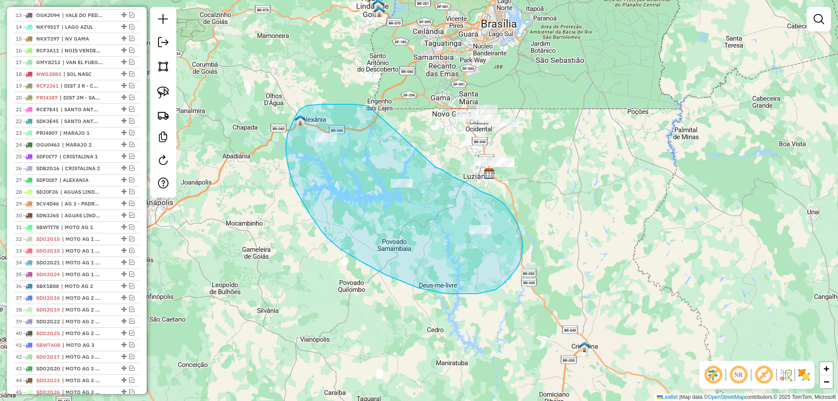
drag, startPoint x: 306, startPoint y: 106, endPoint x: 401, endPoint y: 153, distance: 106.3
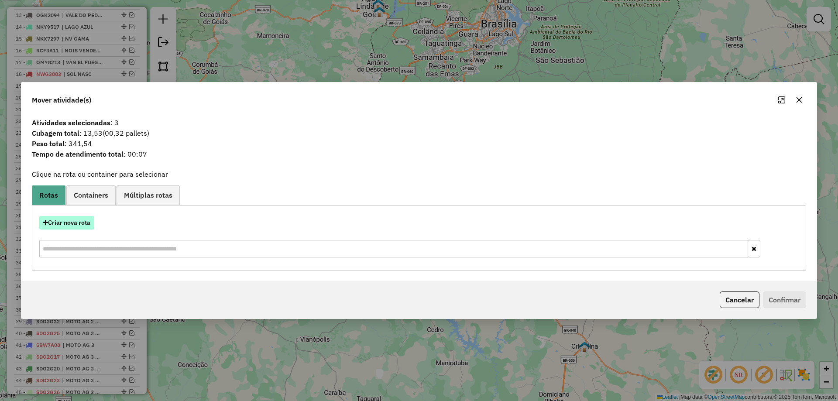
click at [69, 223] on button "Criar nova rota" at bounding box center [66, 223] width 55 height 14
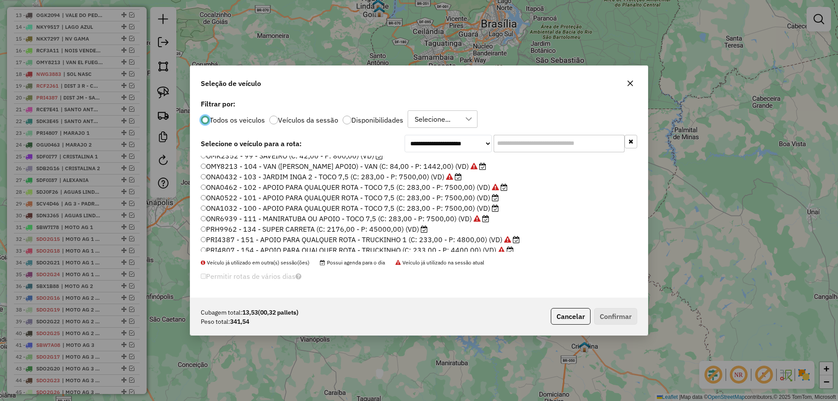
scroll to position [131, 0]
click at [473, 198] on label "ONA0522 - 101 - APOIO PARA QUALQUER ROTA - TOCO 7,5 (C: 283,00 - P: 7500,00) (V…" at bounding box center [350, 197] width 298 height 10
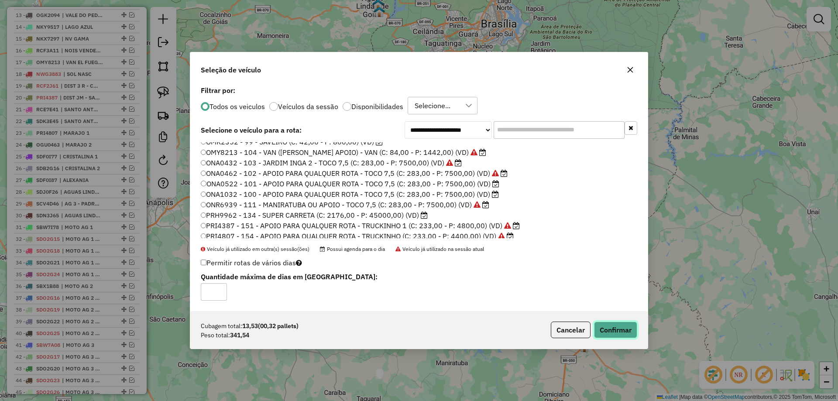
click at [612, 329] on button "Confirmar" at bounding box center [615, 330] width 43 height 17
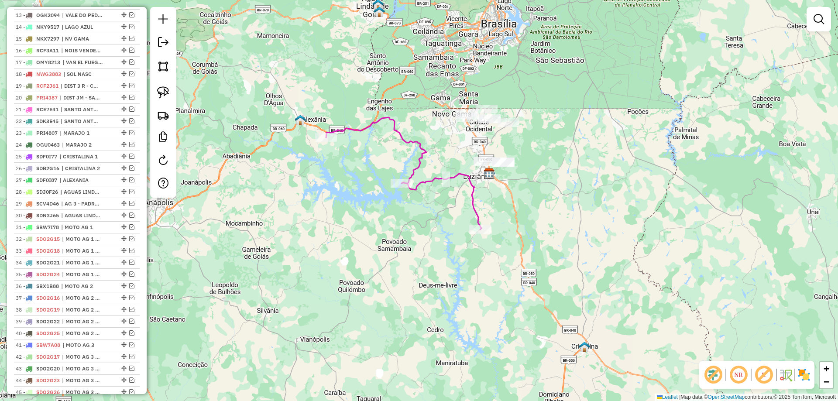
click at [473, 199] on icon at bounding box center [403, 173] width 155 height 112
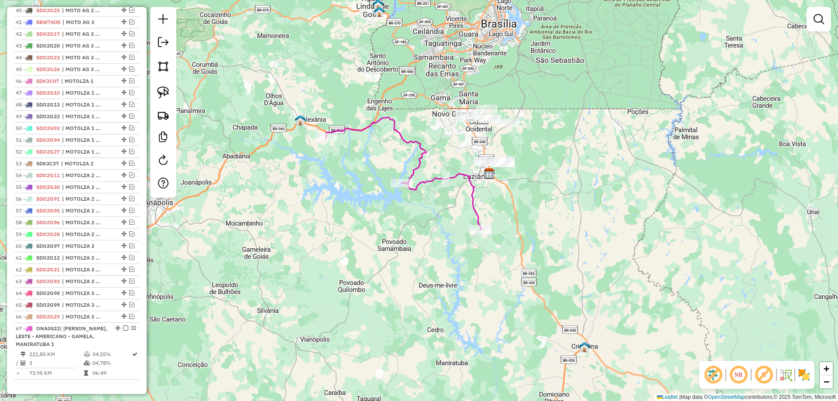
select select "*********"
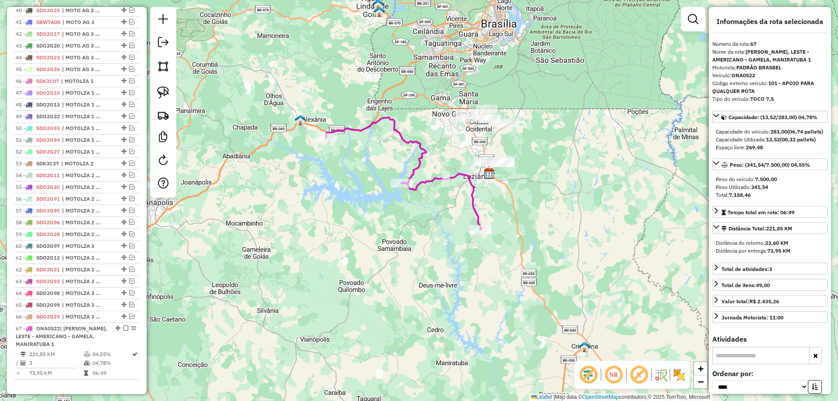
scroll to position [957, 0]
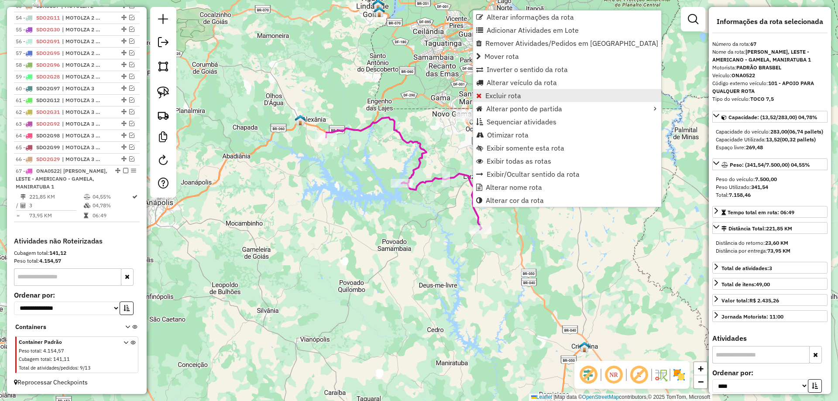
click at [497, 95] on span "Excluir rota" at bounding box center [503, 95] width 36 height 7
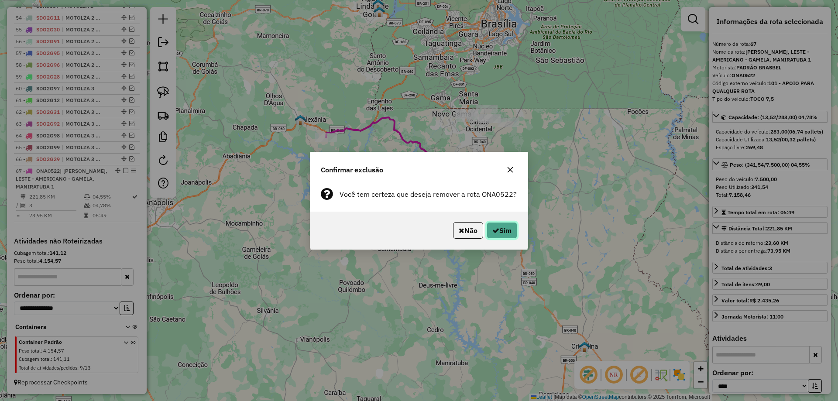
click at [497, 229] on button "Sim" at bounding box center [502, 230] width 31 height 17
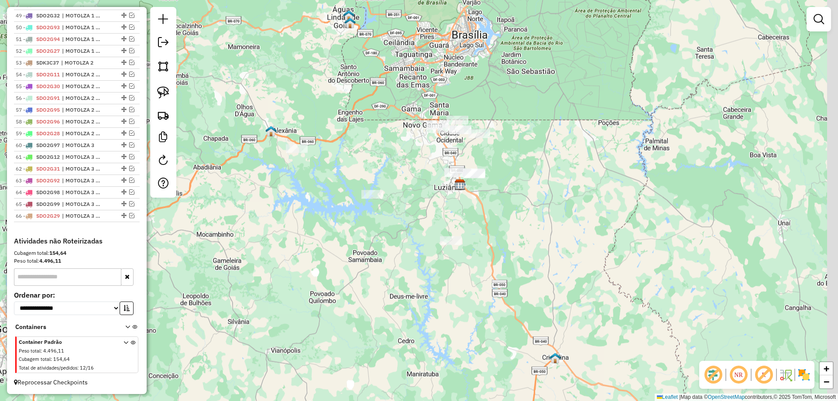
scroll to position [900, 0]
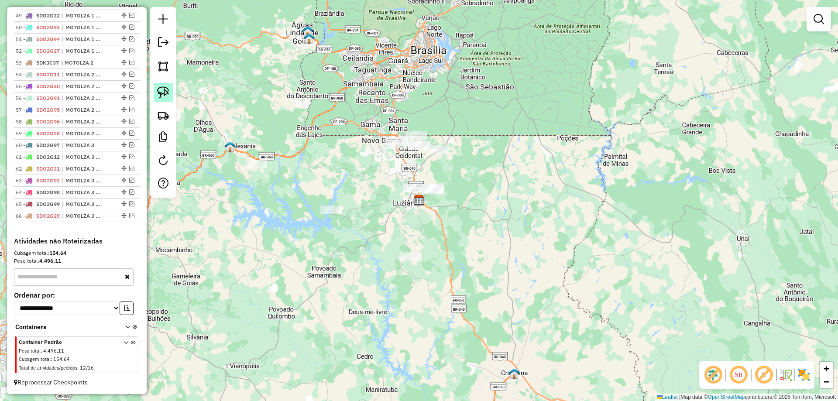
click at [161, 88] on img at bounding box center [163, 92] width 12 height 12
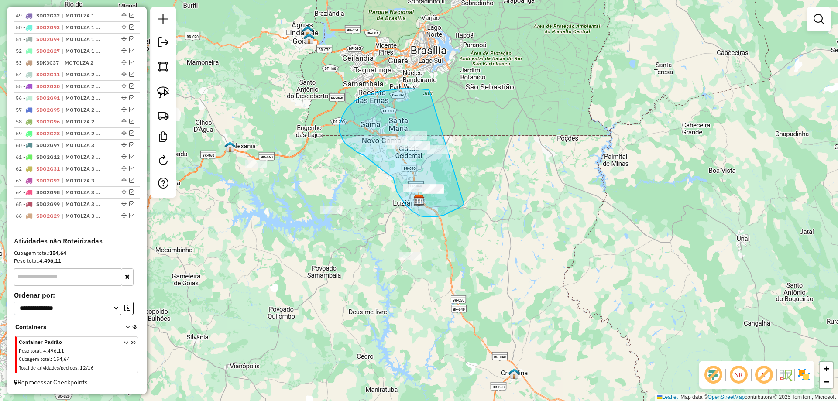
drag, startPoint x: 429, startPoint y: 90, endPoint x: 476, endPoint y: 166, distance: 89.5
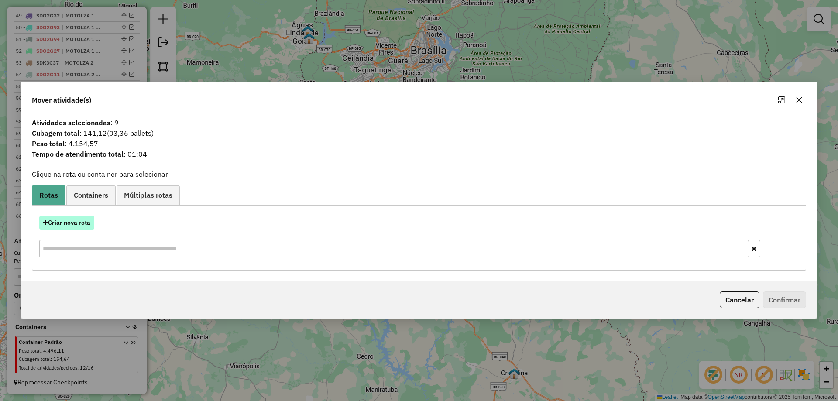
click at [72, 224] on button "Criar nova rota" at bounding box center [66, 223] width 55 height 14
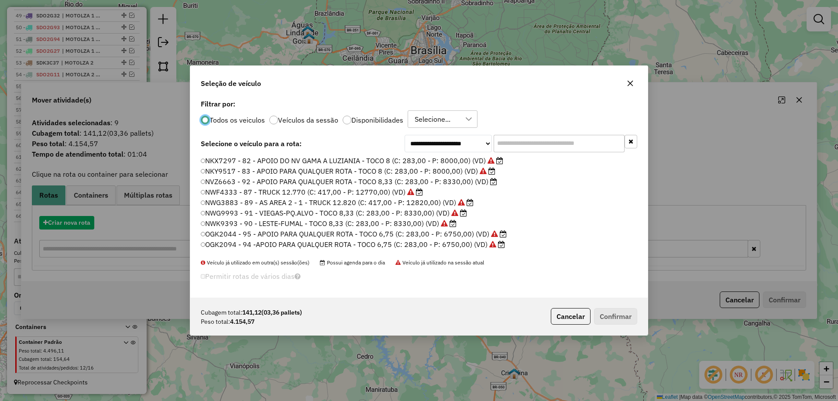
scroll to position [5, 3]
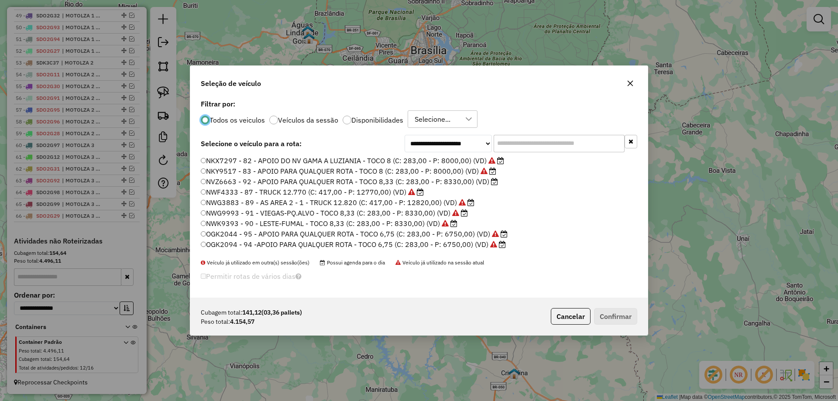
click at [508, 137] on input "text" at bounding box center [558, 143] width 131 height 17
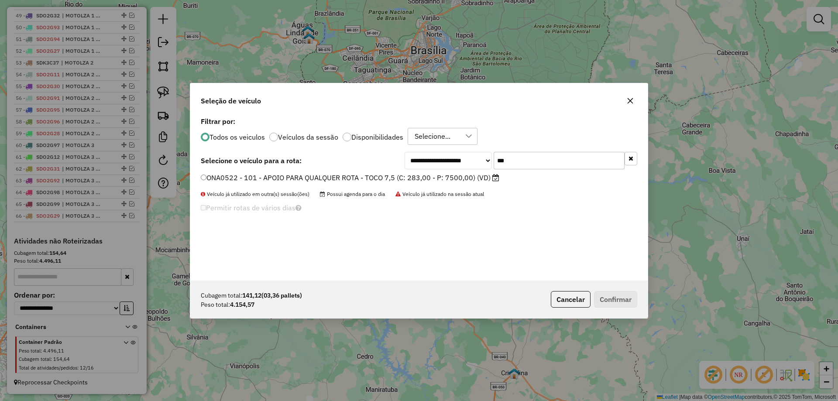
type input "***"
click at [278, 179] on label "ONA0522 - 101 - APOIO PARA QUALQUER ROTA - TOCO 7,5 (C: 283,00 - P: 7500,00) (V…" at bounding box center [350, 177] width 298 height 10
click at [613, 295] on button "Confirmar" at bounding box center [615, 299] width 43 height 17
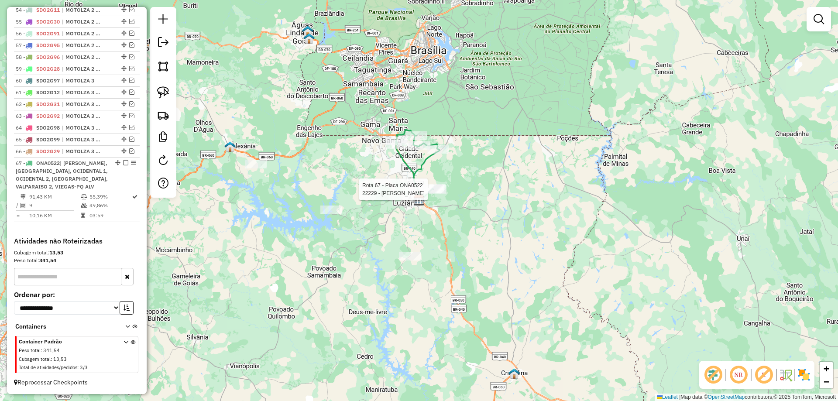
scroll to position [983, 0]
select select "*********"
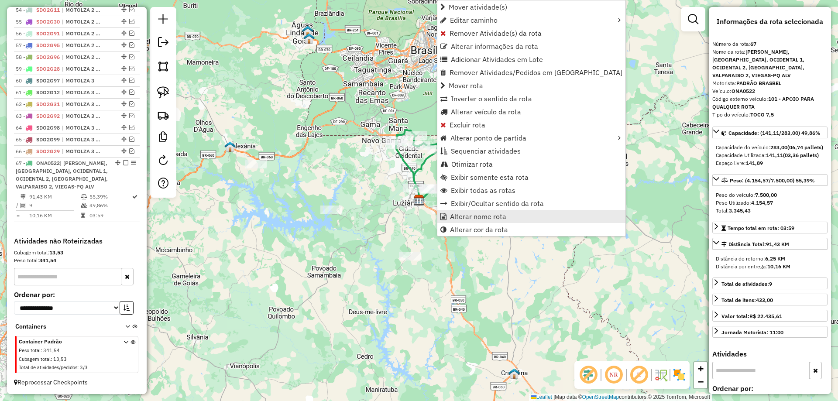
click at [492, 218] on span "Alterar nome rota" at bounding box center [478, 216] width 56 height 7
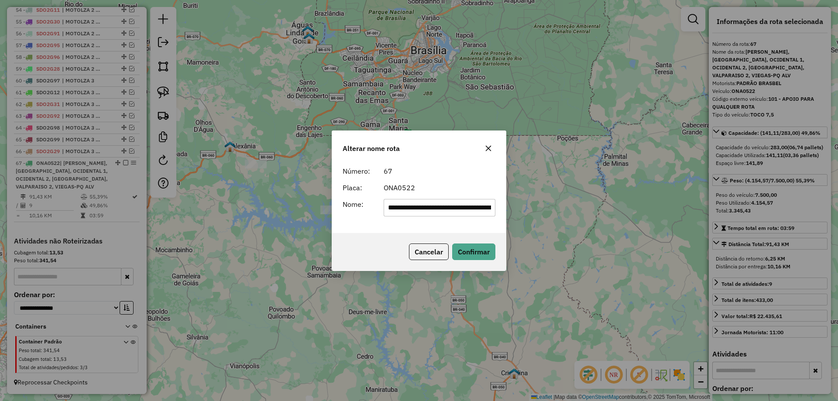
scroll to position [0, 272]
click at [493, 206] on div "**********" at bounding box center [439, 207] width 123 height 17
click at [491, 205] on input "**********" at bounding box center [440, 207] width 112 height 17
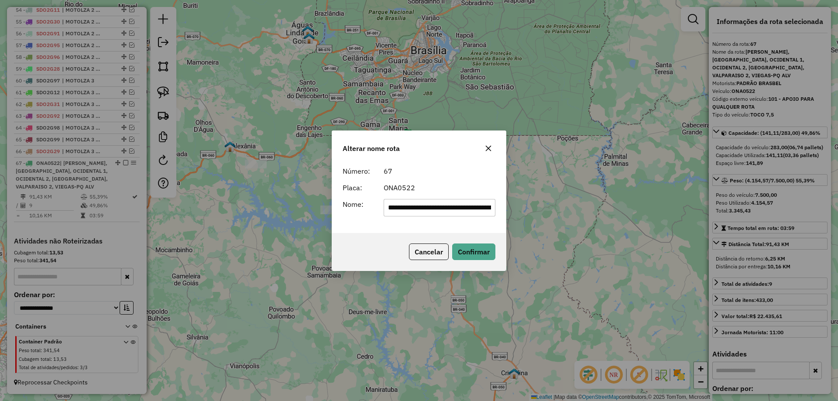
click at [491, 205] on input "**********" at bounding box center [440, 207] width 112 height 17
click at [462, 207] on input "**********" at bounding box center [440, 207] width 112 height 17
type input "**********"
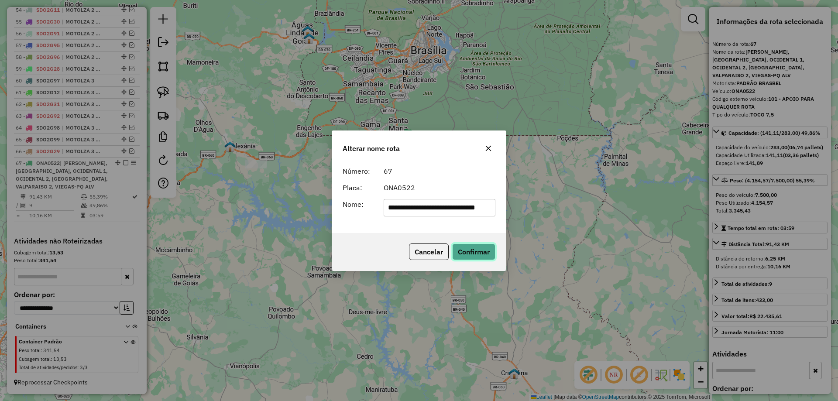
click at [475, 253] on button "Confirmar" at bounding box center [473, 251] width 43 height 17
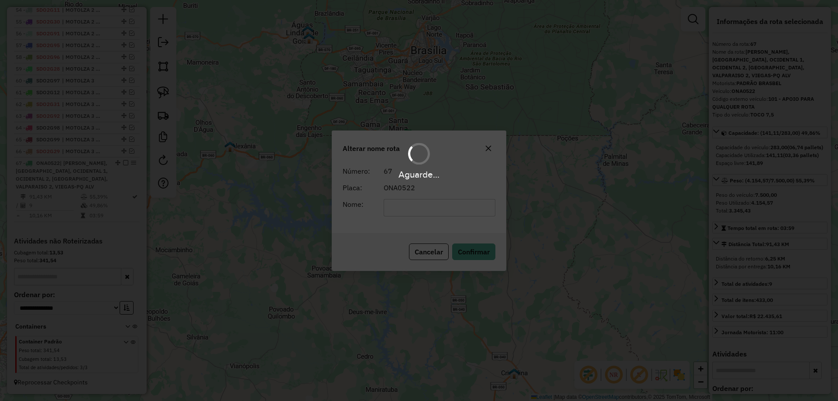
scroll to position [960, 0]
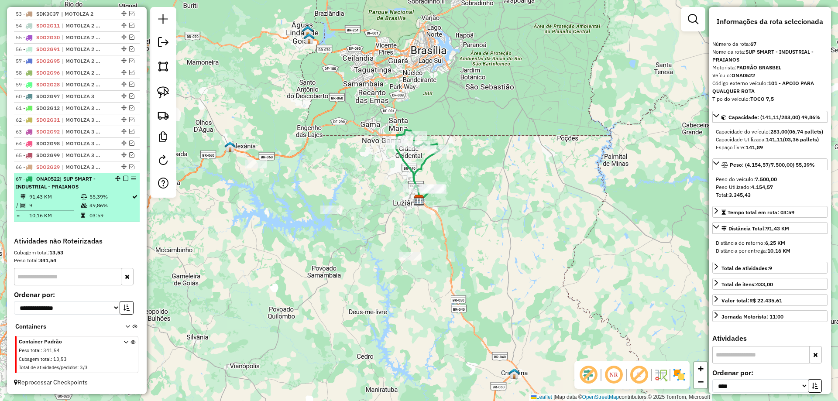
click at [123, 177] on em at bounding box center [125, 178] width 5 height 5
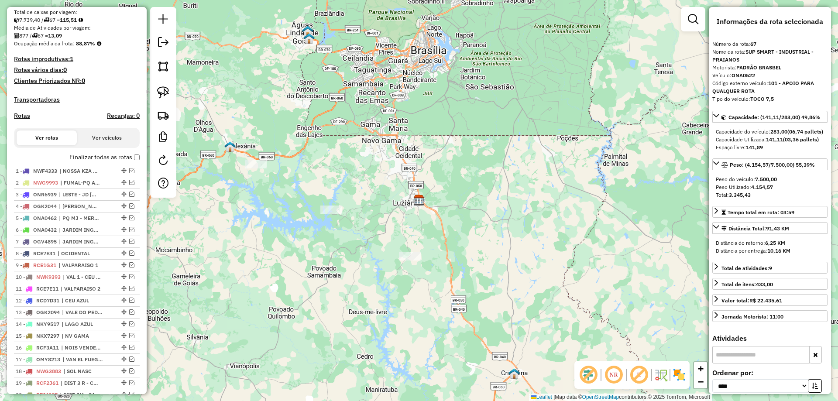
scroll to position [181, 0]
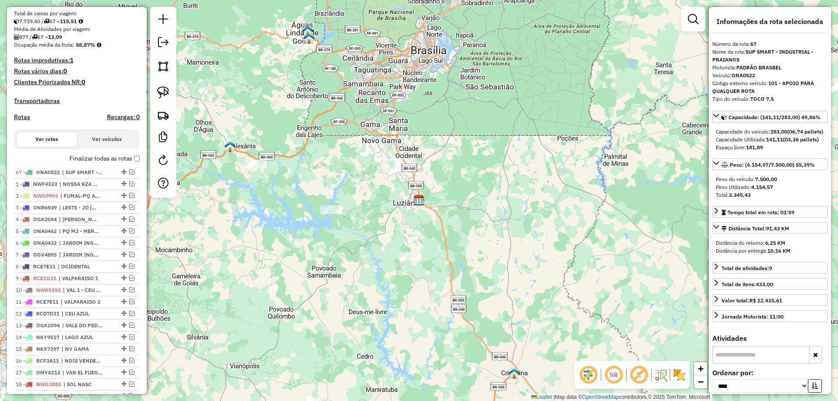
drag, startPoint x: 120, startPoint y: 214, endPoint x: 88, endPoint y: 179, distance: 48.2
click at [129, 186] on em at bounding box center [131, 183] width 5 height 5
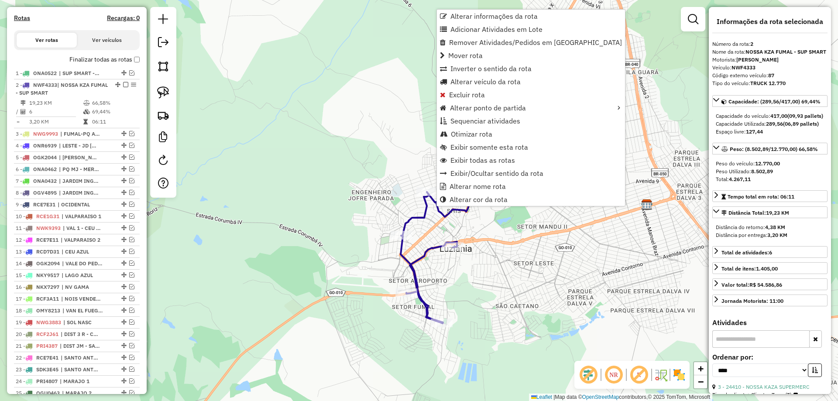
scroll to position [360, 0]
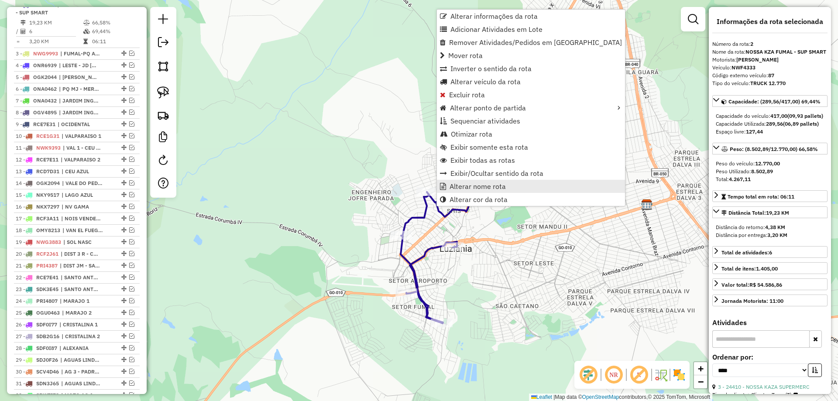
click at [497, 182] on link "Alterar nome rota" at bounding box center [531, 186] width 188 height 13
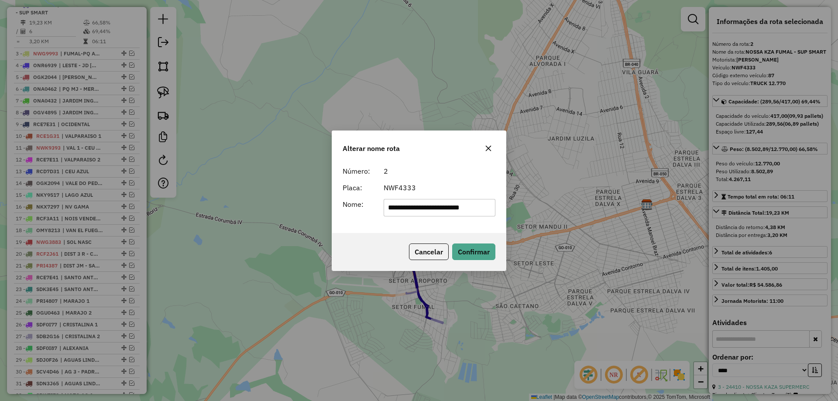
scroll to position [0, 1]
drag, startPoint x: 455, startPoint y: 207, endPoint x: 644, endPoint y: 238, distance: 191.5
click at [644, 238] on div "**********" at bounding box center [419, 200] width 838 height 401
click at [465, 207] on input "**********" at bounding box center [440, 207] width 112 height 17
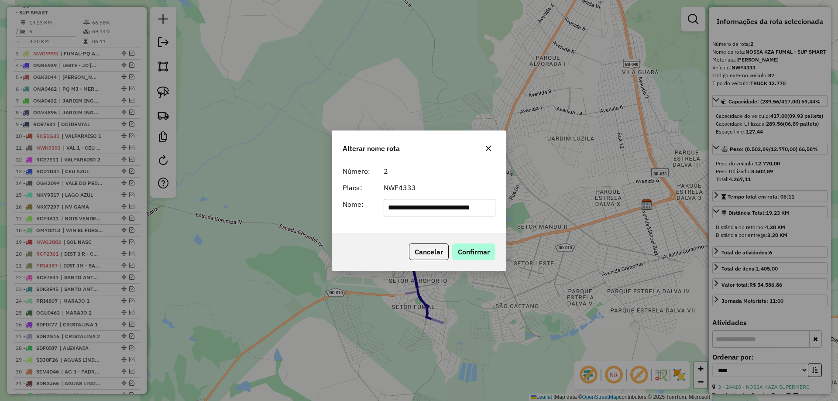
type input "**********"
click at [478, 248] on button "Confirmar" at bounding box center [473, 251] width 43 height 17
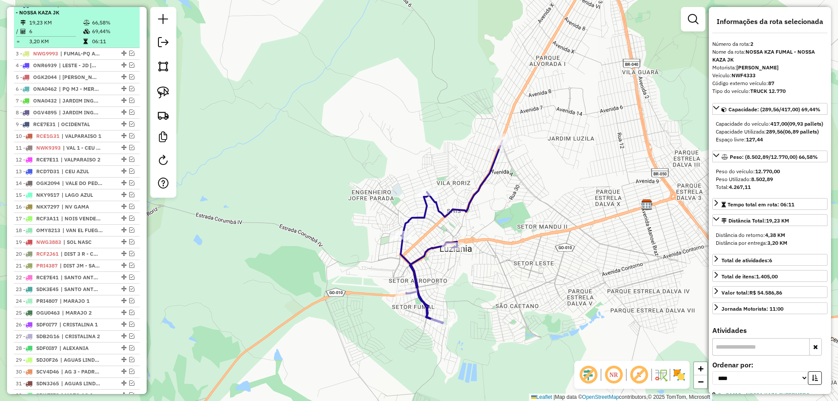
click at [123, 7] on em at bounding box center [125, 4] width 5 height 5
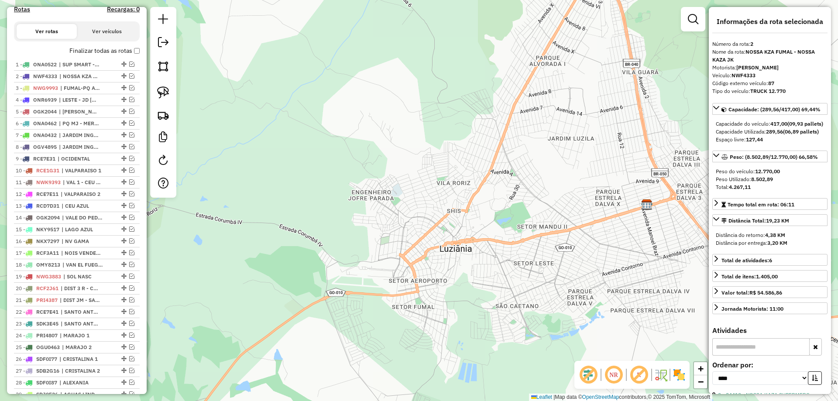
scroll to position [230, 0]
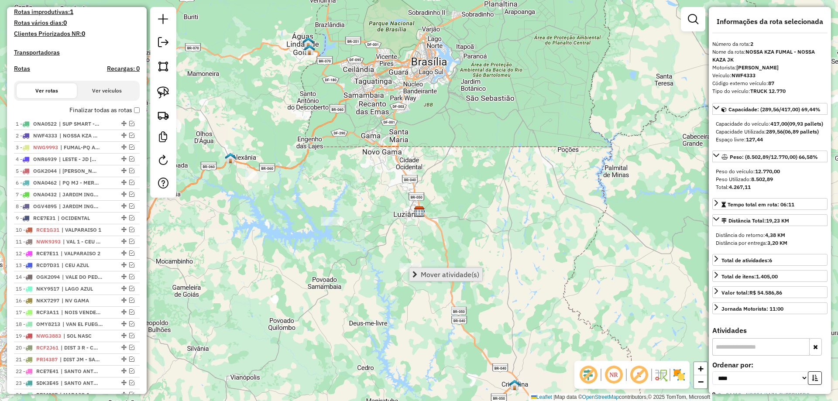
click at [422, 274] on span "Mover atividade(s)" at bounding box center [450, 274] width 58 height 7
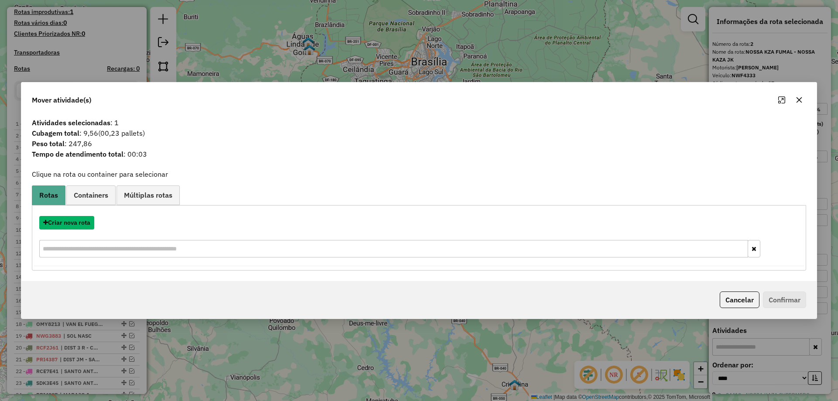
click at [73, 225] on button "Criar nova rota" at bounding box center [66, 223] width 55 height 14
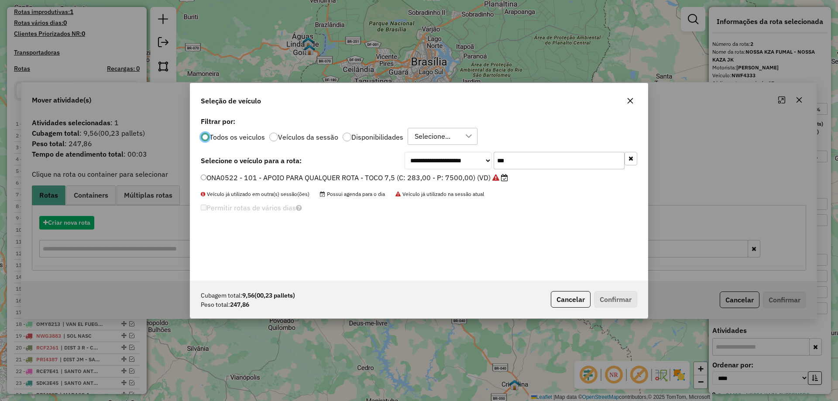
scroll to position [5, 3]
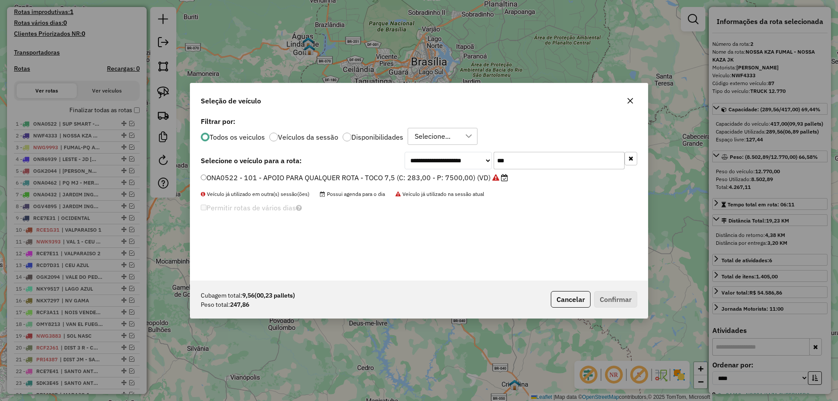
drag, startPoint x: 506, startPoint y: 163, endPoint x: 353, endPoint y: 154, distance: 153.8
click at [369, 154] on div "**********" at bounding box center [419, 160] width 436 height 17
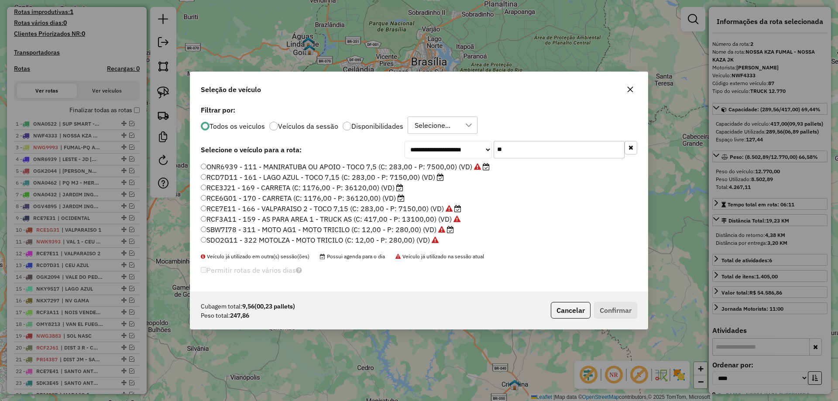
type input "*"
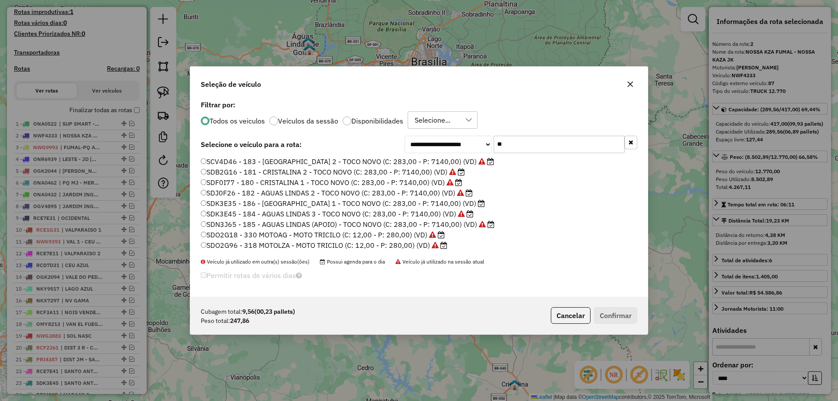
type input "*"
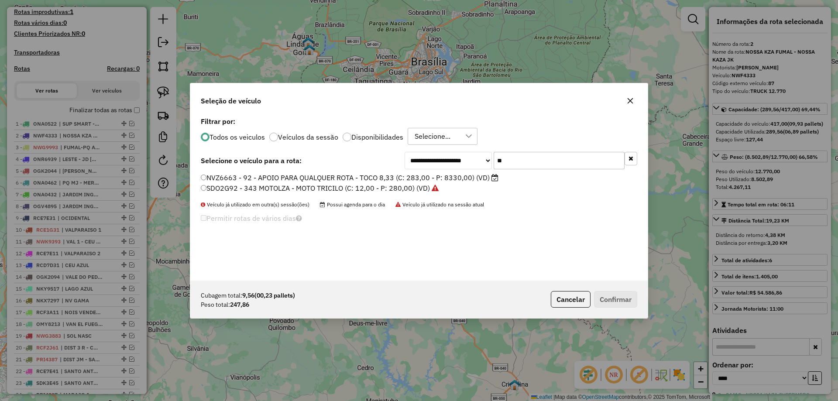
type input "*"
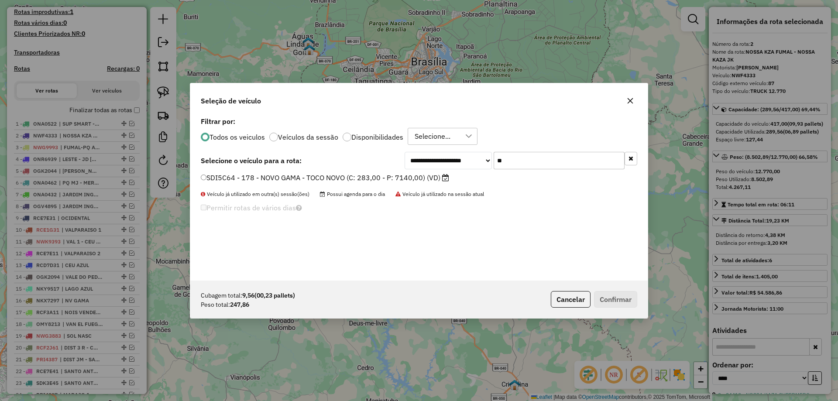
type input "*"
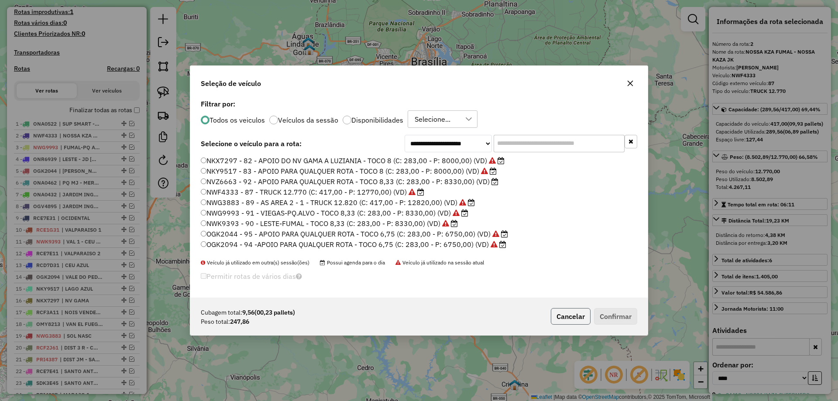
click at [556, 310] on button "Cancelar" at bounding box center [571, 316] width 40 height 17
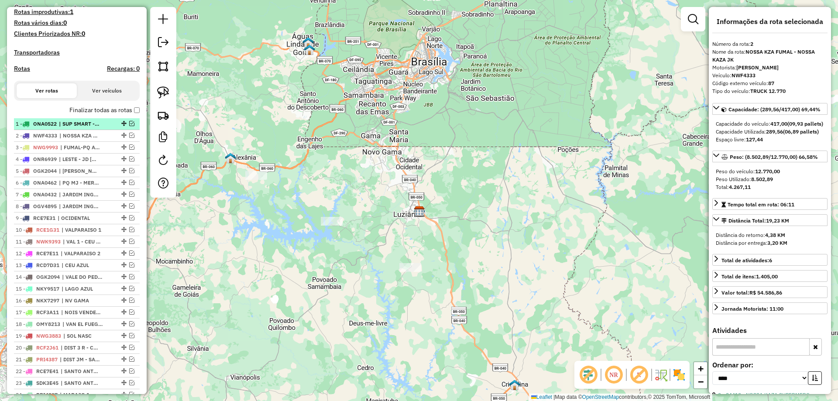
click at [130, 126] on em at bounding box center [131, 123] width 5 height 5
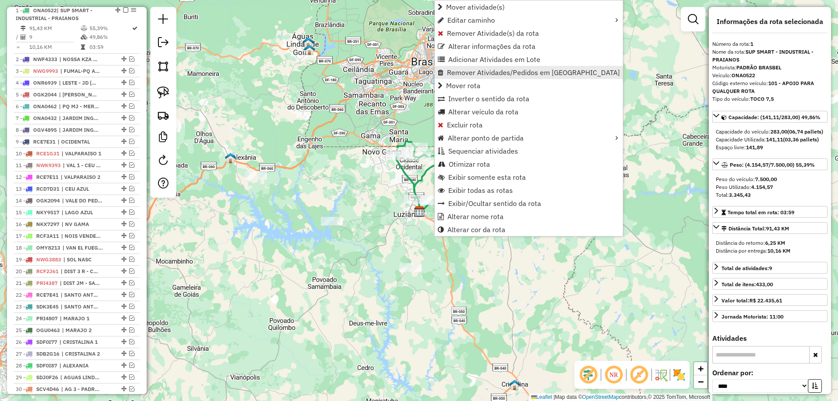
scroll to position [349, 0]
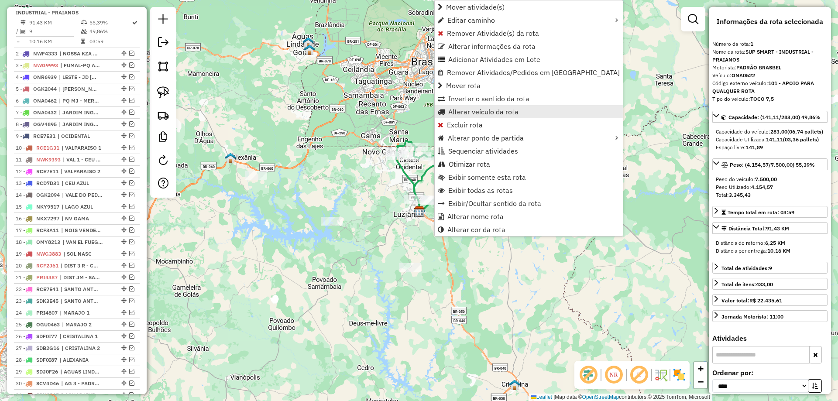
click at [473, 112] on span "Alterar veículo da rota" at bounding box center [483, 111] width 70 height 7
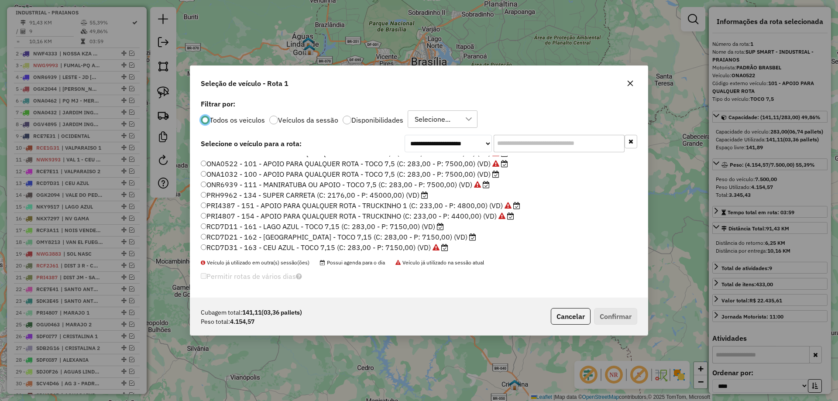
scroll to position [152, 0]
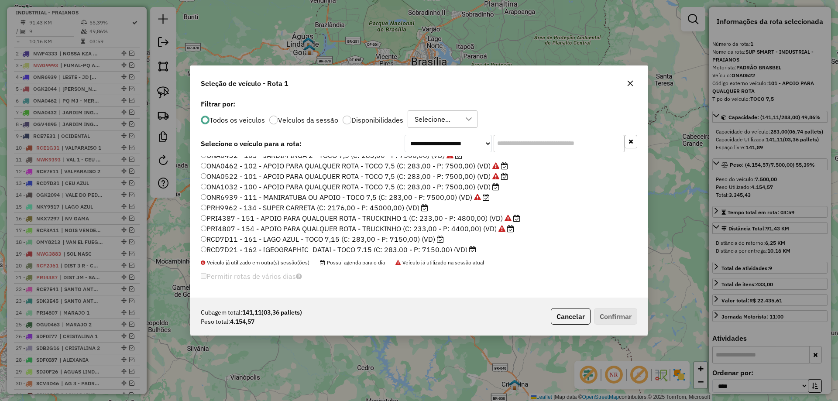
click at [332, 186] on label "ONA1032 - 100 - APOIO PARA QUALQUER ROTA - TOCO 7,5 (C: 283,00 - P: 7500,00) (V…" at bounding box center [350, 187] width 298 height 10
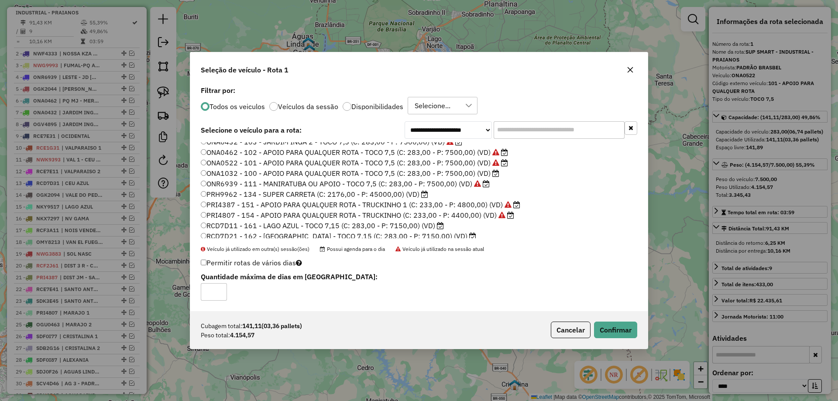
click at [620, 338] on div "Cubagem total: 141,11 (03,36 pallets) Peso total: 4.154,57 Cancelar Confirmar" at bounding box center [418, 330] width 457 height 38
click at [617, 327] on button "Confirmar" at bounding box center [615, 330] width 43 height 17
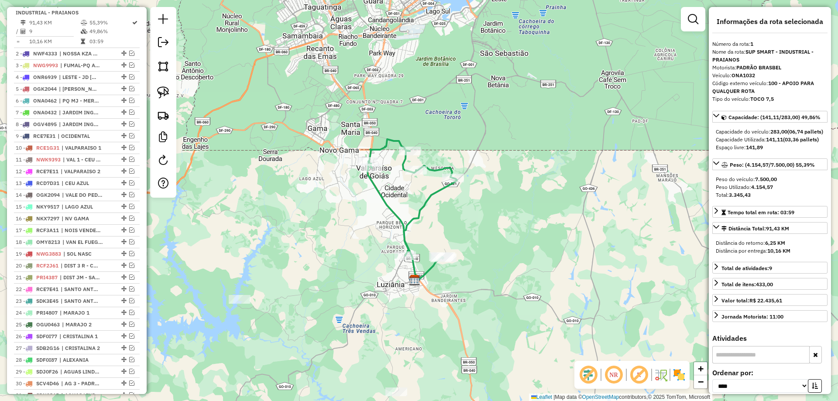
click at [424, 208] on icon at bounding box center [411, 209] width 89 height 140
click at [76, 105] on span "| PQ MJ - MERC BEB" at bounding box center [79, 101] width 40 height 8
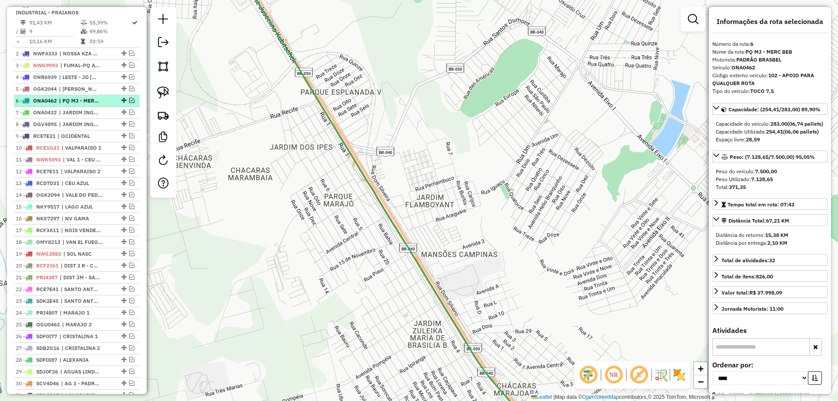
click at [102, 105] on div "6 - ONA0462 | PQ MJ - MERC BEB" at bounding box center [62, 101] width 93 height 8
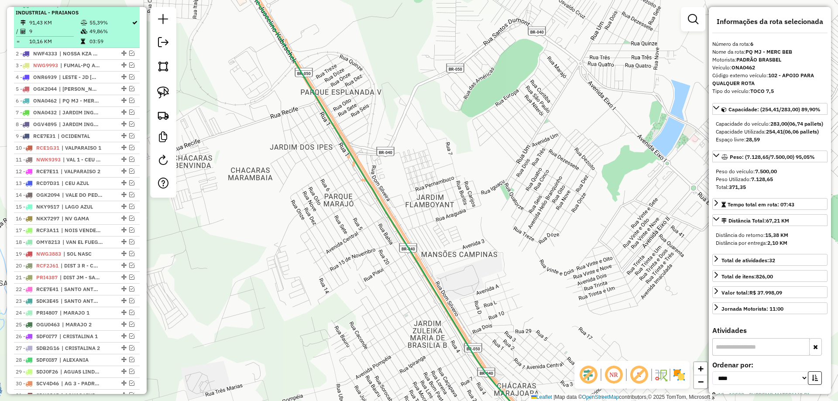
click at [123, 7] on em at bounding box center [125, 4] width 5 height 5
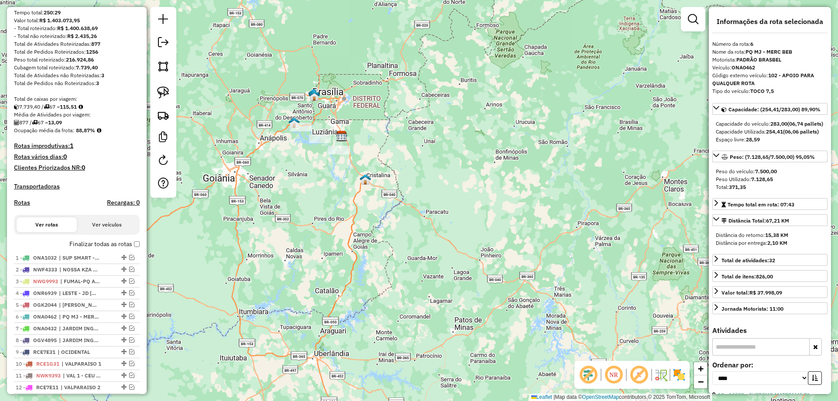
scroll to position [87, 0]
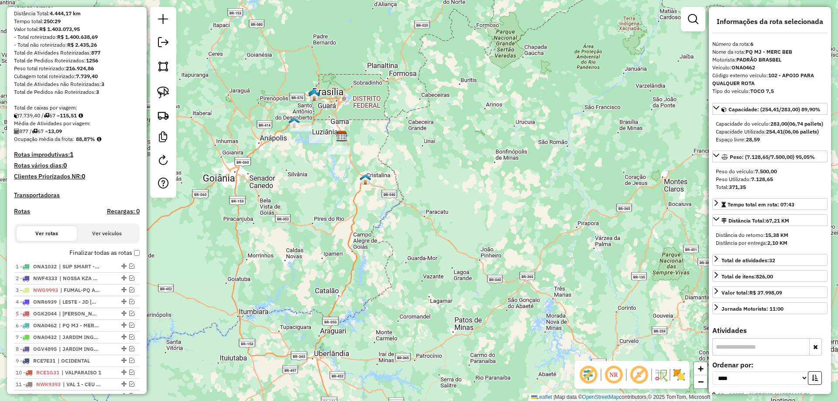
click at [22, 215] on h4 "Rotas" at bounding box center [22, 211] width 16 height 7
select select "*"
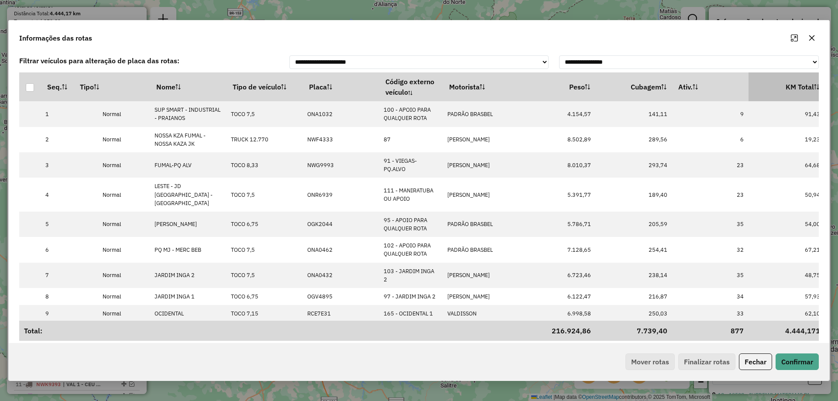
click at [784, 94] on th "KM Total" at bounding box center [786, 86] width 76 height 29
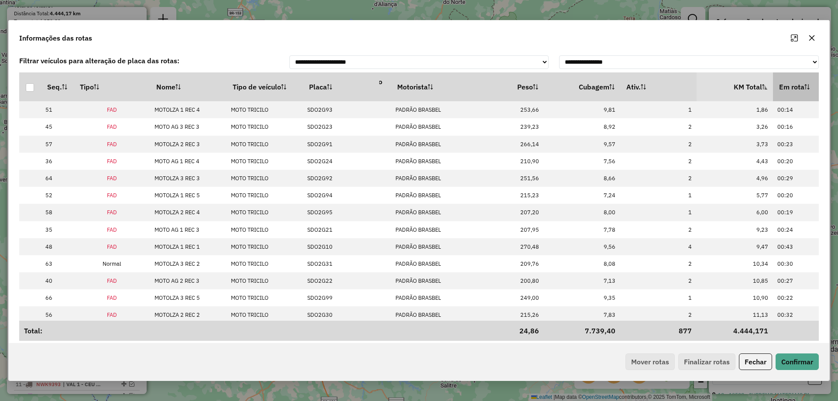
scroll to position [0, 52]
click at [793, 92] on th "Em rota" at bounding box center [810, 86] width 76 height 29
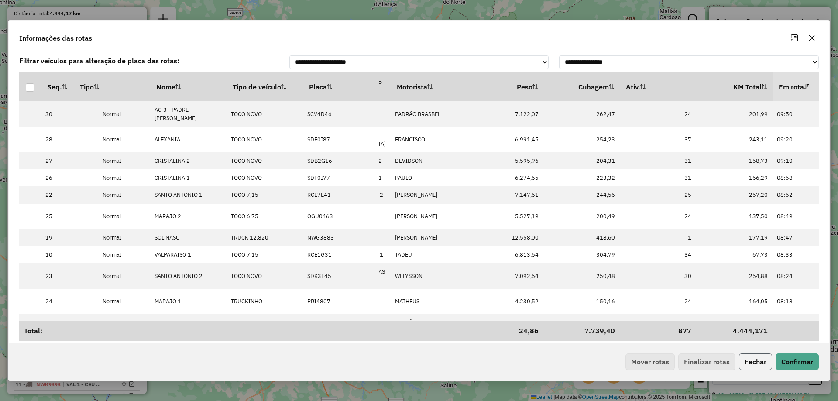
click at [759, 361] on button "Fechar" at bounding box center [755, 361] width 33 height 17
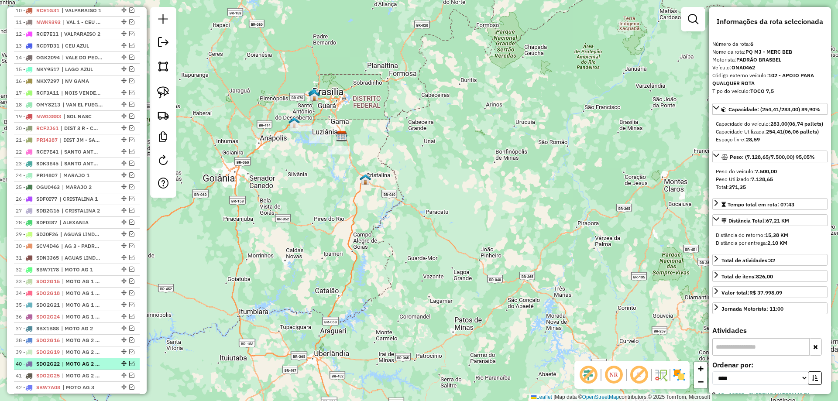
scroll to position [523, 0]
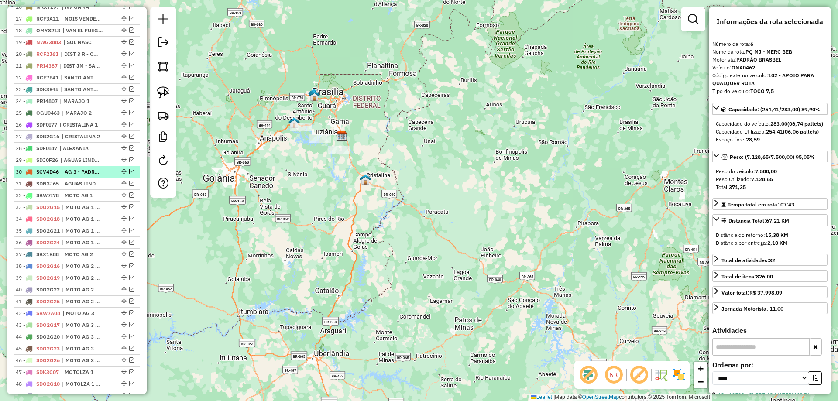
click at [131, 174] on em at bounding box center [131, 171] width 5 height 5
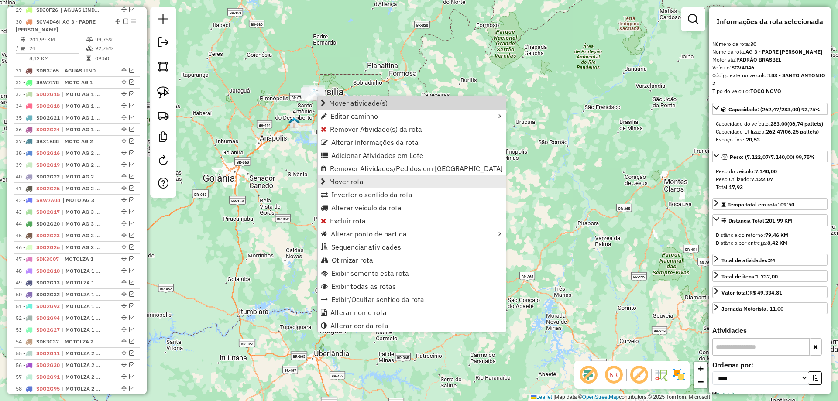
scroll to position [690, 0]
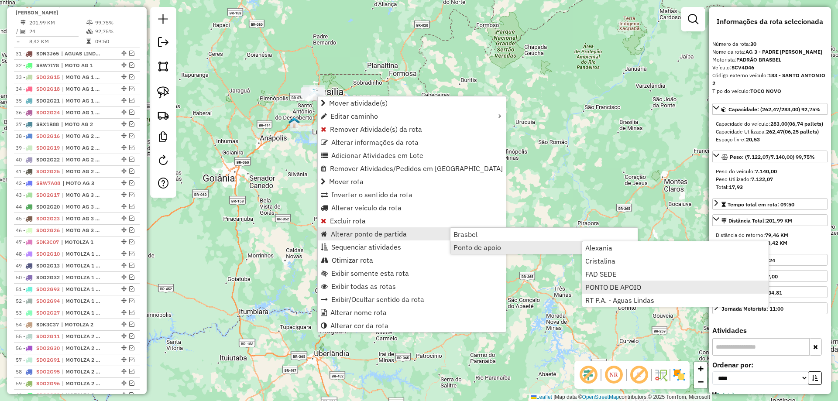
click at [609, 286] on span "PONTO DE APOIO" at bounding box center [613, 287] width 56 height 7
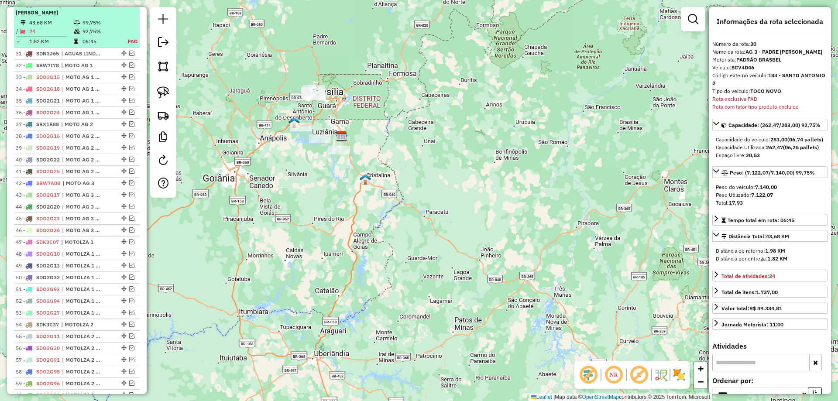
click at [124, 7] on em at bounding box center [125, 4] width 5 height 5
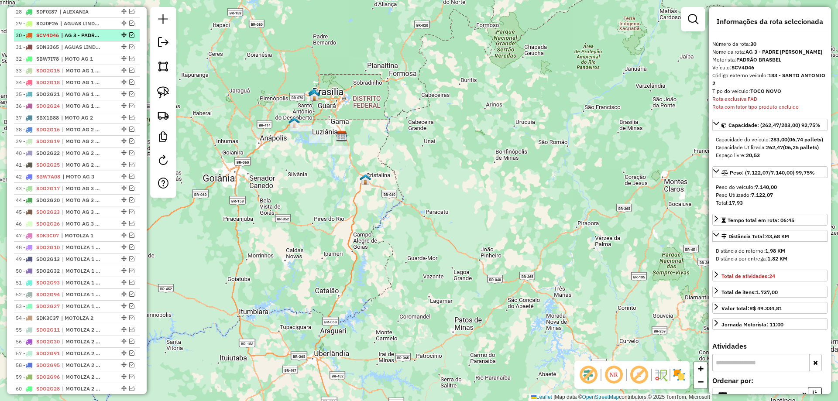
scroll to position [647, 0]
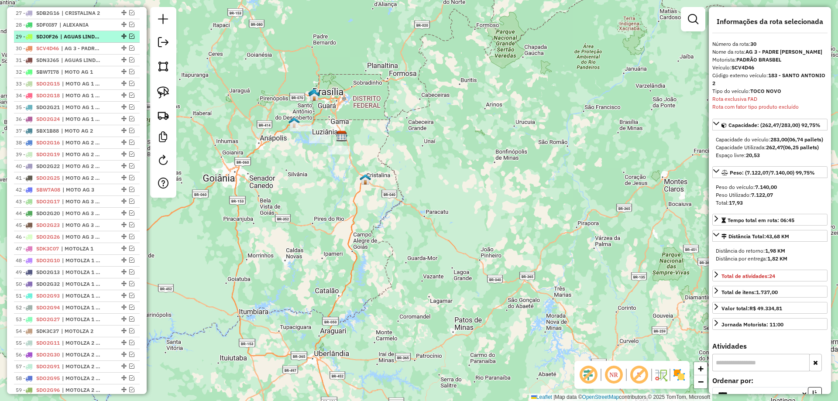
click at [87, 41] on span "| AGUAS LINDAS 2" at bounding box center [80, 37] width 40 height 8
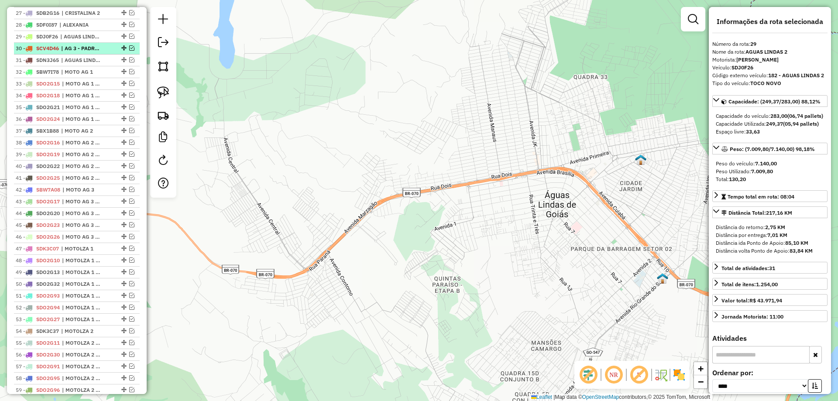
click at [82, 52] on span "| AG 3 - PADRE LUCIO" at bounding box center [81, 49] width 40 height 8
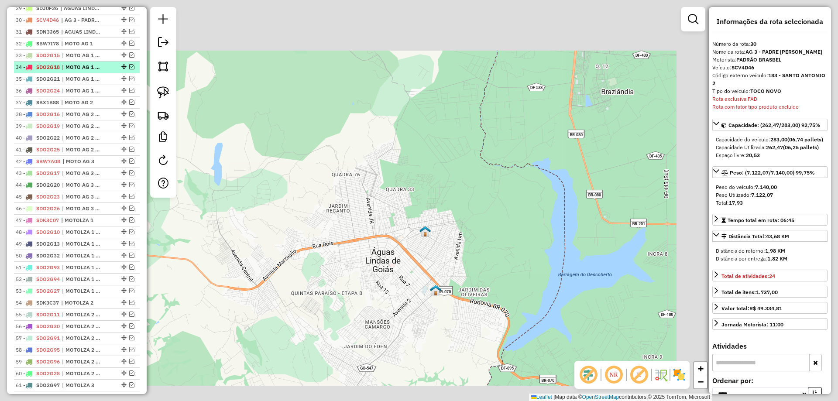
scroll to position [690, 0]
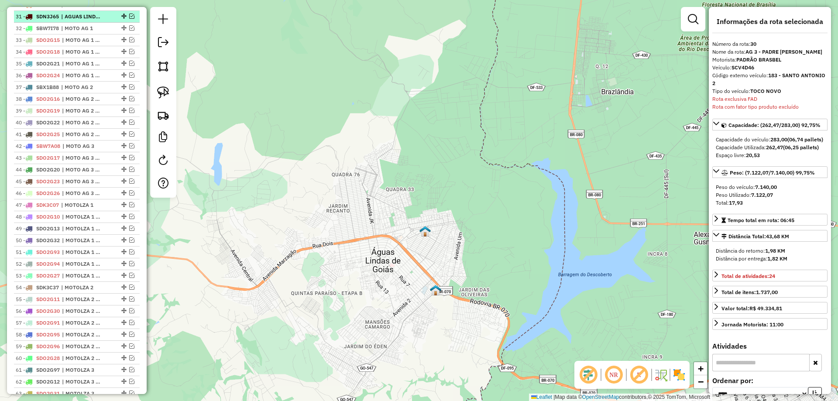
click at [89, 21] on span "| AGUAS LINDAS 1" at bounding box center [81, 17] width 40 height 8
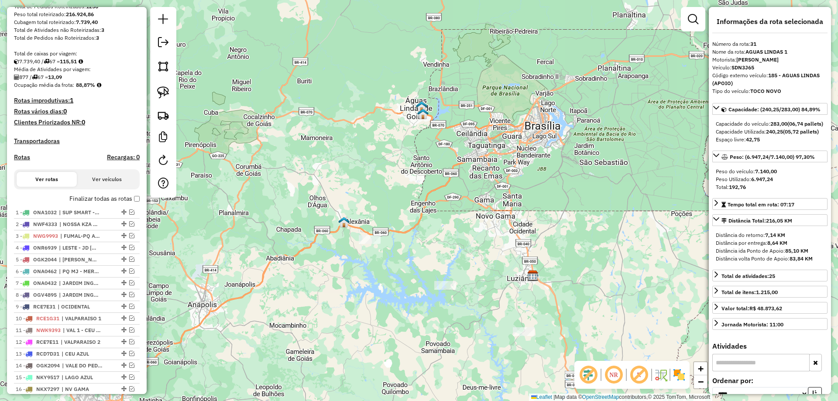
scroll to position [50, 0]
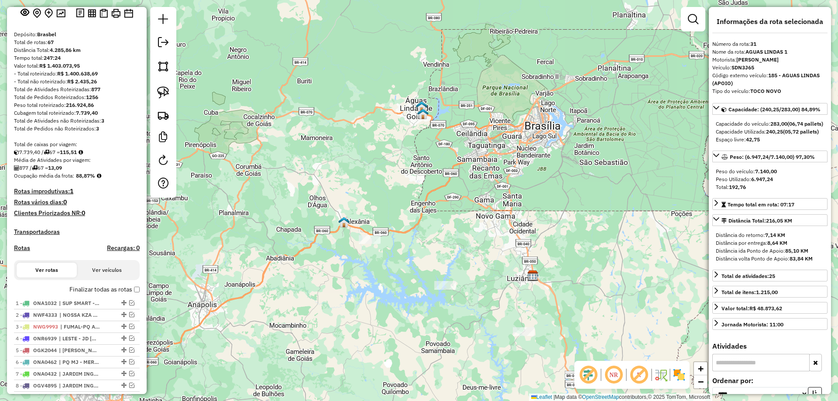
click at [25, 252] on h4 "Rotas" at bounding box center [22, 247] width 16 height 7
select select "*"
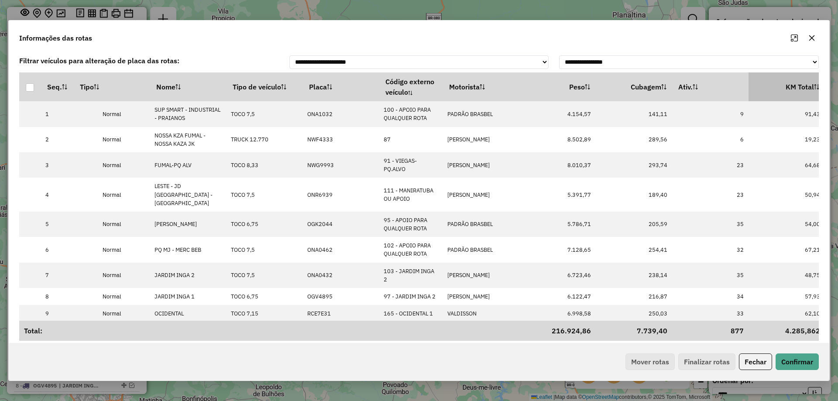
click at [778, 89] on th "KM Total" at bounding box center [786, 86] width 76 height 29
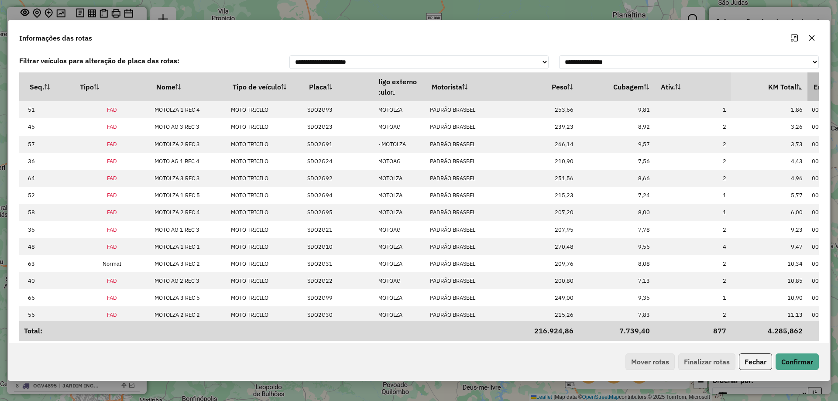
scroll to position [0, 35]
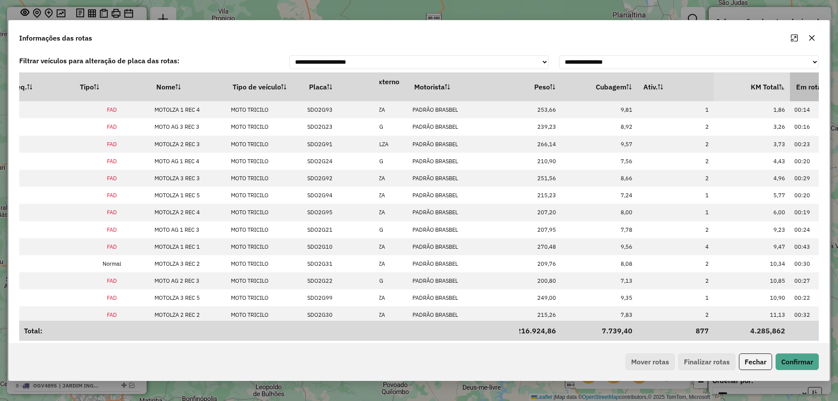
click at [790, 89] on th "Em rota" at bounding box center [828, 86] width 76 height 29
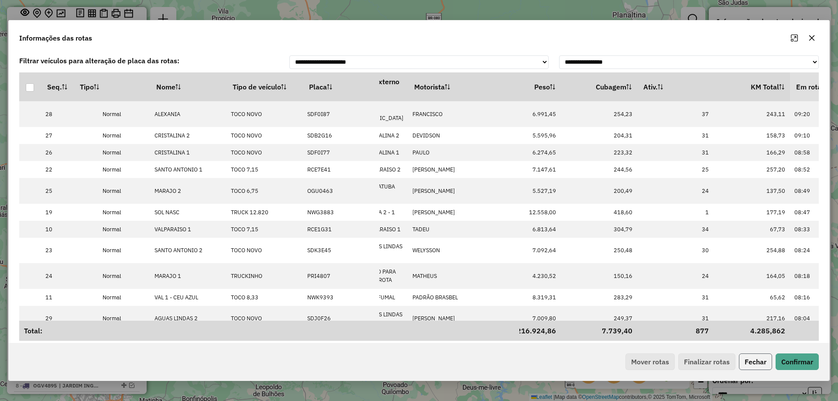
click at [754, 367] on button "Fechar" at bounding box center [755, 361] width 33 height 17
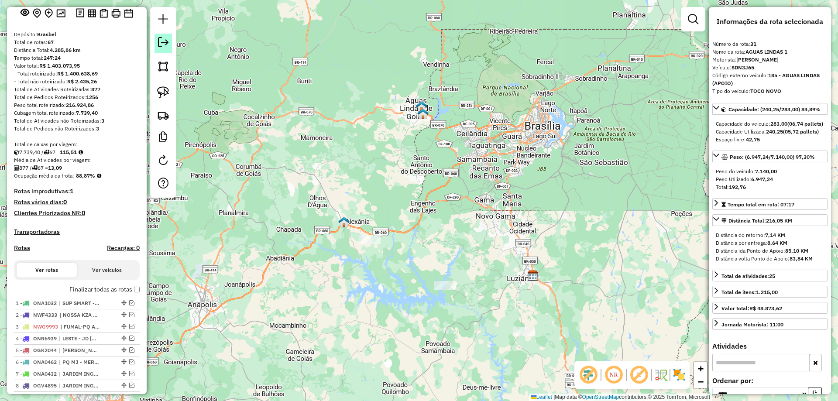
click at [167, 45] on em at bounding box center [163, 42] width 10 height 10
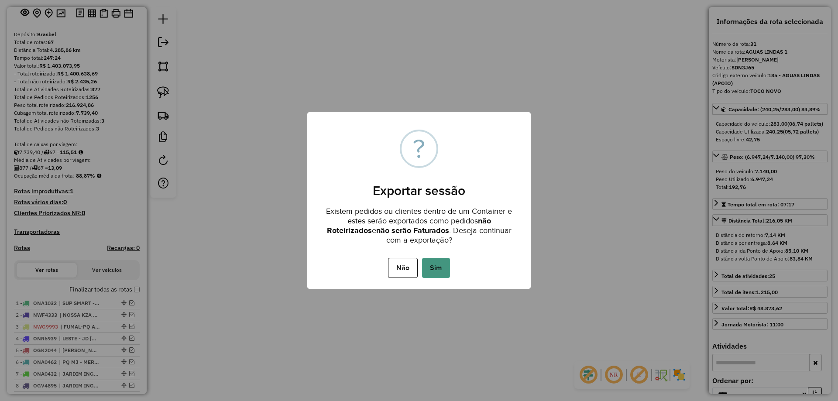
click at [445, 263] on button "Sim" at bounding box center [436, 268] width 28 height 20
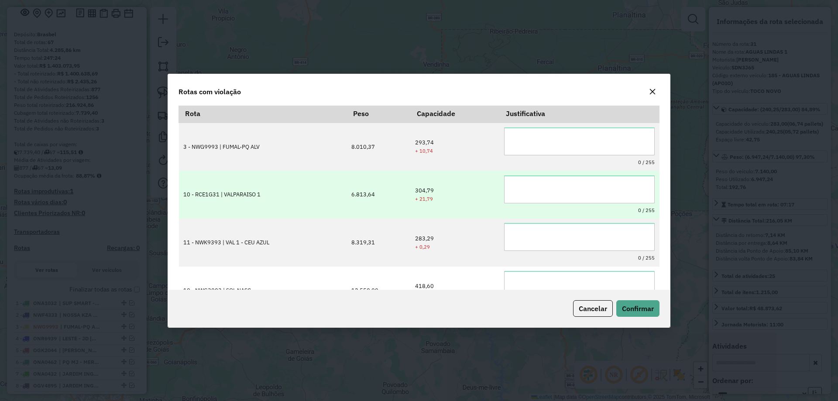
scroll to position [0, 0]
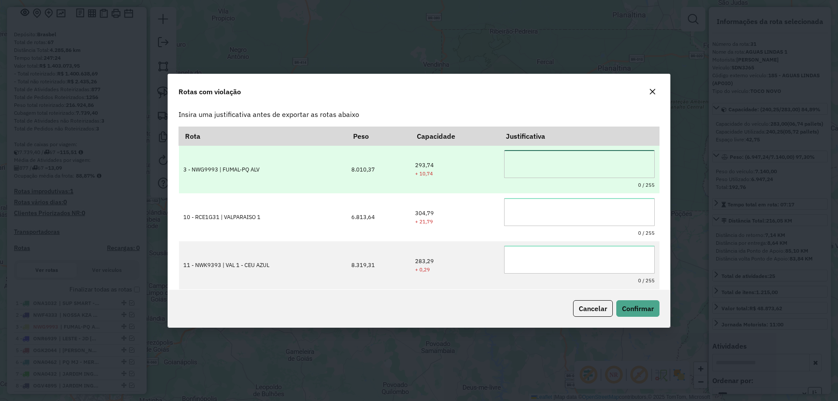
click at [536, 158] on textarea at bounding box center [579, 164] width 151 height 28
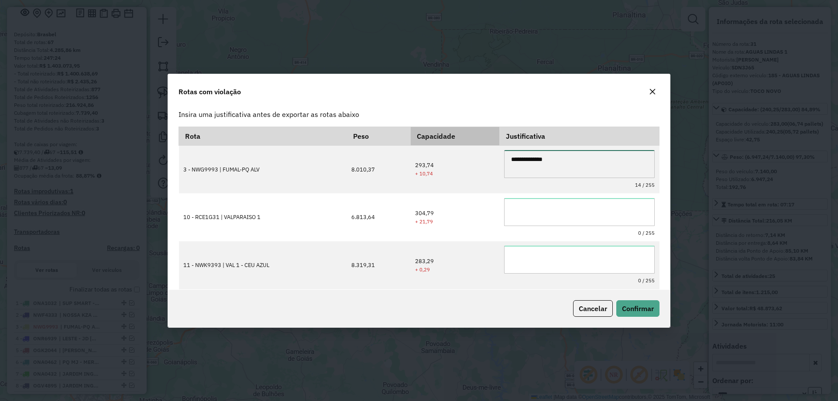
drag, startPoint x: 559, startPoint y: 160, endPoint x: 428, endPoint y: 139, distance: 132.1
click at [428, 139] on table "**********" at bounding box center [418, 256] width 481 height 259
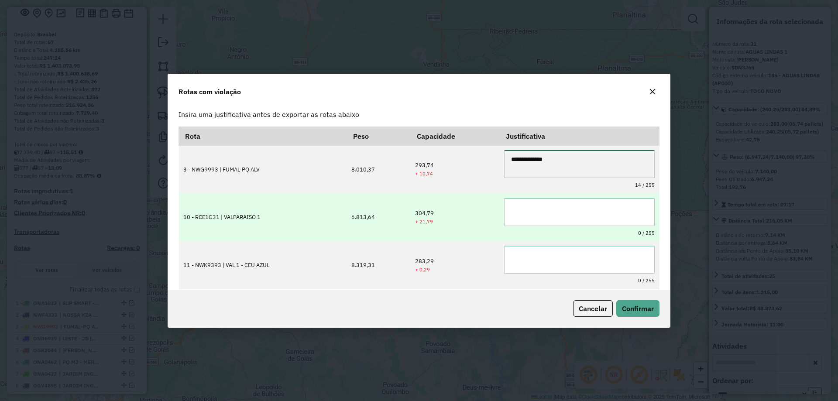
type textarea "**********"
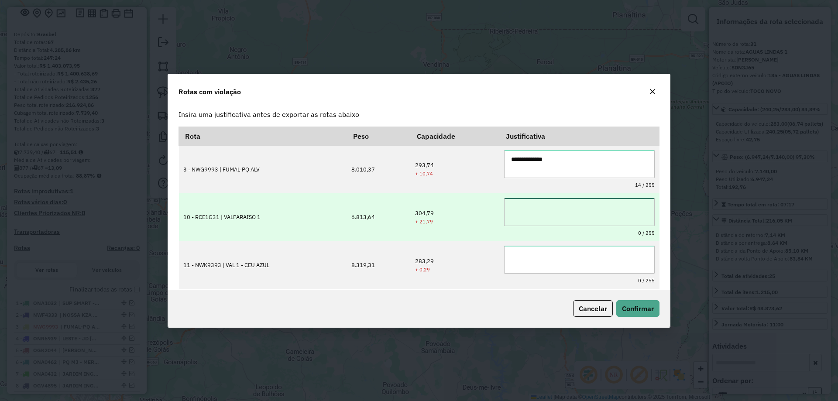
click at [562, 213] on textarea at bounding box center [579, 212] width 151 height 28
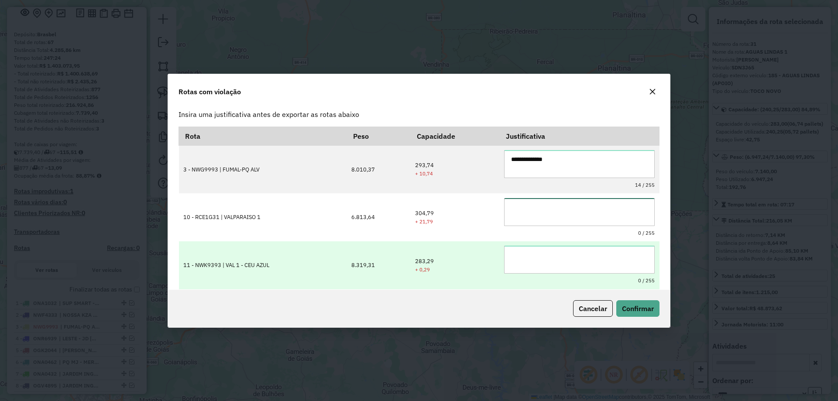
paste textarea "**********"
type textarea "**********"
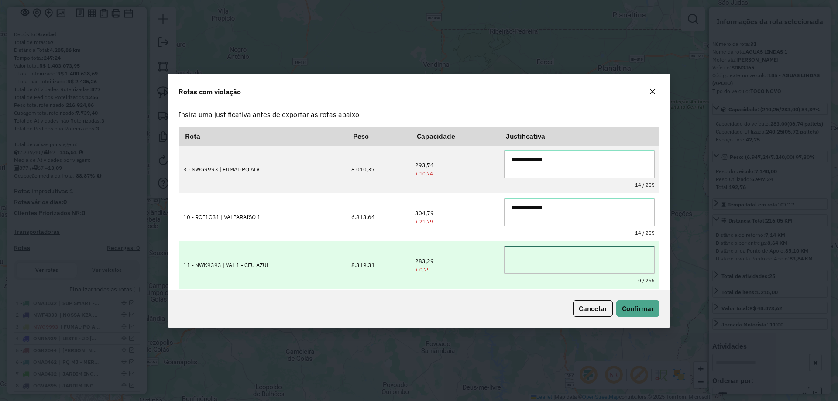
click at [544, 252] on textarea at bounding box center [579, 260] width 151 height 28
paste textarea "**********"
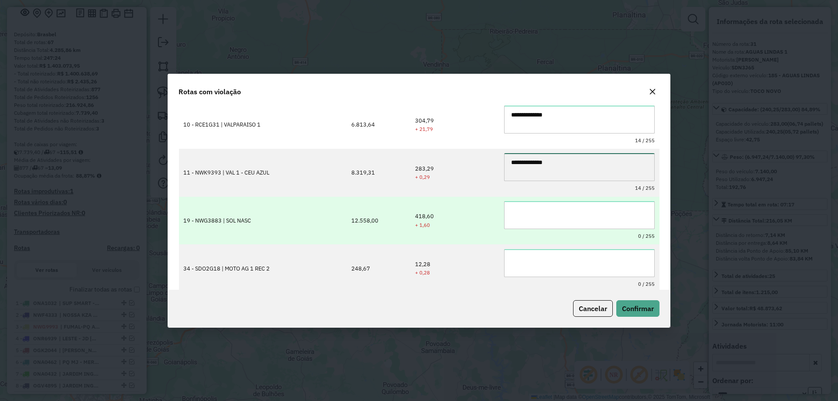
scroll to position [96, 0]
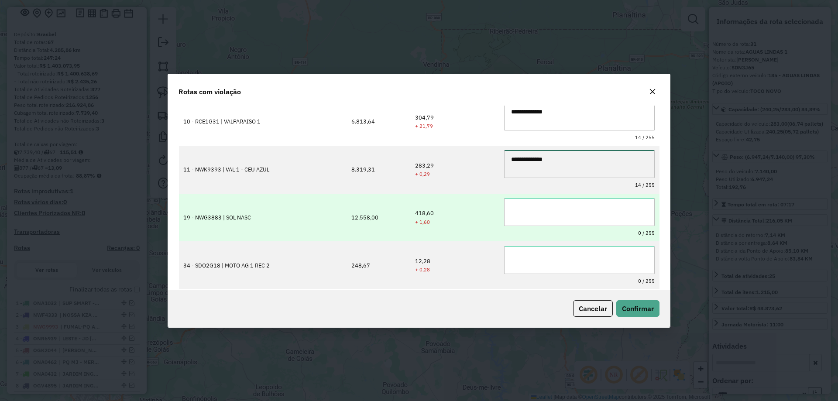
type textarea "**********"
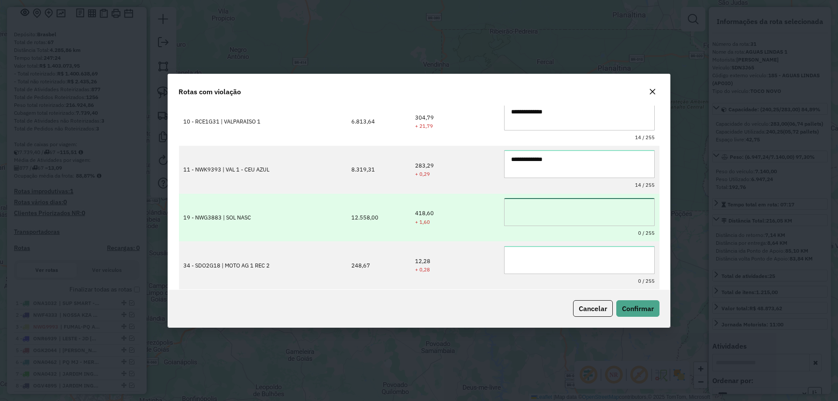
click at [547, 207] on textarea at bounding box center [579, 212] width 151 height 28
paste textarea "**********"
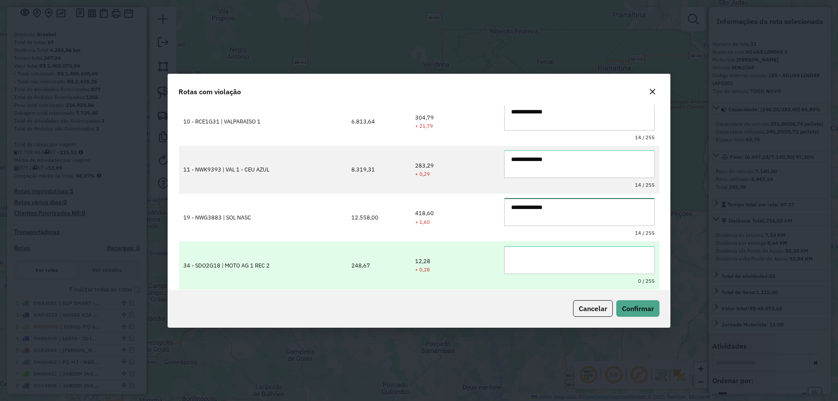
type textarea "**********"
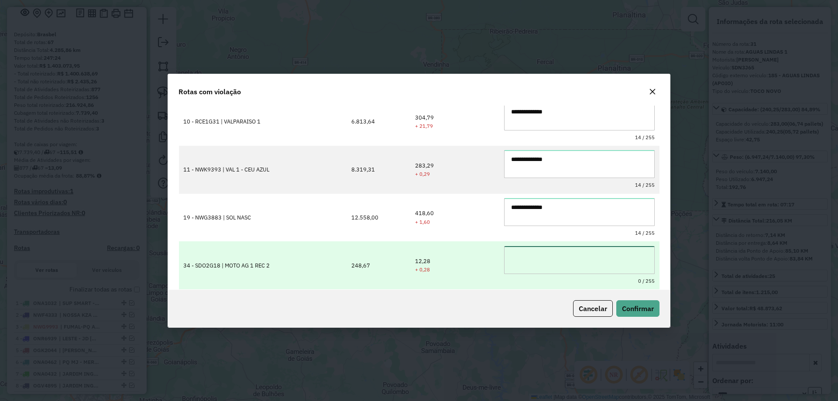
click at [541, 259] on textarea at bounding box center [579, 260] width 151 height 28
paste textarea "**********"
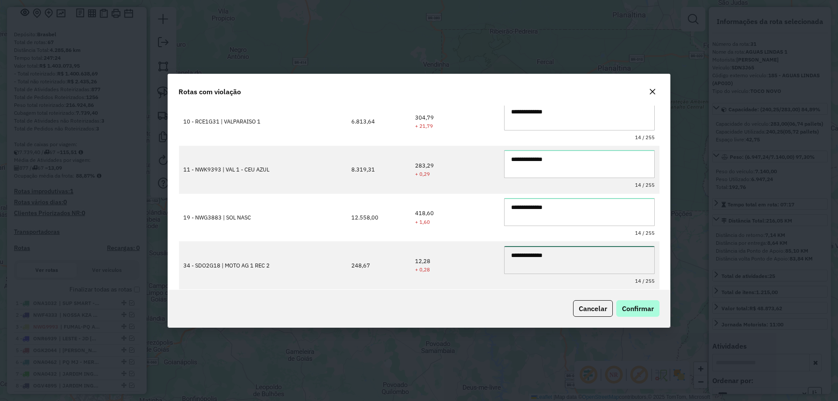
type textarea "**********"
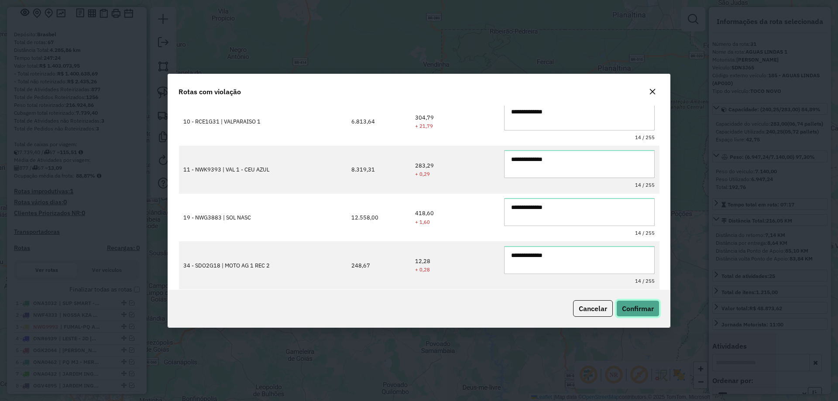
click at [649, 306] on span "Confirmar" at bounding box center [638, 308] width 32 height 9
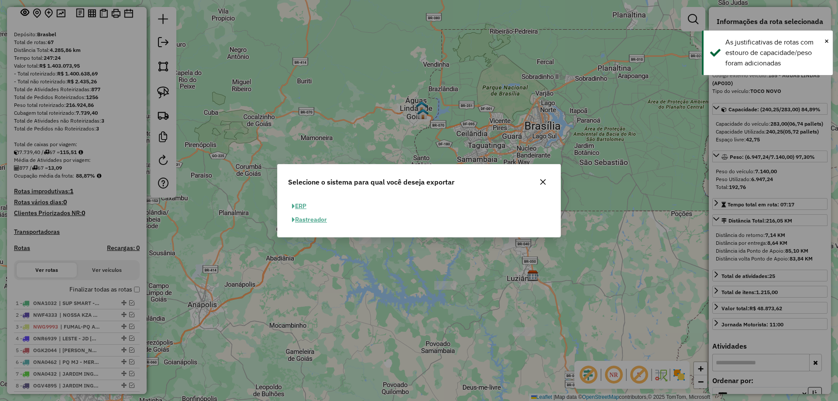
click at [303, 203] on button "ERP" at bounding box center [299, 206] width 22 height 14
select select "**"
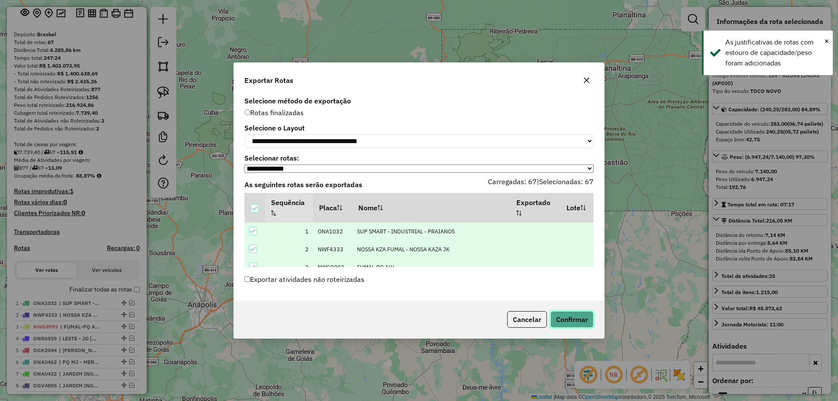
click at [583, 325] on button "Confirmar" at bounding box center [571, 319] width 43 height 17
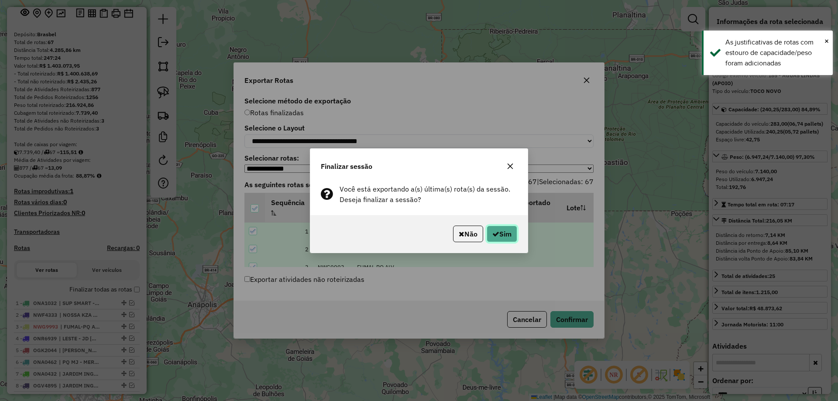
click at [511, 236] on button "Sim" at bounding box center [502, 234] width 31 height 17
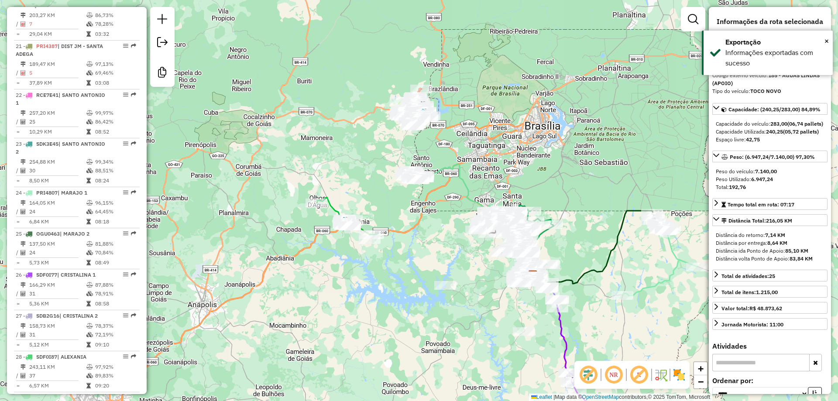
scroll to position [1687, 0]
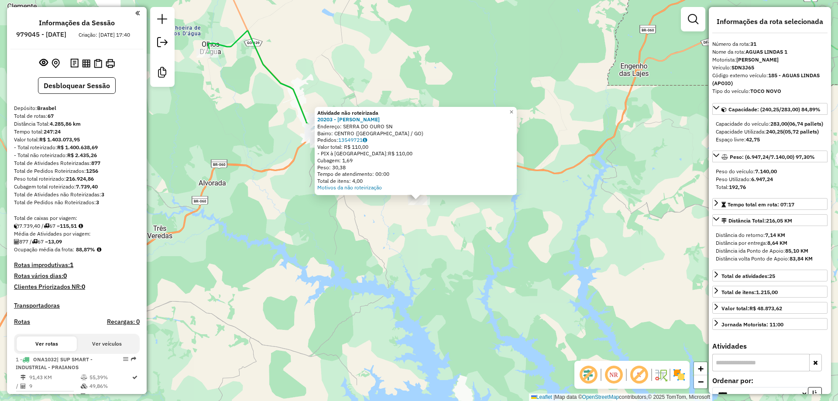
select select "*********"
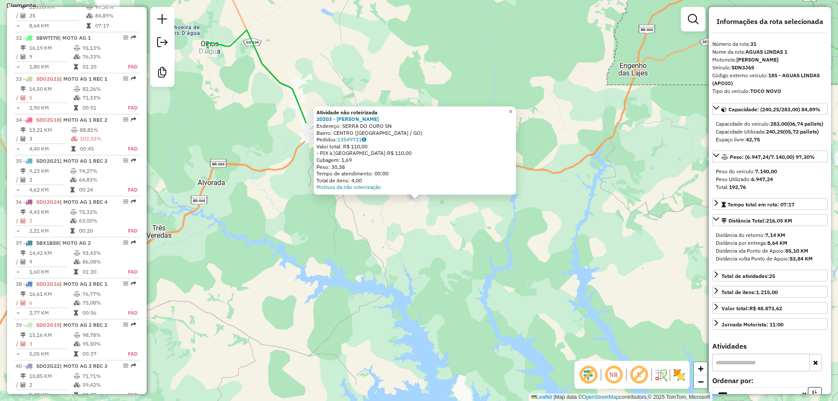
click at [485, 289] on div "Atividade não roteirizada 20203 - [PERSON_NAME] Endereço: SERRA DO OURO SN Bair…" at bounding box center [419, 200] width 838 height 401
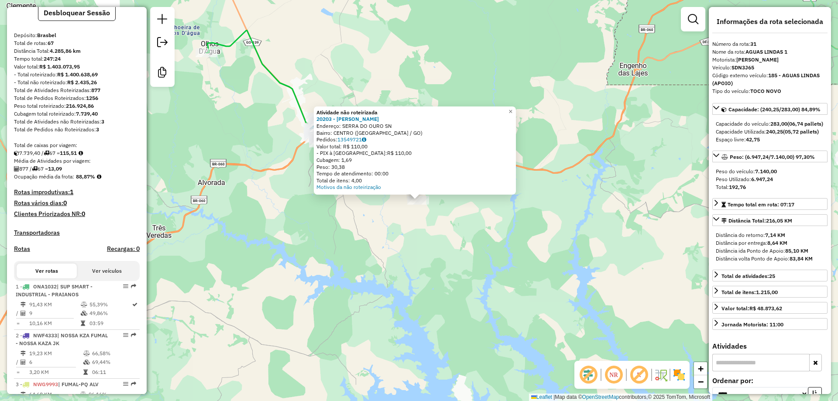
scroll to position [0, 0]
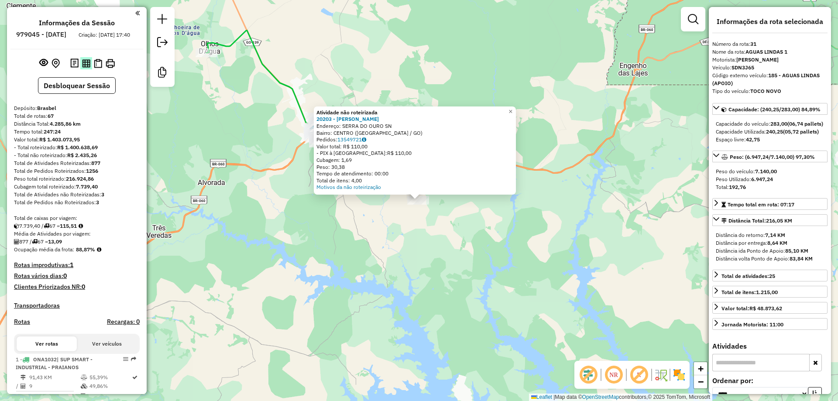
click at [82, 68] on img at bounding box center [86, 63] width 8 height 8
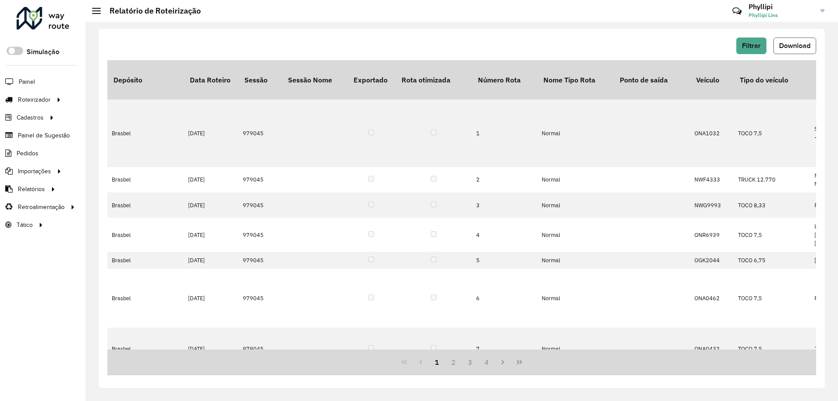
click at [785, 42] on span "Download" at bounding box center [794, 45] width 31 height 7
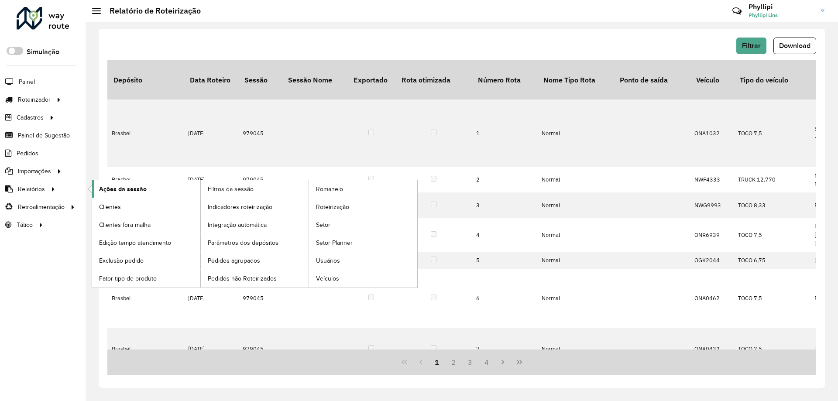
click at [129, 191] on span "Ações da sessão" at bounding box center [123, 189] width 48 height 9
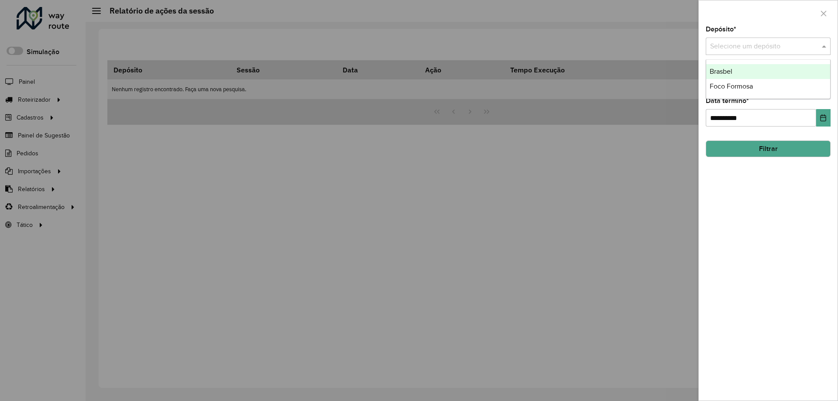
click at [828, 45] on span at bounding box center [824, 46] width 11 height 10
click at [740, 69] on div "Brasbel" at bounding box center [768, 71] width 124 height 15
click at [738, 149] on button "Filtrar" at bounding box center [768, 148] width 125 height 17
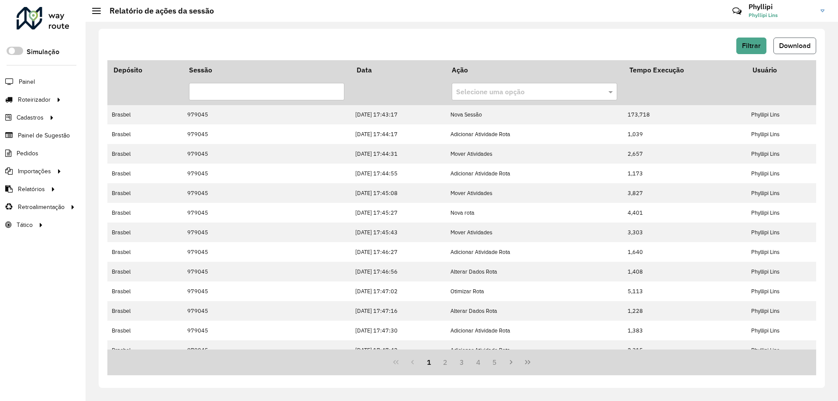
click at [785, 51] on button "Download" at bounding box center [794, 46] width 43 height 17
